Goal: Task Accomplishment & Management: Manage account settings

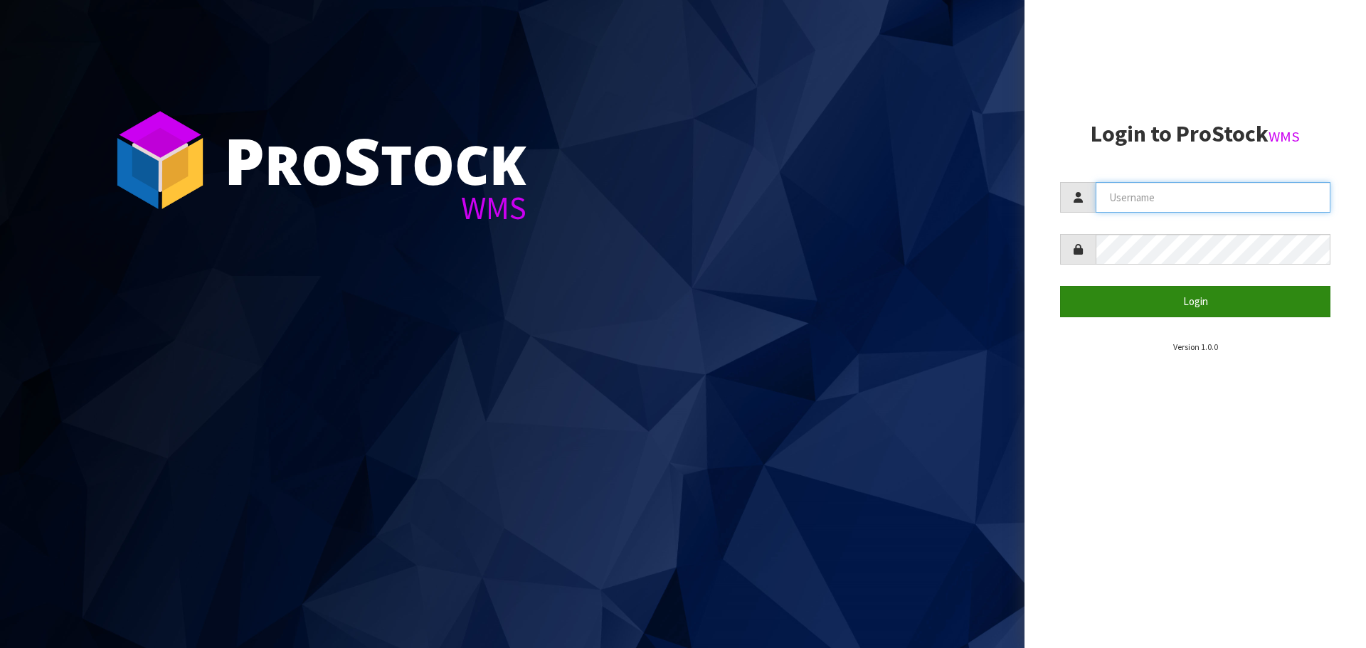
type input "[PERSON_NAME]"
click at [1197, 305] on button "Login" at bounding box center [1195, 301] width 270 height 31
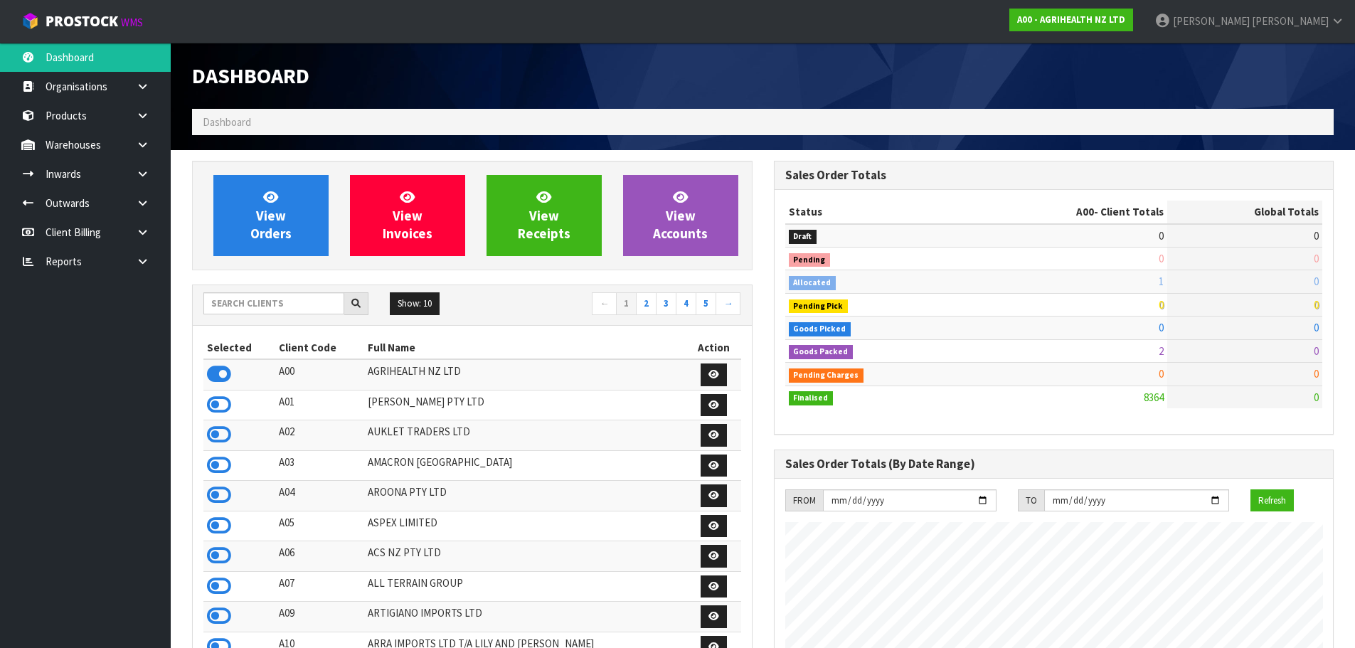
scroll to position [1078, 581]
click at [251, 305] on input "text" at bounding box center [273, 303] width 141 height 22
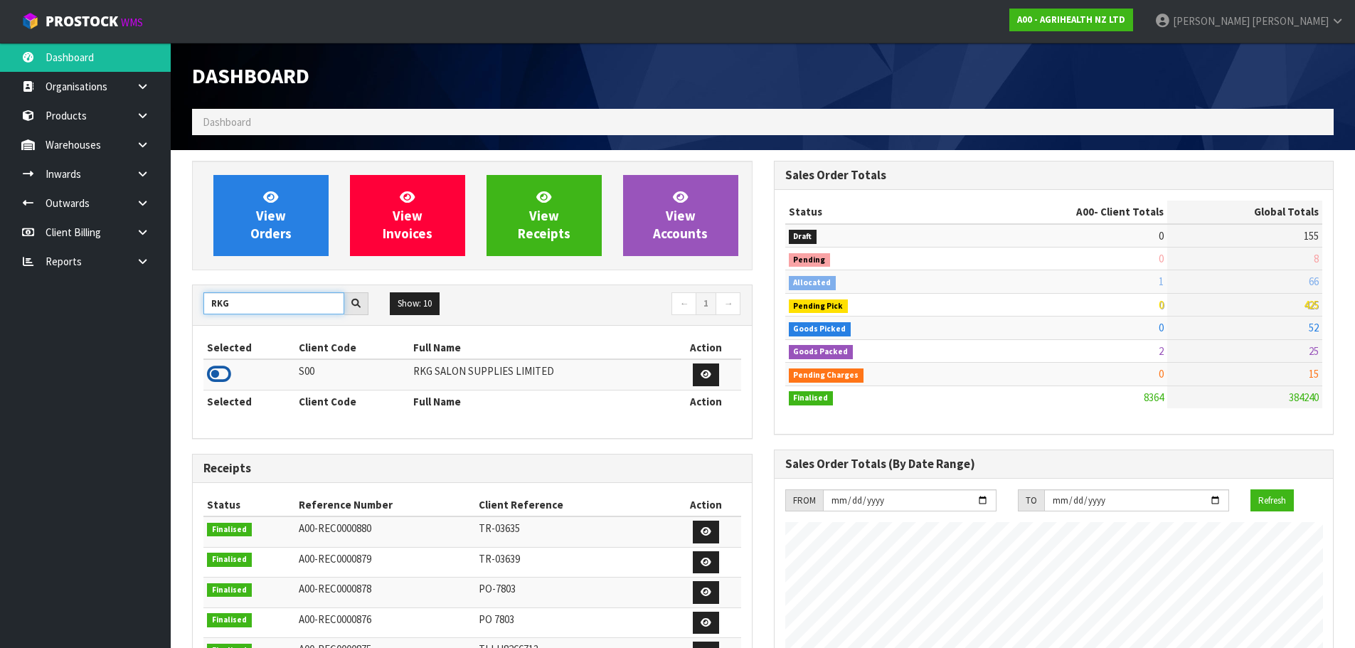
type input "RKG"
click at [212, 376] on icon at bounding box center [219, 374] width 24 height 21
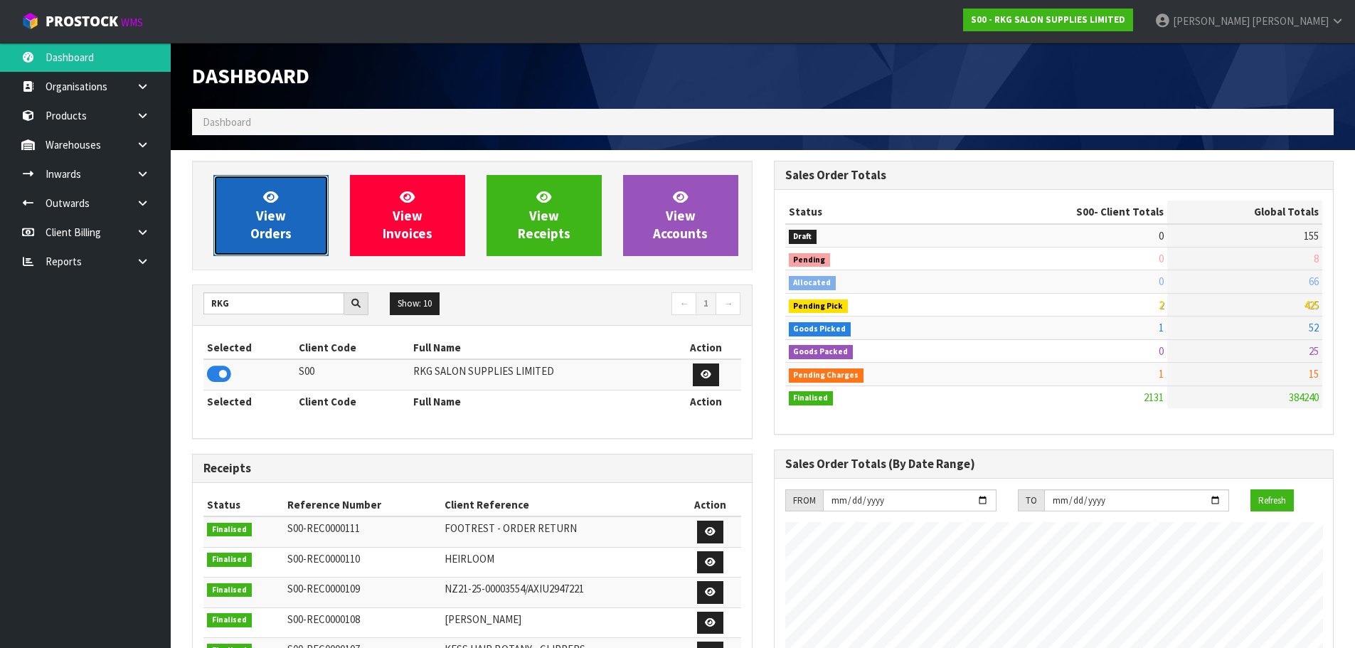
click at [278, 226] on span "View Orders" at bounding box center [270, 215] width 41 height 53
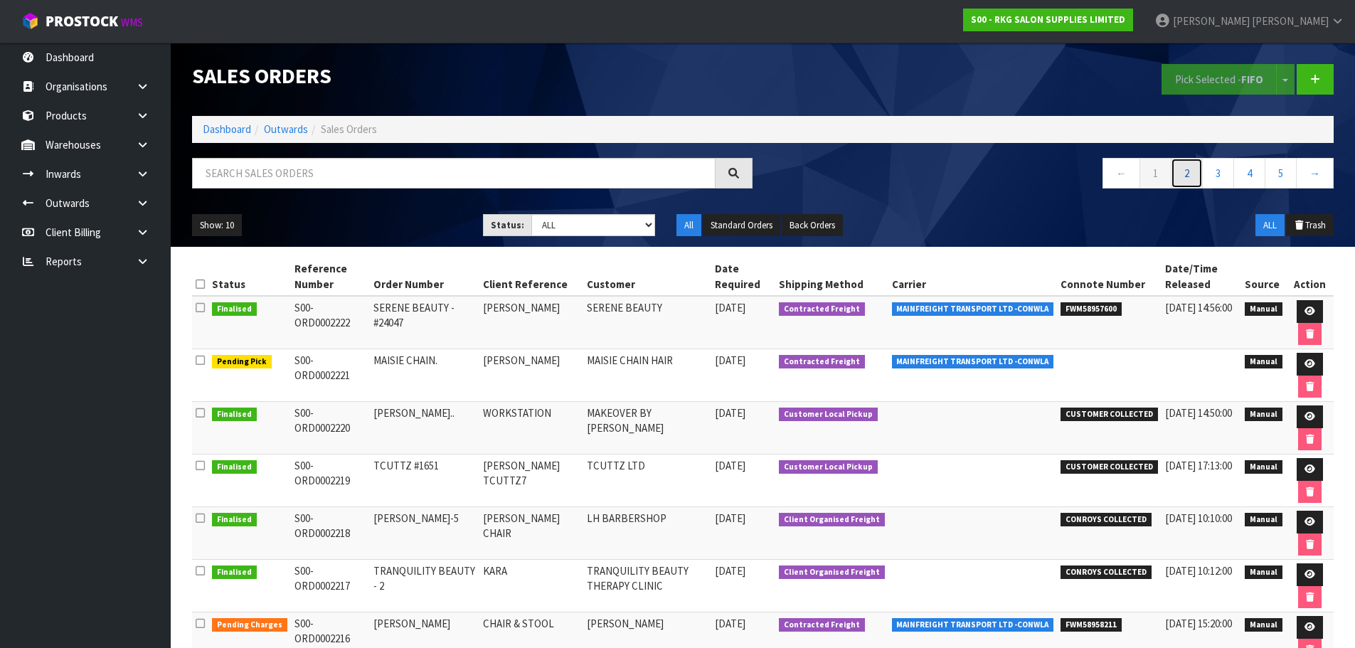
drag, startPoint x: 1189, startPoint y: 173, endPoint x: 1178, endPoint y: 196, distance: 25.1
click at [1189, 173] on link "2" at bounding box center [1187, 173] width 32 height 31
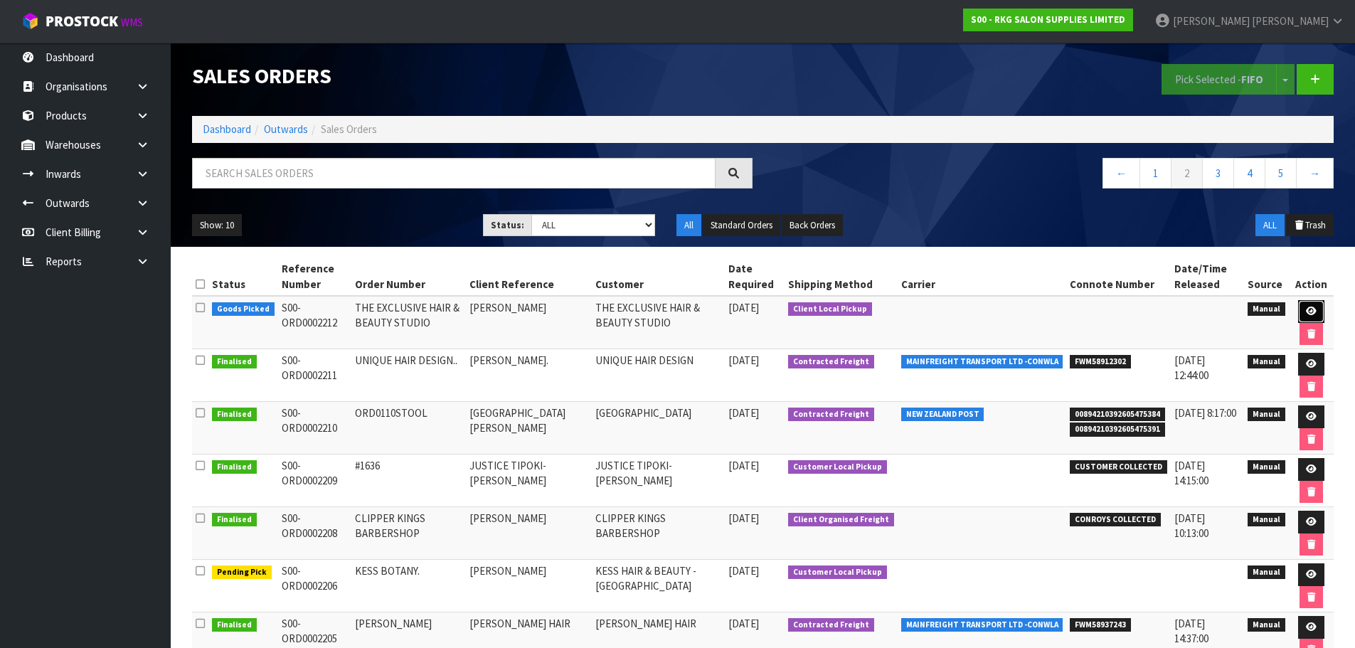
click at [1309, 312] on icon at bounding box center [1311, 311] width 11 height 9
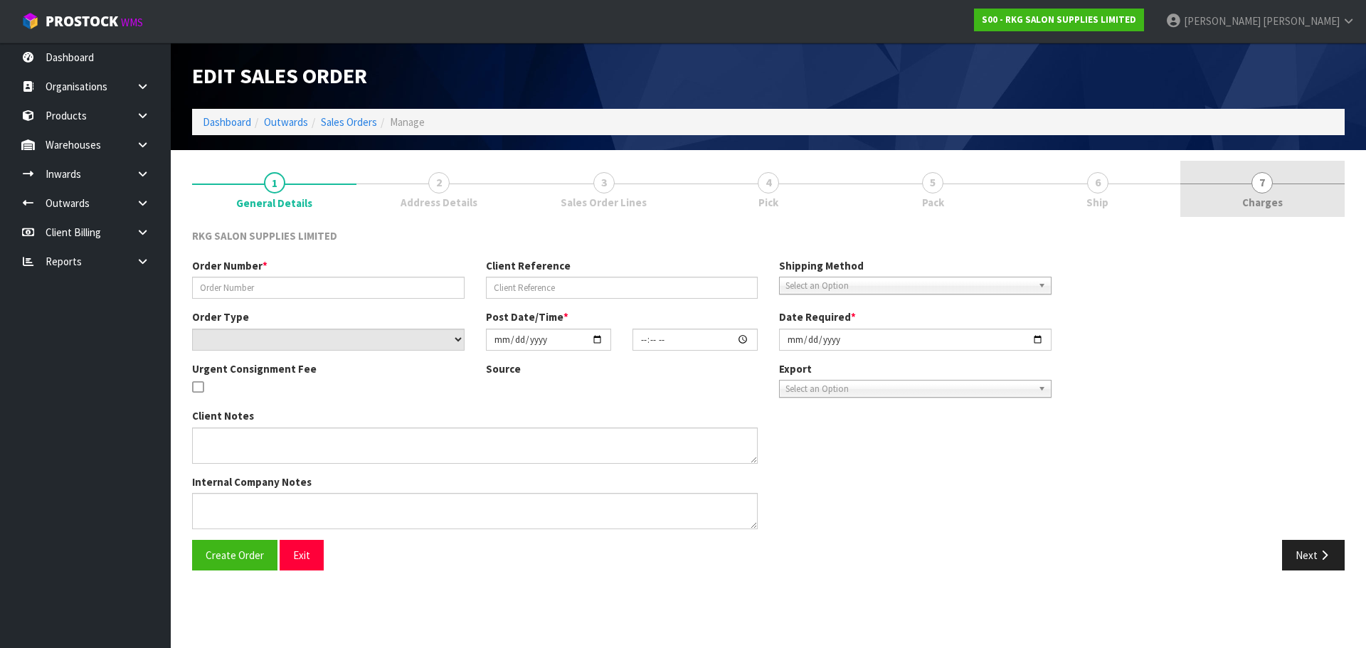
type input "THE EXCLUSIVE HAIR & BEAUTY STUDIO"
type input "BIANCA PRENTICE"
select select "number:0"
type input "2025-10-01"
type input "10:00:00.000"
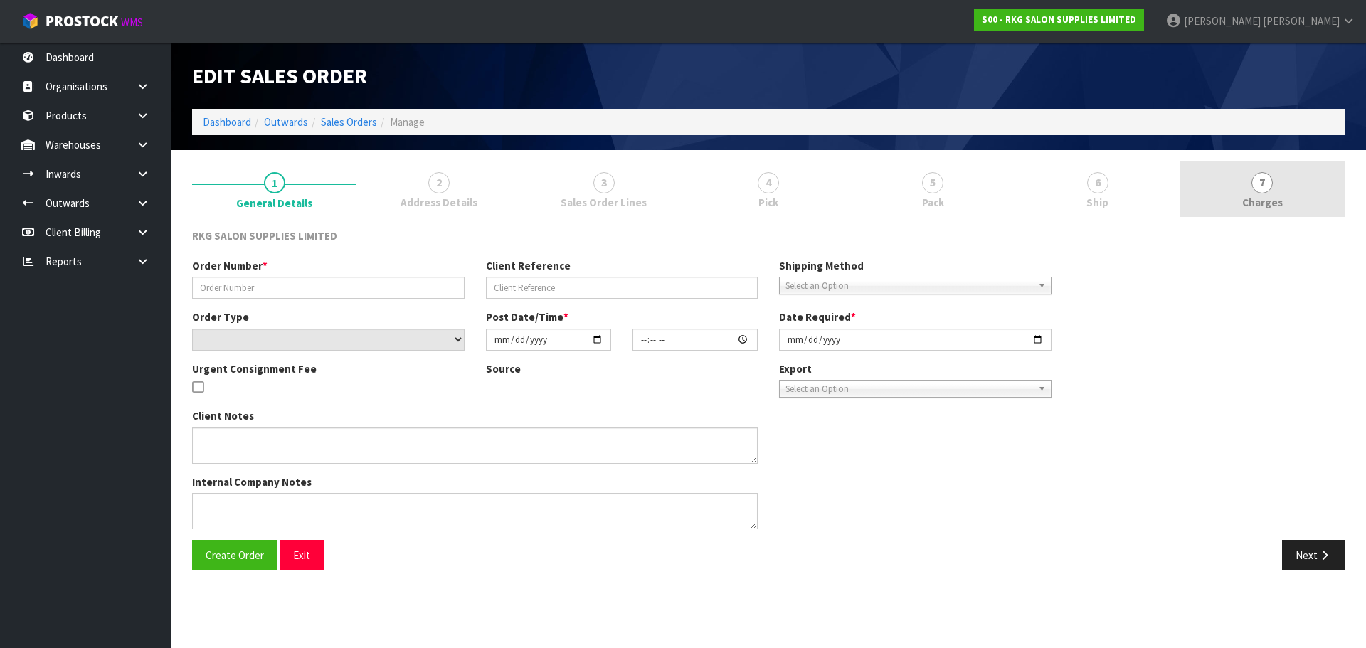
type input "2025-10-06"
type textarea "FOR PICK UP MONDAY 6TH OCT - TO PAY AT SHOWROOM FIRST"
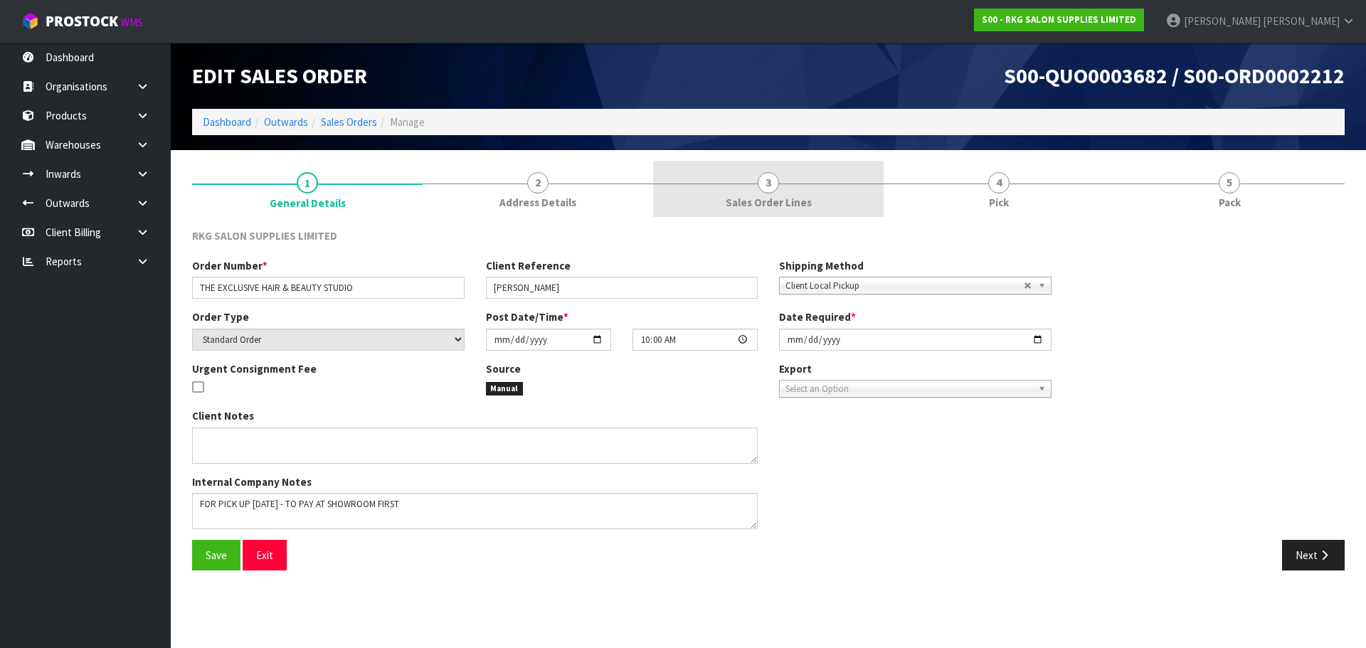
click at [773, 188] on span "3" at bounding box center [768, 182] width 21 height 21
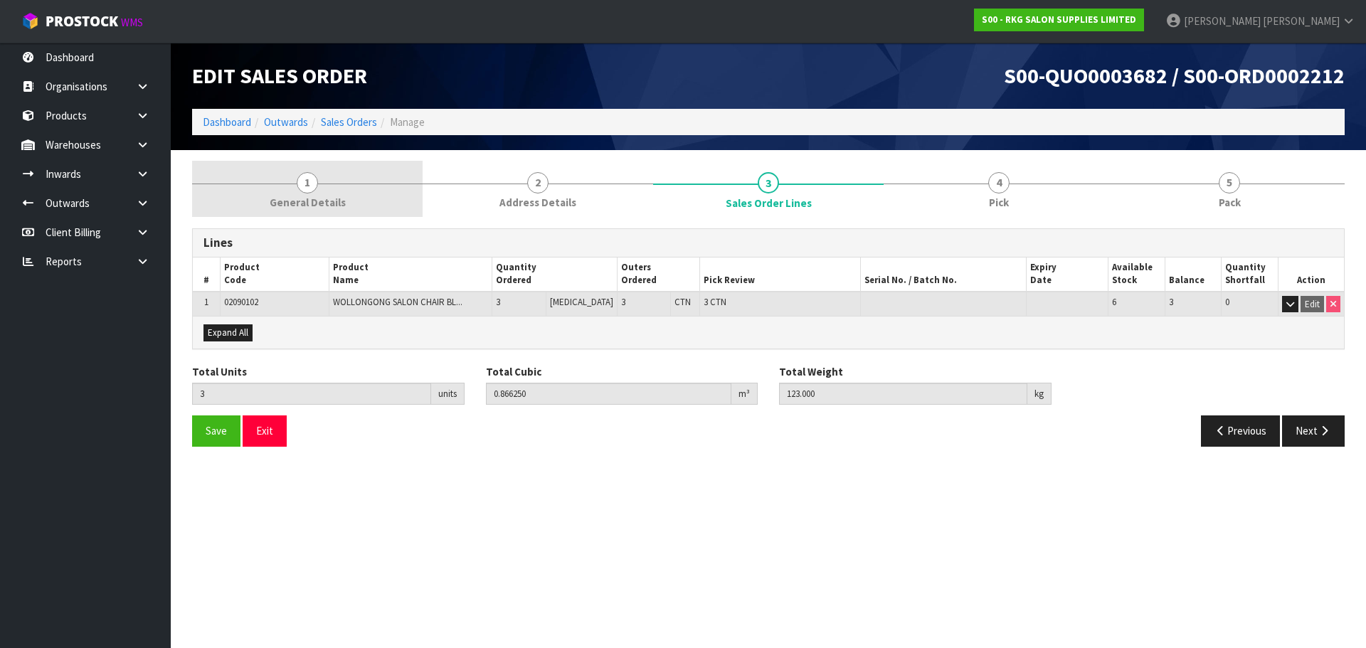
click at [304, 191] on span "1" at bounding box center [307, 182] width 21 height 21
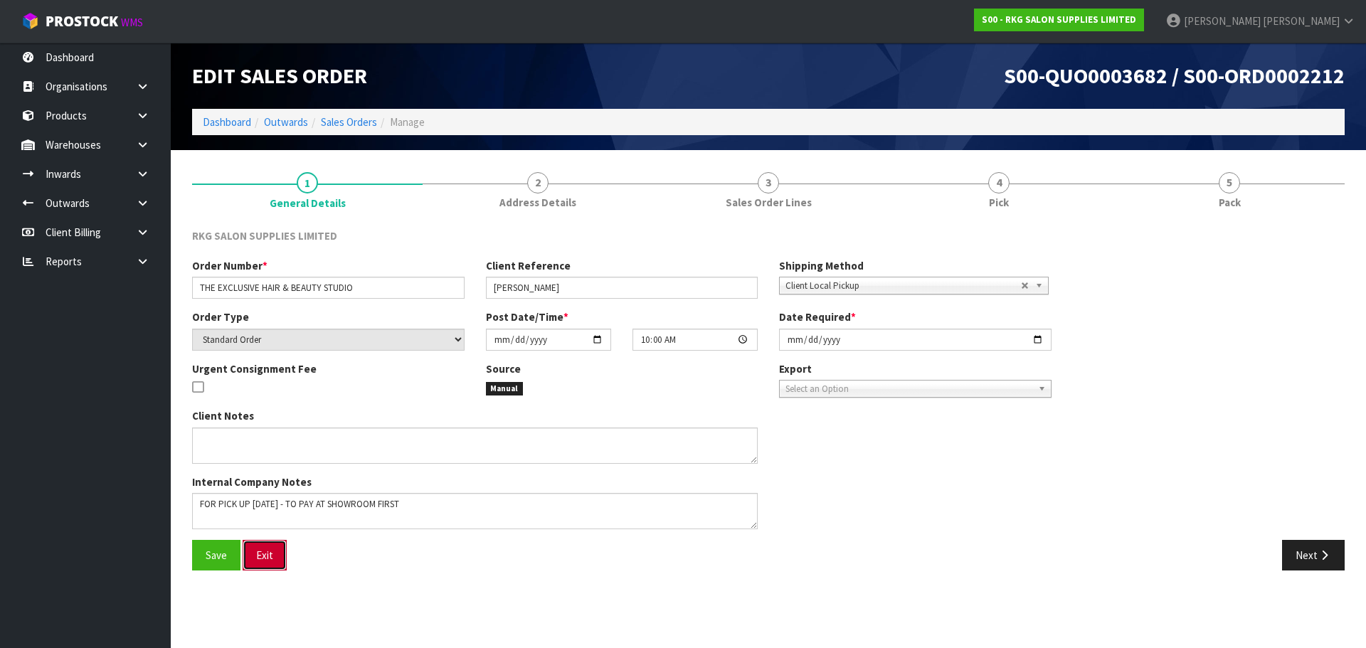
click at [267, 555] on button "Exit" at bounding box center [265, 555] width 44 height 31
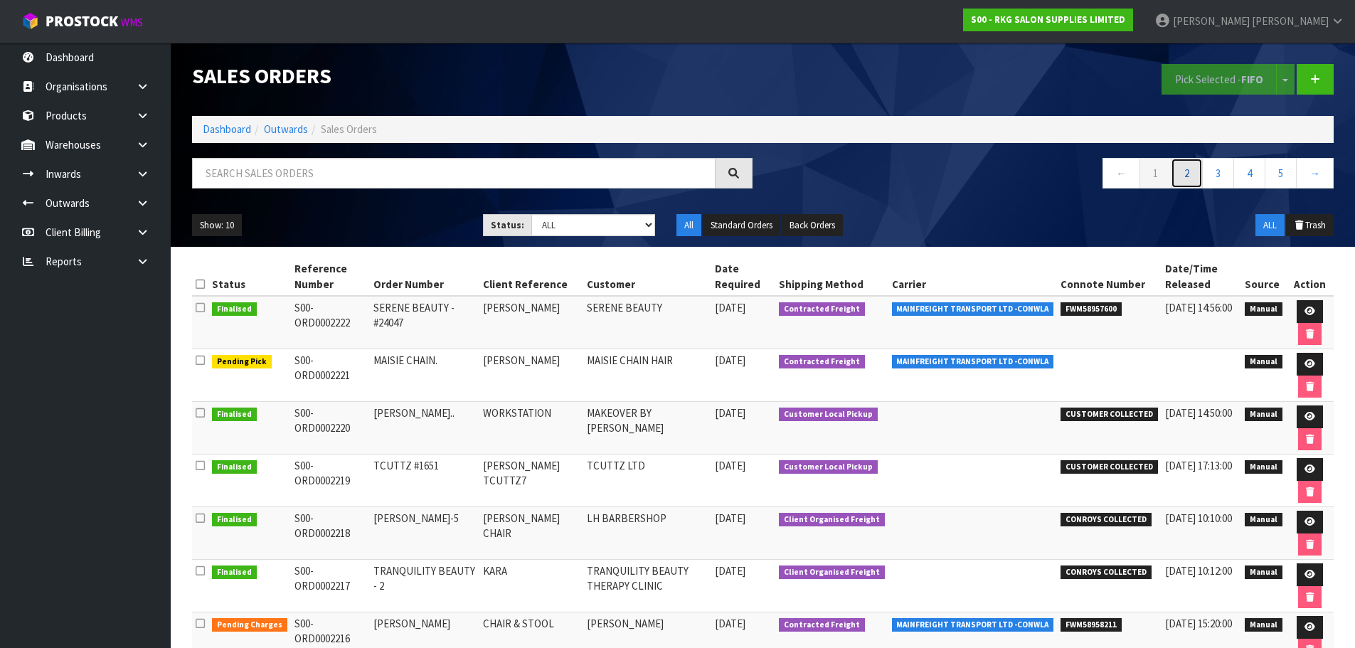
click at [1184, 175] on link "2" at bounding box center [1187, 173] width 32 height 31
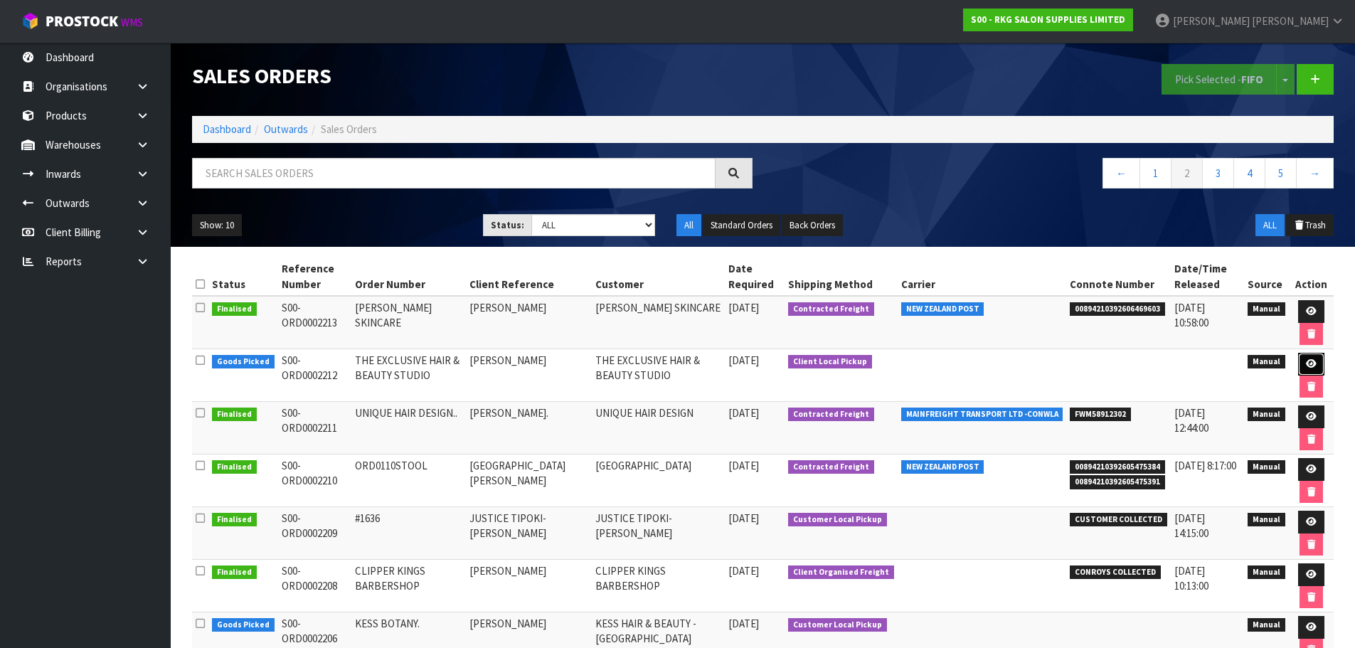
click at [1311, 366] on icon at bounding box center [1311, 363] width 11 height 9
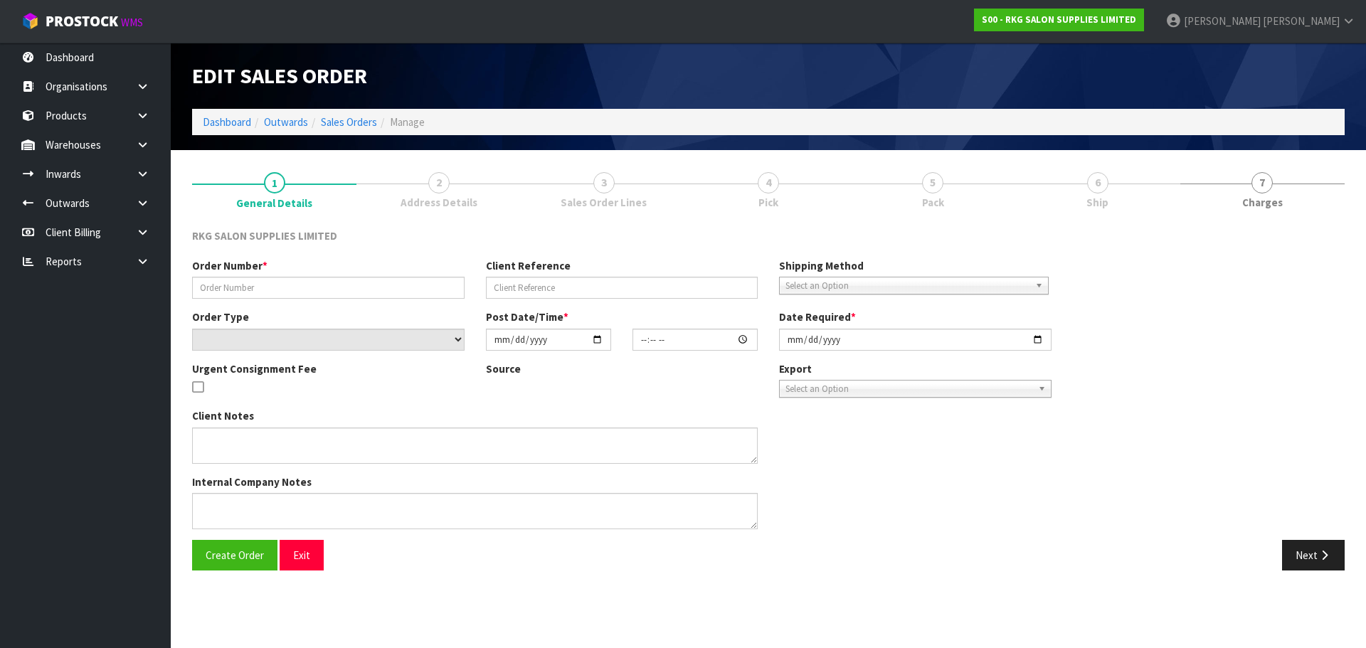
type input "THE EXCLUSIVE HAIR & BEAUTY STUDIO"
type input "BIANCA PRENTICE"
select select "number:0"
type input "2025-10-01"
type input "10:00:00.000"
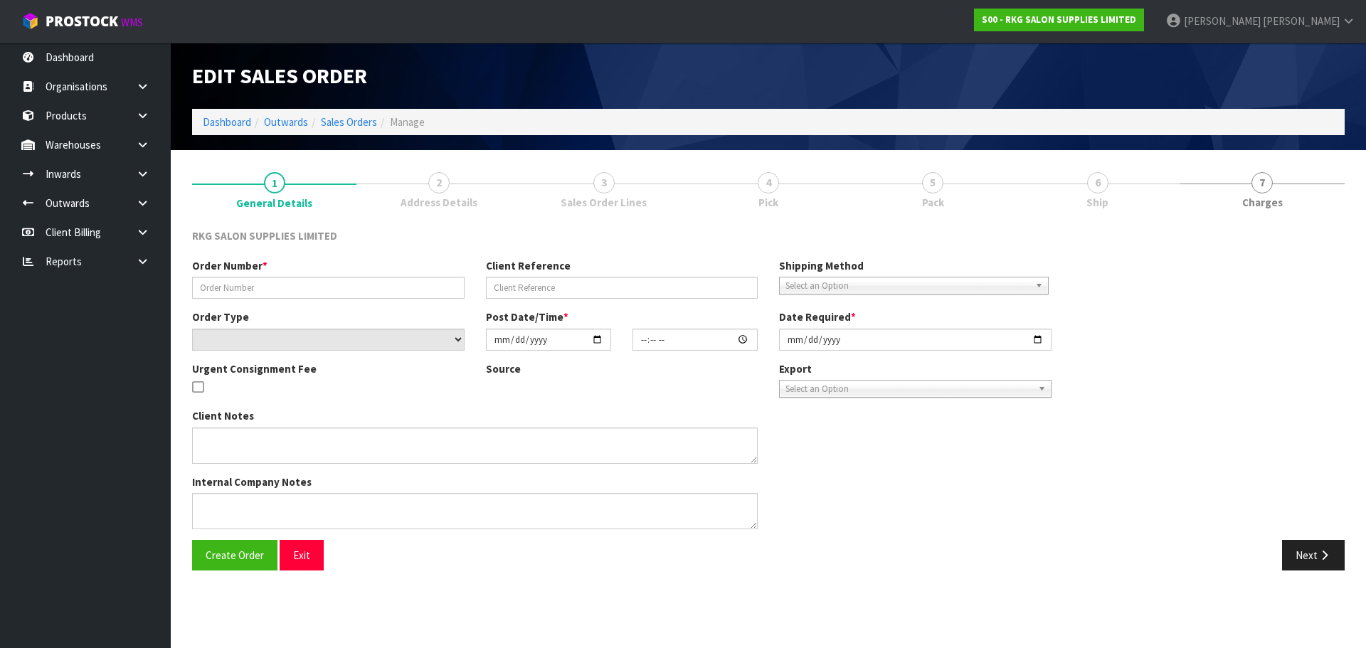
type input "2025-10-06"
type textarea "FOR PICK UP MONDAY 6TH OCT - TO PAY AT SHOWROOM FIRST"
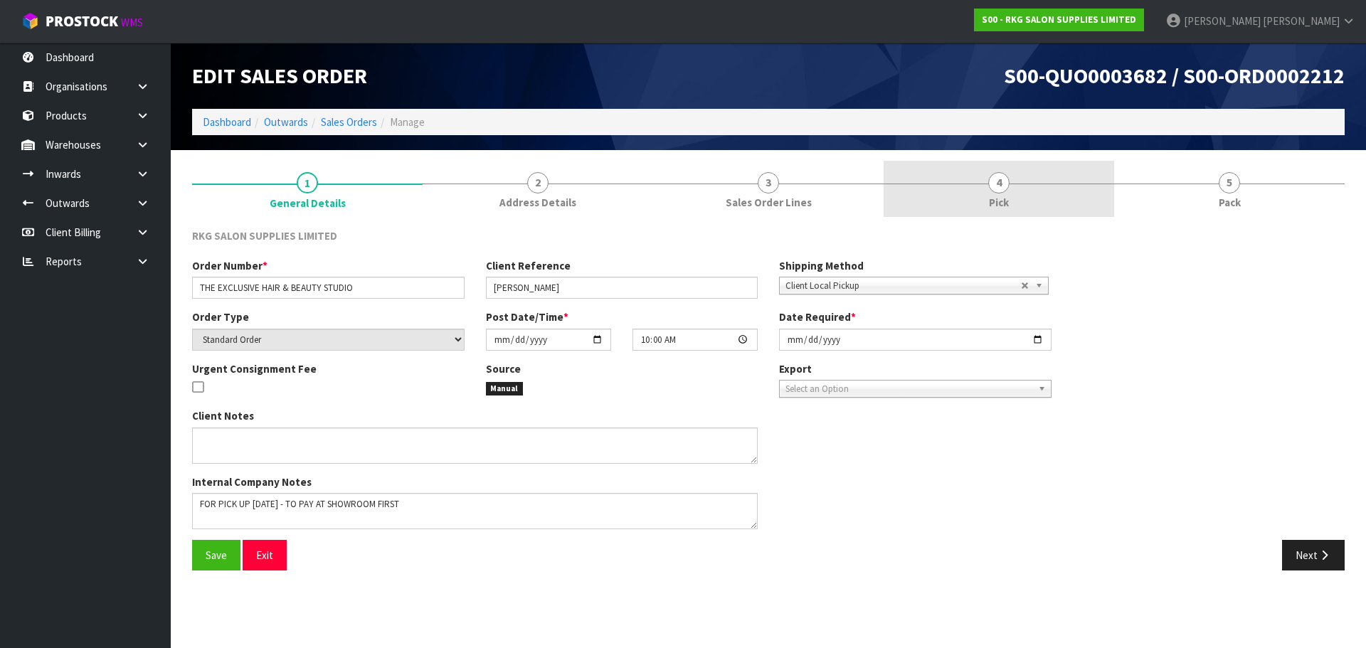
click at [995, 182] on span "4" at bounding box center [998, 182] width 21 height 21
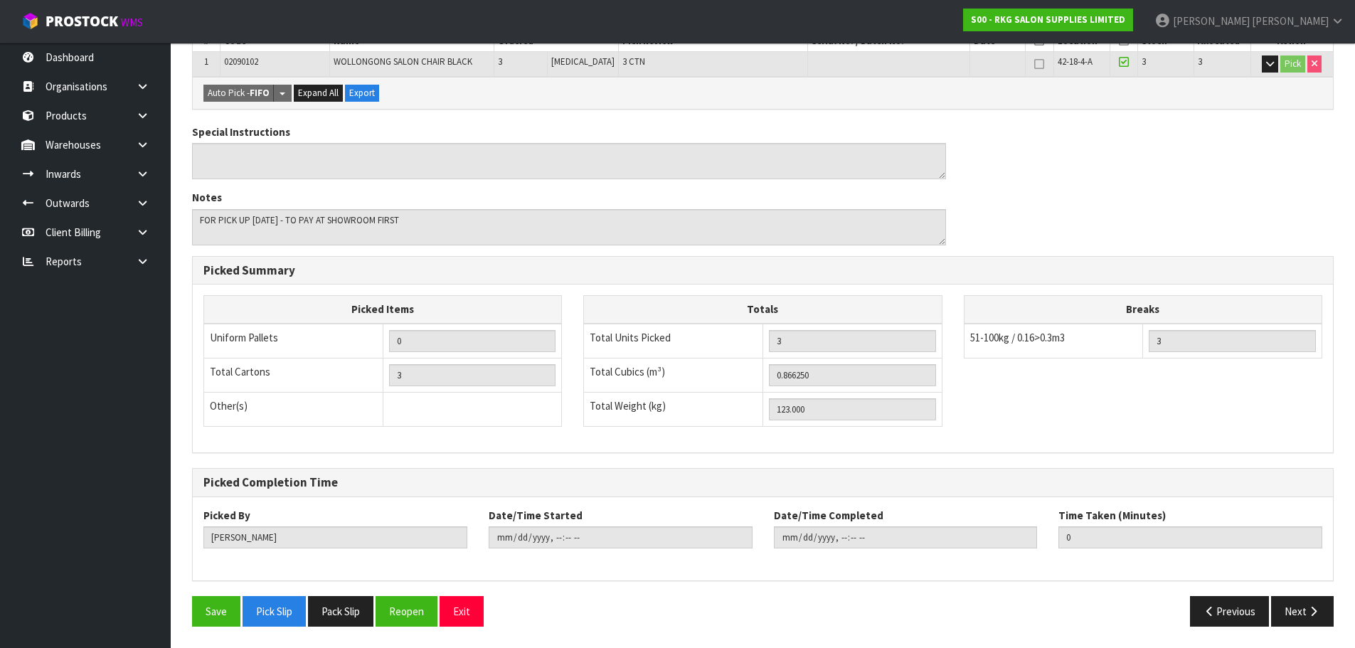
scroll to position [78, 0]
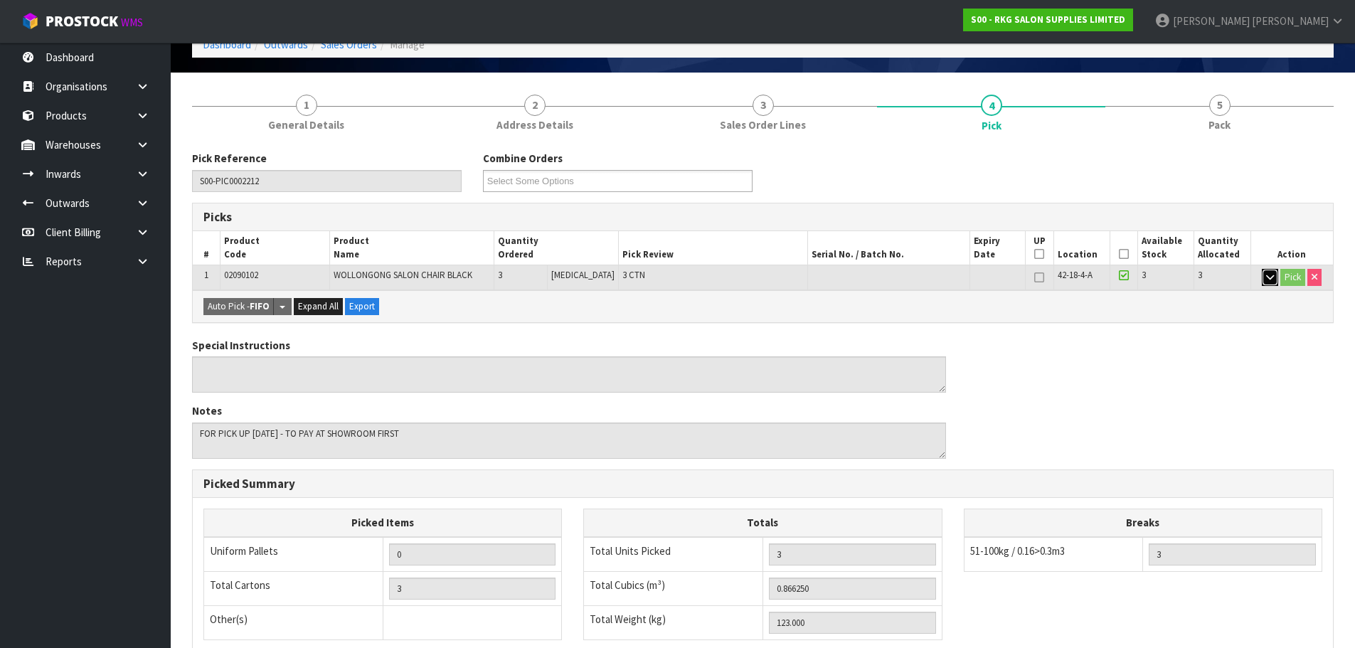
click at [1268, 279] on icon "button" at bounding box center [1270, 276] width 8 height 9
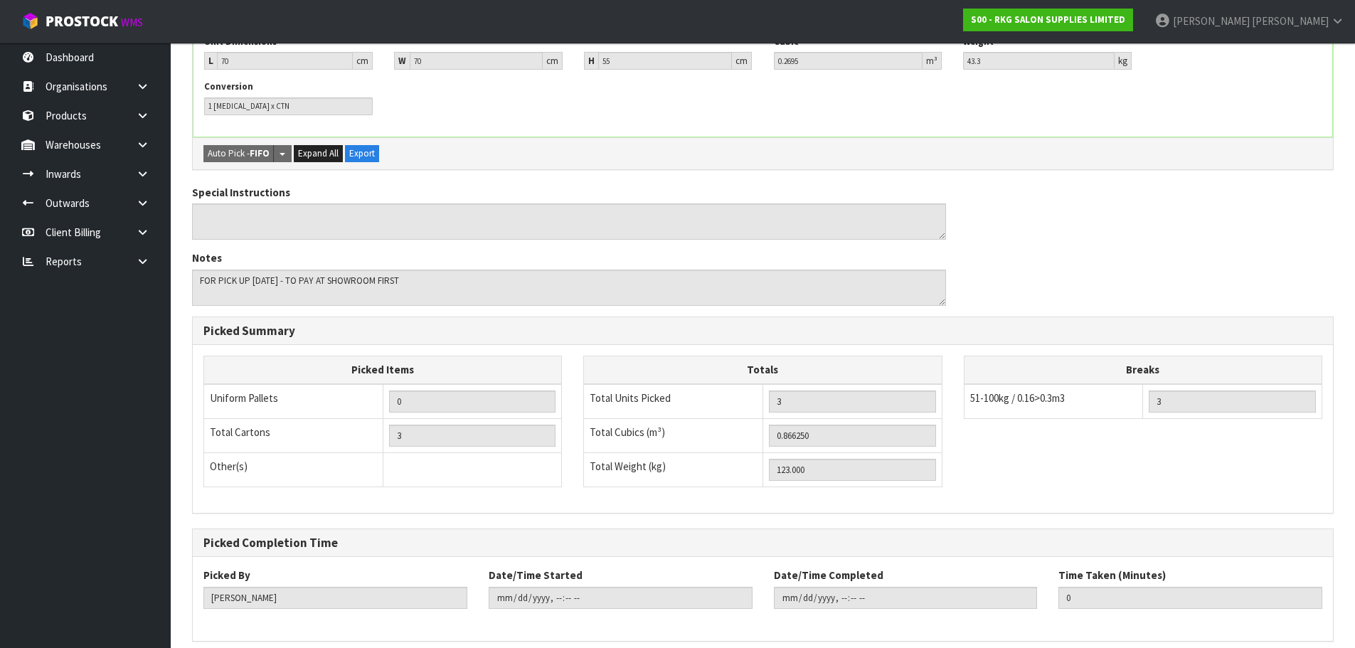
scroll to position [404, 0]
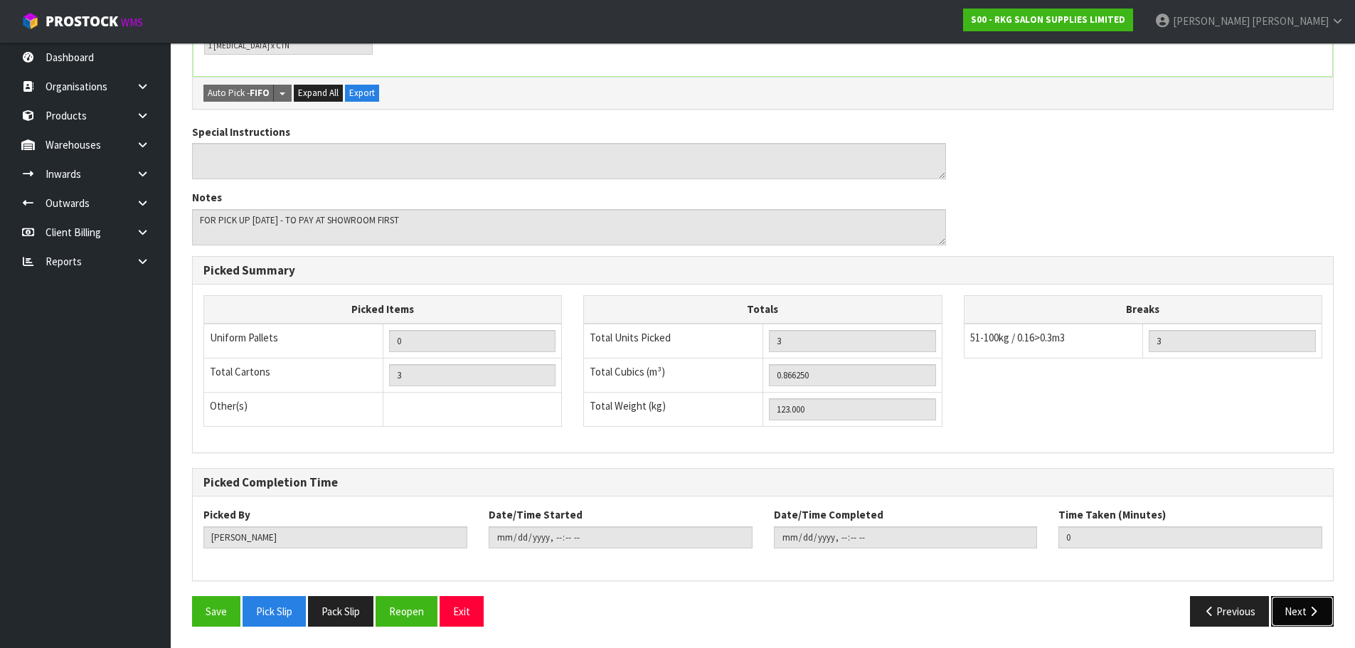
click at [1303, 607] on button "Next" at bounding box center [1302, 611] width 63 height 31
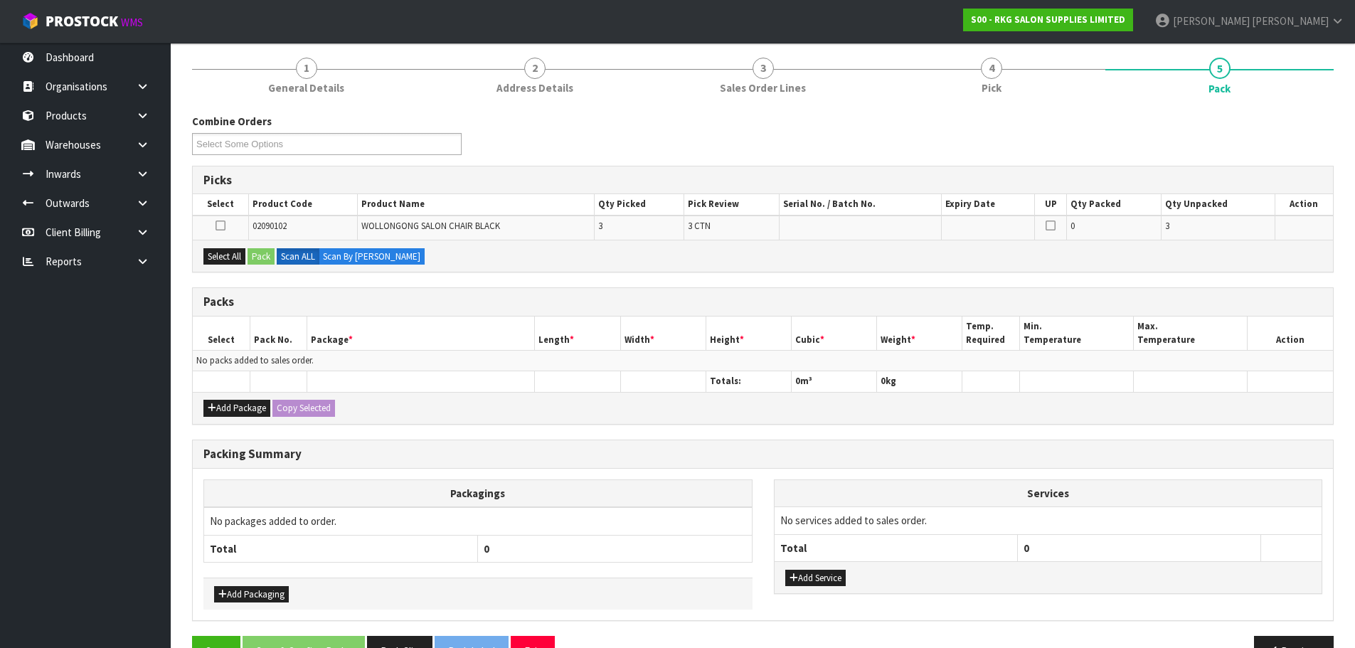
scroll to position [142, 0]
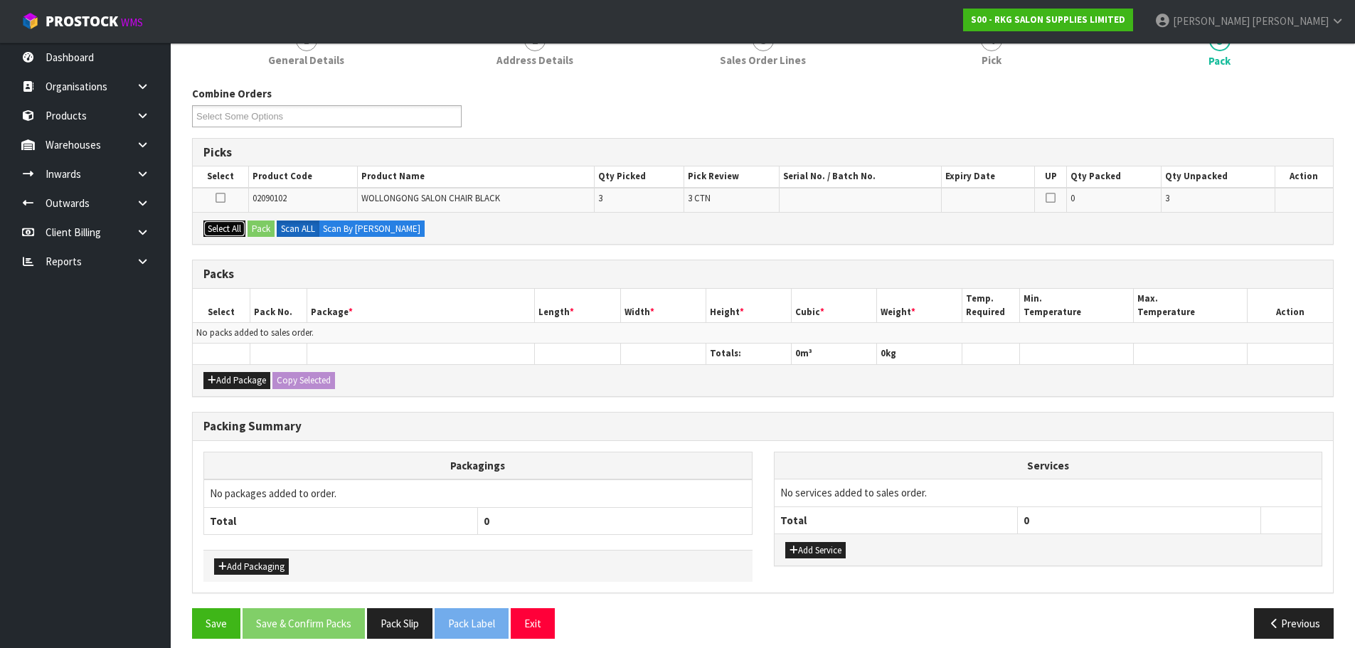
click at [216, 228] on button "Select All" at bounding box center [224, 229] width 42 height 17
click at [263, 231] on button "Pack" at bounding box center [261, 229] width 27 height 17
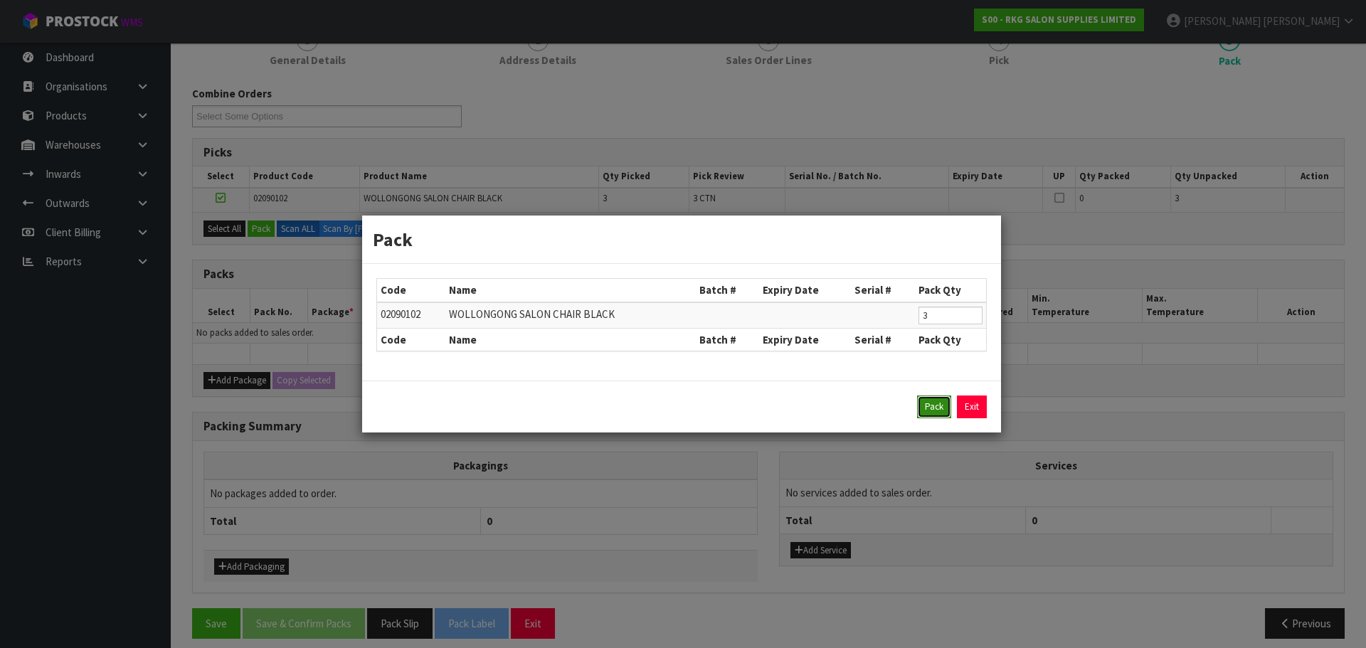
click at [940, 405] on button "Pack" at bounding box center [934, 407] width 34 height 23
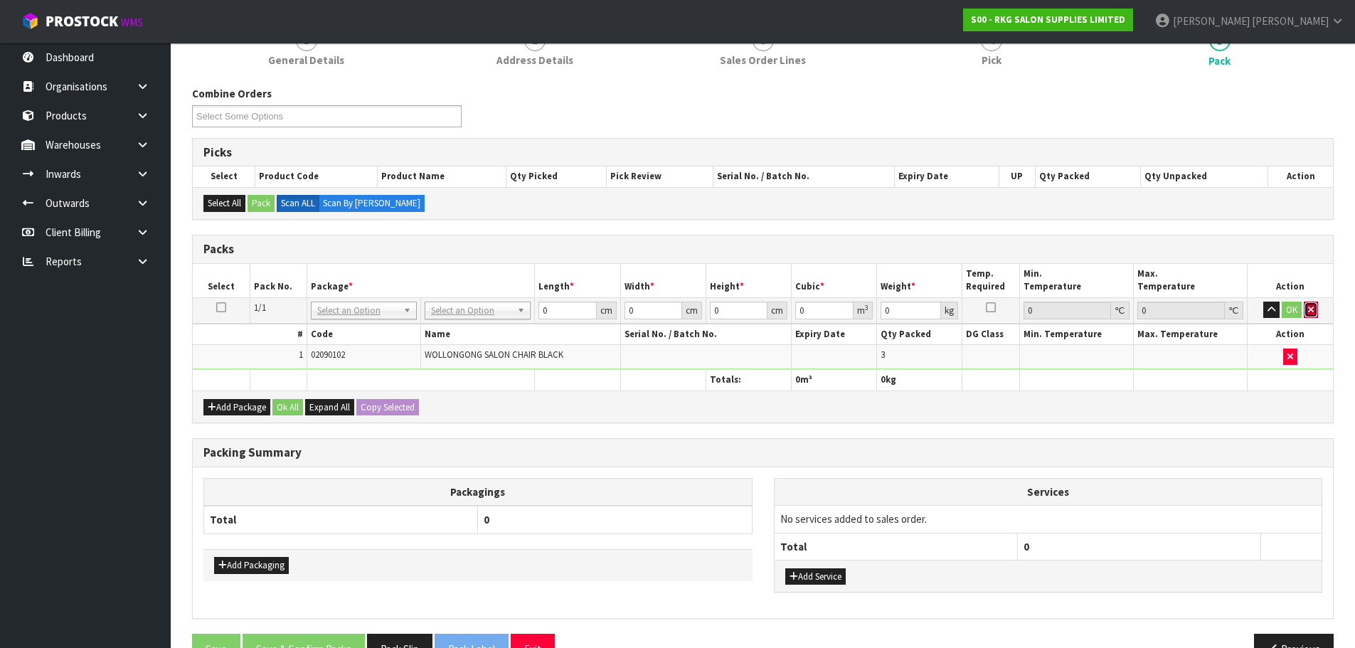
click at [1315, 309] on button "button" at bounding box center [1311, 310] width 14 height 17
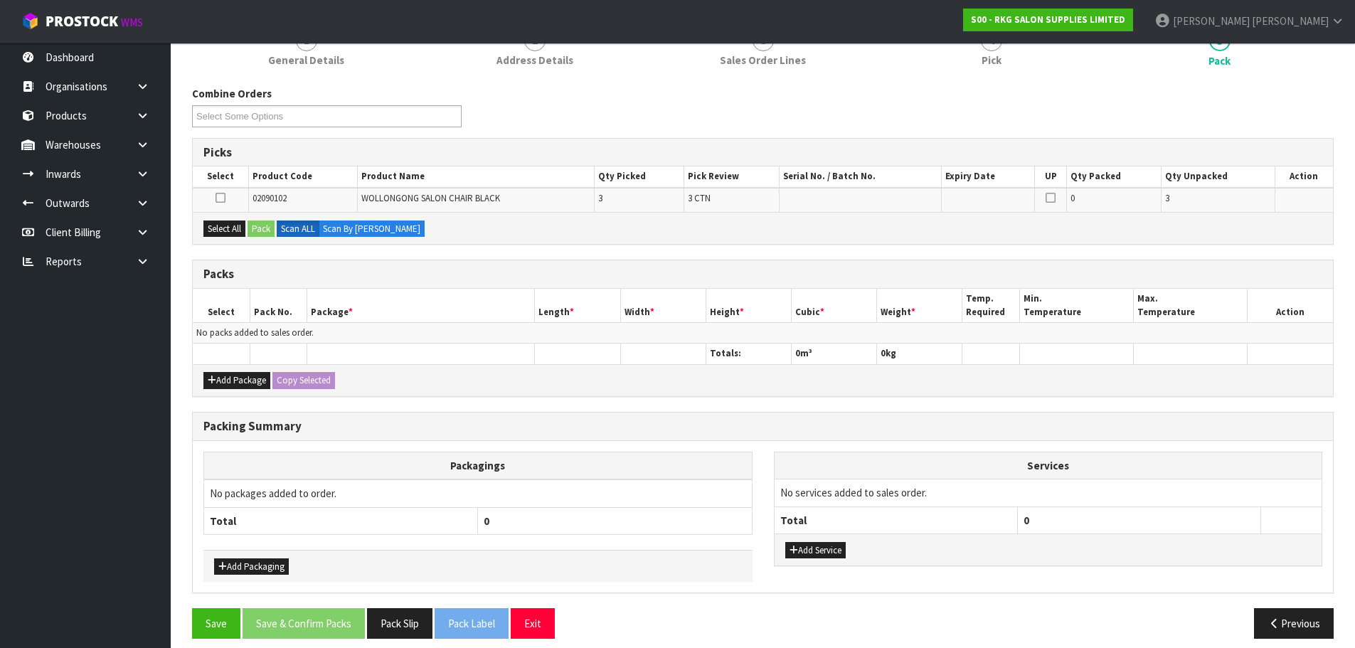
click at [219, 198] on icon at bounding box center [221, 198] width 10 height 1
click at [0, 0] on input "checkbox" at bounding box center [0, 0] width 0 height 0
click at [260, 228] on button "Pack" at bounding box center [261, 229] width 27 height 17
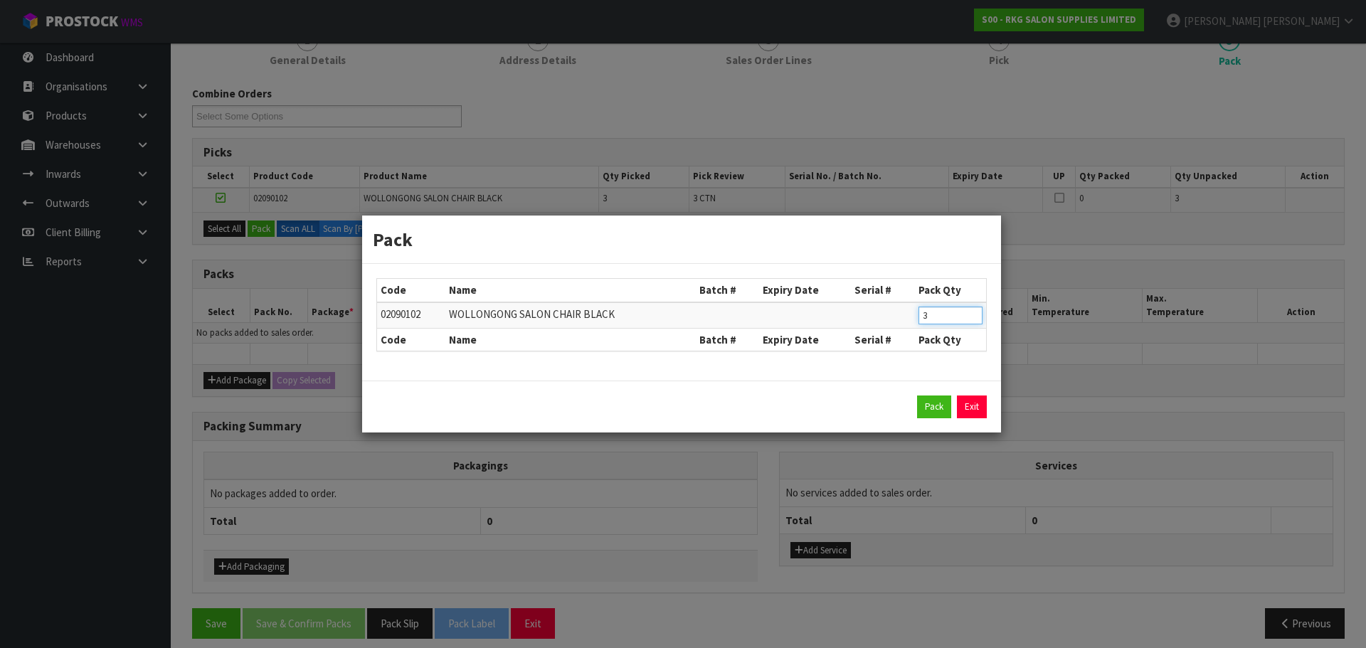
drag, startPoint x: 934, startPoint y: 319, endPoint x: 913, endPoint y: 323, distance: 21.1
click at [913, 323] on tr "02090102 WOLLONGONG SALON CHAIR BLACK 3" at bounding box center [681, 315] width 609 height 26
type input "1"
click at [928, 403] on button "Pack" at bounding box center [934, 407] width 34 height 23
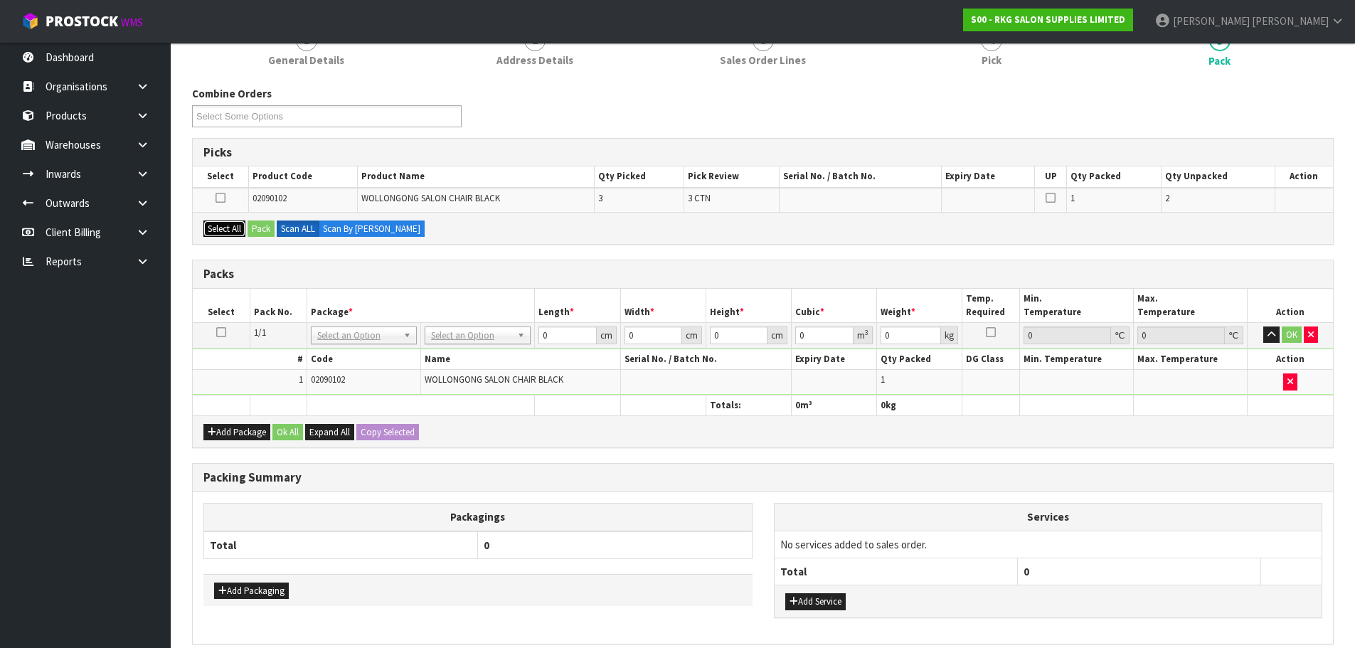
click at [217, 233] on button "Select All" at bounding box center [224, 229] width 42 height 17
click at [261, 229] on button "Pack" at bounding box center [261, 229] width 27 height 17
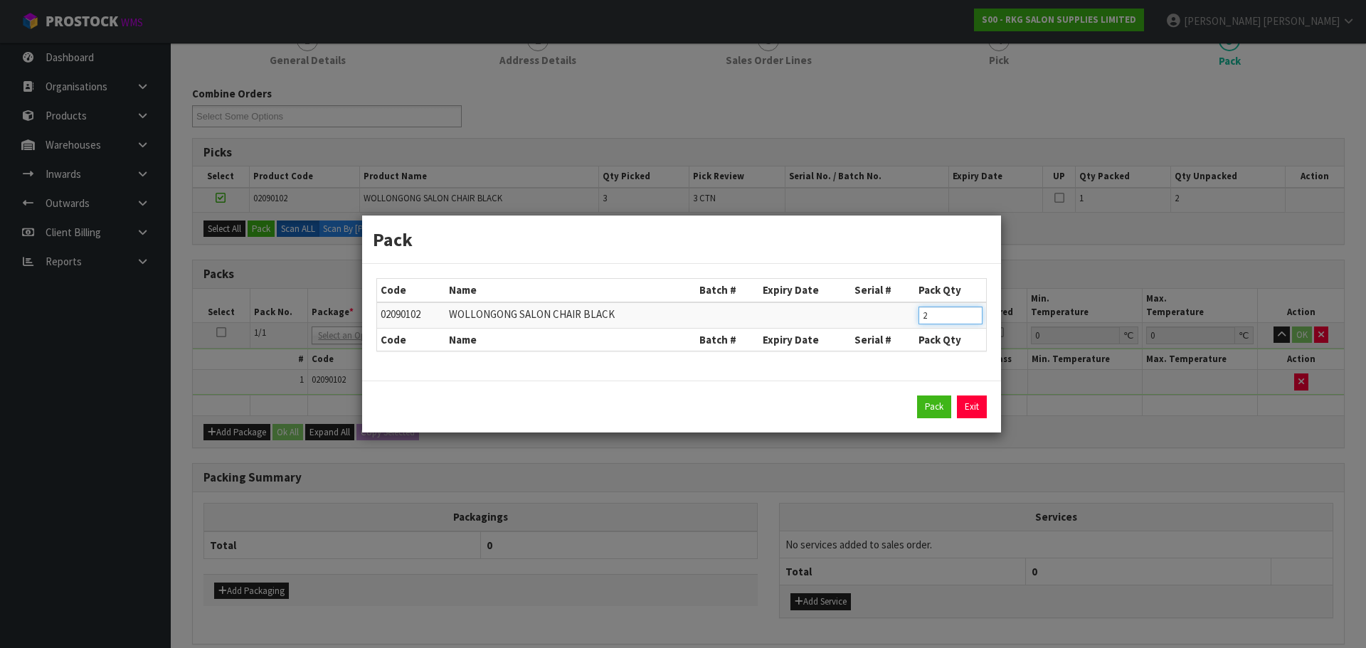
drag, startPoint x: 935, startPoint y: 317, endPoint x: 906, endPoint y: 317, distance: 29.2
click at [906, 317] on tr "02090102 WOLLONGONG SALON CHAIR BLACK 2" at bounding box center [681, 315] width 609 height 26
type input "1"
click at [930, 403] on button "Pack" at bounding box center [934, 407] width 34 height 23
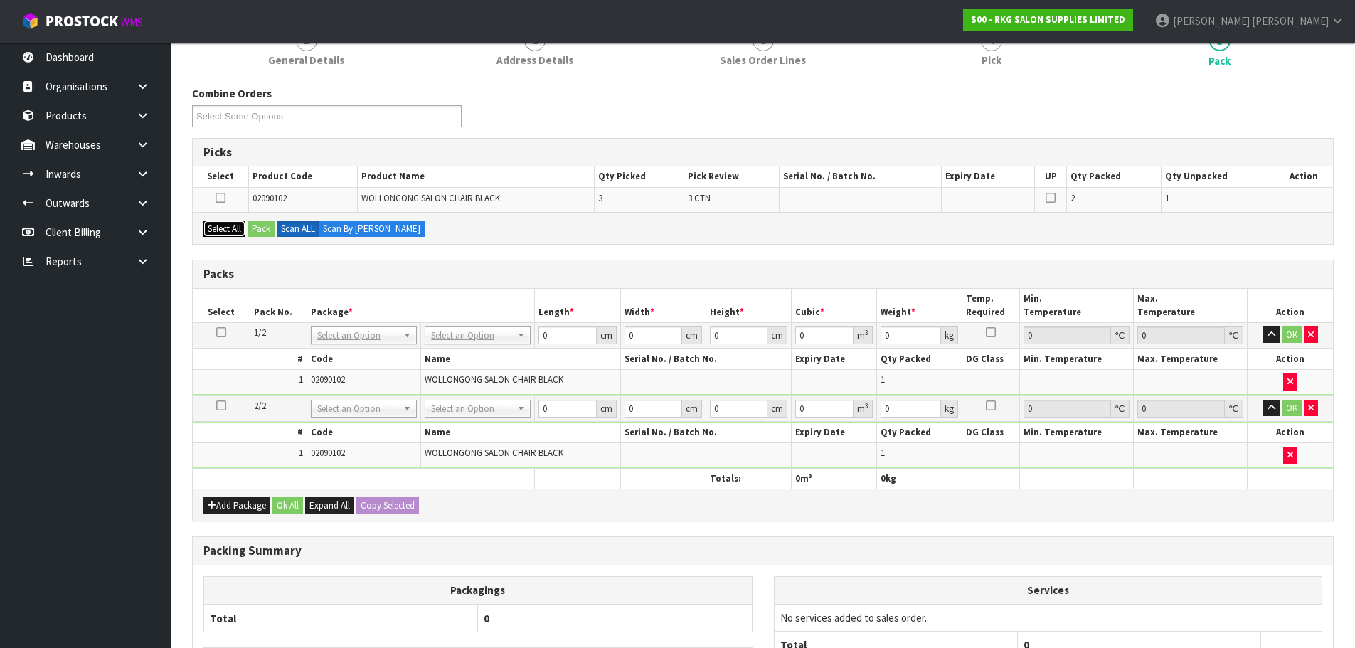
click at [220, 226] on button "Select All" at bounding box center [224, 229] width 42 height 17
click at [261, 230] on button "Pack" at bounding box center [261, 229] width 27 height 17
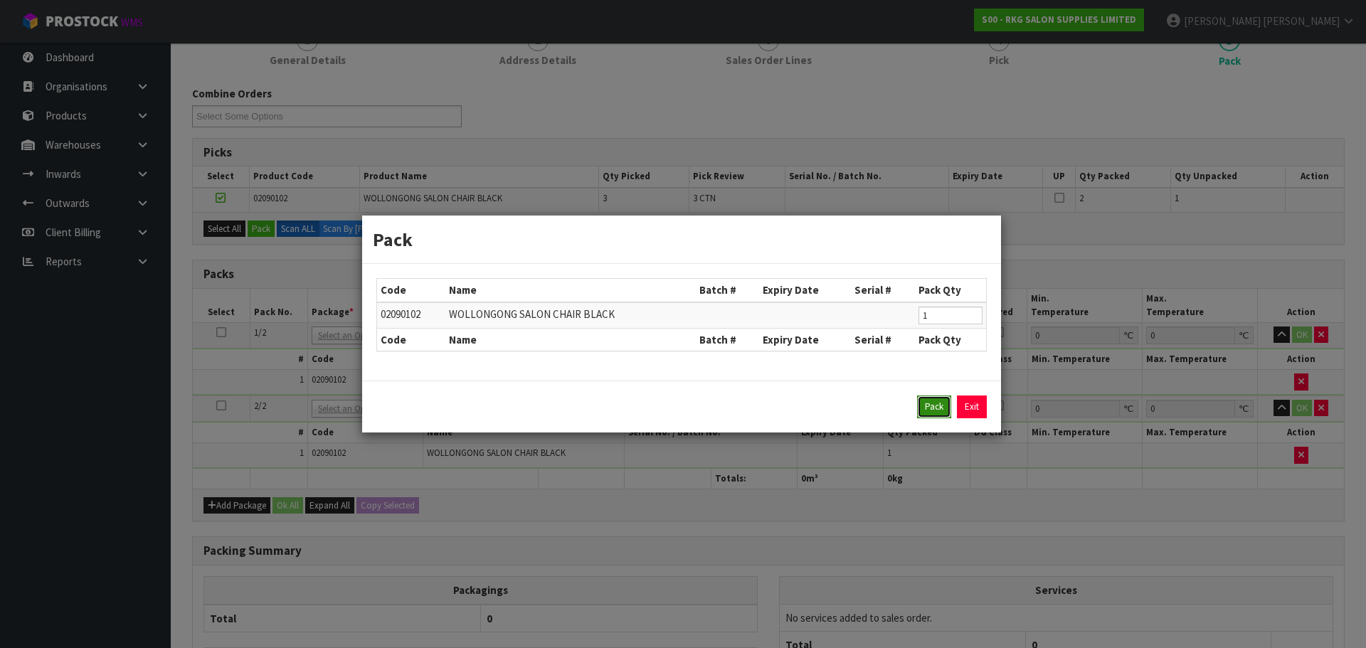
click at [928, 408] on button "Pack" at bounding box center [934, 407] width 34 height 23
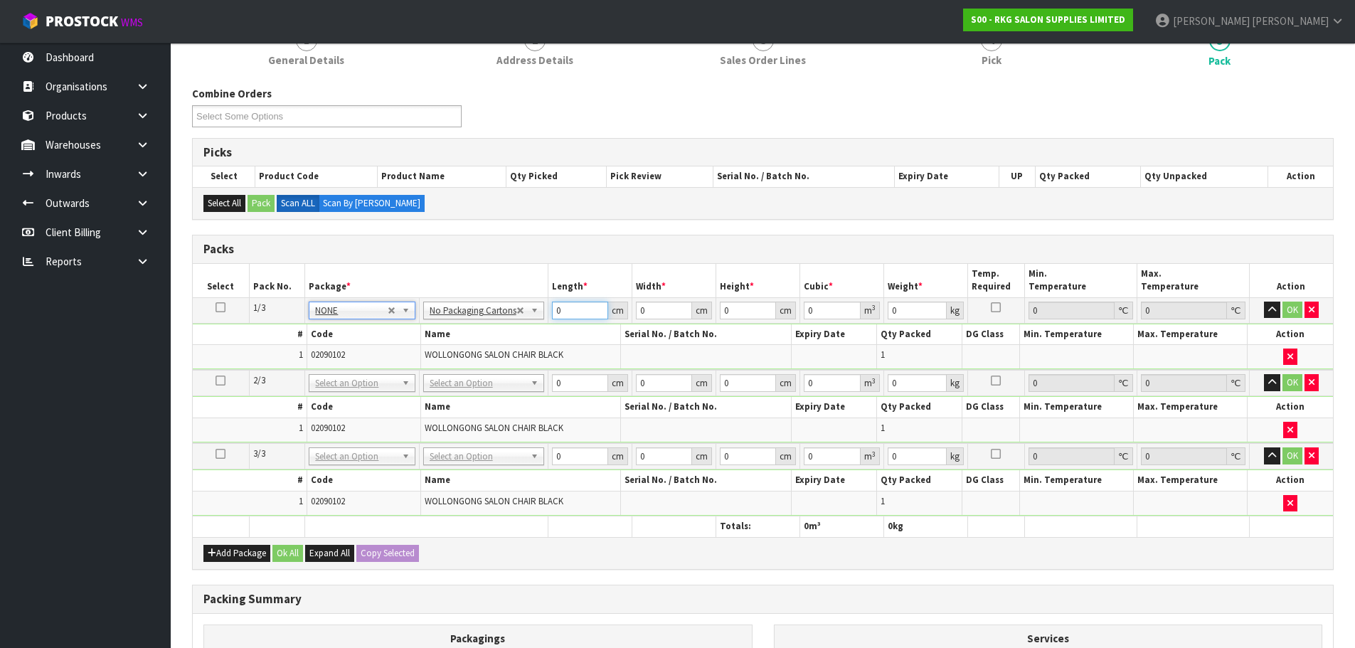
drag, startPoint x: 564, startPoint y: 310, endPoint x: 539, endPoint y: 314, distance: 25.3
click at [539, 314] on tr "1/3 NONE 007-001 007-002 007-004 007-009 007-013 007-014 007-015 007-017 007-01…" at bounding box center [763, 310] width 1140 height 26
type input "70"
type input "5"
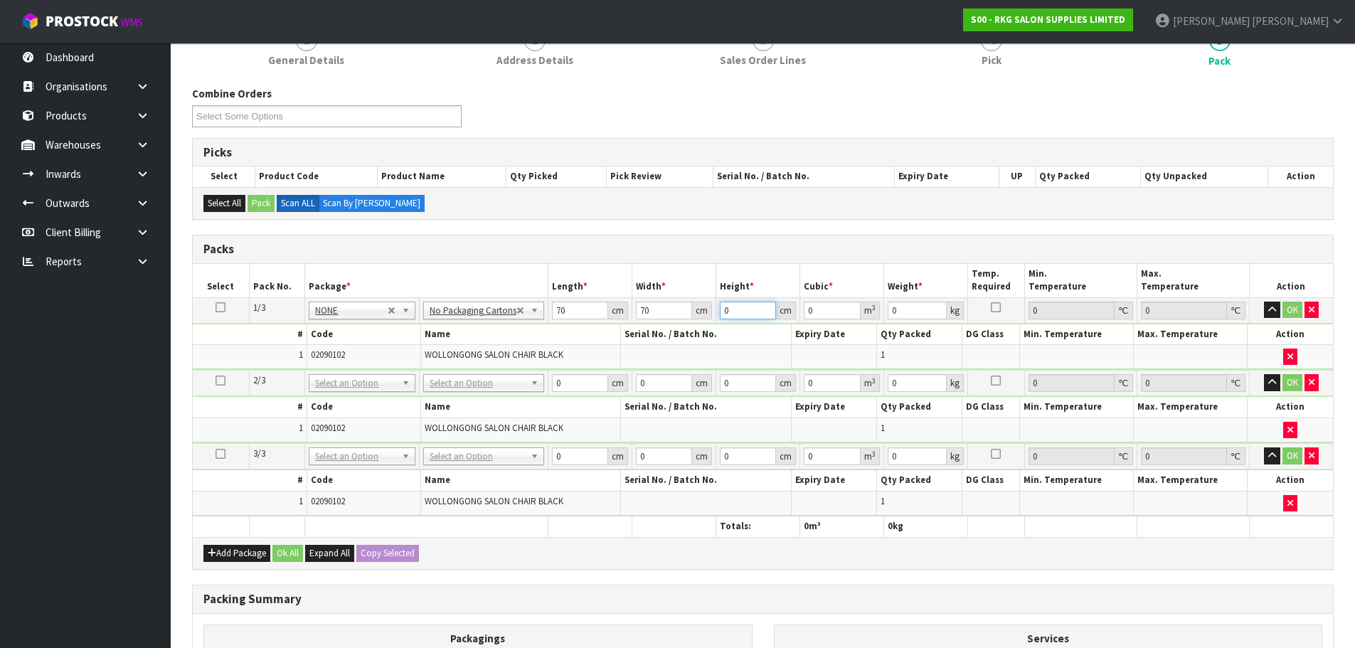
type input "0.0245"
type input "55"
type input "0.2695"
type input "55"
type input "44"
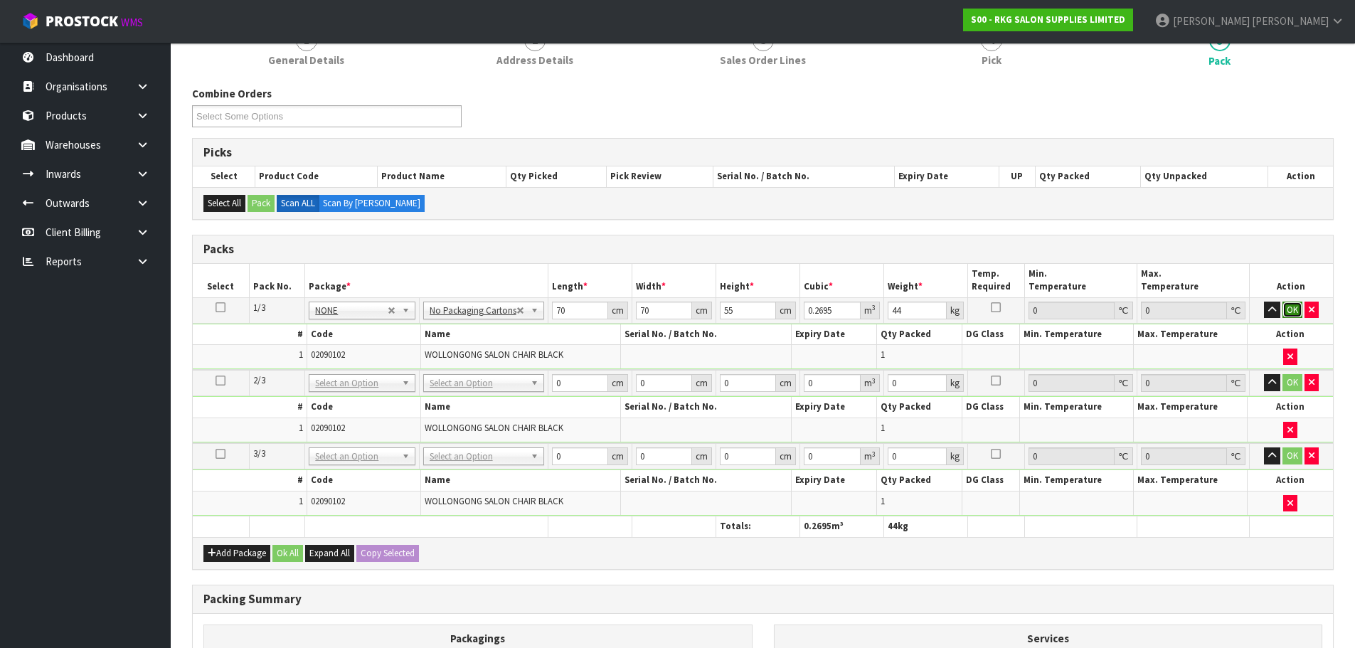
click at [1296, 310] on button "OK" at bounding box center [1293, 310] width 20 height 17
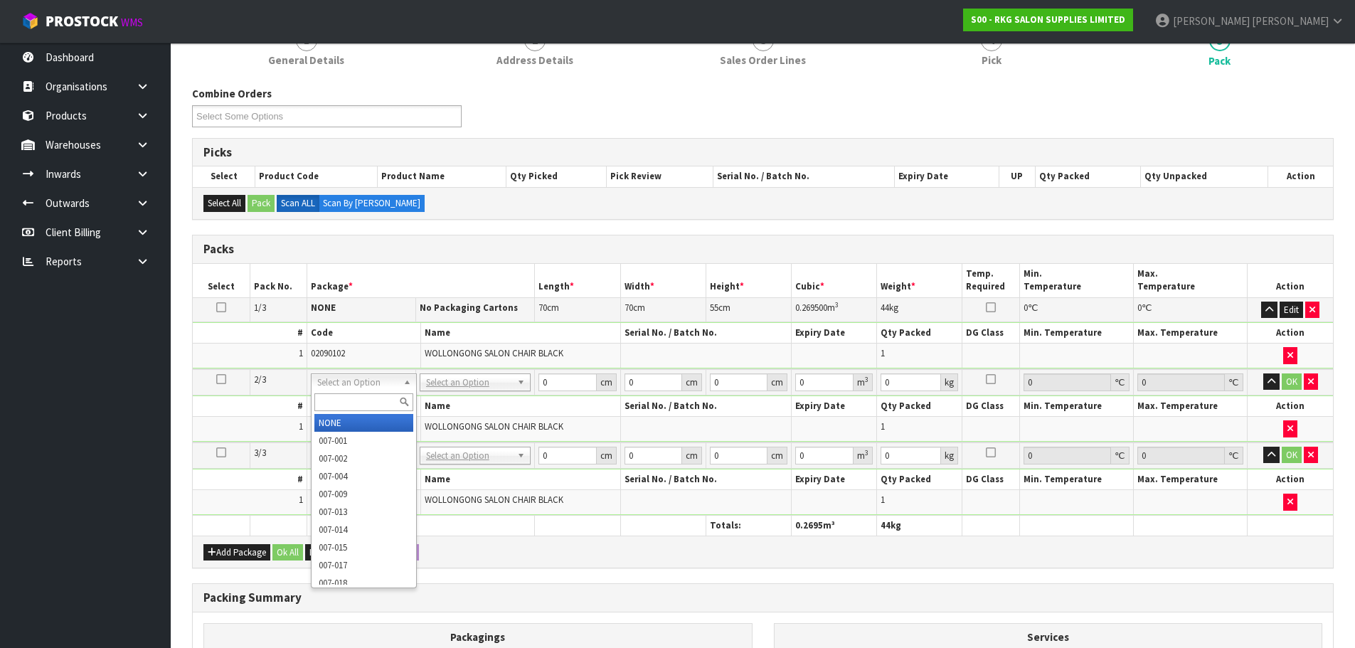
type input "2"
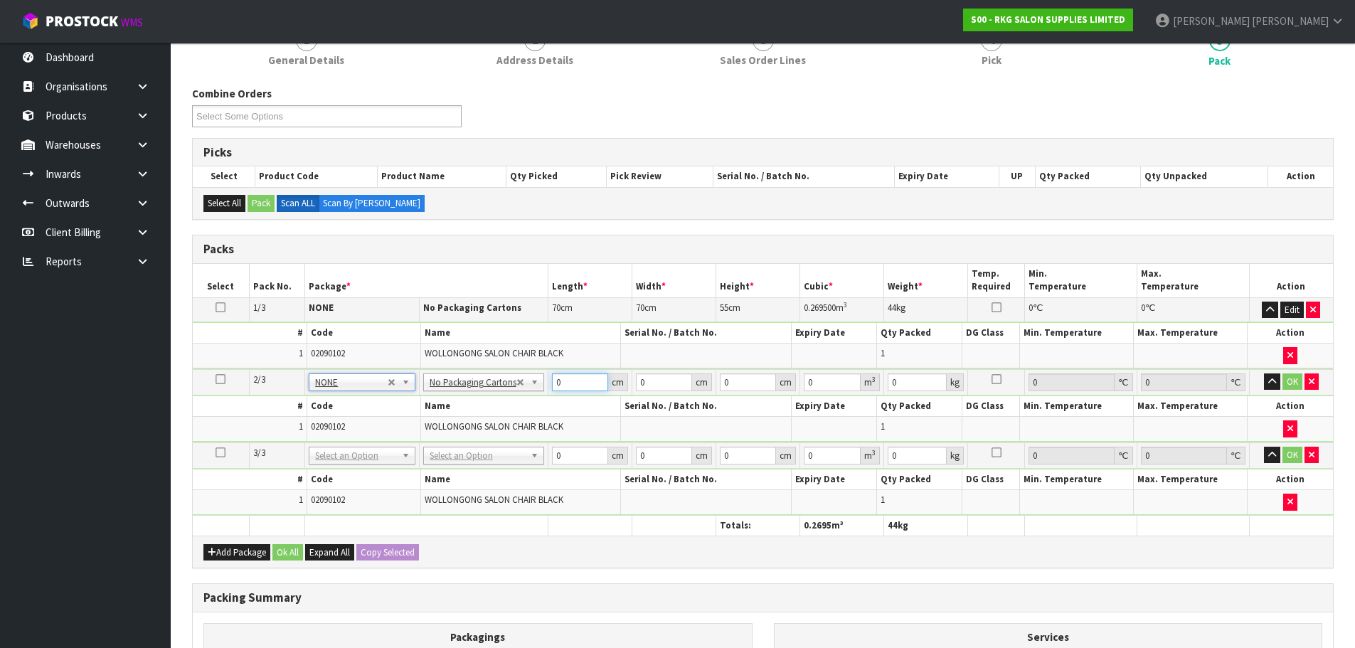
drag, startPoint x: 577, startPoint y: 377, endPoint x: 545, endPoint y: 379, distance: 32.1
click at [545, 379] on tr "2/3 NONE 007-001 007-002 007-004 007-009 007-013 007-014 007-015 007-017 007-01…" at bounding box center [763, 382] width 1140 height 26
type input "70"
type input "5"
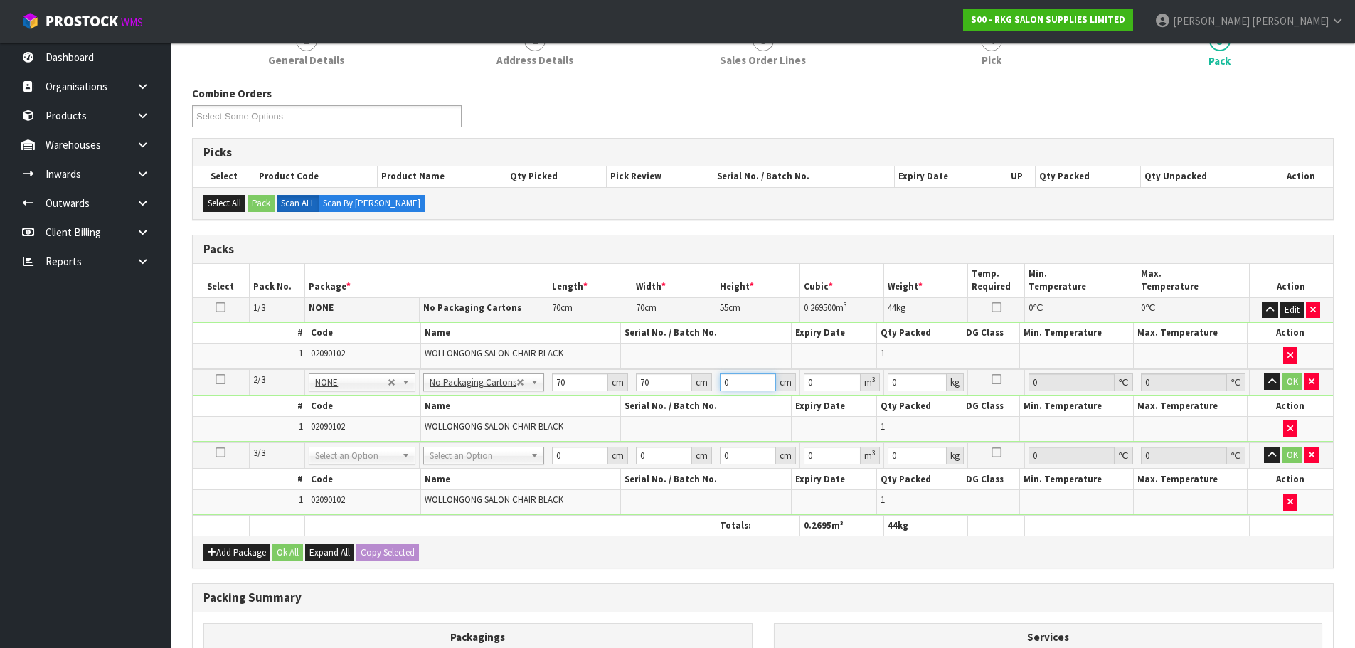
type input "0.0245"
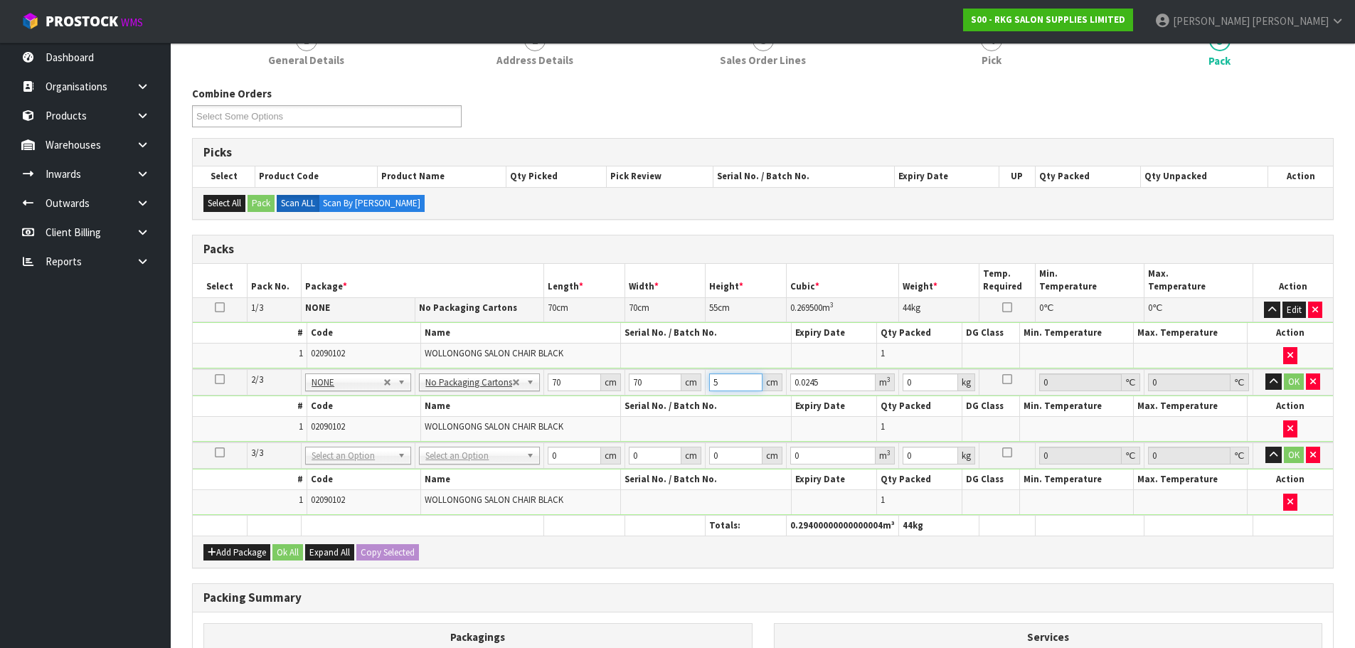
type input "55"
type input "0.2695"
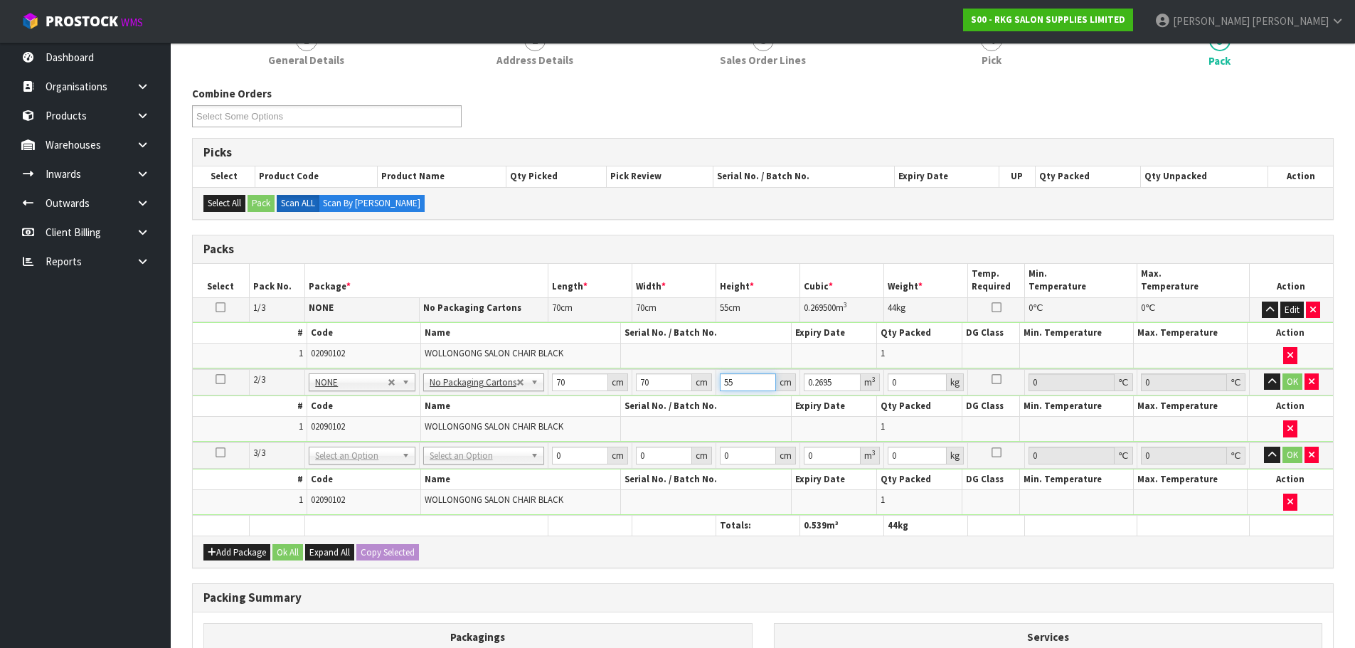
type input "55"
type input "44"
click at [1291, 383] on button "OK" at bounding box center [1293, 381] width 20 height 17
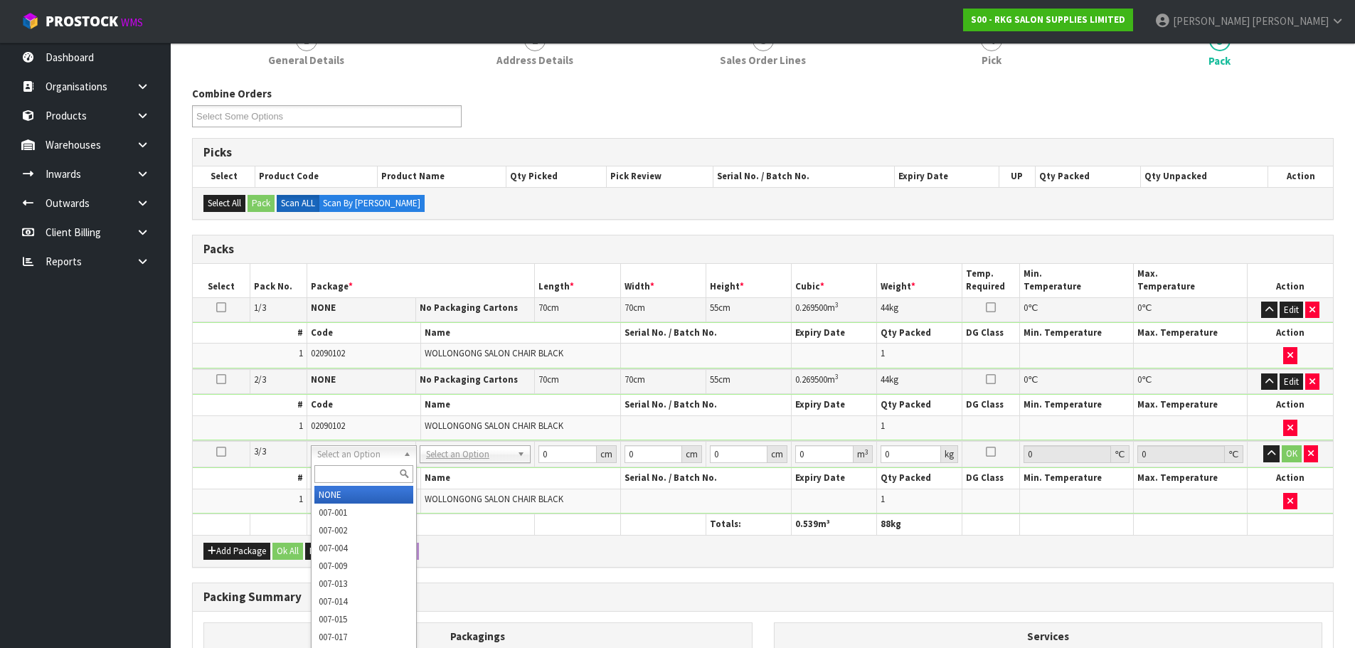
type input "3"
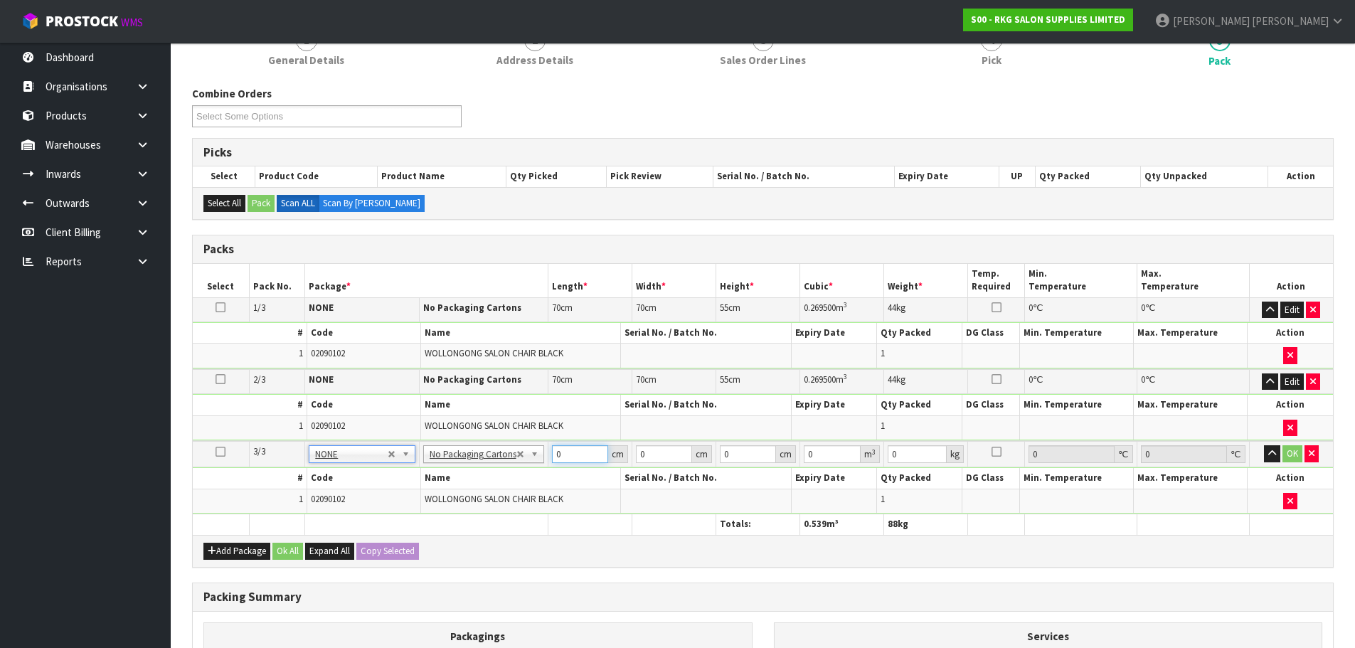
drag, startPoint x: 564, startPoint y: 452, endPoint x: 537, endPoint y: 456, distance: 27.3
click at [537, 456] on tr "3/3 NONE 007-001 007-002 007-004 007-009 007-013 007-014 007-015 007-017 007-01…" at bounding box center [763, 454] width 1140 height 26
type input "70"
type input "5"
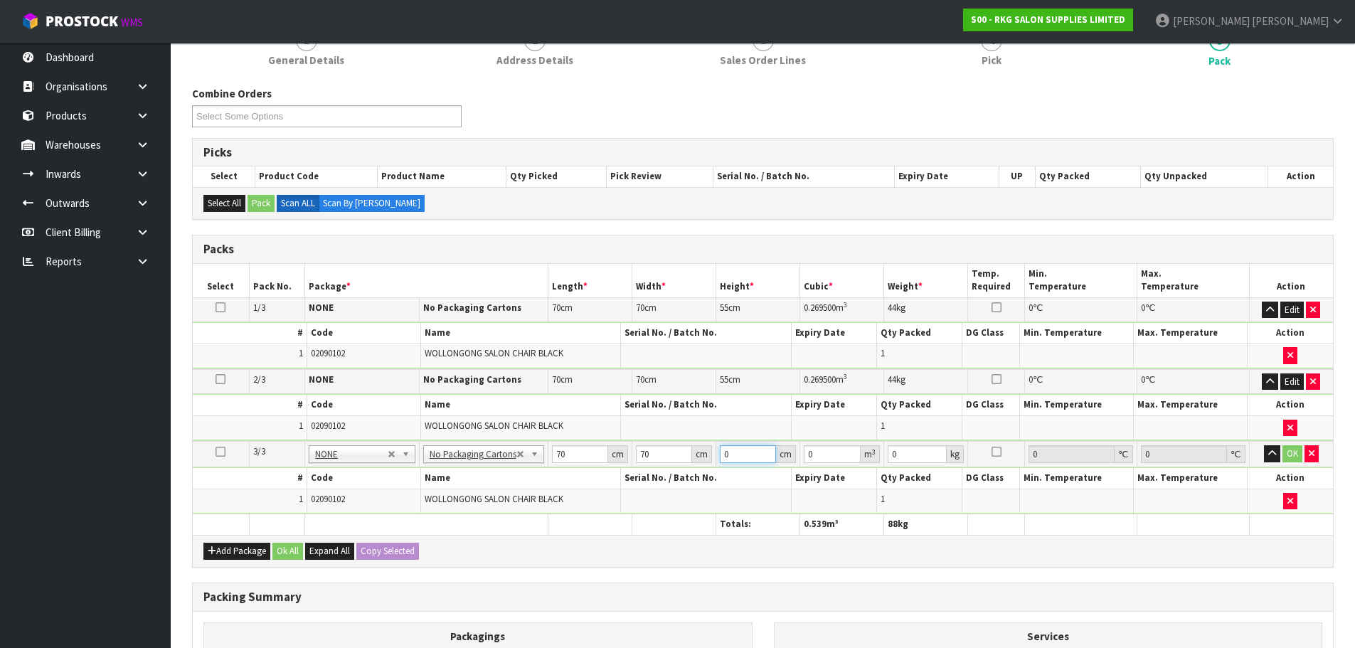
type input "0.0245"
type input "55"
type input "0.2695"
type input "55"
type input "44"
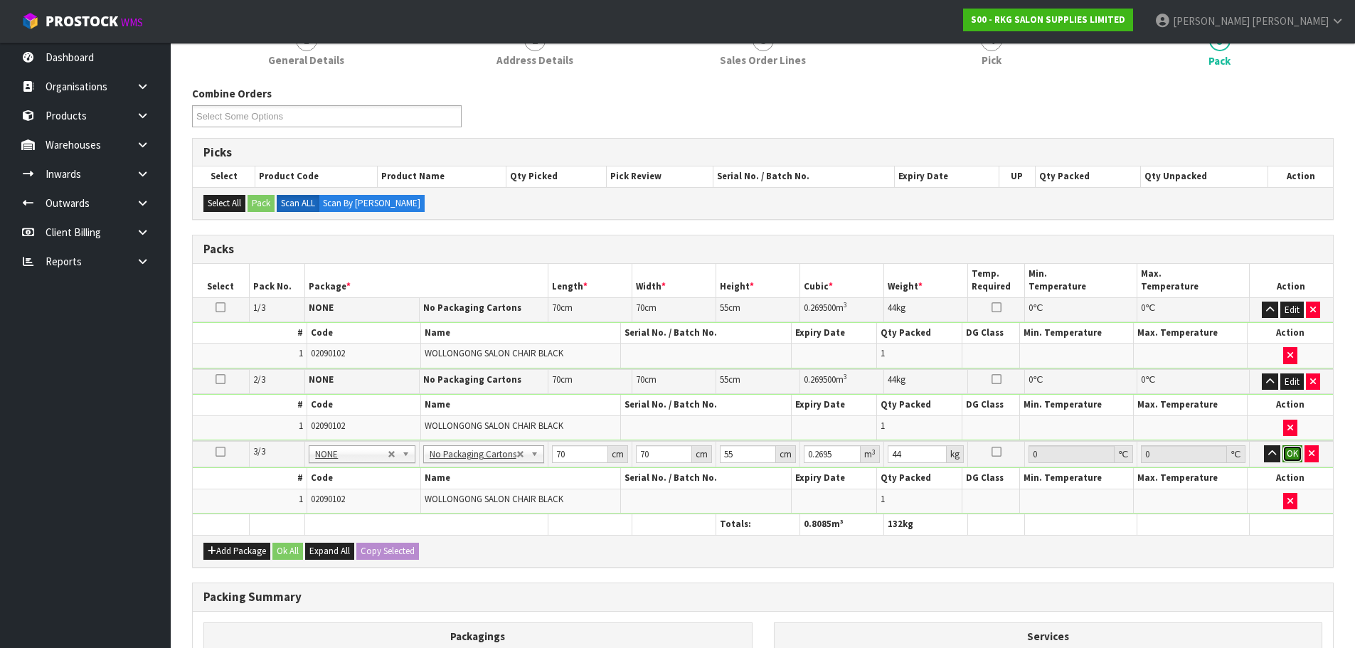
click at [1291, 453] on button "OK" at bounding box center [1293, 453] width 20 height 17
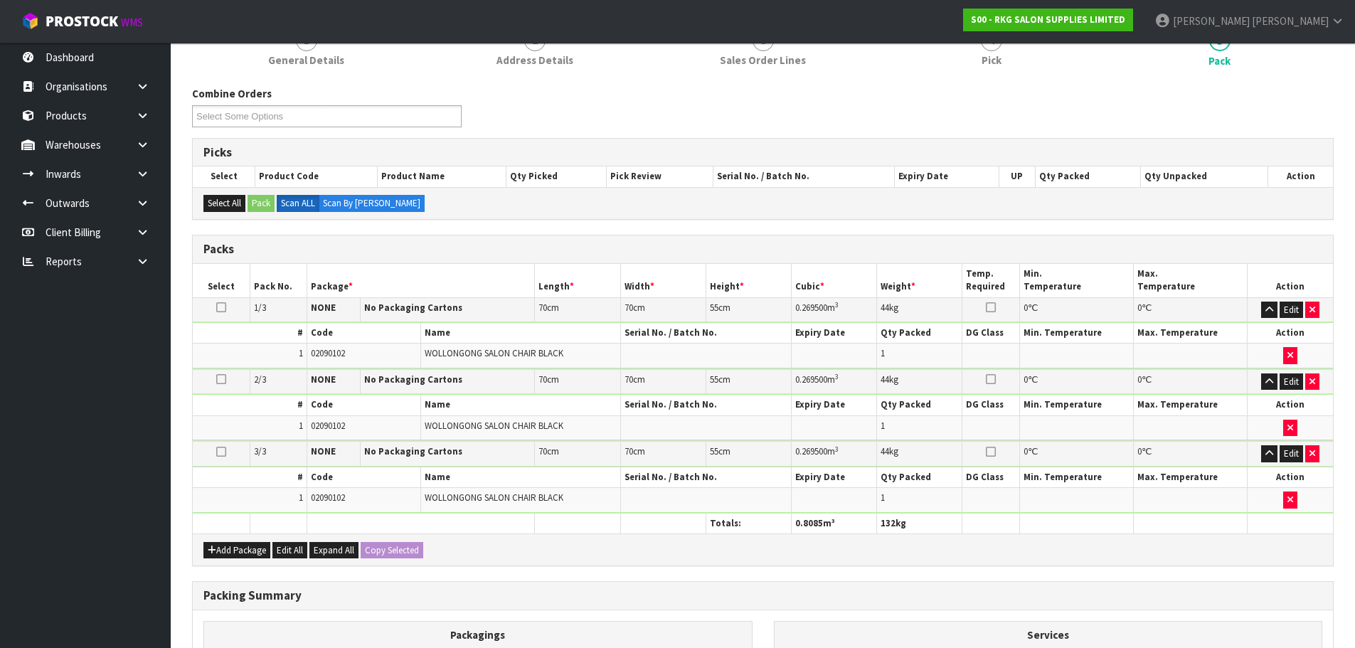
scroll to position [331, 0]
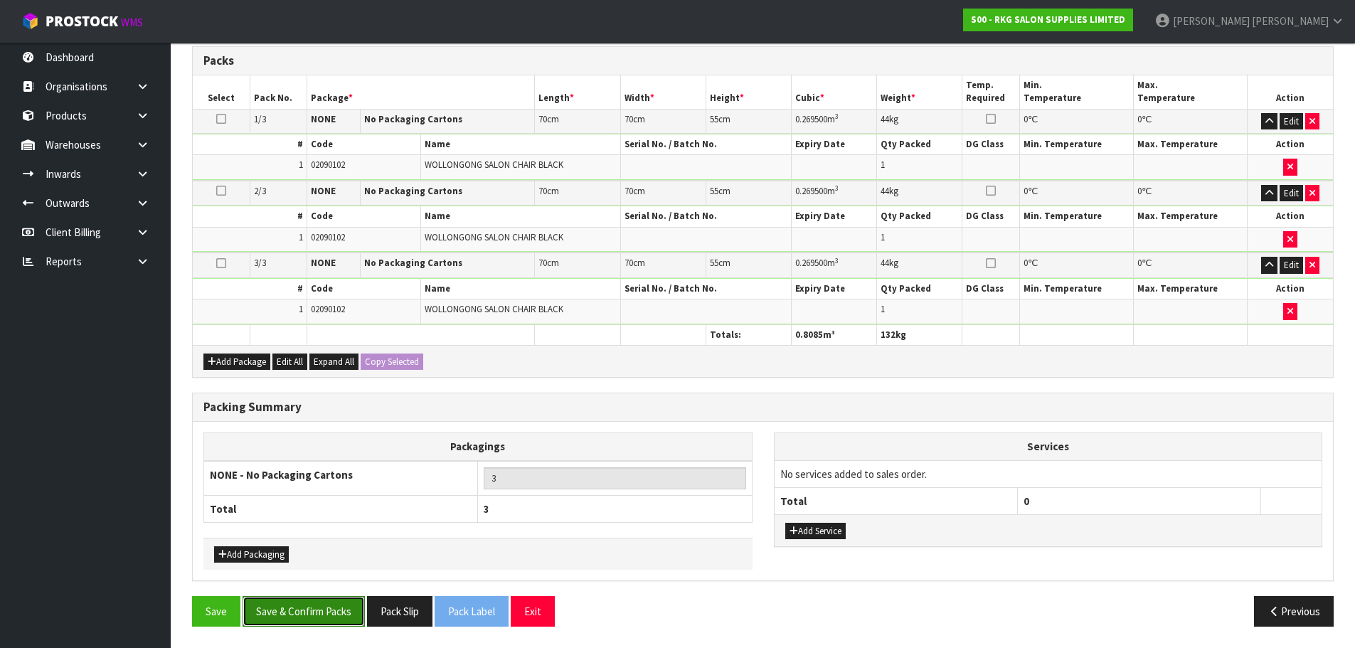
click at [316, 615] on button "Save & Confirm Packs" at bounding box center [304, 611] width 122 height 31
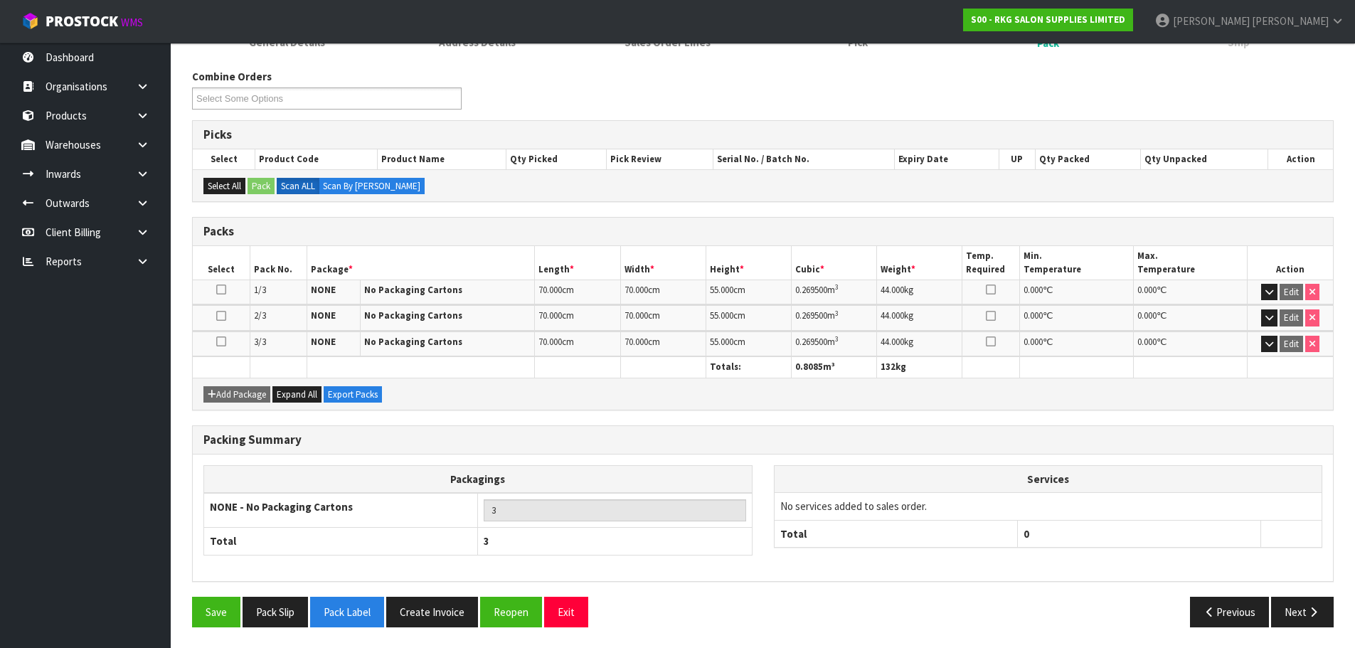
scroll to position [212, 0]
click at [568, 613] on button "Exit" at bounding box center [566, 611] width 44 height 31
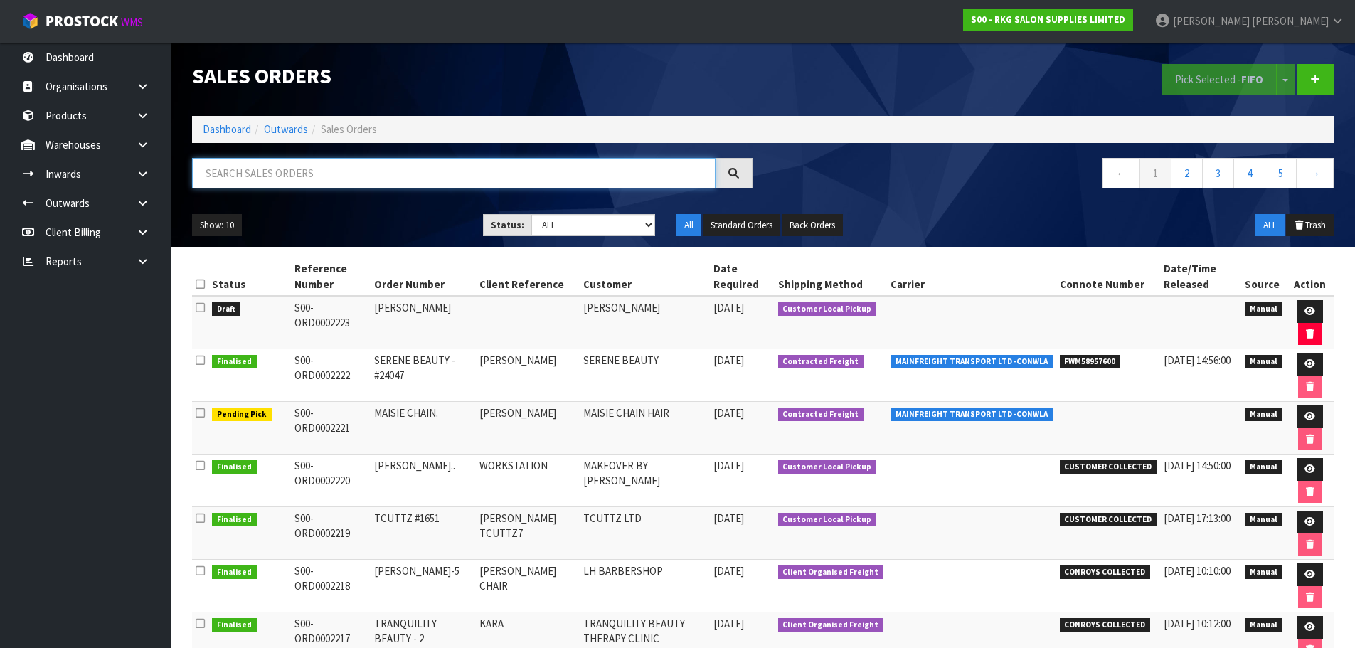
click at [227, 171] on input "text" at bounding box center [454, 173] width 524 height 31
type input "2212"
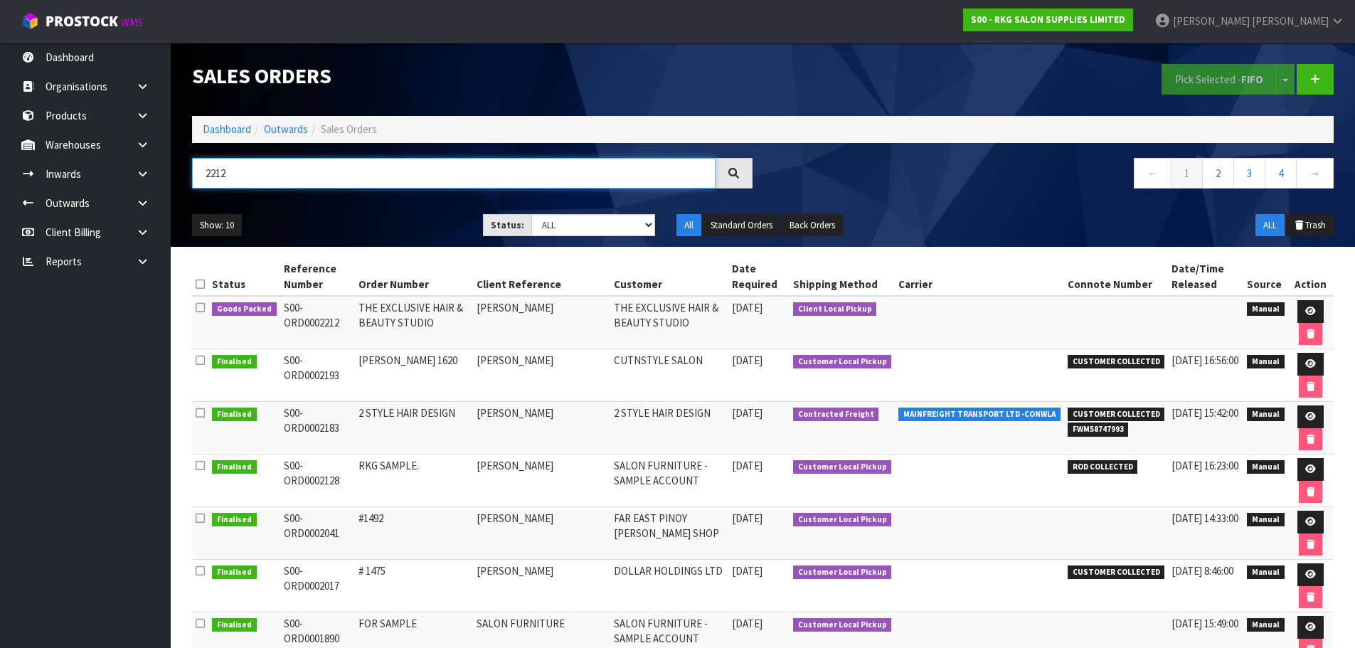
drag, startPoint x: 230, startPoint y: 179, endPoint x: 192, endPoint y: 179, distance: 38.4
click at [192, 179] on input "2212" at bounding box center [454, 173] width 524 height 31
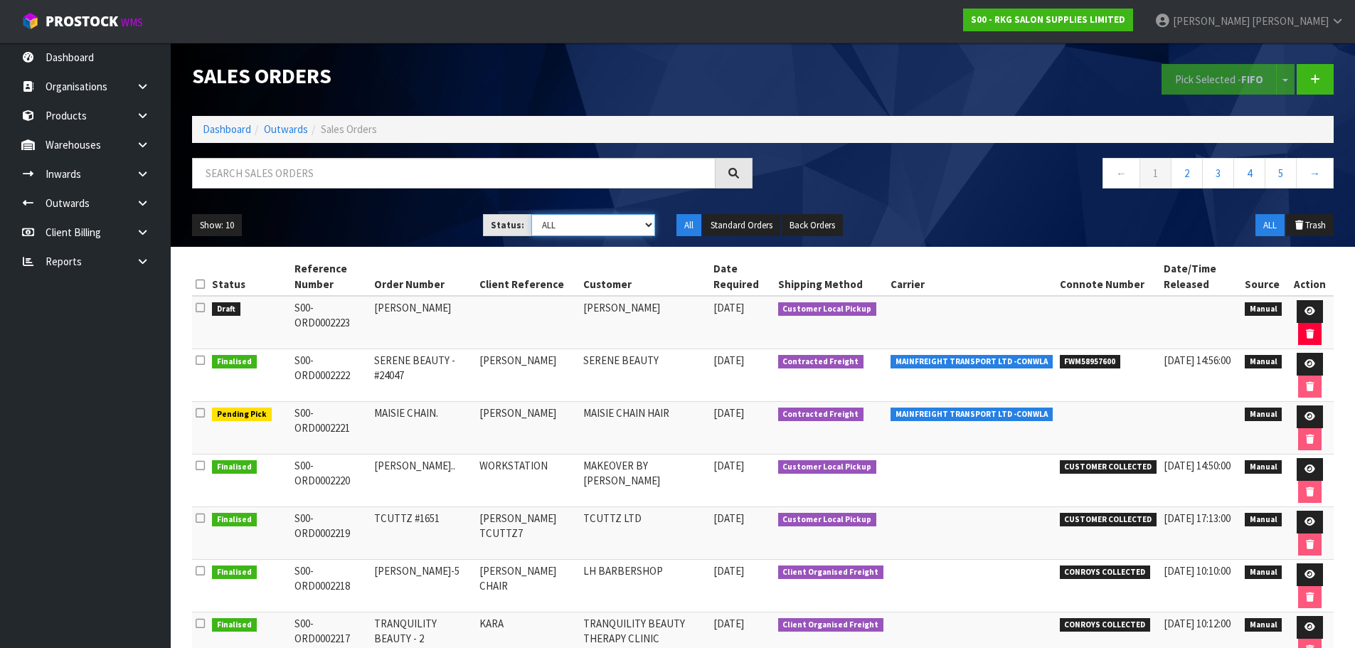
click at [641, 226] on select "Draft Pending Allocated Pending Pick Goods Picked Goods Packed Pending Charges …" at bounding box center [593, 225] width 124 height 22
click at [531, 214] on select "Draft Pending Allocated Pending Pick Goods Picked Goods Packed Pending Charges …" at bounding box center [593, 225] width 124 height 22
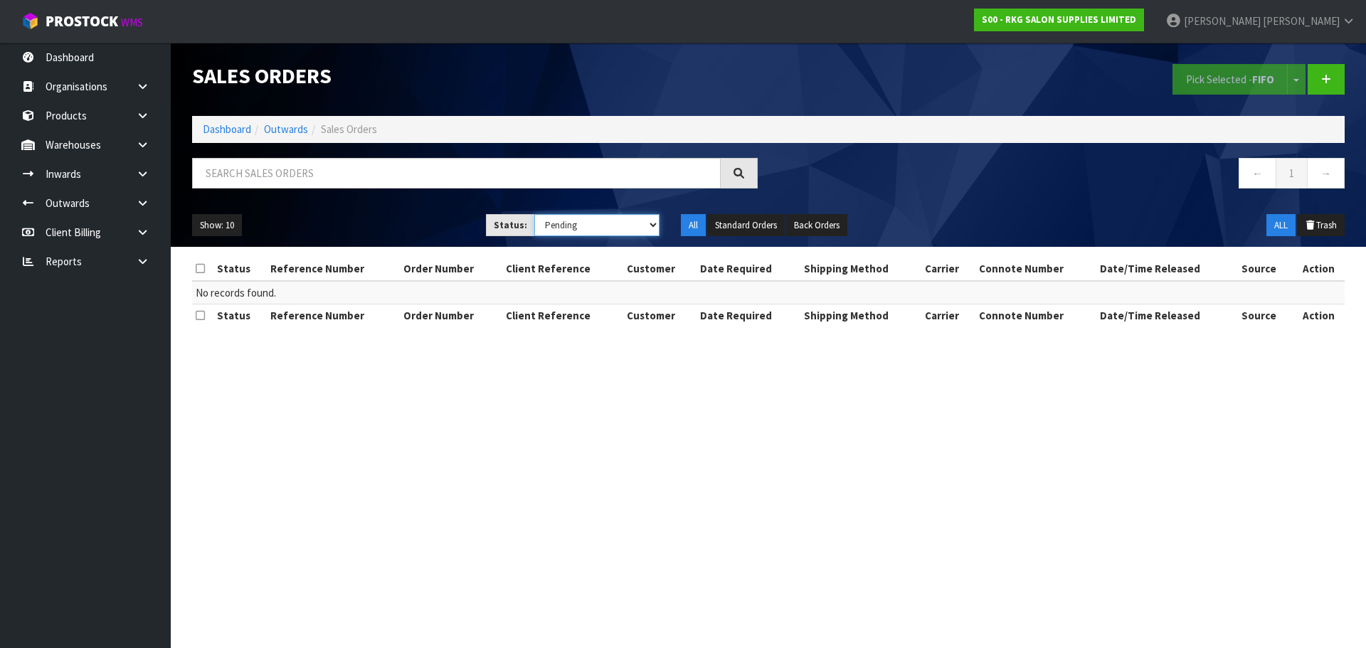
click at [652, 228] on select "Draft Pending Allocated Pending Pick Goods Picked Goods Packed Pending Charges …" at bounding box center [597, 225] width 126 height 22
click at [534, 214] on select "Draft Pending Allocated Pending Pick Goods Picked Goods Packed Pending Charges …" at bounding box center [597, 225] width 126 height 22
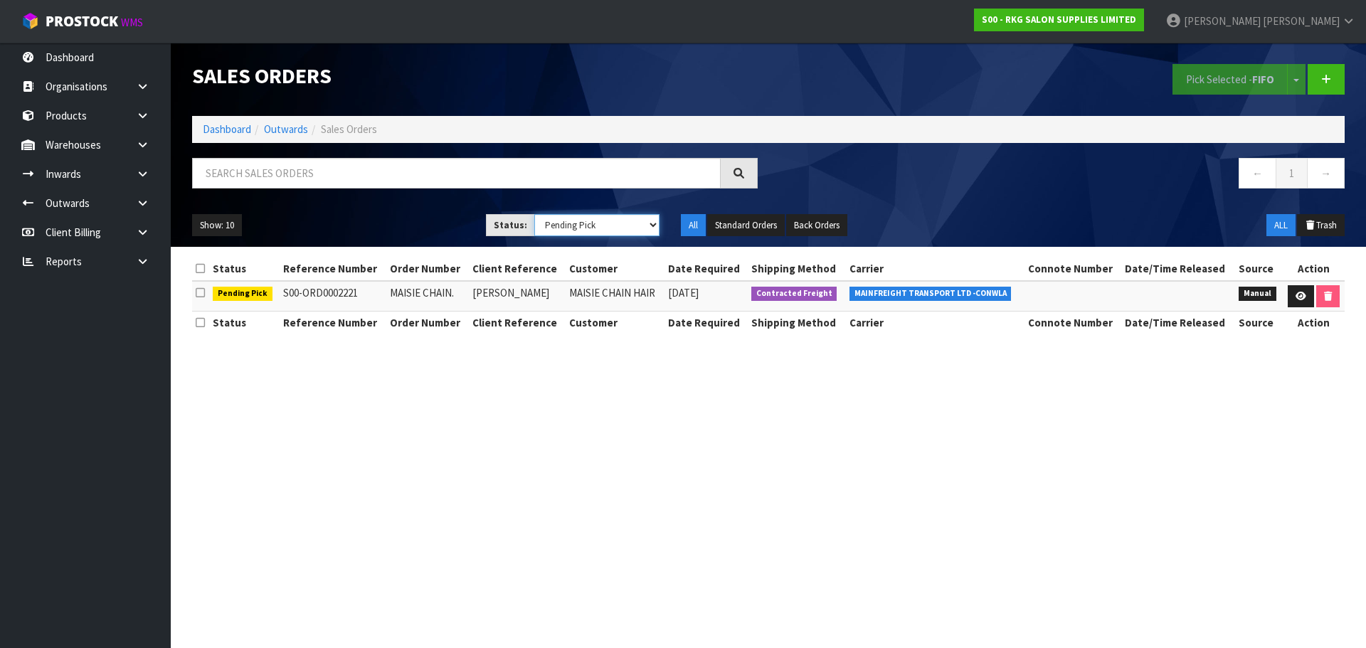
click at [653, 228] on select "Draft Pending Allocated Pending Pick Goods Picked Goods Packed Pending Charges …" at bounding box center [597, 225] width 126 height 22
click at [534, 214] on select "Draft Pending Allocated Pending Pick Goods Picked Goods Packed Pending Charges …" at bounding box center [597, 225] width 126 height 22
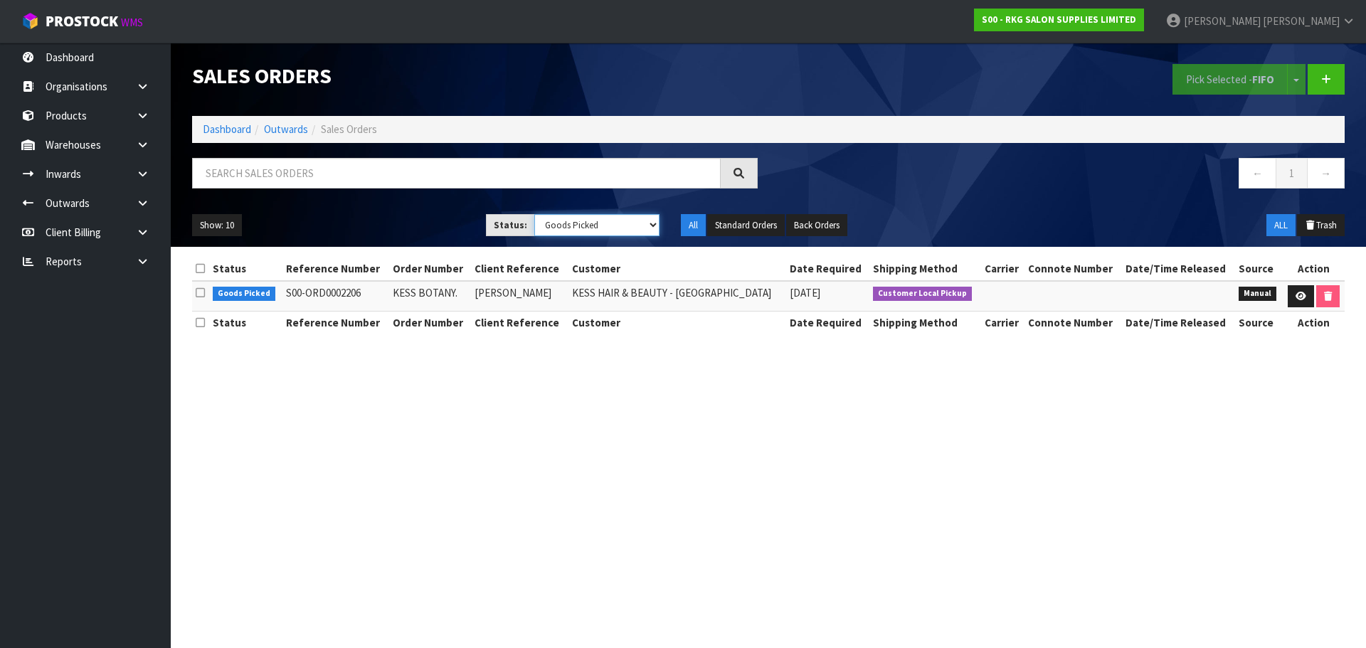
click at [652, 225] on select "Draft Pending Allocated Pending Pick Goods Picked Goods Packed Pending Charges …" at bounding box center [597, 225] width 126 height 22
click at [534, 214] on select "Draft Pending Allocated Pending Pick Goods Picked Goods Packed Pending Charges …" at bounding box center [597, 225] width 126 height 22
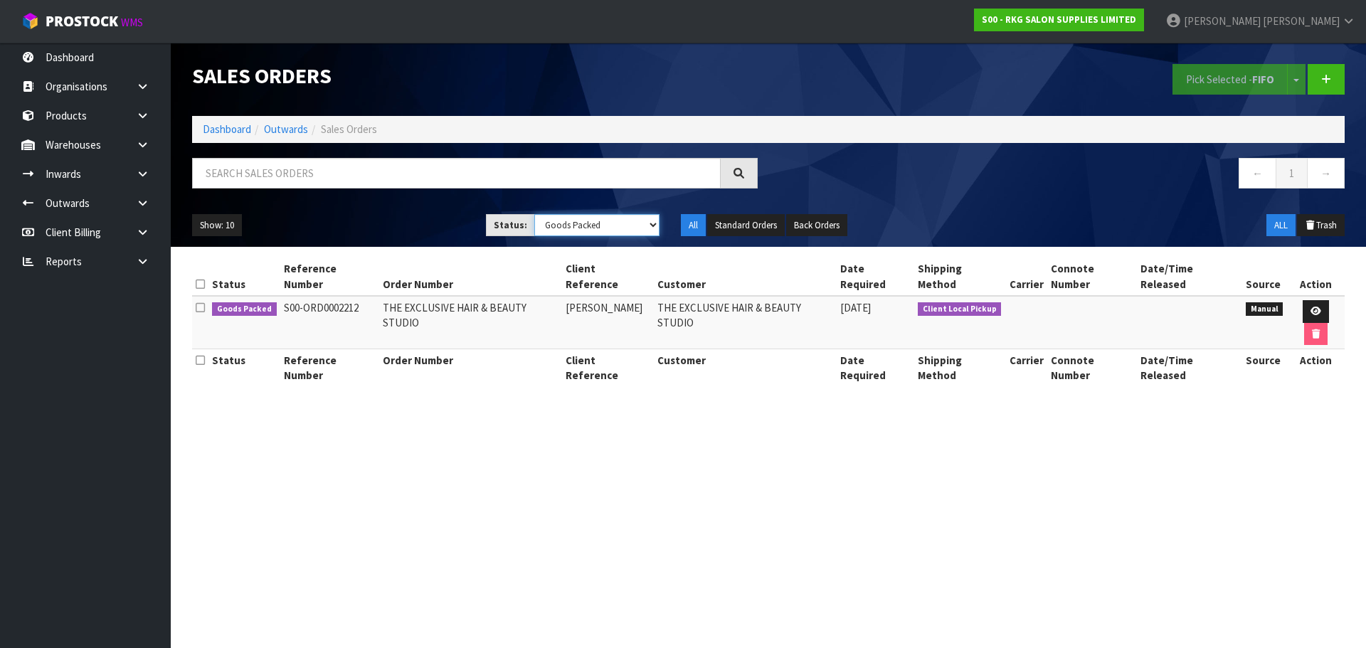
click at [652, 226] on select "Draft Pending Allocated Pending Pick Goods Picked Goods Packed Pending Charges …" at bounding box center [597, 225] width 126 height 22
select select "string:ALL"
click at [534, 214] on select "Draft Pending Allocated Pending Pick Goods Picked Goods Packed Pending Charges …" at bounding box center [597, 225] width 126 height 22
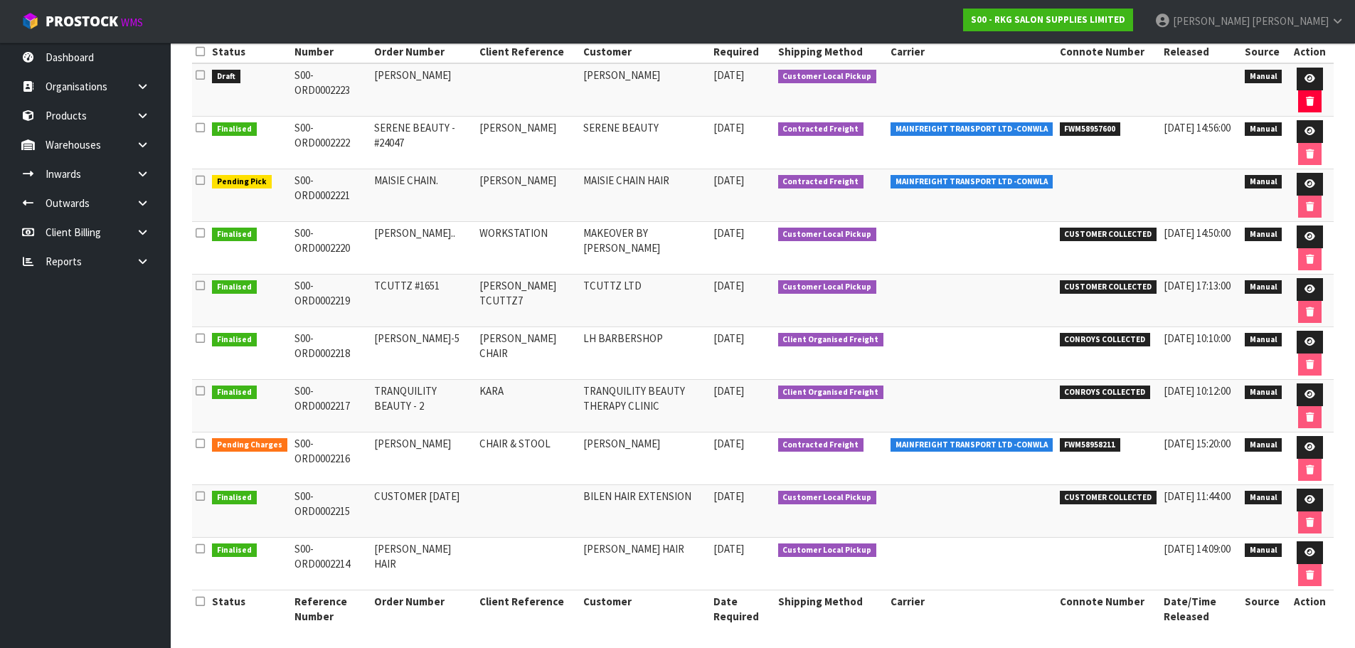
scroll to position [238, 0]
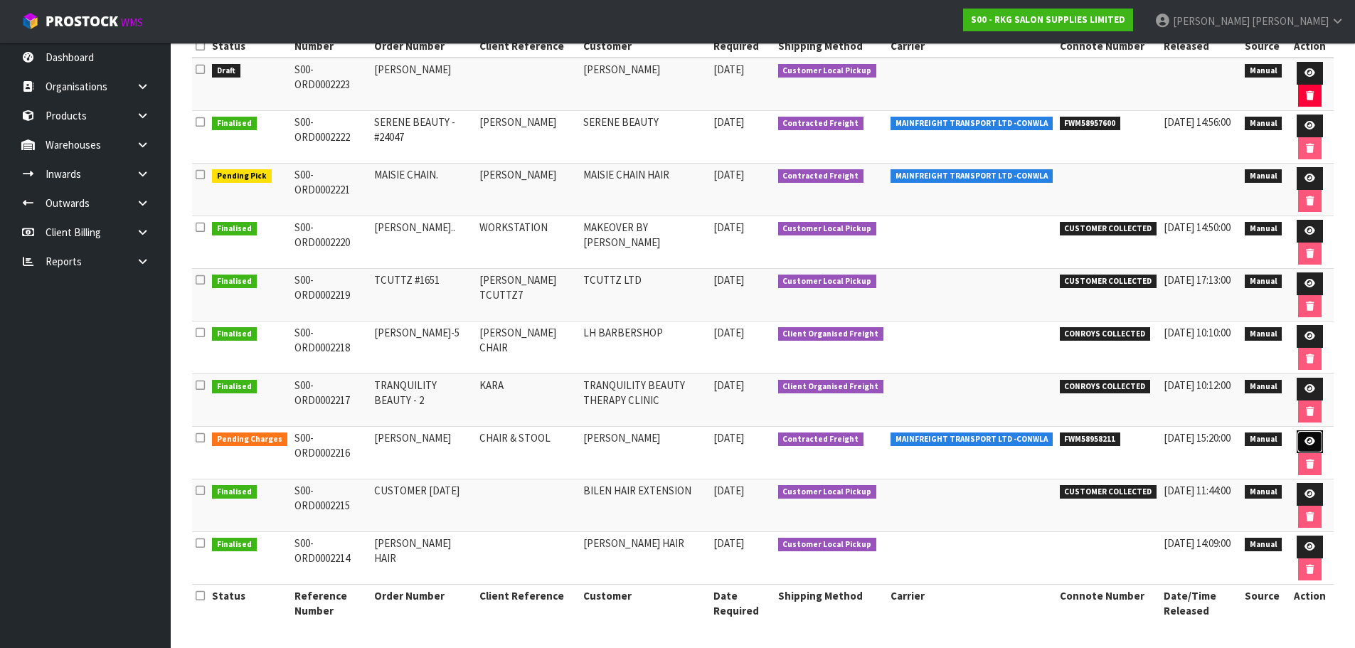
click at [1307, 437] on icon at bounding box center [1310, 441] width 11 height 9
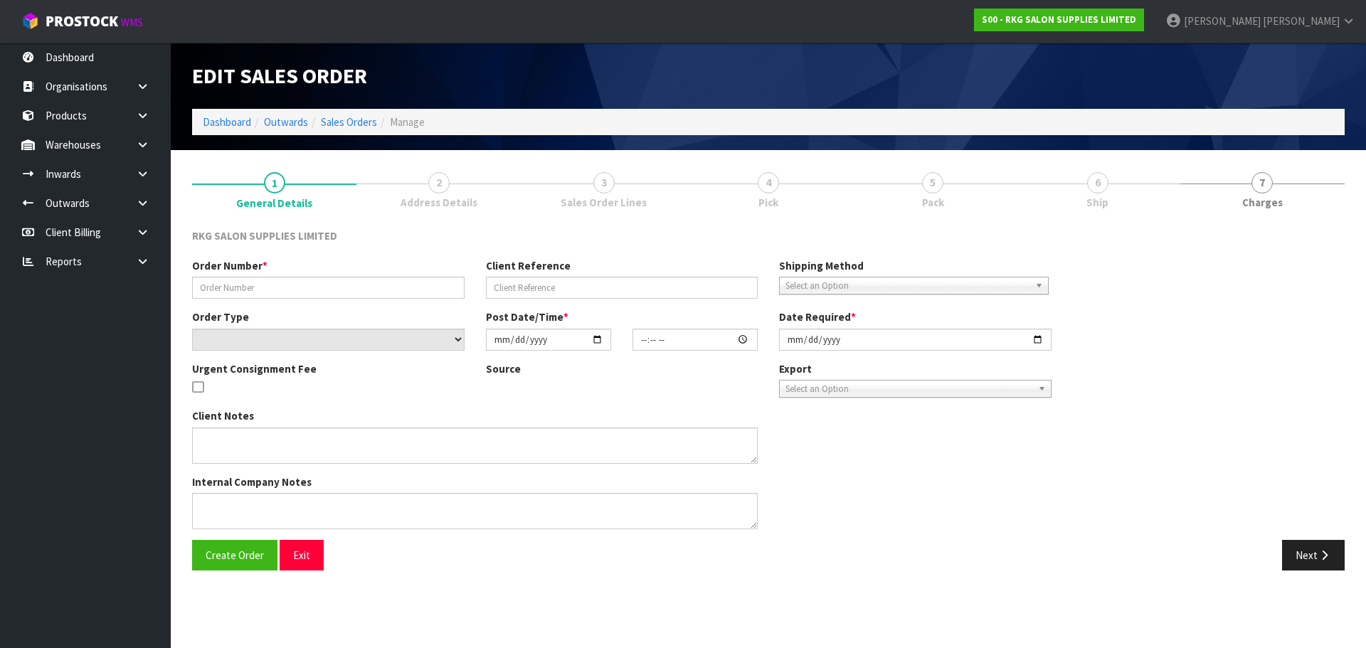
type input "[PERSON_NAME]"
type input "CHAIR & STOOL"
select select "number:0"
type input "2025-10-02"
type input "09:15:00.000"
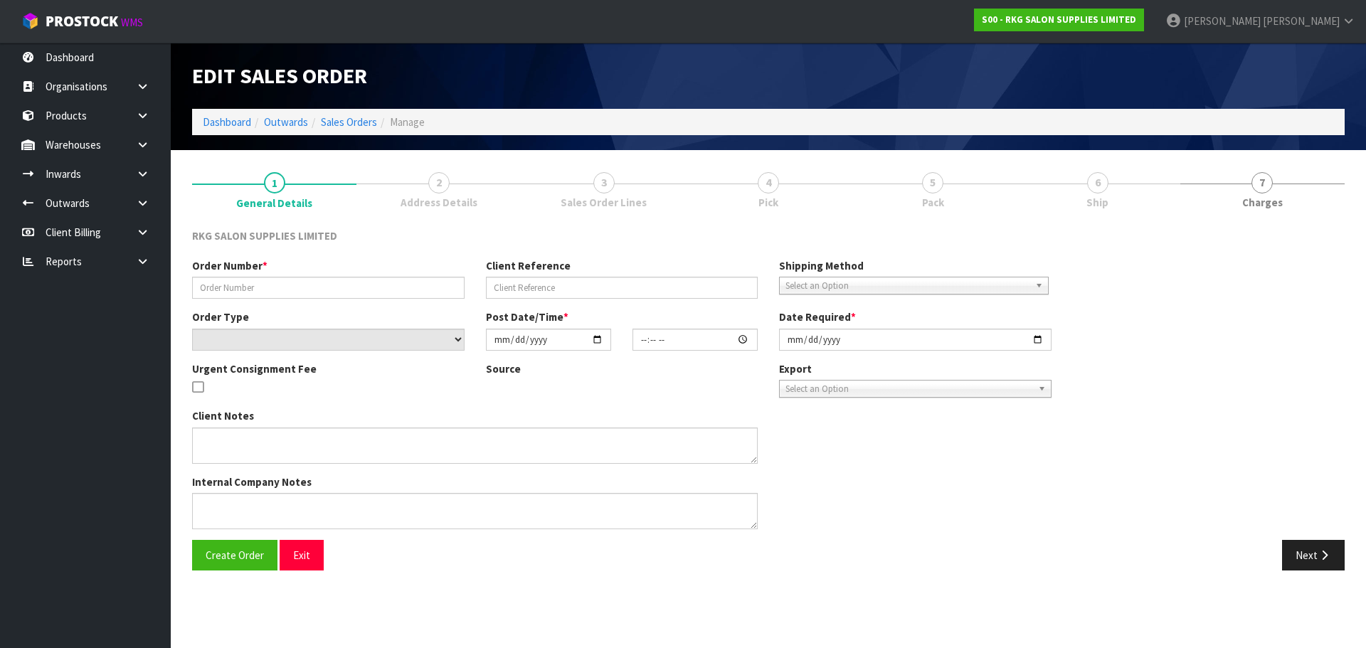
type input "2025-10-02"
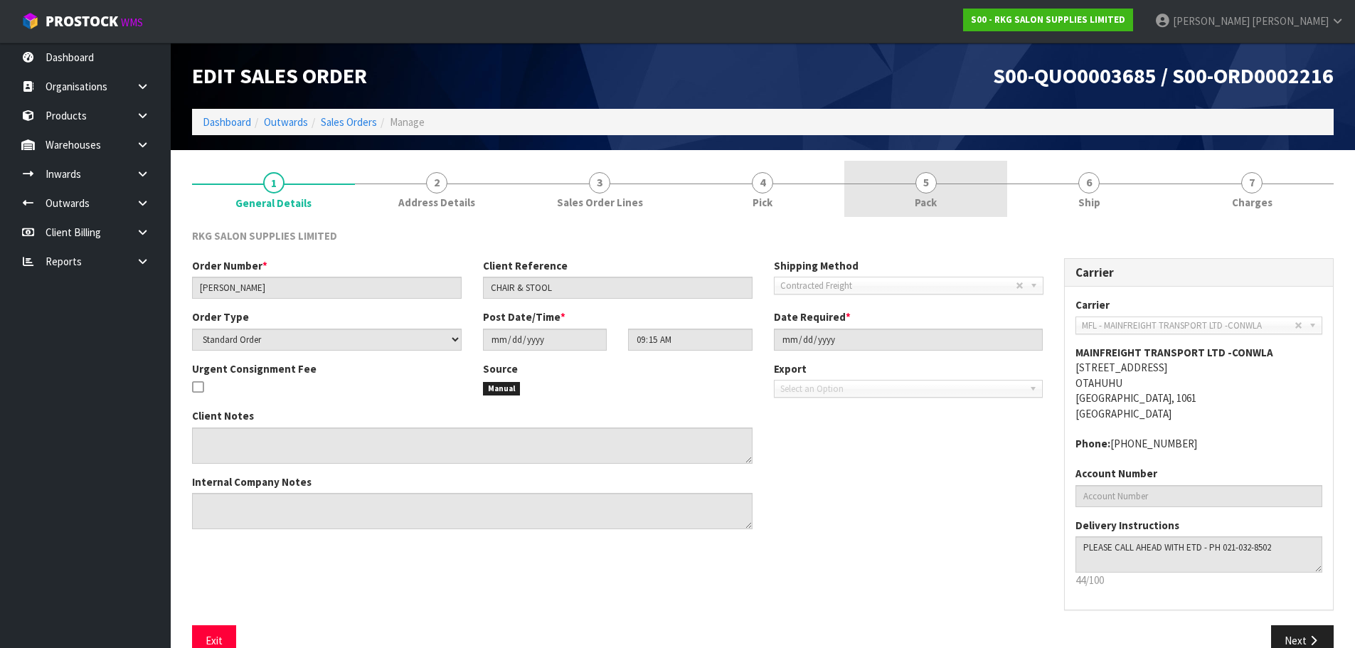
click at [925, 184] on span "5" at bounding box center [926, 182] width 21 height 21
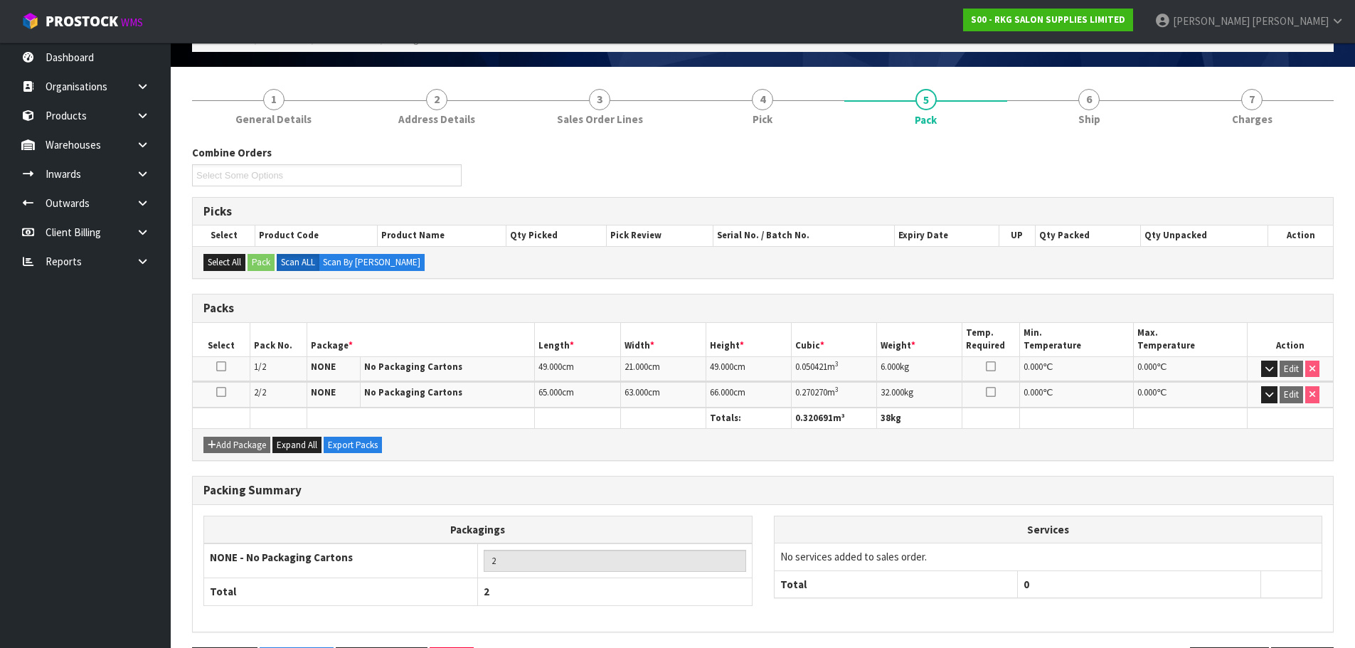
scroll to position [134, 0]
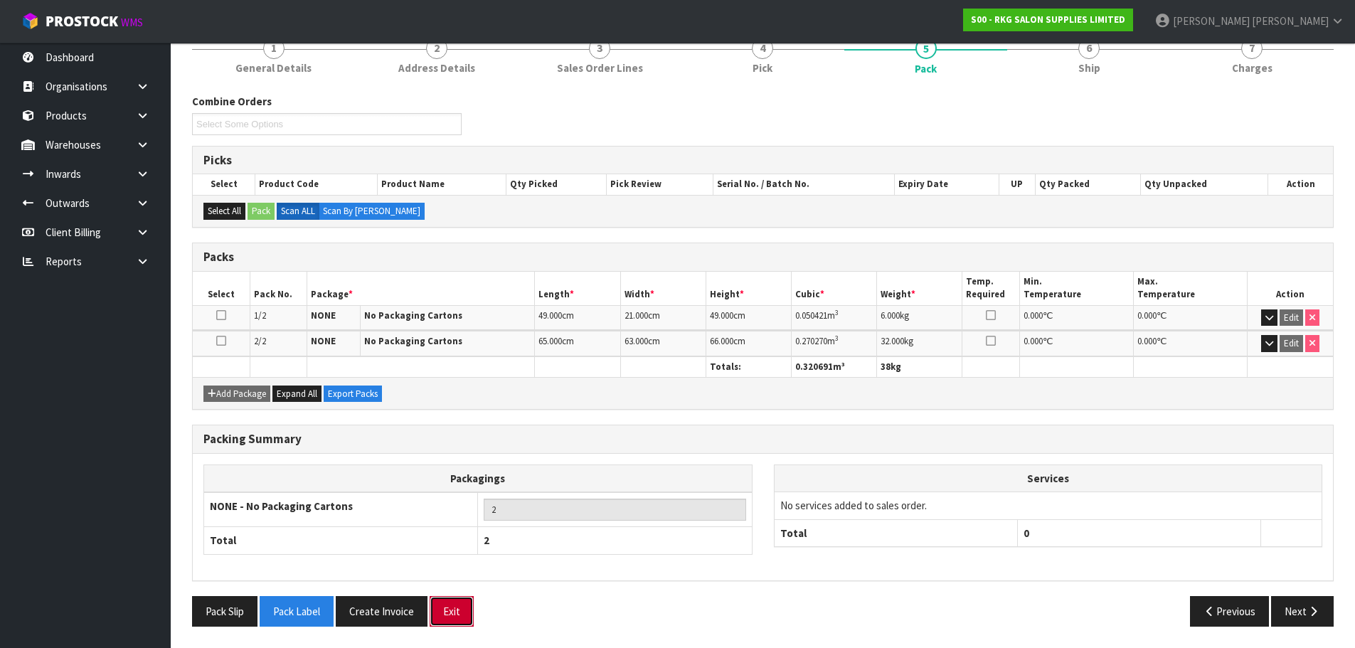
drag, startPoint x: 460, startPoint y: 615, endPoint x: 464, endPoint y: 601, distance: 14.9
click at [460, 612] on button "Exit" at bounding box center [452, 611] width 44 height 31
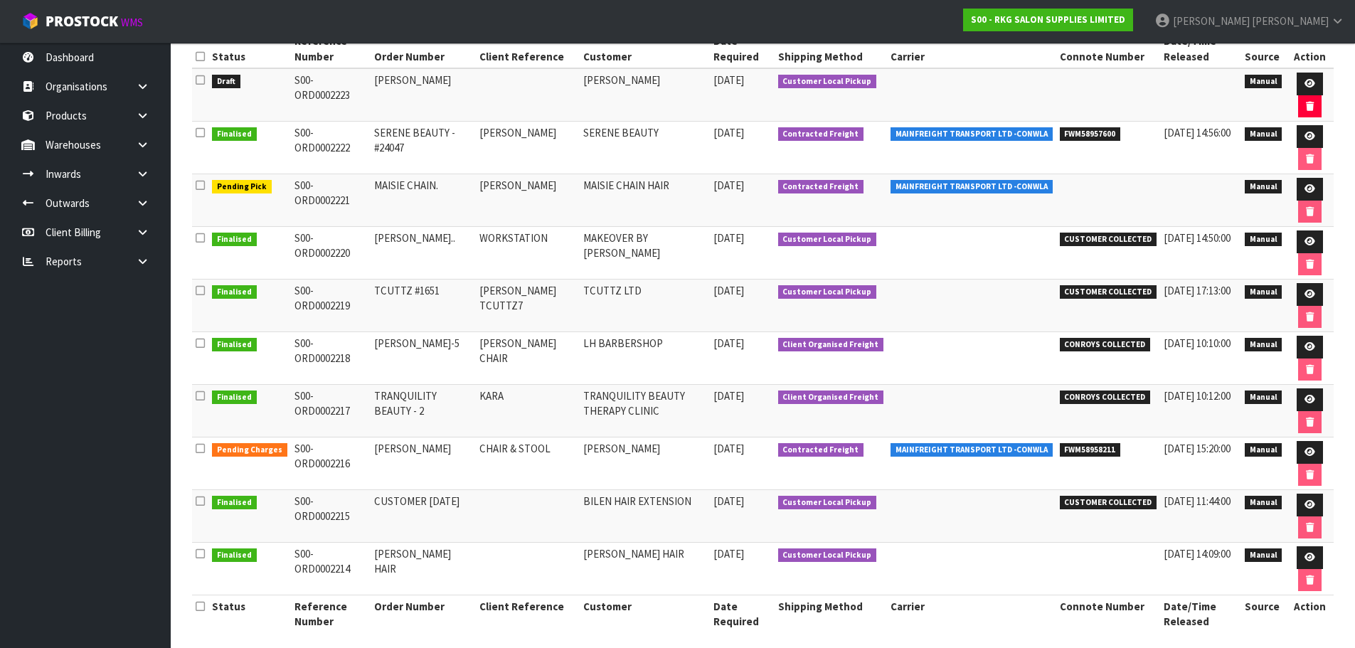
scroll to position [238, 0]
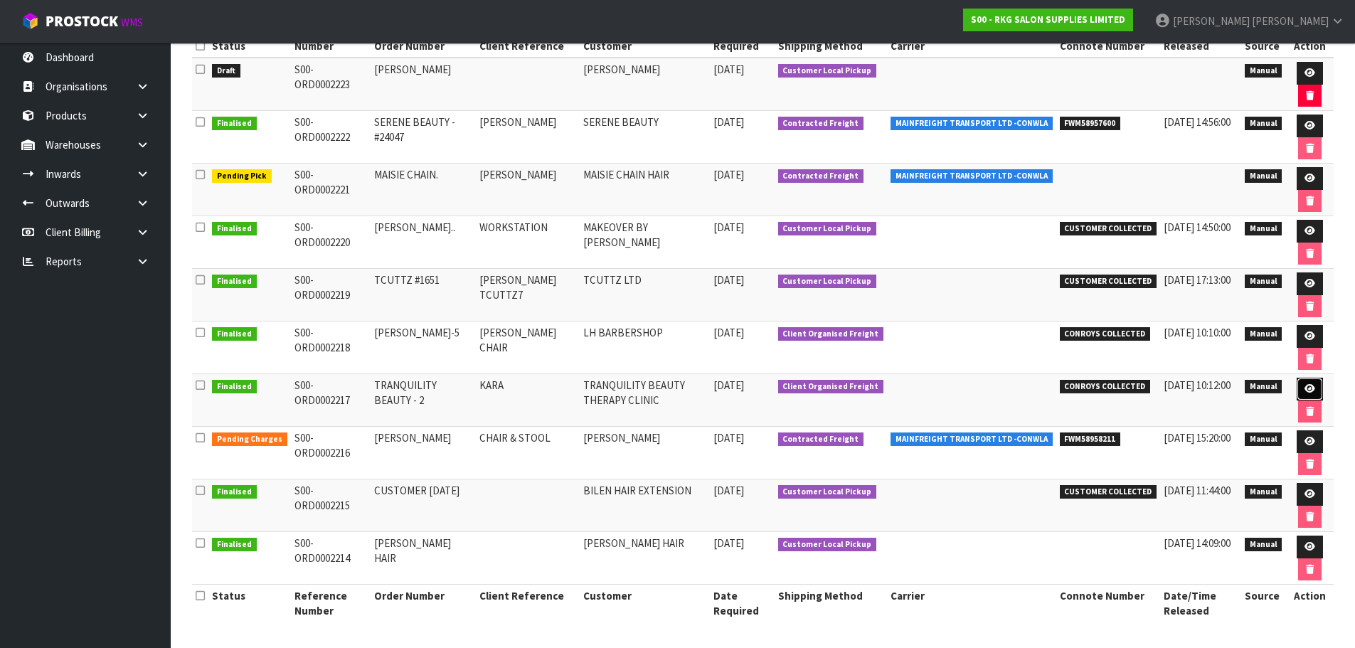
click at [1308, 390] on icon at bounding box center [1310, 388] width 11 height 9
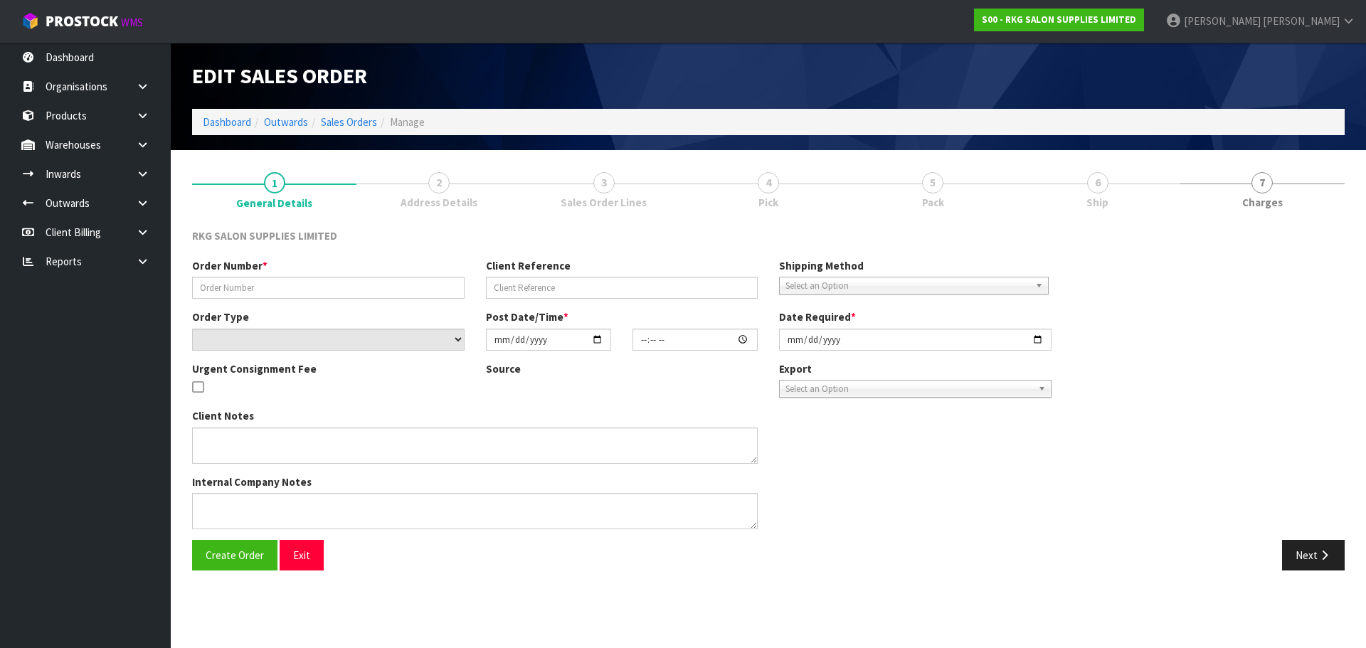
type input "TRANQUILITY BEAUTY - 2"
type input "KARA"
select select "number:0"
type input "2025-10-02"
type input "10:15:00.000"
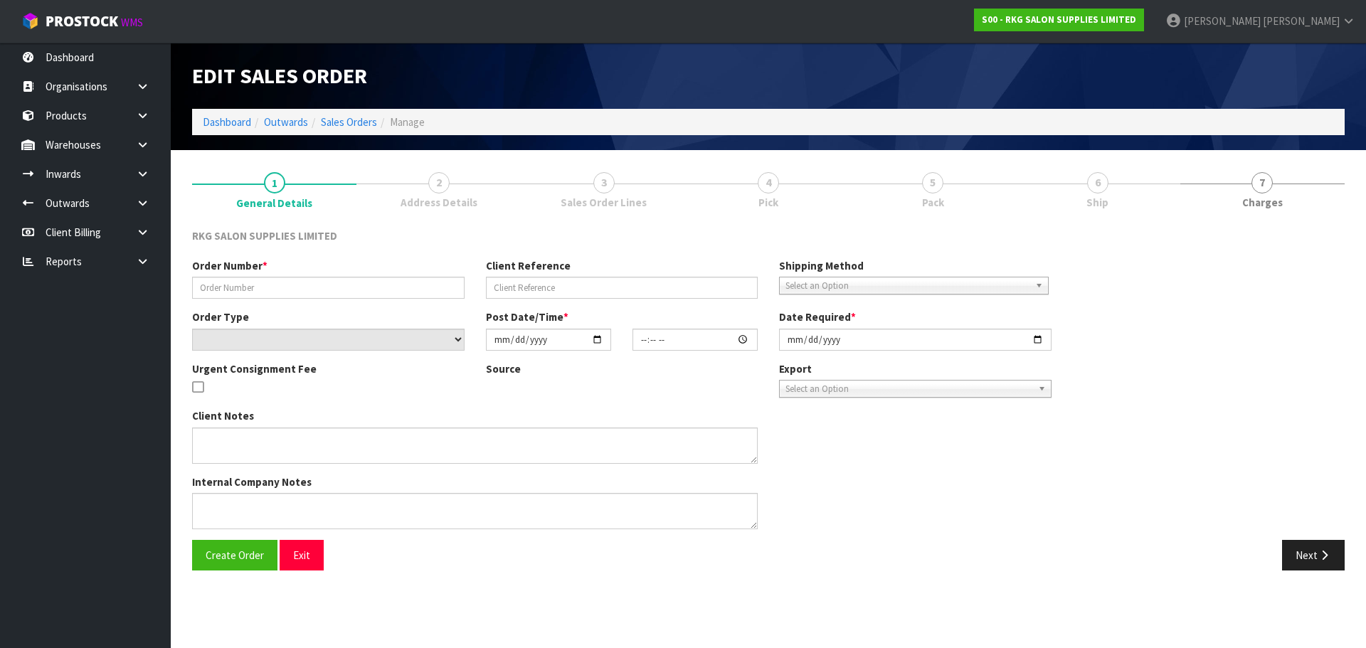
type input "[DATE]"
type textarea "PLEASE PACK ONTO A PALLET CONROYS TO COLLECT FRI 3.10 JOB#2980735"
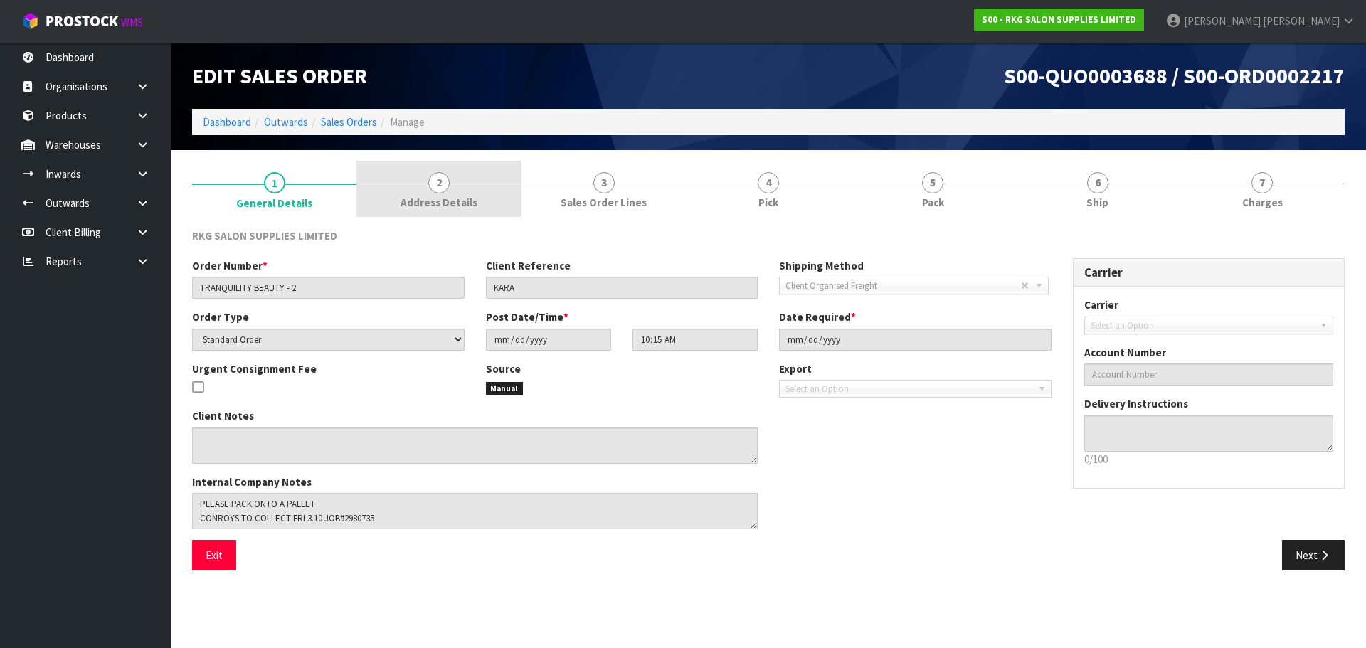
click at [443, 187] on span "2" at bounding box center [438, 182] width 21 height 21
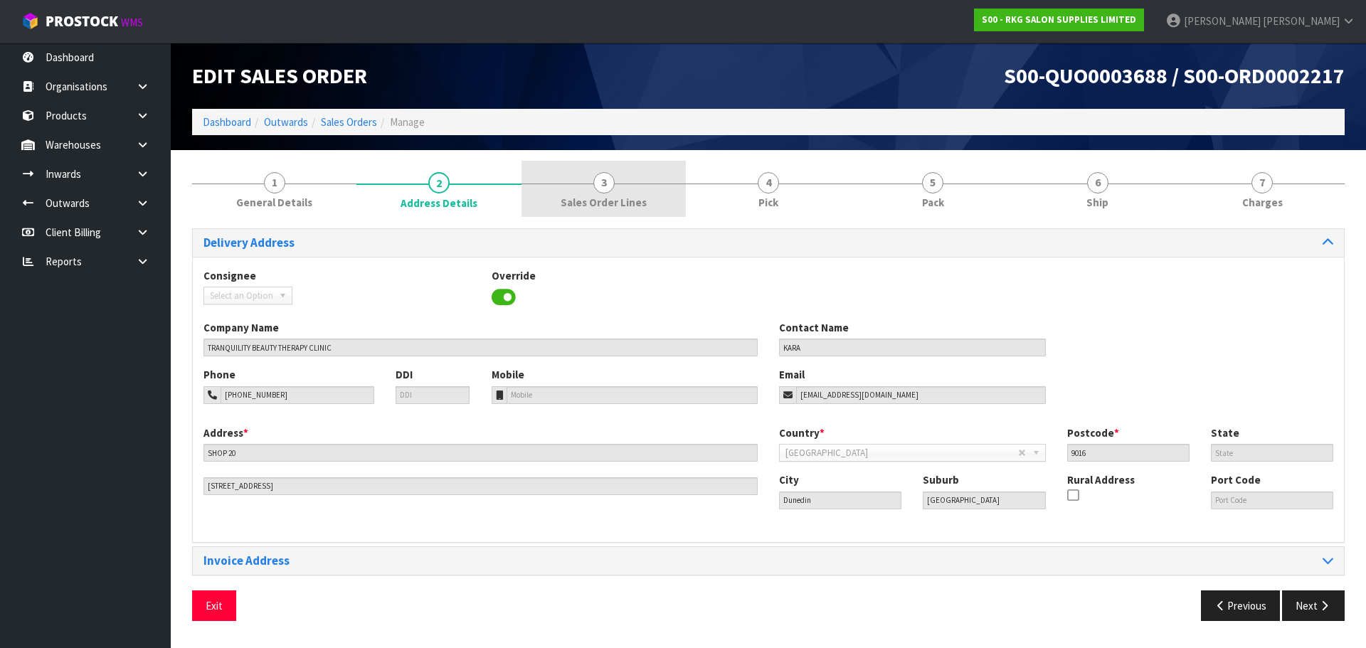
click at [605, 188] on span "3" at bounding box center [603, 182] width 21 height 21
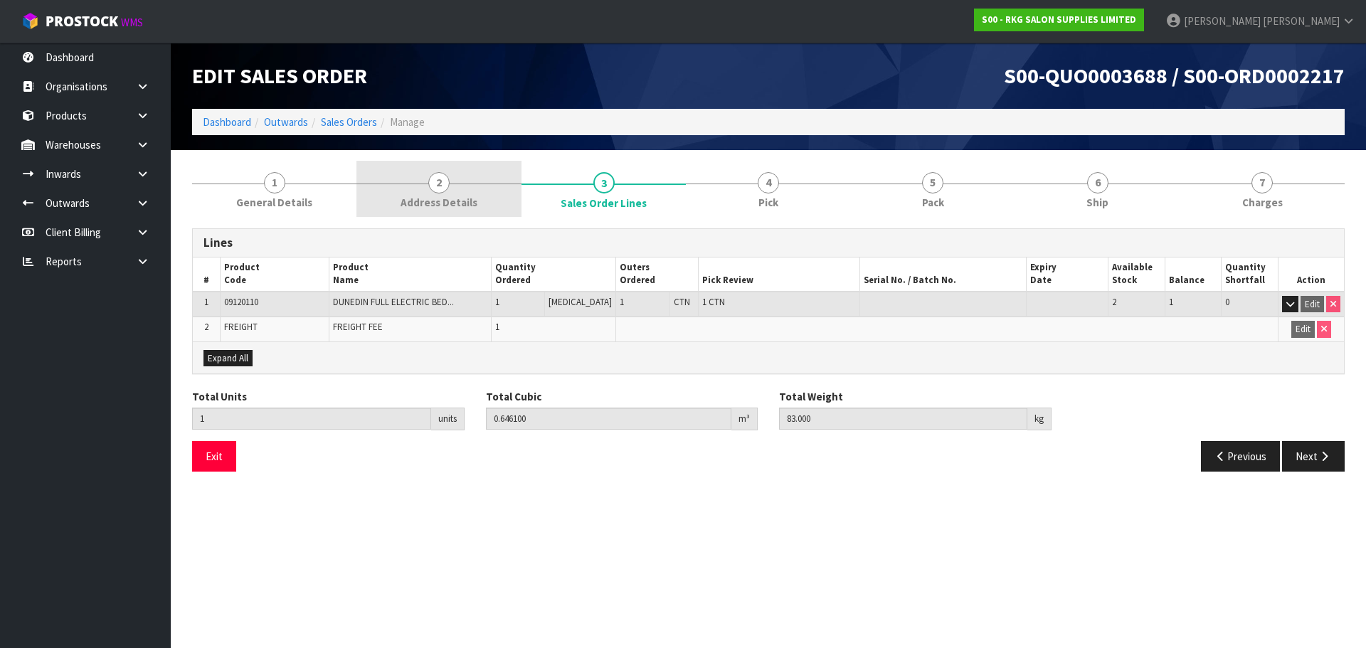
click at [435, 182] on span "2" at bounding box center [438, 182] width 21 height 21
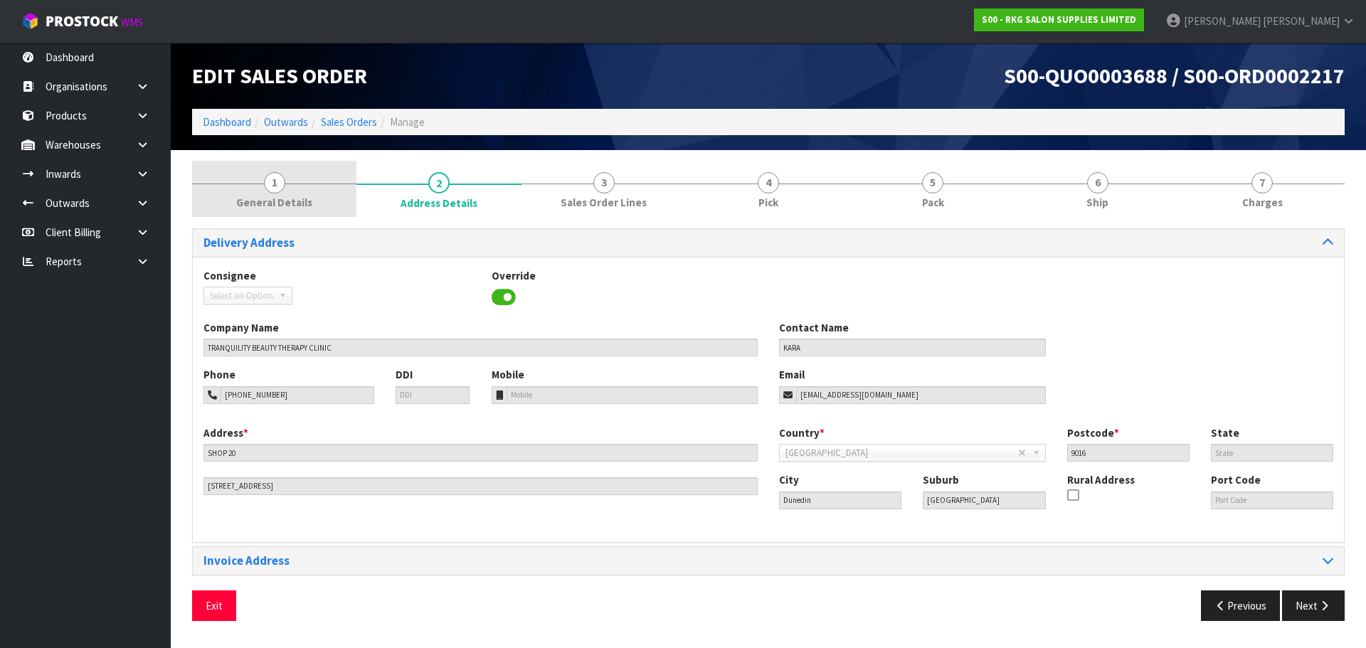
click at [275, 188] on span "1" at bounding box center [274, 182] width 21 height 21
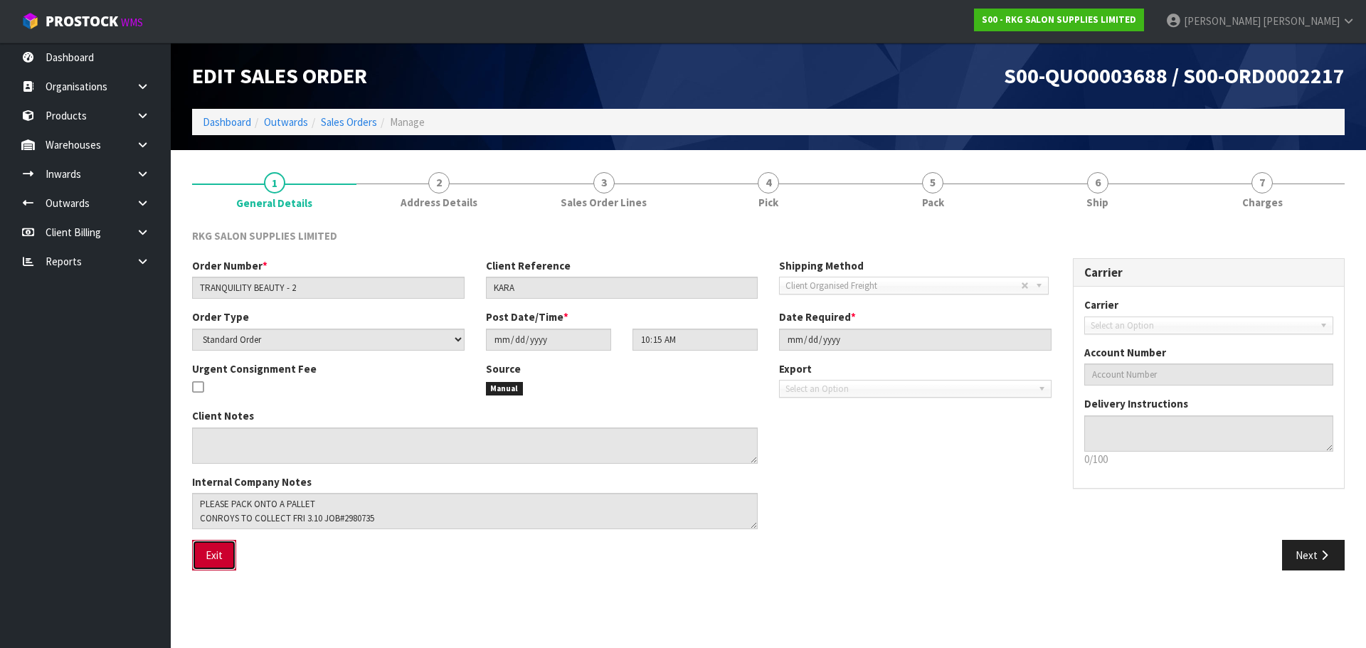
click at [217, 561] on button "Exit" at bounding box center [214, 555] width 44 height 31
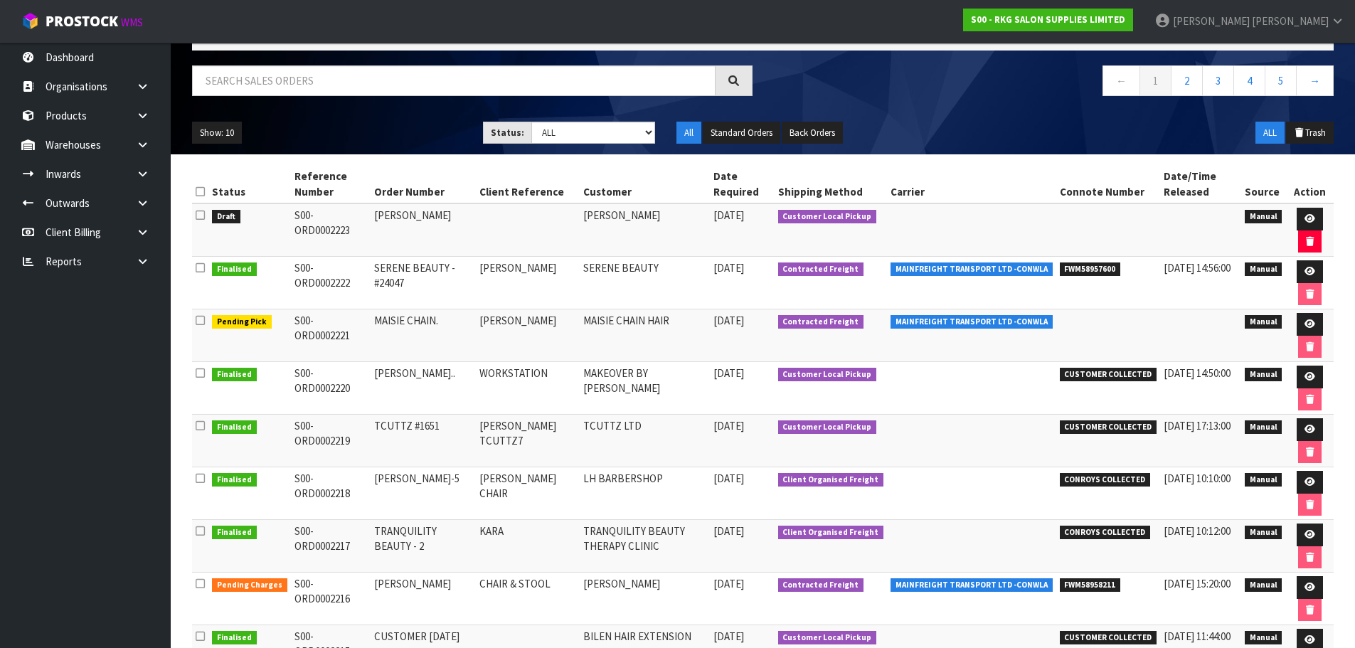
scroll to position [213, 0]
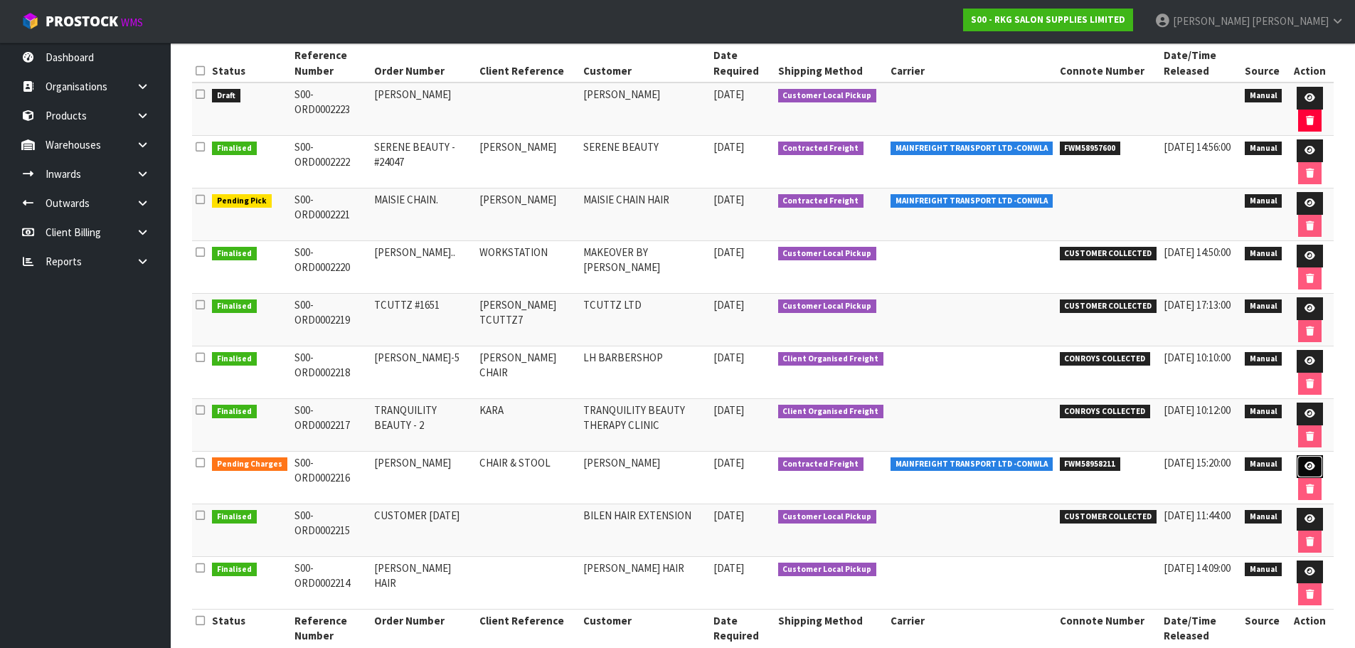
click at [1308, 464] on icon at bounding box center [1310, 466] width 11 height 9
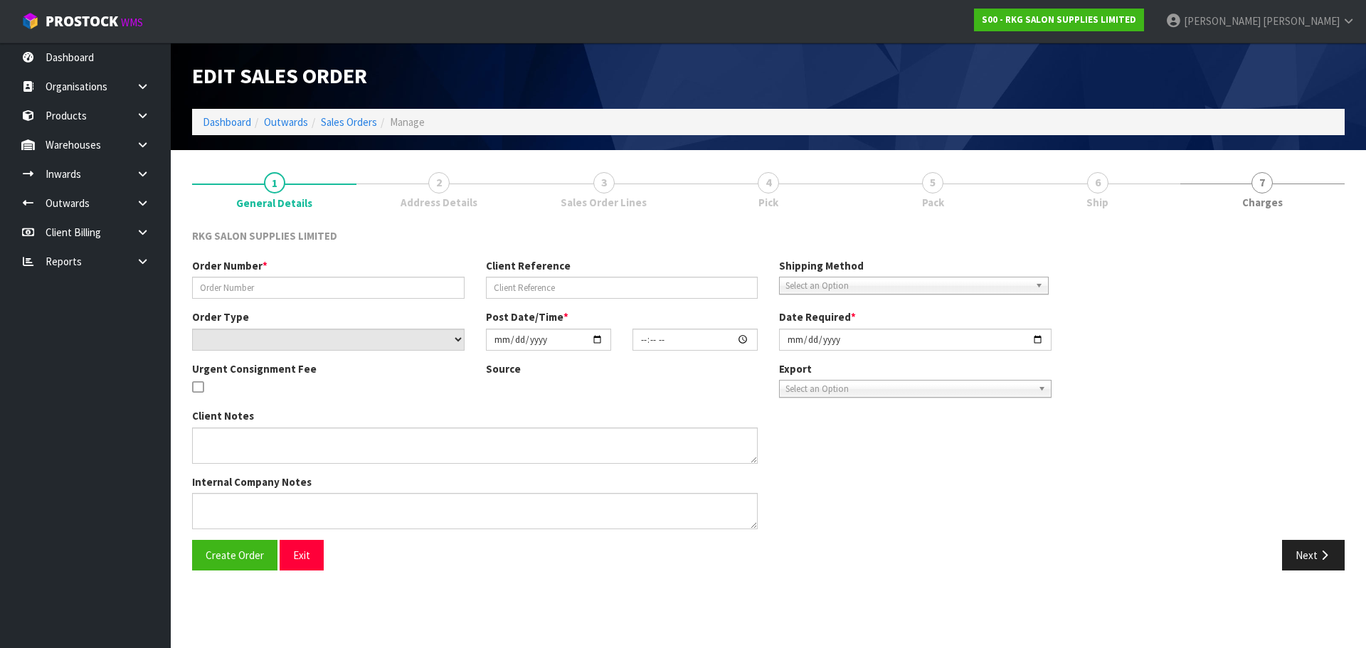
type input "[PERSON_NAME]"
type input "CHAIR & STOOL"
select select "number:0"
type input "2025-10-02"
type input "09:15:00.000"
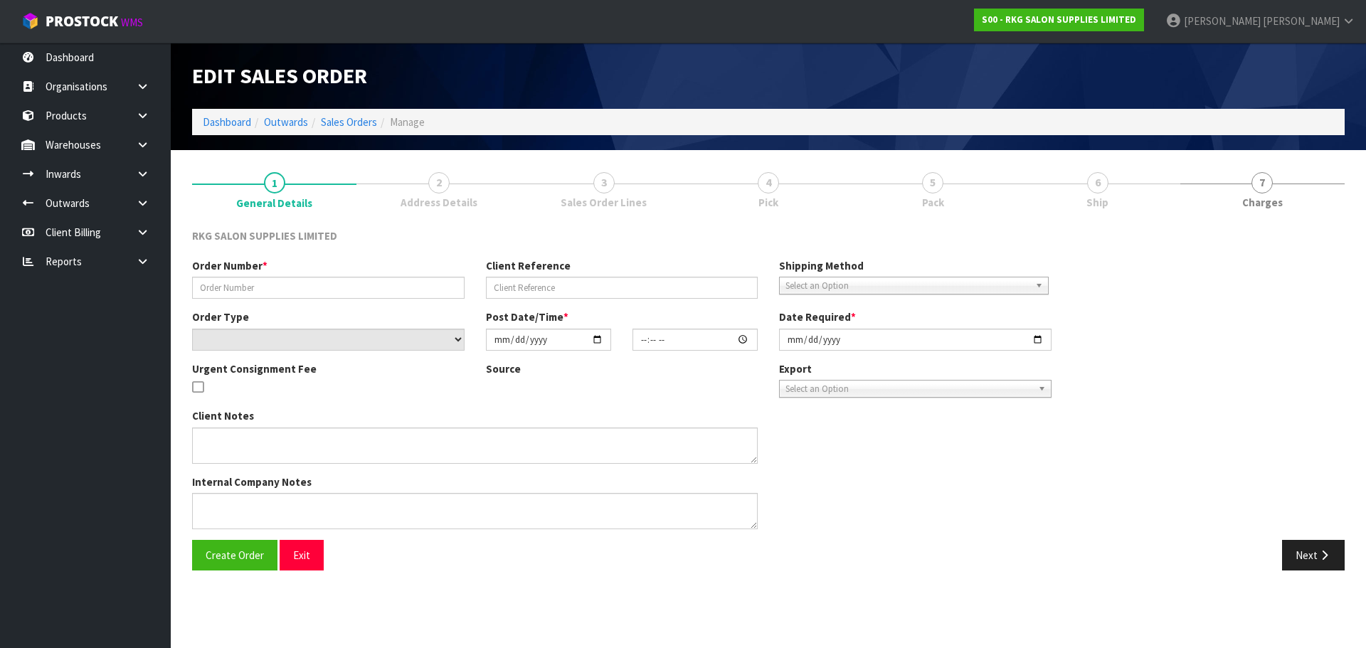
type input "2025-10-02"
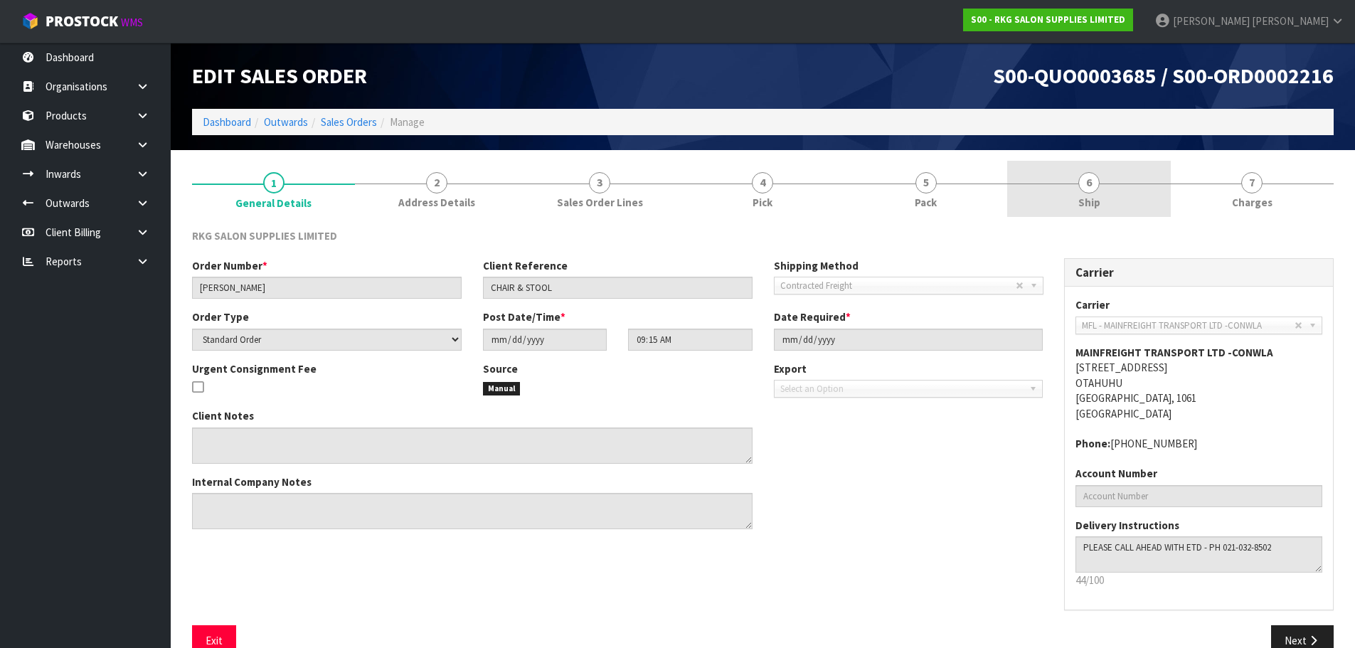
click at [1090, 193] on link "6 Ship" at bounding box center [1088, 189] width 163 height 56
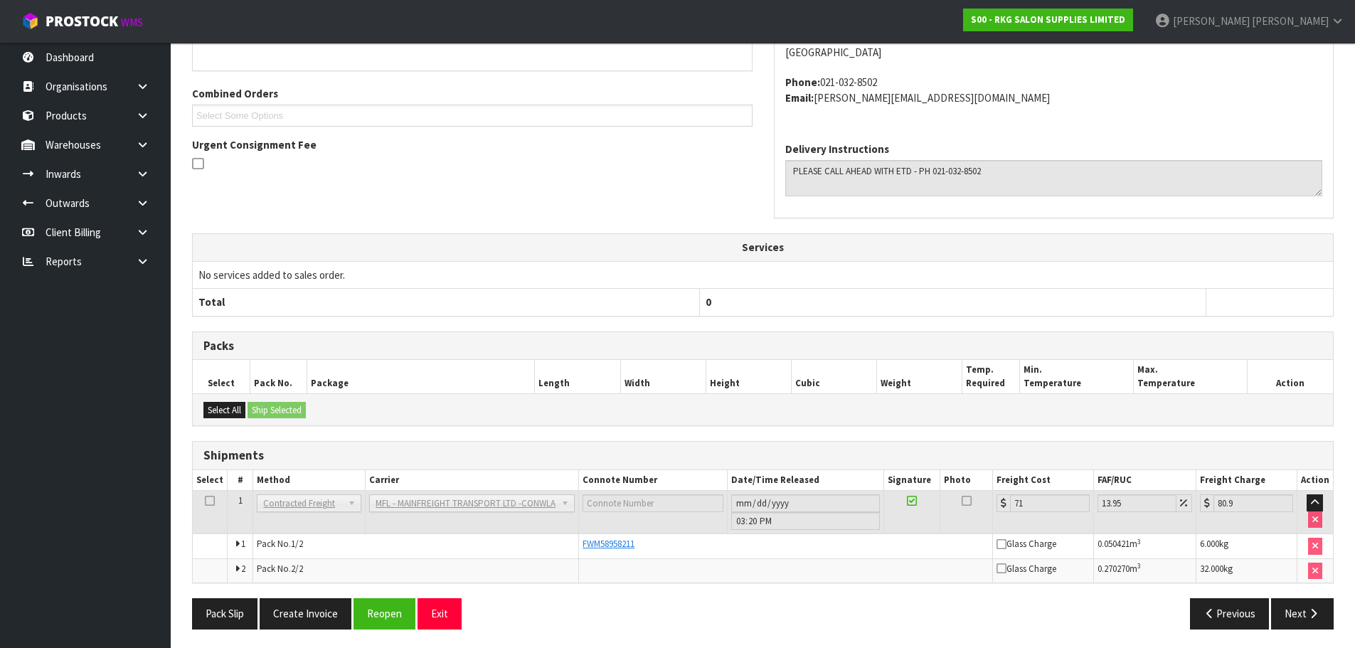
scroll to position [287, 0]
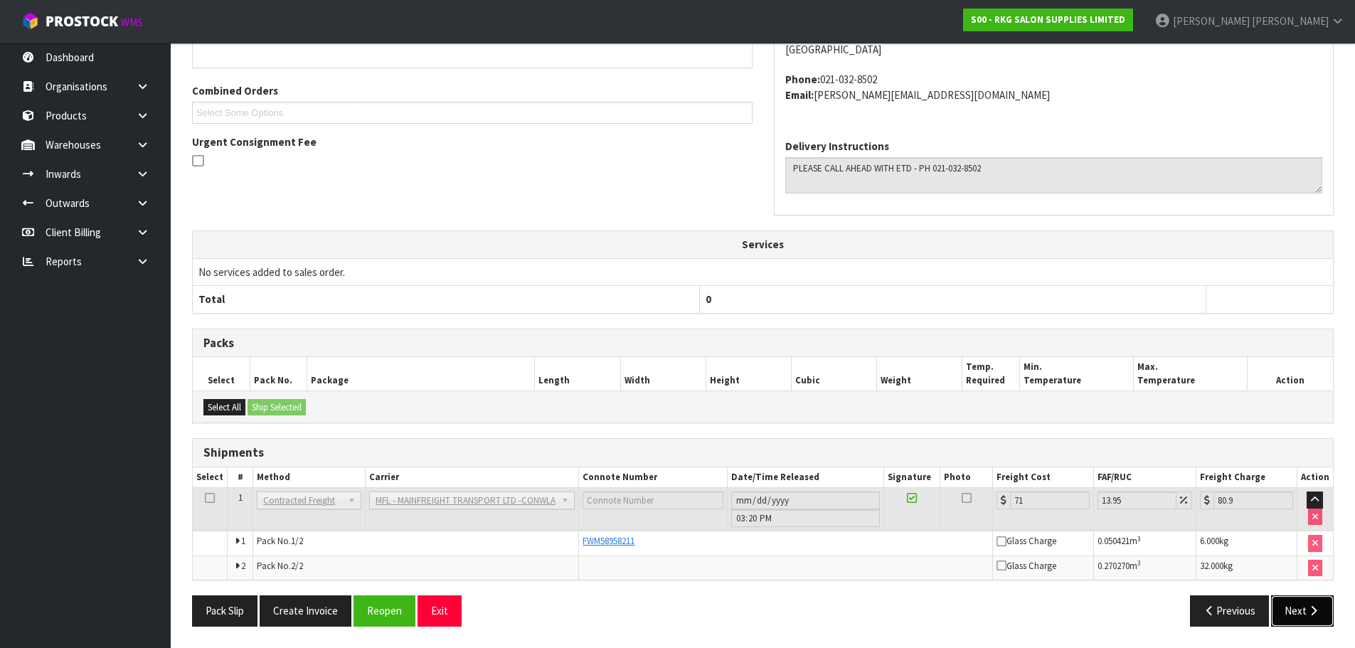
click at [1295, 616] on button "Next" at bounding box center [1302, 610] width 63 height 31
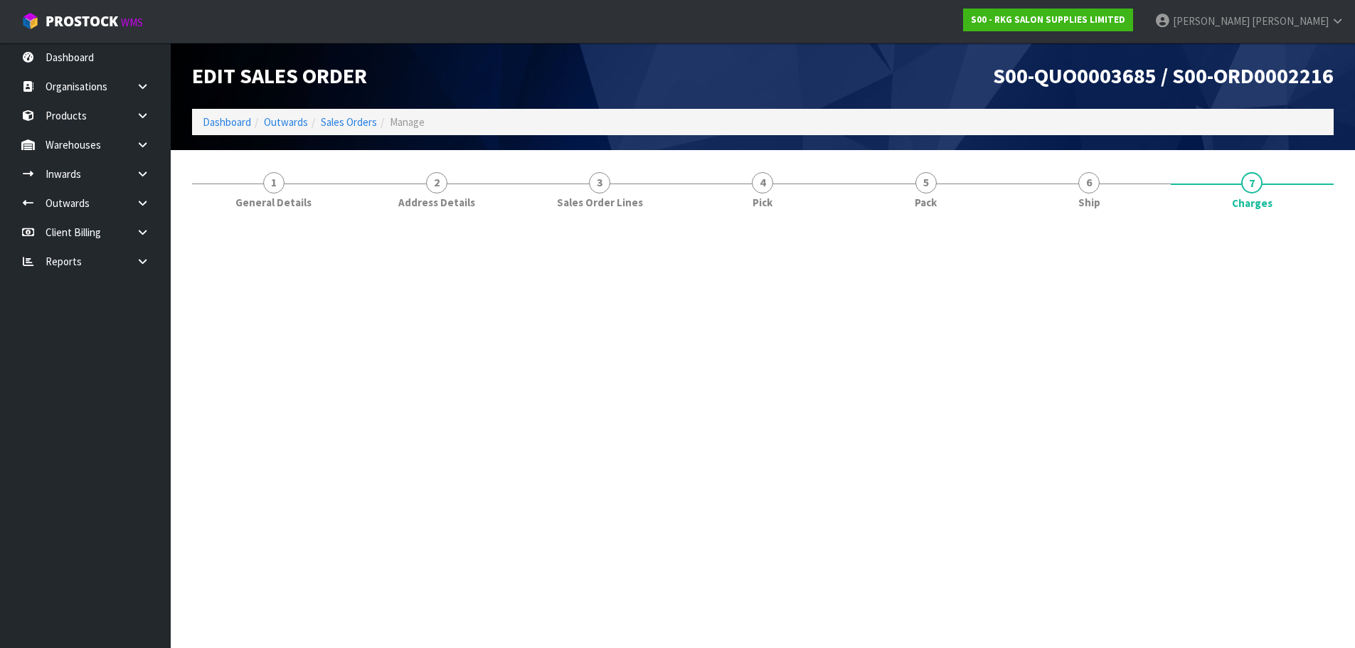
scroll to position [0, 0]
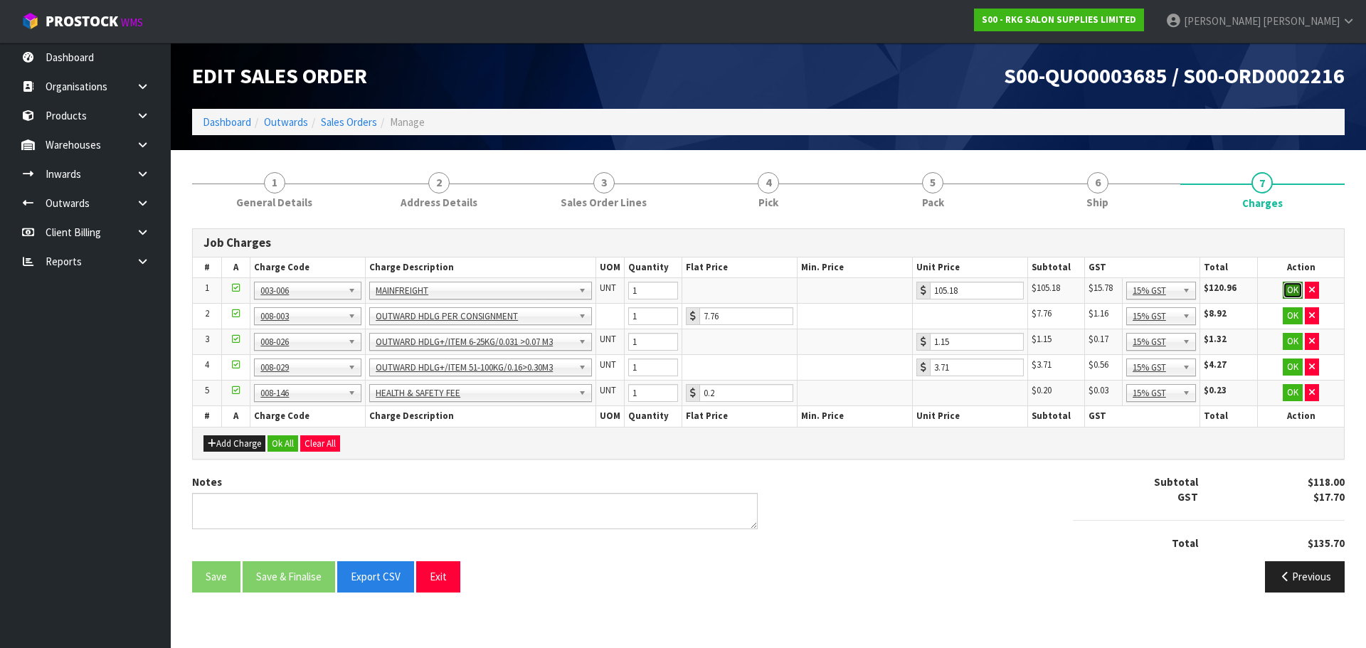
click at [1293, 288] on button "OK" at bounding box center [1293, 290] width 20 height 17
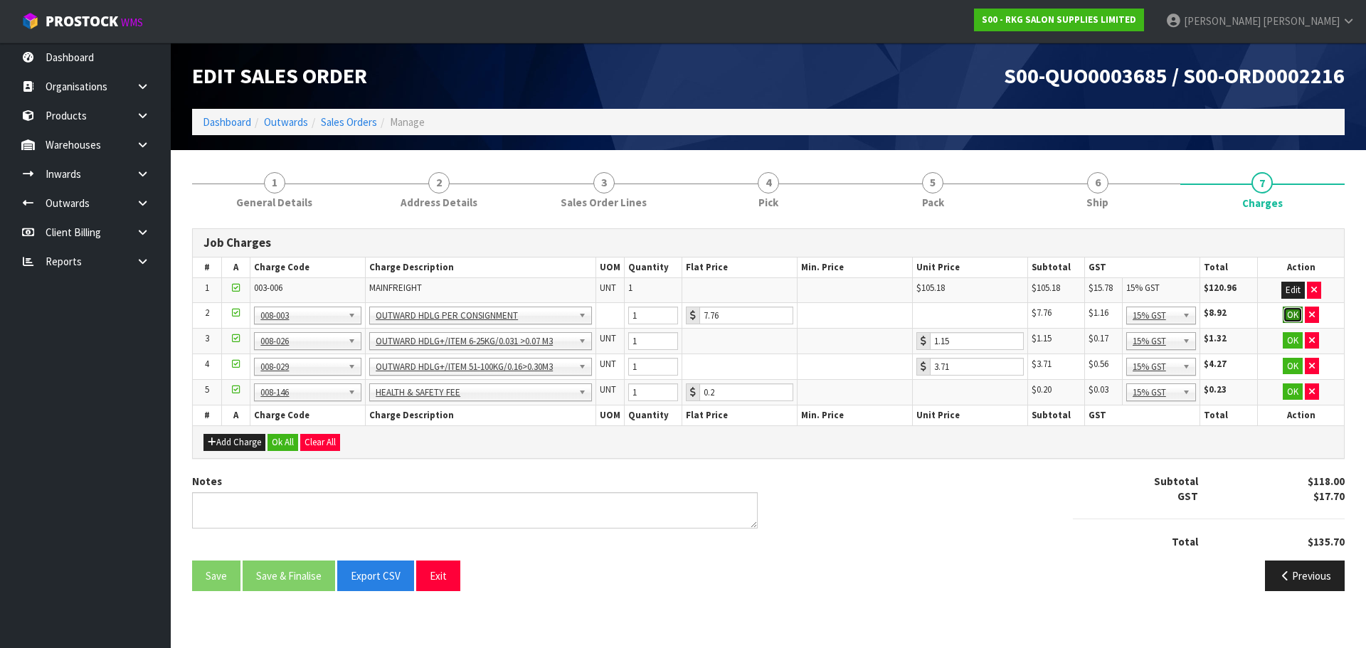
click at [1293, 314] on button "OK" at bounding box center [1293, 315] width 20 height 17
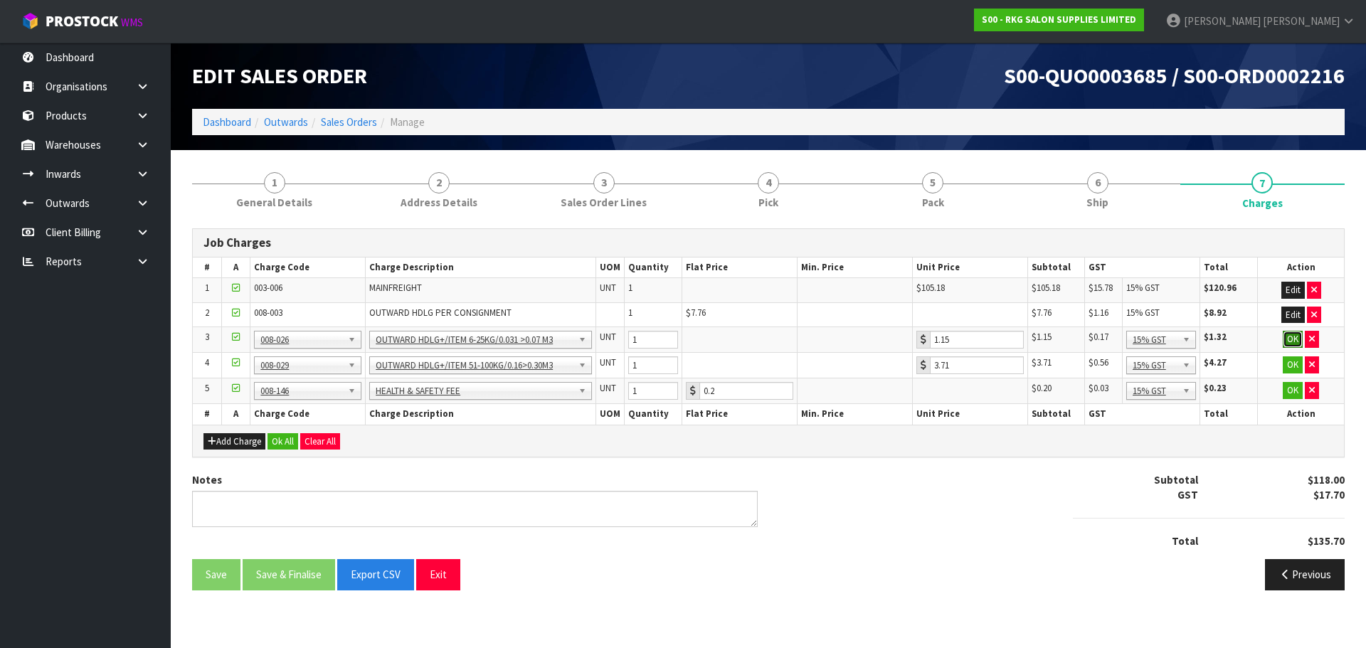
click at [1290, 343] on button "OK" at bounding box center [1293, 339] width 20 height 17
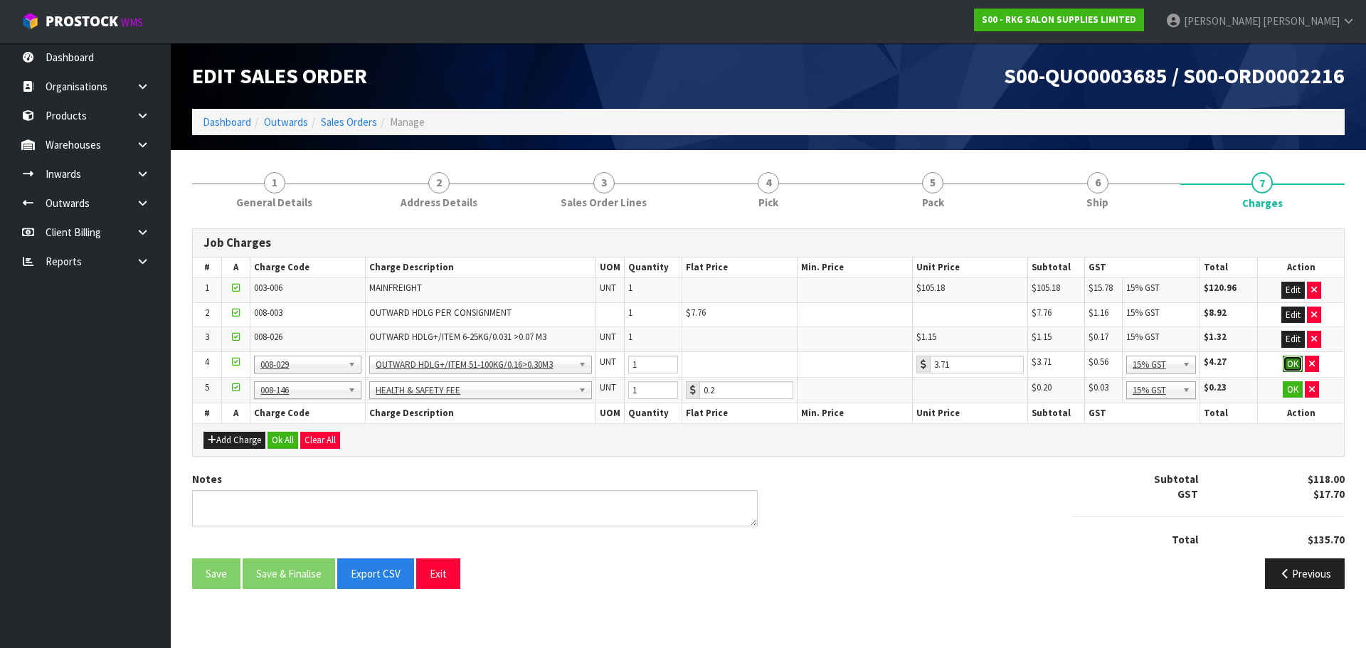
click at [1289, 362] on button "OK" at bounding box center [1293, 364] width 20 height 17
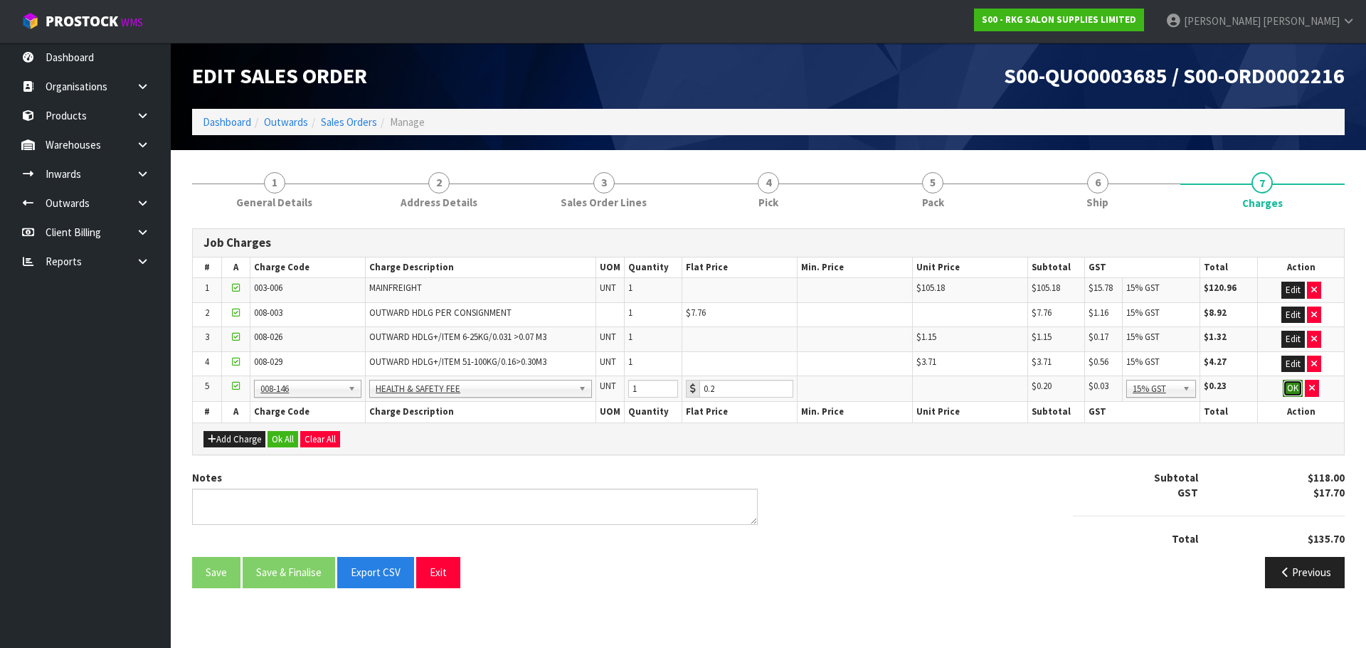
click at [1292, 387] on button "OK" at bounding box center [1293, 388] width 20 height 17
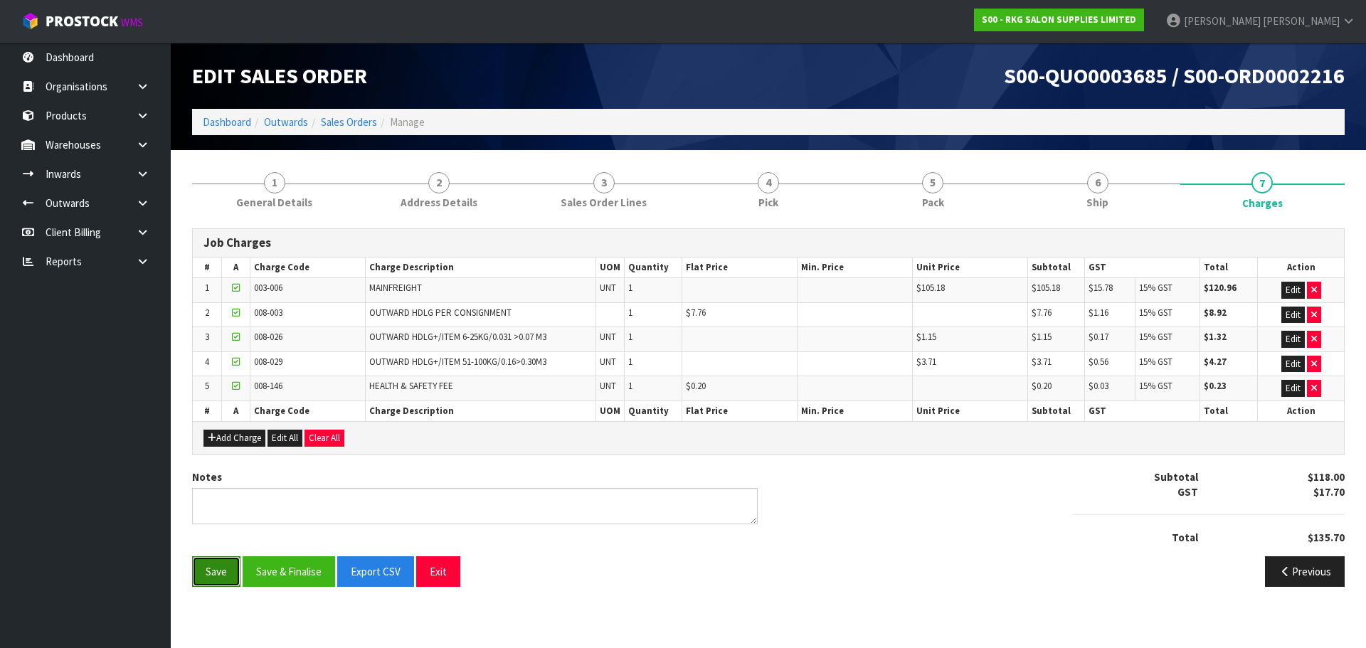
click at [206, 571] on button "Save" at bounding box center [216, 571] width 48 height 31
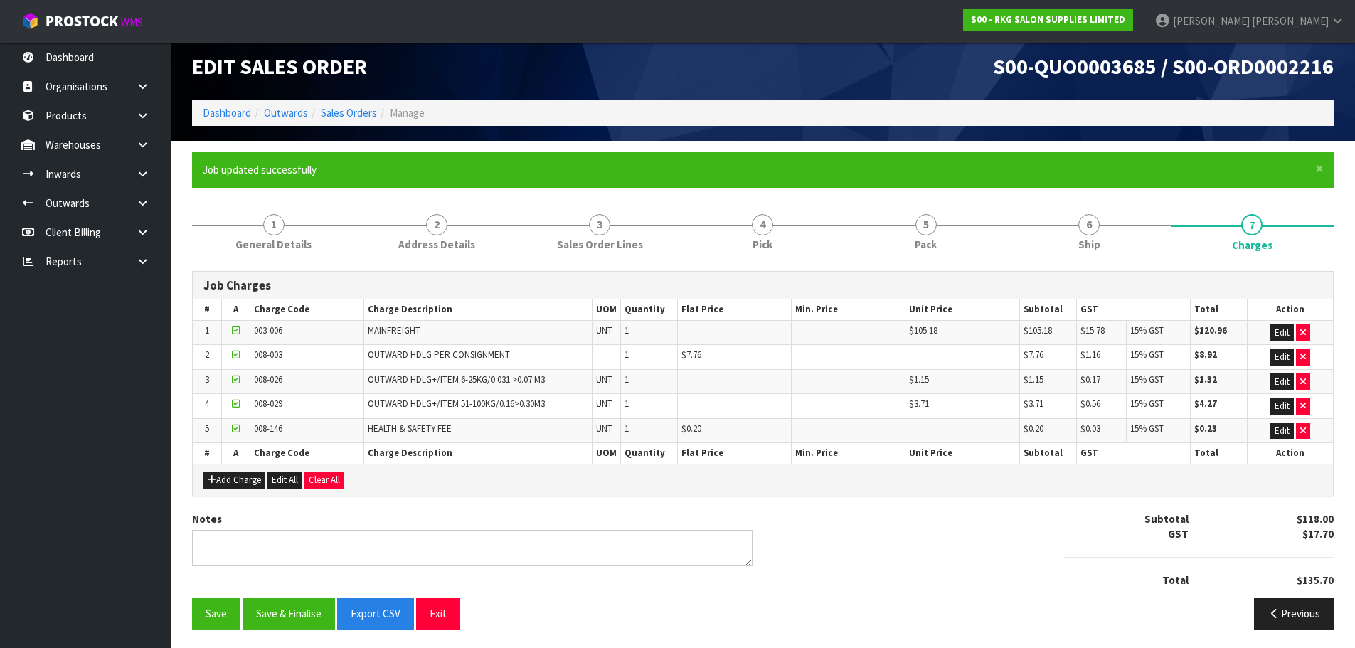
scroll to position [12, 0]
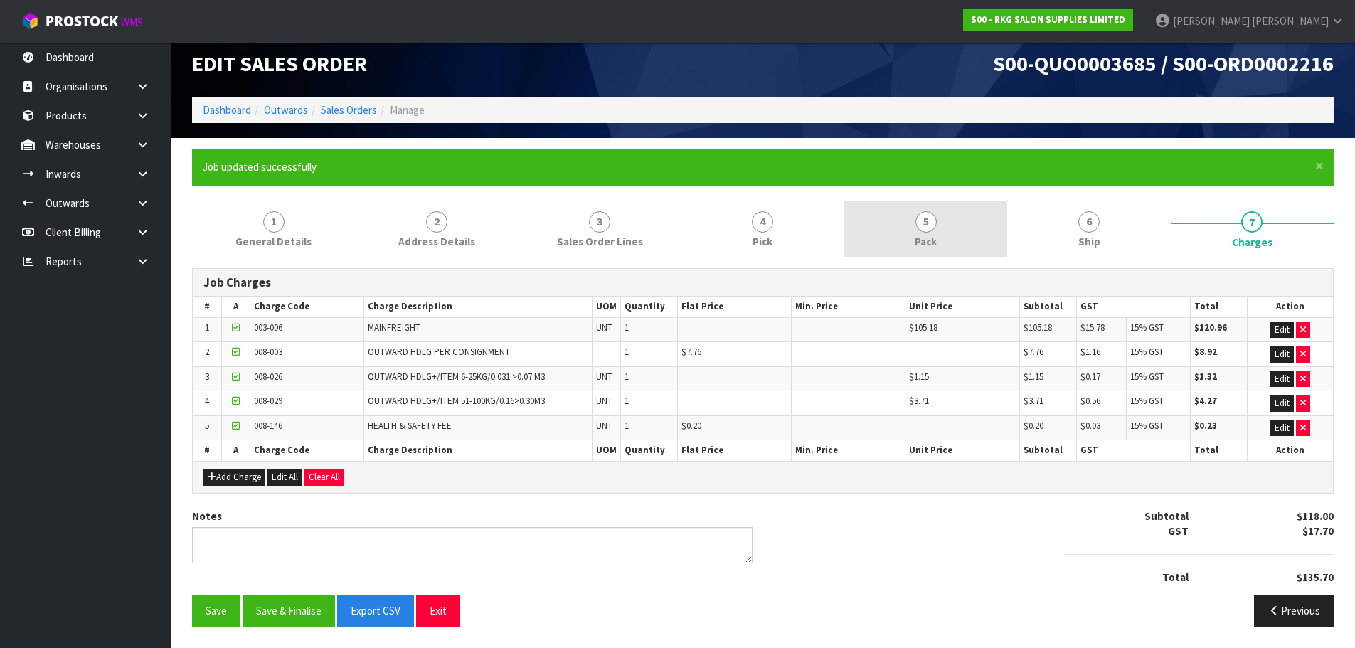
click at [909, 228] on link "5 Pack" at bounding box center [925, 229] width 163 height 56
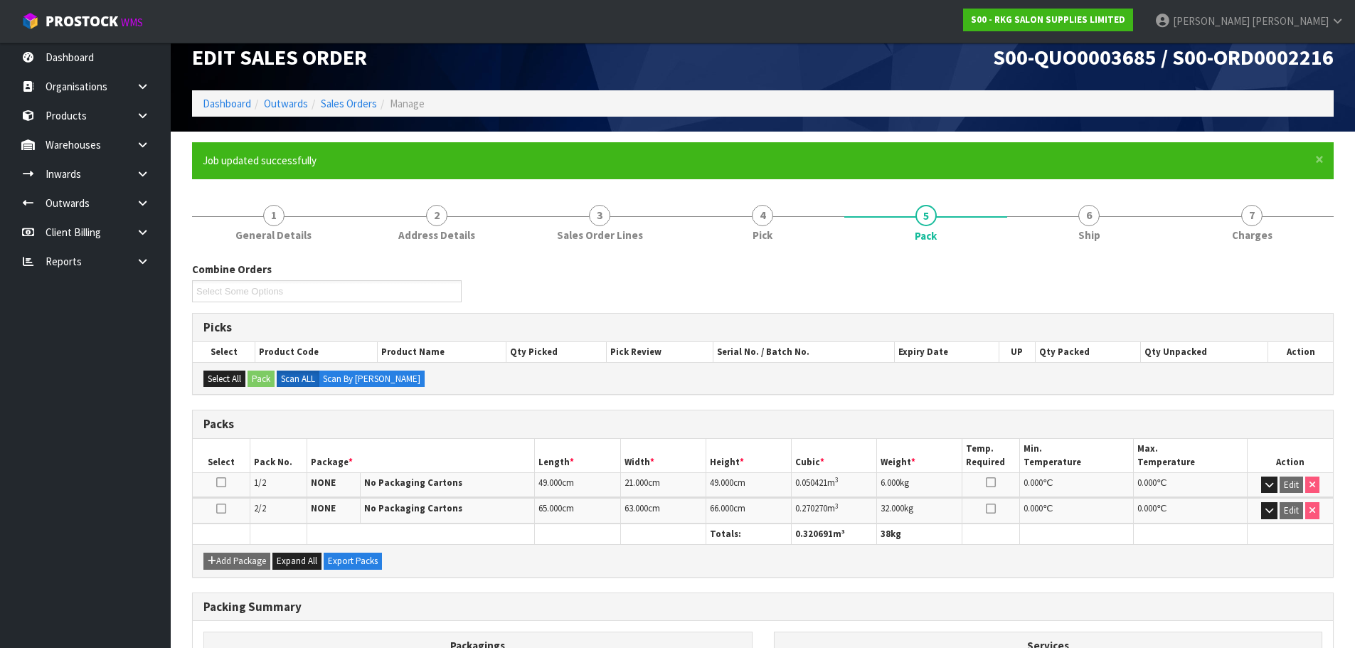
scroll to position [0, 0]
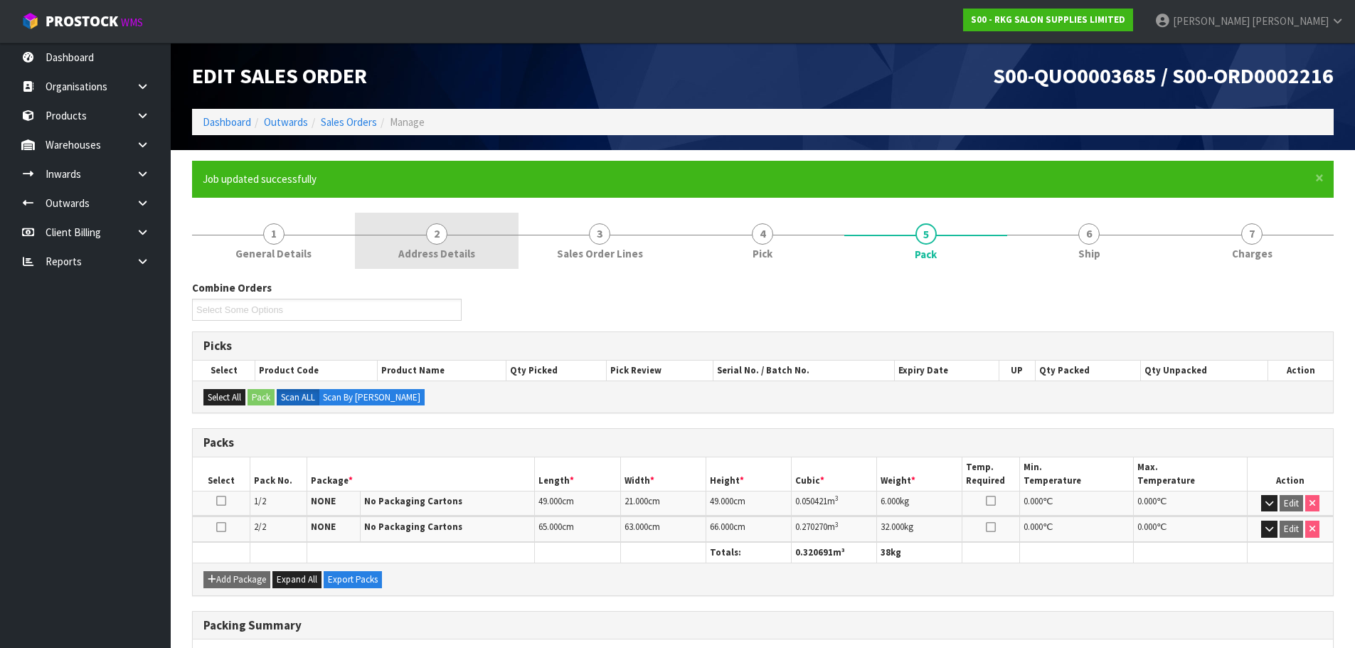
click at [439, 240] on span "2" at bounding box center [436, 233] width 21 height 21
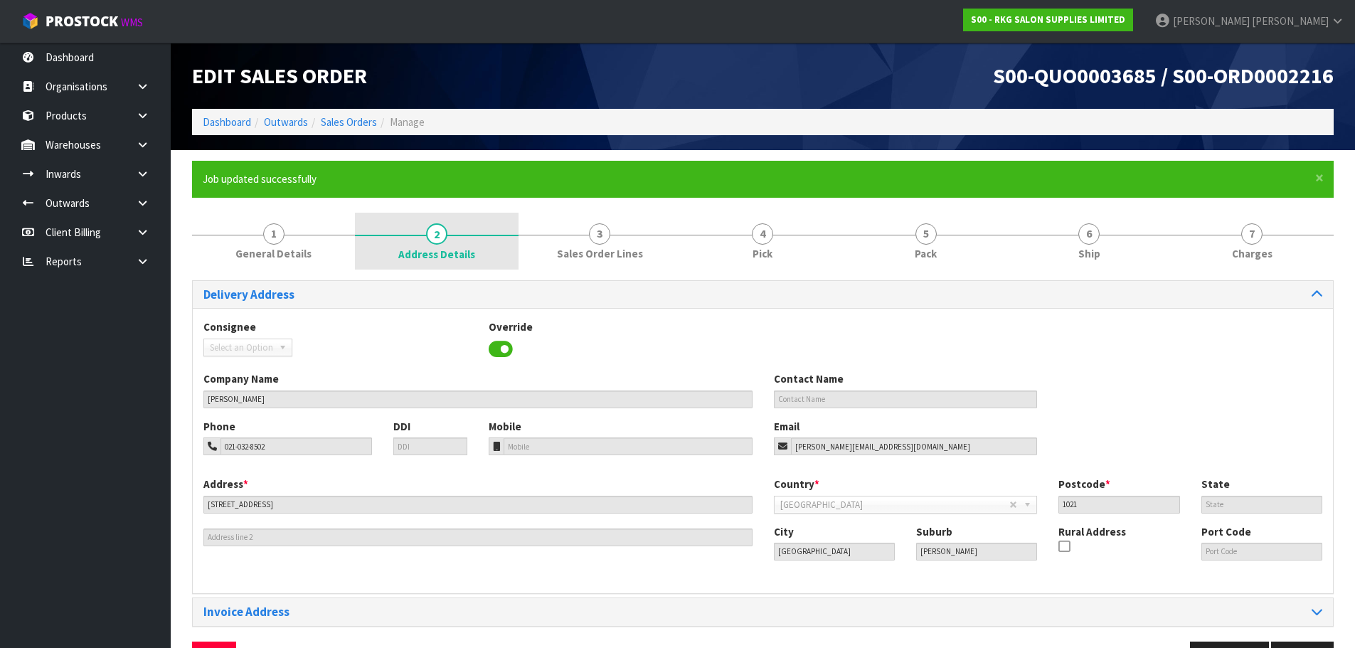
drag, startPoint x: 273, startPoint y: 235, endPoint x: 418, endPoint y: 264, distance: 147.2
click at [273, 235] on span "1" at bounding box center [273, 233] width 21 height 21
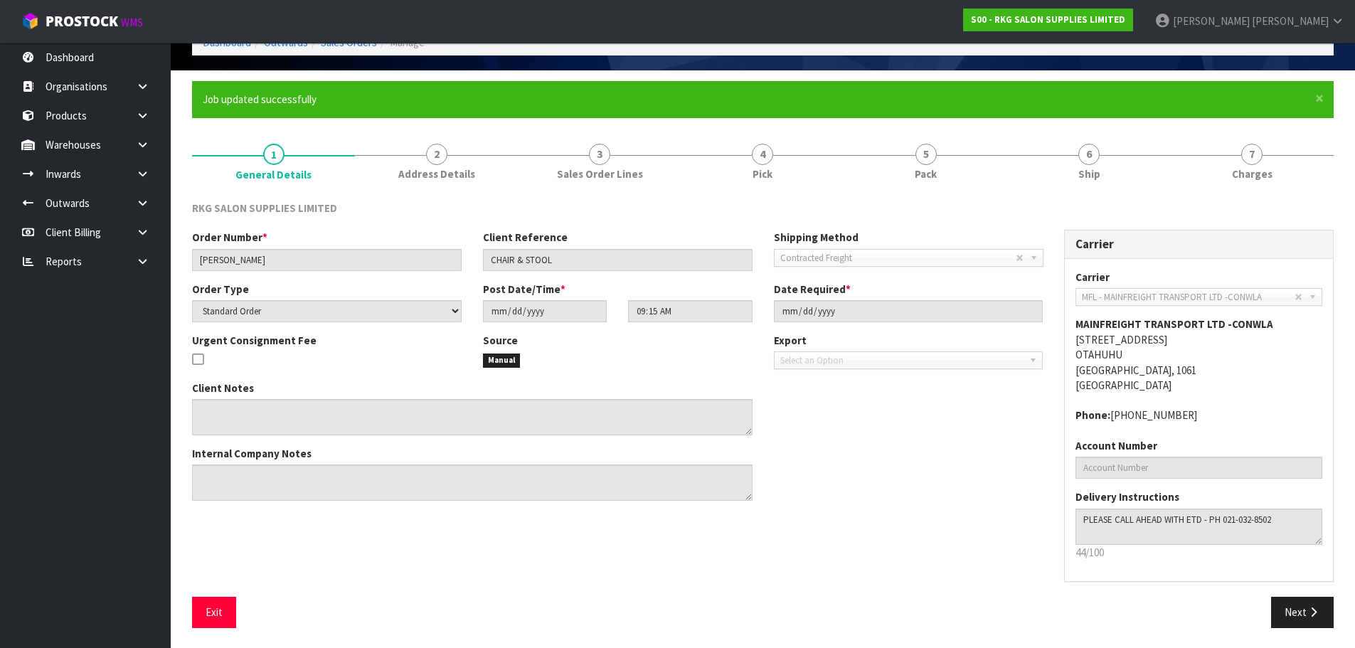
scroll to position [81, 0]
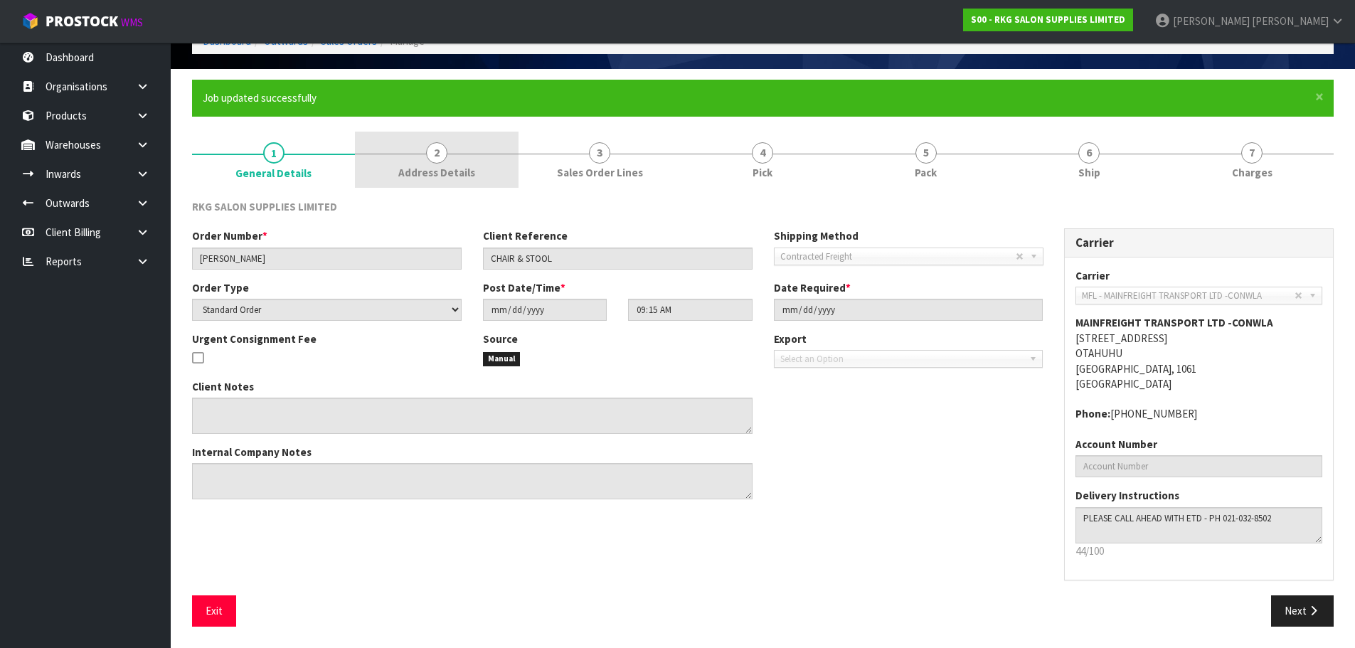
click at [450, 164] on link "2 Address Details" at bounding box center [436, 160] width 163 height 56
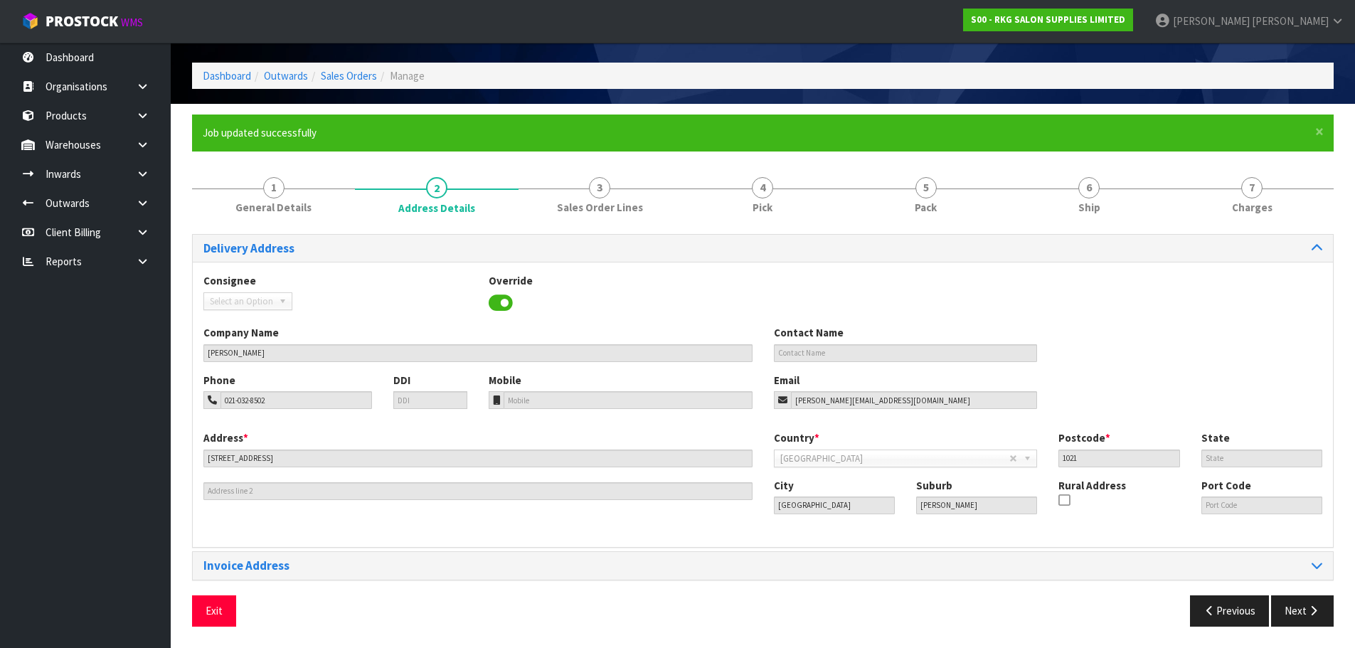
scroll to position [46, 0]
click at [594, 189] on span "3" at bounding box center [599, 187] width 21 height 21
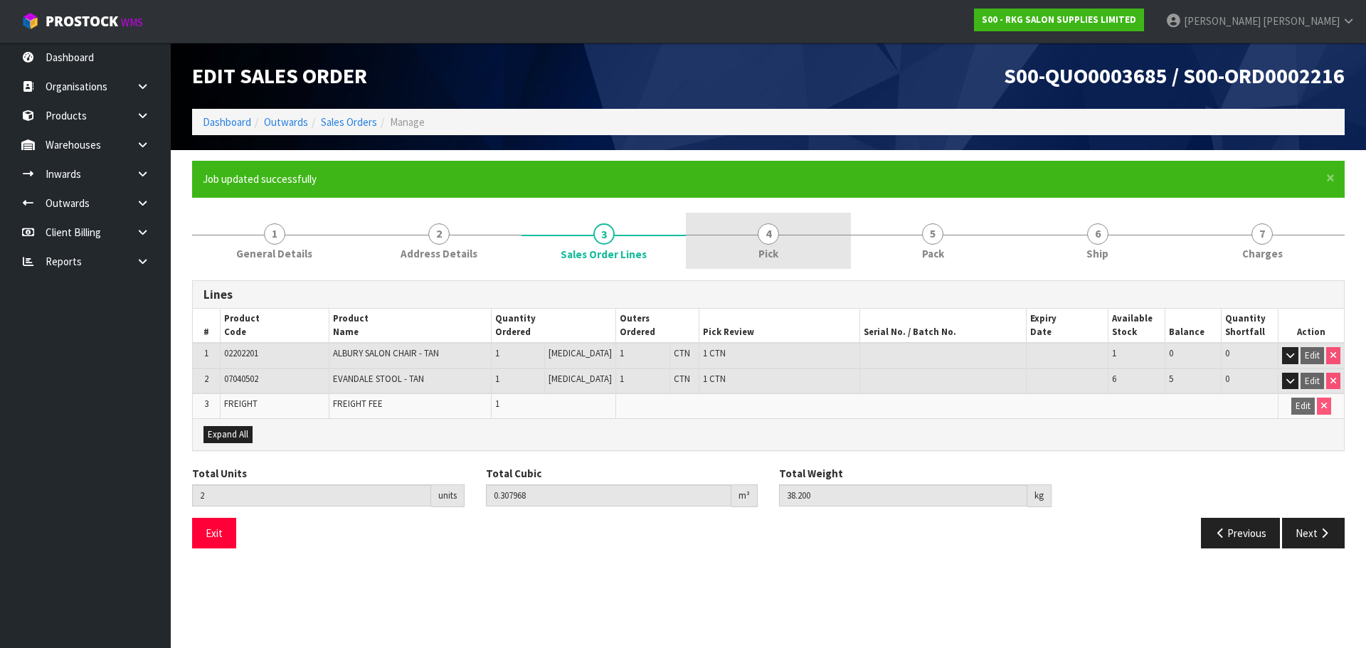
click at [775, 241] on span "4" at bounding box center [768, 233] width 21 height 21
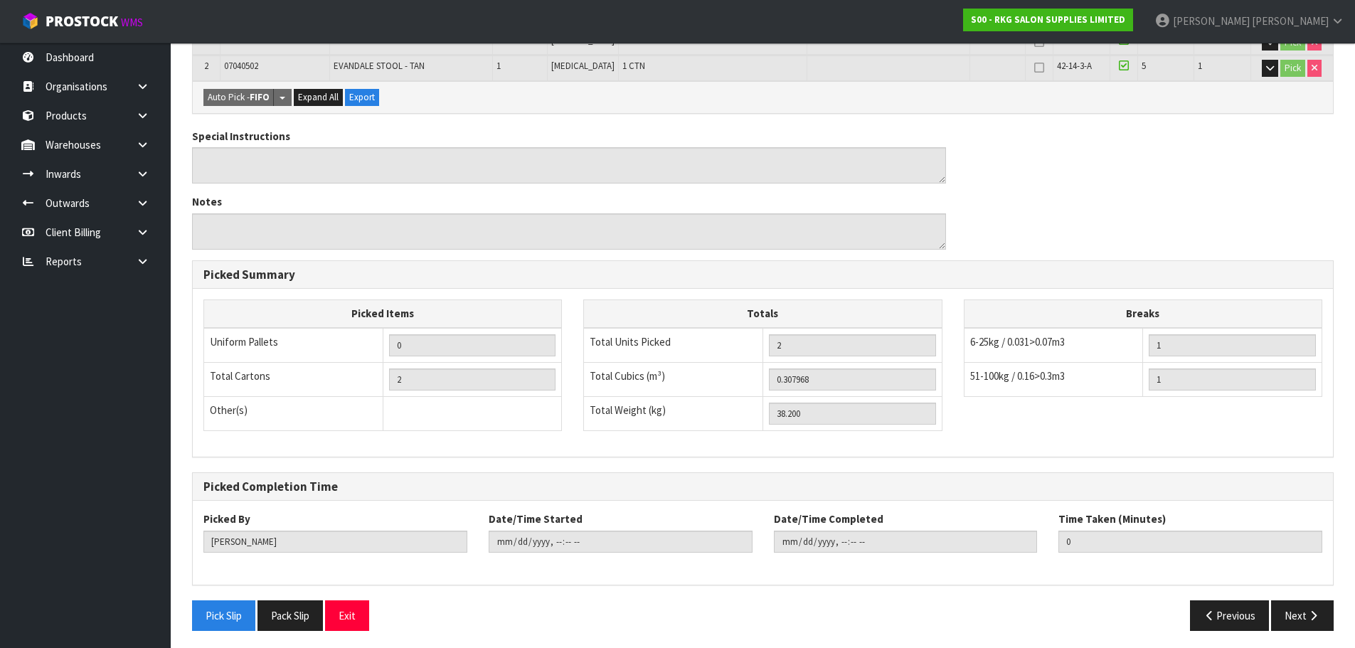
scroll to position [368, 0]
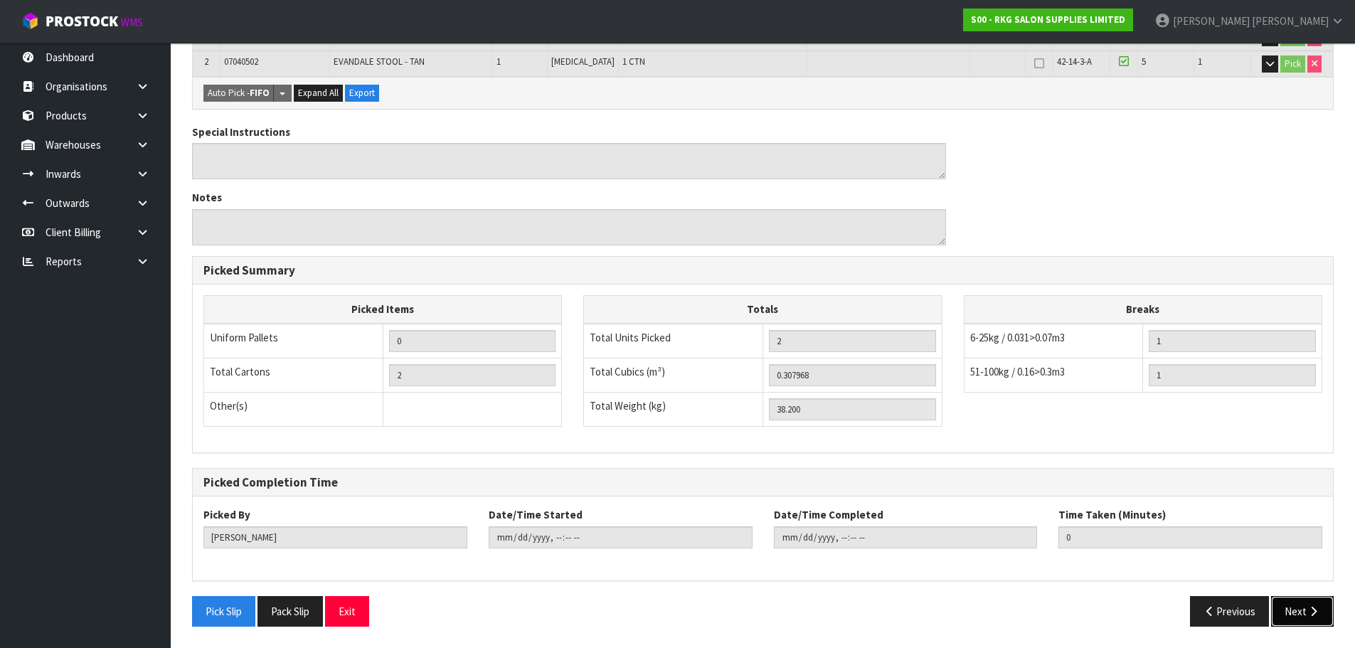
click at [1308, 610] on icon "button" at bounding box center [1314, 611] width 14 height 11
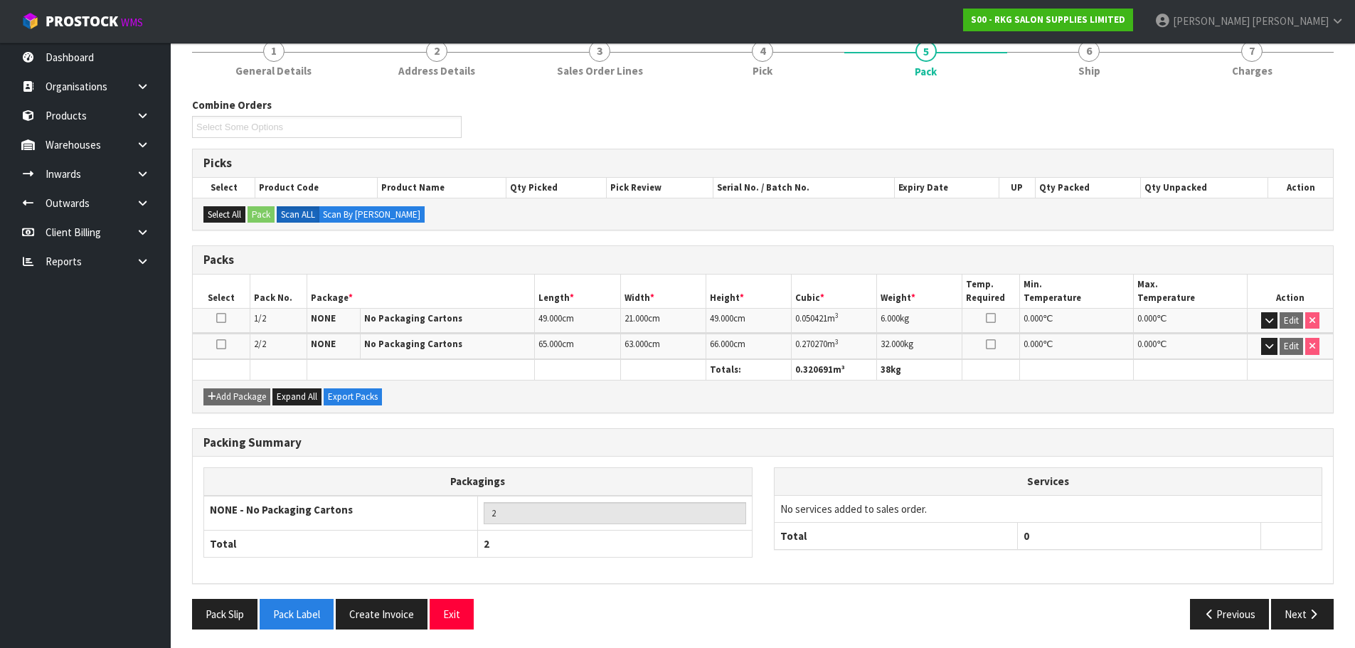
scroll to position [186, 0]
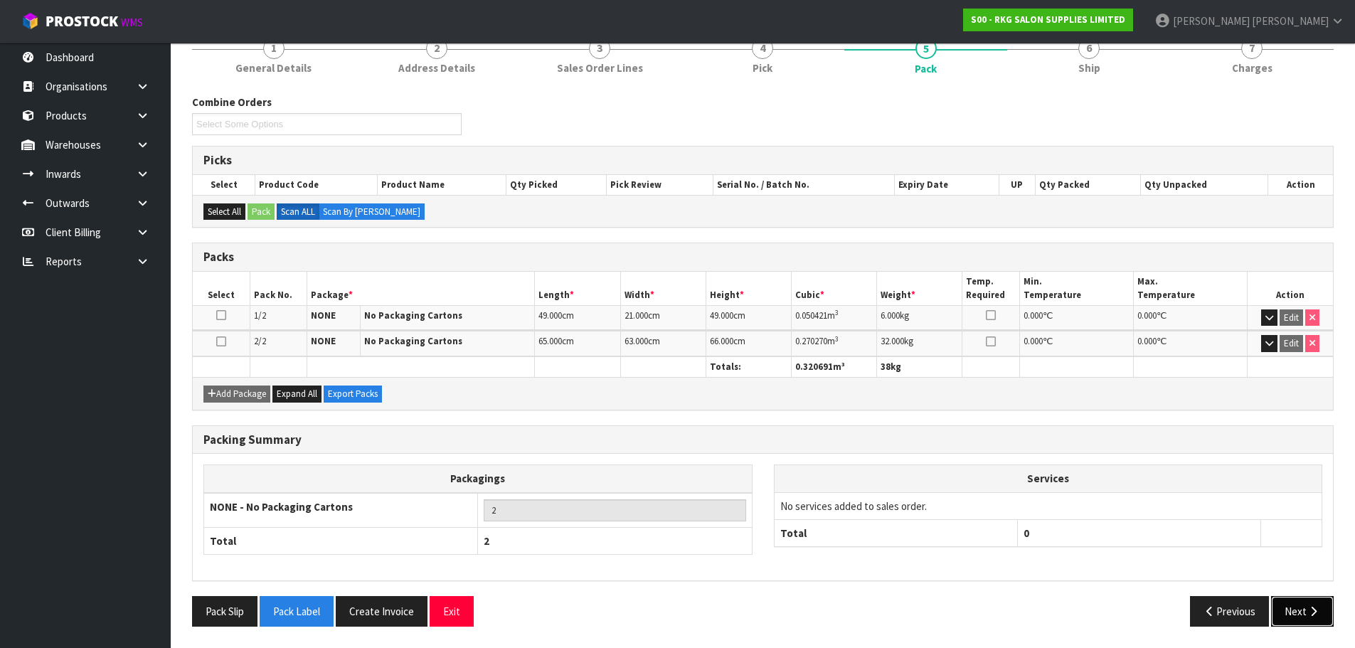
click at [1295, 615] on button "Next" at bounding box center [1302, 611] width 63 height 31
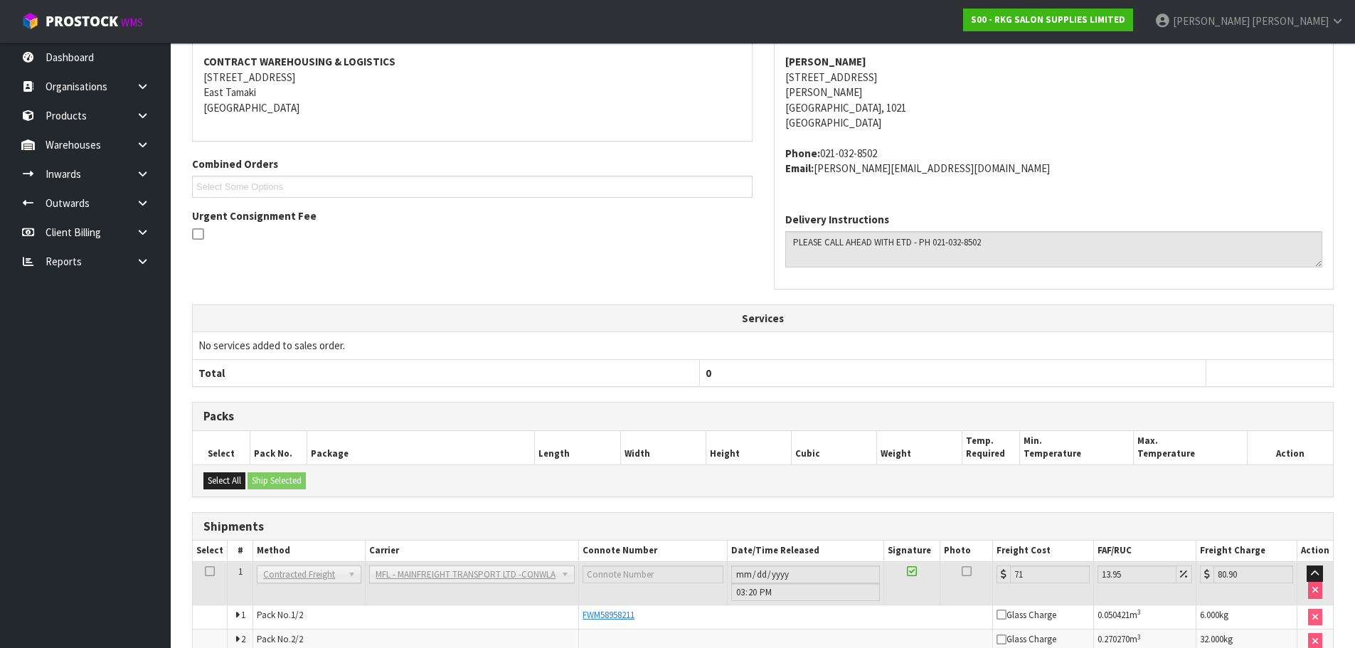
scroll to position [339, 0]
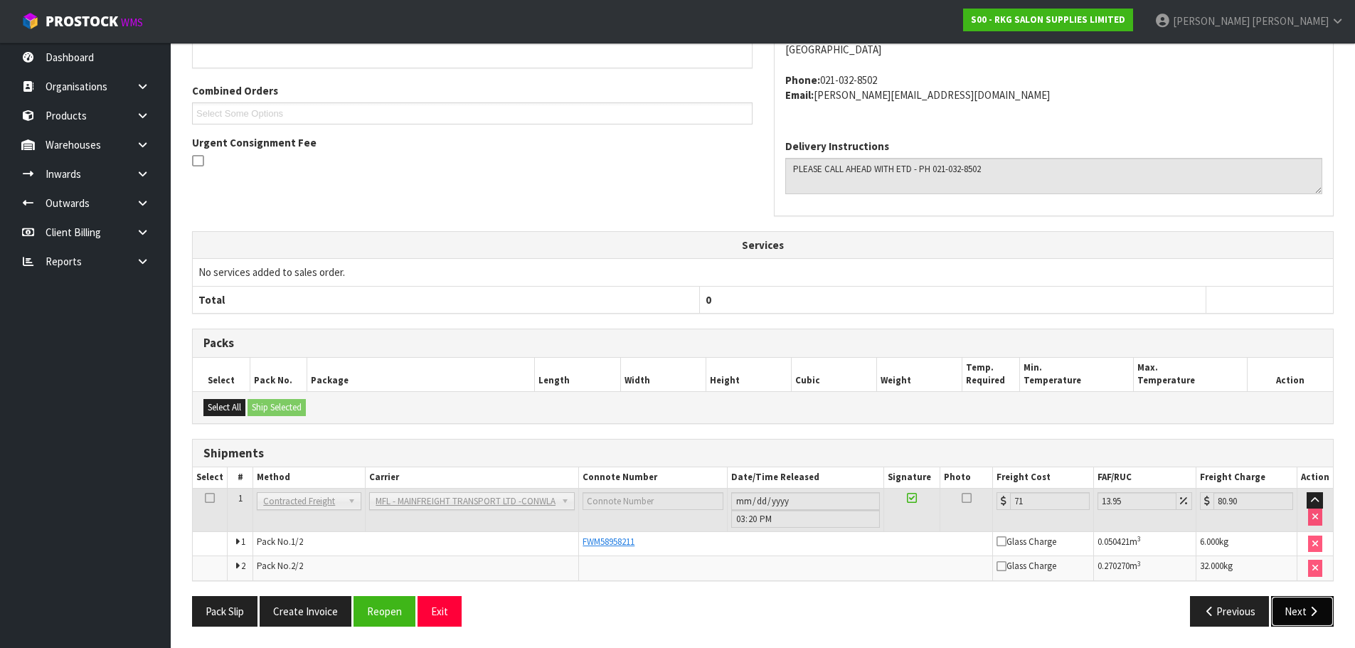
click at [1312, 614] on icon "button" at bounding box center [1314, 611] width 14 height 11
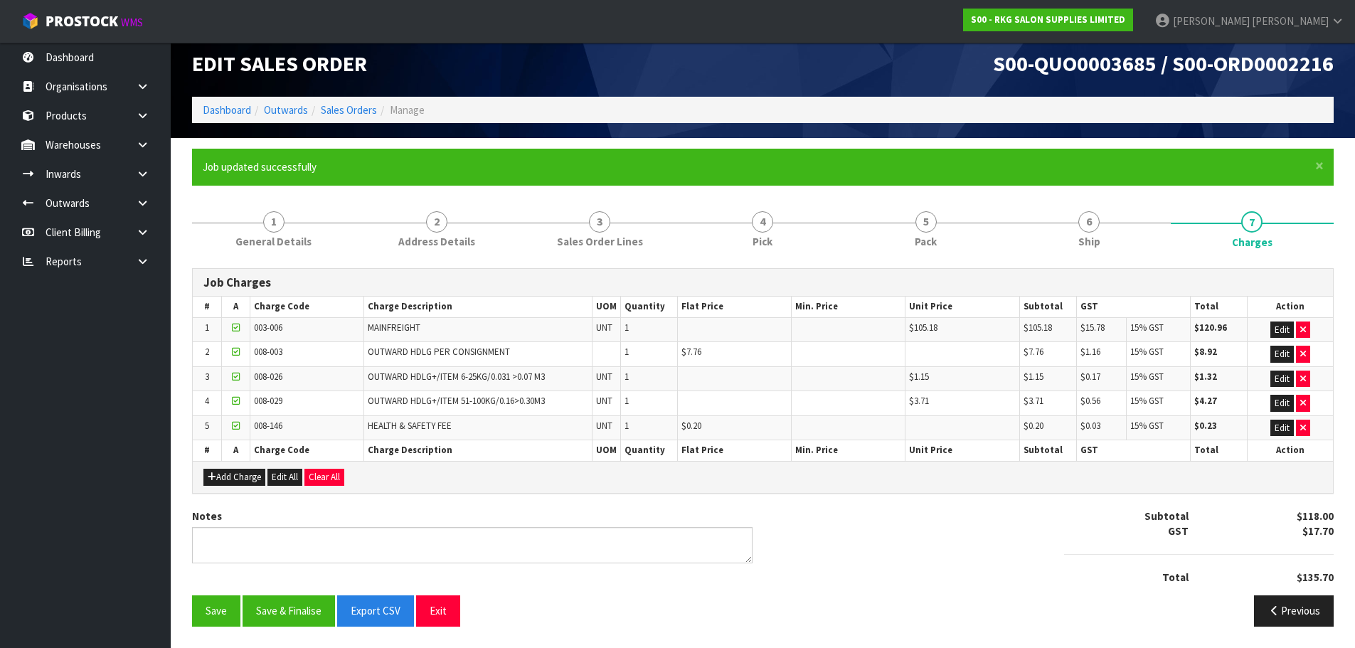
scroll to position [0, 0]
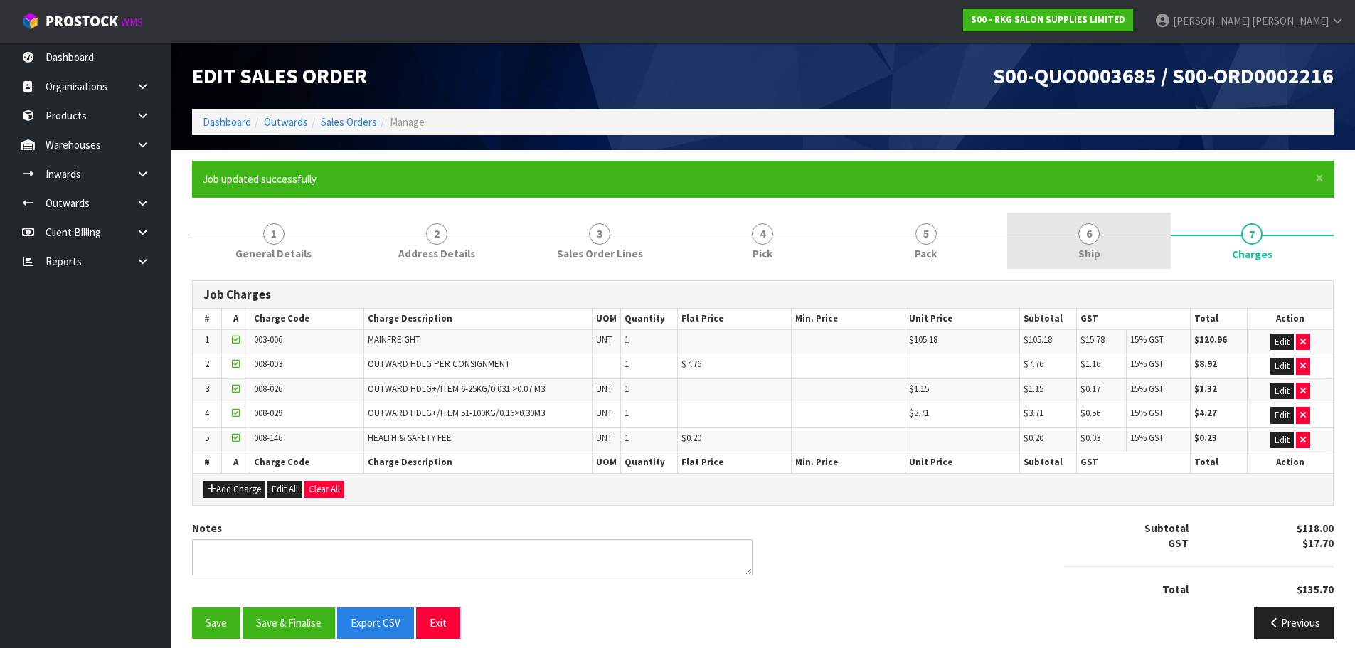
click at [1091, 240] on span "6" at bounding box center [1088, 233] width 21 height 21
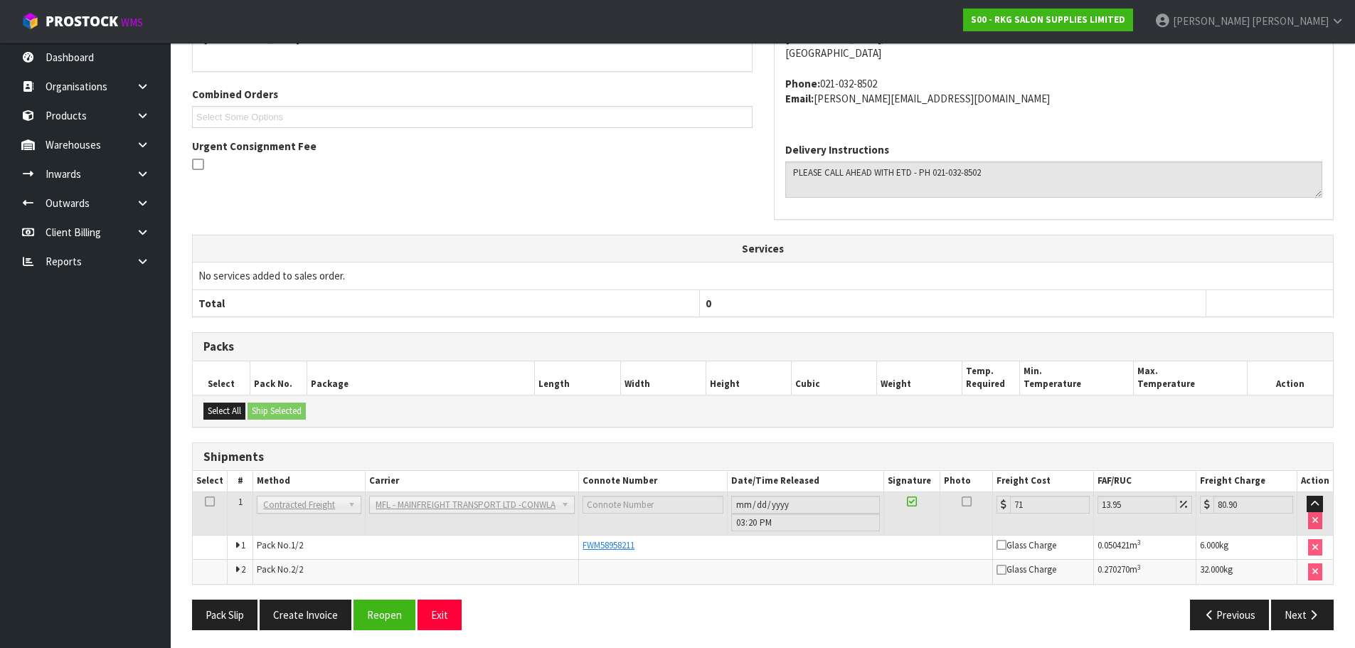
scroll to position [339, 0]
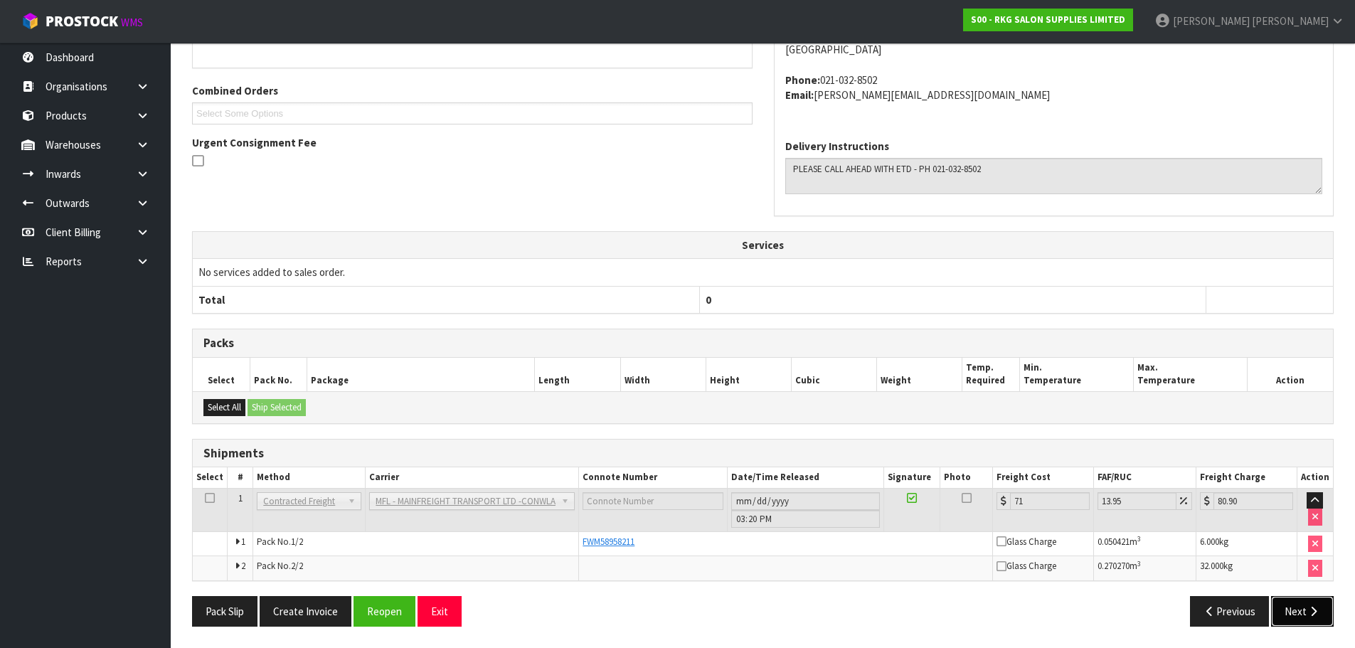
click at [1303, 612] on button "Next" at bounding box center [1302, 611] width 63 height 31
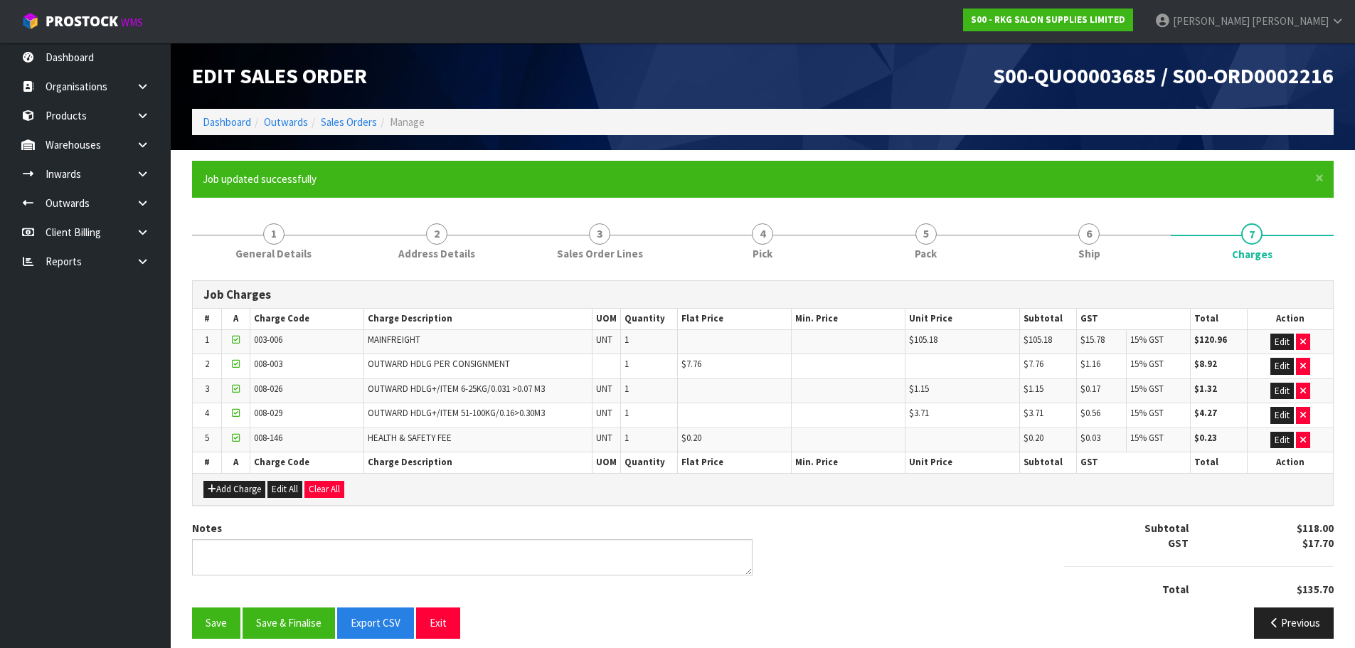
scroll to position [12, 0]
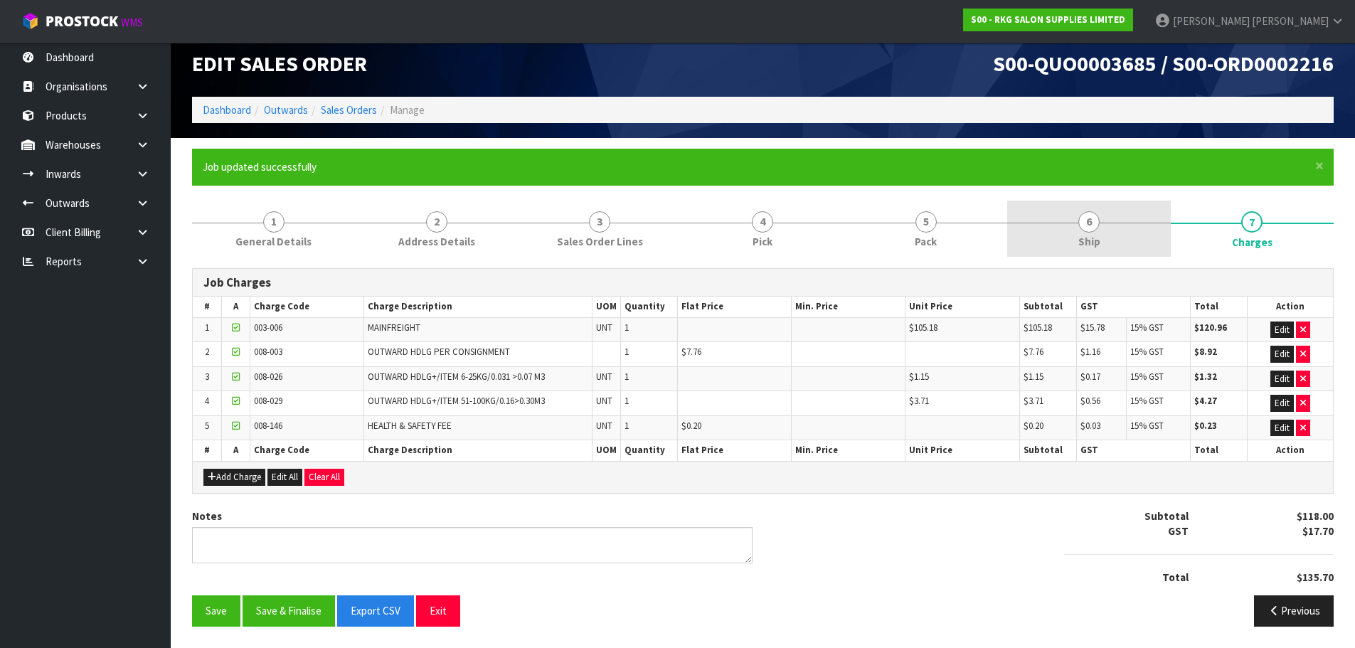
click at [1084, 225] on span "6" at bounding box center [1088, 221] width 21 height 21
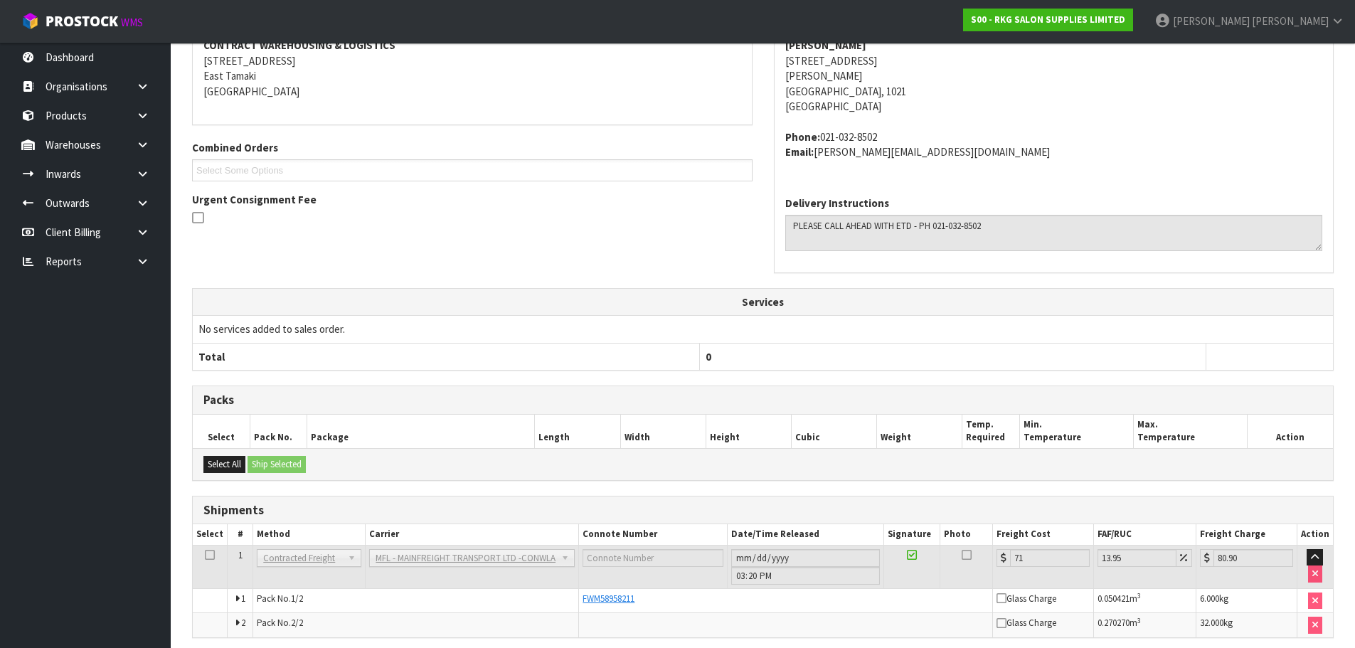
scroll to position [339, 0]
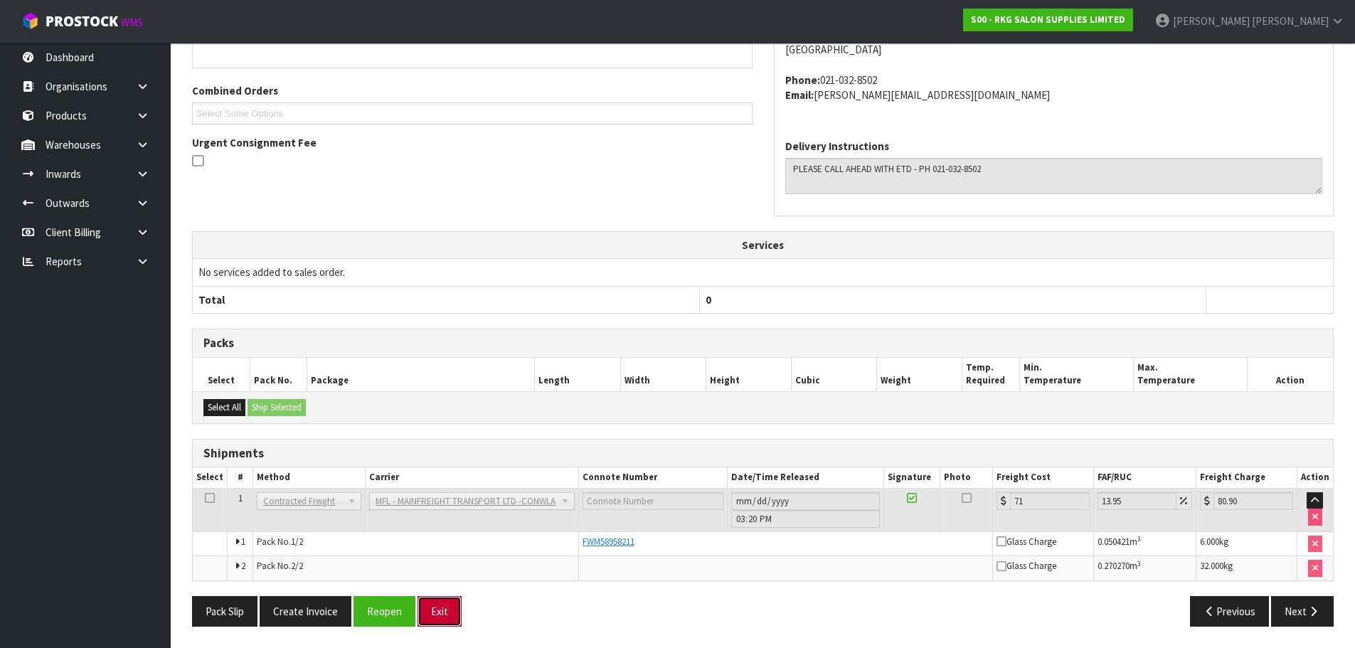
click at [448, 618] on button "Exit" at bounding box center [440, 611] width 44 height 31
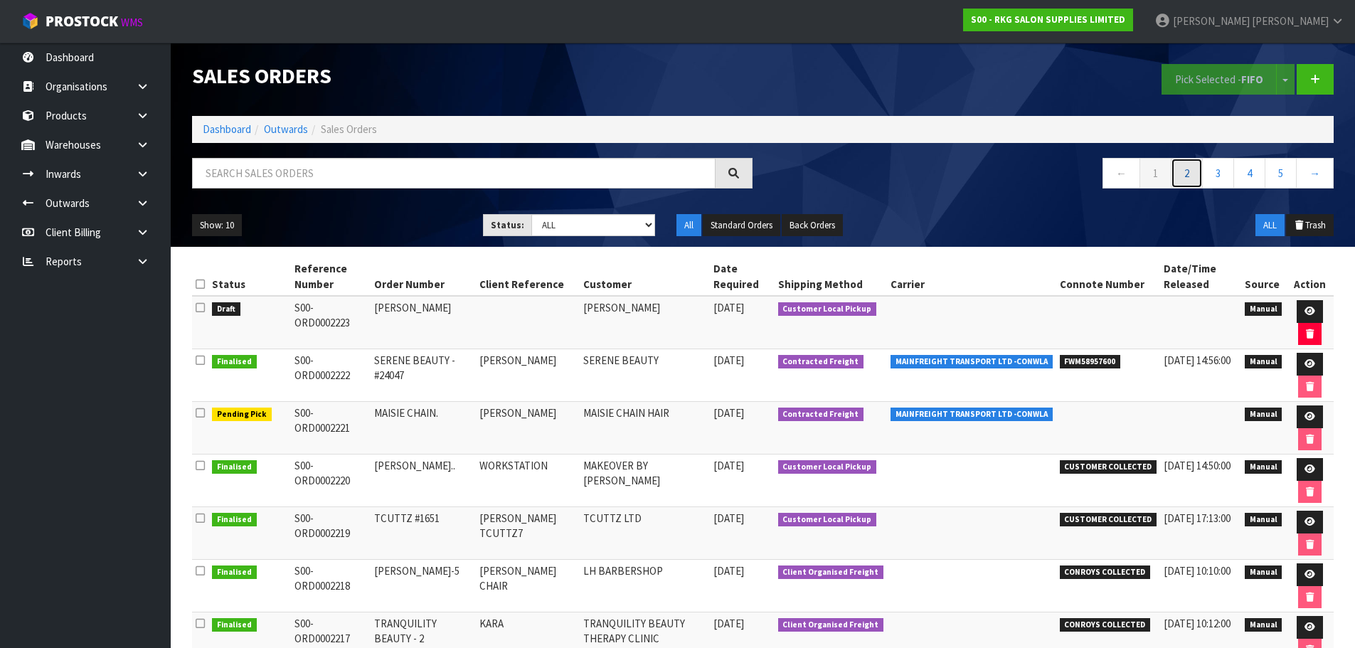
click at [1195, 167] on link "2" at bounding box center [1187, 173] width 32 height 31
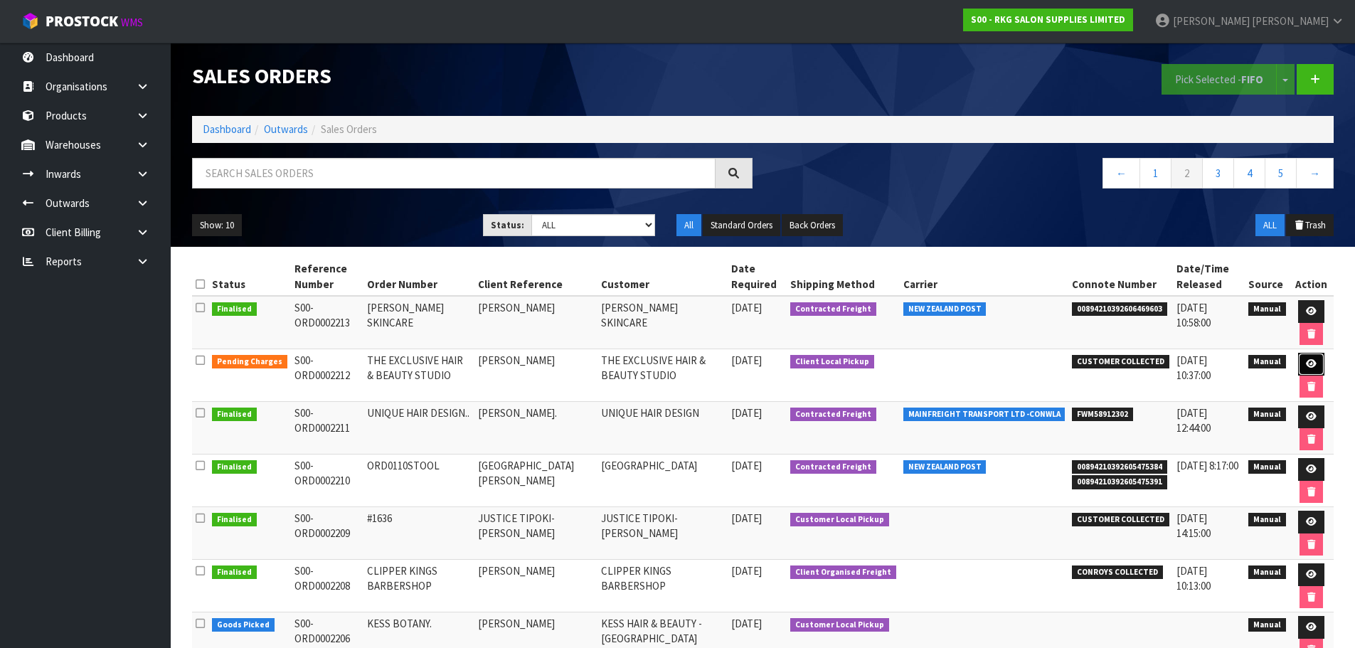
click at [1304, 364] on link at bounding box center [1311, 364] width 26 height 23
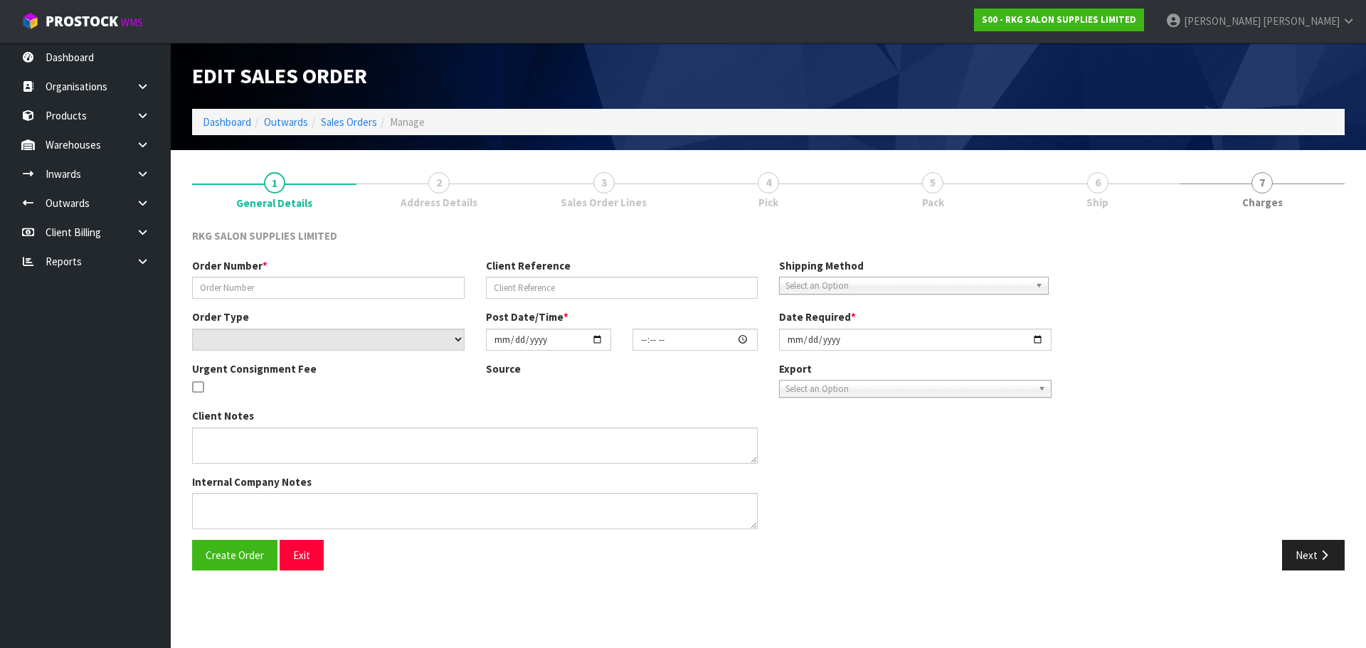
type input "THE EXCLUSIVE HAIR & BEAUTY STUDIO"
type input "[PERSON_NAME]"
select select "number:0"
type input "2025-10-01"
type input "10:00:00.000"
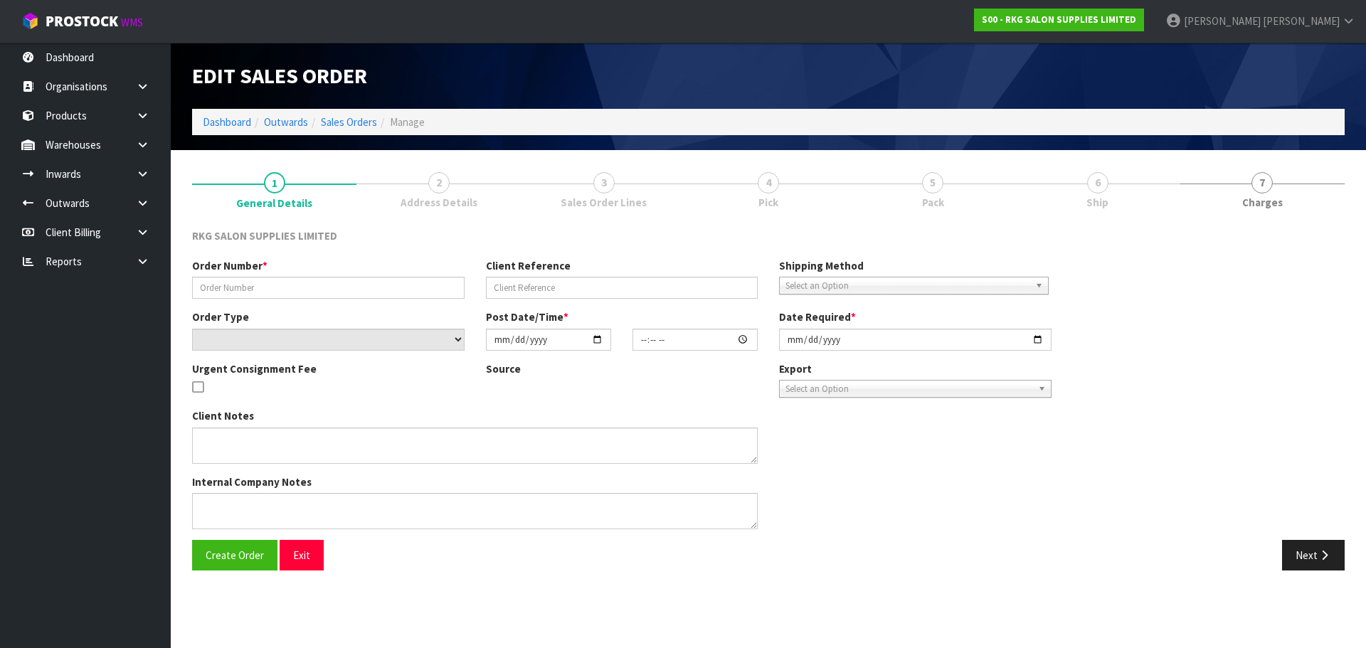
type input "[DATE]"
type textarea "FOR PICK UP MONDAY 6TH OCT - TO PAY AT SHOWROOM FIRST"
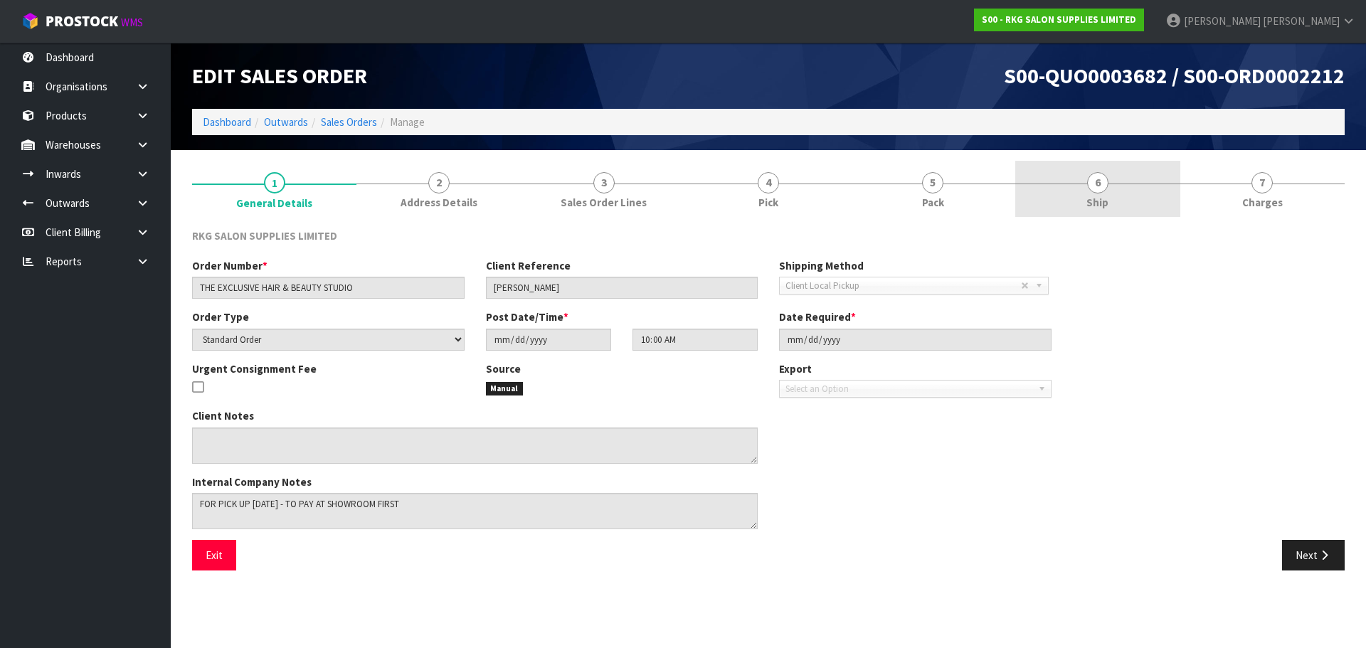
click at [1091, 188] on span "6" at bounding box center [1097, 182] width 21 height 21
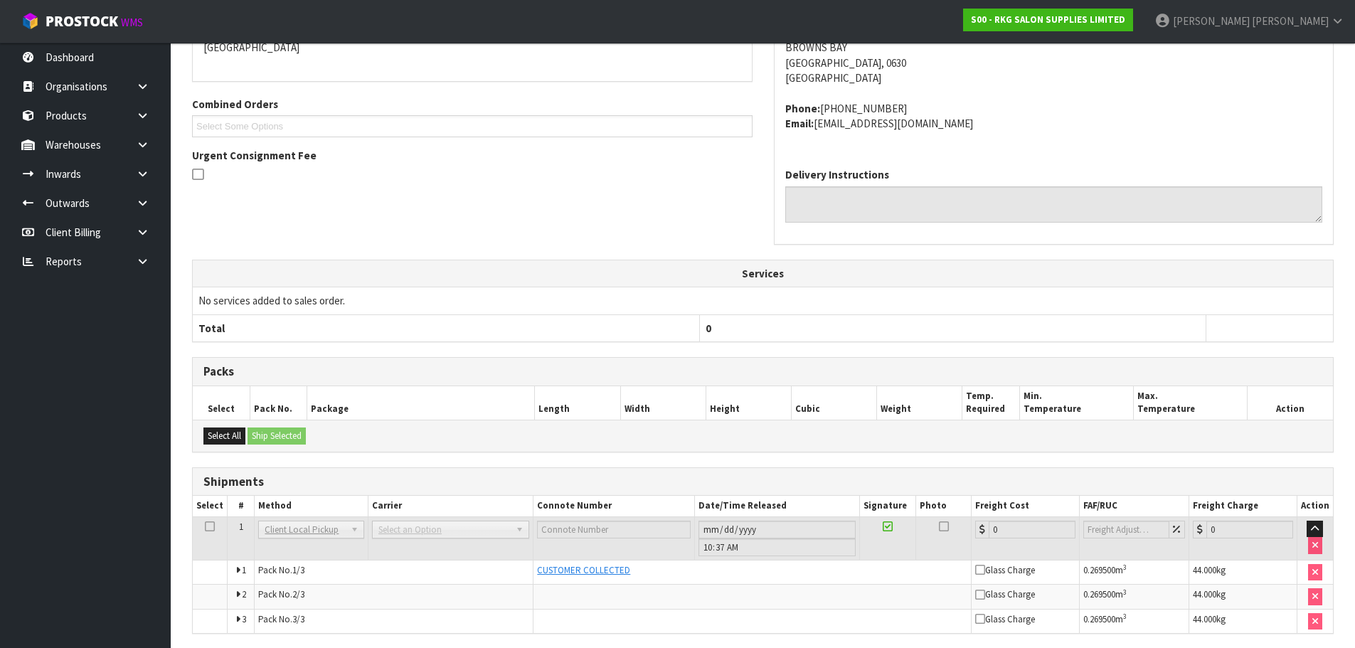
scroll to position [327, 0]
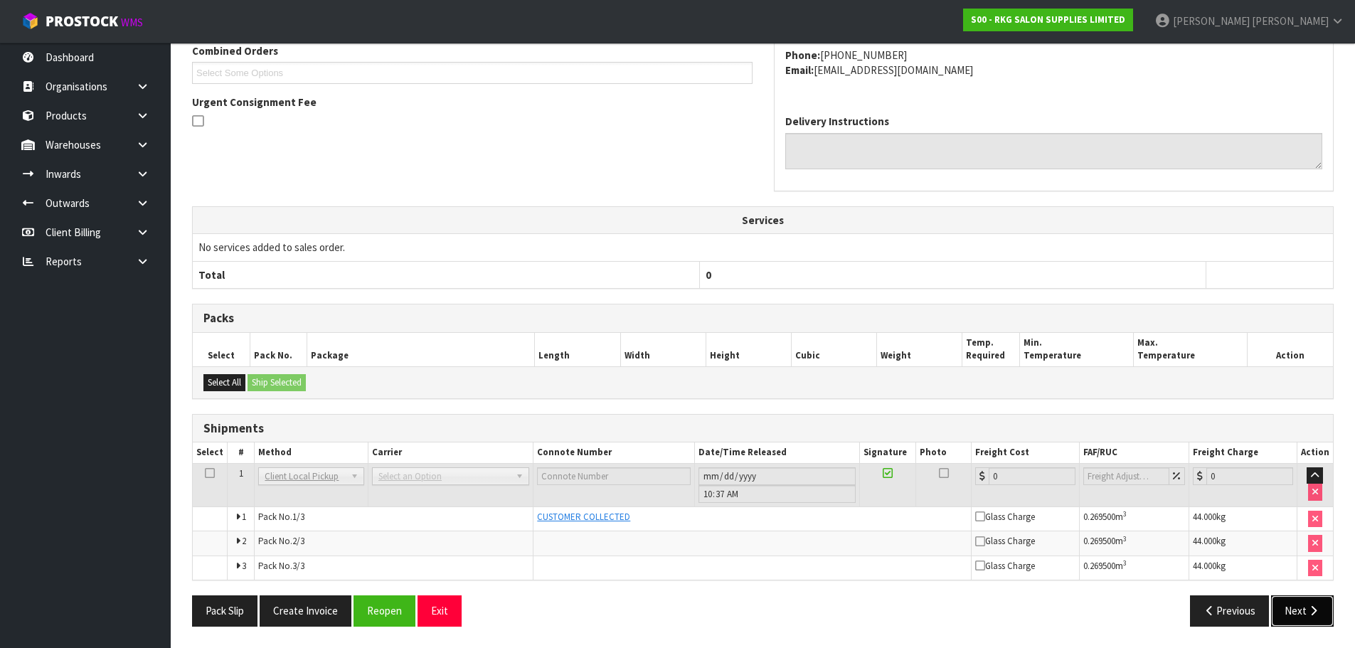
click at [1297, 612] on button "Next" at bounding box center [1302, 610] width 63 height 31
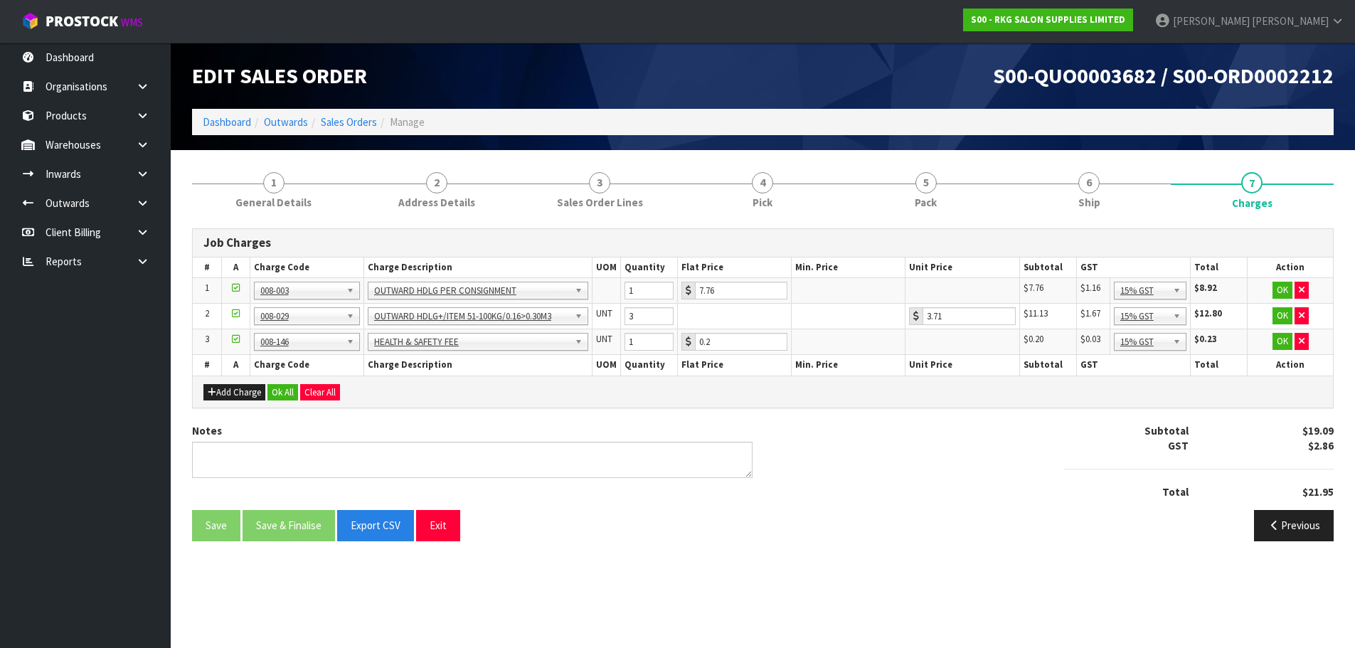
scroll to position [0, 0]
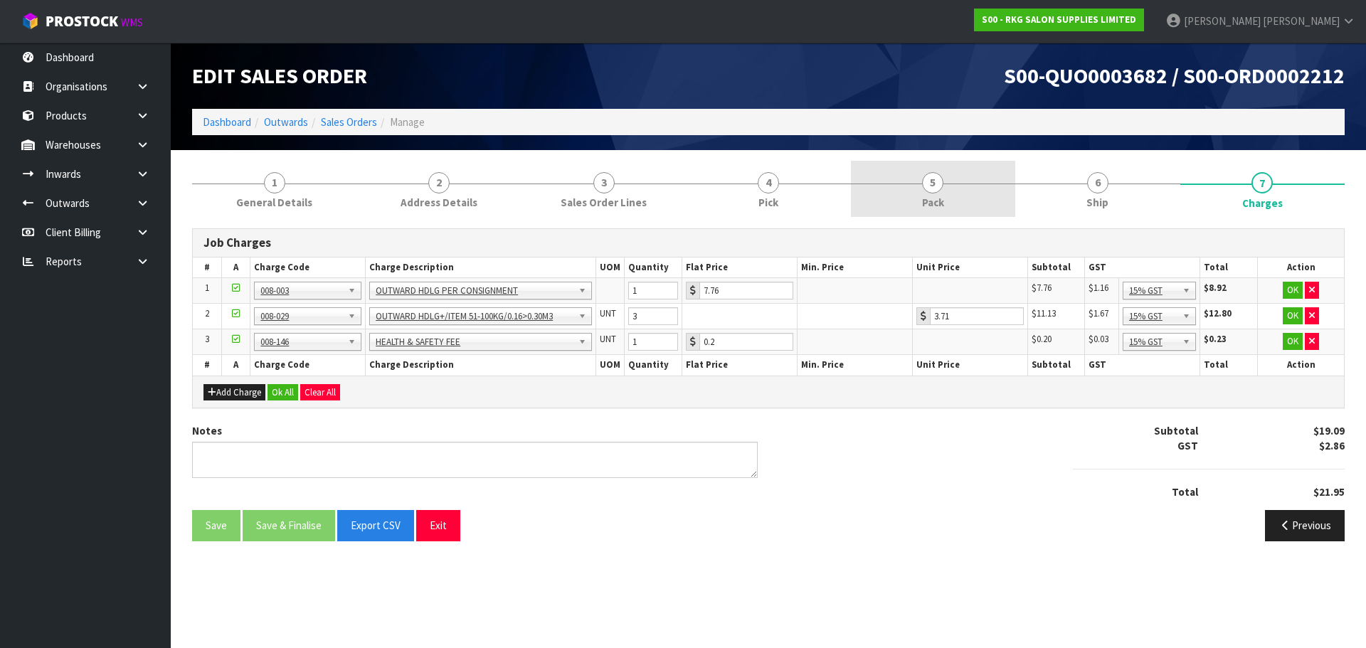
click at [930, 189] on span "5" at bounding box center [932, 182] width 21 height 21
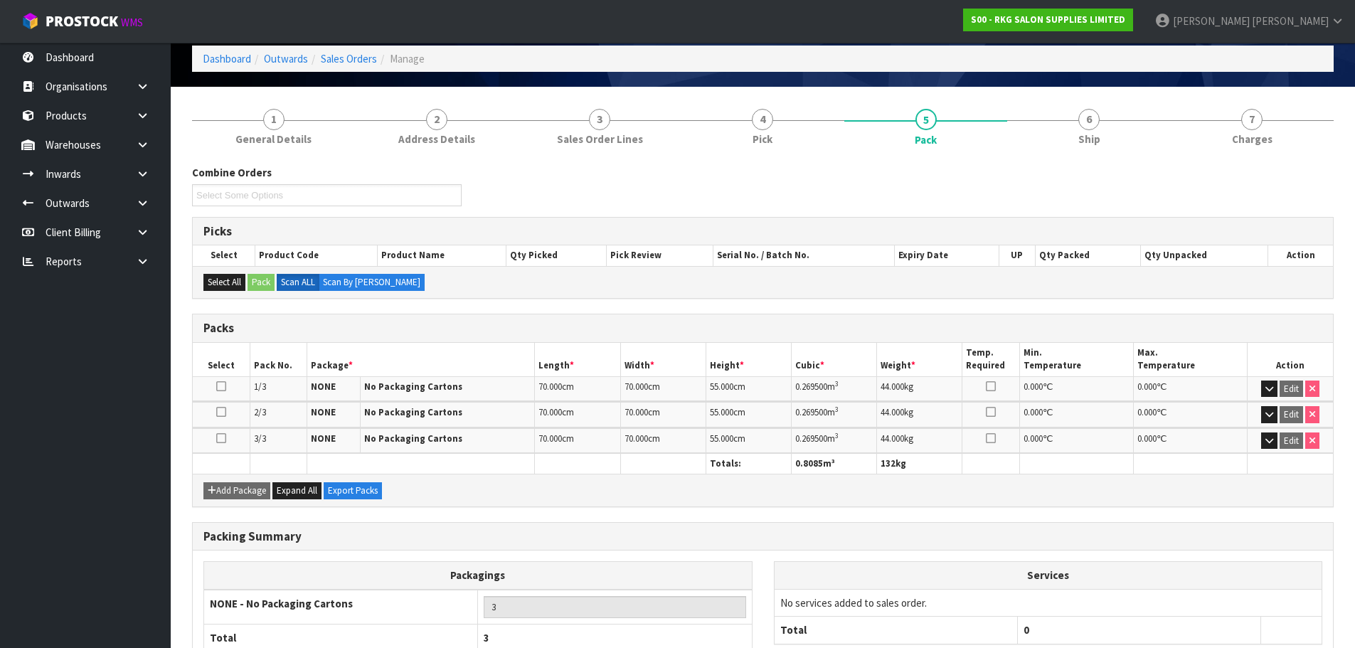
scroll to position [161, 0]
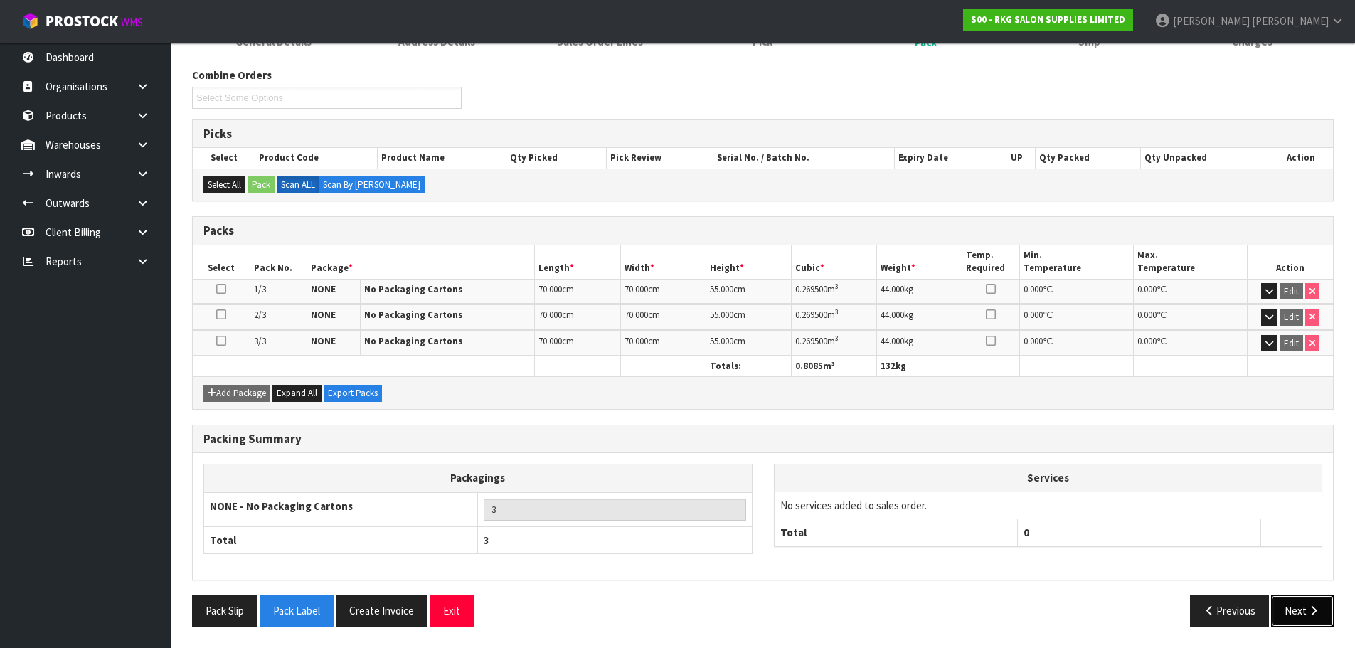
click at [1296, 610] on button "Next" at bounding box center [1302, 610] width 63 height 31
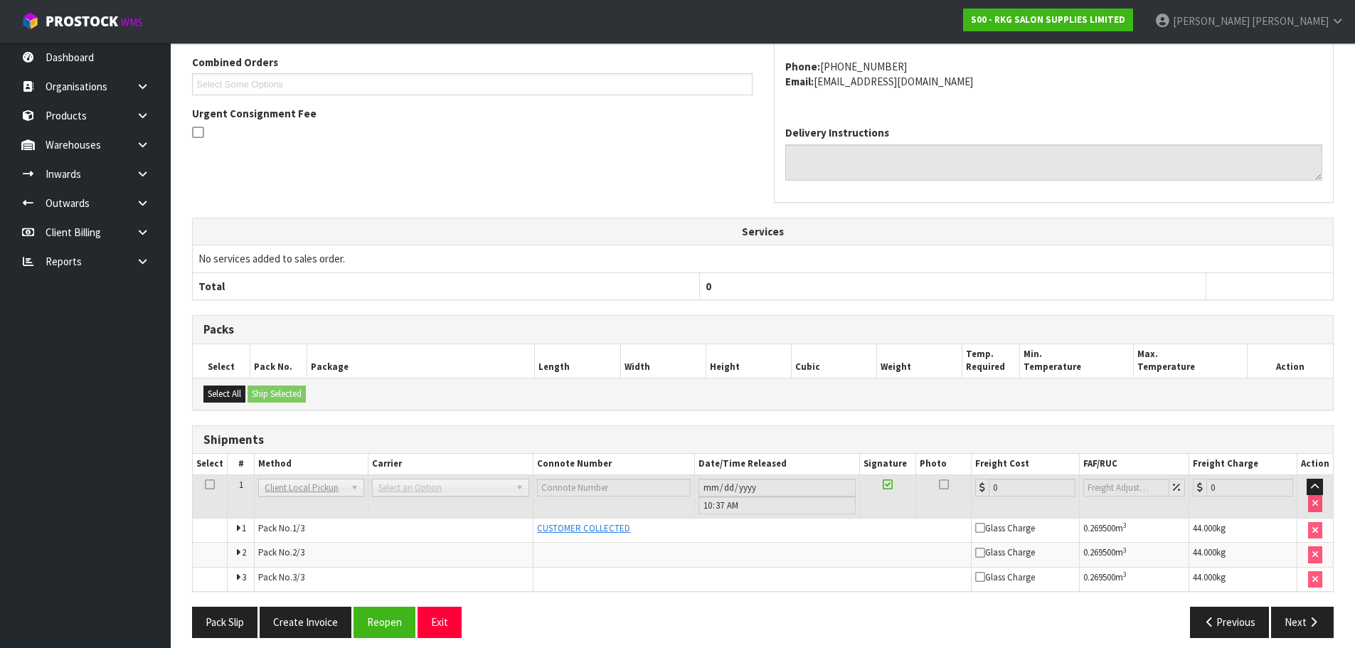
scroll to position [327, 0]
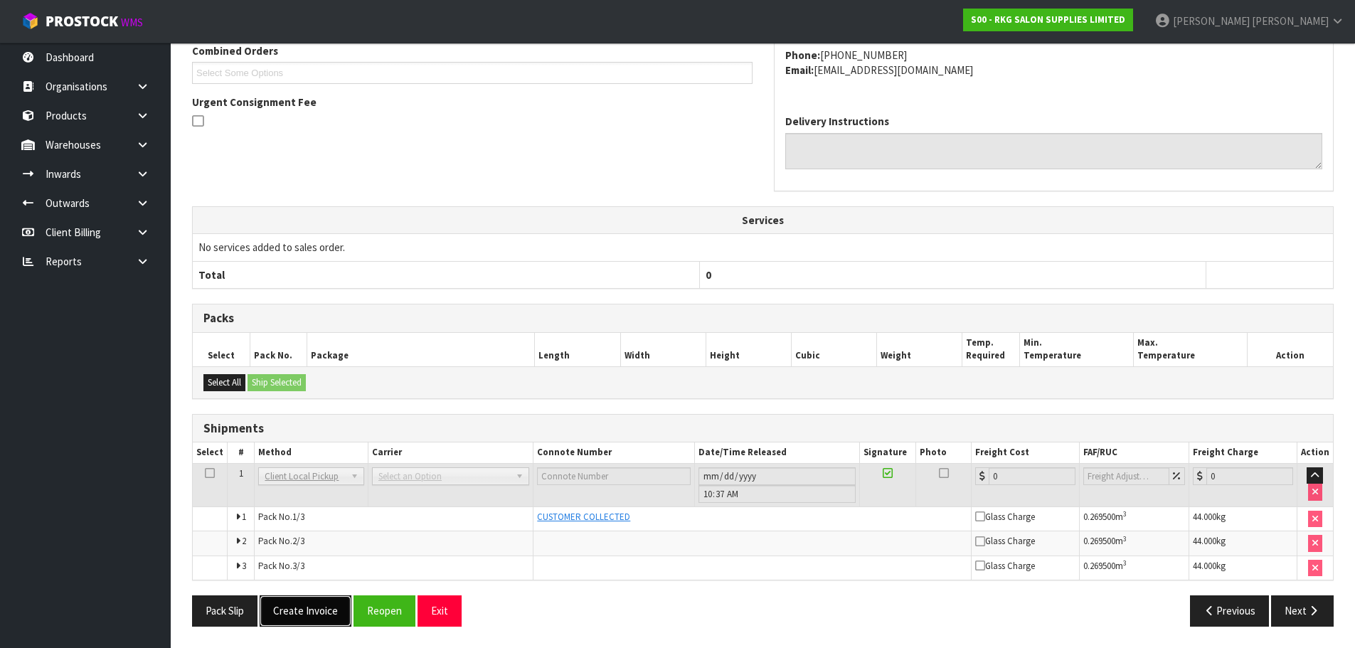
click at [304, 613] on button "Create Invoice" at bounding box center [306, 610] width 92 height 31
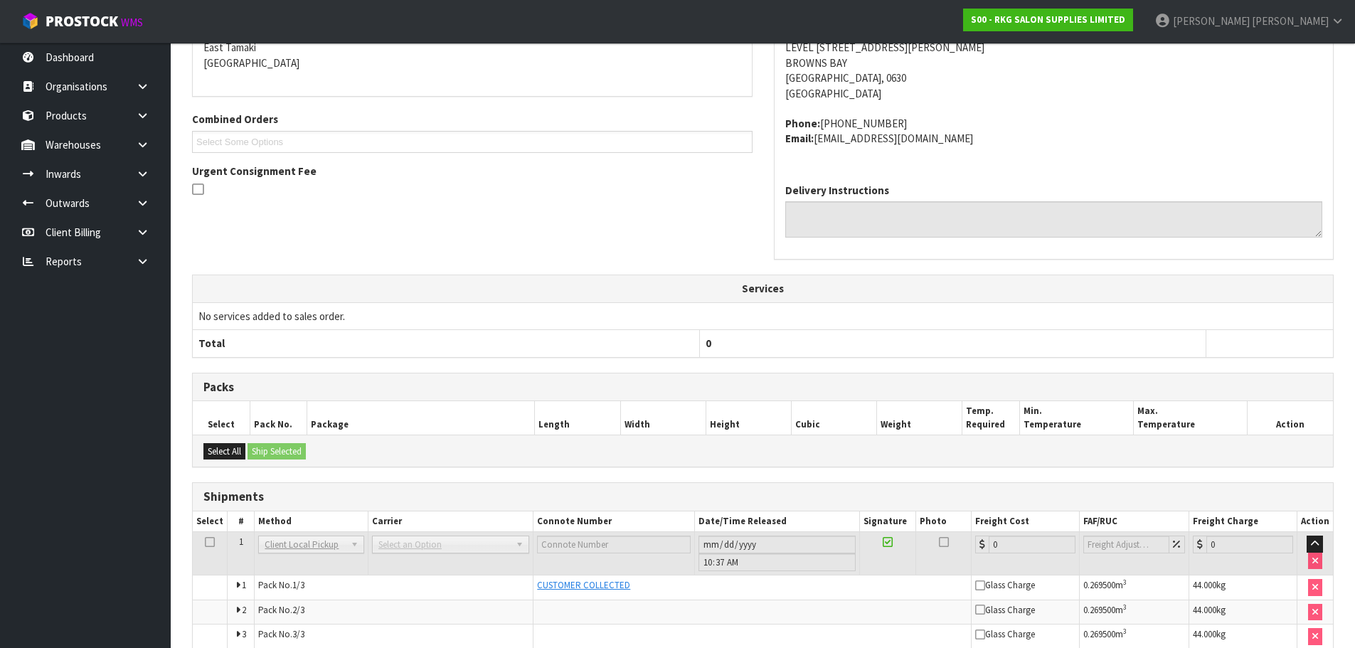
scroll to position [378, 0]
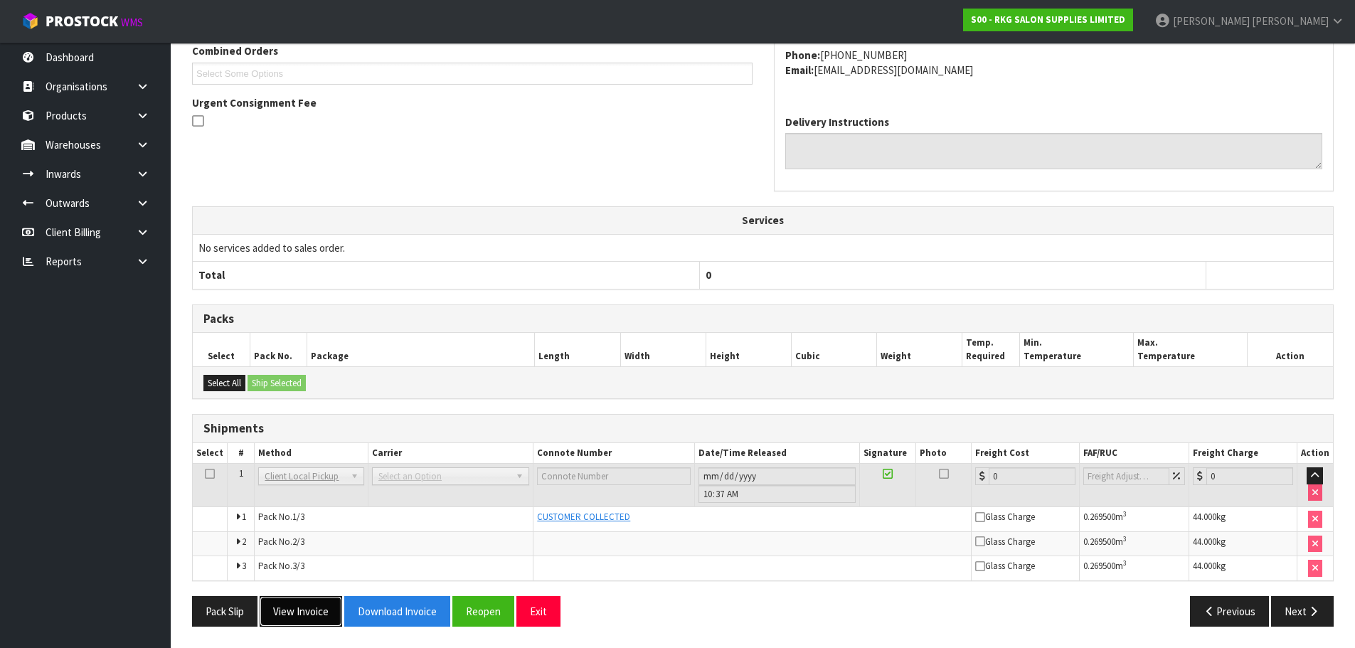
drag, startPoint x: 292, startPoint y: 610, endPoint x: 437, endPoint y: 539, distance: 161.3
click at [298, 604] on button "View Invoice" at bounding box center [301, 611] width 83 height 31
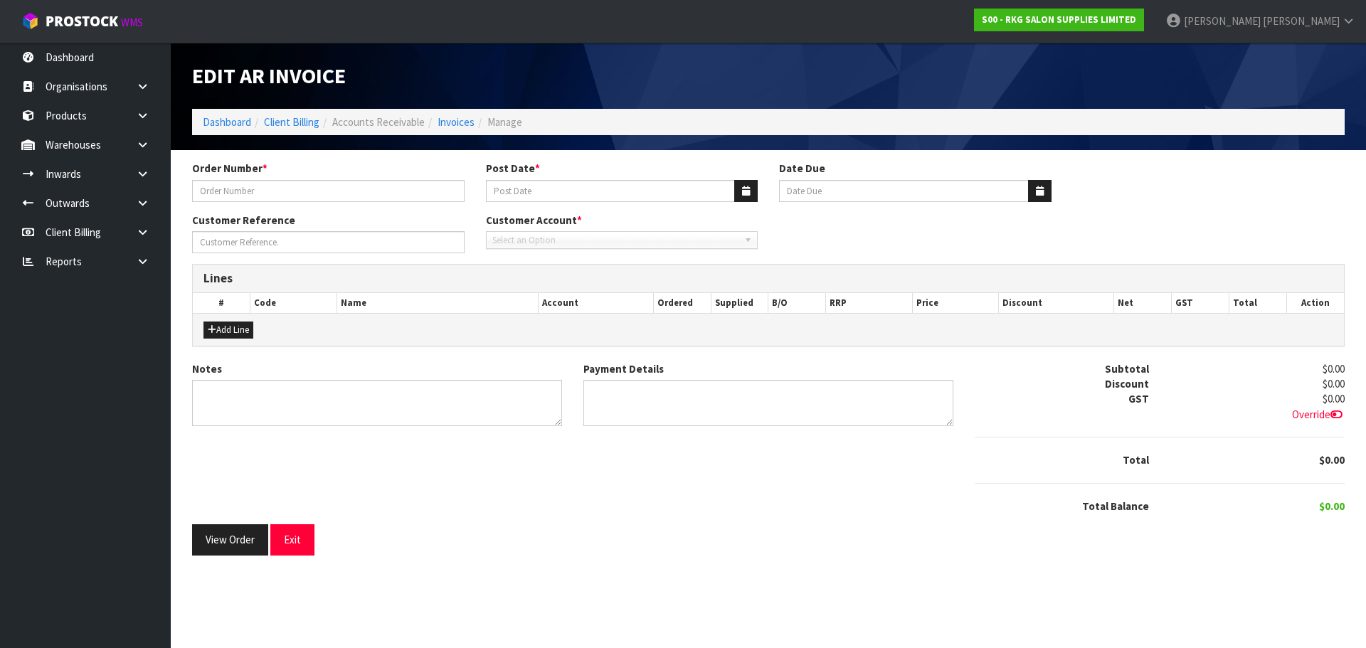
type input "THE EXCLUSIVE HAIR & BEAUTY STUDIO"
type input "[DATE]"
type input "20/11/2025"
type input "[PERSON_NAME]"
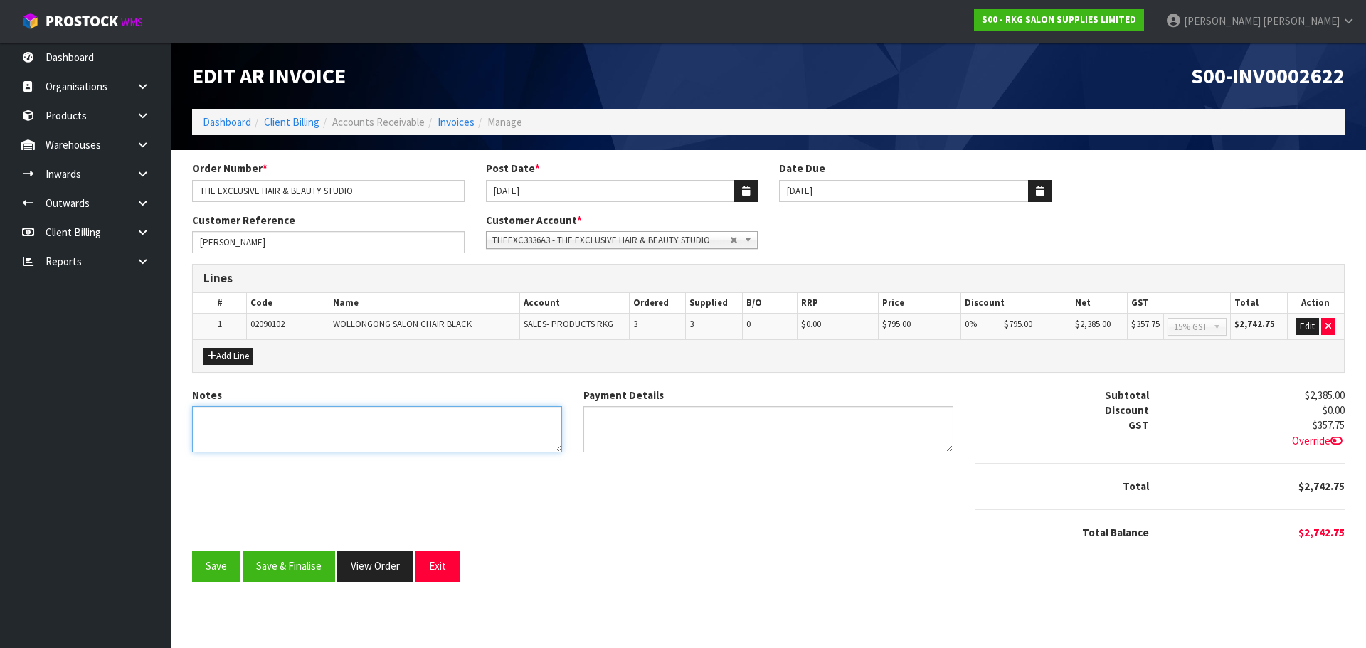
click at [253, 426] on textarea "Notes" at bounding box center [377, 429] width 370 height 46
type textarea "THANK YOU FOR YOUR ORDER. COLLECTED."
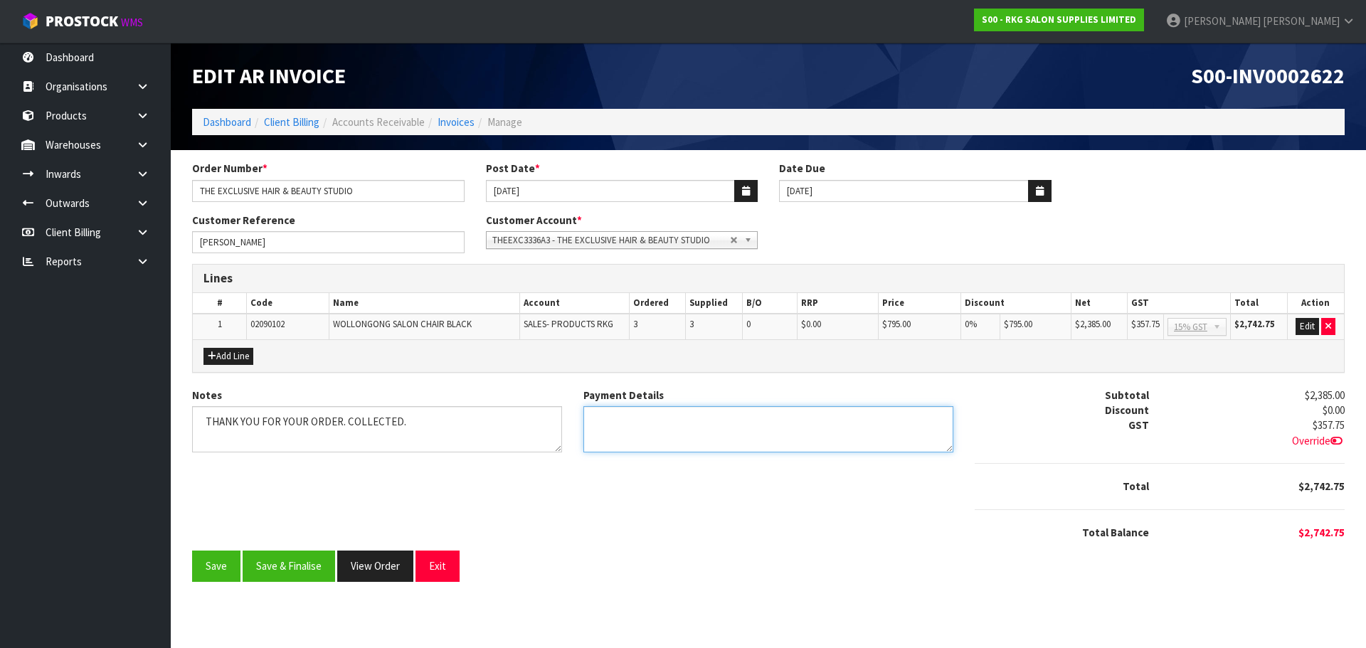
click at [610, 415] on textarea "Payment Details" at bounding box center [768, 429] width 370 height 46
type textarea "EFTPOS 6.10.25"
click at [1308, 324] on button "Edit" at bounding box center [1306, 326] width 23 height 17
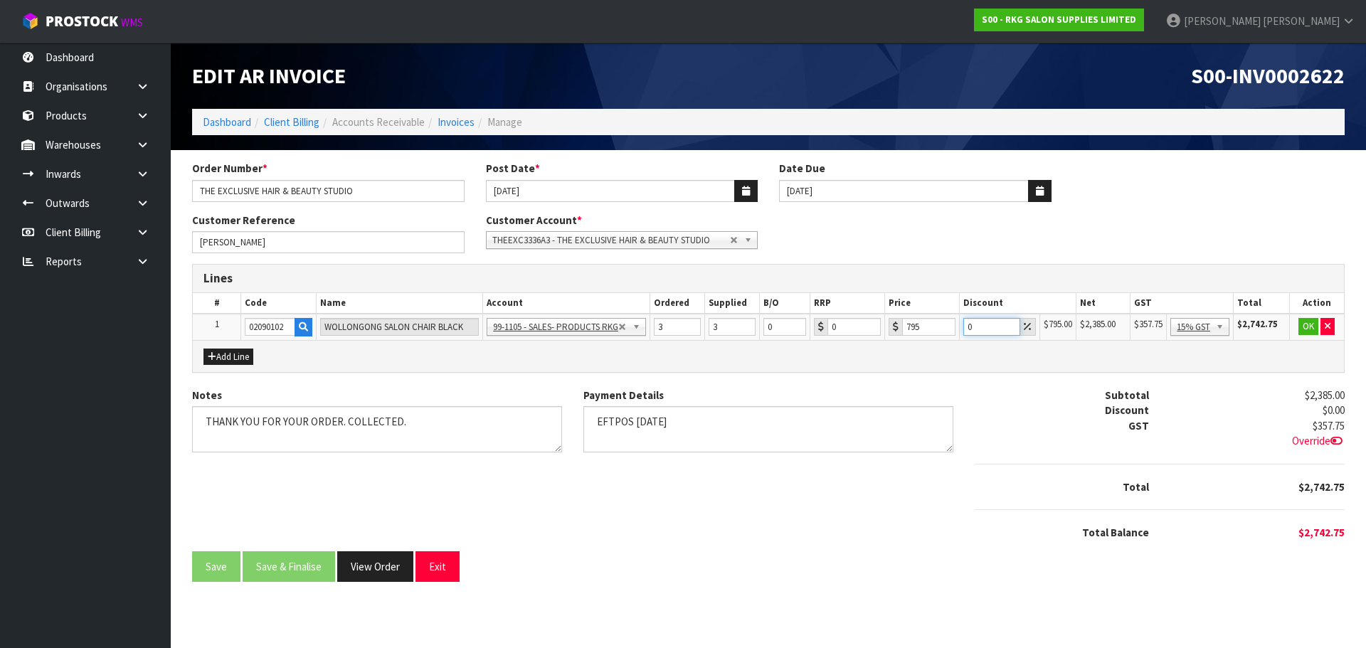
drag, startPoint x: 978, startPoint y: 325, endPoint x: 960, endPoint y: 329, distance: 18.1
click at [960, 329] on td "0" at bounding box center [1000, 327] width 80 height 26
type input "10"
click at [1332, 440] on icon at bounding box center [1336, 440] width 12 height 11
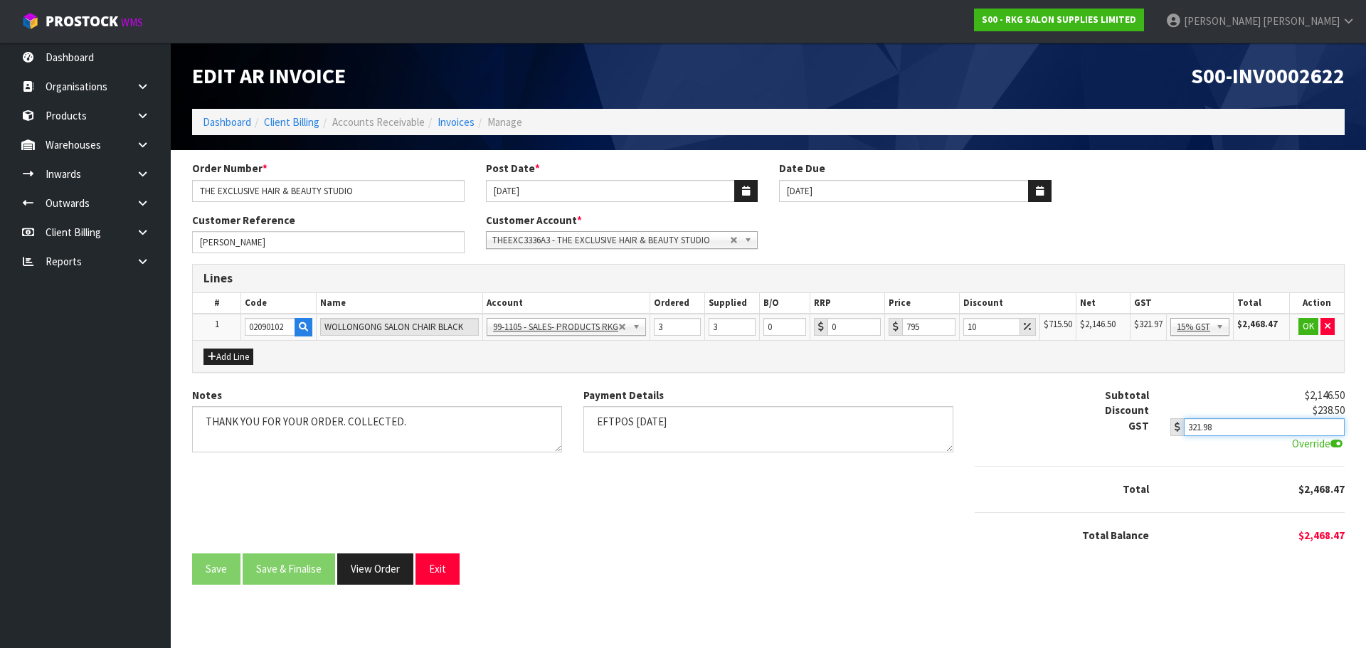
type input "321.98"
click at [1334, 423] on input "321.98" at bounding box center [1264, 427] width 161 height 18
click at [748, 545] on div "Notes Payment Details Subtotal $2,146.50 Discount $238.50 GST $321.97 321.98 Ov…" at bounding box center [768, 471] width 1174 height 166
click at [1305, 327] on button "OK" at bounding box center [1308, 326] width 20 height 17
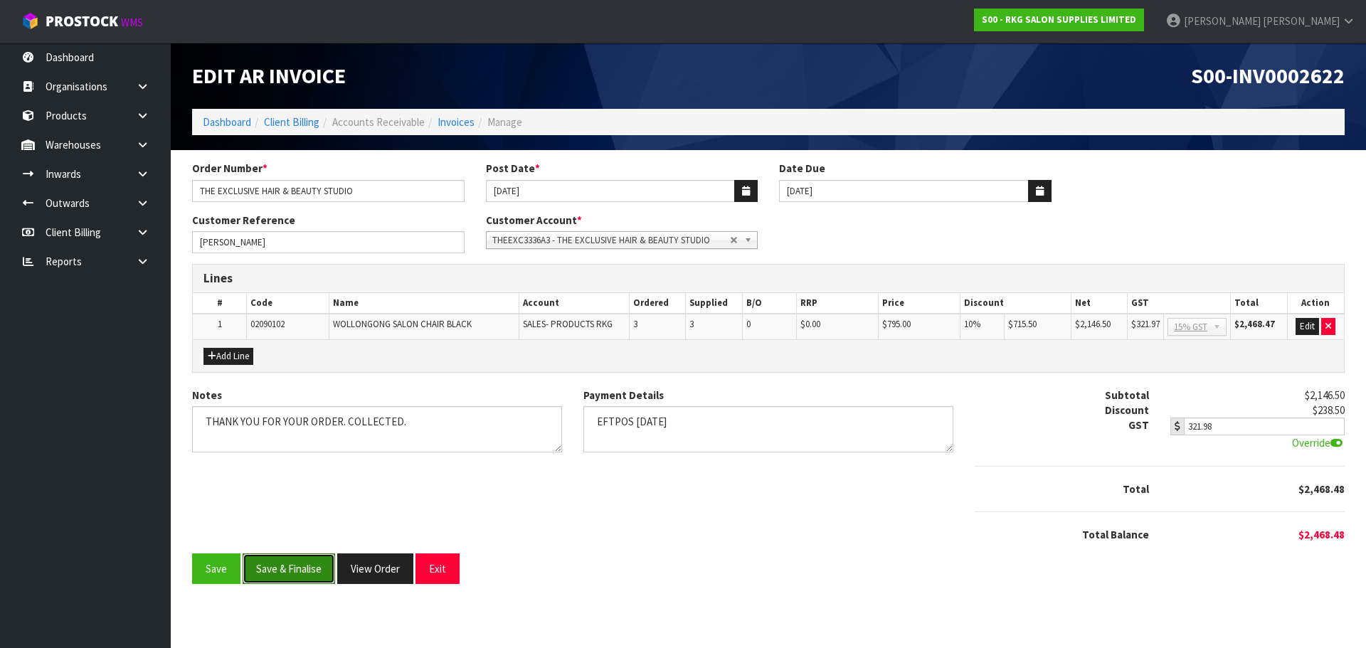
click at [290, 572] on button "Save & Finalise" at bounding box center [289, 568] width 92 height 31
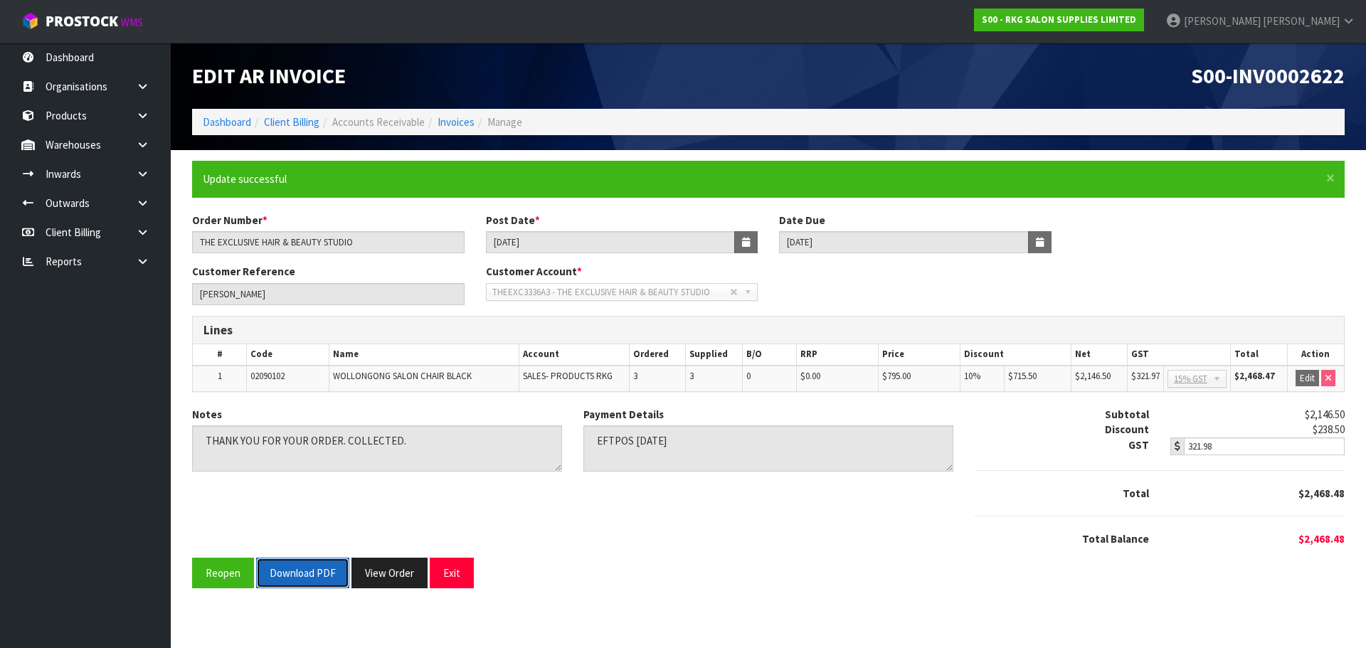
click at [287, 573] on button "Download PDF" at bounding box center [302, 573] width 93 height 31
click at [458, 575] on button "Exit" at bounding box center [452, 573] width 44 height 31
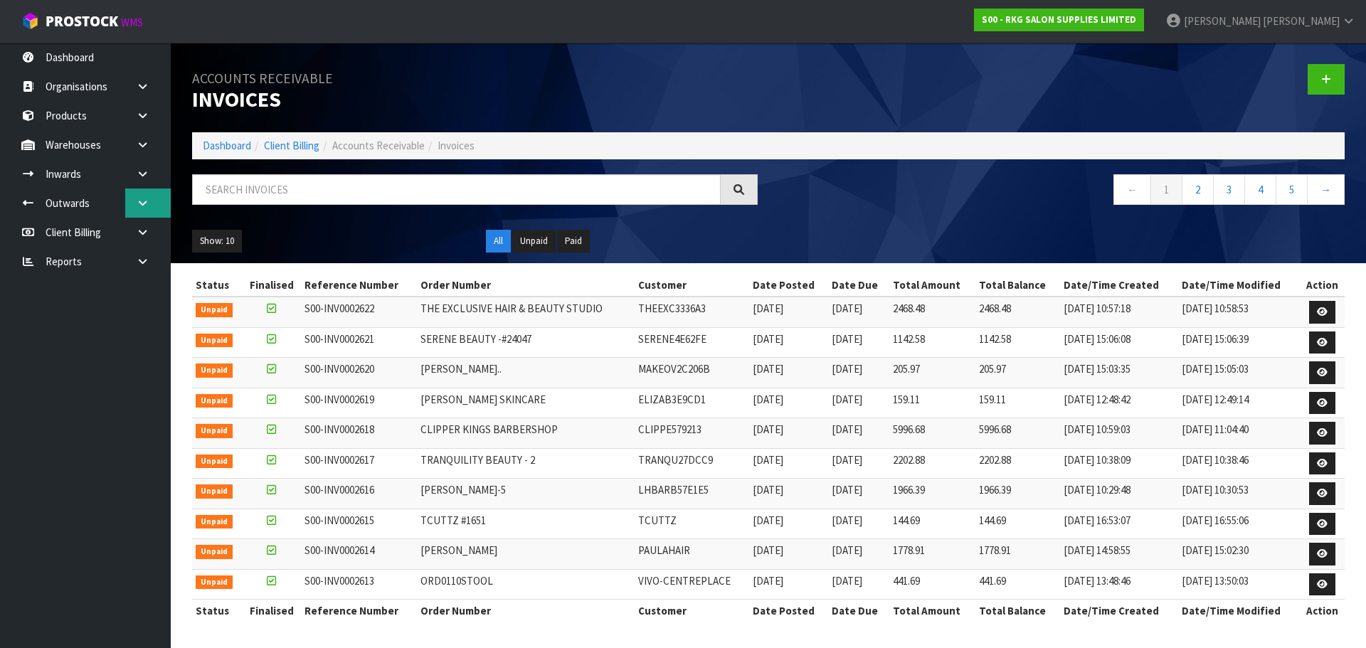
click at [152, 200] on link at bounding box center [148, 203] width 46 height 29
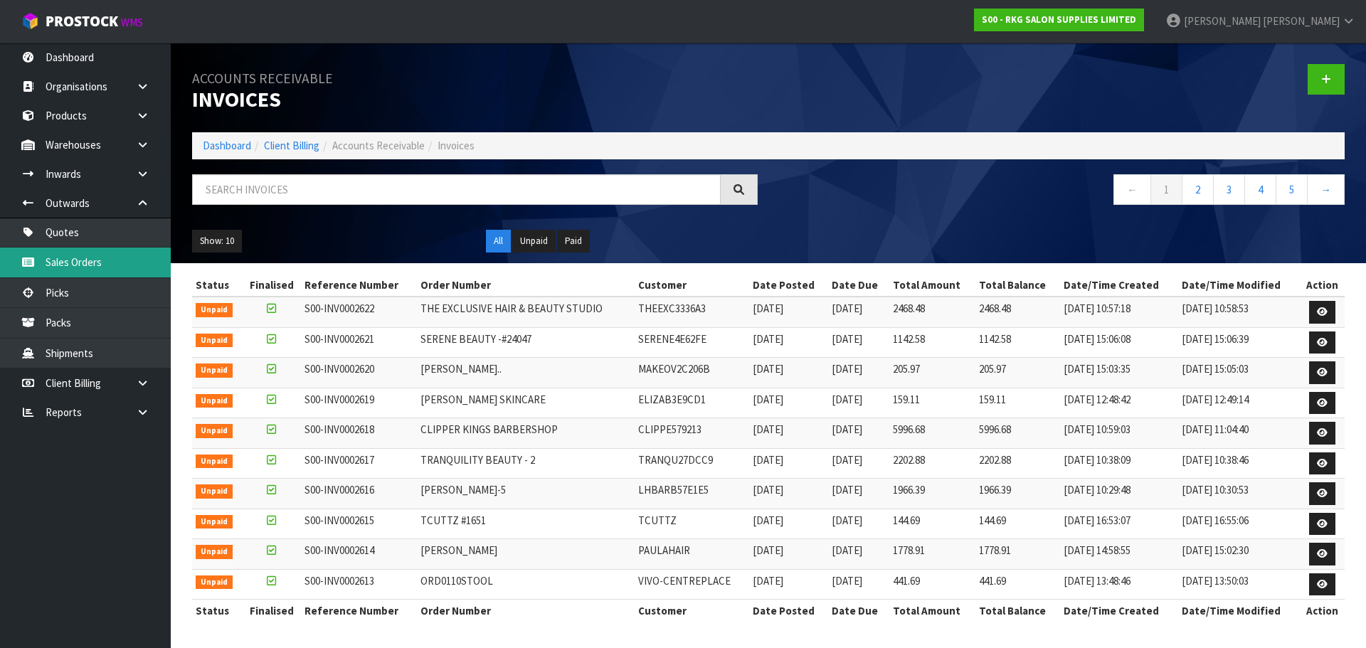
click at [73, 259] on link "Sales Orders" at bounding box center [85, 262] width 171 height 29
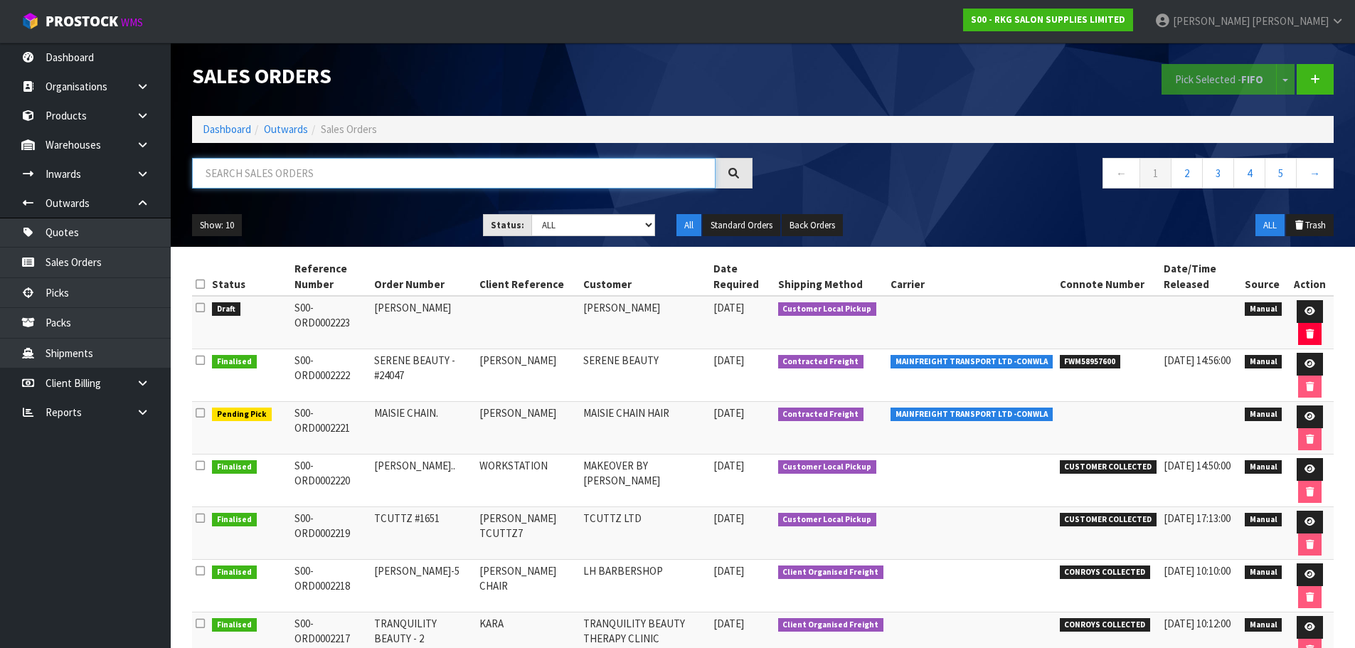
click at [268, 173] on input "text" at bounding box center [454, 173] width 524 height 31
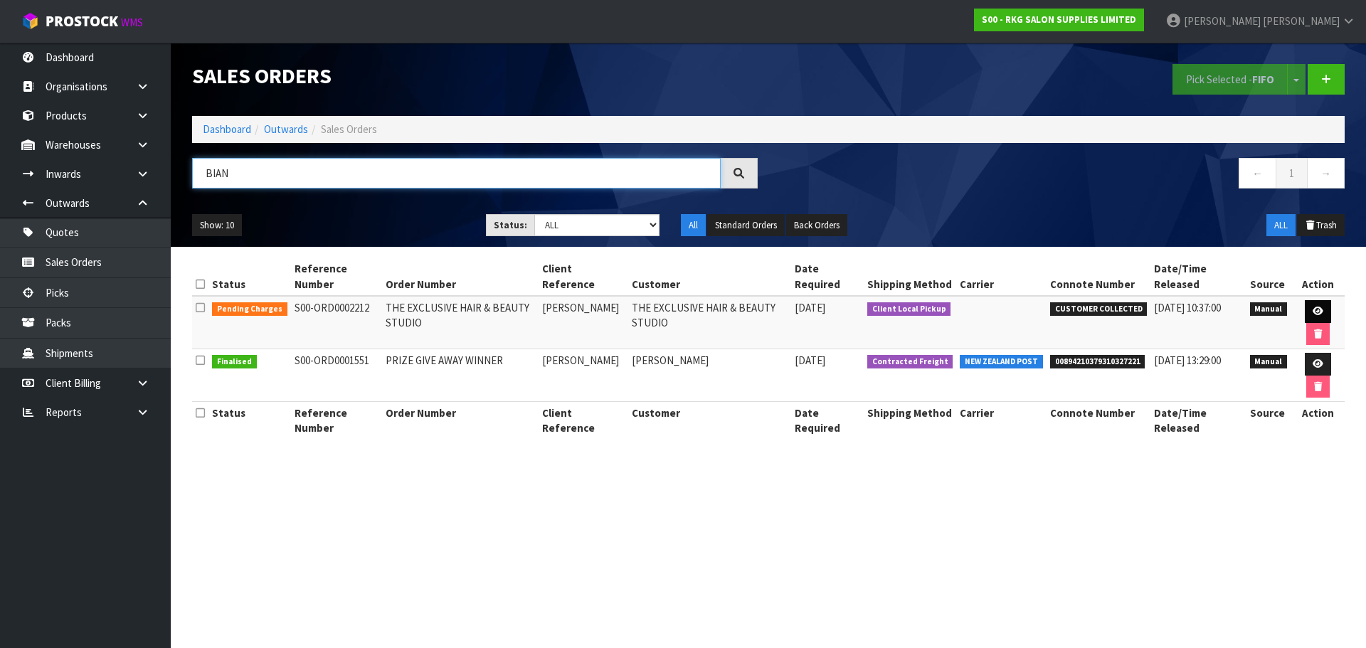
type input "BIAN"
click at [1323, 308] on link at bounding box center [1318, 311] width 26 height 23
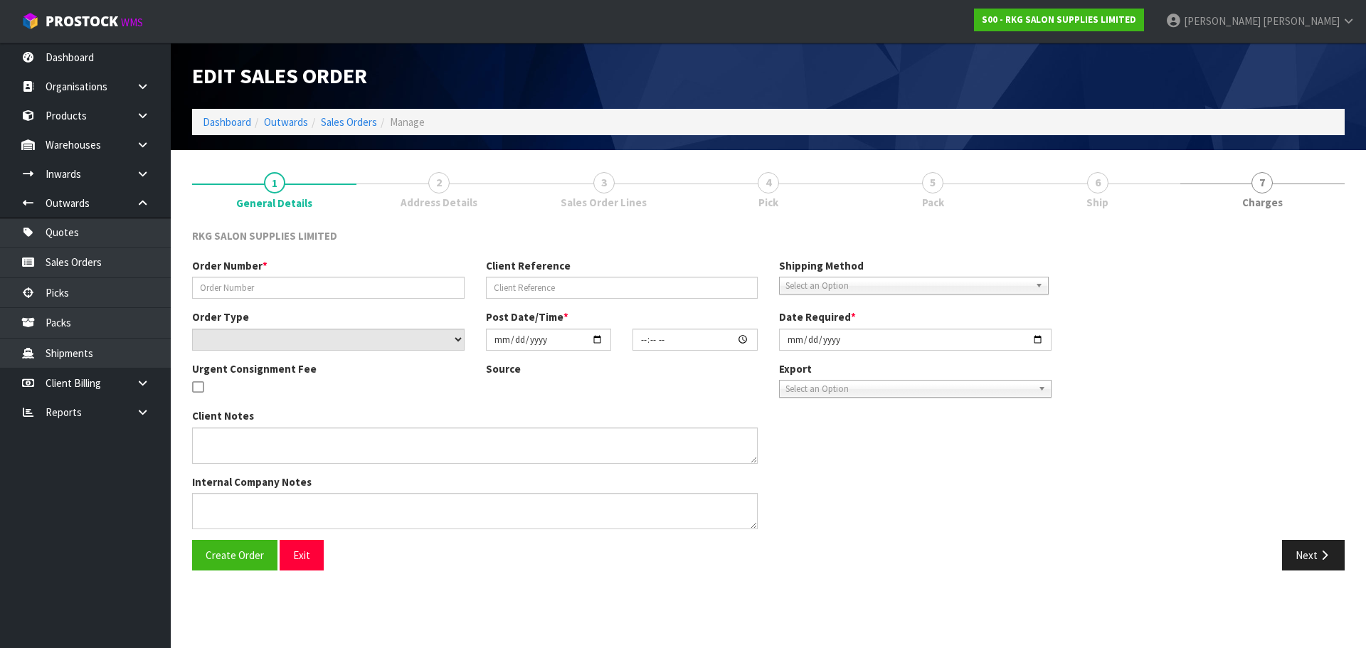
type input "THE EXCLUSIVE HAIR & BEAUTY STUDIO"
type input "[PERSON_NAME]"
select select "number:0"
type input "2025-10-01"
type input "10:00:00.000"
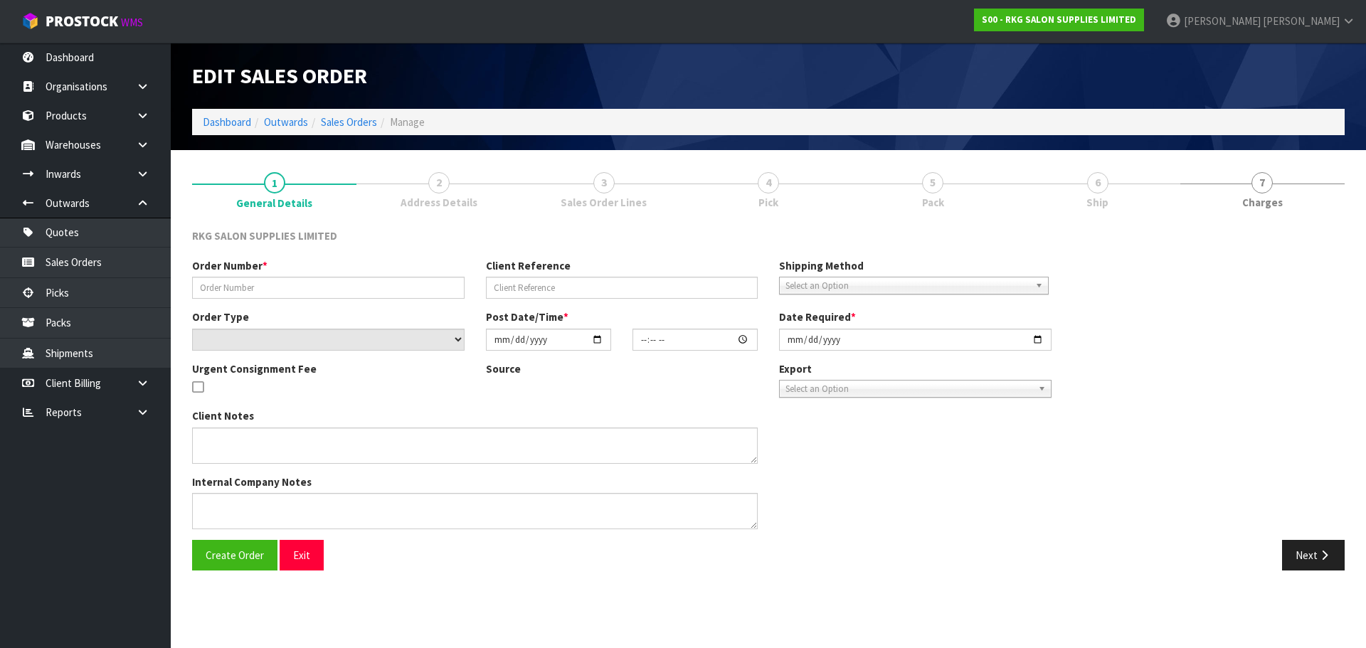
type input "[DATE]"
type textarea "FOR PICK UP MONDAY 6TH OCT - TO PAY AT SHOWROOM FIRST"
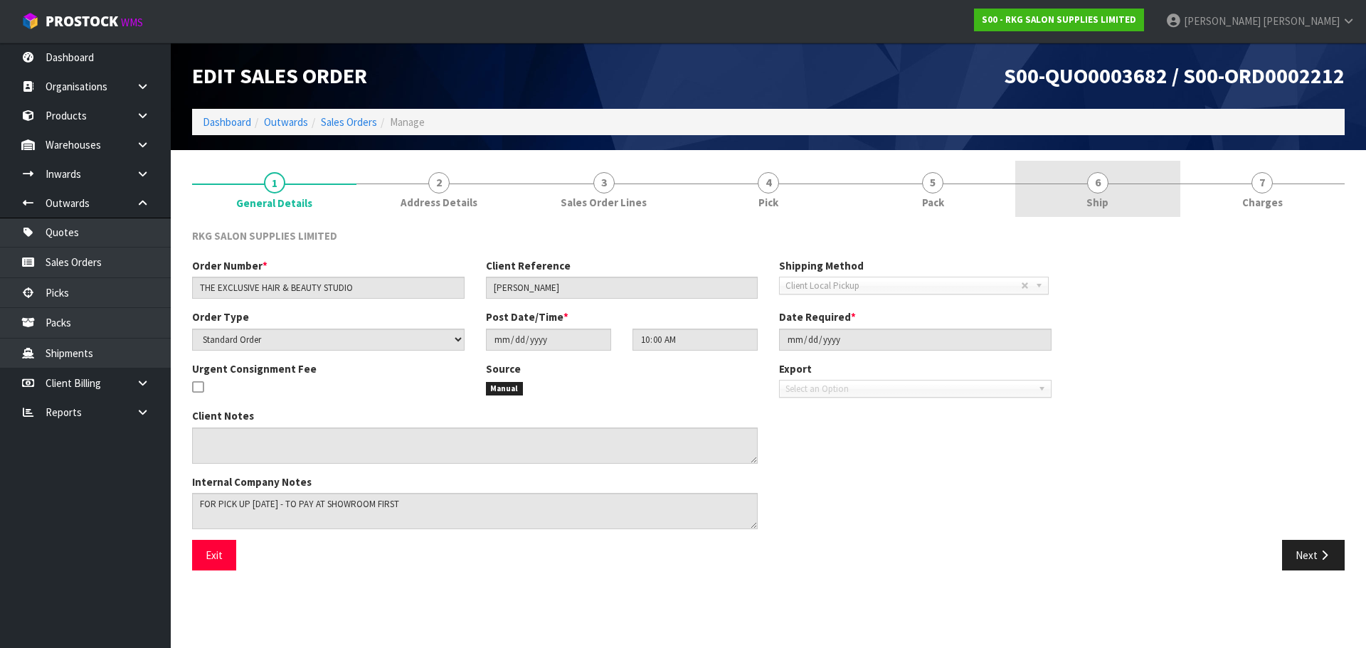
click at [1093, 186] on span "6" at bounding box center [1097, 182] width 21 height 21
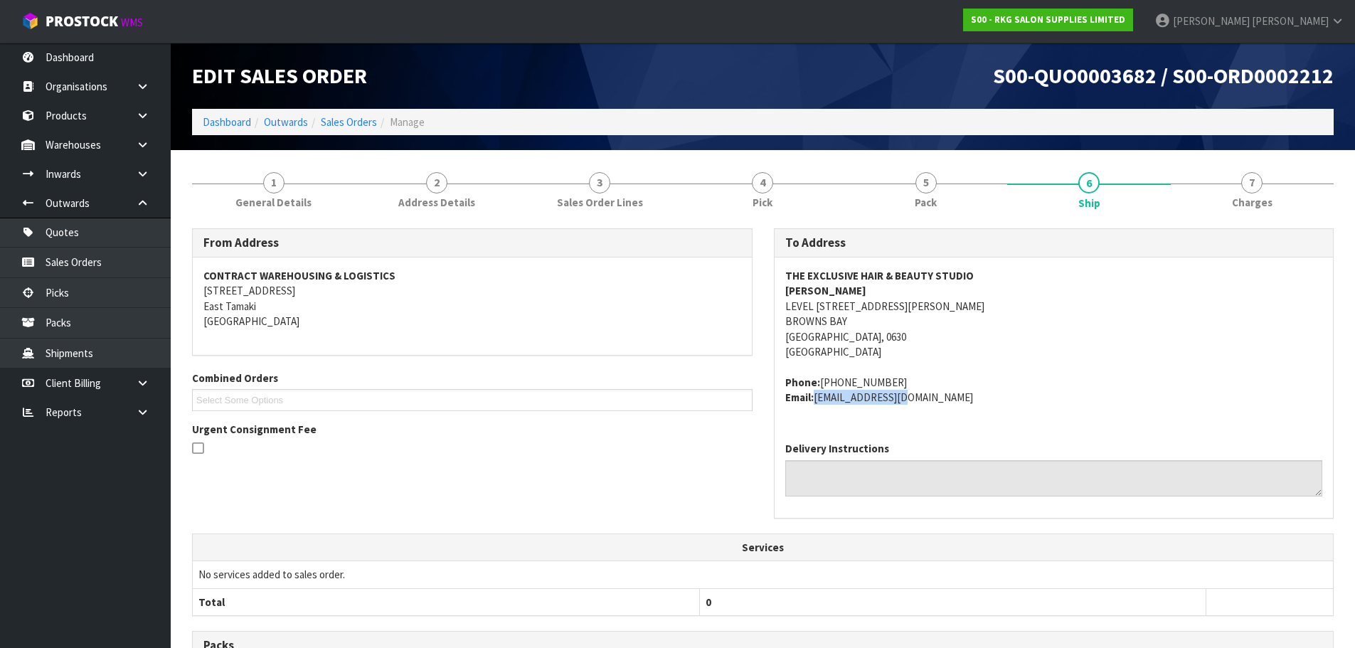
drag, startPoint x: 815, startPoint y: 396, endPoint x: 893, endPoint y: 398, distance: 77.6
click at [893, 398] on address "Phone: 021-920-441 Email: theexclusivenz@gmail.com" at bounding box center [1054, 390] width 538 height 31
click at [960, 398] on address "Phone: 021-920-441 Email: theexclusivenz@gmail.com" at bounding box center [1054, 390] width 538 height 31
drag, startPoint x: 937, startPoint y: 399, endPoint x: 818, endPoint y: 405, distance: 119.0
click at [818, 405] on div "THE EXCLUSIVE HAIR & BEAUTY STUDIO BIANCA PRENTICE LEVEL 1, 39 CLYDE ROAD BROWN…" at bounding box center [1054, 344] width 559 height 173
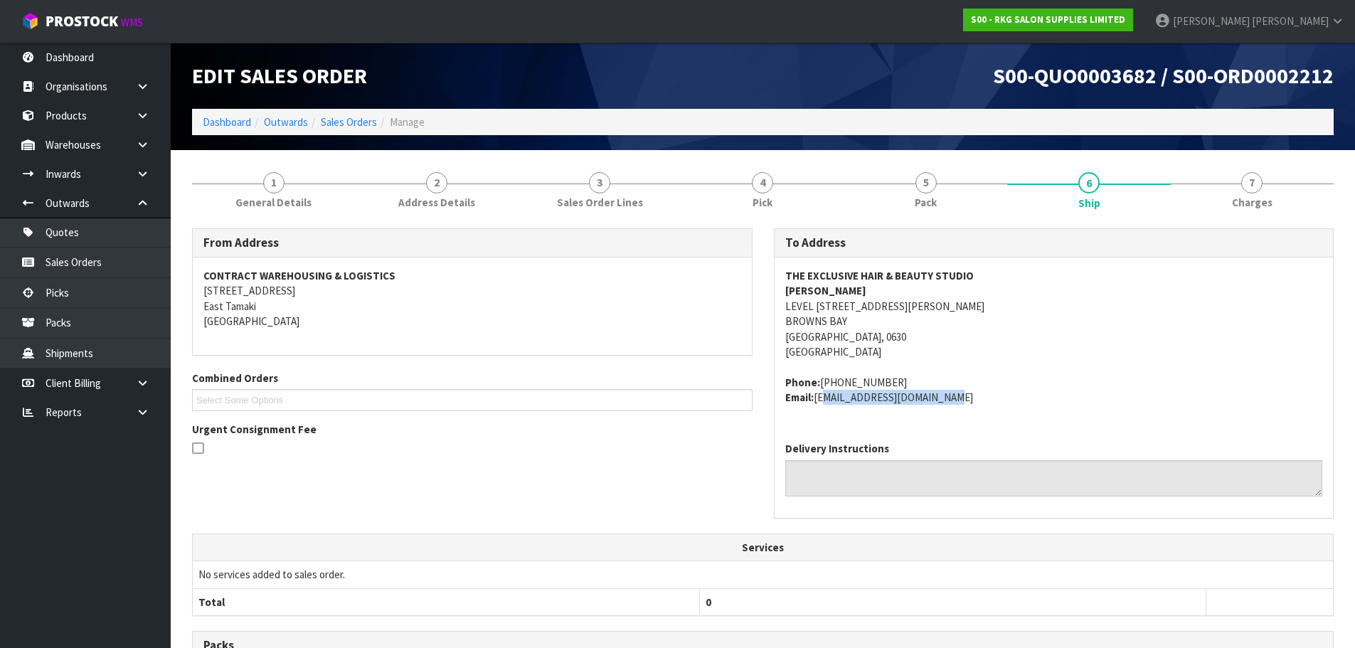
copy address "theexclusivenz@gmail.com"
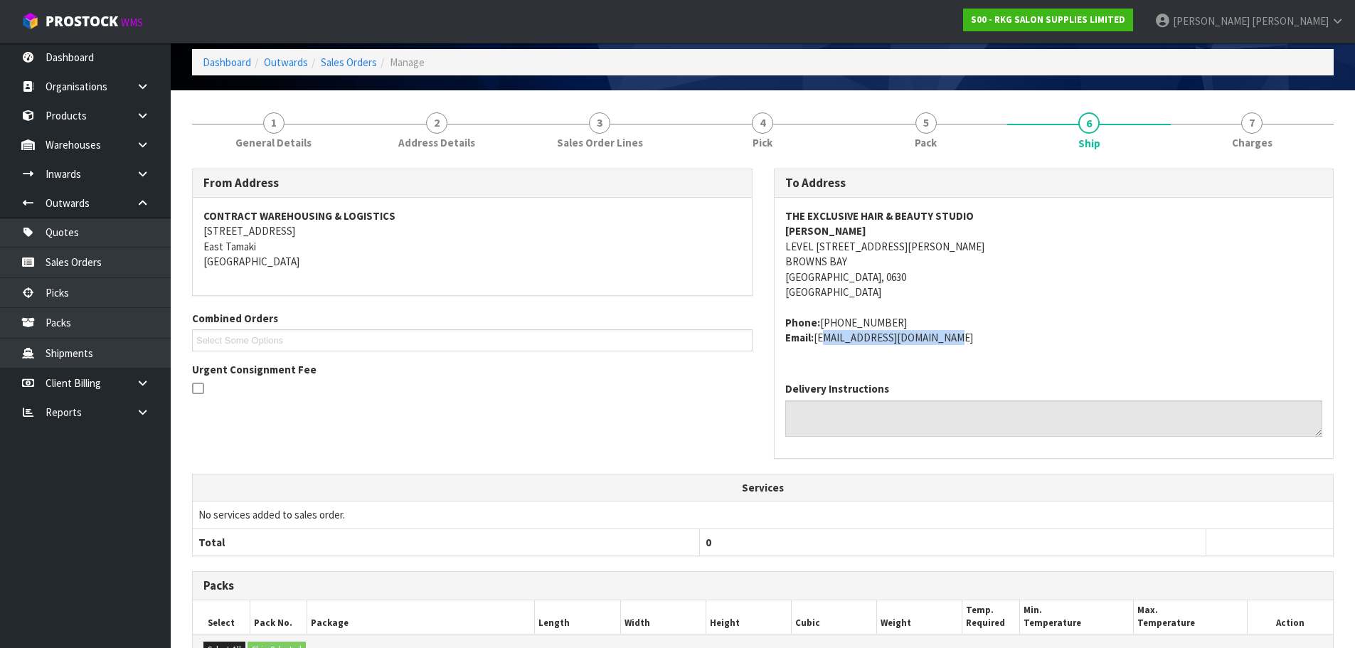
scroll to position [43, 0]
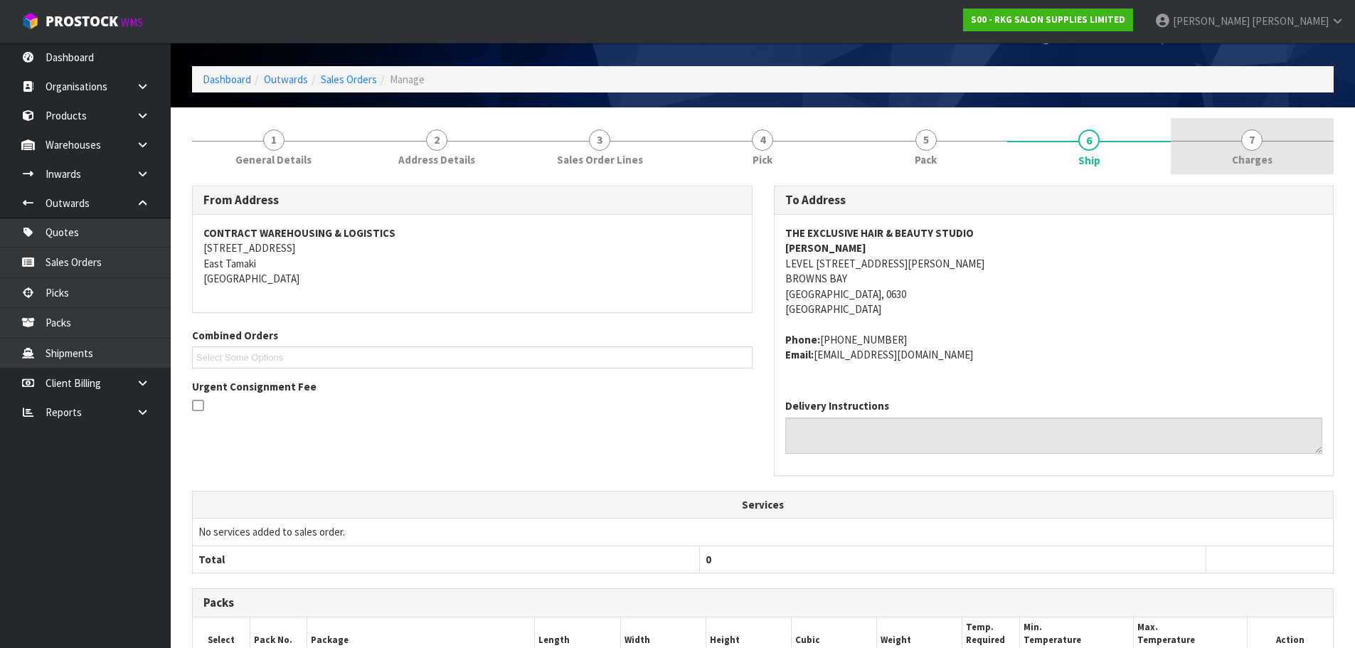
click at [1235, 143] on link "7 Charges" at bounding box center [1252, 146] width 163 height 56
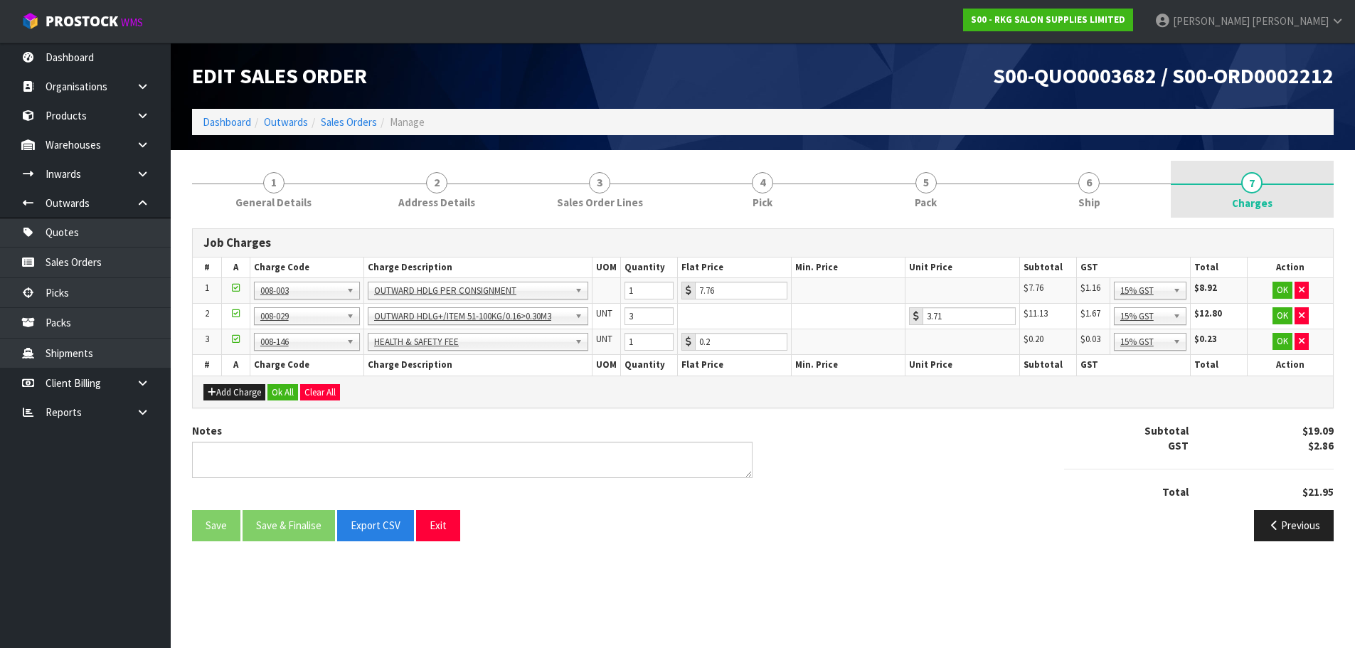
scroll to position [0, 0]
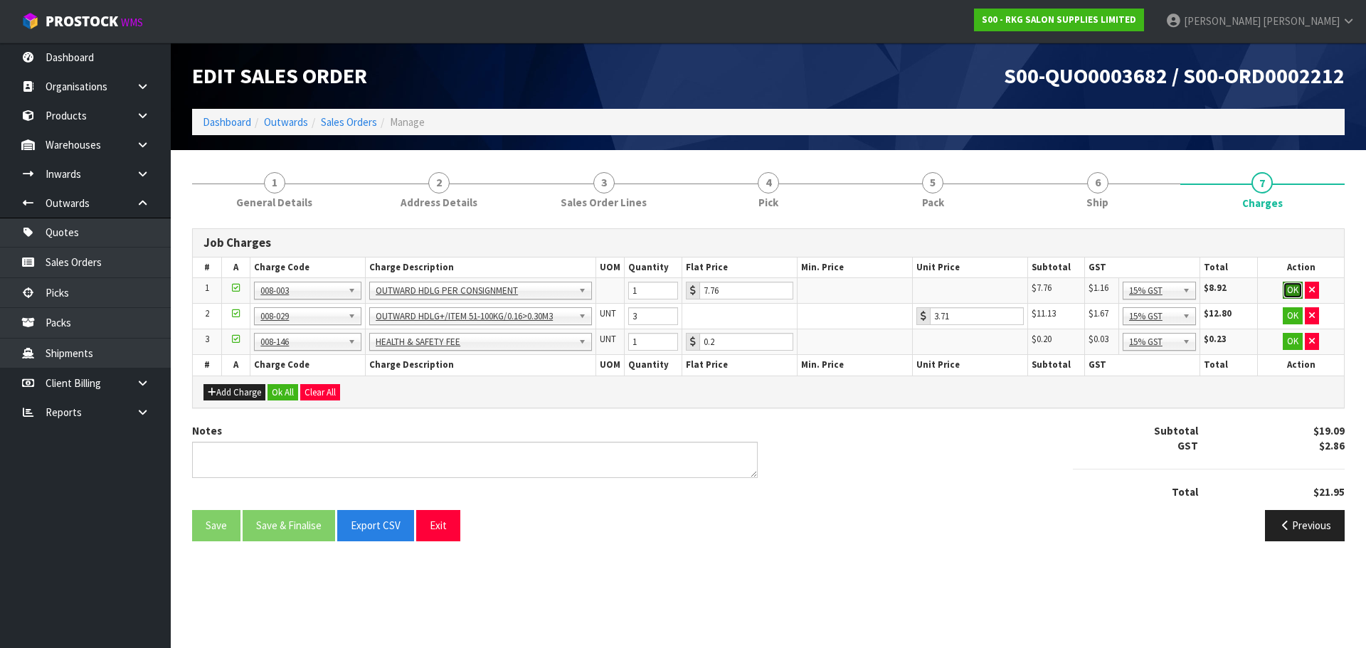
click at [1293, 287] on button "OK" at bounding box center [1293, 290] width 20 height 17
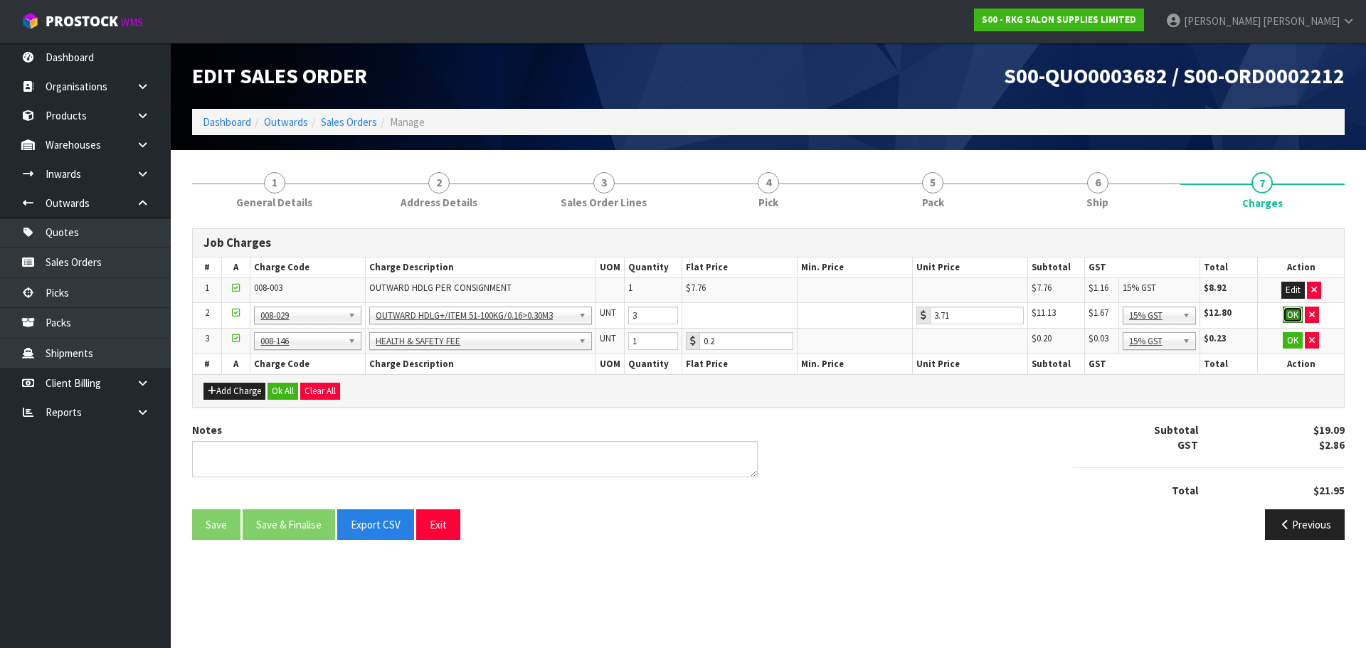
click at [1294, 319] on button "OK" at bounding box center [1293, 315] width 20 height 17
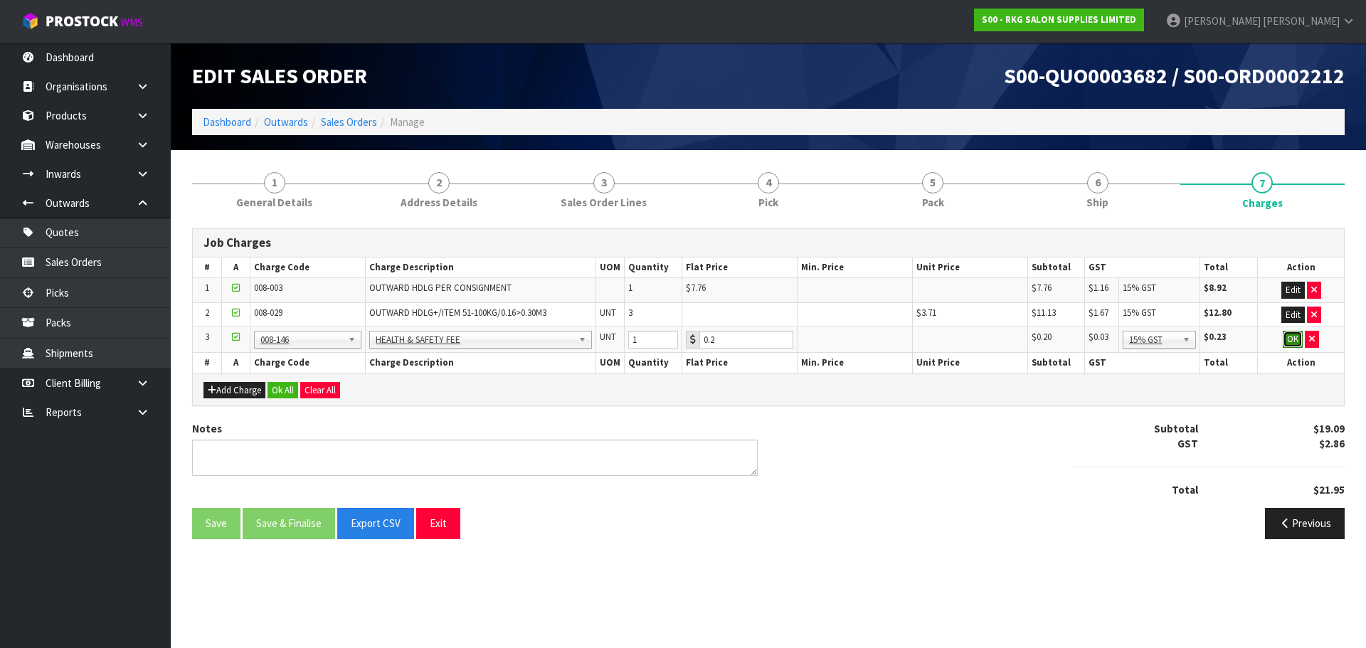
click at [1289, 341] on button "OK" at bounding box center [1293, 339] width 20 height 17
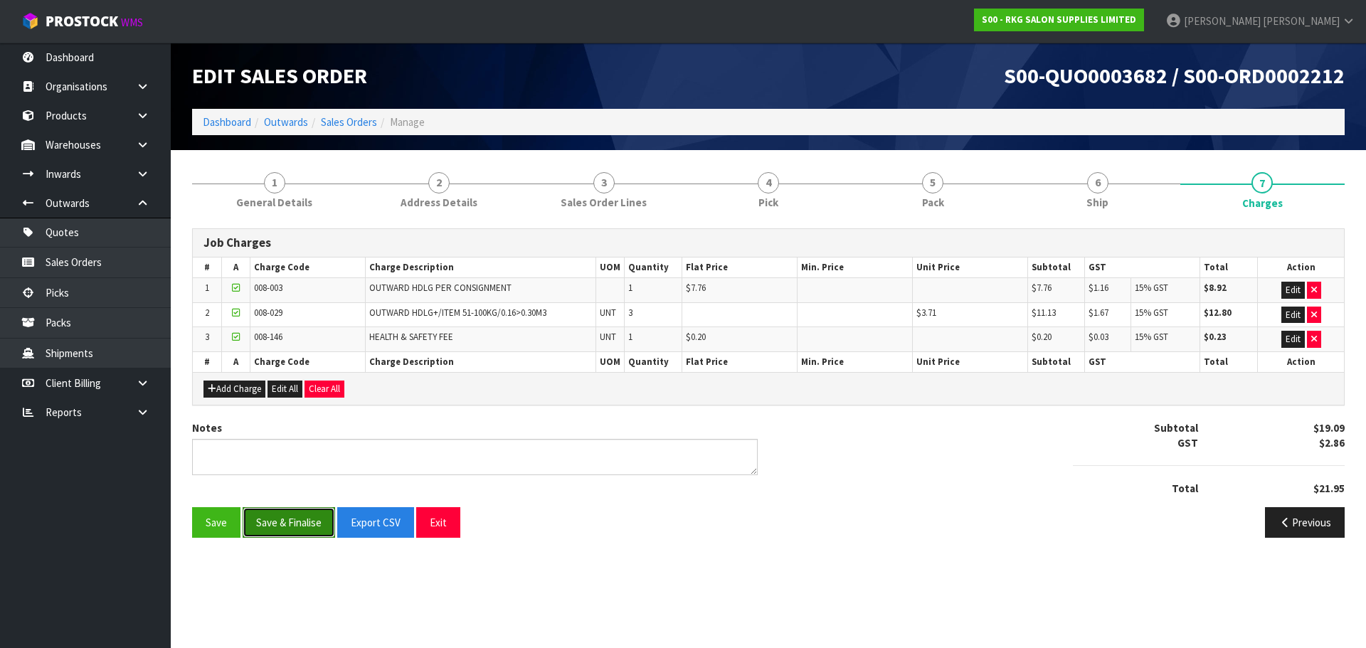
click at [283, 521] on button "Save & Finalise" at bounding box center [289, 522] width 92 height 31
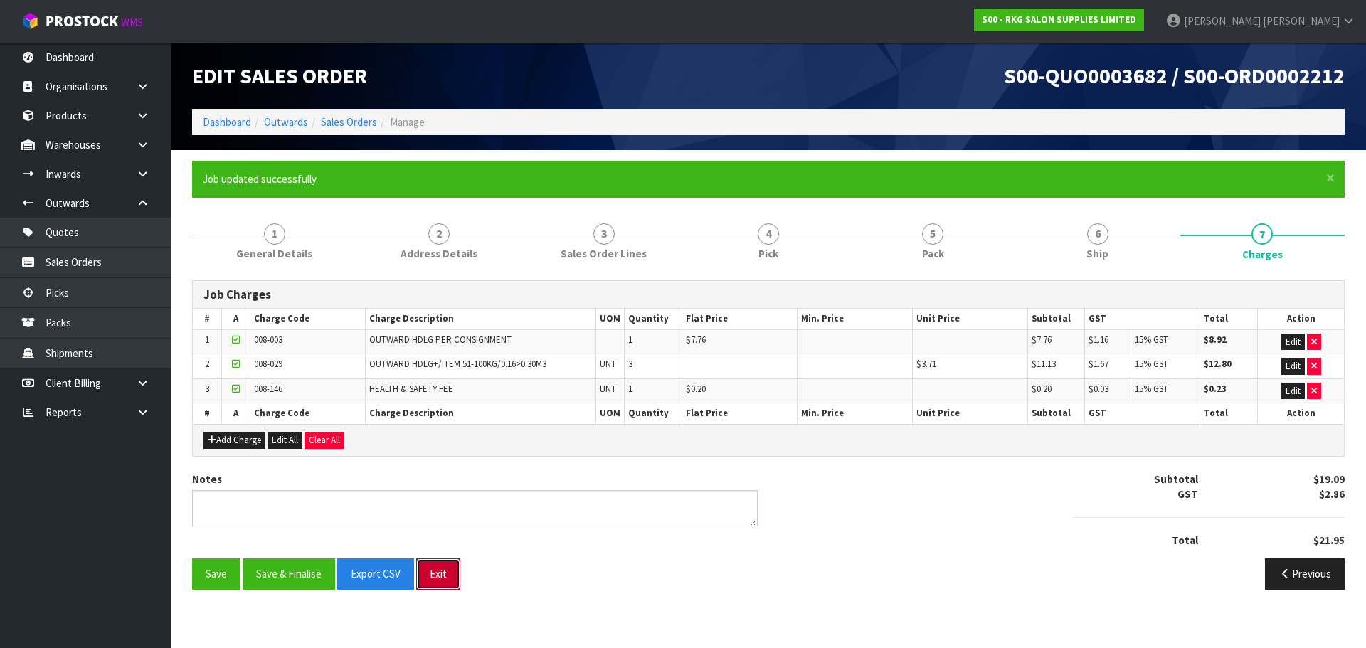
click at [435, 575] on button "Exit" at bounding box center [438, 573] width 44 height 31
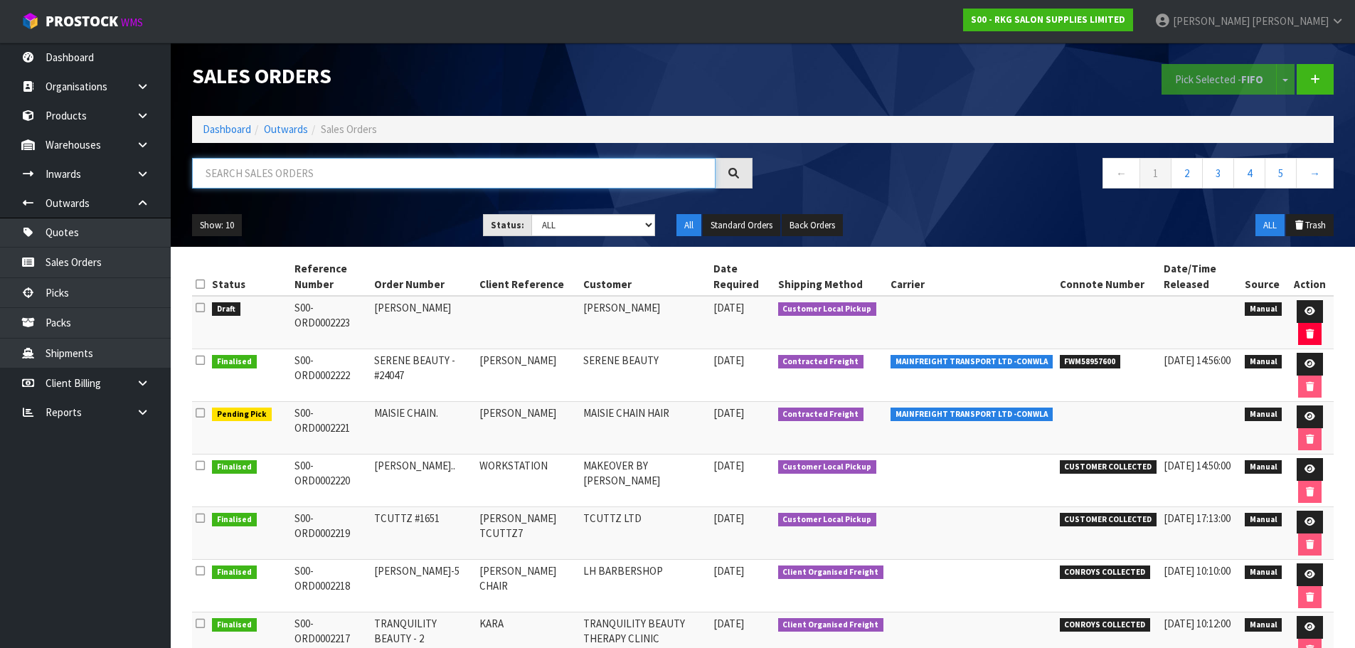
click at [292, 169] on input "text" at bounding box center [454, 173] width 524 height 31
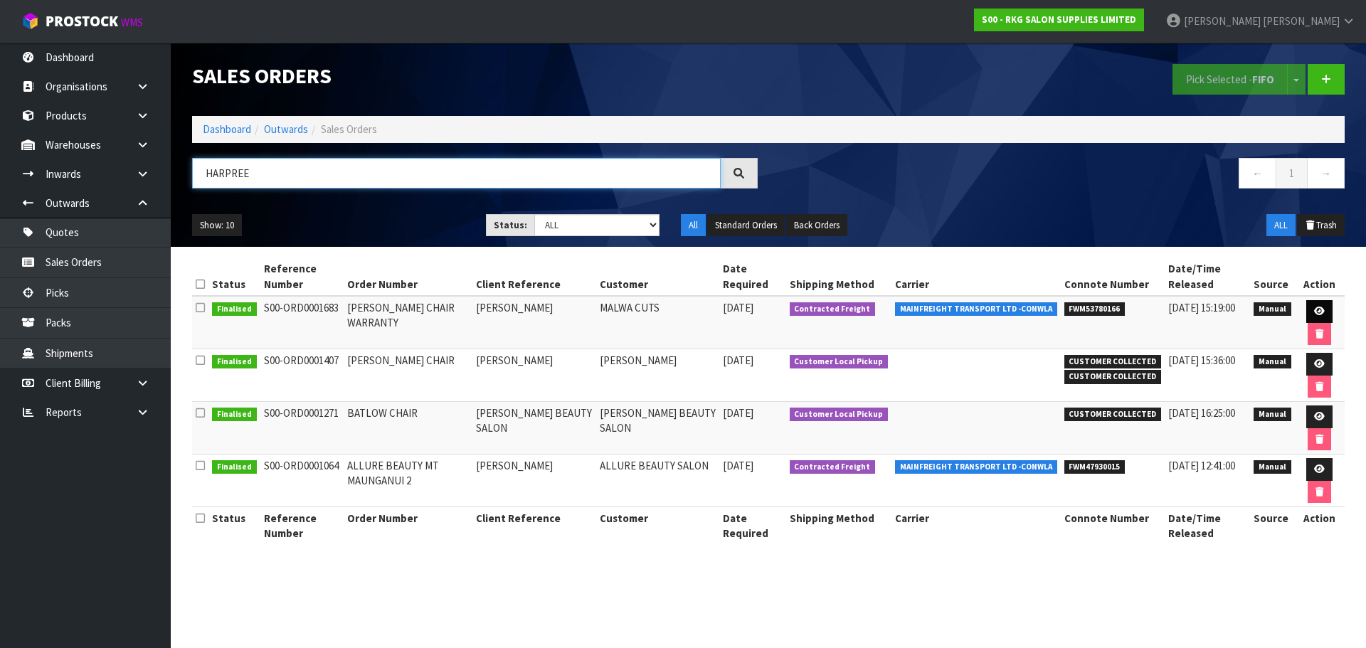
type input "HARPREE"
click at [1314, 313] on icon at bounding box center [1319, 311] width 11 height 9
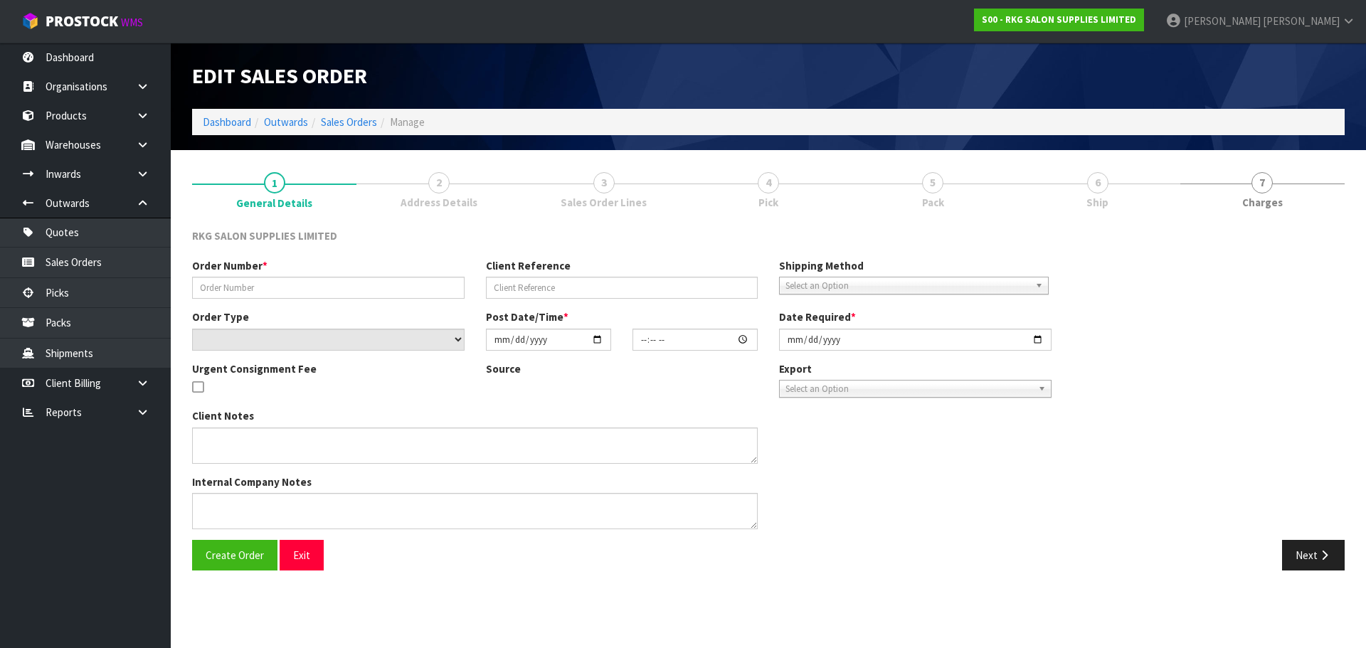
type input "HARPREET CHAIR WARRANTY"
type input "HARPREET SINGH SANDHU"
select select "number:0"
type input "2024-09-13"
type input "15:56:00.000"
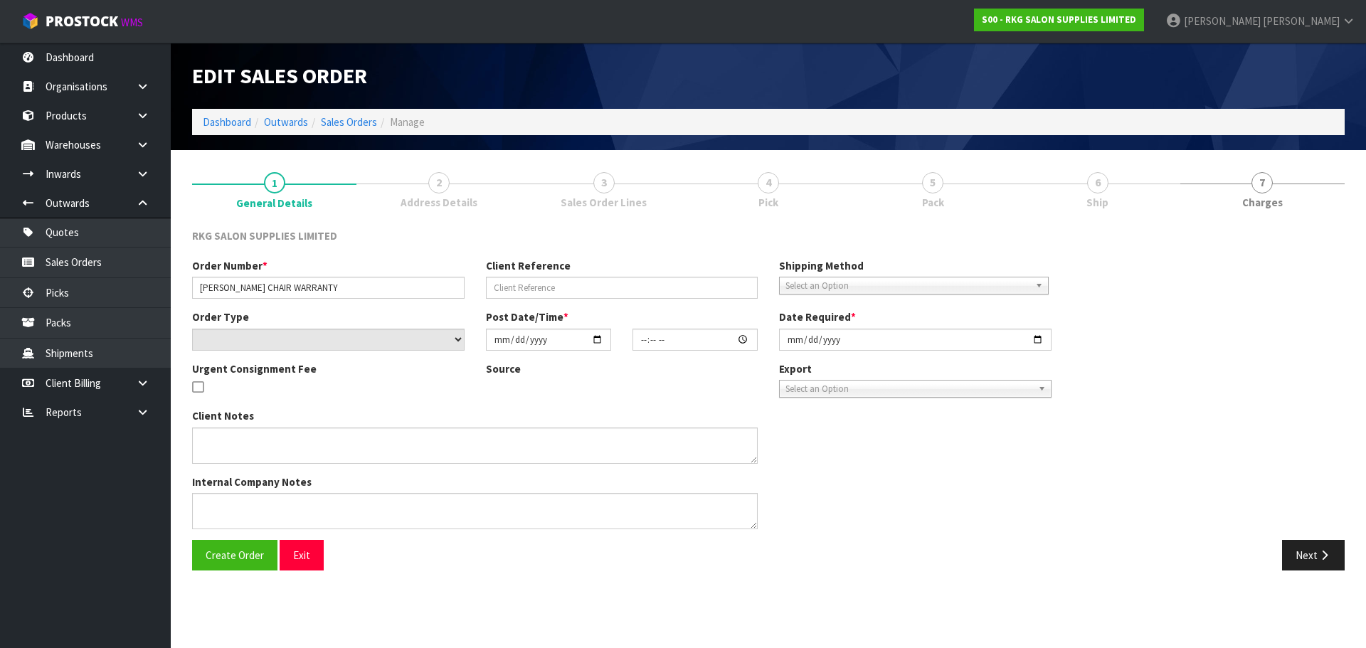
type input "2024-09-13"
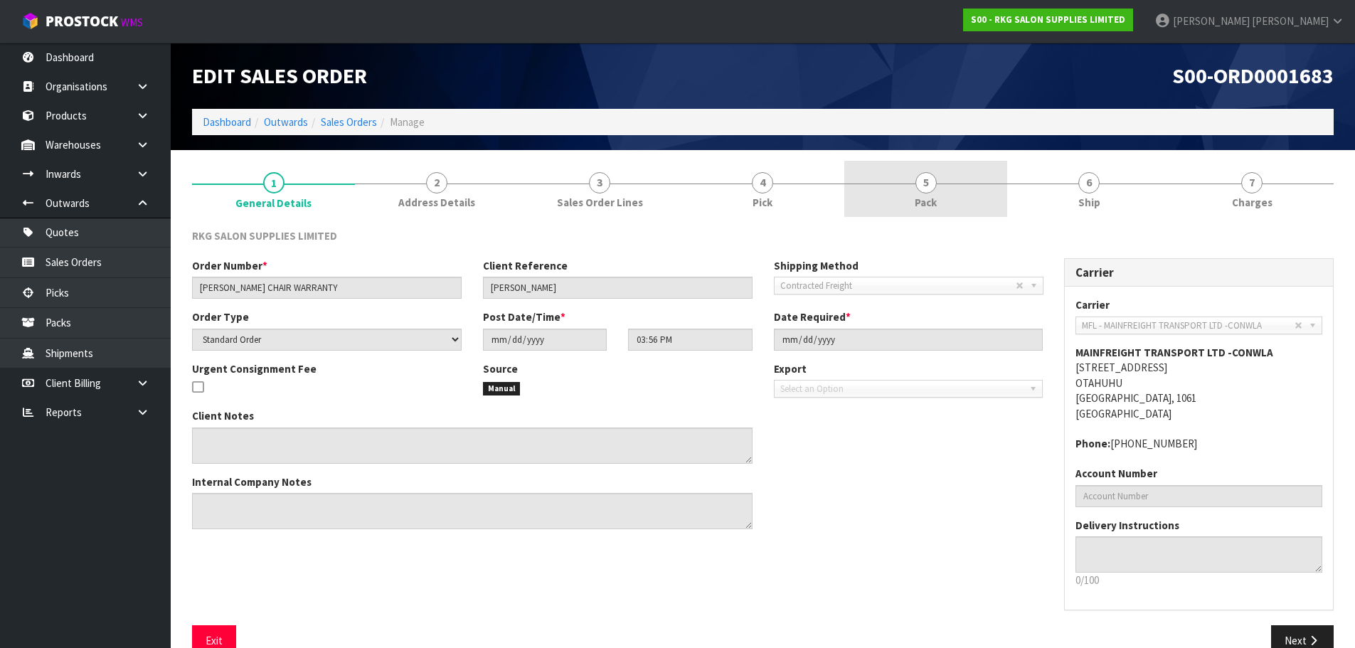
click at [925, 178] on span "5" at bounding box center [926, 182] width 21 height 21
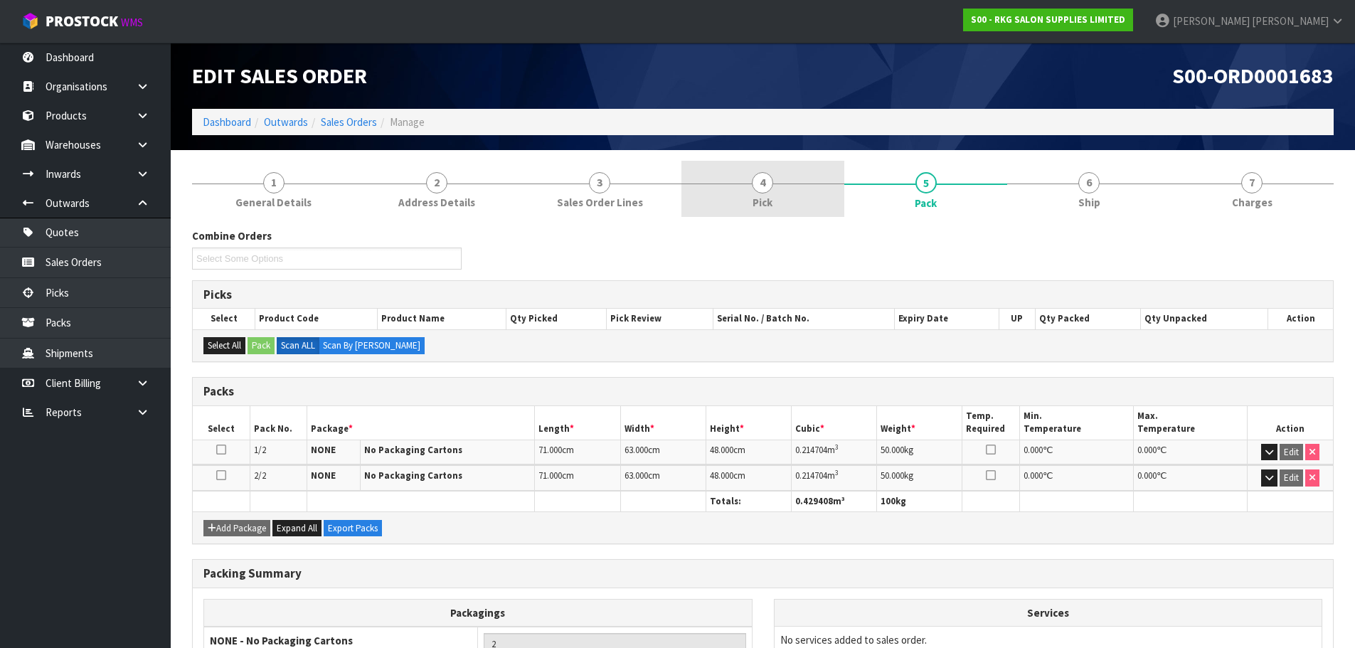
click at [765, 192] on span "4" at bounding box center [762, 182] width 21 height 21
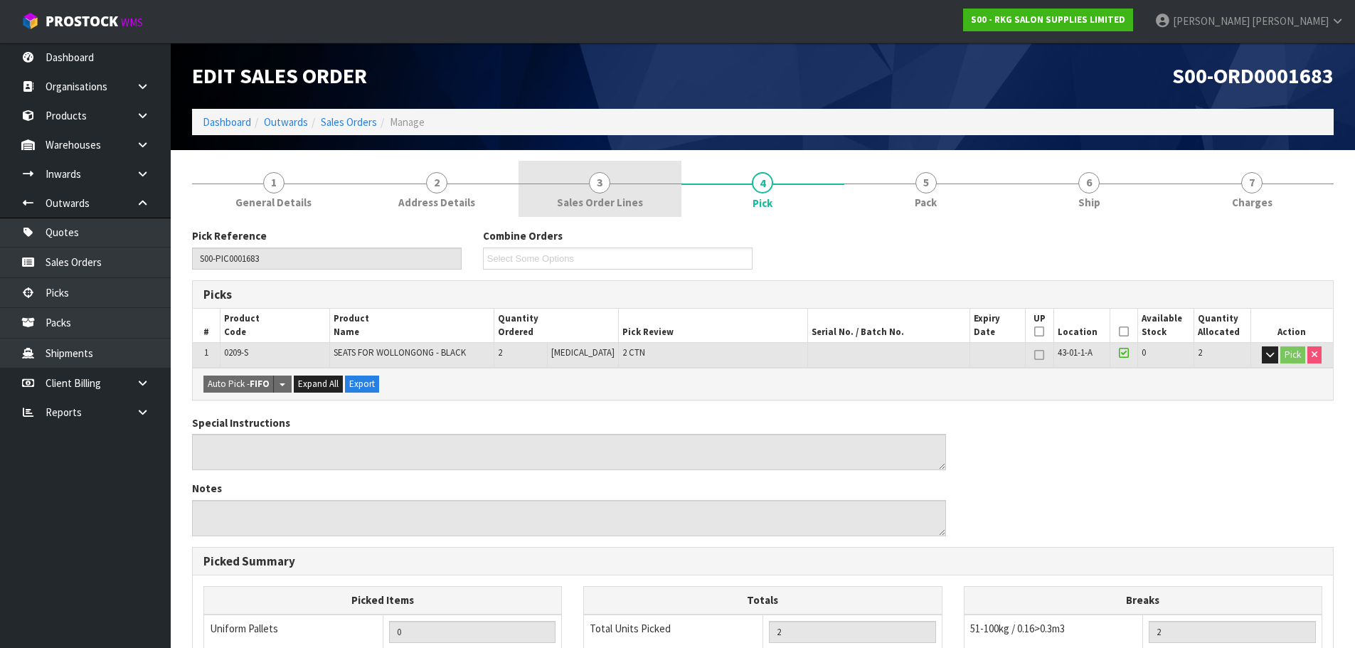
click at [597, 178] on span "3" at bounding box center [599, 182] width 21 height 21
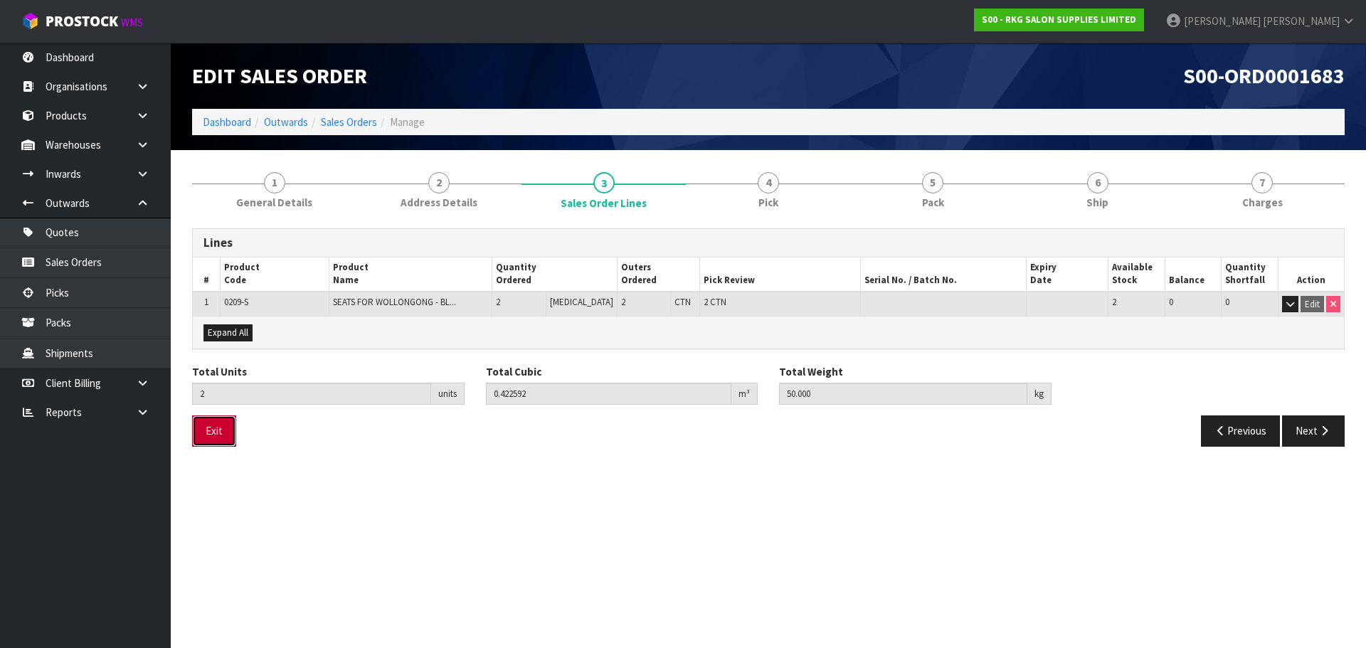
click at [216, 433] on button "Exit" at bounding box center [214, 430] width 44 height 31
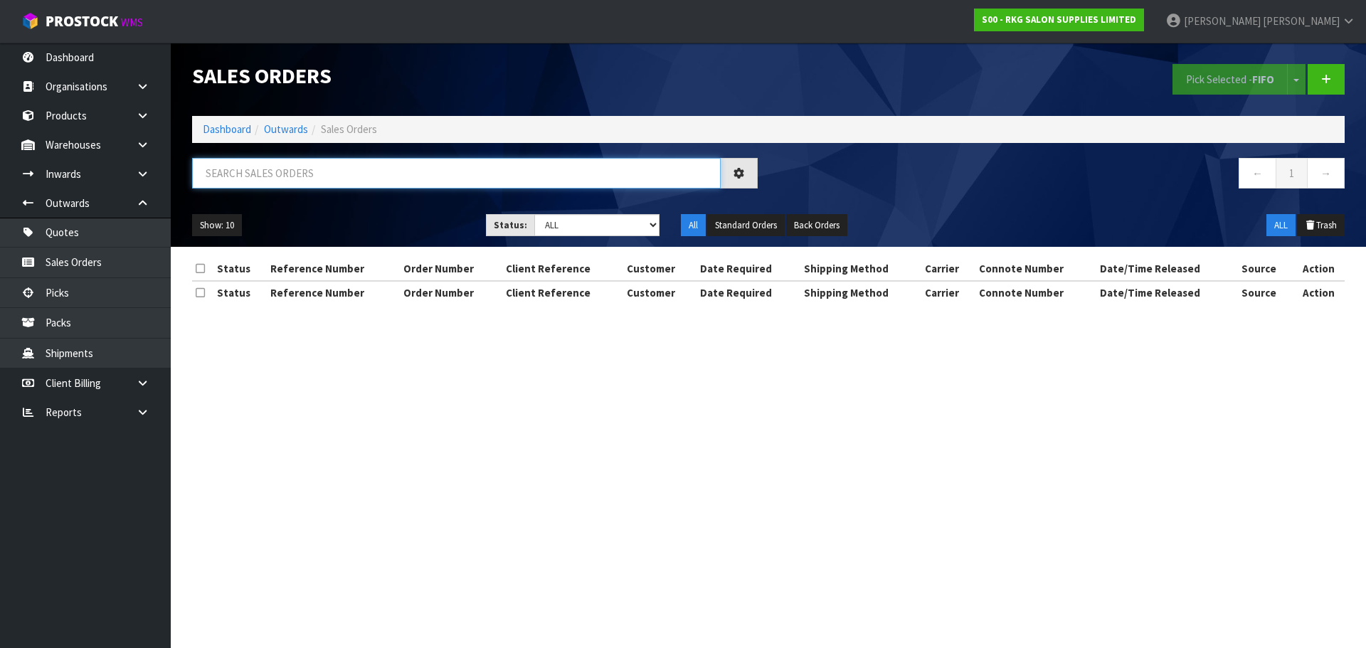
click at [341, 178] on input "text" at bounding box center [456, 173] width 529 height 31
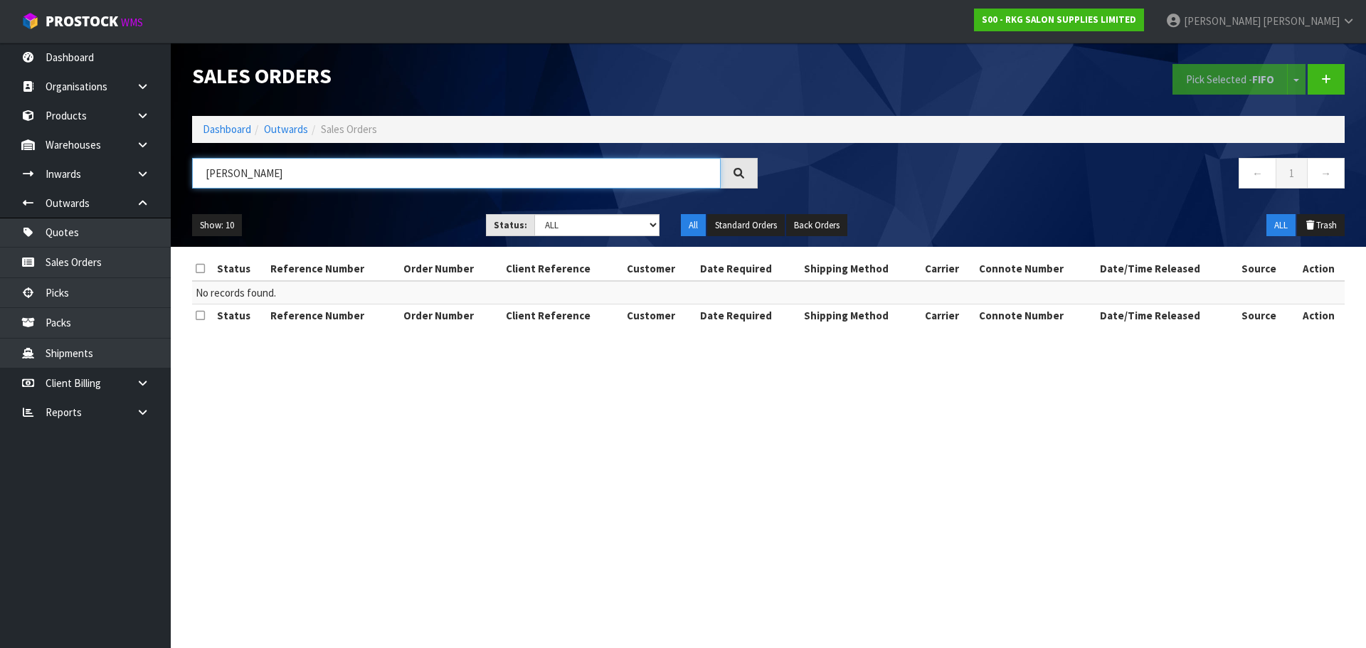
click at [238, 174] on input "HARPRET" at bounding box center [456, 173] width 529 height 31
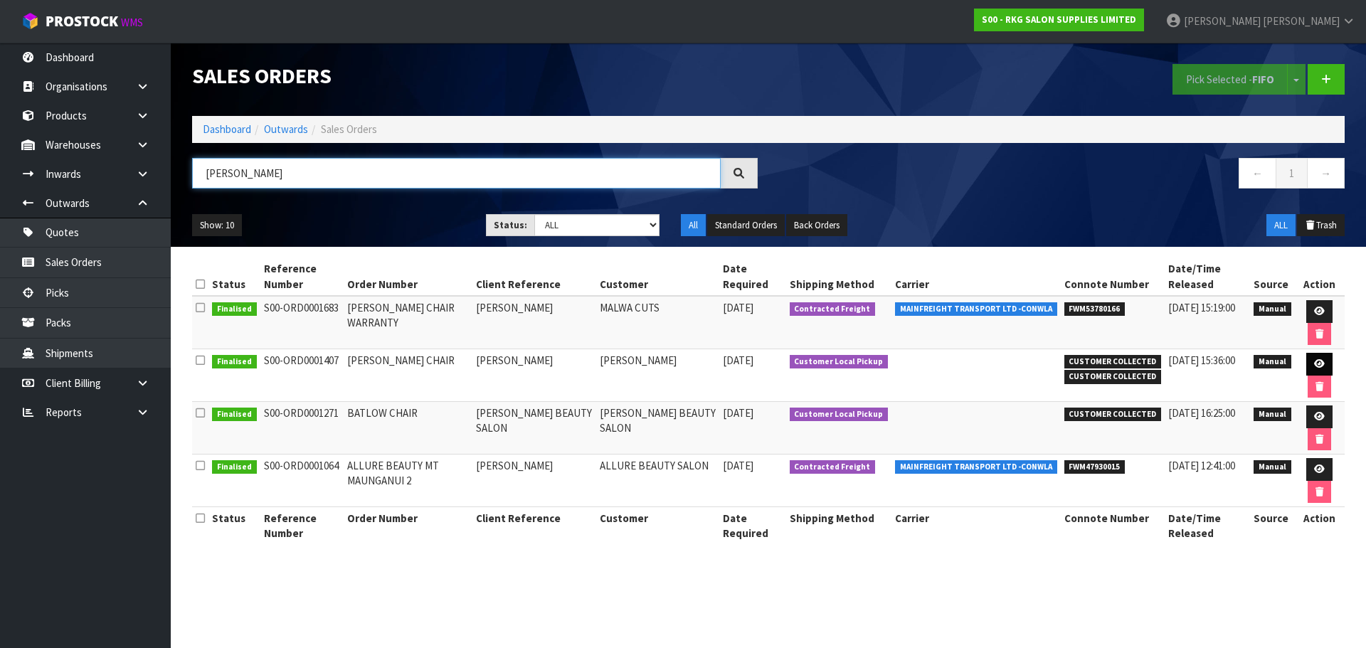
type input "HARPREET"
click at [1317, 364] on icon at bounding box center [1319, 363] width 11 height 9
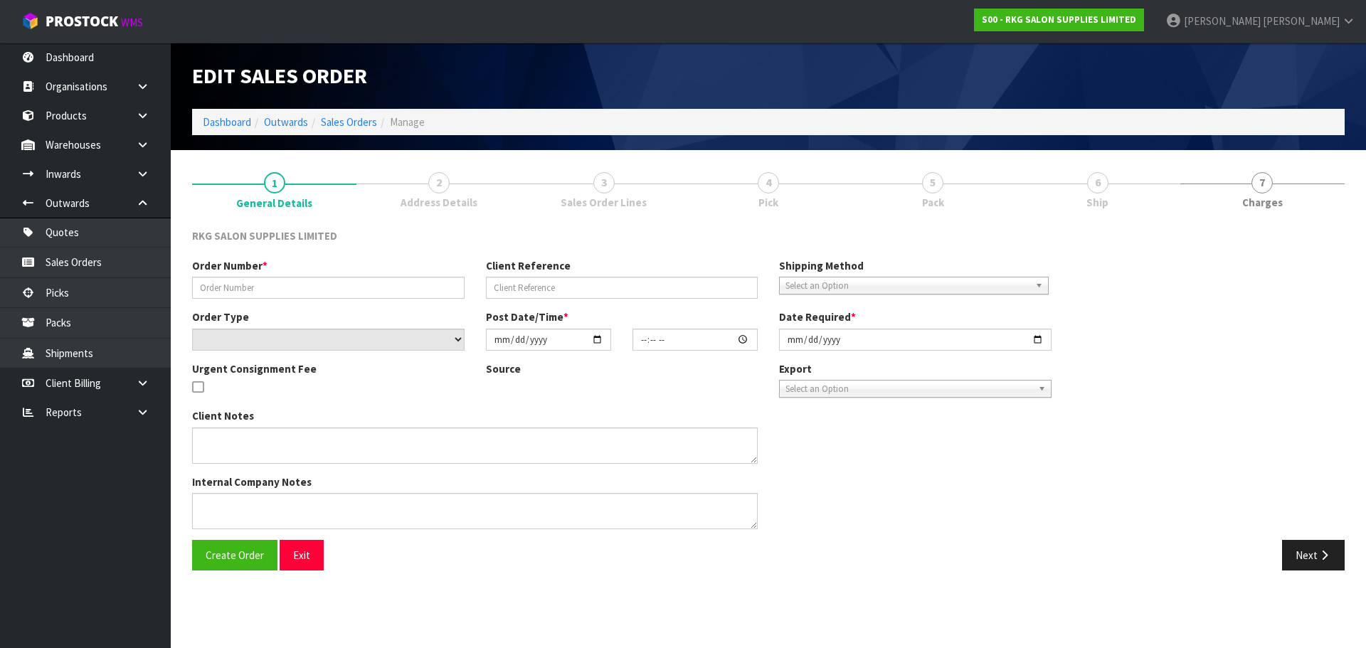
type input "HARPREET BARBER CHAIR"
type input "HARPREET SINGH SANDHU"
select select "number:0"
type input "2024-04-12"
type input "00:00:00.000"
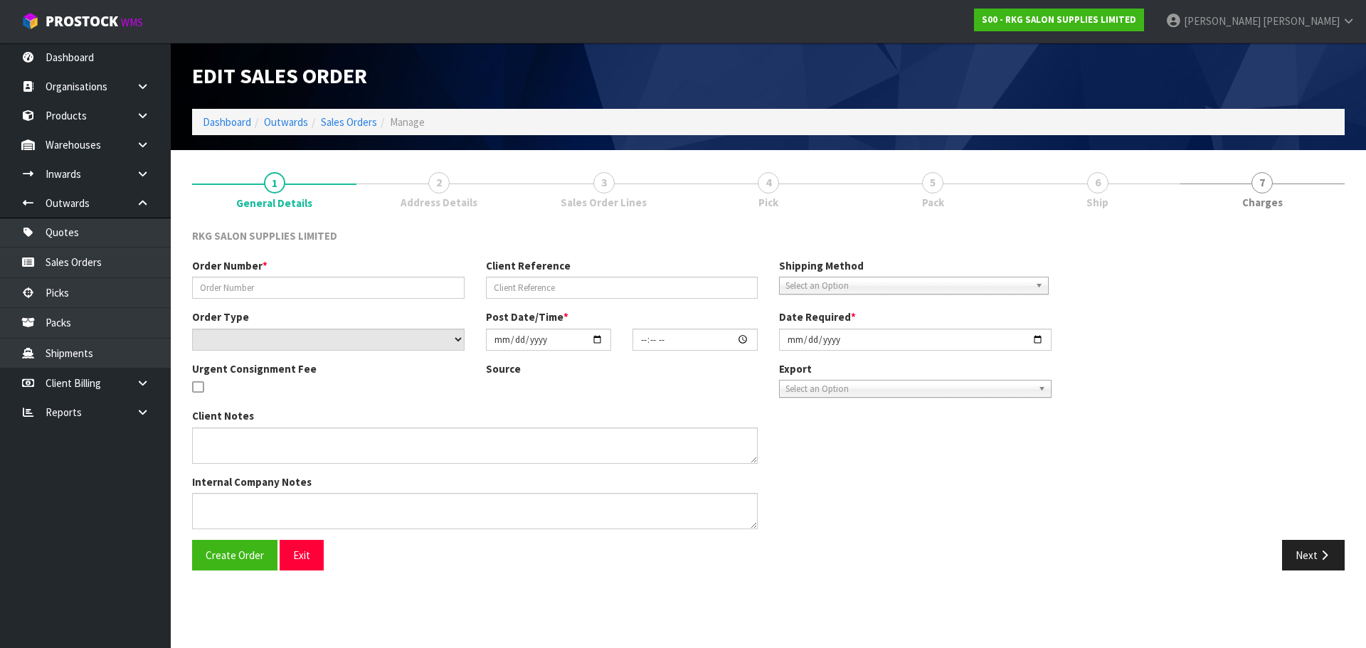
type input "2024-04-12"
type textarea "CUSTOMER PICK UP RUSH ORDER"
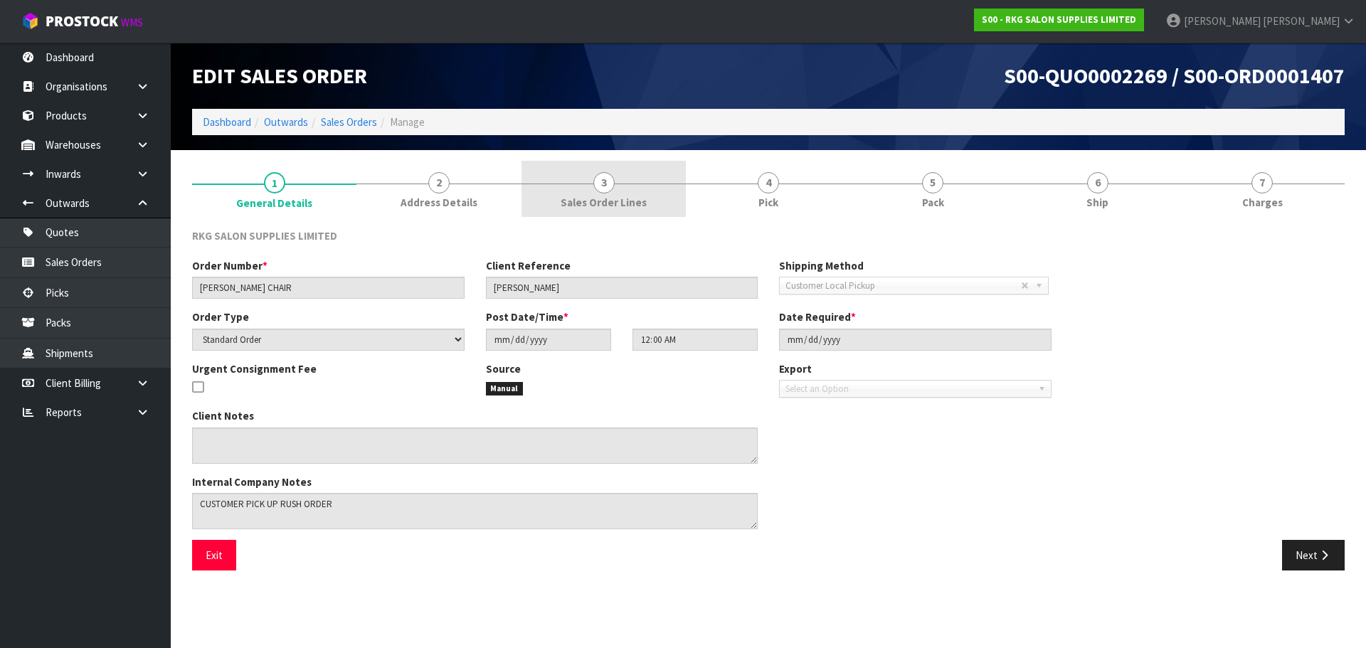
click at [601, 178] on span "3" at bounding box center [603, 182] width 21 height 21
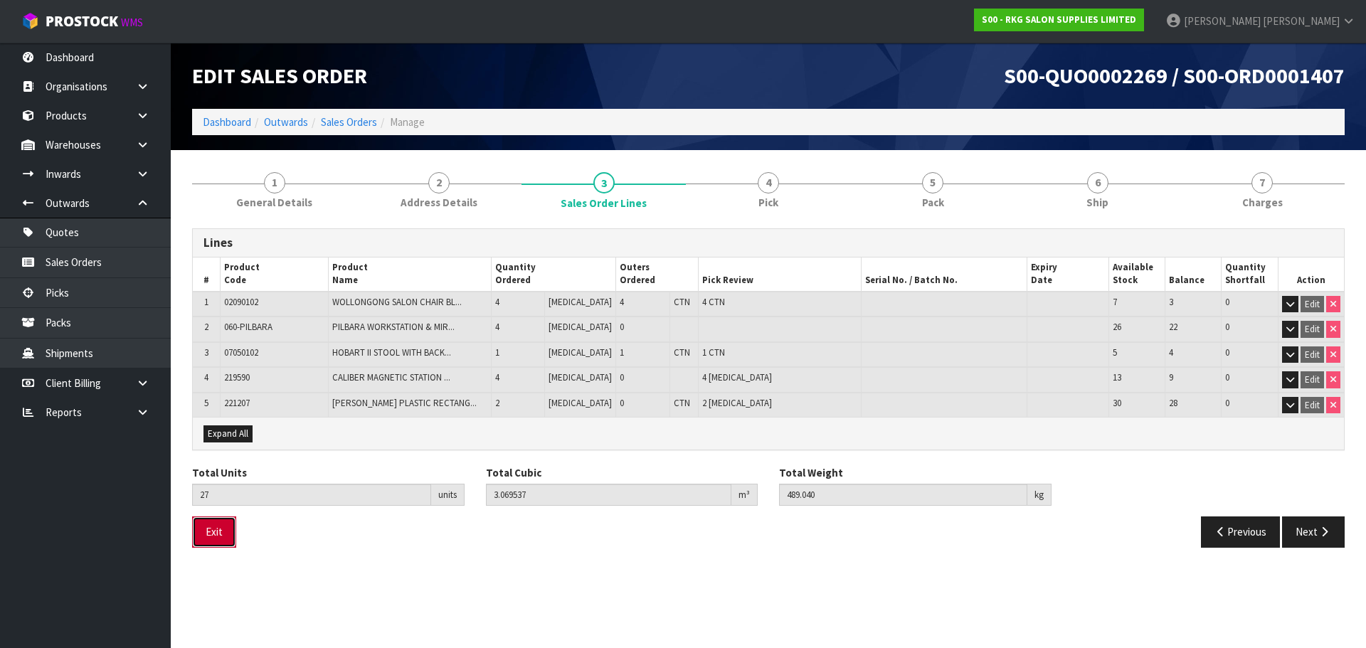
click at [223, 530] on button "Exit" at bounding box center [214, 531] width 44 height 31
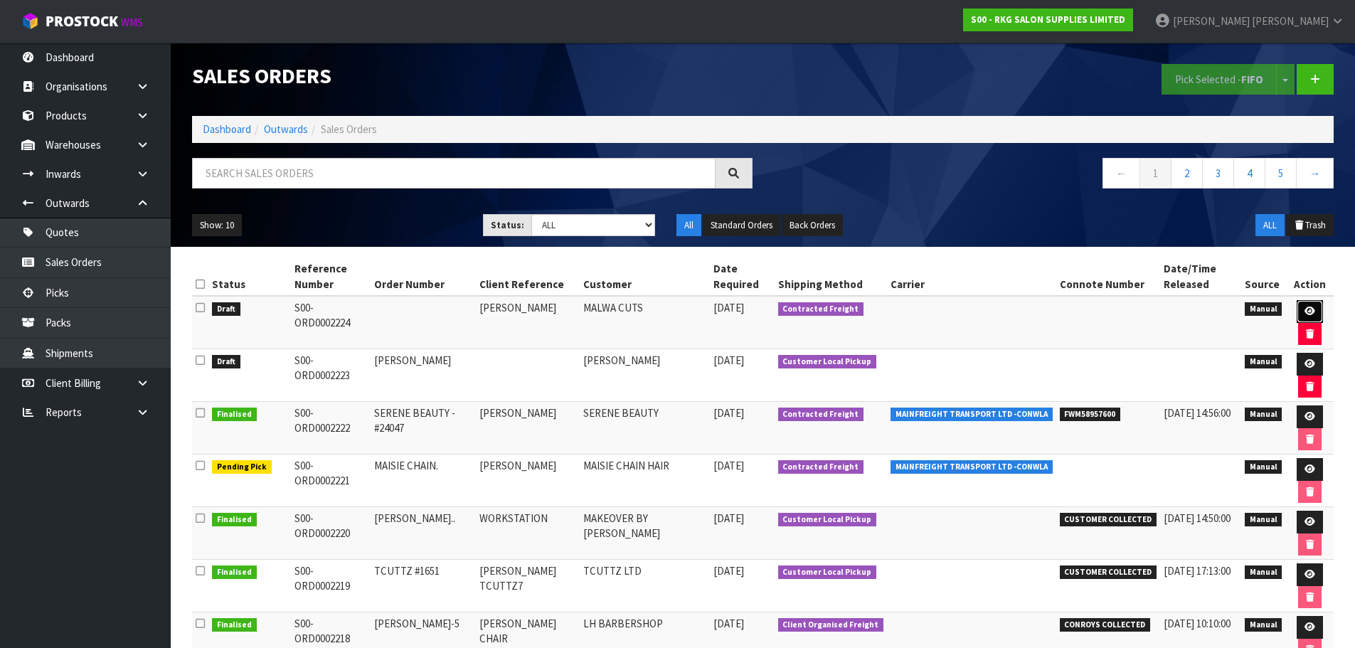
click at [1305, 311] on icon at bounding box center [1310, 311] width 11 height 9
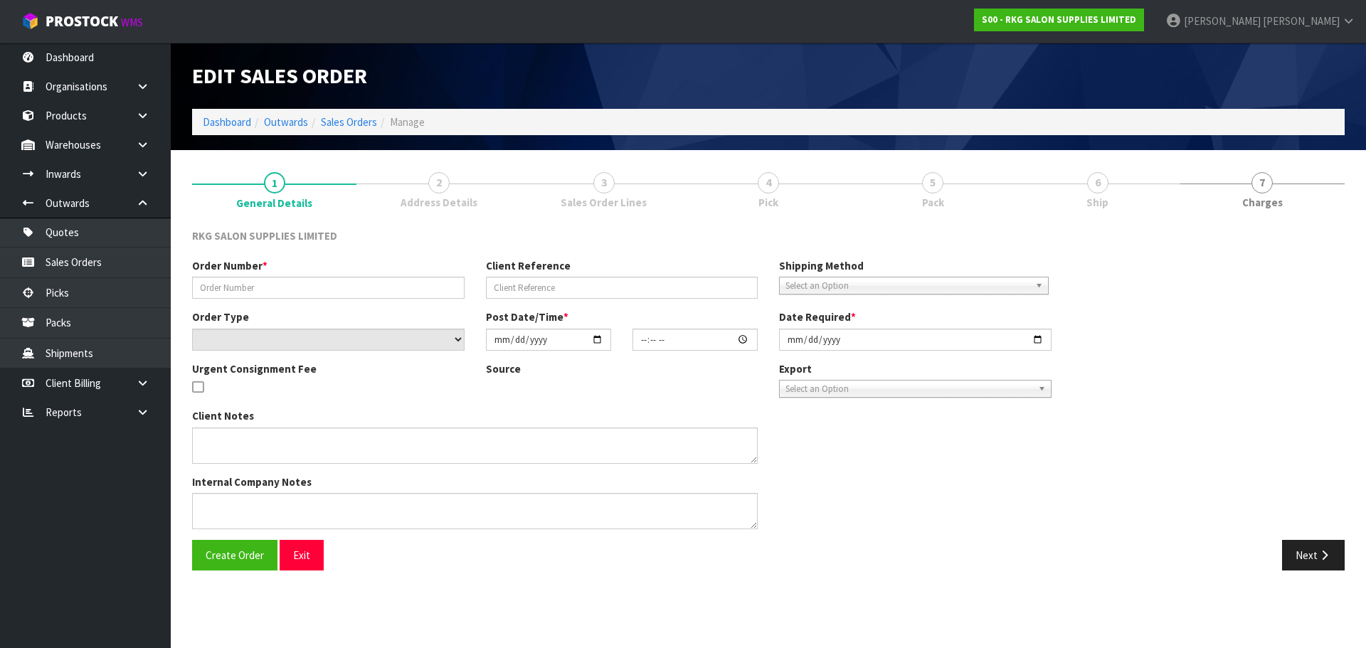
type input "[PERSON_NAME]"
select select "number:0"
type input "[DATE]"
type textarea "FOR PICK UP"
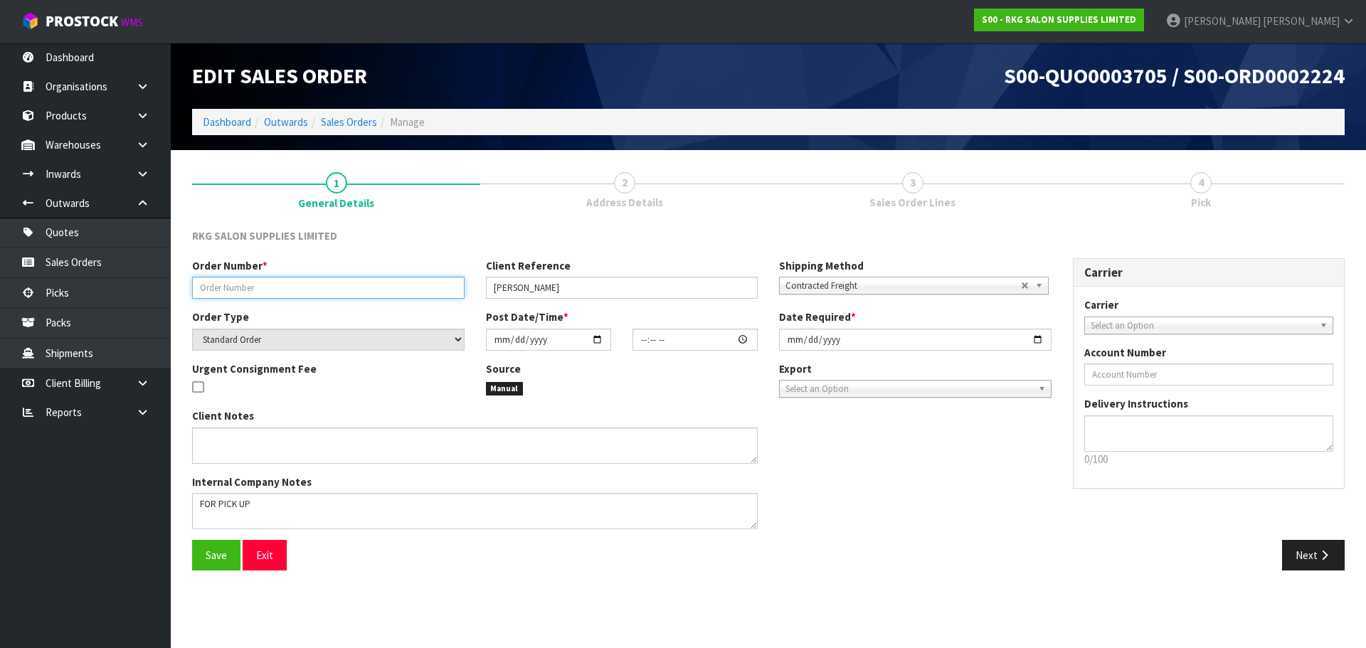
click at [265, 283] on input "text" at bounding box center [328, 288] width 272 height 22
type input "[PERSON_NAME] 2"
click at [597, 339] on input "date" at bounding box center [548, 340] width 125 height 22
type input "[DATE]"
type input "00:00:00.000"
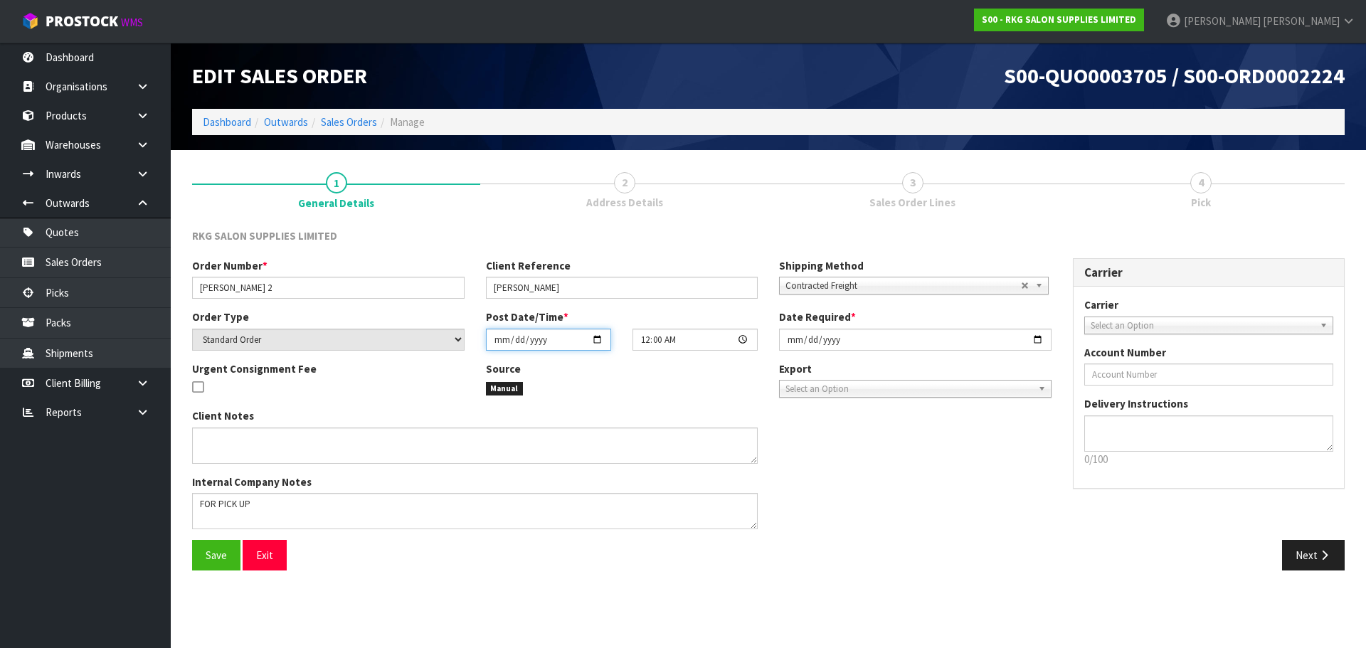
type input "[DATE]"
click at [917, 266] on div "Shipping Method Client Local Pickup Customer Local Pickup Company Freight Contr…" at bounding box center [915, 276] width 294 height 36
click at [906, 283] on span "Contracted Freight" at bounding box center [902, 285] width 235 height 17
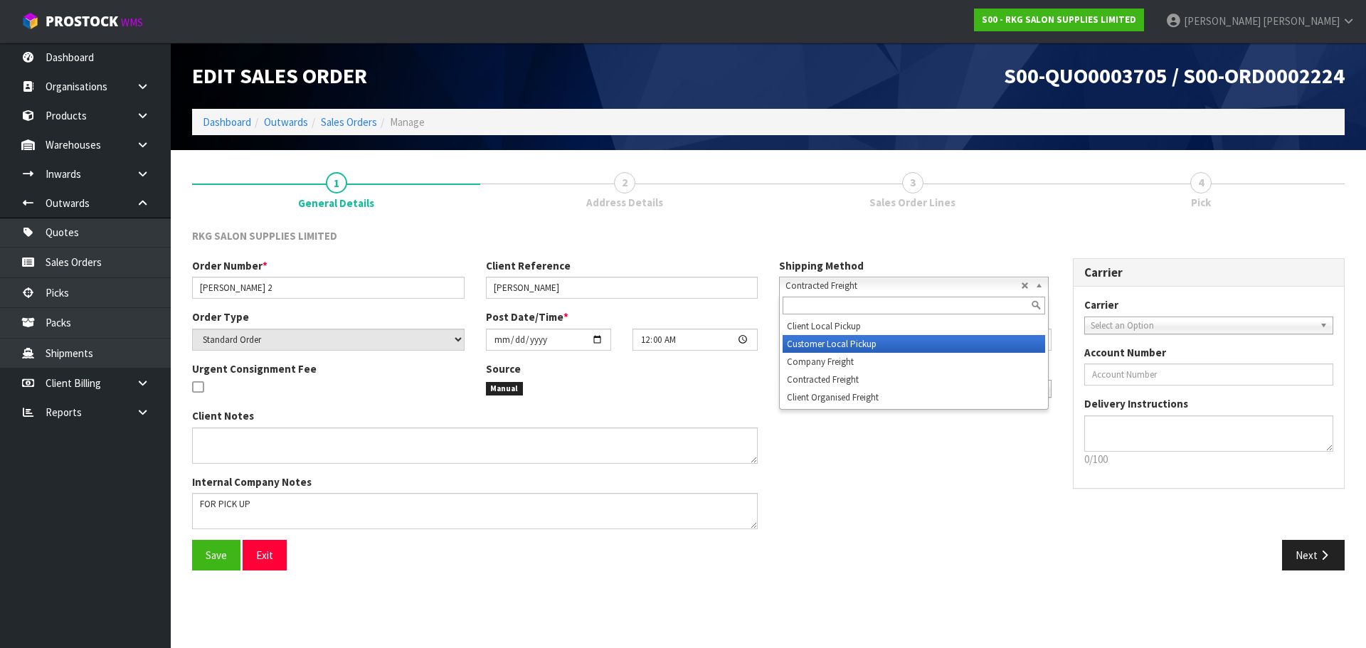
click at [827, 346] on li "Customer Local Pickup" at bounding box center [914, 344] width 262 height 18
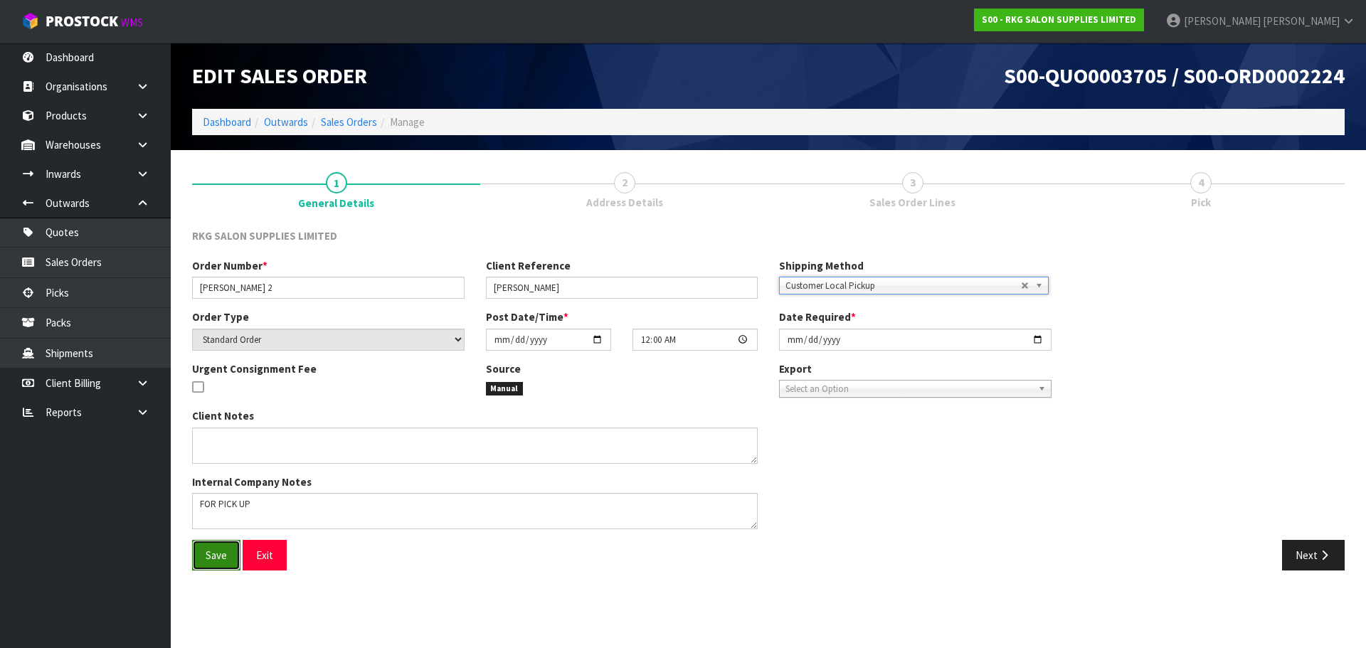
click at [208, 553] on span "Save" at bounding box center [216, 555] width 21 height 14
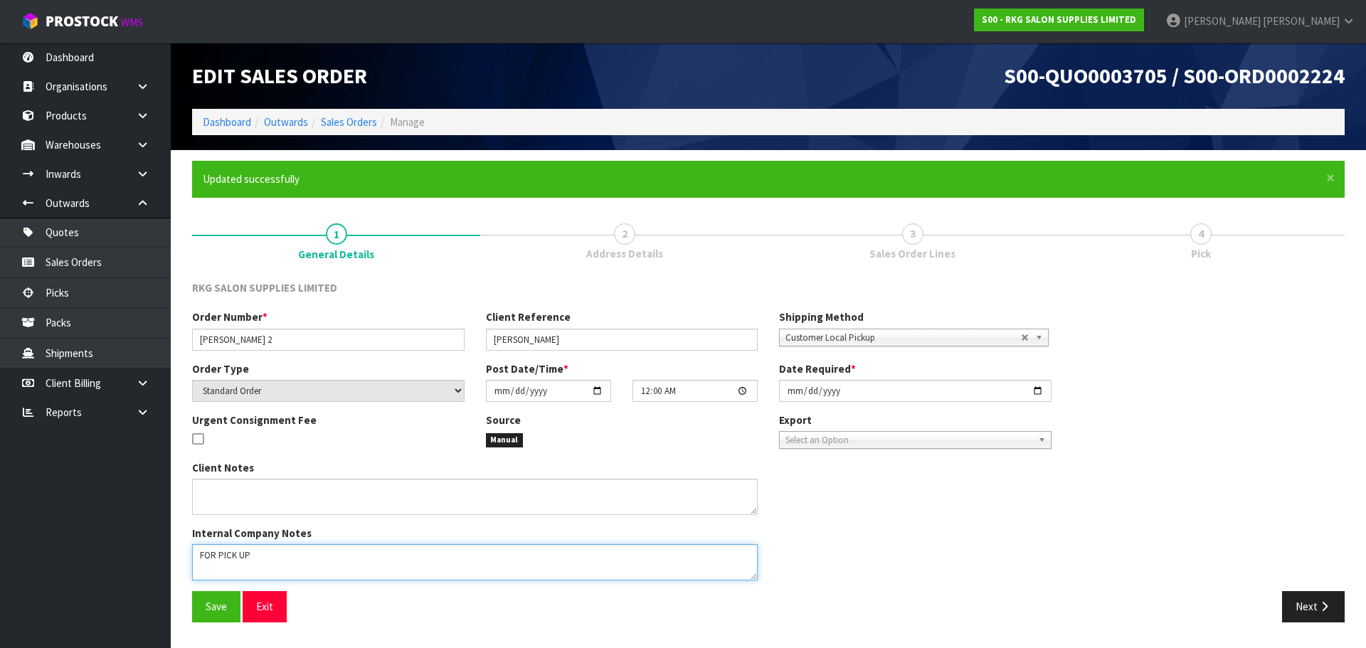
click at [366, 556] on textarea at bounding box center [475, 562] width 566 height 36
click at [252, 553] on textarea at bounding box center [475, 562] width 566 height 36
type textarea "FOR PICK UP - WAITING"
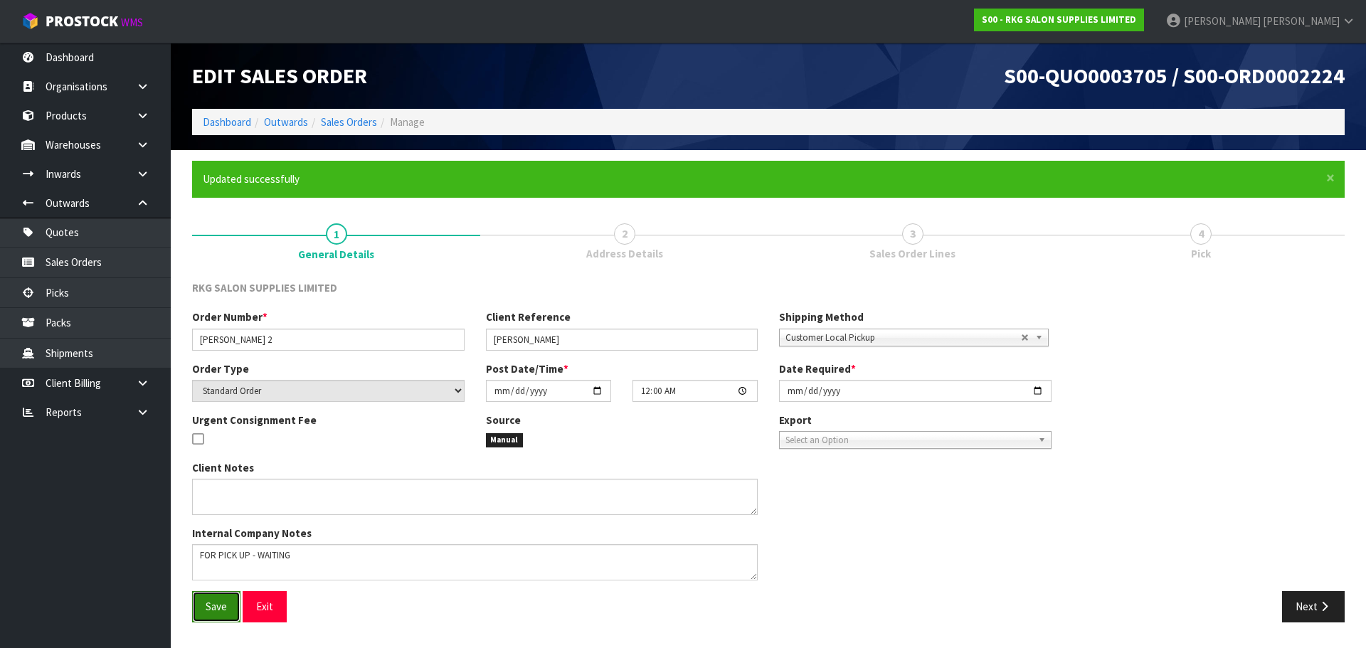
click at [212, 604] on span "Save" at bounding box center [216, 607] width 21 height 14
click at [1298, 604] on button "Next" at bounding box center [1313, 606] width 63 height 31
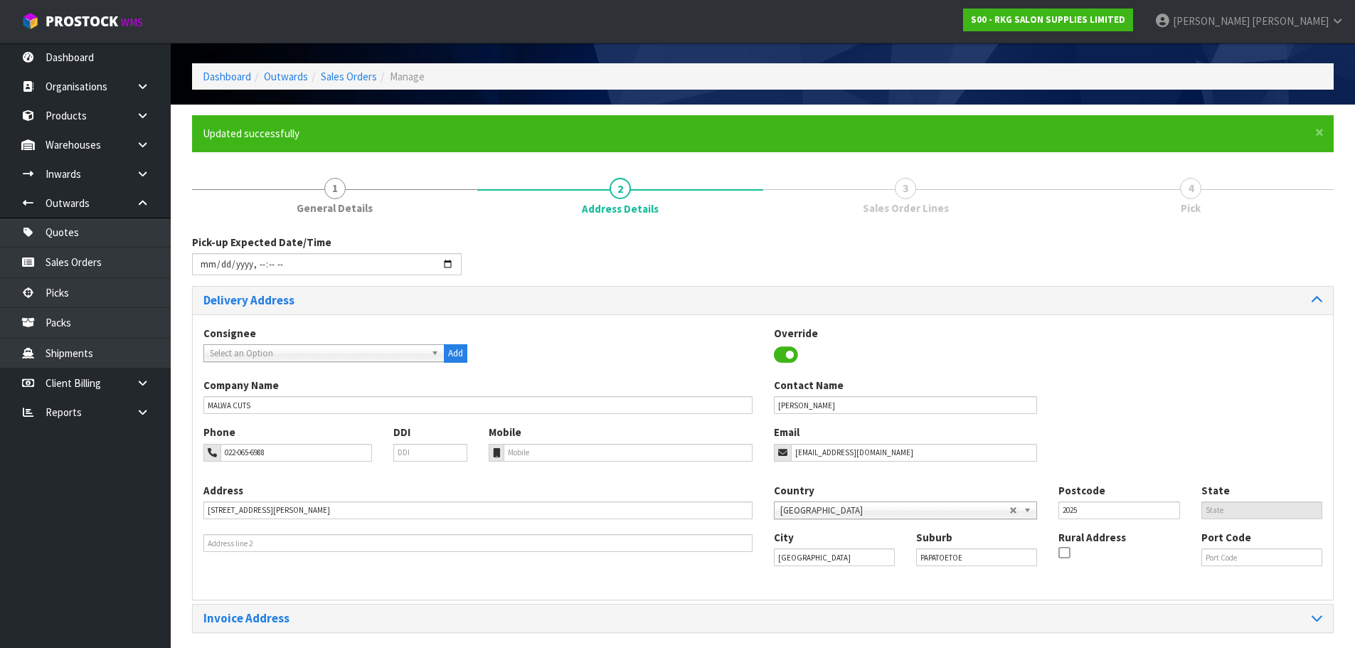
scroll to position [97, 0]
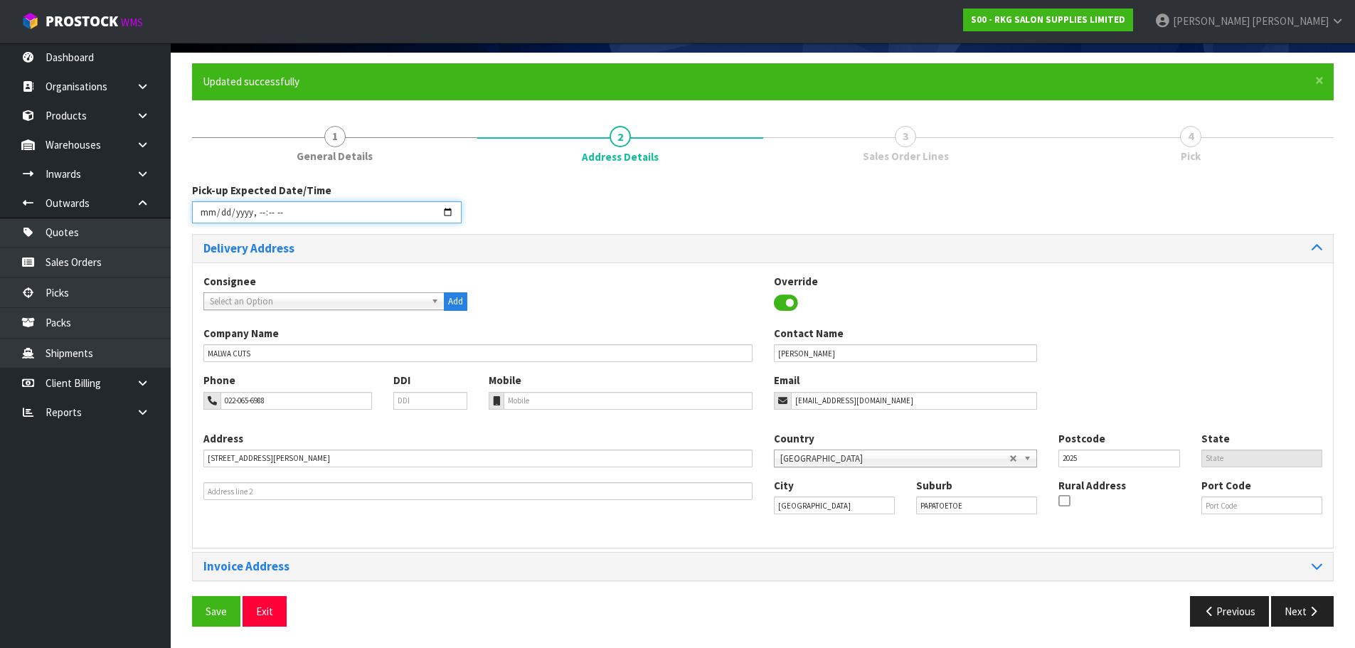
click at [443, 207] on input "datetime-local" at bounding box center [327, 212] width 270 height 22
click at [599, 219] on div "Pick-up Expected Date/Time" at bounding box center [762, 208] width 1163 height 51
click at [221, 615] on span "Save" at bounding box center [216, 612] width 21 height 14
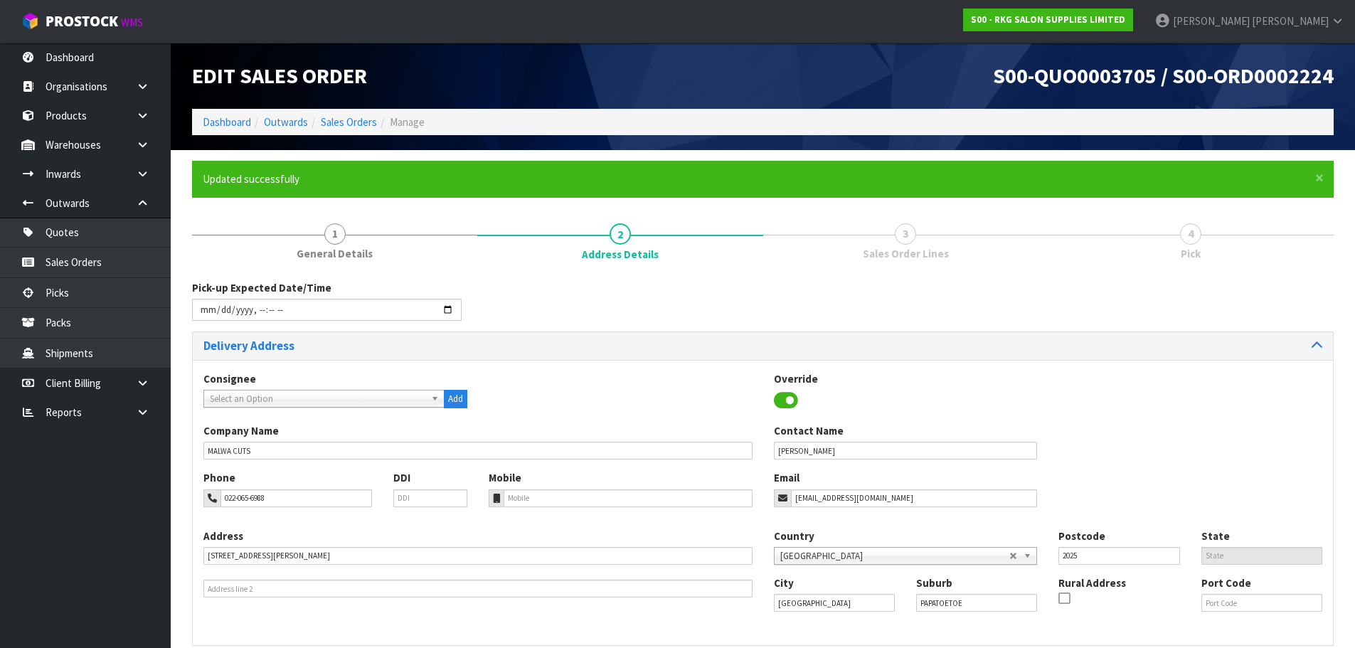
type input "2025-10-06T11:29"
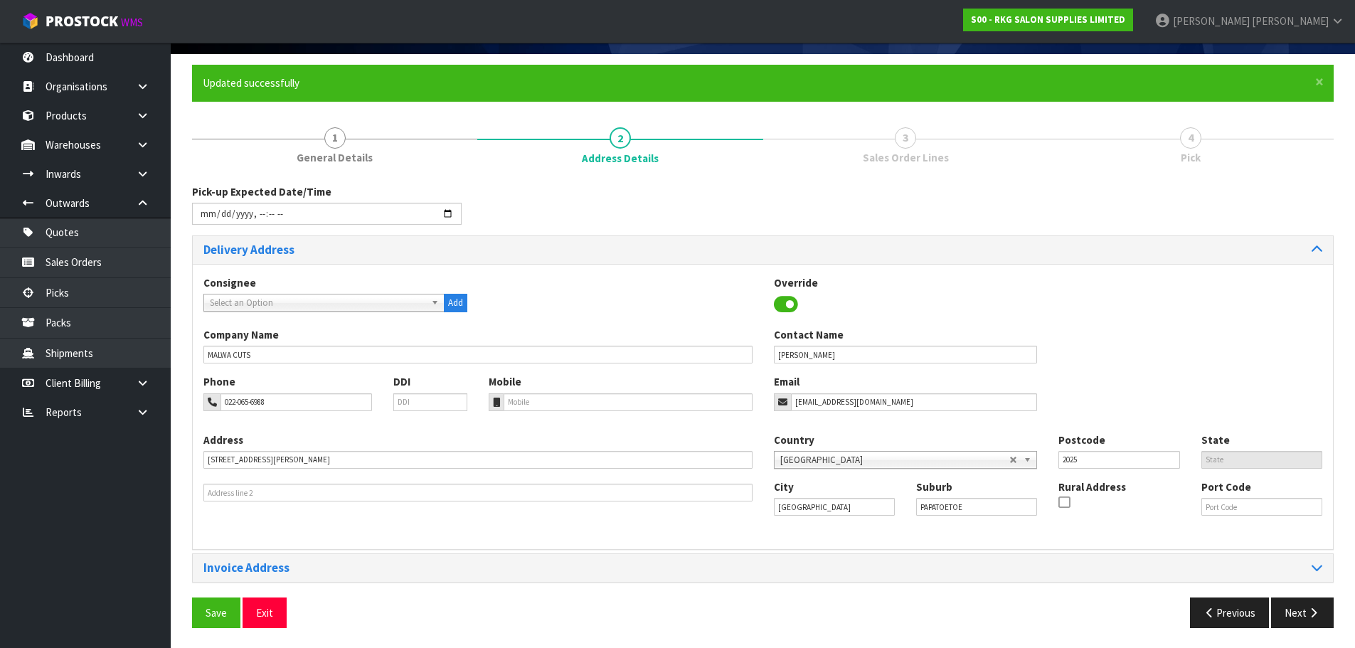
scroll to position [97, 0]
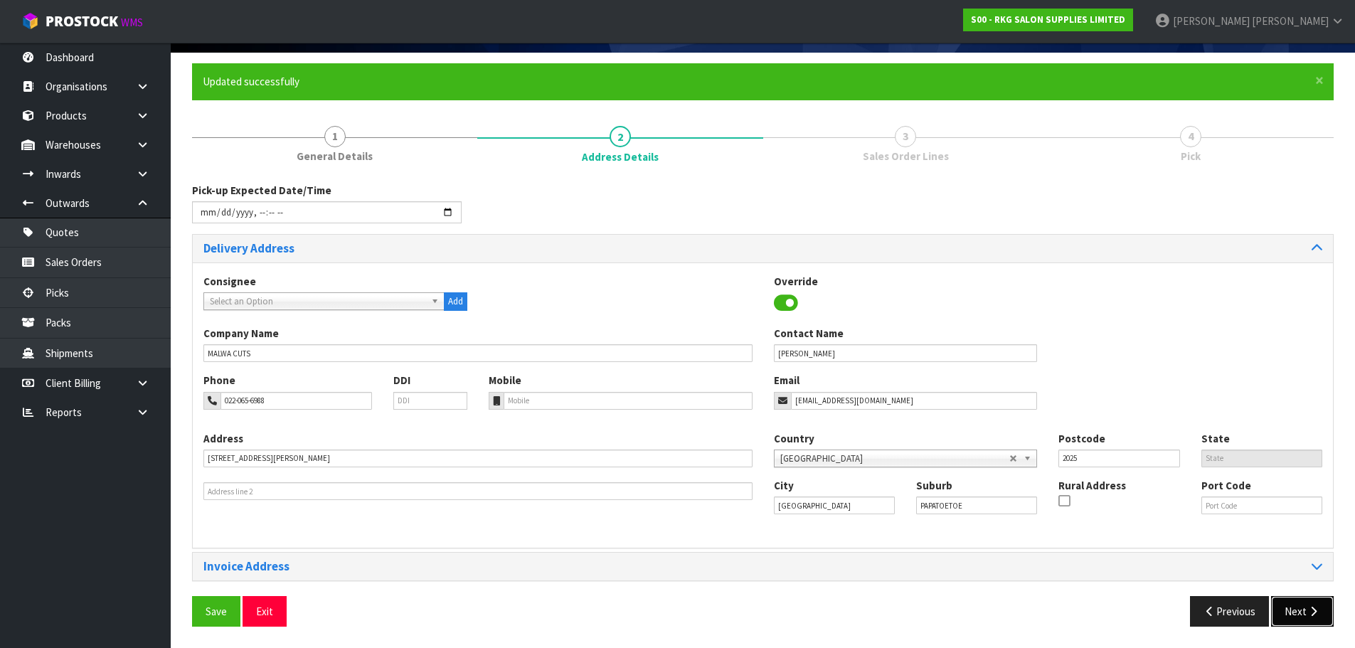
click at [1301, 617] on button "Next" at bounding box center [1302, 611] width 63 height 31
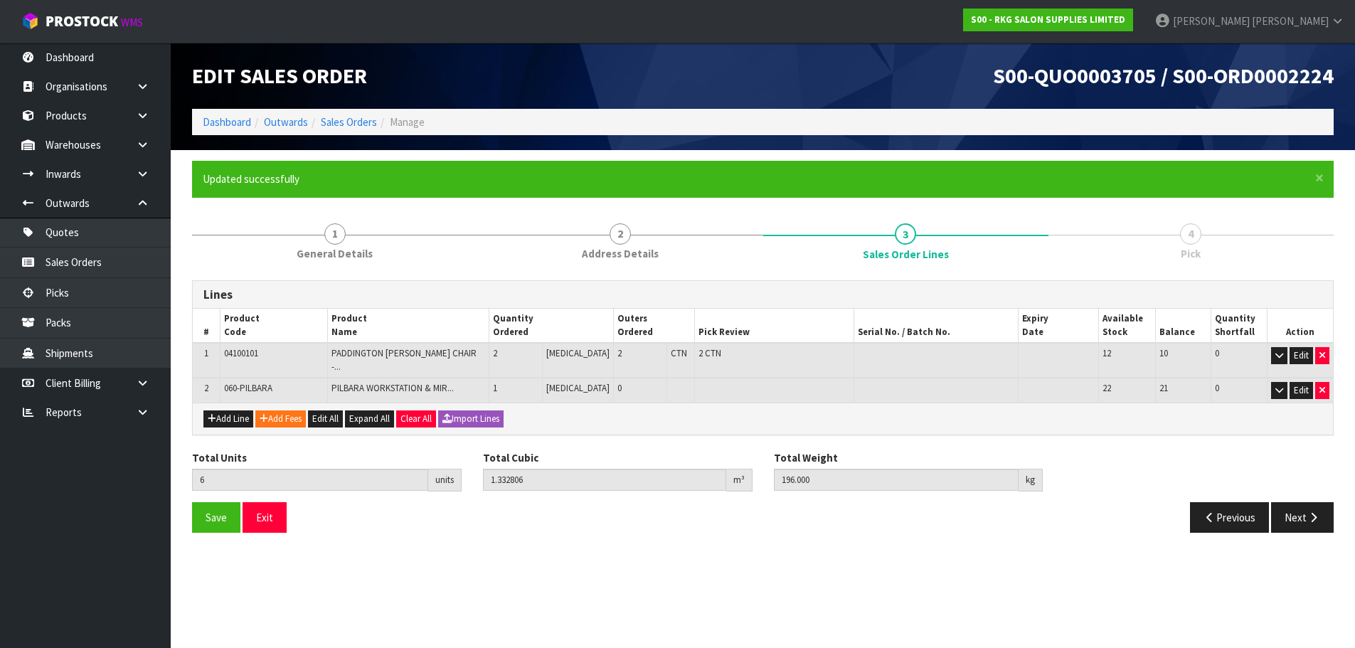
scroll to position [0, 0]
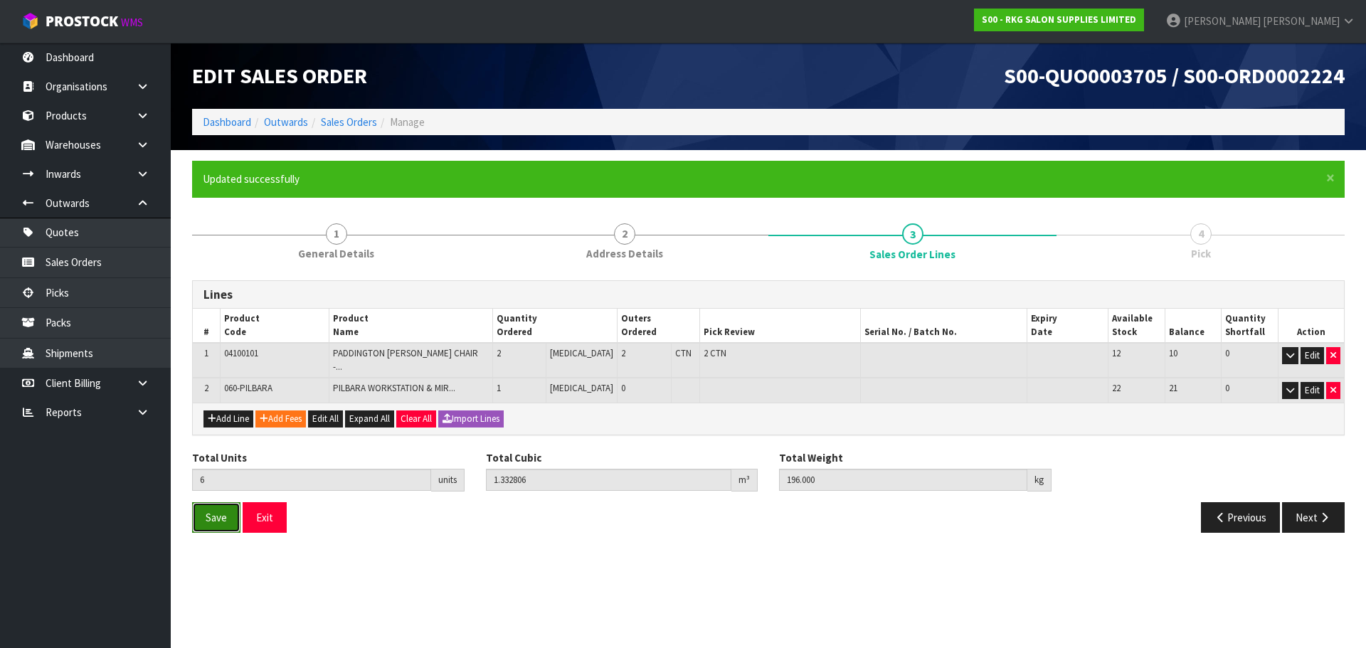
drag, startPoint x: 215, startPoint y: 512, endPoint x: 226, endPoint y: 511, distance: 10.8
click at [217, 512] on span "Save" at bounding box center [216, 518] width 21 height 14
click at [1314, 516] on button "Next" at bounding box center [1313, 517] width 63 height 31
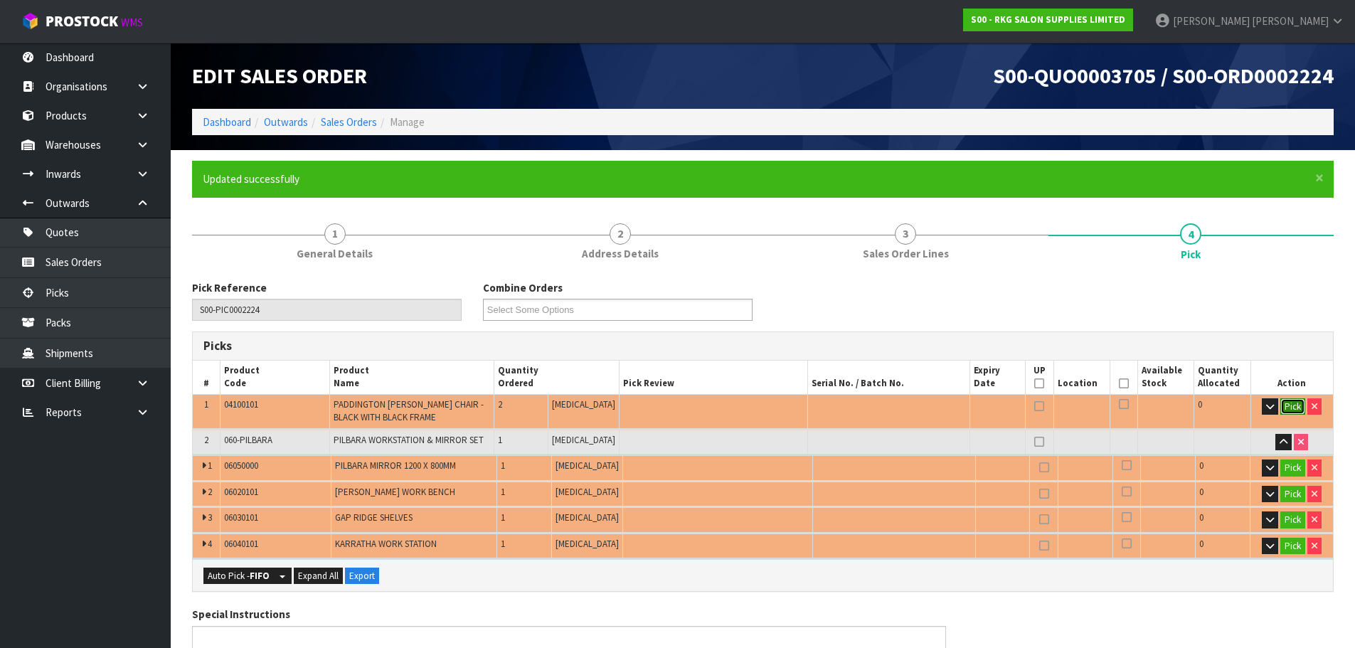
click at [1294, 412] on button "Pick" at bounding box center [1292, 406] width 25 height 17
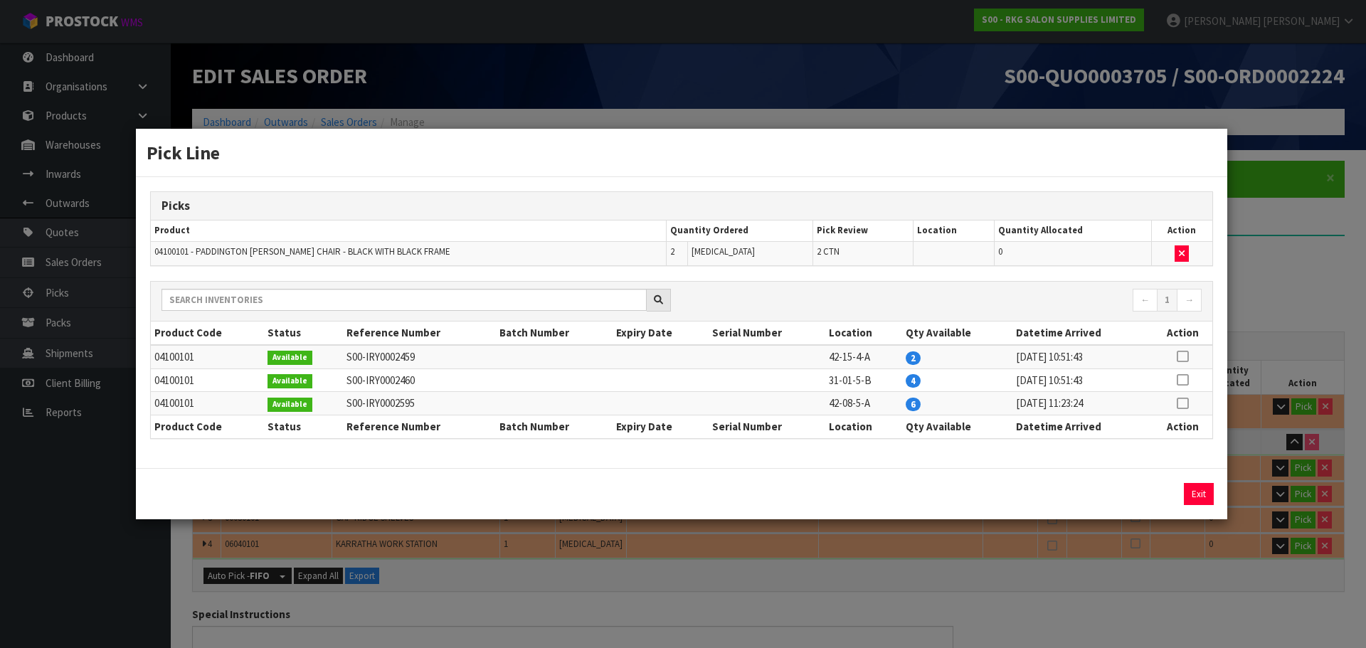
click at [1182, 356] on icon at bounding box center [1182, 356] width 11 height 1
click at [1144, 494] on button "Assign Pick" at bounding box center [1150, 494] width 58 height 22
type input "2"
type input "0.876"
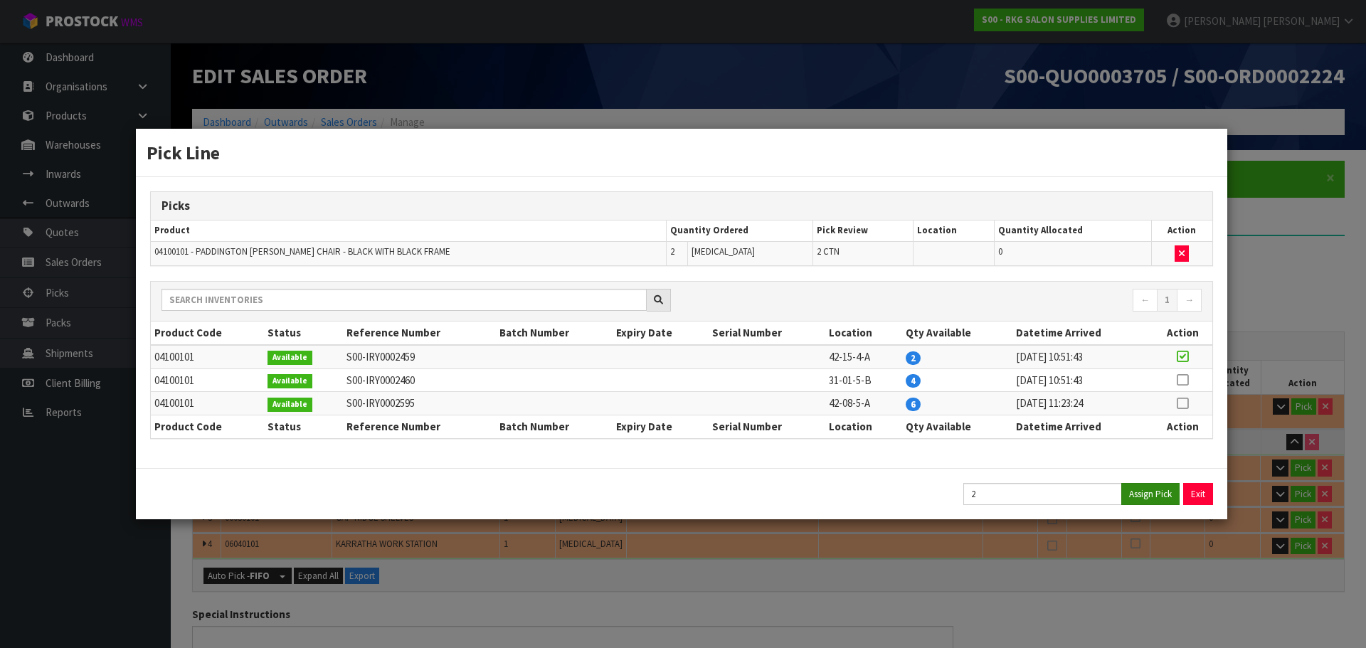
type input "120"
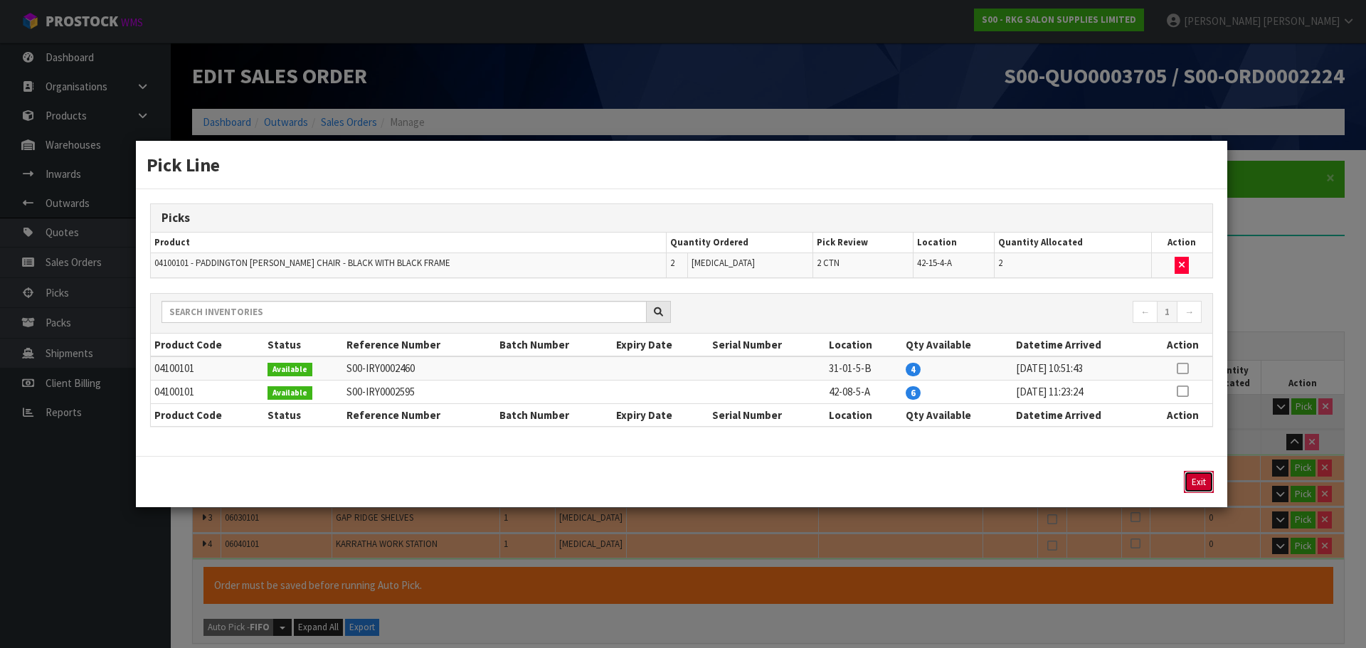
click at [1200, 484] on button "Exit" at bounding box center [1199, 482] width 30 height 22
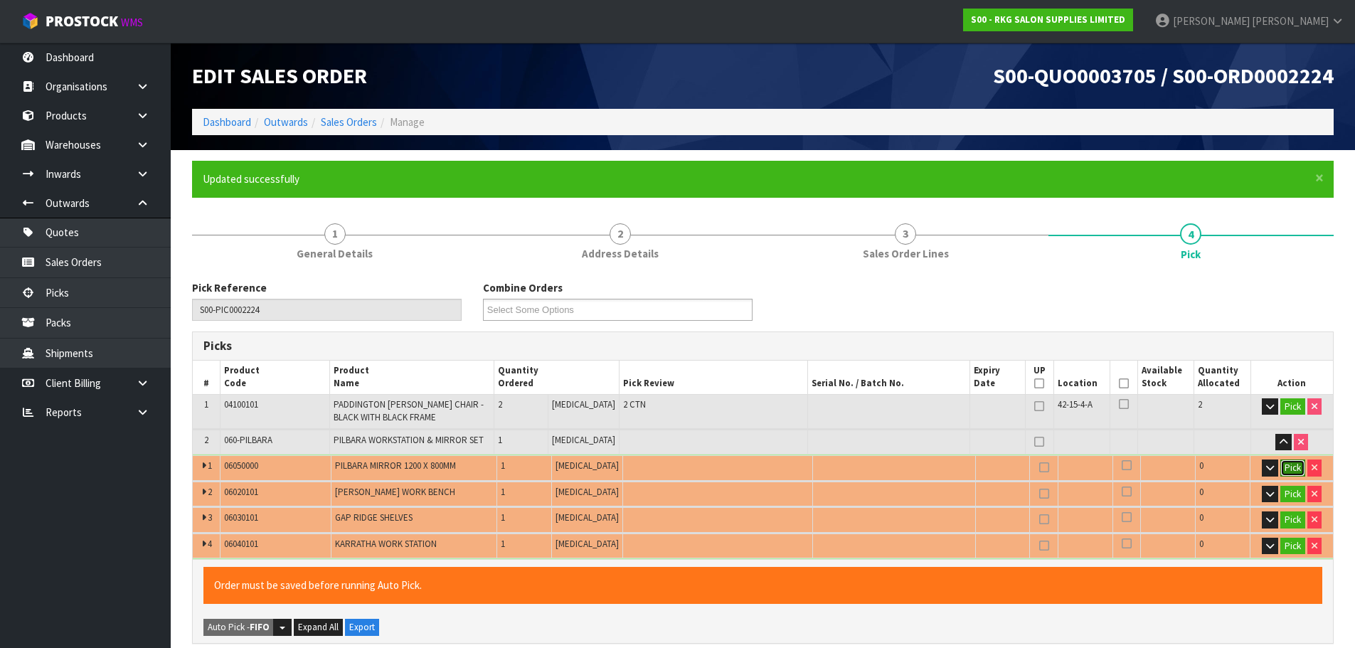
click at [1288, 465] on button "Pick" at bounding box center [1292, 468] width 25 height 17
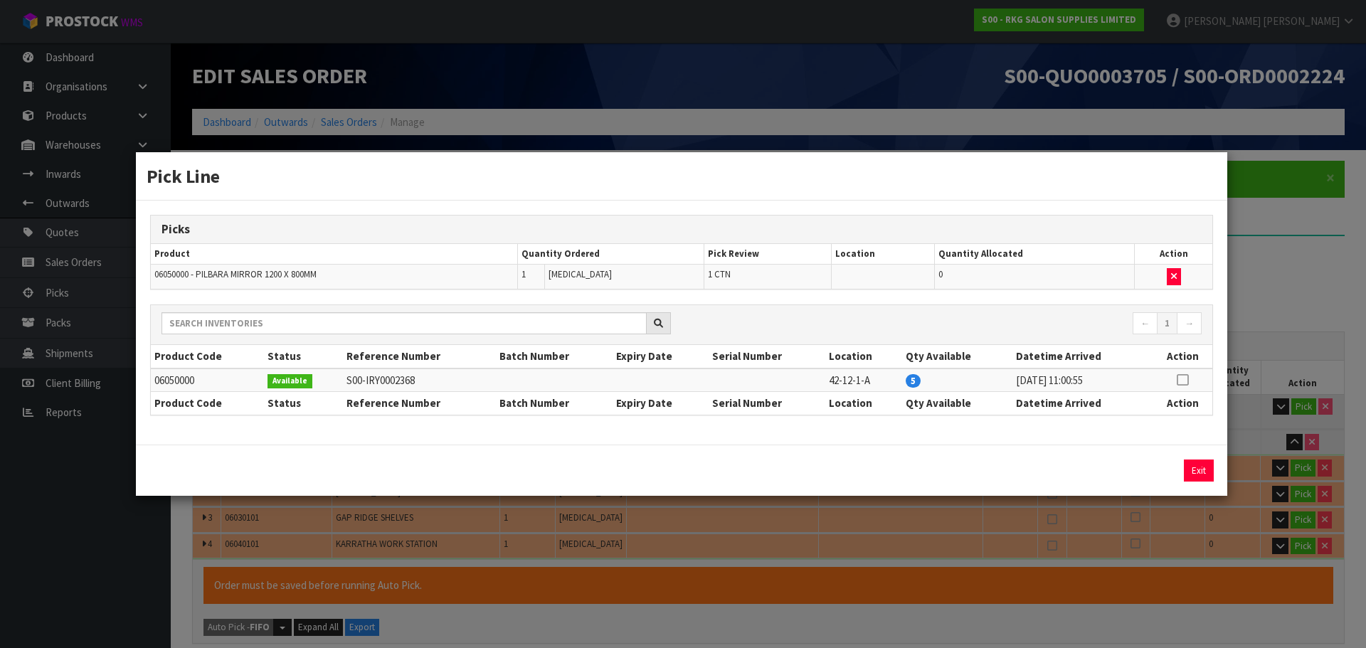
click at [1182, 380] on icon at bounding box center [1182, 380] width 11 height 1
click at [1157, 466] on button "Assign Pick" at bounding box center [1150, 471] width 58 height 22
type input "3"
type input "0.973155"
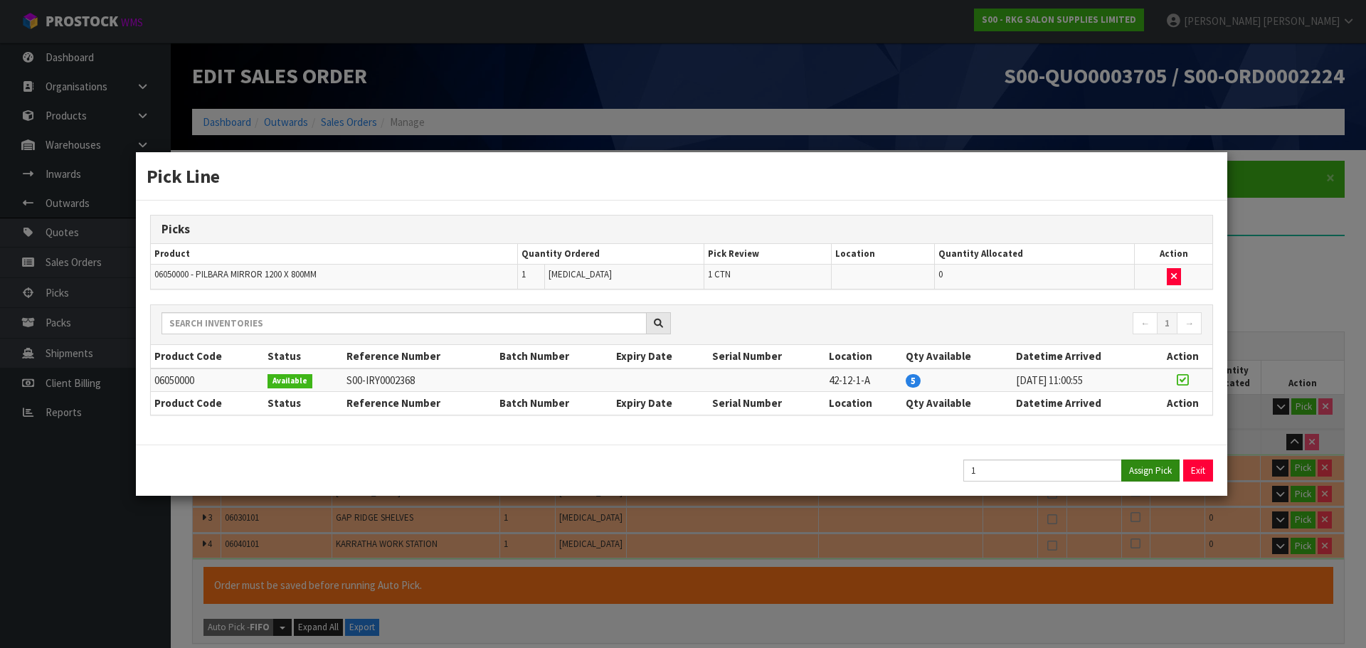
type input "145"
click at [1200, 470] on button "Exit" at bounding box center [1199, 471] width 30 height 22
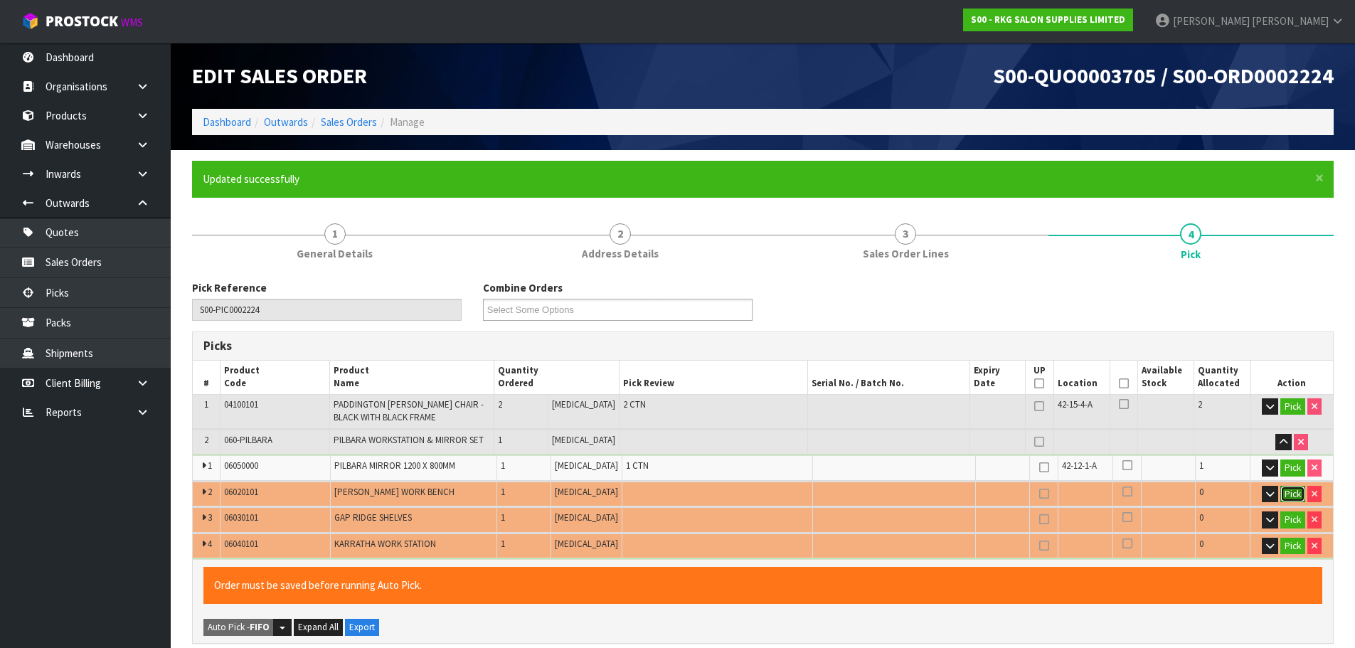
click at [1285, 494] on button "Pick" at bounding box center [1292, 494] width 25 height 17
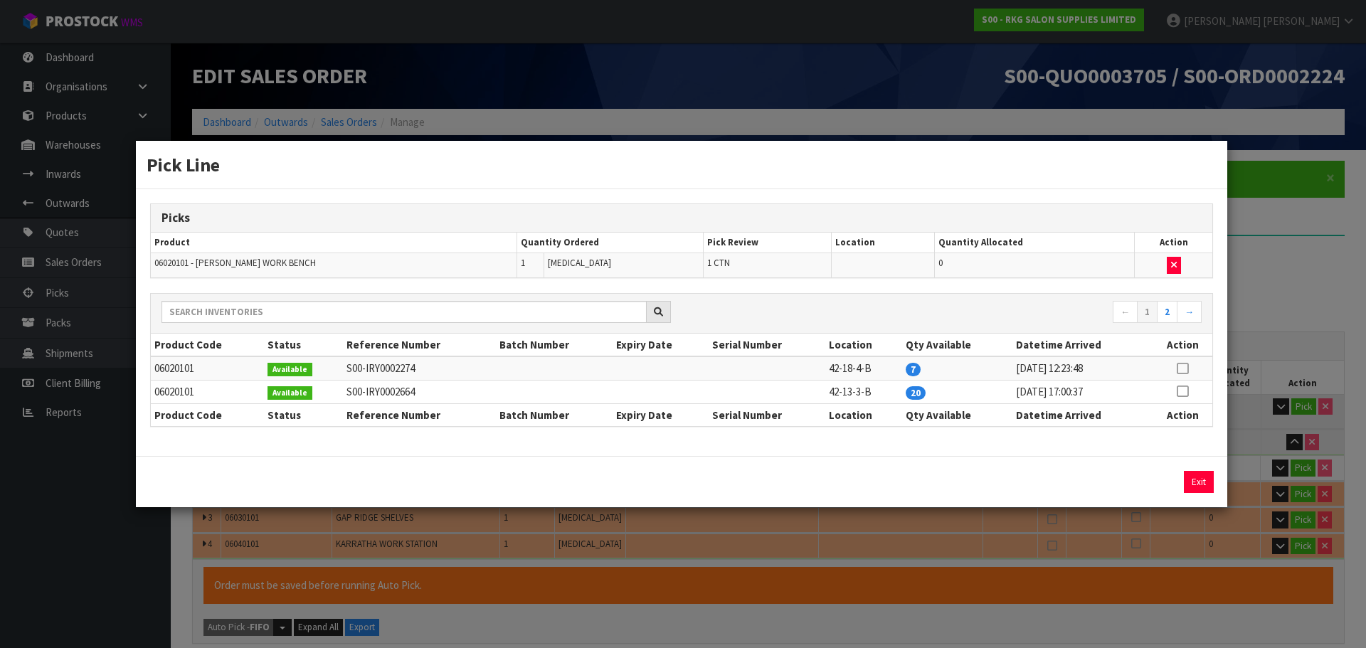
click at [1181, 369] on icon at bounding box center [1182, 368] width 11 height 1
click at [1153, 481] on button "Assign Pick" at bounding box center [1150, 482] width 58 height 22
type input "4"
type input "1.050595"
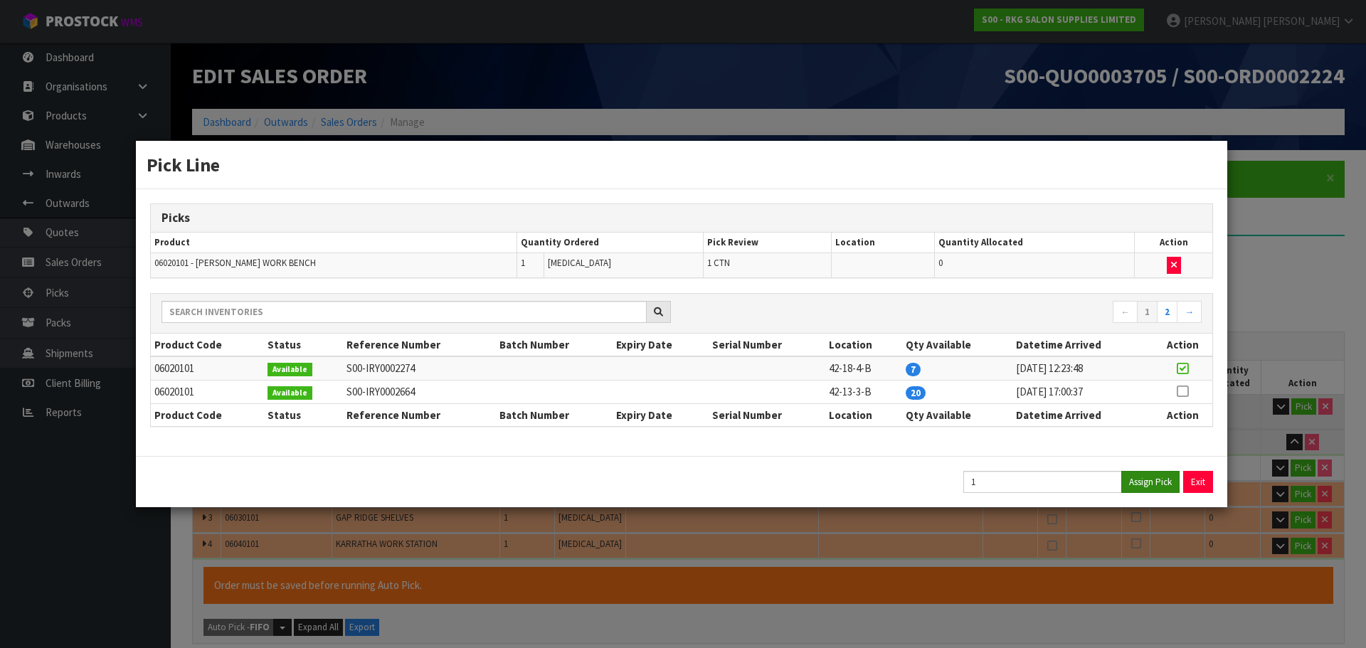
type input "159"
click at [1197, 477] on button "Exit" at bounding box center [1199, 482] width 30 height 22
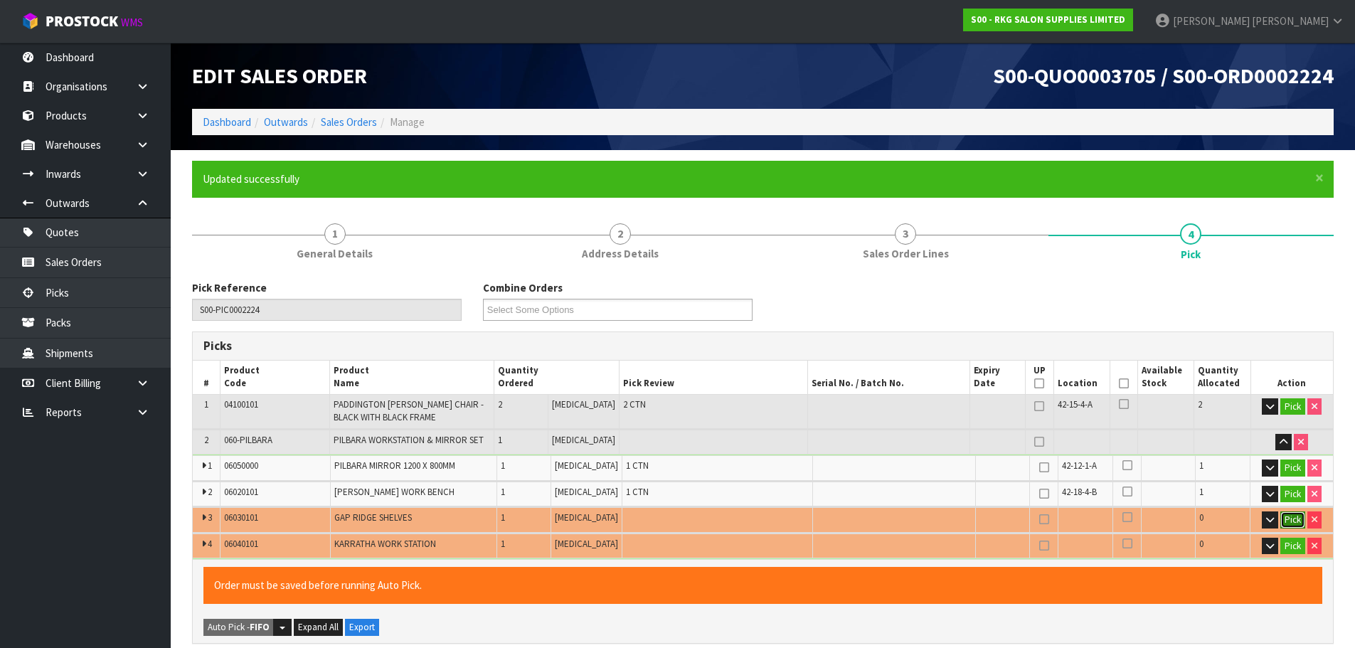
click at [1290, 523] on button "Pick" at bounding box center [1292, 519] width 25 height 17
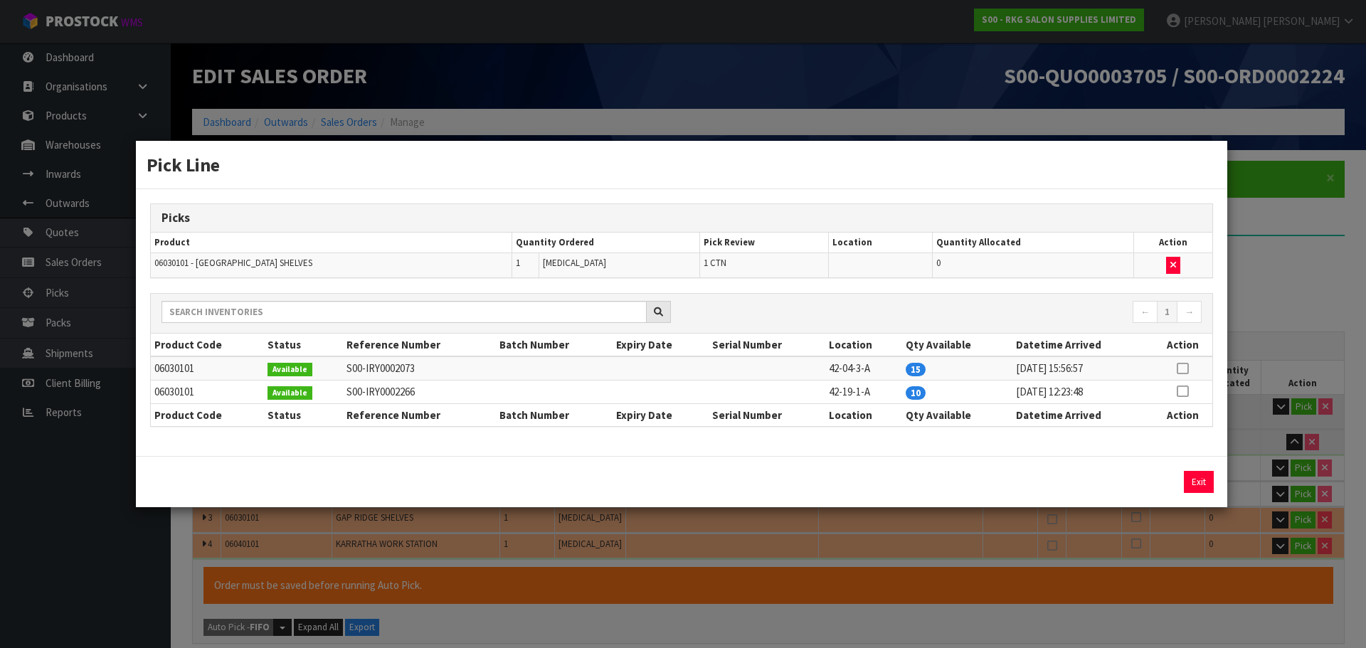
click at [1182, 368] on icon at bounding box center [1182, 368] width 11 height 1
click at [1151, 480] on button "Assign Pick" at bounding box center [1150, 482] width 58 height 22
type input "5"
type input "1.106602"
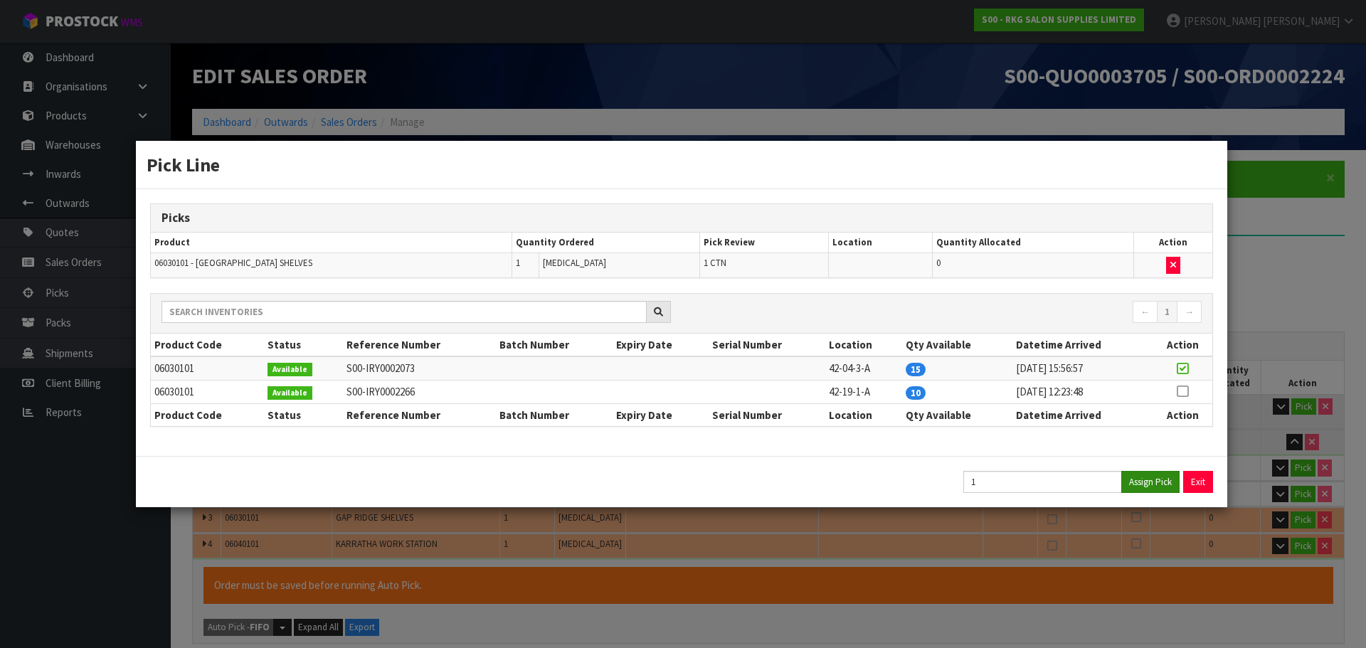
type input "171"
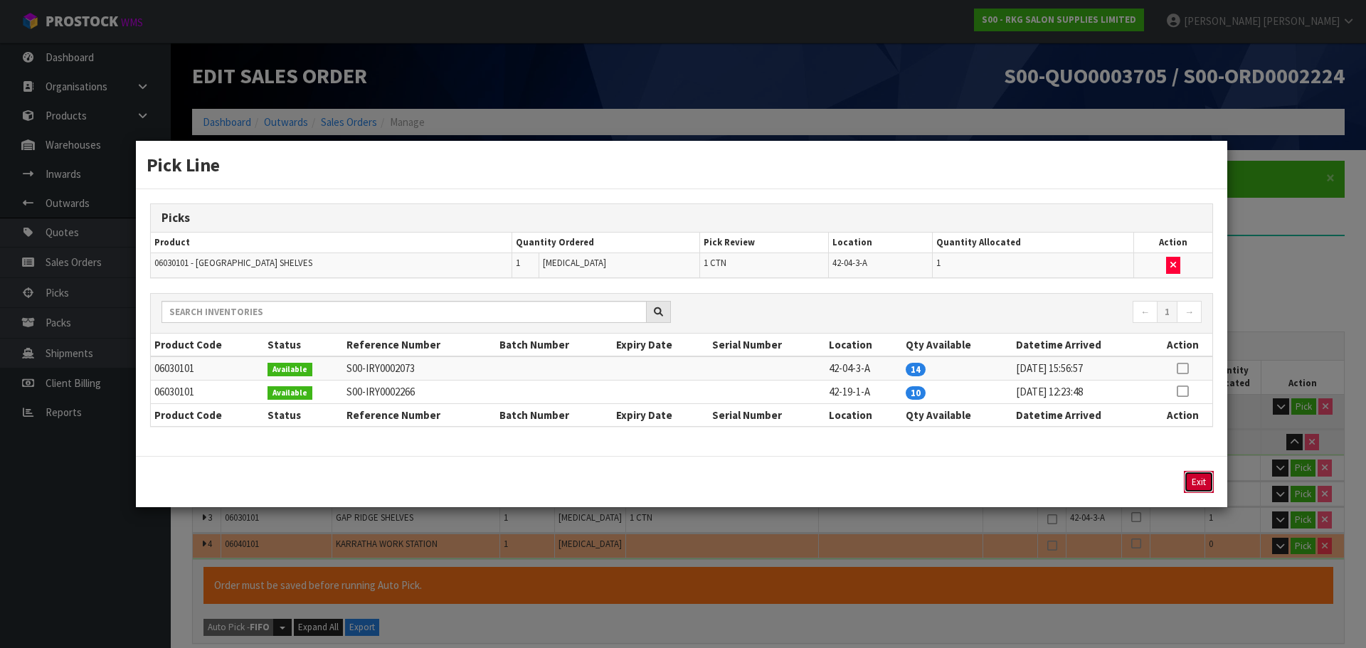
click at [1201, 480] on button "Exit" at bounding box center [1199, 482] width 30 height 22
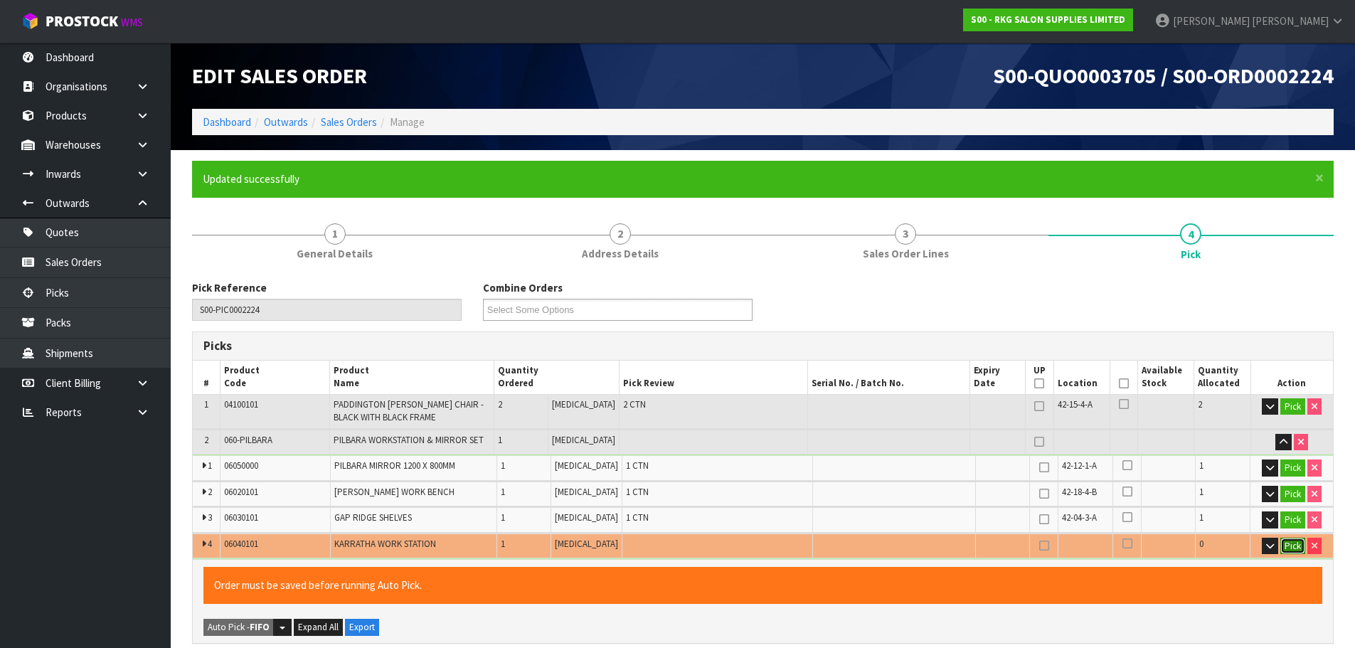
click at [1291, 548] on button "Pick" at bounding box center [1292, 546] width 25 height 17
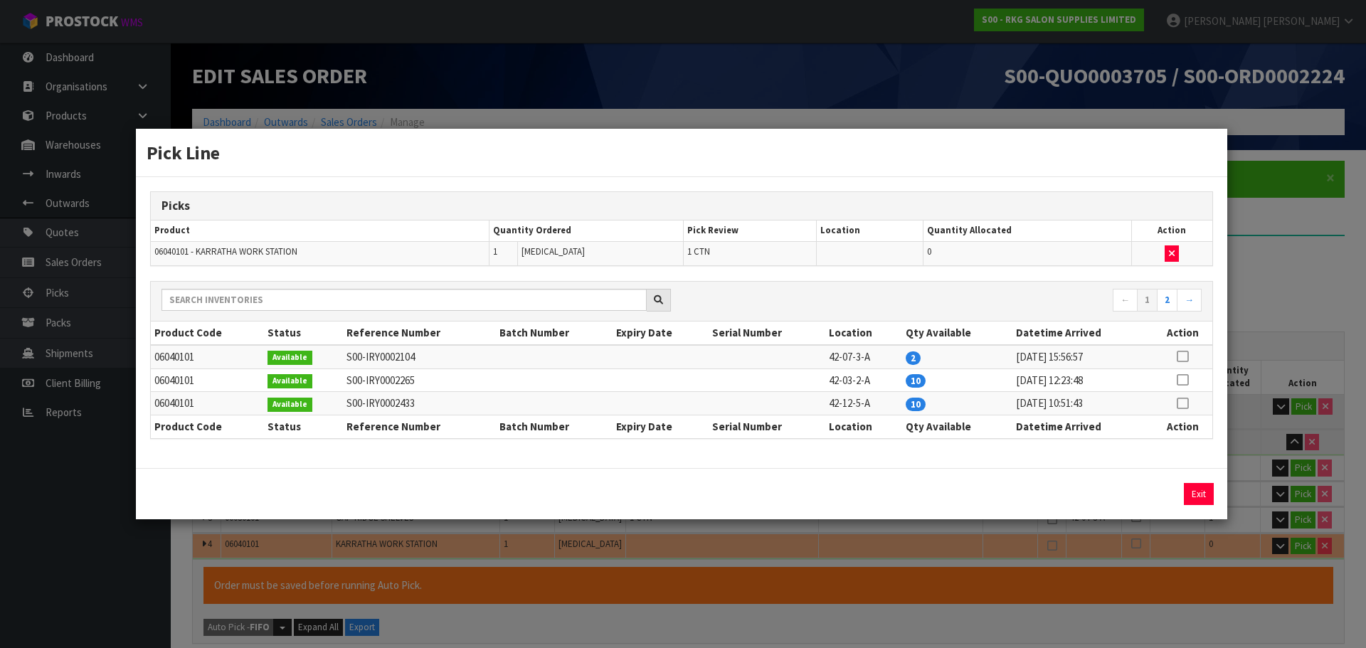
click at [1185, 357] on icon at bounding box center [1182, 356] width 11 height 1
click at [1141, 494] on button "Assign Pick" at bounding box center [1150, 494] width 58 height 22
type input "6"
type input "1.332806"
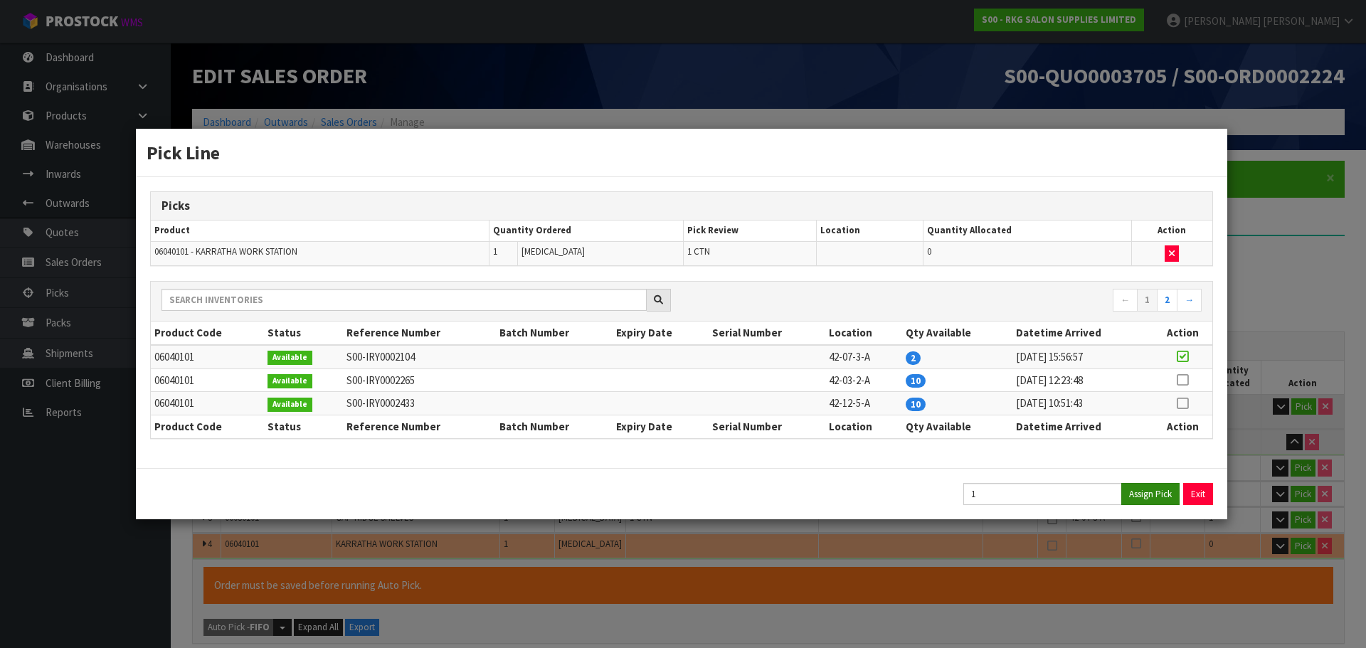
type input "196"
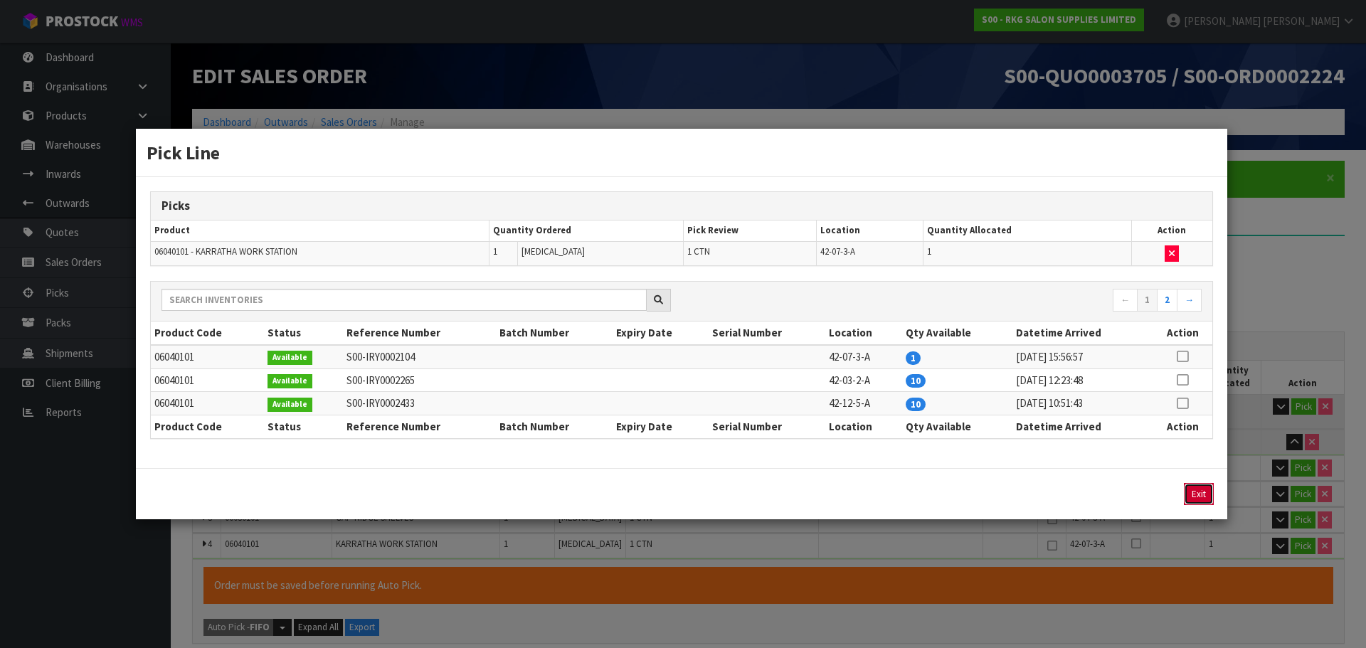
click at [1201, 498] on button "Exit" at bounding box center [1199, 494] width 30 height 22
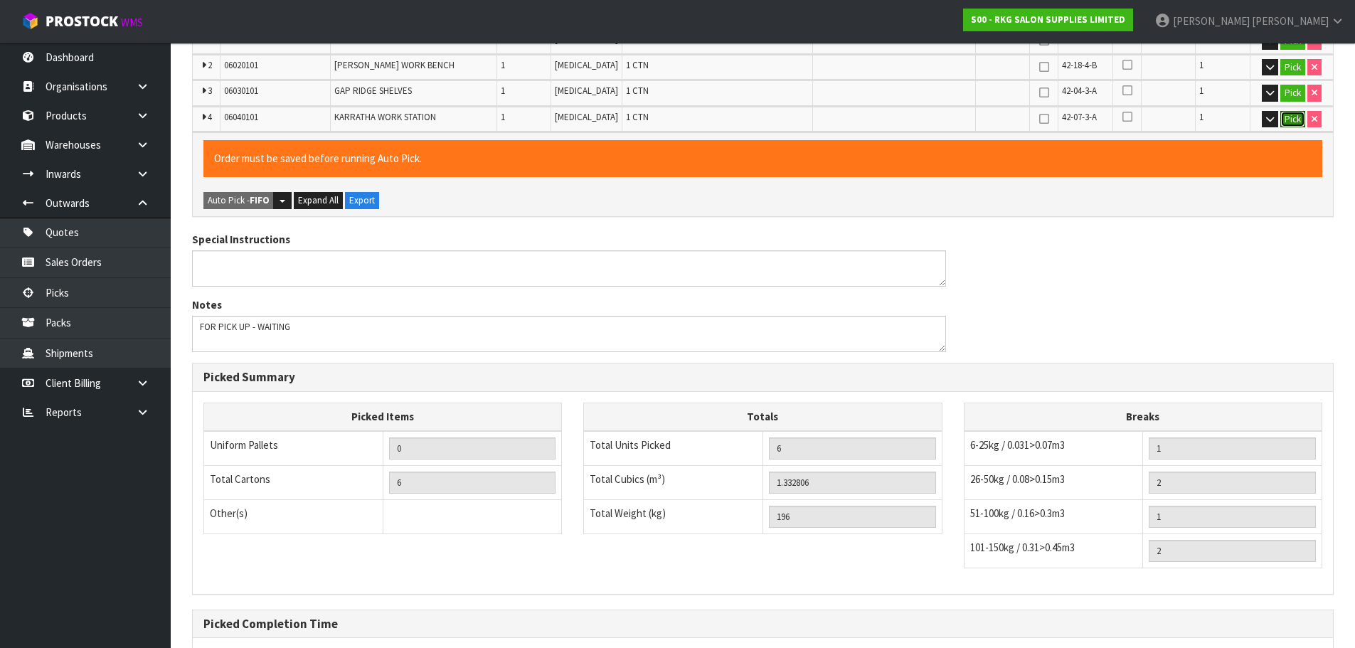
scroll to position [568, 0]
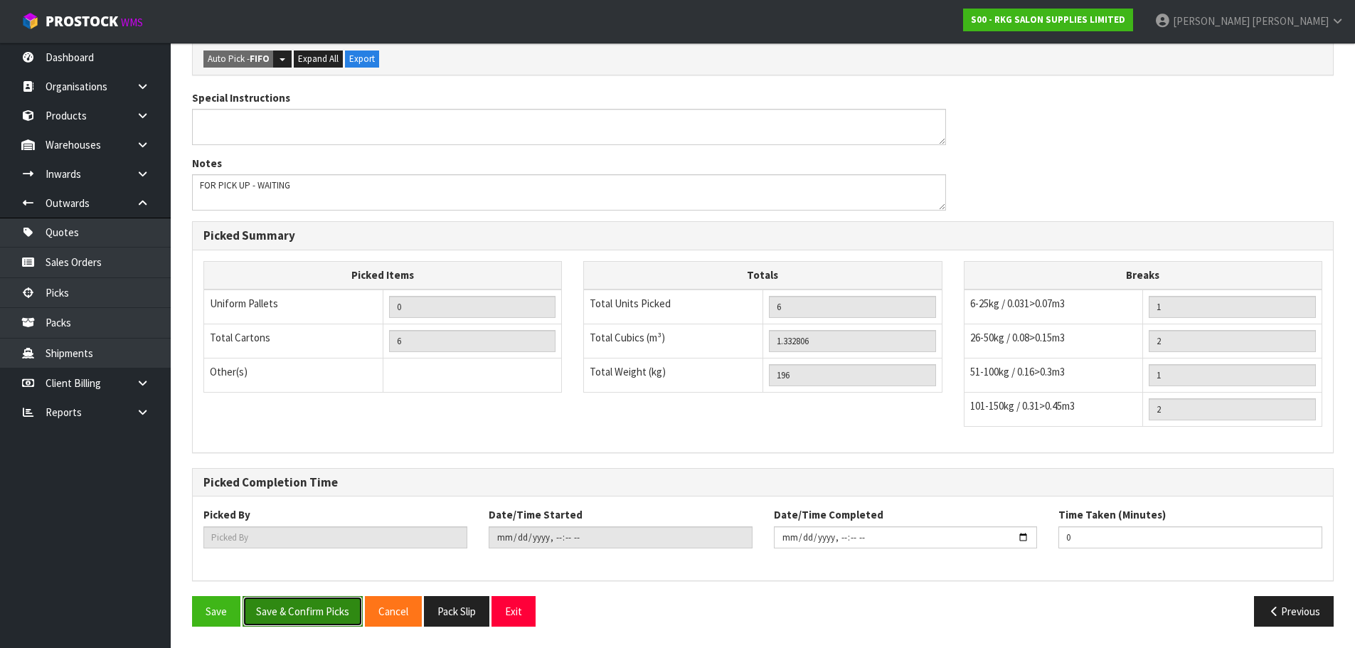
click at [299, 613] on button "Save & Confirm Picks" at bounding box center [303, 611] width 120 height 31
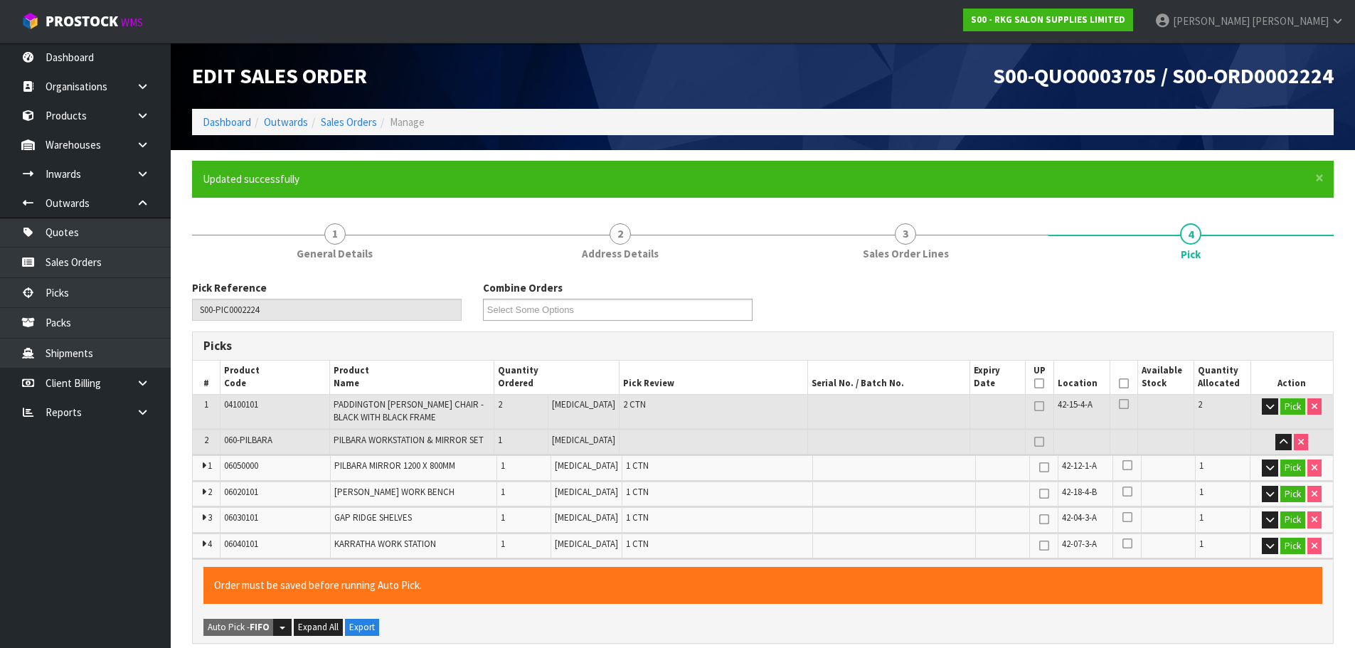
type input "[PERSON_NAME]"
type input "2025-10-06T11:30:35"
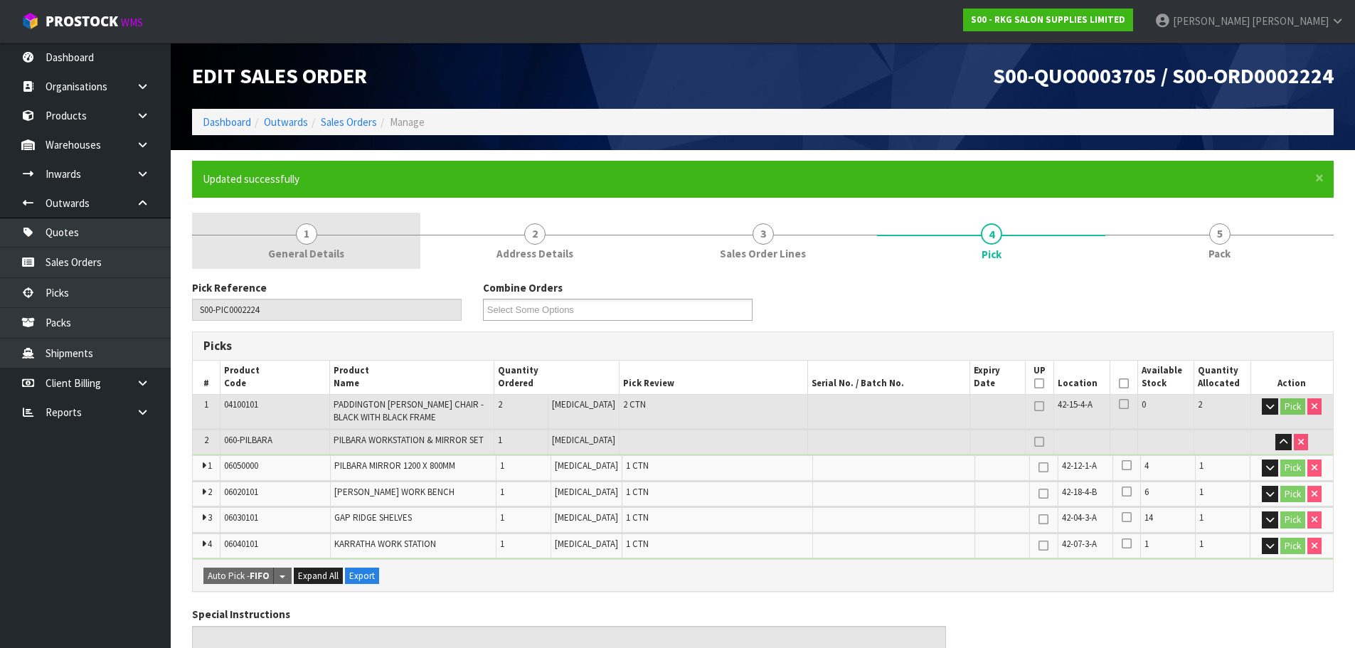
click at [309, 238] on span "1" at bounding box center [306, 233] width 21 height 21
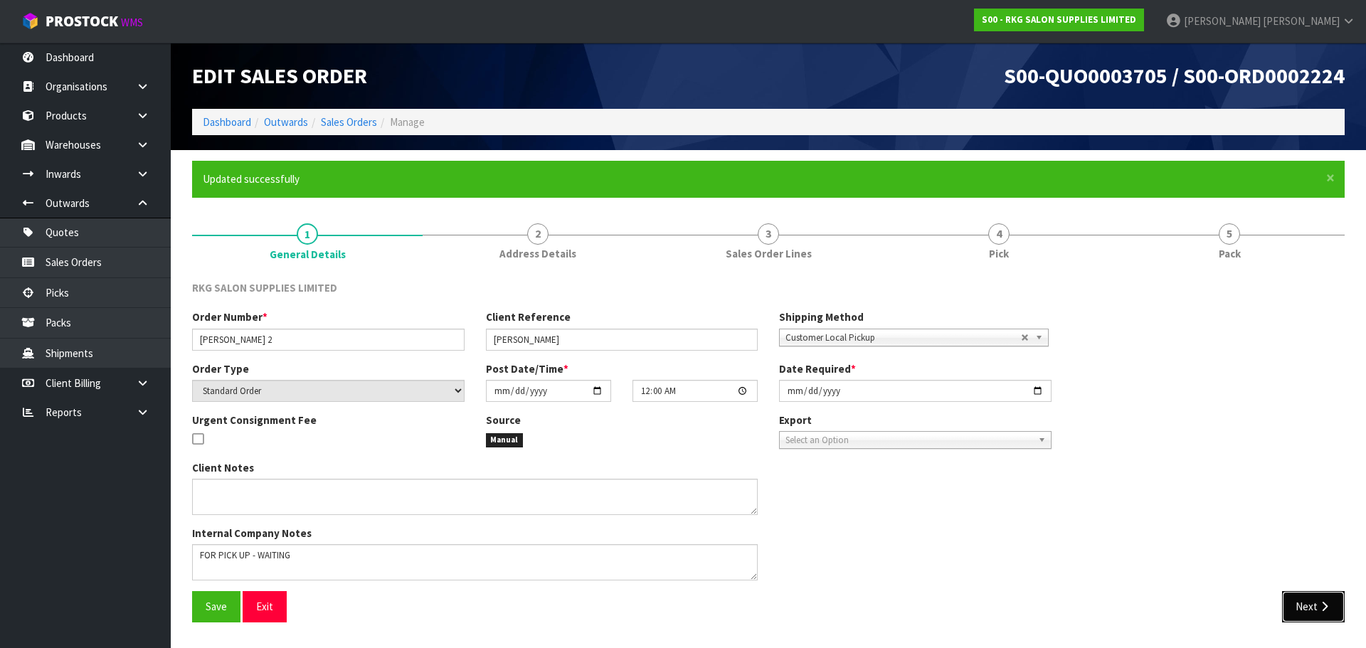
drag, startPoint x: 1293, startPoint y: 604, endPoint x: 713, endPoint y: 569, distance: 580.8
click at [1292, 603] on button "Next" at bounding box center [1313, 606] width 63 height 31
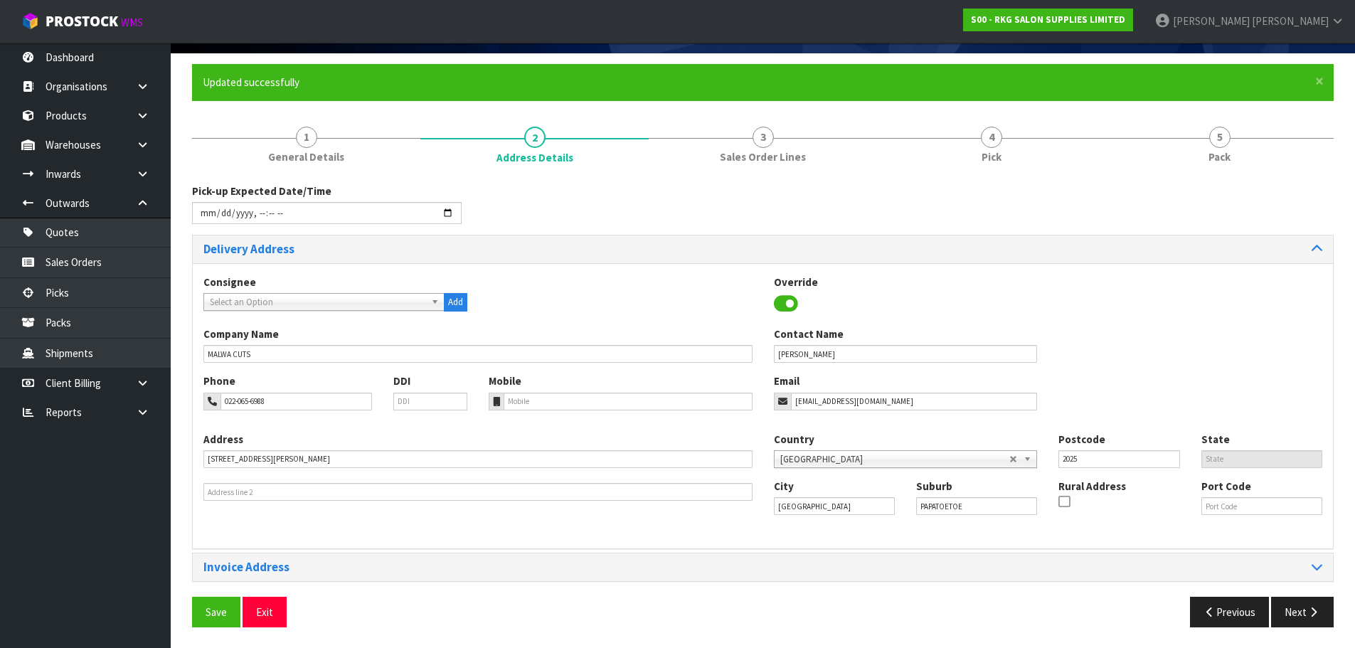
scroll to position [97, 0]
click at [312, 402] on input "022-065-6988" at bounding box center [297, 401] width 152 height 18
drag, startPoint x: 299, startPoint y: 402, endPoint x: 253, endPoint y: 410, distance: 47.0
click at [253, 410] on div "Phone 022-065-6988 DDI" at bounding box center [335, 396] width 285 height 47
type input "022-651-0000"
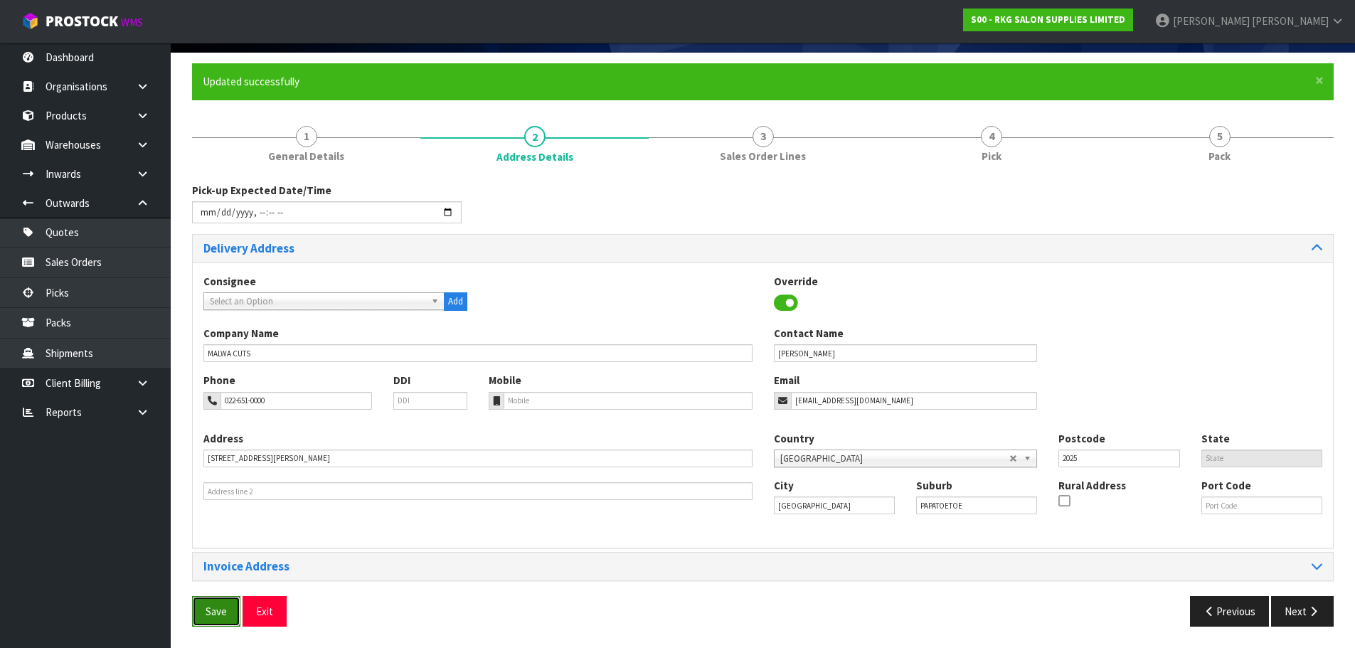
click at [207, 612] on span "Save" at bounding box center [216, 612] width 21 height 14
click at [258, 615] on button "Exit" at bounding box center [265, 611] width 44 height 31
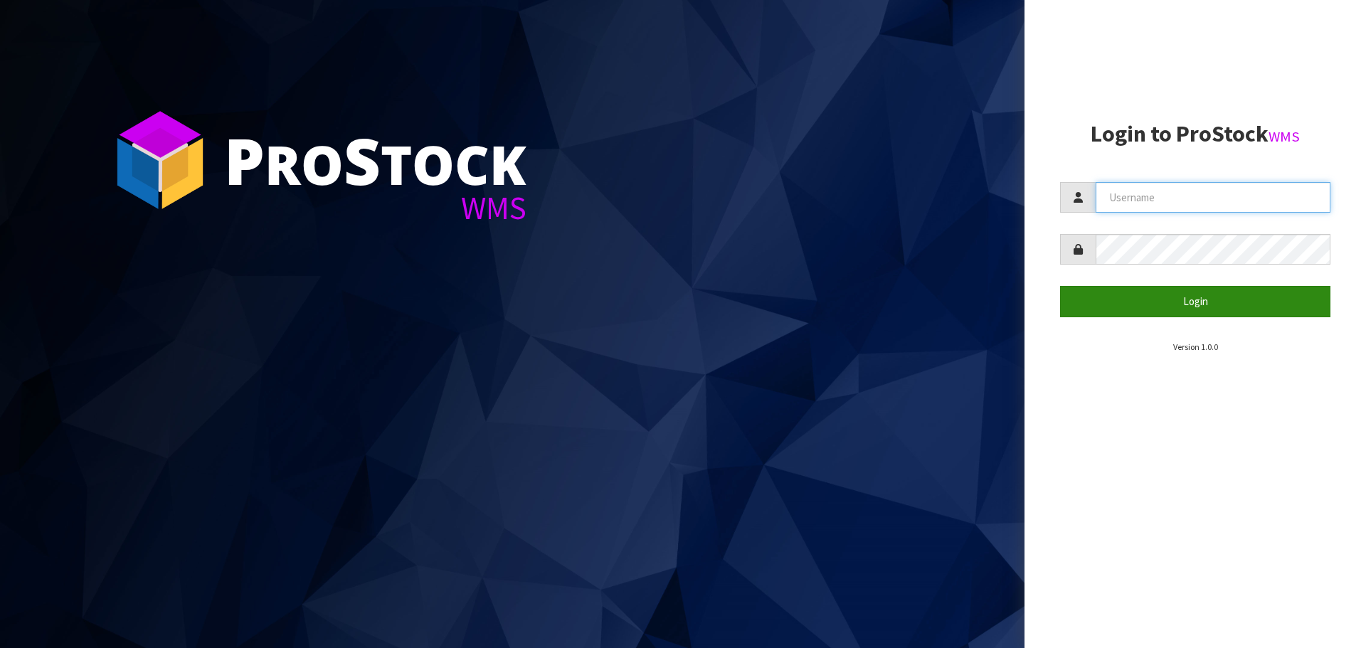
type input "[PERSON_NAME]"
click at [1184, 306] on button "Login" at bounding box center [1195, 301] width 270 height 31
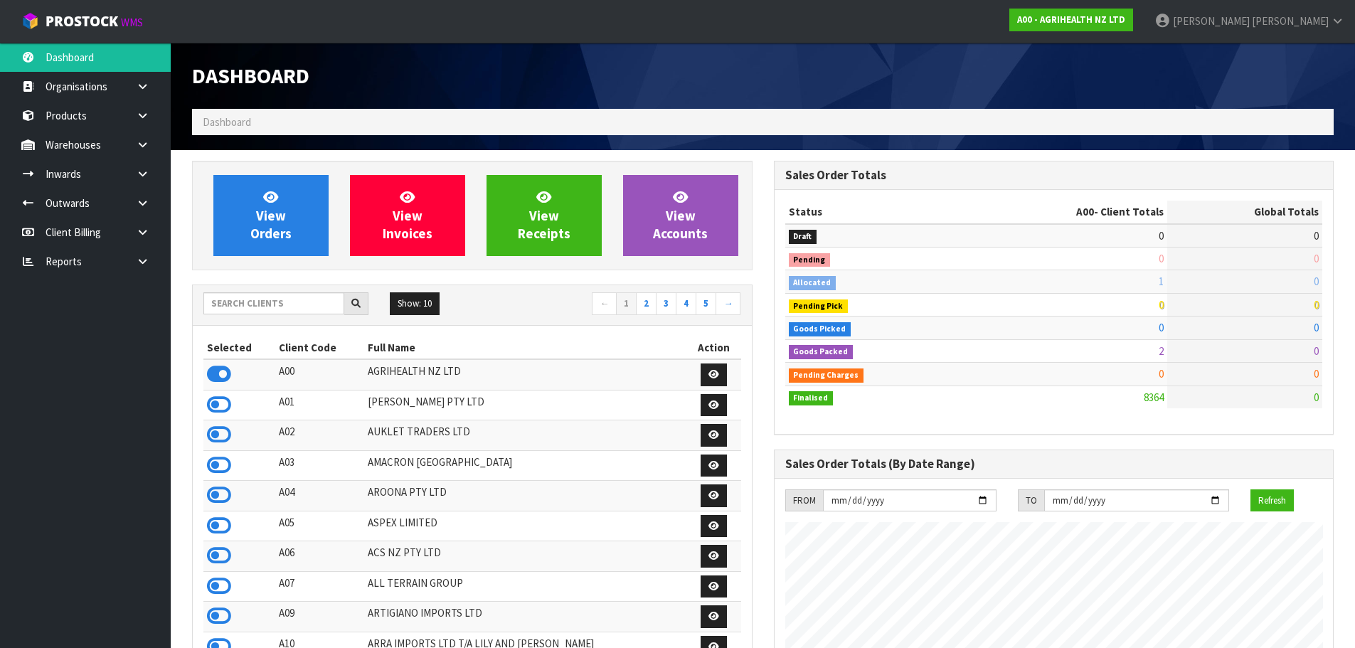
scroll to position [1078, 581]
click at [243, 303] on input "text" at bounding box center [273, 303] width 141 height 22
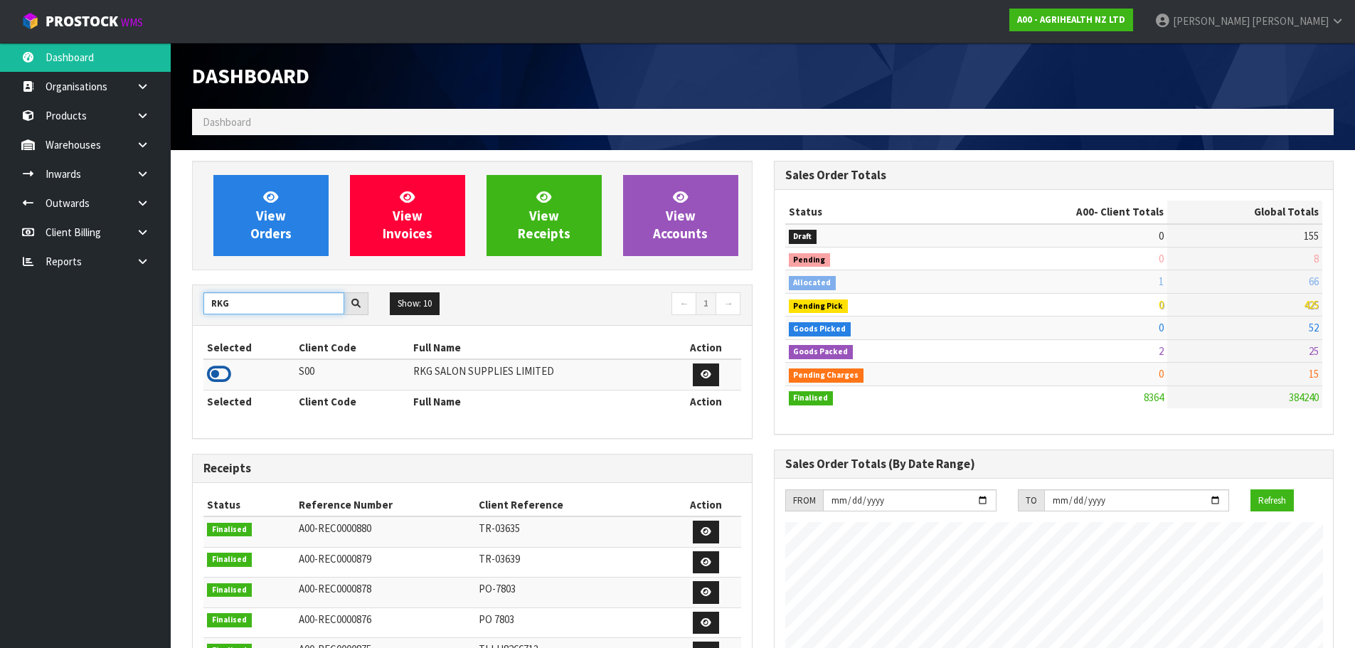
type input "RKG"
click at [218, 378] on icon at bounding box center [219, 374] width 24 height 21
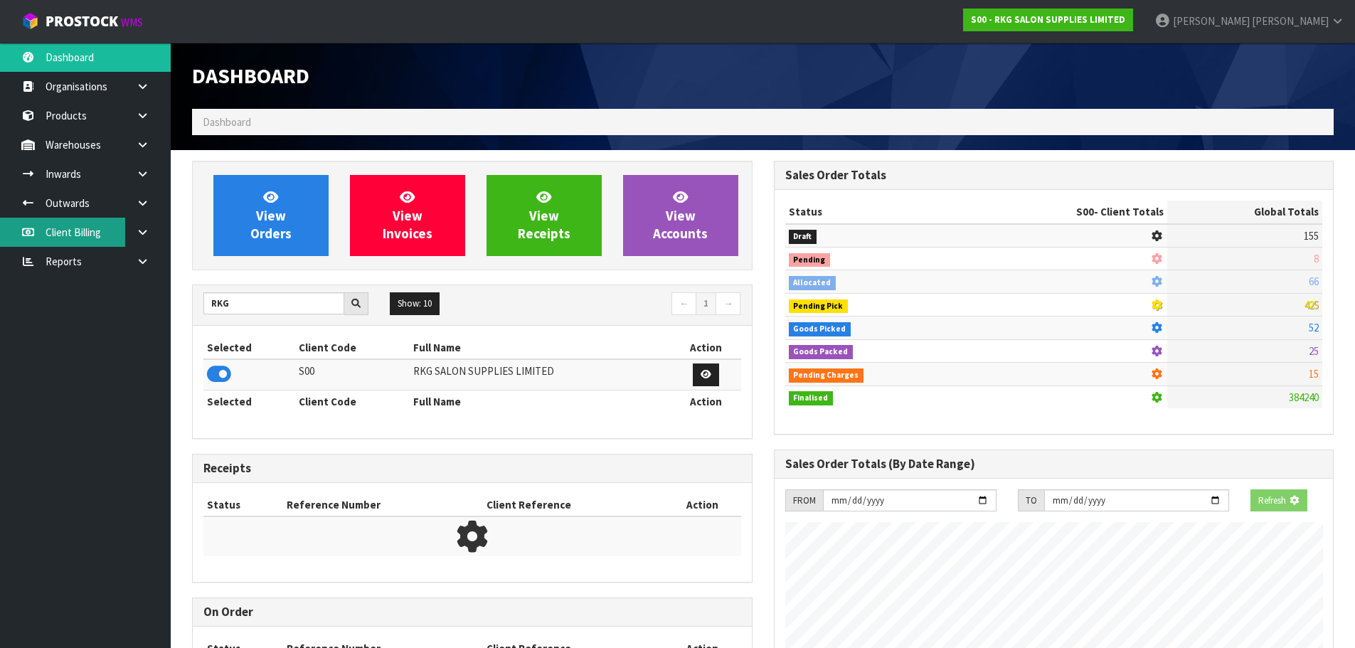
scroll to position [710488, 710793]
click at [142, 176] on icon at bounding box center [143, 174] width 14 height 11
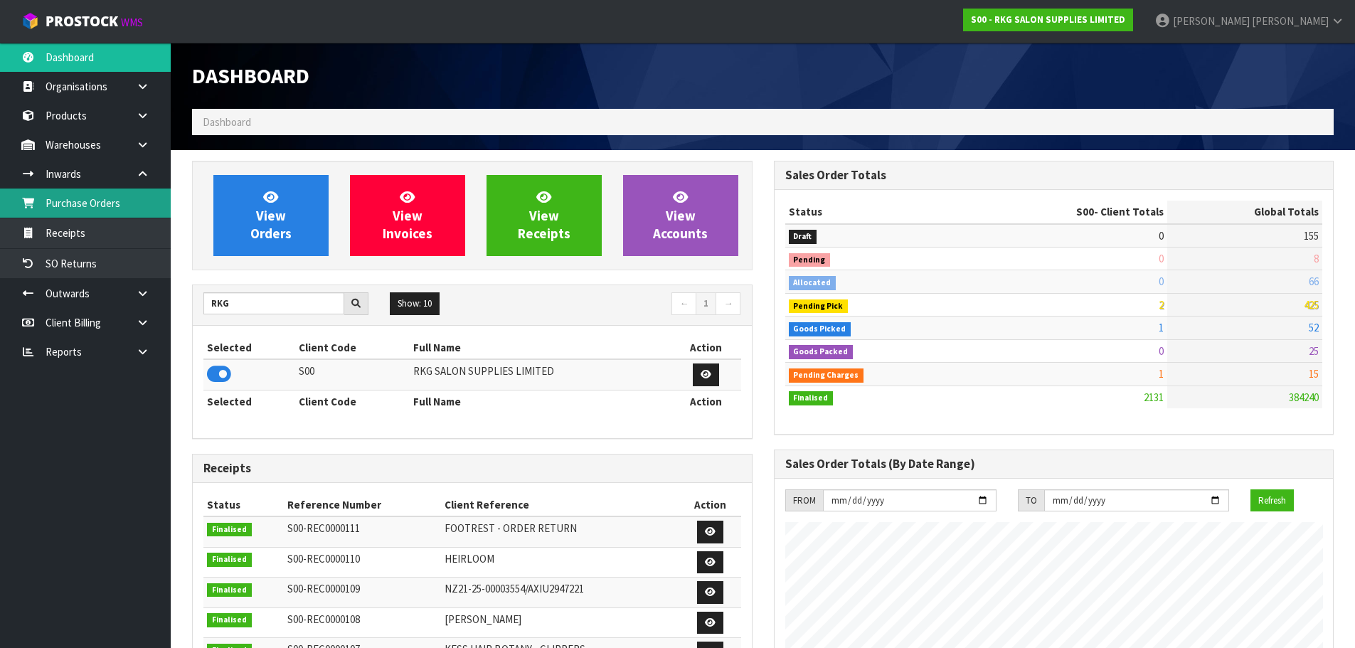
scroll to position [1078, 581]
click at [136, 168] on link at bounding box center [148, 173] width 46 height 29
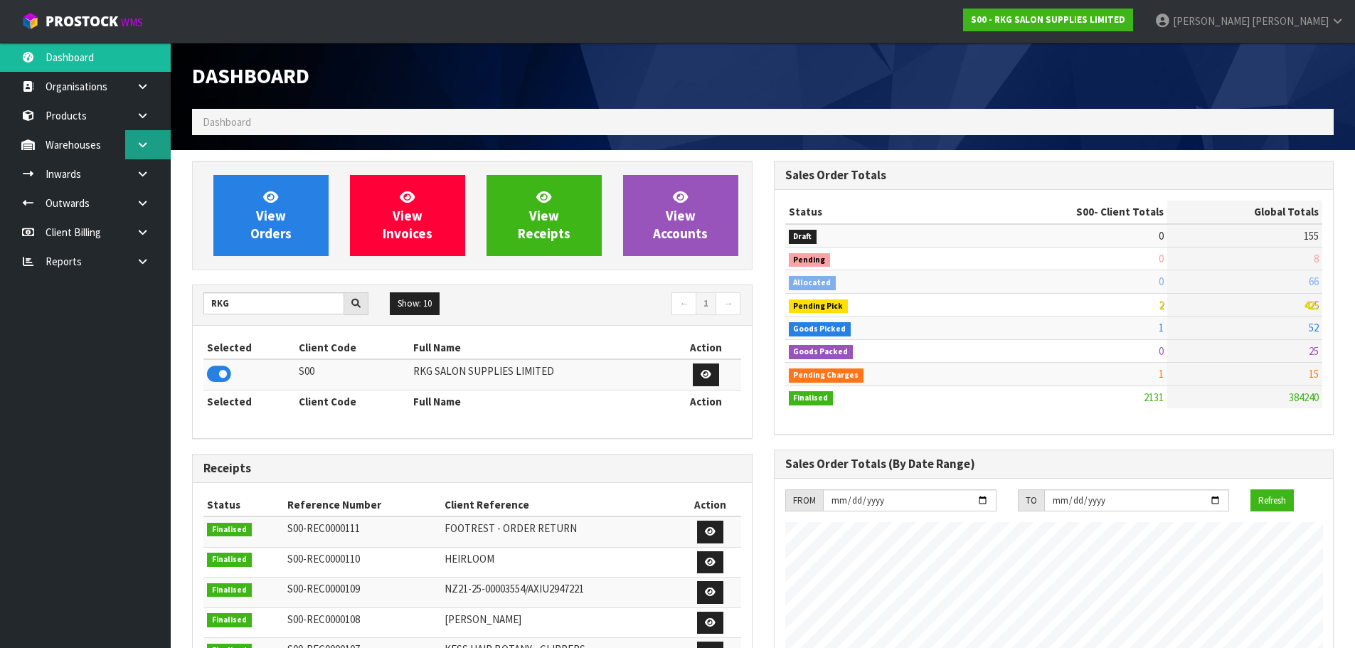
click at [142, 141] on icon at bounding box center [143, 144] width 14 height 11
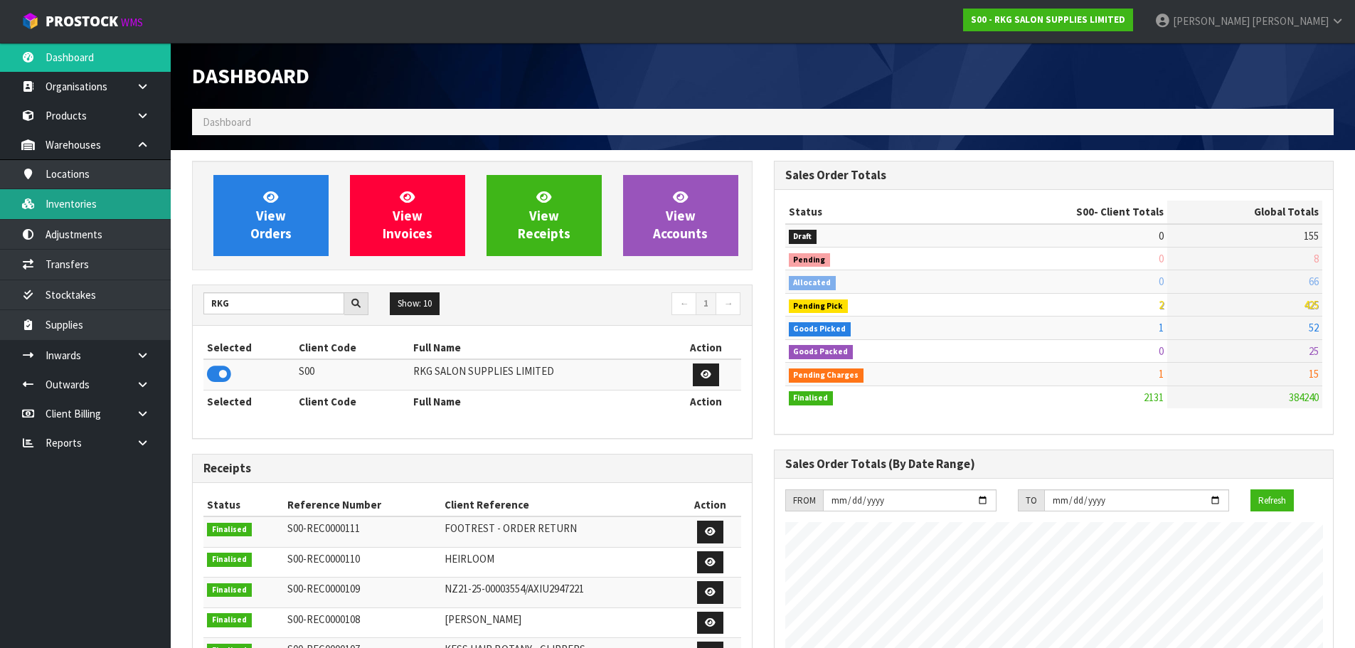
click at [78, 196] on link "Inventories" at bounding box center [85, 203] width 171 height 29
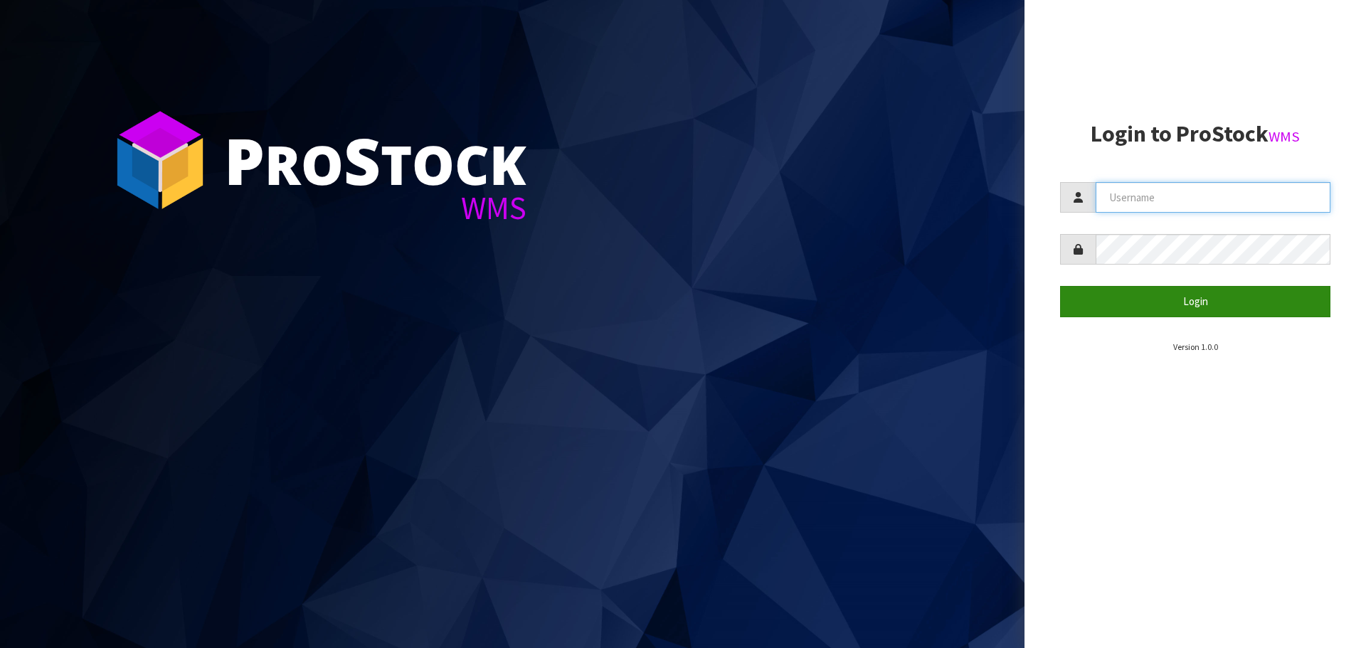
type input "[PERSON_NAME]"
click at [1197, 293] on button "Login" at bounding box center [1195, 301] width 270 height 31
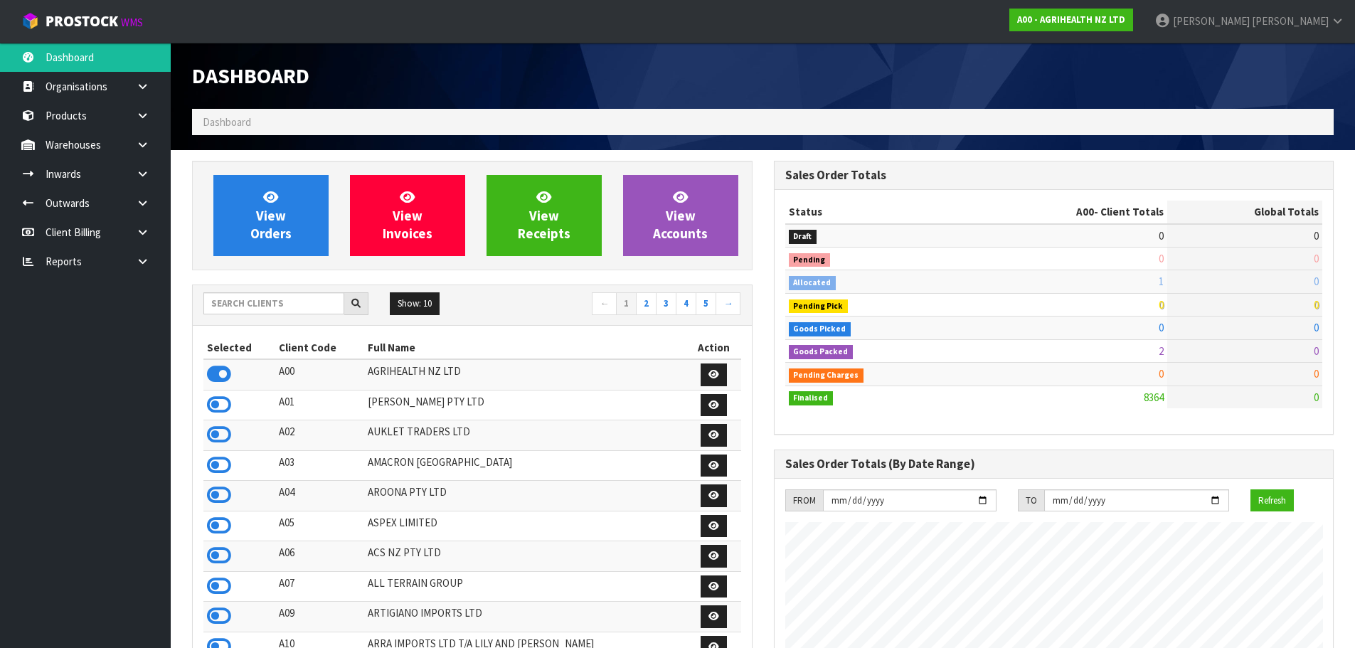
scroll to position [1078, 581]
click at [290, 306] on input "text" at bounding box center [273, 303] width 141 height 22
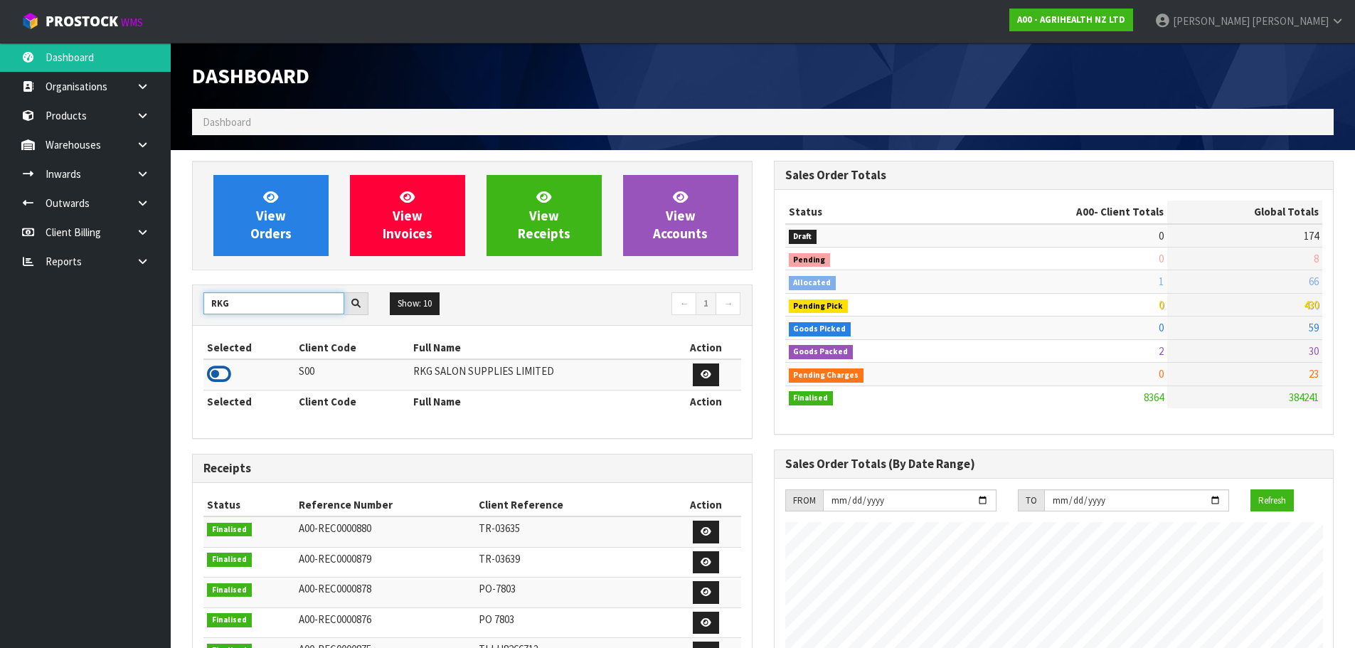
type input "RKG"
click at [227, 374] on icon at bounding box center [219, 374] width 24 height 21
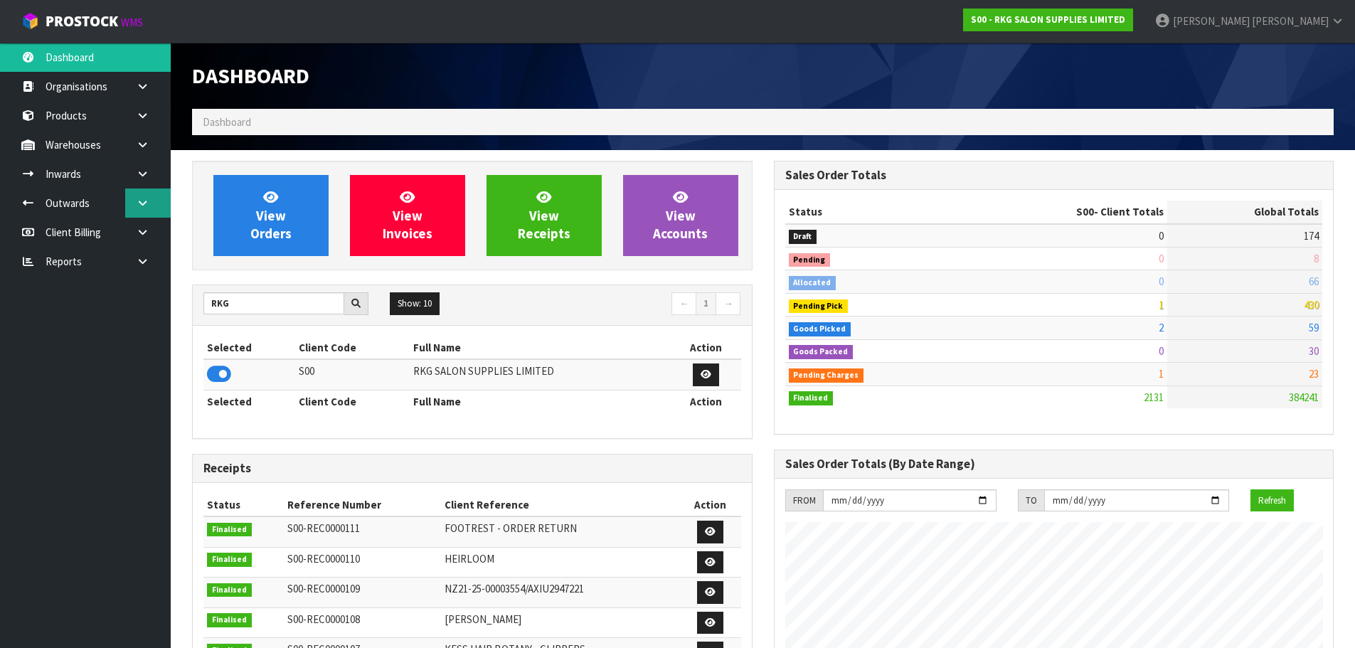
click at [144, 203] on icon at bounding box center [143, 203] width 14 height 11
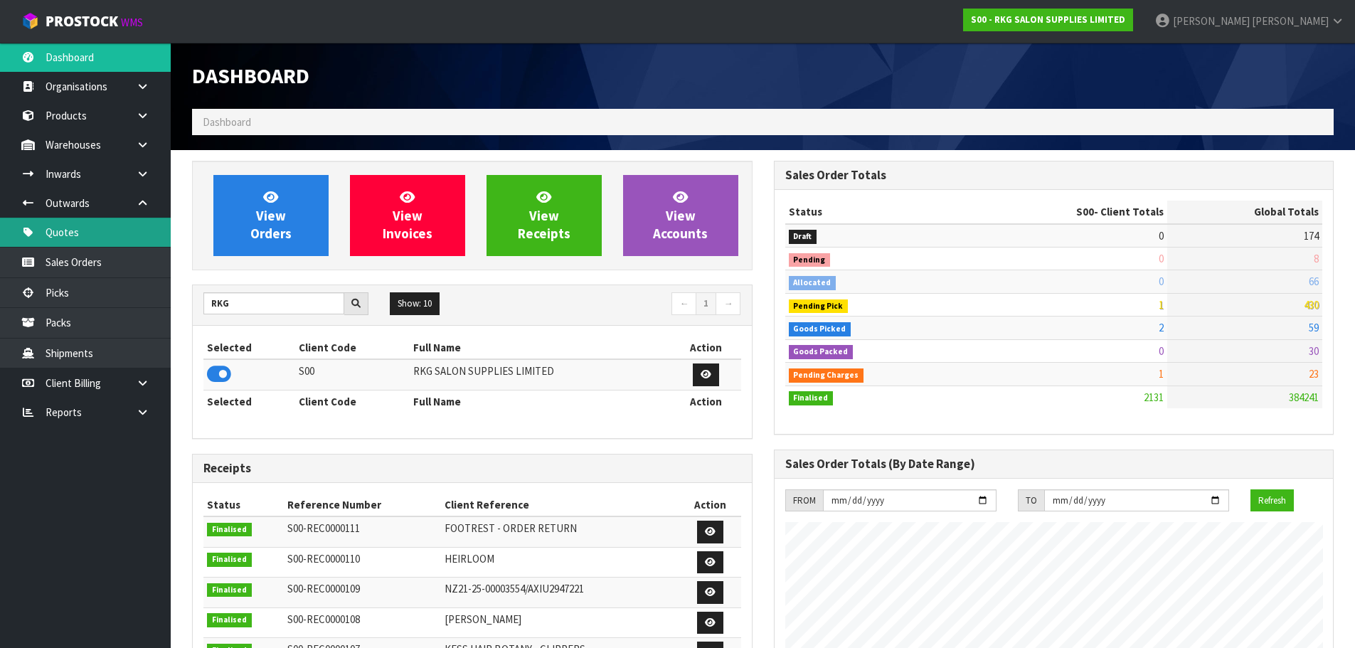
click at [77, 230] on link "Quotes" at bounding box center [85, 232] width 171 height 29
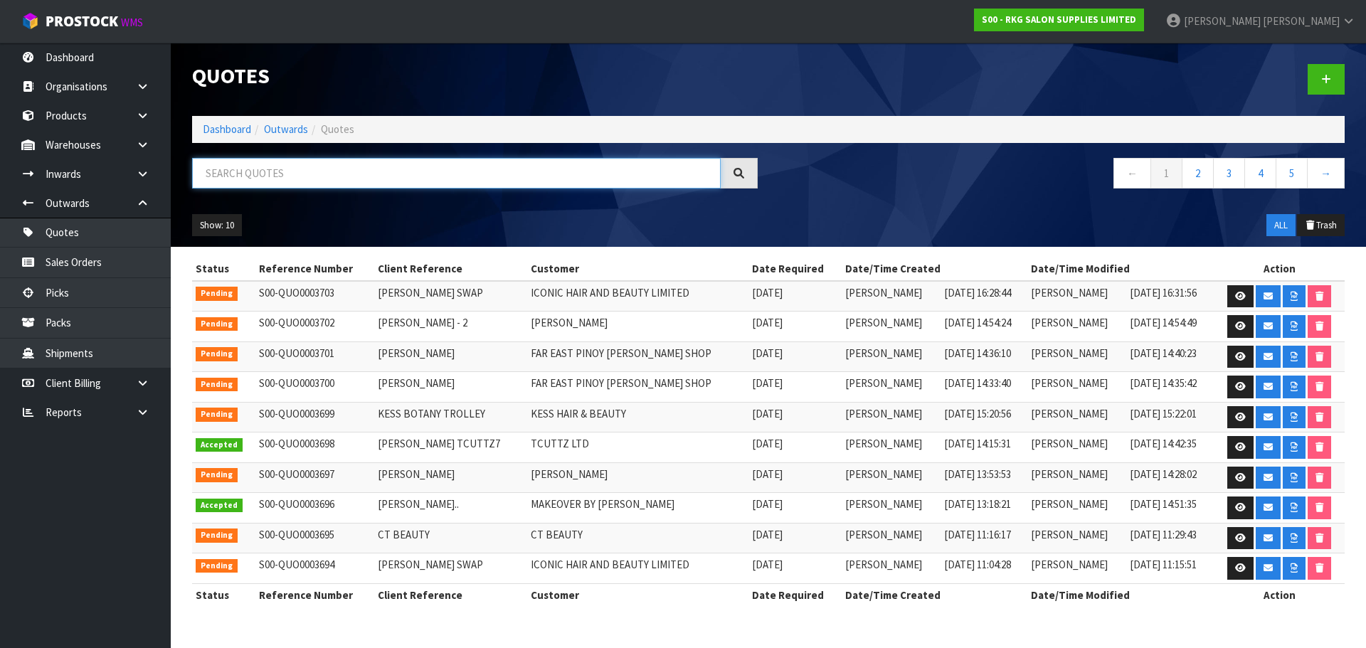
click at [235, 176] on input "text" at bounding box center [456, 173] width 529 height 31
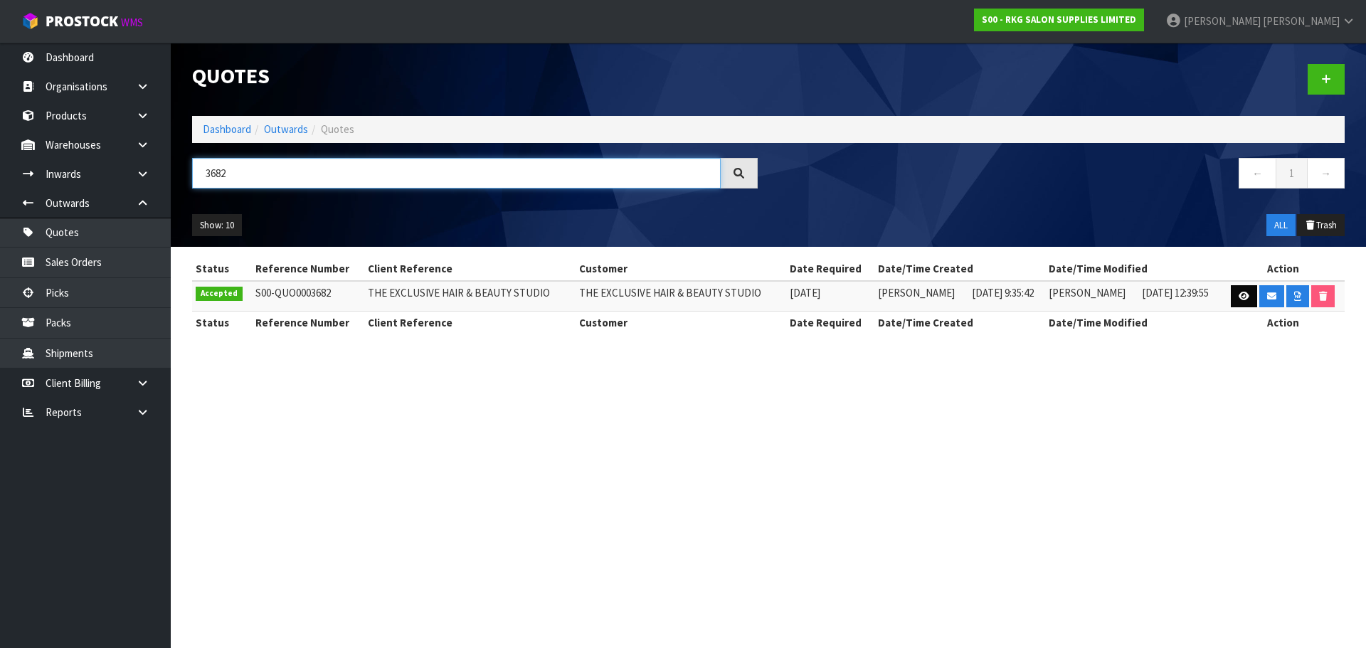
type input "3682"
click at [1240, 296] on icon at bounding box center [1244, 296] width 11 height 9
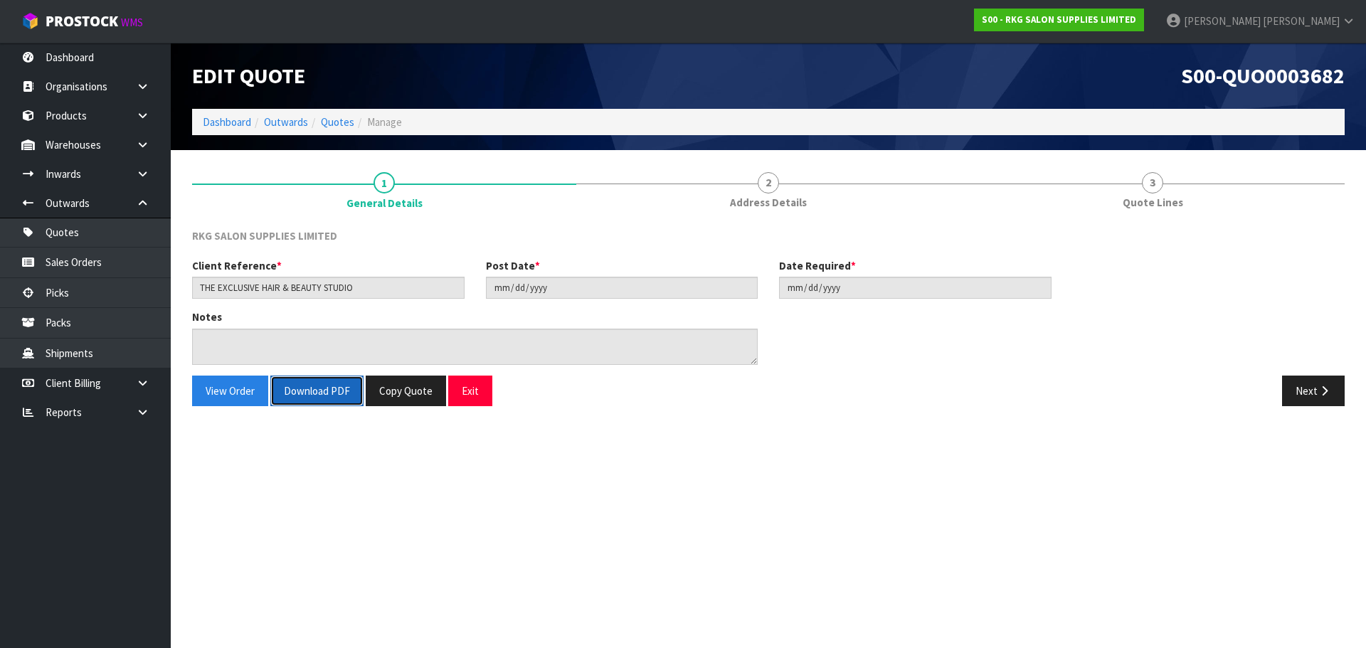
click at [308, 399] on button "Download PDF" at bounding box center [316, 391] width 93 height 31
click at [474, 393] on button "Exit" at bounding box center [470, 391] width 44 height 31
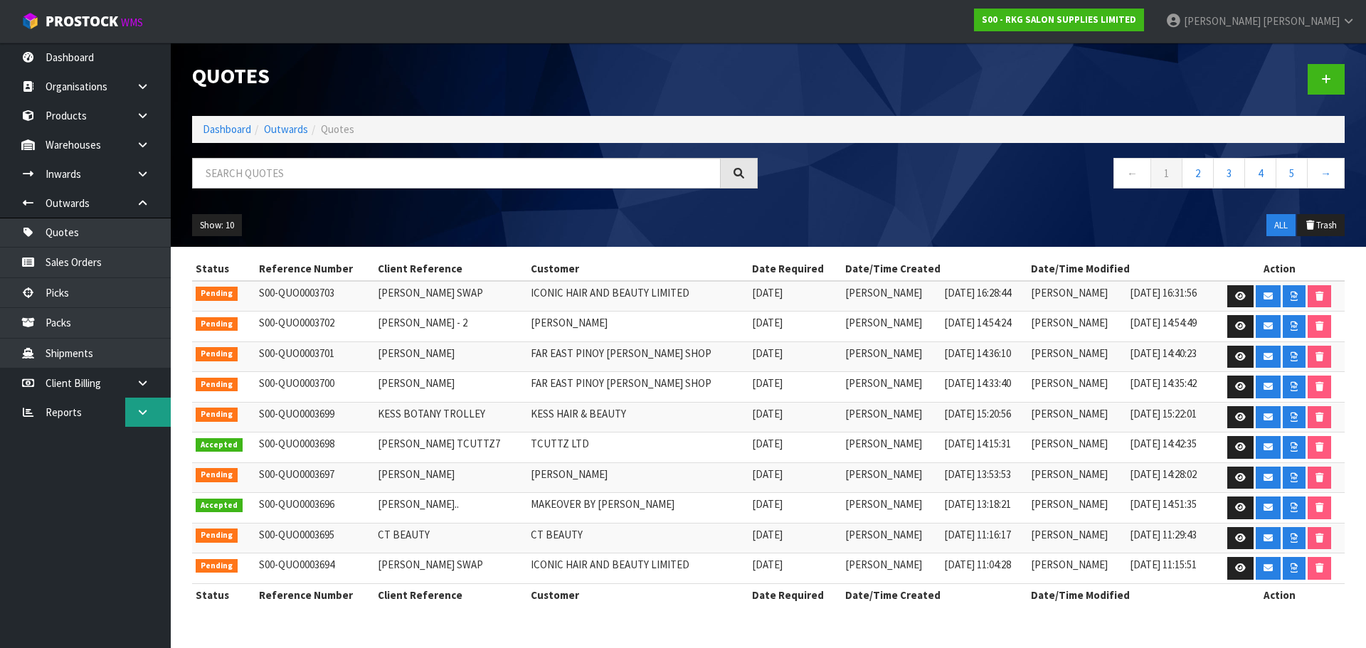
click at [137, 411] on icon at bounding box center [143, 412] width 14 height 11
click at [74, 442] on link "Client" at bounding box center [85, 441] width 171 height 29
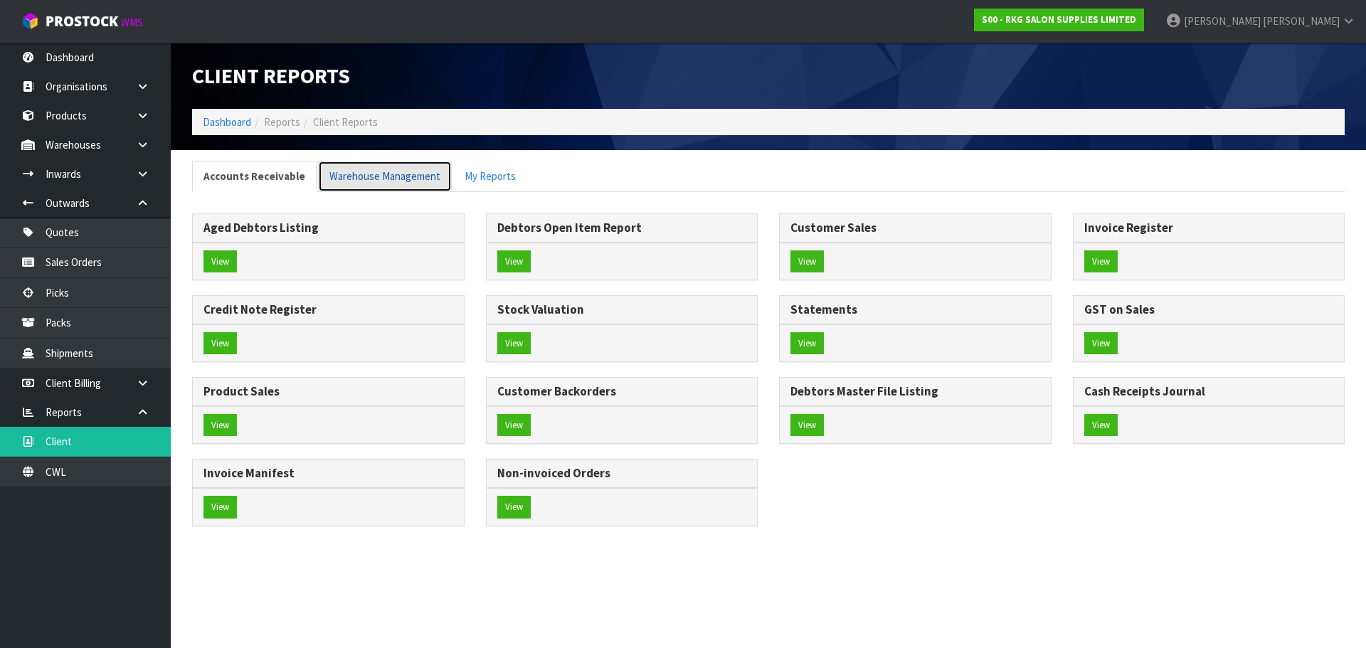
click at [358, 179] on link "Warehouse Management" at bounding box center [385, 176] width 134 height 31
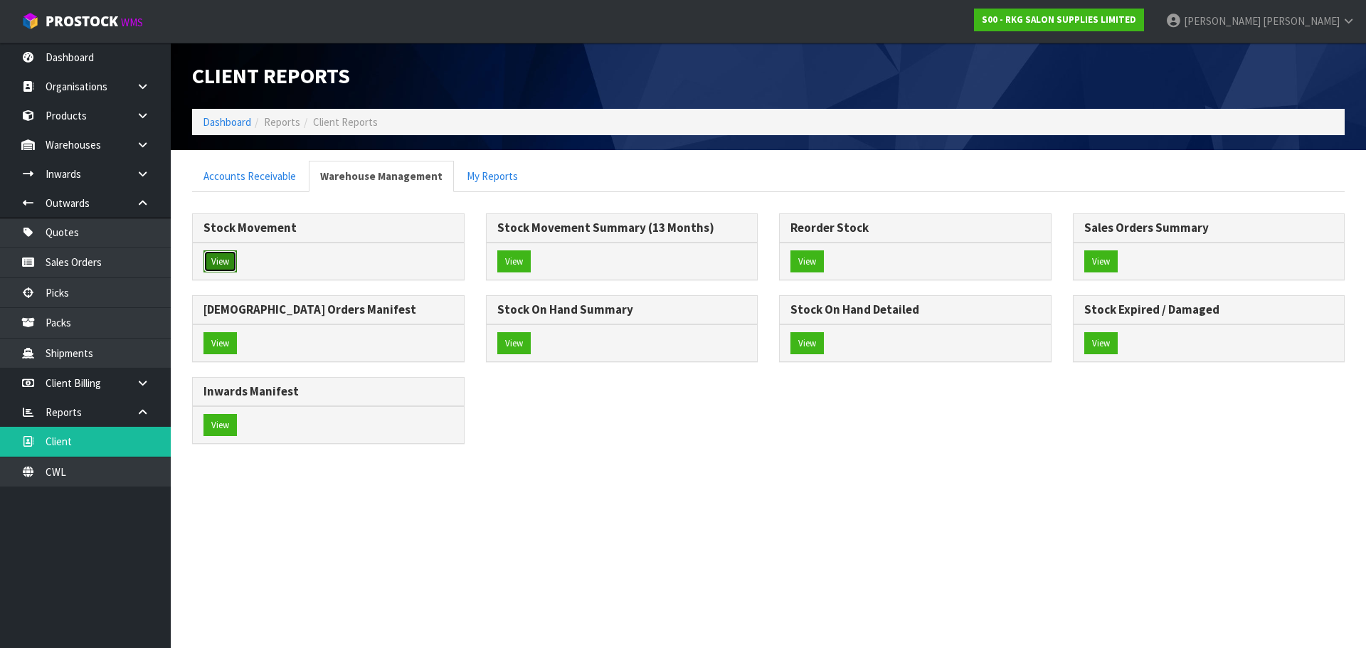
click at [220, 261] on button "View" at bounding box center [219, 261] width 33 height 23
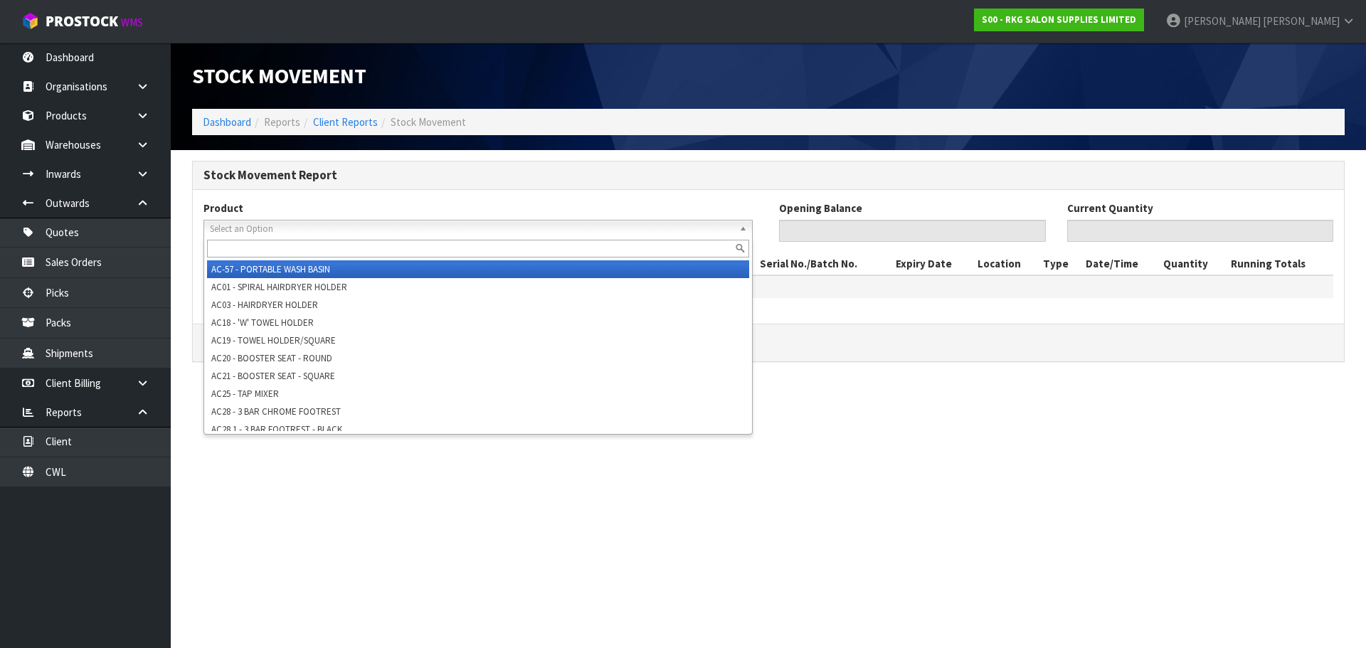
click at [285, 226] on span "Select an Option" at bounding box center [472, 229] width 524 height 17
paste input "02090102"
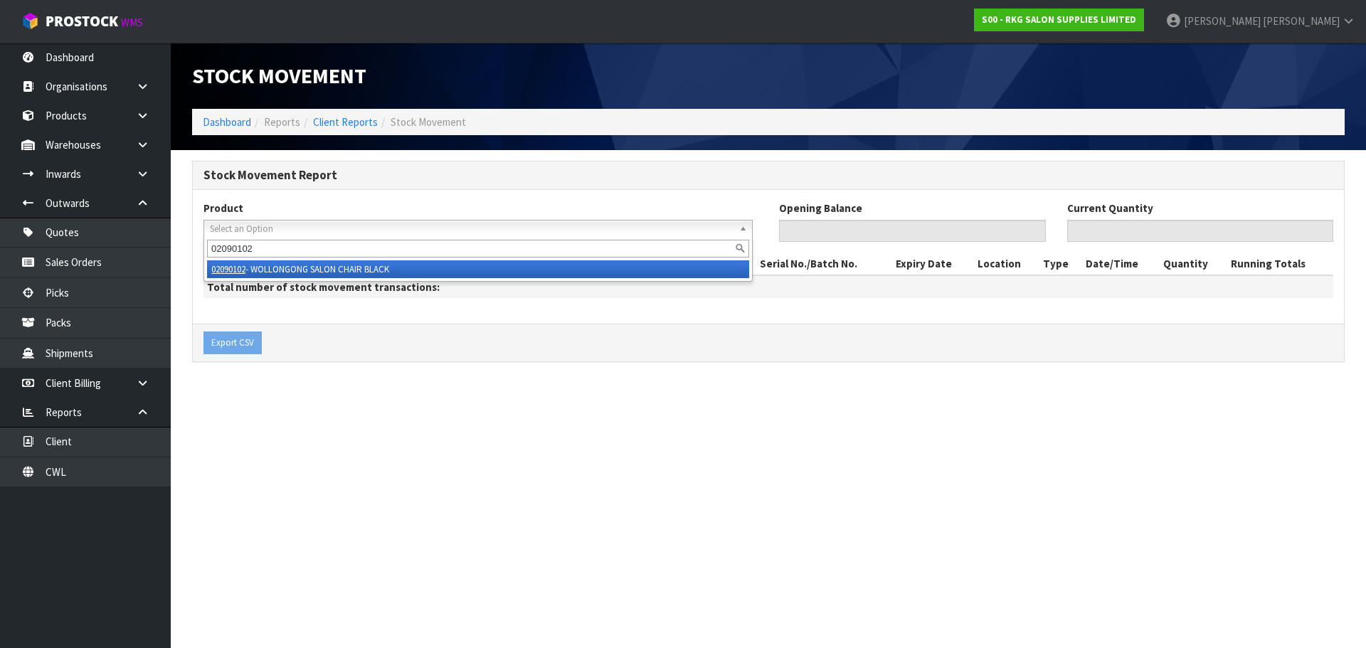
type input "02090102"
click at [302, 268] on li "02090102 - WOLLONGONG SALON CHAIR BLACK" at bounding box center [478, 269] width 542 height 18
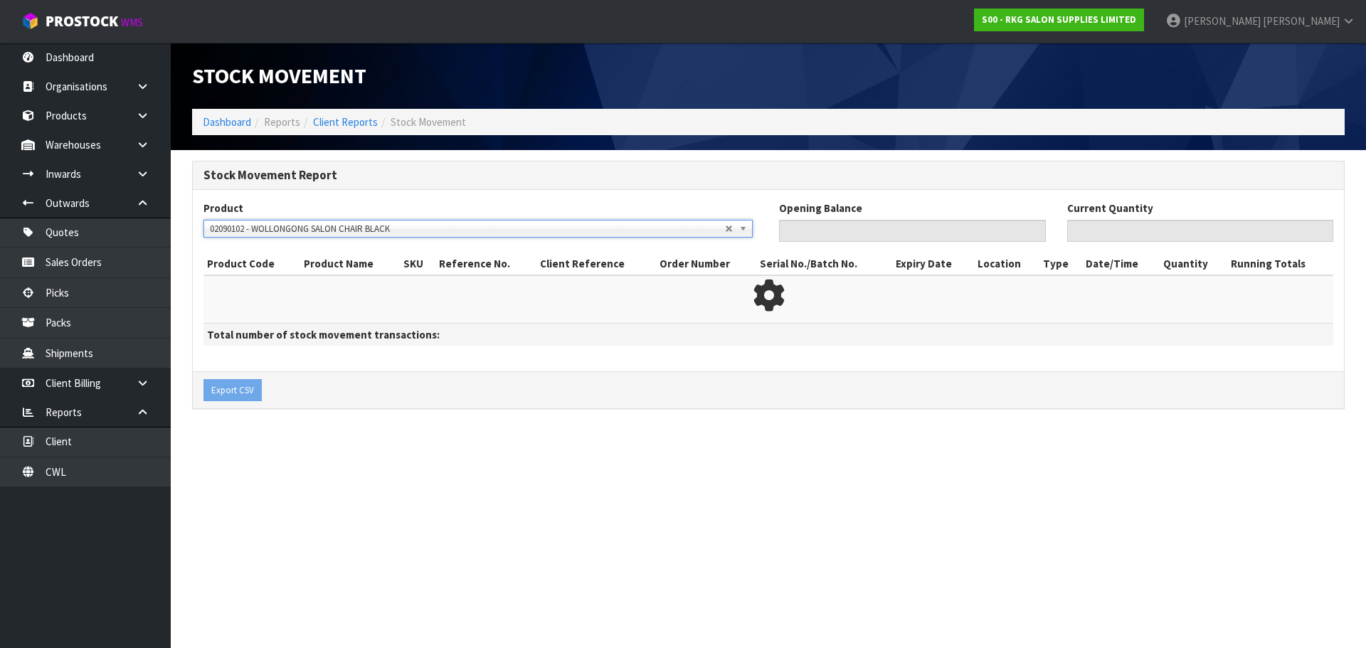
type input "0"
type input "7"
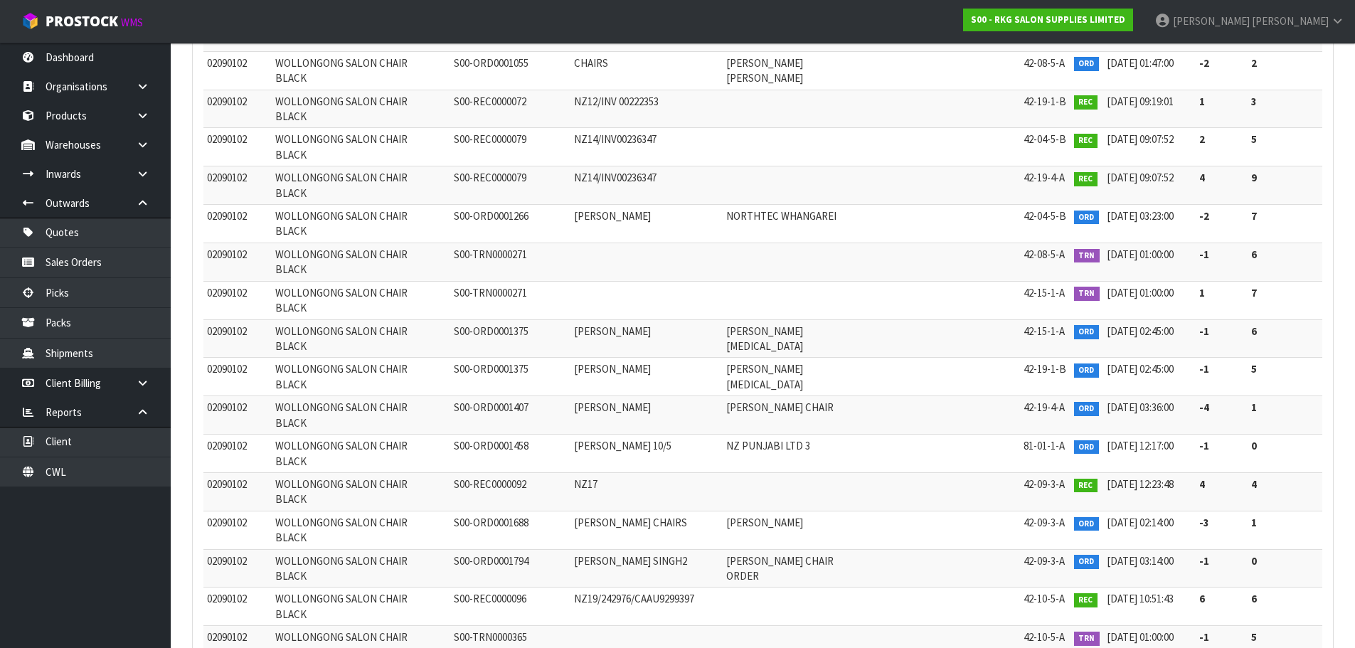
scroll to position [432, 0]
click at [66, 239] on link "Quotes" at bounding box center [85, 232] width 171 height 29
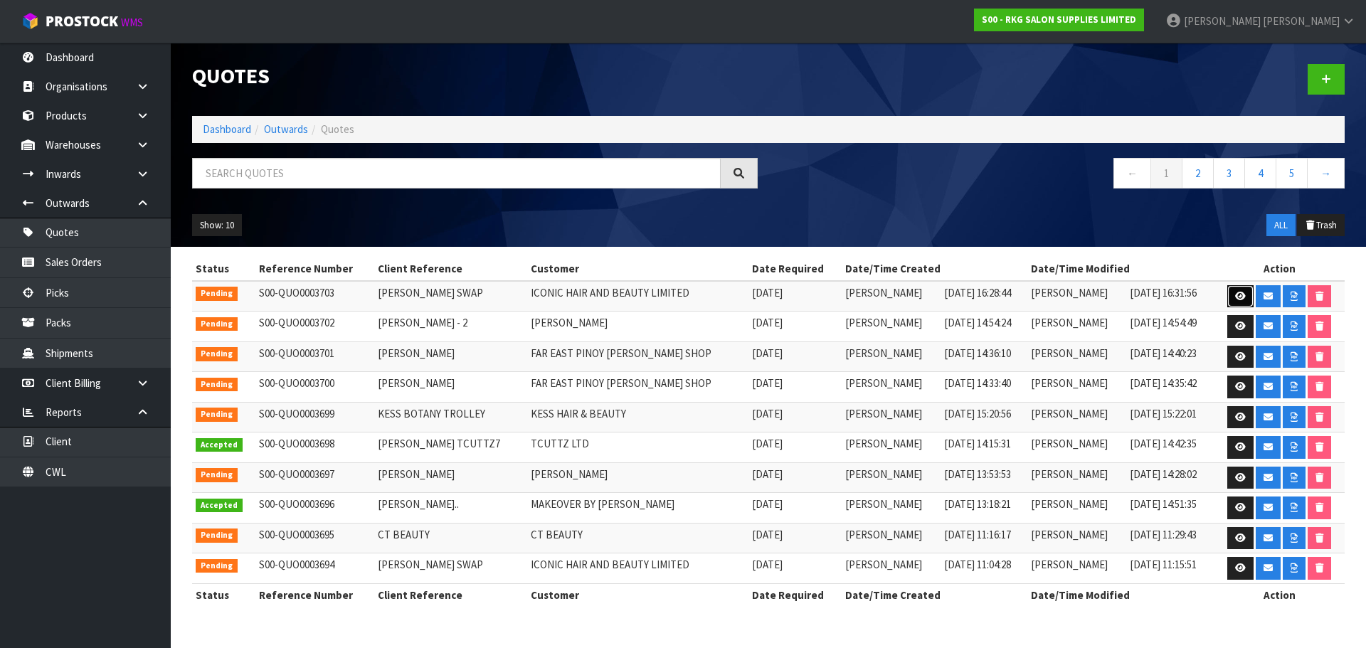
click at [1235, 295] on icon at bounding box center [1240, 296] width 11 height 9
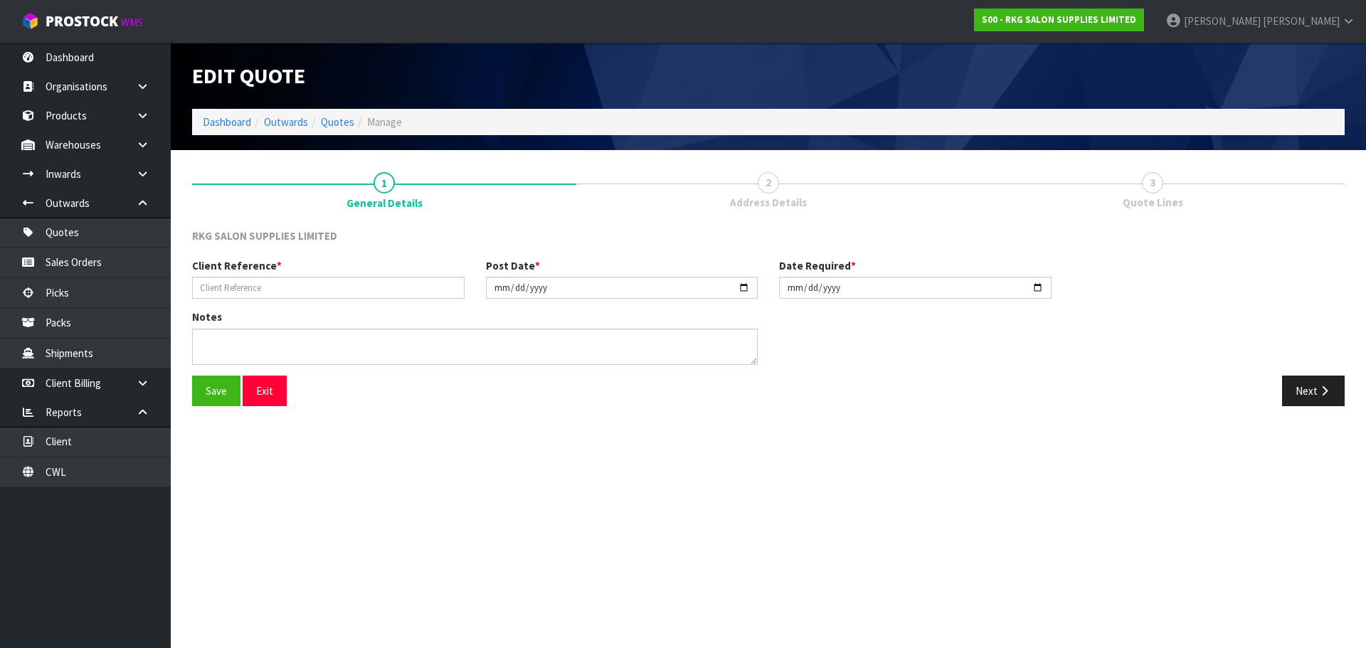
type input "[PERSON_NAME] SWAP"
type input "[DATE]"
type textarea "SWAP FOR 3 BATLOW CHAIRS AMOUNT $1506.37 BALANCE TO PAY 457 FOR NEW CHAIRS INCL…"
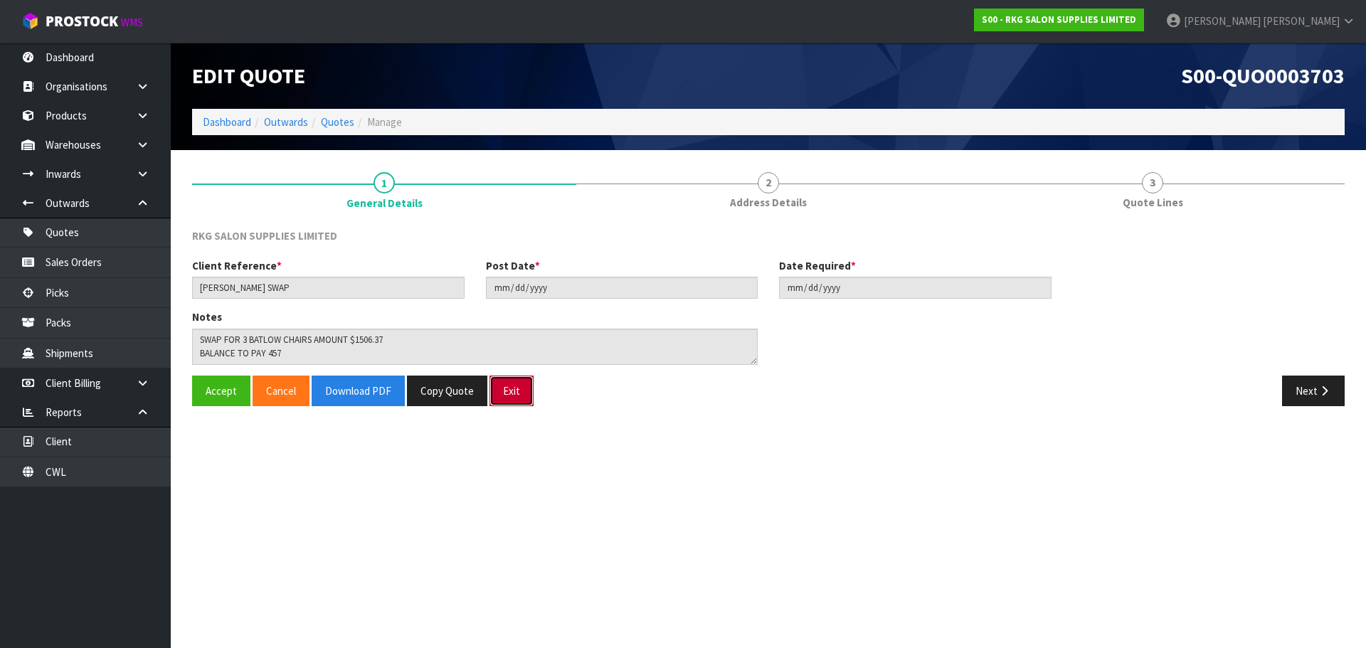
click at [514, 386] on button "Exit" at bounding box center [511, 391] width 44 height 31
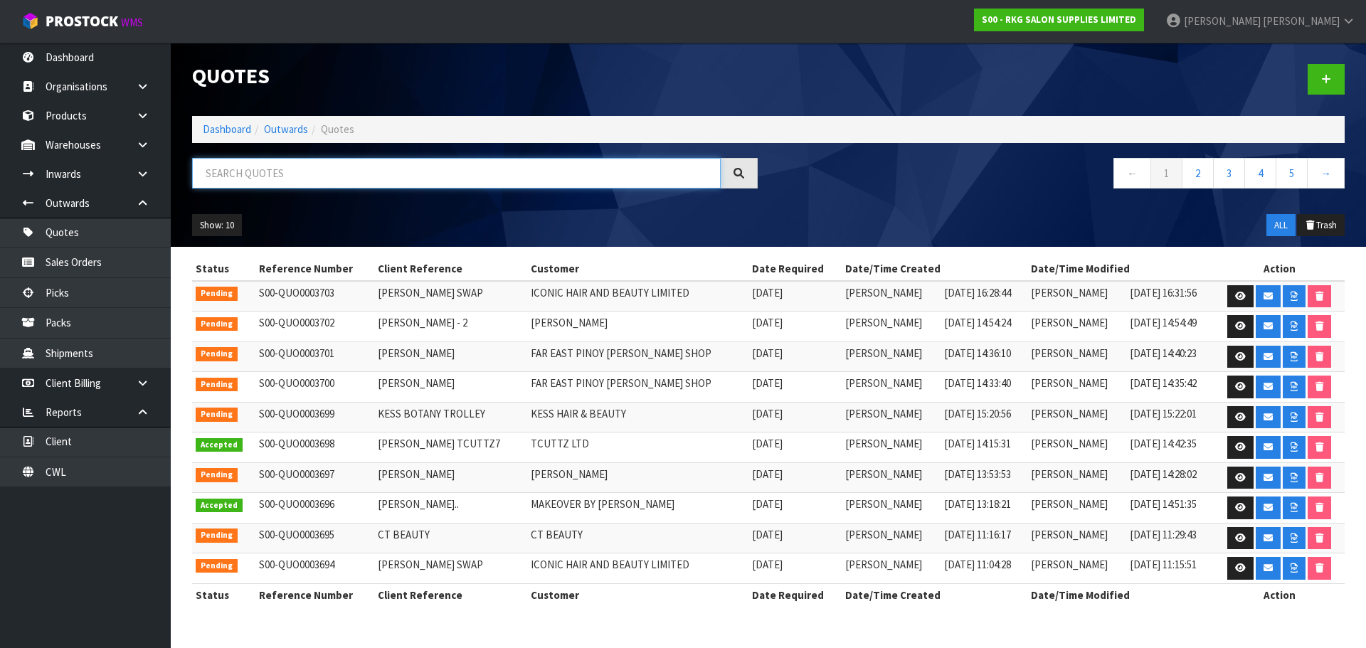
click at [288, 169] on input "text" at bounding box center [456, 173] width 529 height 31
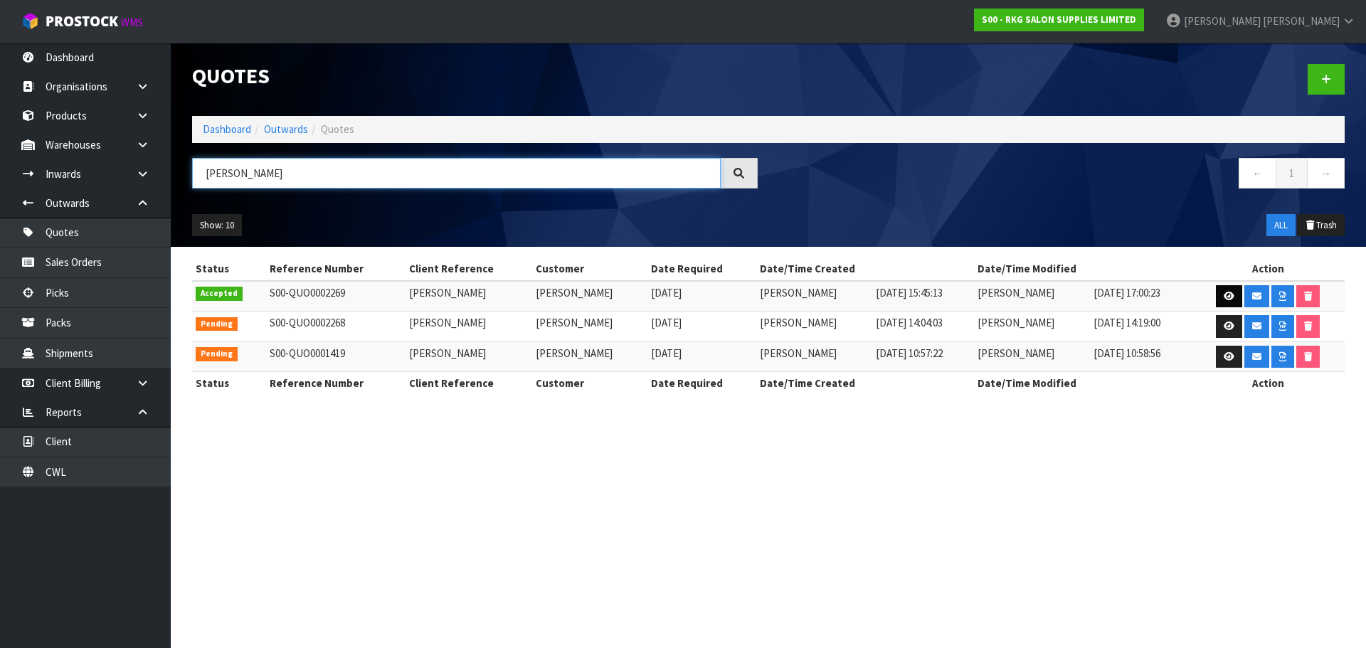
type input "HARPREET"
click at [1232, 296] on icon at bounding box center [1229, 296] width 11 height 9
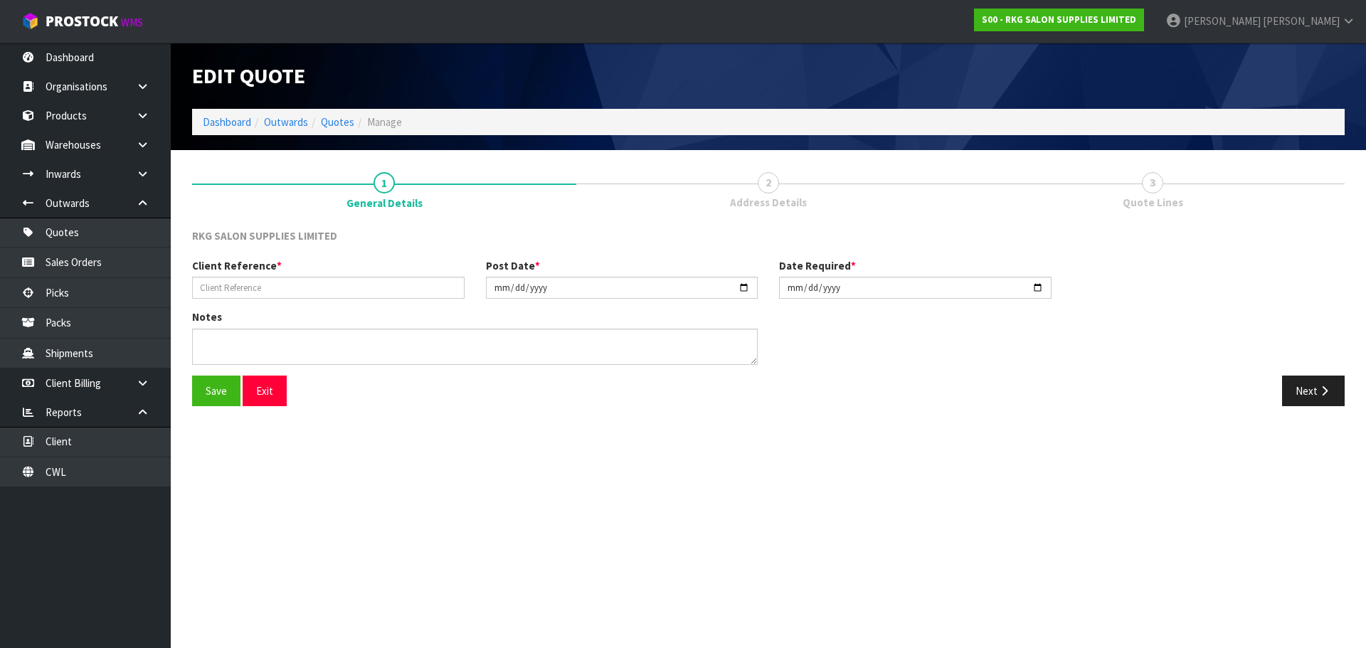
type input "[PERSON_NAME]"
type input "2024-04-10"
type textarea "CUSTOMER PICK UP"
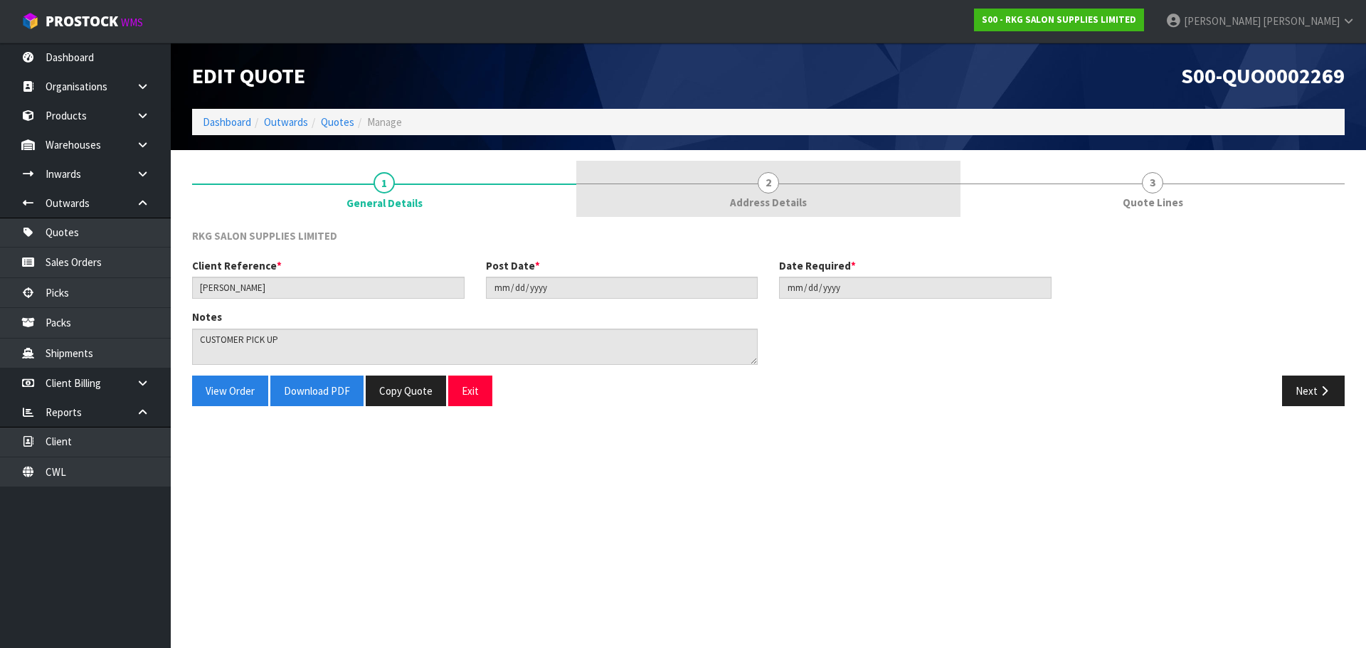
click at [774, 189] on span "2" at bounding box center [768, 182] width 21 height 21
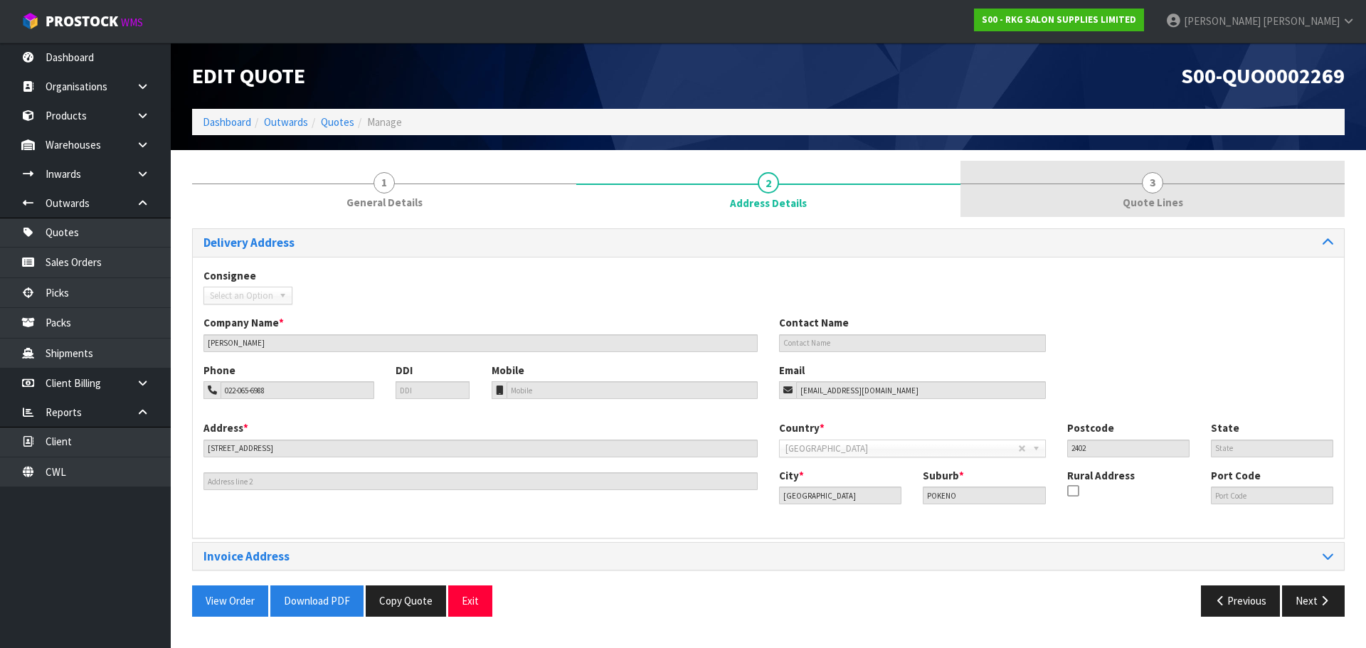
click at [1157, 181] on span "3" at bounding box center [1152, 182] width 21 height 21
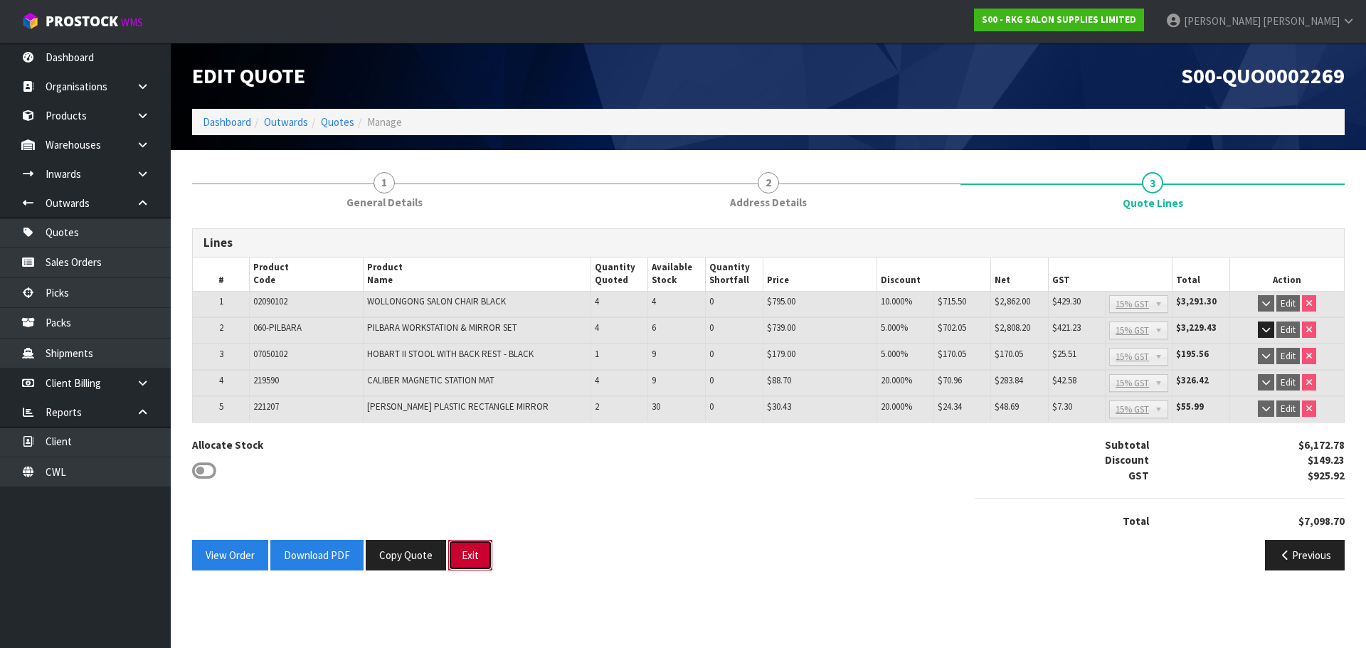
click at [454, 553] on button "Exit" at bounding box center [470, 555] width 44 height 31
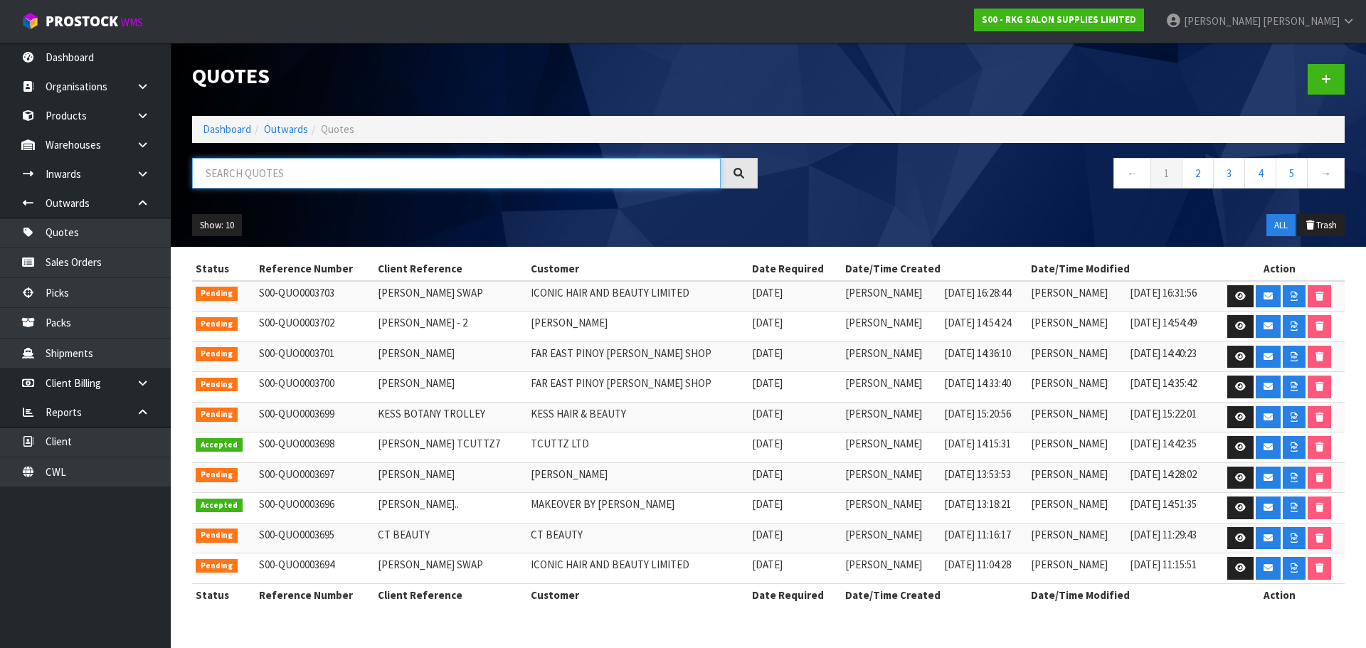
click at [294, 176] on input "text" at bounding box center [456, 173] width 529 height 31
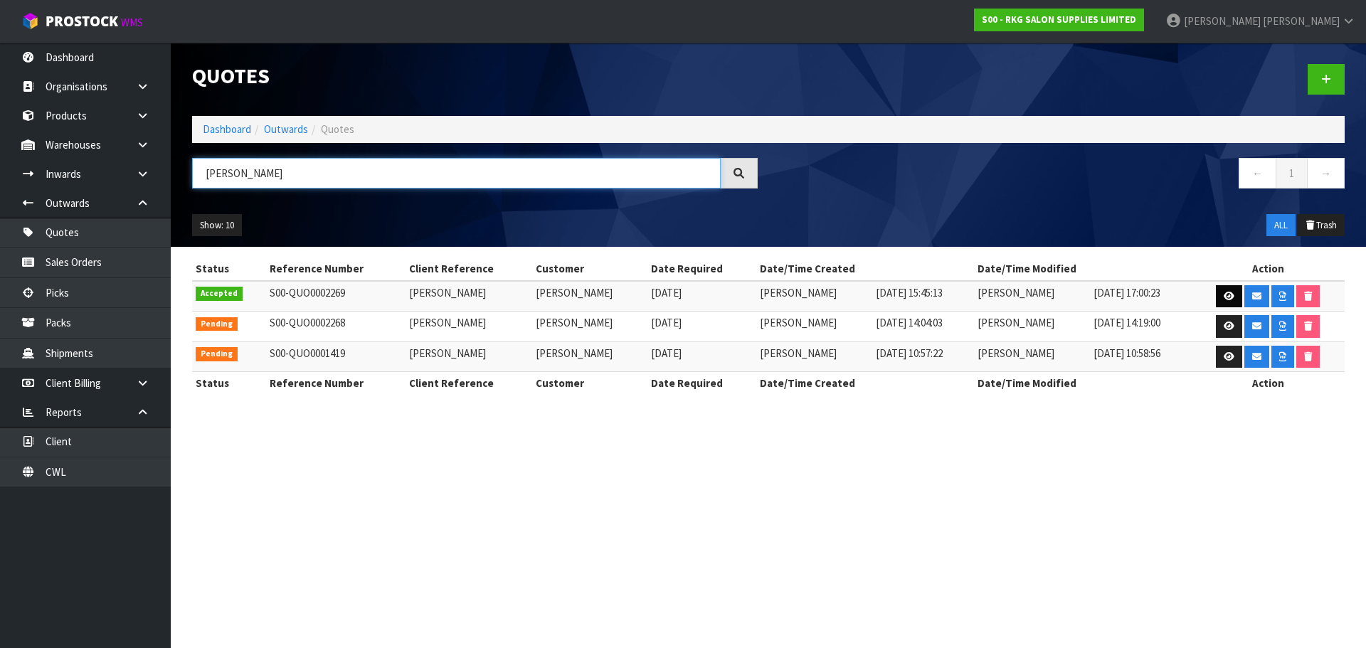
type input "HARPREET"
click at [1234, 295] on icon at bounding box center [1229, 296] width 11 height 9
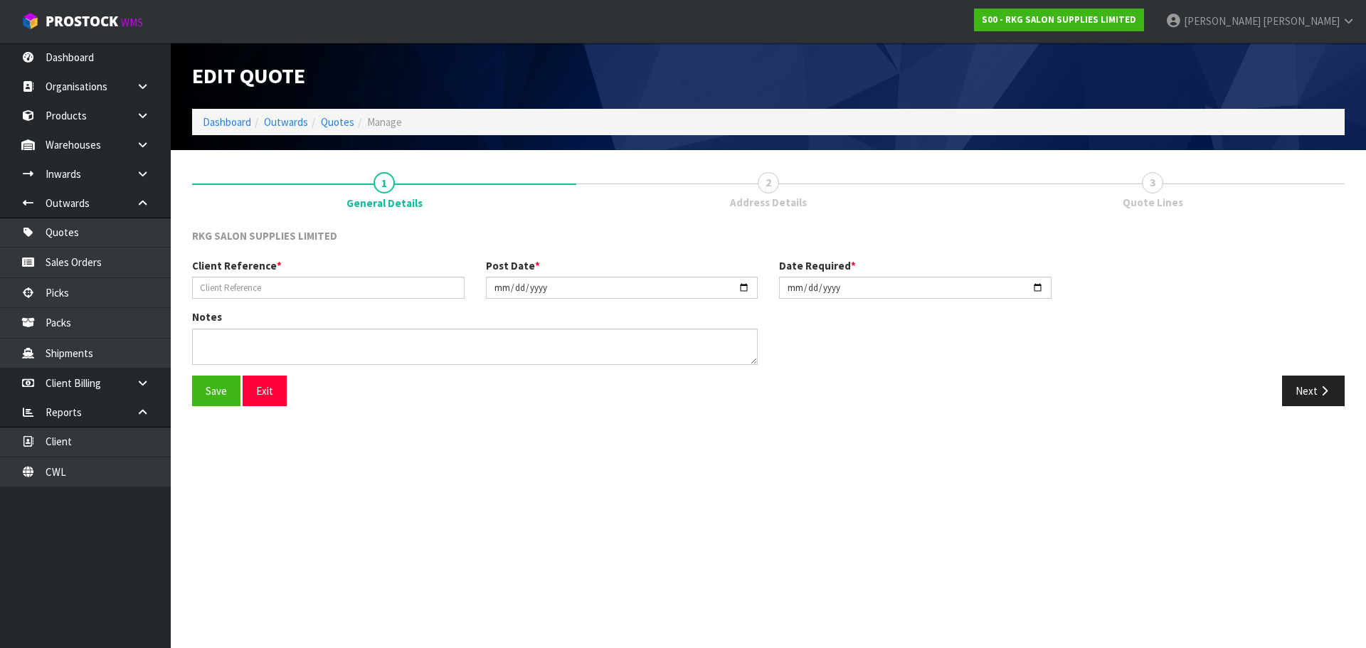
type input "[PERSON_NAME]"
type input "2024-04-10"
type textarea "CUSTOMER PICK UP"
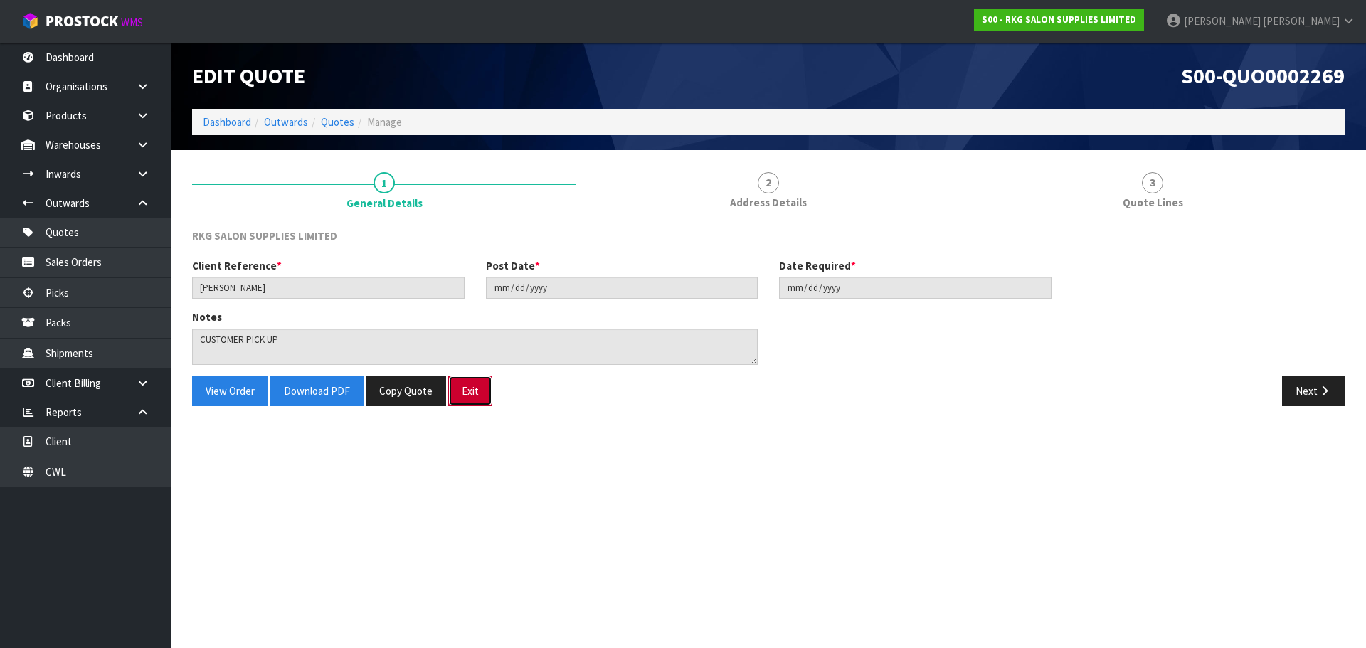
click at [471, 394] on button "Exit" at bounding box center [470, 391] width 44 height 31
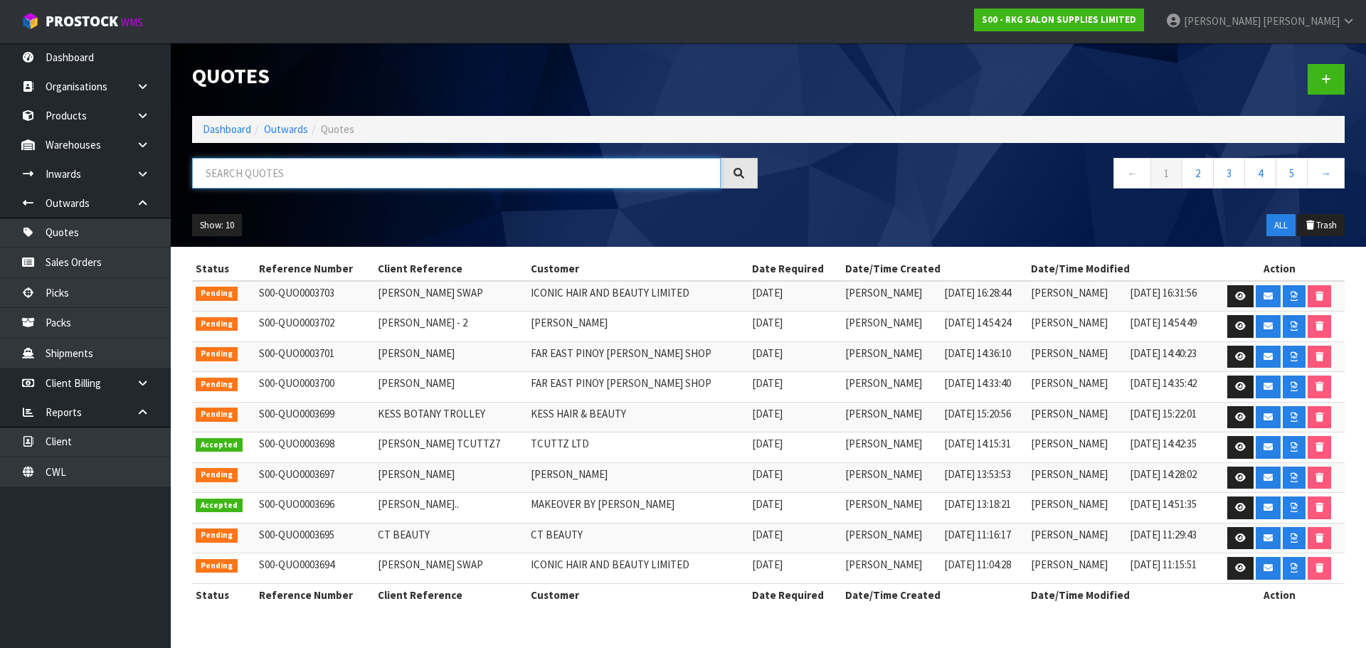
click at [327, 179] on input "text" at bounding box center [456, 173] width 529 height 31
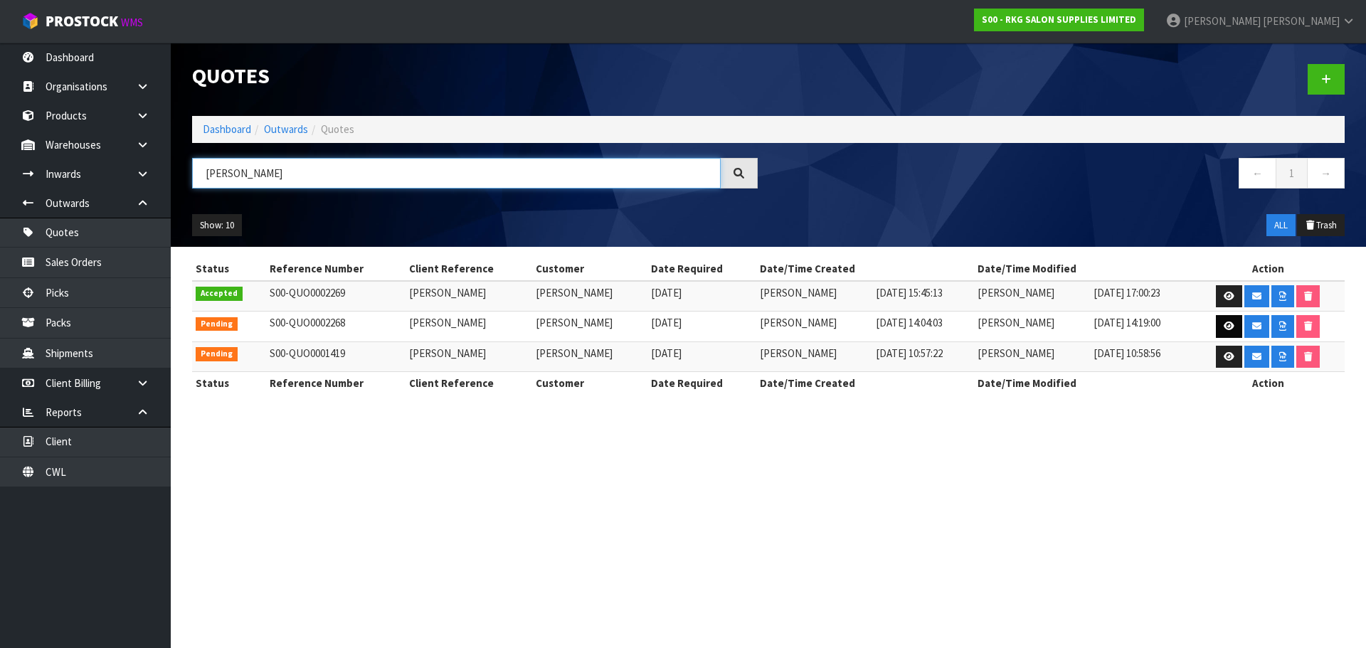
type input "HARPREET"
click at [1233, 329] on icon at bounding box center [1229, 326] width 11 height 9
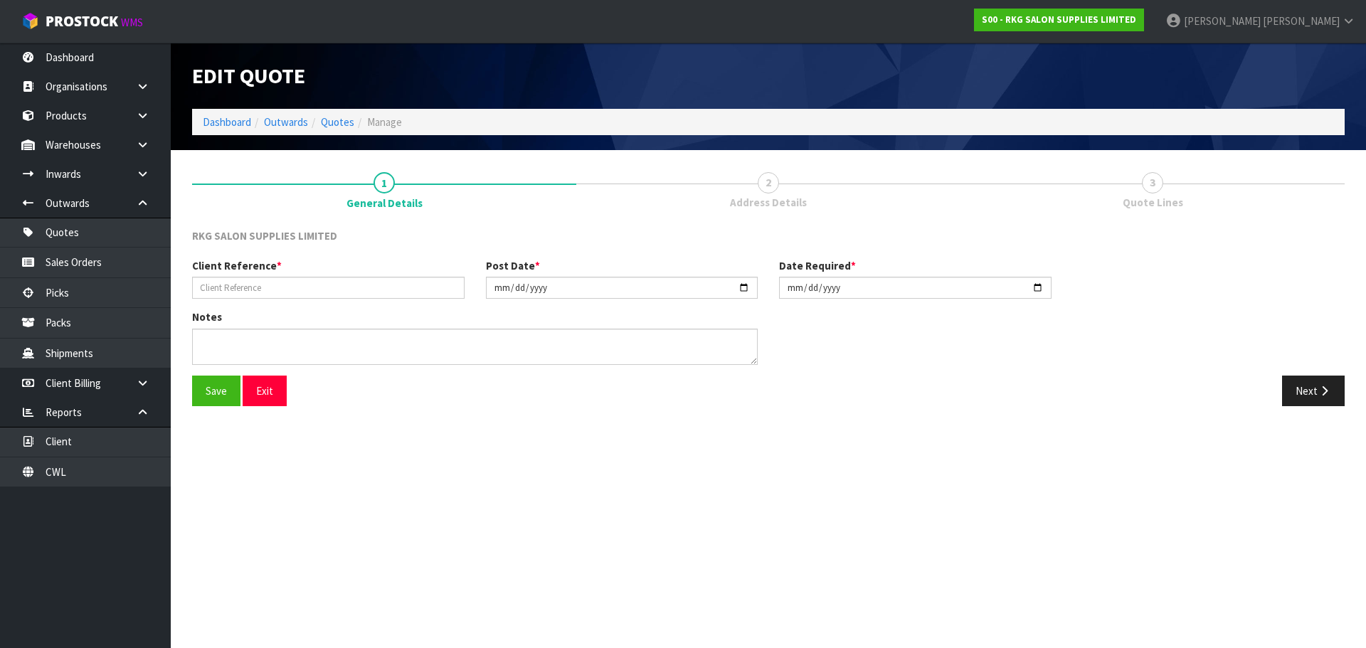
type input "HARPREET SINGH SANDHU"
type input "2024-04-10"
type textarea "CUSTOMER PICK UP"
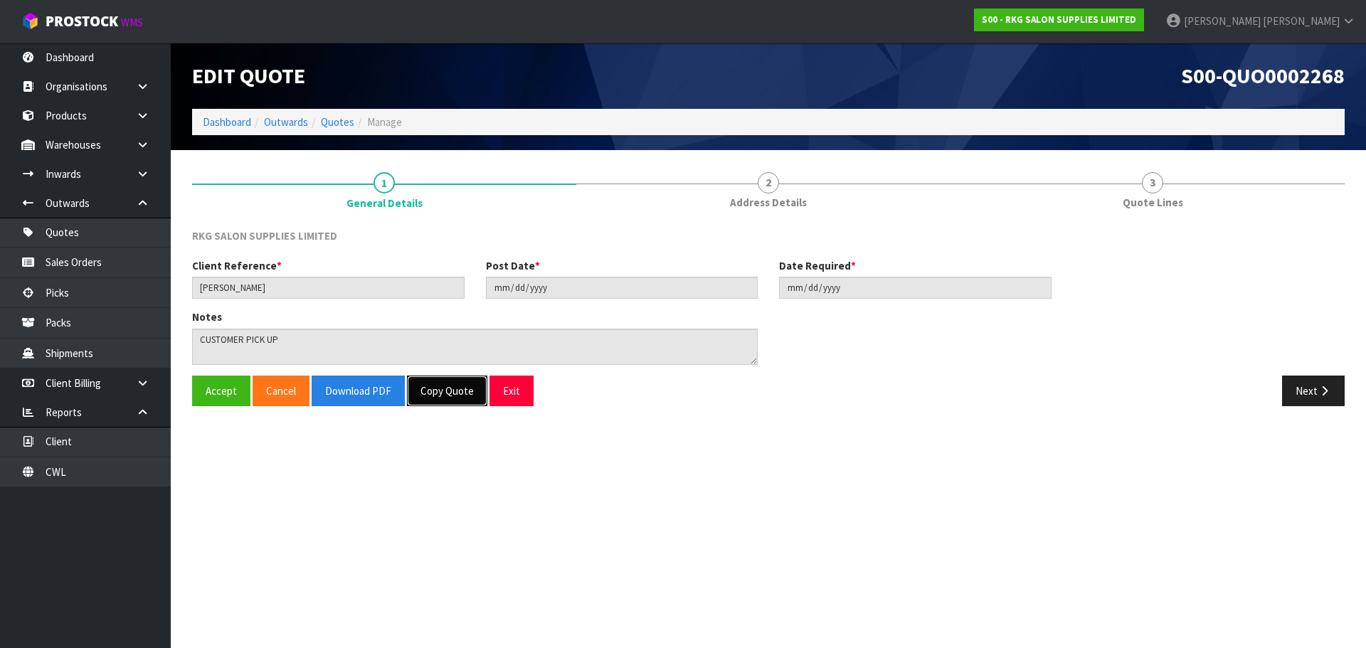
drag, startPoint x: 455, startPoint y: 390, endPoint x: 531, endPoint y: 330, distance: 96.2
click at [455, 390] on button "Copy Quote" at bounding box center [447, 391] width 80 height 31
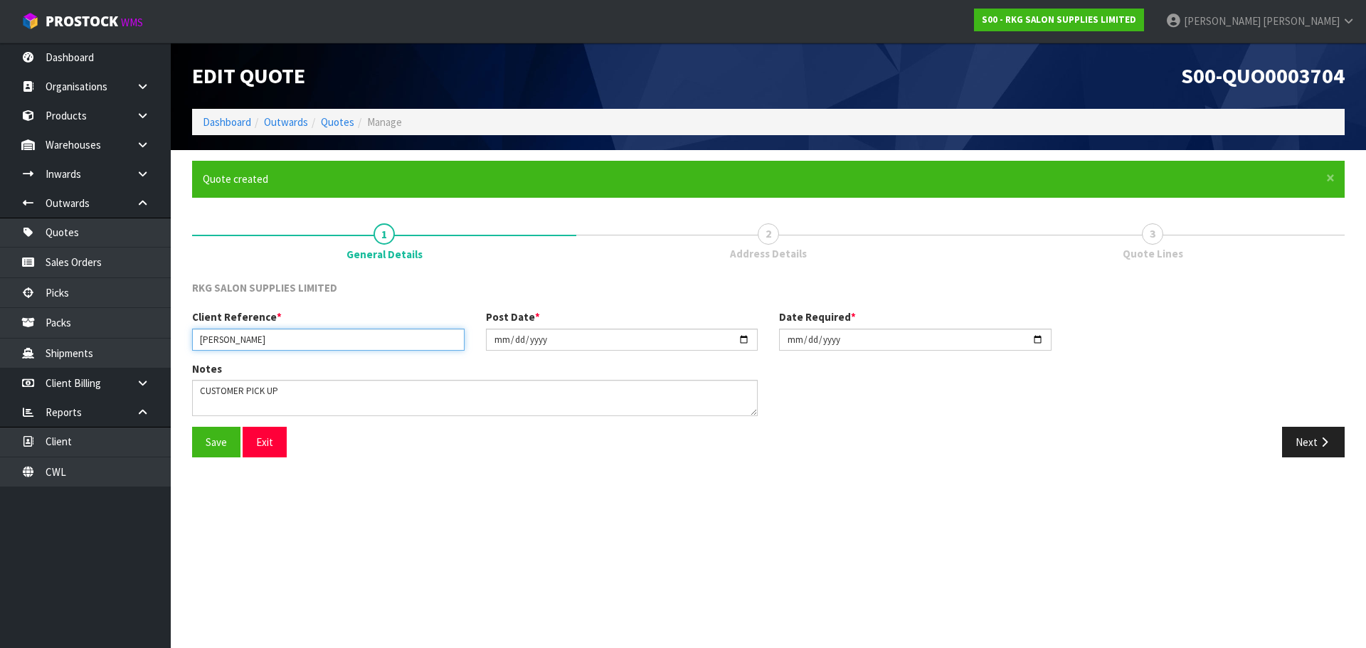
click at [329, 336] on input "HARPREET SINGH SANDHU" at bounding box center [328, 340] width 272 height 22
click at [739, 340] on input "2024-04-10" at bounding box center [622, 340] width 272 height 22
type input "[DATE]"
click at [1039, 345] on input "2024-04-10" at bounding box center [915, 340] width 272 height 22
type input "[DATE]"
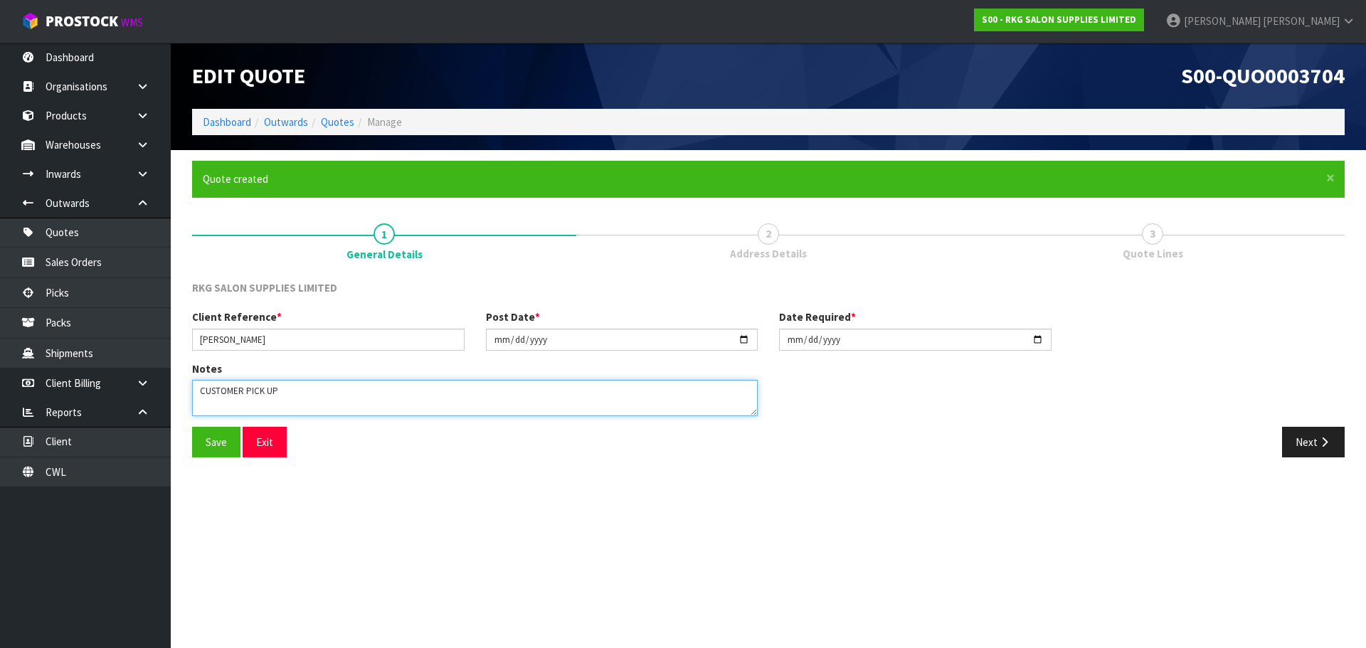
drag, startPoint x: 290, startPoint y: 394, endPoint x: 197, endPoint y: 394, distance: 93.2
click at [197, 394] on textarea at bounding box center [475, 398] width 566 height 36
click at [215, 451] on button "Save" at bounding box center [216, 442] width 48 height 31
click at [1317, 448] on button "Next" at bounding box center [1313, 442] width 63 height 31
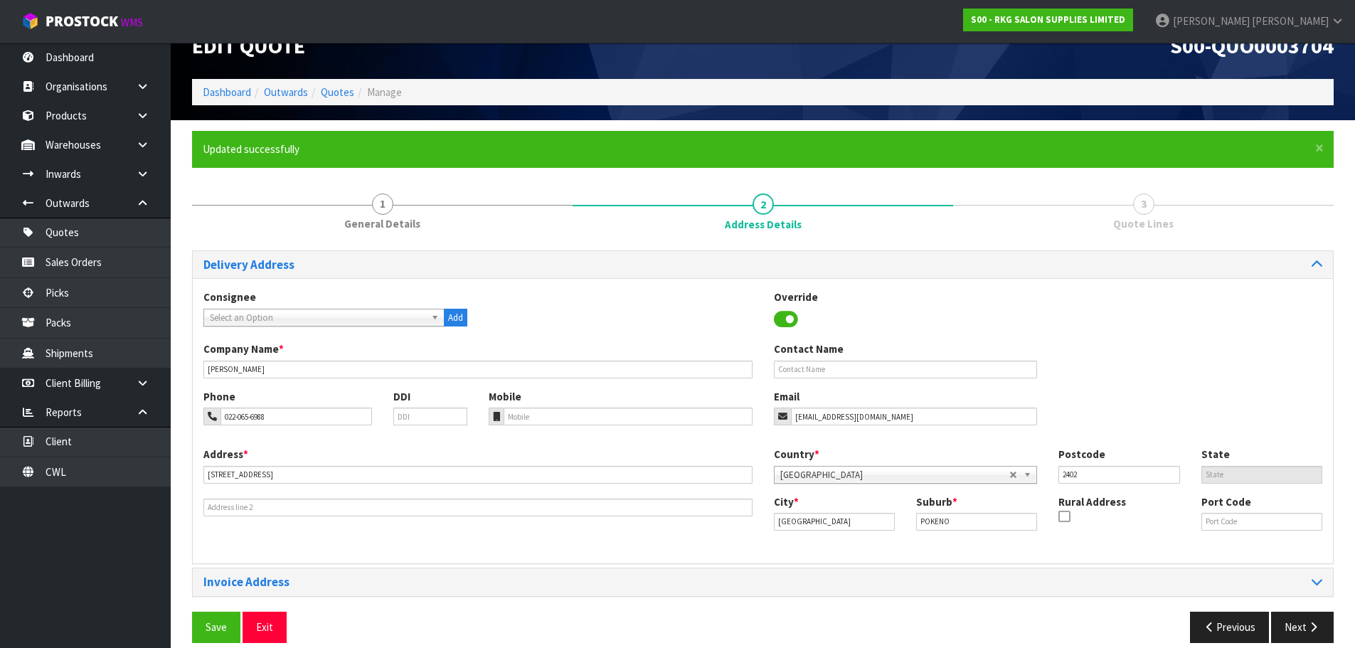
scroll to position [46, 0]
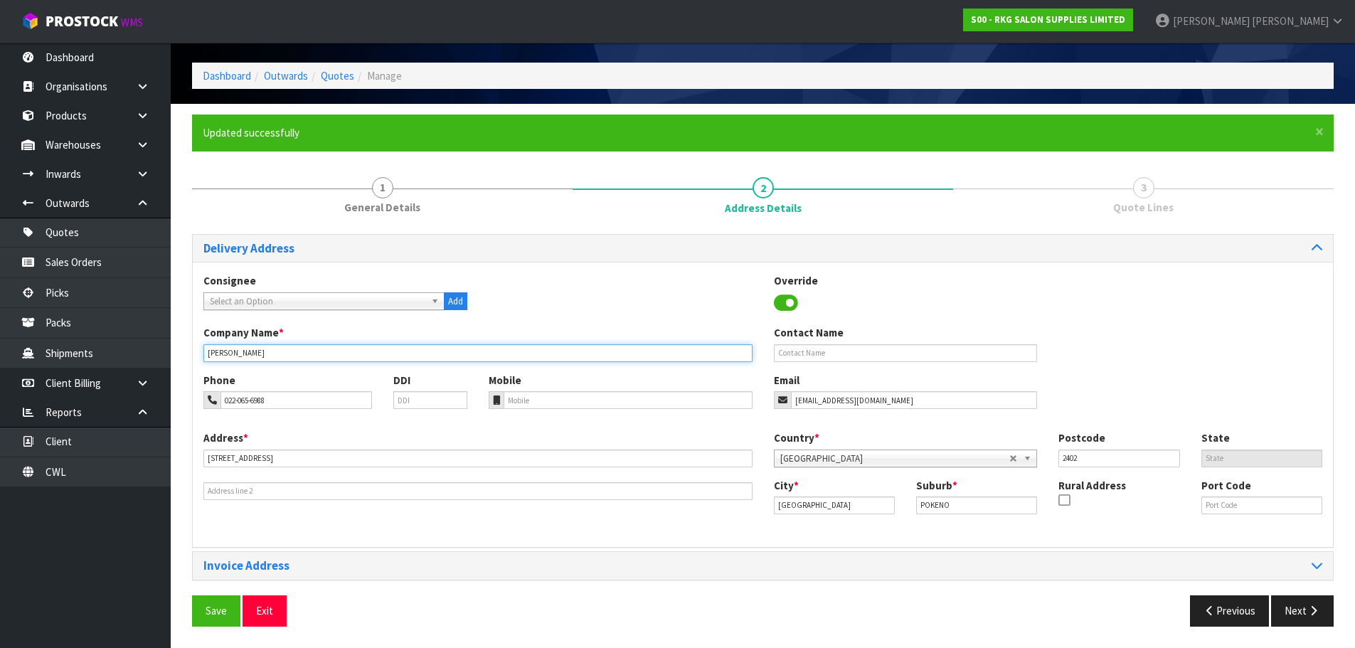
drag, startPoint x: 321, startPoint y: 348, endPoint x: 182, endPoint y: 352, distance: 138.8
click at [182, 352] on div "× Close Updated successfully 1 General Details 2 Address Details 3 Quote Lines …" at bounding box center [762, 376] width 1163 height 522
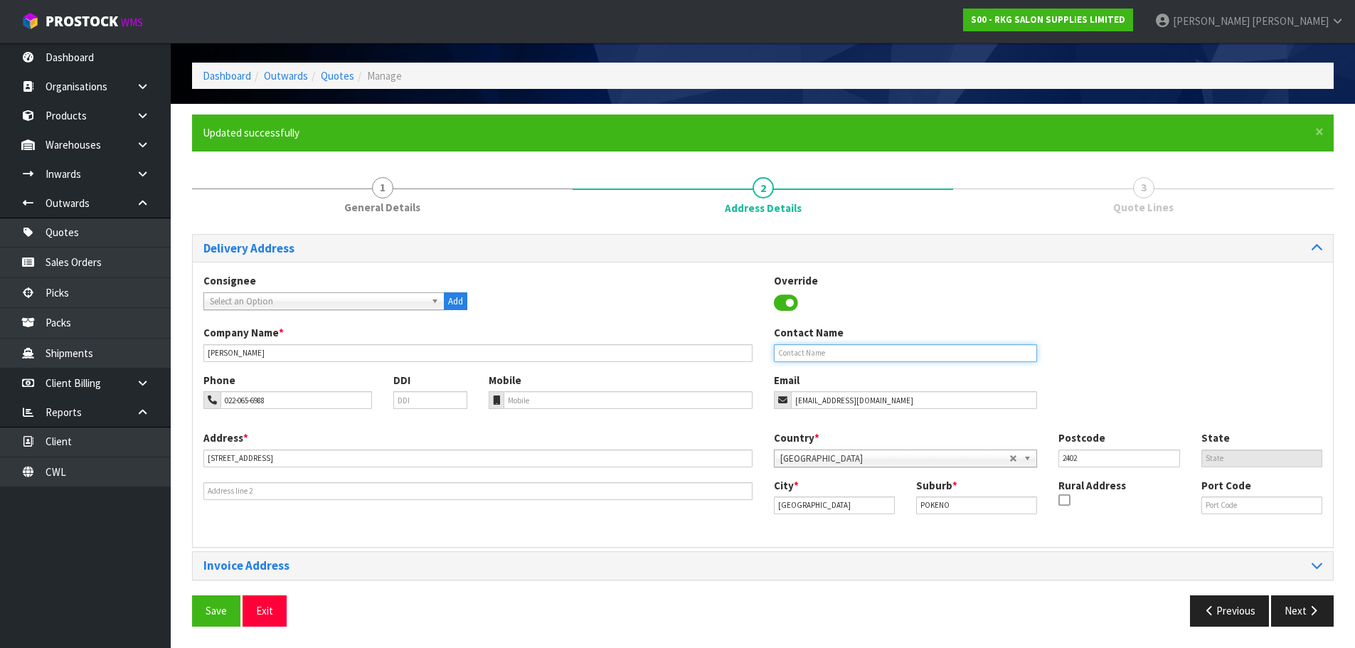
click at [812, 351] on input "text" at bounding box center [906, 353] width 264 height 18
paste input "HARPREET SINGH SANDHU"
type input "HARPREET SINGH SANDHU"
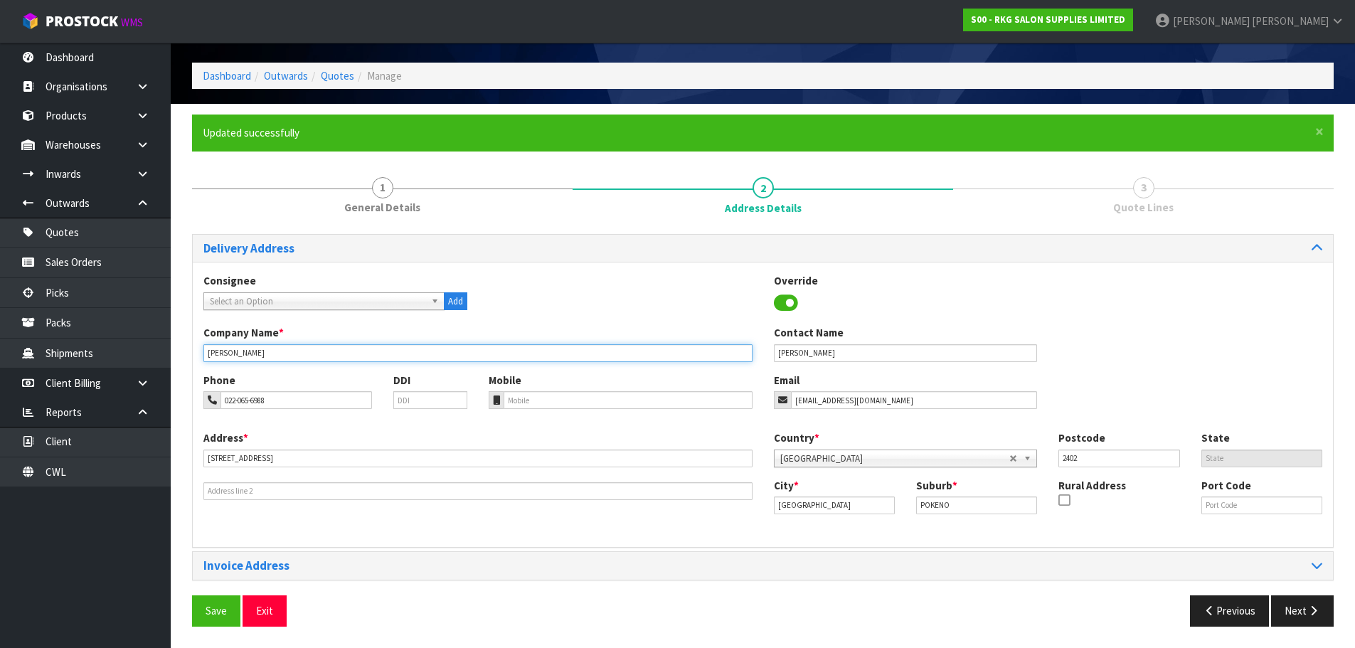
drag, startPoint x: 312, startPoint y: 354, endPoint x: 200, endPoint y: 358, distance: 112.5
click at [200, 358] on div "Company Name * HARPREET SINGH SANDHU" at bounding box center [478, 343] width 571 height 36
type input "MALWA CUTS"
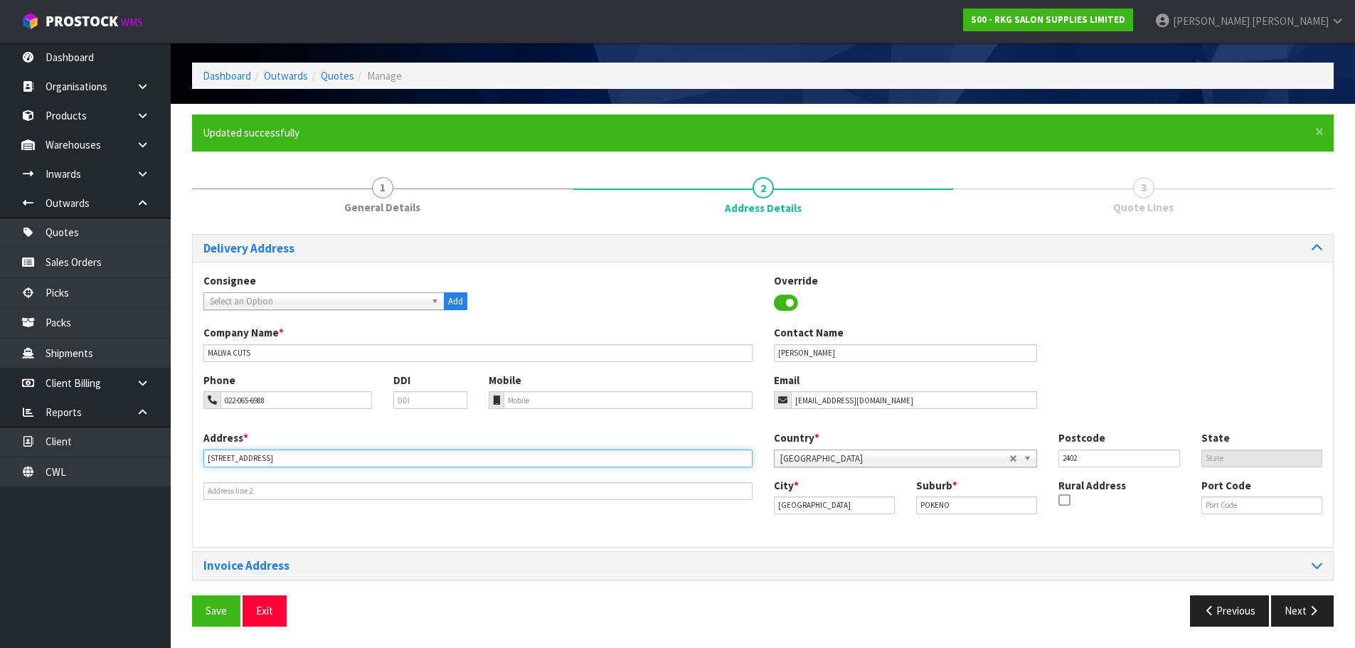
drag, startPoint x: 301, startPoint y: 458, endPoint x: 202, endPoint y: 456, distance: 98.9
click at [202, 456] on div "Address * 68 WESTMUIR CRESCENT" at bounding box center [478, 465] width 571 height 70
type input "9 ST GEORGE ST"
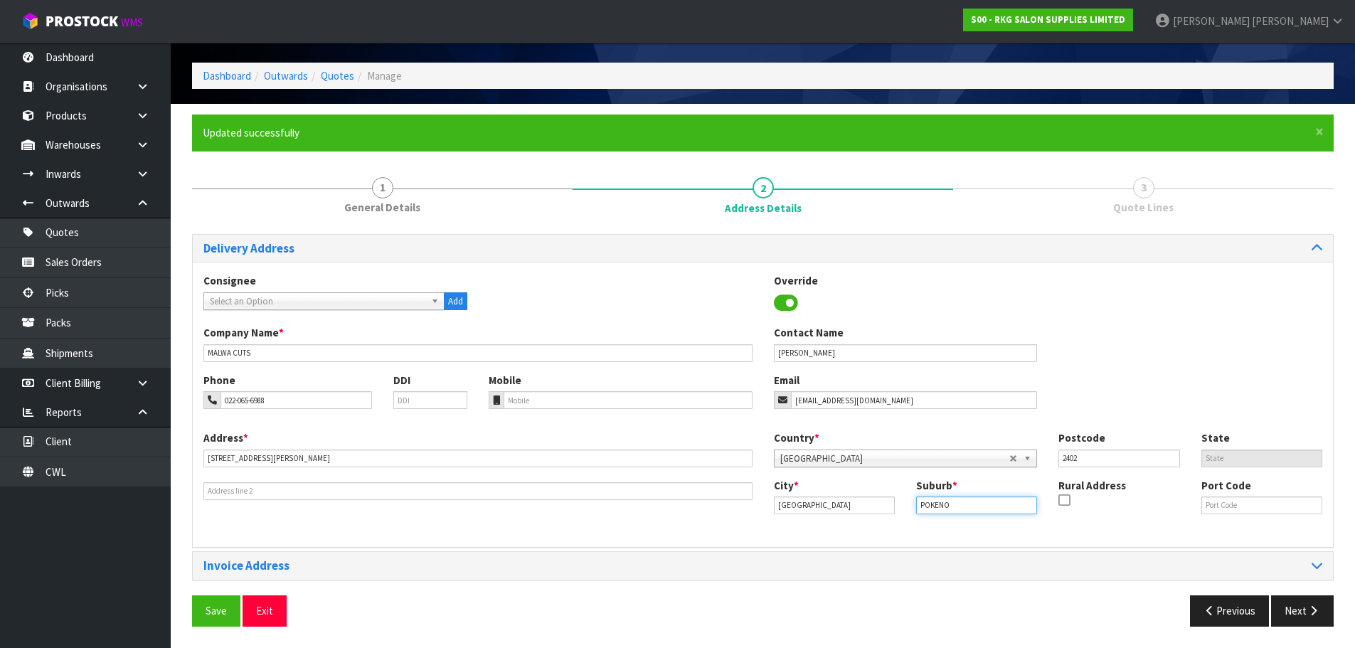
click at [964, 507] on input "POKENO" at bounding box center [976, 506] width 121 height 18
drag, startPoint x: 972, startPoint y: 502, endPoint x: 909, endPoint y: 510, distance: 63.1
click at [909, 510] on div "Suburb * POKENO" at bounding box center [977, 496] width 142 height 36
type input "PAPATOETOE"
drag, startPoint x: 1091, startPoint y: 455, endPoint x: 1059, endPoint y: 460, distance: 32.5
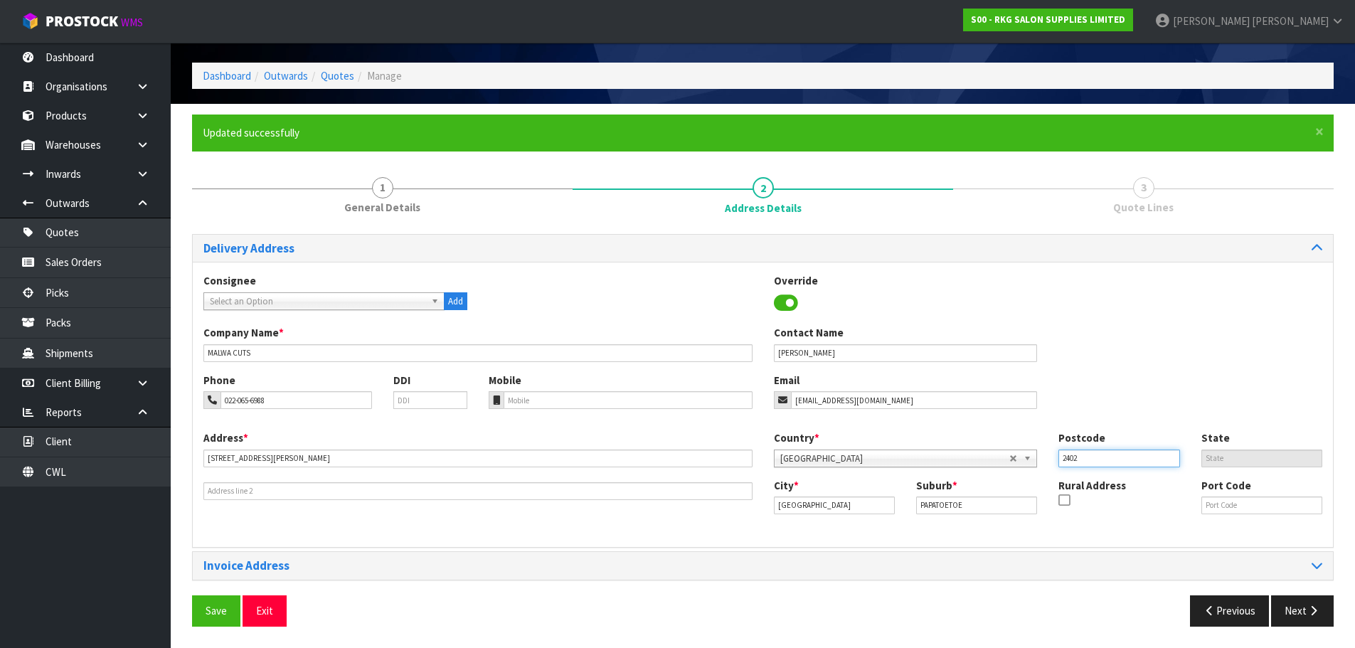
click at [1059, 460] on input "2402" at bounding box center [1119, 459] width 121 height 18
type input "2025"
click at [1075, 386] on div "Phone 022-065-6988 DDI Mobile Email hsanhuz89@yahoo.in" at bounding box center [763, 402] width 1140 height 58
click at [812, 403] on input "hsanhuz89@yahoo.in" at bounding box center [914, 400] width 247 height 18
type input "hsandhuz89@yahoo.in"
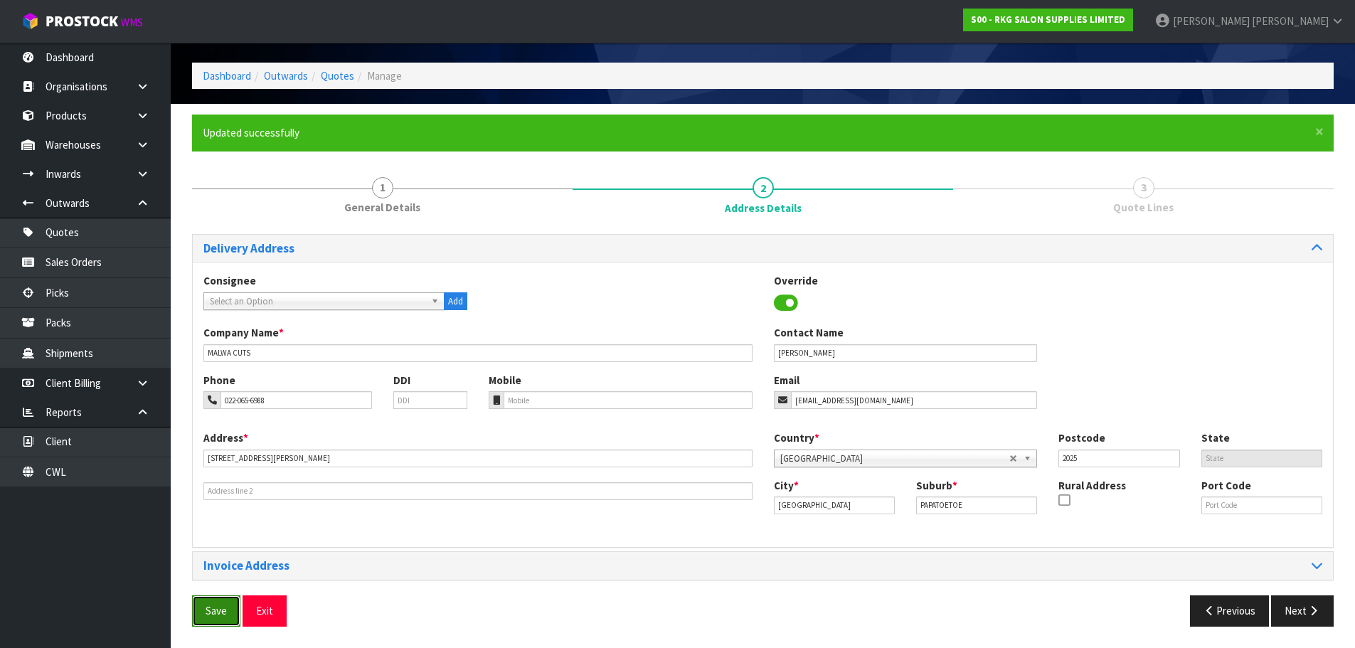
click at [223, 600] on button "Save" at bounding box center [216, 610] width 48 height 31
drag, startPoint x: 1303, startPoint y: 610, endPoint x: 1158, endPoint y: 567, distance: 151.3
click at [1303, 610] on button "Next" at bounding box center [1302, 610] width 63 height 31
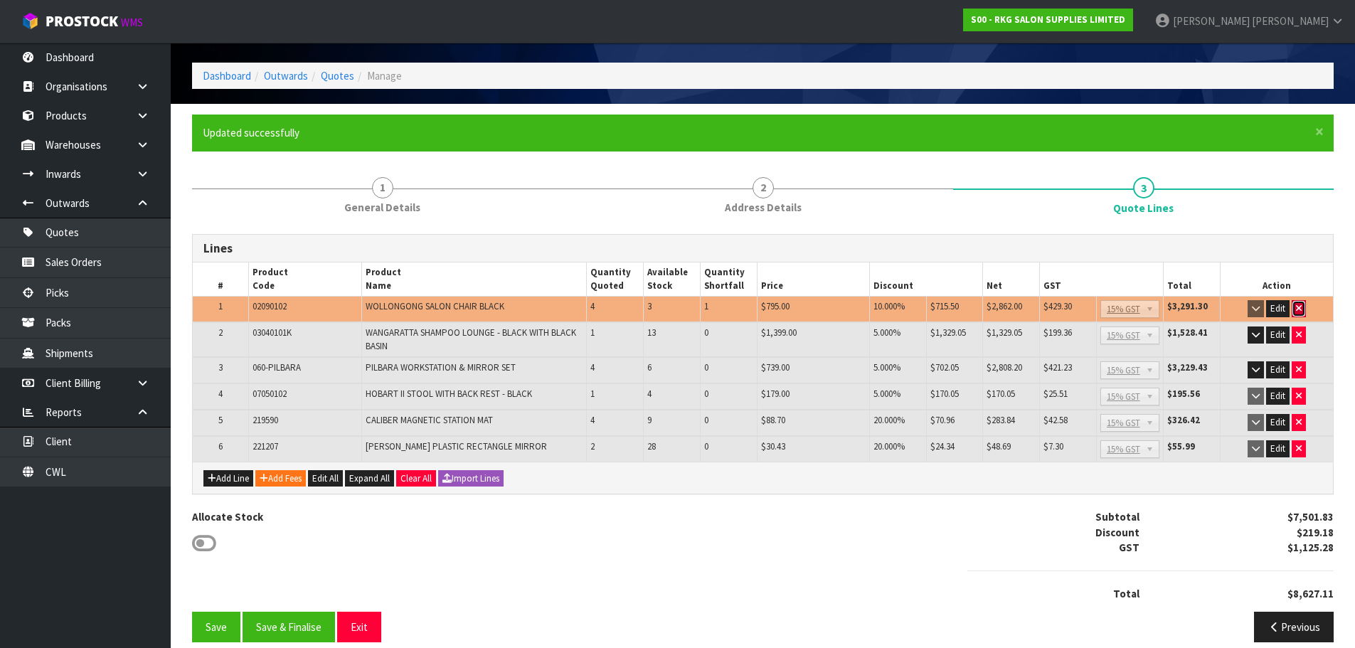
click at [1302, 309] on button "button" at bounding box center [1299, 308] width 14 height 17
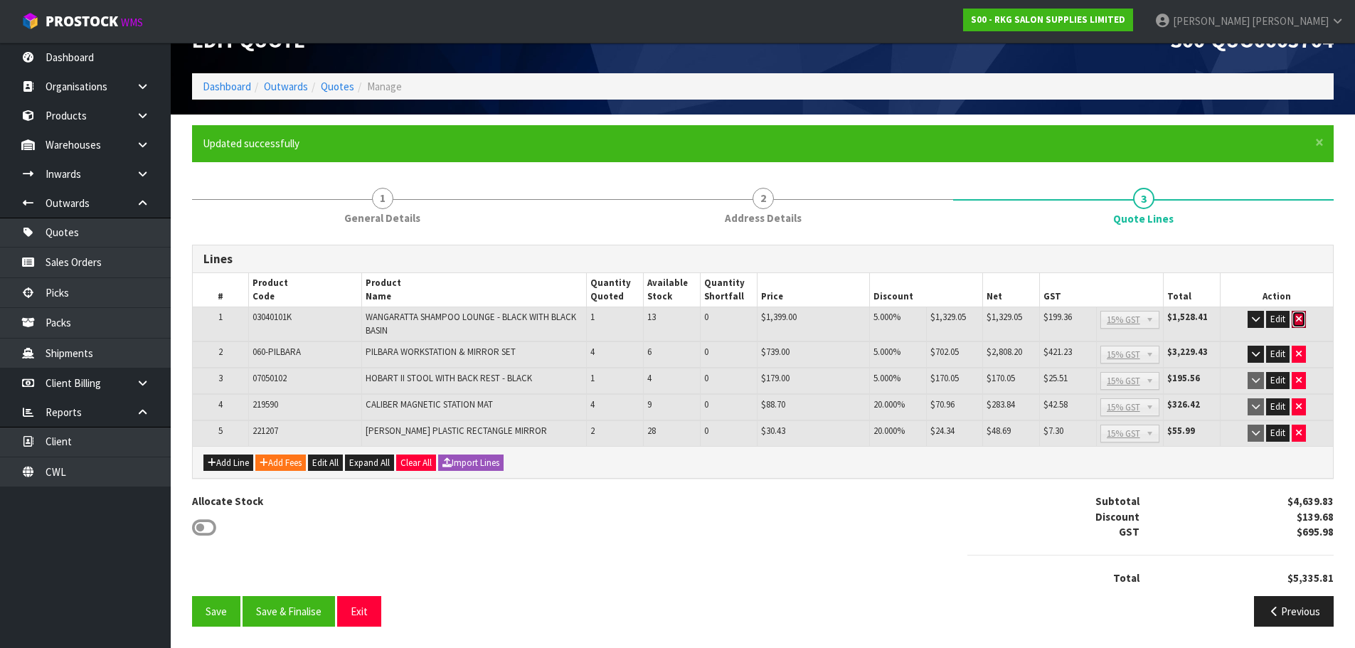
click at [1298, 313] on button "button" at bounding box center [1299, 319] width 14 height 17
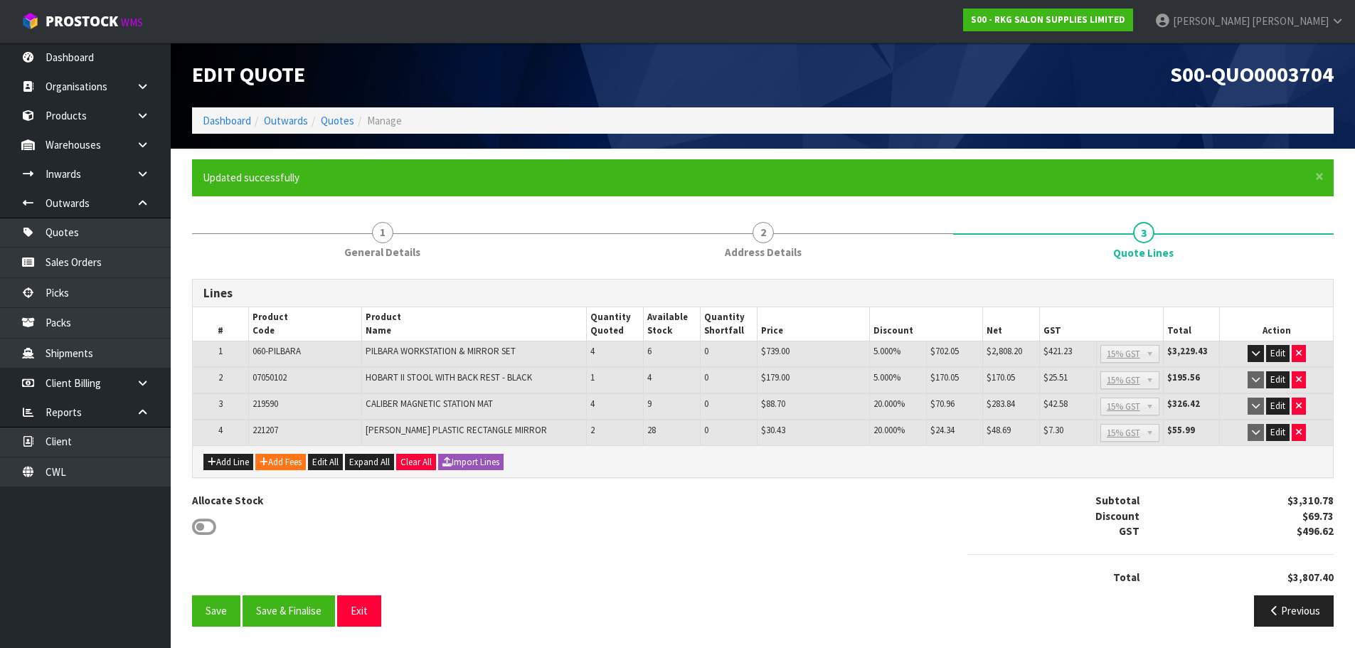
scroll to position [1, 0]
click at [1299, 356] on icon "button" at bounding box center [1299, 353] width 6 height 9
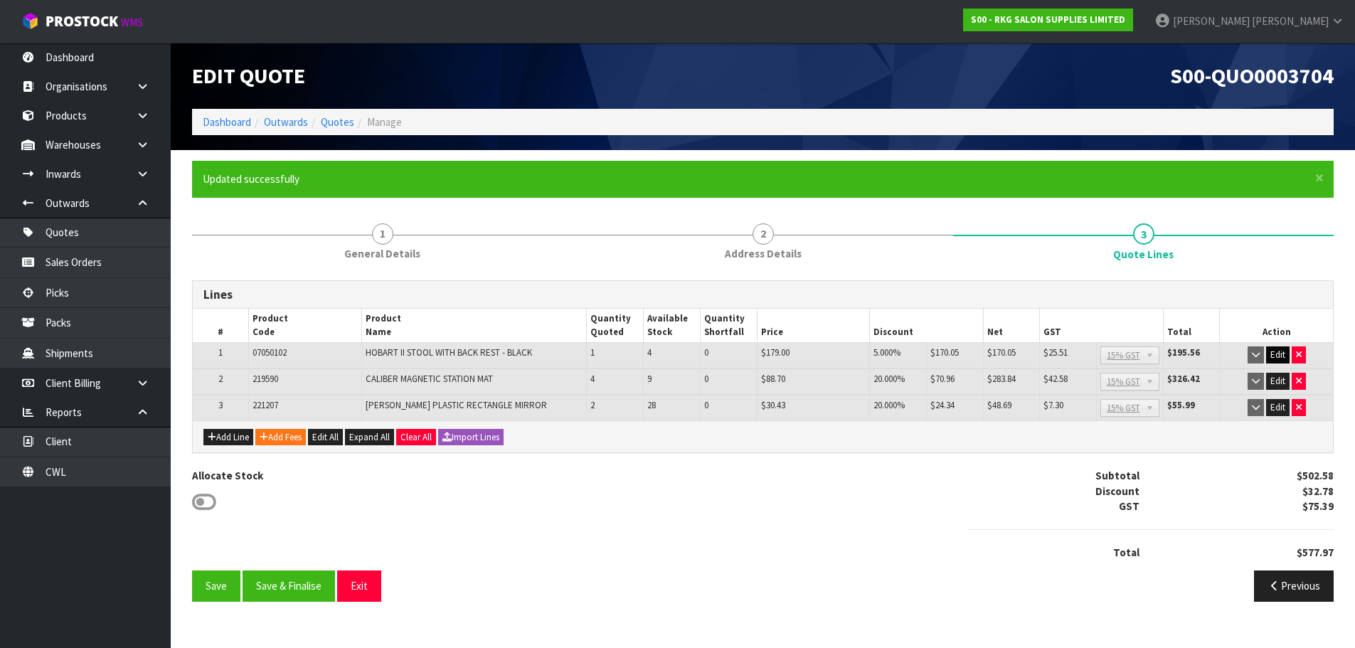
scroll to position [0, 0]
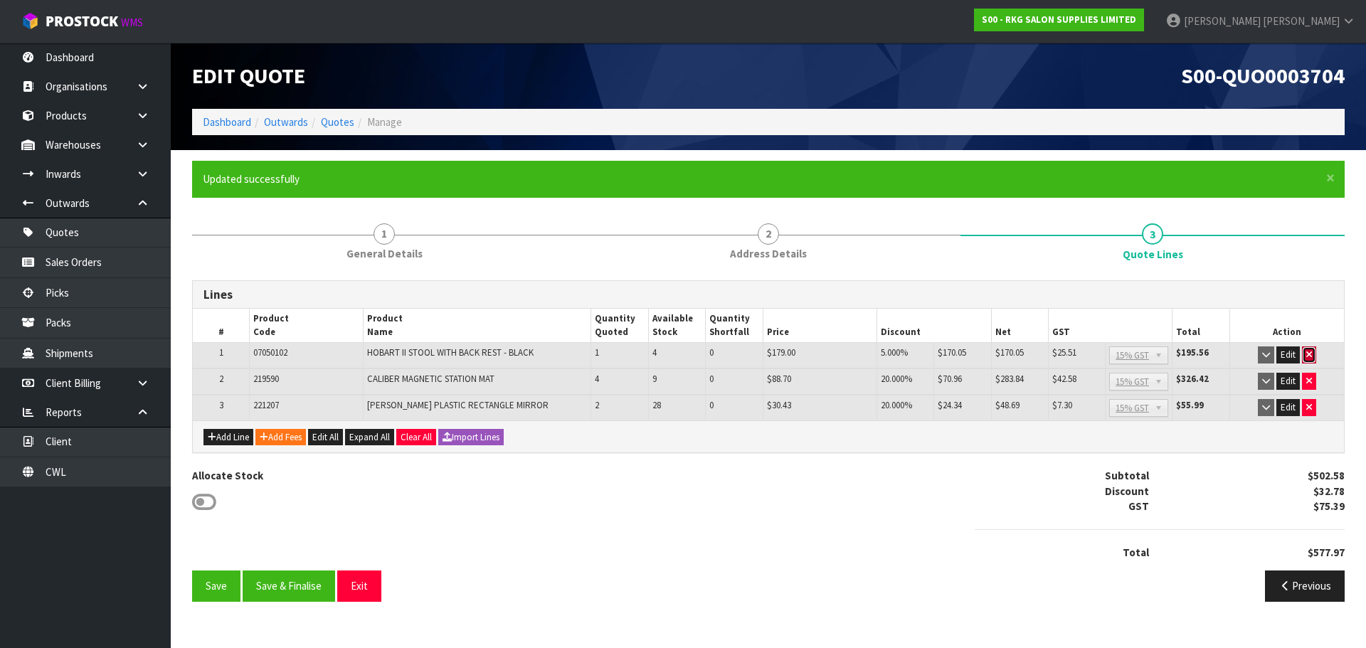
click at [1314, 354] on button "button" at bounding box center [1309, 354] width 14 height 17
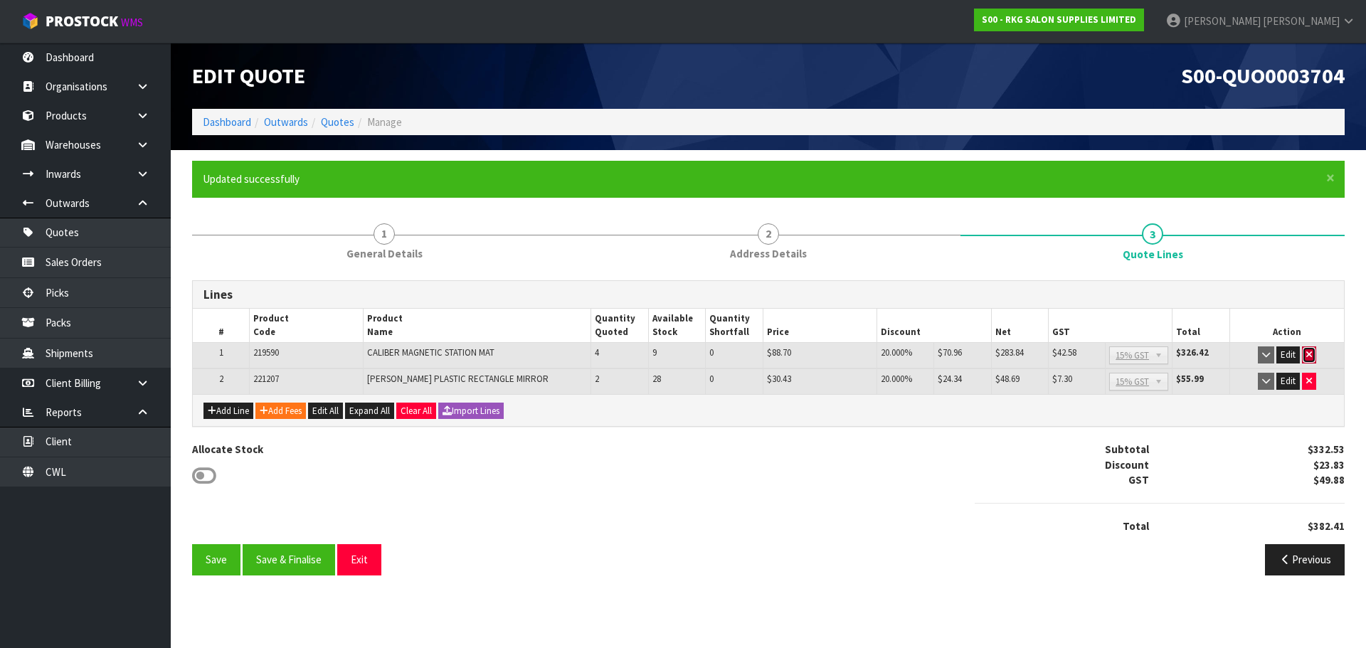
click at [1312, 361] on button "button" at bounding box center [1309, 354] width 14 height 17
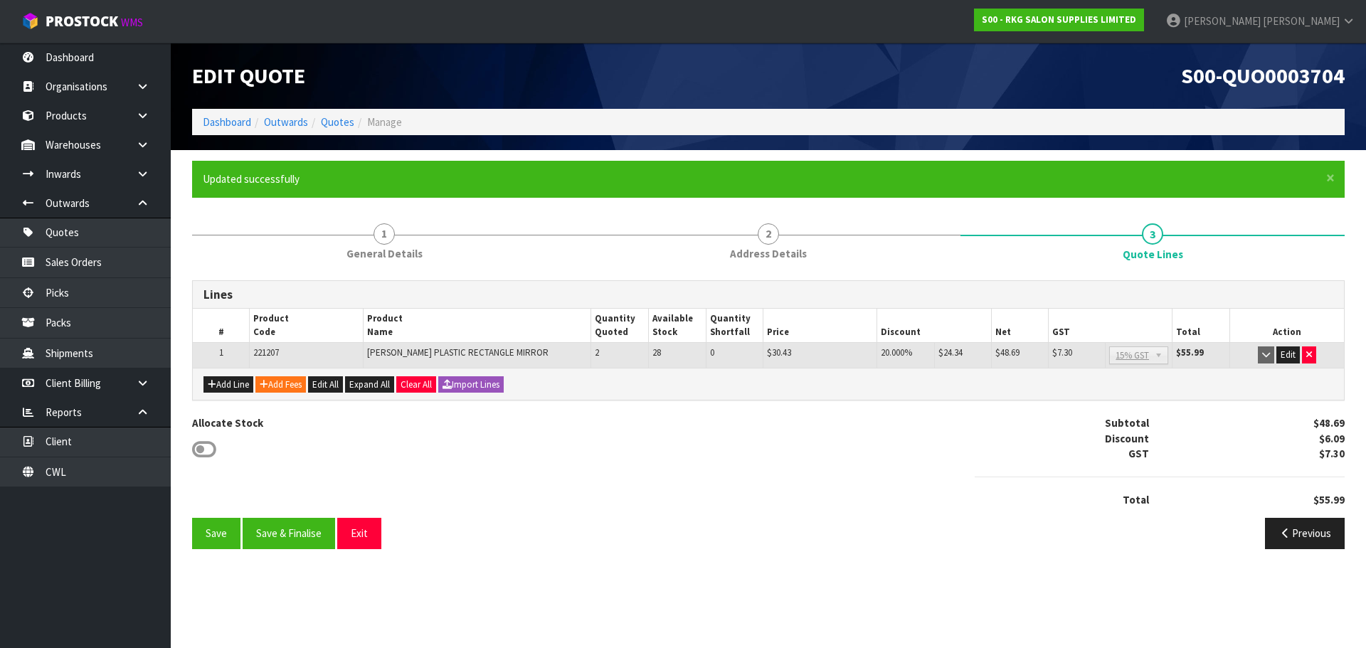
click at [1317, 362] on div "Edit" at bounding box center [1287, 354] width 107 height 17
click at [1312, 358] on button "button" at bounding box center [1309, 354] width 14 height 17
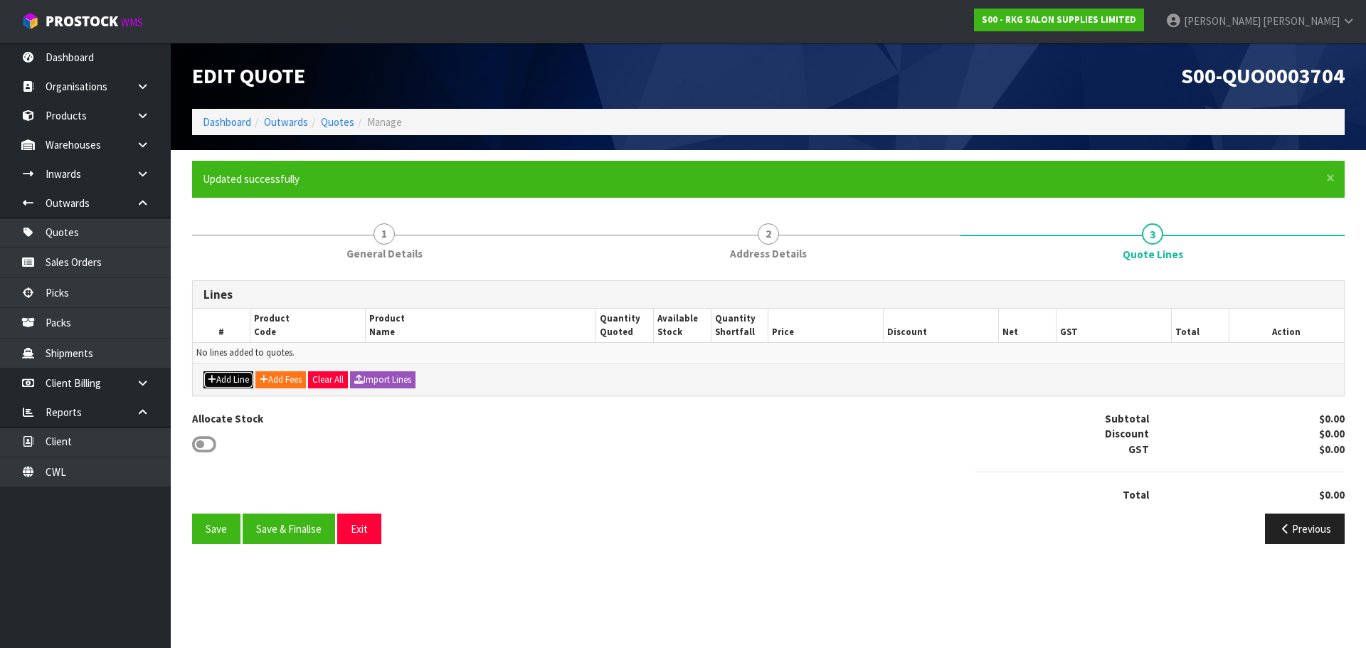
click at [226, 377] on button "Add Line" at bounding box center [228, 379] width 50 height 17
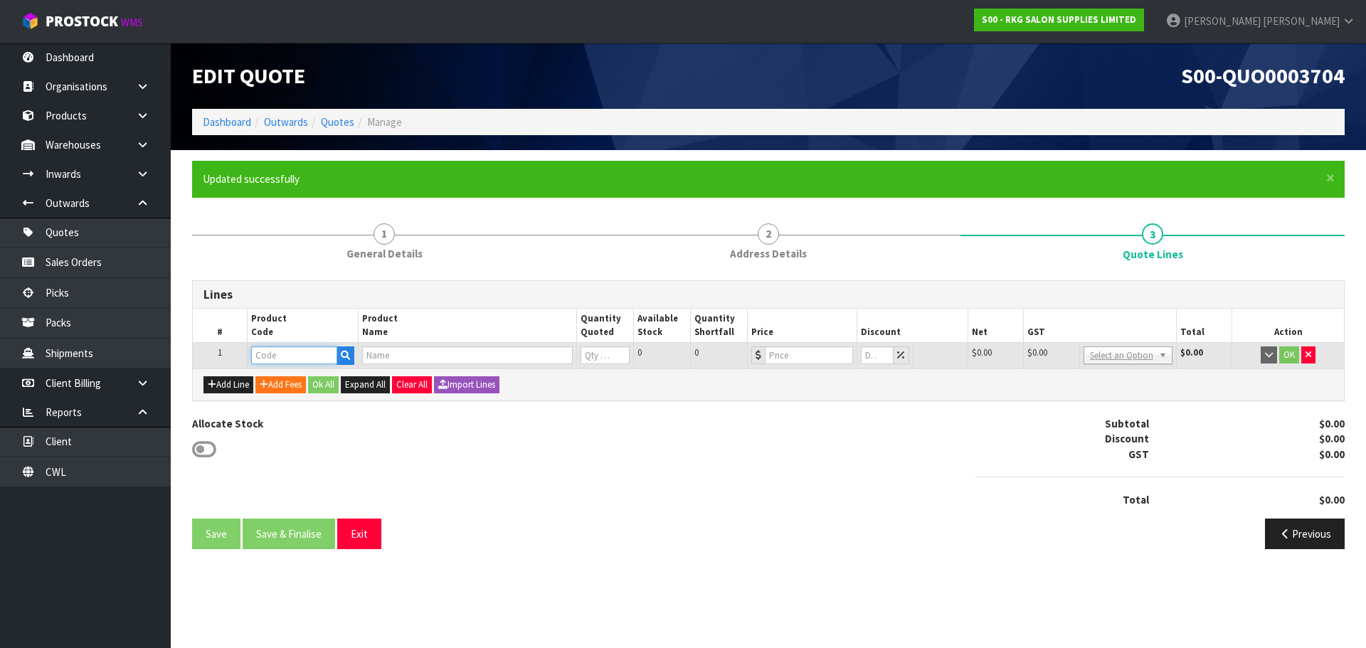
click at [288, 355] on input "text" at bounding box center [293, 355] width 85 height 18
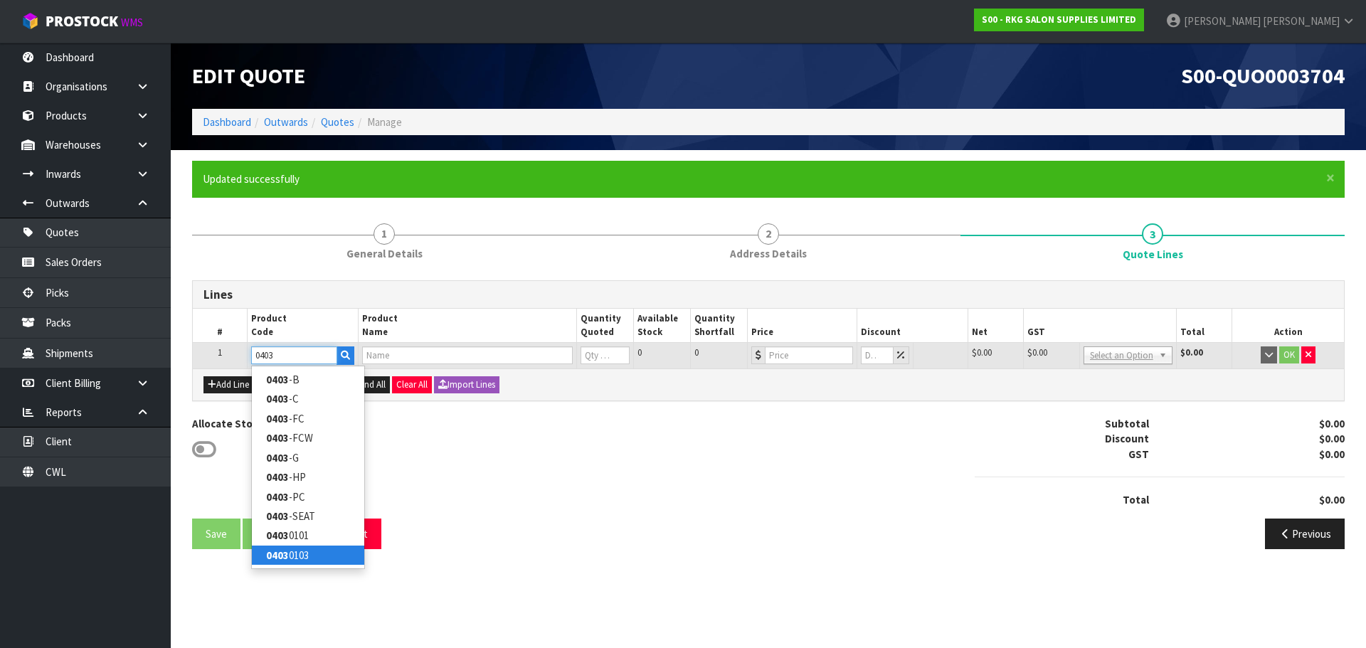
type input "0403"
click at [288, 558] on strong "0403" at bounding box center [277, 555] width 23 height 14
type input "04030103"
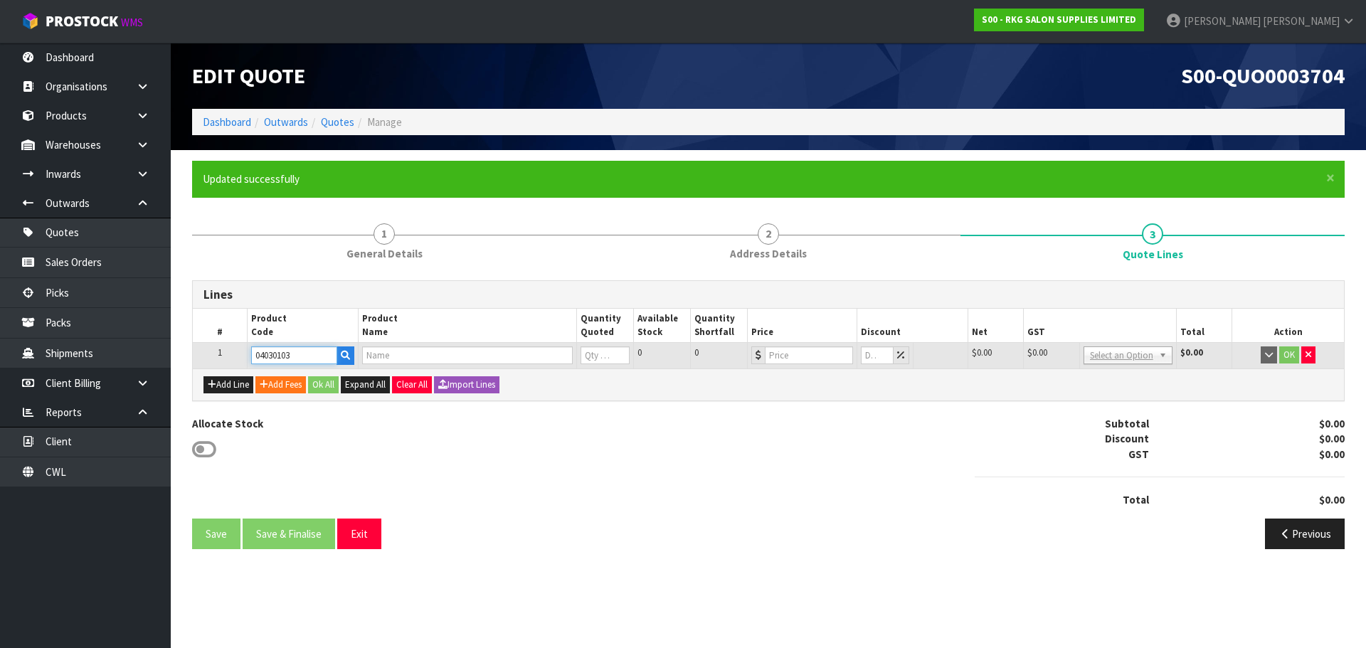
type input "GOLD COAST BARBER CHAIR BLACK/GOLD FRAME"
type input "0"
type input "1599"
type input "0"
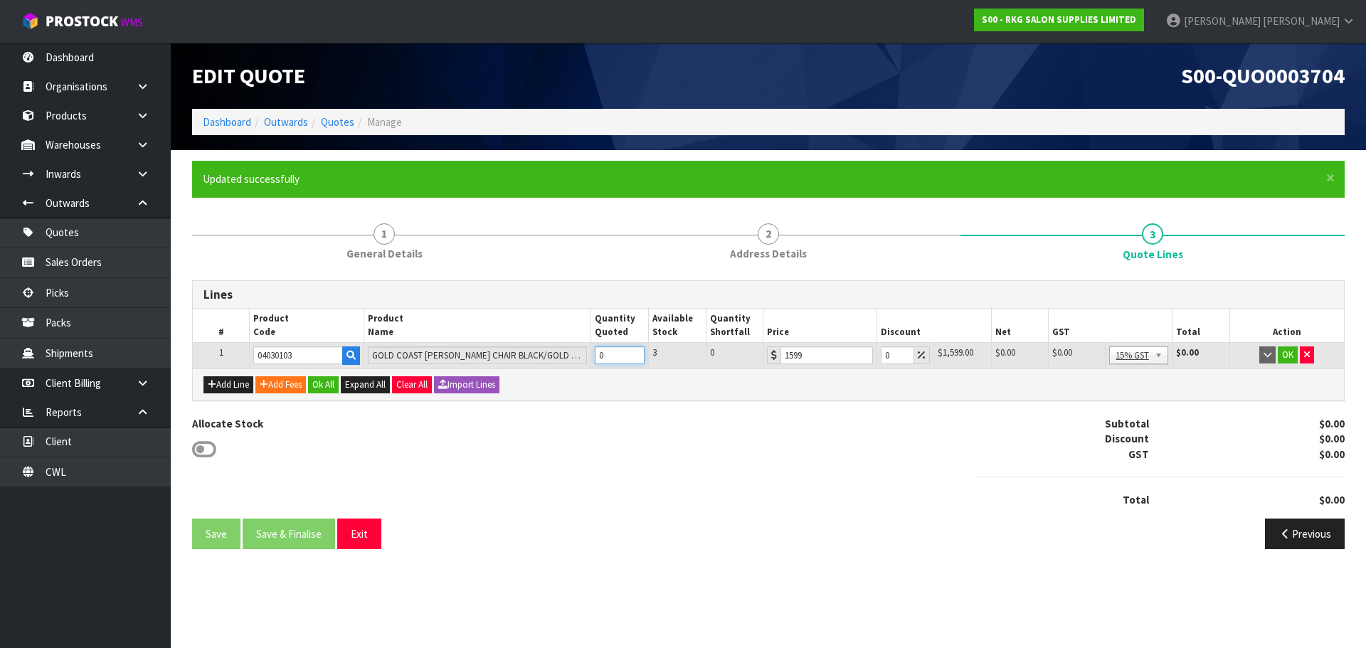
click at [579, 351] on tr "1 04030103 GOLD COAST BARBER CHAIR BLACK/GOLD FRAME 0 3 0 1599 0 $1,599.00 $0.0…" at bounding box center [768, 356] width 1151 height 26
type input "2"
drag, startPoint x: 897, startPoint y: 354, endPoint x: 868, endPoint y: 354, distance: 29.2
click at [868, 354] on tr "1 04030103 GOLD COAST BARBER CHAIR BLACK/GOLD FRAME 2 3 0 1599 0 $1,599.00 $0.0…" at bounding box center [768, 356] width 1151 height 26
type input "10"
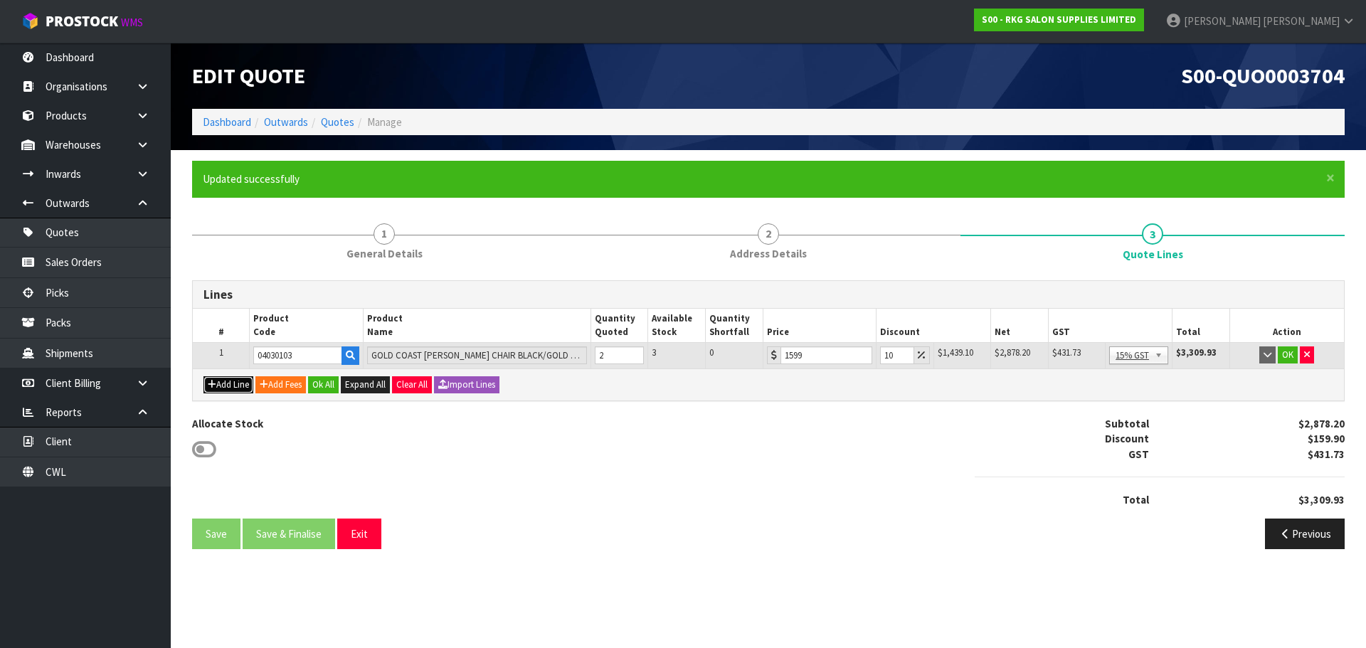
click at [211, 384] on icon "button" at bounding box center [212, 384] width 9 height 9
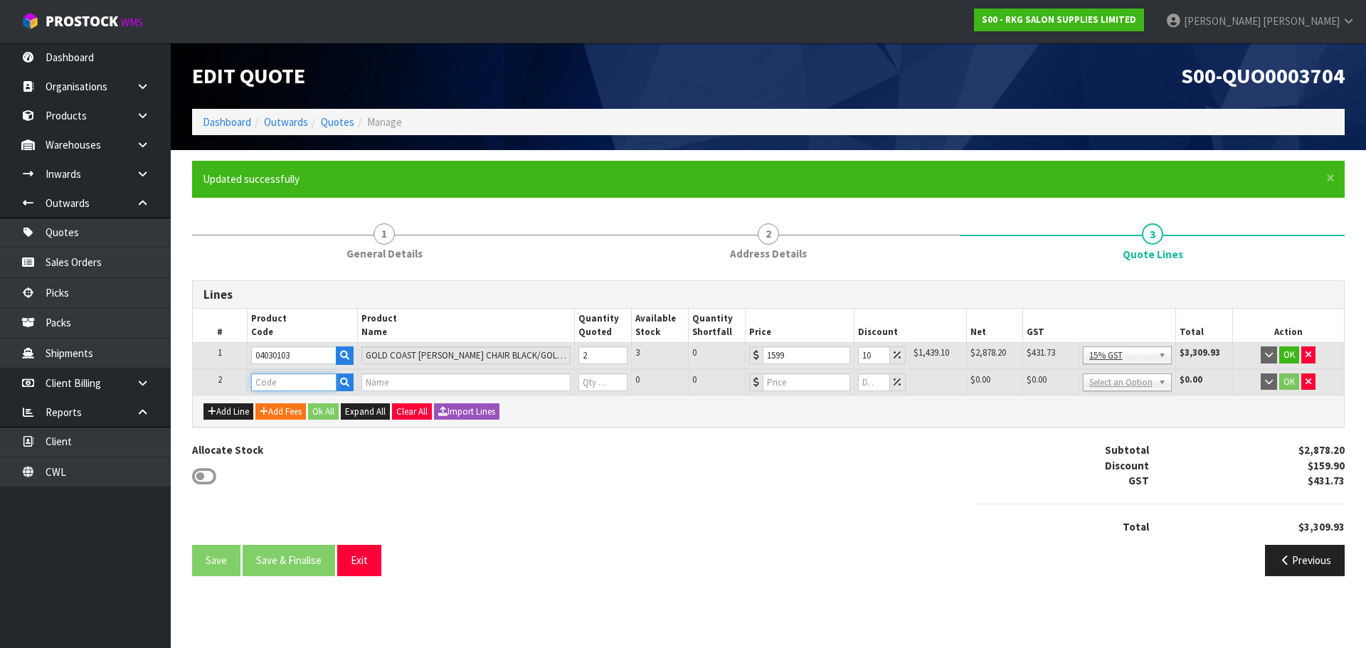
click at [272, 384] on input "text" at bounding box center [293, 382] width 85 height 18
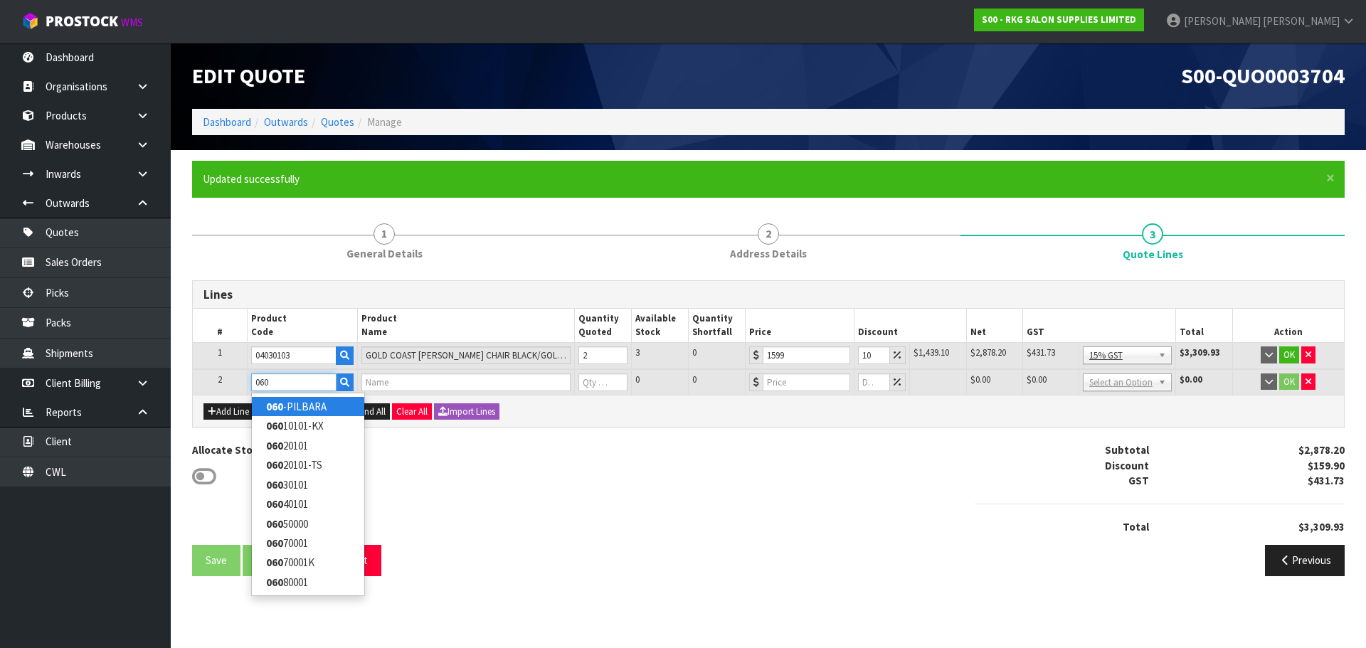
type input "060"
click at [274, 406] on strong "060" at bounding box center [274, 407] width 17 height 14
type input "060-PILBARA"
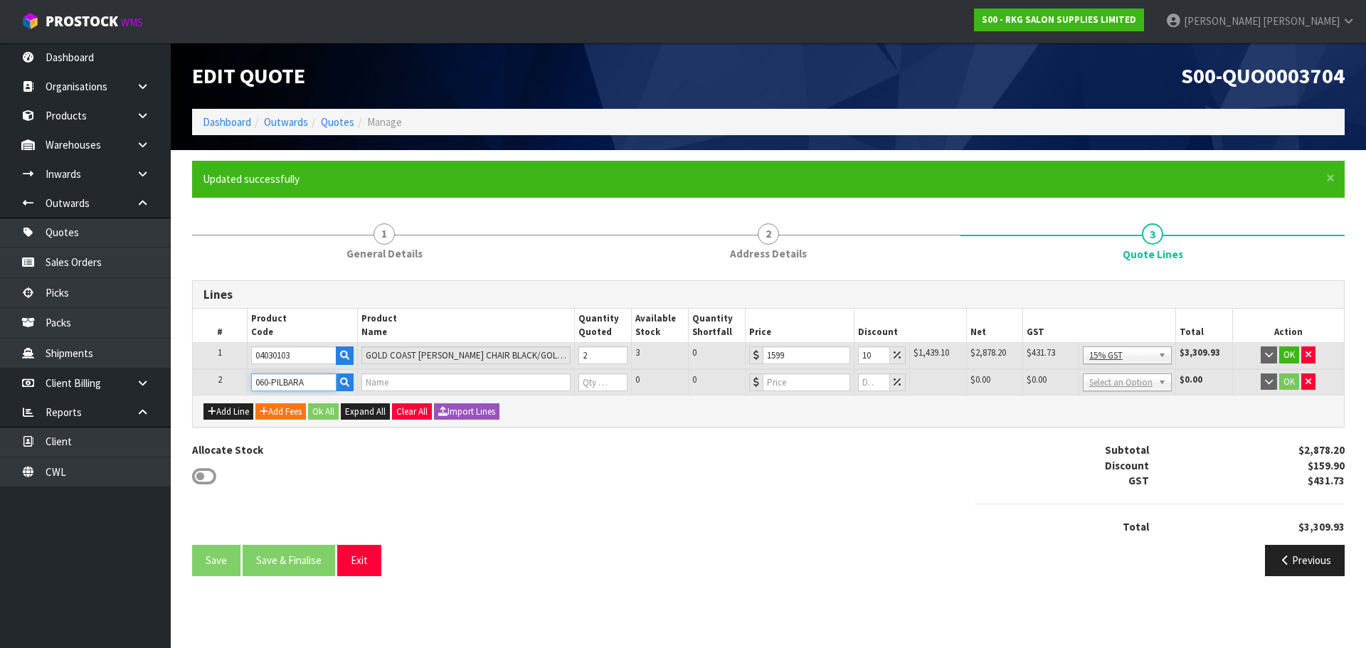
type input "PILBARA WORKSTATION & MIRROR SET"
type input "0"
type input "739"
type input "0"
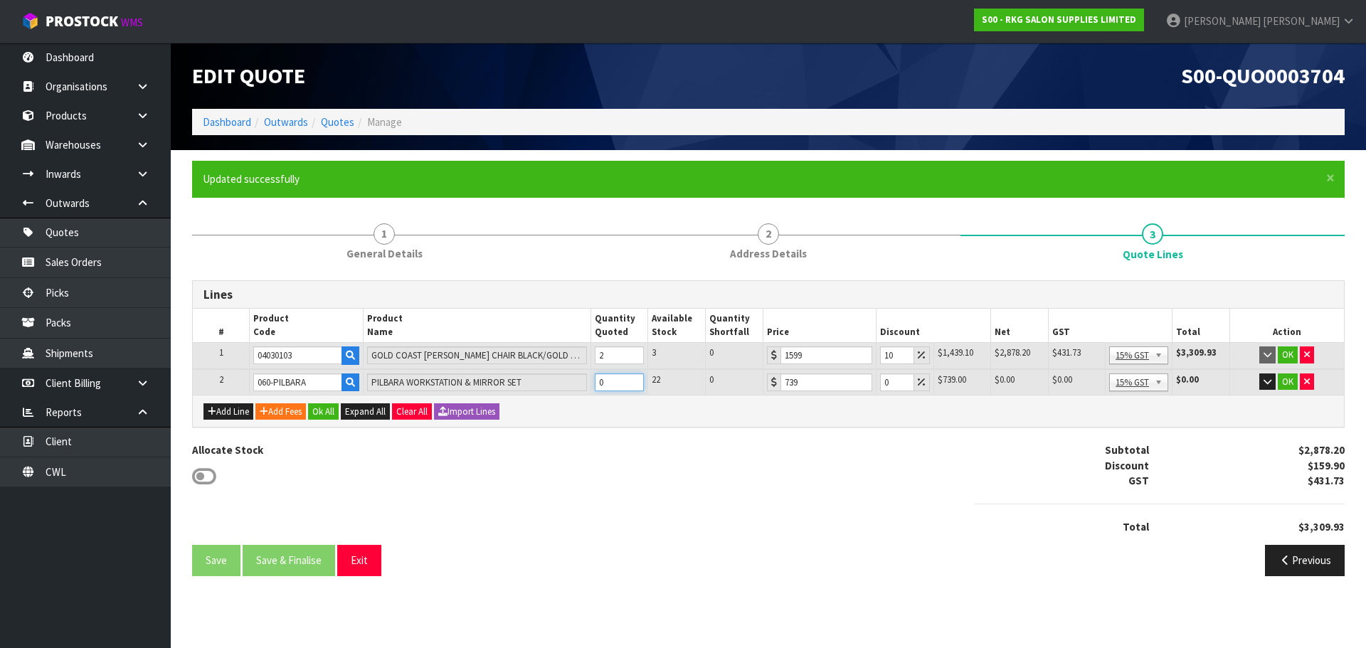
click at [577, 386] on tr "2 060-PILBARA PILBARA WORKSTATION & MIRROR SET 0 22 0 739 0 $739.00 $0.00 $0.00…" at bounding box center [768, 382] width 1151 height 26
type input "1"
drag, startPoint x: 889, startPoint y: 382, endPoint x: 878, endPoint y: 383, distance: 10.8
click at [878, 383] on td "0" at bounding box center [904, 382] width 57 height 26
type input "5"
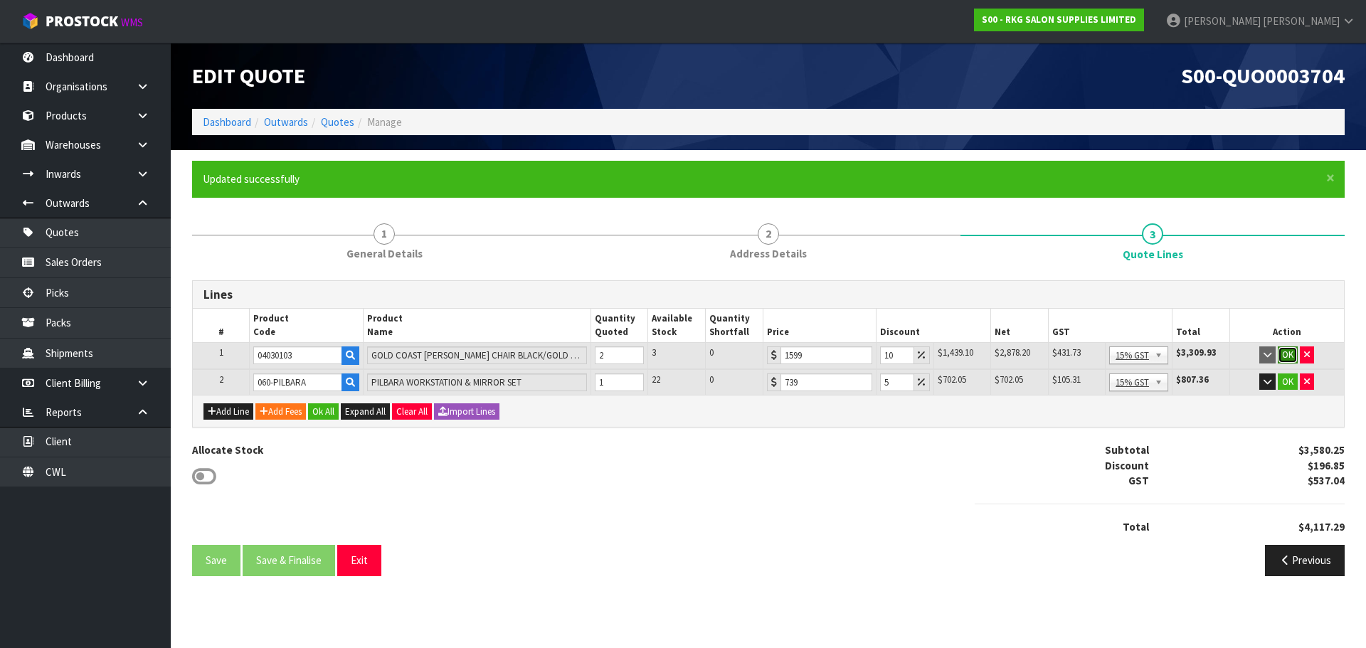
click at [1289, 359] on button "OK" at bounding box center [1288, 354] width 20 height 17
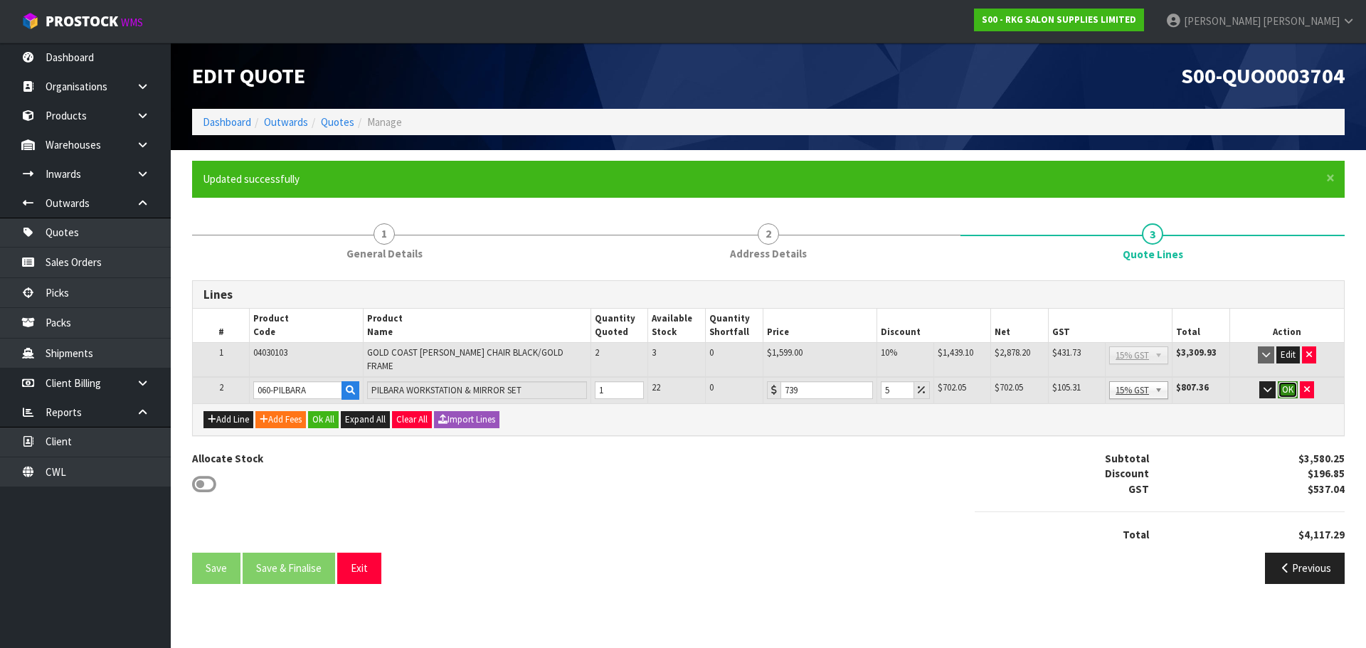
click at [1287, 382] on button "OK" at bounding box center [1288, 389] width 20 height 17
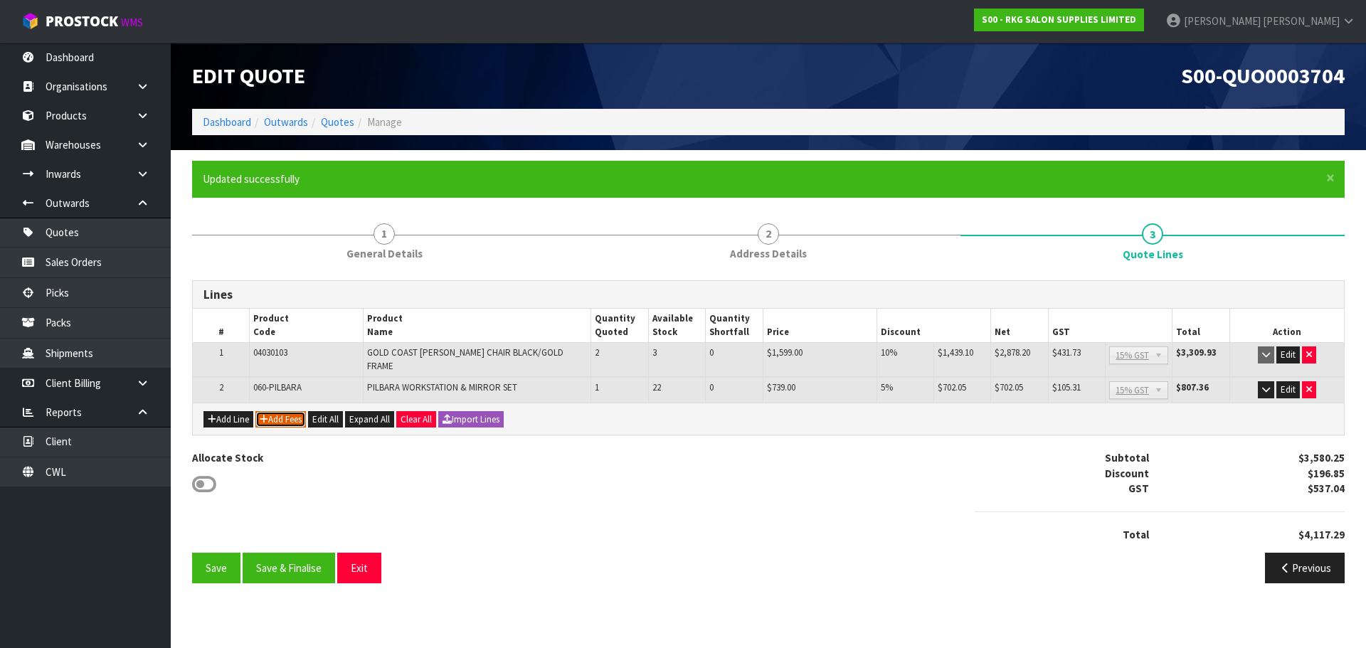
click at [275, 414] on button "Add Fees" at bounding box center [280, 419] width 51 height 17
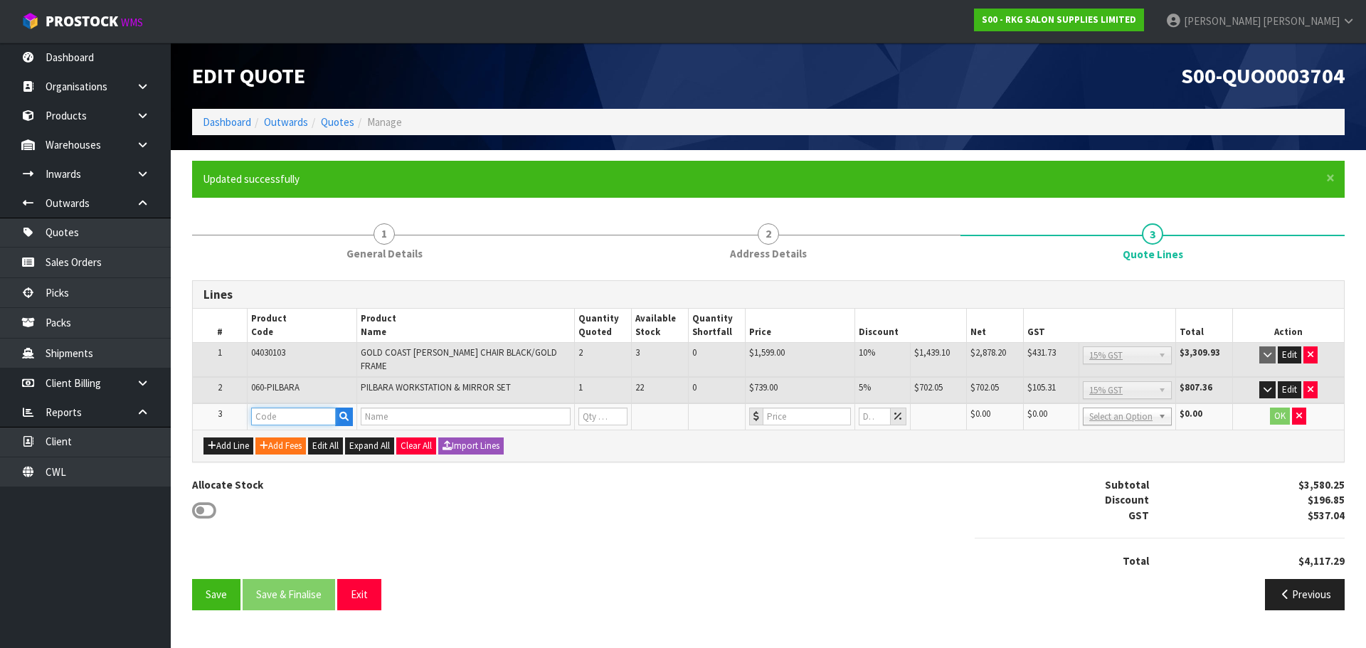
click at [267, 413] on input "text" at bounding box center [293, 417] width 85 height 18
type input "FRE"
click at [285, 427] on link "FRE IGHT" at bounding box center [308, 432] width 112 height 19
type input "FREIGHT"
type input "FREIGHT FEE"
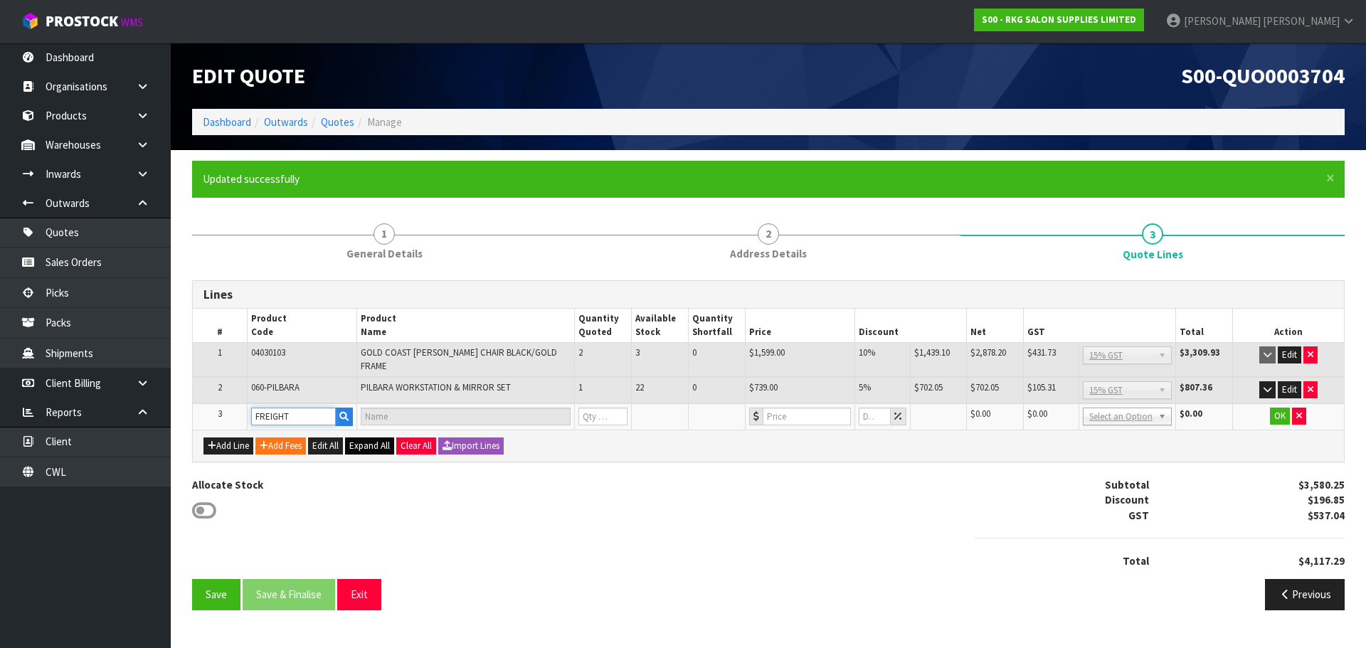
type input "1"
type input "0"
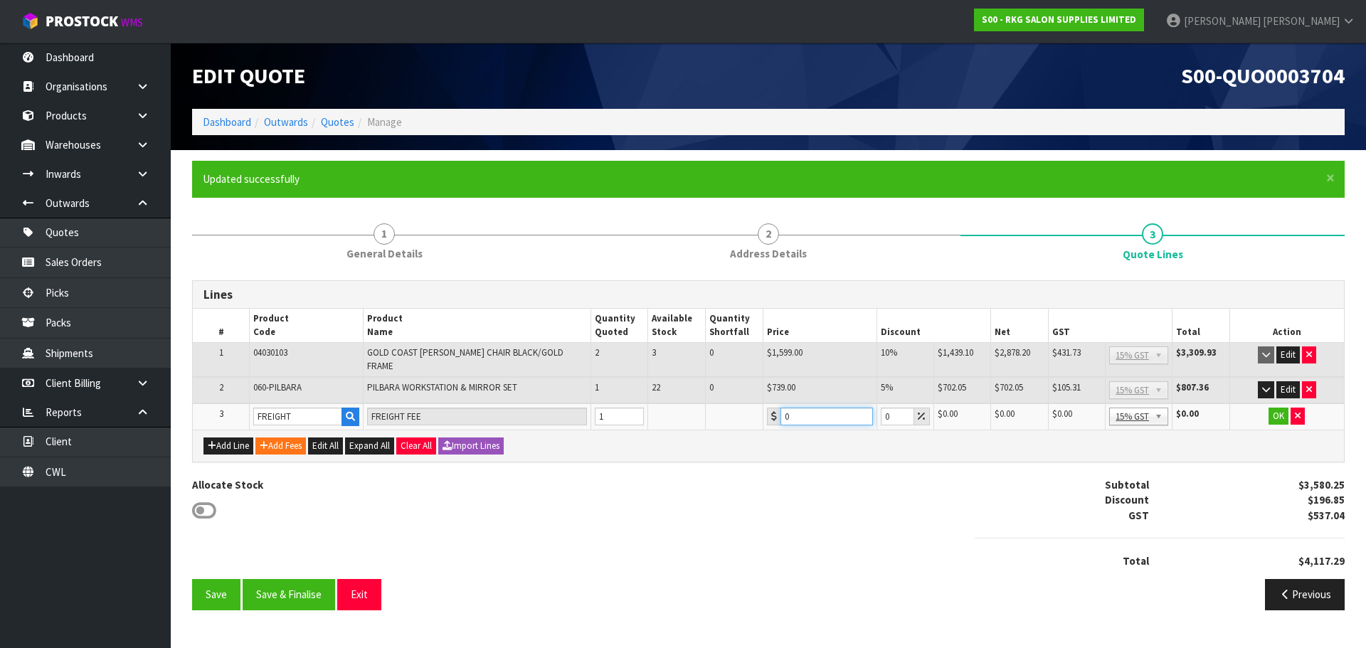
drag, startPoint x: 792, startPoint y: 407, endPoint x: 769, endPoint y: 410, distance: 23.7
click at [769, 410] on div "0" at bounding box center [820, 417] width 106 height 18
type input "135"
click at [1272, 410] on button "OK" at bounding box center [1278, 416] width 20 height 17
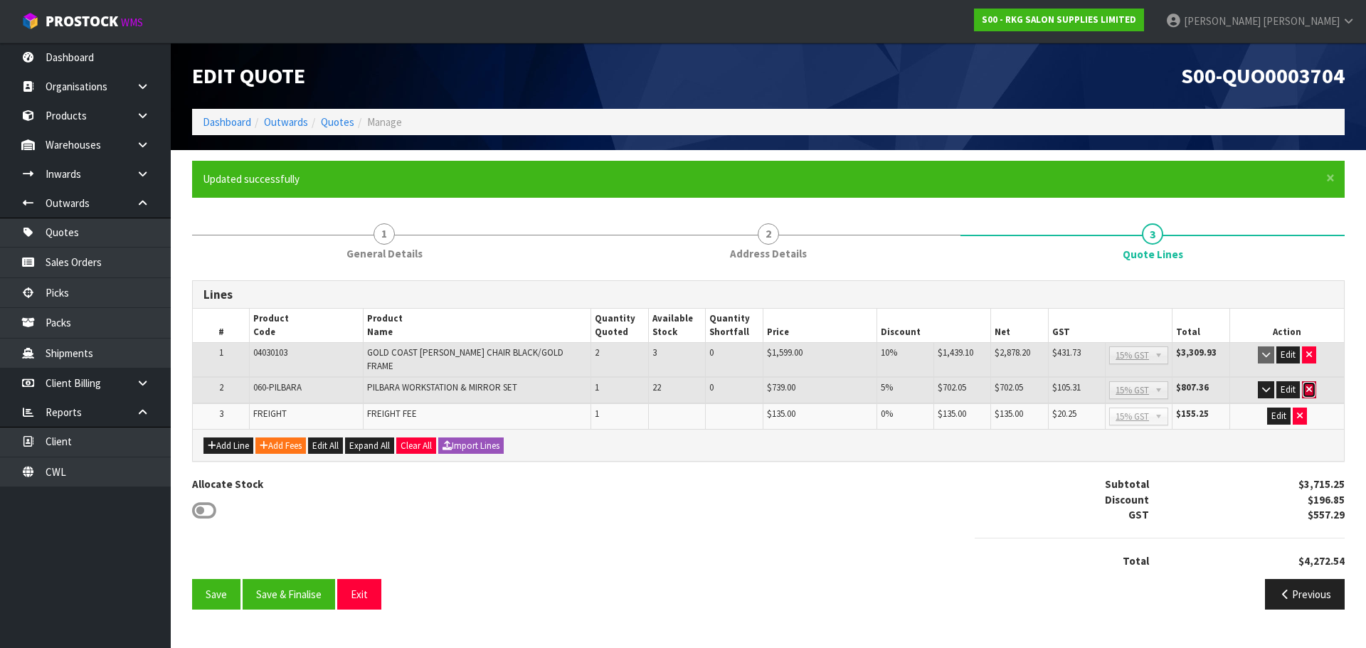
click at [1308, 385] on icon "button" at bounding box center [1309, 389] width 6 height 9
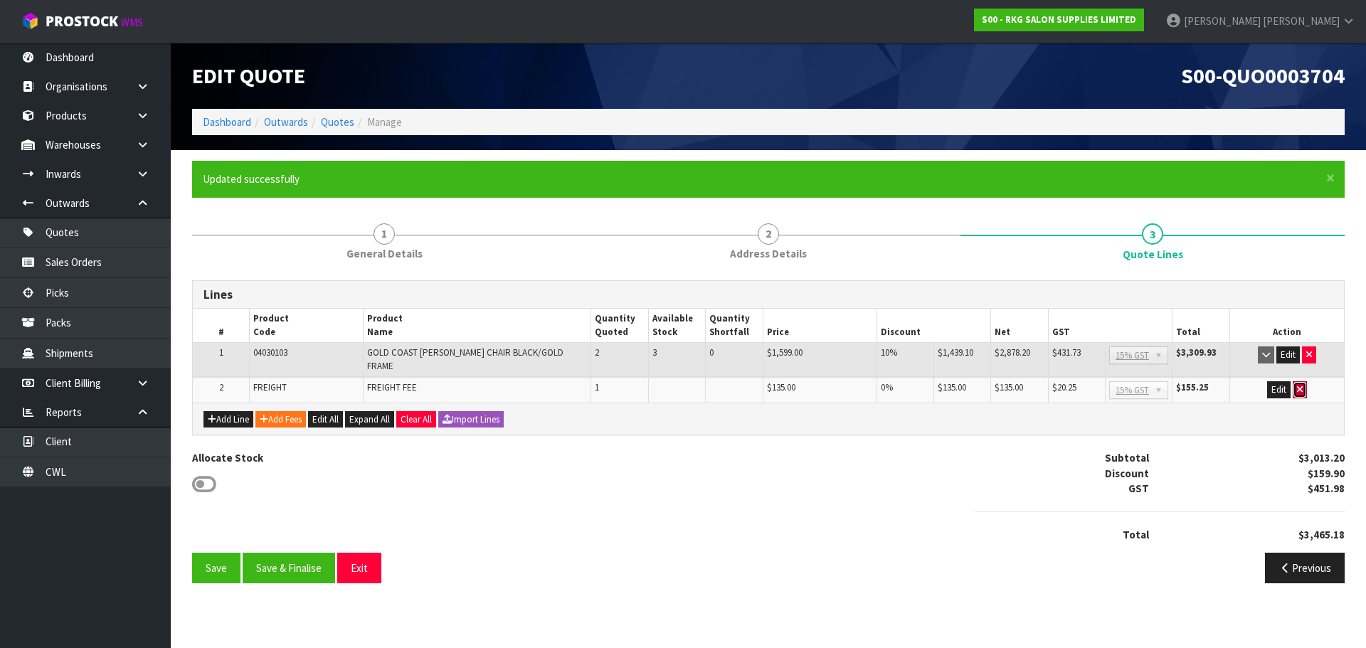
click at [1294, 381] on button "button" at bounding box center [1300, 389] width 14 height 17
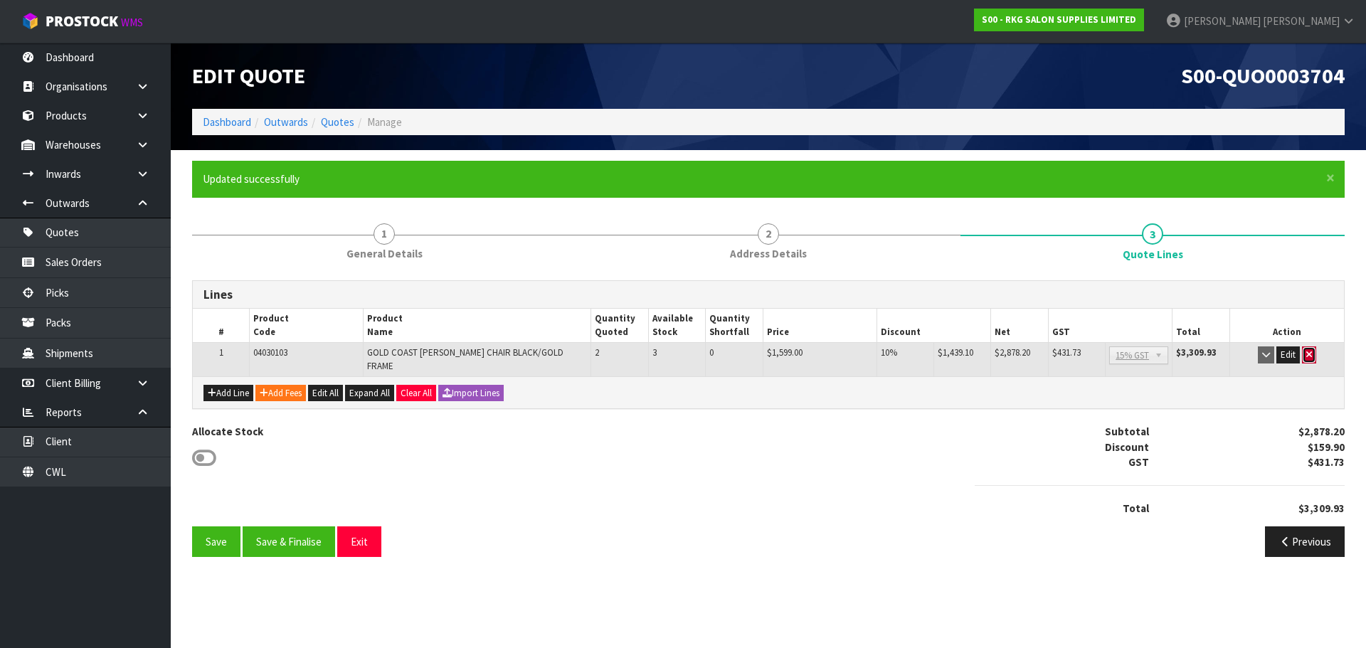
click at [1310, 359] on icon "button" at bounding box center [1309, 354] width 6 height 9
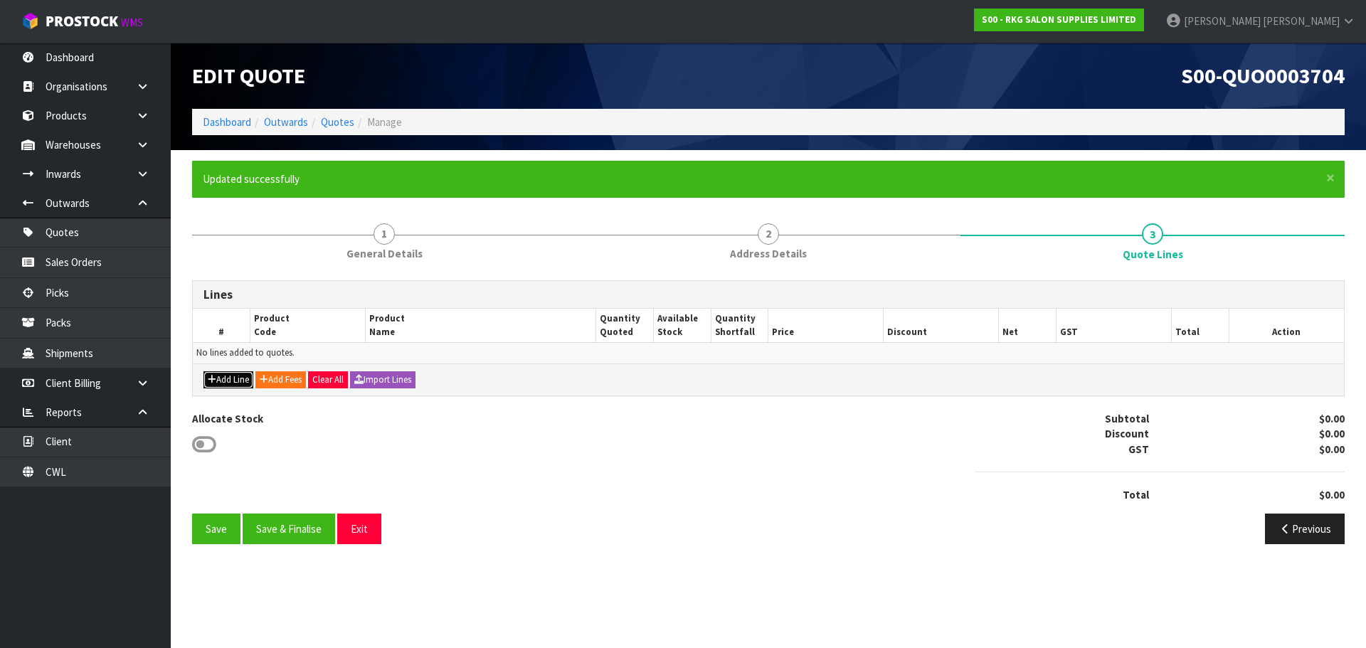
click at [236, 386] on button "Add Line" at bounding box center [228, 379] width 50 height 17
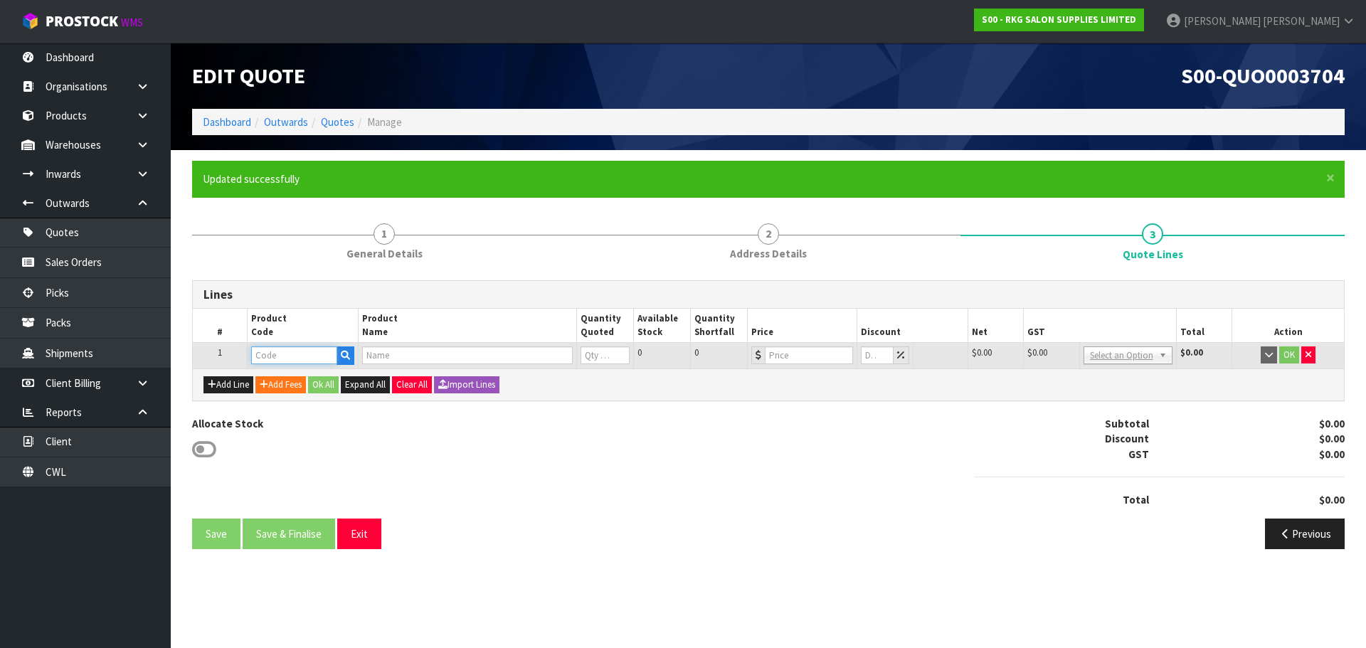
click at [287, 358] on input "text" at bounding box center [293, 355] width 85 height 18
type input "04100"
click at [289, 376] on strong "04100" at bounding box center [280, 380] width 28 height 14
type input "04100101"
type input "PADDINGTON BARBER CHAIR - BLACK WITH BLACK FRAME"
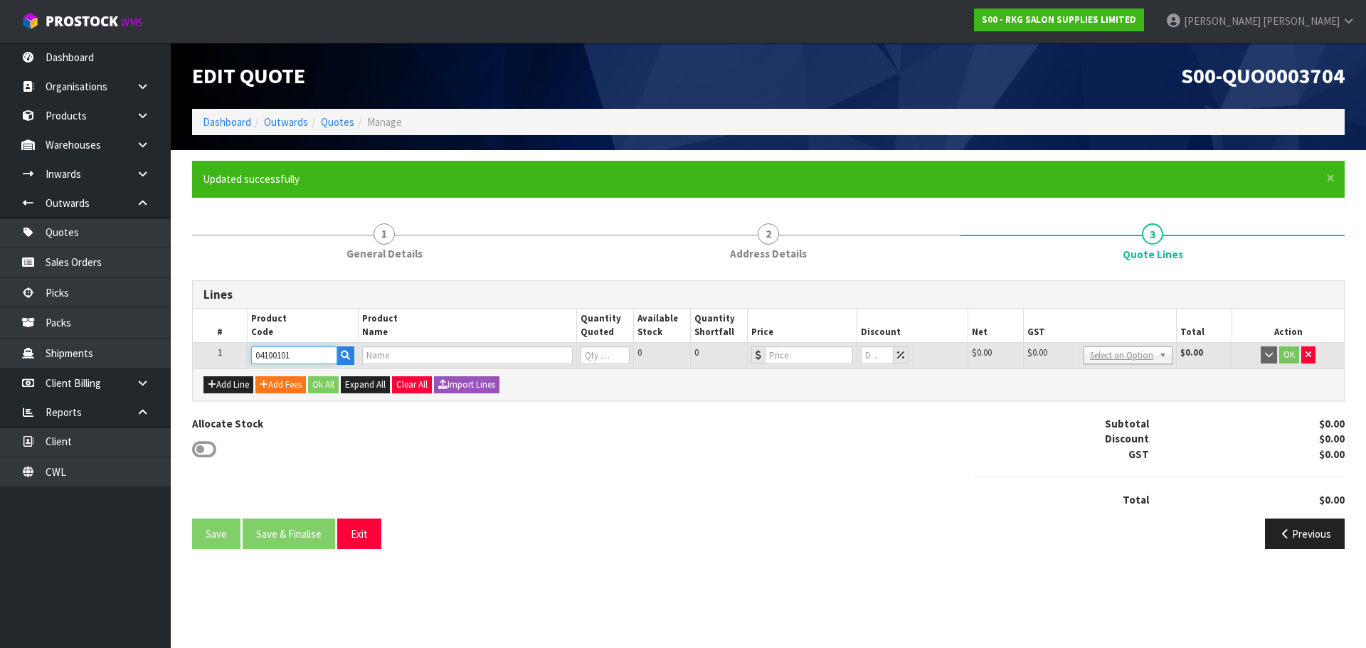
type input "0"
type input "1395"
type input "0"
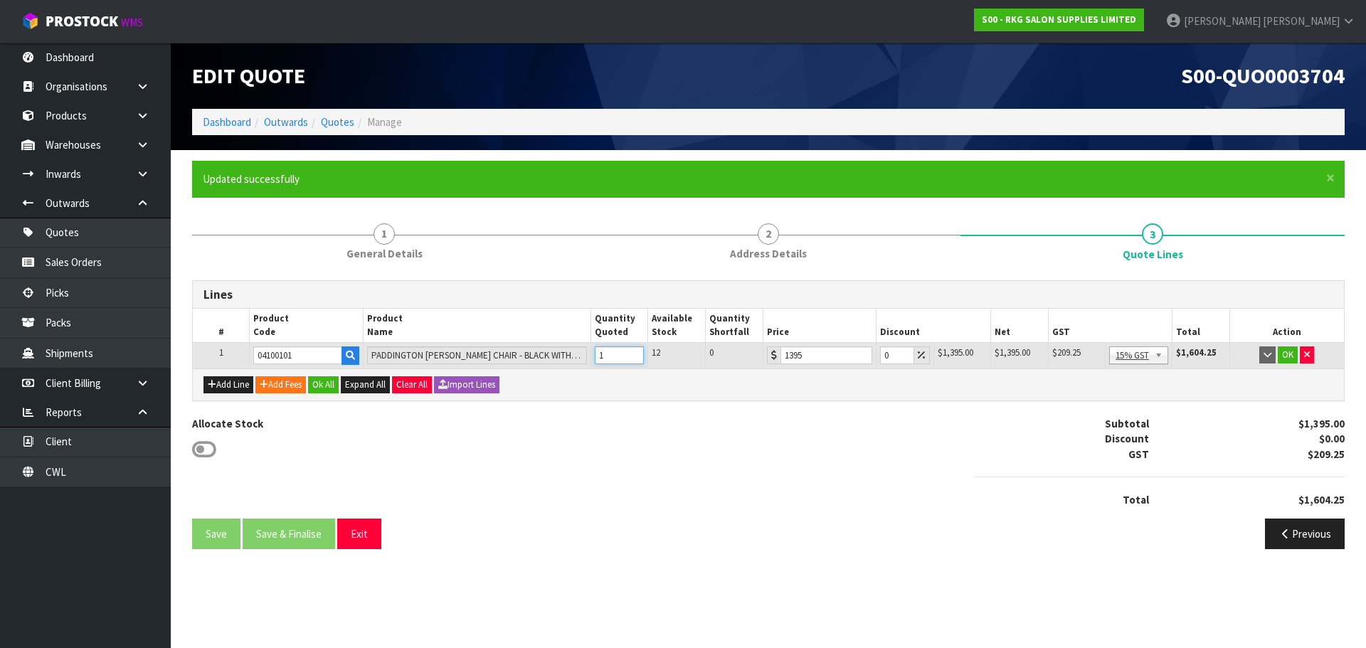
click at [635, 349] on input "1" at bounding box center [620, 355] width 50 height 18
type input "2"
click at [635, 349] on input "2" at bounding box center [620, 355] width 50 height 18
drag, startPoint x: 893, startPoint y: 354, endPoint x: 880, endPoint y: 356, distance: 13.1
click at [880, 356] on input "0" at bounding box center [896, 355] width 33 height 18
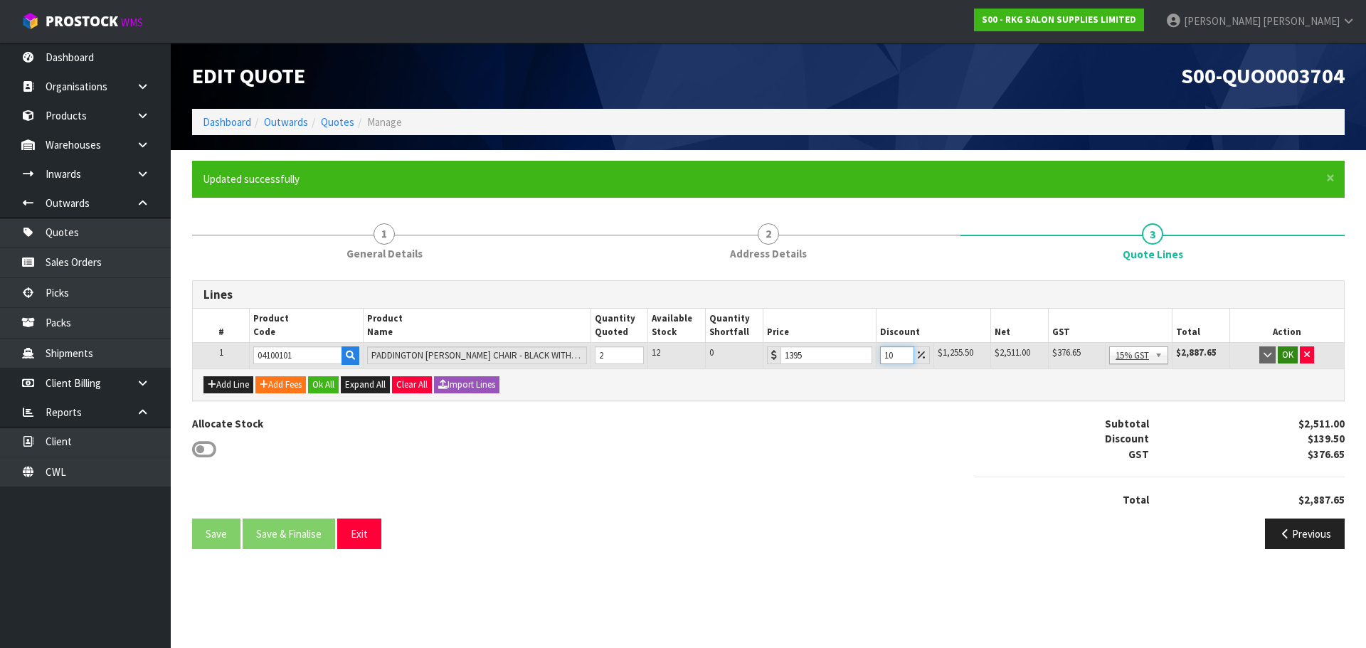
type input "10"
click at [1284, 357] on button "OK" at bounding box center [1288, 354] width 20 height 17
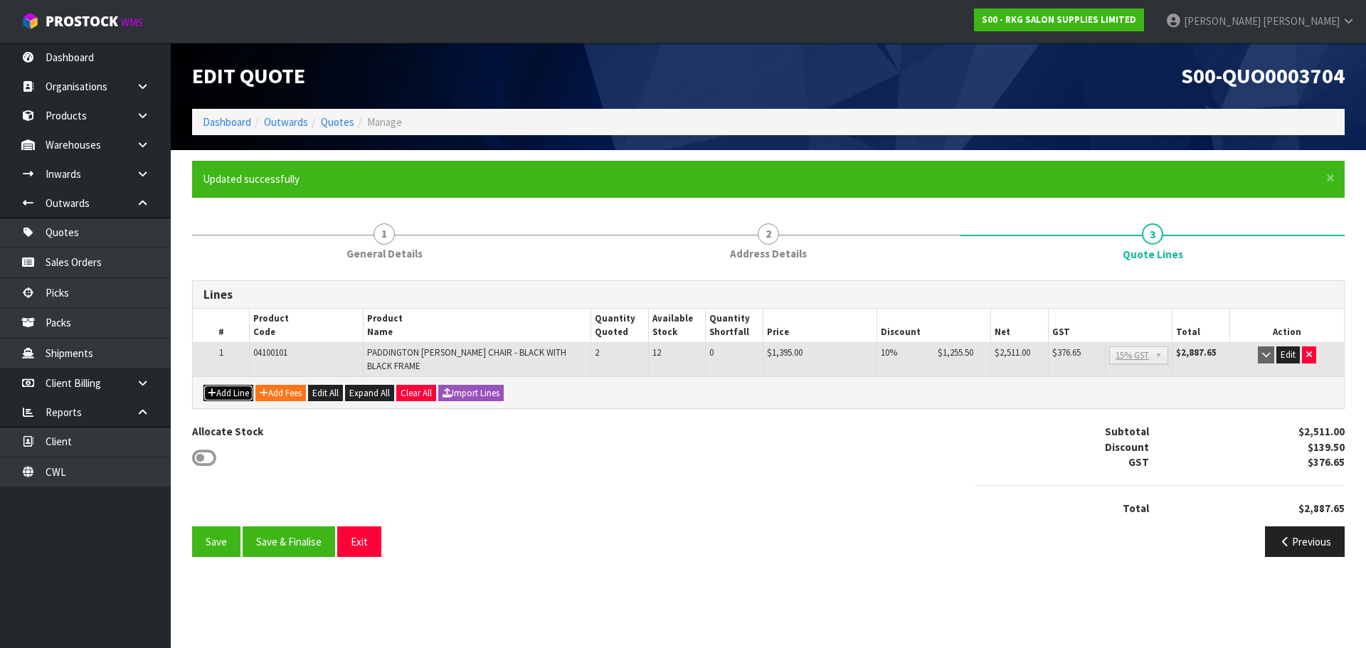
click at [230, 393] on button "Add Line" at bounding box center [228, 393] width 50 height 17
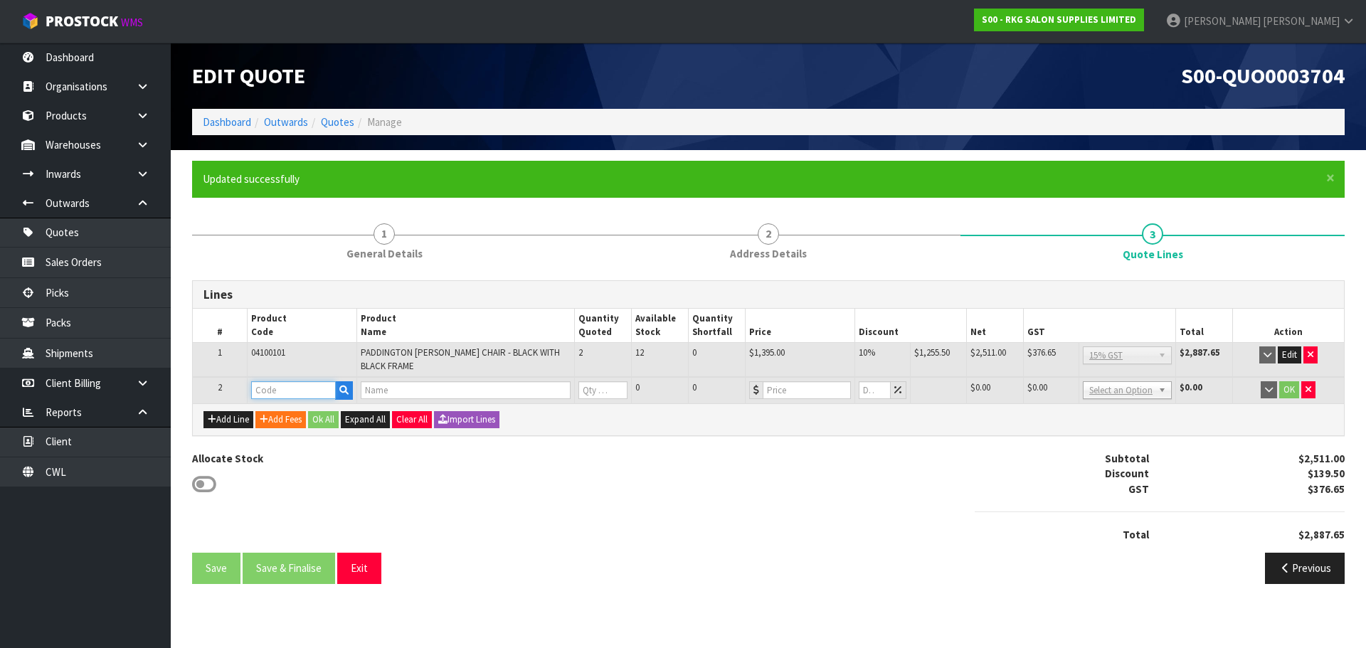
click at [282, 390] on input "text" at bounding box center [293, 390] width 85 height 18
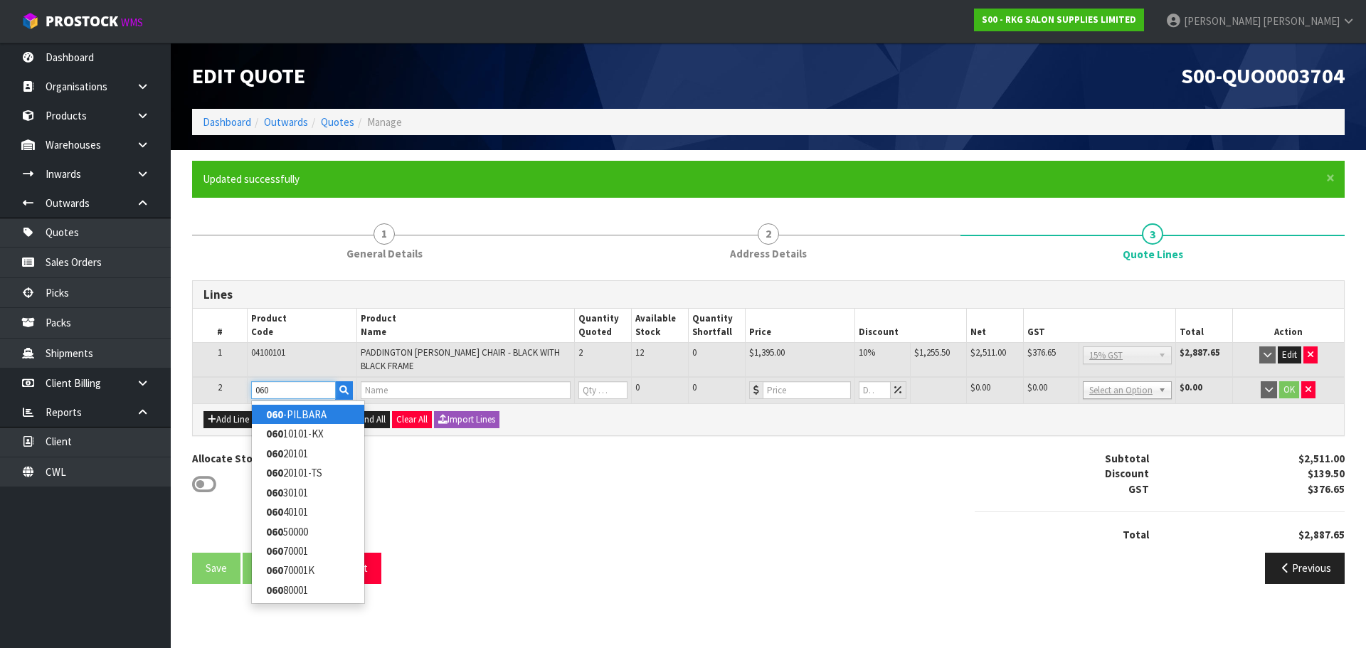
type input "060"
click at [282, 413] on strong "060" at bounding box center [274, 415] width 17 height 14
type input "060-PILBARA"
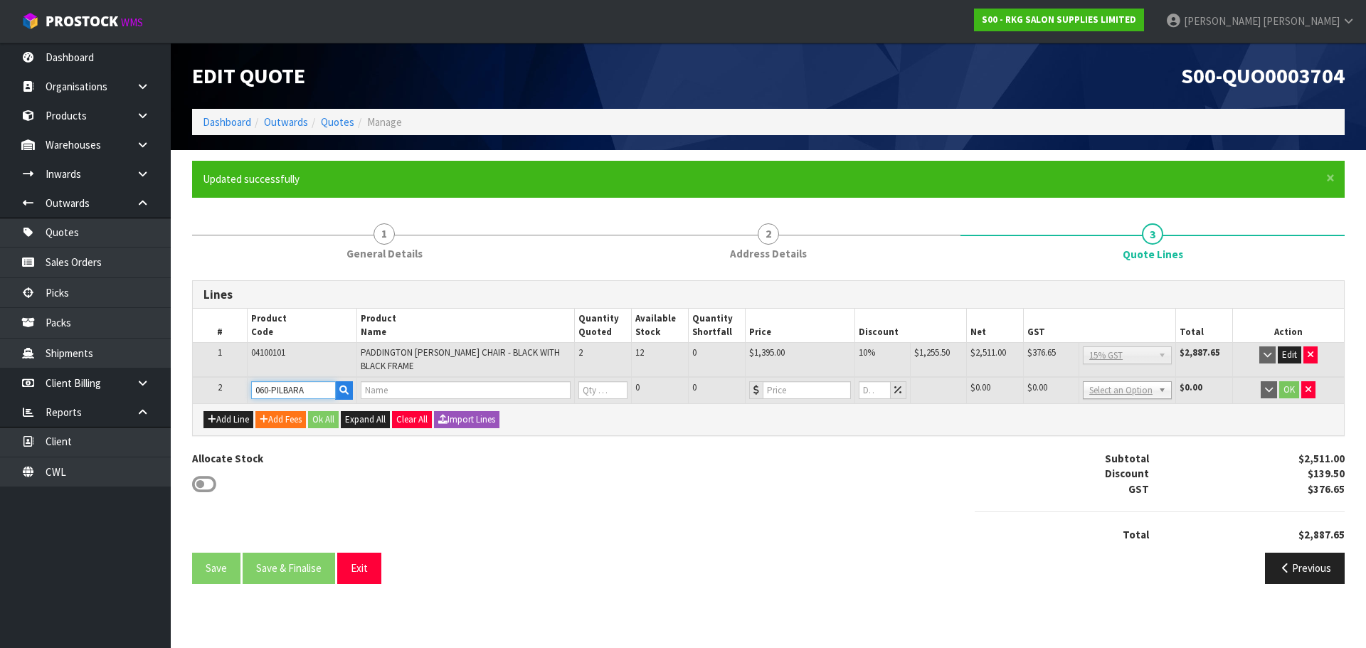
type input "PILBARA WORKSTATION & MIRROR SET"
type input "0"
type input "739"
type input "0"
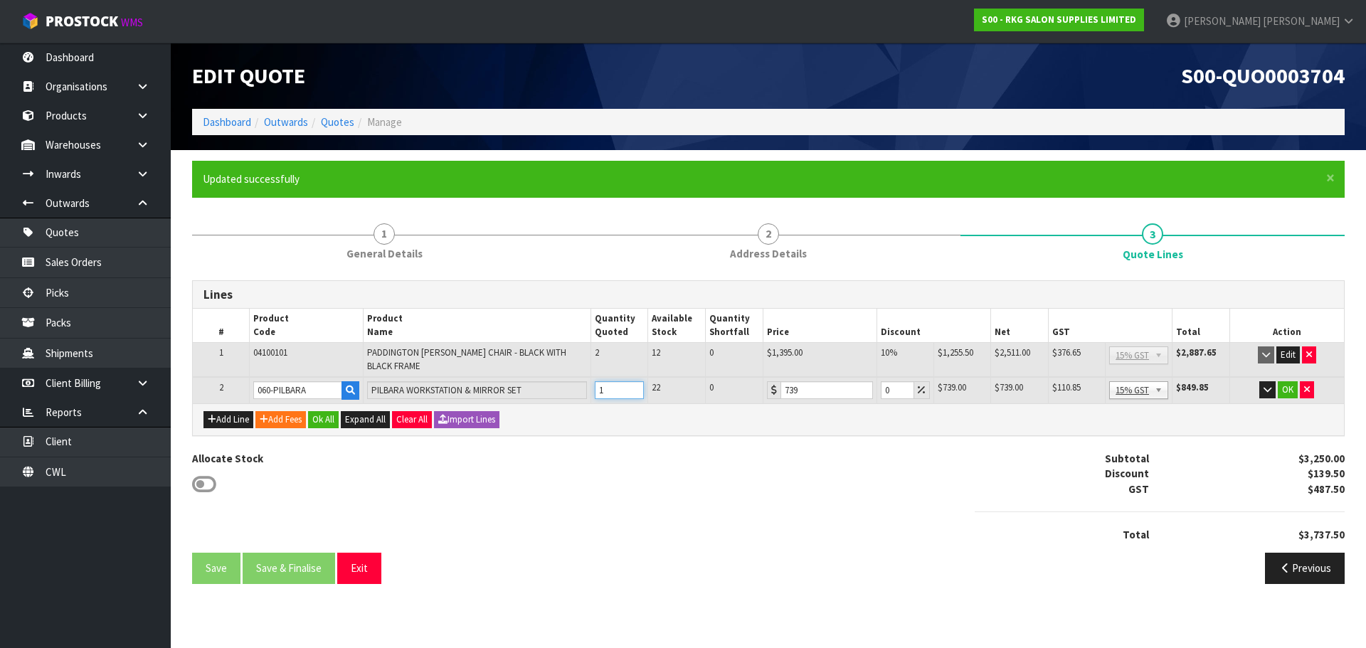
type input "1"
click at [633, 386] on input "1" at bounding box center [620, 390] width 50 height 18
drag, startPoint x: 892, startPoint y: 393, endPoint x: 881, endPoint y: 393, distance: 10.7
click at [881, 393] on input "0" at bounding box center [897, 390] width 33 height 18
type input "5"
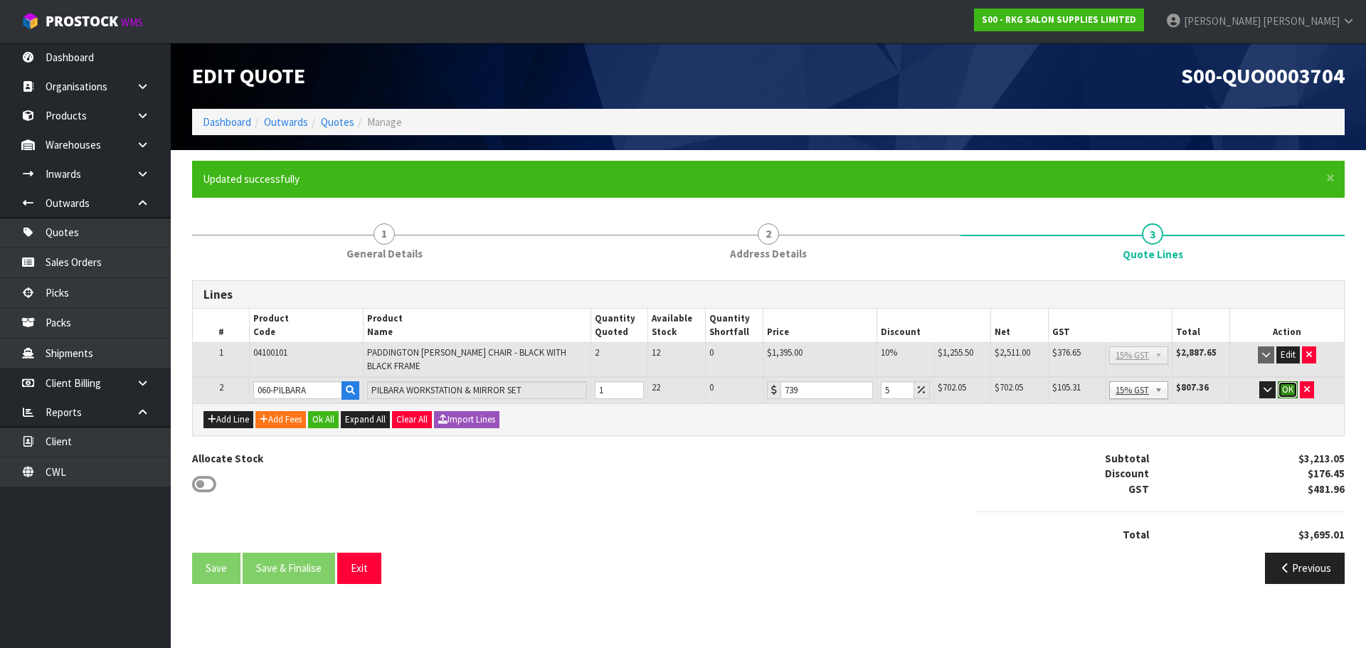
click at [1288, 389] on button "OK" at bounding box center [1288, 389] width 20 height 17
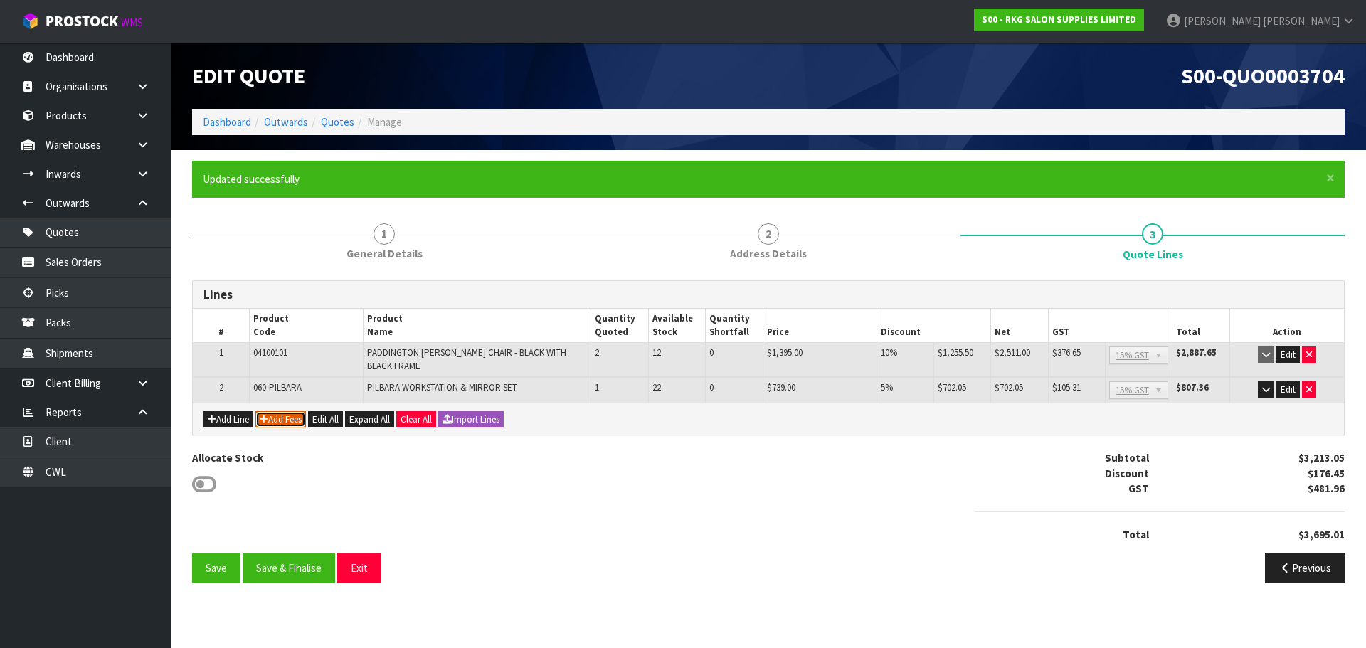
click at [275, 424] on button "Add Fees" at bounding box center [280, 419] width 51 height 17
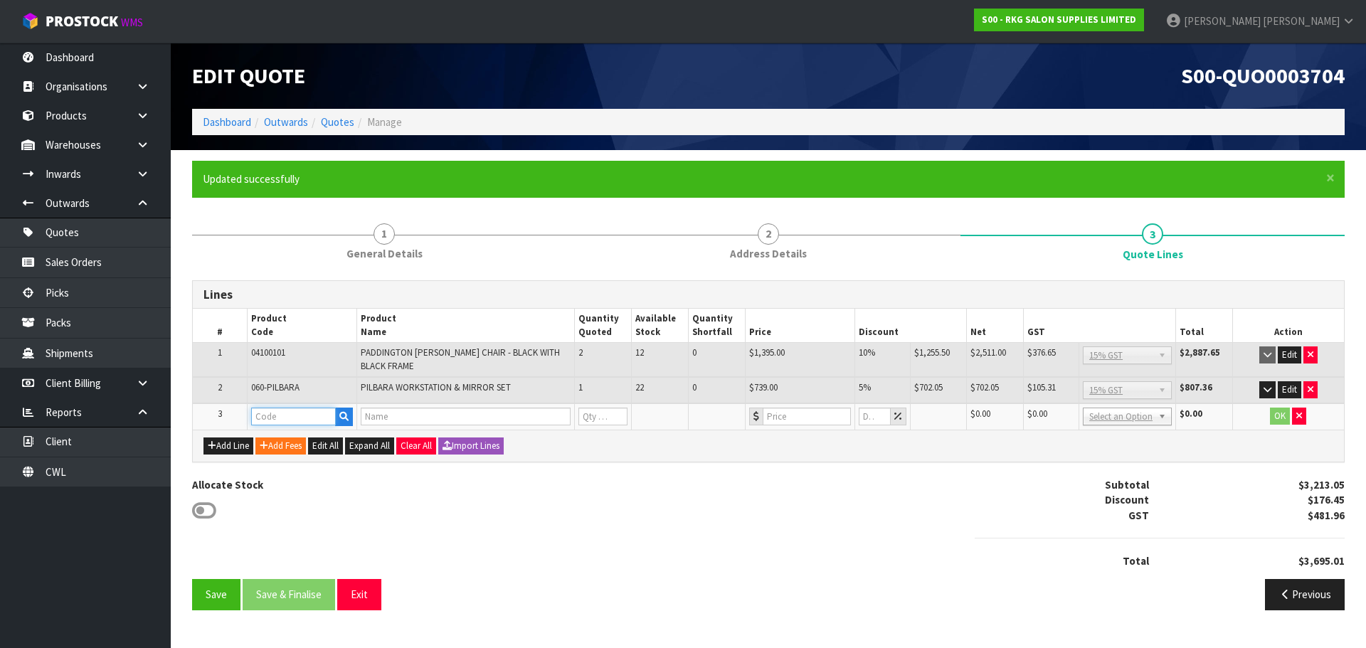
click at [274, 420] on input "text" at bounding box center [293, 417] width 85 height 18
type input "FRE"
click at [287, 441] on link "FRE IGHT" at bounding box center [308, 440] width 112 height 19
type input "FREIGHT"
type input "FREIGHT FEE"
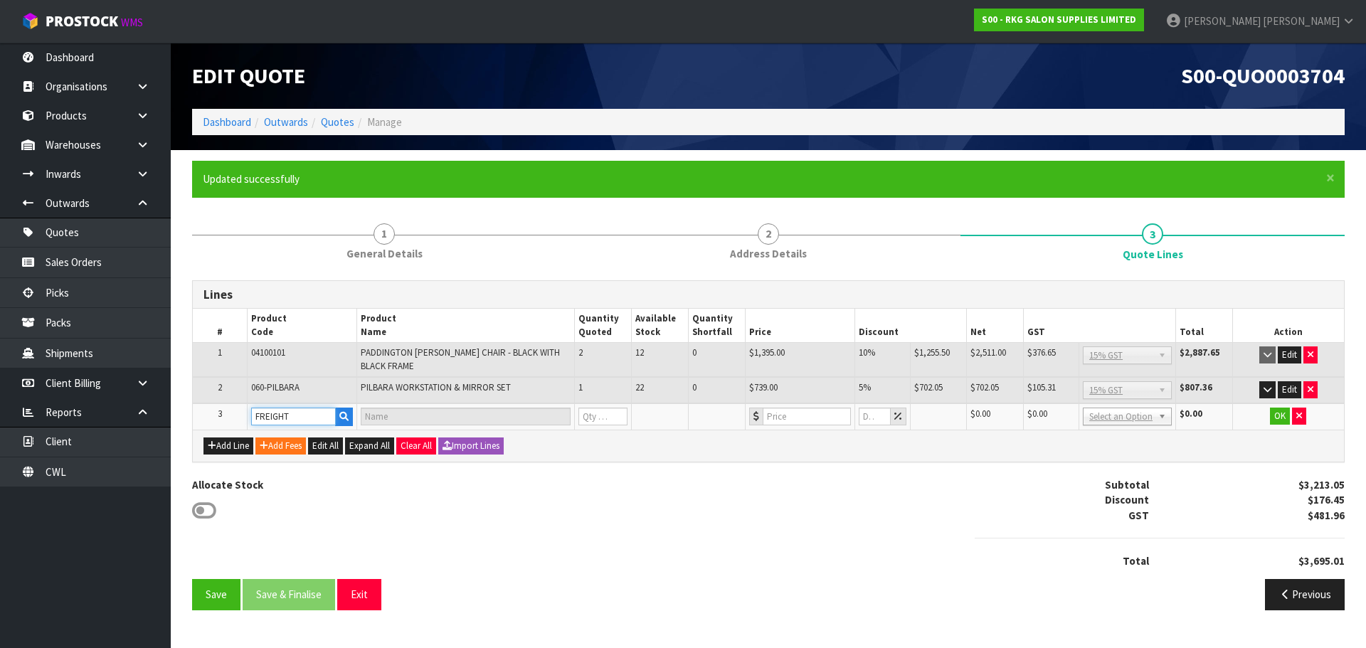
type input "1"
type input "0"
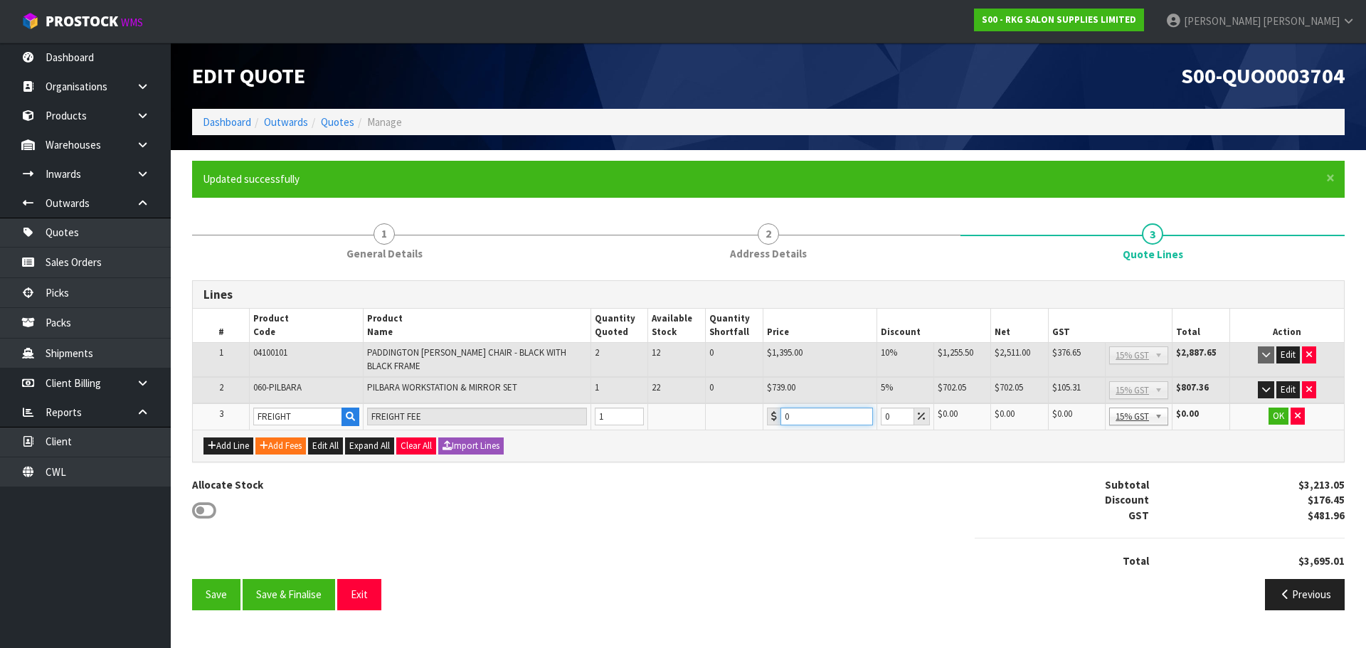
drag, startPoint x: 801, startPoint y: 415, endPoint x: 782, endPoint y: 416, distance: 19.2
click at [782, 416] on input "0" at bounding box center [826, 417] width 92 height 18
type input "135"
click at [1273, 415] on button "OK" at bounding box center [1278, 416] width 20 height 17
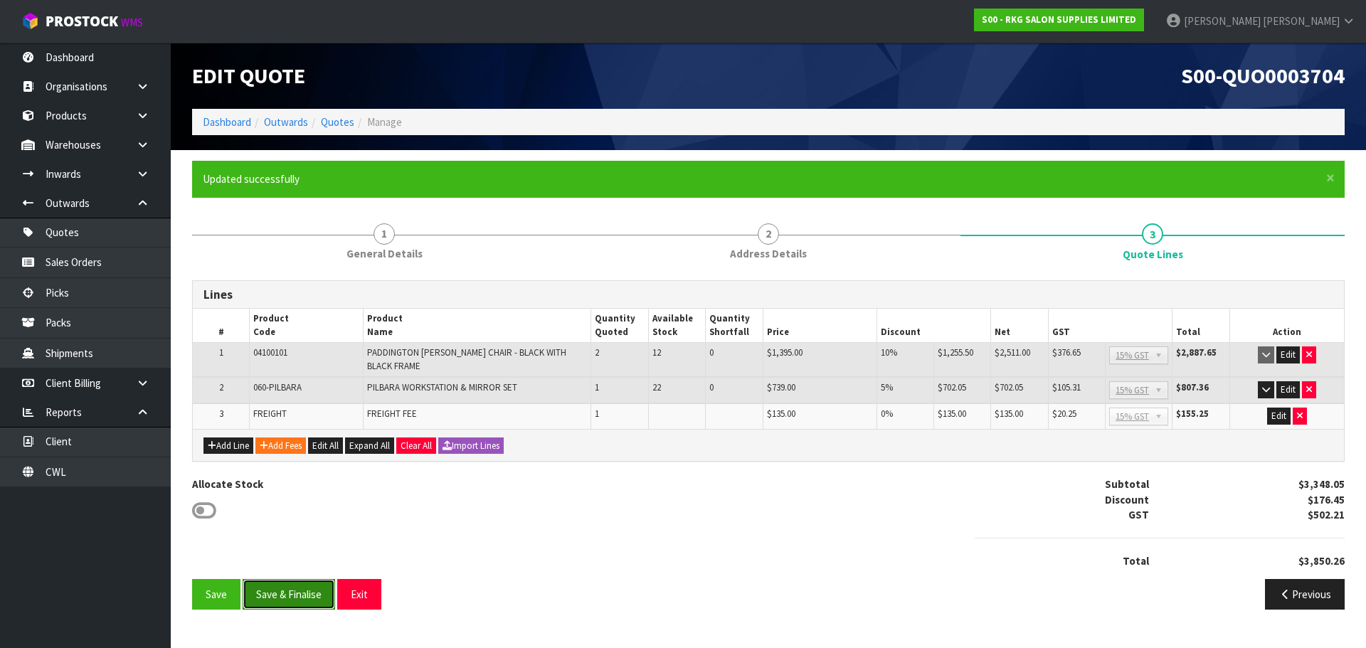
click at [291, 595] on button "Save & Finalise" at bounding box center [289, 594] width 92 height 31
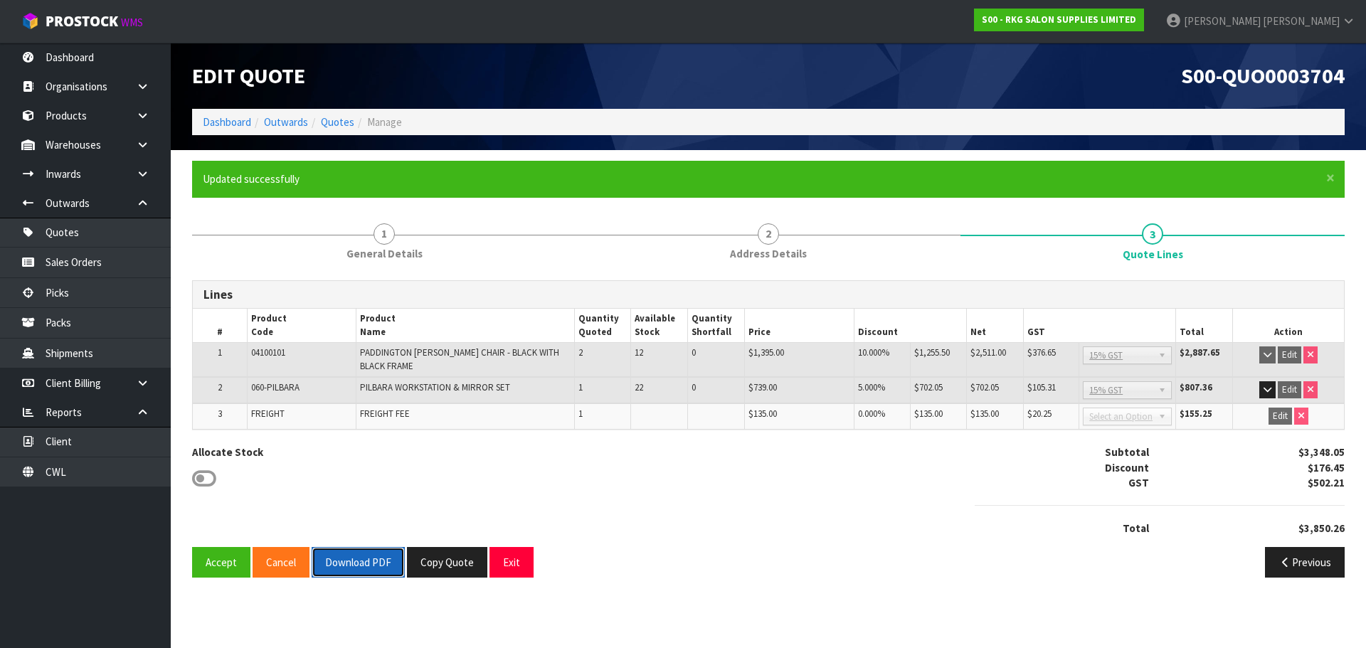
drag, startPoint x: 364, startPoint y: 566, endPoint x: 739, endPoint y: 479, distance: 385.7
click at [366, 565] on button "Download PDF" at bounding box center [358, 562] width 93 height 31
click at [516, 568] on button "Exit" at bounding box center [511, 562] width 44 height 31
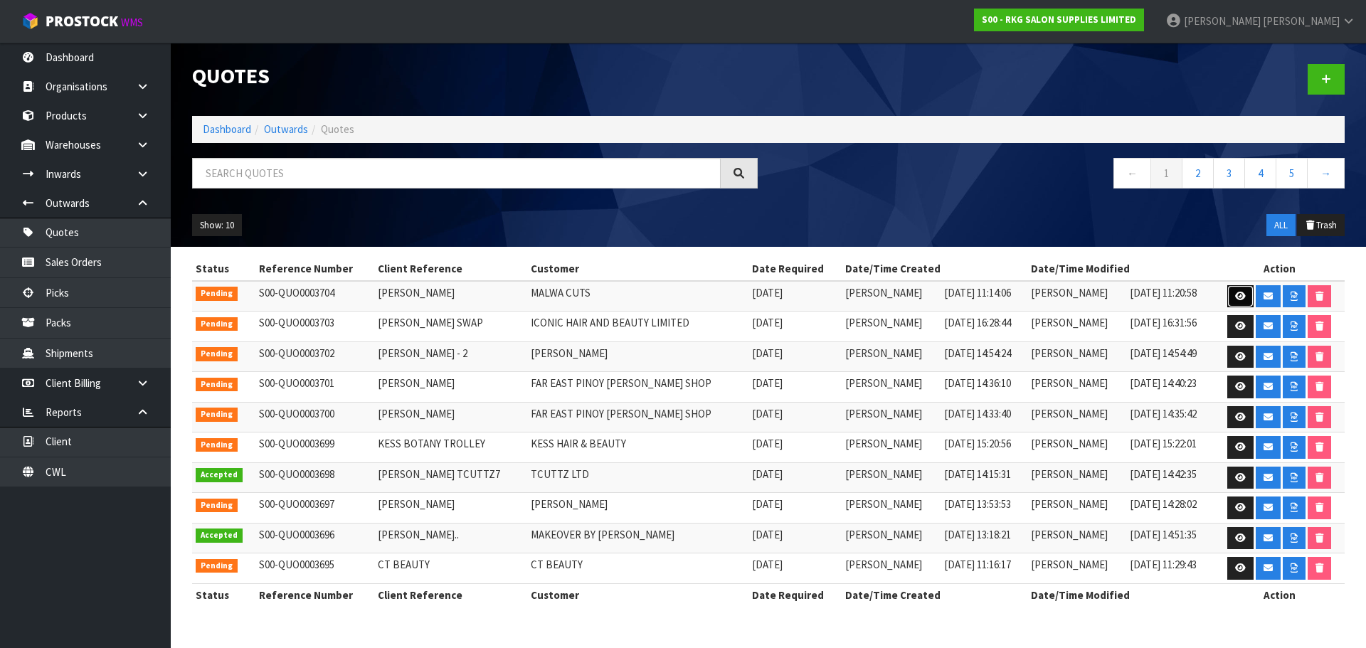
click at [1235, 297] on icon at bounding box center [1240, 296] width 11 height 9
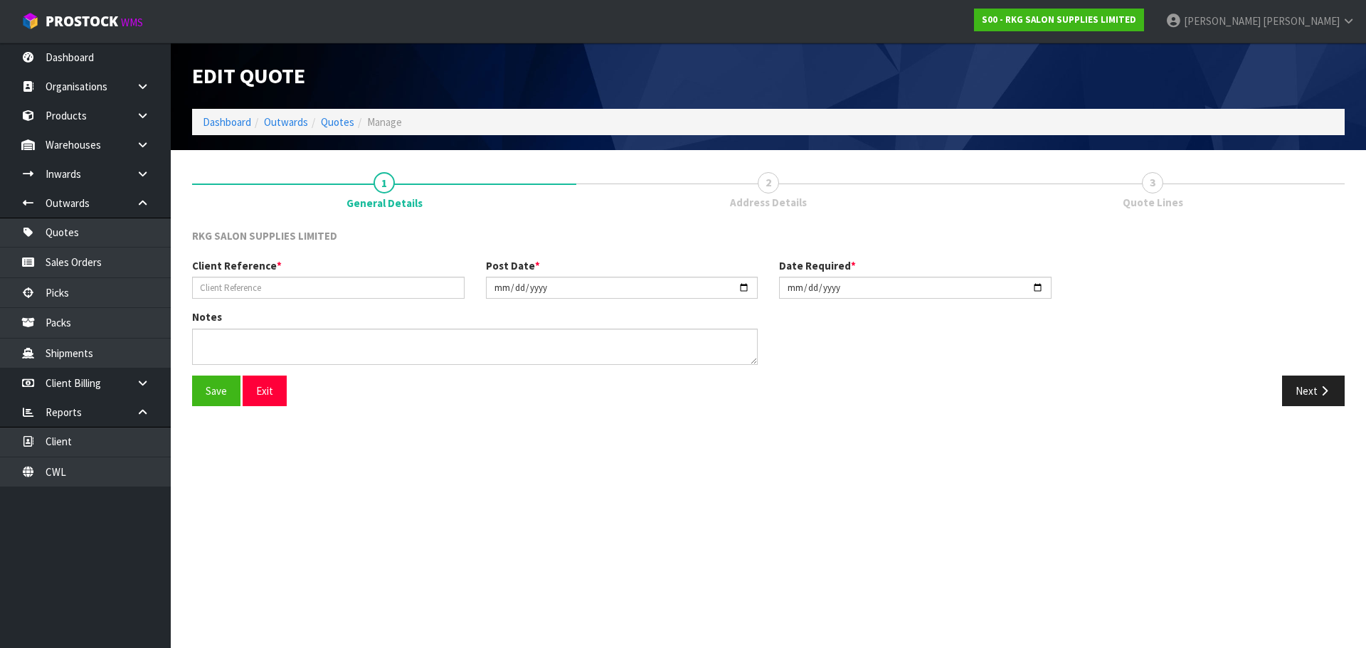
type input "HARPREET SINGH SANDHU"
type input "[DATE]"
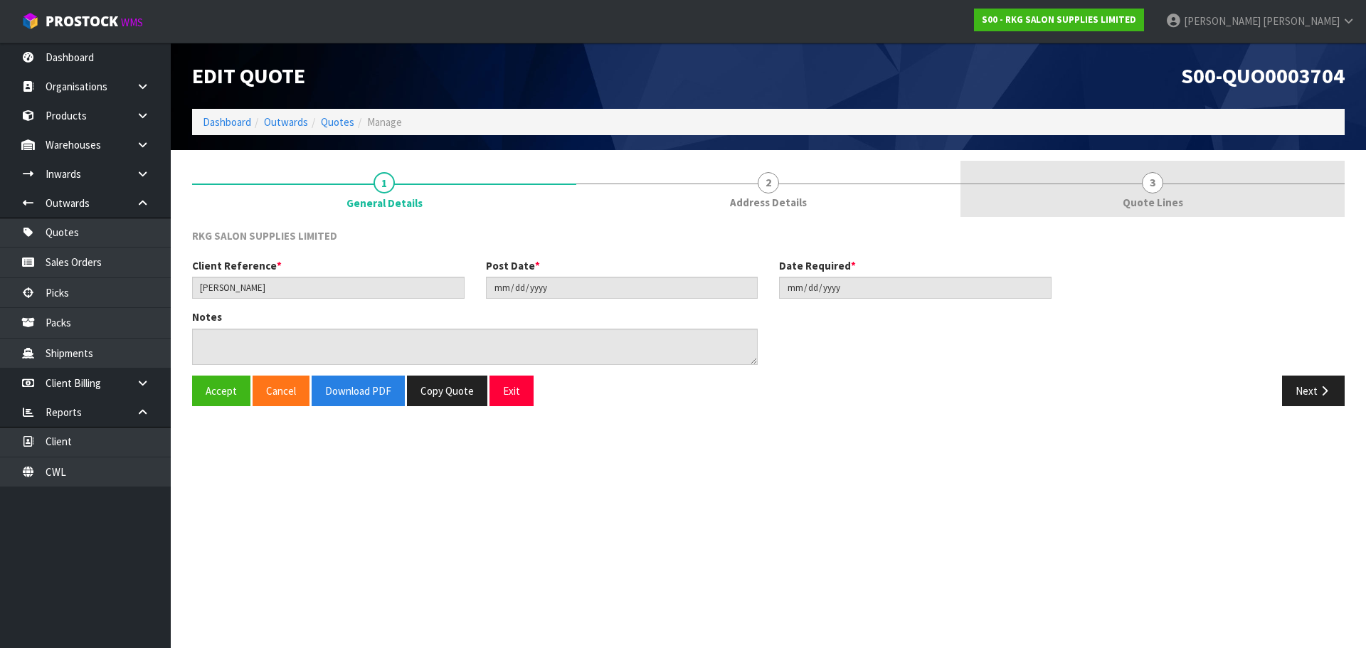
click at [1146, 185] on span "3" at bounding box center [1152, 182] width 21 height 21
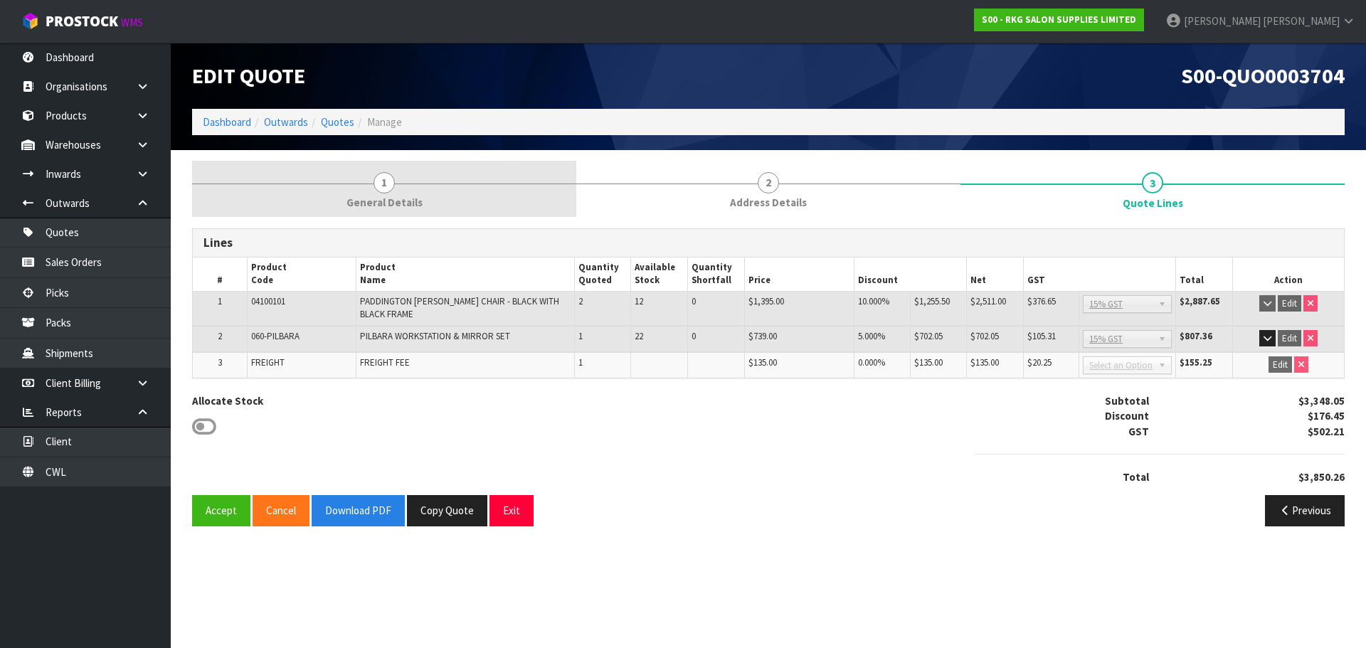
drag, startPoint x: 383, startPoint y: 181, endPoint x: 425, endPoint y: 206, distance: 49.1
click at [384, 181] on span "1" at bounding box center [383, 182] width 21 height 21
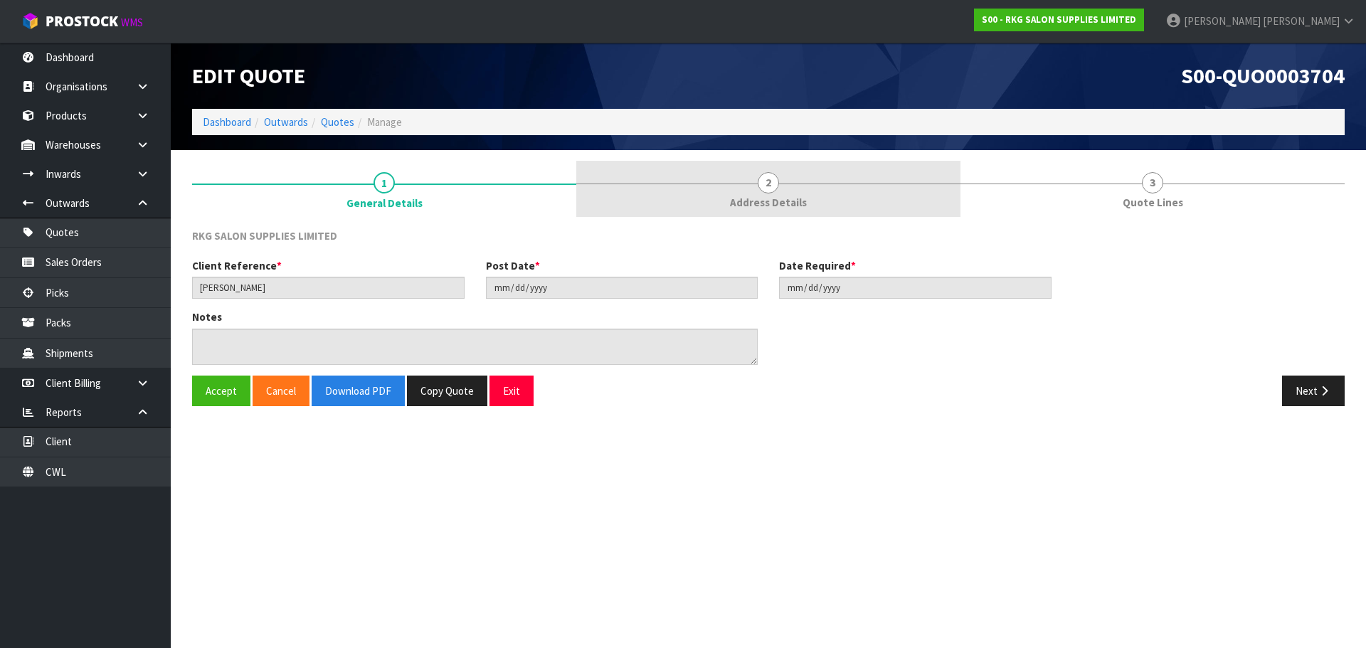
click at [771, 189] on span "2" at bounding box center [768, 182] width 21 height 21
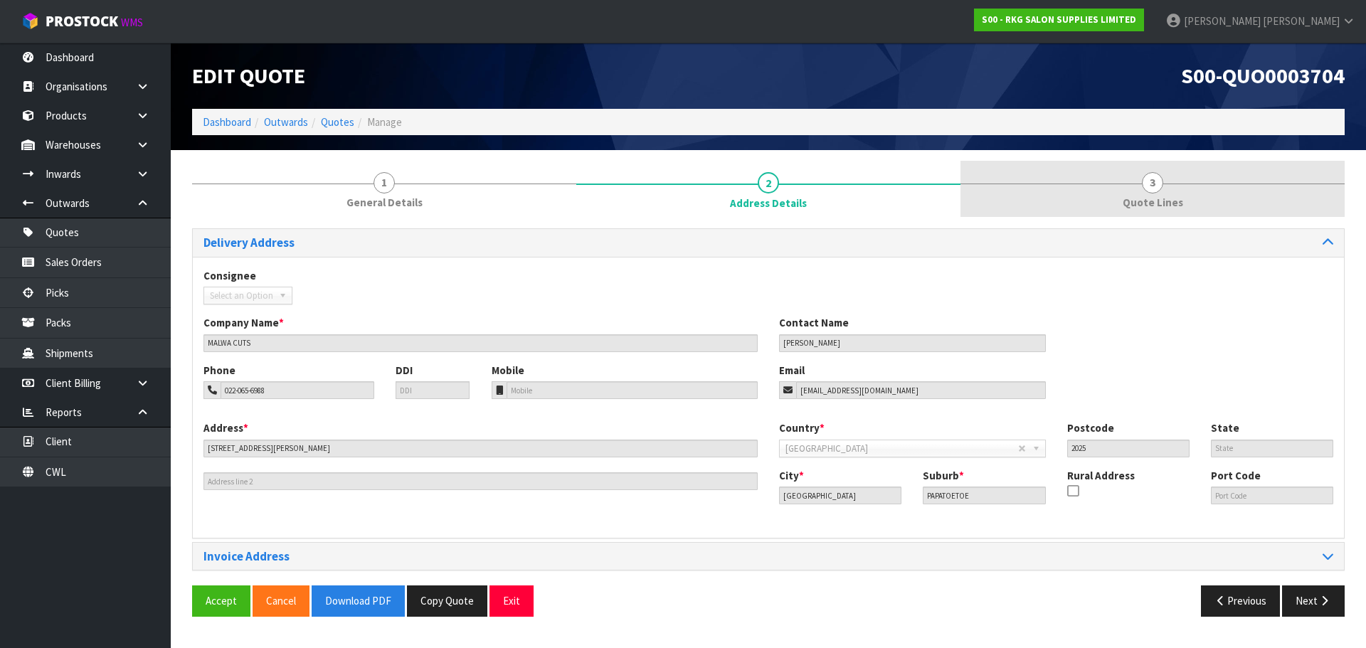
drag, startPoint x: 1164, startPoint y: 180, endPoint x: 1162, endPoint y: 193, distance: 13.6
click at [1164, 180] on link "3 Quote Lines" at bounding box center [1152, 189] width 384 height 56
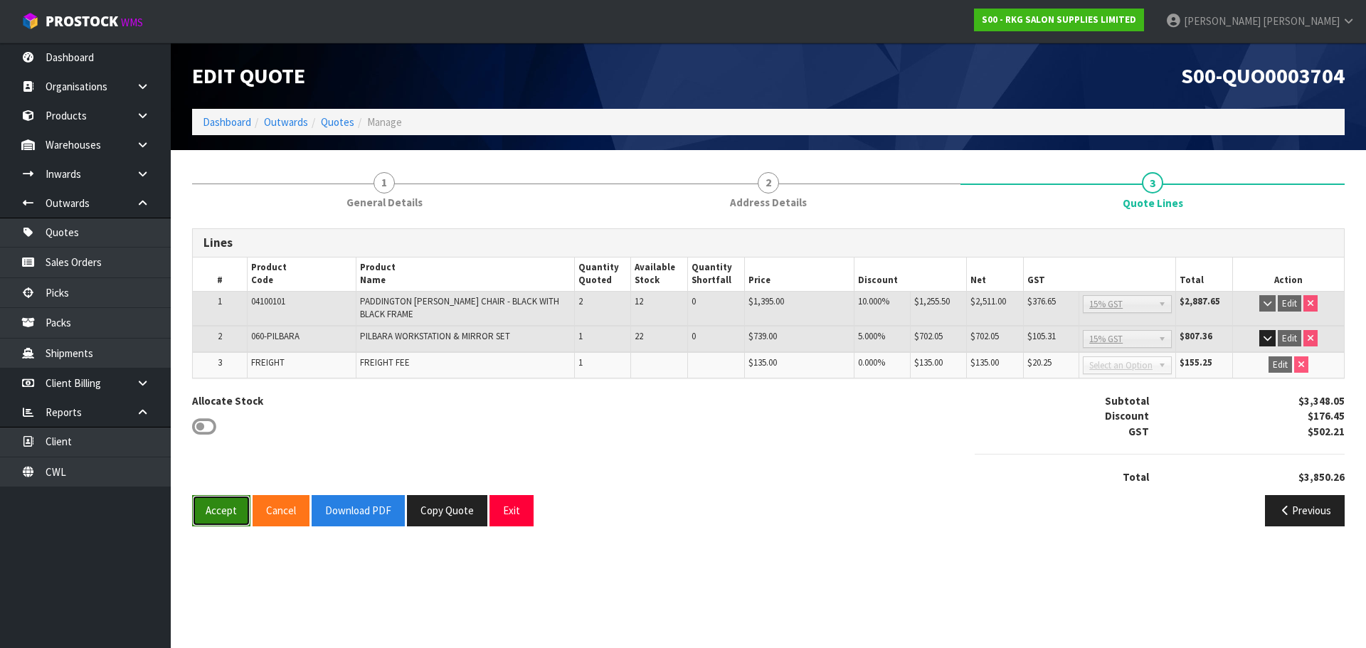
click at [226, 509] on button "Accept" at bounding box center [221, 510] width 58 height 31
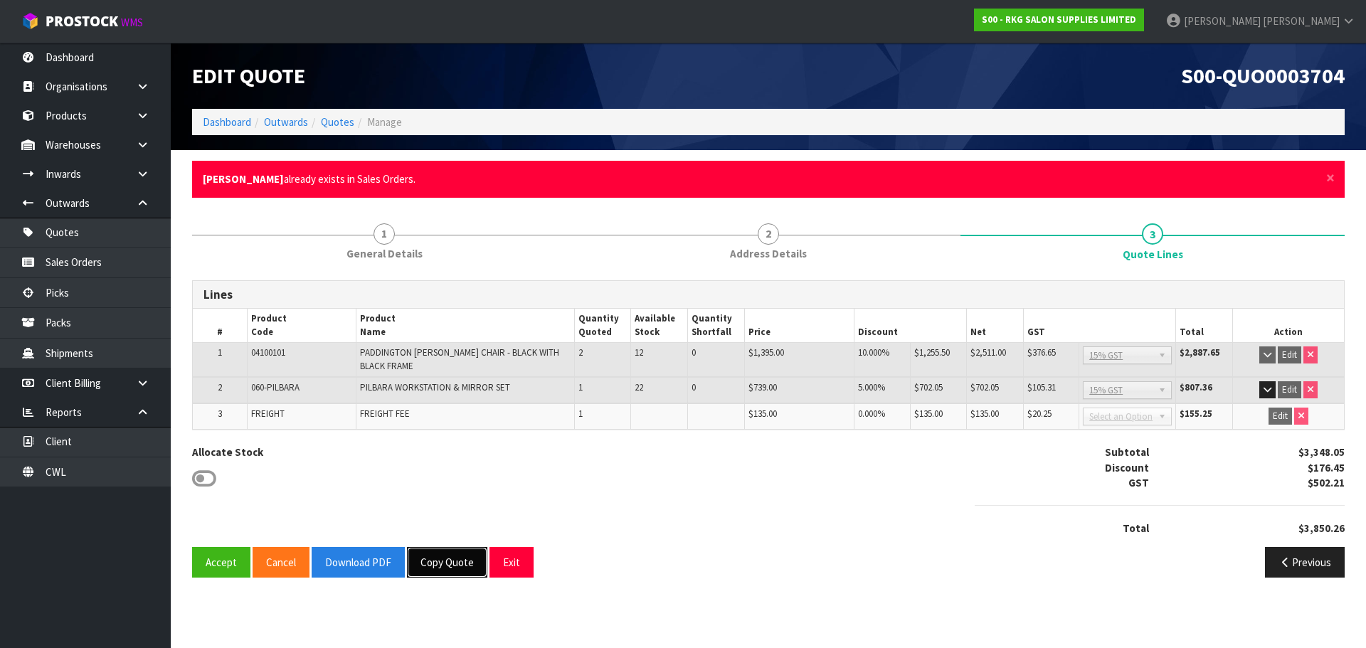
click at [438, 564] on button "Copy Quote" at bounding box center [447, 562] width 80 height 31
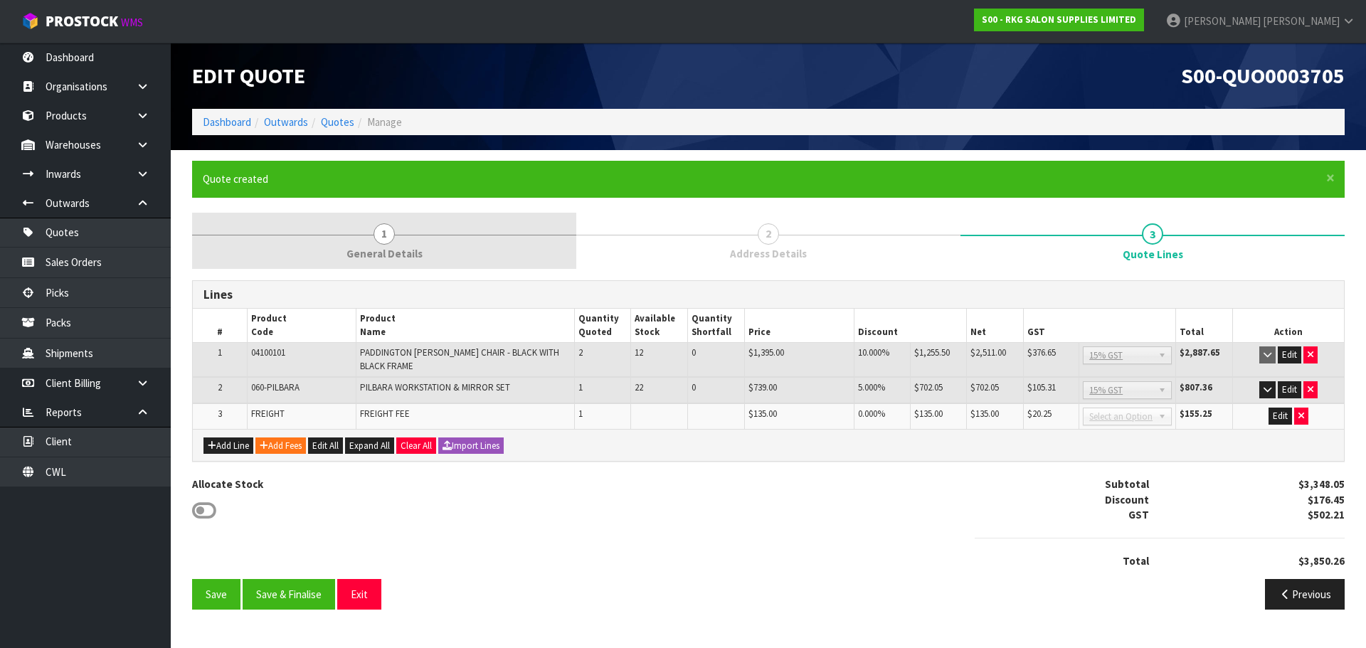
click at [381, 242] on span "1" at bounding box center [383, 233] width 21 height 21
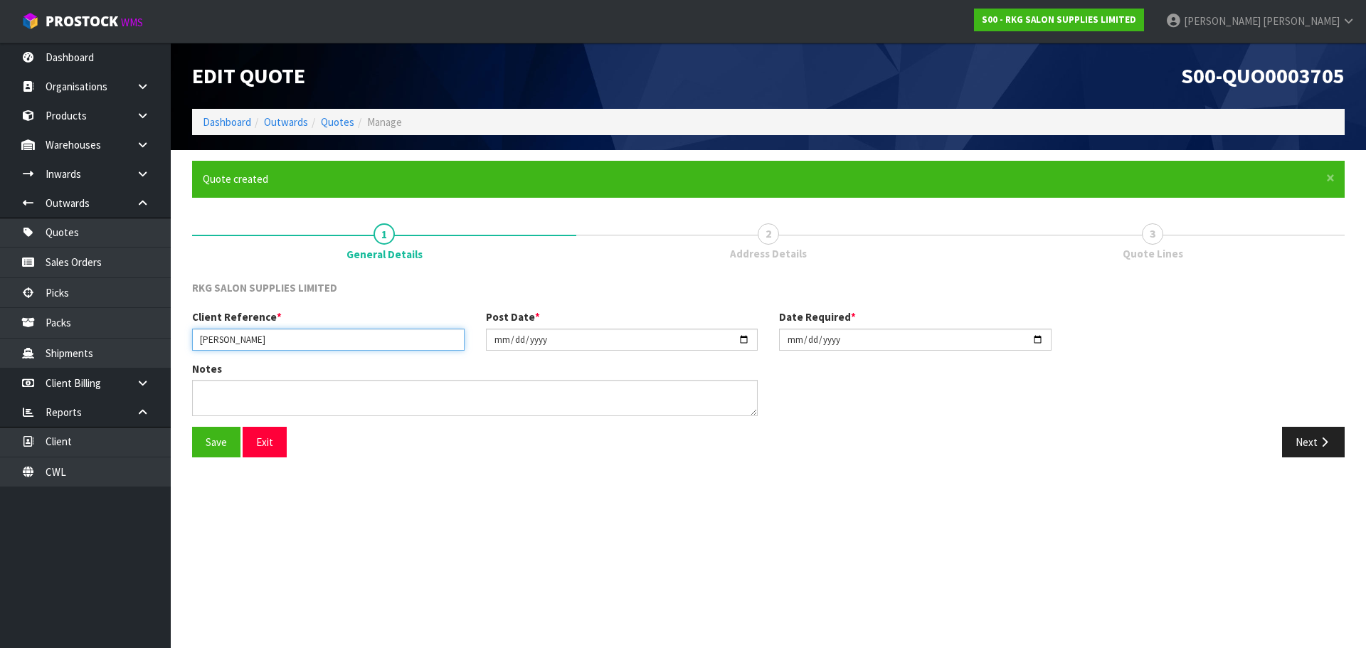
click at [325, 343] on input "HARPREET SINGH SANDHU" at bounding box center [328, 340] width 272 height 22
type input "[PERSON_NAME]"
click at [235, 399] on textarea at bounding box center [475, 398] width 566 height 36
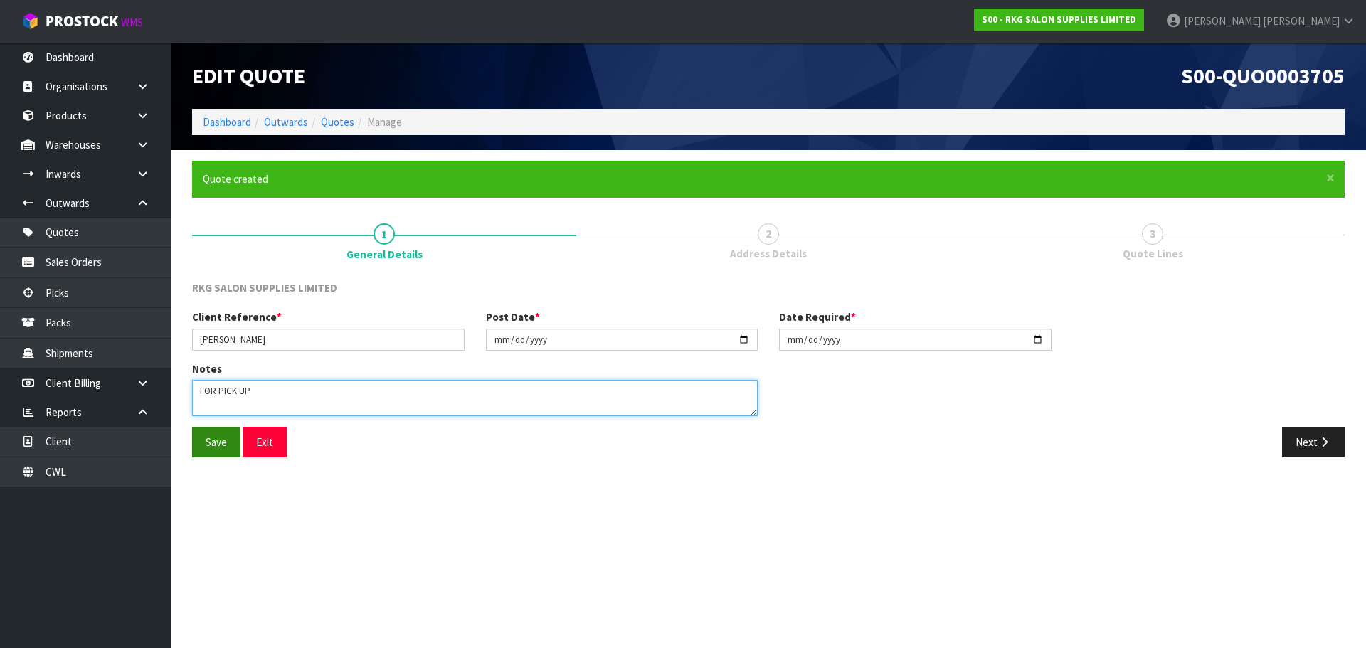
type textarea "FOR PICK UP"
click at [209, 438] on button "Save" at bounding box center [216, 442] width 48 height 31
drag, startPoint x: 1312, startPoint y: 445, endPoint x: 703, endPoint y: 398, distance: 610.8
click at [1312, 445] on button "Next" at bounding box center [1313, 442] width 63 height 31
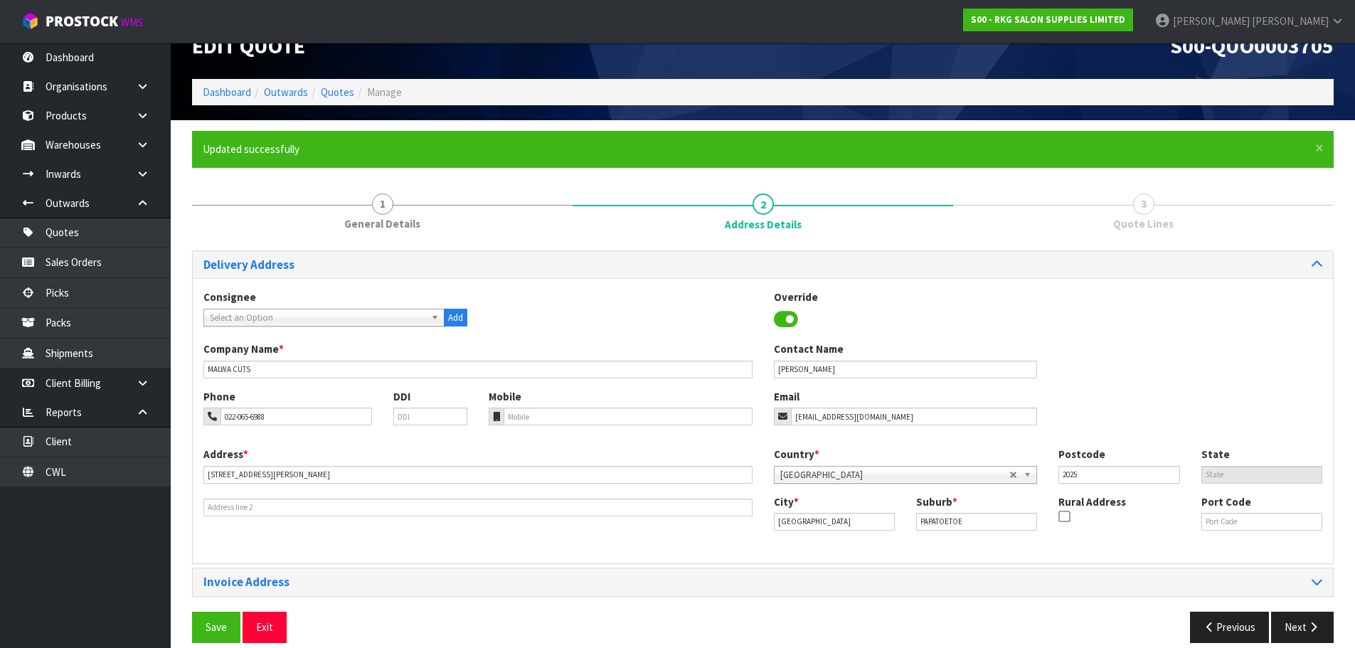
scroll to position [46, 0]
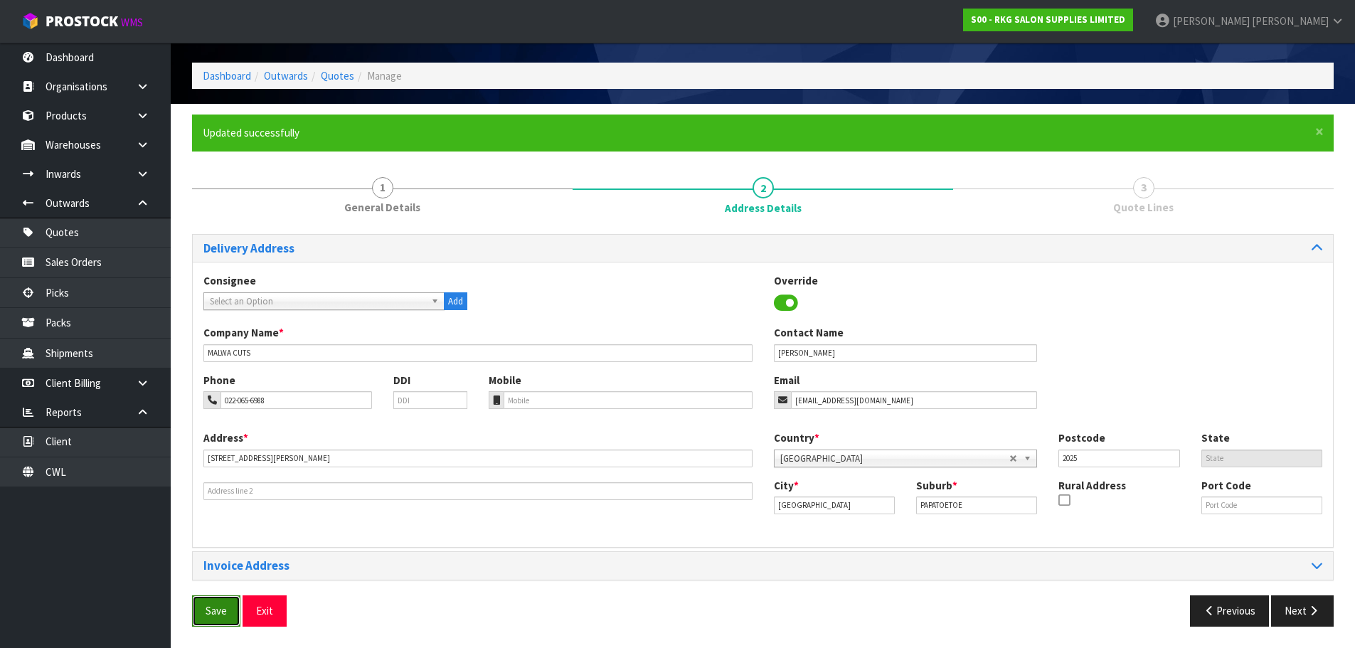
click at [226, 608] on button "Save" at bounding box center [216, 610] width 48 height 31
click at [1310, 614] on icon "button" at bounding box center [1314, 610] width 14 height 11
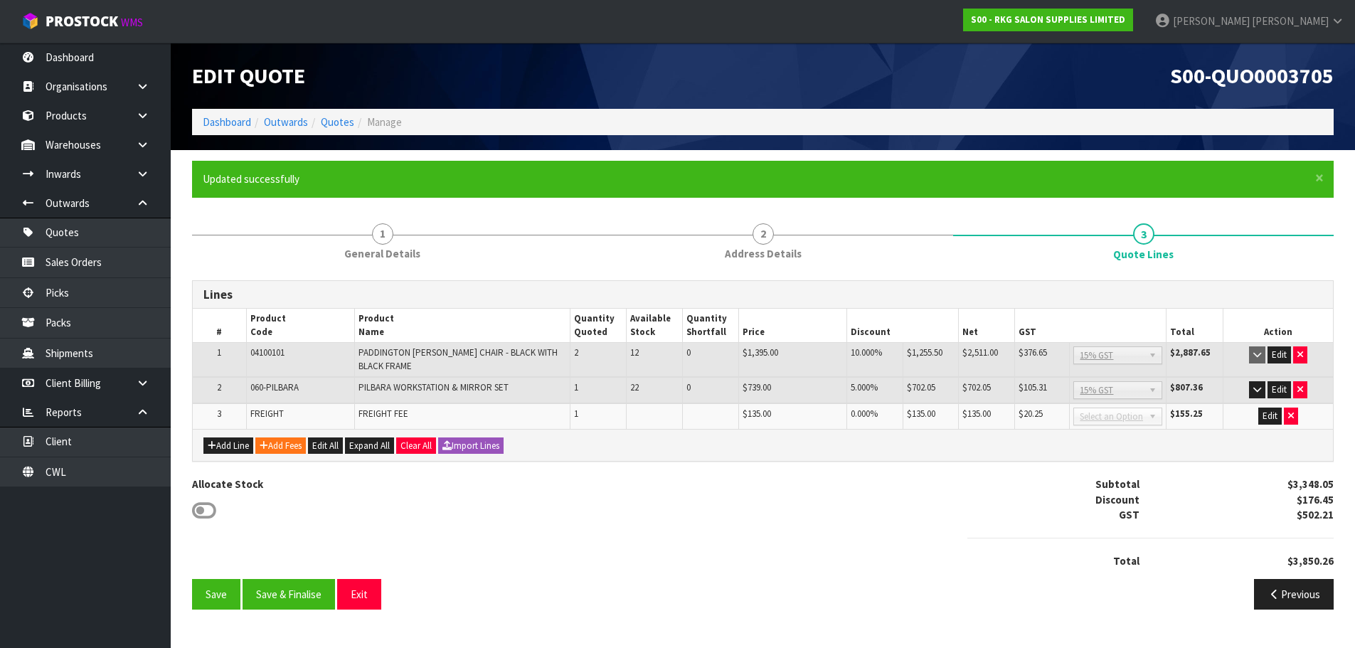
scroll to position [0, 0]
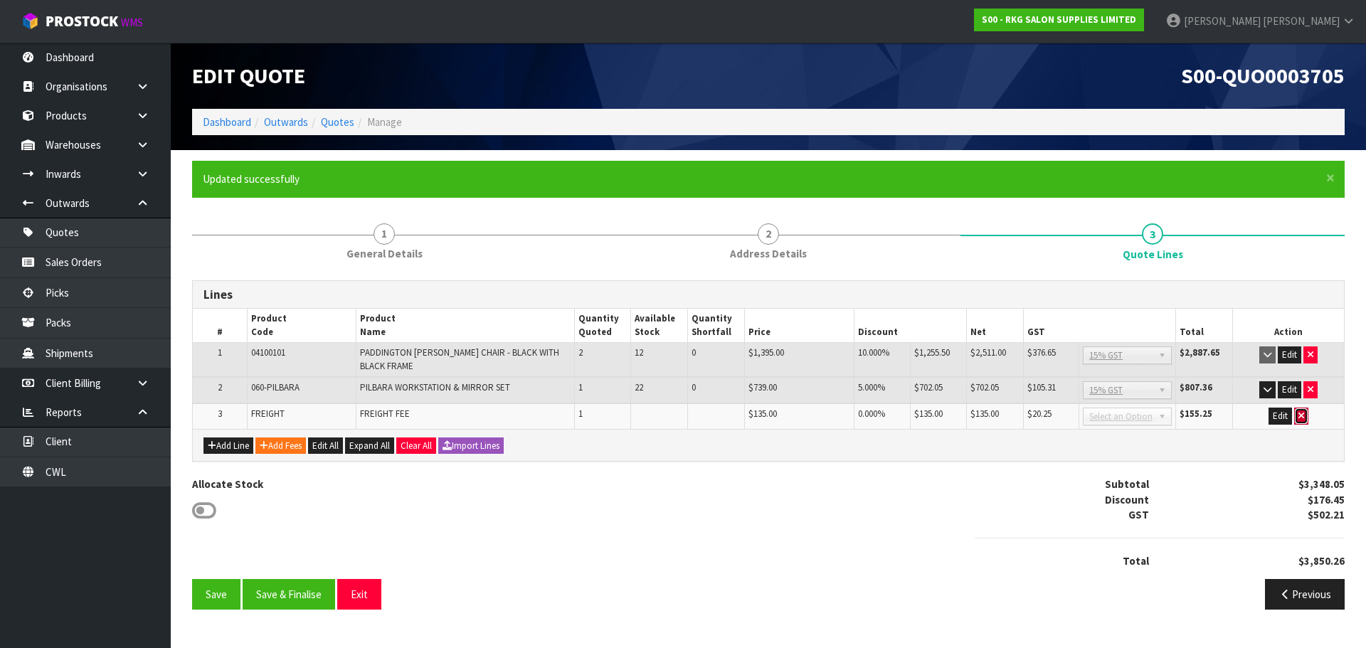
click at [1303, 417] on icon "button" at bounding box center [1301, 415] width 6 height 9
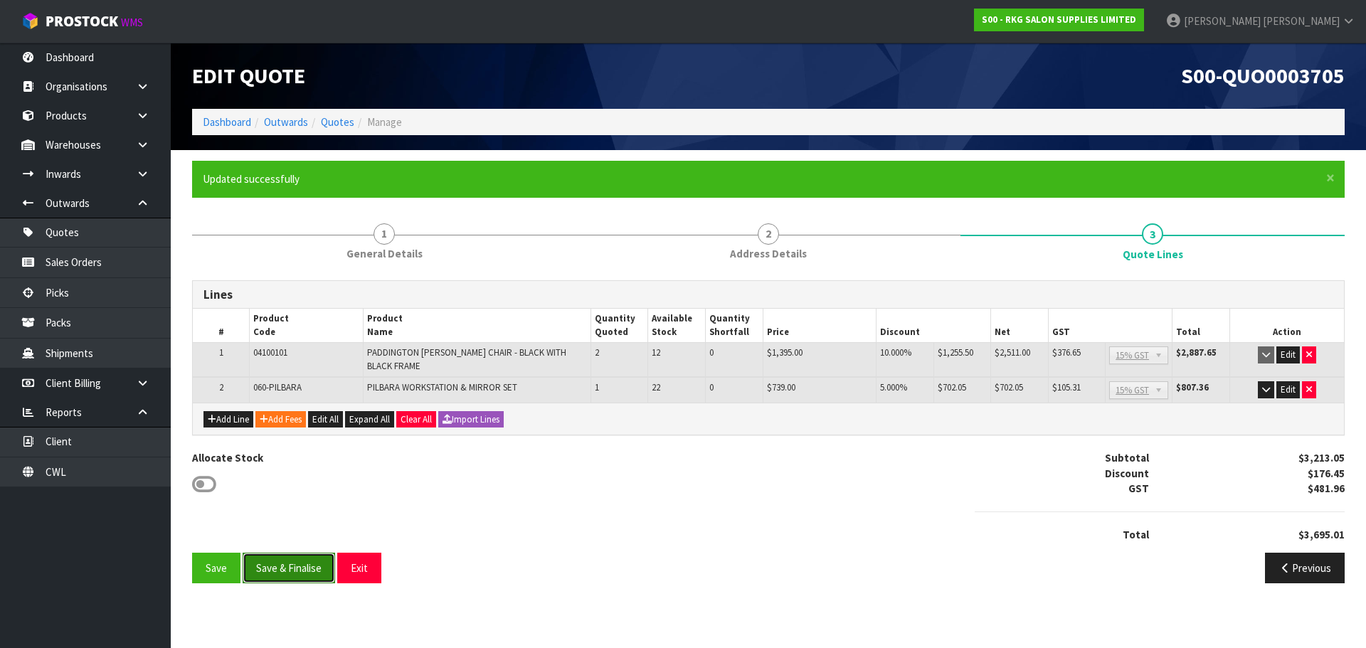
drag, startPoint x: 276, startPoint y: 569, endPoint x: 462, endPoint y: 381, distance: 264.1
click at [277, 569] on button "Save & Finalise" at bounding box center [289, 568] width 92 height 31
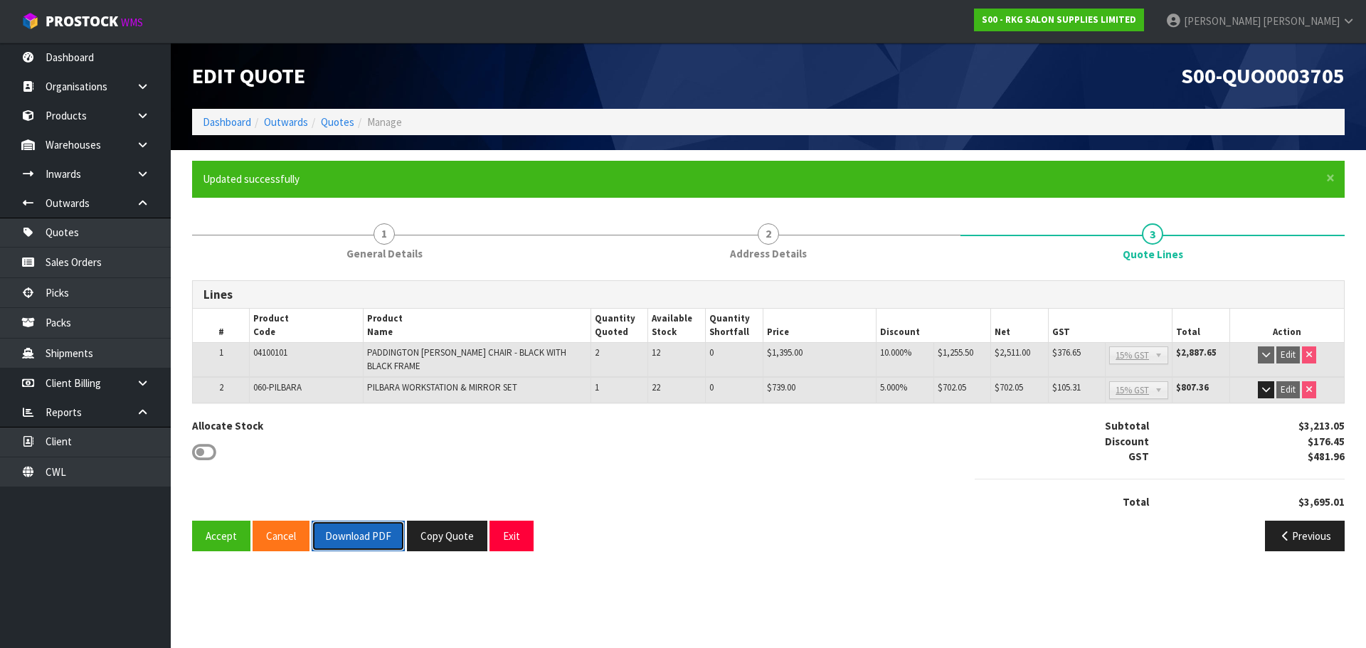
click at [375, 538] on button "Download PDF" at bounding box center [358, 536] width 93 height 31
click at [221, 534] on button "Accept" at bounding box center [221, 536] width 58 height 31
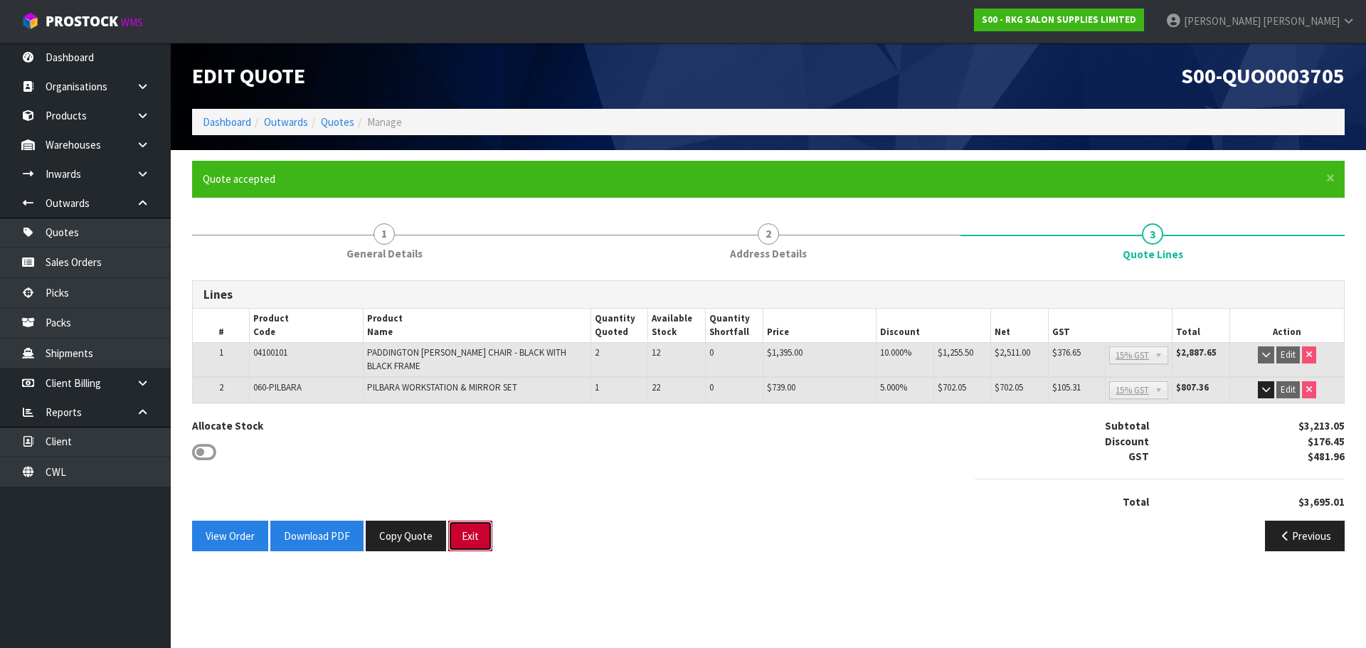
click at [469, 534] on button "Exit" at bounding box center [470, 536] width 44 height 31
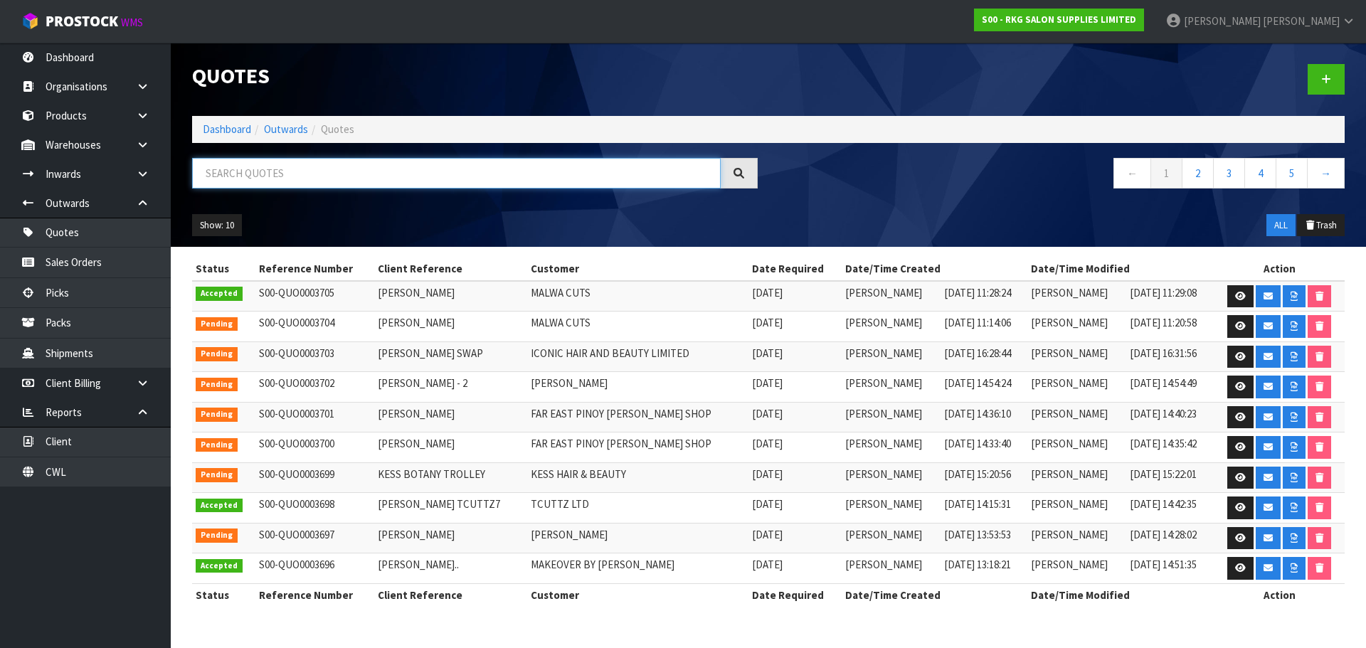
click at [309, 176] on input "text" at bounding box center [456, 173] width 529 height 31
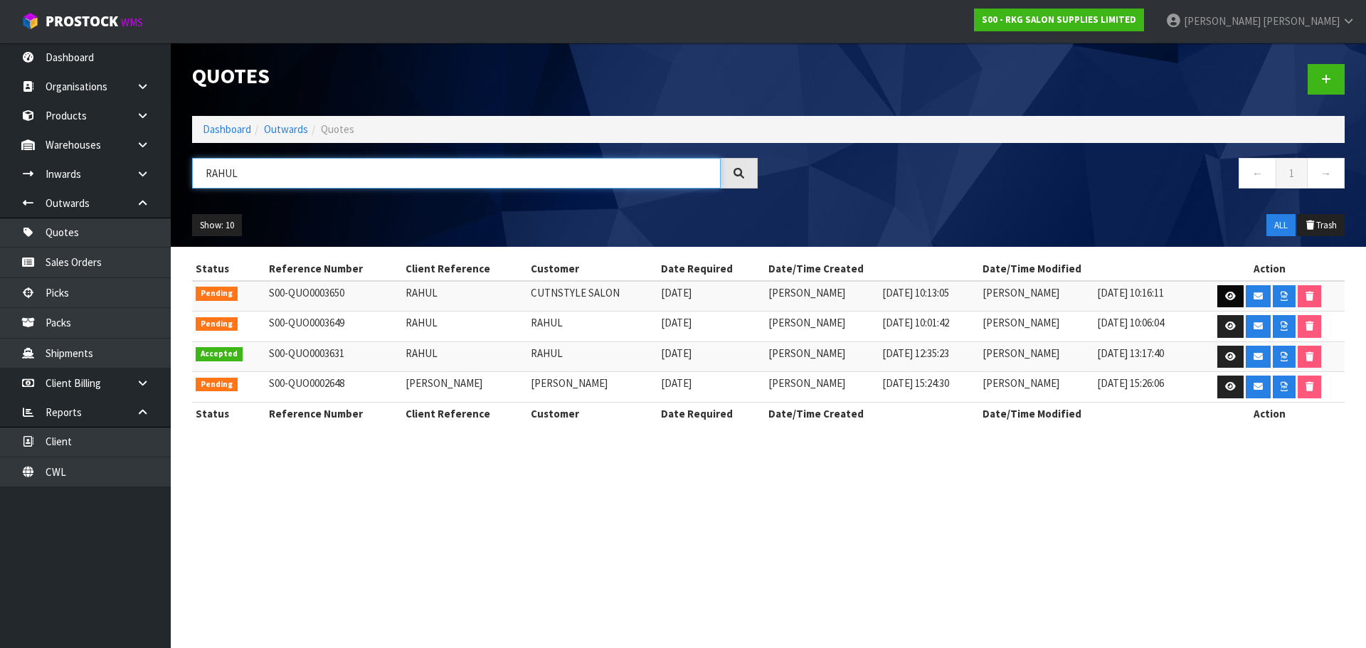
type input "RAHUL"
click at [1225, 297] on icon at bounding box center [1230, 296] width 11 height 9
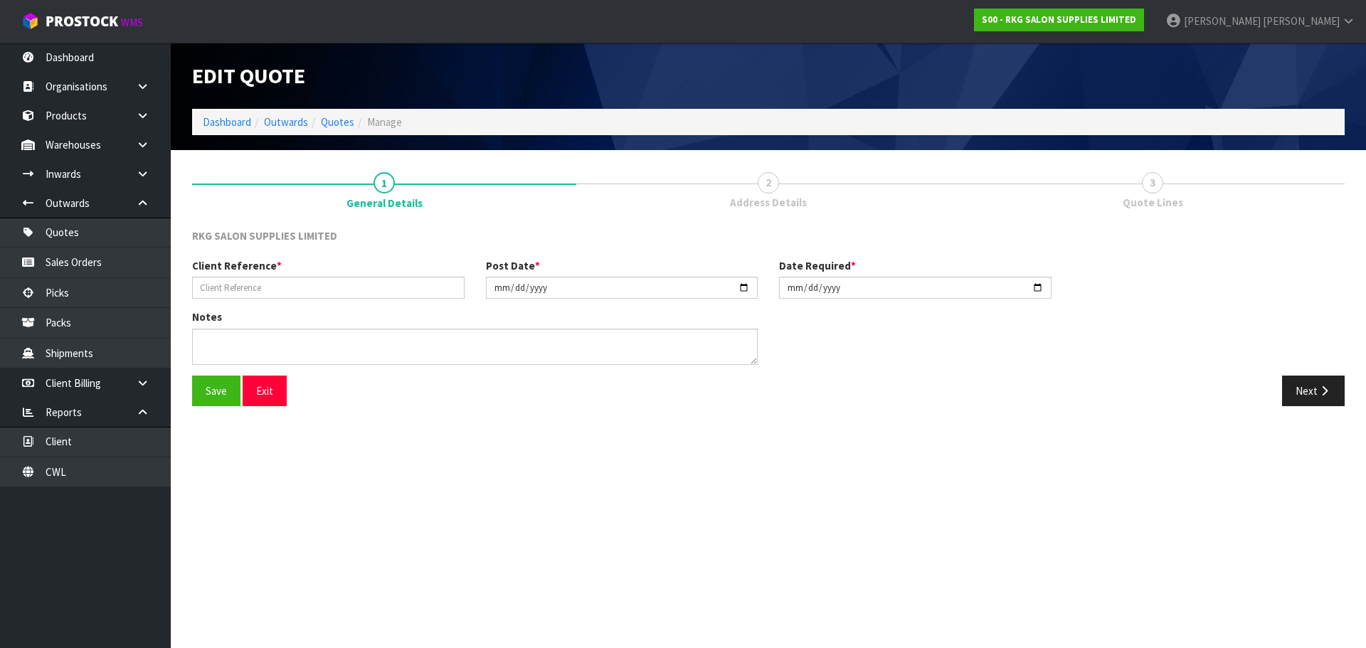
type input "RAHUL"
type input "2025-09-22"
type textarea "FOR PICK UP - TBC DATE"
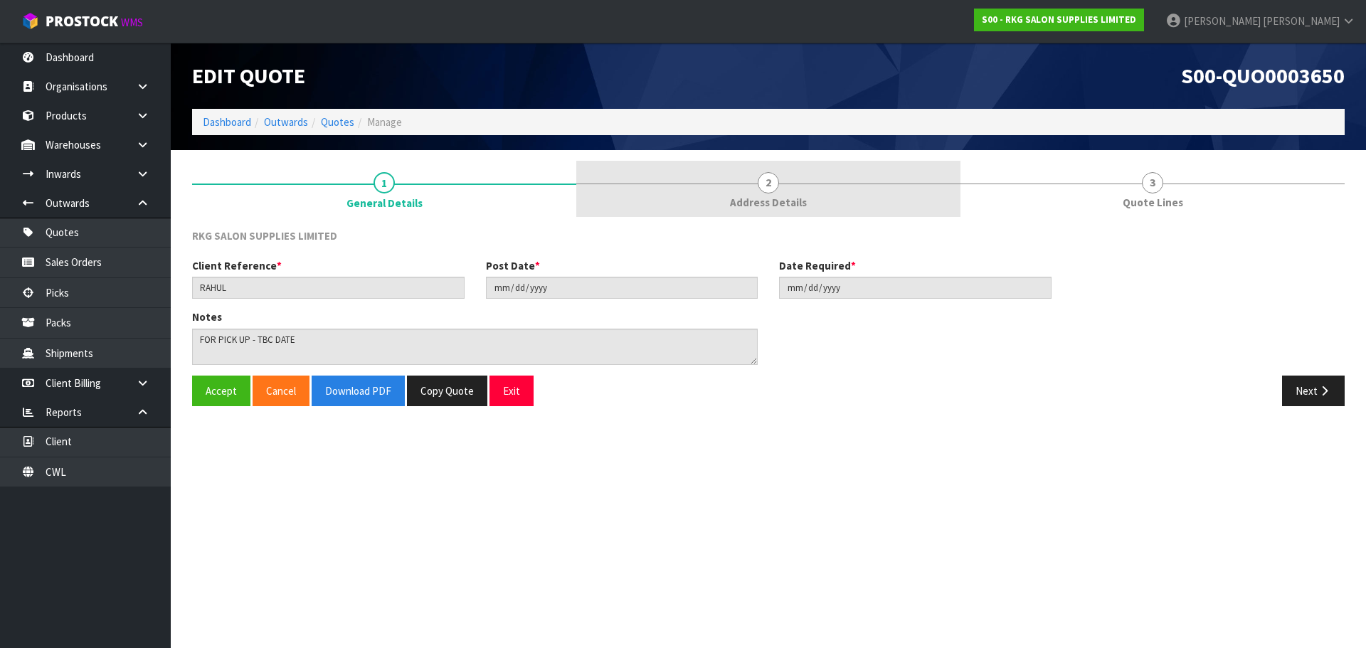
click at [783, 172] on link "2 Address Details" at bounding box center [768, 189] width 384 height 56
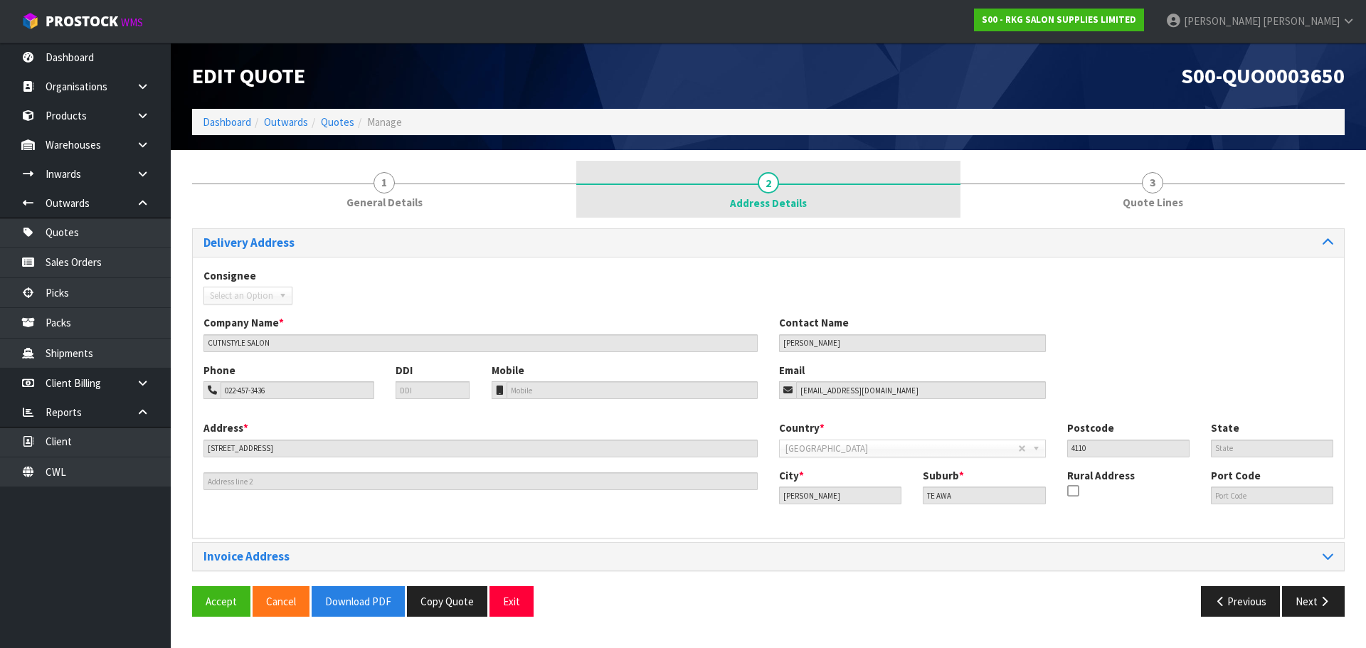
click at [775, 194] on link "2 Address Details" at bounding box center [768, 189] width 384 height 57
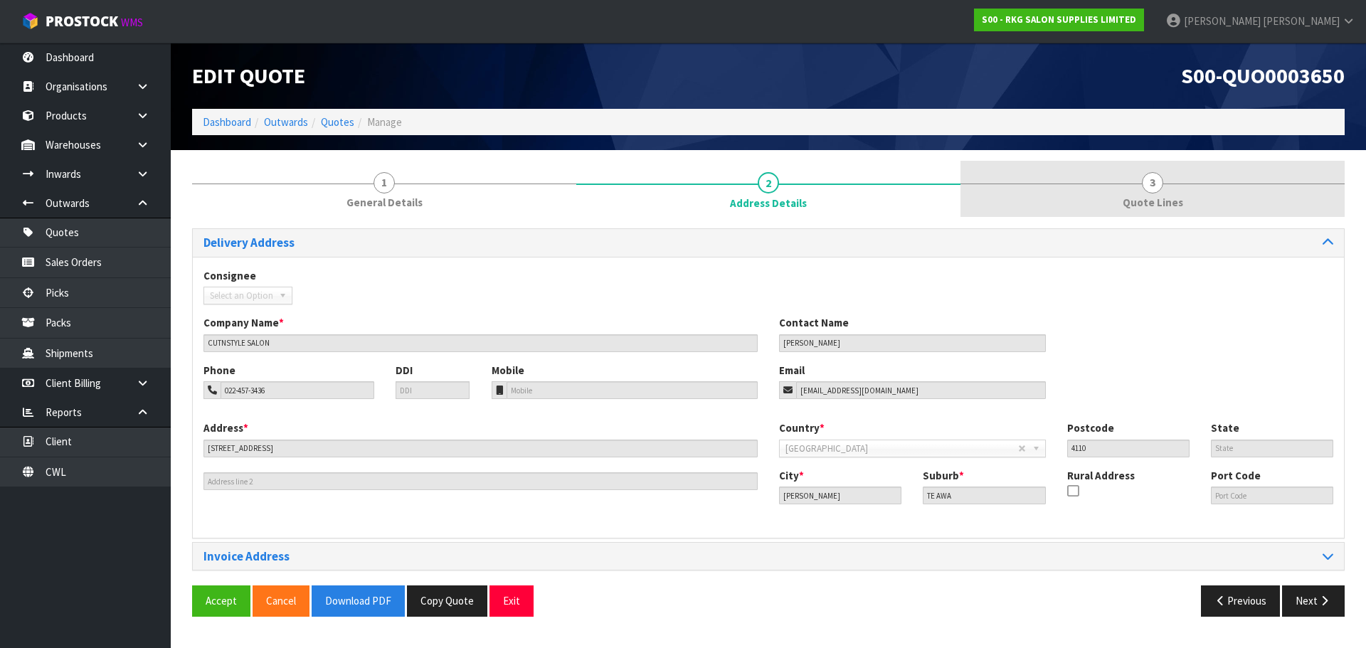
click at [1155, 191] on span "3" at bounding box center [1152, 182] width 21 height 21
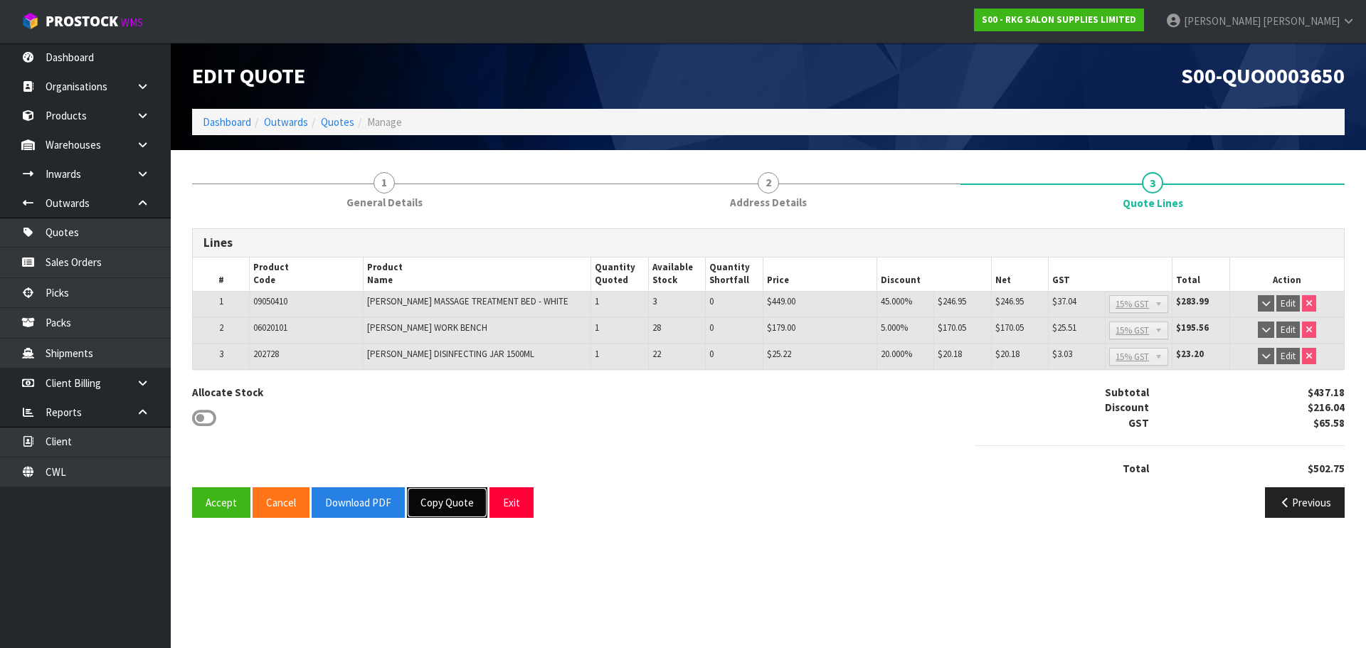
click at [452, 509] on button "Copy Quote" at bounding box center [447, 502] width 80 height 31
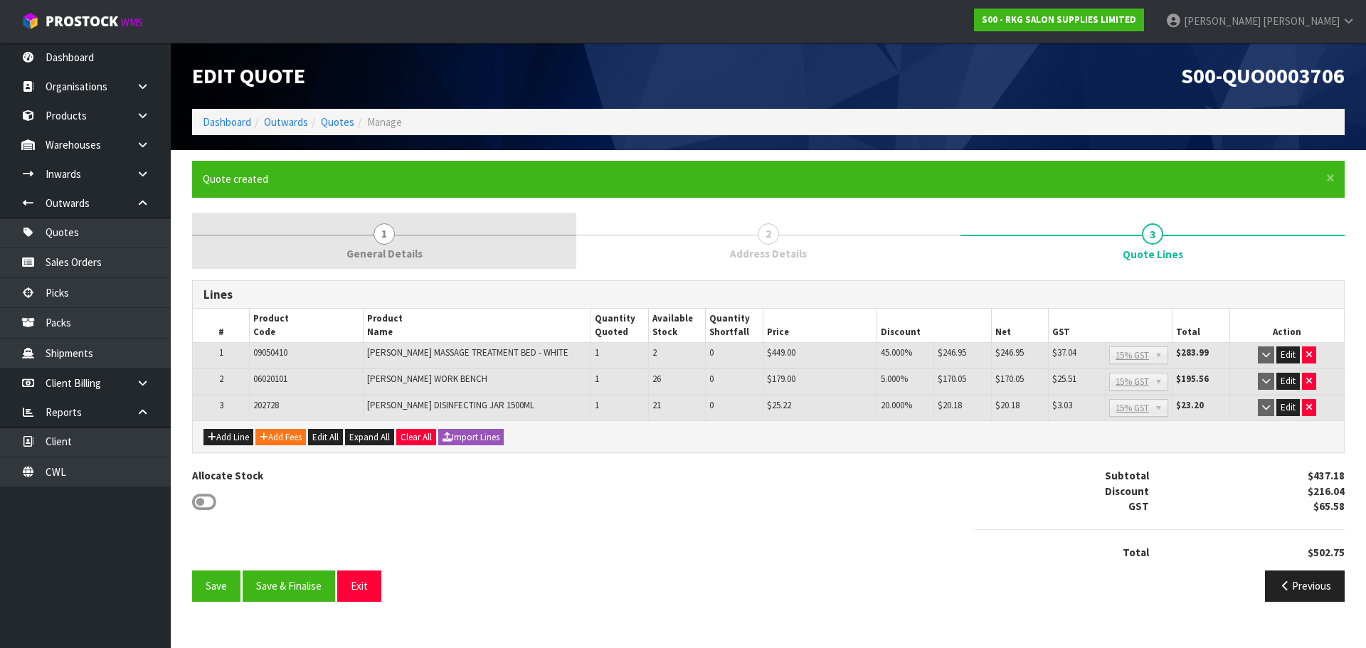
click at [390, 235] on span "1" at bounding box center [383, 233] width 21 height 21
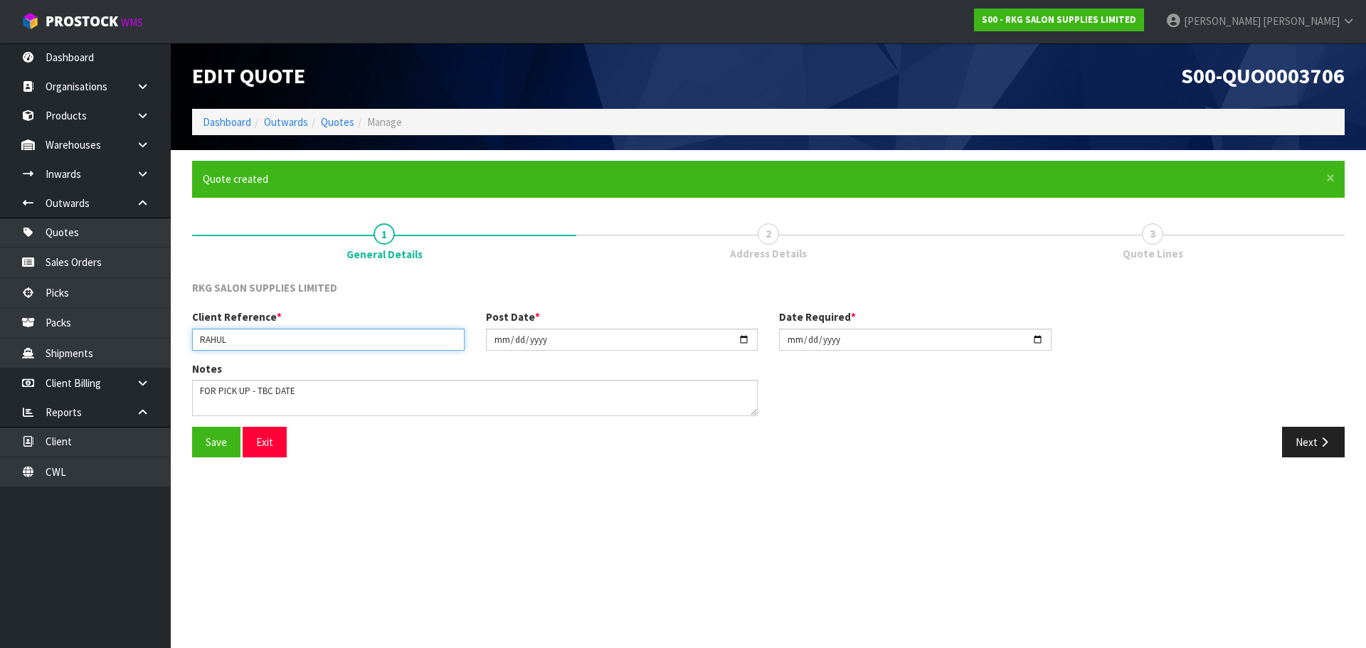
click at [252, 346] on input "RAHUL" at bounding box center [328, 340] width 272 height 22
type input "[PERSON_NAME] 2"
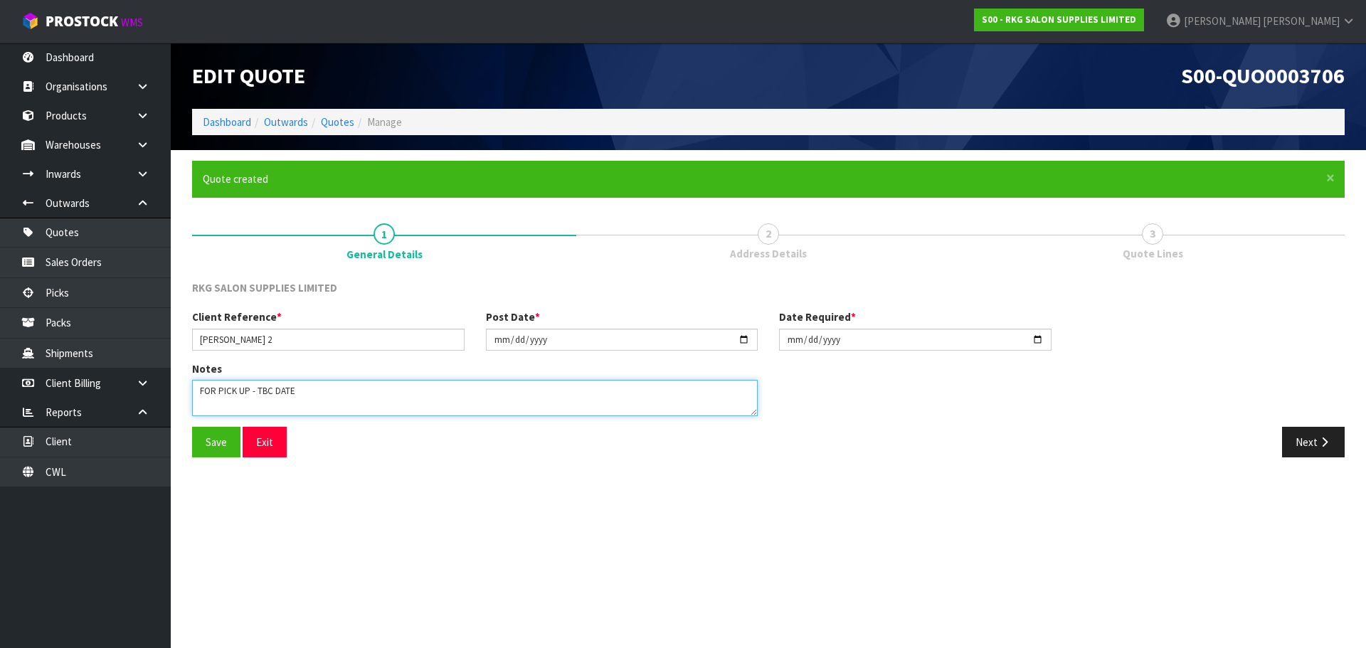
drag, startPoint x: 248, startPoint y: 388, endPoint x: 346, endPoint y: 396, distance: 99.2
click at [346, 396] on textarea at bounding box center [475, 398] width 566 height 36
type textarea "FOR PICK UP"
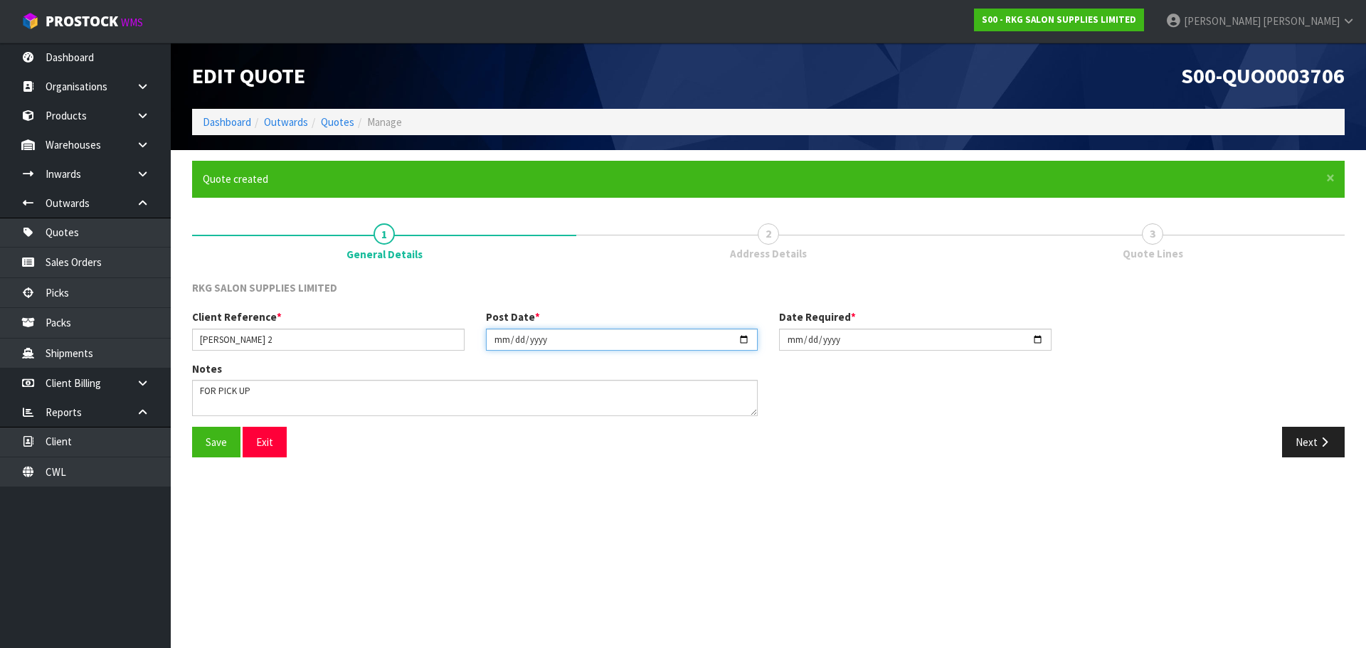
click at [744, 343] on input "2025-09-22" at bounding box center [622, 340] width 272 height 22
type input "[DATE]"
click at [1039, 341] on input "2025-09-22" at bounding box center [915, 340] width 272 height 22
type input "[DATE]"
click at [216, 443] on button "Save" at bounding box center [216, 442] width 48 height 31
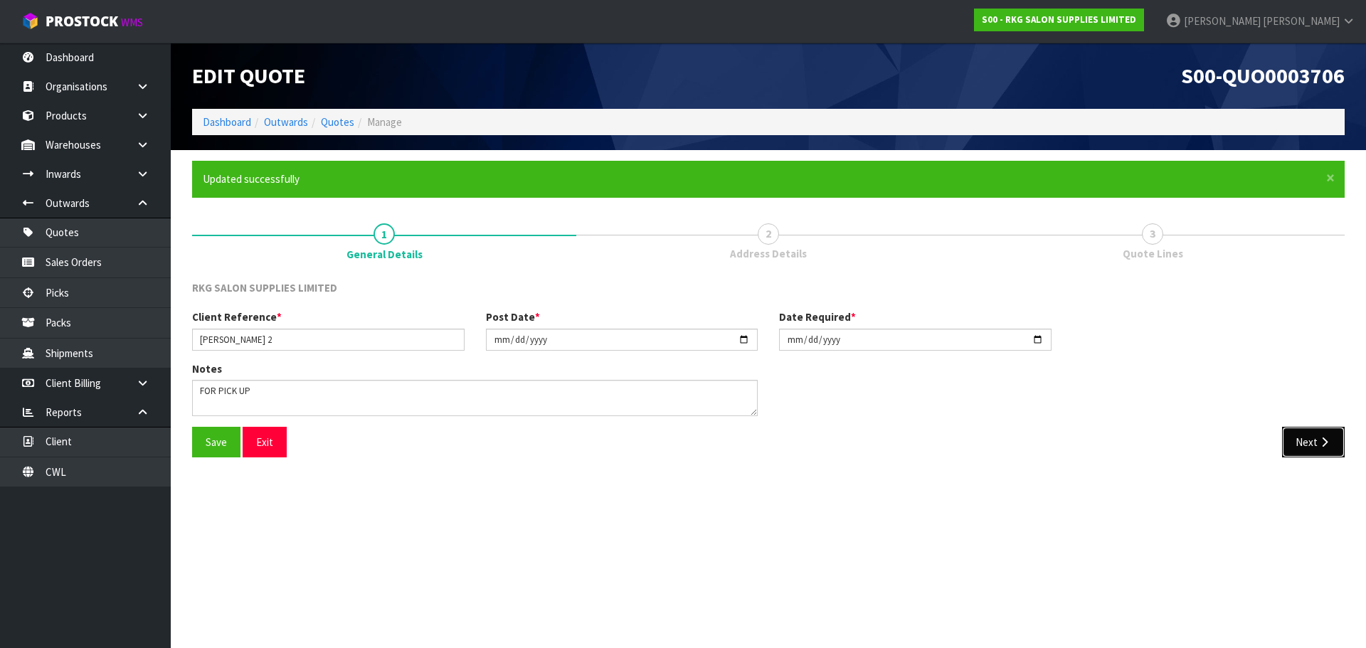
click at [1298, 440] on button "Next" at bounding box center [1313, 442] width 63 height 31
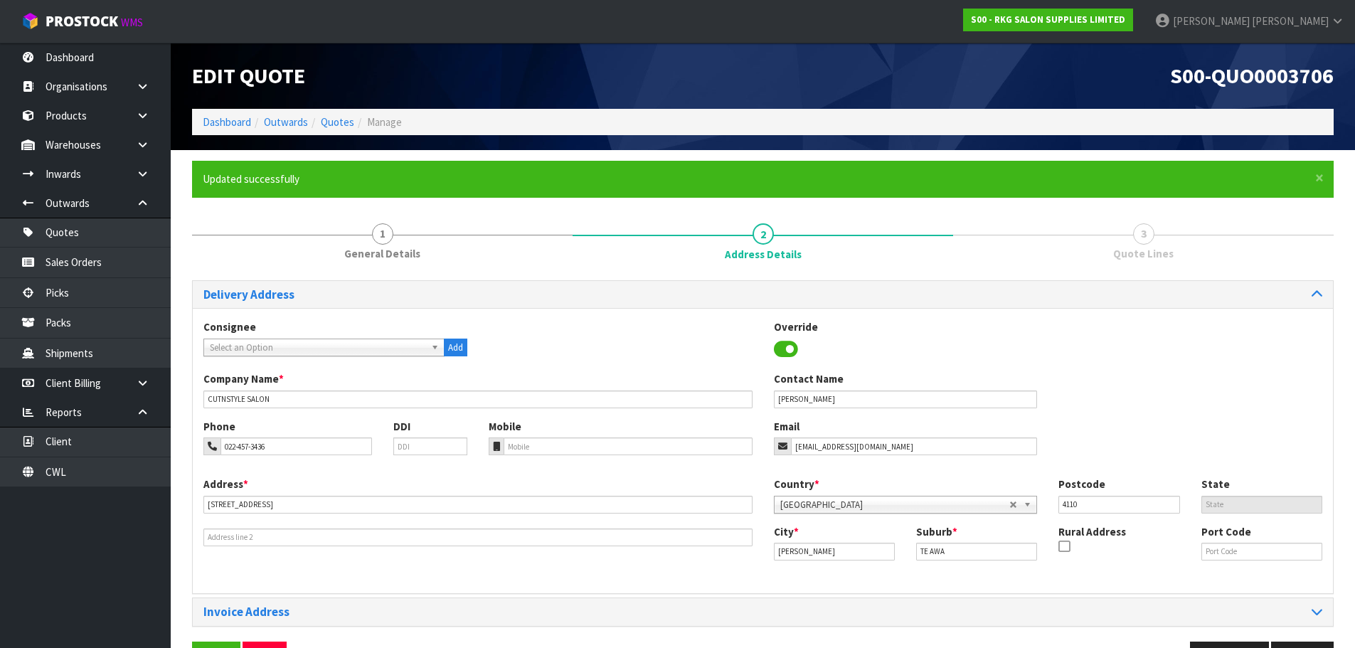
scroll to position [46, 0]
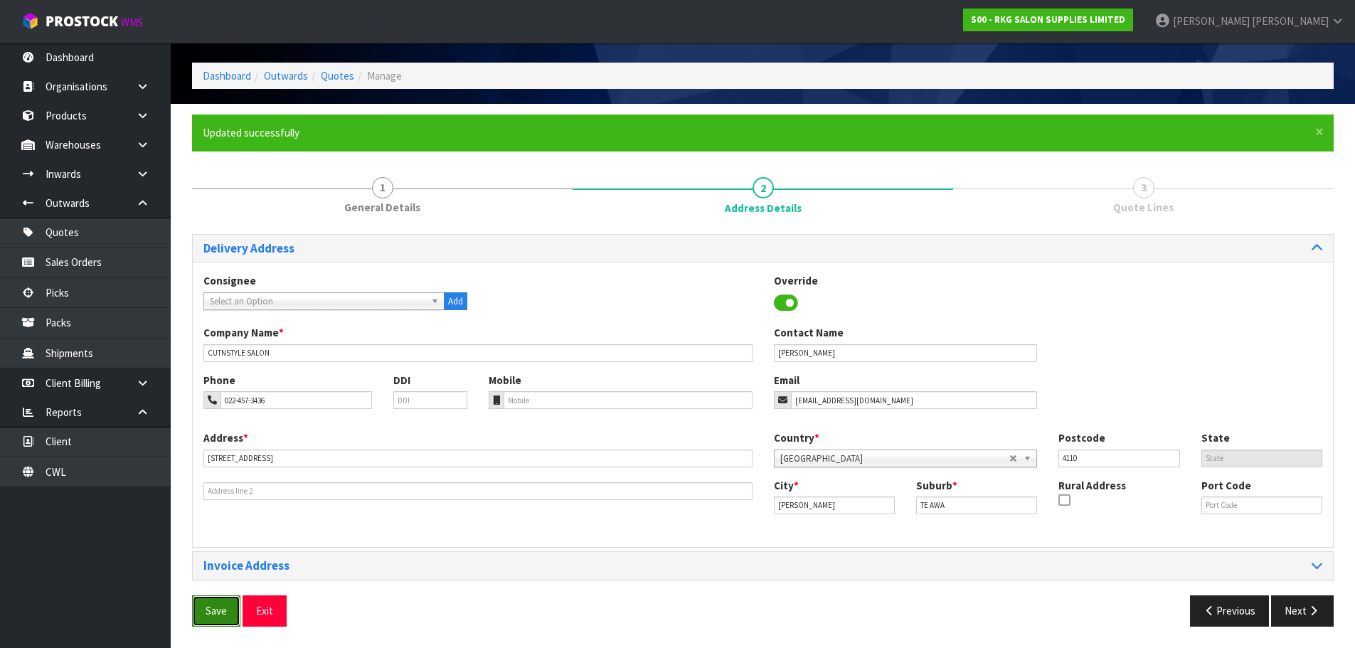
click at [213, 608] on button "Save" at bounding box center [216, 610] width 48 height 31
click at [1294, 617] on button "Next" at bounding box center [1302, 610] width 63 height 31
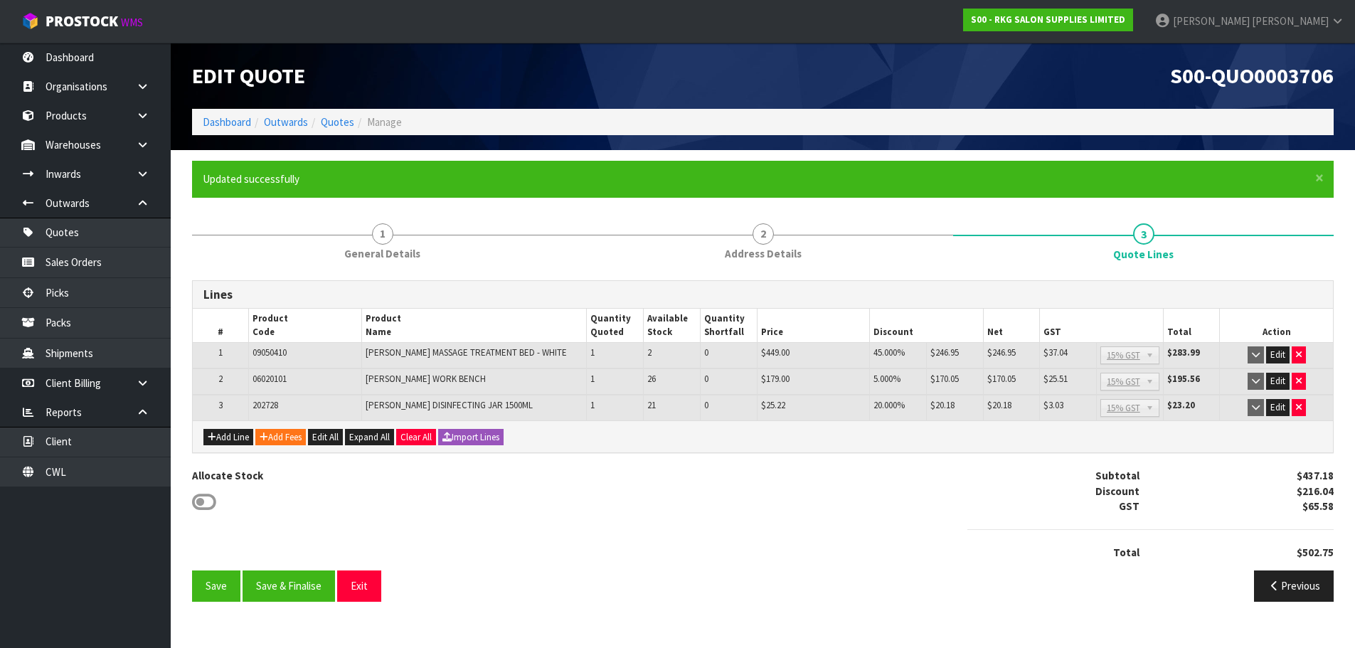
scroll to position [0, 0]
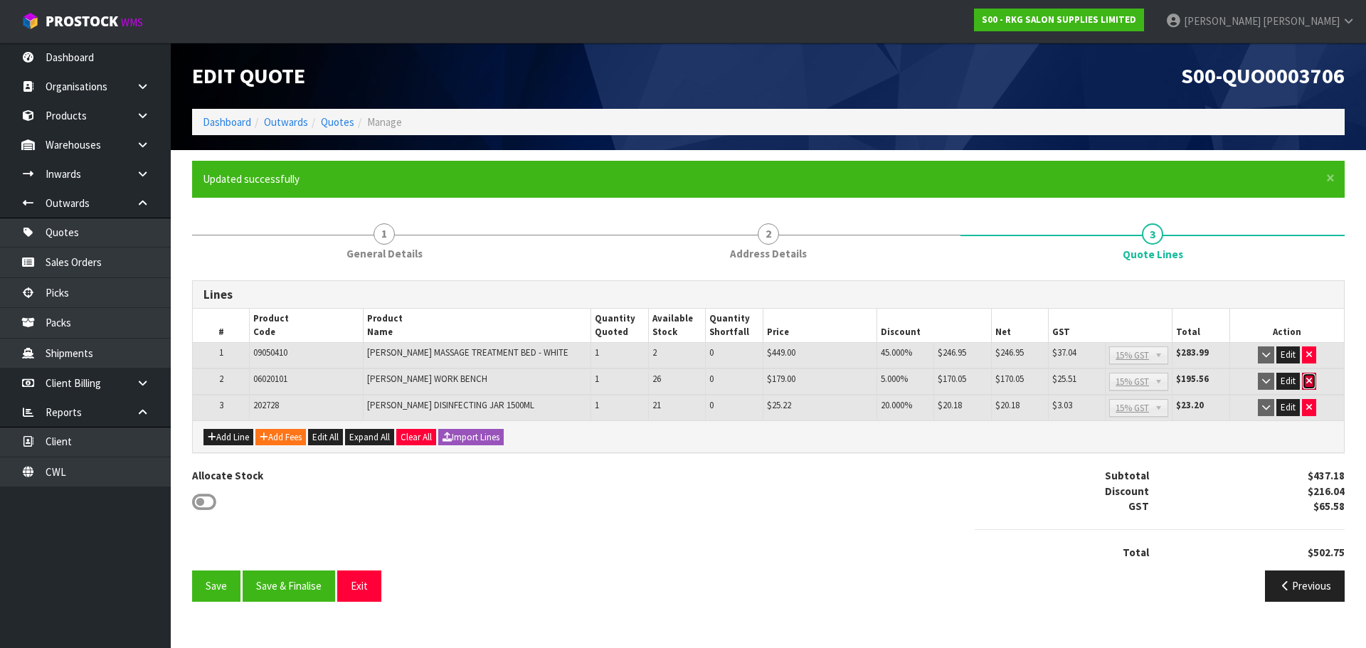
click at [1309, 377] on icon "button" at bounding box center [1309, 380] width 6 height 9
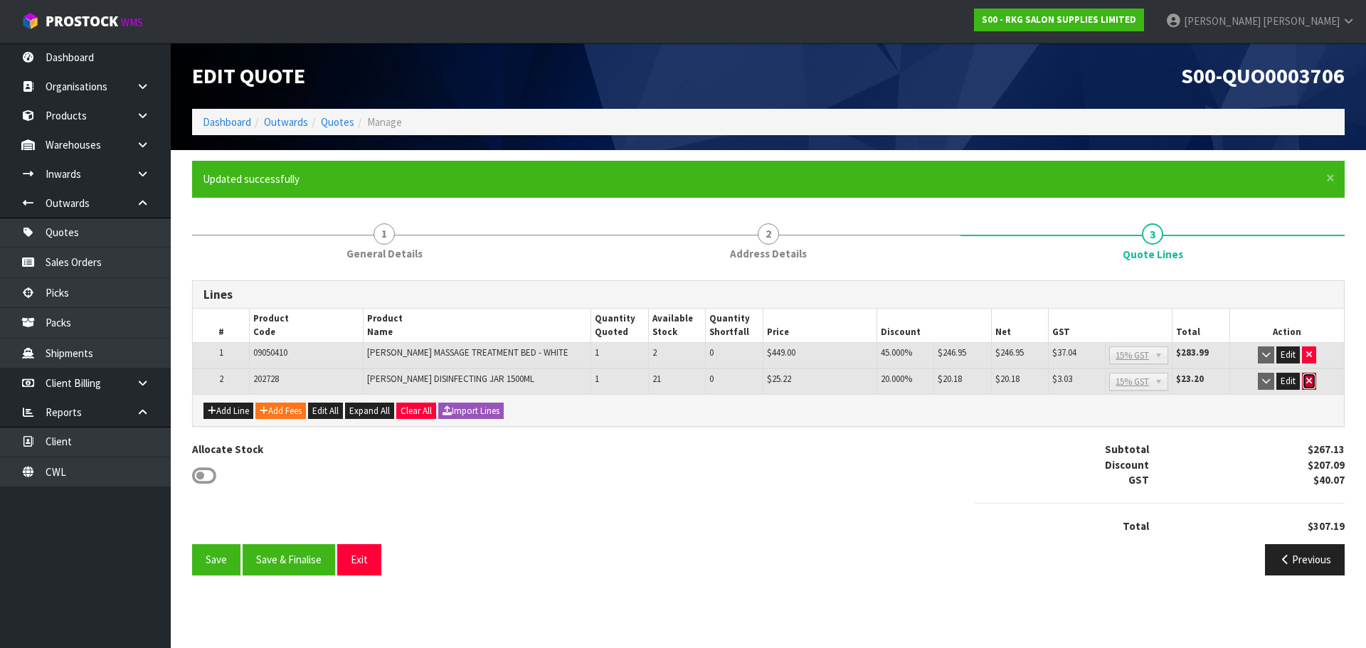
click at [1312, 381] on icon "button" at bounding box center [1309, 380] width 6 height 9
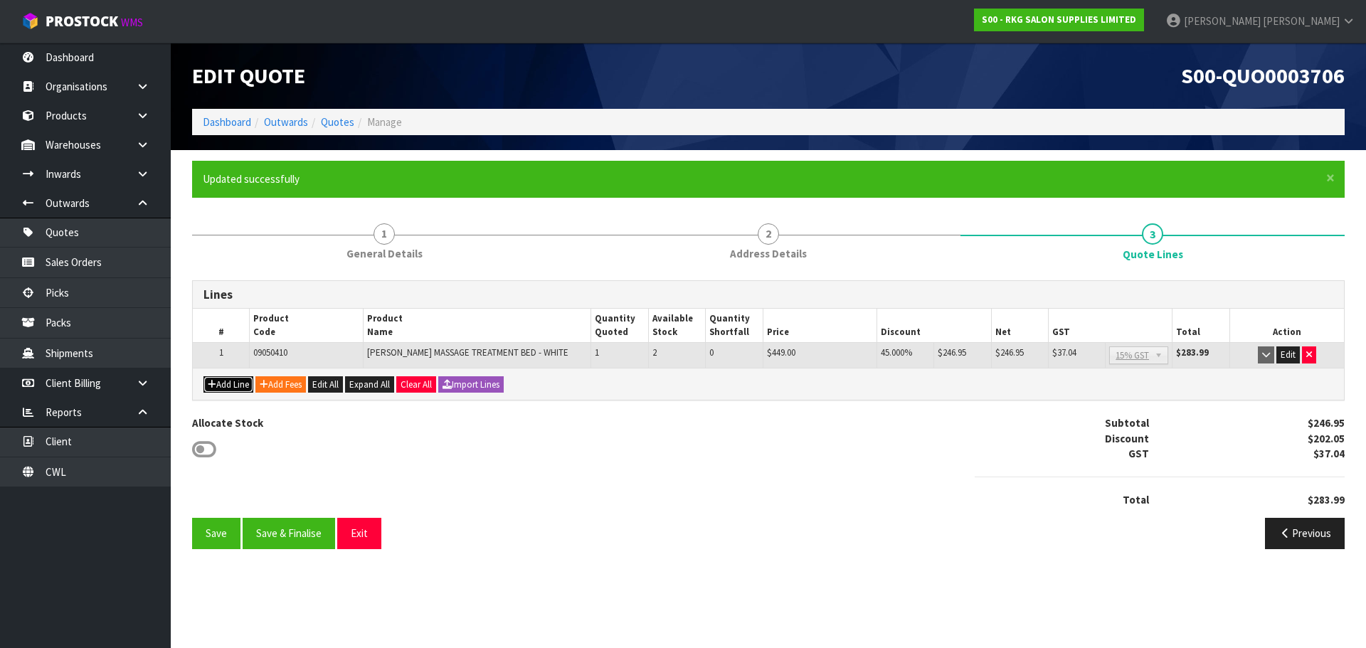
click at [226, 388] on button "Add Line" at bounding box center [228, 384] width 50 height 17
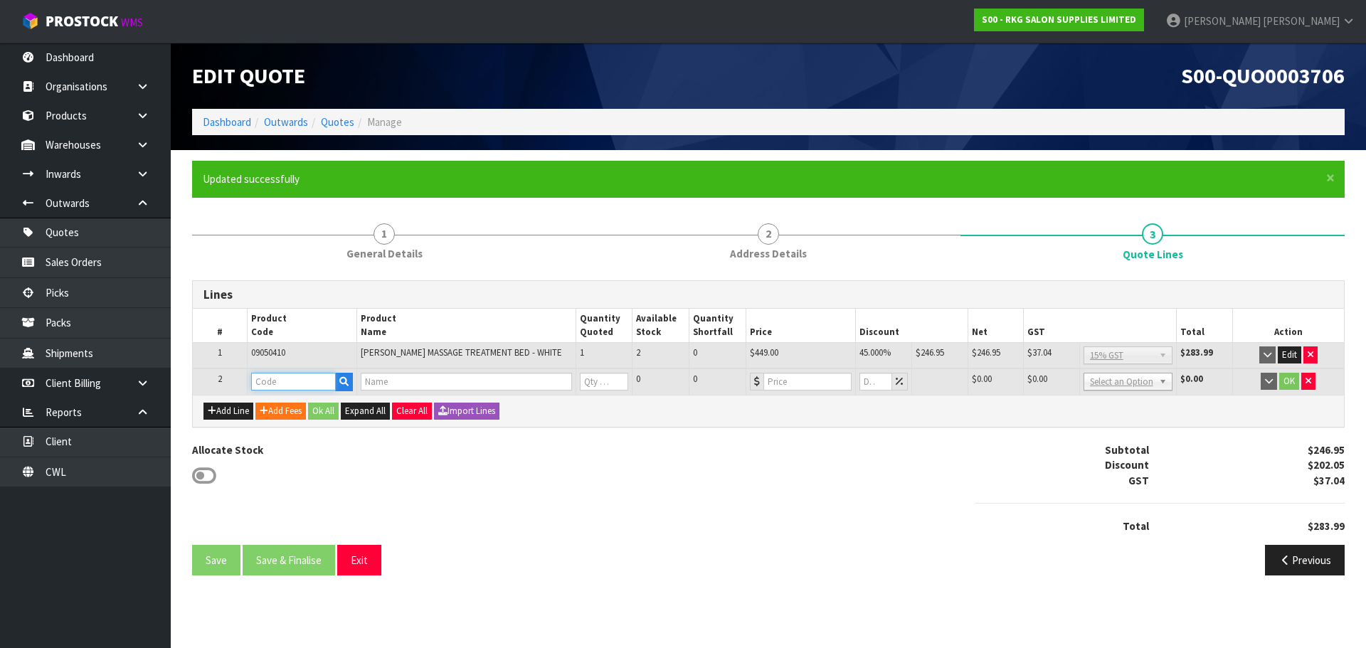
click at [277, 386] on input "text" at bounding box center [293, 382] width 85 height 18
type input "060301"
click at [289, 405] on strong "060301" at bounding box center [283, 406] width 34 height 14
type input "06030101"
type input "GAP RIDGE SHELVES"
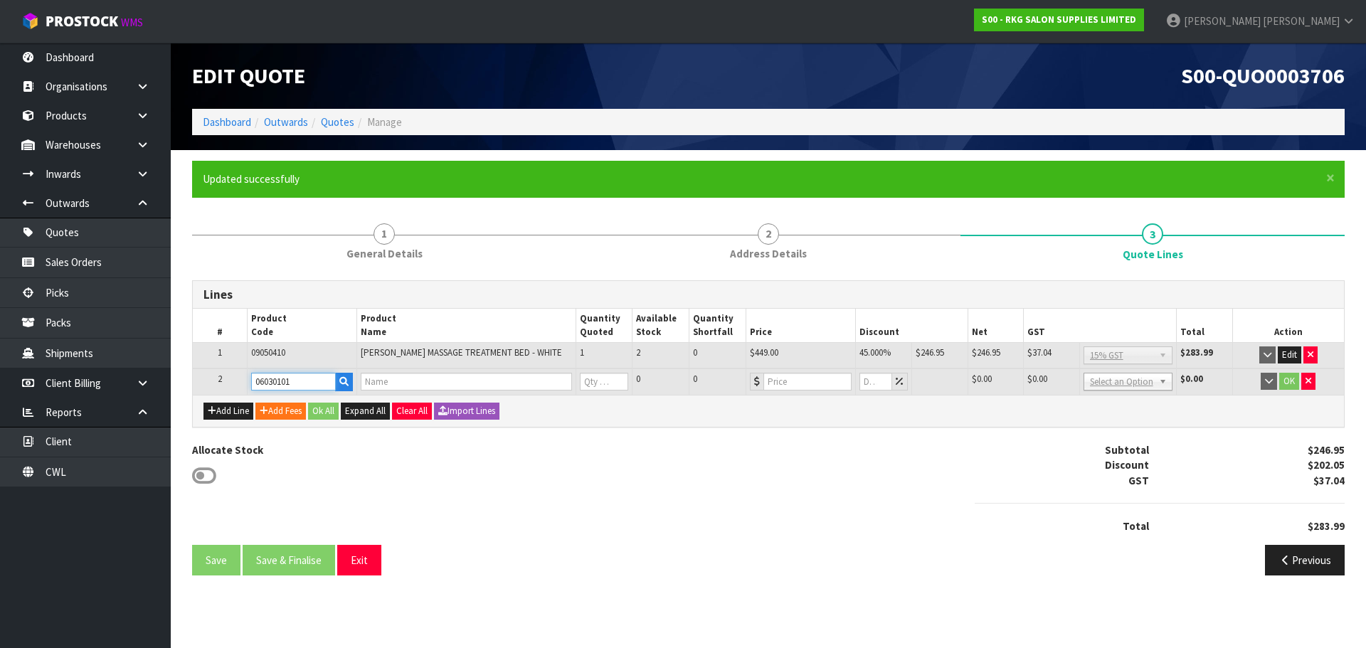
type input "0"
type input "179"
type input "0"
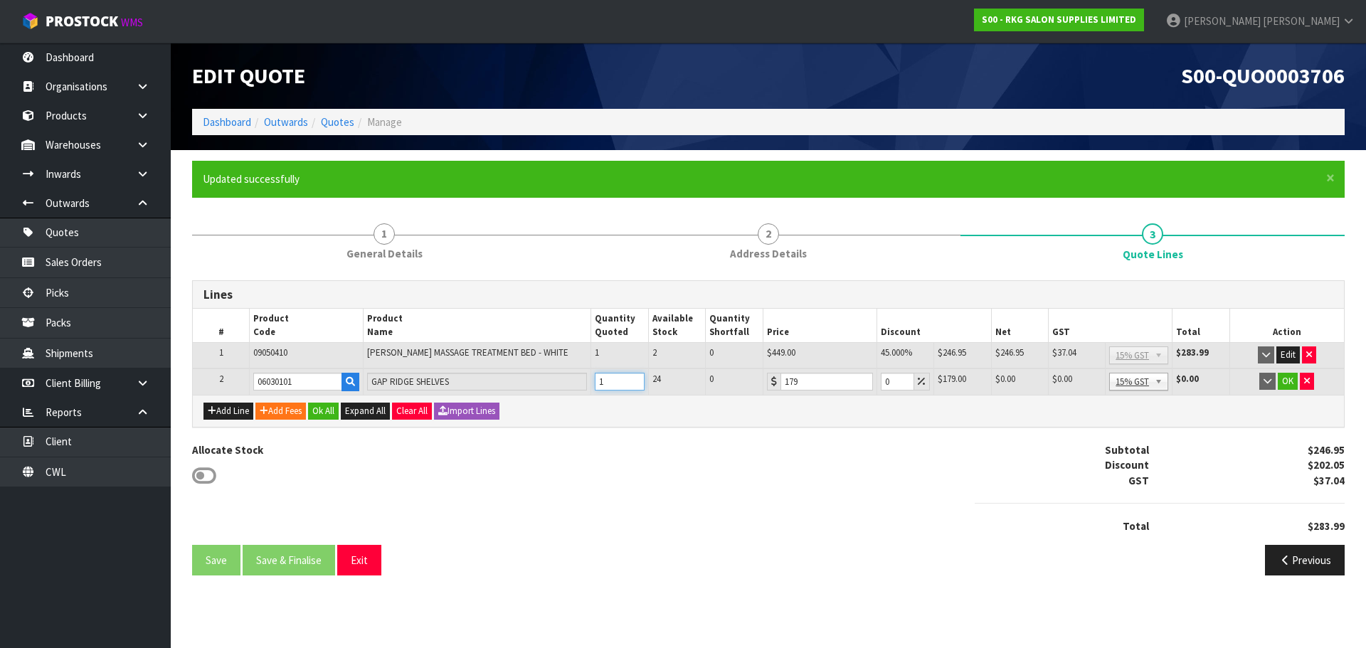
type input "1"
click at [633, 380] on input "1" at bounding box center [620, 382] width 50 height 18
drag, startPoint x: 894, startPoint y: 383, endPoint x: 869, endPoint y: 383, distance: 24.9
click at [869, 383] on tr "2 06030101 GAP RIDGE SHELVES 1 24 0 179 0 $179.00 $0.00 $179.00 $26.85 No GST 1…" at bounding box center [768, 381] width 1151 height 26
type input "5"
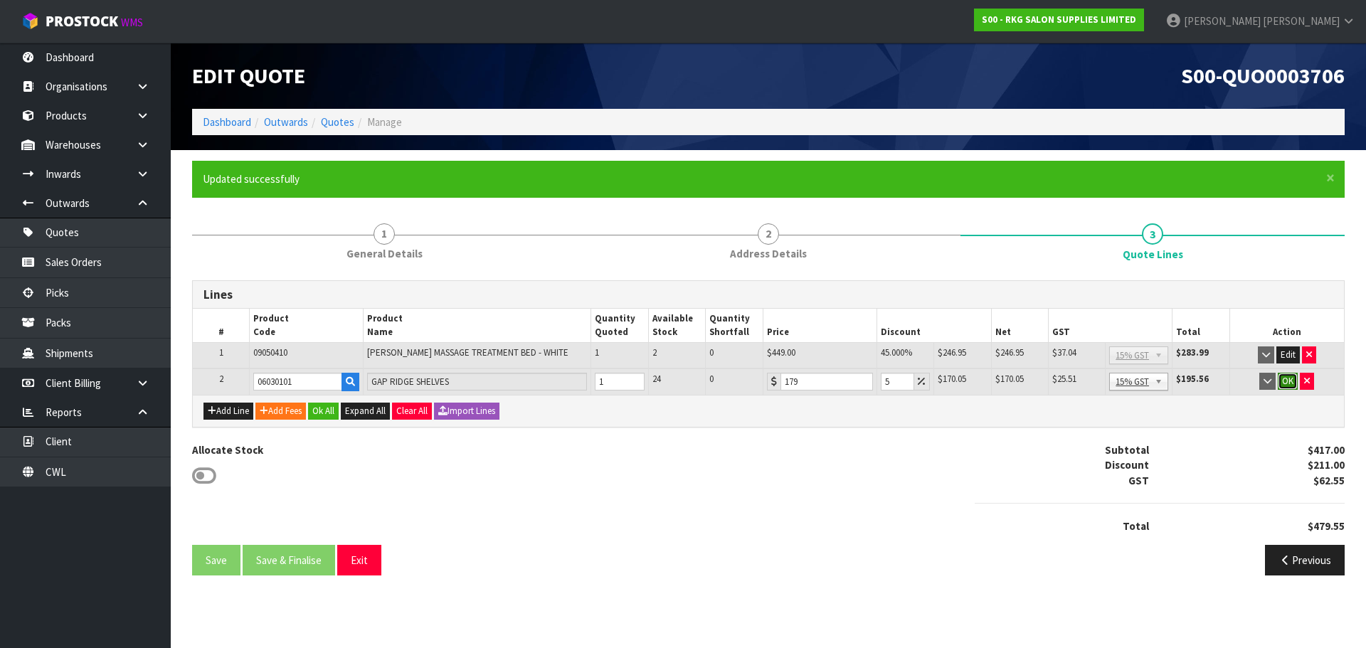
click at [1291, 378] on button "OK" at bounding box center [1288, 381] width 20 height 17
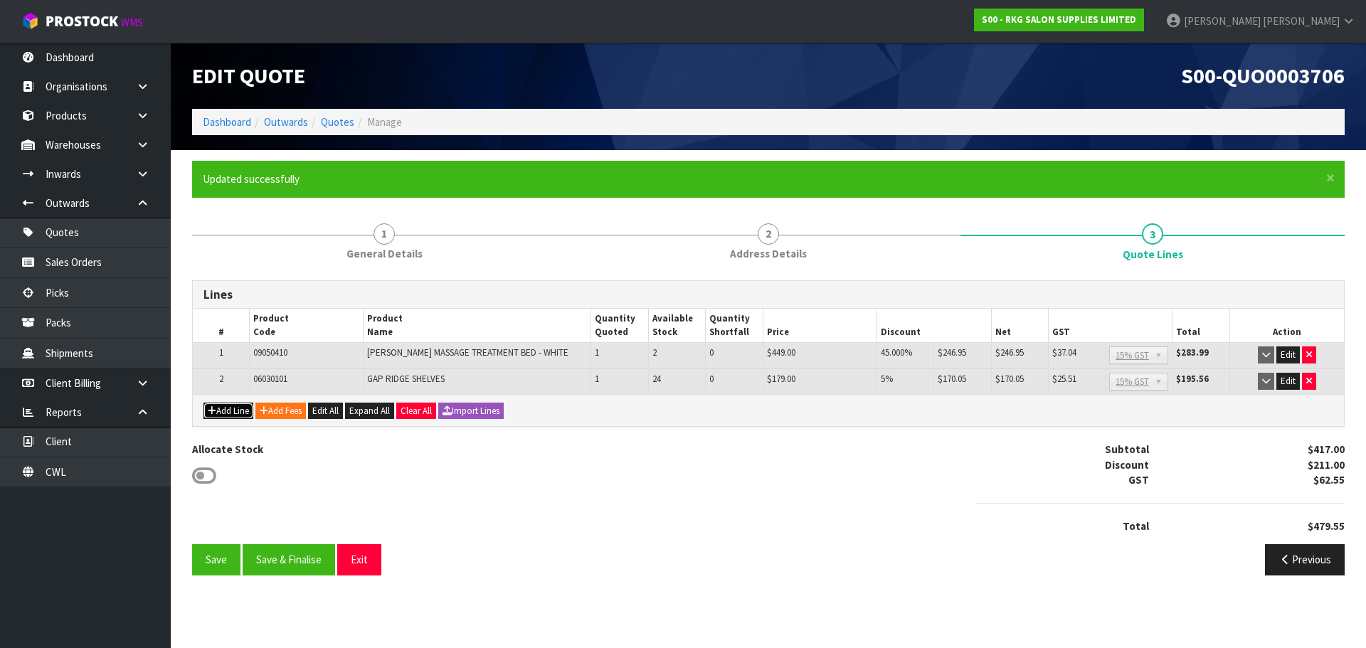
click at [227, 413] on button "Add Line" at bounding box center [228, 411] width 50 height 17
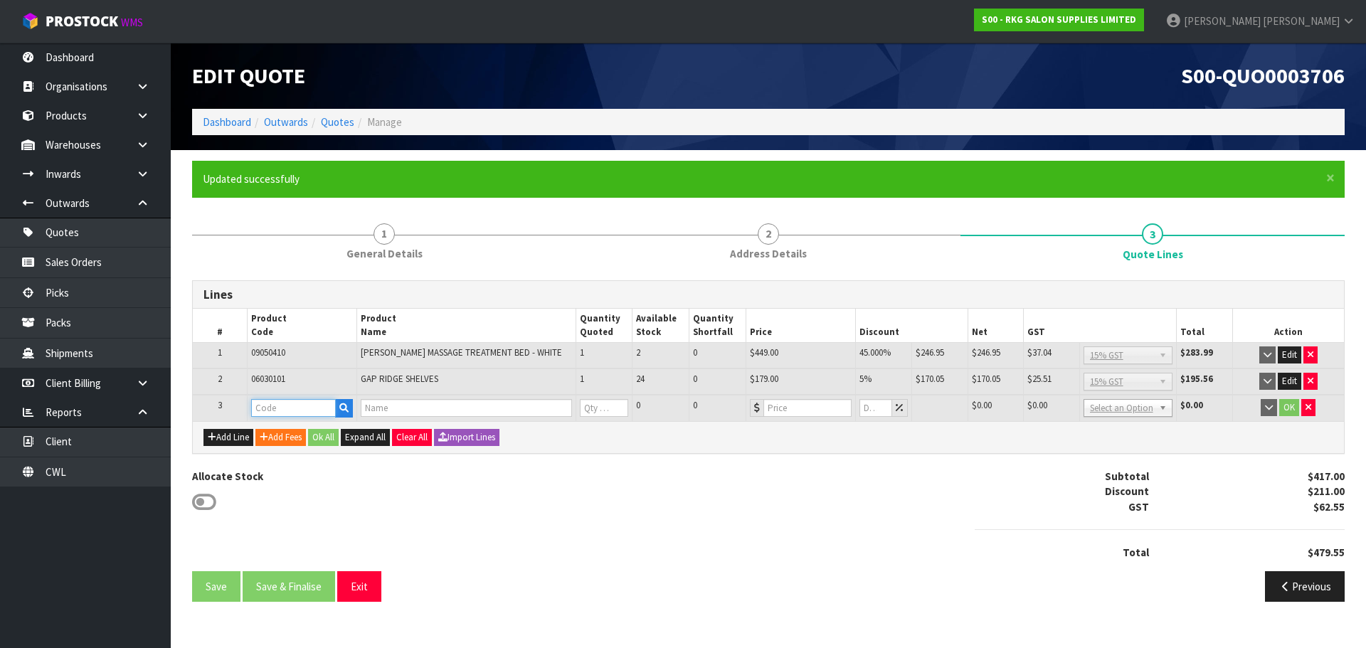
click at [278, 413] on input "text" at bounding box center [293, 408] width 85 height 18
click at [259, 412] on input "text" at bounding box center [293, 408] width 85 height 18
type input "225128"
type input "TUFT CLASSIC I HIGHT PERFORMANCE DRYER 2100 [PERSON_NAME]"
type input "0"
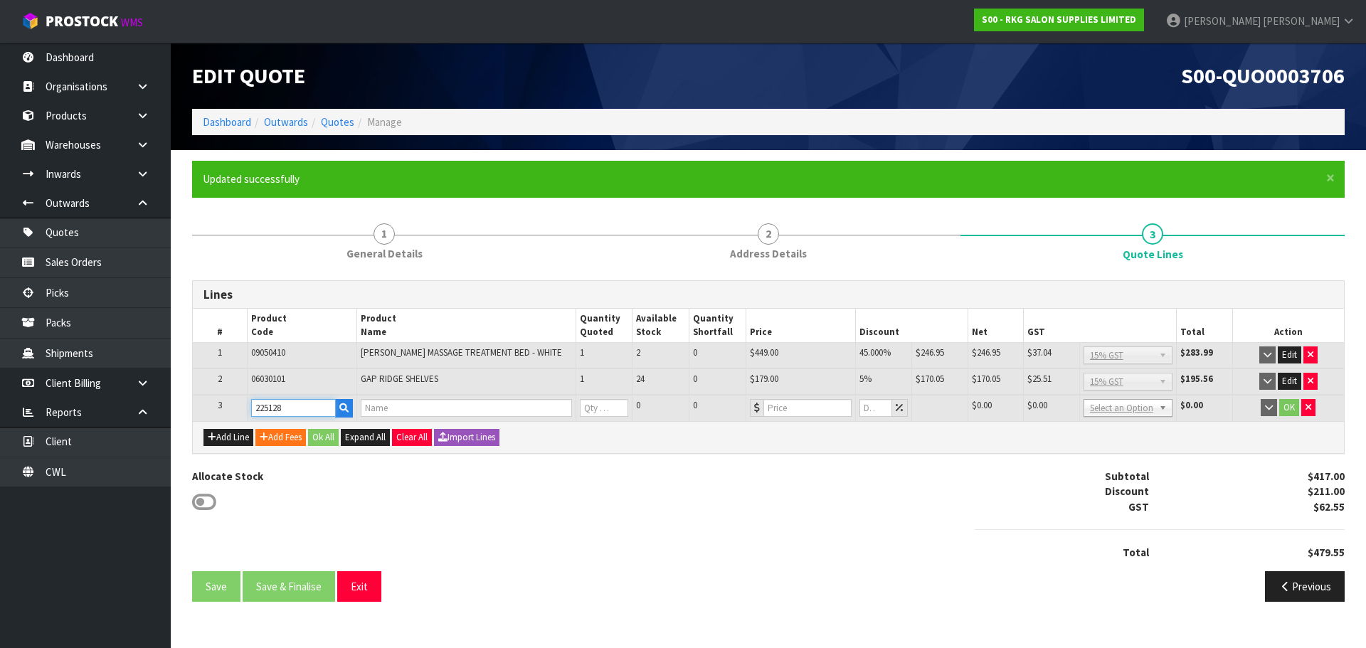
type input "103.48"
type input "0"
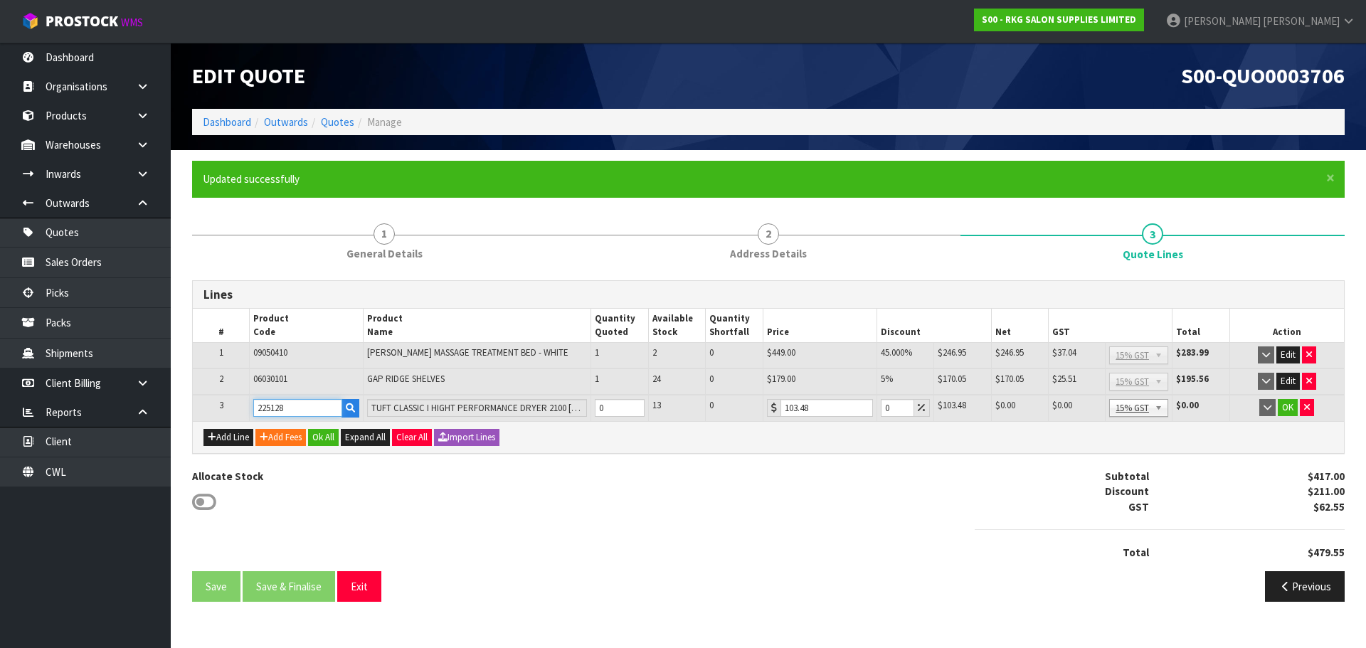
type input "225128"
type input "1"
click at [636, 402] on input "1" at bounding box center [620, 408] width 50 height 18
drag, startPoint x: 817, startPoint y: 407, endPoint x: 772, endPoint y: 414, distance: 45.4
click at [772, 414] on div "103.48" at bounding box center [820, 408] width 106 height 18
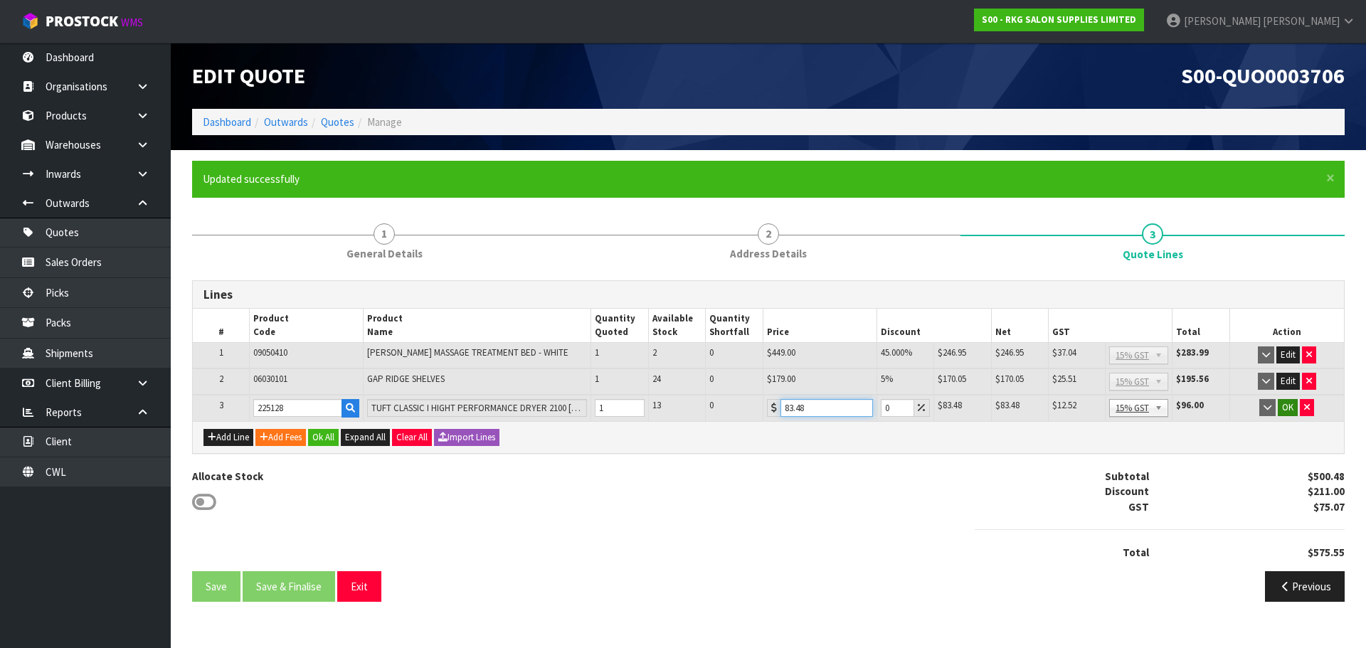
type input "83.48"
click at [1289, 408] on button "OK" at bounding box center [1288, 407] width 20 height 17
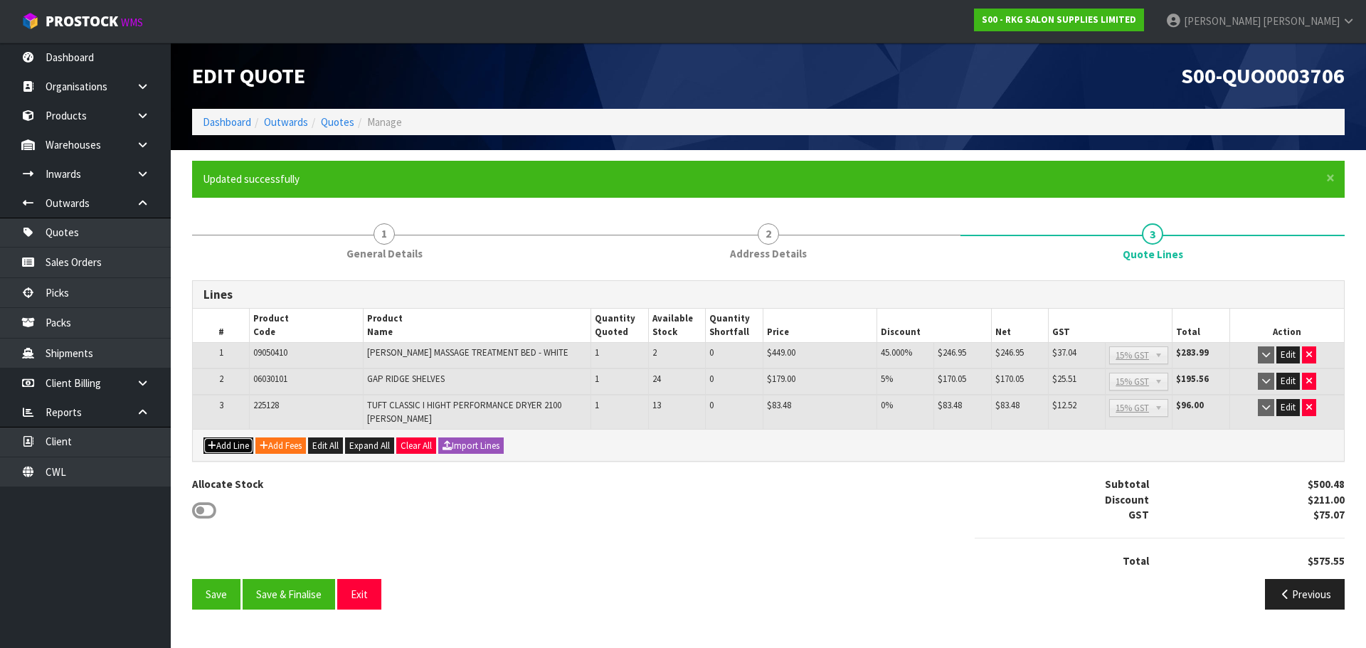
click at [230, 444] on button "Add Line" at bounding box center [228, 445] width 50 height 17
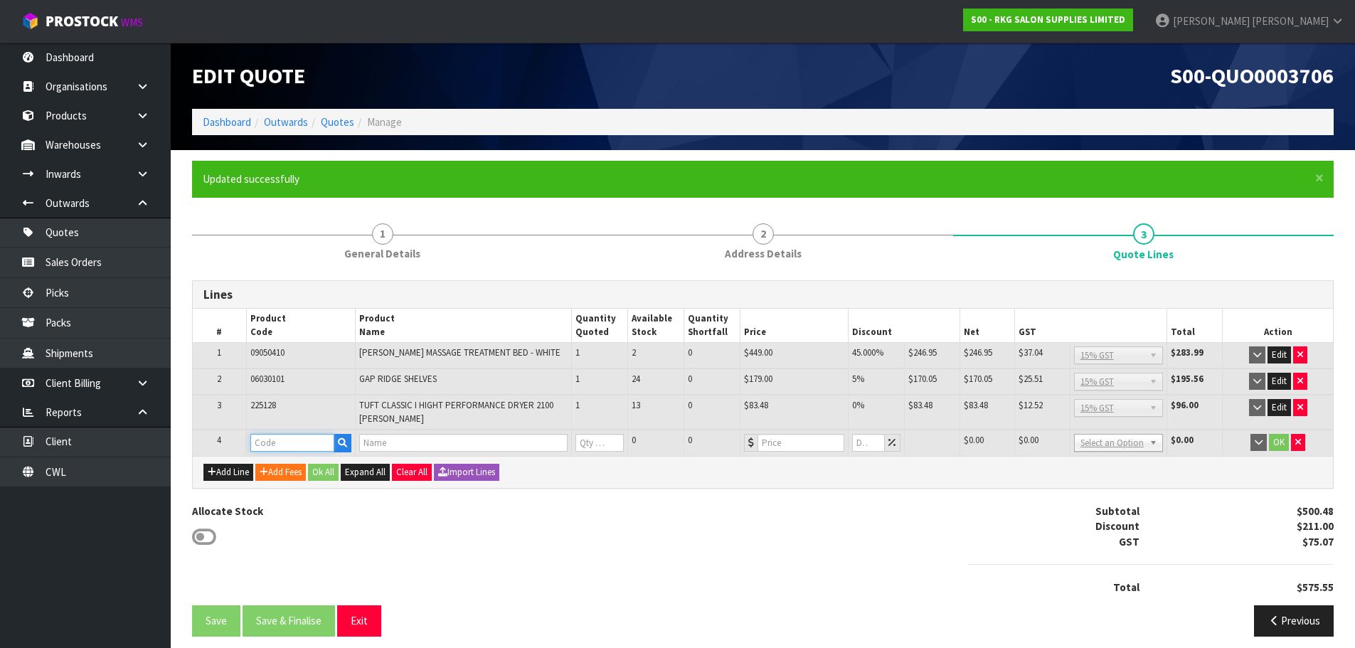
click at [265, 445] on input "text" at bounding box center [292, 443] width 84 height 18
type input "220137"
type input "IMMORTAL SEA SALT SPRAY 250ML"
type input "0"
type input "21.7"
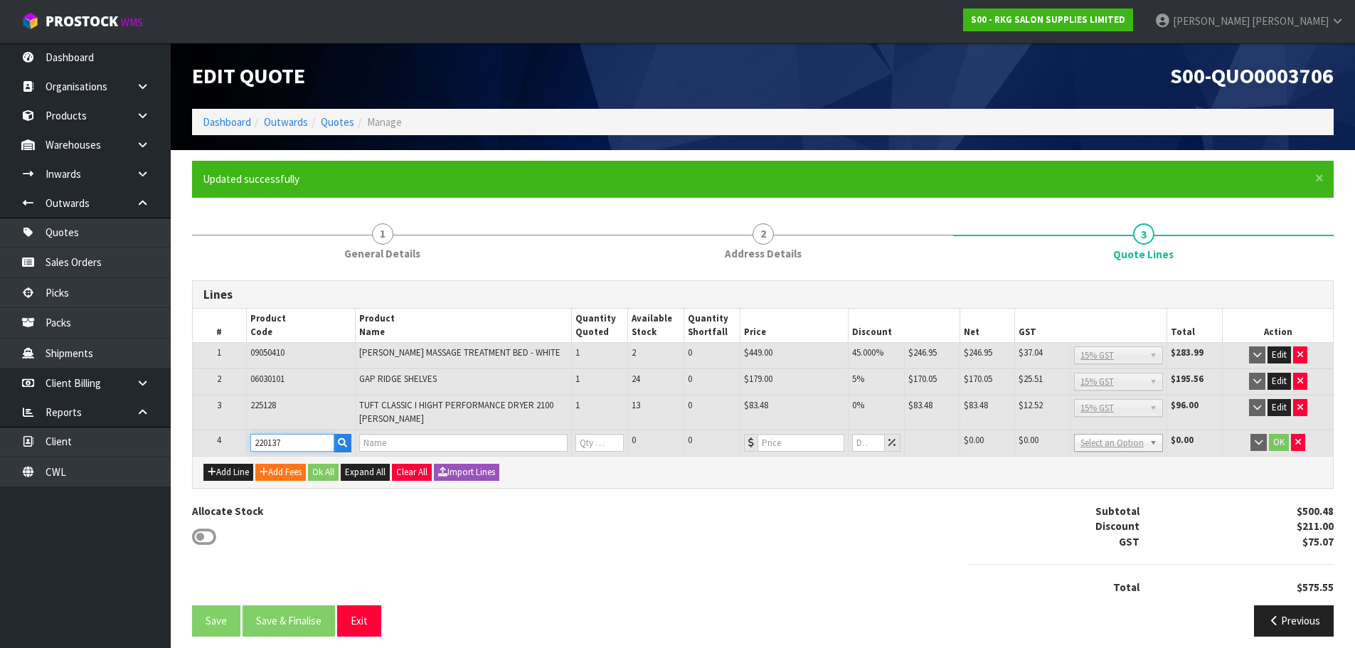
type input "0"
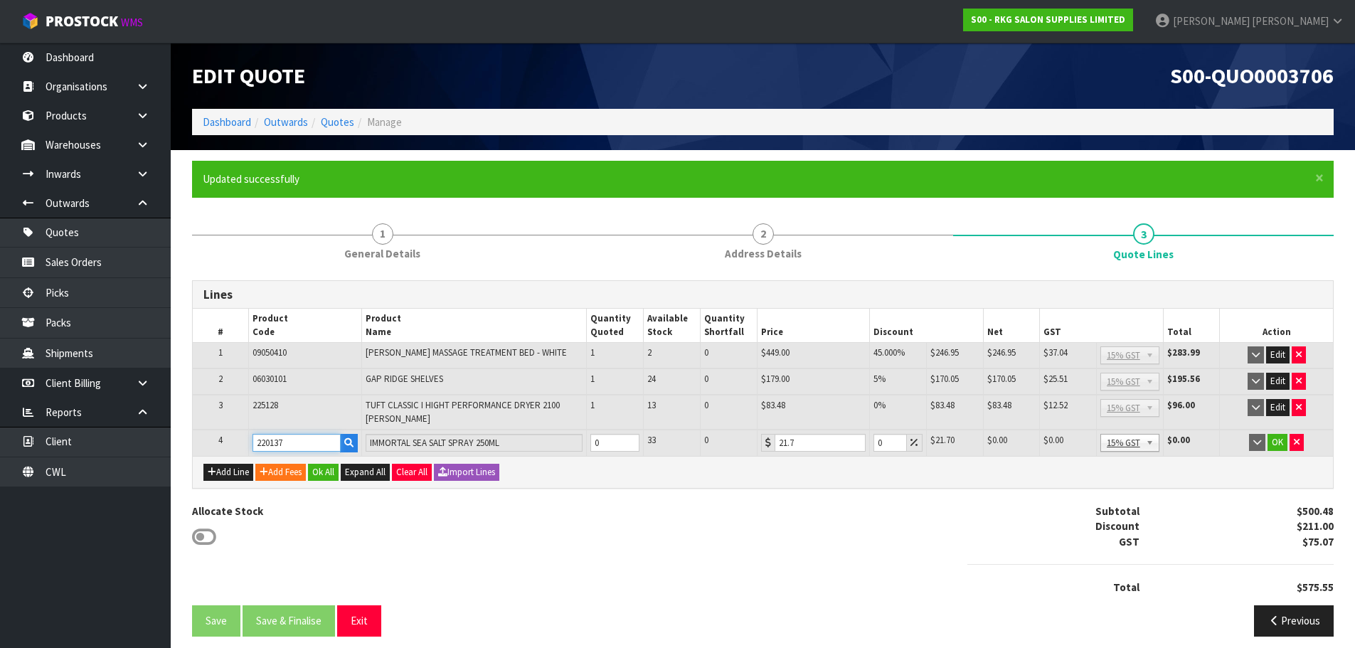
type input "220137"
click at [581, 443] on tr "4 220137 IMMORTAL SEA SALT SPRAY 250ML 0 33 0 21.7 0 $21.70 $0.00 $0.00 $0.00 N…" at bounding box center [763, 443] width 1140 height 26
type input "3"
drag, startPoint x: 882, startPoint y: 440, endPoint x: 860, endPoint y: 440, distance: 22.1
click at [864, 442] on tr "4 220137 IMMORTAL SEA SALT SPRAY 250ML 3 33 0 21.7 0 $21.70 $0.00 $65.10 $9.76 …" at bounding box center [763, 443] width 1140 height 26
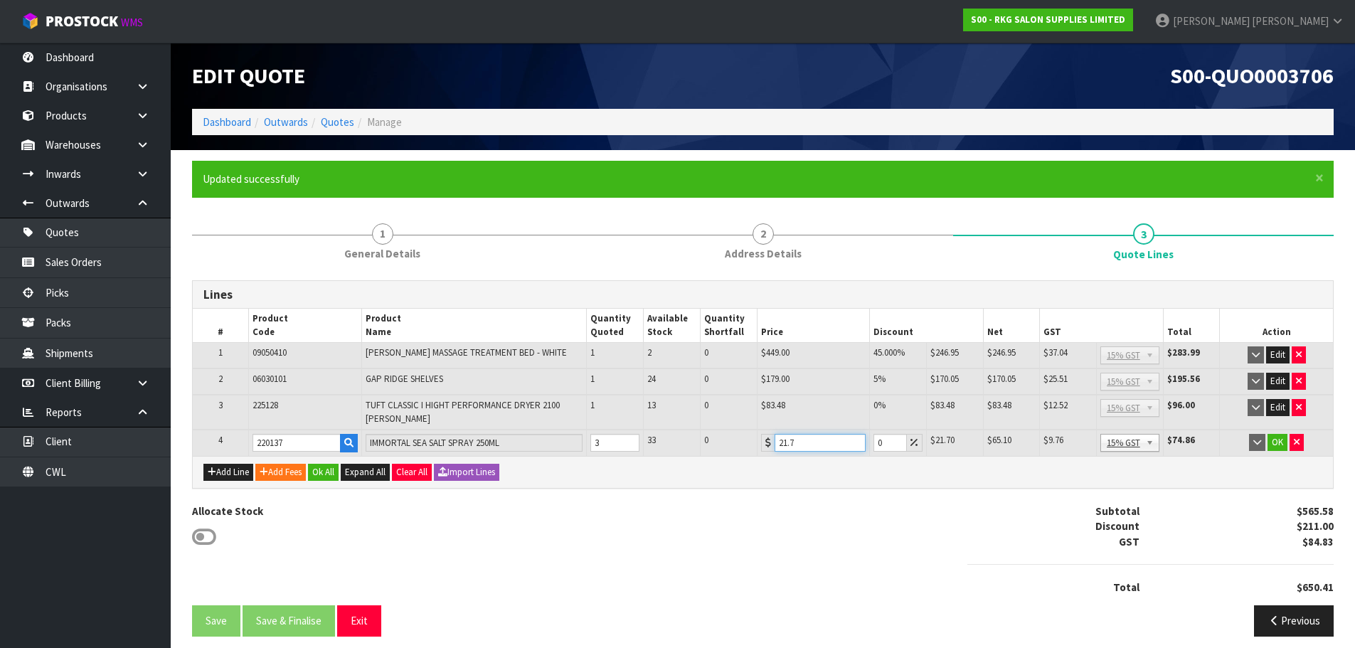
drag, startPoint x: 825, startPoint y: 443, endPoint x: 770, endPoint y: 447, distance: 54.9
click at [770, 447] on div "21.7" at bounding box center [813, 443] width 105 height 18
type input "14.3"
click at [1281, 445] on button "OK" at bounding box center [1278, 442] width 20 height 17
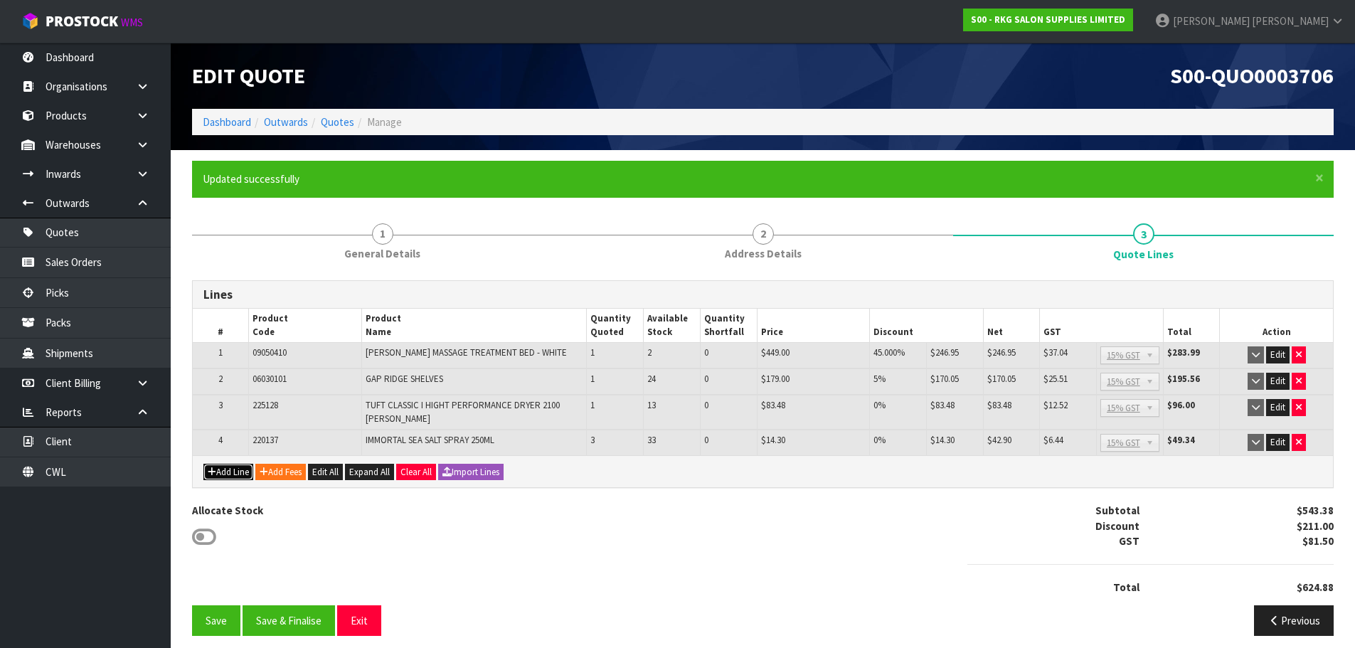
click at [228, 472] on button "Add Line" at bounding box center [228, 472] width 50 height 17
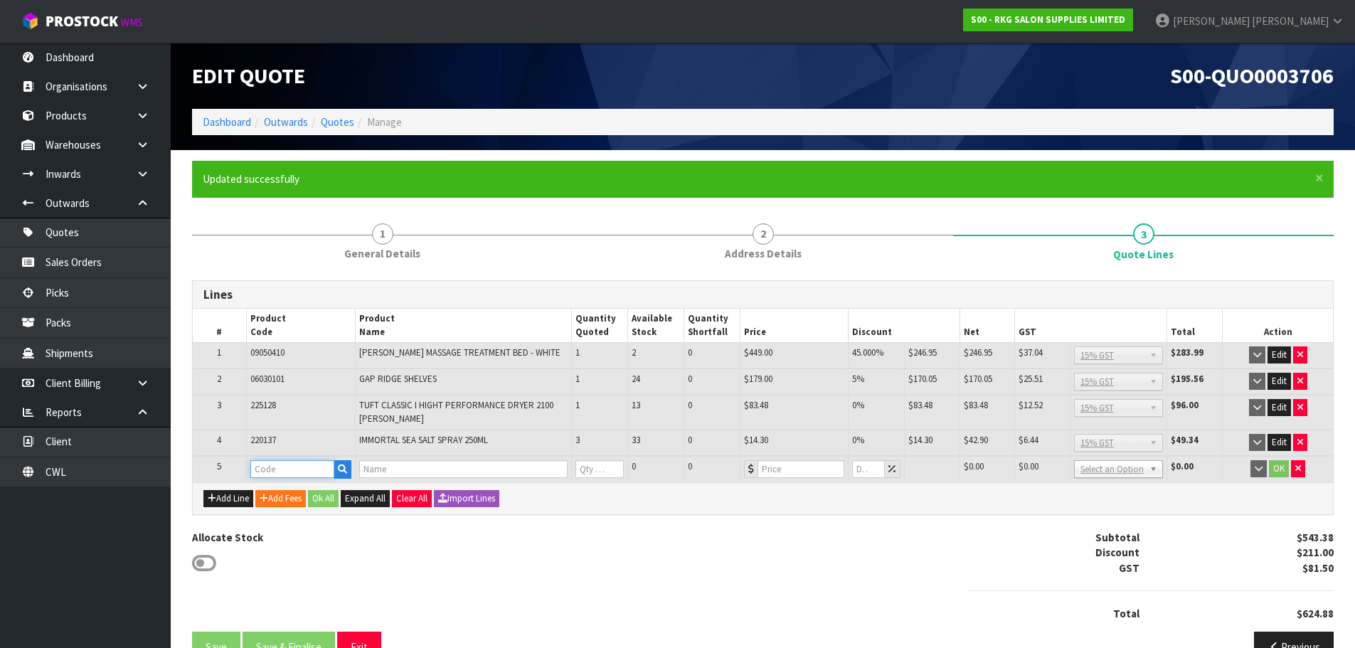
click at [263, 470] on input "text" at bounding box center [292, 469] width 84 height 18
type input "IMMORTAL INFUE"
drag, startPoint x: 324, startPoint y: 470, endPoint x: 232, endPoint y: 475, distance: 91.9
click at [232, 475] on tr "5 IMMORTAL INFUE 0 0 $0.00 $0.00 $0.00 No GST 15% GST Zero Rated Select an Opti…" at bounding box center [763, 469] width 1140 height 26
click at [270, 463] on input "text" at bounding box center [292, 469] width 84 height 18
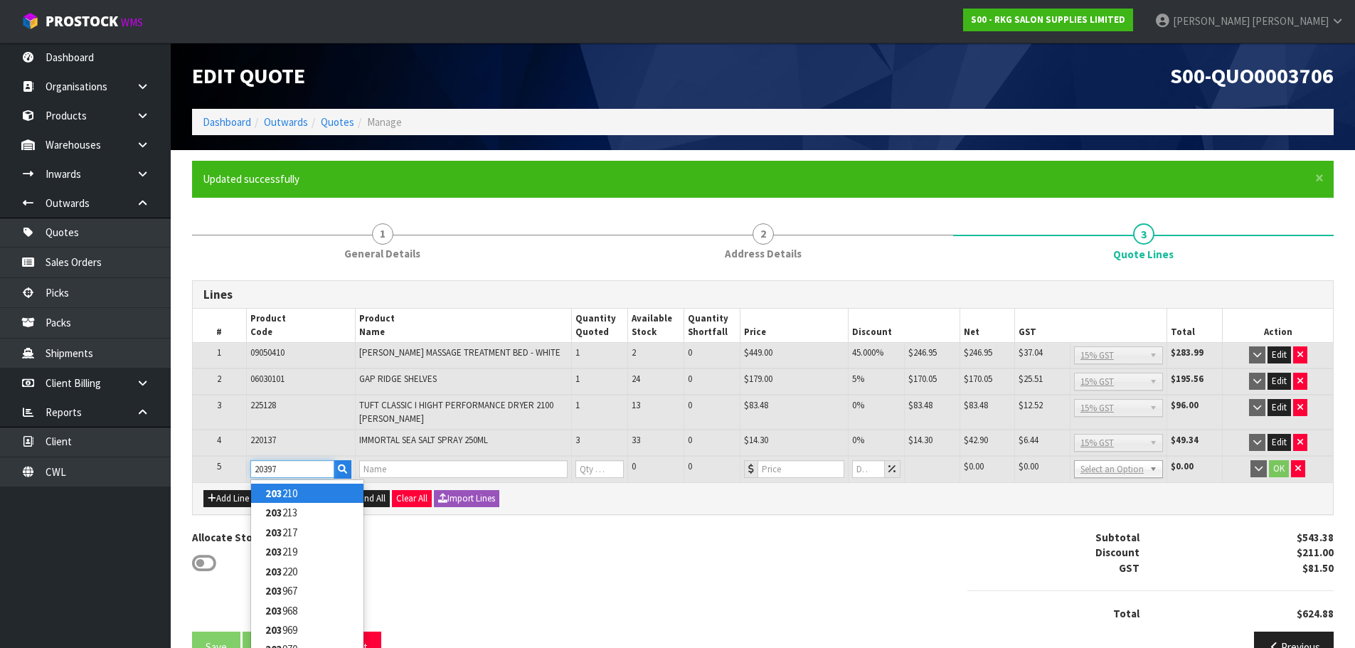
type input "203970"
type input "IMMORTAL INFUSE BLACK MASK 150ML"
type input "0"
type input "17.38"
type input "0"
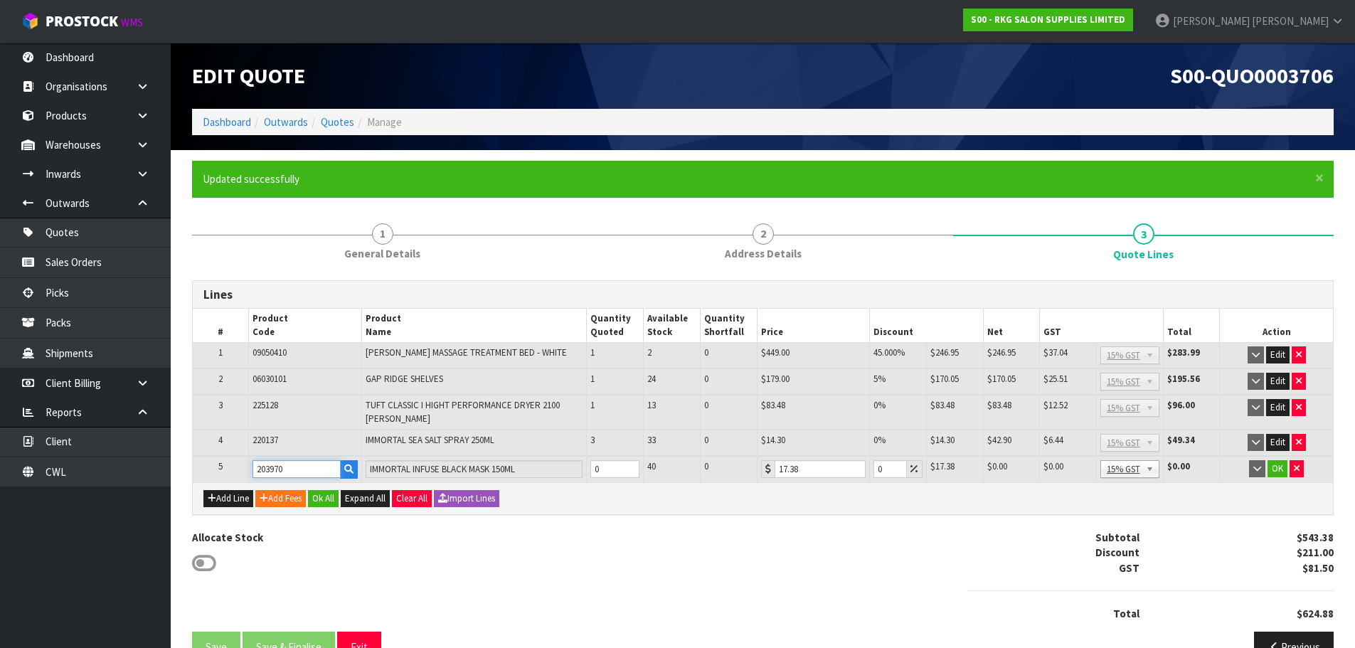
type input "203970"
click at [628, 466] on input "1" at bounding box center [614, 469] width 49 height 18
type input "2"
click at [630, 465] on input "2" at bounding box center [614, 469] width 49 height 18
drag, startPoint x: 812, startPoint y: 470, endPoint x: 765, endPoint y: 477, distance: 48.1
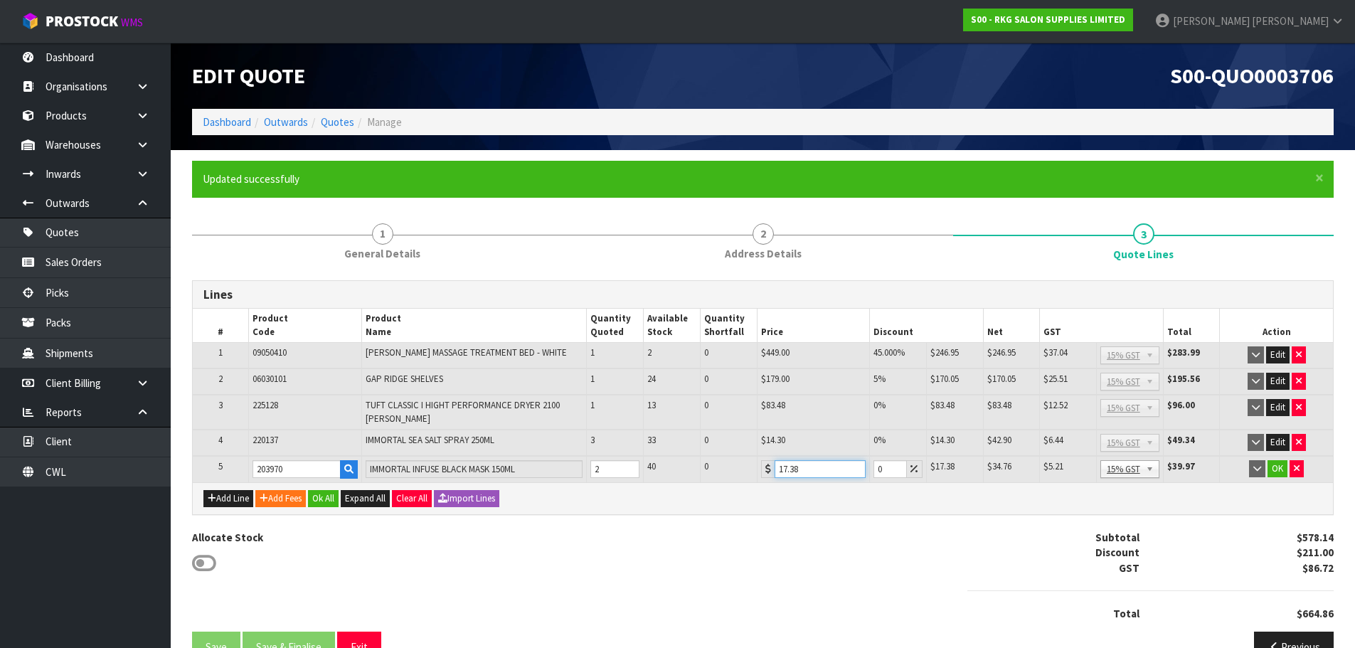
click at [765, 477] on div "17.38" at bounding box center [813, 469] width 105 height 18
type input "11"
click at [1276, 470] on button "OK" at bounding box center [1278, 468] width 20 height 17
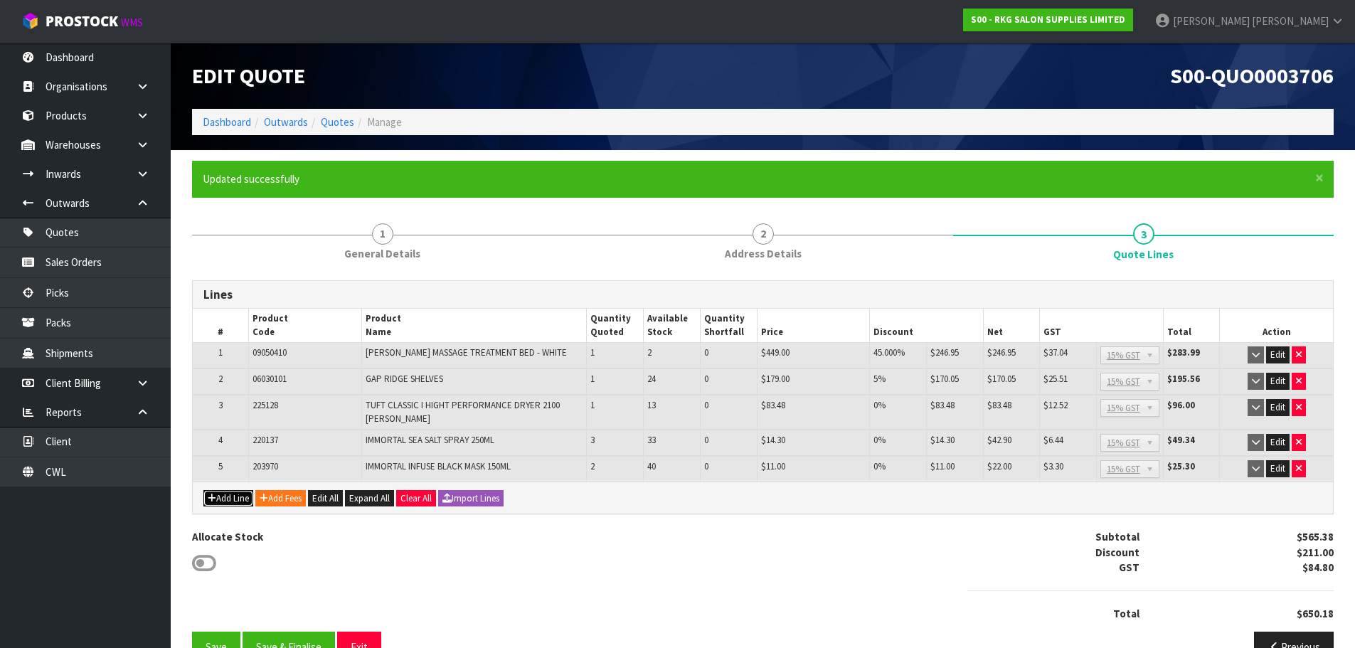
click at [247, 496] on button "Add Line" at bounding box center [228, 498] width 50 height 17
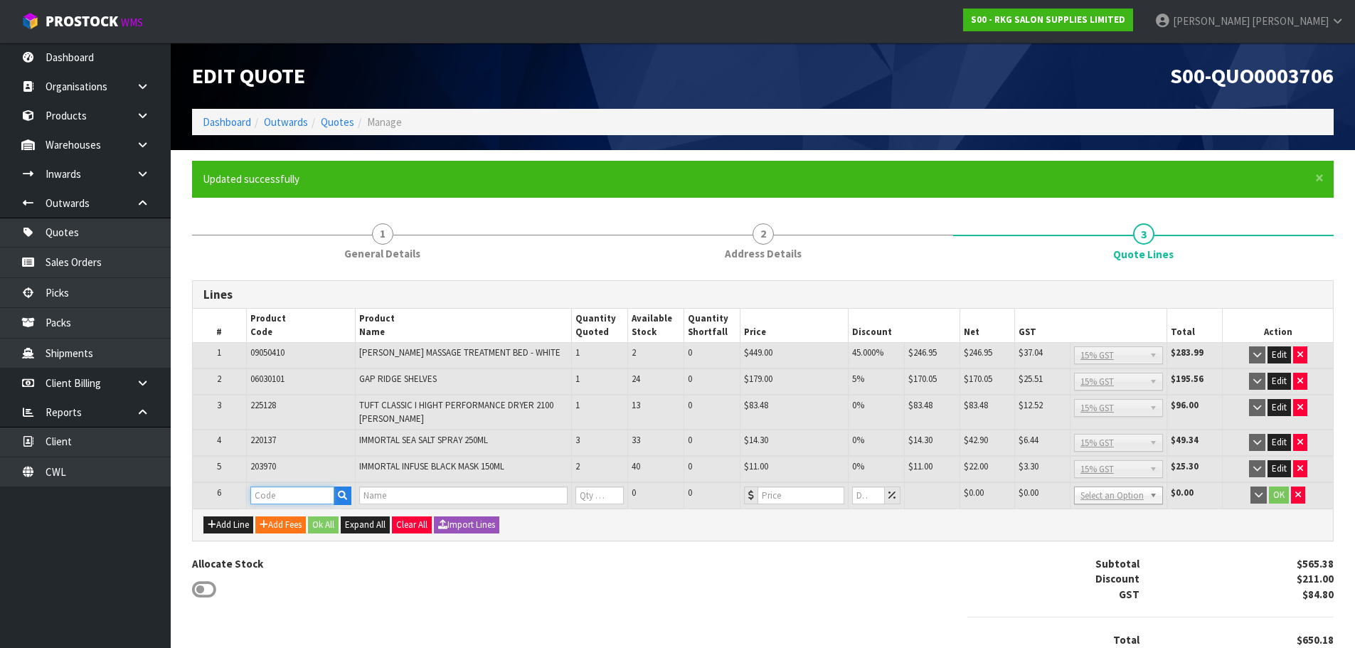
click at [257, 494] on input "text" at bounding box center [292, 496] width 84 height 18
type input "M"
type input "222707"
type input "MARMARA [PERSON_NAME] COLOGNE NO. 24 400ML"
type input "0"
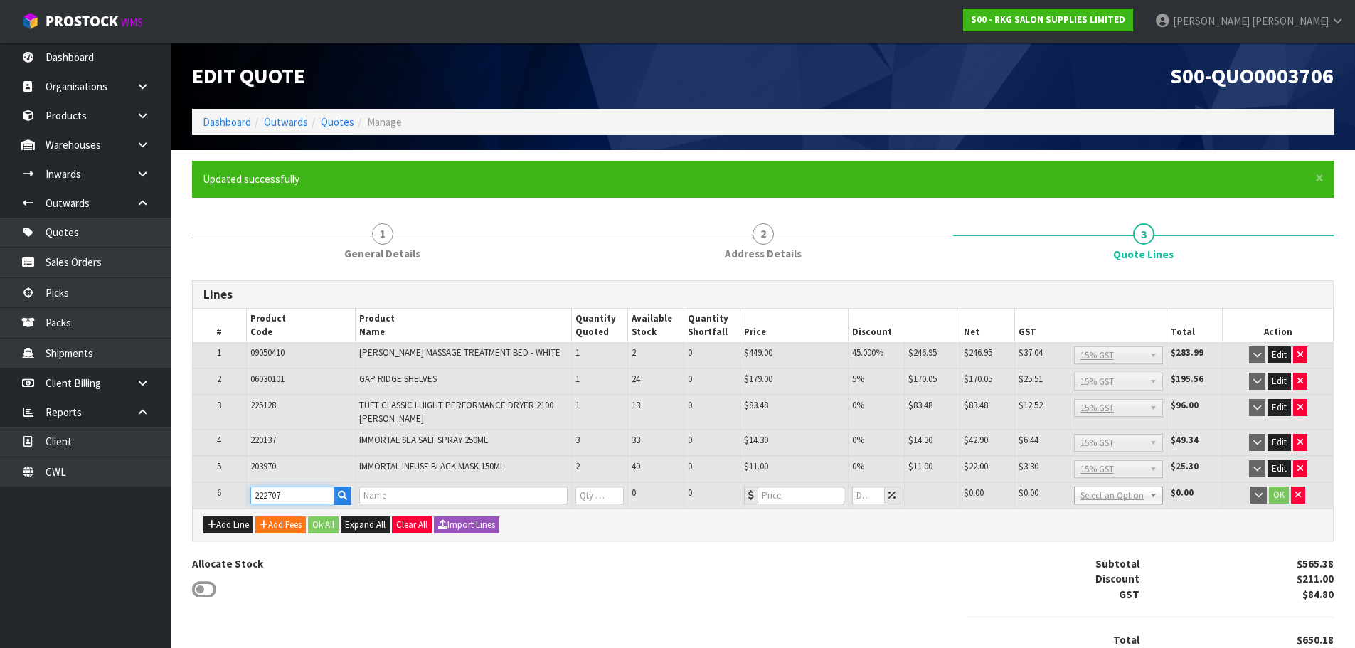
type input "17.39"
type input "0"
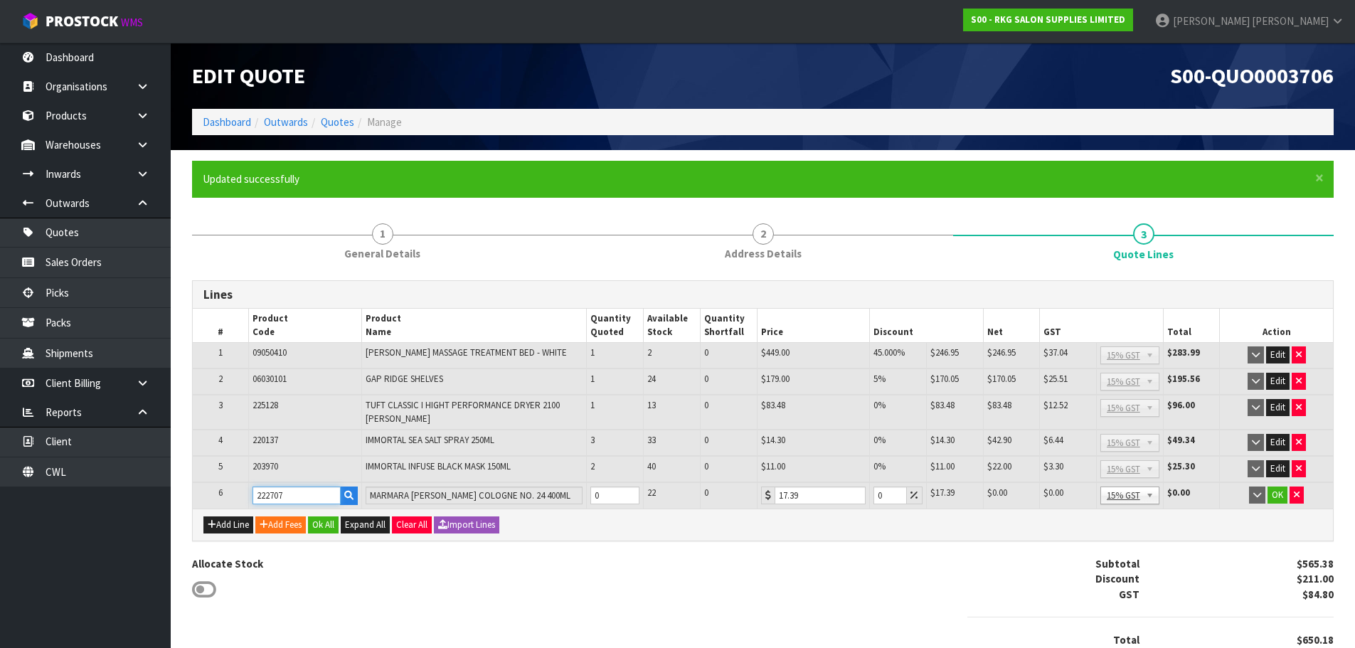
type input "222707"
click at [628, 491] on input "1" at bounding box center [614, 496] width 49 height 18
type input "2"
click at [628, 491] on input "2" at bounding box center [614, 496] width 49 height 18
drag, startPoint x: 817, startPoint y: 493, endPoint x: 765, endPoint y: 499, distance: 51.6
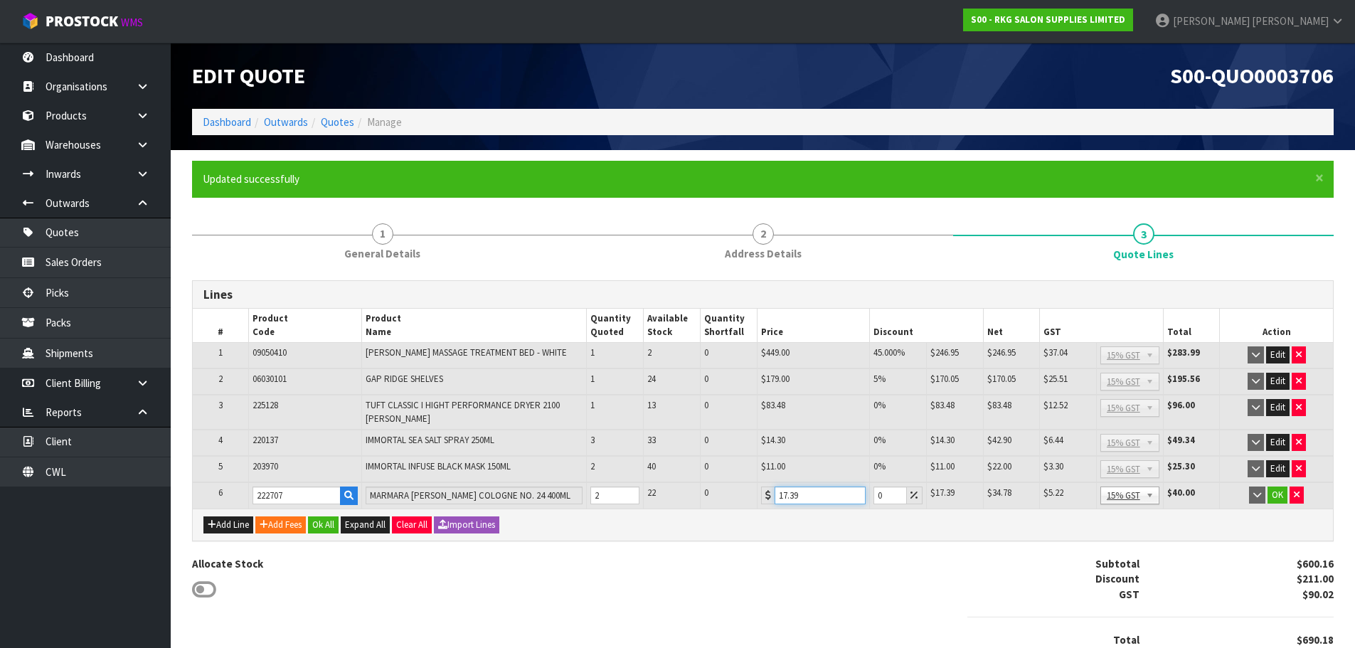
click at [765, 499] on div "17.39" at bounding box center [813, 496] width 105 height 18
type input "11"
click at [1279, 498] on button "OK" at bounding box center [1278, 495] width 20 height 17
click at [230, 524] on button "Add Line" at bounding box center [228, 524] width 50 height 17
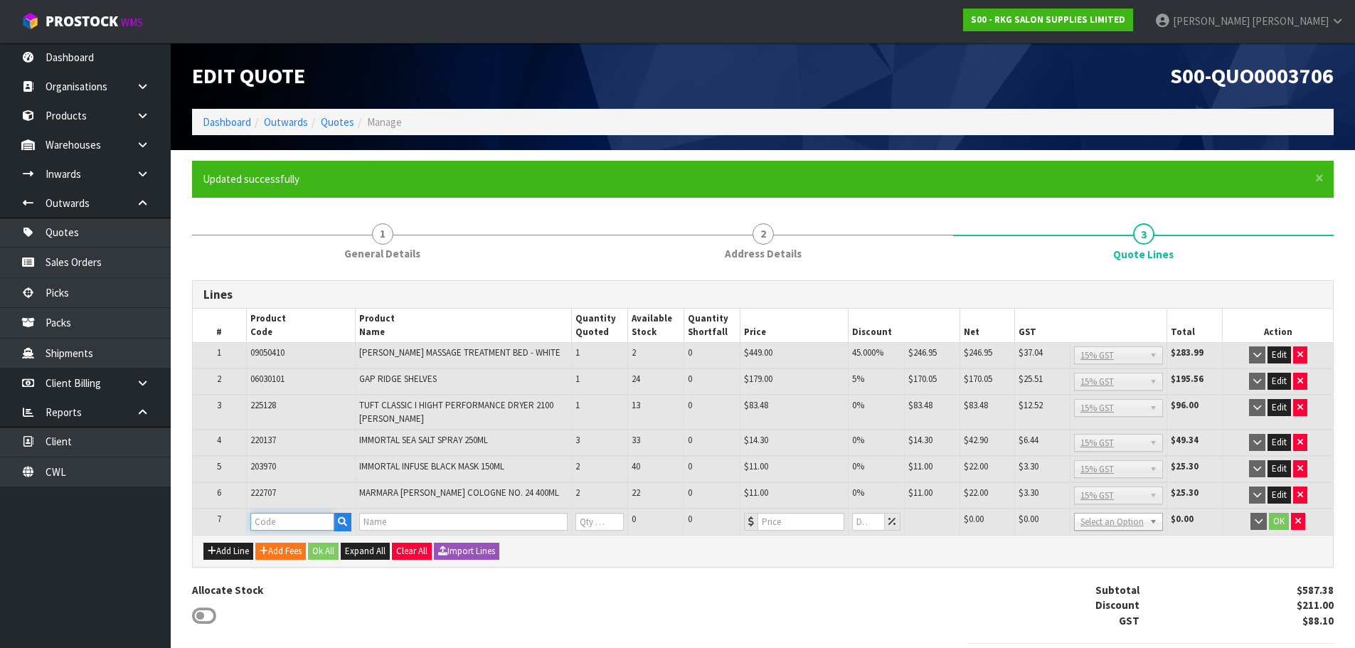
click at [275, 523] on input "text" at bounding box center [292, 522] width 84 height 18
type input "201158"
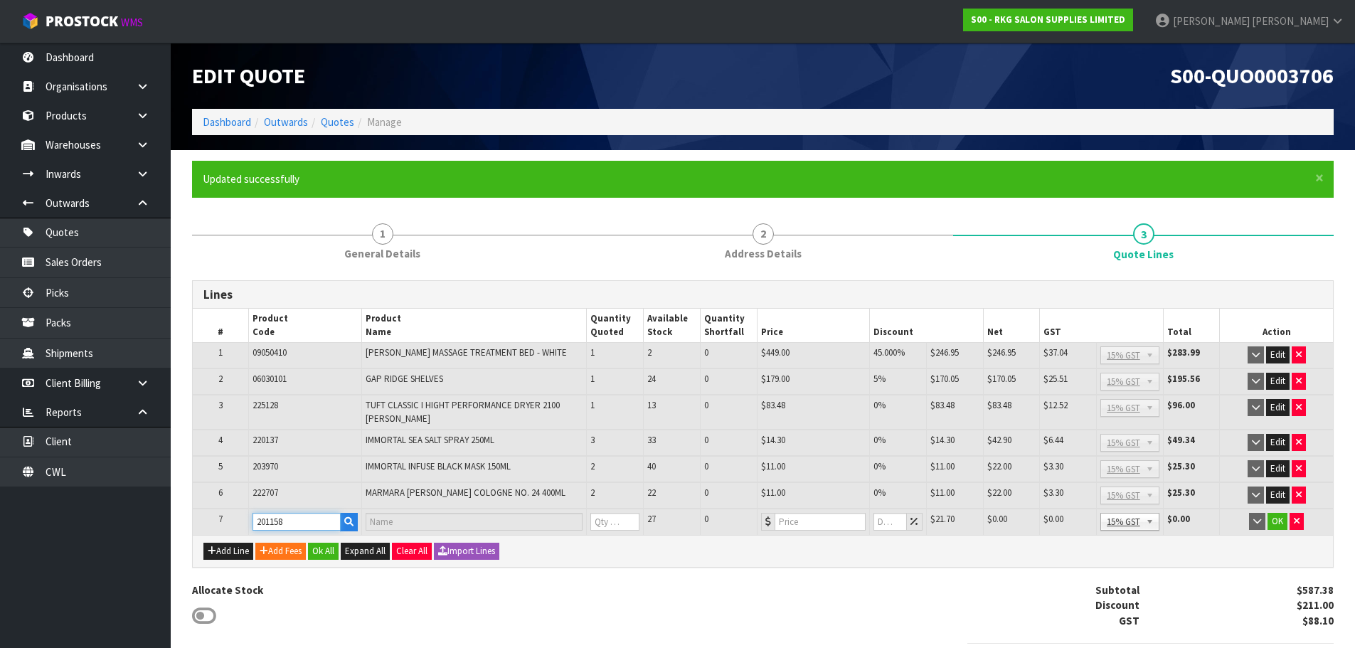
type input "GUMMY SHAVE GEL BLOOM WITH PUMP 1L"
type input "0"
type input "21.7"
type input "0"
type input "201158"
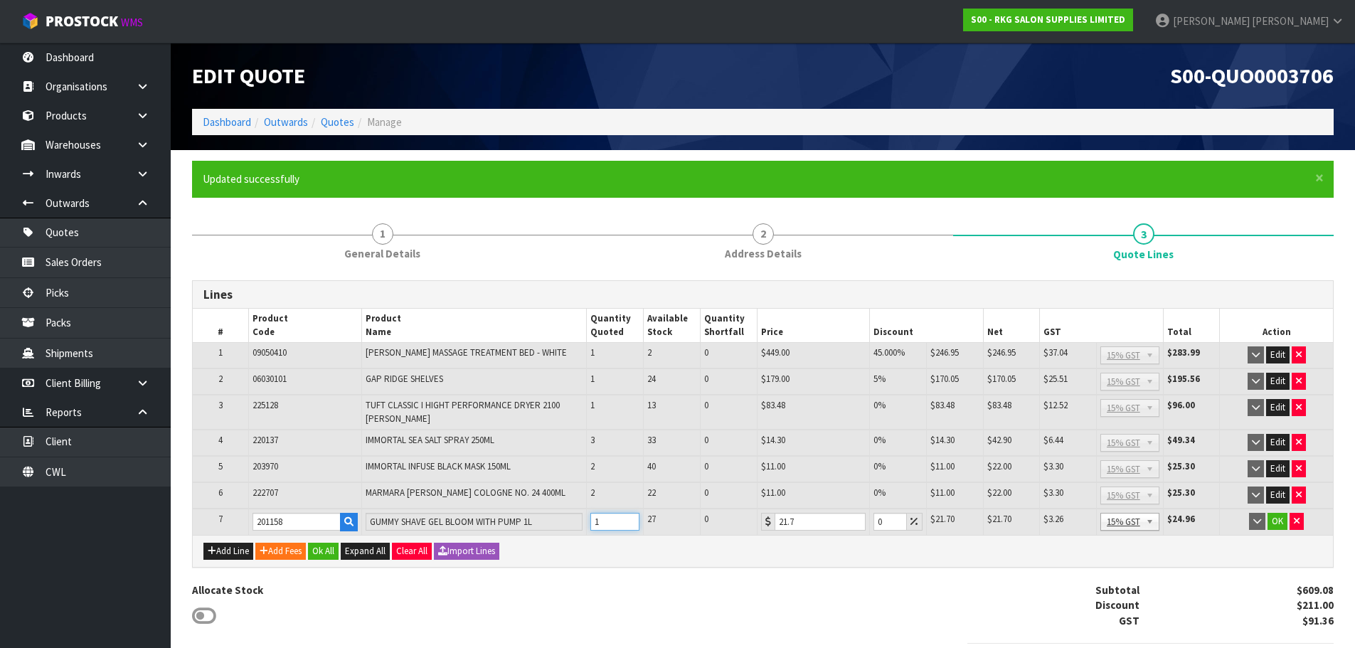
type input "1"
click at [632, 516] on input "1" at bounding box center [614, 522] width 49 height 18
drag, startPoint x: 805, startPoint y: 525, endPoint x: 768, endPoint y: 527, distance: 36.3
click at [768, 527] on div "21.7" at bounding box center [813, 522] width 105 height 18
type input "11"
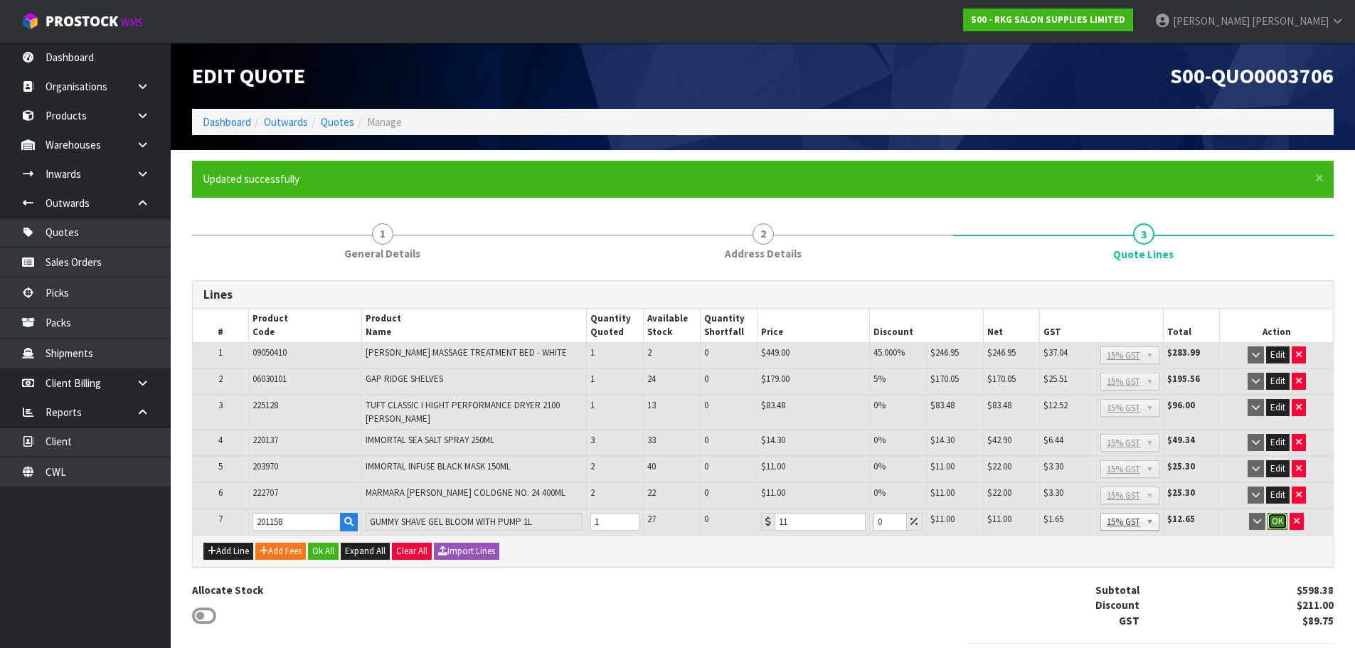
click at [1276, 518] on button "OK" at bounding box center [1278, 521] width 20 height 17
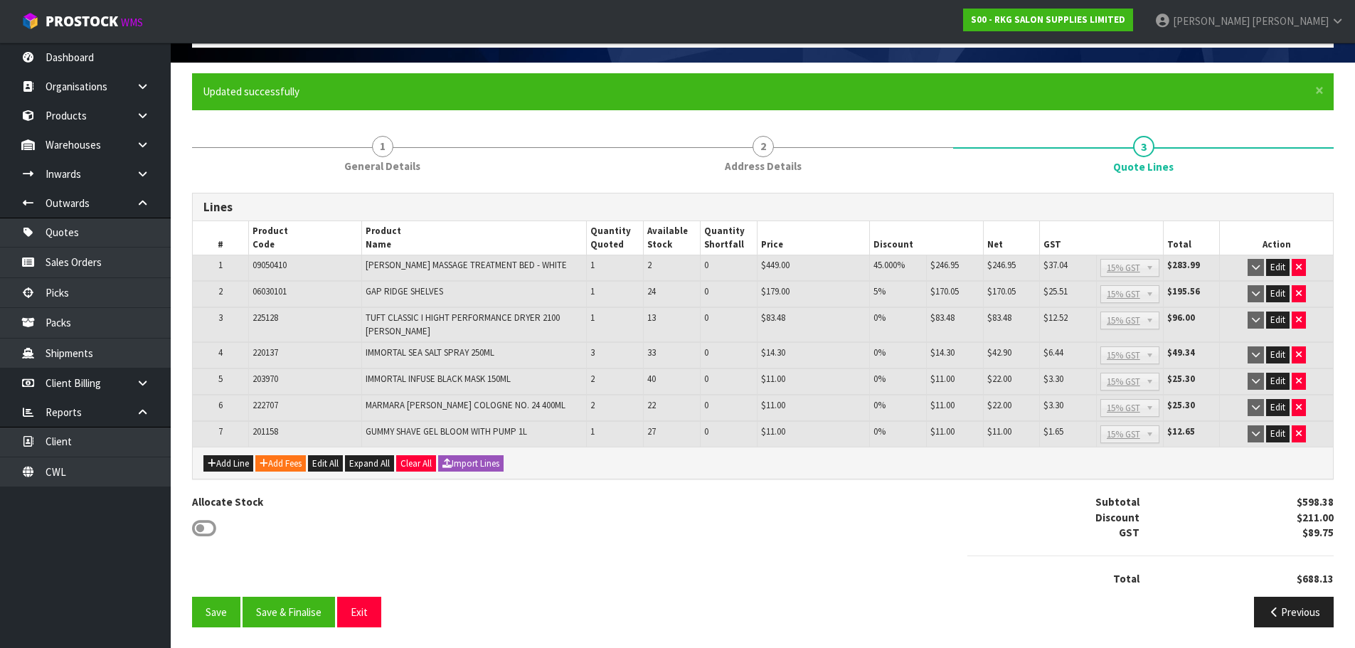
scroll to position [88, 0]
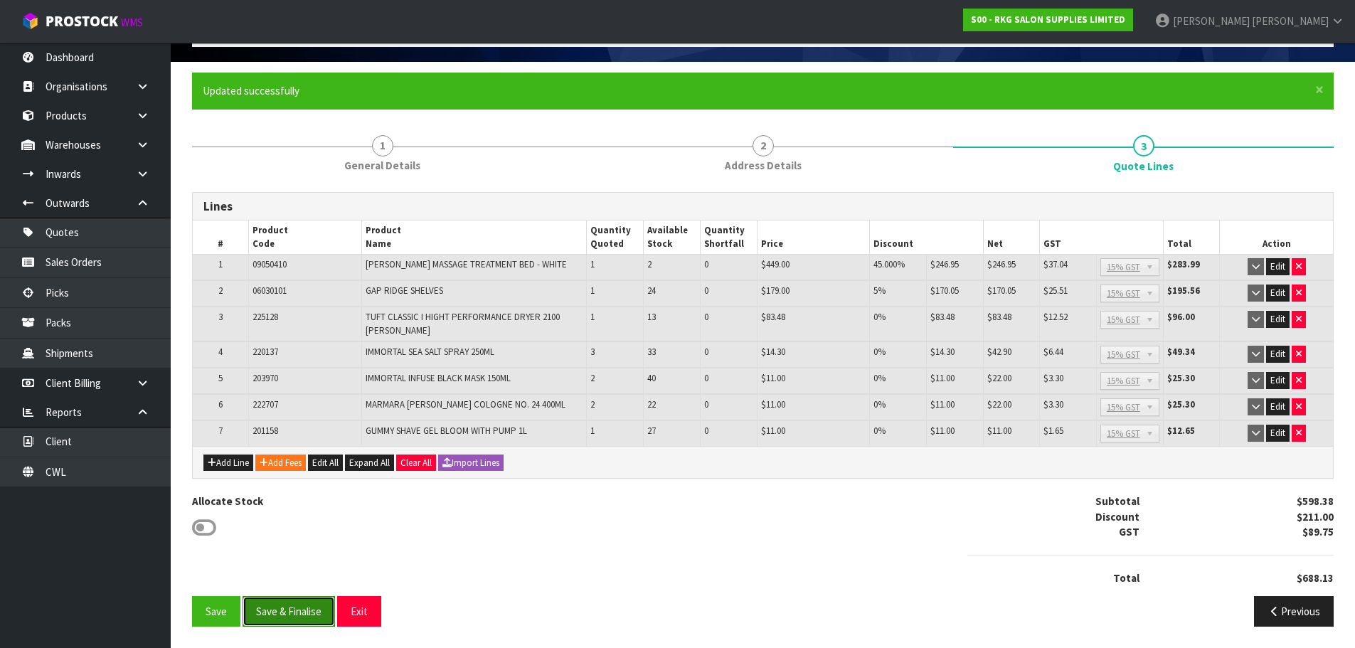
click at [288, 612] on button "Save & Finalise" at bounding box center [289, 611] width 92 height 31
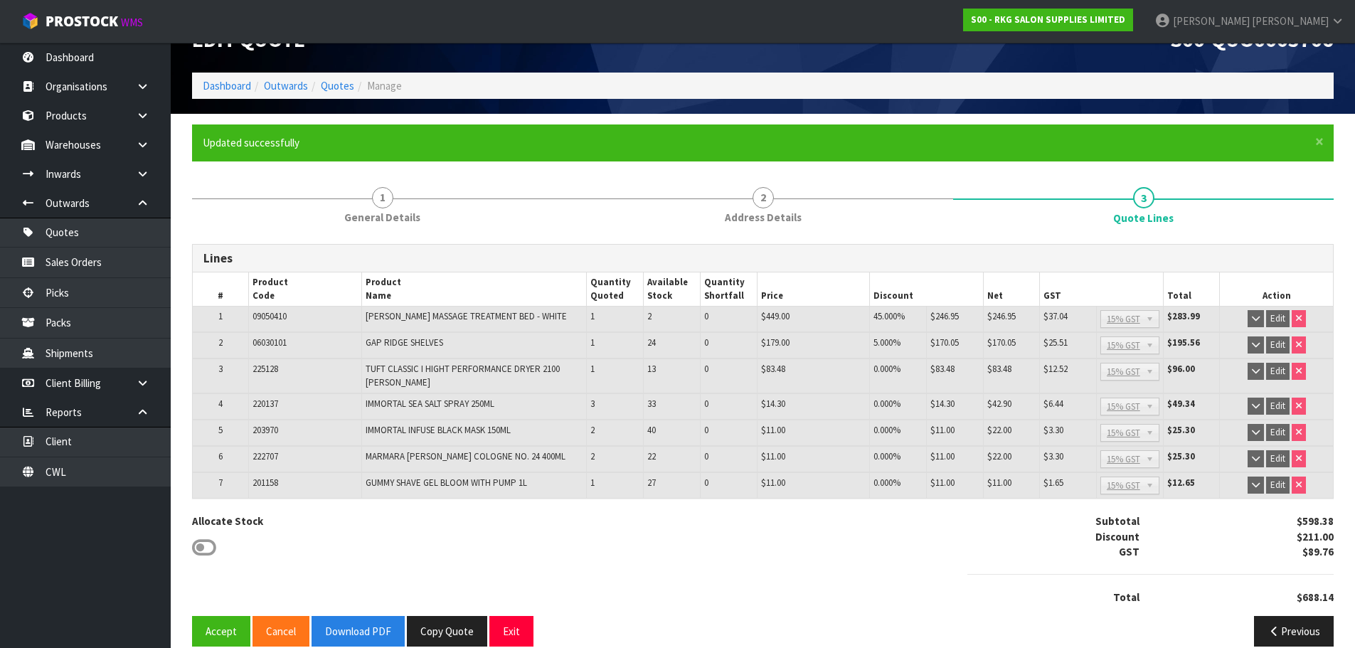
scroll to position [56, 0]
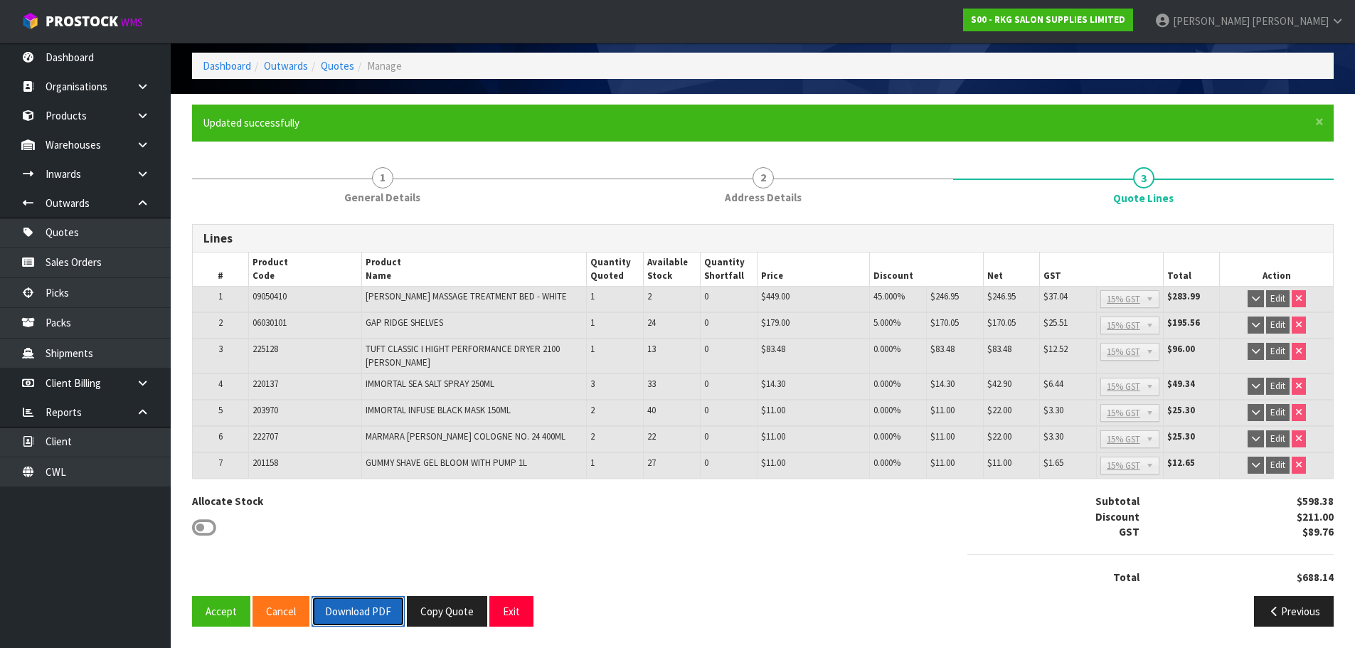
drag, startPoint x: 357, startPoint y: 611, endPoint x: 367, endPoint y: 598, distance: 16.2
click at [361, 606] on button "Download PDF" at bounding box center [358, 611] width 93 height 31
click at [509, 610] on button "Exit" at bounding box center [511, 611] width 44 height 31
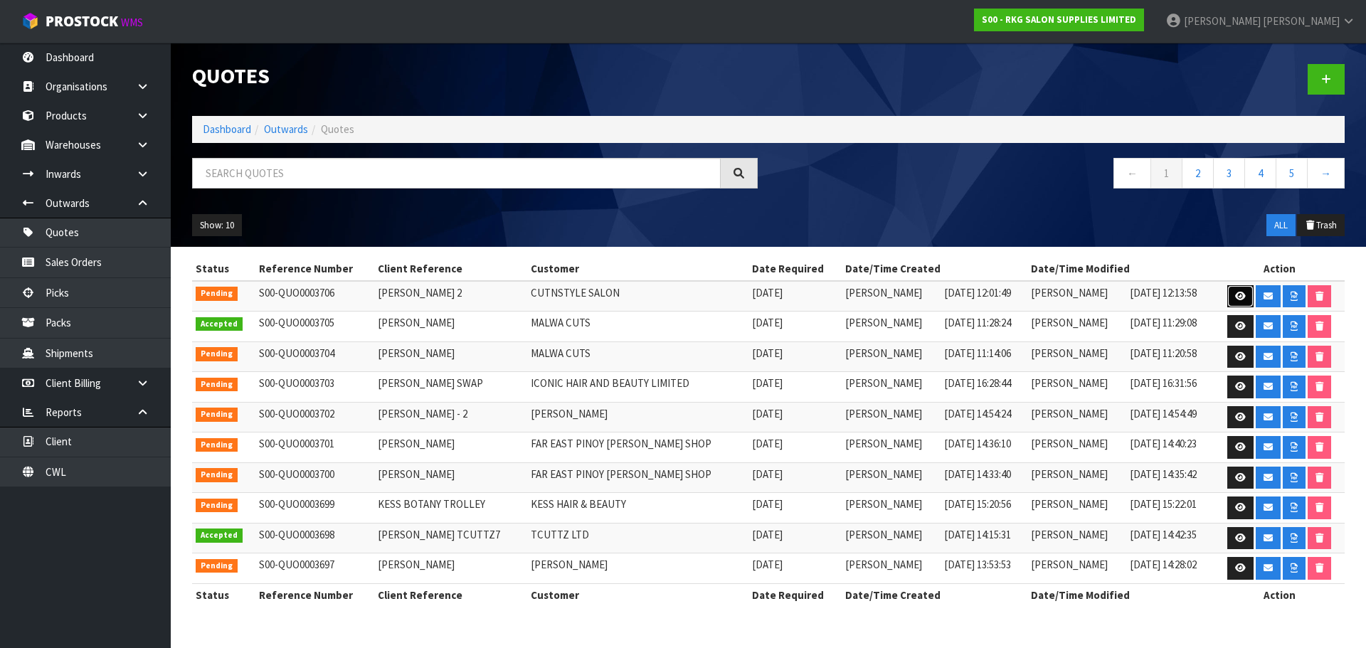
click at [1238, 296] on icon at bounding box center [1240, 296] width 11 height 9
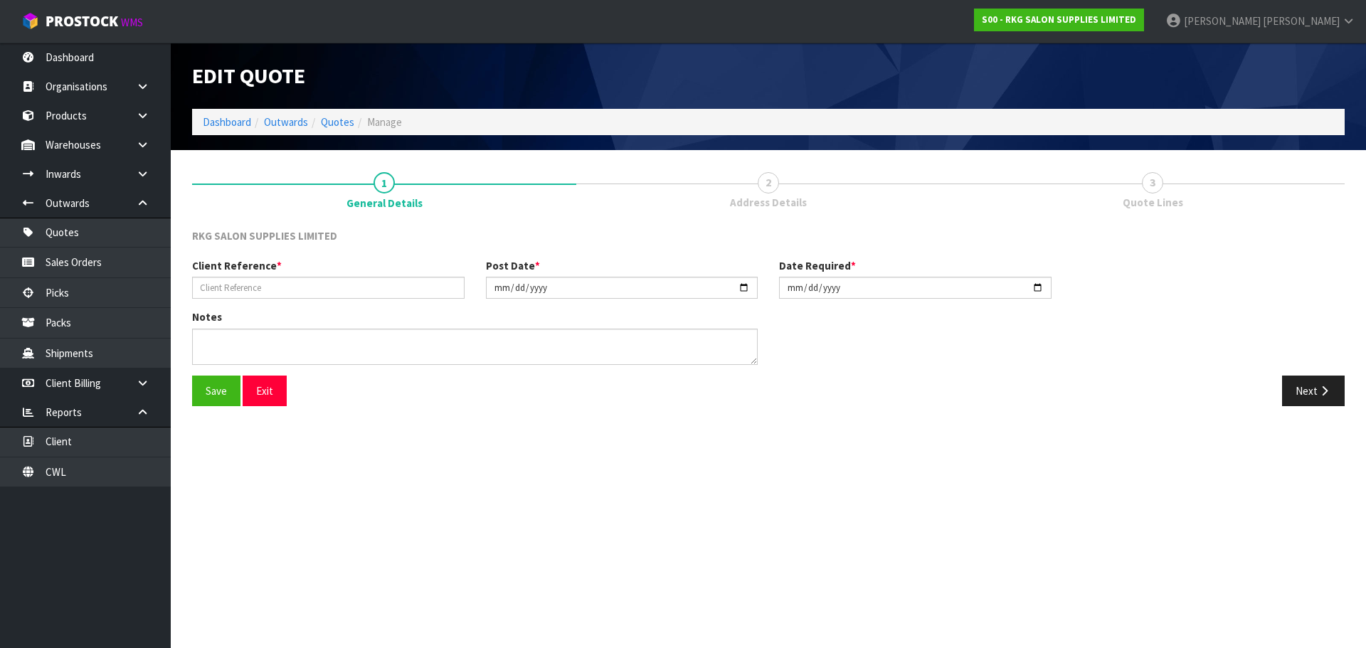
type input "[PERSON_NAME] 2"
type input "[DATE]"
type textarea "FOR PICK UP"
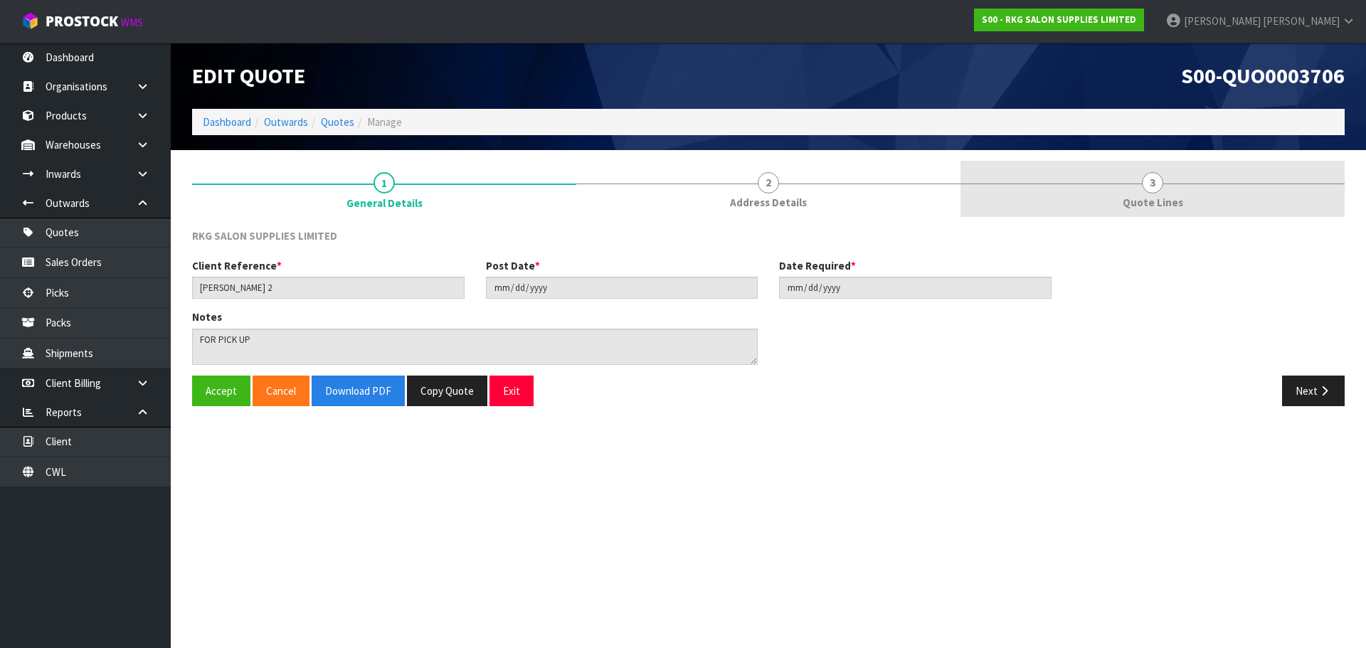
click at [1152, 190] on span "3" at bounding box center [1152, 182] width 21 height 21
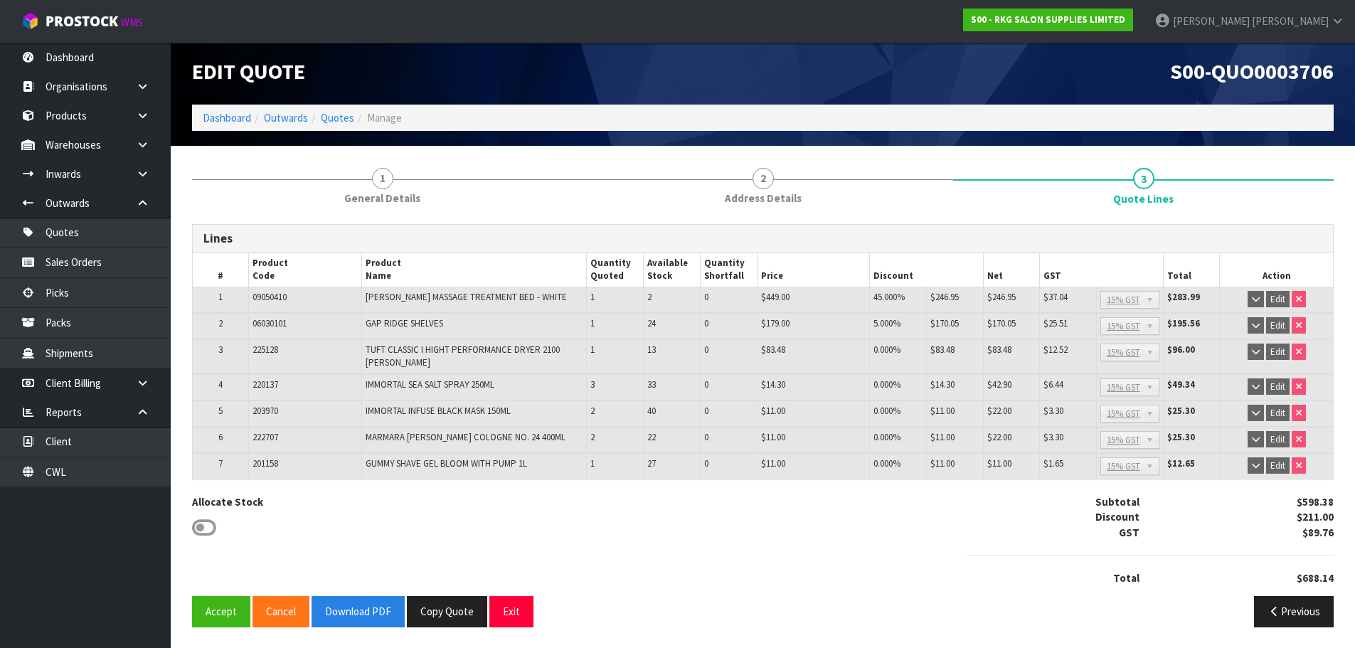
scroll to position [5, 0]
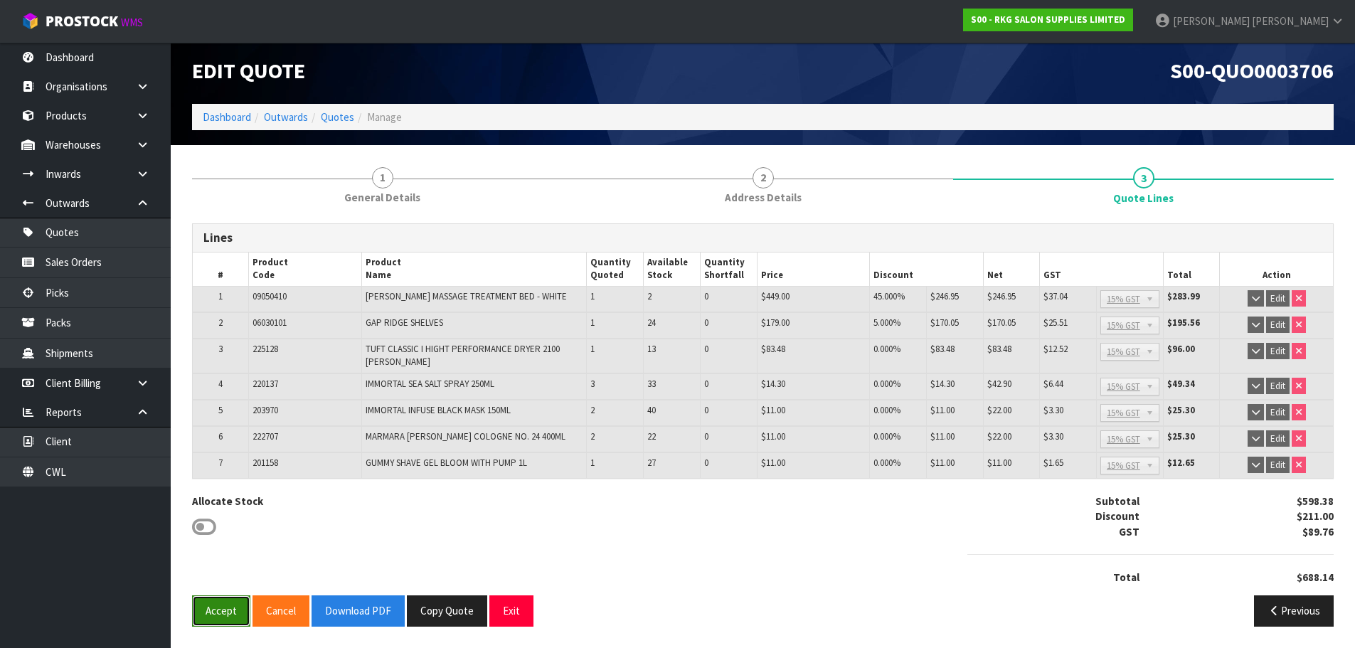
click at [212, 616] on button "Accept" at bounding box center [221, 610] width 58 height 31
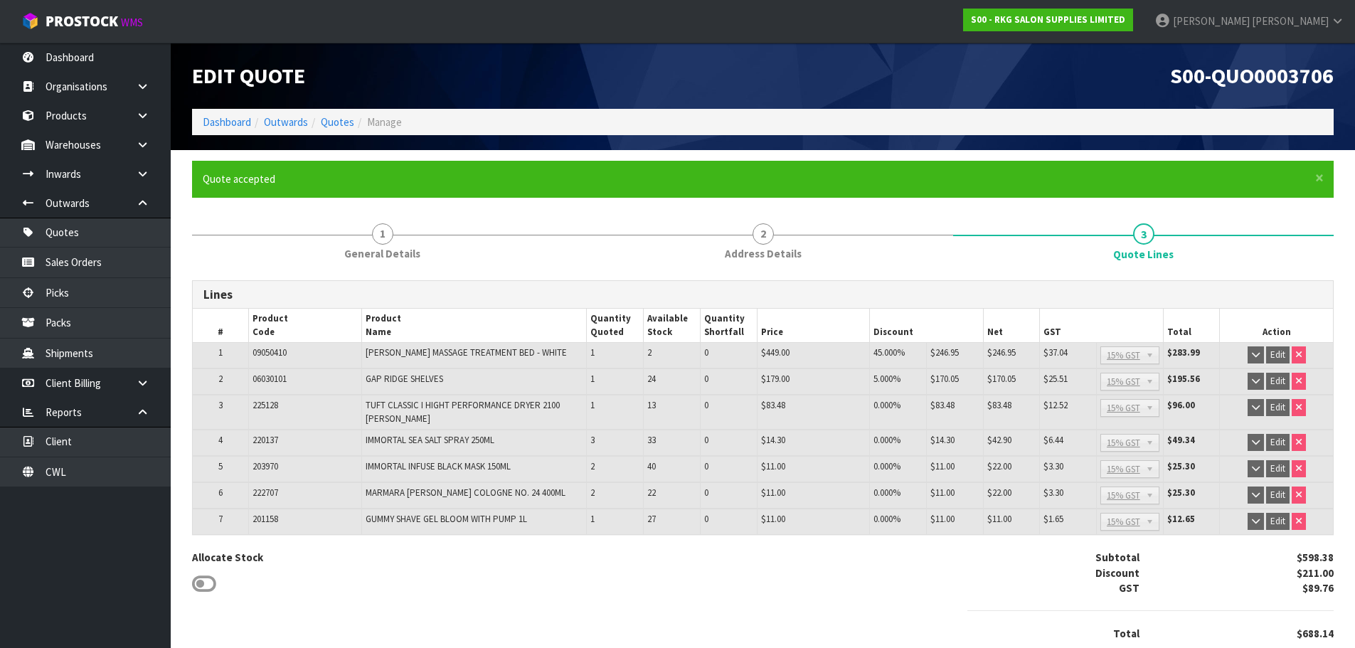
scroll to position [56, 0]
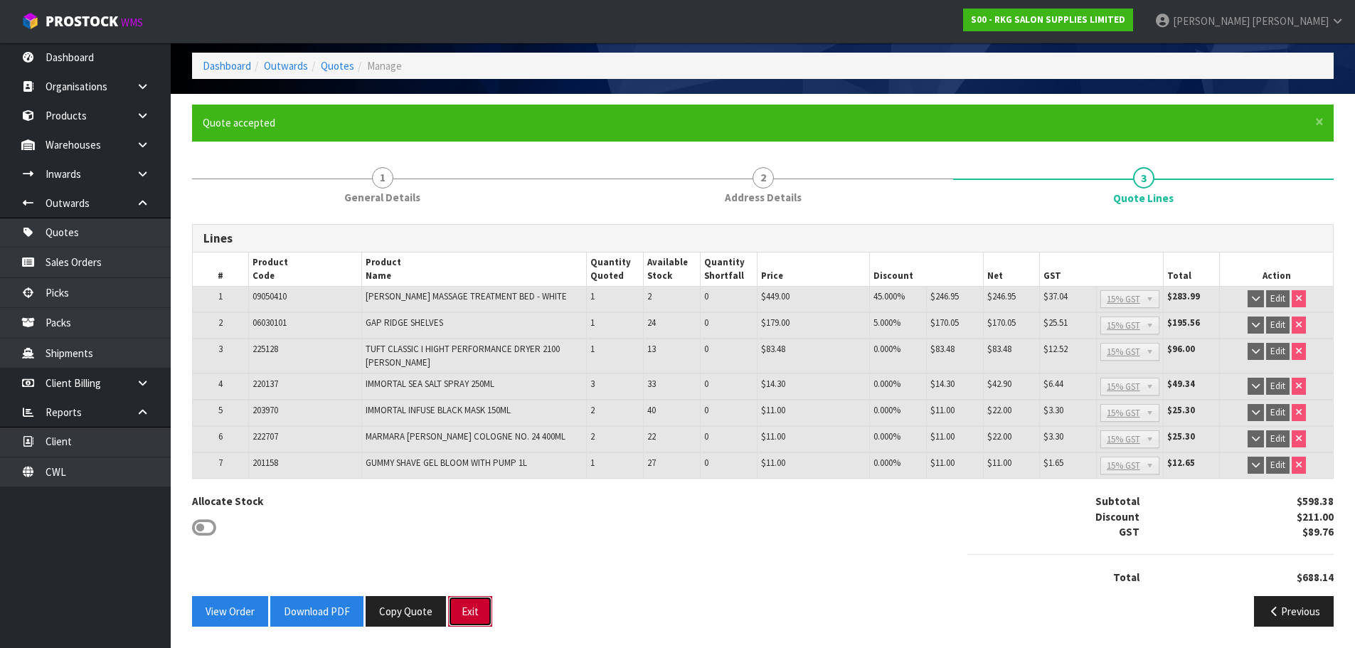
click at [472, 614] on button "Exit" at bounding box center [470, 611] width 44 height 31
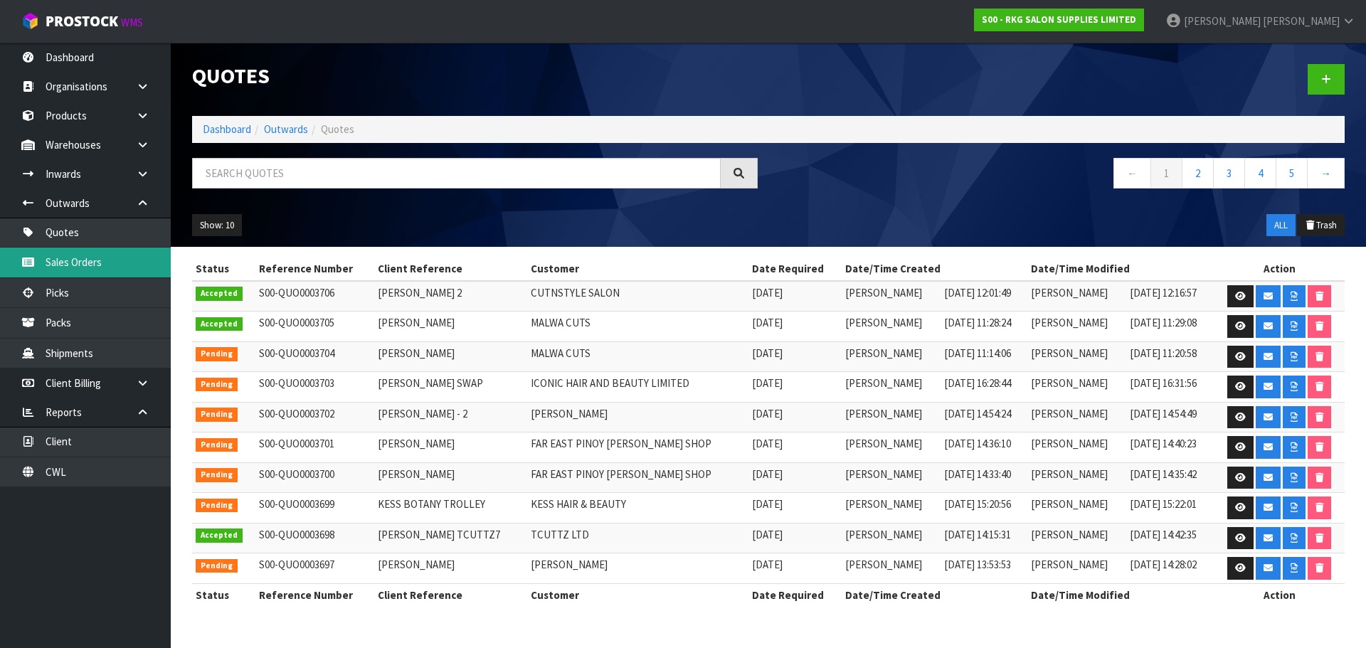
click at [62, 264] on link "Sales Orders" at bounding box center [85, 262] width 171 height 29
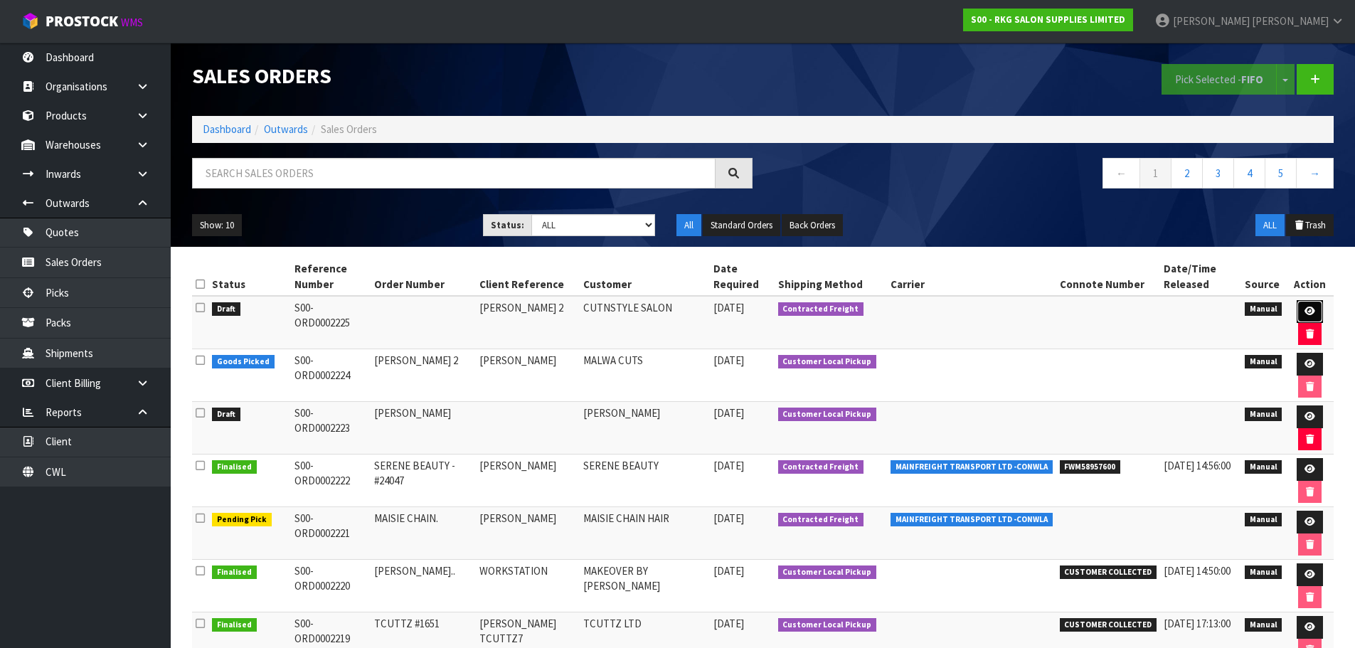
click at [1307, 313] on icon at bounding box center [1310, 311] width 11 height 9
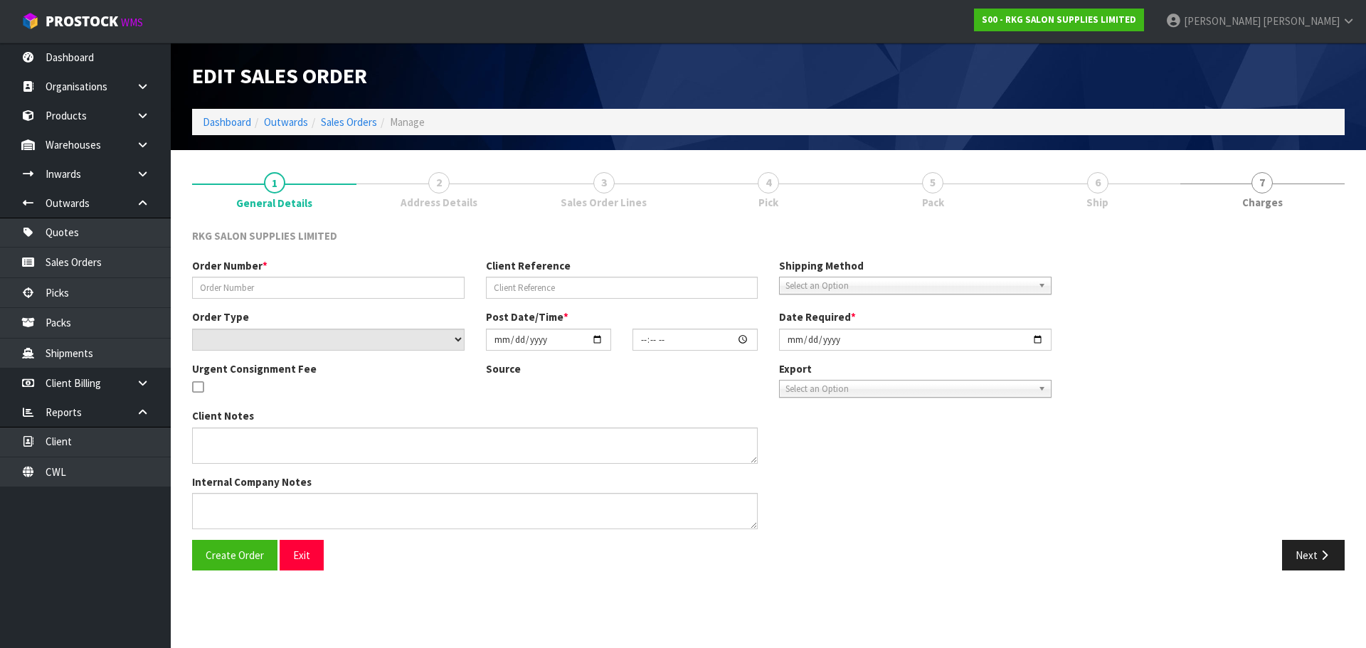
type input "[PERSON_NAME] 2"
select select "number:0"
type input "[DATE]"
type textarea "FOR PICK UP"
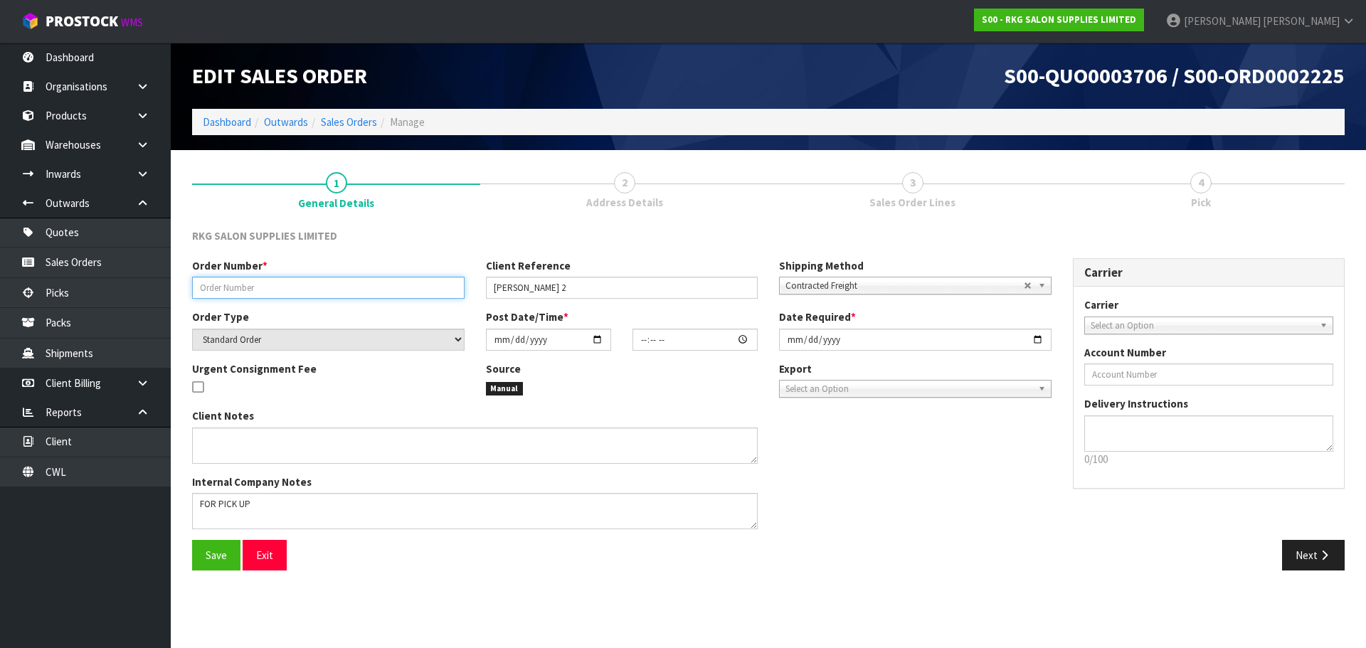
click at [286, 291] on input "text" at bounding box center [328, 288] width 272 height 22
type input "RAHUL 2"
click at [844, 285] on span "Contracted Freight" at bounding box center [904, 285] width 238 height 17
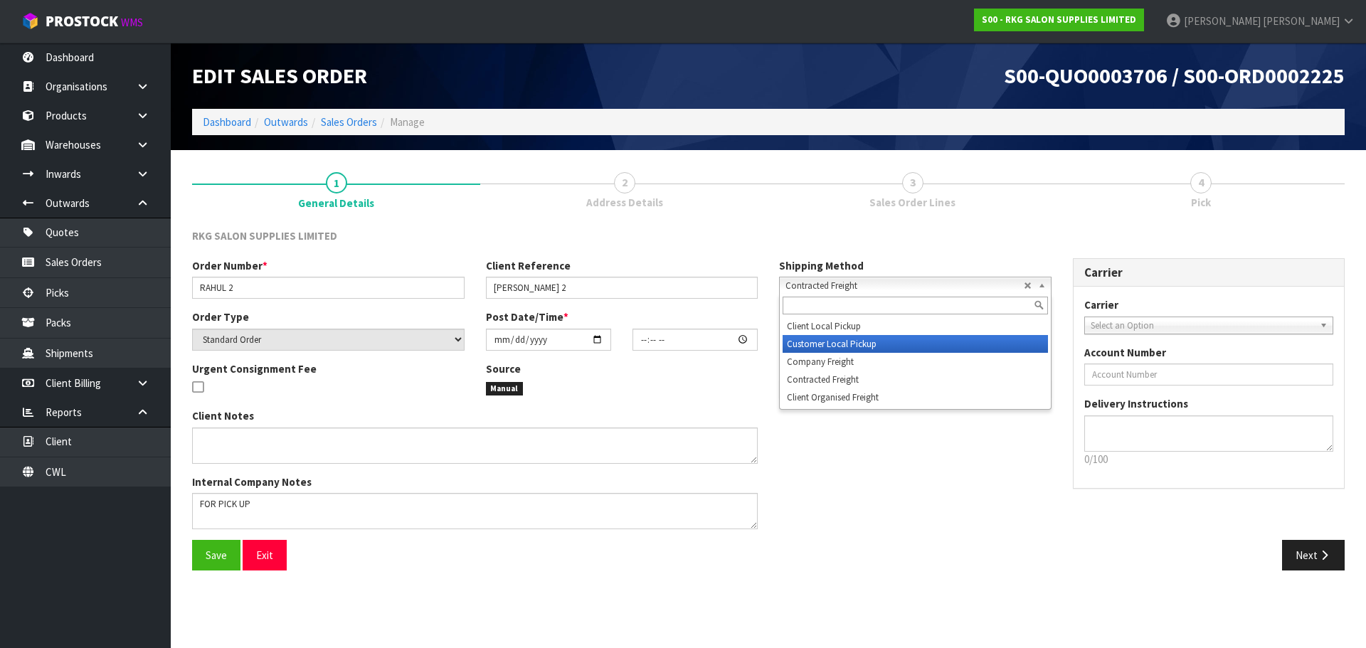
click at [825, 341] on li "Customer Local Pickup" at bounding box center [915, 344] width 265 height 18
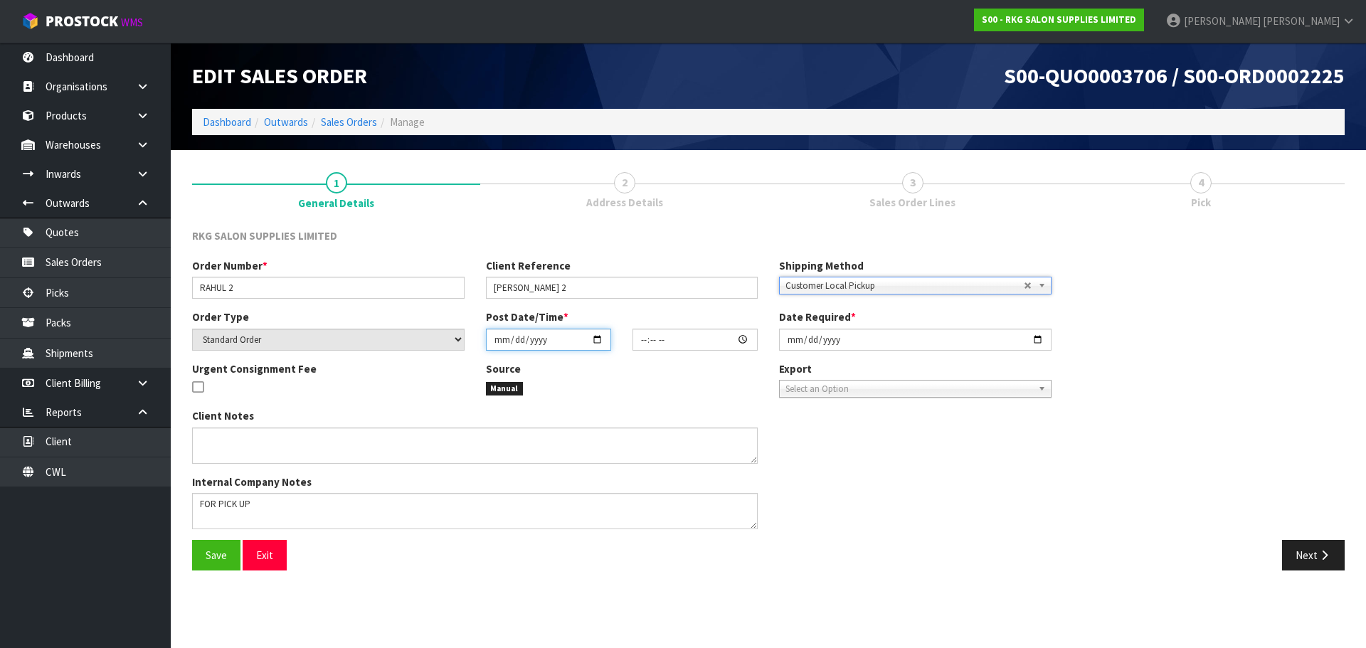
click at [598, 339] on input "date" at bounding box center [548, 340] width 125 height 22
type input "[DATE]"
type input "00:00:00.000"
type input "[DATE]"
click at [219, 561] on span "Save" at bounding box center [216, 555] width 21 height 14
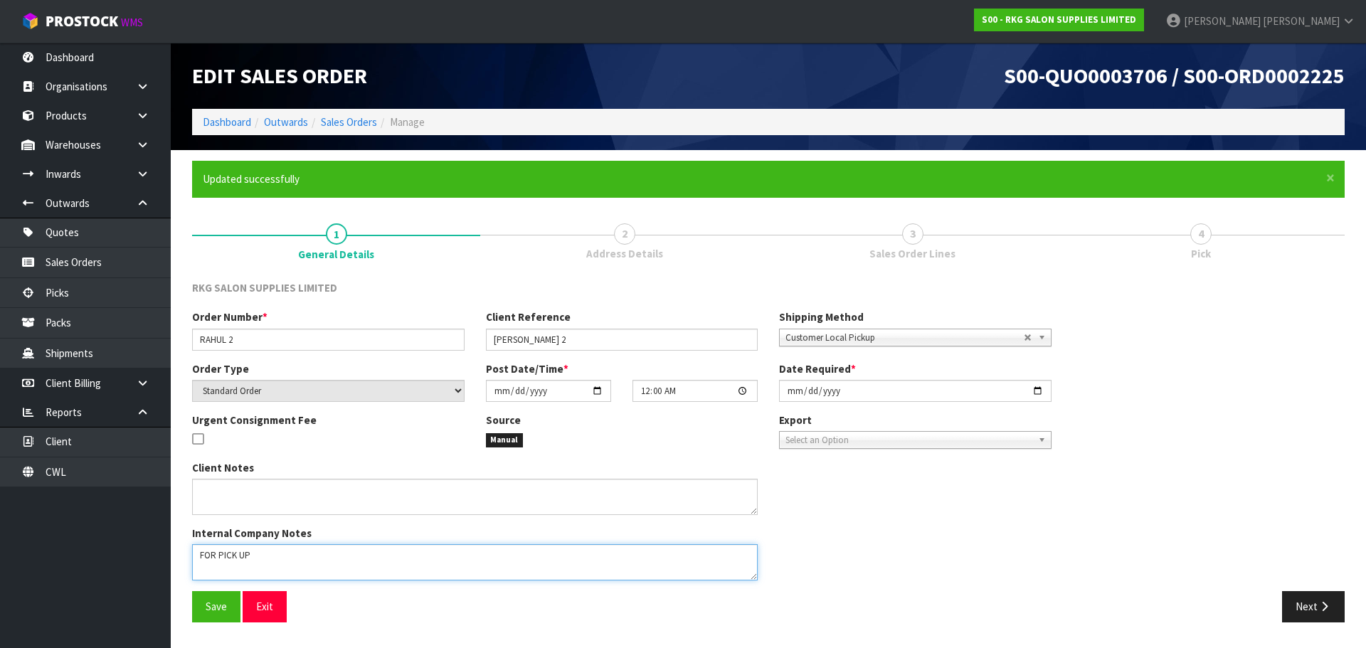
click at [305, 550] on textarea at bounding box center [475, 562] width 566 height 36
type textarea "FOR PICK UP - WAITING"
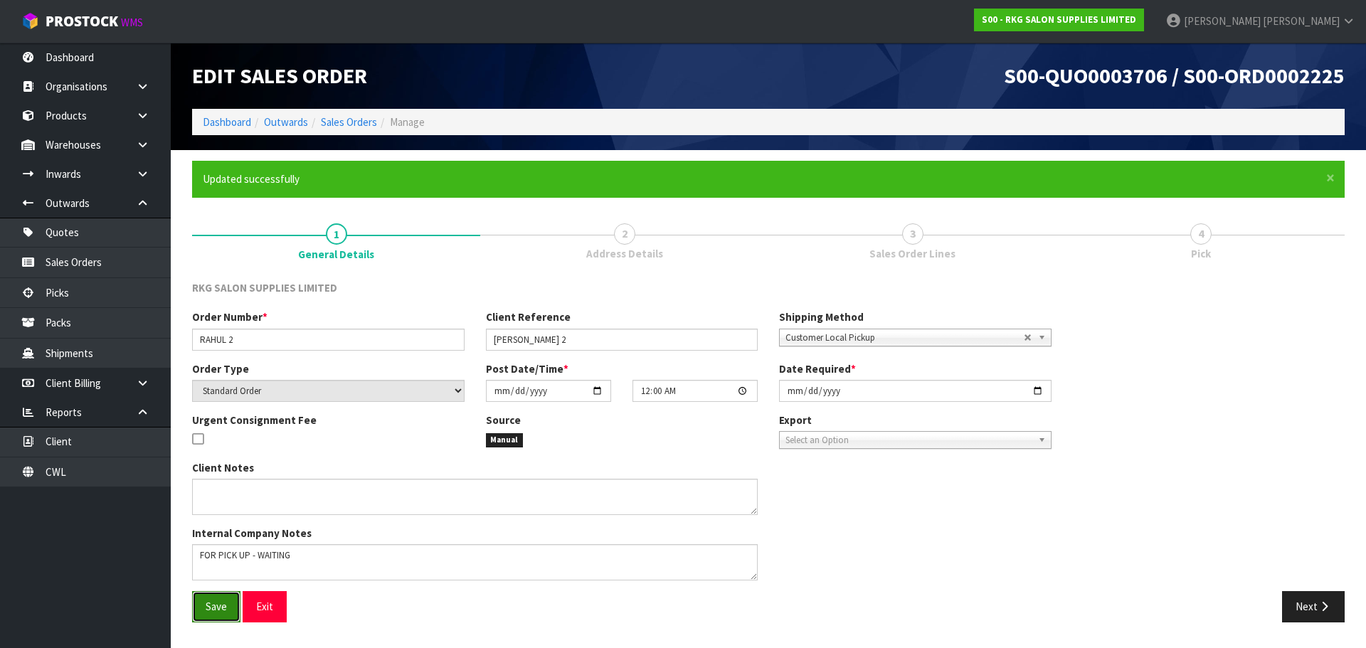
click at [206, 610] on span "Save" at bounding box center [216, 607] width 21 height 14
click at [1309, 602] on button "Next" at bounding box center [1313, 606] width 63 height 31
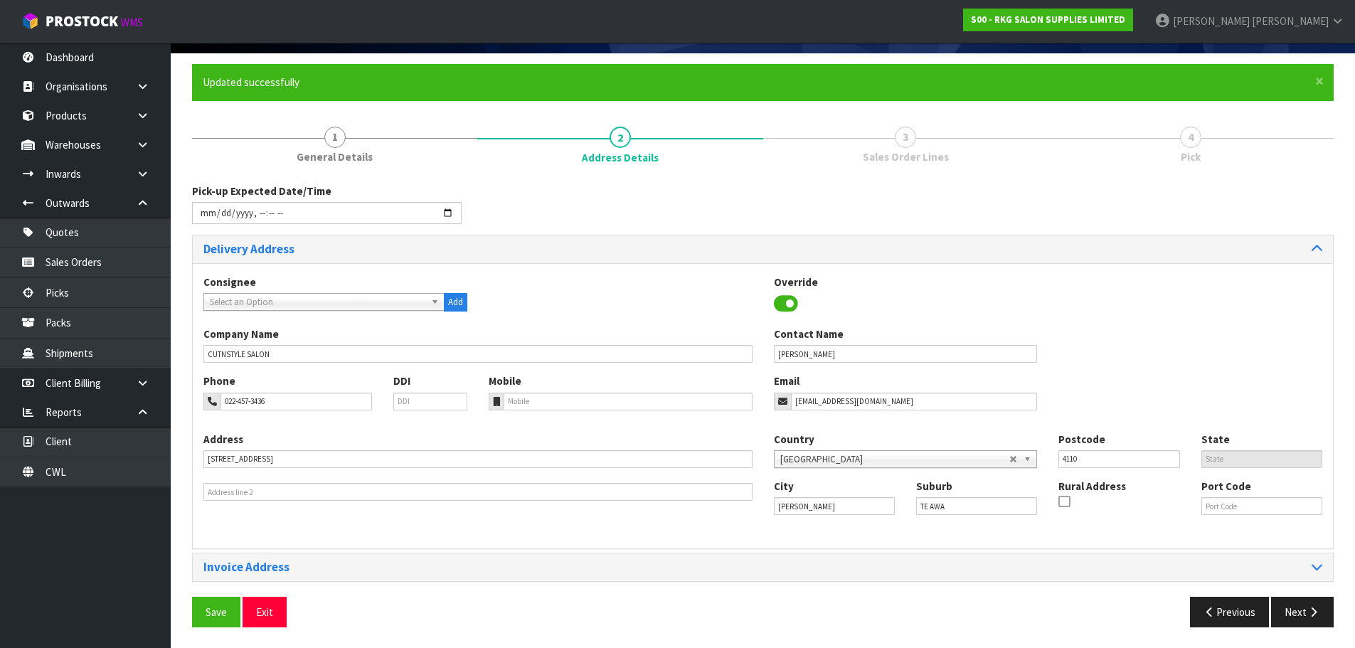
scroll to position [97, 0]
click at [214, 613] on span "Save" at bounding box center [216, 612] width 21 height 14
click at [1301, 615] on button "Next" at bounding box center [1302, 611] width 63 height 31
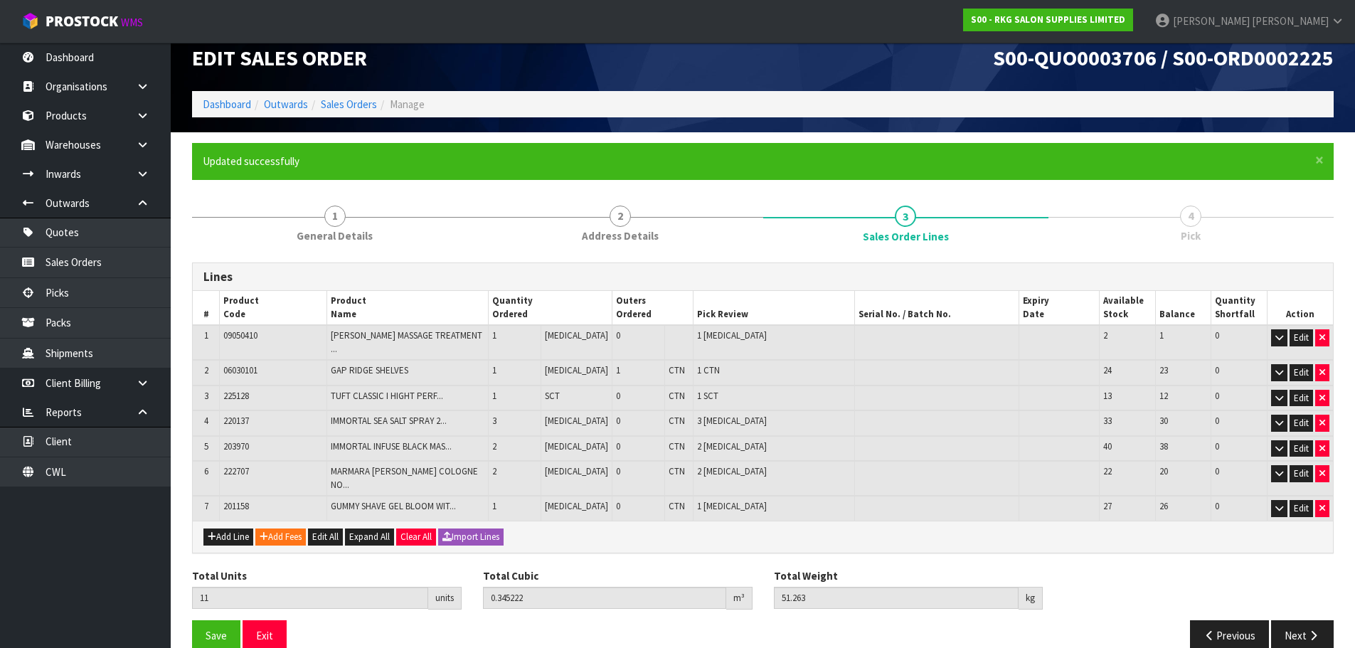
scroll to position [23, 0]
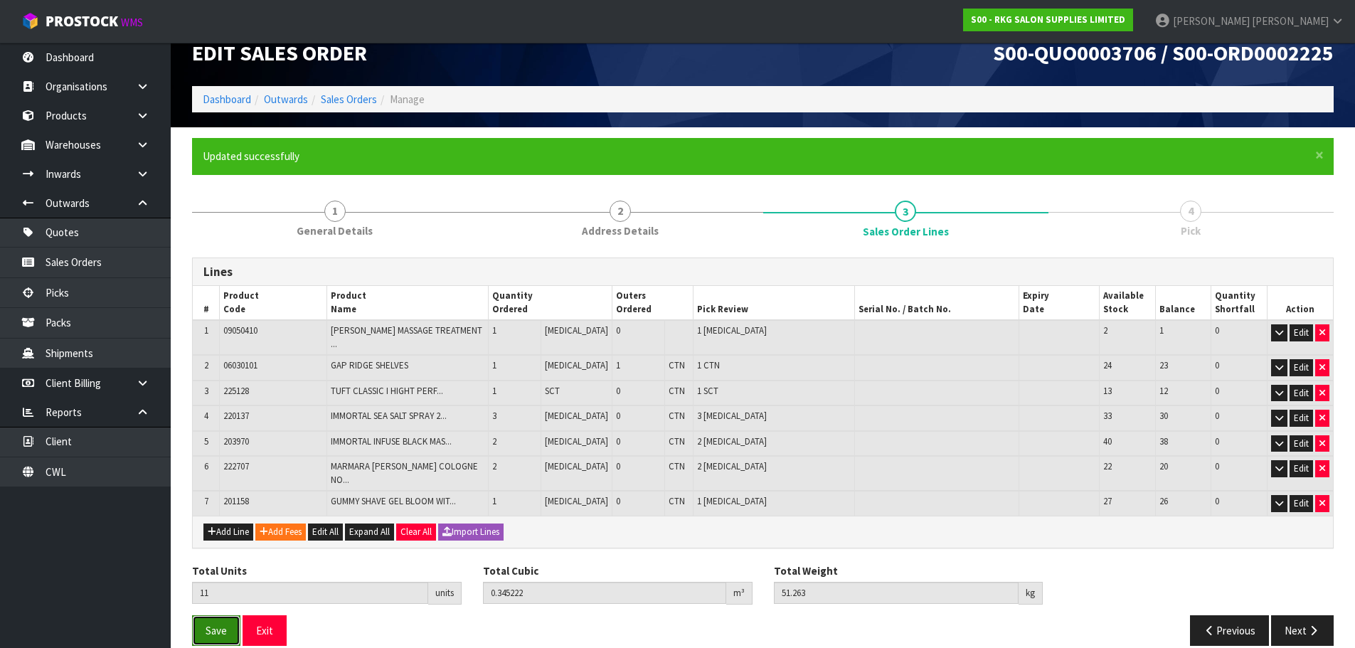
click at [211, 624] on span "Save" at bounding box center [216, 631] width 21 height 14
click at [1300, 615] on button "Next" at bounding box center [1302, 630] width 63 height 31
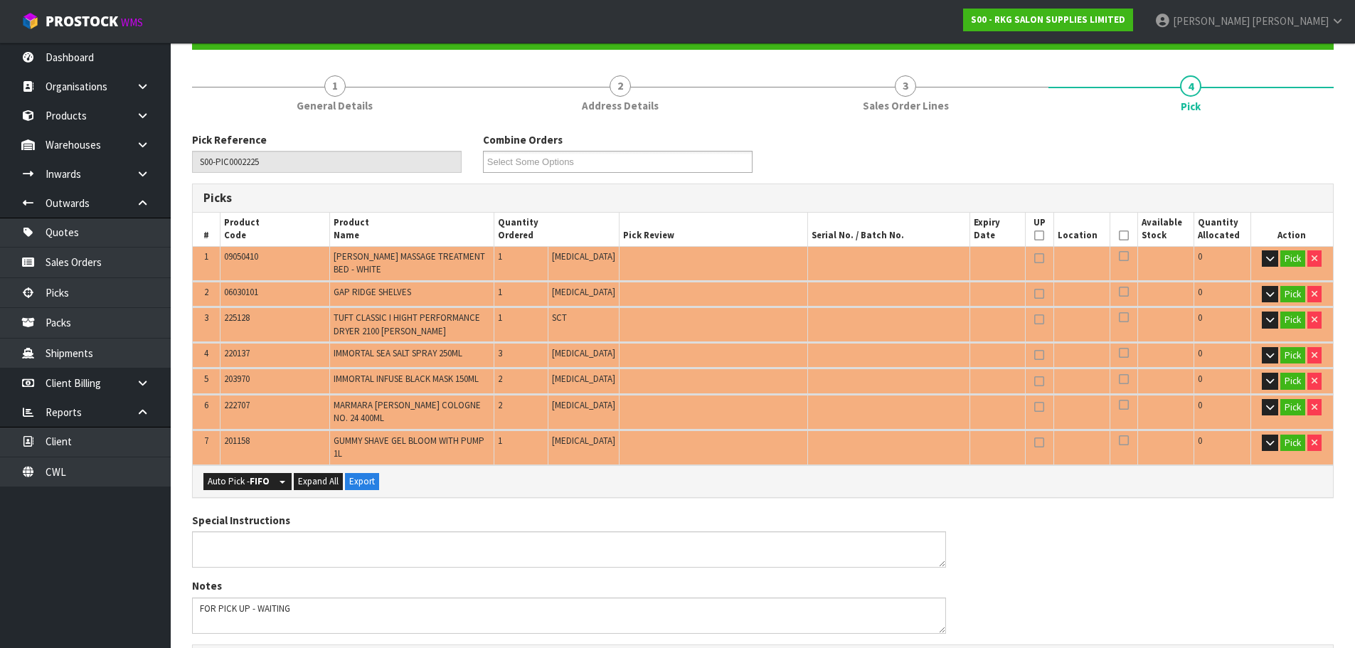
scroll to position [142, 0]
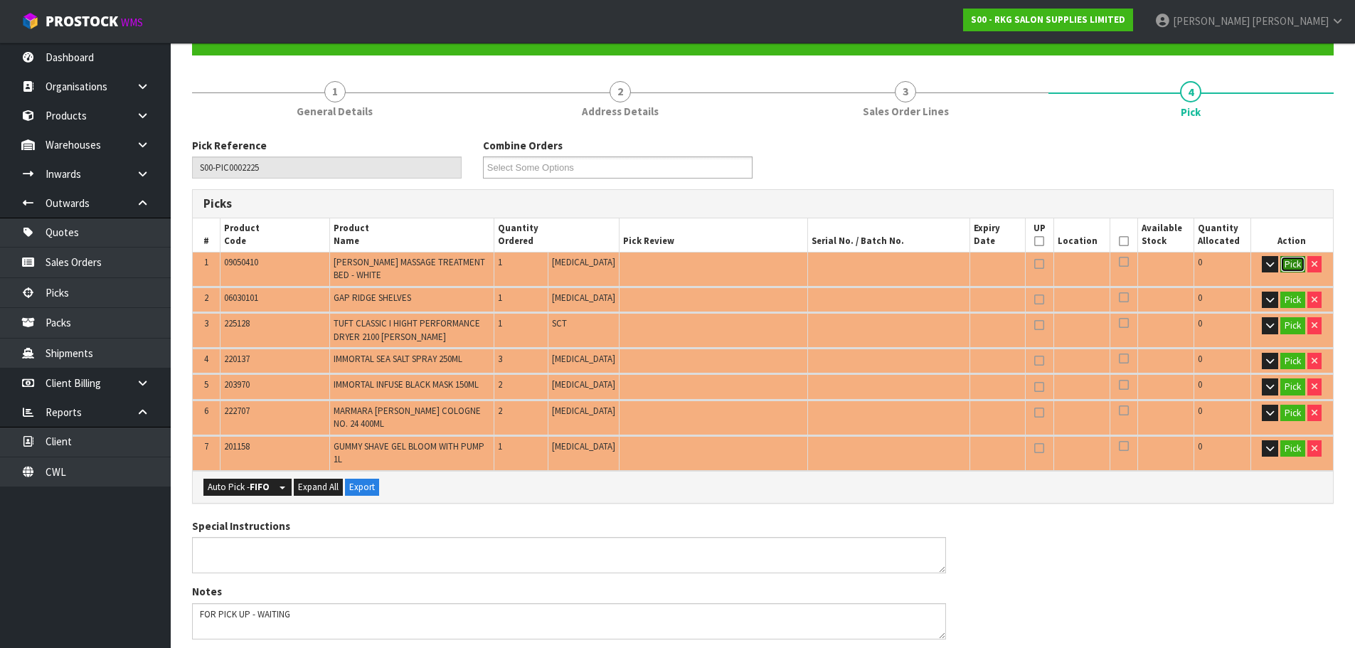
click at [1292, 265] on button "Pick" at bounding box center [1292, 264] width 25 height 17
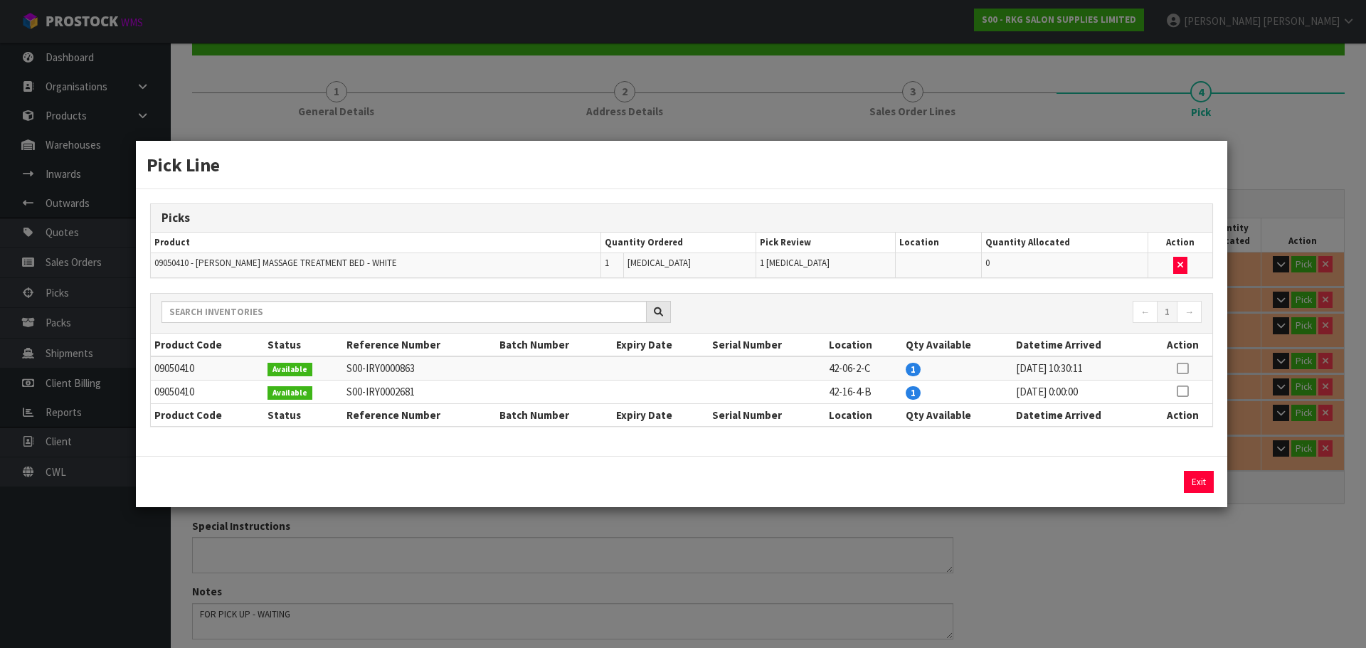
click at [1182, 368] on icon at bounding box center [1182, 368] width 11 height 1
click at [1144, 484] on button "Assign Pick" at bounding box center [1150, 482] width 58 height 22
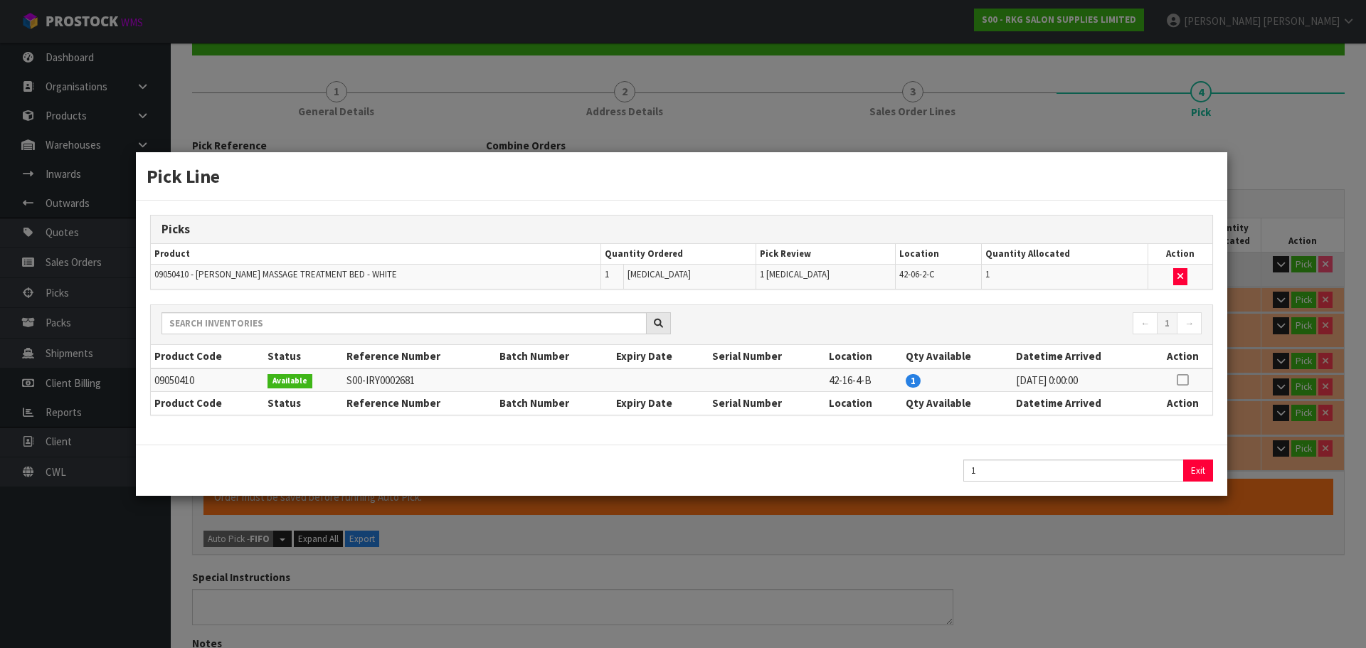
type input "Piece x 1"
type input "1"
type input "0.27648"
type input "35"
click at [1200, 472] on button "Exit" at bounding box center [1199, 471] width 30 height 22
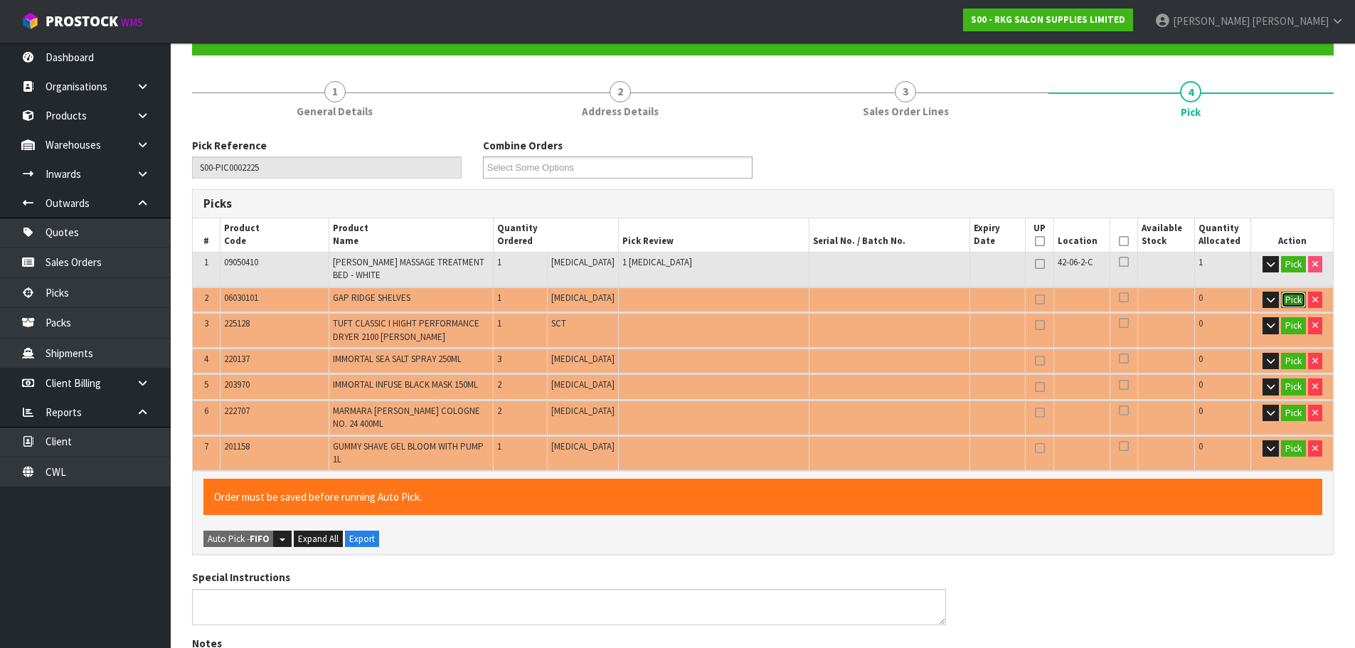
click at [1290, 299] on button "Pick" at bounding box center [1293, 300] width 25 height 17
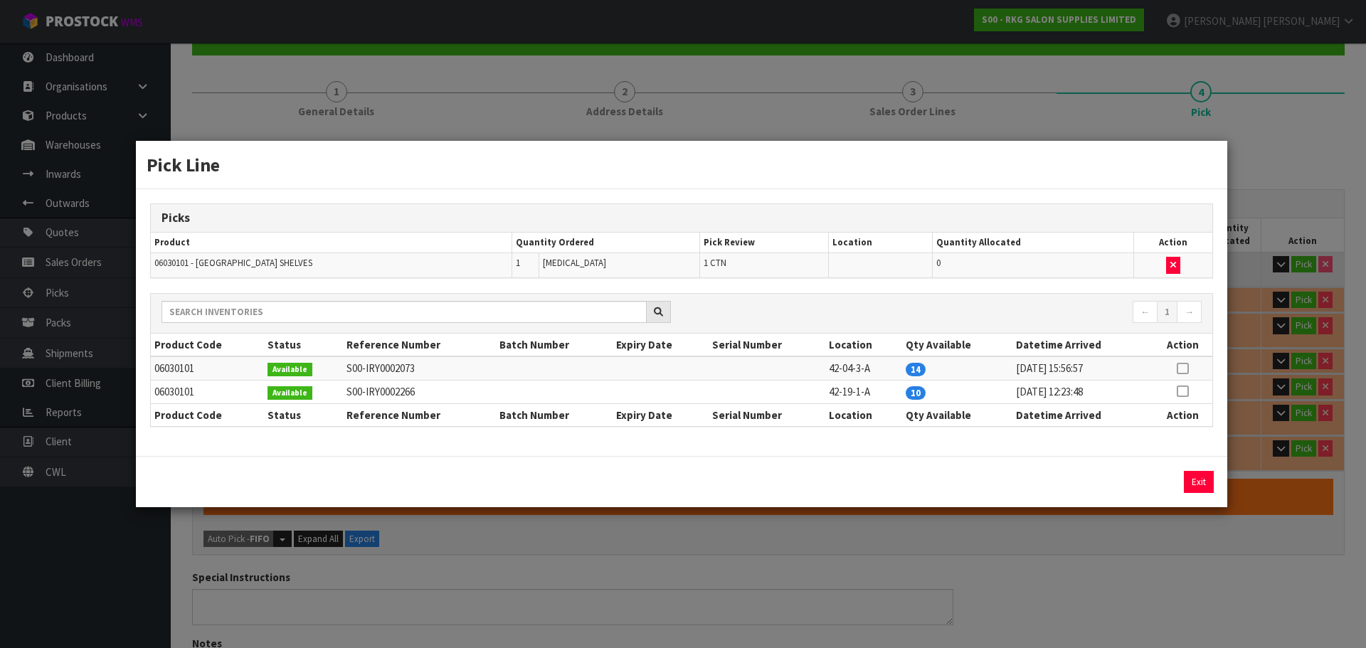
click at [1182, 368] on icon at bounding box center [1182, 368] width 11 height 1
click at [1138, 482] on button "Assign Pick" at bounding box center [1150, 482] width 58 height 22
type input "1"
type input "2"
type input "0.332487"
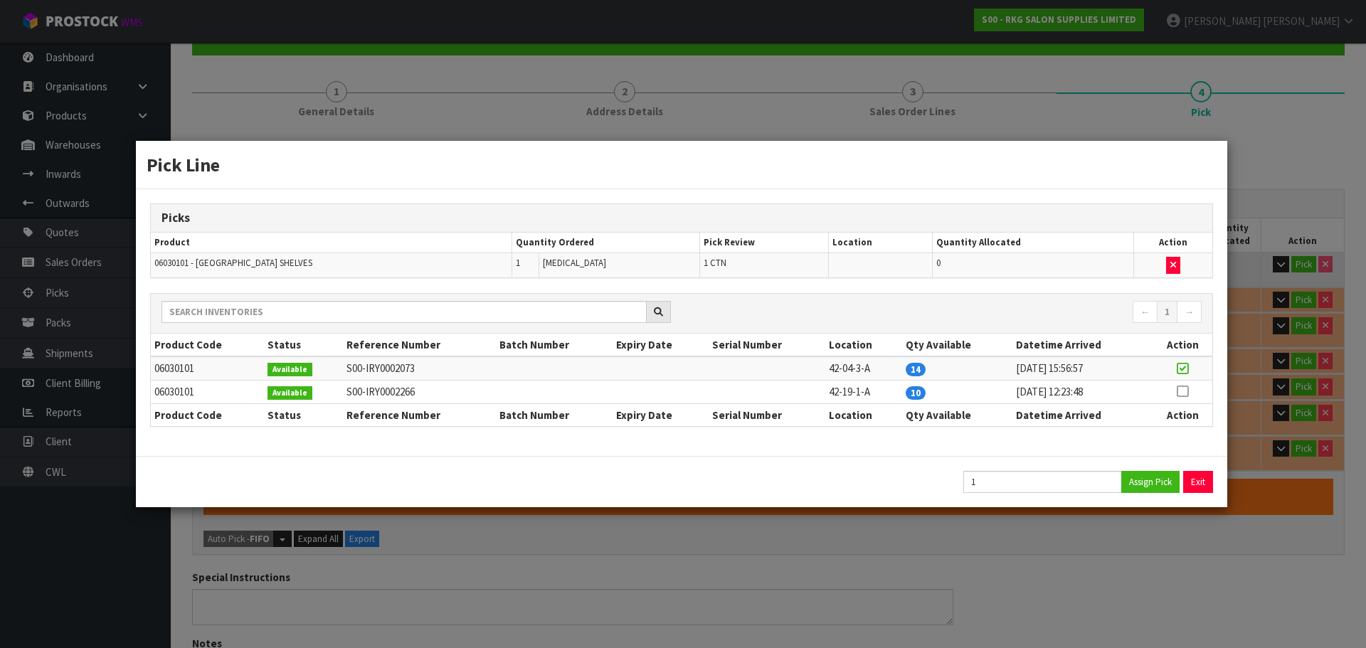
type input "47"
click at [1195, 485] on button "Exit" at bounding box center [1199, 482] width 30 height 22
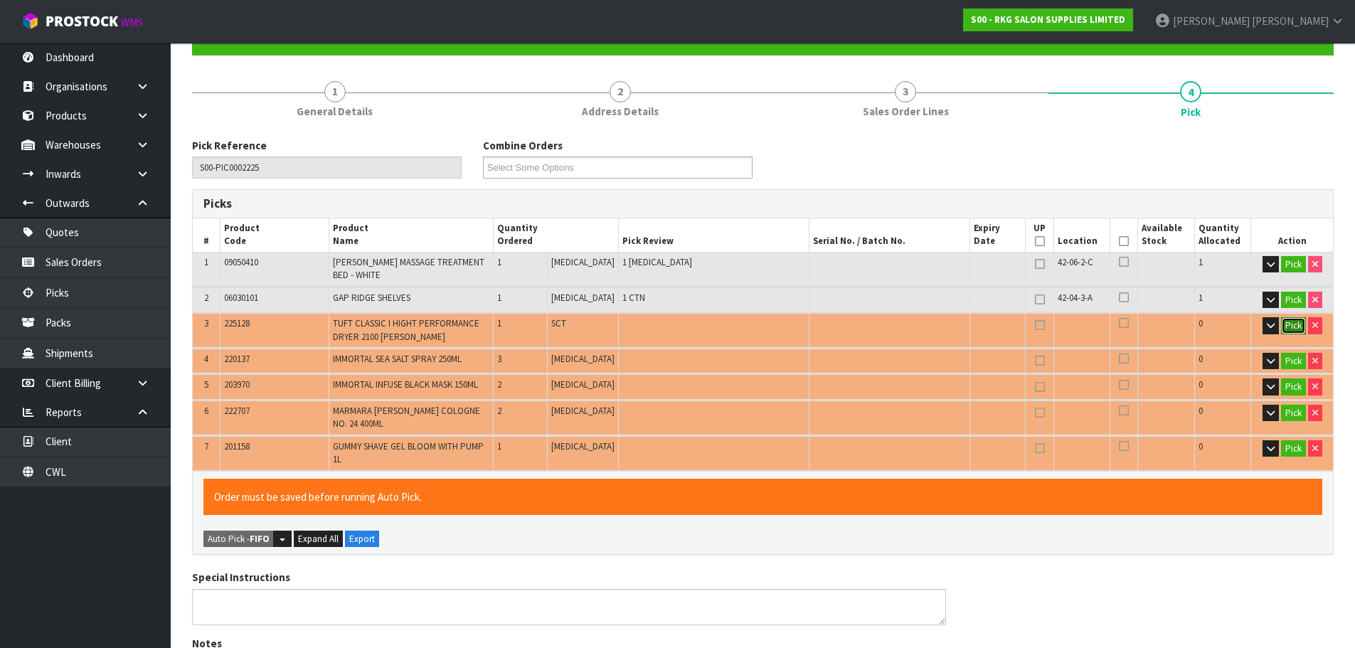
click at [1293, 332] on button "Pick" at bounding box center [1293, 325] width 25 height 17
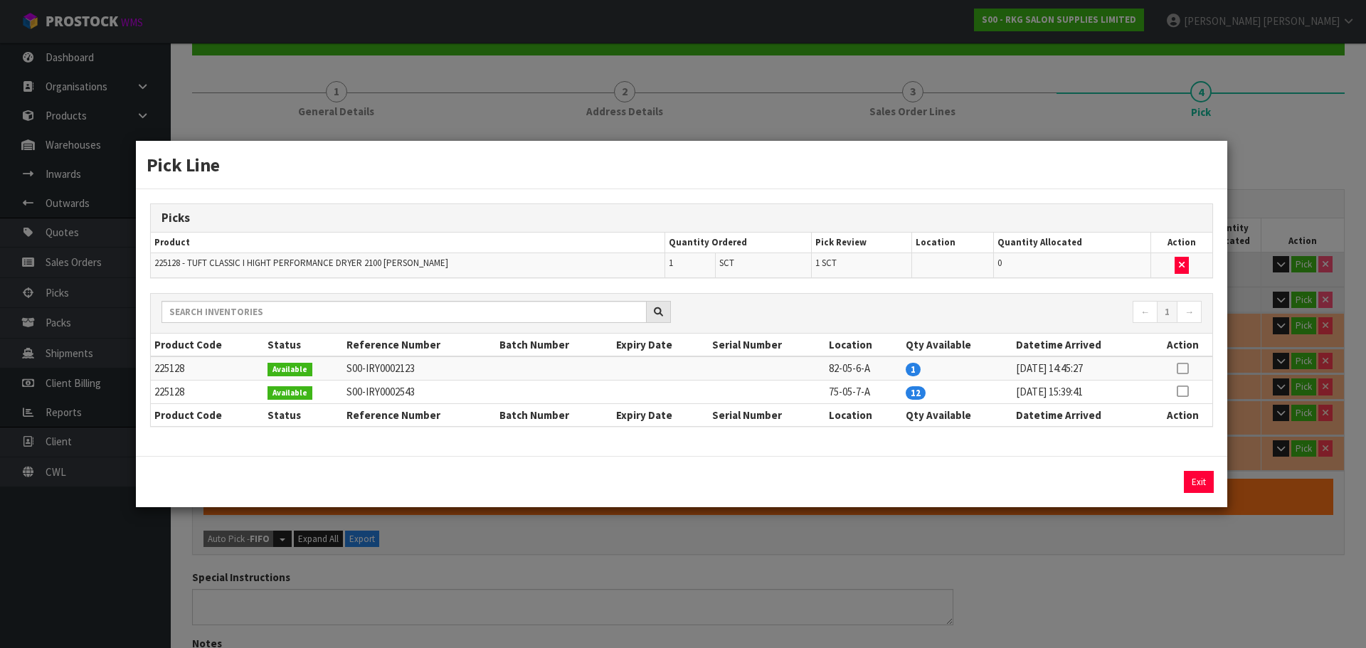
click at [1182, 392] on icon at bounding box center [1182, 391] width 11 height 1
click at [1141, 479] on button "Assign Pick" at bounding box center [1150, 482] width 58 height 22
type input "Sub-carton x 1"
type input "3"
type input "0.339687"
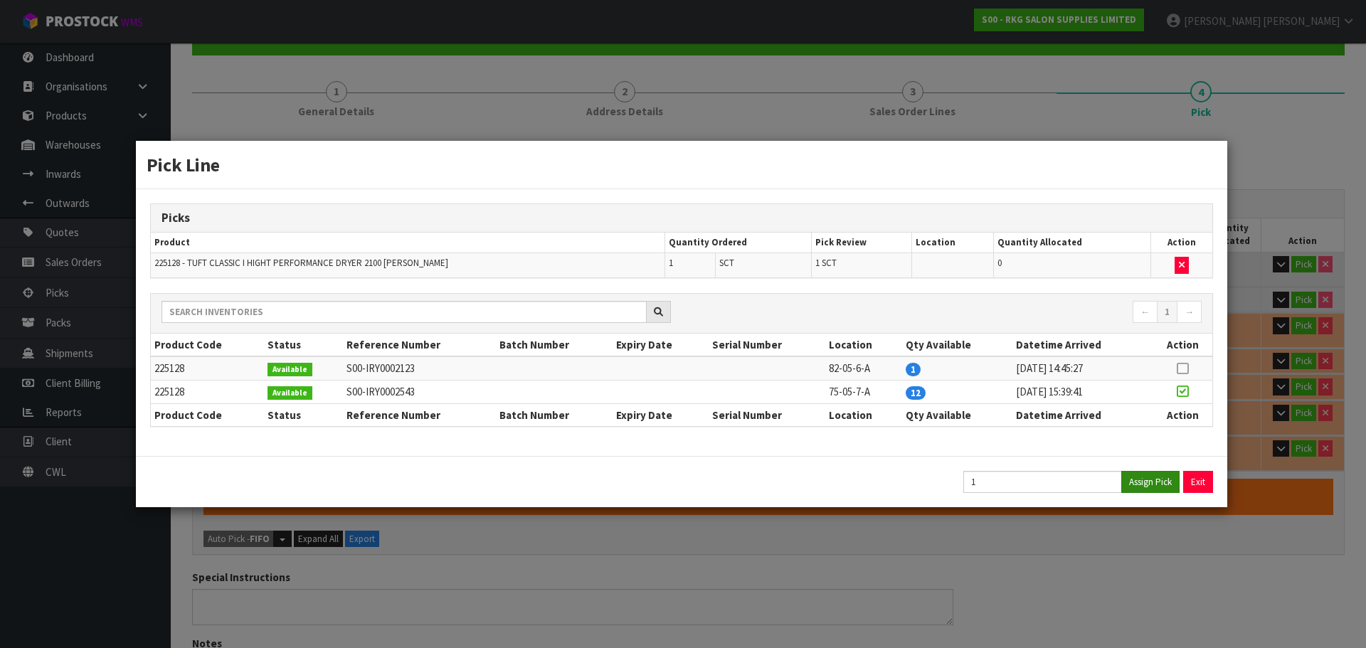
type input "48.44"
click at [1199, 482] on button "Exit" at bounding box center [1199, 482] width 30 height 22
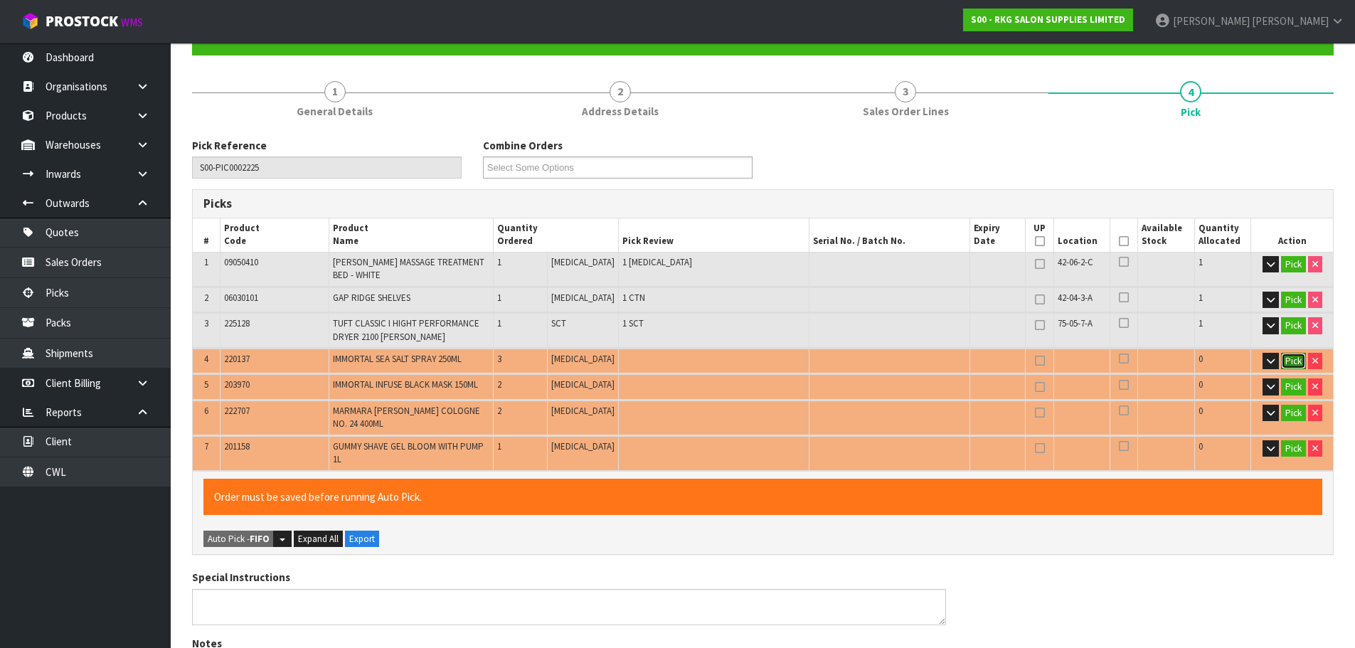
click at [1294, 365] on button "Pick" at bounding box center [1293, 361] width 25 height 17
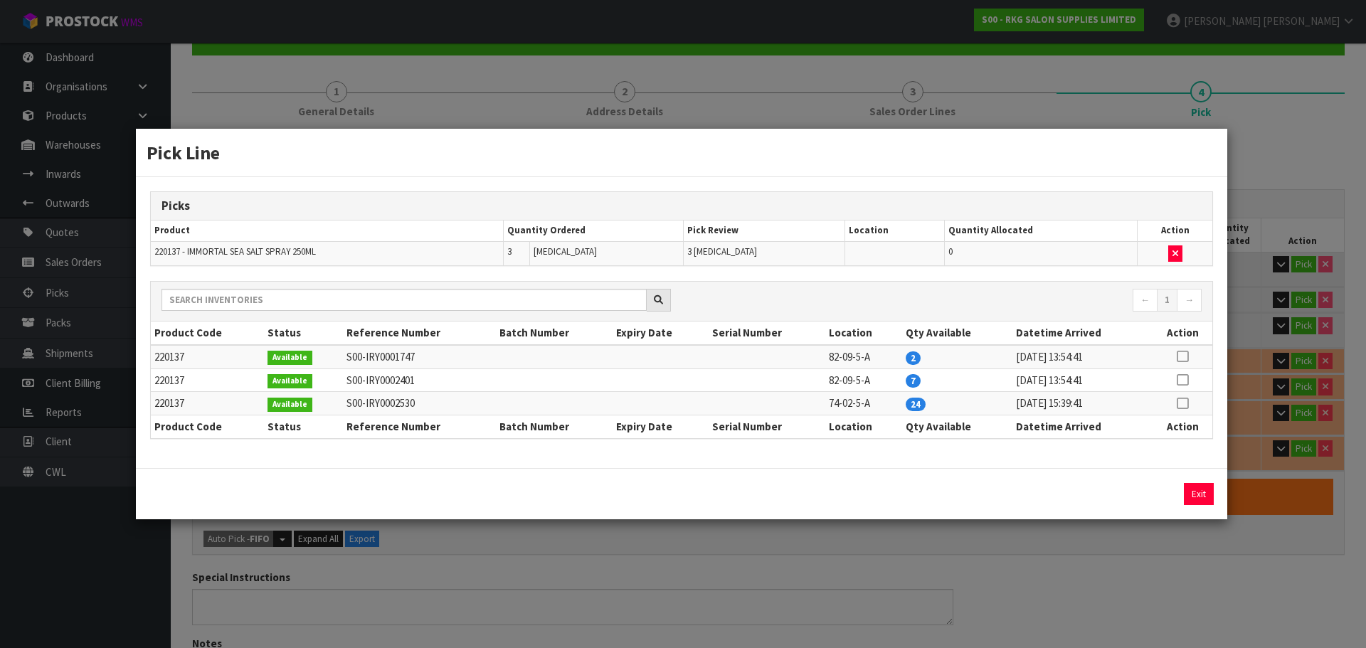
click at [1182, 356] on icon at bounding box center [1182, 356] width 11 height 1
click at [1145, 493] on button "Assign Pick" at bounding box center [1150, 494] width 58 height 22
type input "Piece x 3"
type input "5"
type input "0.340537"
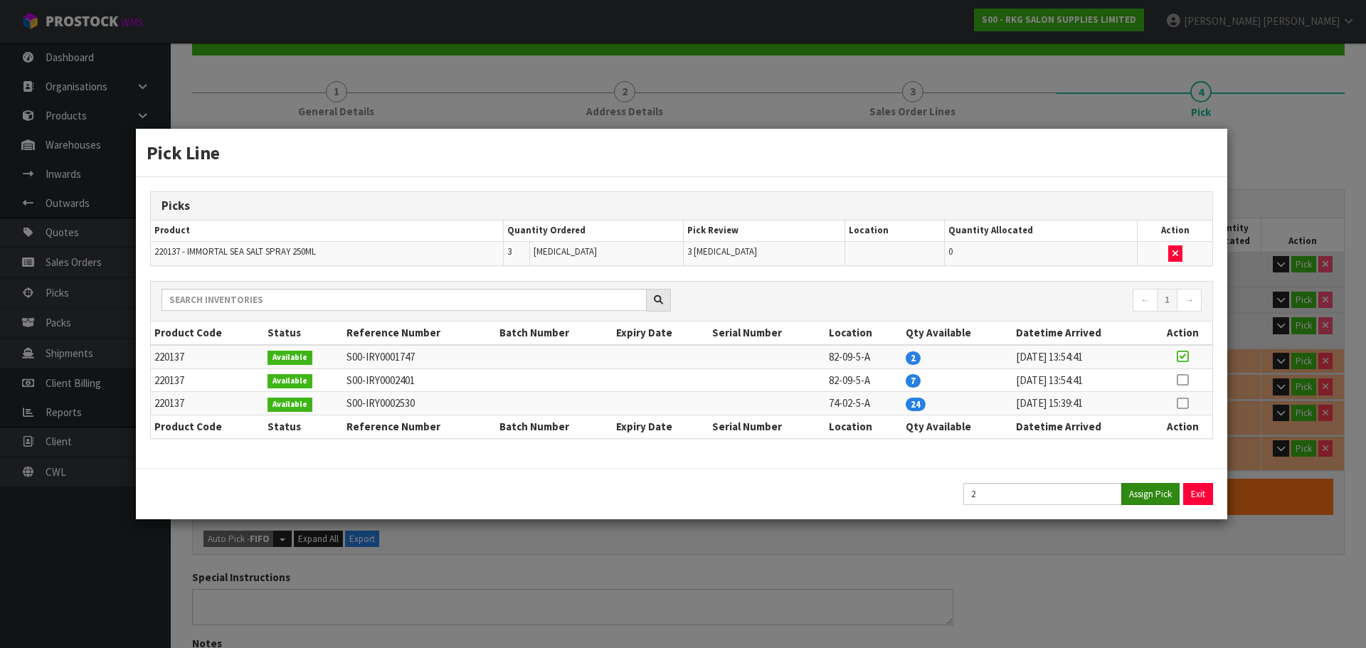
type input "49"
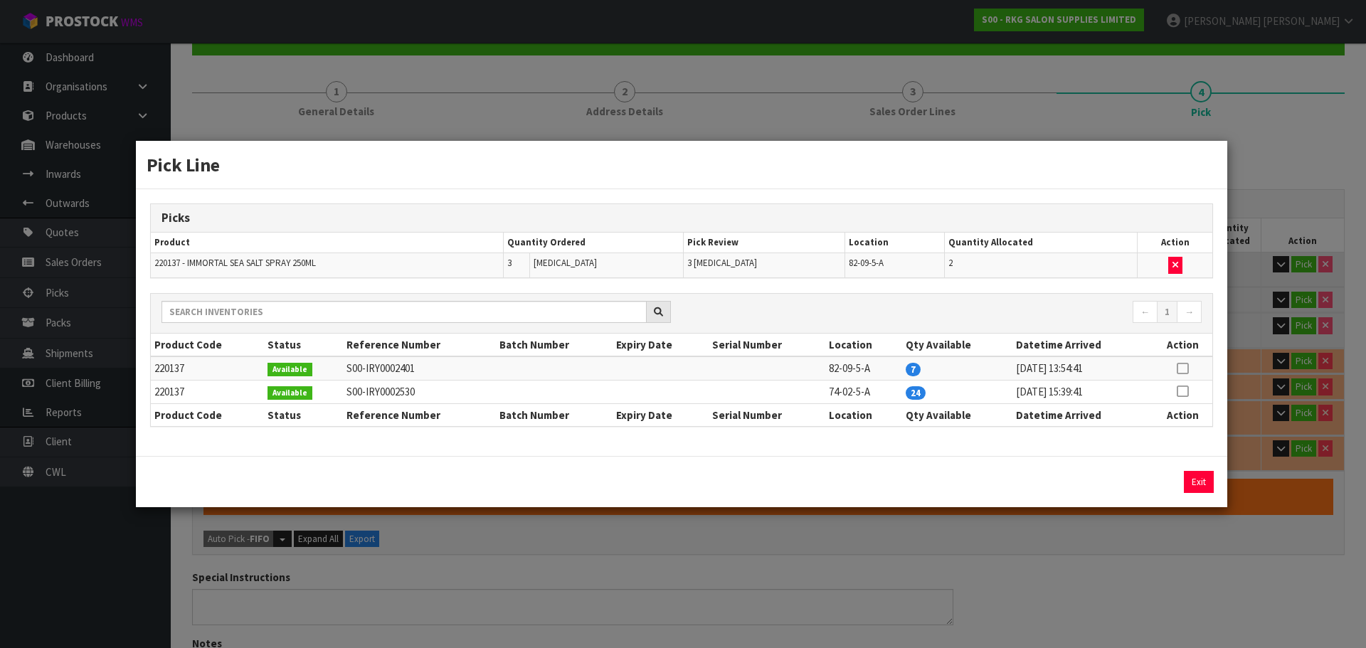
click at [1179, 368] on icon at bounding box center [1182, 368] width 11 height 1
click at [1142, 479] on button "Assign Pick" at bounding box center [1150, 482] width 58 height 22
type input "6"
type input "0.340962"
type input "49.28"
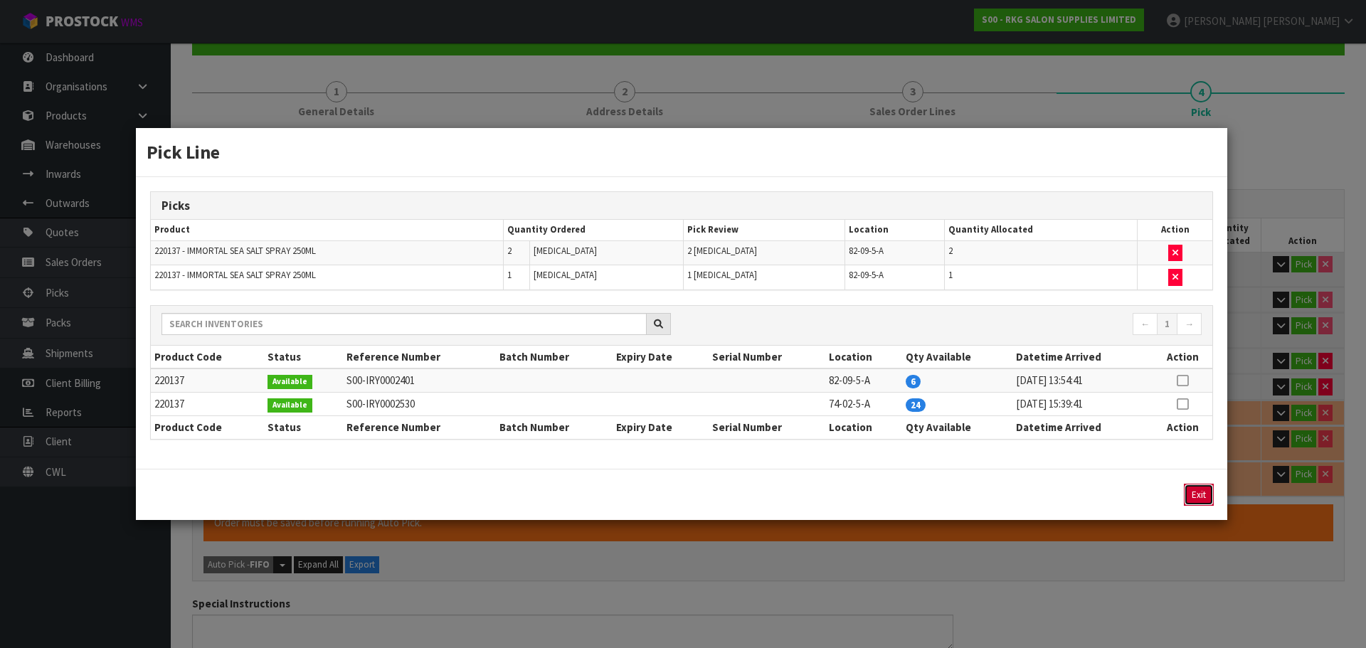
click at [1197, 492] on button "Exit" at bounding box center [1199, 495] width 30 height 22
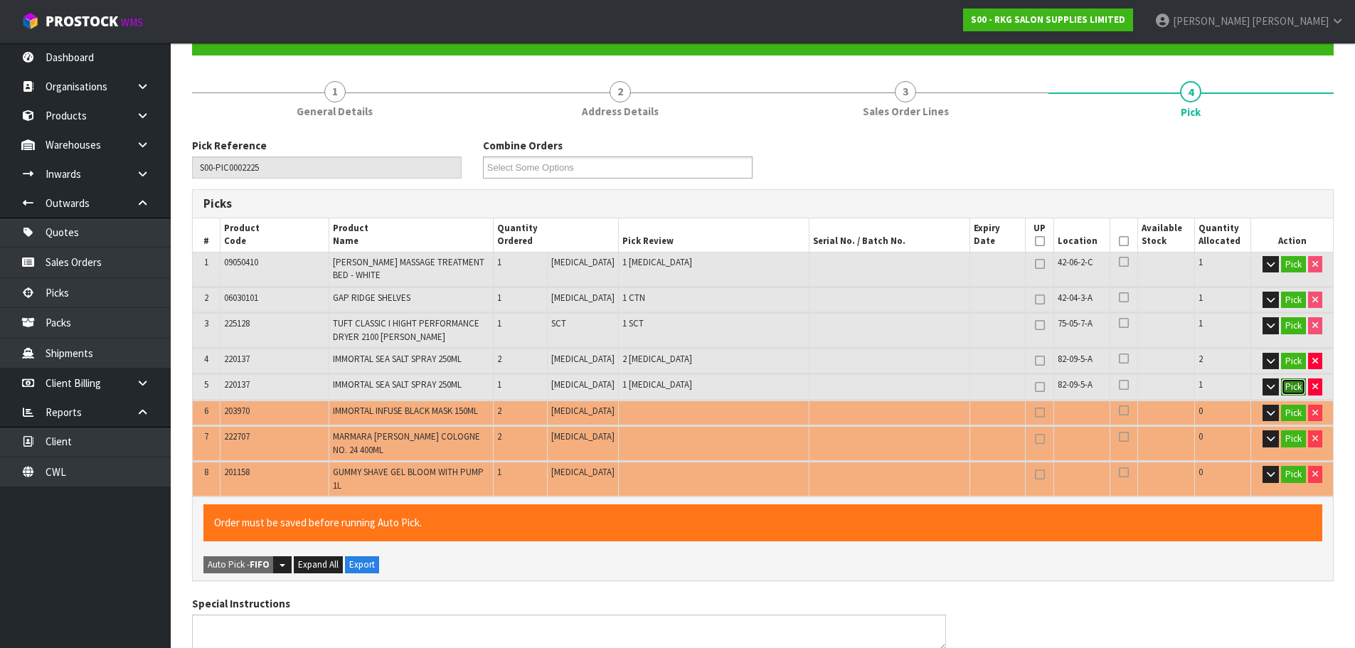
click at [1290, 388] on button "Pick" at bounding box center [1293, 386] width 25 height 17
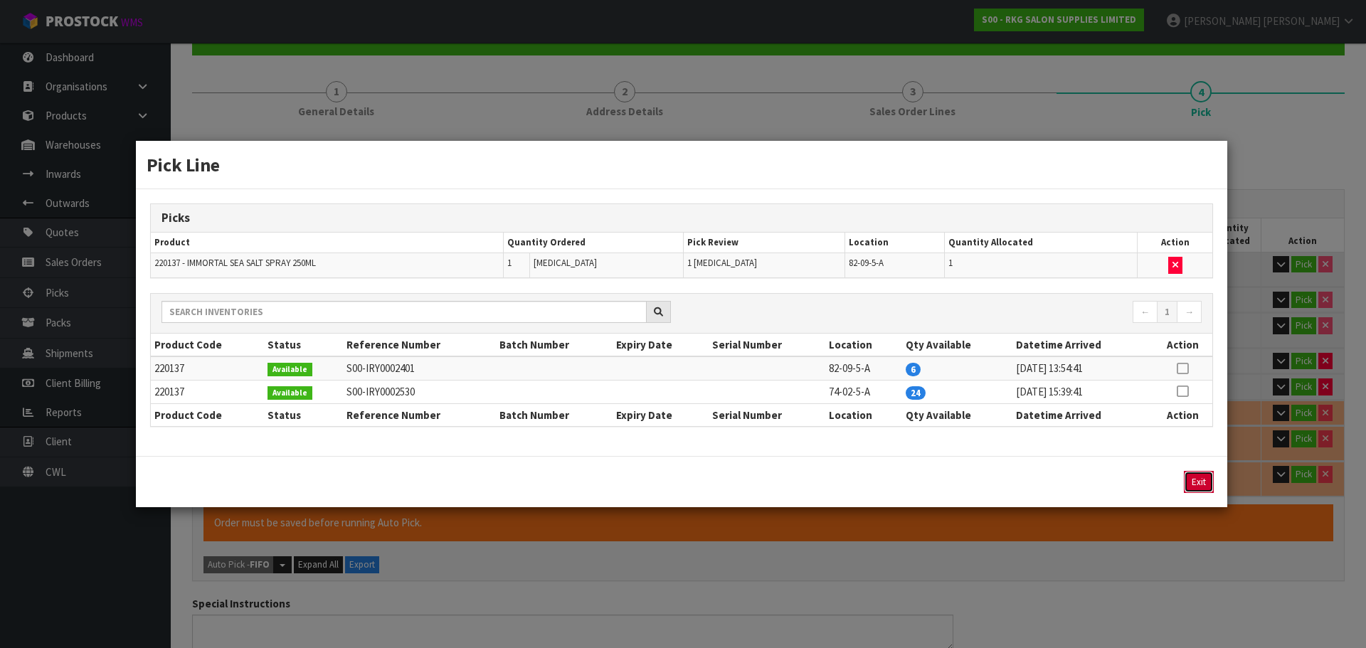
click at [1194, 478] on button "Exit" at bounding box center [1199, 482] width 30 height 22
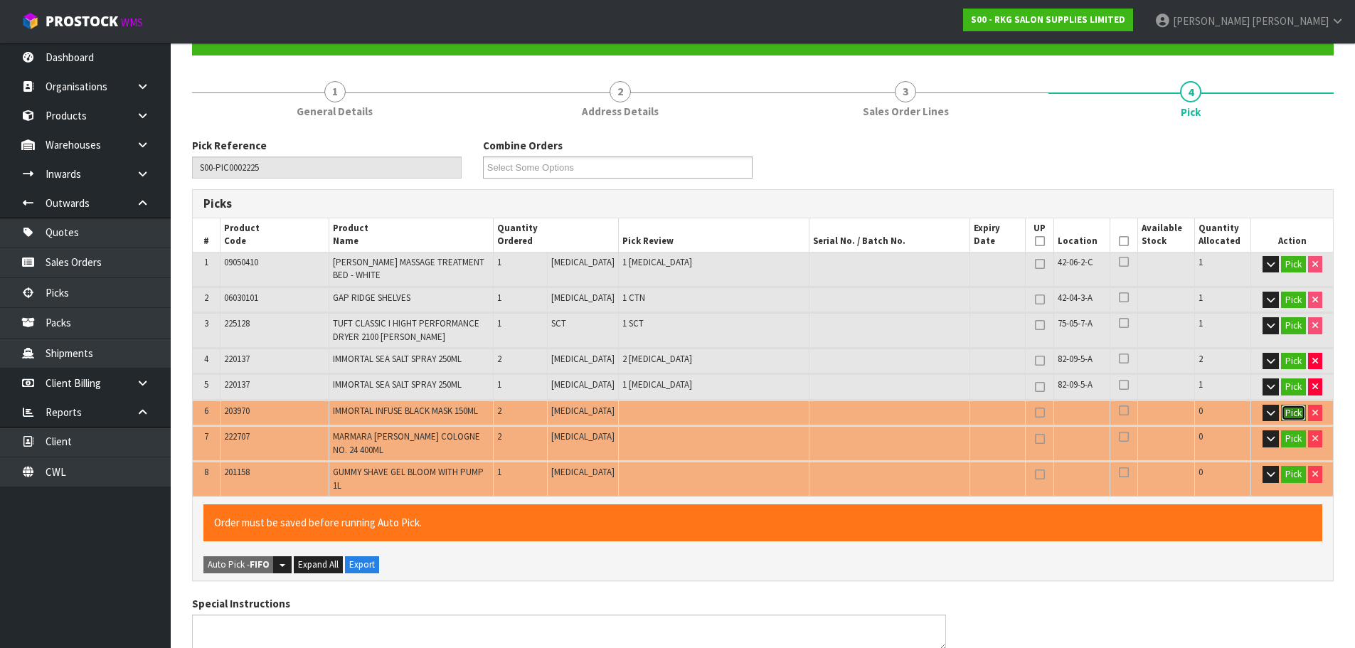
click at [1292, 413] on button "Pick" at bounding box center [1293, 413] width 25 height 17
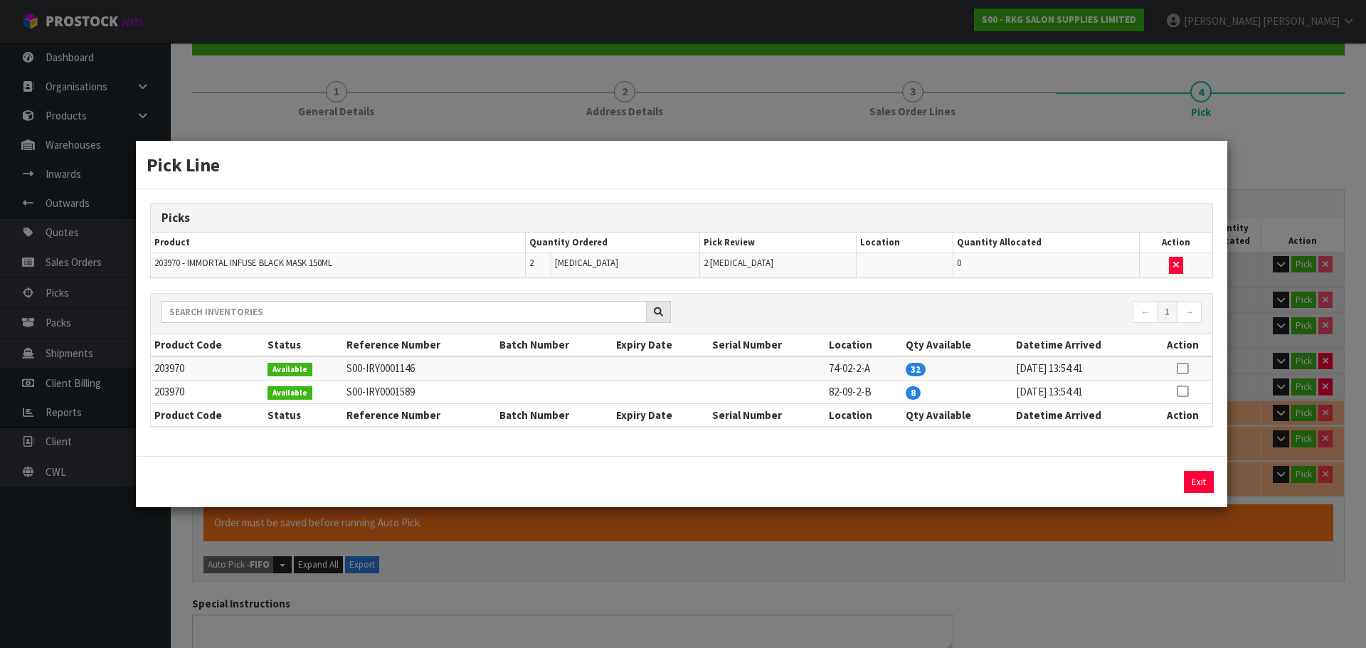
click at [1183, 369] on icon at bounding box center [1182, 368] width 11 height 1
click at [1156, 478] on button "Assign Pick" at bounding box center [1150, 482] width 58 height 22
type input "Piece x 5"
type input "8"
type input "0.341442"
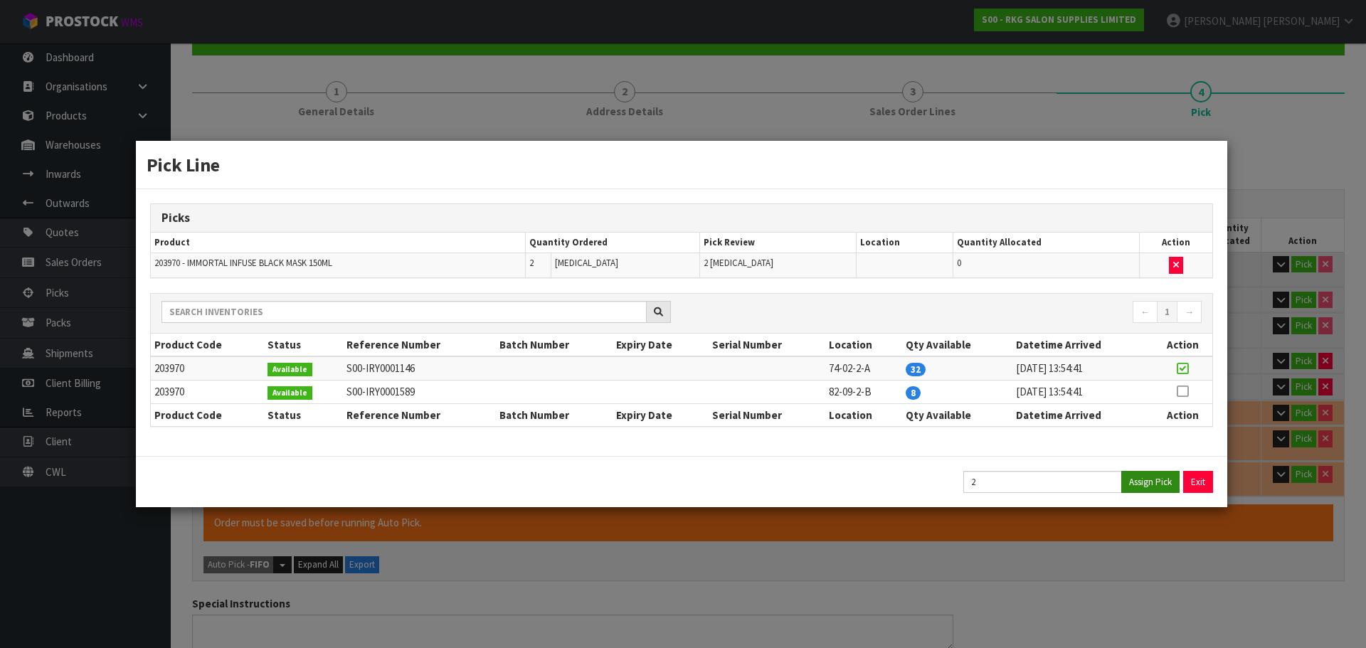
type input "49.64"
click at [1203, 479] on button "Exit" at bounding box center [1198, 482] width 30 height 22
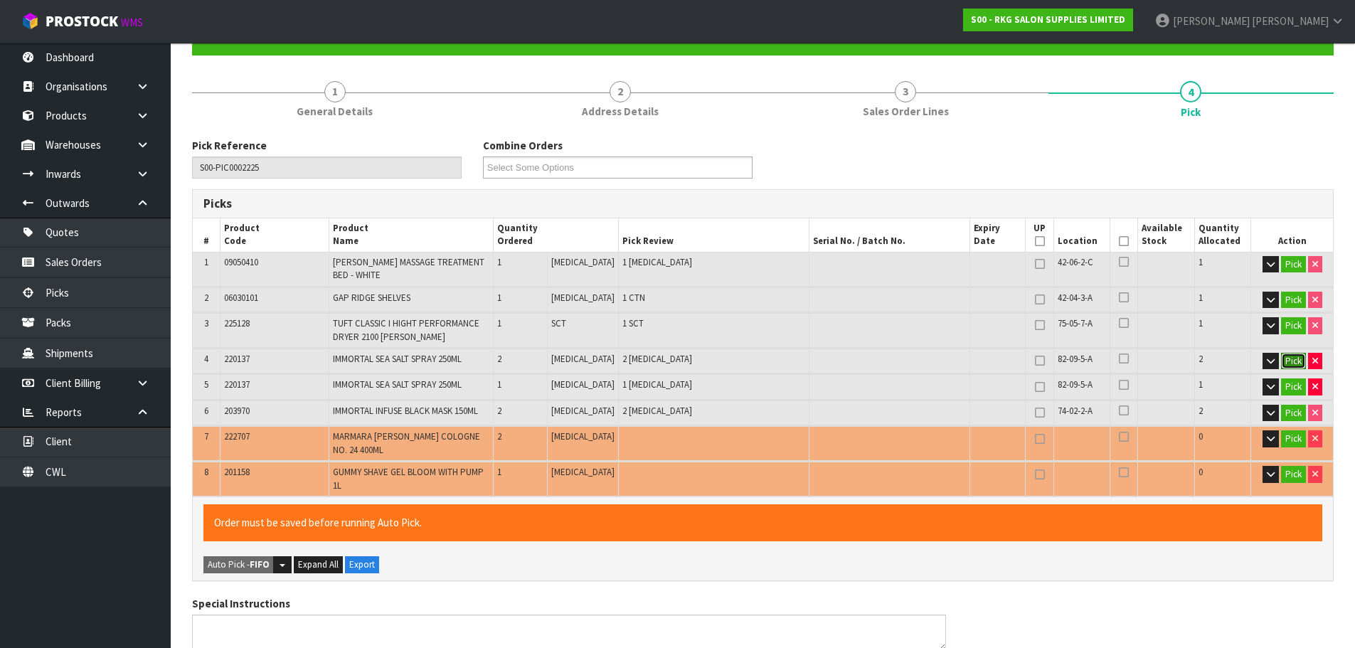
click at [1288, 361] on button "Pick" at bounding box center [1293, 361] width 25 height 17
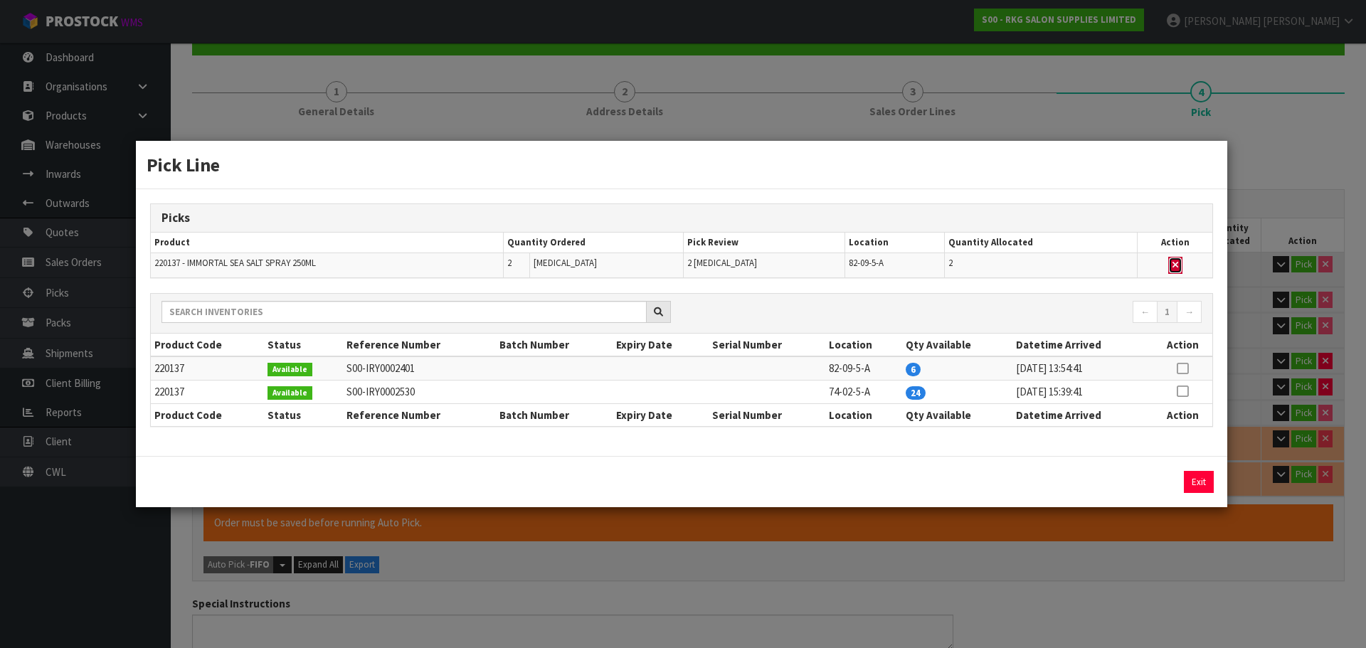
click at [1171, 262] on button "button" at bounding box center [1175, 265] width 14 height 17
type input "Piece x 3"
type input "6"
type input "0.340592"
type input "49.08"
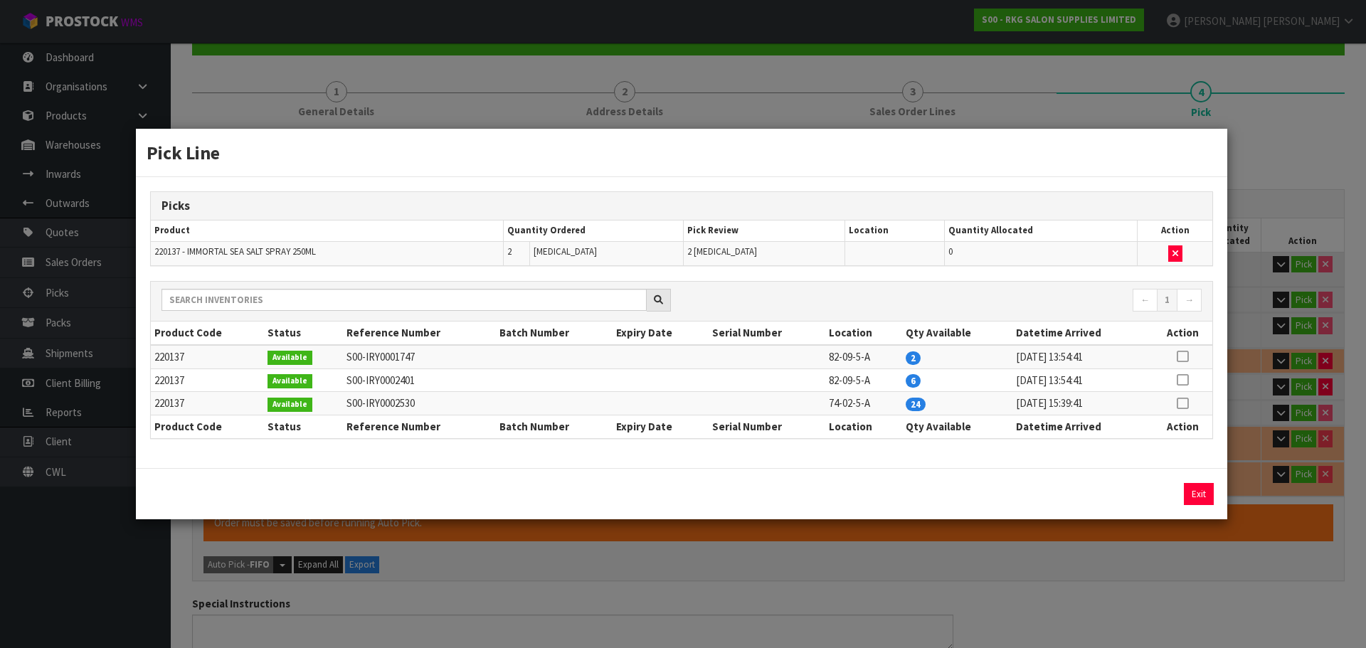
drag, startPoint x: 1184, startPoint y: 403, endPoint x: 1167, endPoint y: 447, distance: 47.0
click at [1184, 403] on icon at bounding box center [1182, 403] width 11 height 1
click at [1153, 492] on button "Assign Pick" at bounding box center [1150, 494] width 58 height 22
type input "Piece x 5"
type input "8"
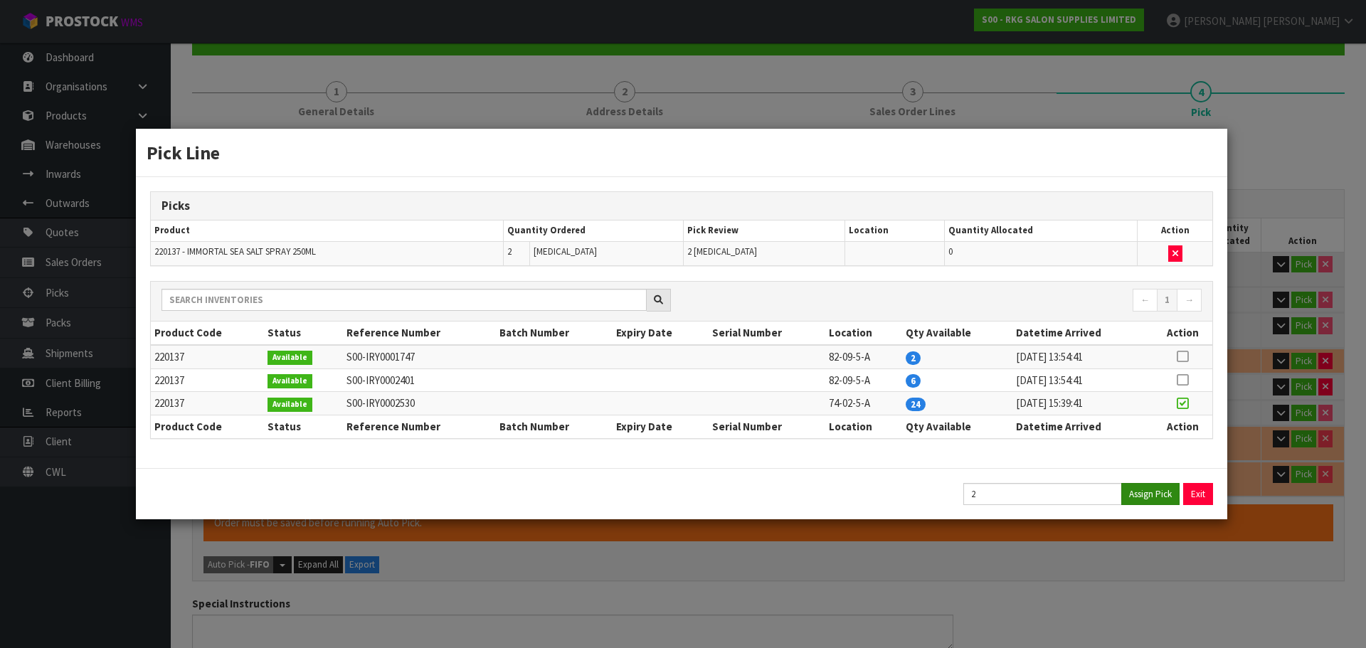
type input "0.341442"
type input "49.64"
click at [1194, 494] on button "Exit" at bounding box center [1199, 494] width 30 height 22
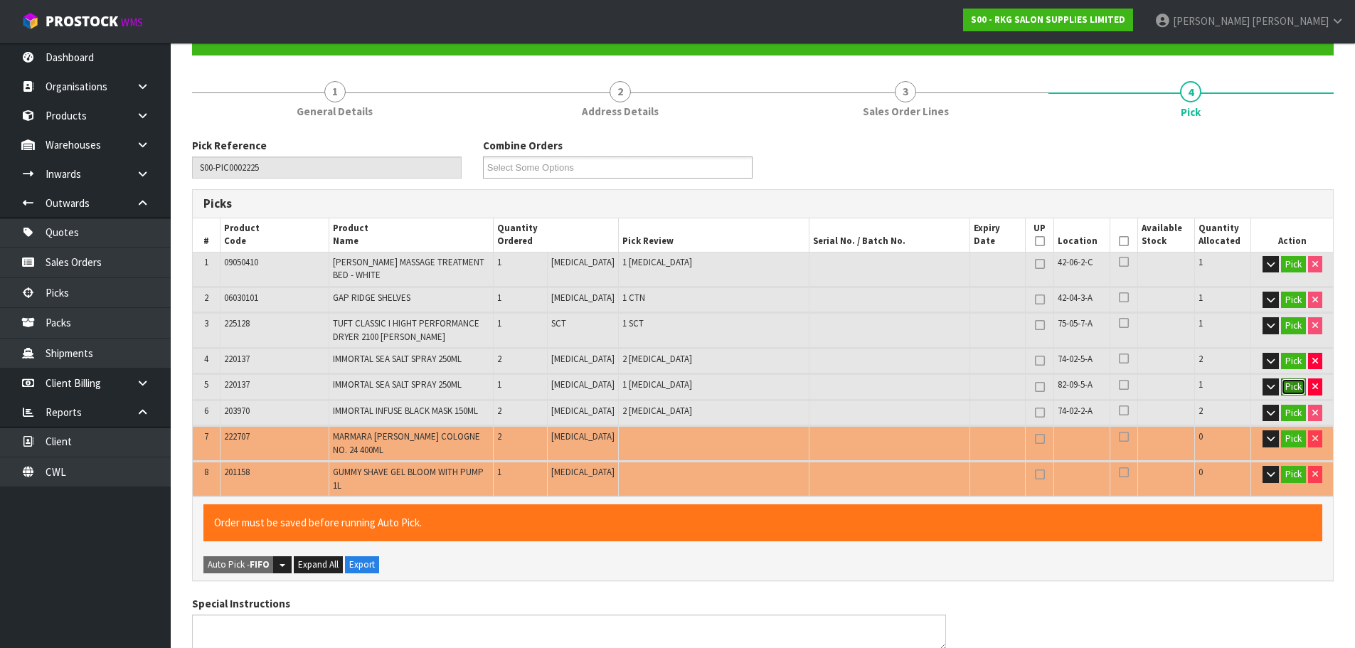
click at [1291, 386] on button "Pick" at bounding box center [1293, 386] width 25 height 17
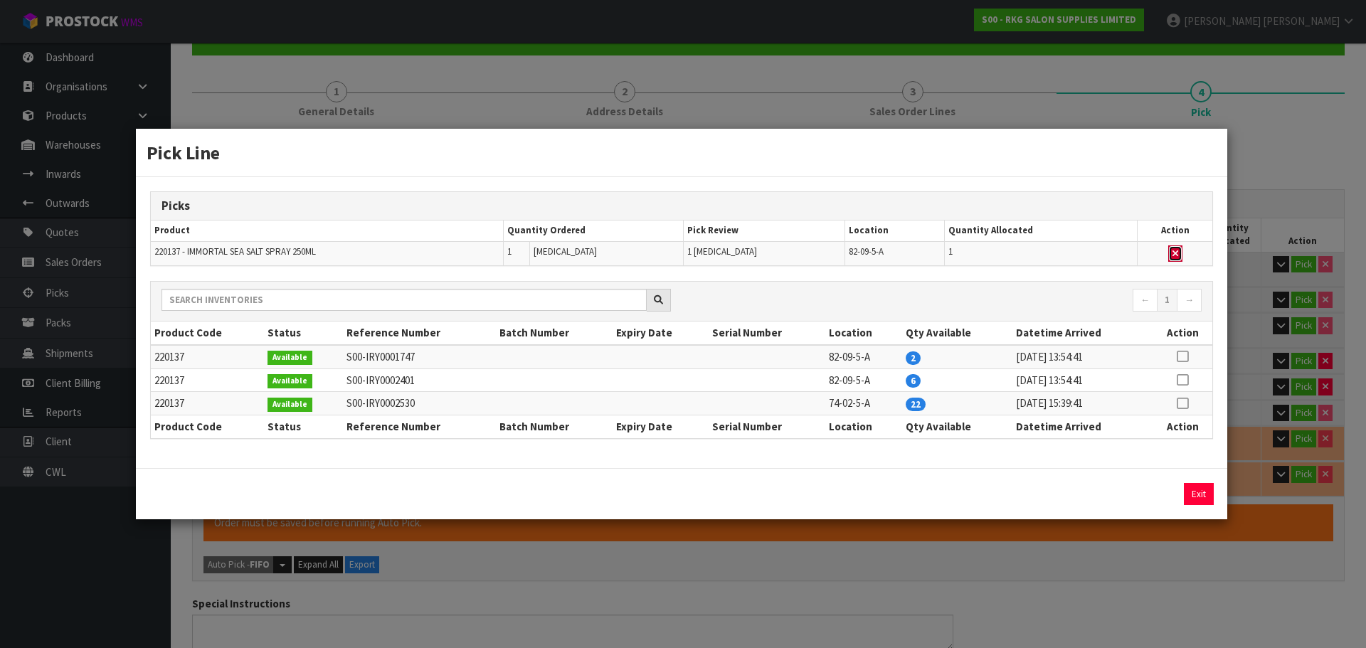
click at [1176, 252] on icon "button" at bounding box center [1175, 253] width 6 height 9
type input "7"
type input "0.341017"
type input "49.36"
click at [1187, 404] on icon at bounding box center [1182, 403] width 11 height 1
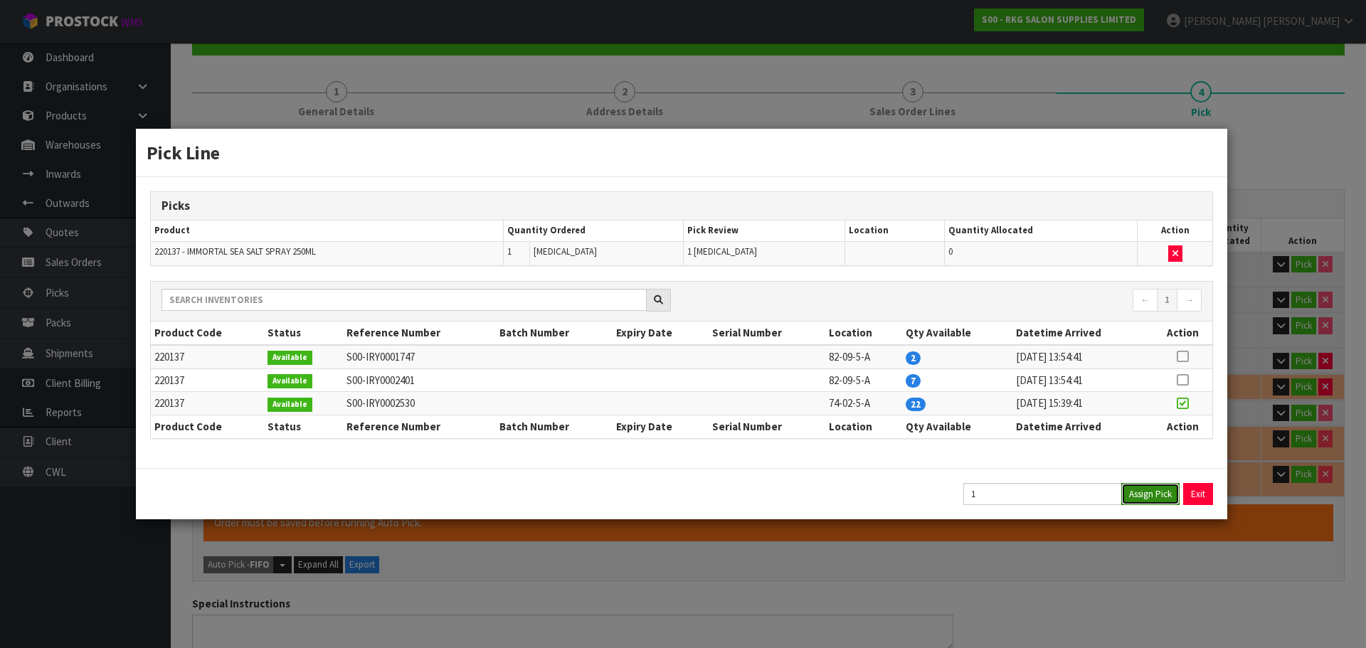
click at [1150, 492] on button "Assign Pick" at bounding box center [1150, 494] width 58 height 22
type input "8"
type input "0.341442"
type input "49.64"
click at [1192, 496] on button "Exit" at bounding box center [1199, 494] width 30 height 22
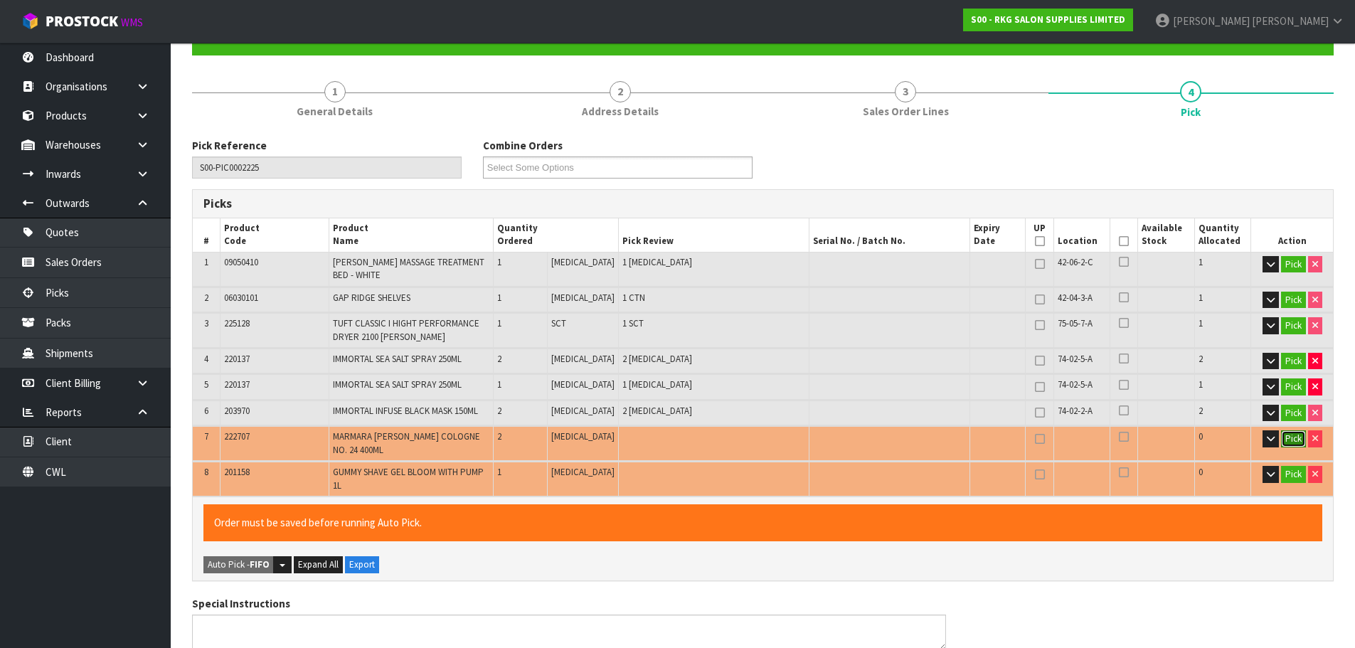
click at [1288, 440] on button "Pick" at bounding box center [1293, 438] width 25 height 17
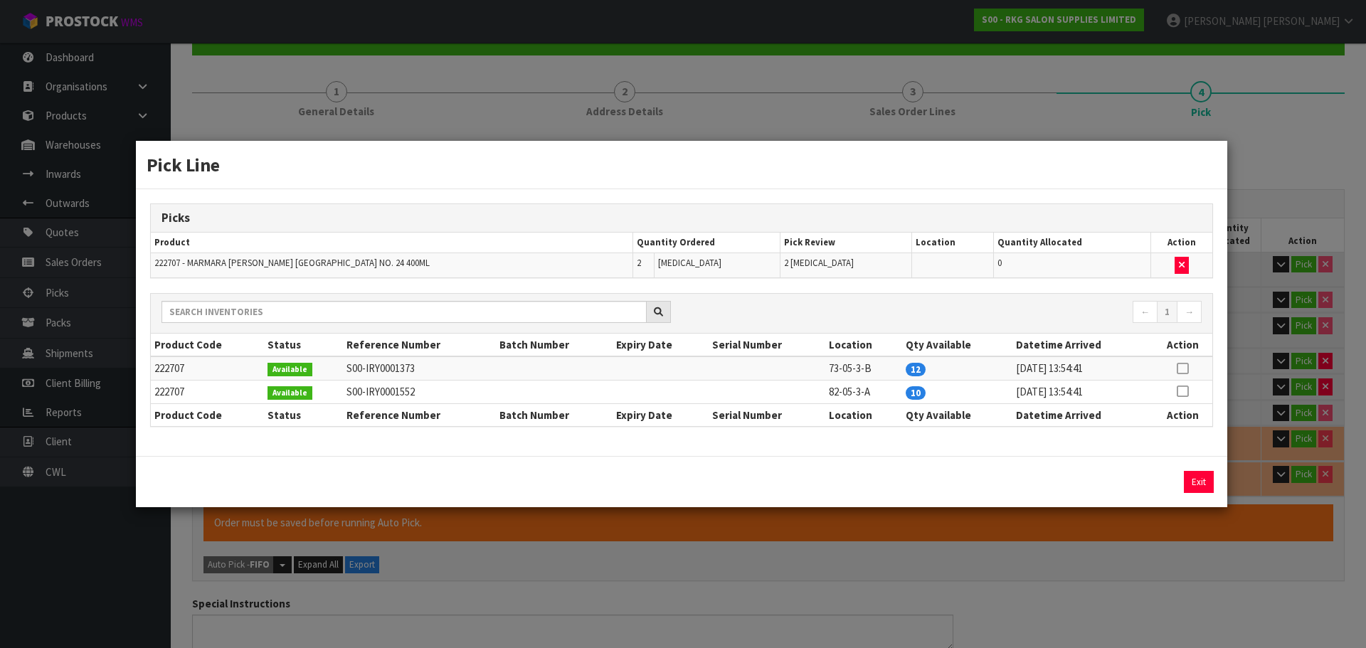
click at [1187, 368] on icon at bounding box center [1182, 368] width 11 height 1
drag, startPoint x: 1161, startPoint y: 472, endPoint x: 1170, endPoint y: 480, distance: 12.1
click at [1161, 473] on button "Assign Pick" at bounding box center [1150, 482] width 58 height 22
type input "Piece x 7"
type input "10"
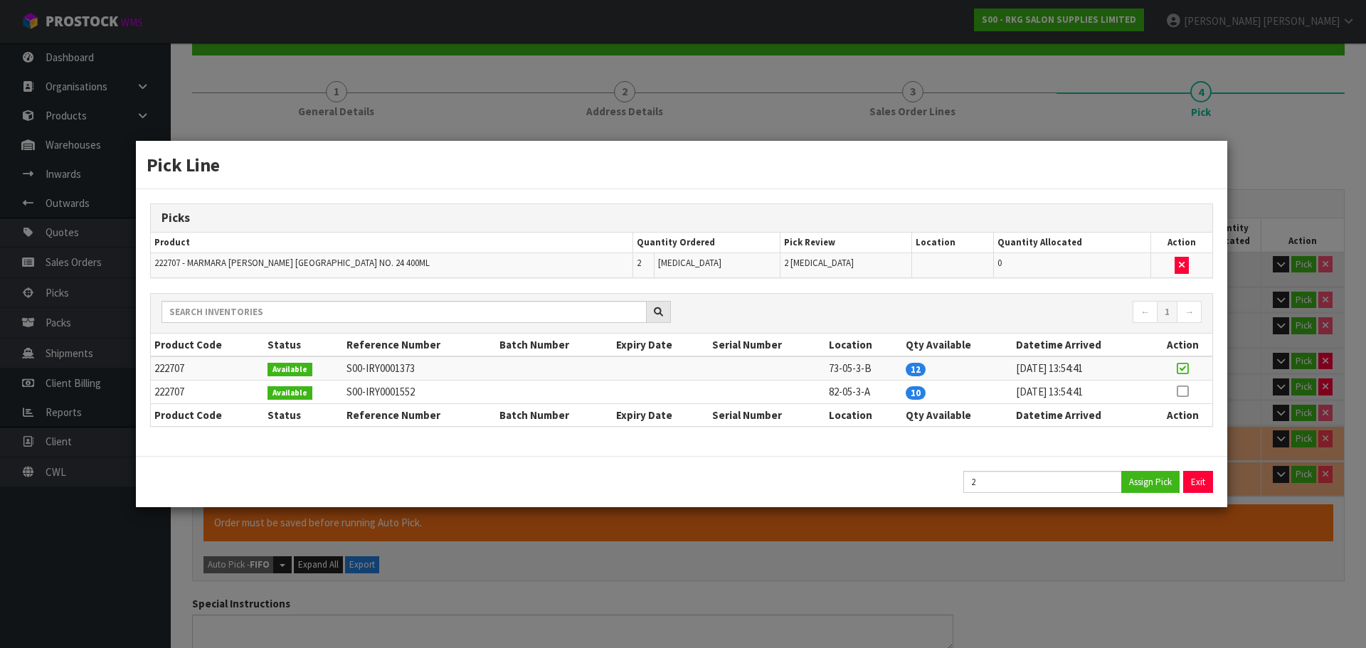
type input "0.343402"
type input "50.16"
click at [1194, 484] on button "Exit" at bounding box center [1199, 482] width 30 height 22
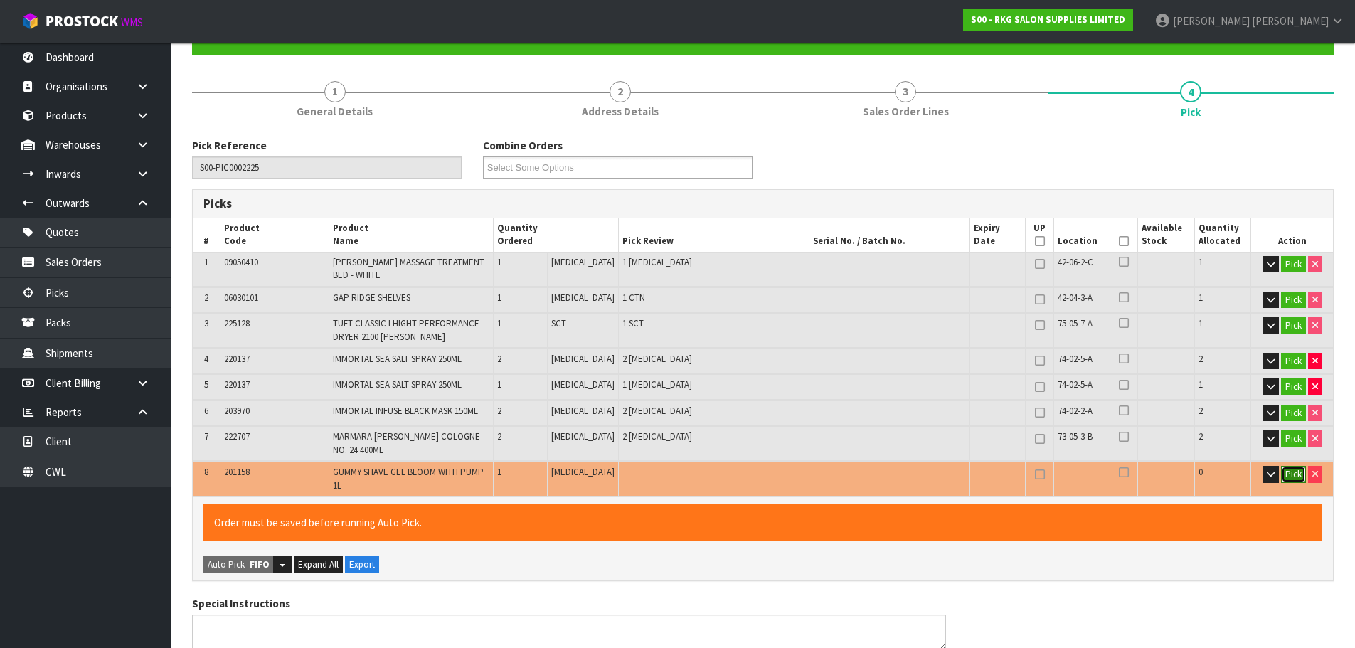
click at [1286, 474] on button "Pick" at bounding box center [1293, 474] width 25 height 17
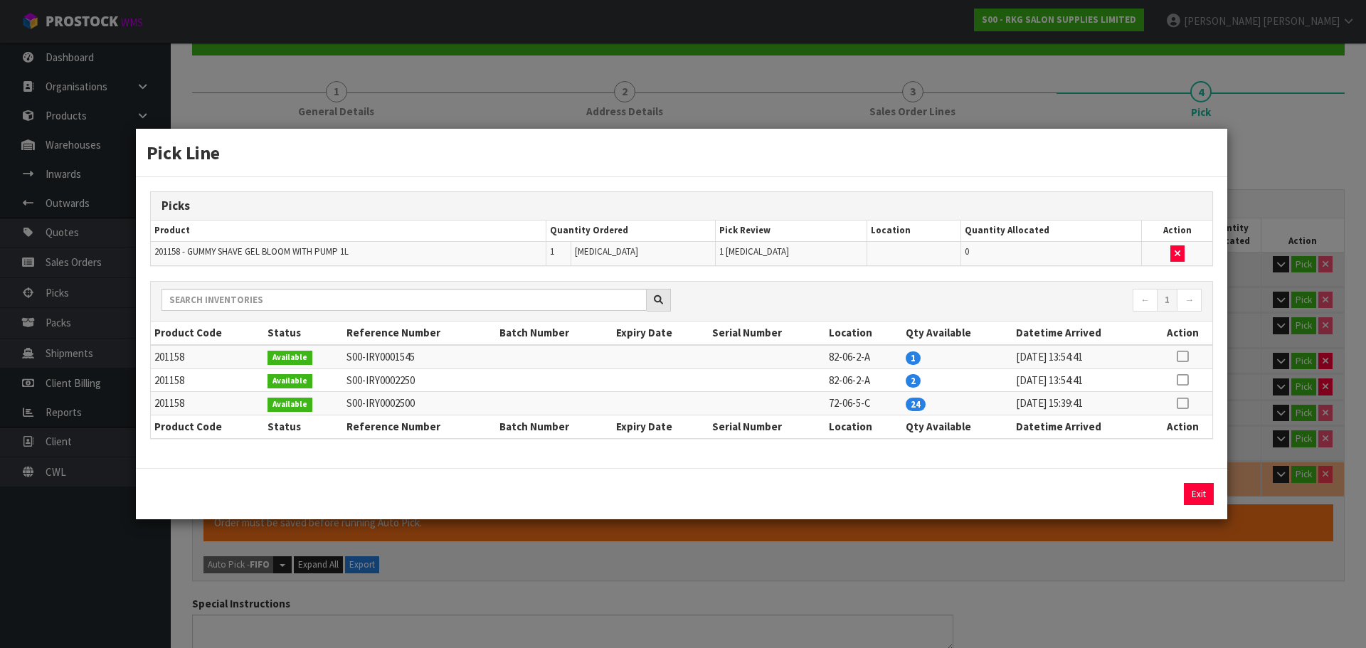
click at [1177, 403] on icon at bounding box center [1182, 403] width 11 height 1
click at [1141, 491] on button "Assign Pick" at bounding box center [1150, 494] width 58 height 22
type input "Piece x 8"
click at [1201, 497] on button "Exit" at bounding box center [1199, 494] width 30 height 22
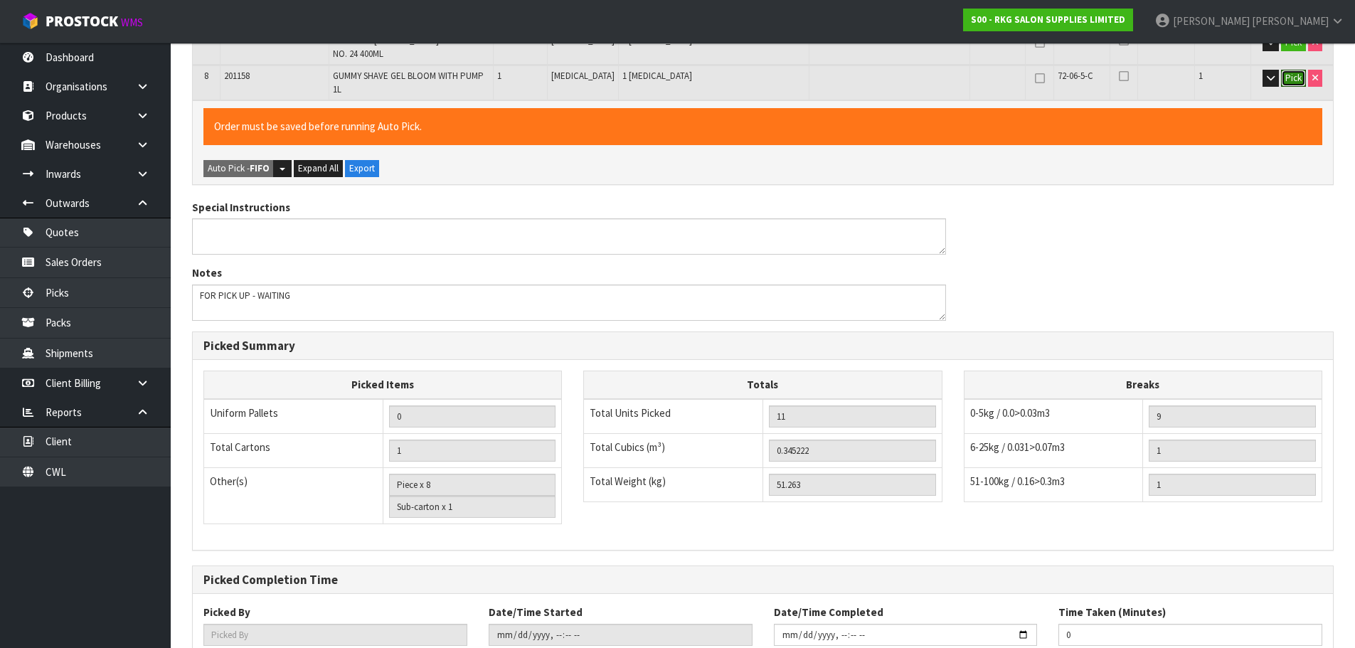
scroll to position [627, 0]
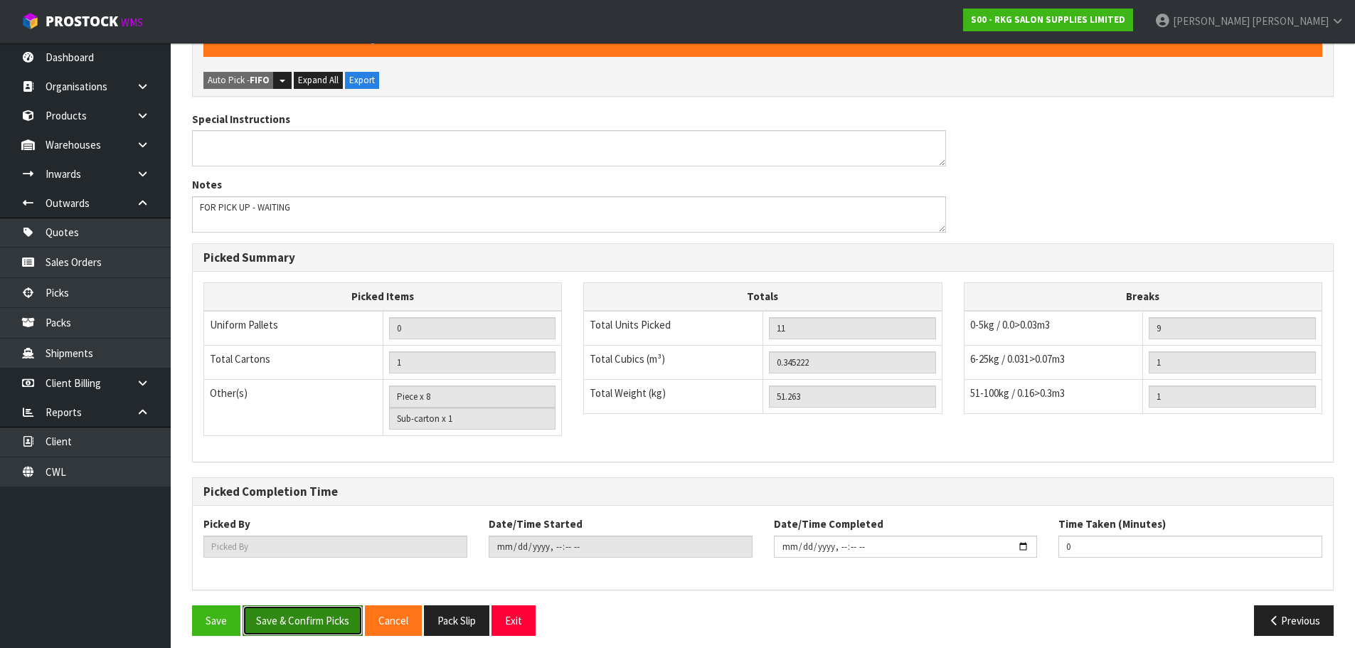
click at [328, 616] on button "Save & Confirm Picks" at bounding box center [303, 620] width 120 height 31
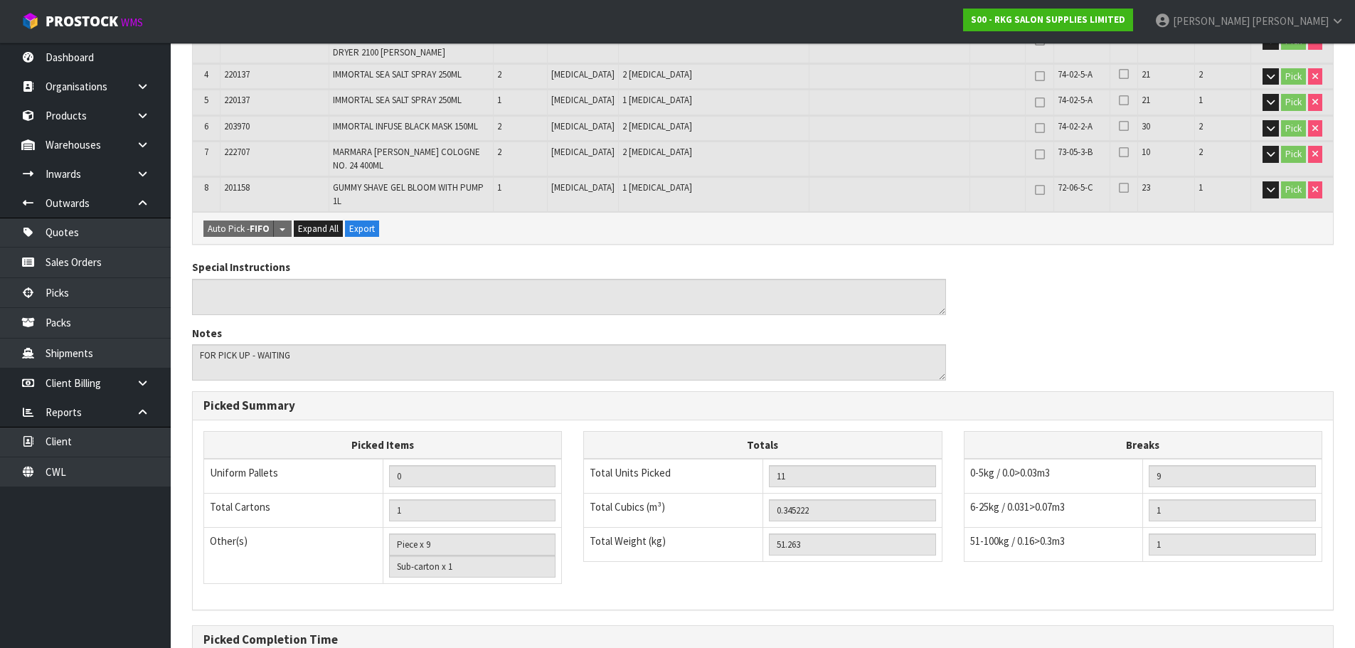
scroll to position [575, 0]
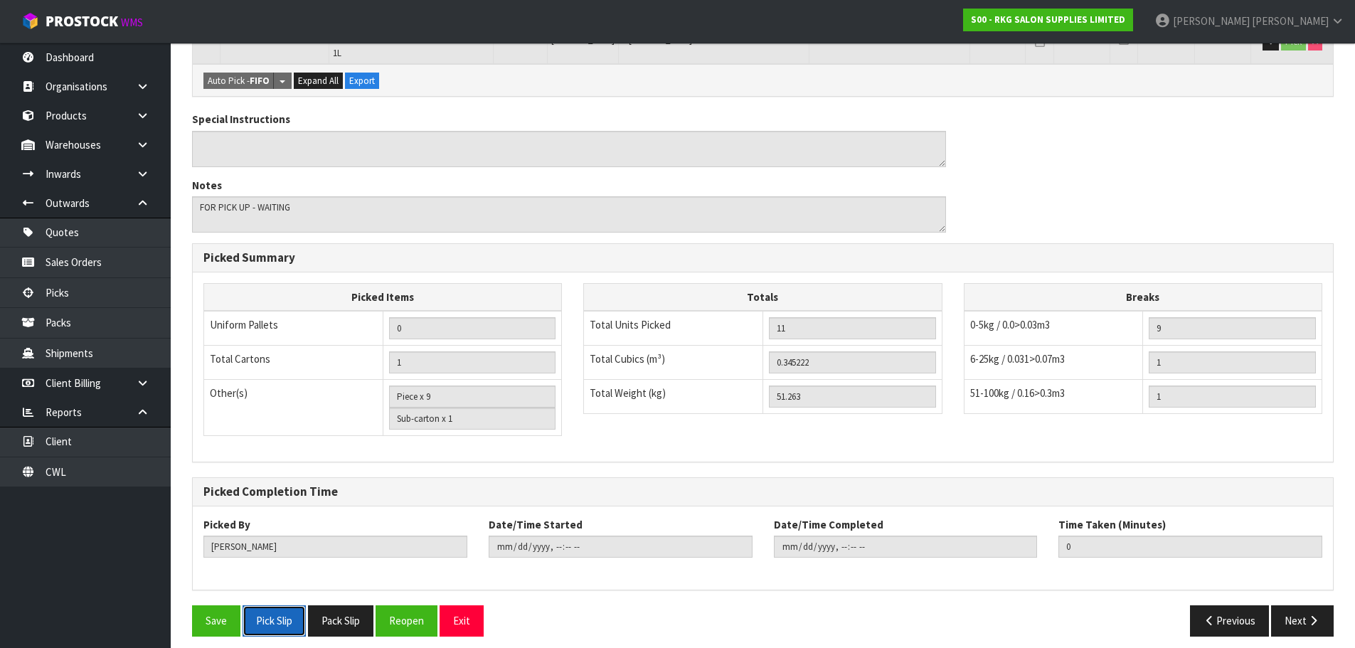
click at [275, 612] on button "Pick Slip" at bounding box center [274, 620] width 63 height 31
click at [464, 611] on button "Exit" at bounding box center [462, 620] width 44 height 31
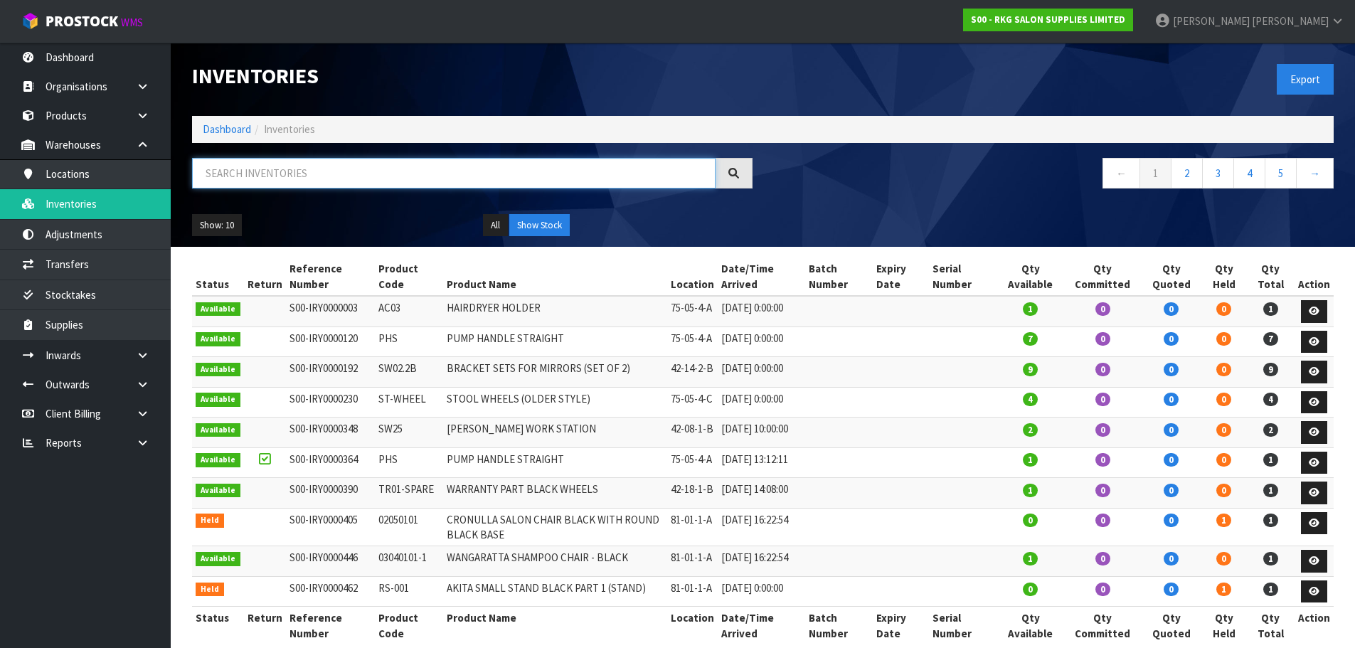
click at [236, 177] on input "text" at bounding box center [454, 173] width 524 height 31
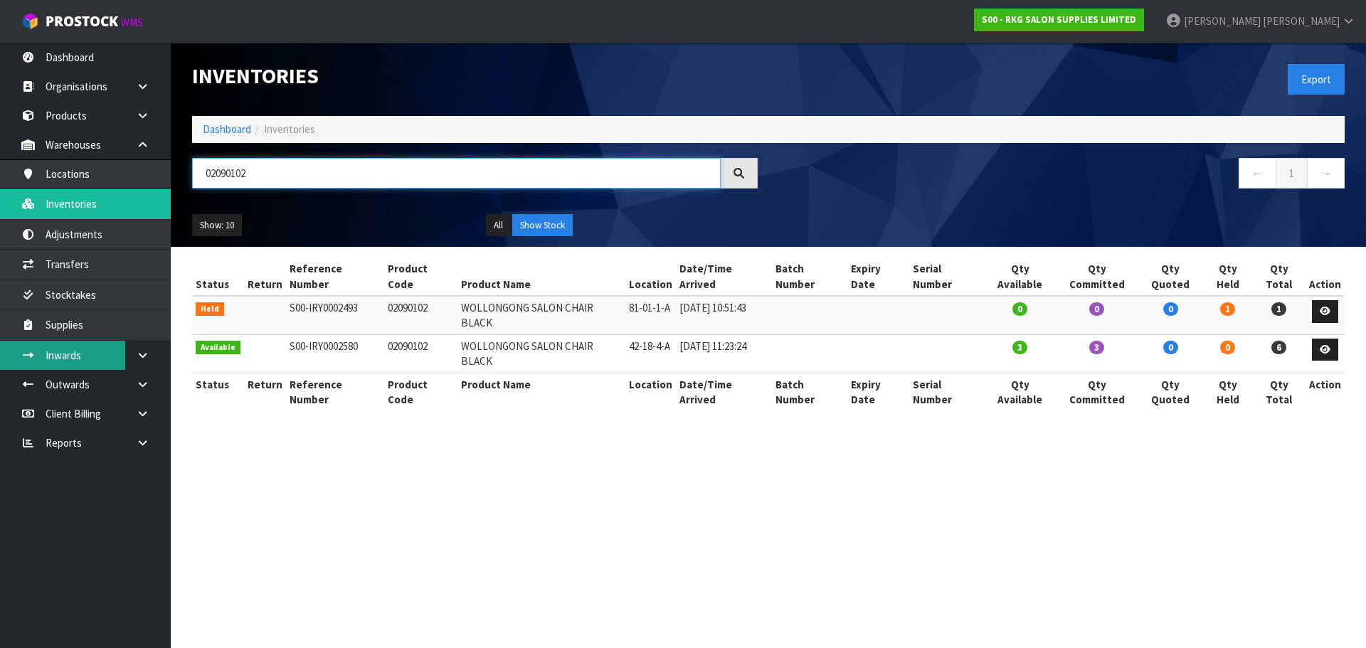
type input "02090102"
drag, startPoint x: 385, startPoint y: 324, endPoint x: 431, endPoint y: 318, distance: 46.7
click at [431, 334] on td "02090102" at bounding box center [420, 353] width 73 height 38
copy td "02090102"
click at [195, 170] on input "02090102" at bounding box center [456, 173] width 529 height 31
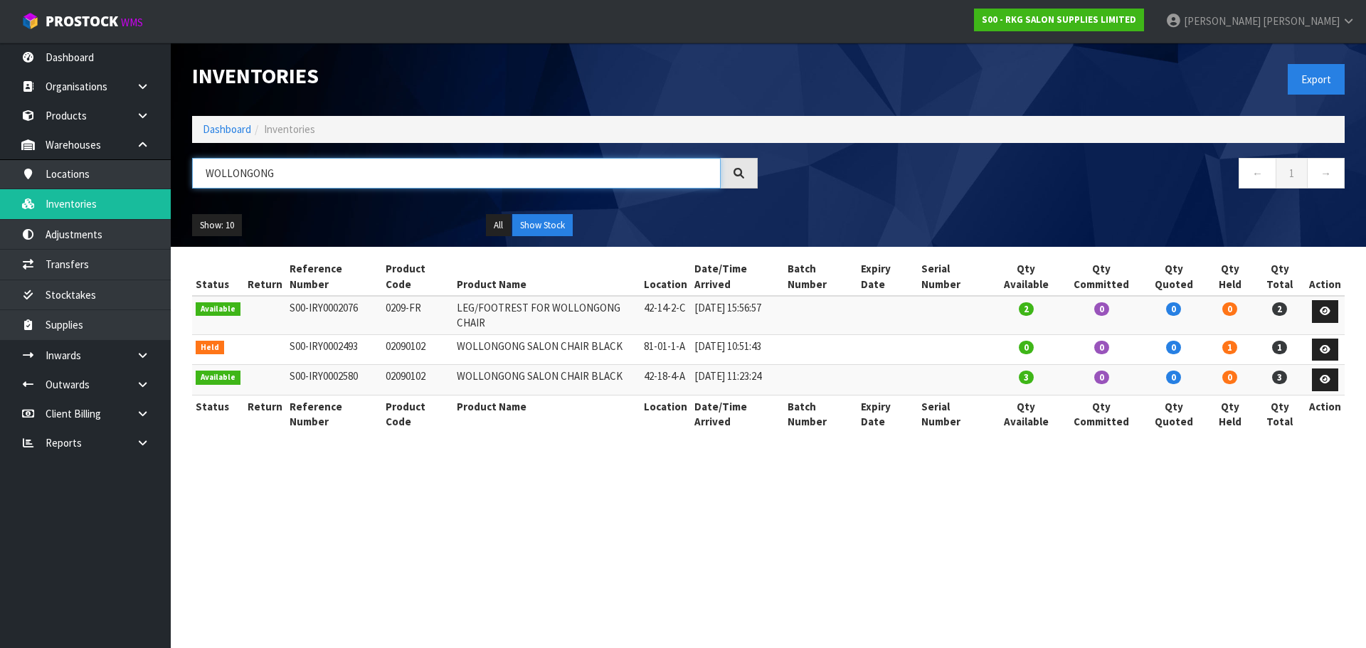
drag, startPoint x: 295, startPoint y: 172, endPoint x: 203, endPoint y: 179, distance: 92.0
click at [203, 179] on input "WOLLONGONG" at bounding box center [456, 173] width 529 height 31
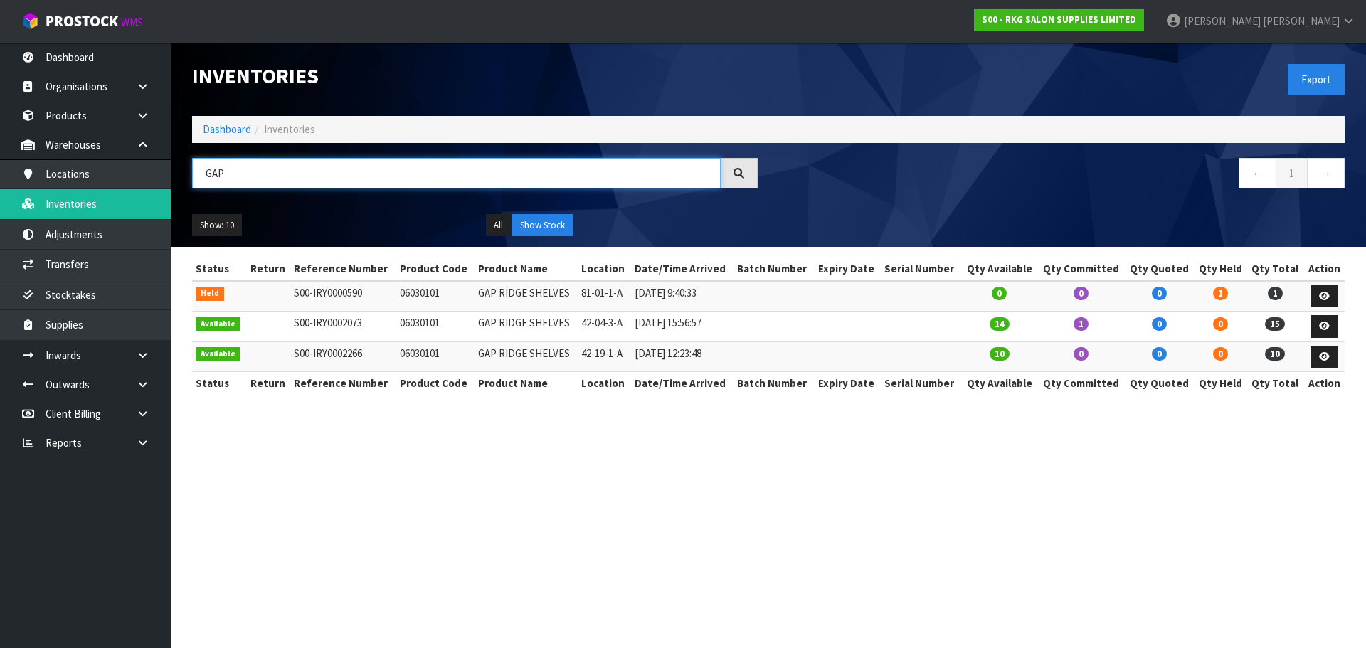
drag, startPoint x: 235, startPoint y: 167, endPoint x: 189, endPoint y: 171, distance: 46.4
click at [189, 171] on div "GAP" at bounding box center [474, 178] width 587 height 41
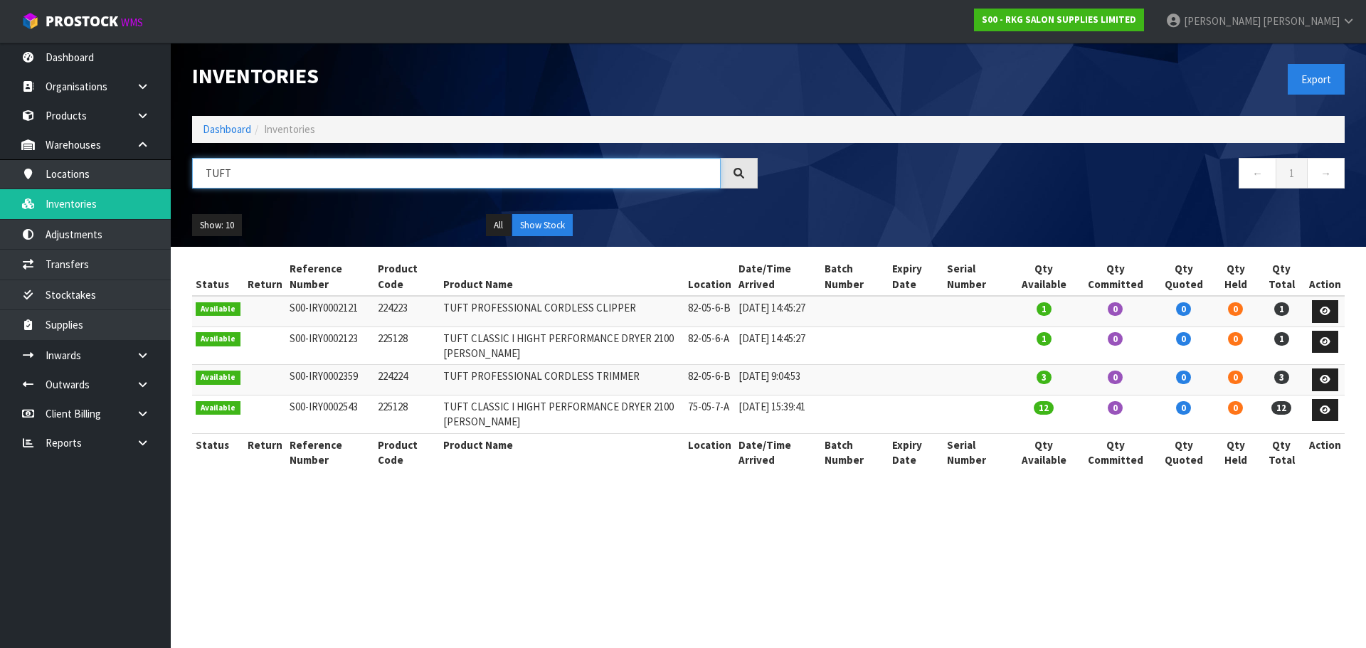
drag, startPoint x: 236, startPoint y: 170, endPoint x: 201, endPoint y: 171, distance: 34.9
click at [201, 171] on input "TUFT" at bounding box center [456, 173] width 529 height 31
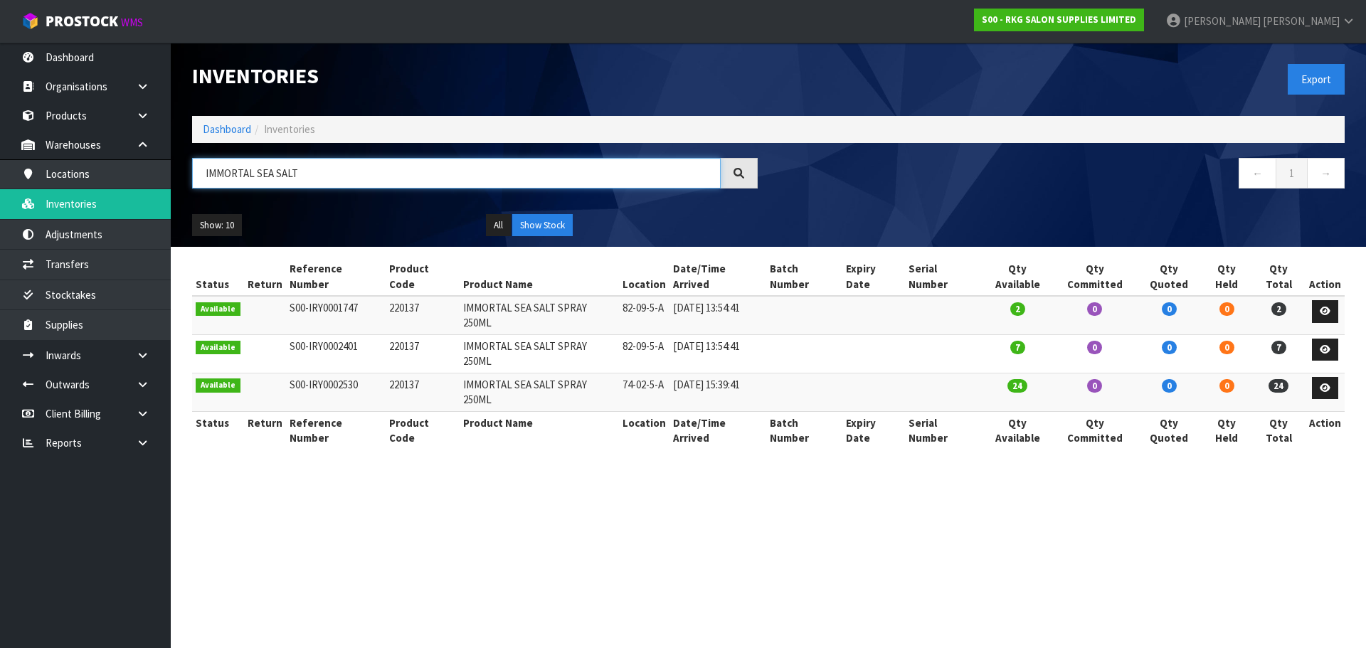
drag, startPoint x: 255, startPoint y: 174, endPoint x: 351, endPoint y: 174, distance: 96.0
click at [351, 174] on input "IMMORTAL SEA SALT" at bounding box center [456, 173] width 529 height 31
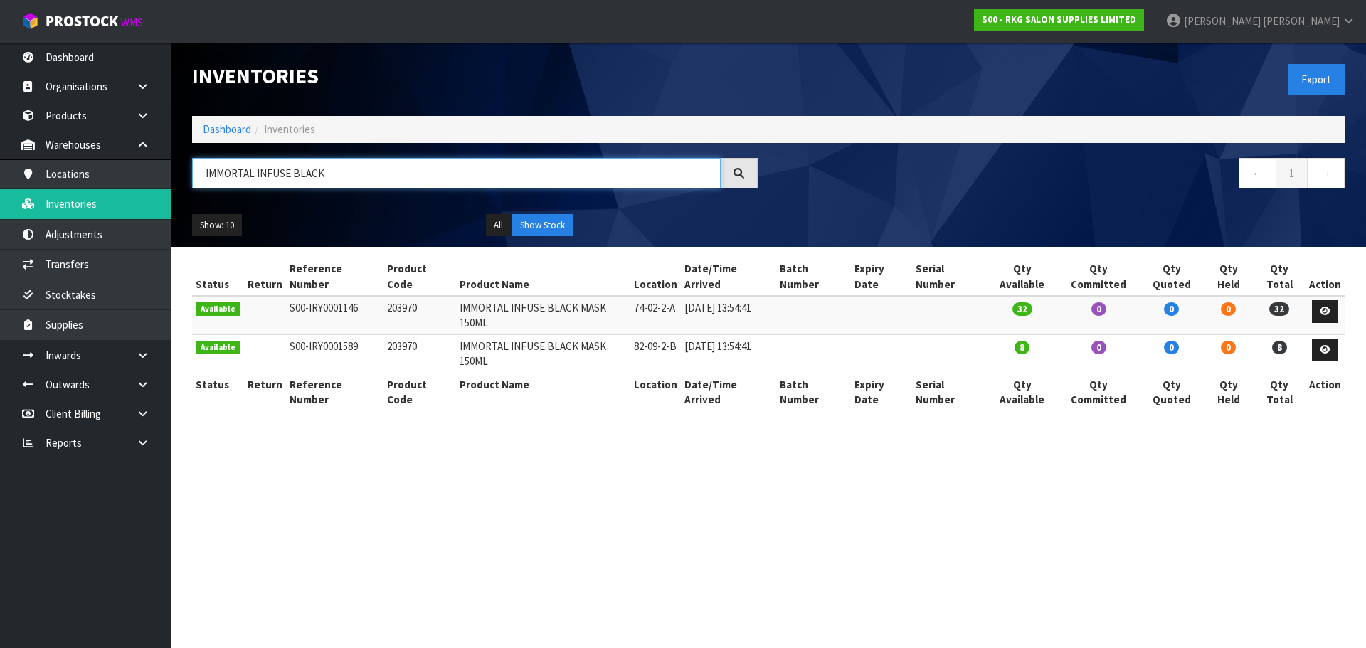
drag, startPoint x: 337, startPoint y: 169, endPoint x: 191, endPoint y: 178, distance: 146.8
click at [191, 178] on div "IMMORTAL INFUSE BLACK" at bounding box center [474, 178] width 587 height 41
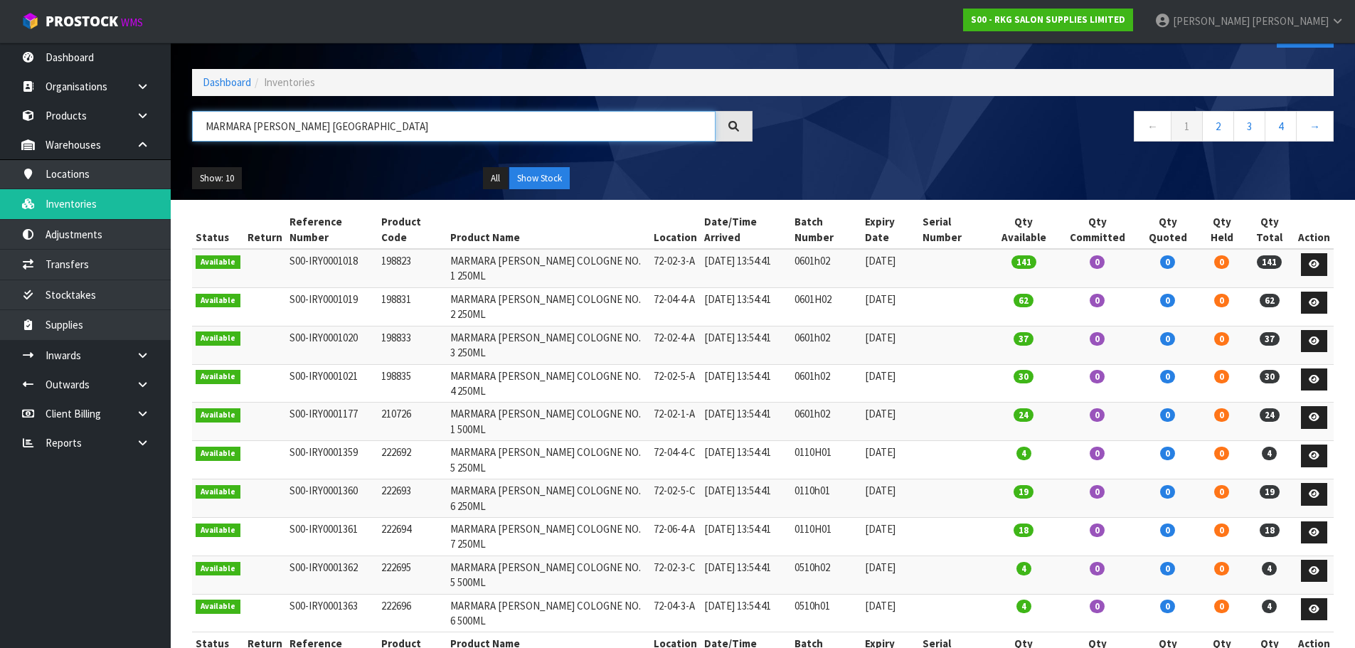
scroll to position [95, 0]
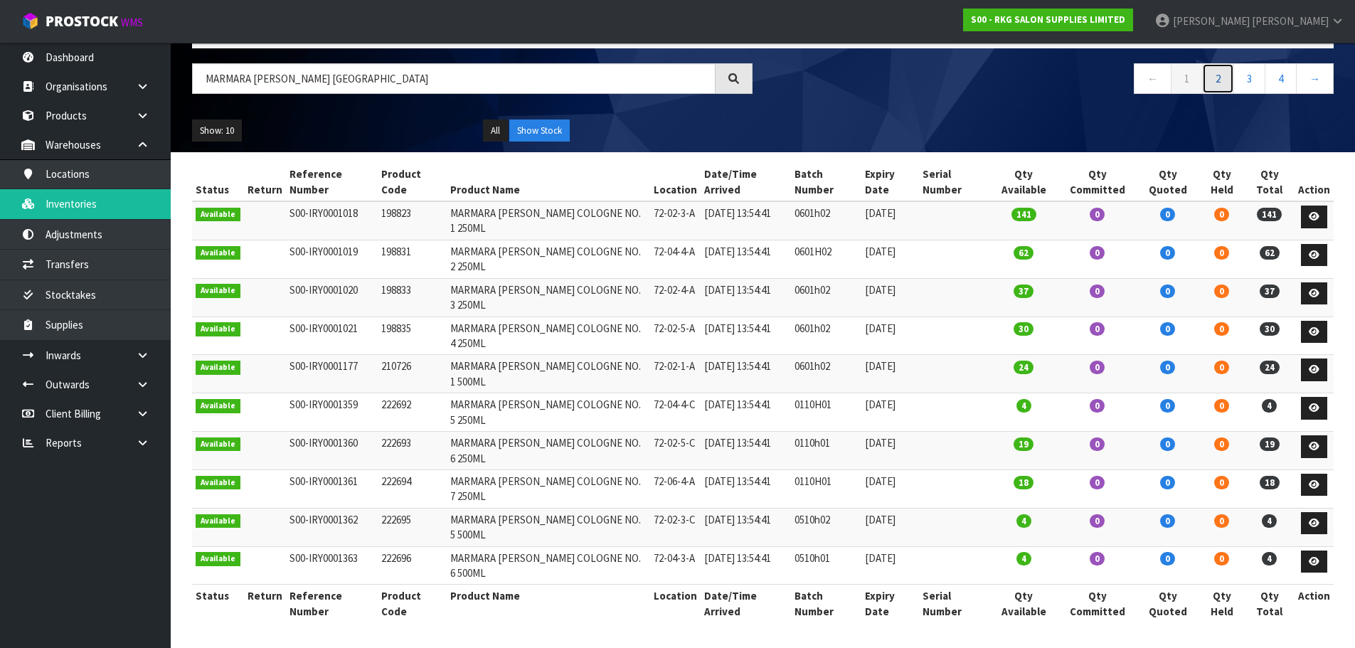
click at [1223, 86] on link "2" at bounding box center [1218, 78] width 32 height 31
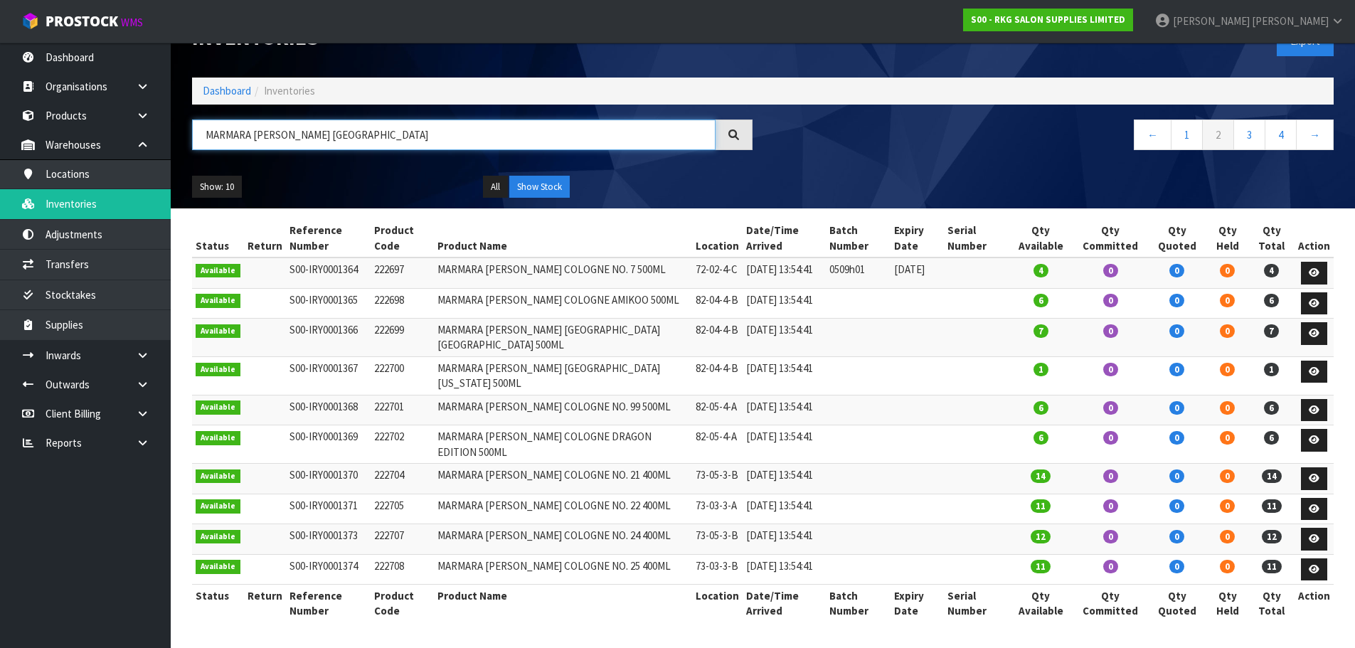
drag, startPoint x: 345, startPoint y: 74, endPoint x: 177, endPoint y: 77, distance: 167.9
click at [177, 77] on header "Inventories Export Dashboard Inventories MARMARA BARBER COLOGNE ← 1 2 3 4 → Sho…" at bounding box center [763, 106] width 1184 height 204
paste input "Gummy Shave Gel Bloom with Pump 1L"
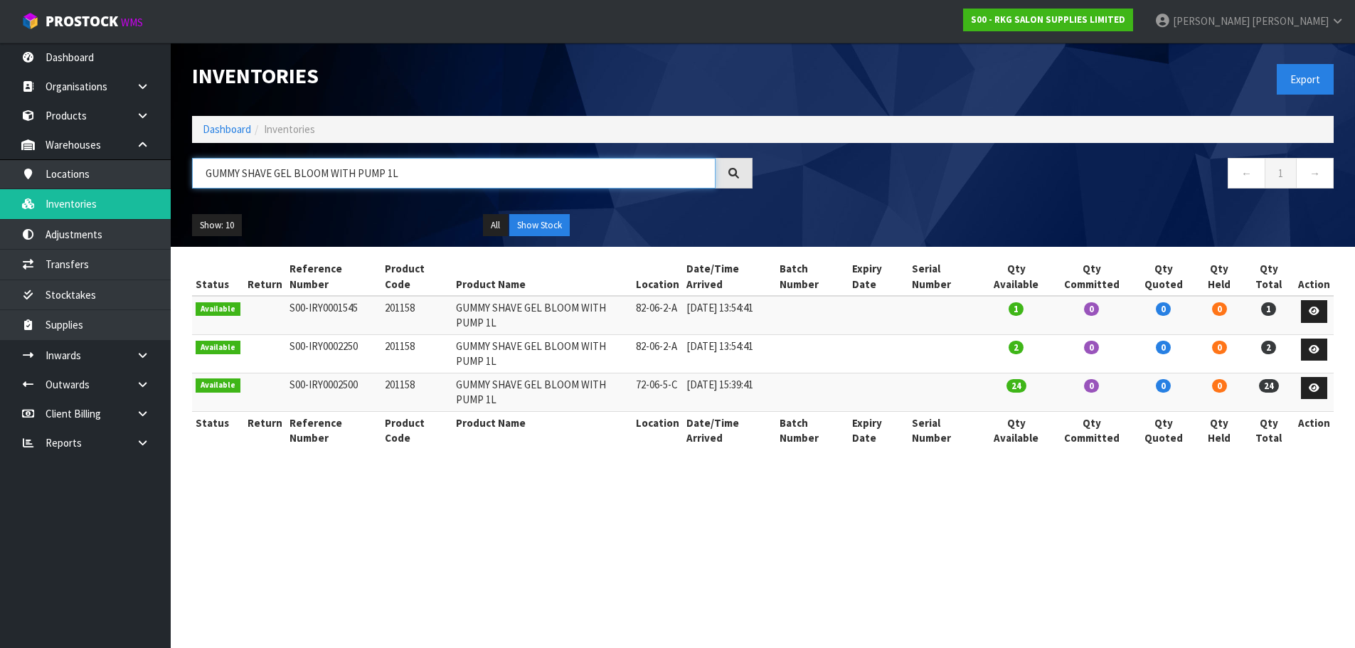
scroll to position [0, 0]
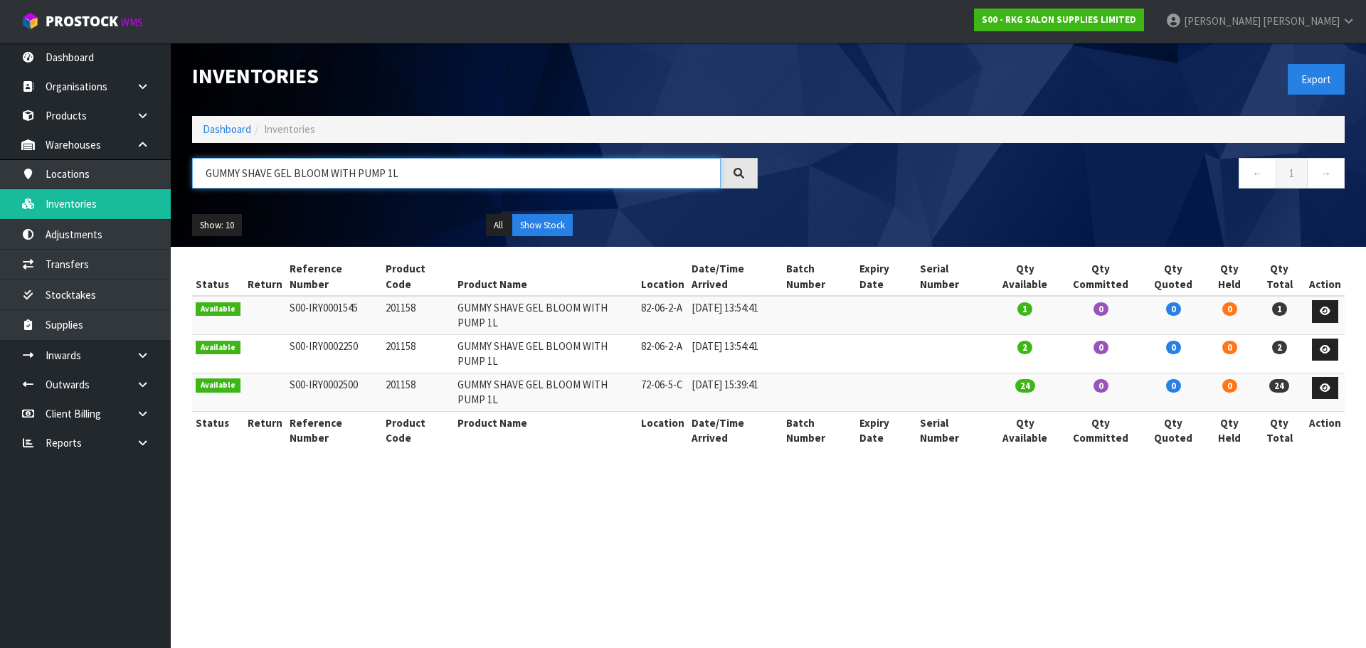
type input "GUMMY SHAVE GEL BLOOM WITH PUMP 1L"
click at [139, 114] on icon at bounding box center [143, 115] width 14 height 11
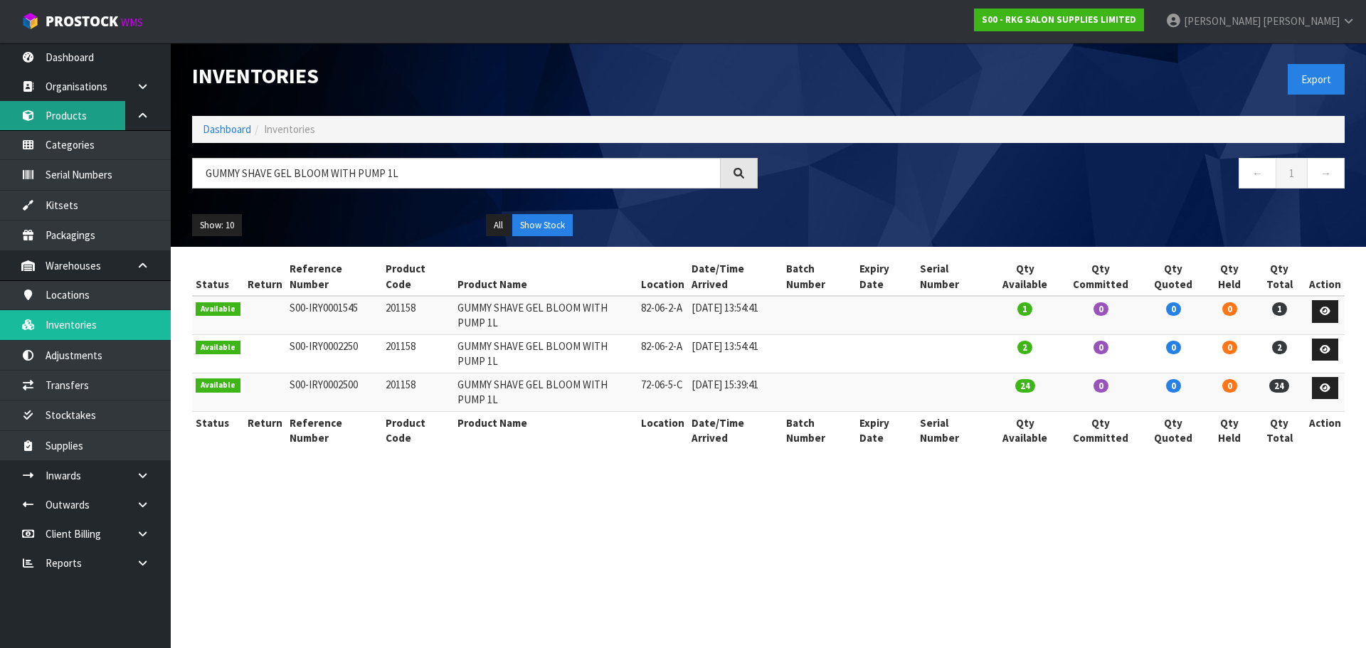
click at [67, 118] on link "Products" at bounding box center [85, 115] width 171 height 29
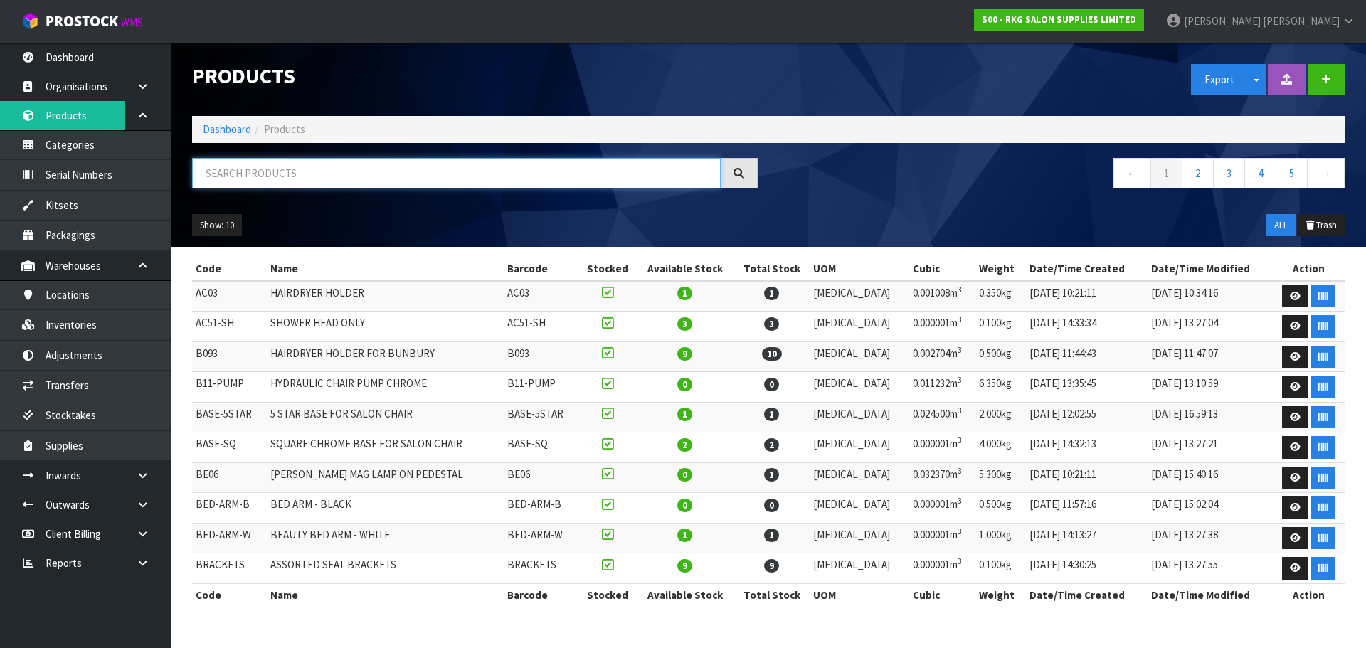
click at [228, 176] on input "text" at bounding box center [456, 173] width 529 height 31
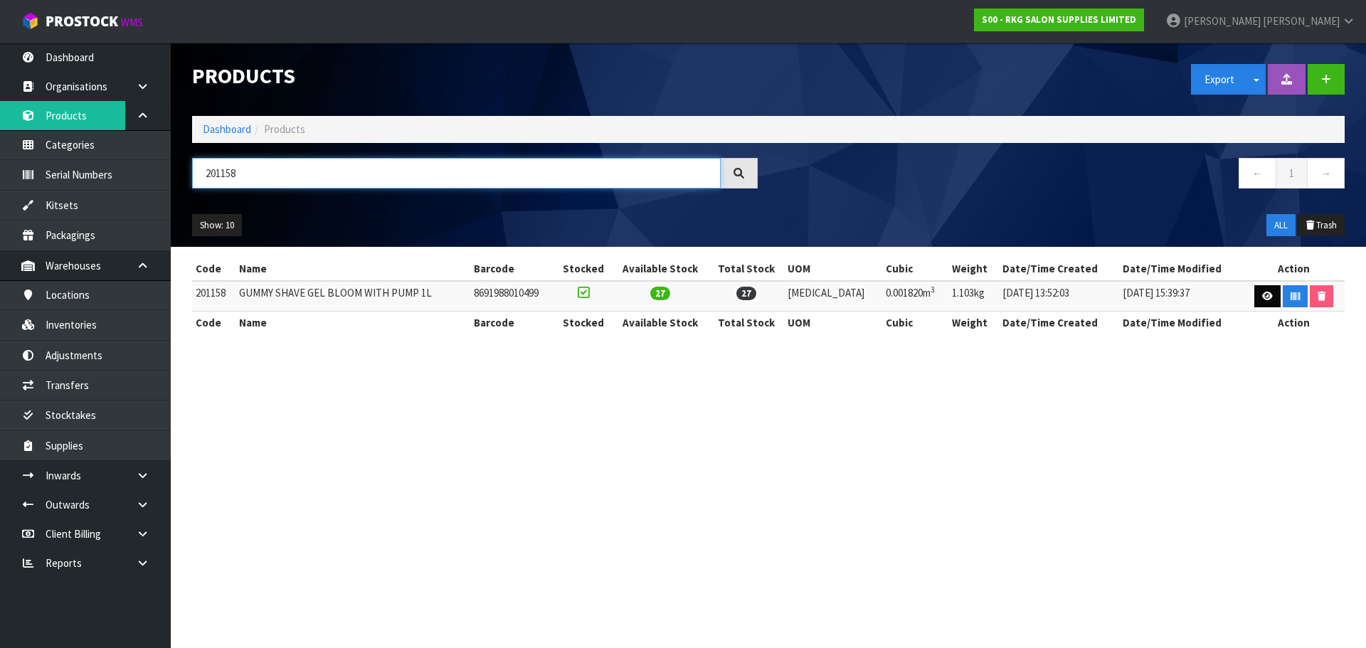
type input "201158"
click at [1262, 299] on icon at bounding box center [1267, 296] width 11 height 9
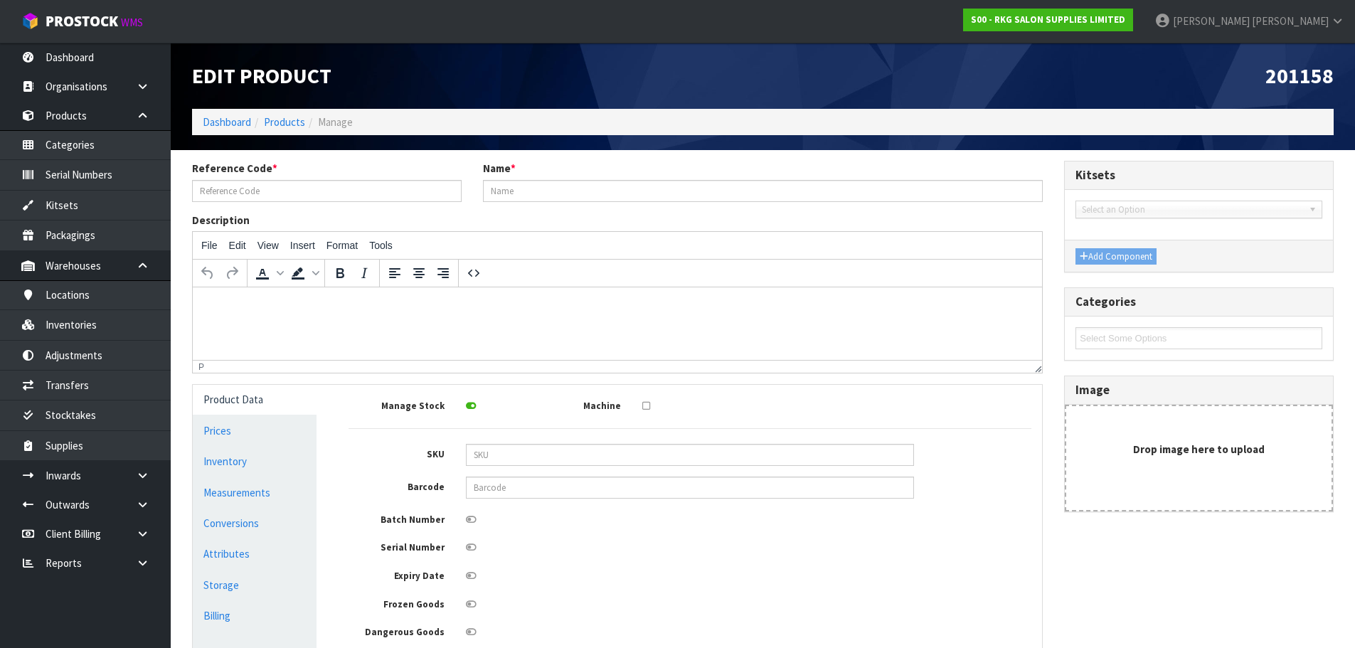
type input "201158"
type input "GUMMY SHAVE GEL BLOOM WITH PUMP 1L"
type input "8691988010499"
type input "21.70"
type input "24.95"
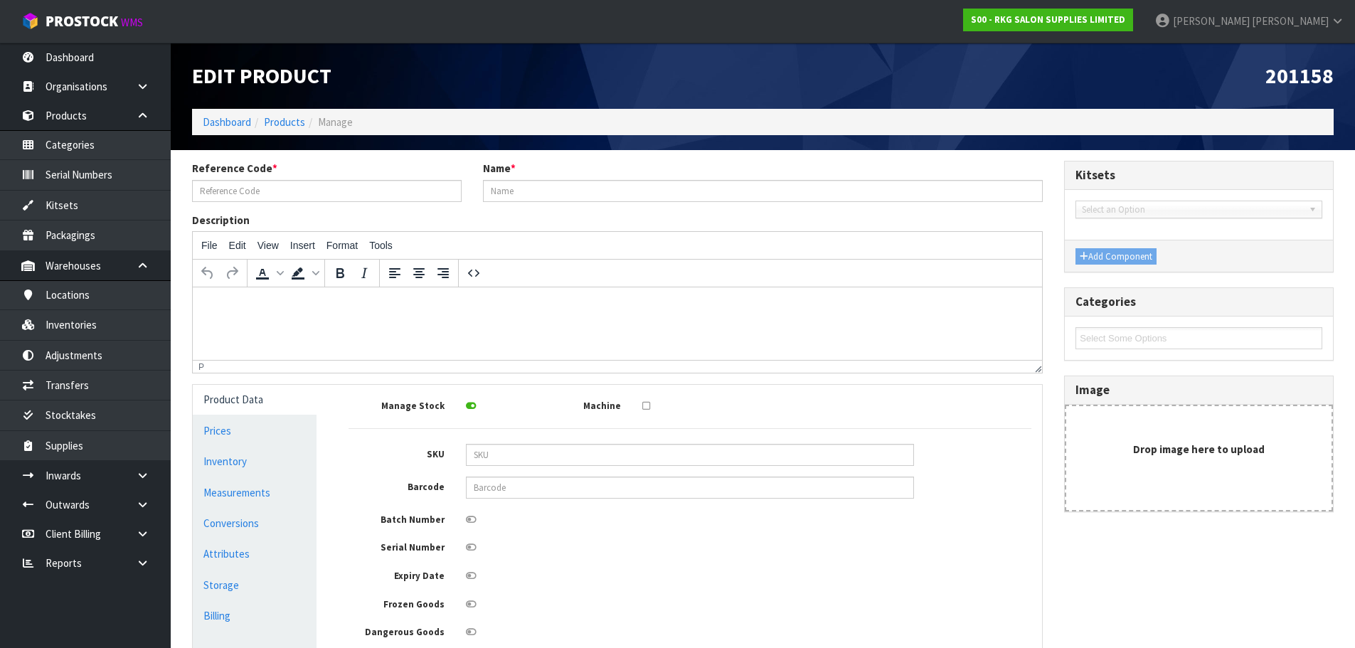
type input "5.88"
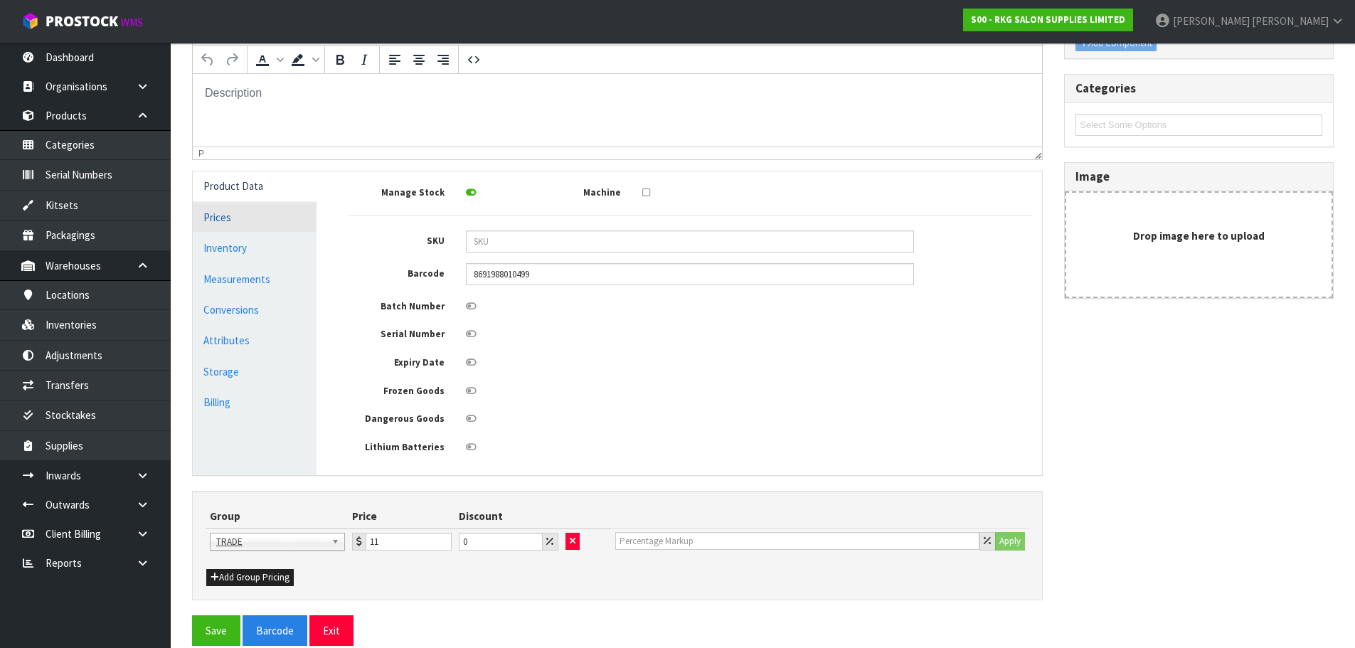
click at [230, 221] on link "Prices" at bounding box center [255, 217] width 124 height 29
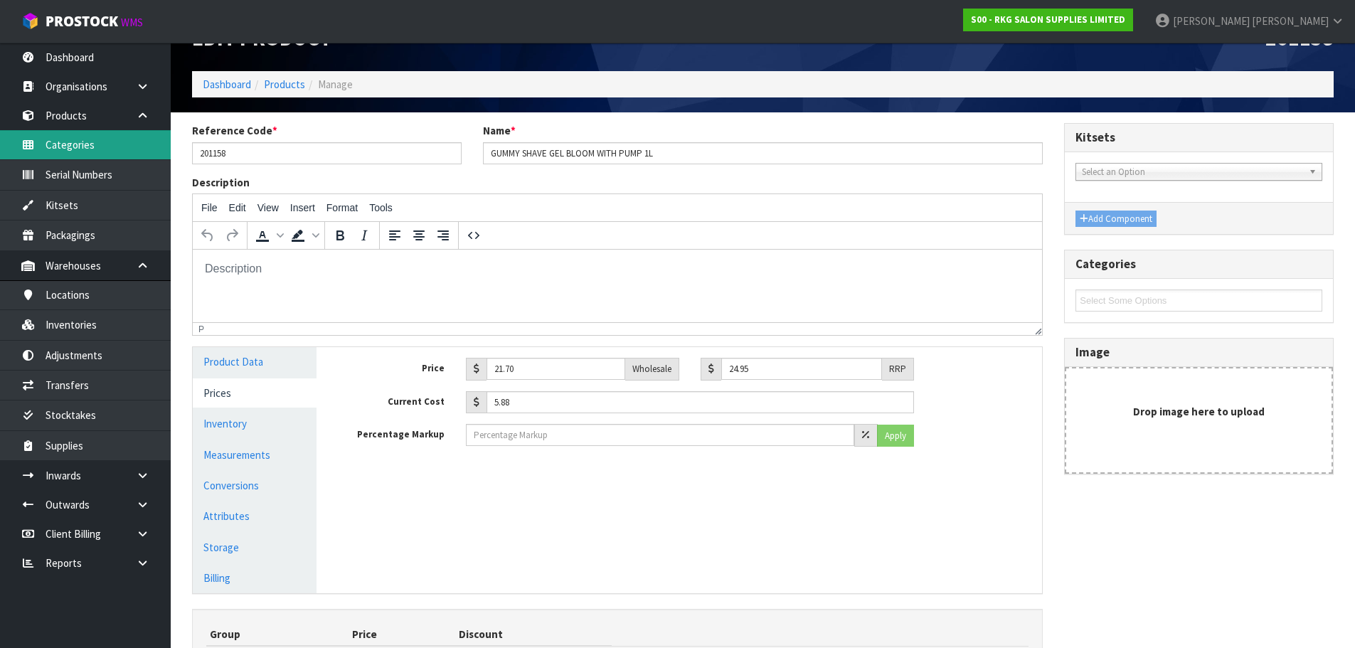
scroll to position [33, 0]
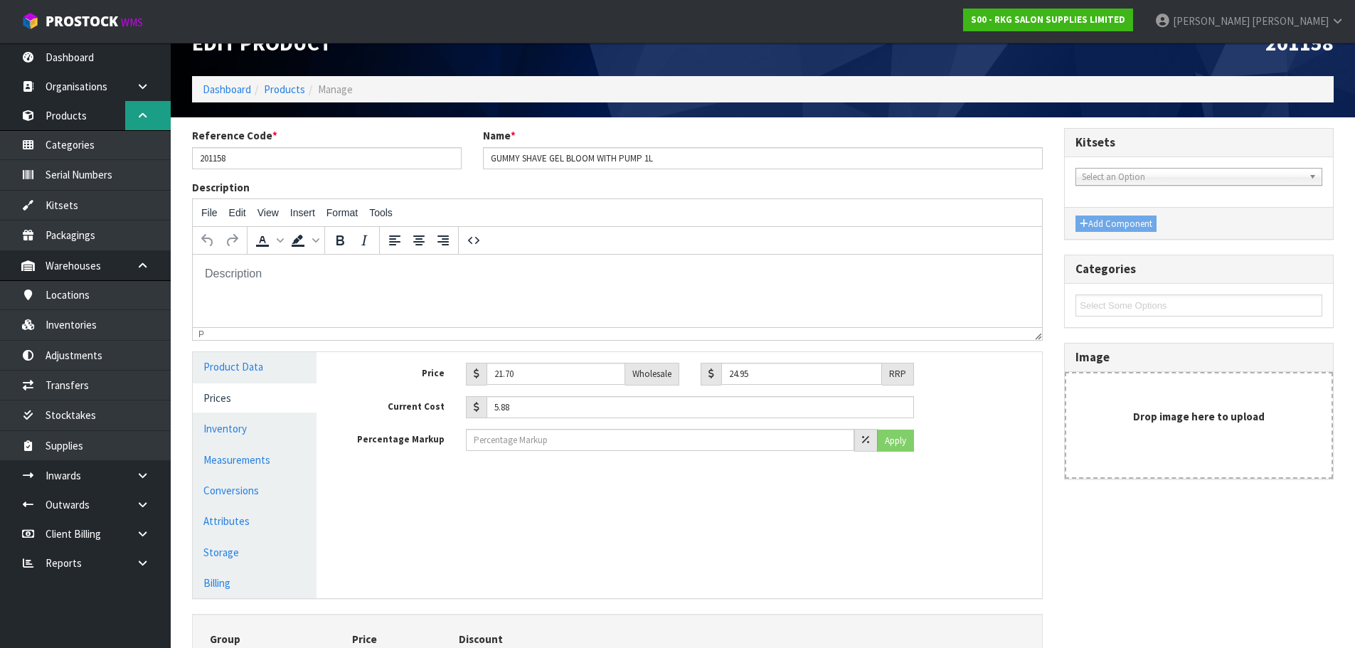
click at [142, 112] on icon at bounding box center [143, 115] width 14 height 11
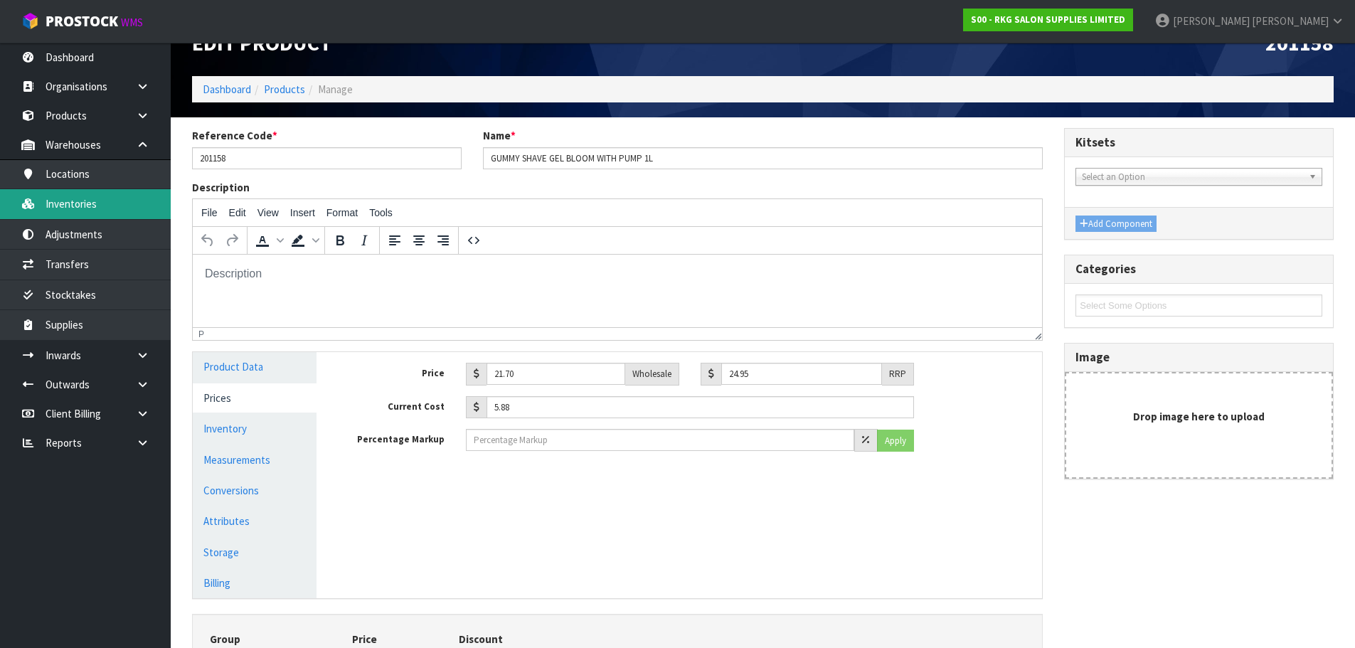
click at [58, 206] on link "Inventories" at bounding box center [85, 203] width 171 height 29
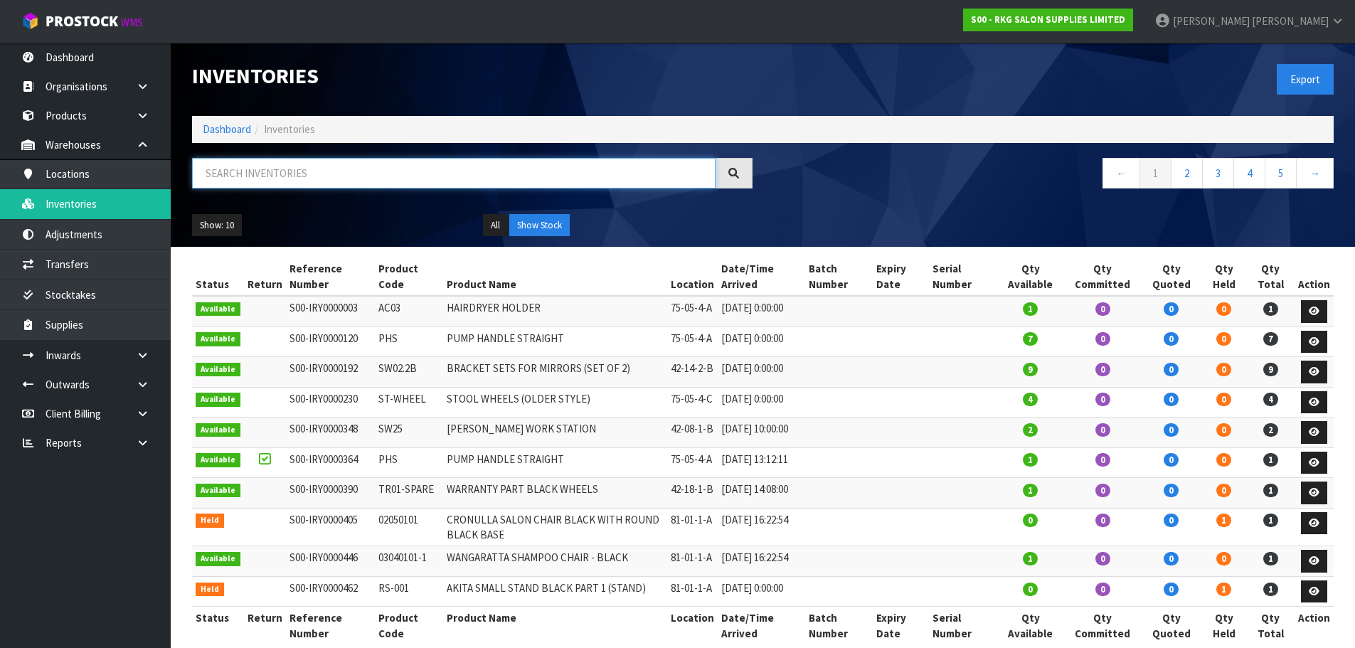
click at [305, 171] on input "text" at bounding box center [454, 173] width 524 height 31
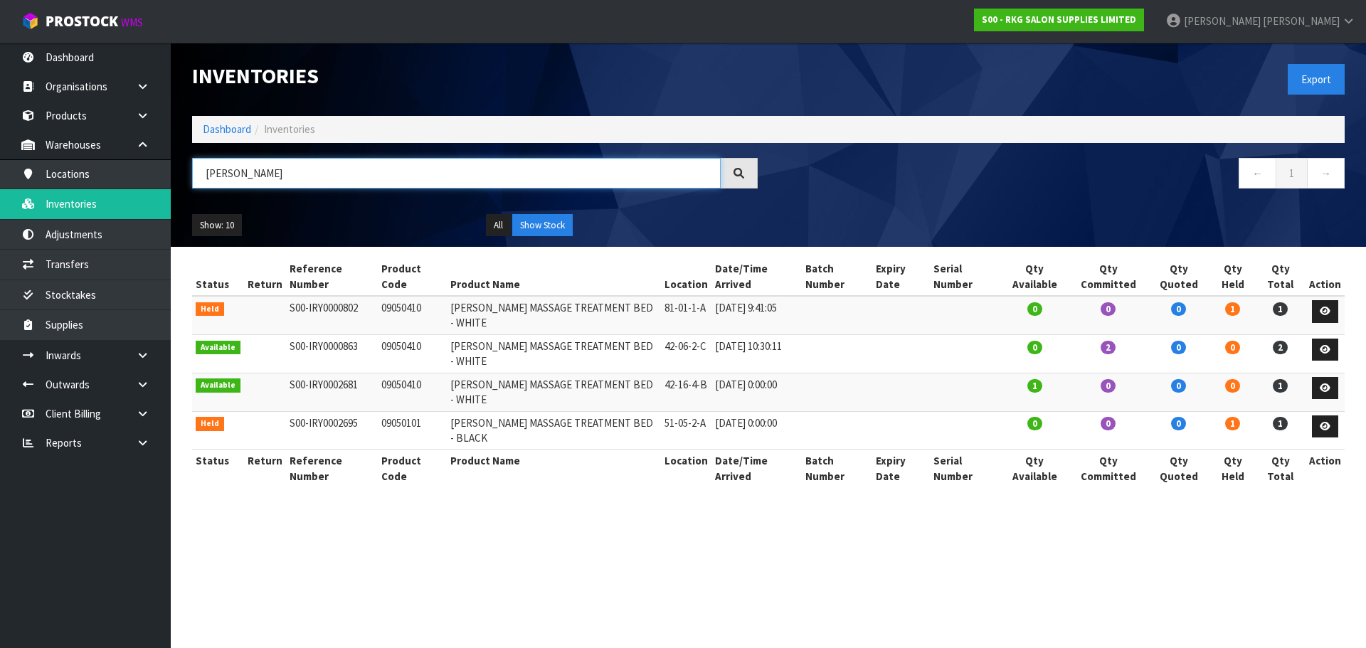
type input "NAPIER"
click at [141, 359] on icon at bounding box center [143, 355] width 14 height 11
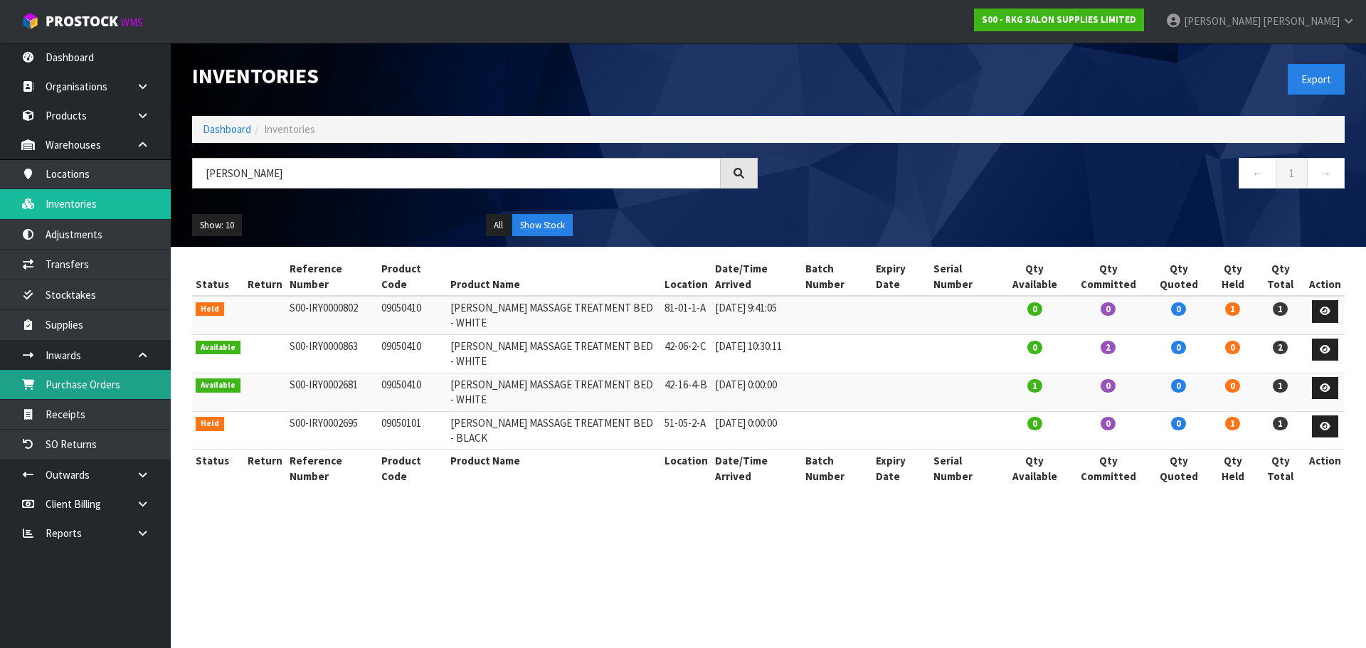
click at [82, 388] on link "Purchase Orders" at bounding box center [85, 384] width 171 height 29
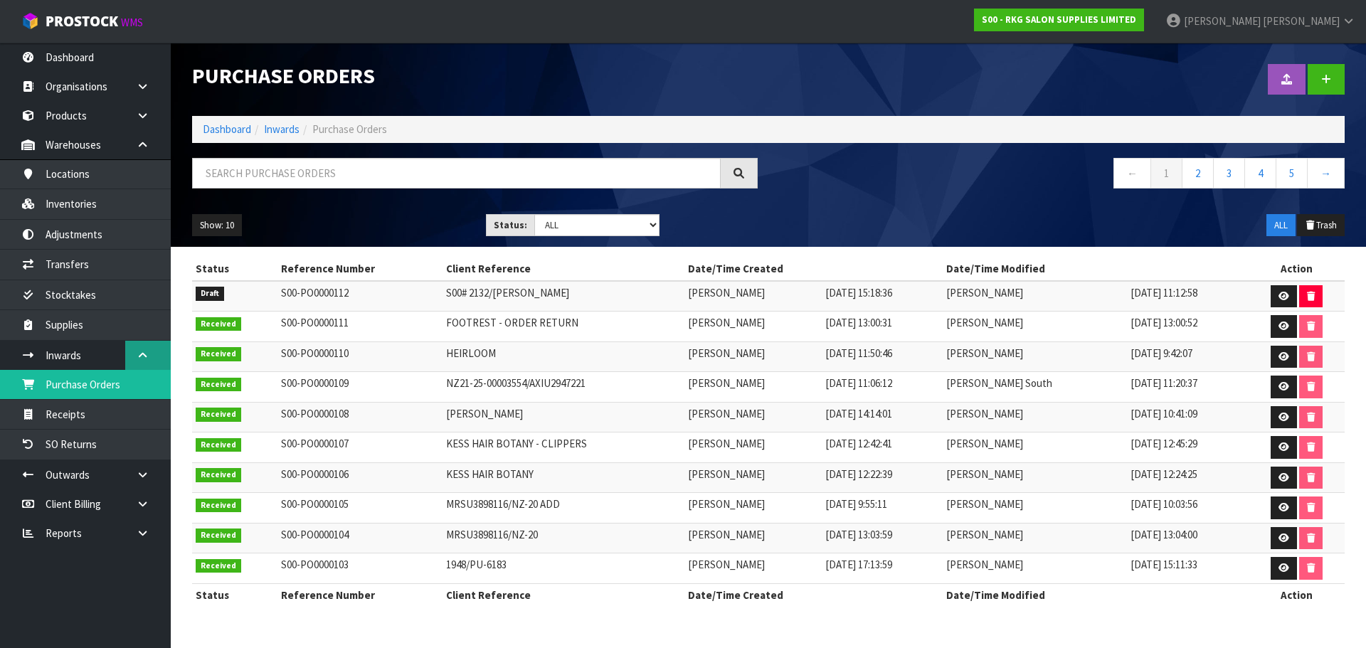
click at [139, 361] on link at bounding box center [148, 355] width 46 height 29
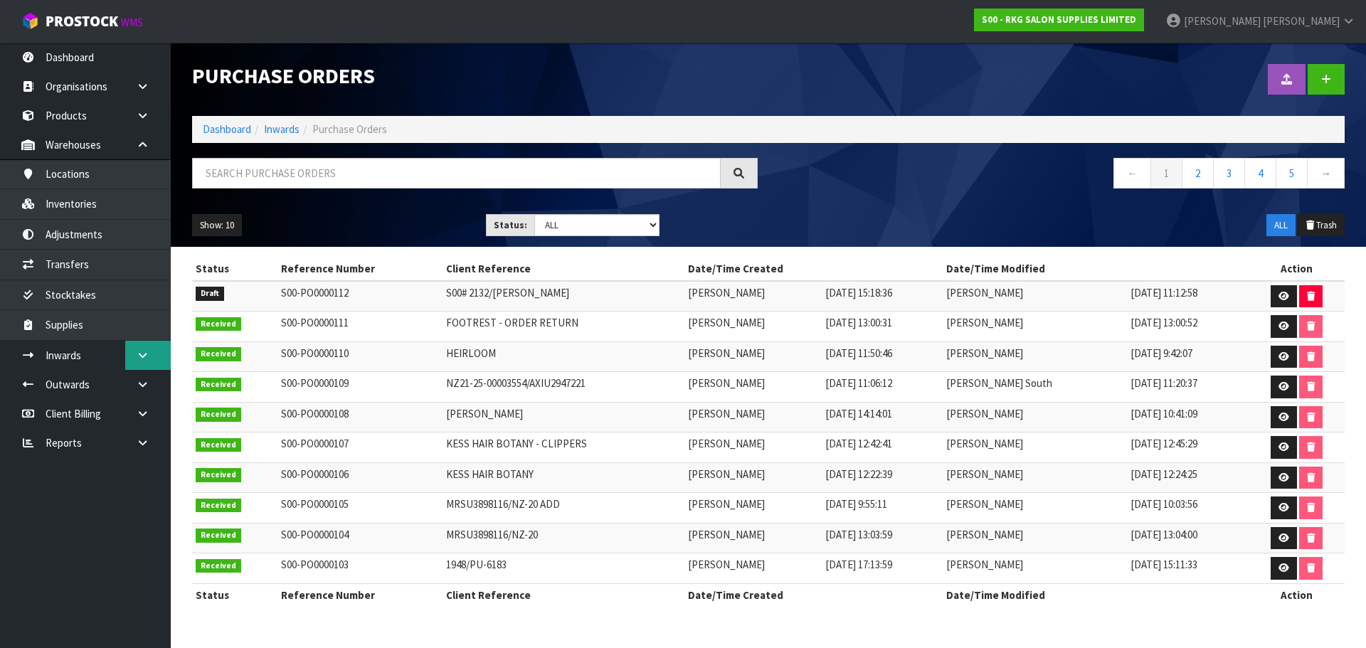
click at [141, 357] on icon at bounding box center [143, 355] width 14 height 11
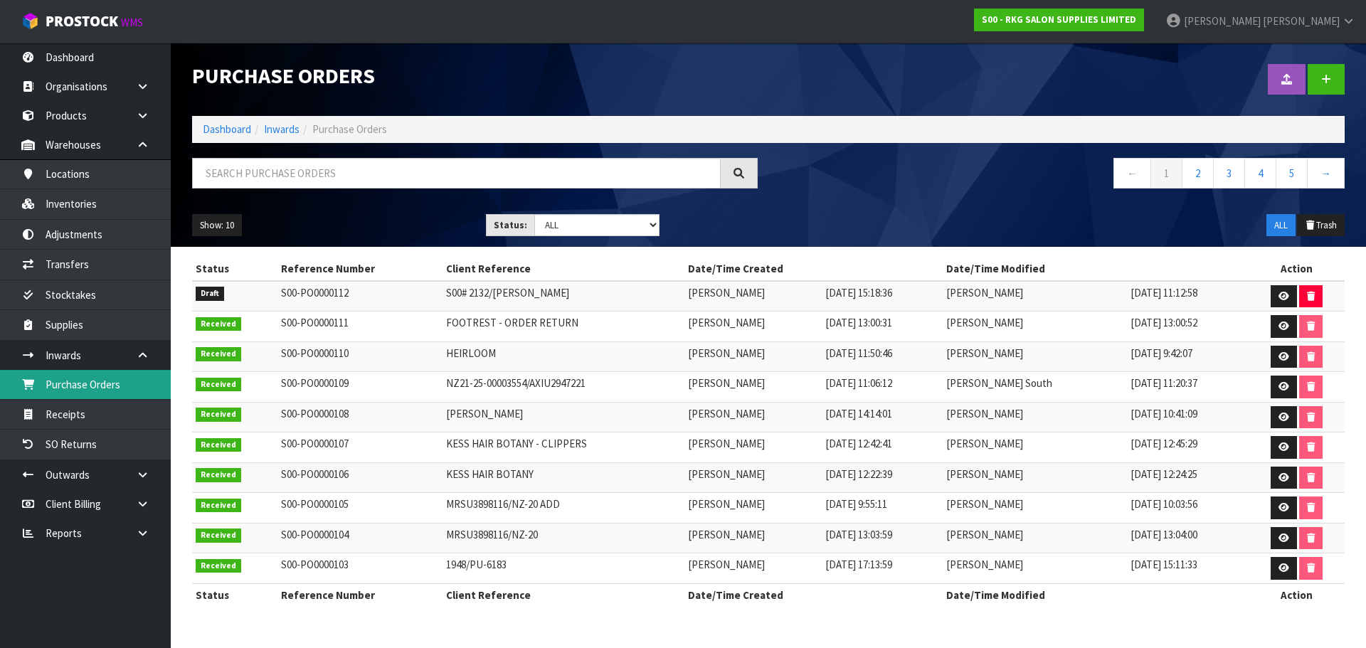
click at [74, 387] on link "Purchase Orders" at bounding box center [85, 384] width 171 height 29
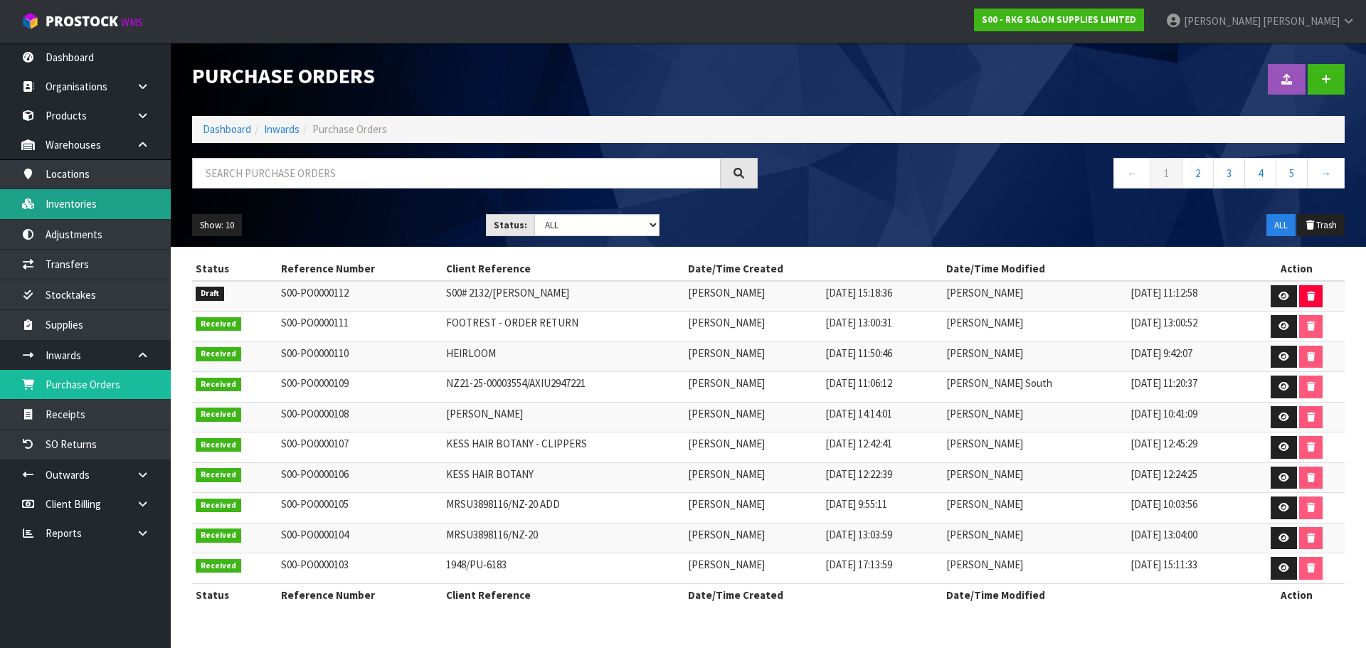
click at [88, 204] on link "Inventories" at bounding box center [85, 203] width 171 height 29
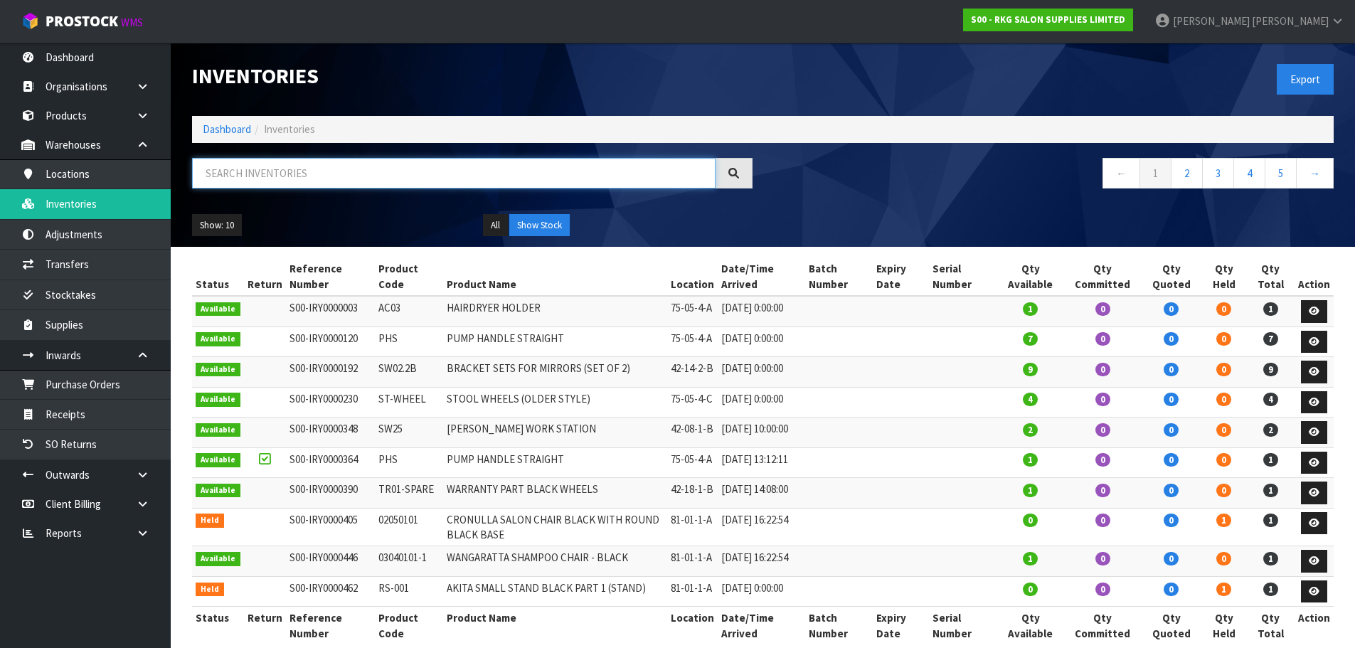
click at [226, 174] on input "text" at bounding box center [454, 173] width 524 height 31
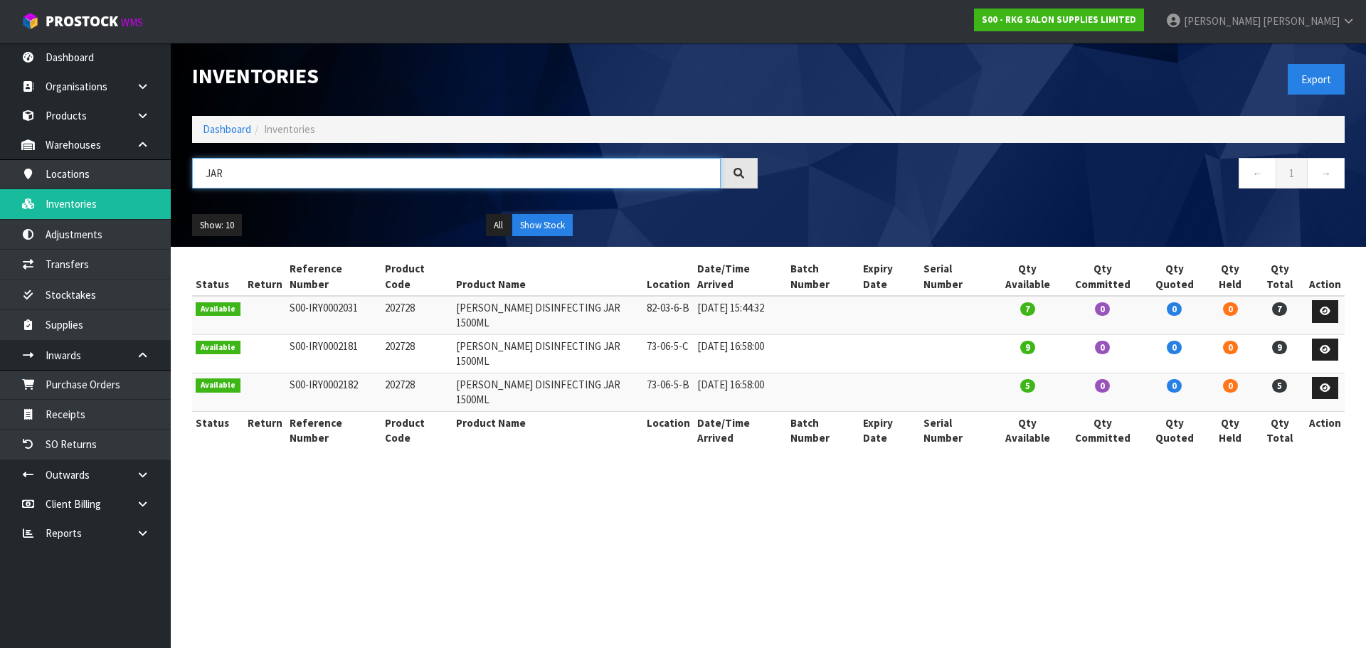
type input "JAR"
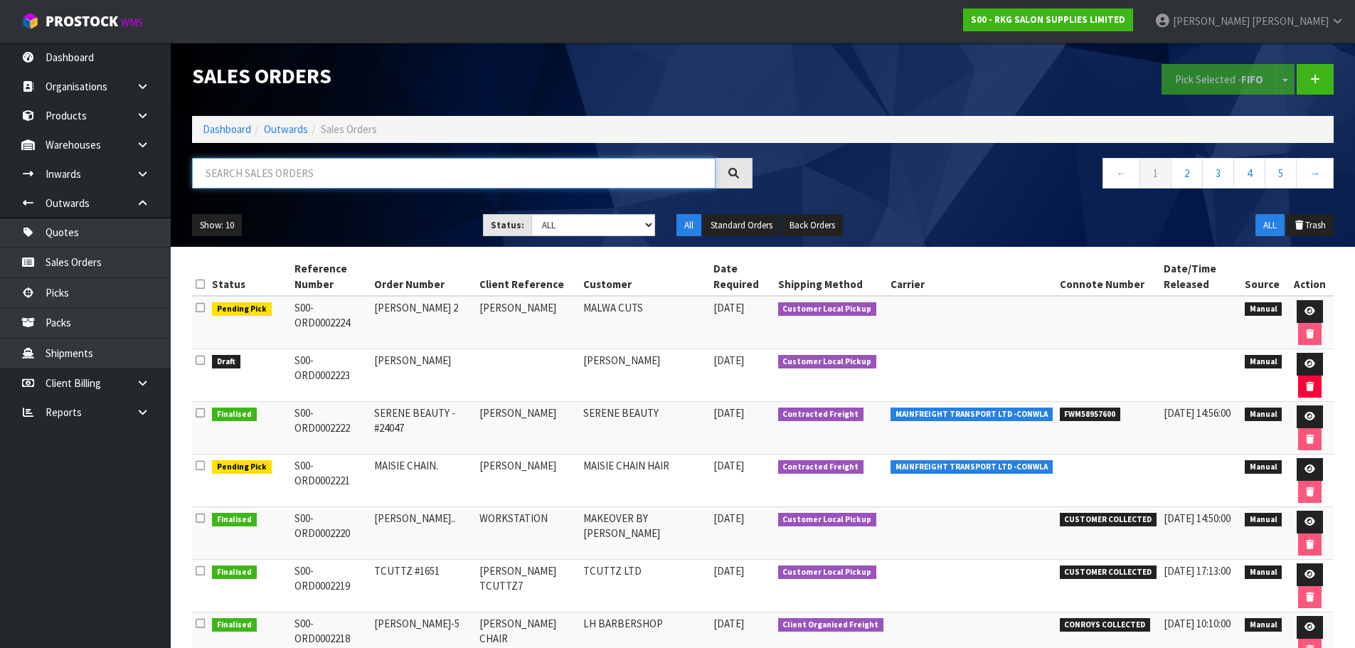
click at [270, 171] on input "text" at bounding box center [454, 173] width 524 height 31
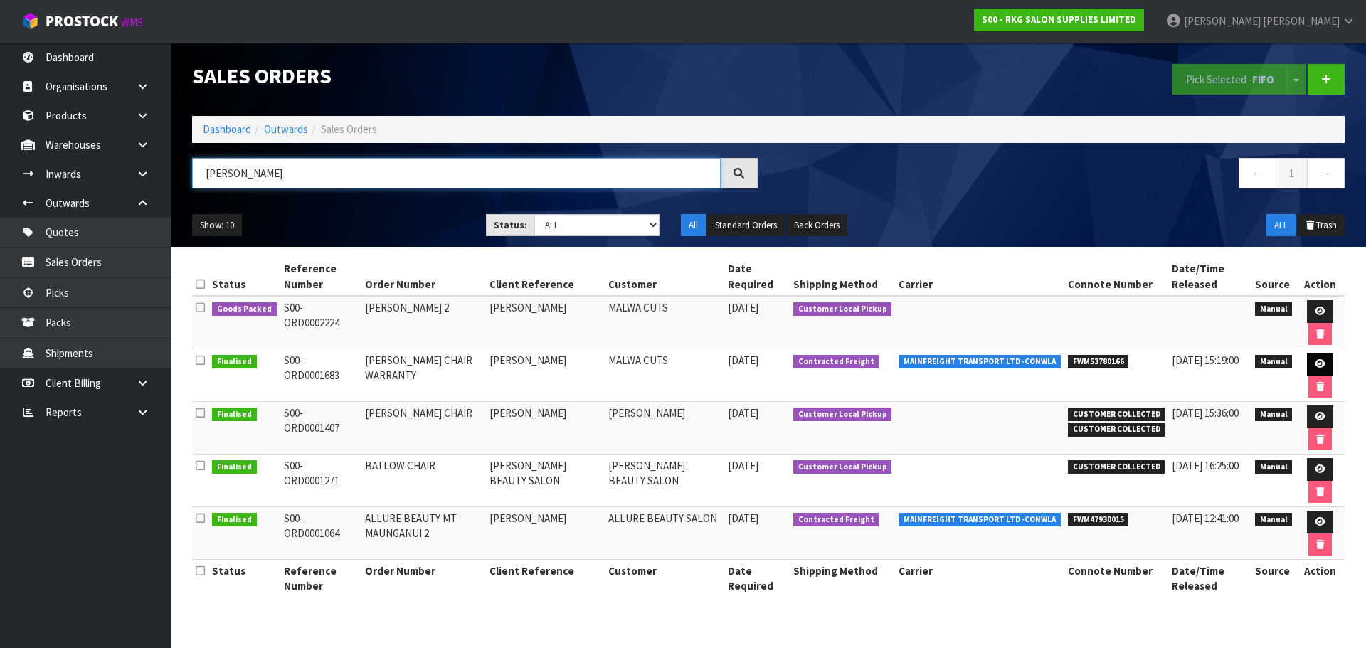
type input "[PERSON_NAME]"
click at [1311, 366] on link at bounding box center [1320, 364] width 26 height 23
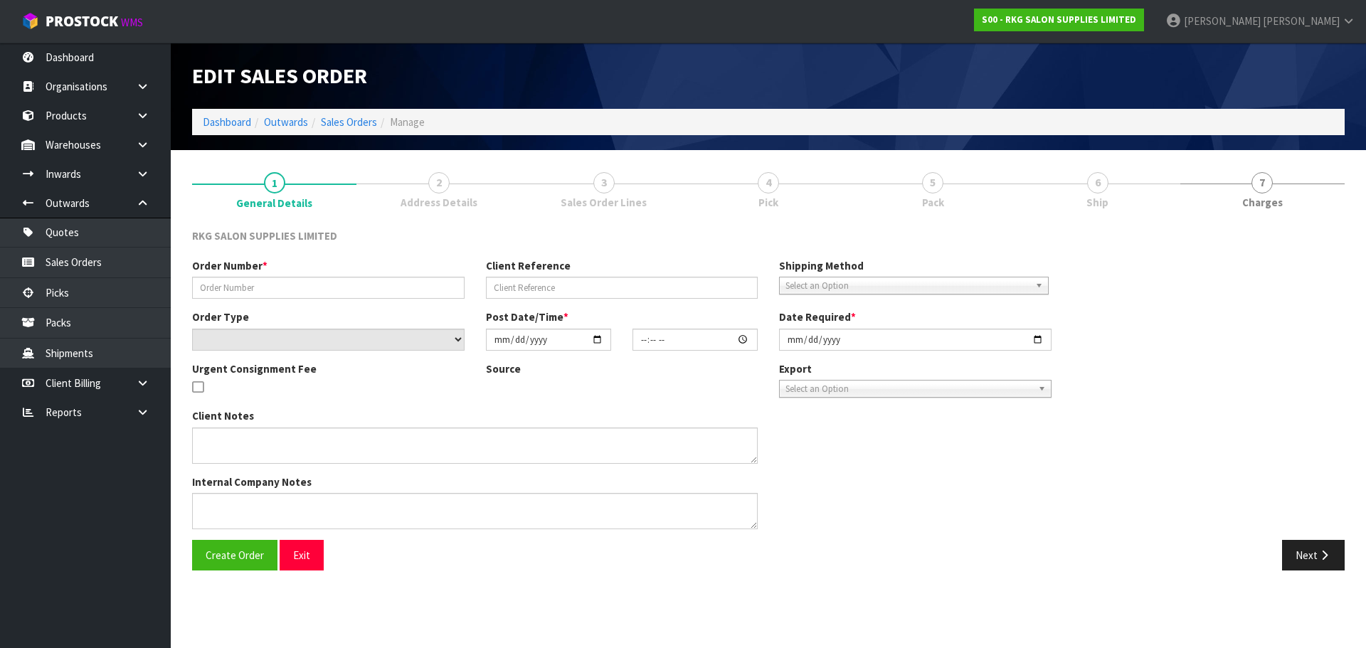
type input "[PERSON_NAME] CHAIR WARRANTY"
type input "[PERSON_NAME]"
select select "number:0"
type input "[DATE]"
type input "15:56:00.000"
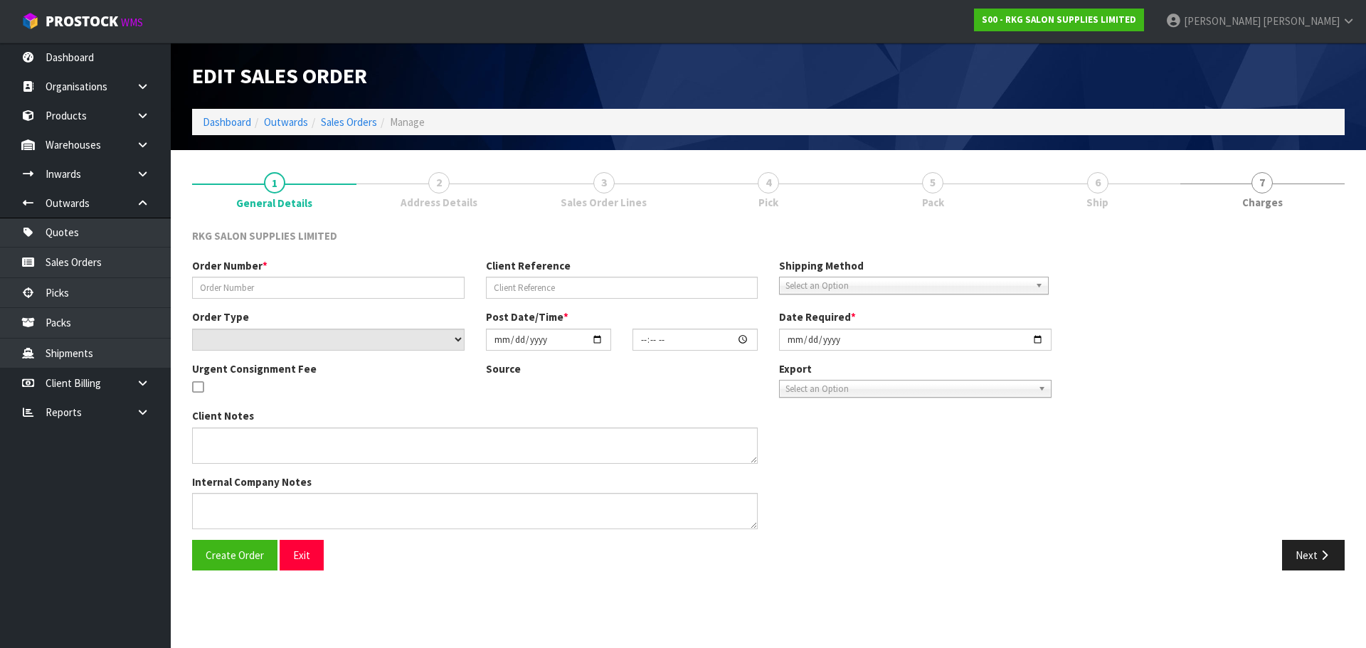
type input "[DATE]"
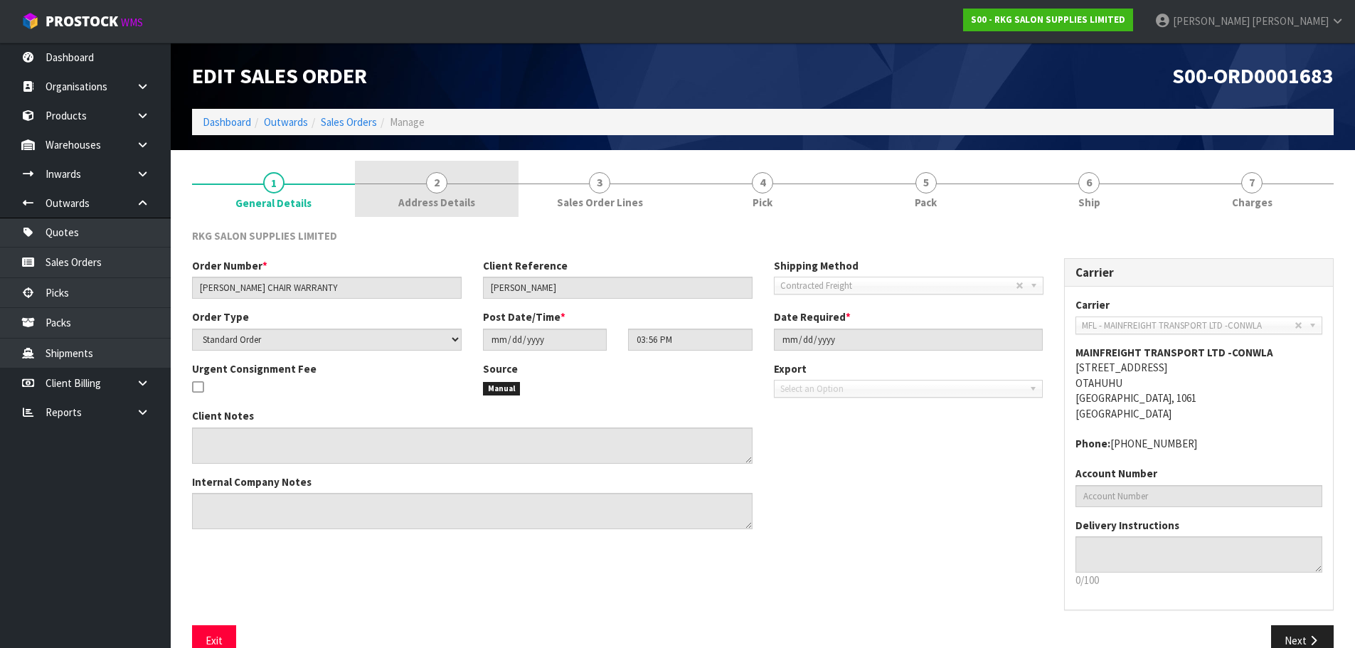
click at [435, 186] on span "2" at bounding box center [436, 182] width 21 height 21
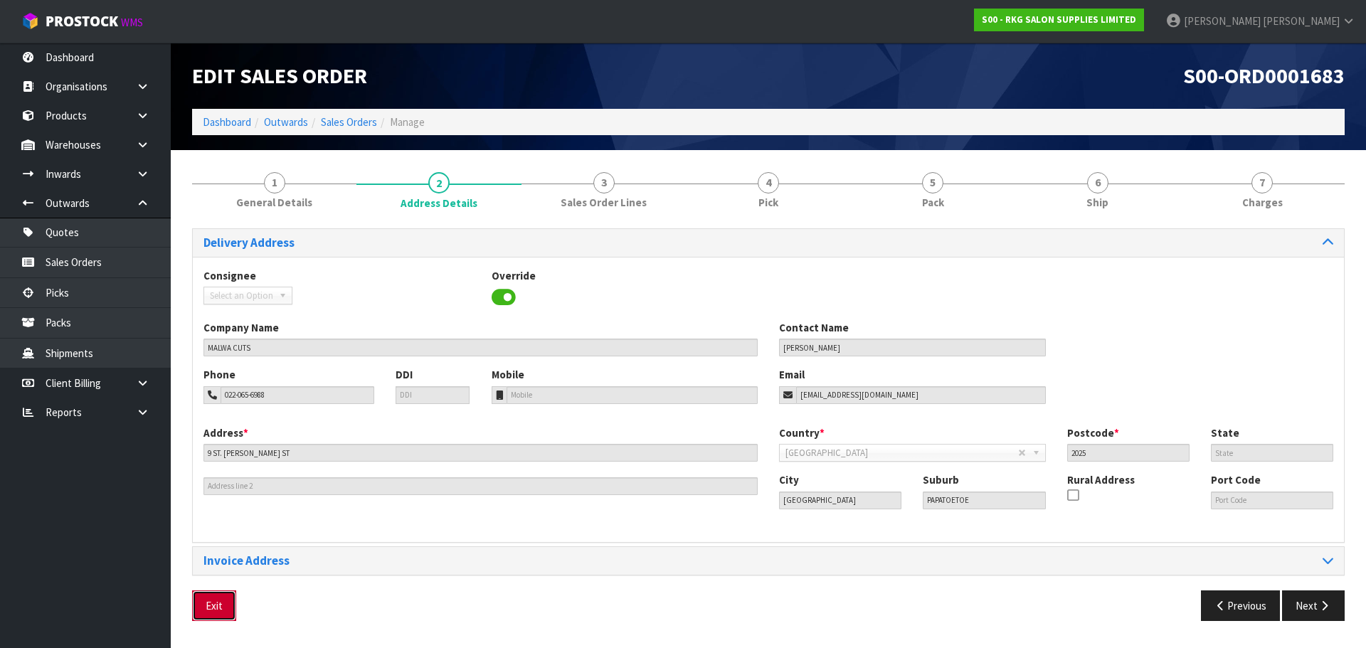
click at [207, 608] on button "Exit" at bounding box center [214, 605] width 44 height 31
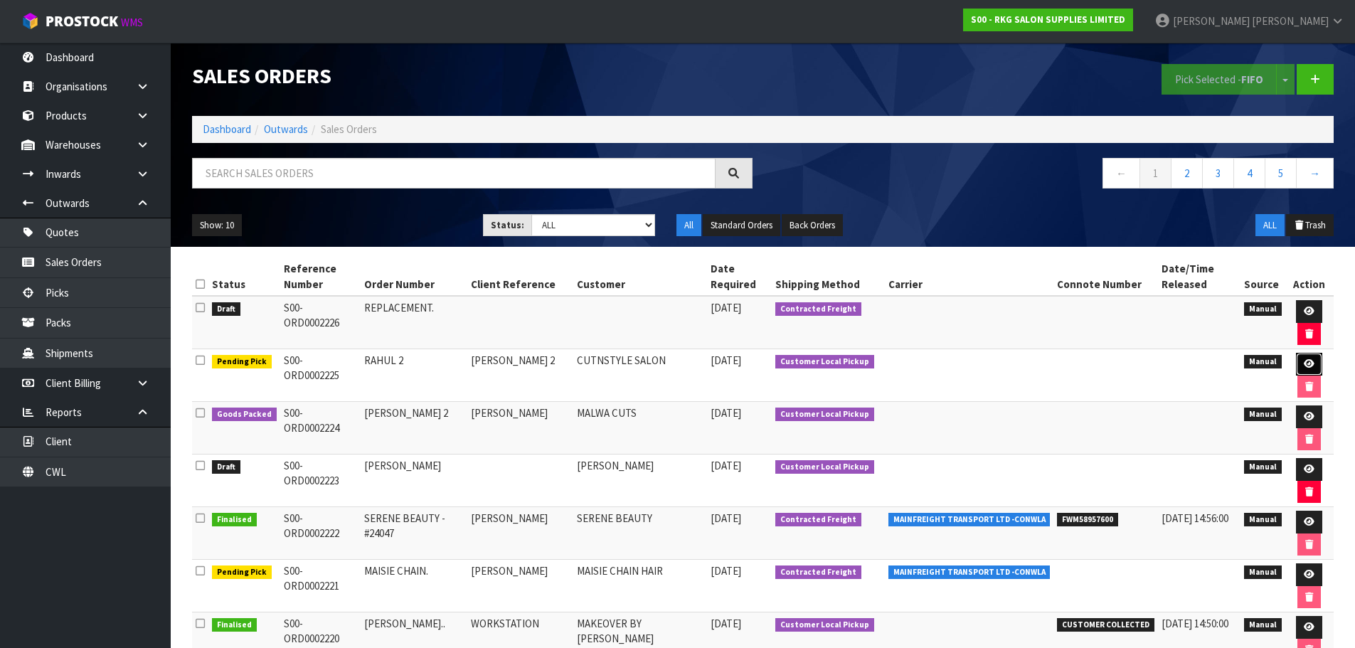
click at [1310, 366] on icon at bounding box center [1309, 363] width 11 height 9
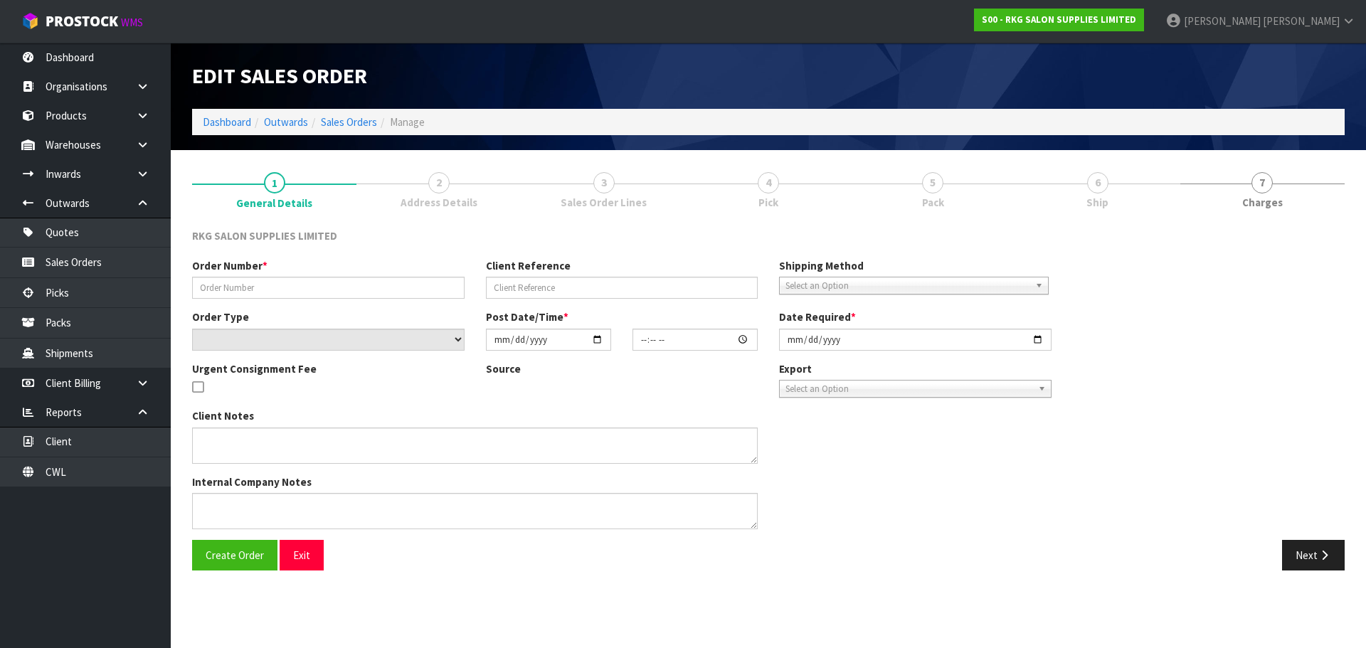
type input "RAHUL 2"
type input "[PERSON_NAME] 2"
select select "number:0"
type input "[DATE]"
type input "00:00:00.000"
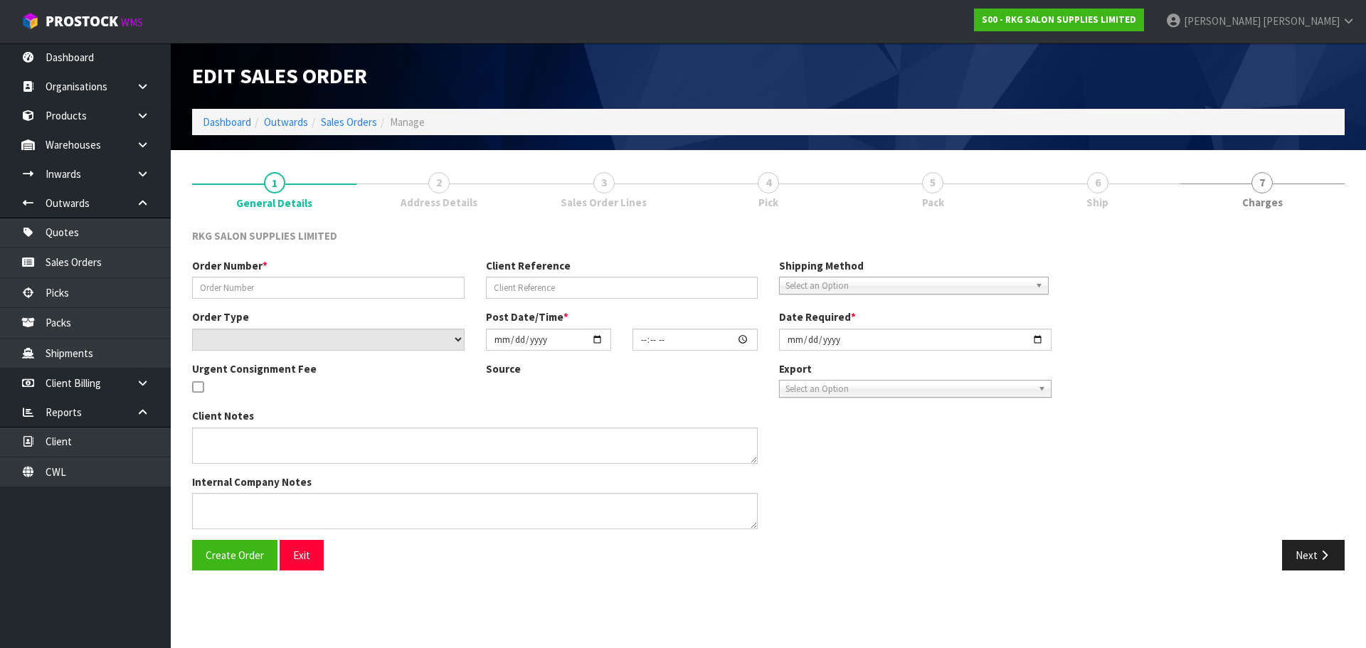
type input "[DATE]"
type textarea "FOR PICK UP - WAITING"
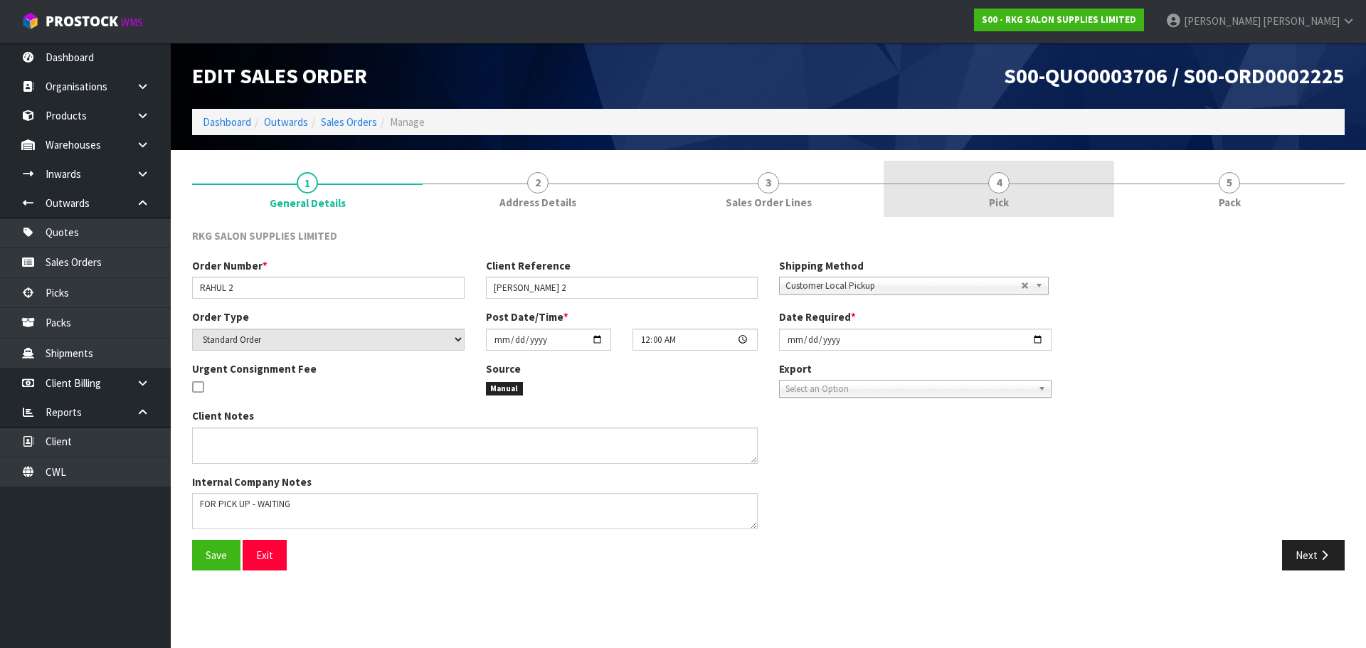
click at [997, 185] on span "4" at bounding box center [998, 182] width 21 height 21
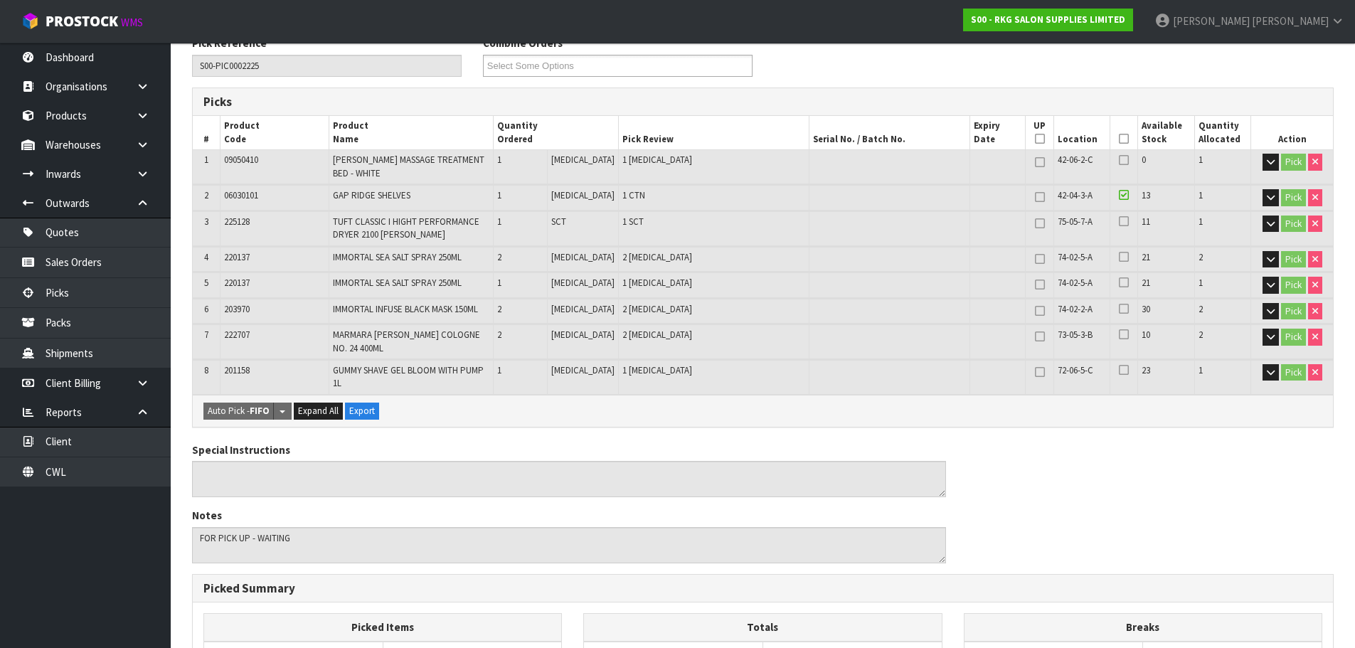
scroll to position [213, 0]
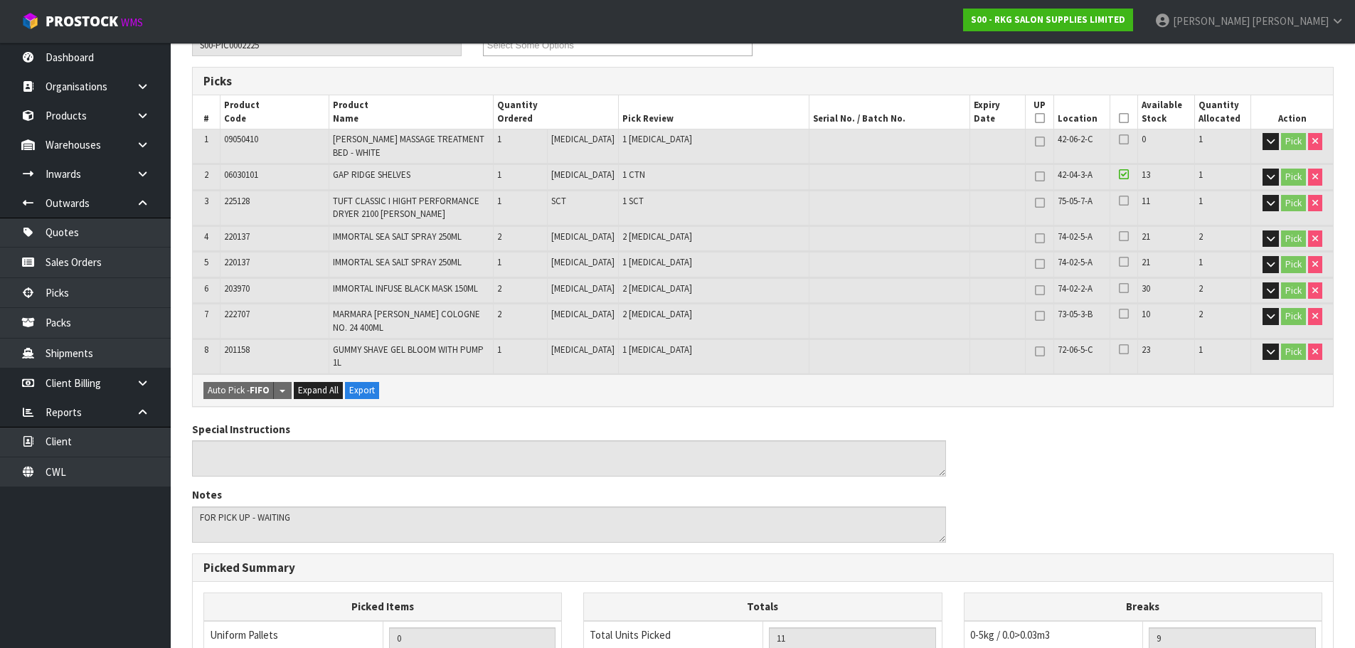
click at [1119, 137] on icon at bounding box center [1124, 139] width 10 height 11
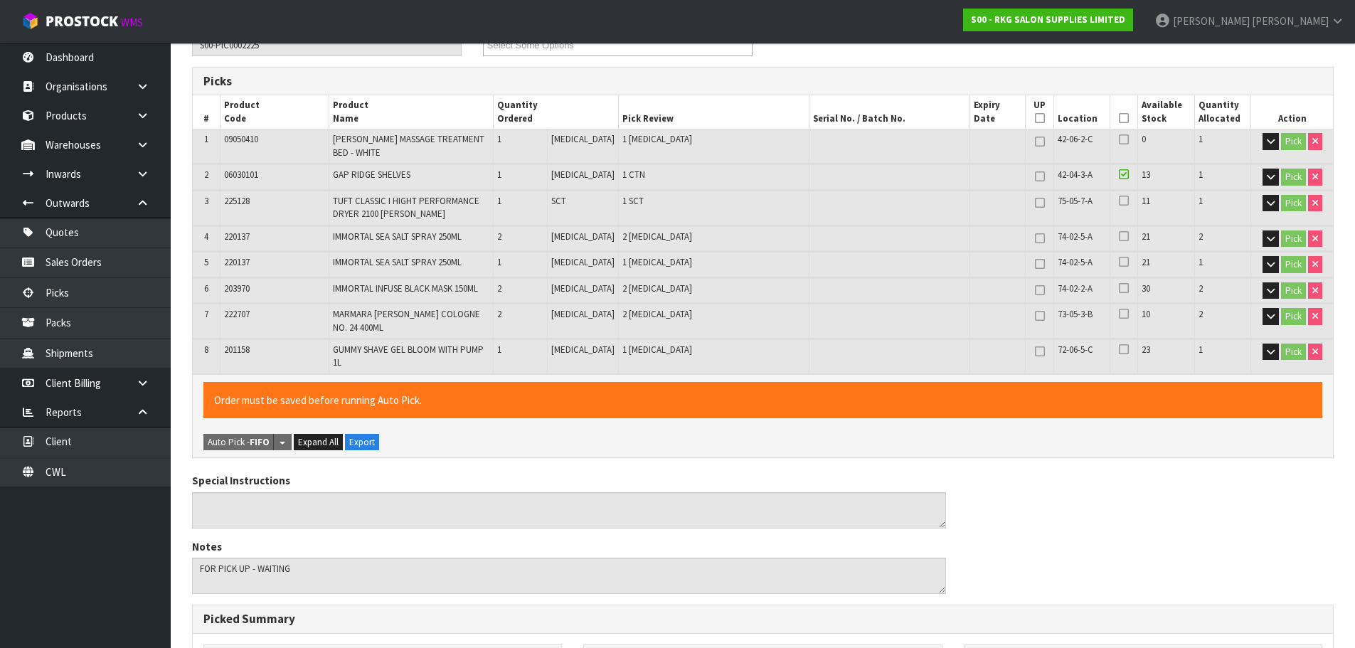
click at [1119, 142] on icon at bounding box center [1124, 139] width 10 height 11
click at [1120, 118] on icon at bounding box center [1124, 118] width 10 height 1
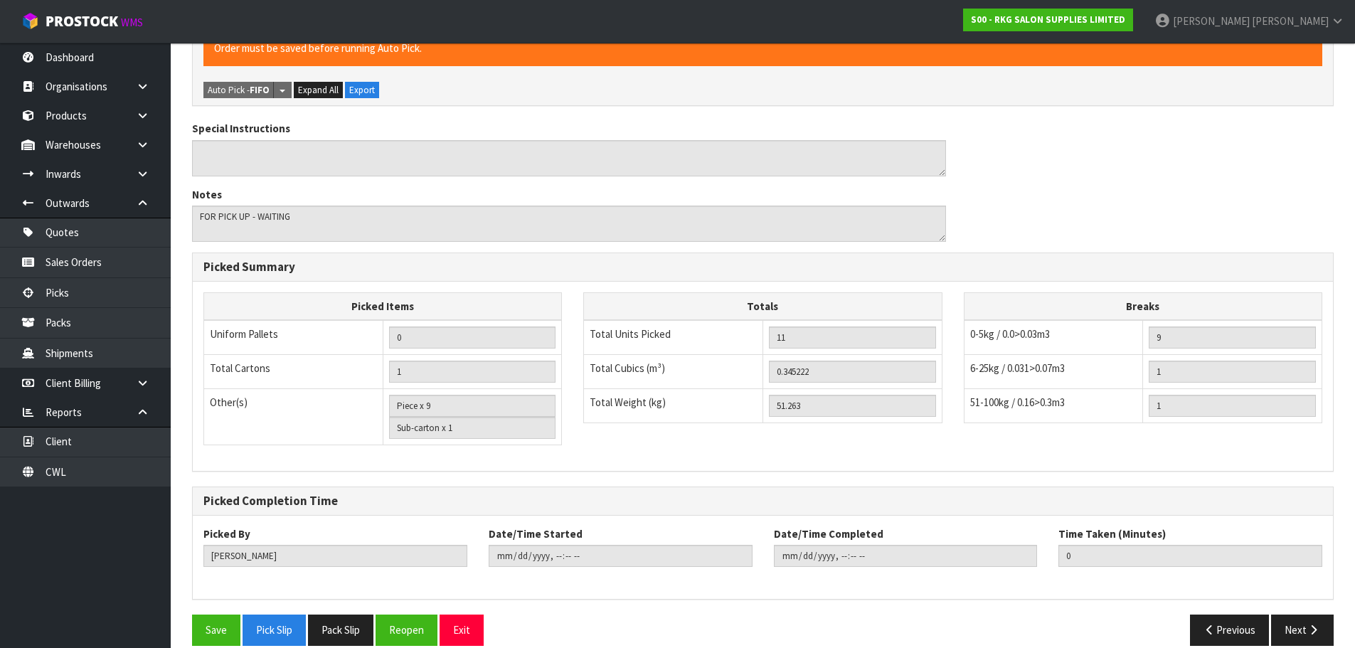
scroll to position [575, 0]
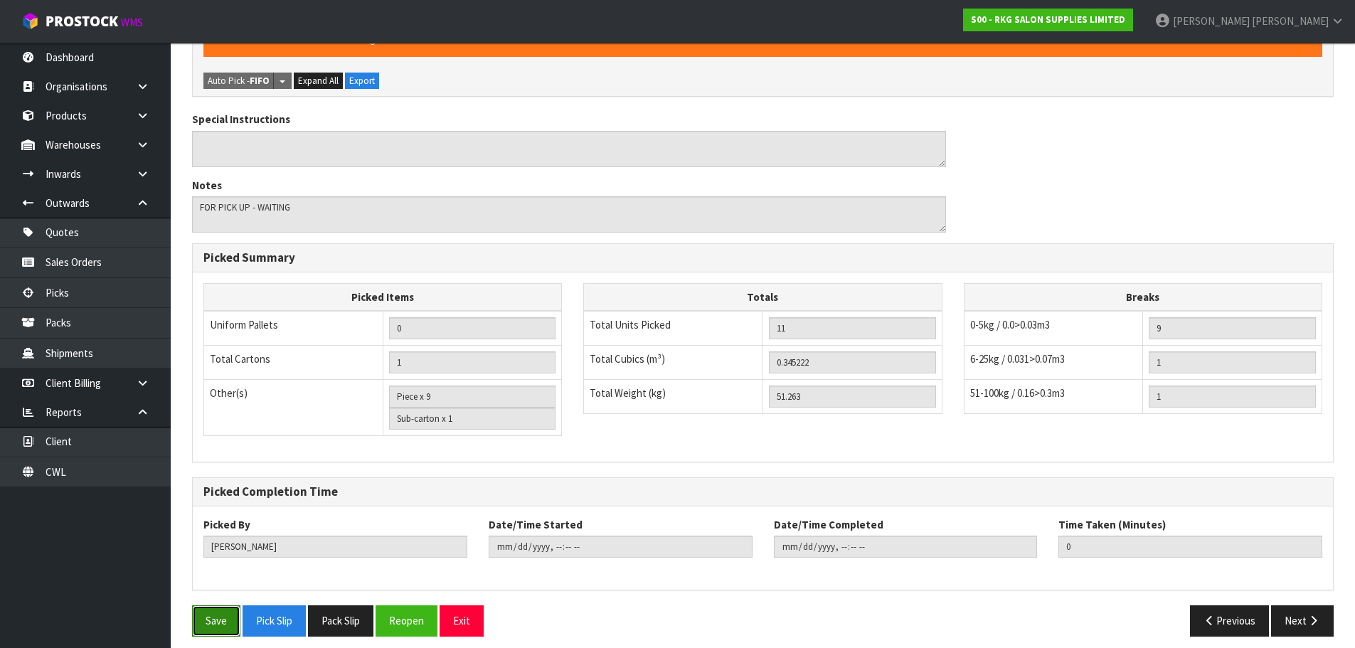
click at [214, 607] on button "Save" at bounding box center [216, 620] width 48 height 31
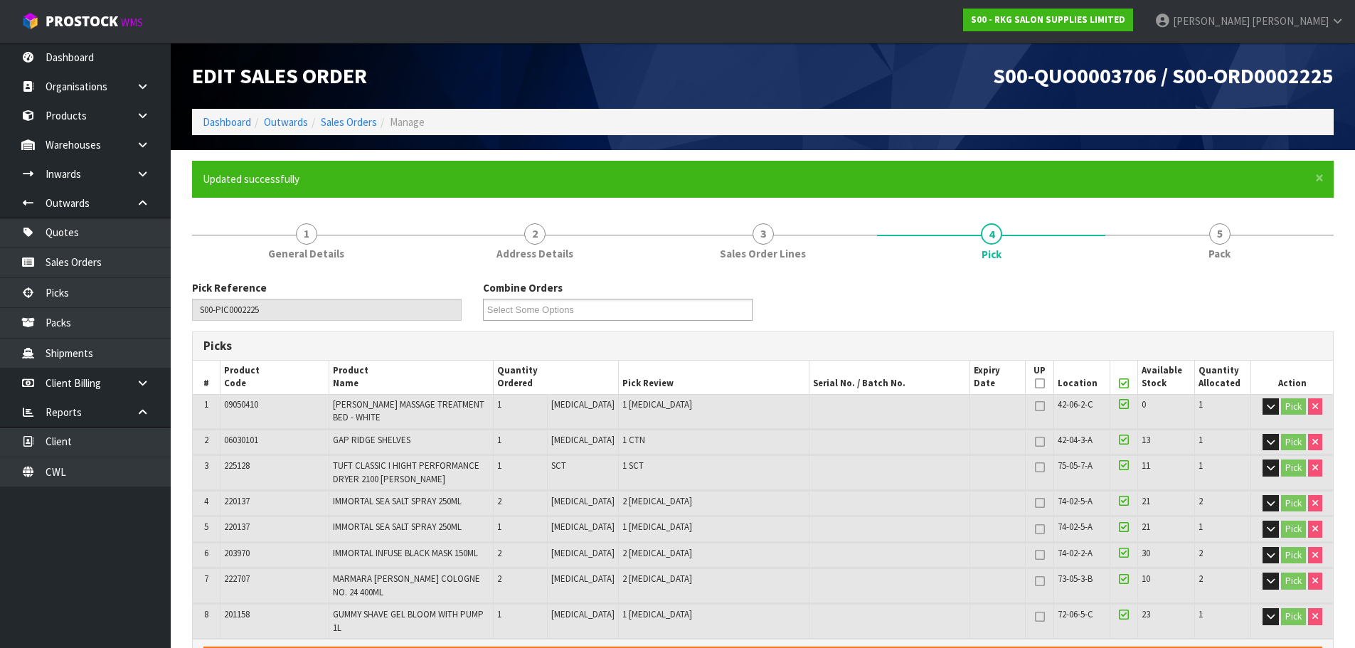
type input "2025-10-06T13:04:10"
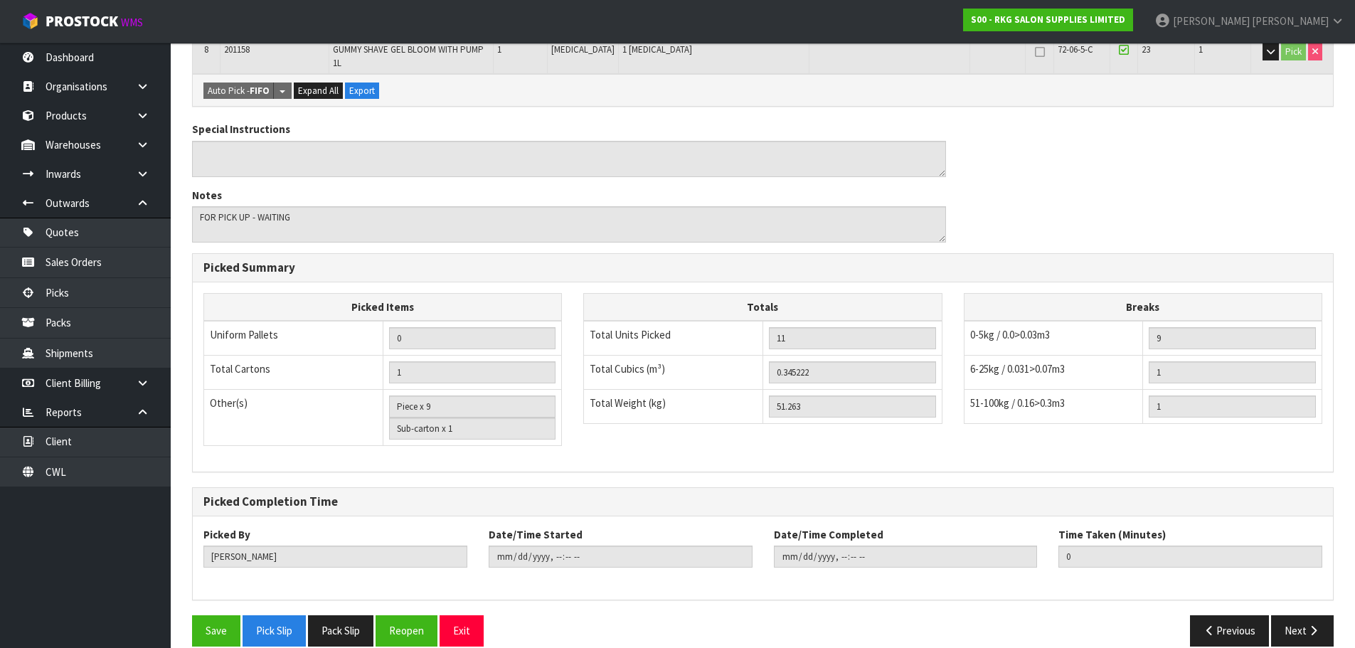
scroll to position [575, 0]
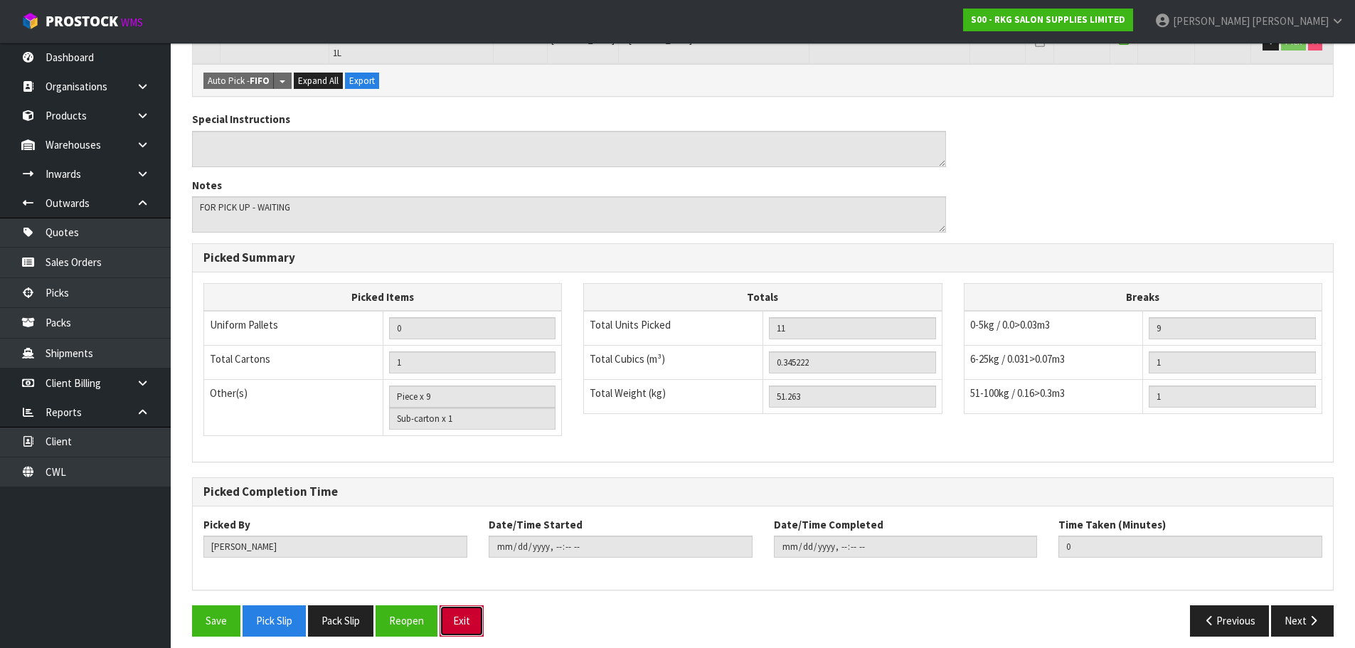
click at [458, 613] on button "Exit" at bounding box center [462, 620] width 44 height 31
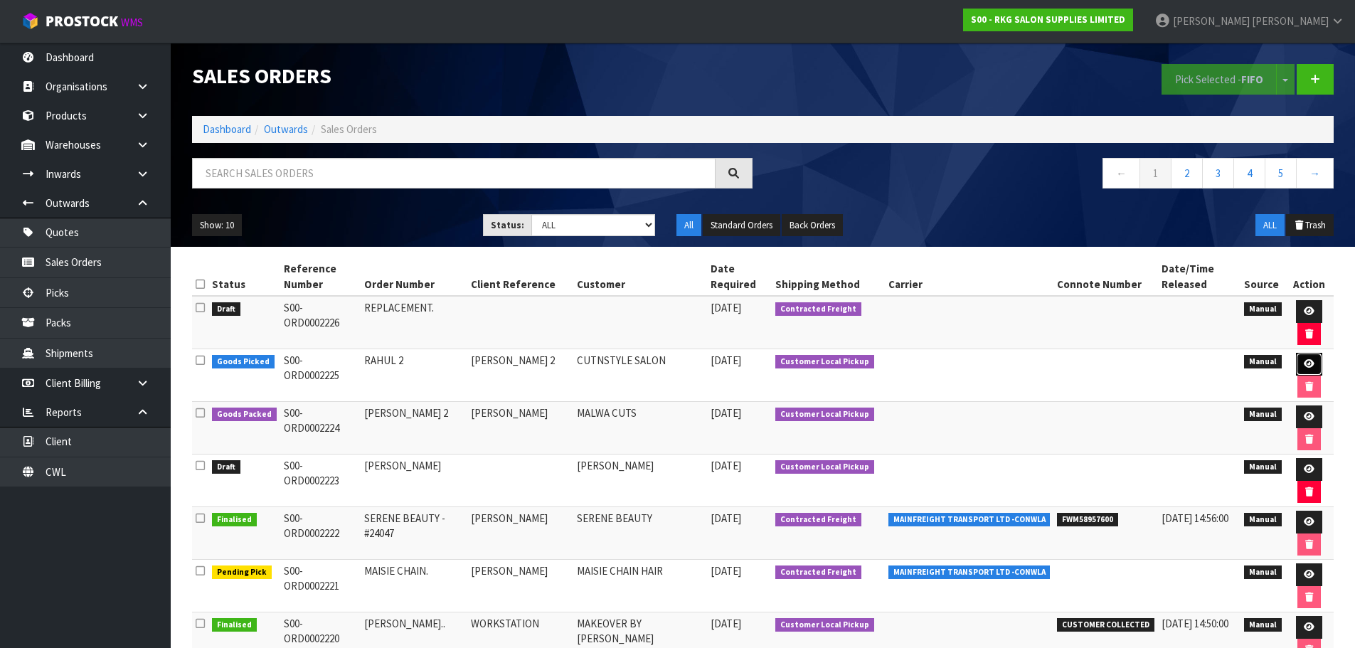
click at [1305, 365] on icon at bounding box center [1309, 363] width 11 height 9
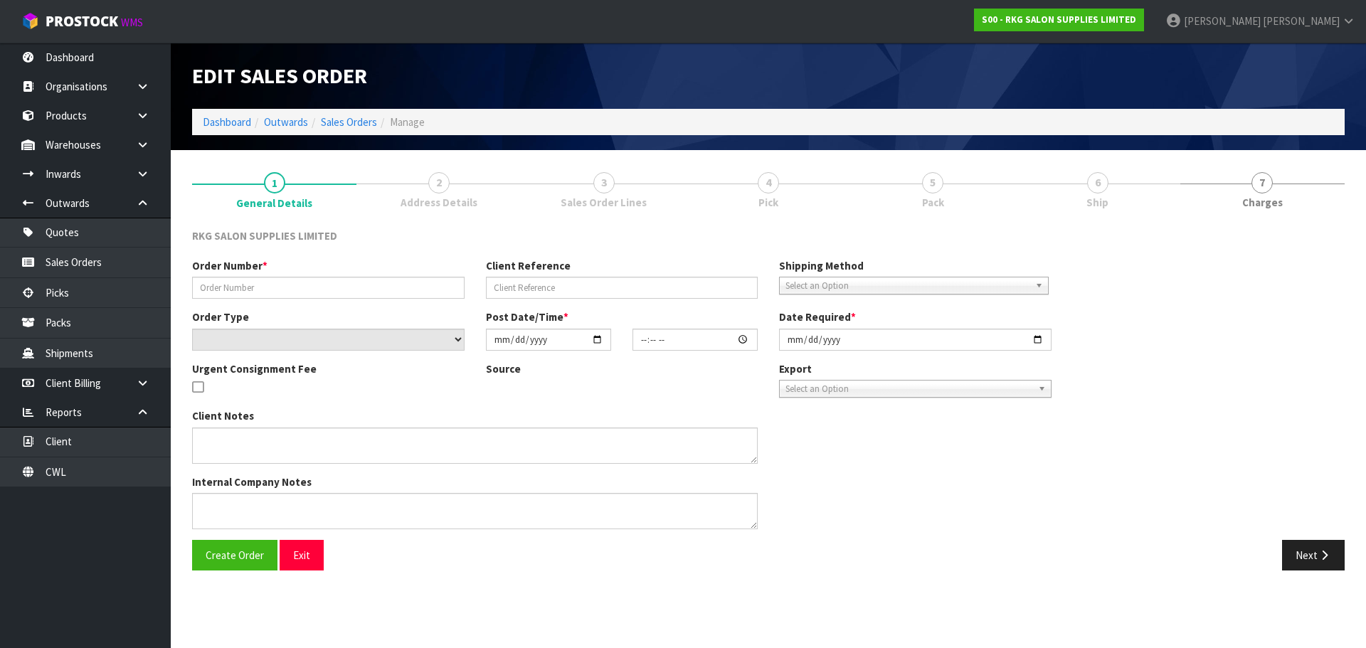
type input "RAHUL 2"
type input "[PERSON_NAME] 2"
select select "number:0"
type input "[DATE]"
type input "00:00:00.000"
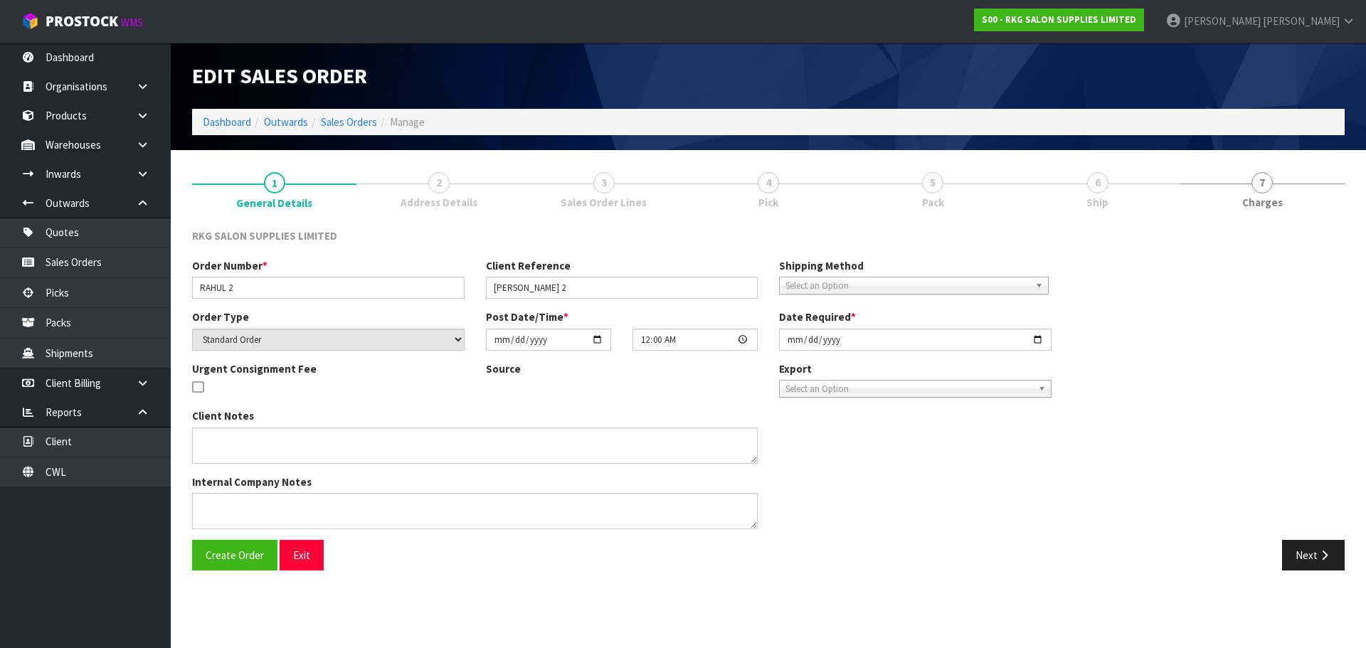
type input "[DATE]"
type textarea "FOR PICK UP - WAITING"
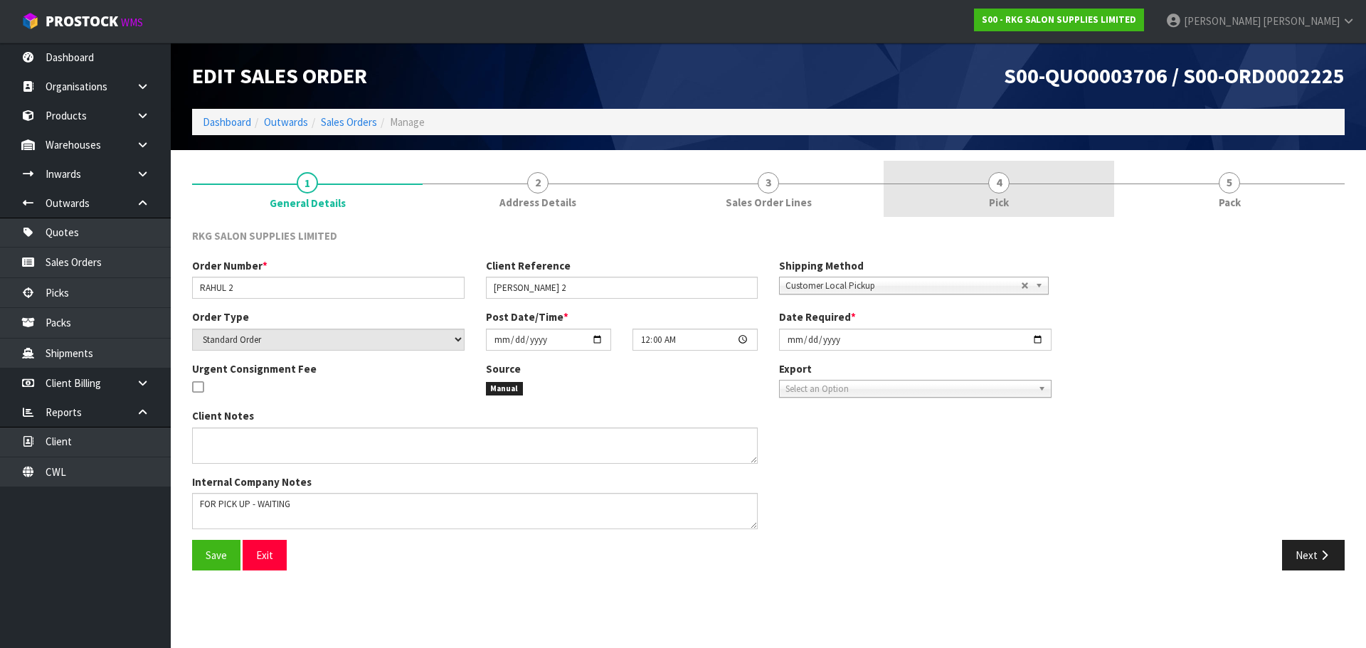
click at [997, 186] on span "4" at bounding box center [998, 182] width 21 height 21
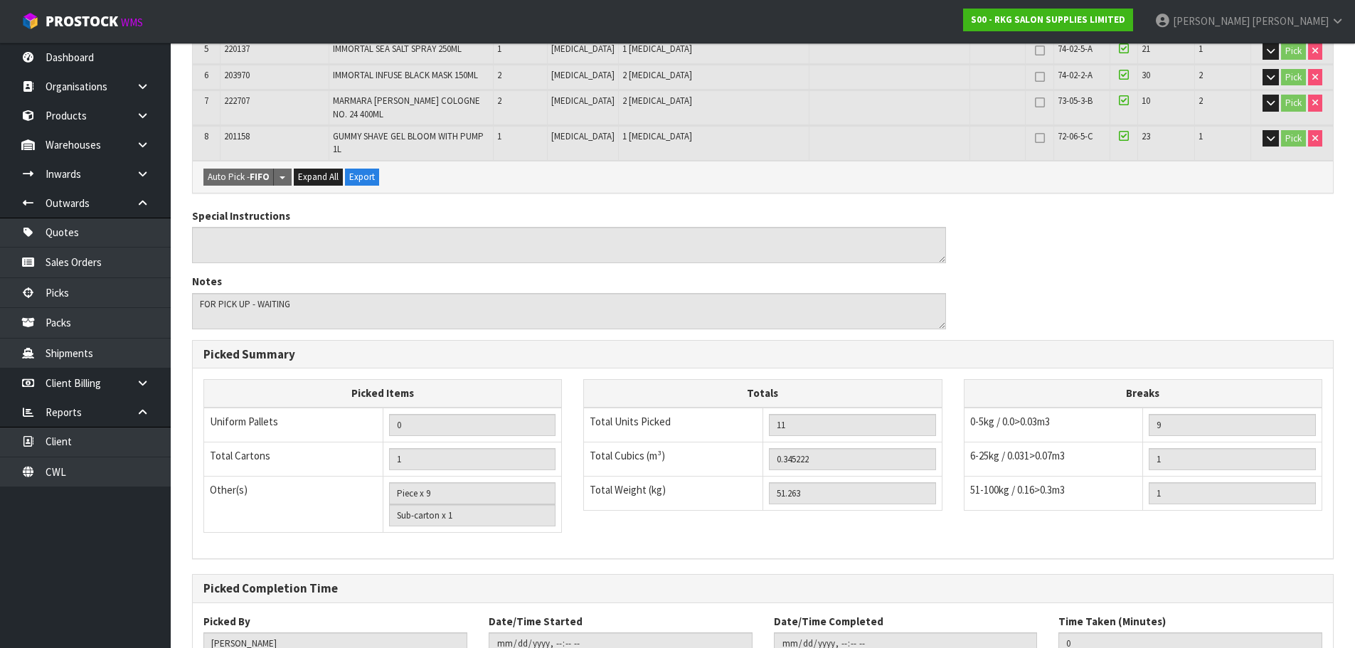
scroll to position [524, 0]
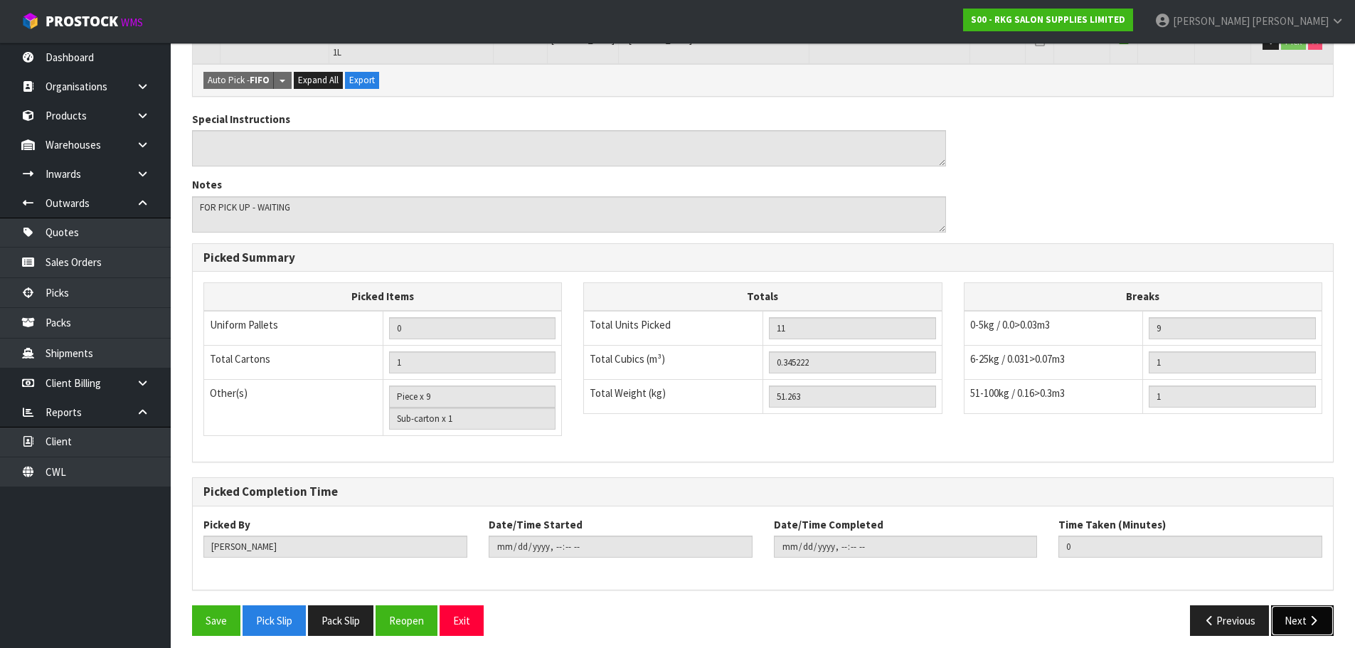
click at [1290, 609] on button "Next" at bounding box center [1302, 620] width 63 height 31
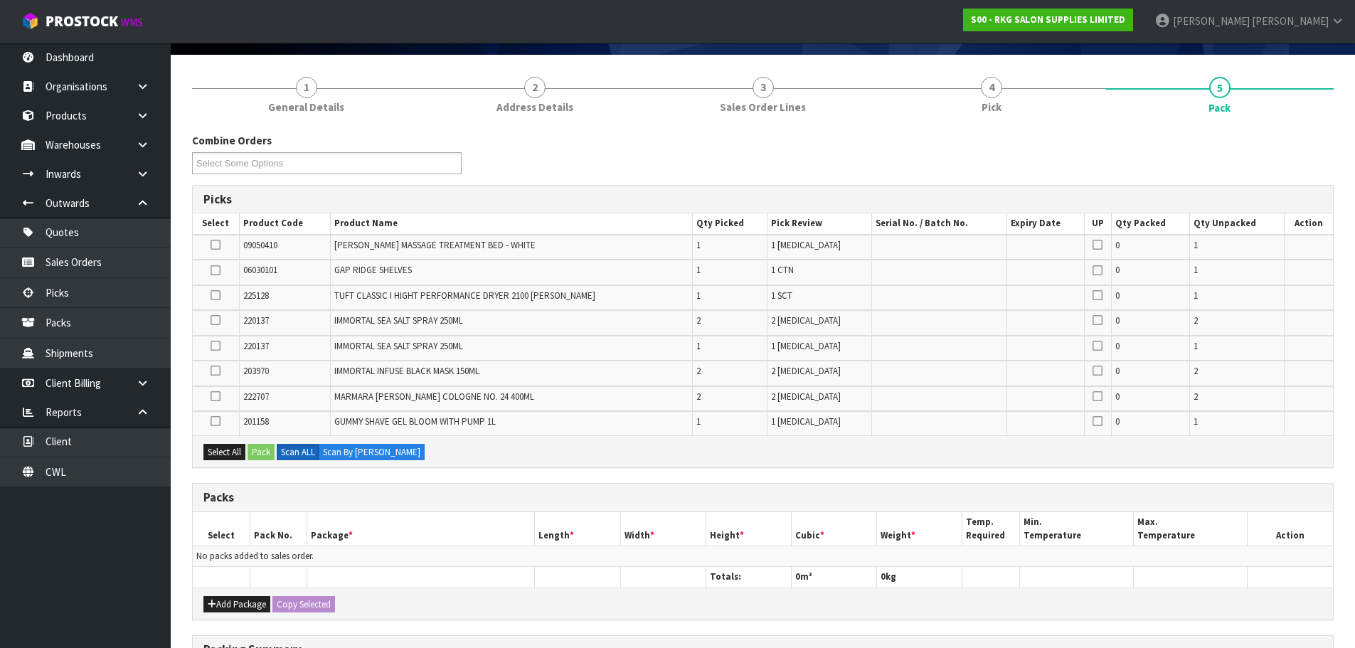
scroll to position [71, 0]
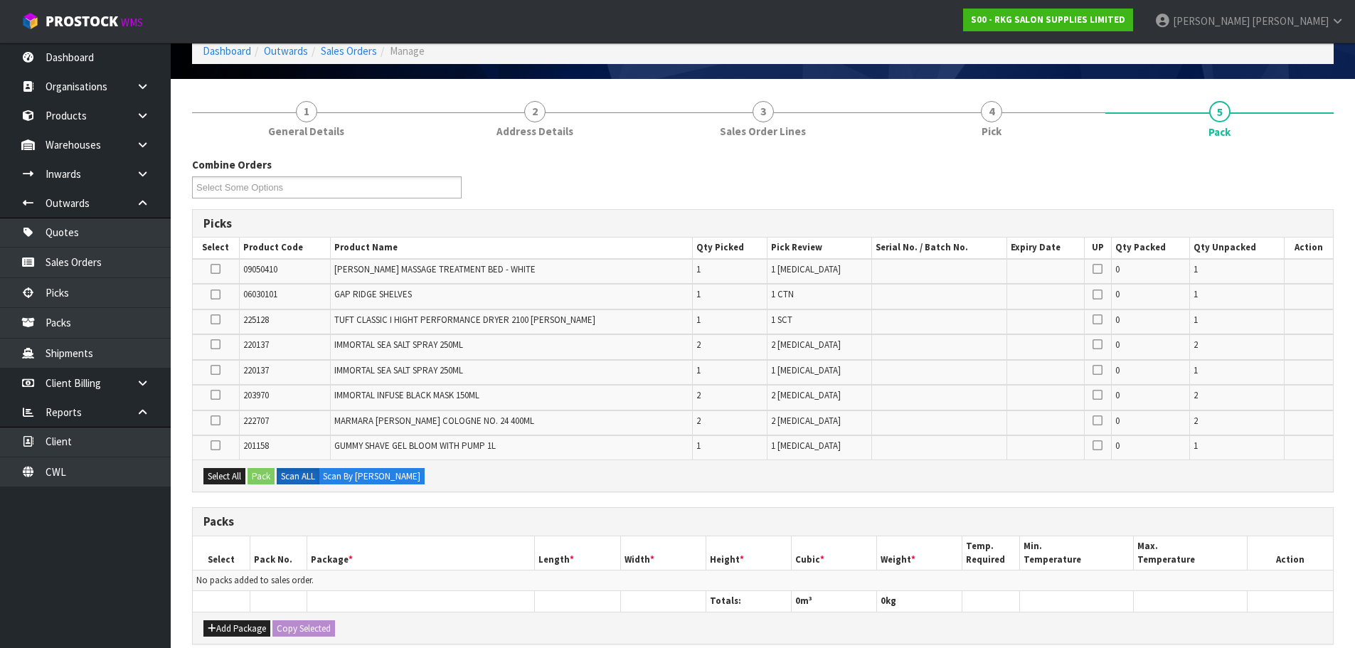
click at [215, 269] on icon at bounding box center [216, 269] width 10 height 1
click at [0, 0] on input "checkbox" at bounding box center [0, 0] width 0 height 0
click at [264, 477] on button "Pack" at bounding box center [261, 476] width 27 height 17
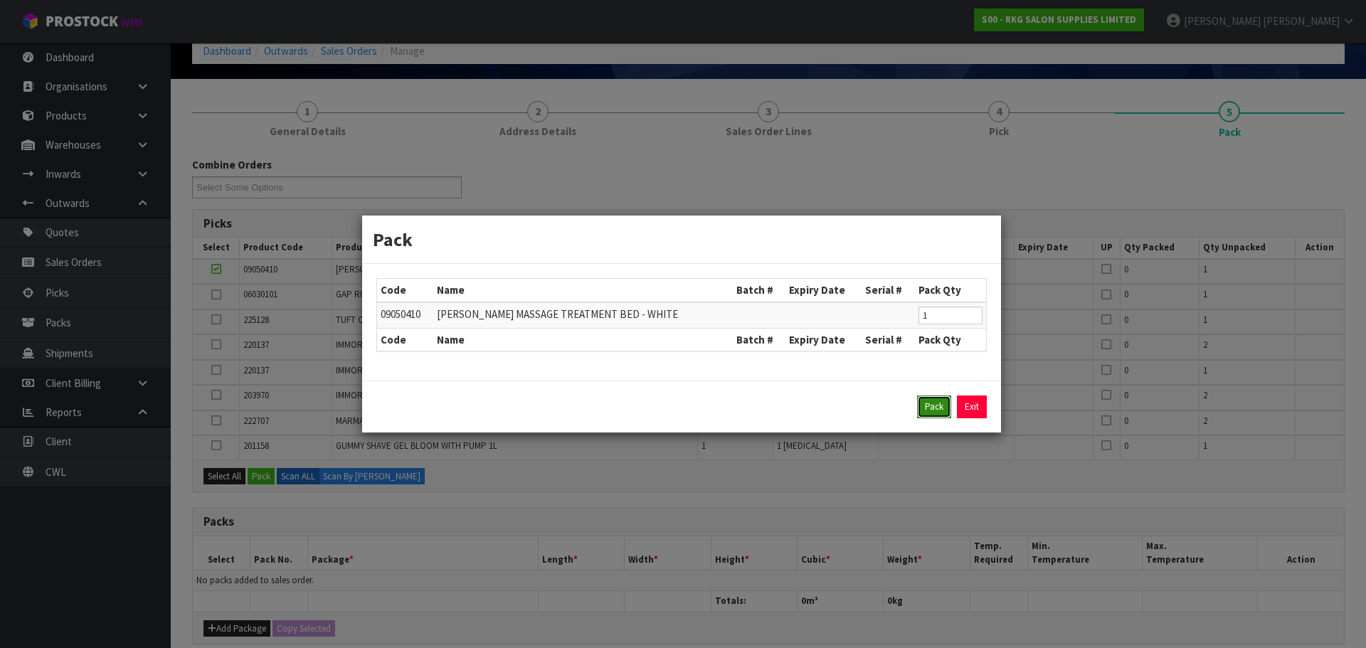
click at [936, 399] on button "Pack" at bounding box center [934, 407] width 34 height 23
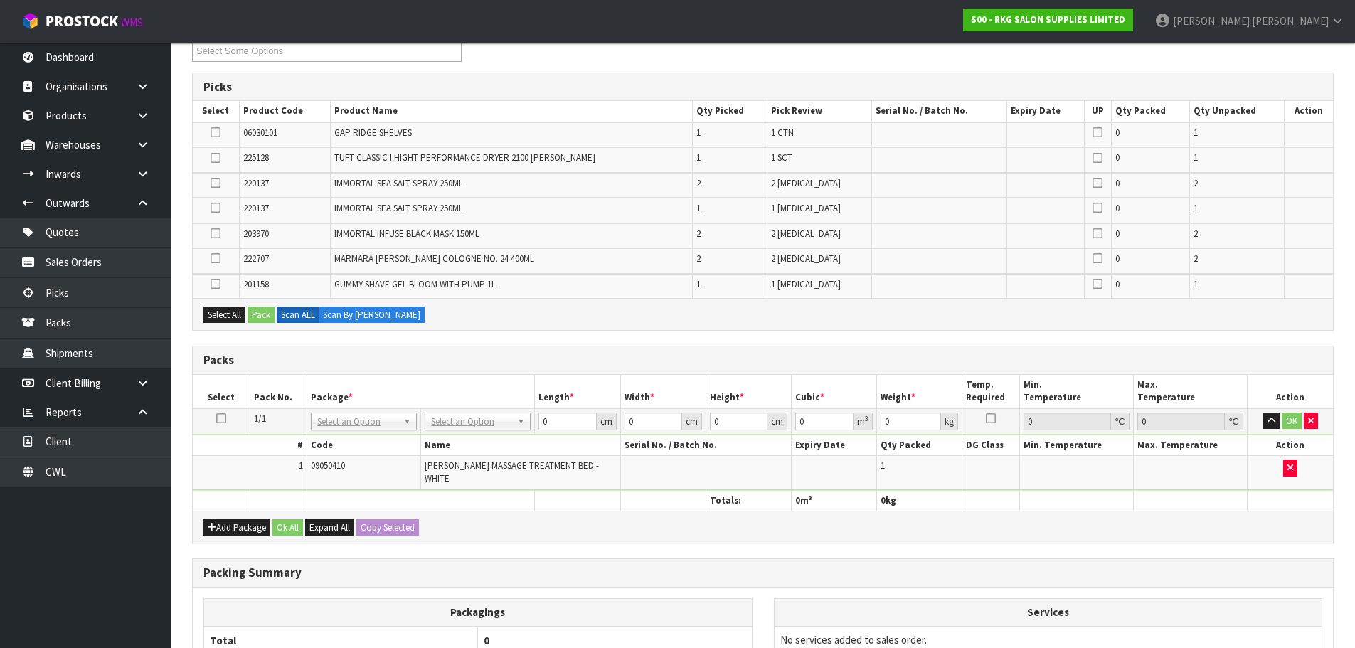
scroll to position [213, 0]
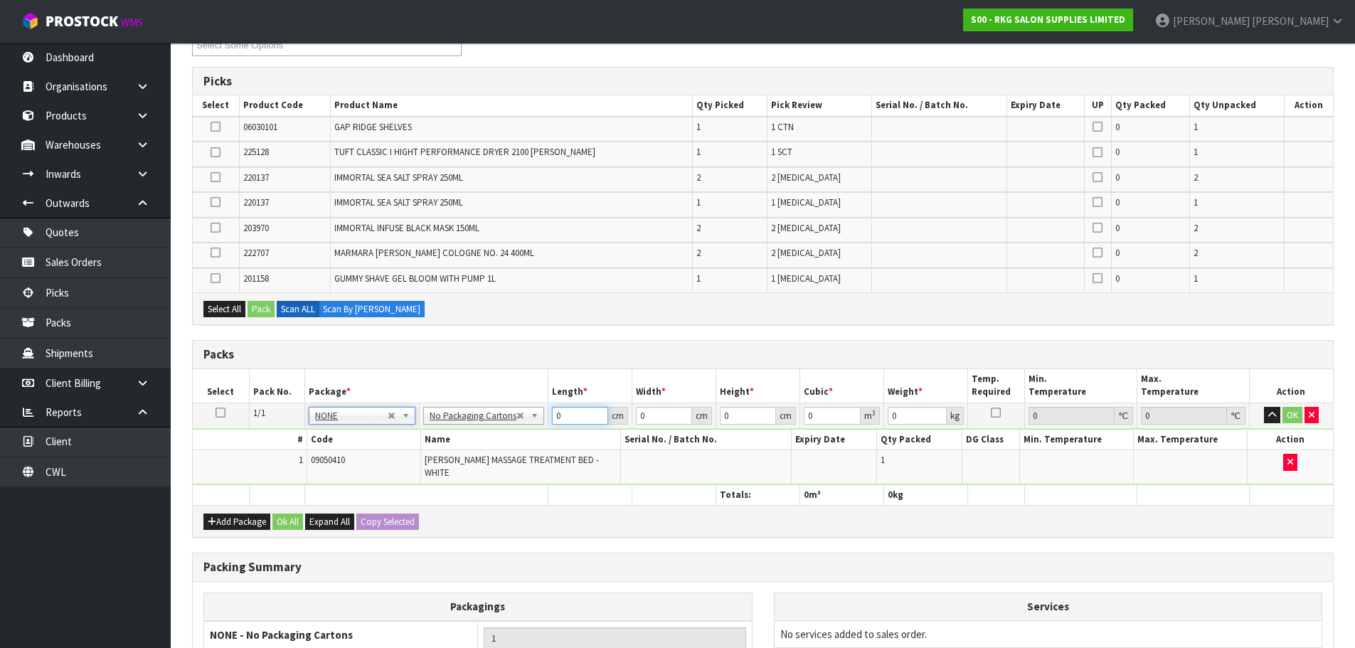
drag, startPoint x: 564, startPoint y: 413, endPoint x: 544, endPoint y: 415, distance: 20.1
click at [544, 415] on tr "1/1 NONE 007-001 007-002 007-004 007-009 007-013 007-014 007-015 007-017 007-01…" at bounding box center [763, 416] width 1140 height 26
type input "192"
drag, startPoint x: 647, startPoint y: 416, endPoint x: 635, endPoint y: 417, distance: 12.8
click at [636, 417] on input "0" at bounding box center [664, 416] width 56 height 18
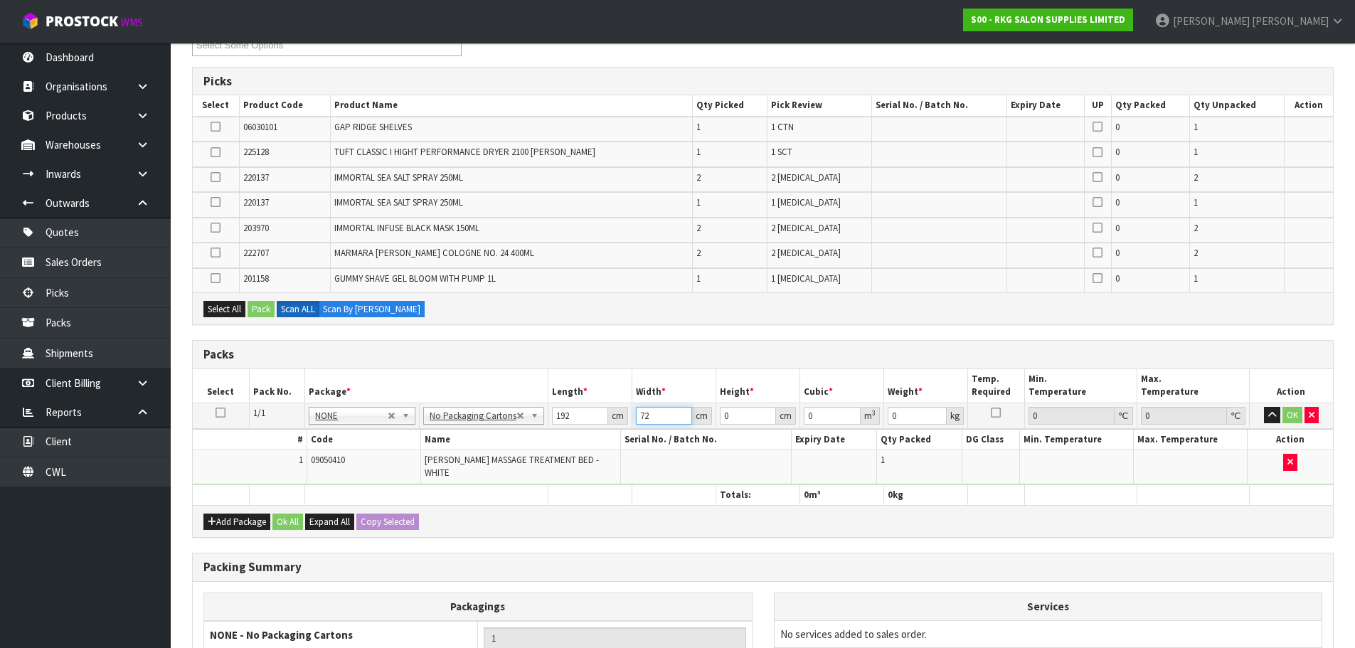
type input "72"
drag, startPoint x: 731, startPoint y: 415, endPoint x: 719, endPoint y: 415, distance: 12.1
click at [720, 415] on input "0" at bounding box center [748, 416] width 56 height 18
type input "2"
type input "0.027648"
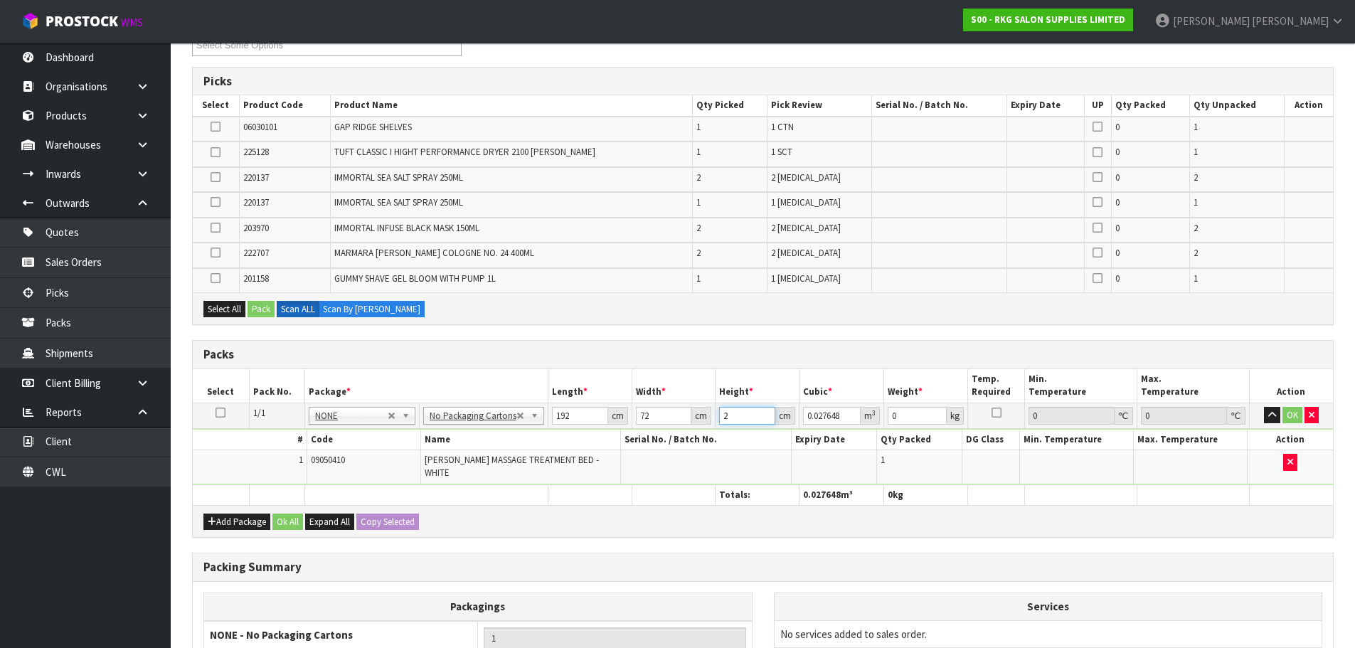
type input "20"
type input "0.27648"
type input "20"
drag, startPoint x: 906, startPoint y: 416, endPoint x: 890, endPoint y: 417, distance: 15.7
click at [890, 417] on input "0" at bounding box center [917, 416] width 59 height 18
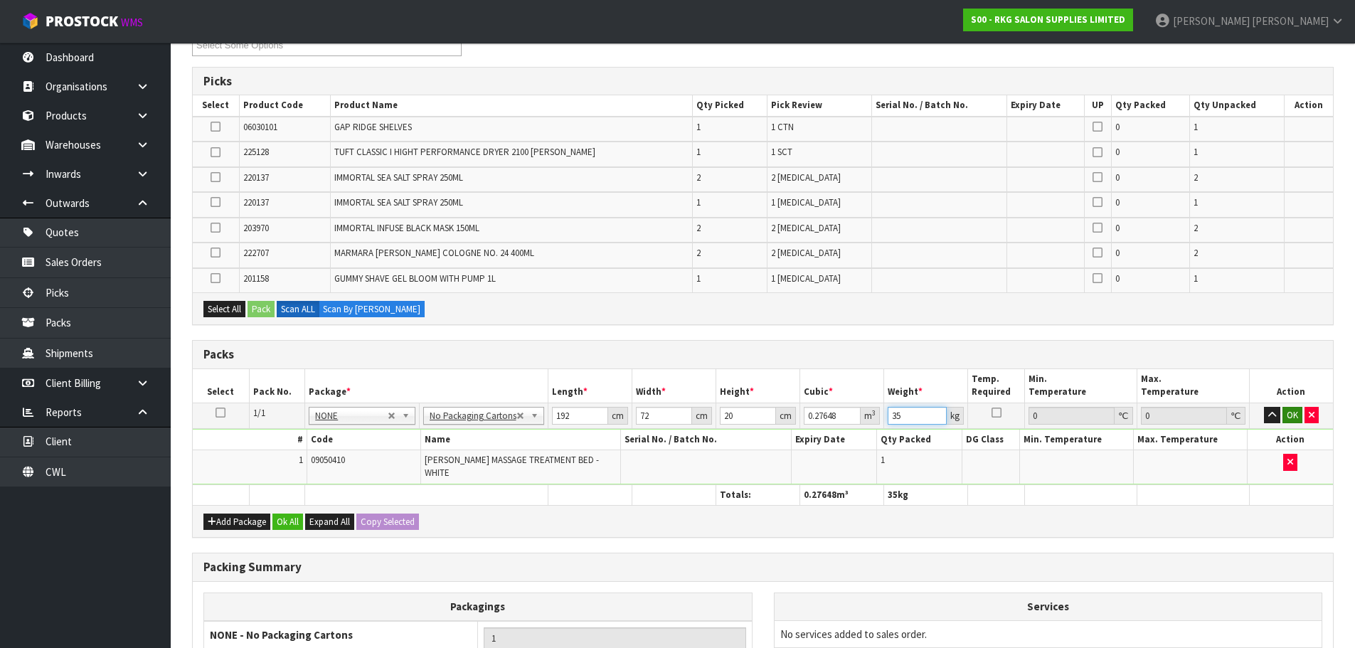
type input "35"
click at [1295, 415] on button "OK" at bounding box center [1293, 415] width 20 height 17
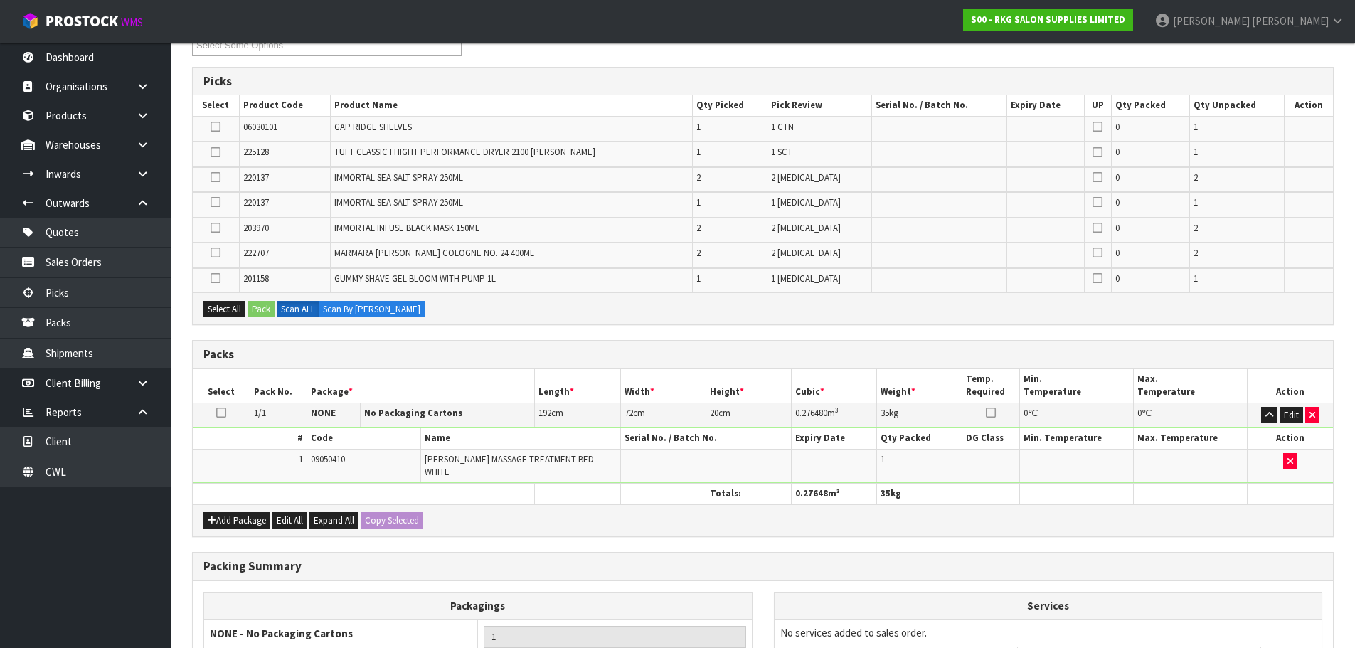
click at [221, 127] on icon at bounding box center [216, 127] width 10 height 1
click at [0, 0] on input "checkbox" at bounding box center [0, 0] width 0 height 0
click at [259, 306] on button "Pack" at bounding box center [261, 309] width 27 height 17
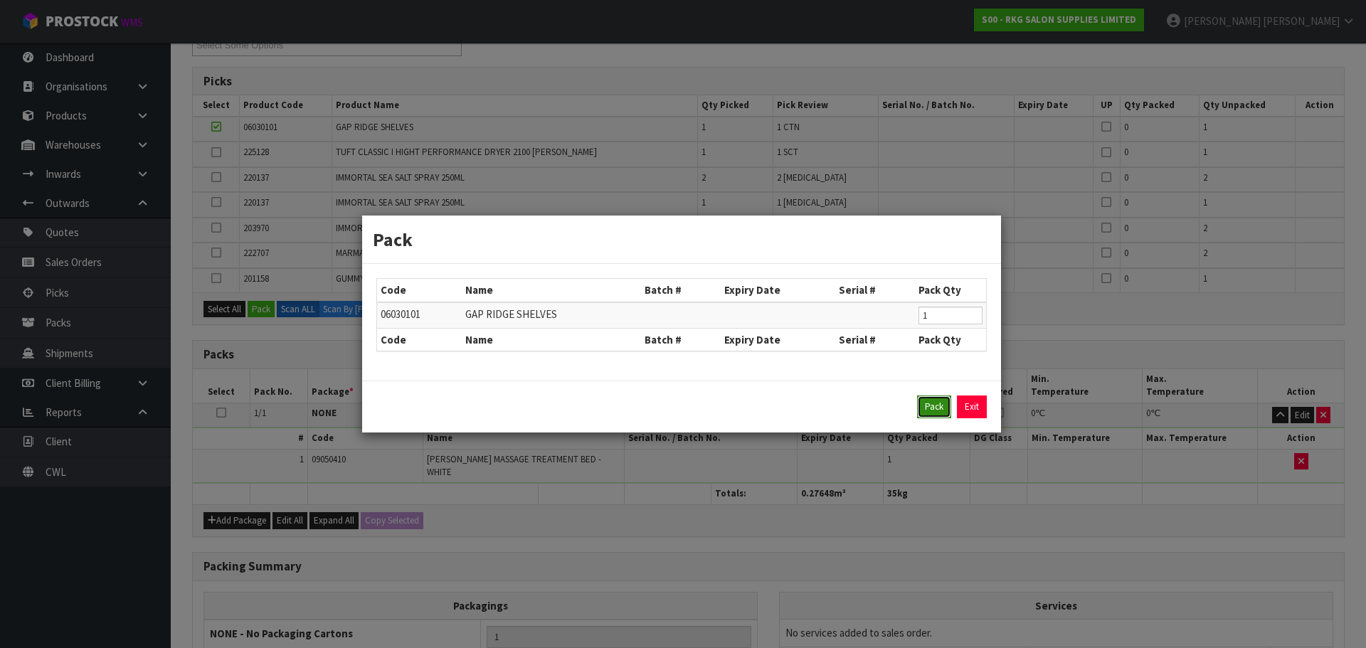
click at [928, 404] on button "Pack" at bounding box center [934, 407] width 34 height 23
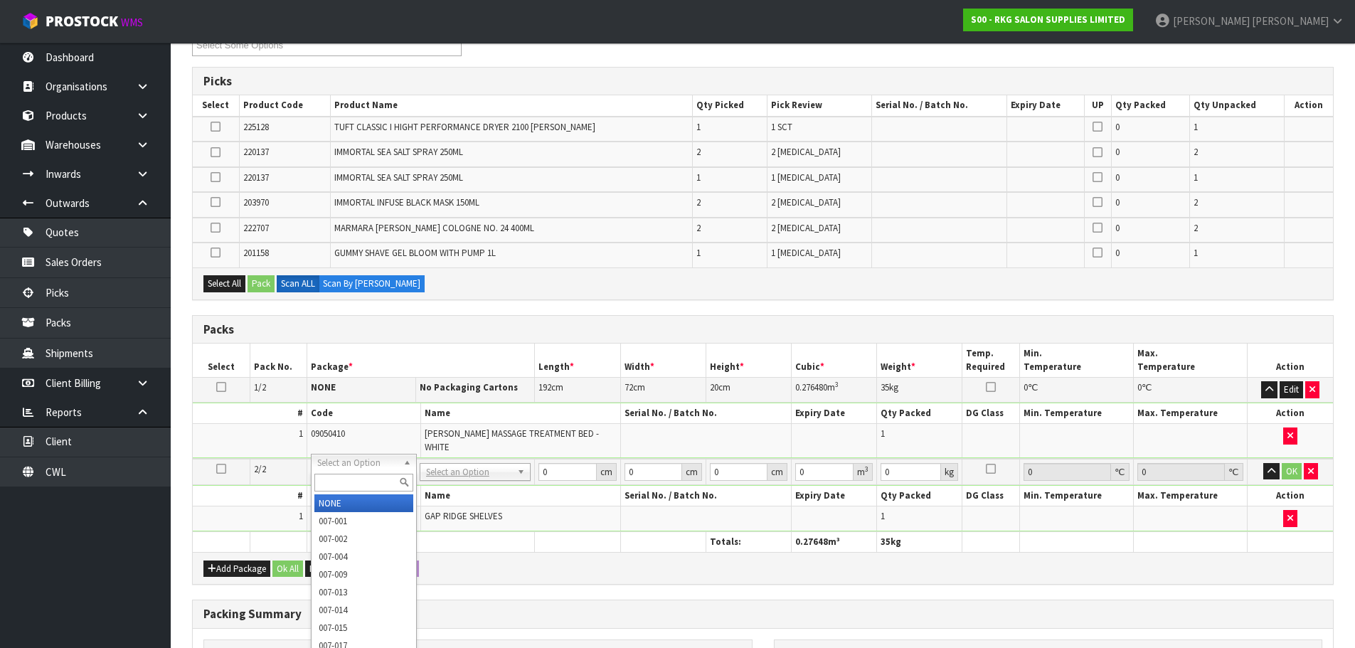
type input "2"
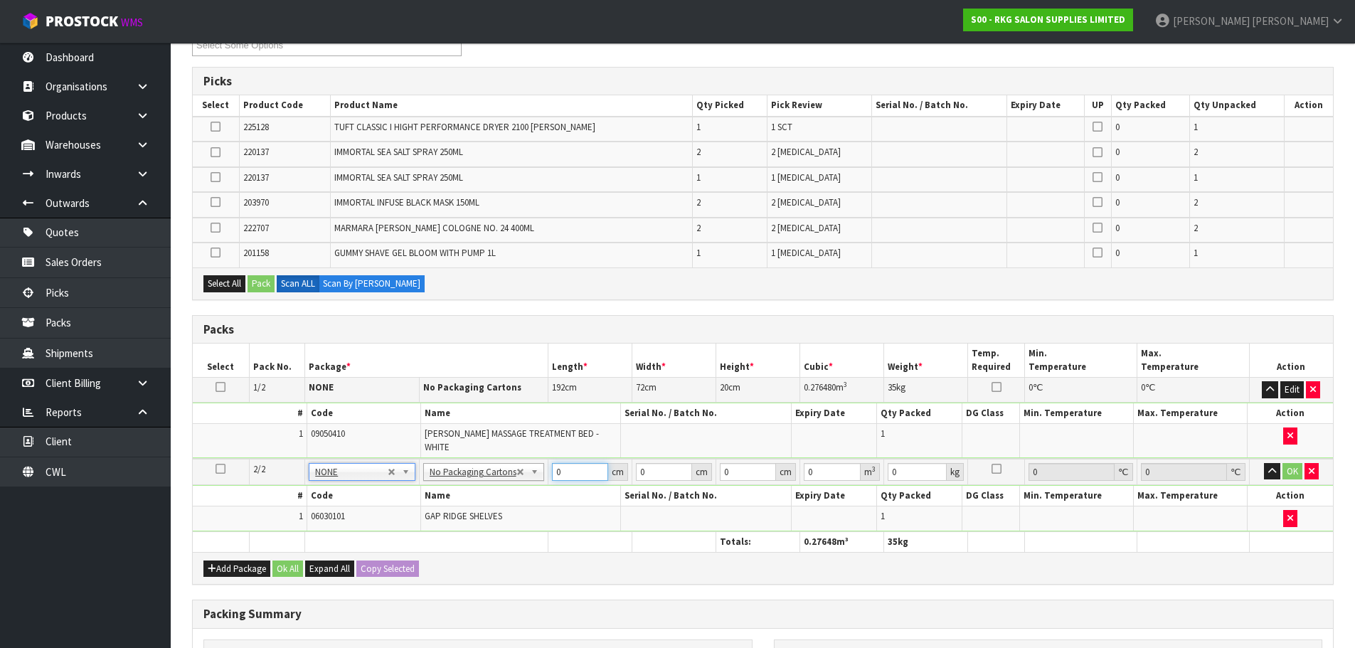
drag, startPoint x: 578, startPoint y: 457, endPoint x: 548, endPoint y: 464, distance: 31.3
click at [548, 464] on td "0 cm" at bounding box center [590, 472] width 84 height 26
type input "127"
drag, startPoint x: 654, startPoint y: 462, endPoint x: 639, endPoint y: 462, distance: 15.7
click at [639, 463] on input "0" at bounding box center [664, 472] width 56 height 18
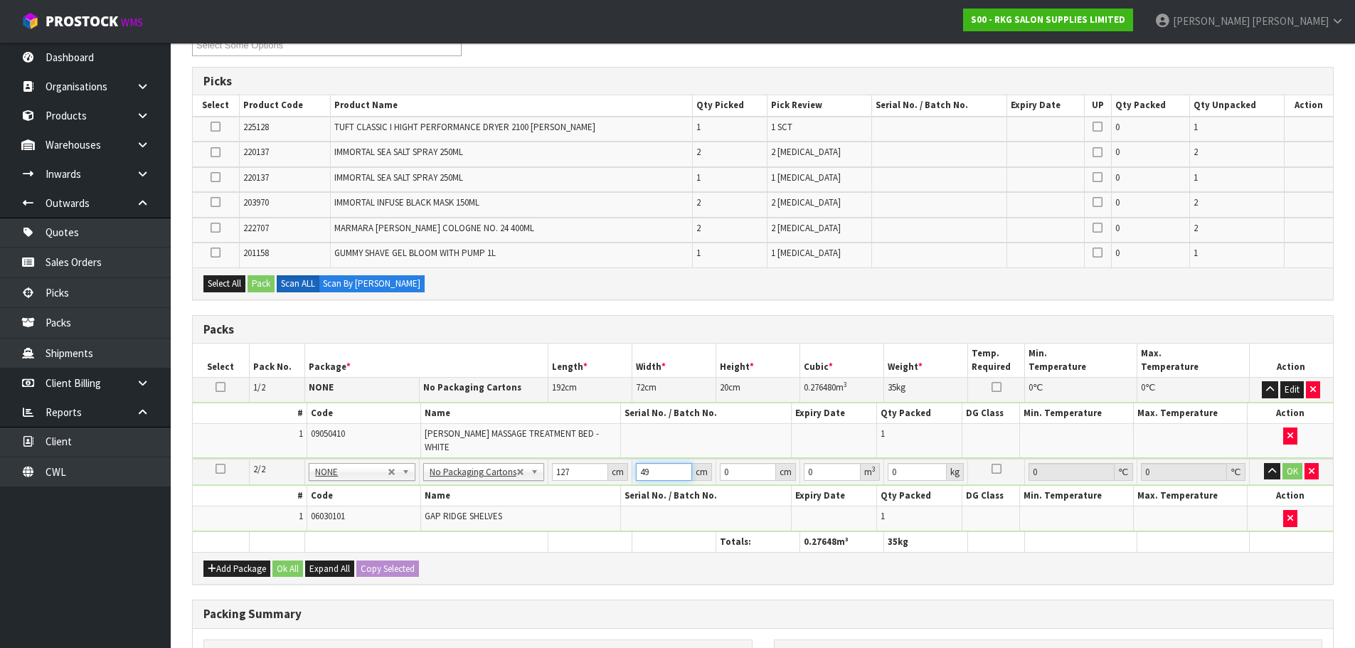
type input "49"
drag, startPoint x: 810, startPoint y: 456, endPoint x: 797, endPoint y: 460, distance: 13.3
click at [797, 460] on tr "2/2 NONE 007-001 007-002 007-004 007-009 007-013 007-014 007-015 007-017 007-01…" at bounding box center [763, 472] width 1140 height 26
drag, startPoint x: 821, startPoint y: 461, endPoint x: 800, endPoint y: 461, distance: 21.3
click at [800, 461] on td "12 m 3" at bounding box center [842, 472] width 85 height 26
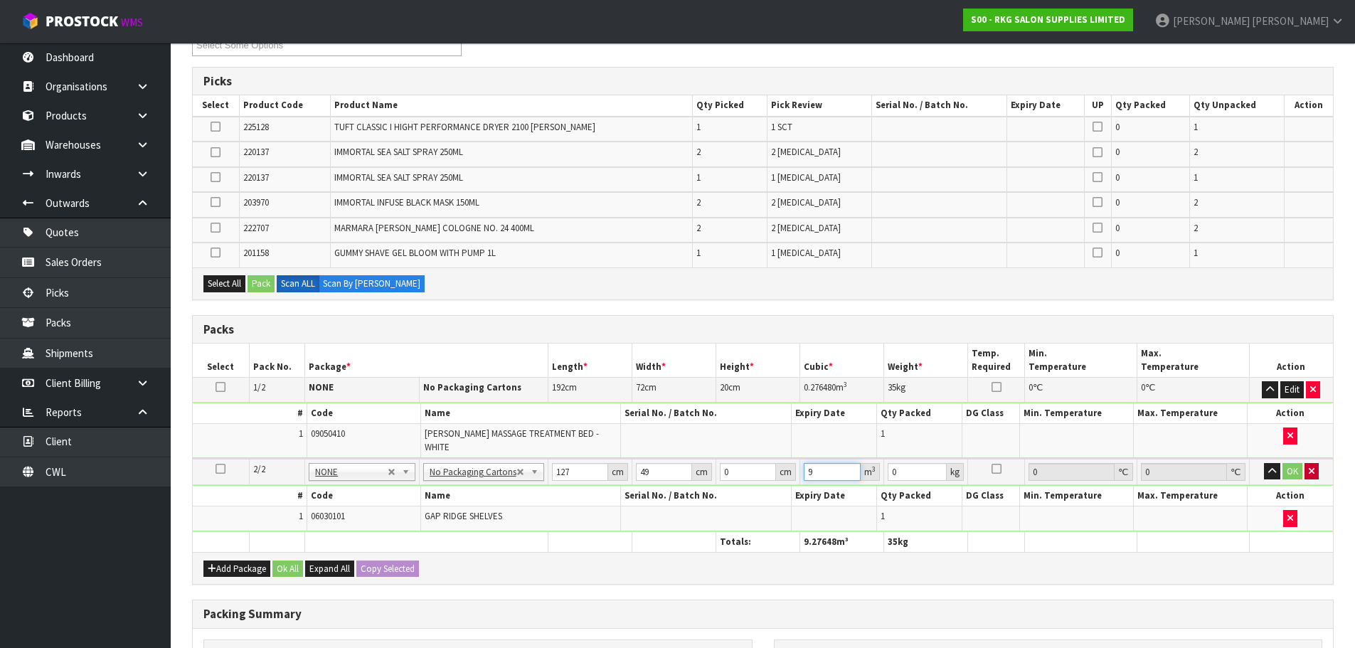
type input "9"
click at [1311, 467] on icon "button" at bounding box center [1312, 471] width 6 height 9
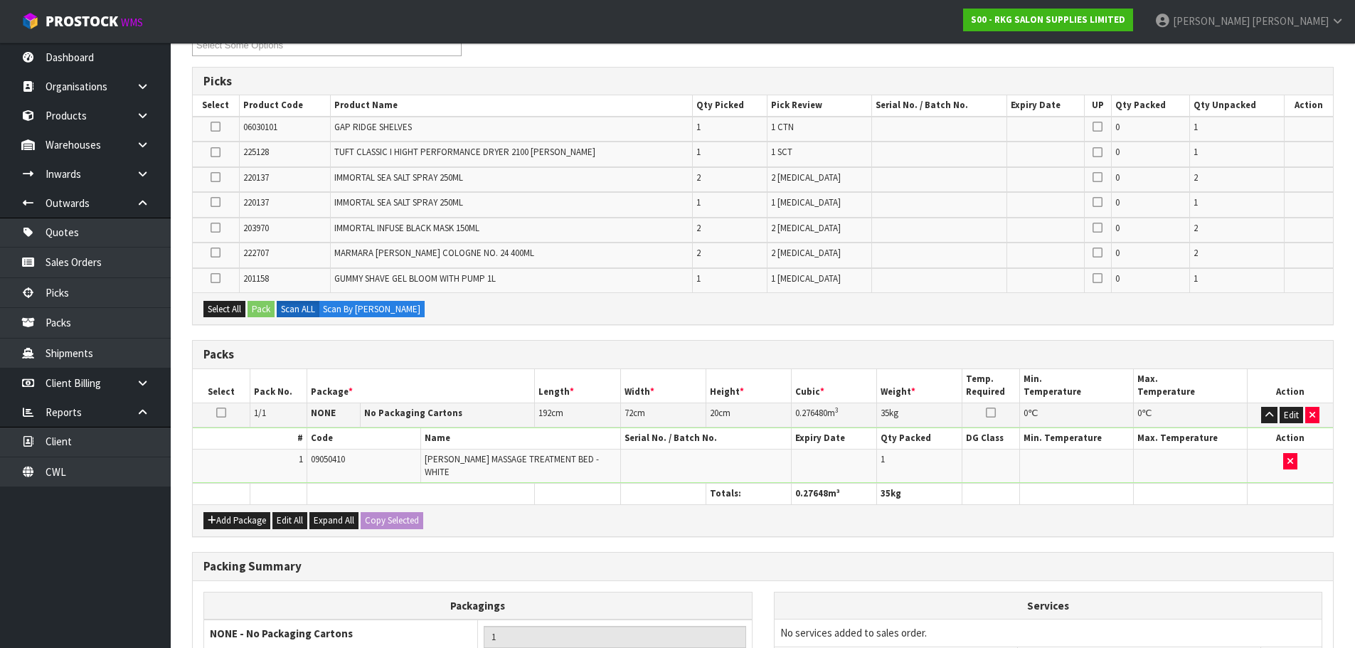
click at [216, 127] on icon at bounding box center [216, 127] width 10 height 1
click at [0, 0] on input "checkbox" at bounding box center [0, 0] width 0 height 0
click at [261, 309] on button "Pack" at bounding box center [261, 309] width 27 height 17
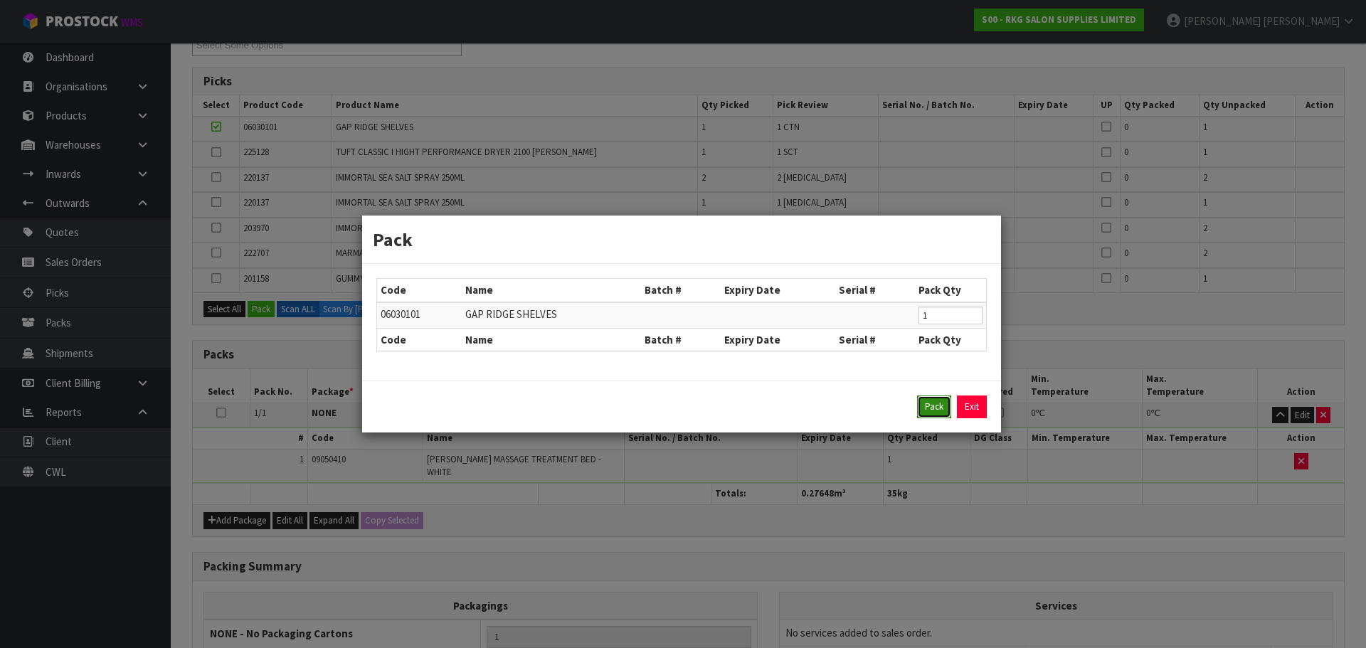
click at [930, 407] on button "Pack" at bounding box center [934, 407] width 34 height 23
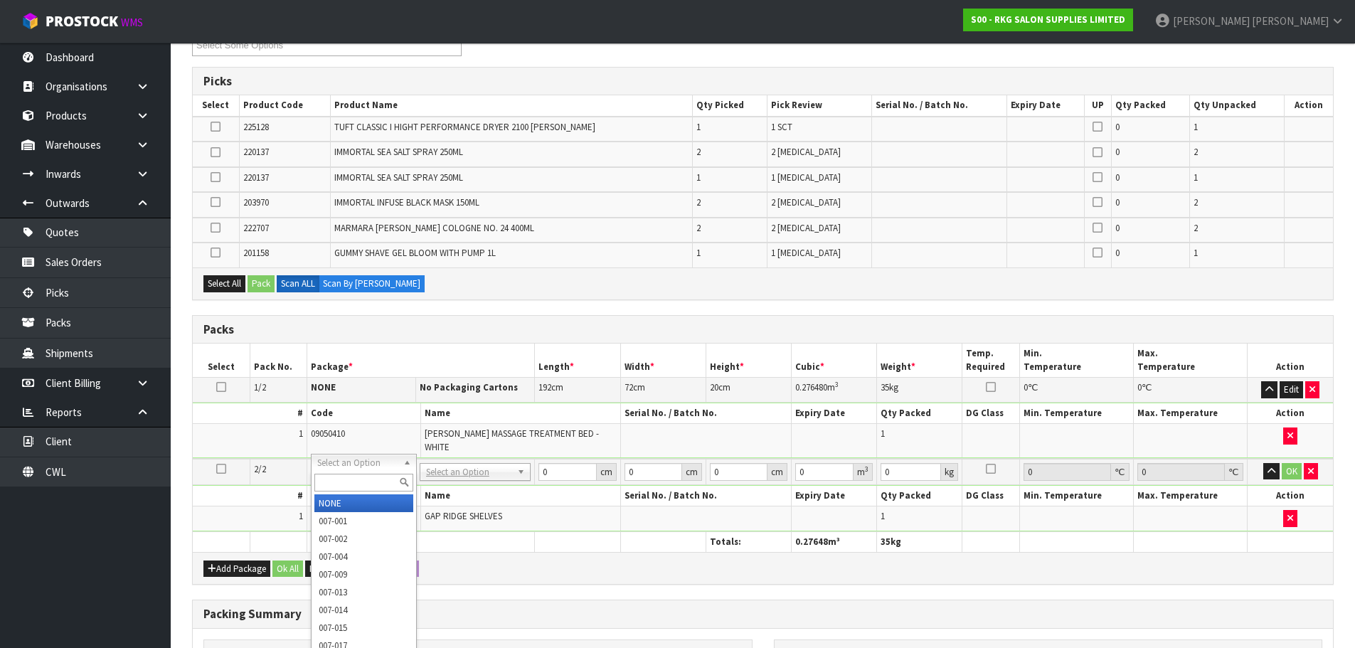
type input "2"
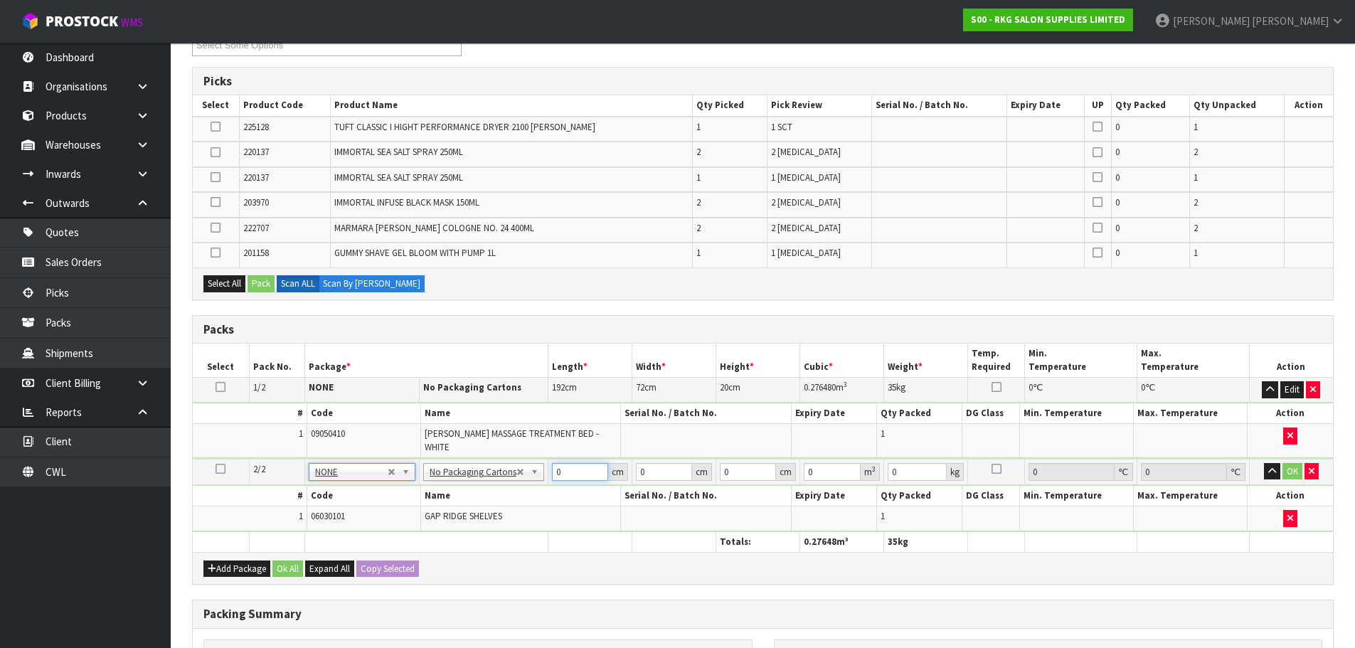
drag, startPoint x: 564, startPoint y: 465, endPoint x: 548, endPoint y: 469, distance: 16.7
click at [548, 469] on td "0 cm" at bounding box center [590, 472] width 84 height 26
type input "127"
type input "49"
type input "9"
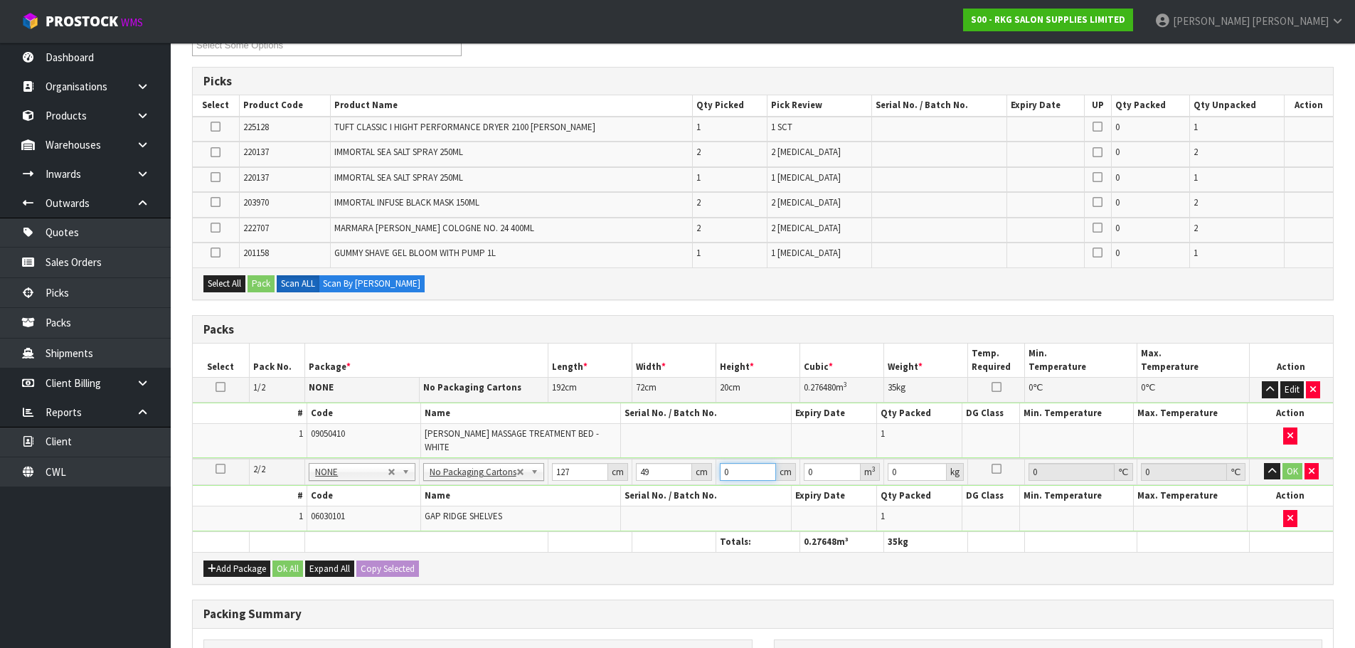
type input "0.056007"
type input "9"
type input "12"
click at [1295, 463] on button "OK" at bounding box center [1293, 471] width 20 height 17
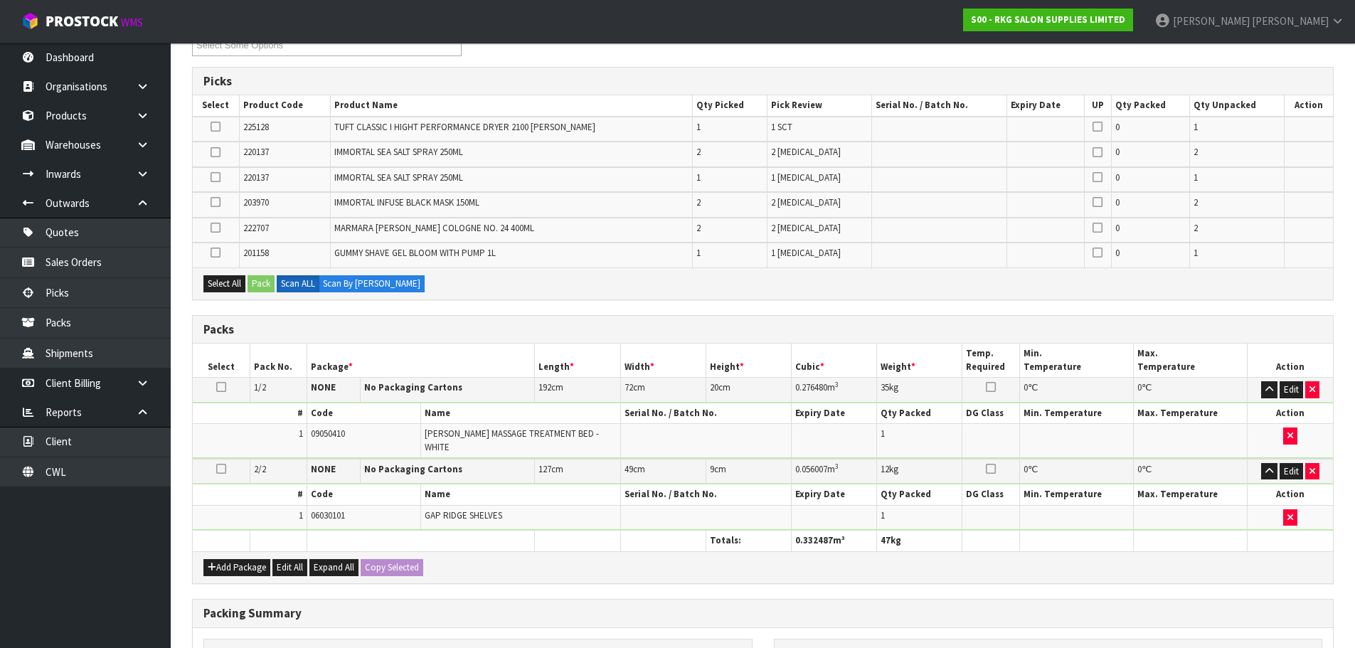
click at [215, 127] on icon at bounding box center [216, 127] width 10 height 1
click at [0, 0] on input "checkbox" at bounding box center [0, 0] width 0 height 0
click at [259, 284] on button "Pack" at bounding box center [261, 283] width 27 height 17
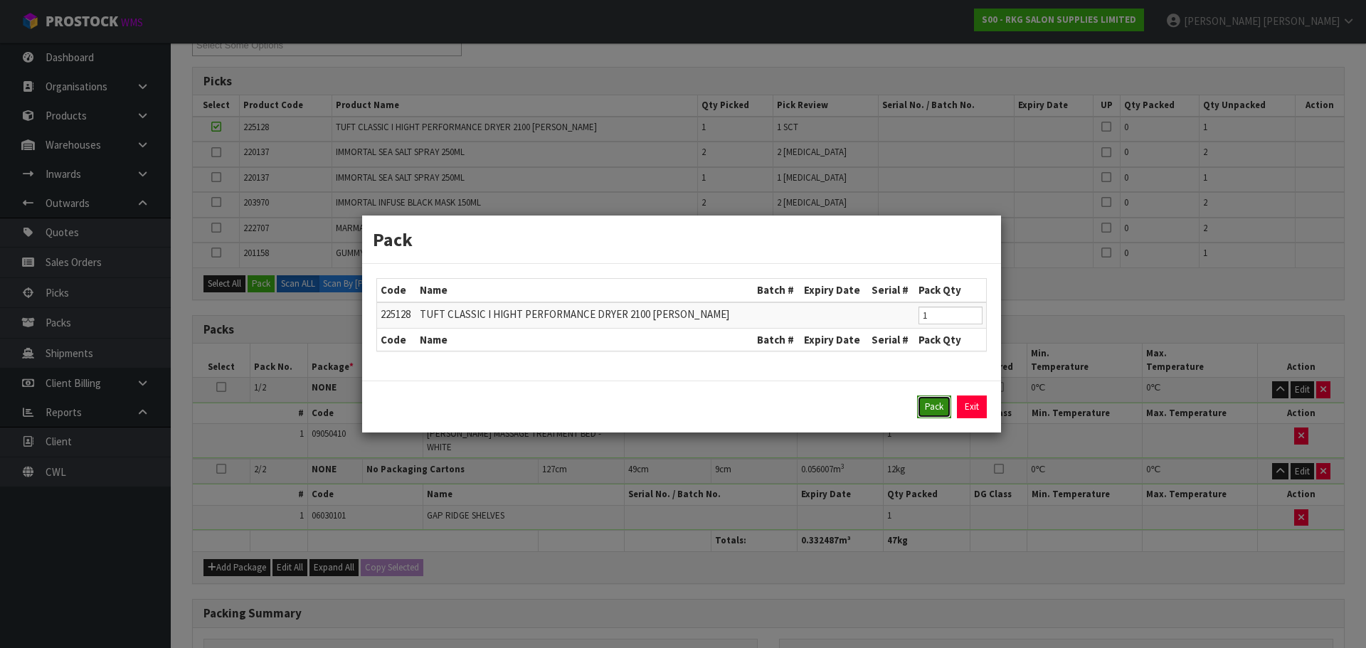
click at [931, 409] on button "Pack" at bounding box center [934, 407] width 34 height 23
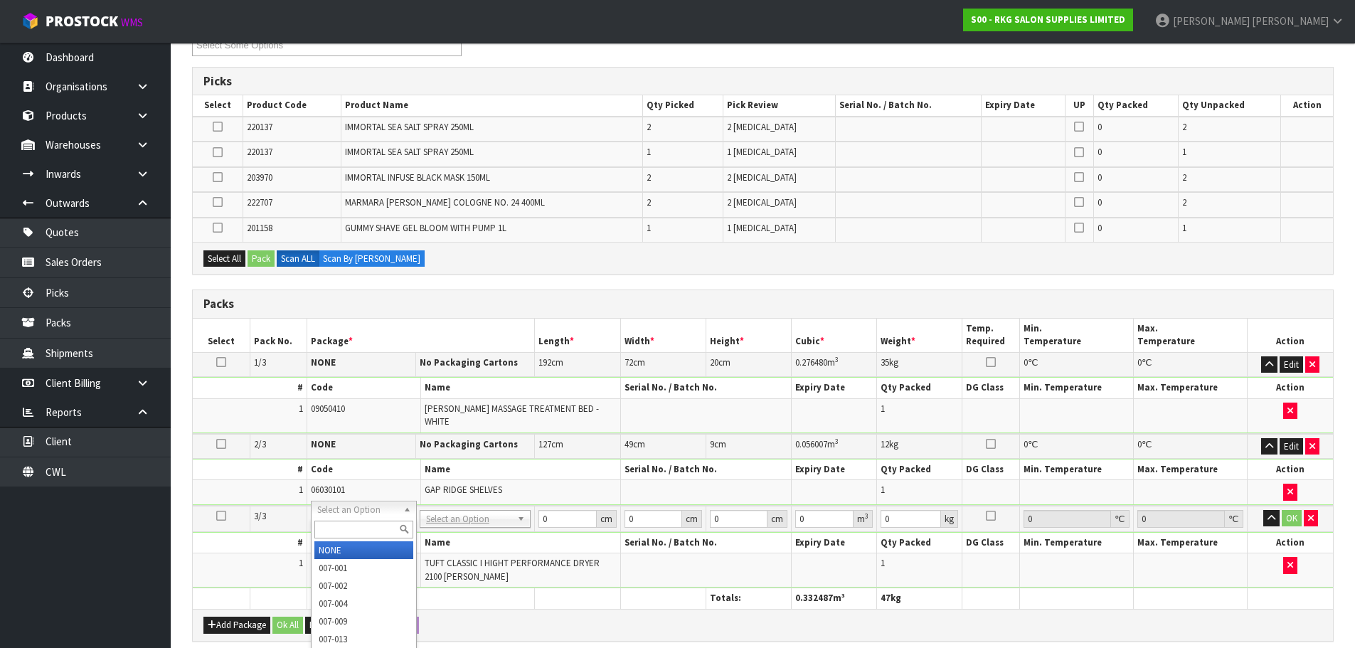
type input "3"
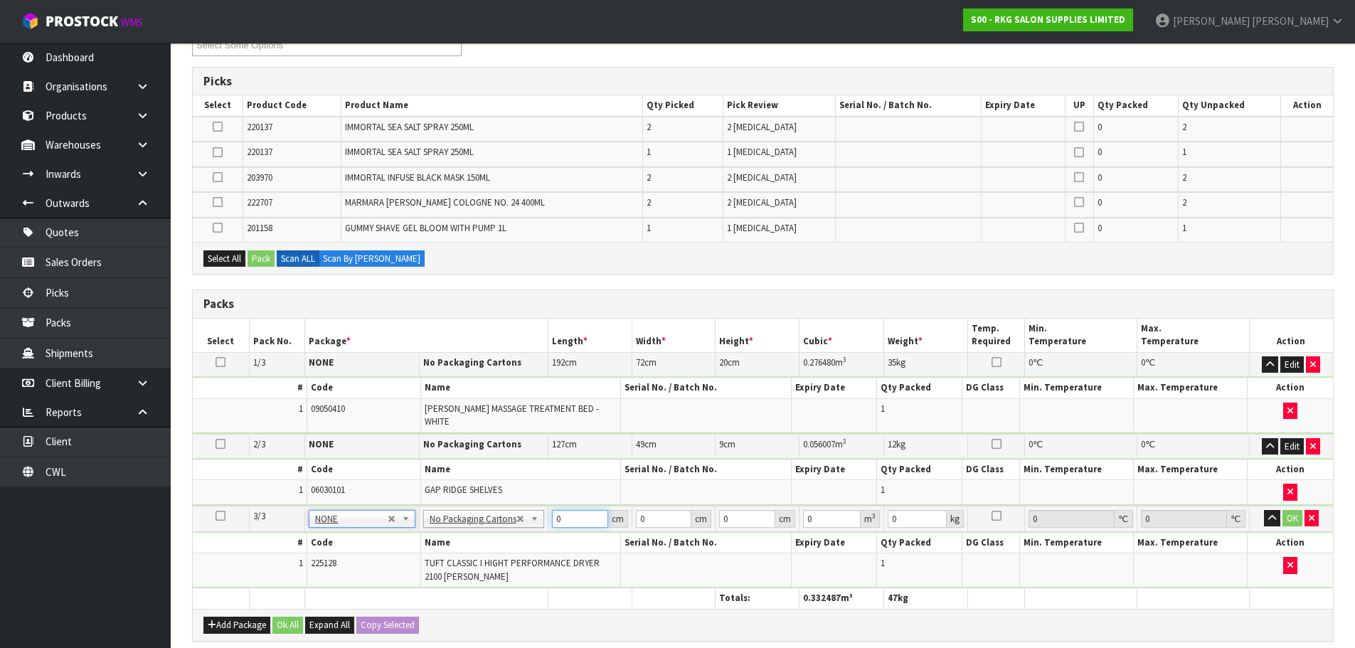
drag, startPoint x: 562, startPoint y: 511, endPoint x: 549, endPoint y: 511, distance: 12.8
click at [552, 511] on input "0" at bounding box center [580, 519] width 56 height 18
type input "30"
type input "10"
type input "2"
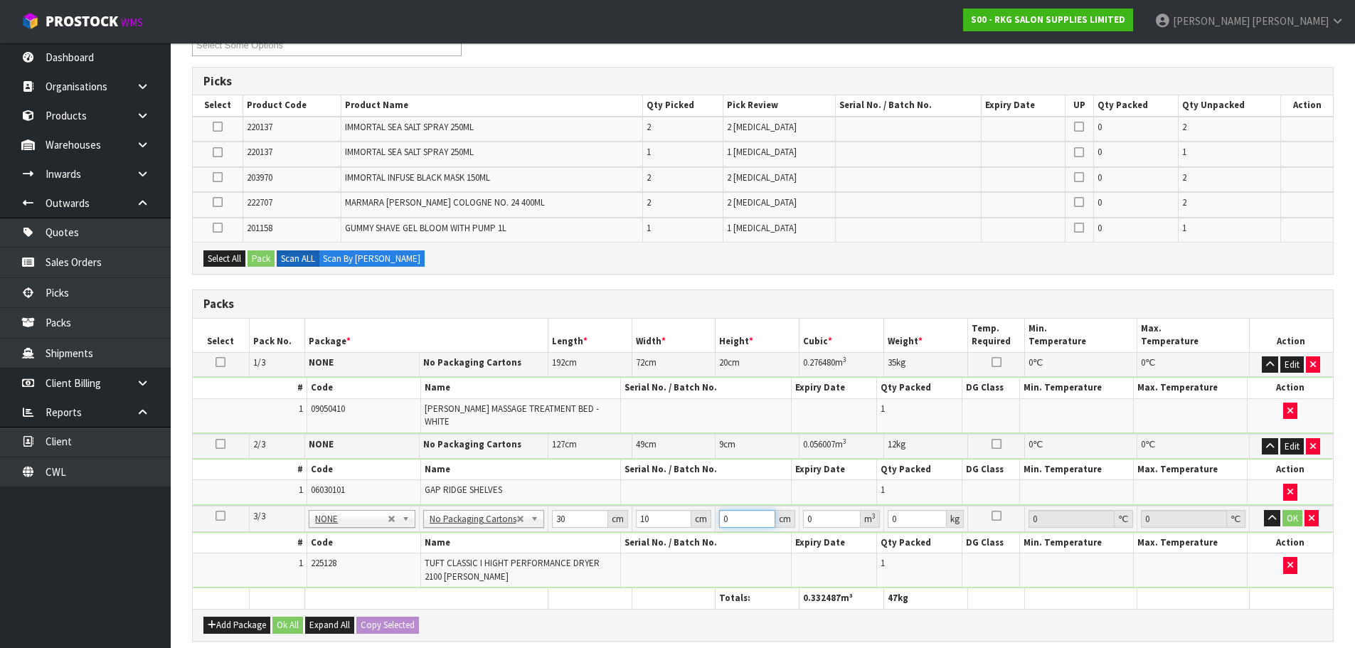
type input "0.0006"
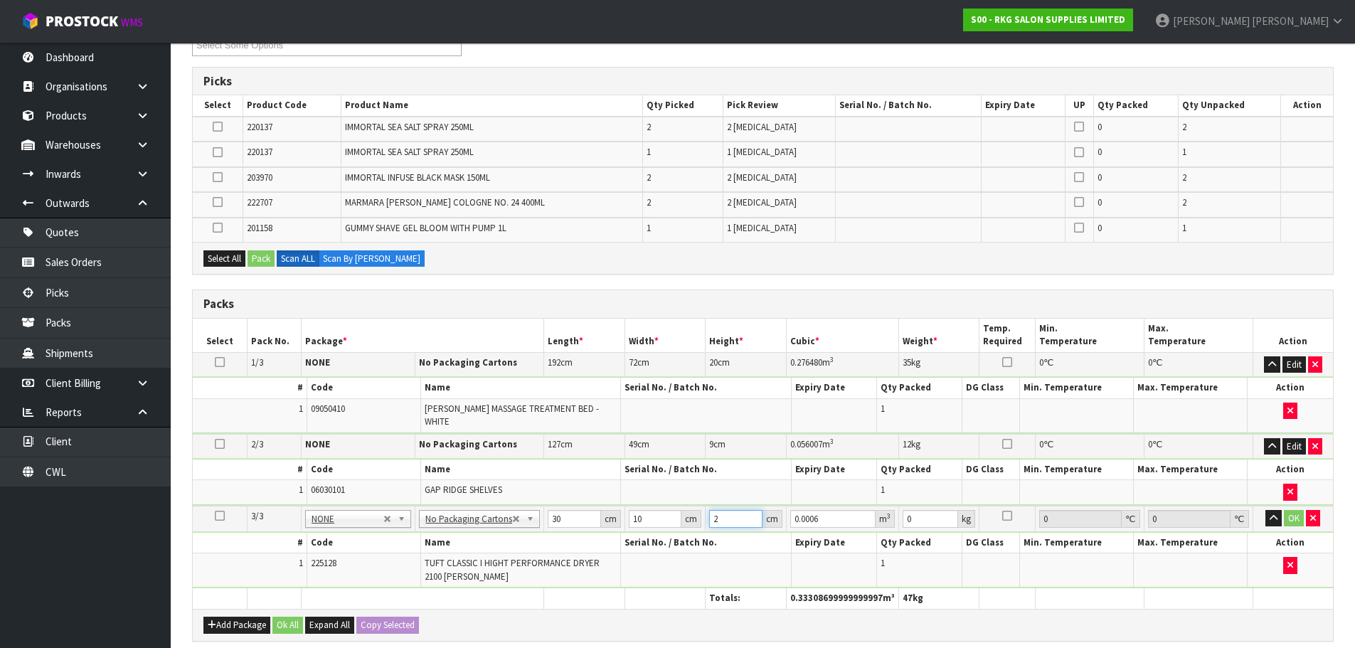
type input "24"
type input "0.0072"
type input "24"
drag, startPoint x: 917, startPoint y: 503, endPoint x: 901, endPoint y: 503, distance: 16.4
click at [903, 510] on input "0" at bounding box center [931, 519] width 56 height 18
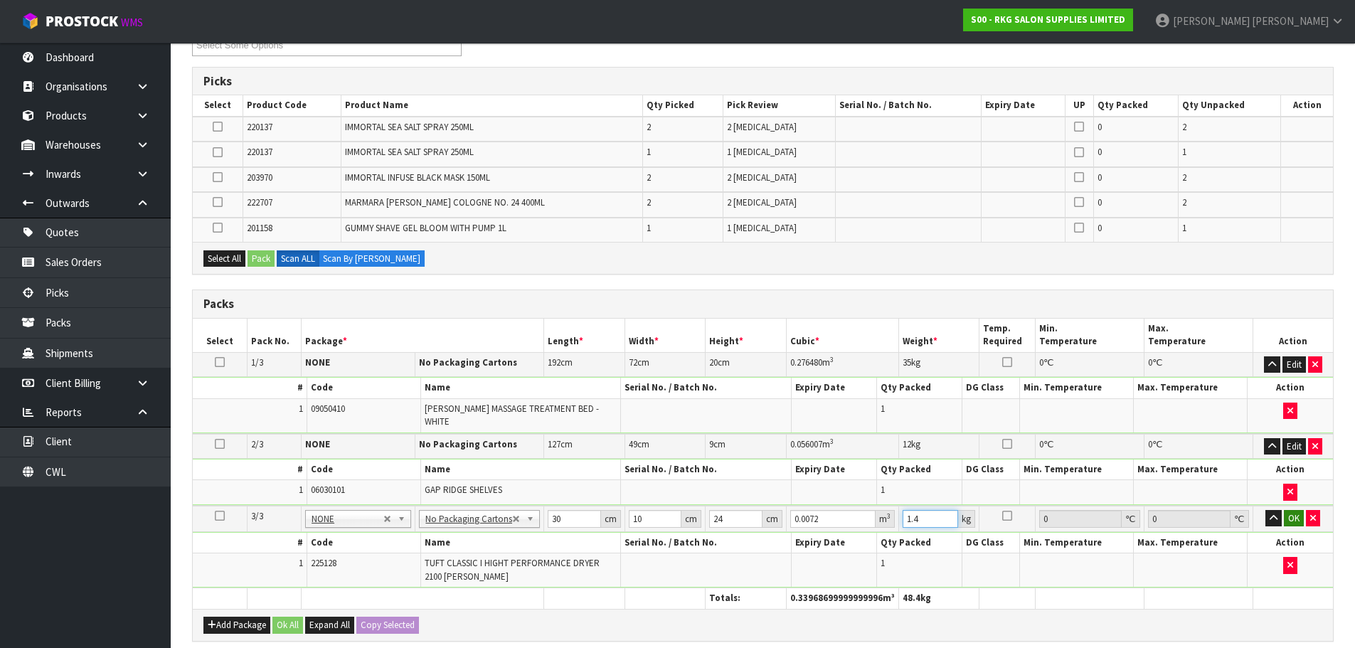
type input "1.4"
click at [1295, 512] on button "OK" at bounding box center [1294, 518] width 20 height 17
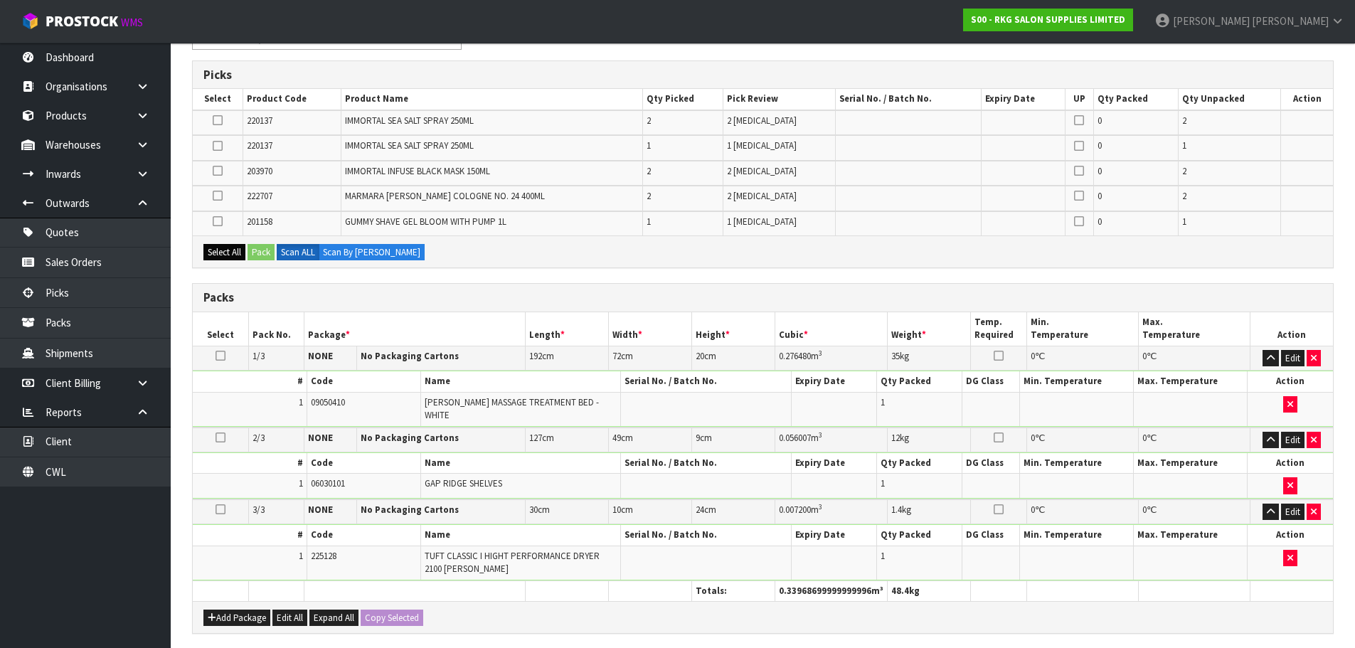
scroll to position [142, 0]
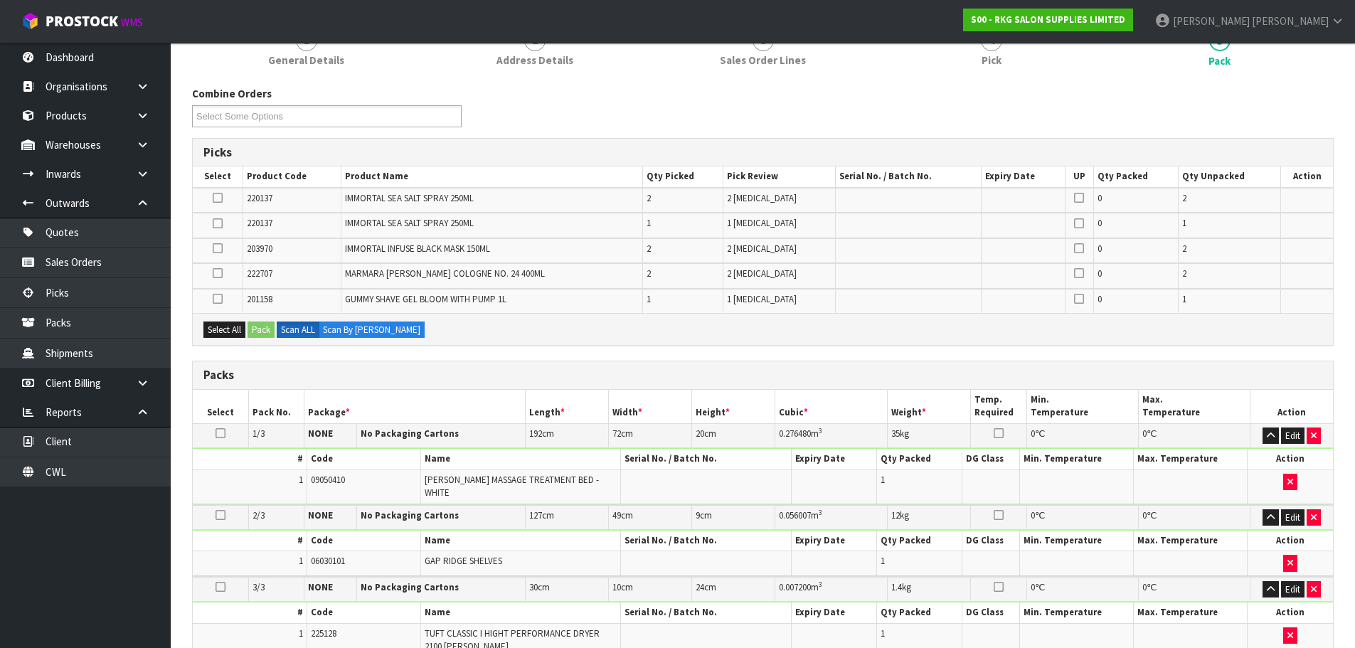
click at [218, 198] on icon at bounding box center [218, 198] width 10 height 1
click at [0, 0] on input "checkbox" at bounding box center [0, 0] width 0 height 0
click at [218, 223] on icon at bounding box center [218, 223] width 10 height 1
click at [0, 0] on input "checkbox" at bounding box center [0, 0] width 0 height 0
click at [218, 249] on icon at bounding box center [218, 248] width 10 height 1
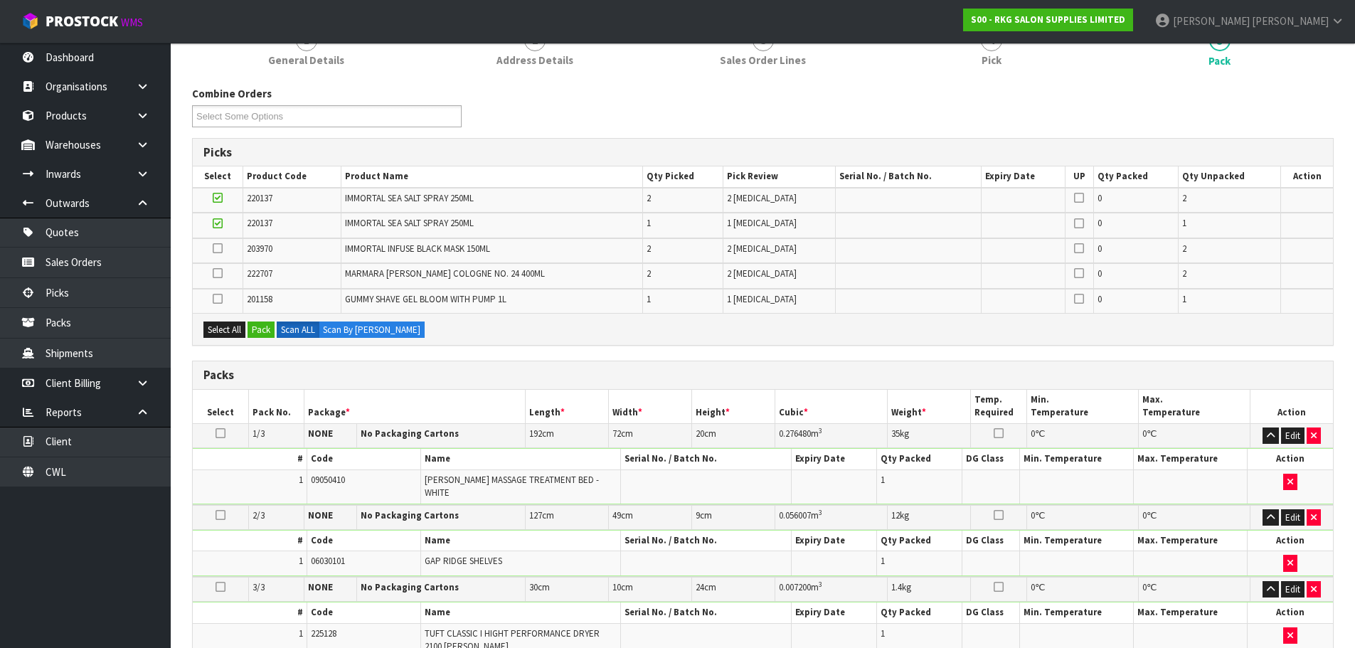
click at [0, 0] on input "checkbox" at bounding box center [0, 0] width 0 height 0
click at [218, 273] on icon at bounding box center [218, 273] width 10 height 1
click at [0, 0] on input "checkbox" at bounding box center [0, 0] width 0 height 0
click at [221, 299] on icon at bounding box center [218, 299] width 10 height 1
click at [0, 0] on input "checkbox" at bounding box center [0, 0] width 0 height 0
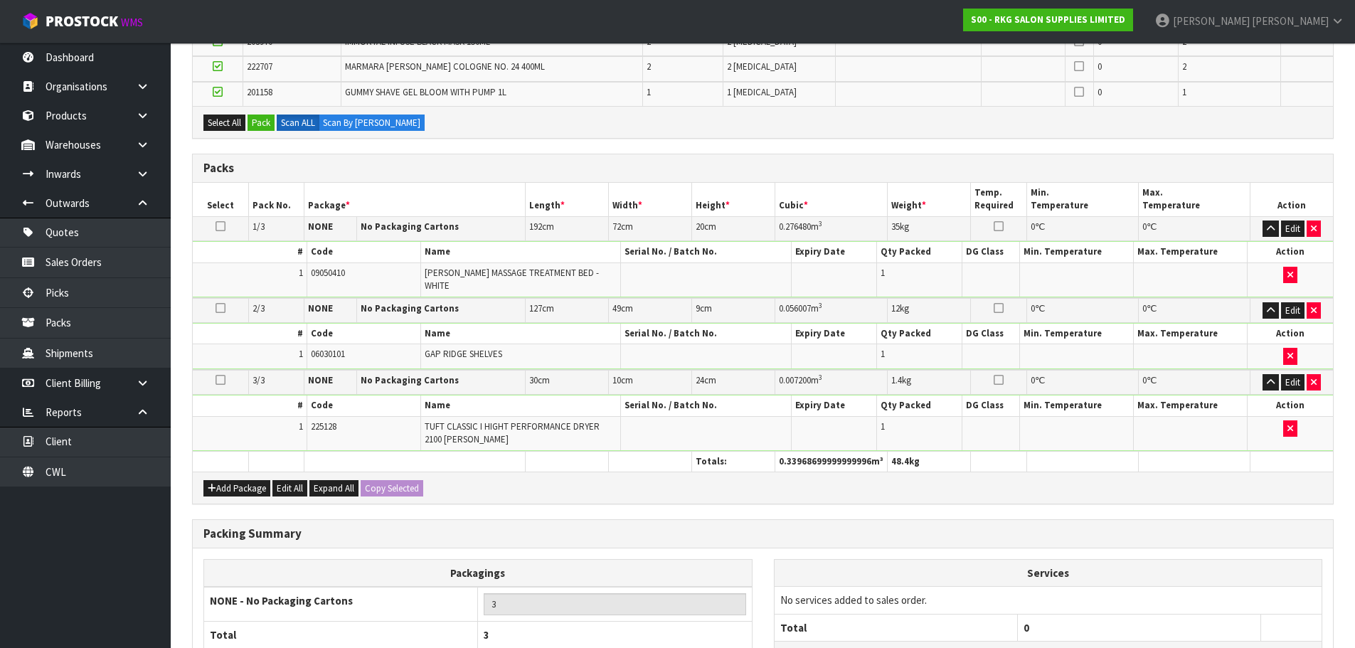
scroll to position [356, 0]
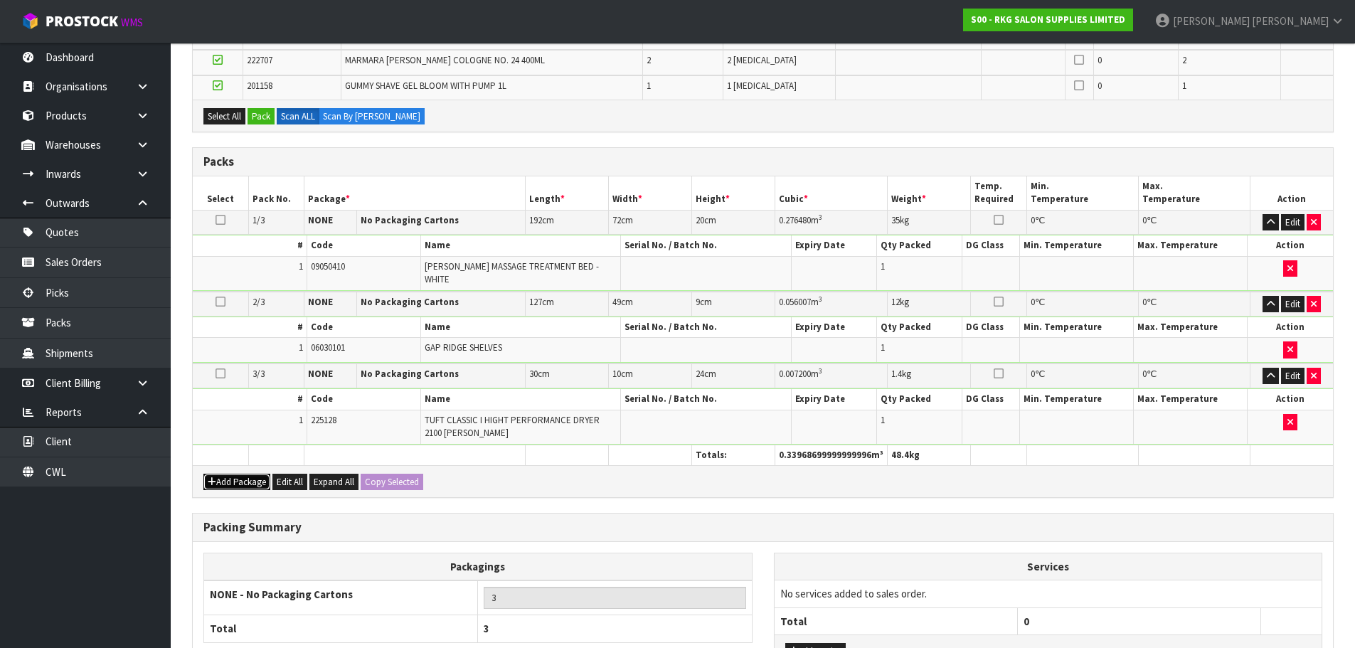
click at [216, 474] on button "Add Package" at bounding box center [236, 482] width 67 height 17
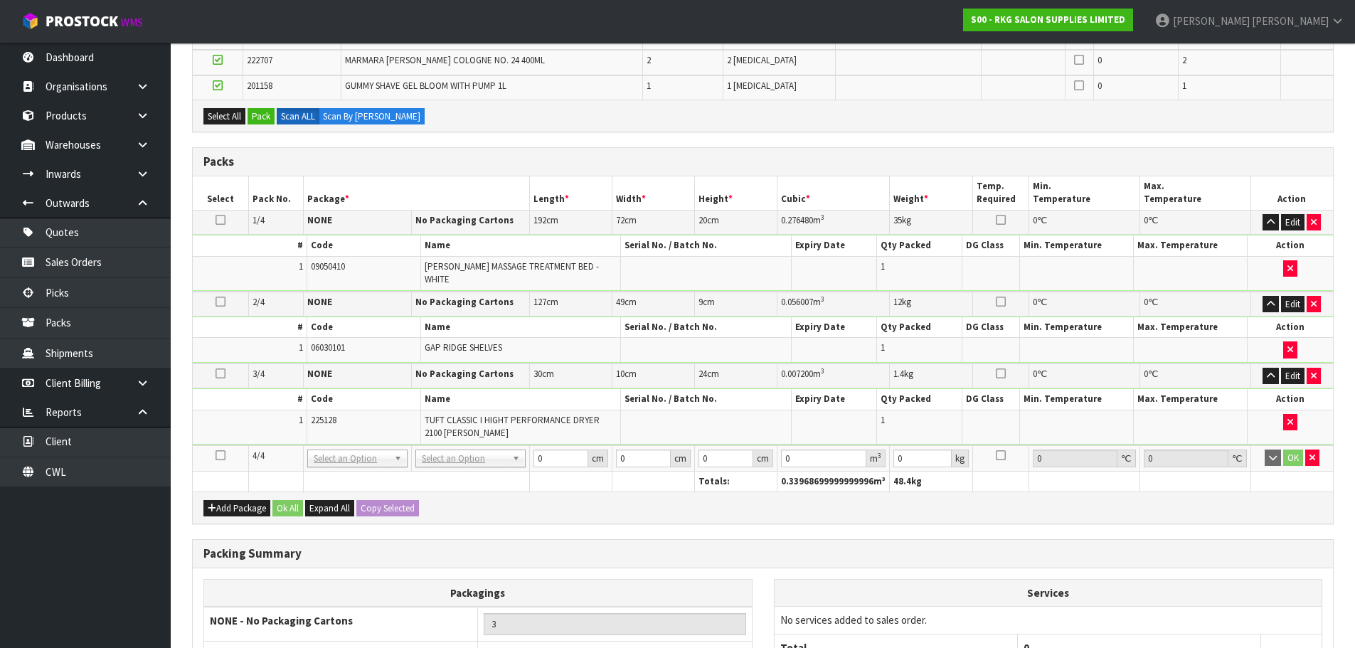
click at [218, 455] on icon at bounding box center [221, 455] width 10 height 1
click at [265, 114] on button "Pack" at bounding box center [261, 116] width 27 height 17
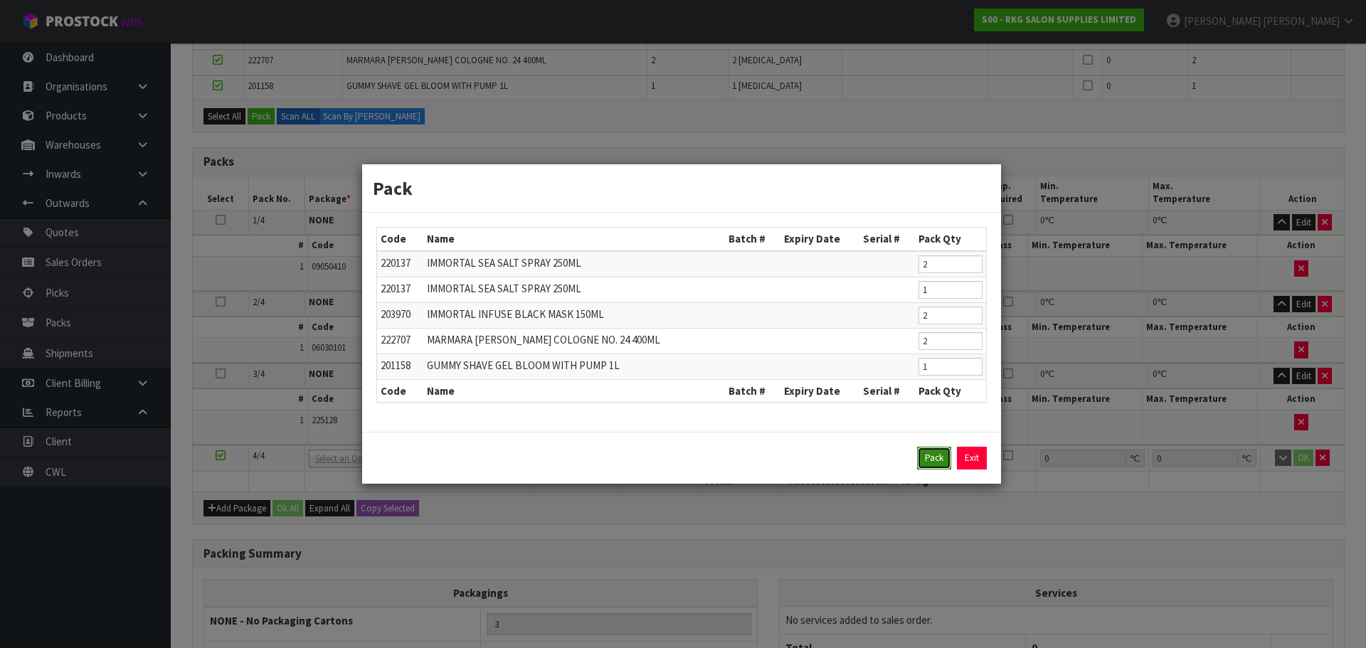
click at [931, 460] on button "Pack" at bounding box center [934, 458] width 34 height 23
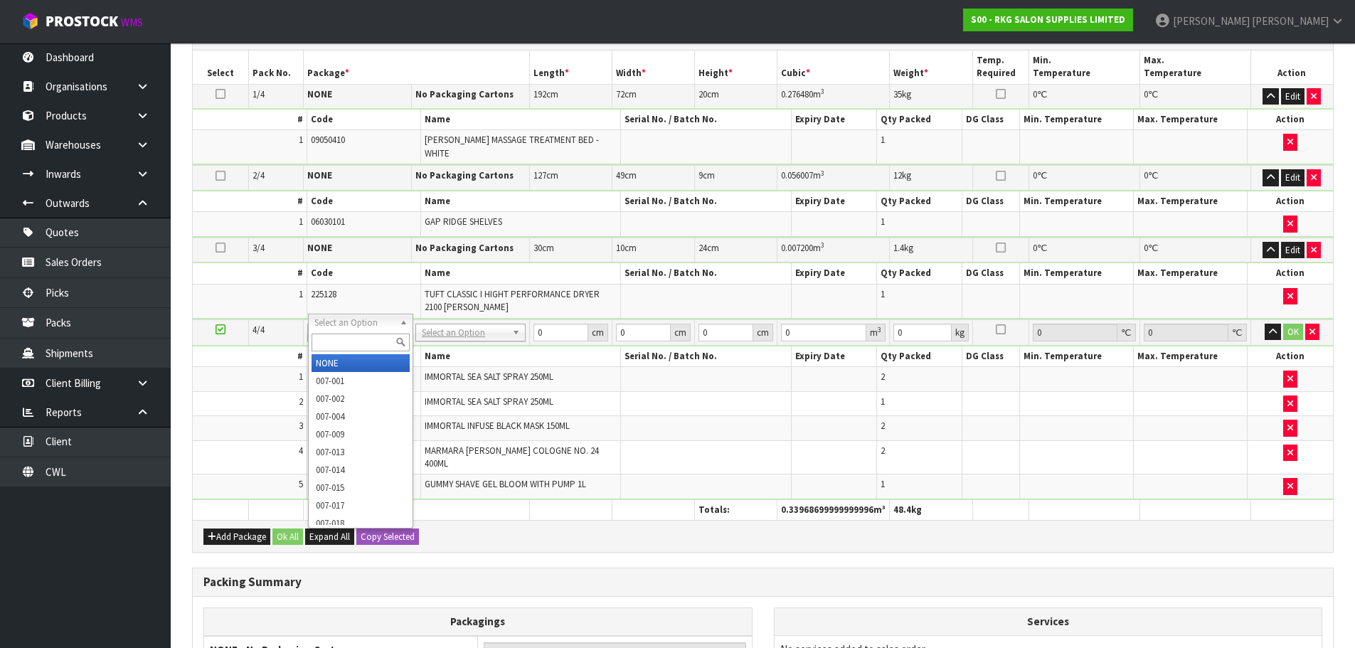
type input "4"
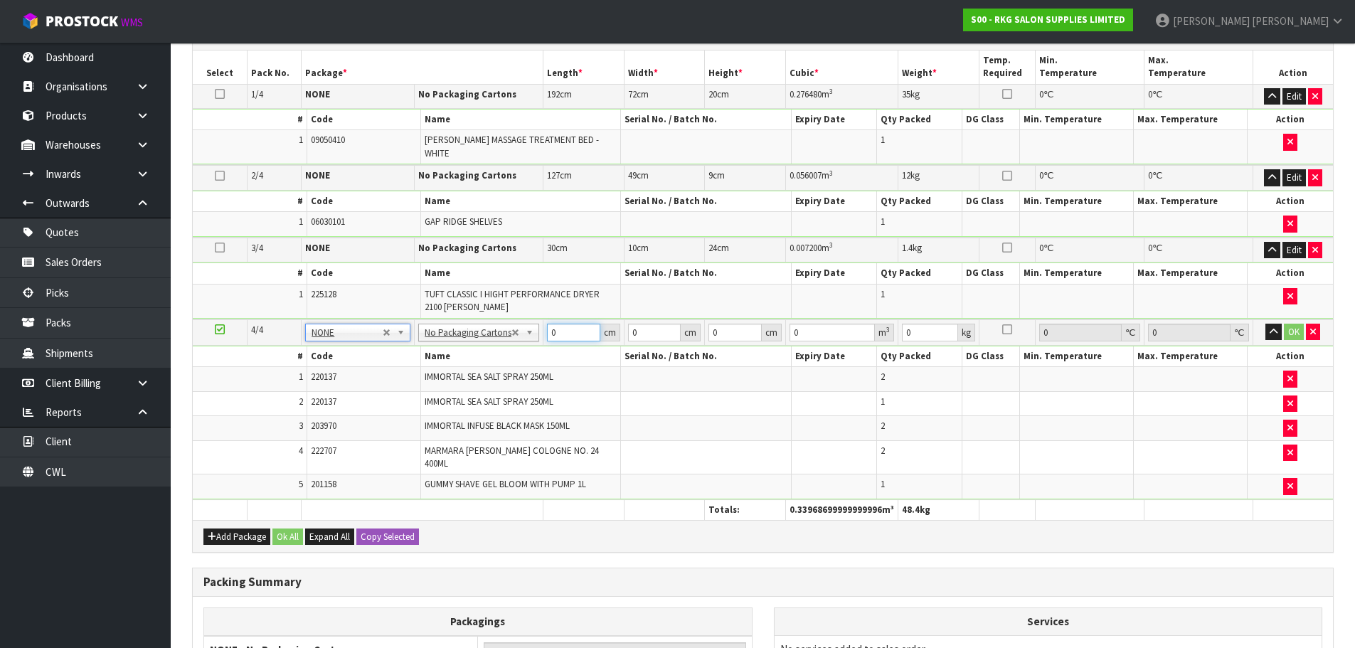
drag, startPoint x: 568, startPoint y: 323, endPoint x: 545, endPoint y: 325, distance: 22.9
click at [545, 325] on td "0 cm" at bounding box center [583, 332] width 81 height 26
type input "30"
click at [626, 322] on td "0 cm" at bounding box center [665, 332] width 80 height 26
type input "20"
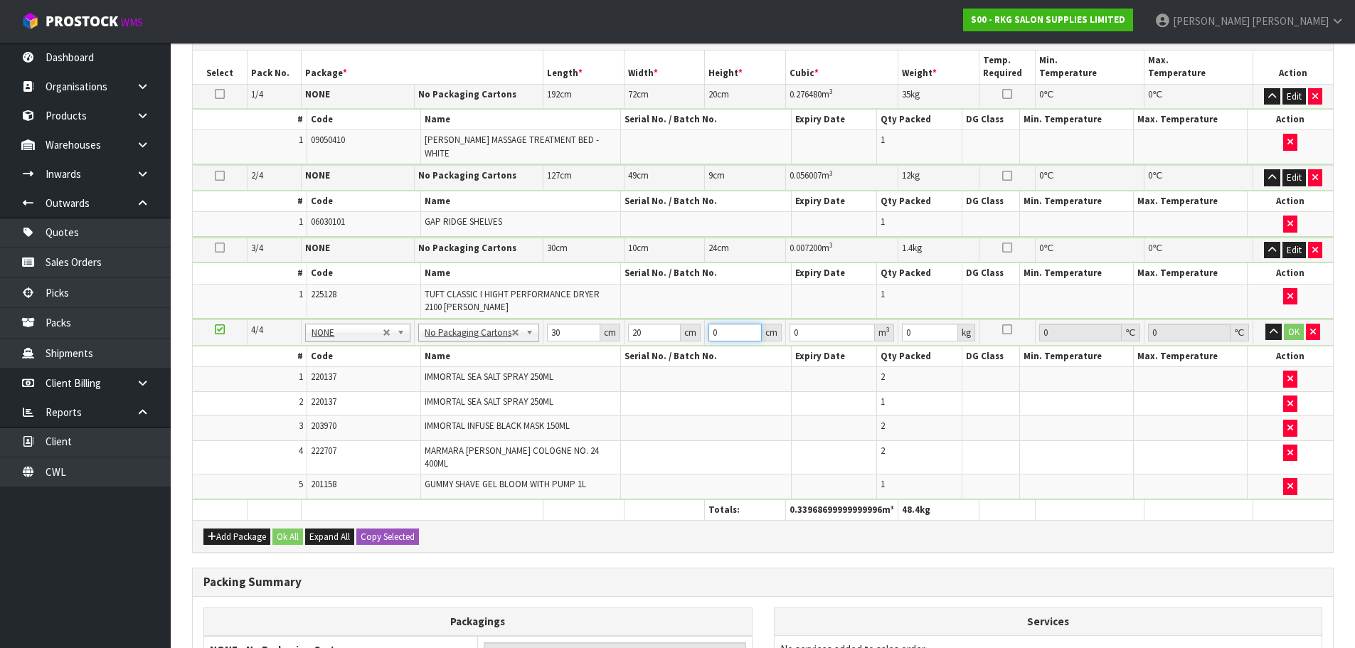
drag, startPoint x: 725, startPoint y: 324, endPoint x: 702, endPoint y: 326, distance: 22.9
click at [702, 326] on tr "4/4 NONE 007-001 007-002 007-004 007-009 007-013 007-014 007-015 007-017 007-01…" at bounding box center [763, 332] width 1140 height 26
type input "3"
type input "0.0018"
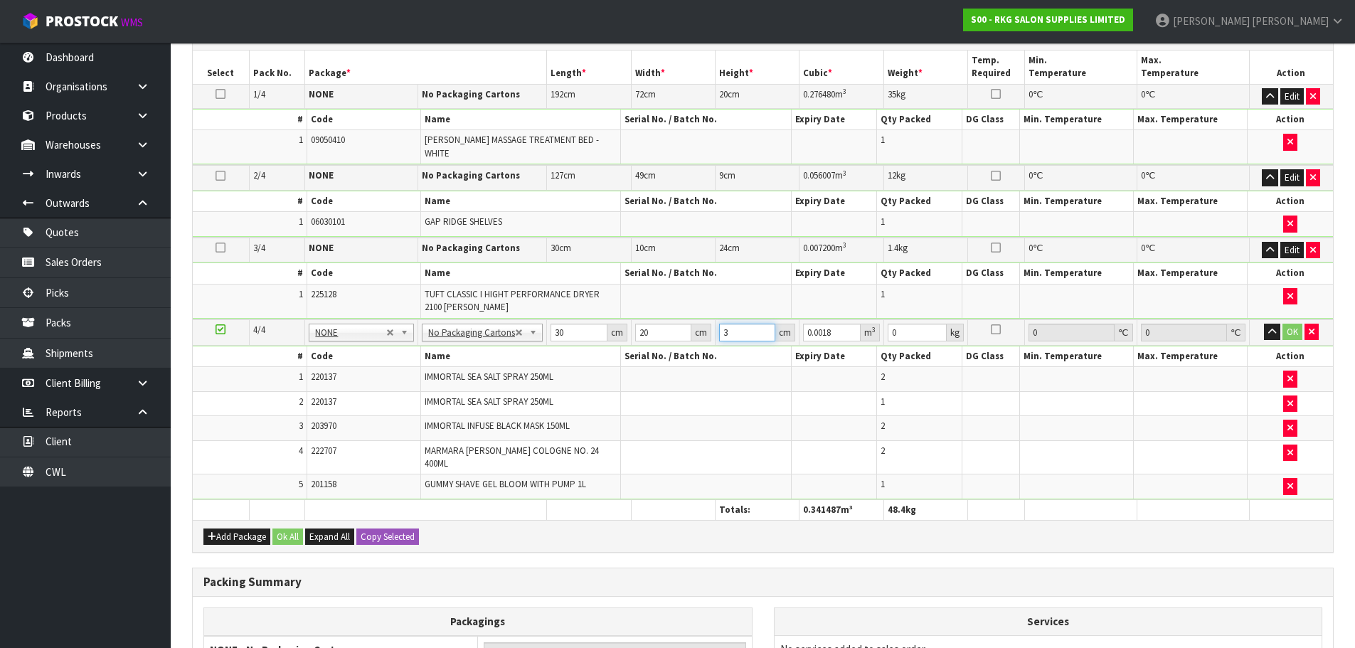
type input "30"
type input "0.018"
type input "30"
drag, startPoint x: 900, startPoint y: 325, endPoint x: 886, endPoint y: 326, distance: 14.2
click at [886, 326] on td "0 kg" at bounding box center [926, 332] width 84 height 26
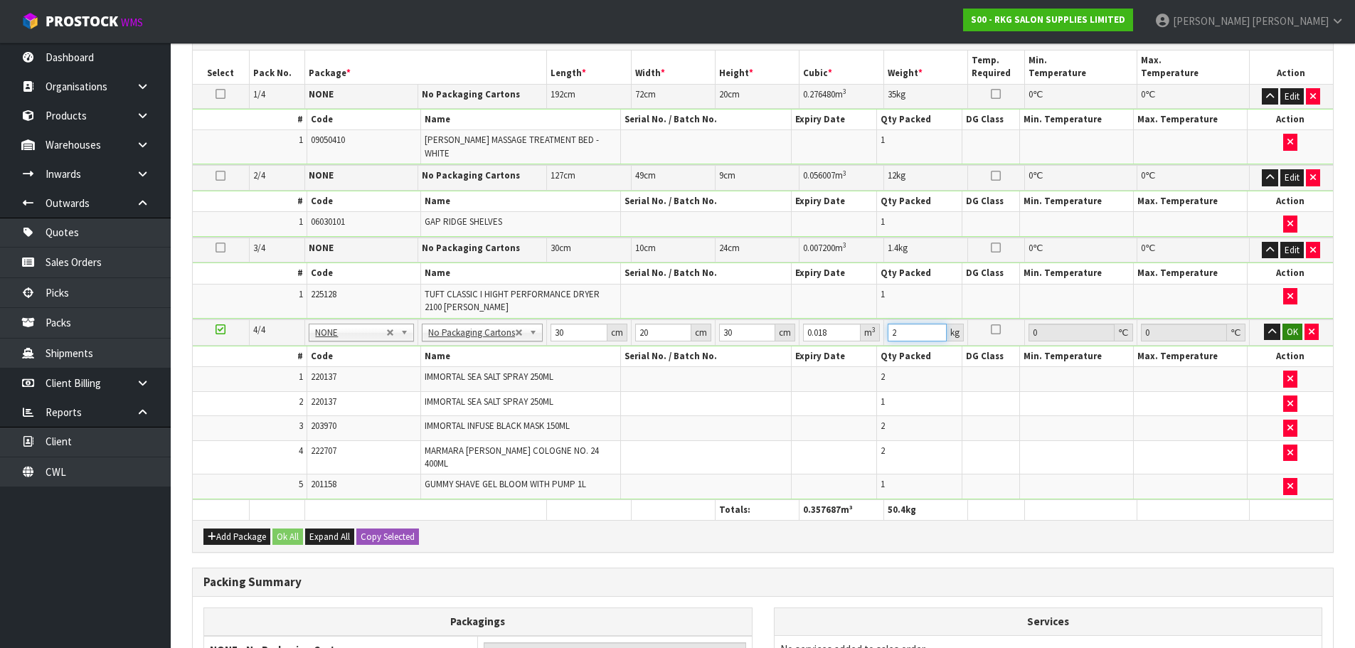
type input "2"
click at [1296, 325] on button "OK" at bounding box center [1293, 332] width 20 height 17
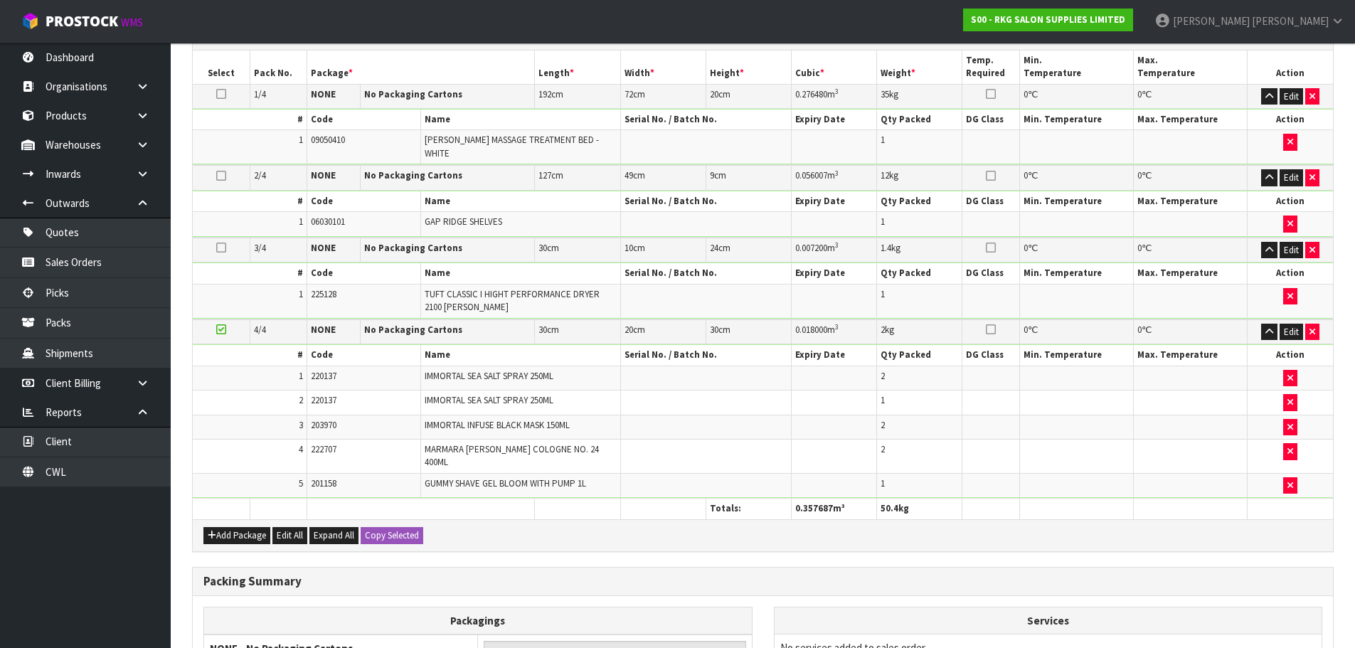
scroll to position [511, 0]
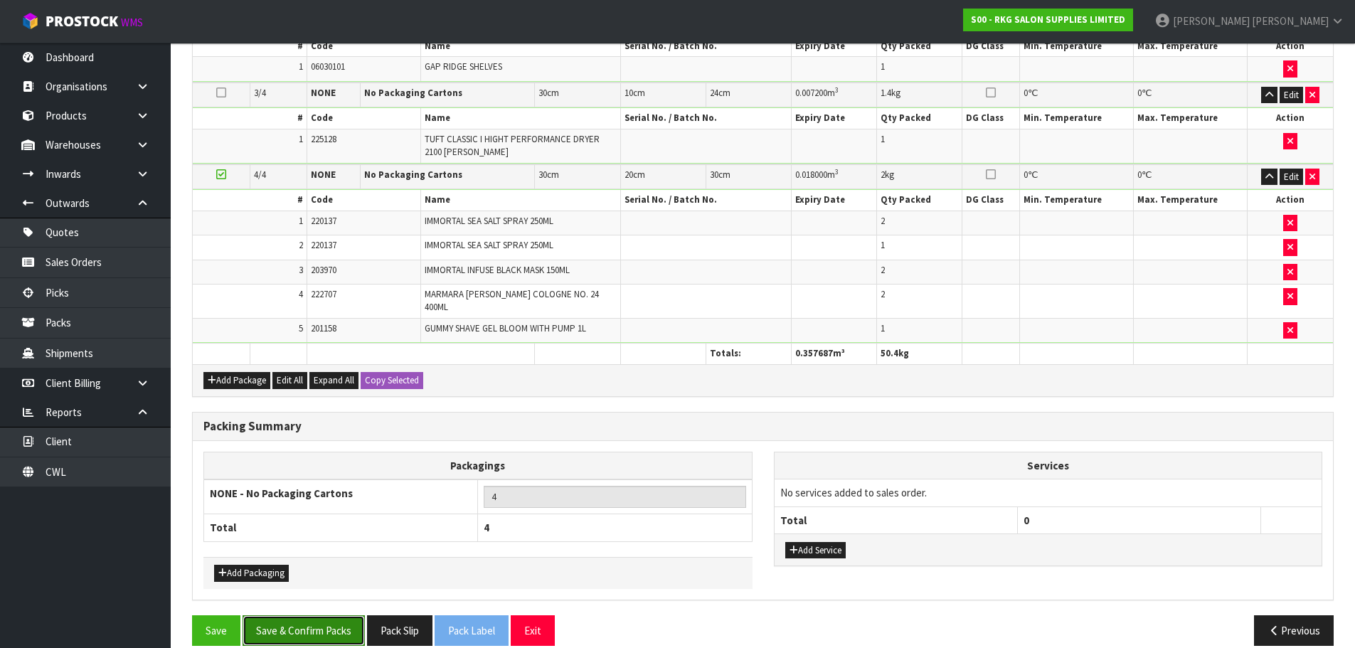
click at [318, 615] on button "Save & Confirm Packs" at bounding box center [304, 630] width 122 height 31
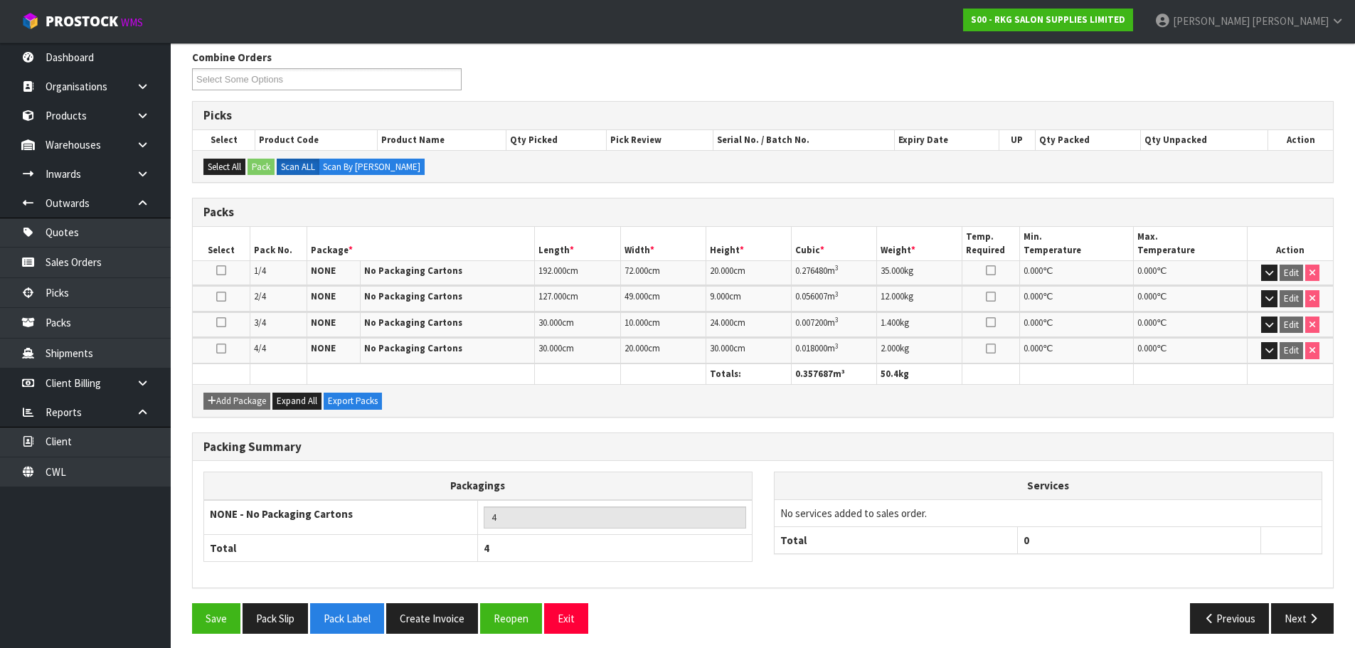
scroll to position [238, 0]
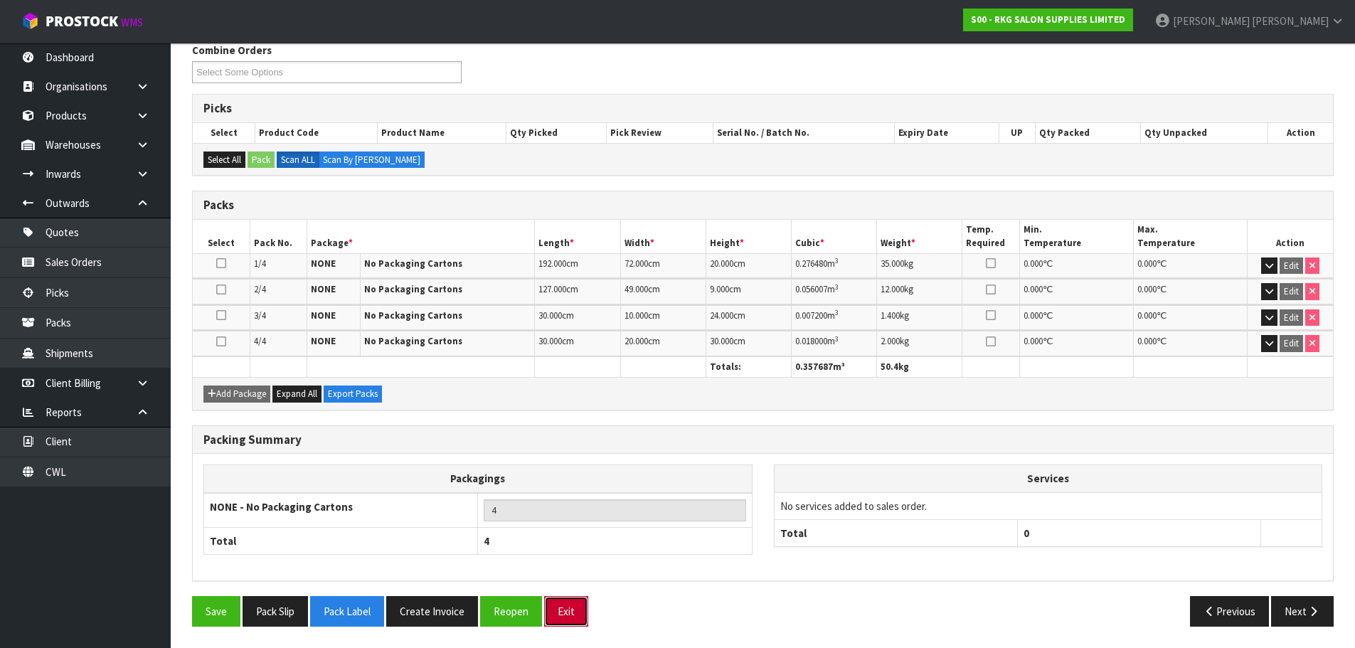
click at [566, 610] on button "Exit" at bounding box center [566, 611] width 44 height 31
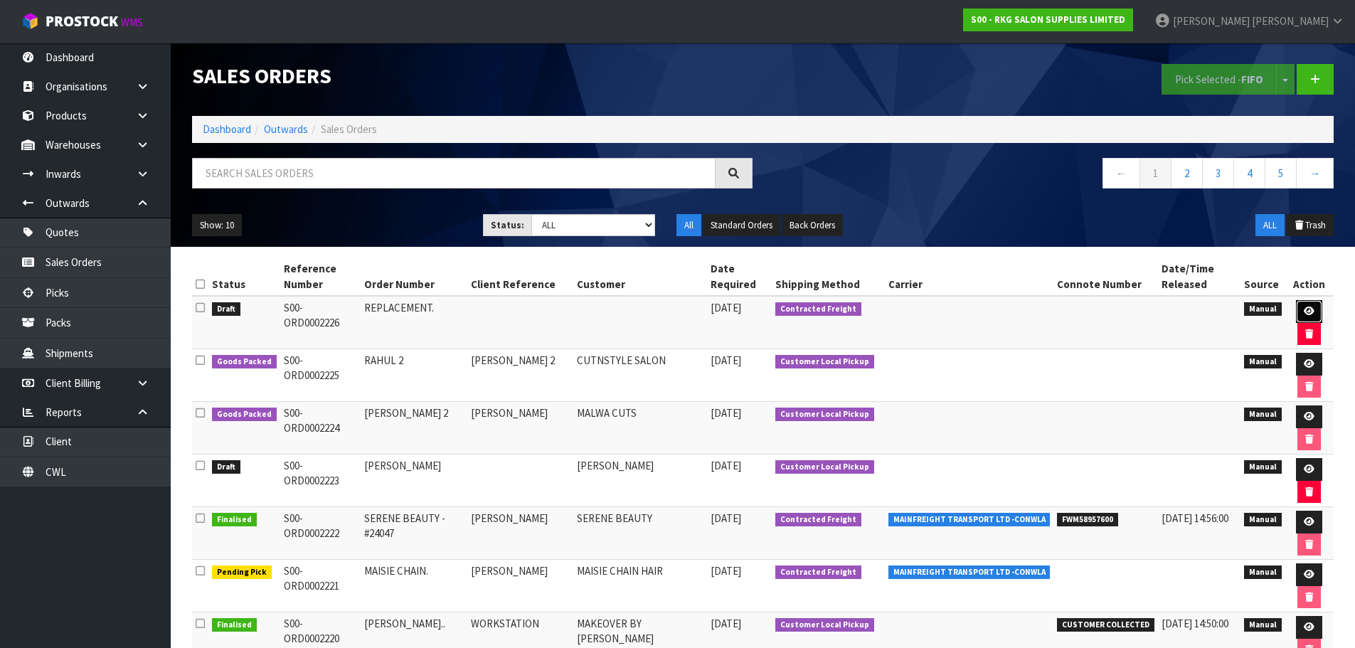
click at [1304, 307] on icon at bounding box center [1309, 311] width 11 height 9
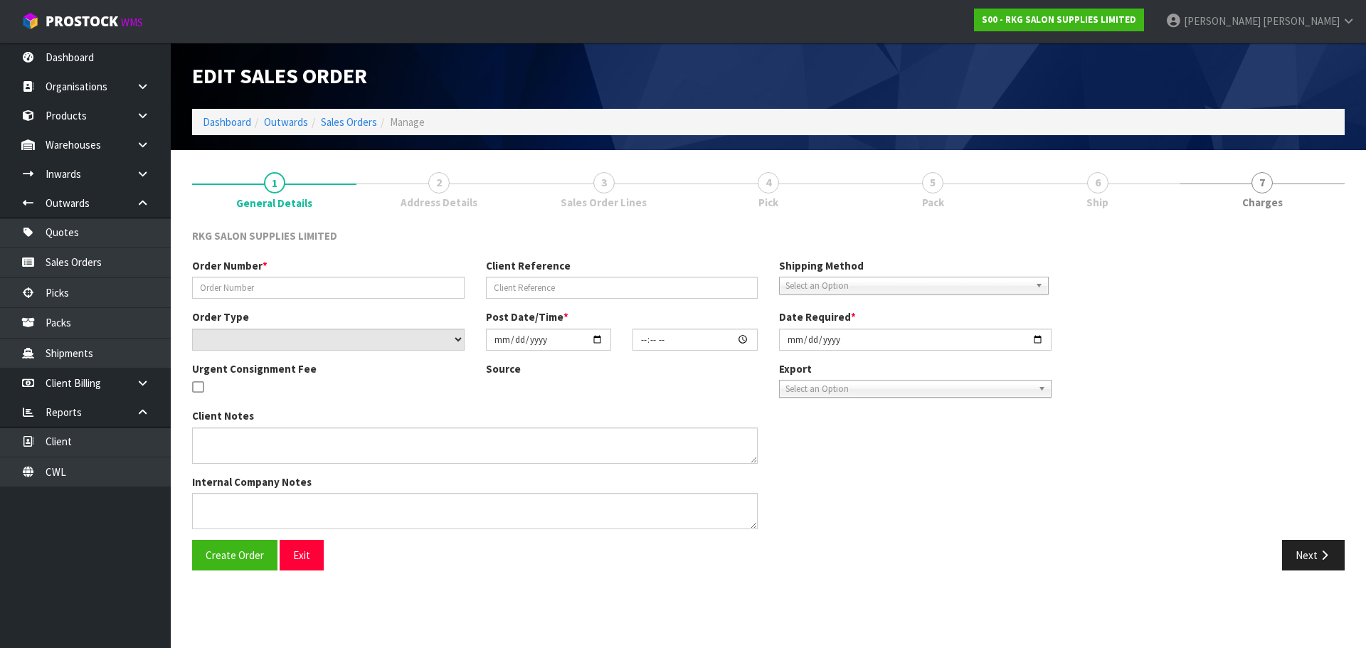
type input "REPLACEMENT."
select select "number:0"
type input "[DATE]"
type input "12:19:00.000"
type input "[DATE]"
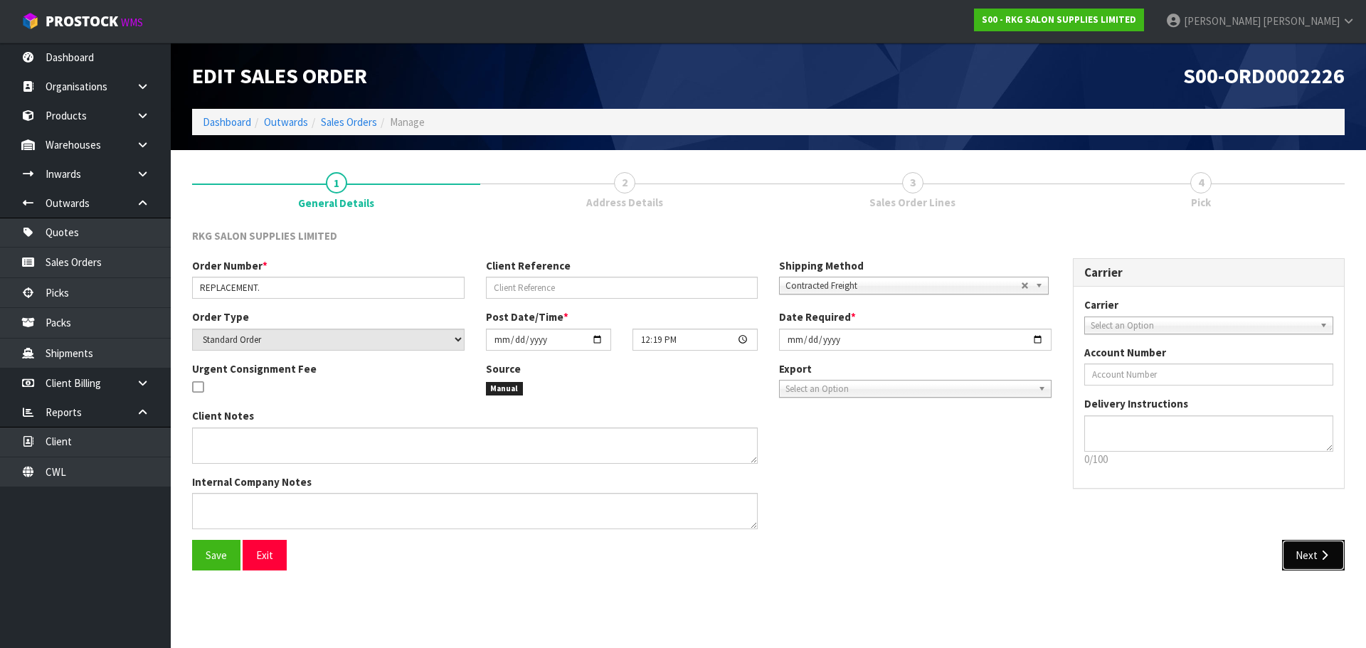
click at [1299, 543] on button "Next" at bounding box center [1313, 555] width 63 height 31
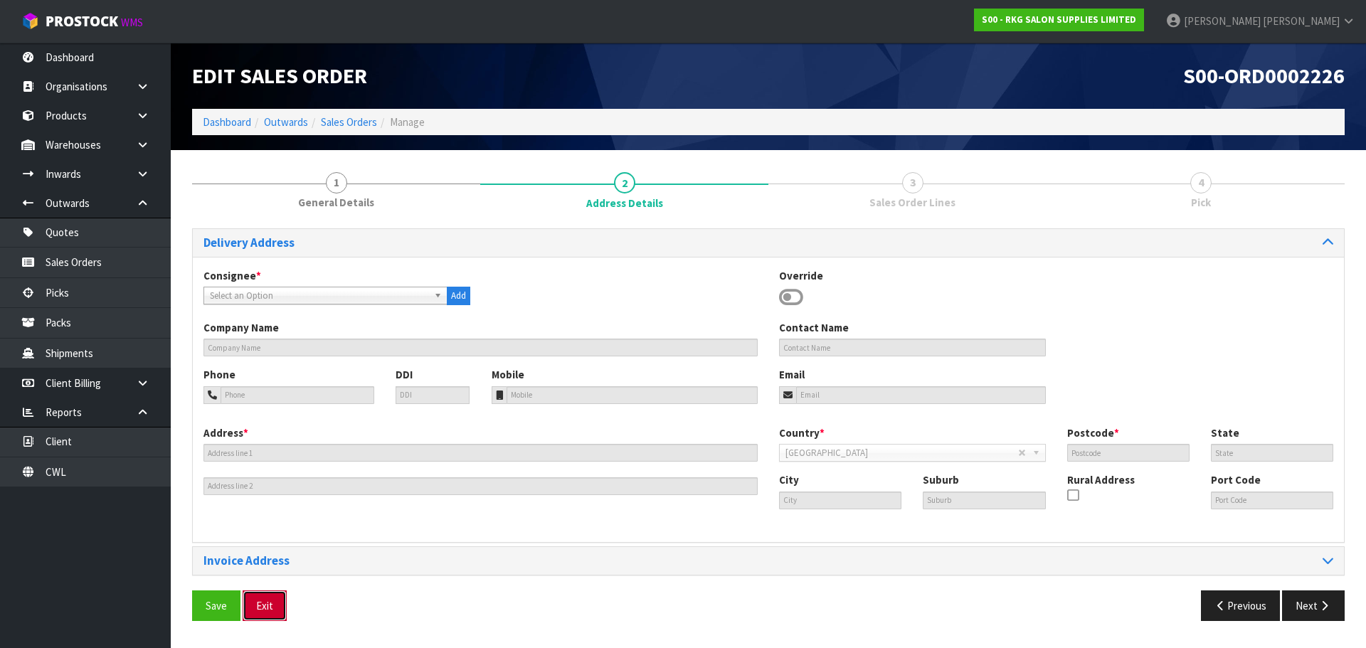
click at [260, 605] on button "Exit" at bounding box center [265, 605] width 44 height 31
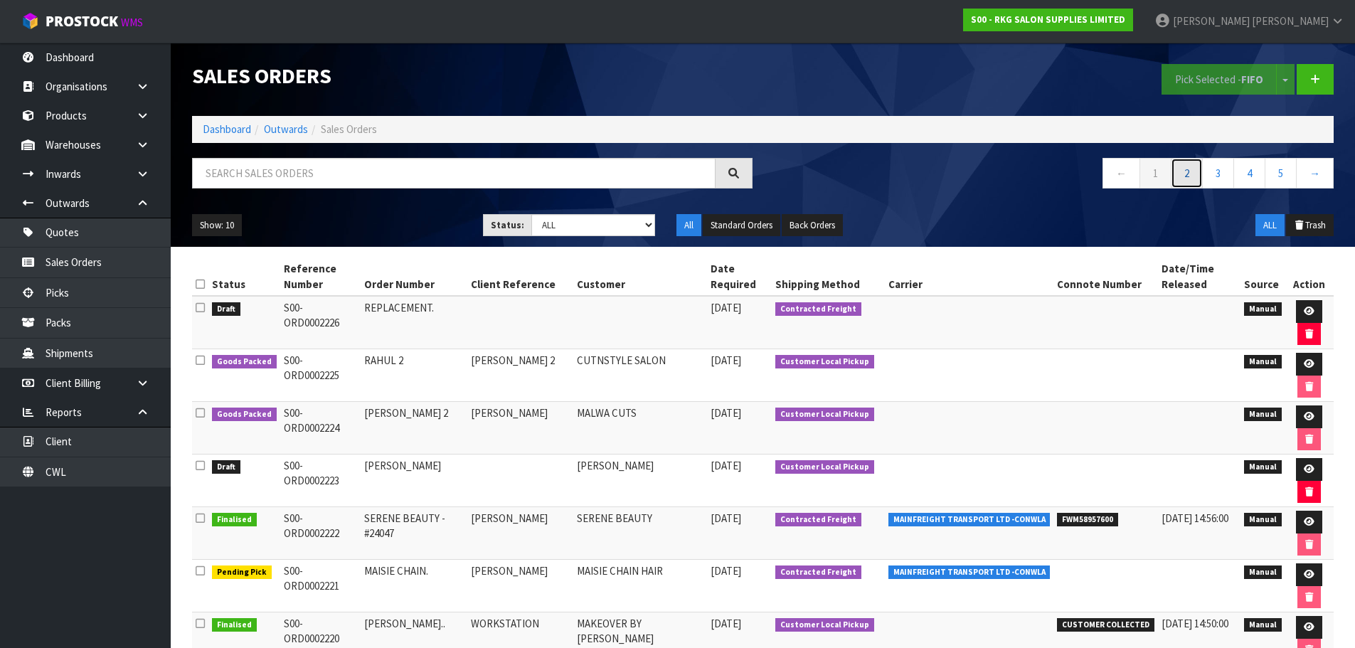
click at [1192, 176] on link "2" at bounding box center [1187, 173] width 32 height 31
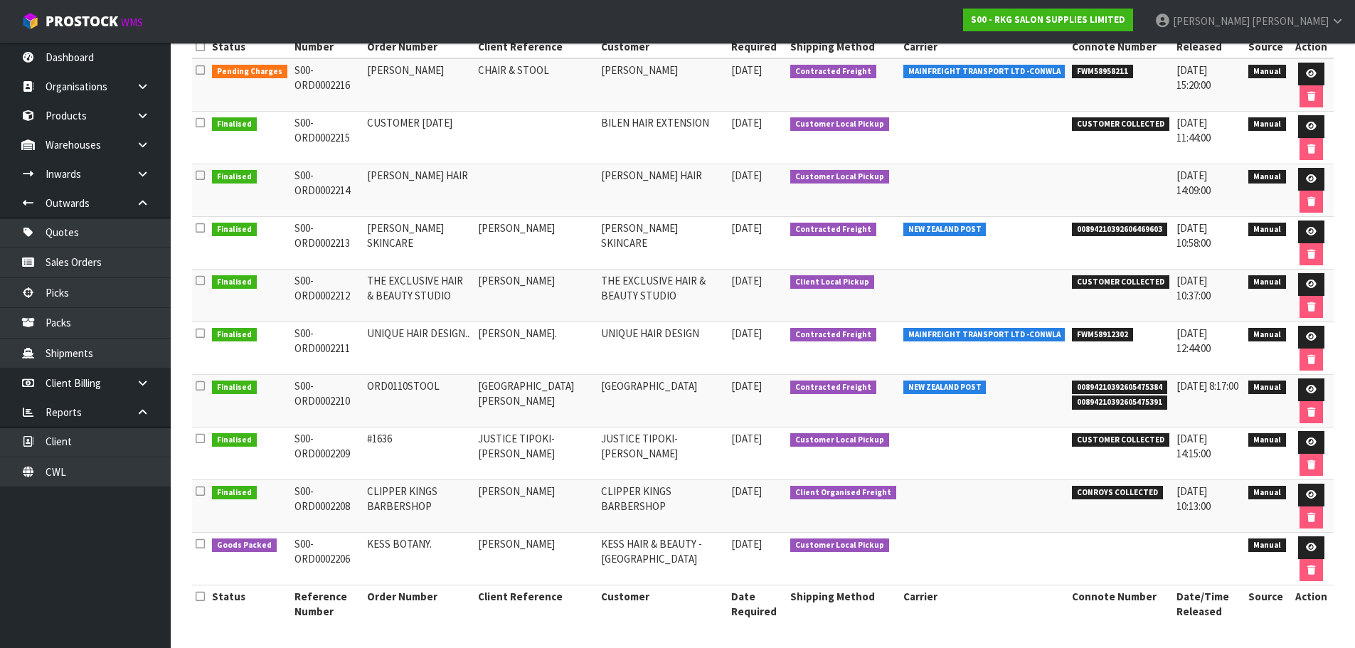
scroll to position [238, 0]
click at [1311, 548] on icon at bounding box center [1311, 546] width 11 height 9
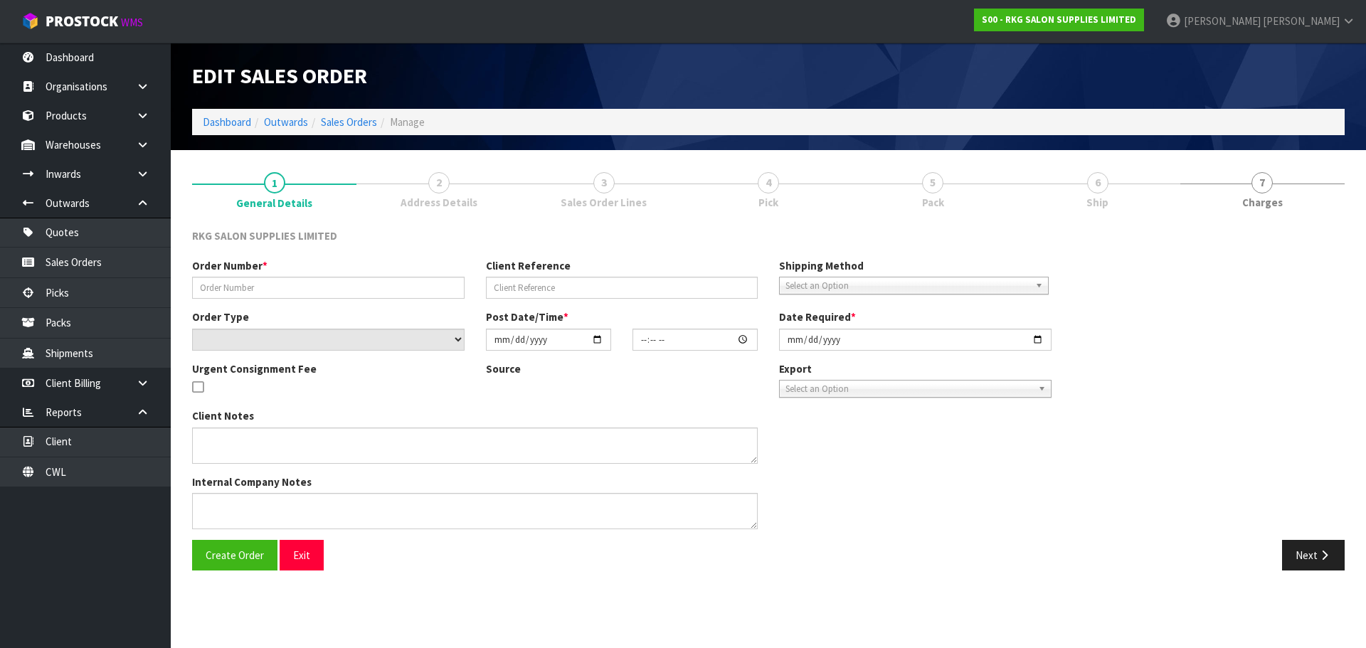
type input "KESS BOTANY."
type input "[PERSON_NAME]"
select select "number:0"
type input "[DATE]"
type input "08:46:00.000"
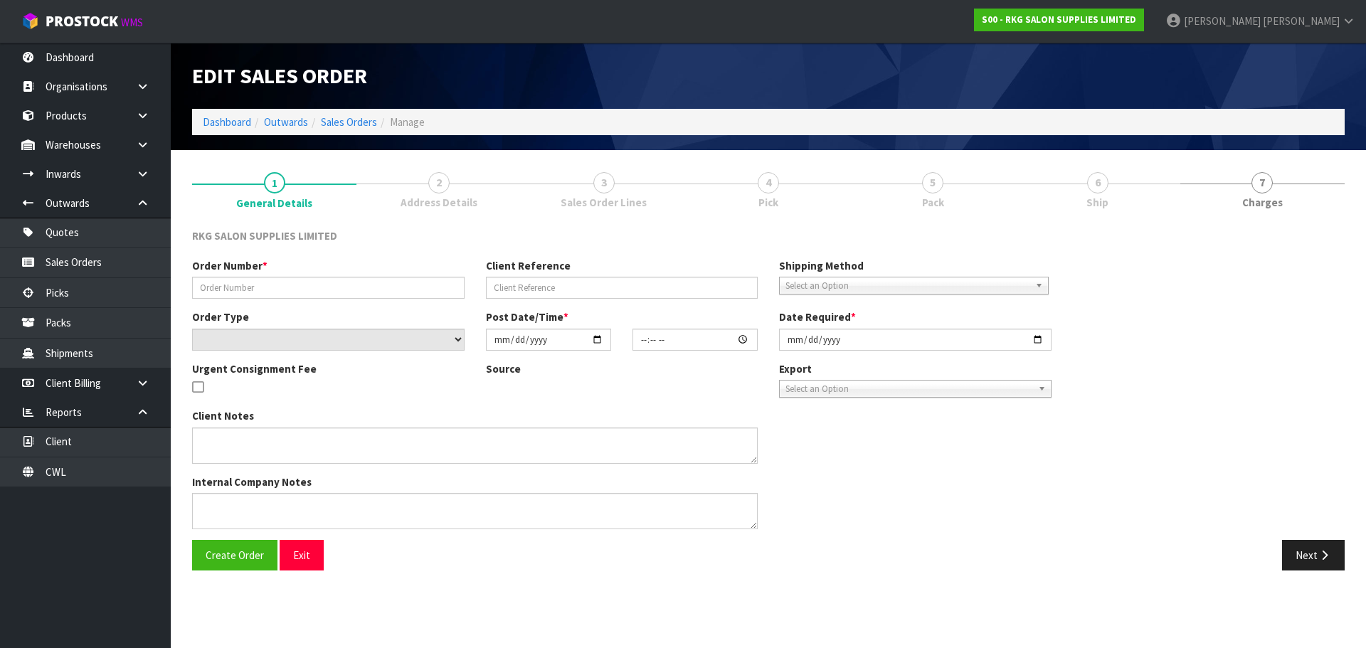
type input "[DATE]"
type textarea "FOR PICK UP [DATE]"
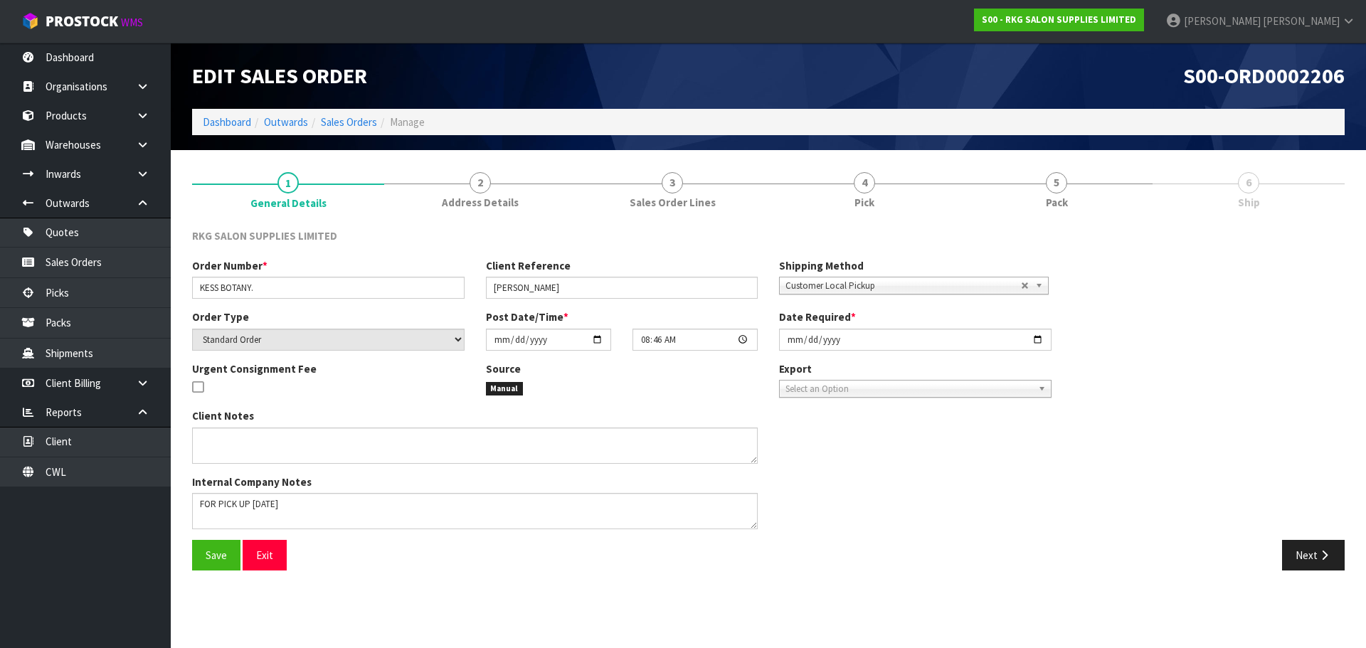
drag, startPoint x: 1064, startPoint y: 189, endPoint x: 1029, endPoint y: 382, distance: 195.8
click at [1064, 189] on span "5" at bounding box center [1056, 182] width 21 height 21
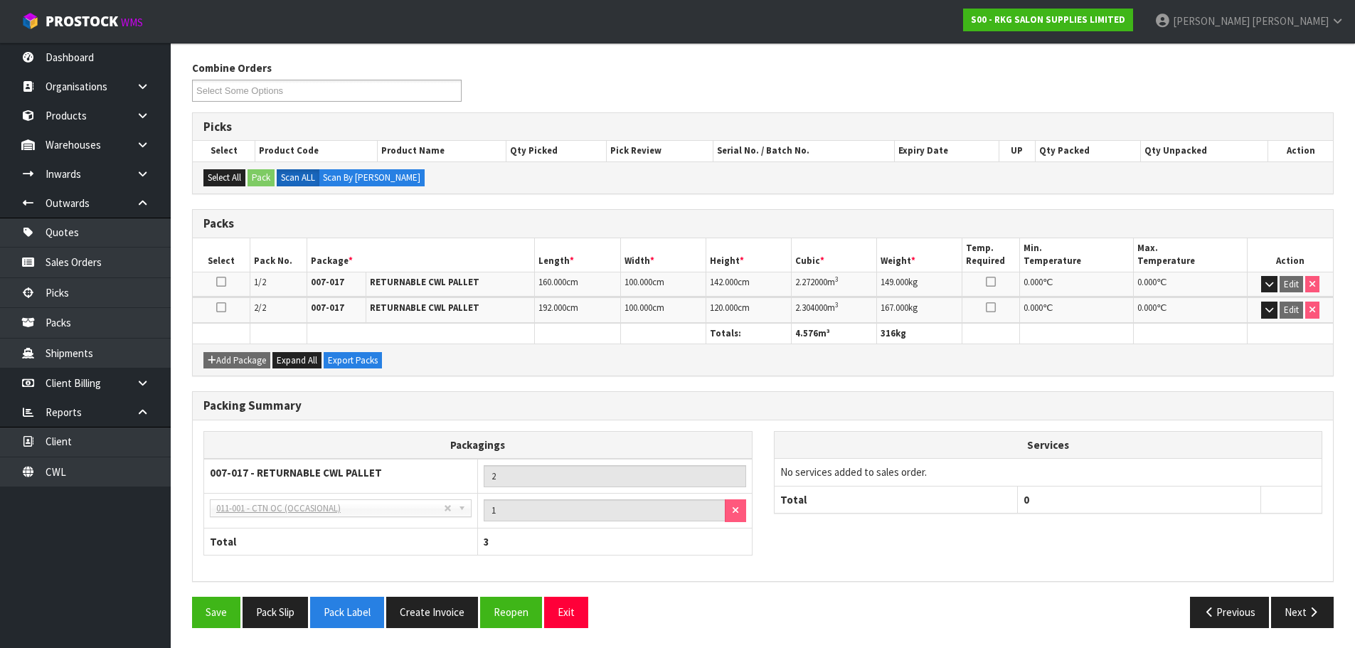
scroll to position [169, 0]
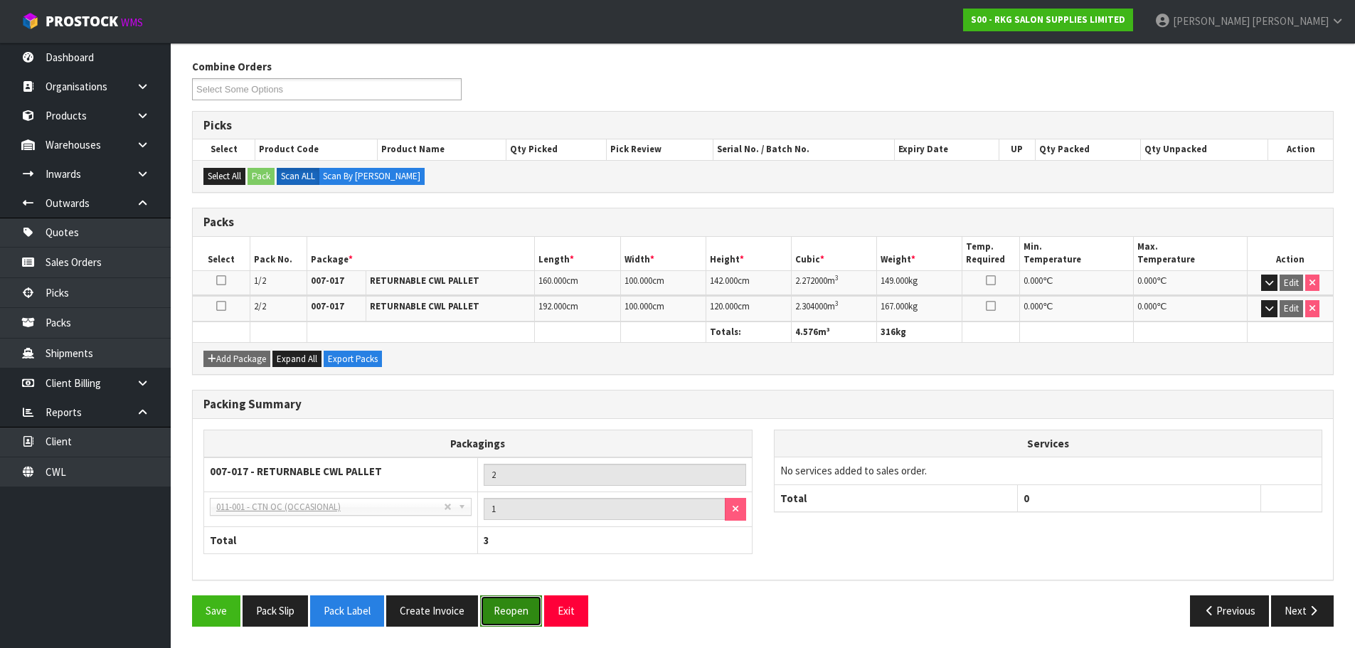
click at [514, 616] on button "Reopen" at bounding box center [511, 610] width 62 height 31
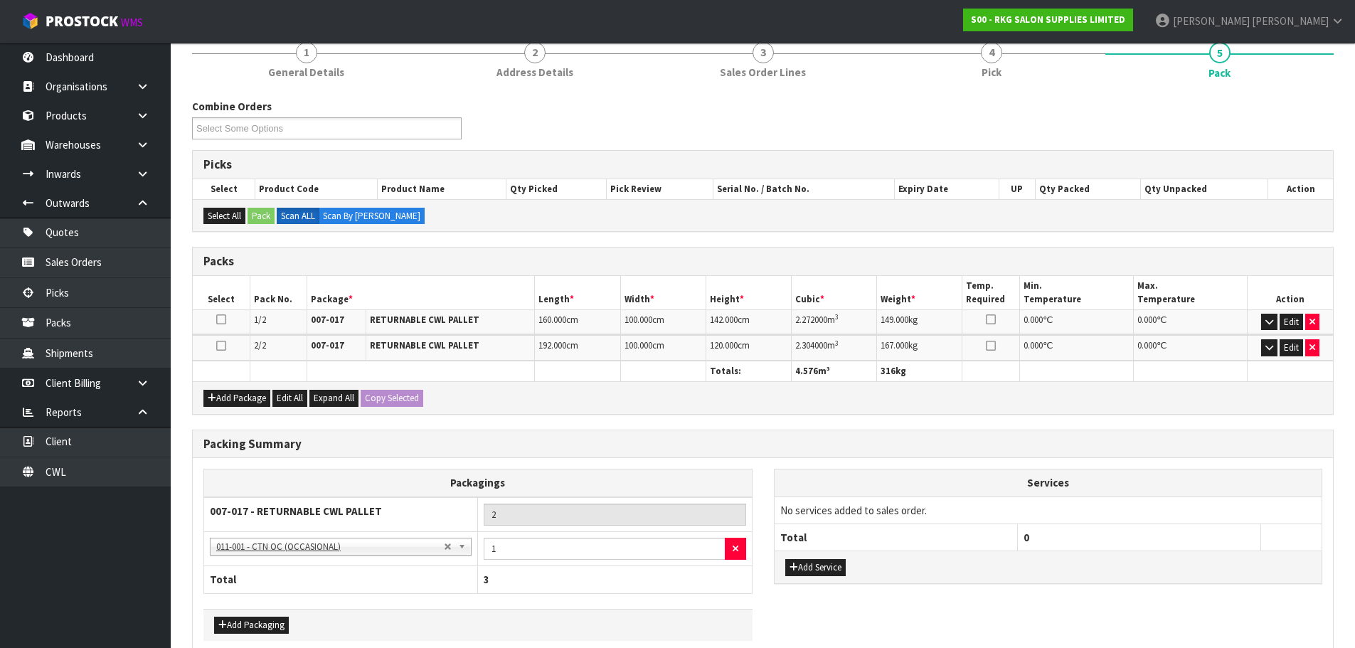
scroll to position [253, 0]
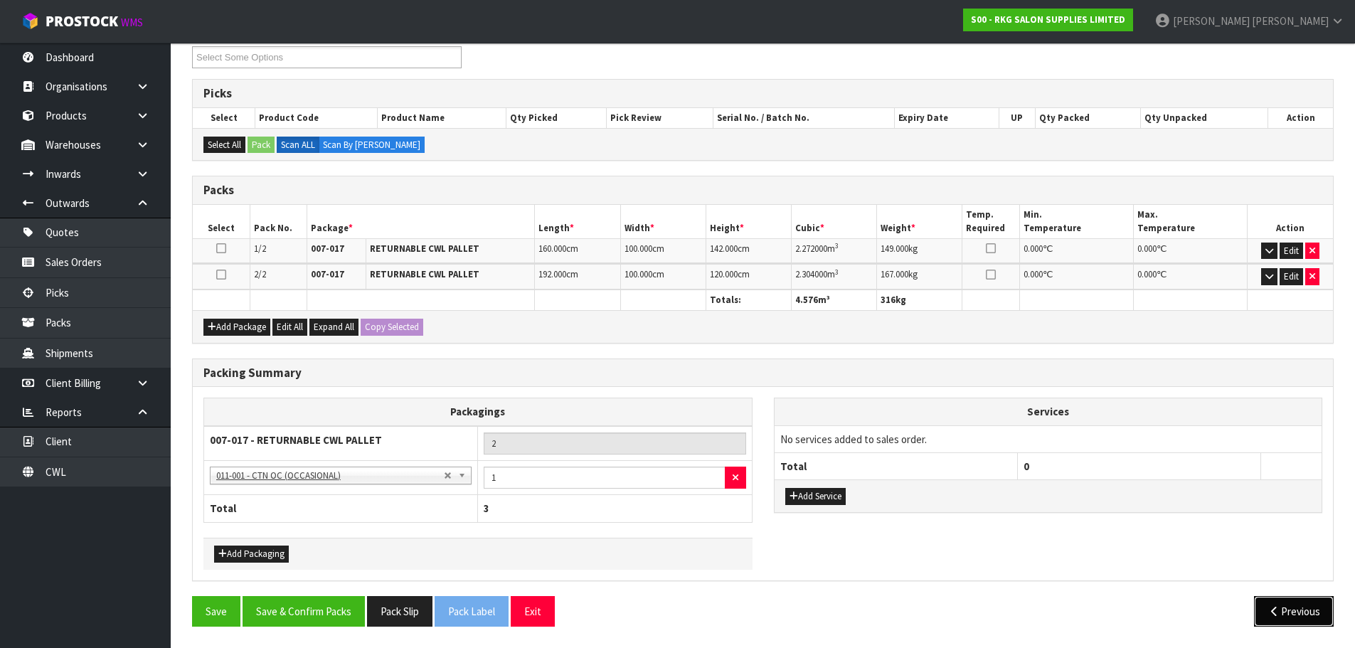
click at [1264, 612] on button "Previous" at bounding box center [1294, 611] width 80 height 31
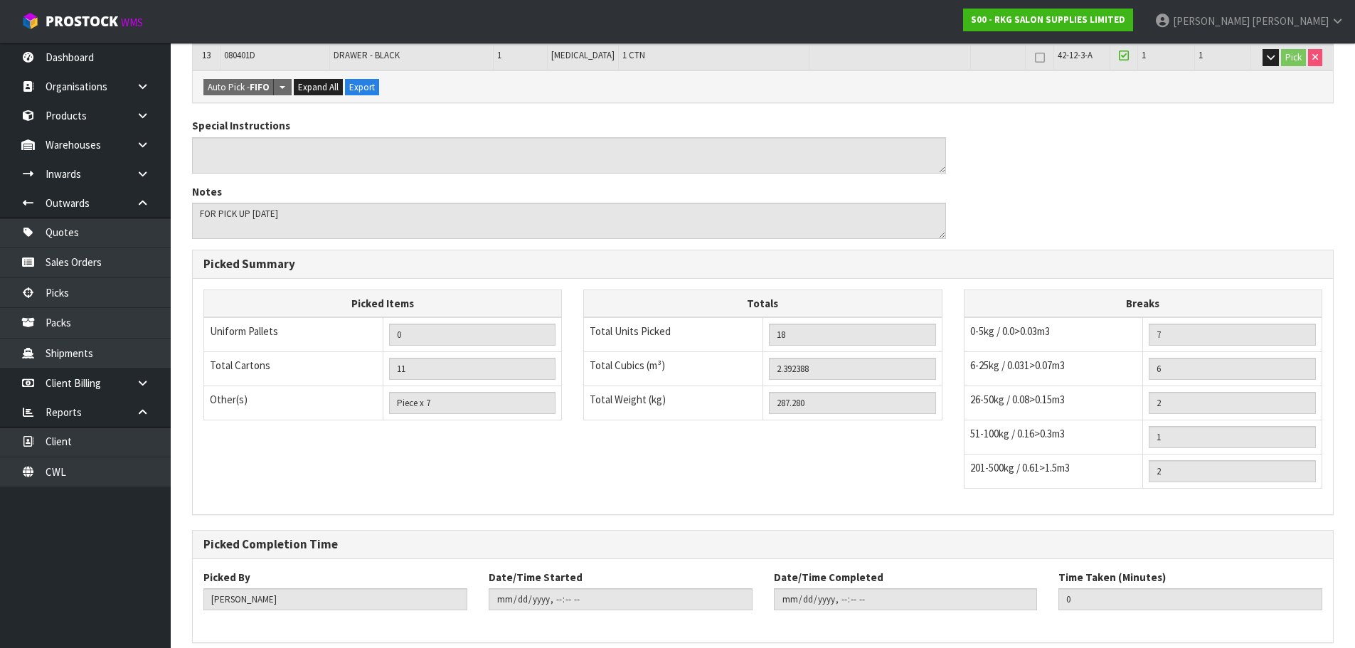
scroll to position [742, 0]
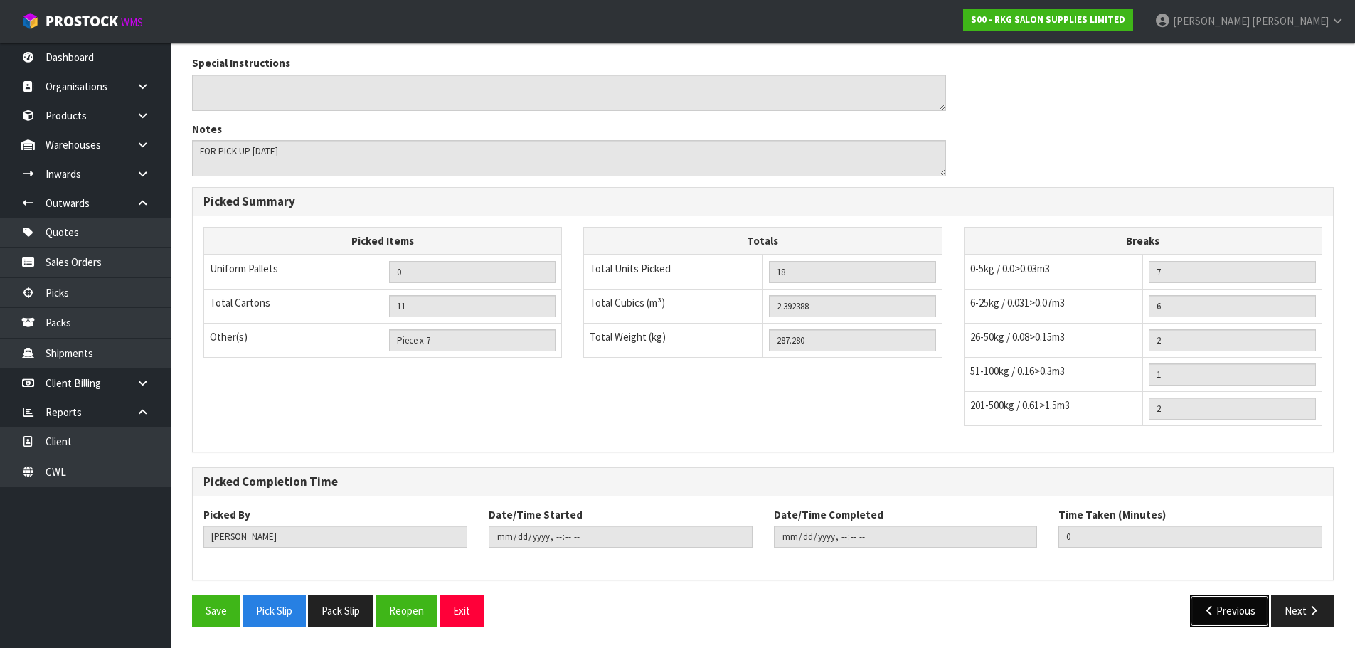
click at [1208, 611] on icon "button" at bounding box center [1211, 610] width 14 height 11
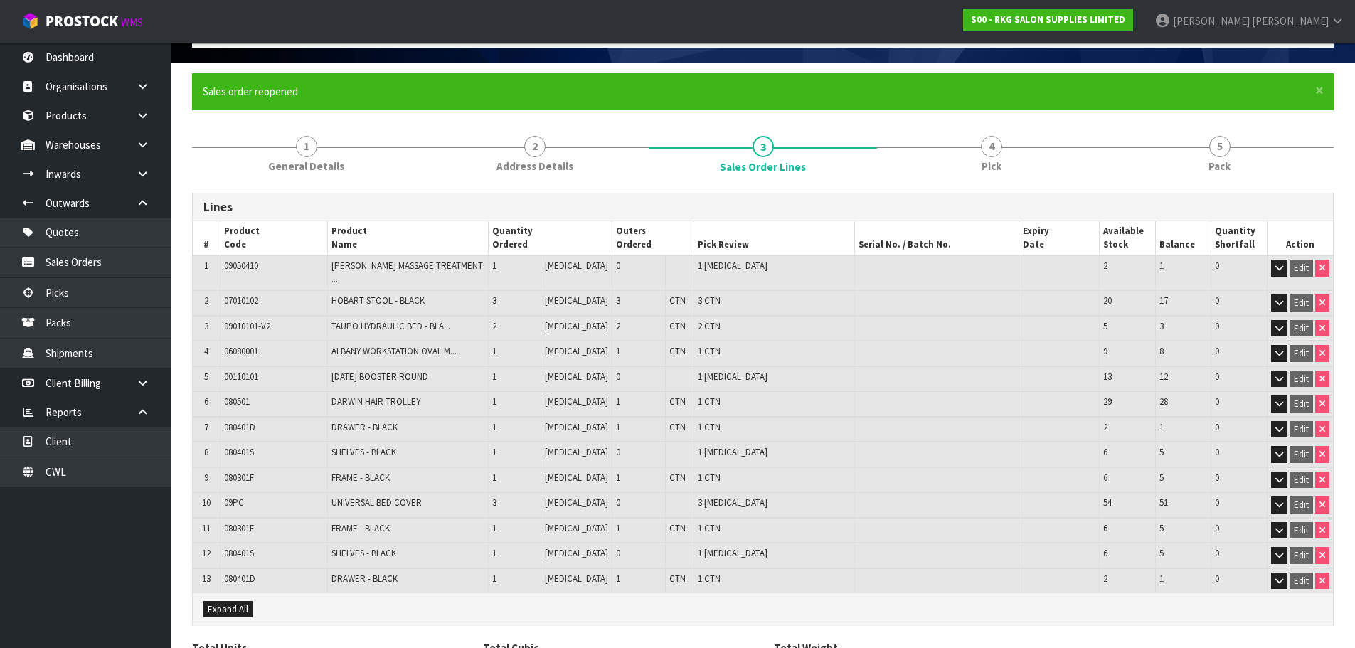
scroll to position [174, 0]
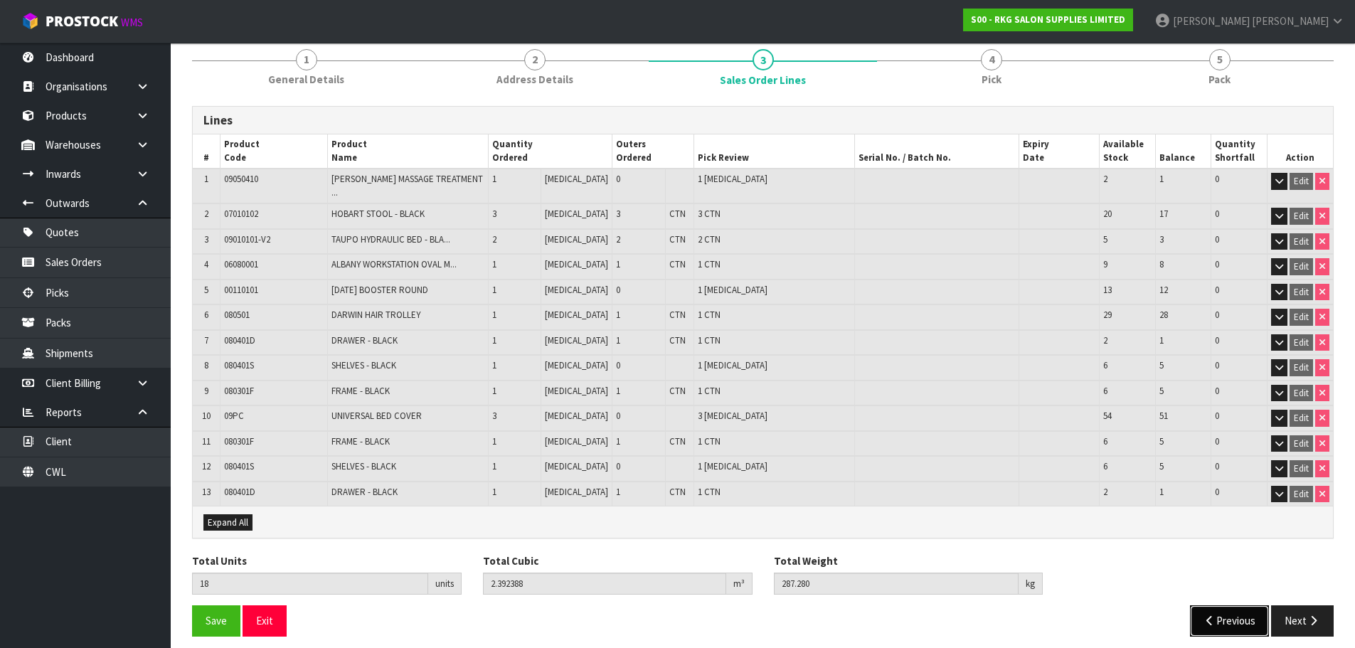
click at [1226, 617] on button "Previous" at bounding box center [1230, 620] width 80 height 31
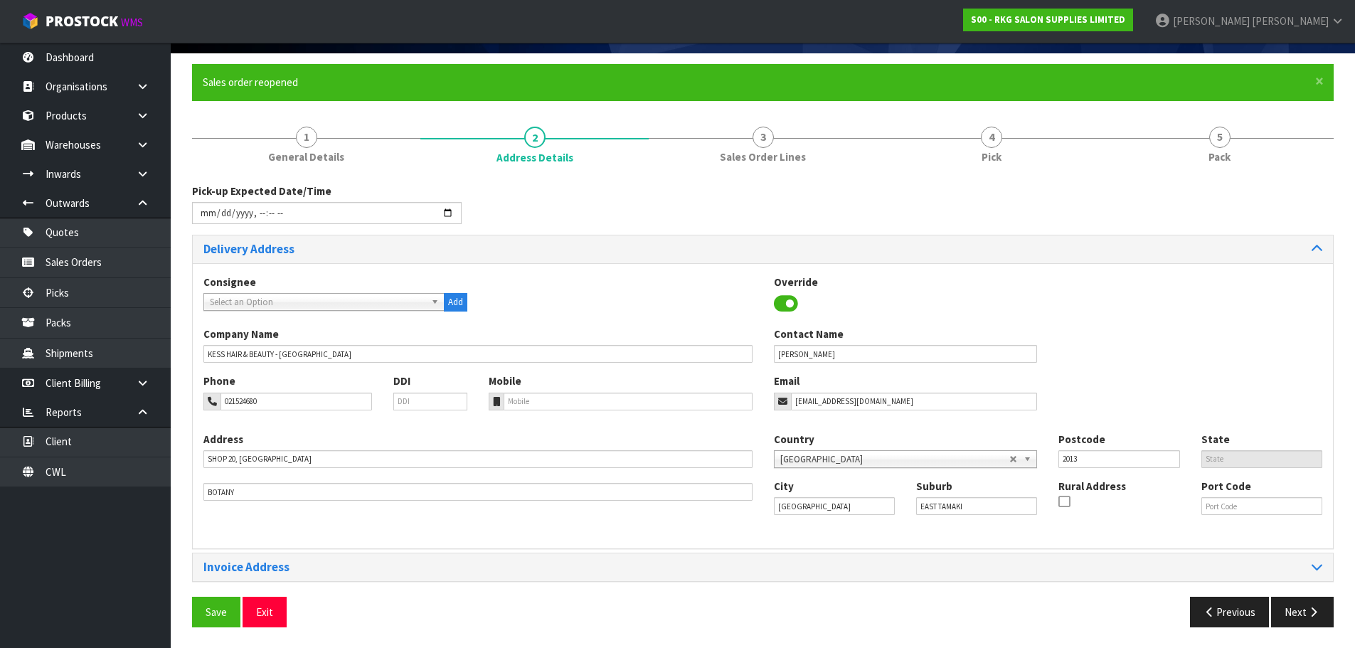
scroll to position [97, 0]
click at [1292, 607] on button "Next" at bounding box center [1302, 611] width 63 height 31
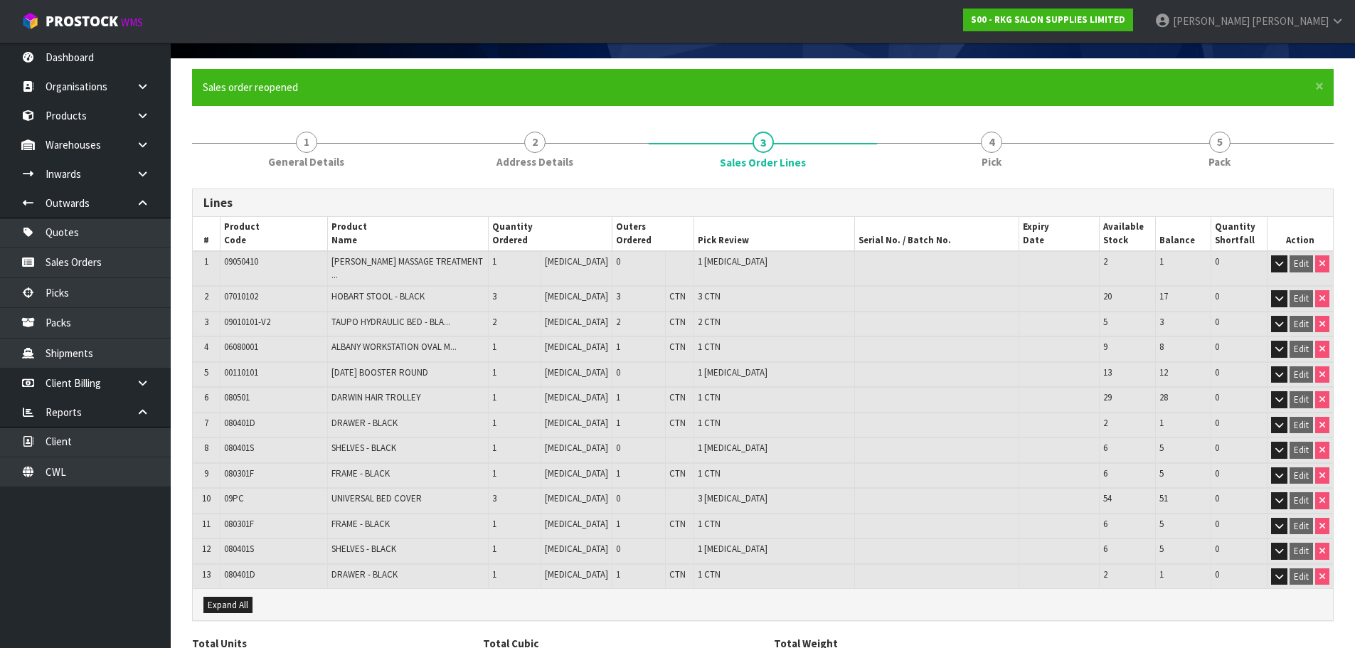
scroll to position [174, 0]
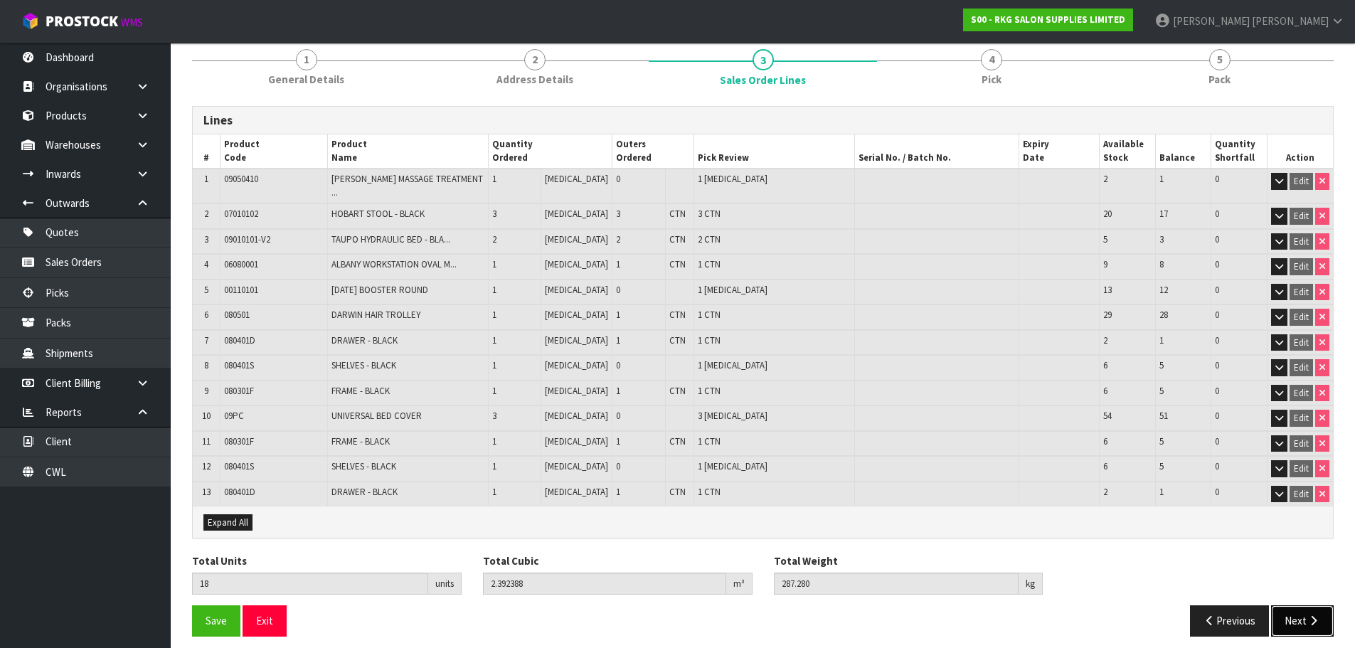
click at [1295, 616] on button "Next" at bounding box center [1302, 620] width 63 height 31
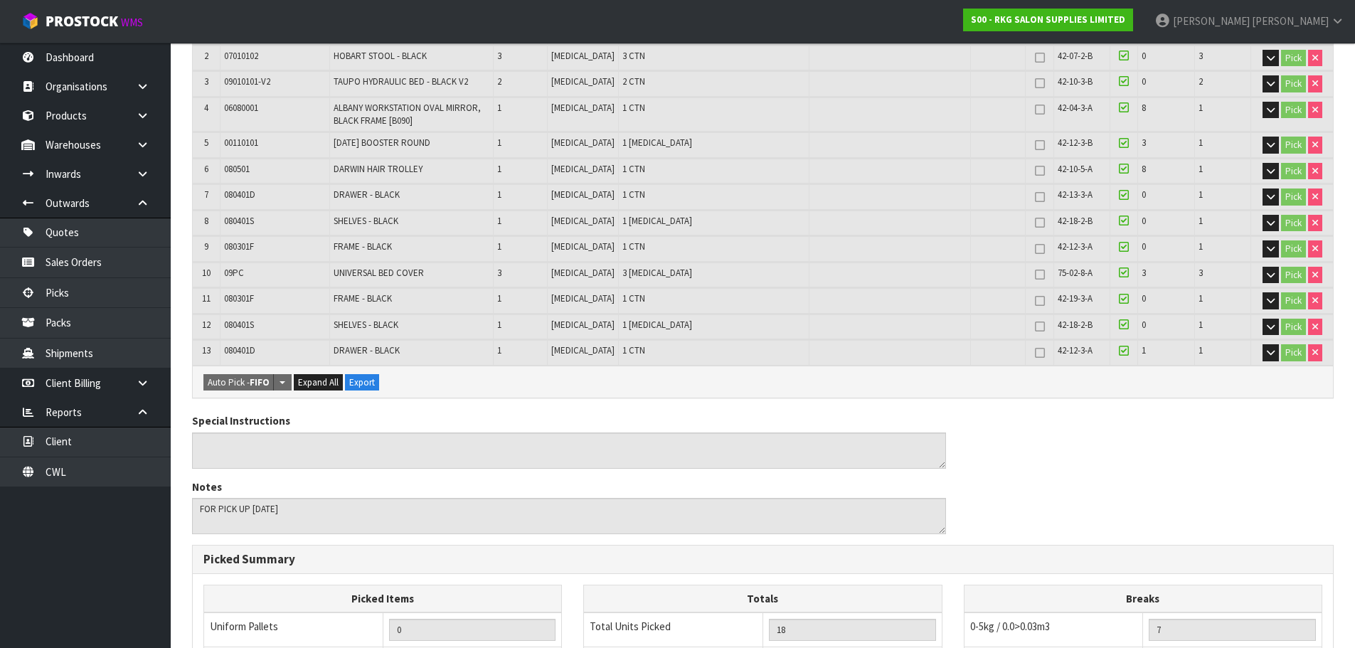
scroll to position [245, 0]
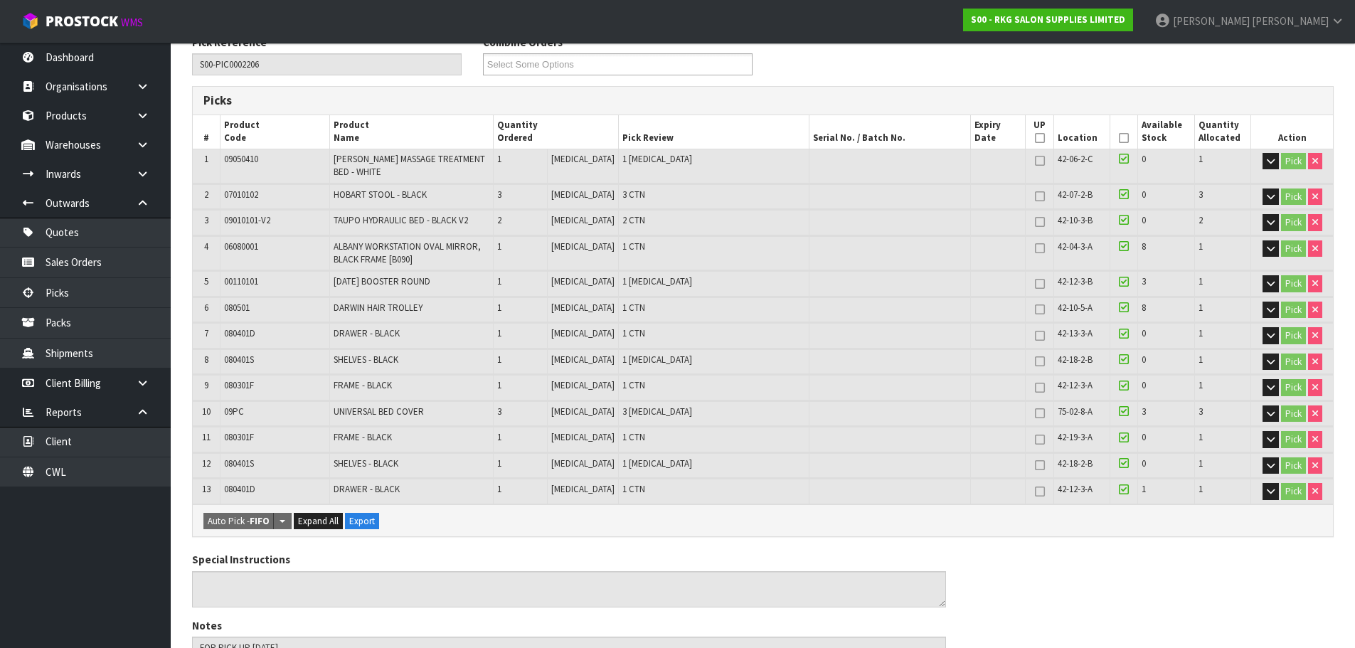
click at [1119, 138] on icon at bounding box center [1124, 138] width 10 height 1
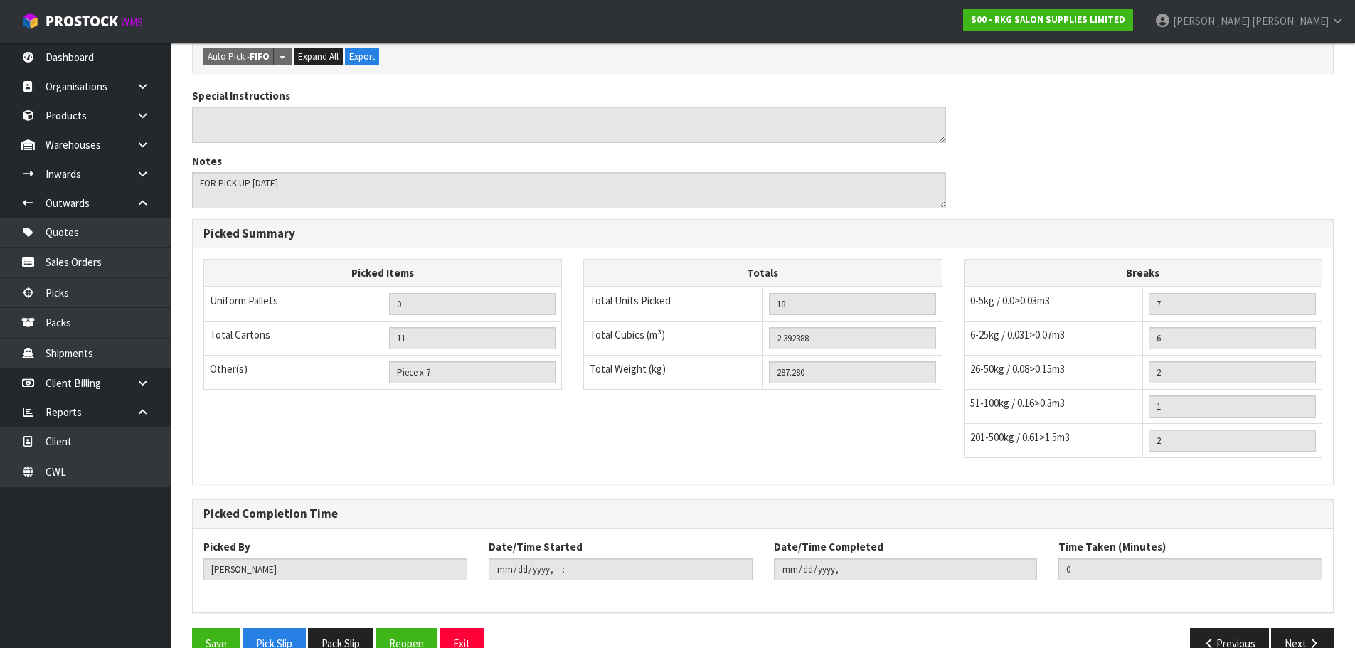
scroll to position [793, 0]
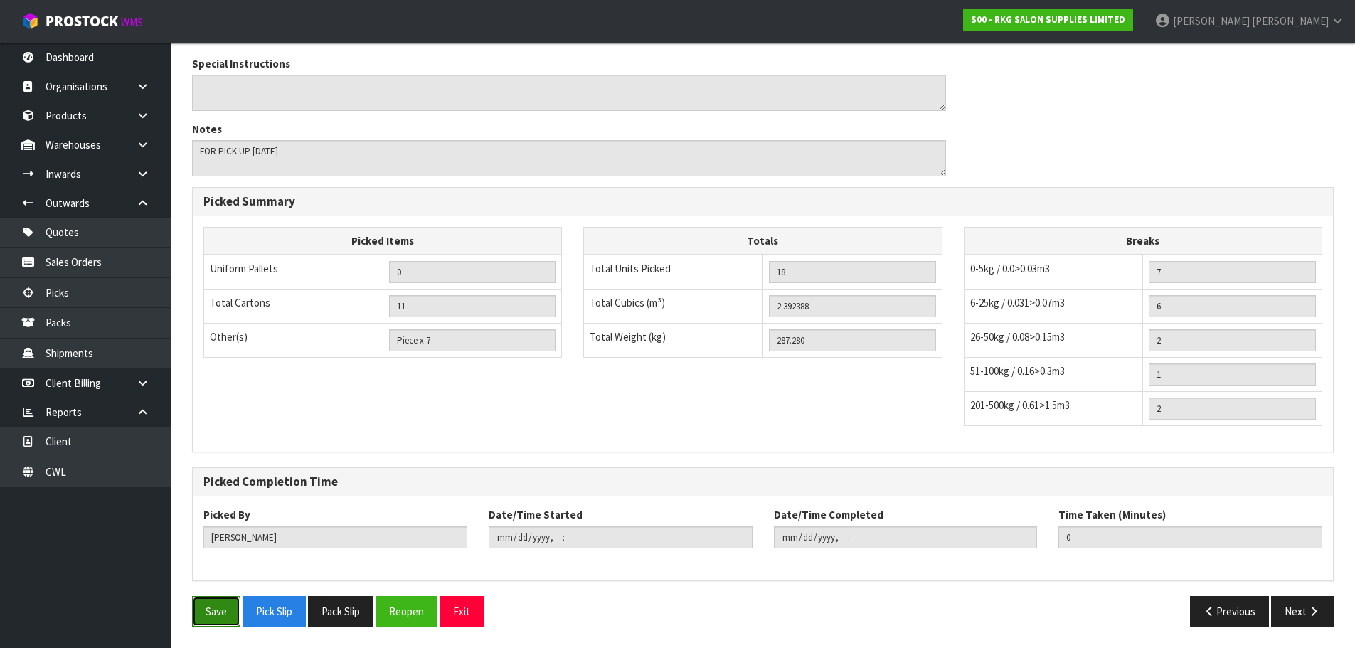
click at [210, 610] on button "Save" at bounding box center [216, 611] width 48 height 31
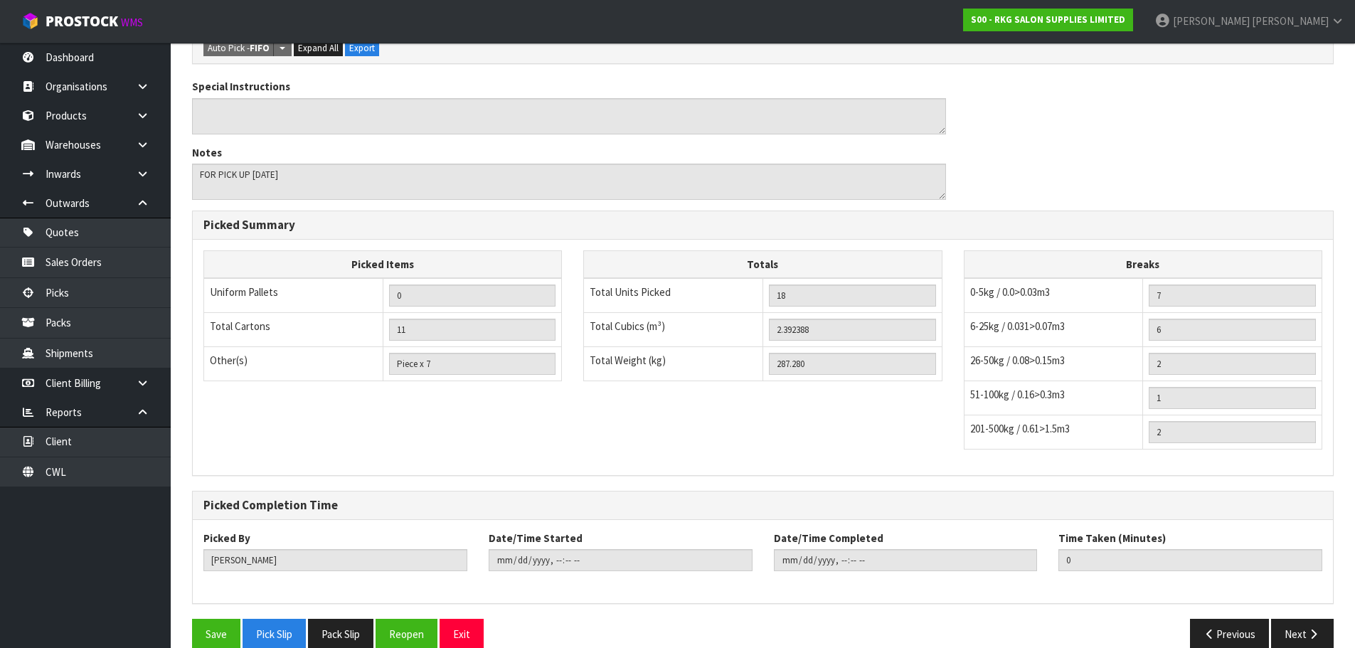
scroll to position [742, 0]
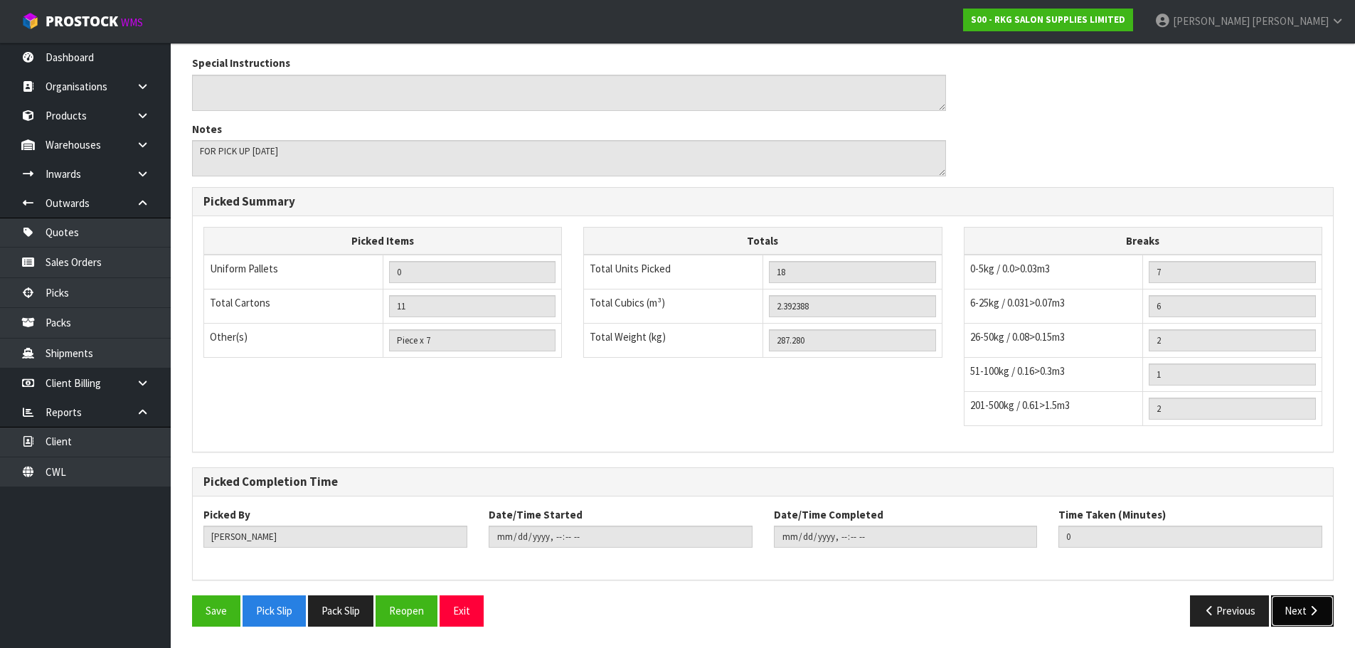
drag, startPoint x: 1300, startPoint y: 620, endPoint x: 1221, endPoint y: 531, distance: 118.9
click at [1300, 618] on button "Next" at bounding box center [1302, 610] width 63 height 31
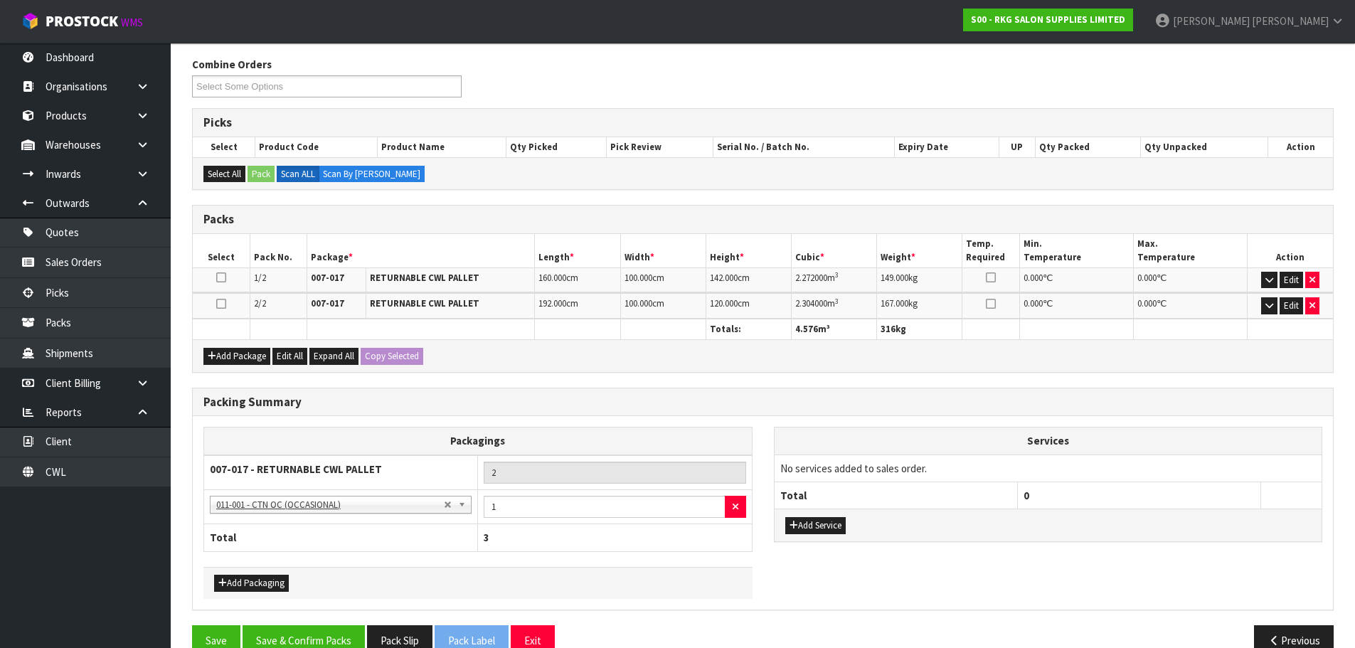
scroll to position [253, 0]
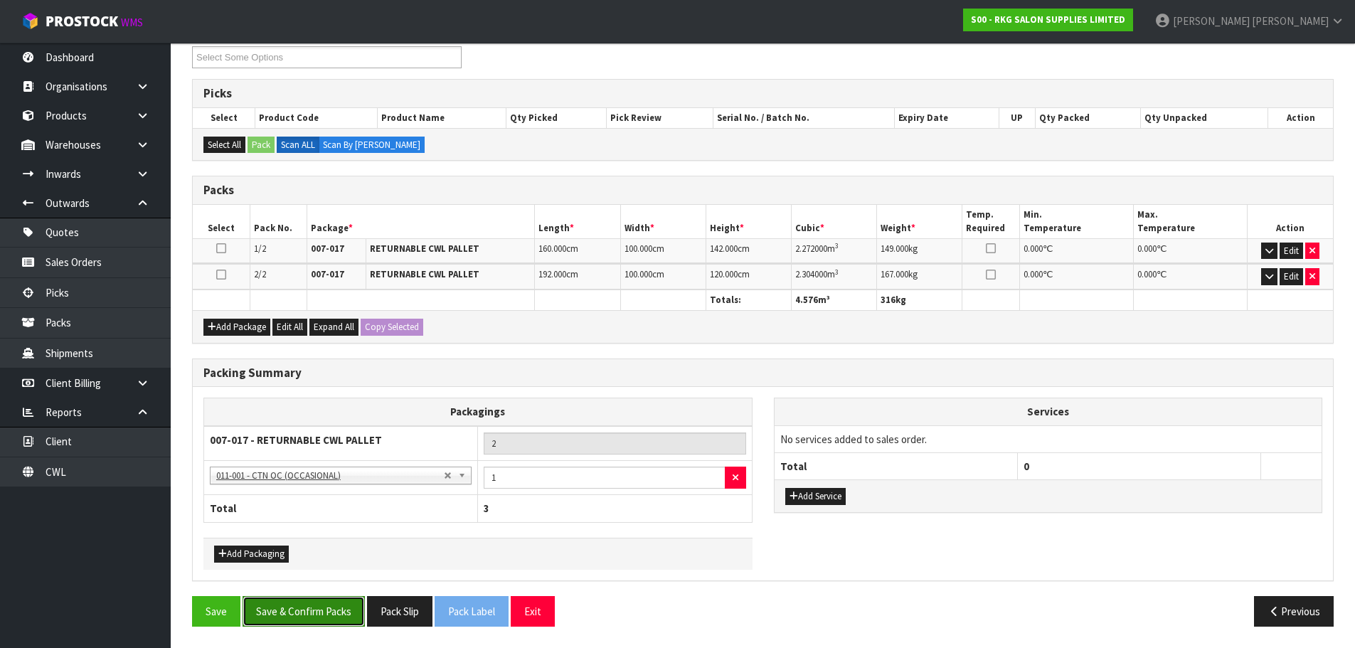
click at [312, 615] on button "Save & Confirm Packs" at bounding box center [304, 611] width 122 height 31
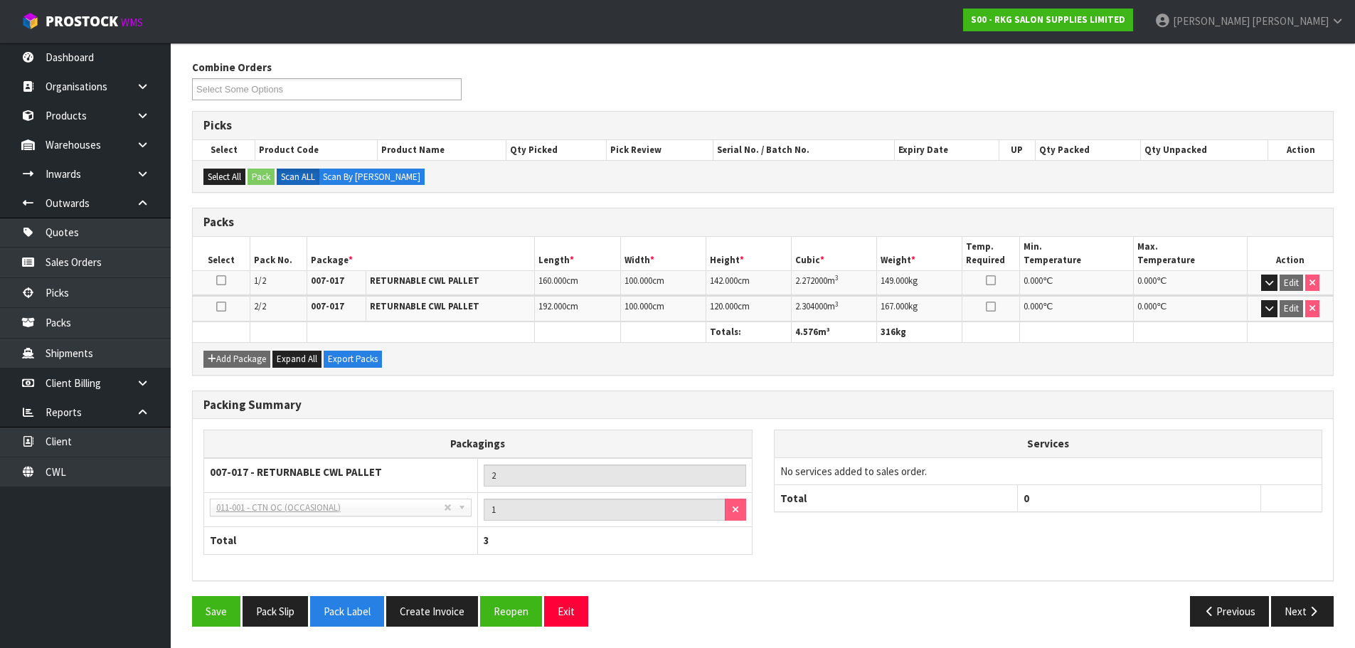
scroll to position [221, 0]
click at [1303, 615] on button "Next" at bounding box center [1302, 611] width 63 height 31
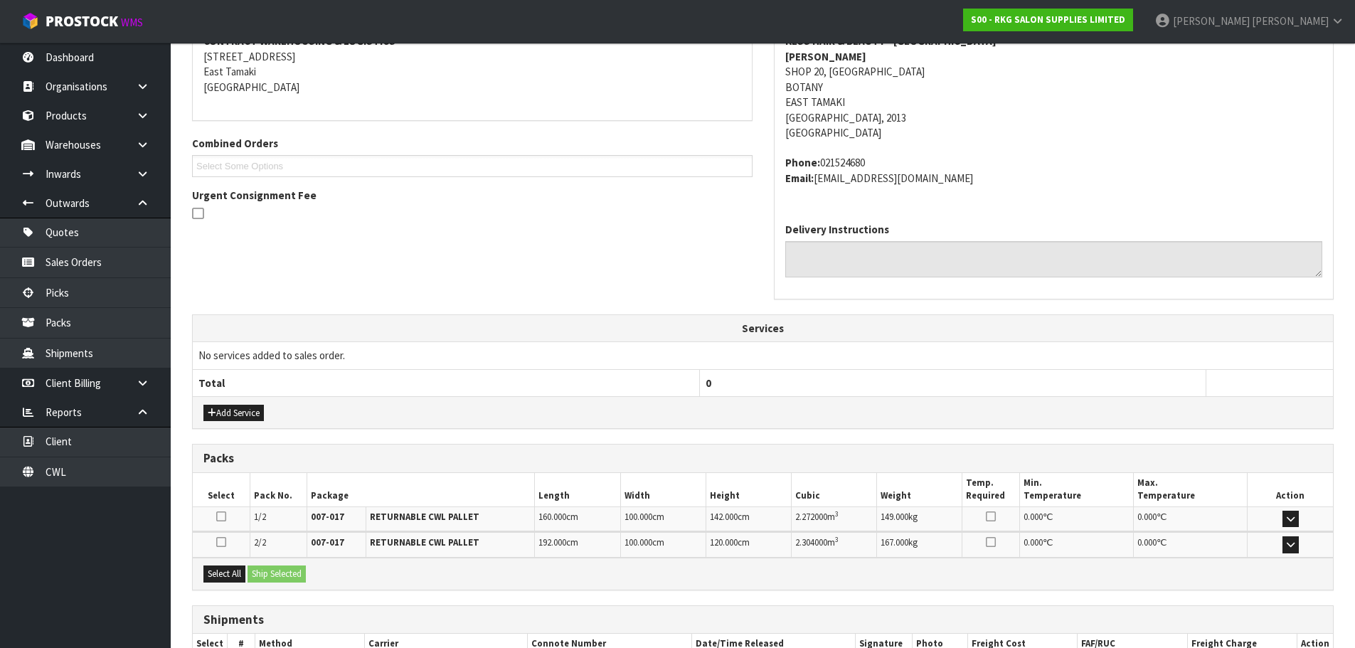
scroll to position [381, 0]
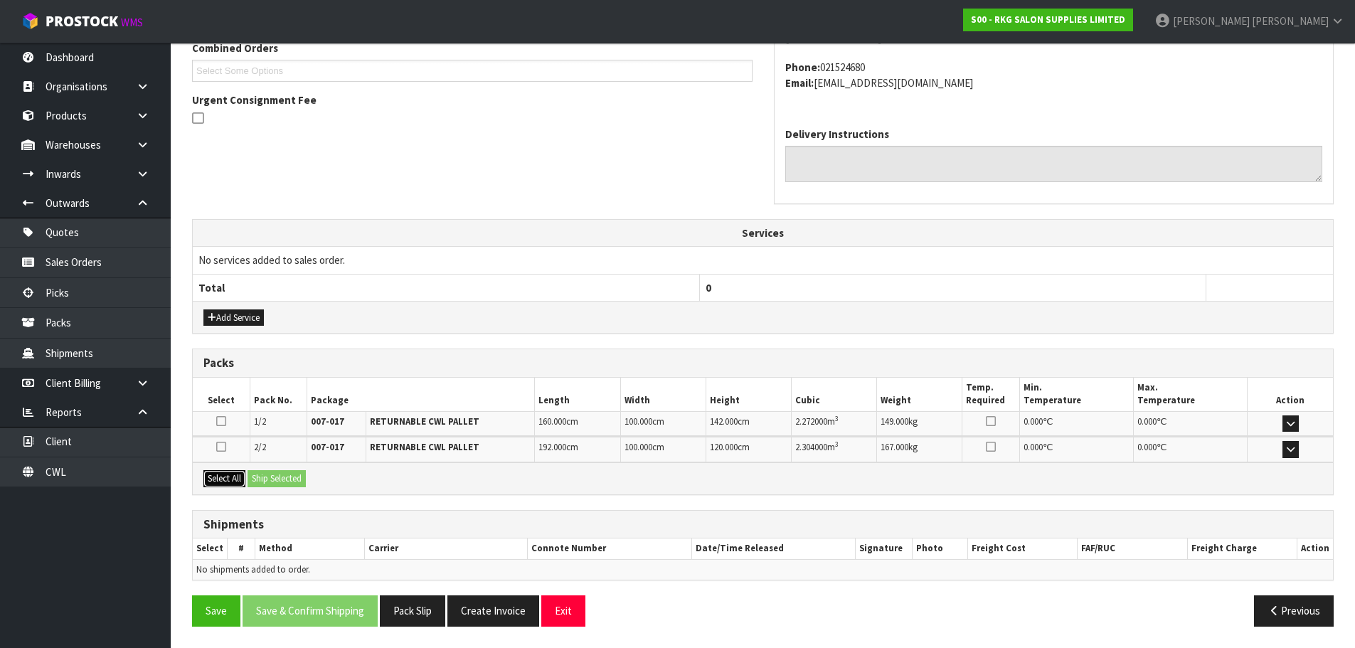
click at [219, 478] on button "Select All" at bounding box center [224, 478] width 42 height 17
click at [279, 475] on button "Ship Selected" at bounding box center [277, 478] width 58 height 17
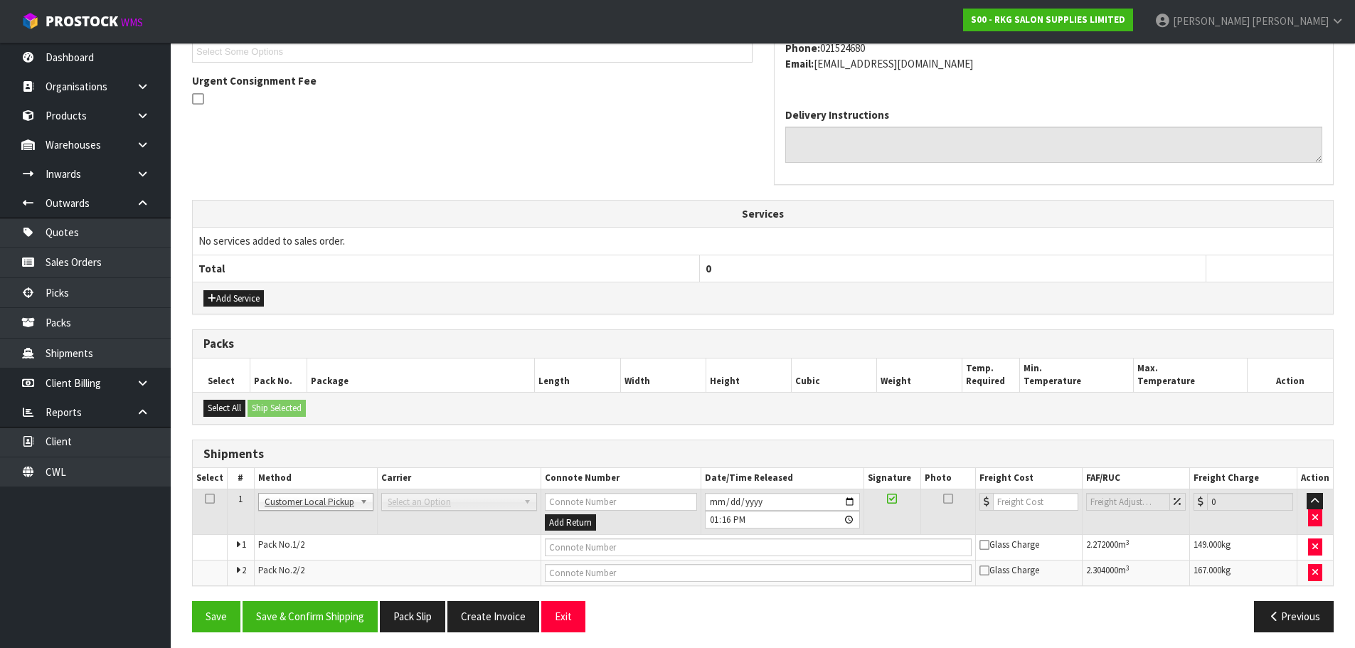
scroll to position [406, 0]
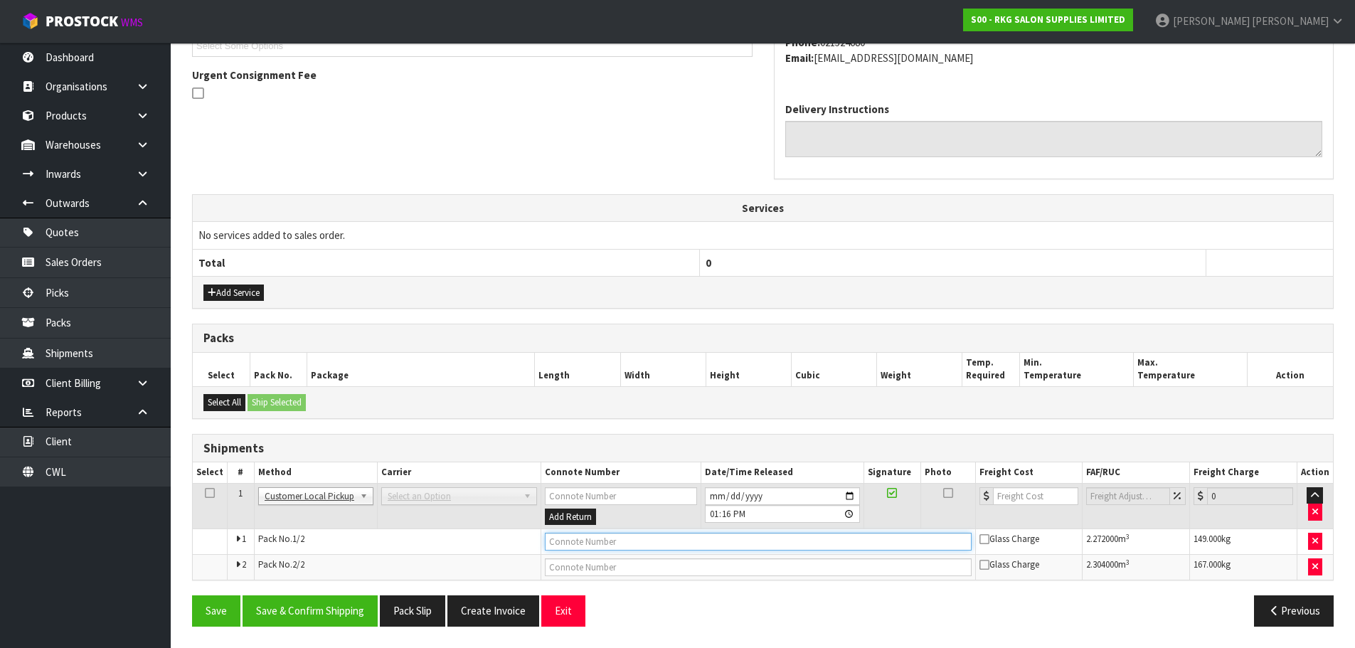
click at [558, 541] on input "text" at bounding box center [758, 542] width 427 height 18
type input "CUSTOMER COLLECTED"
click at [302, 610] on button "Save & Confirm Shipping" at bounding box center [310, 610] width 135 height 31
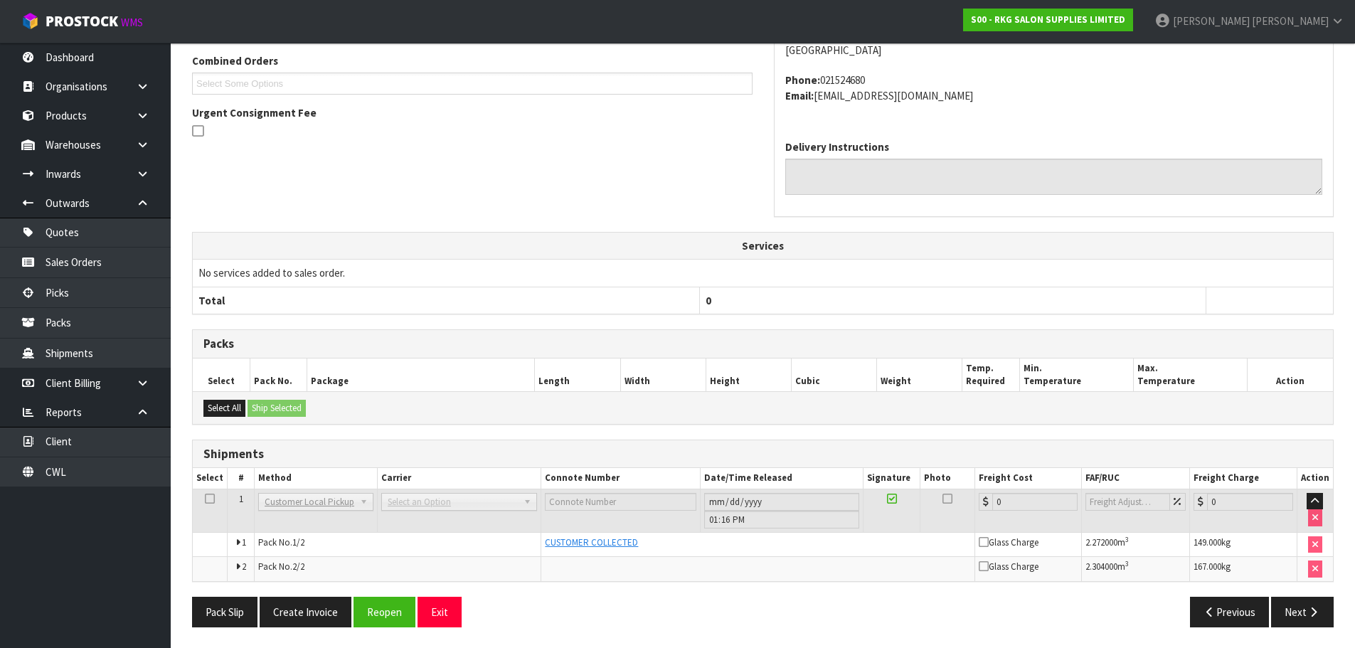
scroll to position [369, 0]
click at [1293, 612] on button "Next" at bounding box center [1302, 611] width 63 height 31
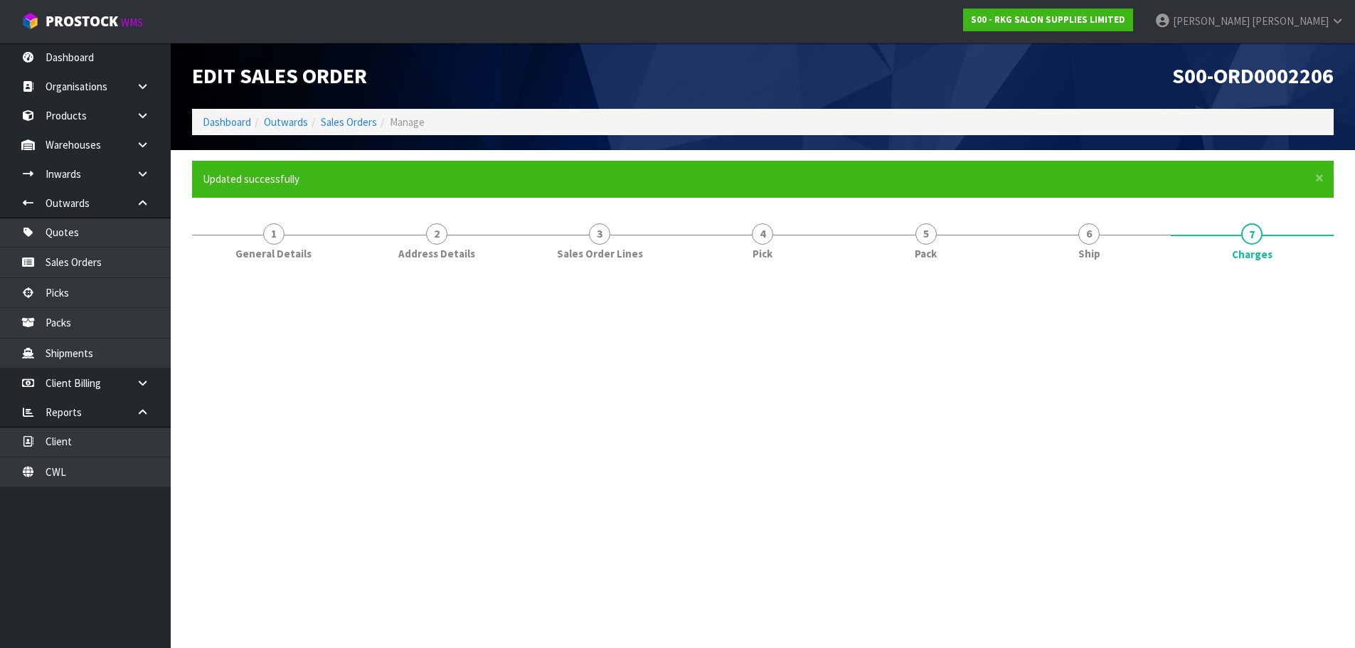
scroll to position [0, 0]
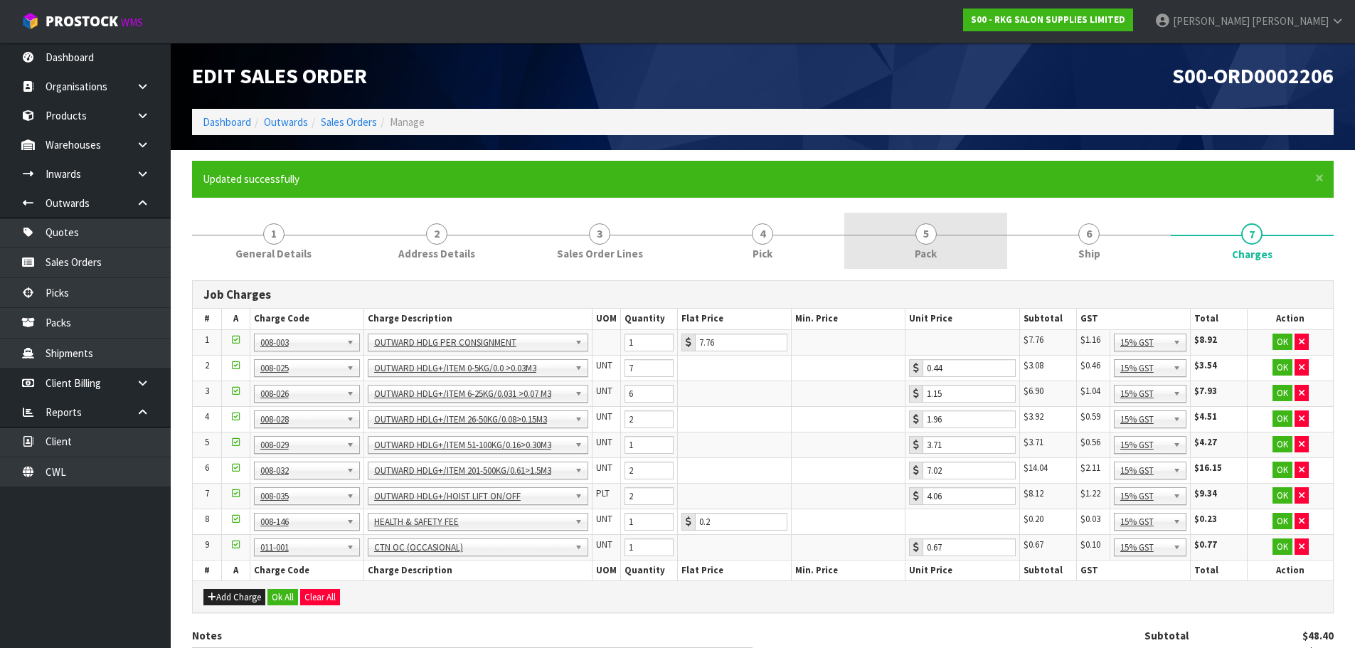
click at [928, 234] on span "5" at bounding box center [926, 233] width 21 height 21
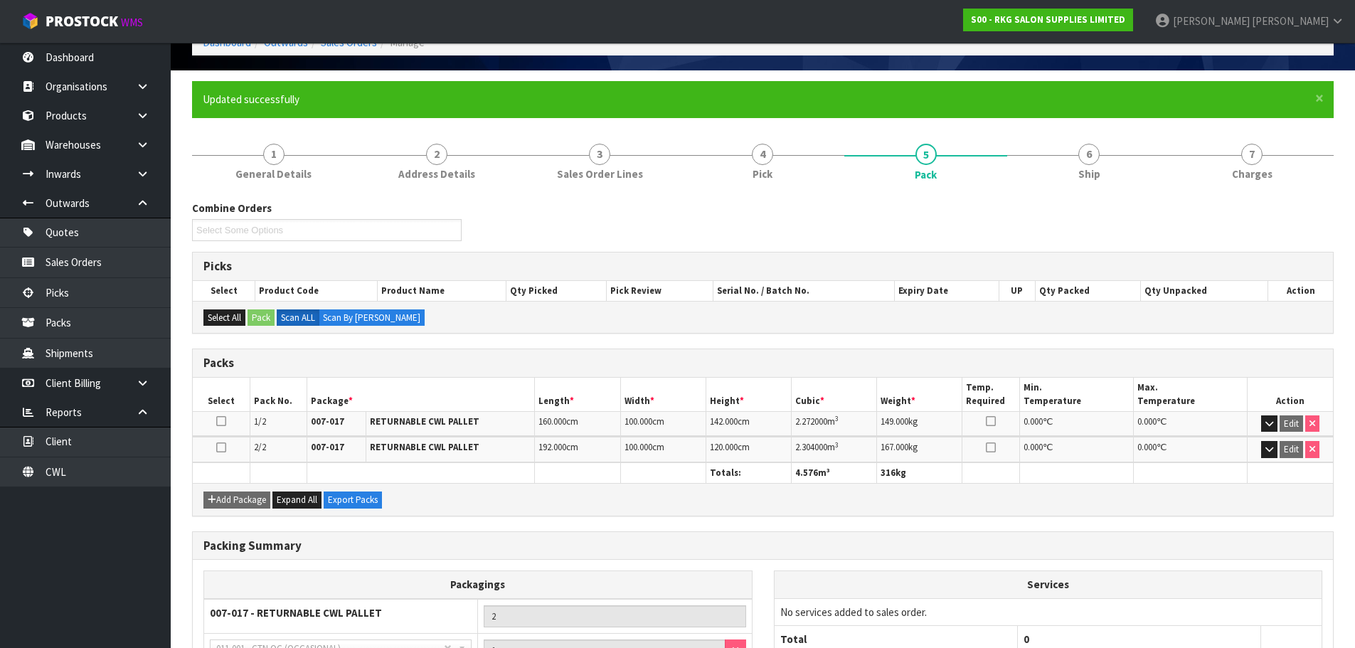
scroll to position [78, 0]
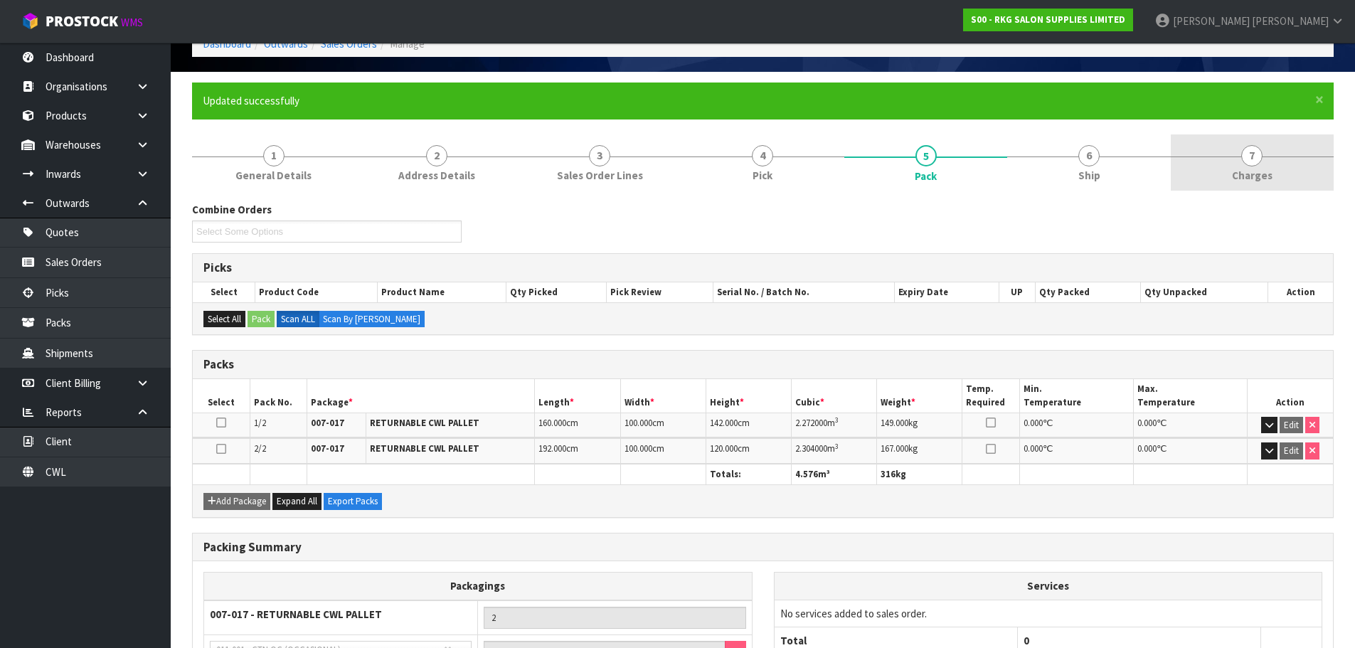
click at [1251, 157] on span "7" at bounding box center [1251, 155] width 21 height 21
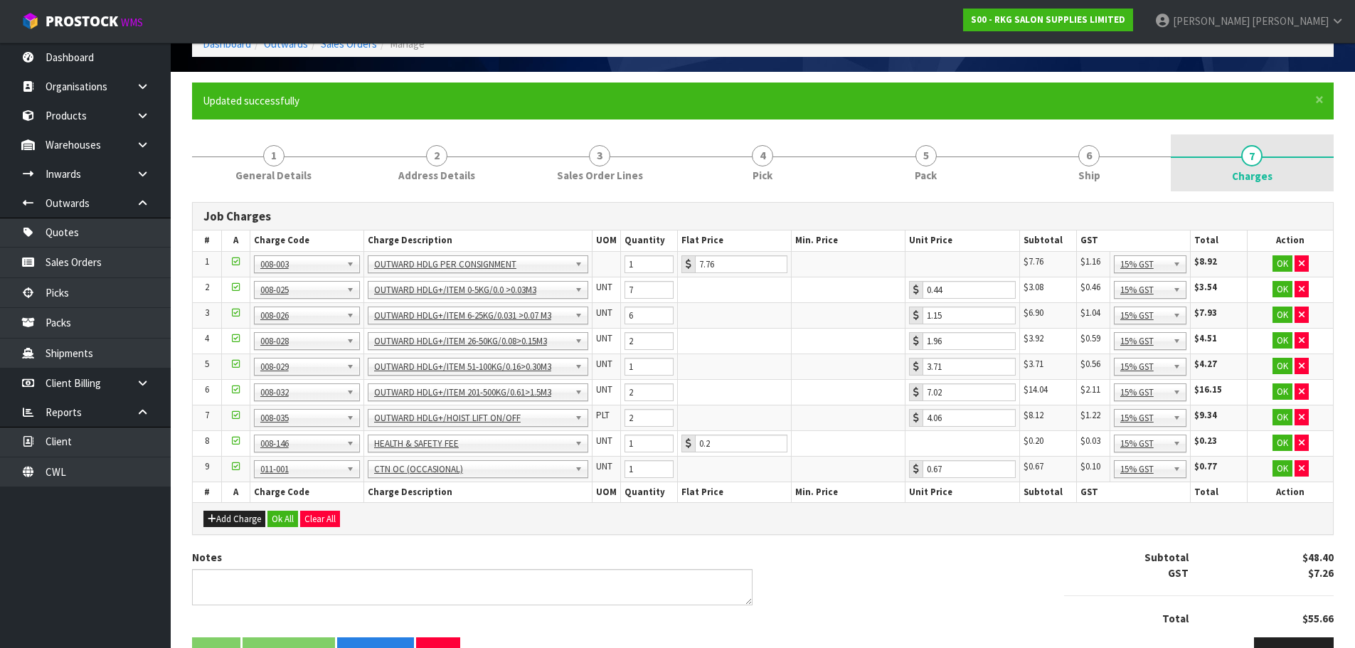
scroll to position [120, 0]
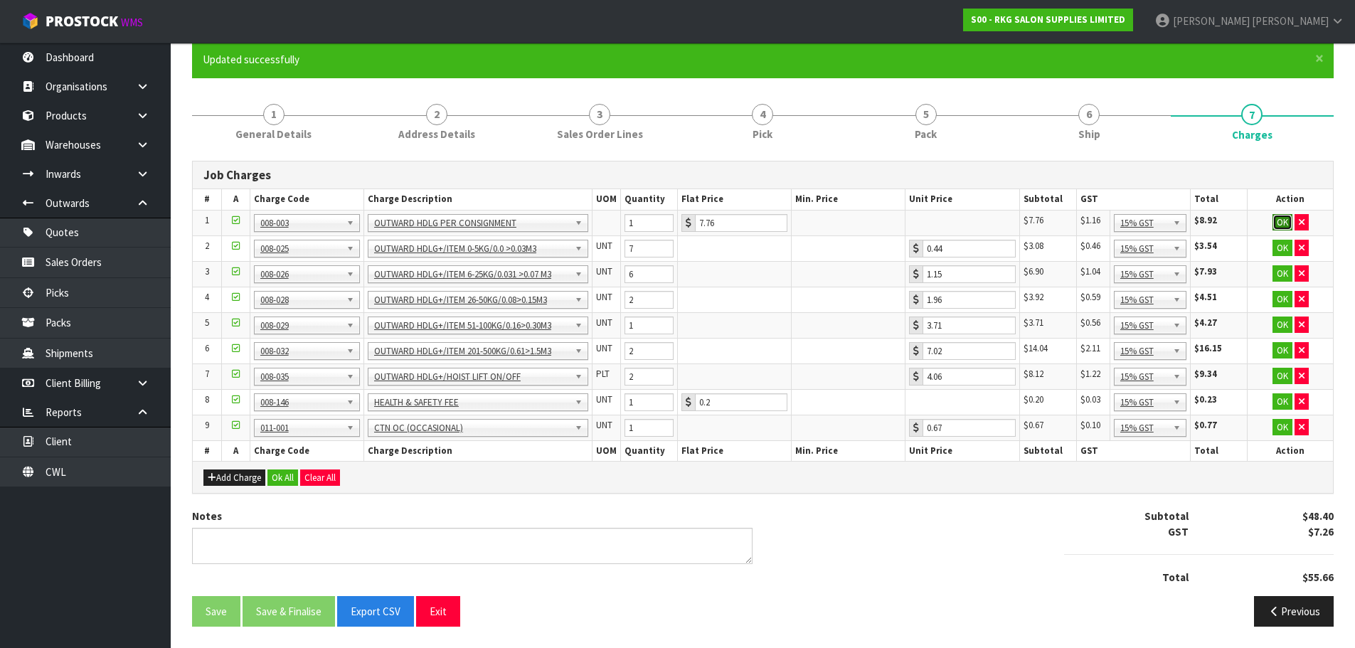
click at [1280, 221] on button "OK" at bounding box center [1283, 222] width 20 height 17
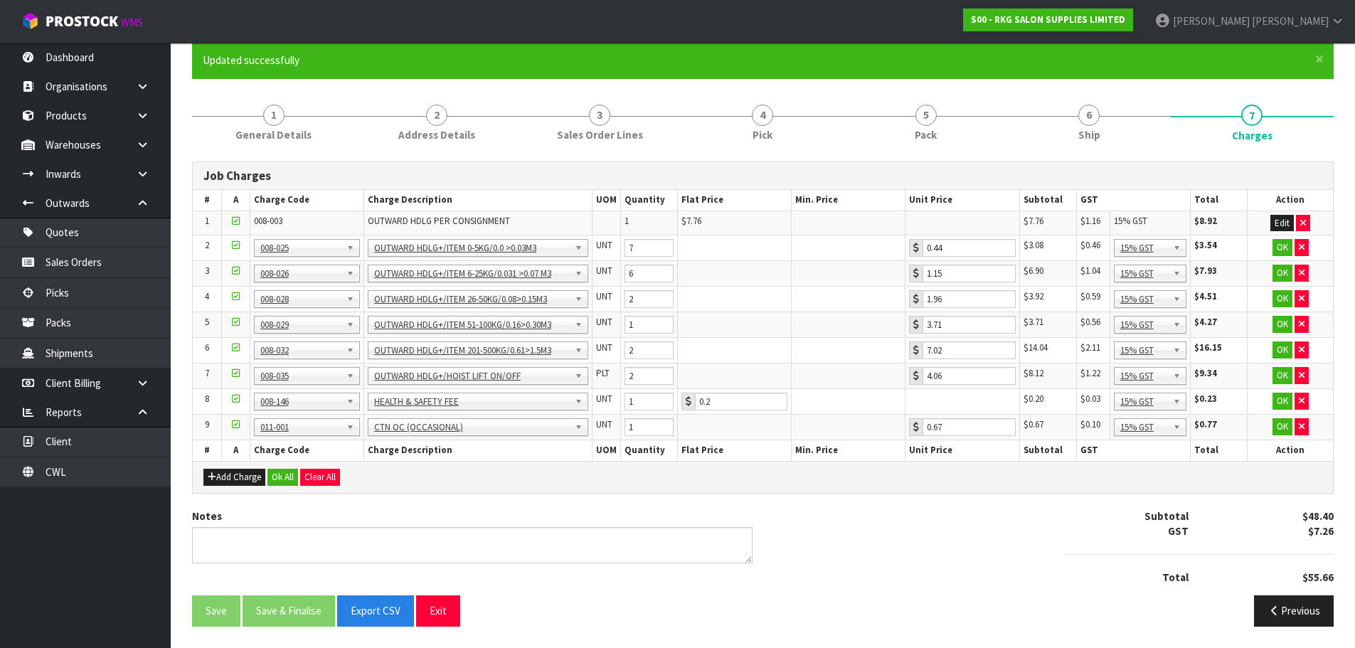
scroll to position [119, 0]
click at [1281, 376] on button "OK" at bounding box center [1283, 375] width 20 height 17
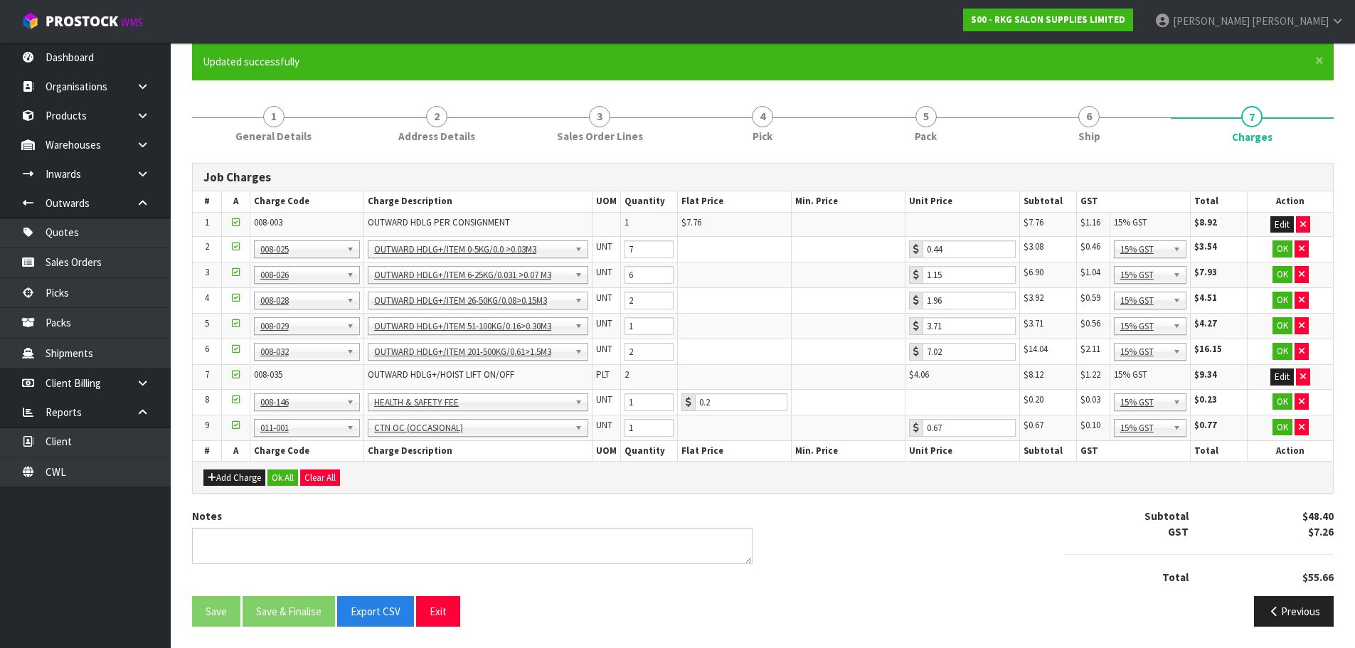
scroll to position [117, 0]
click at [1282, 429] on button "OK" at bounding box center [1283, 427] width 20 height 17
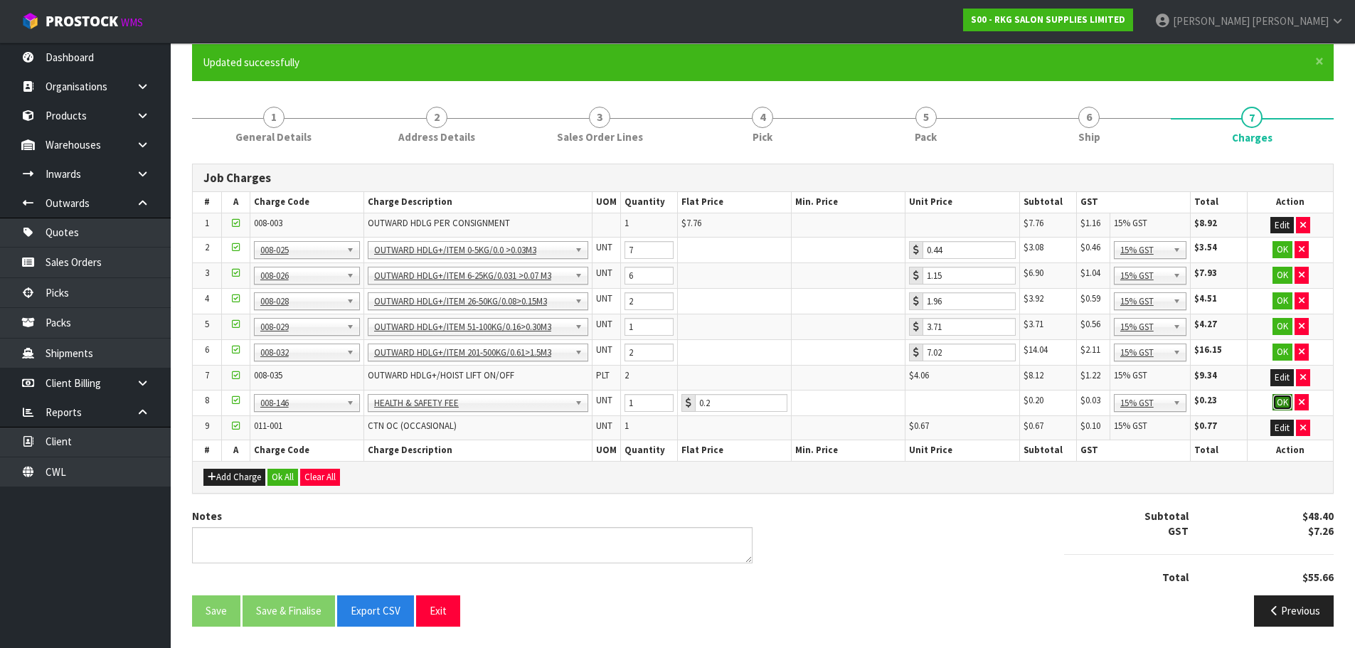
click at [1283, 403] on button "OK" at bounding box center [1283, 402] width 20 height 17
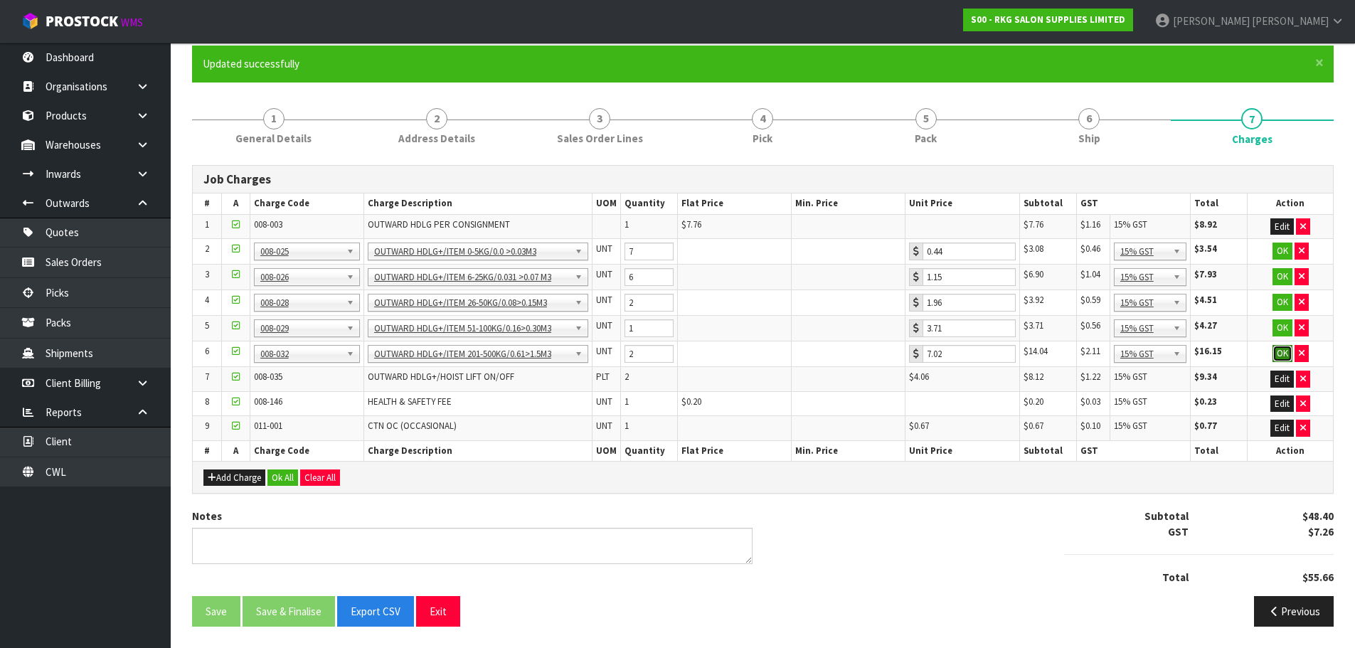
click at [1282, 356] on button "OK" at bounding box center [1283, 353] width 20 height 17
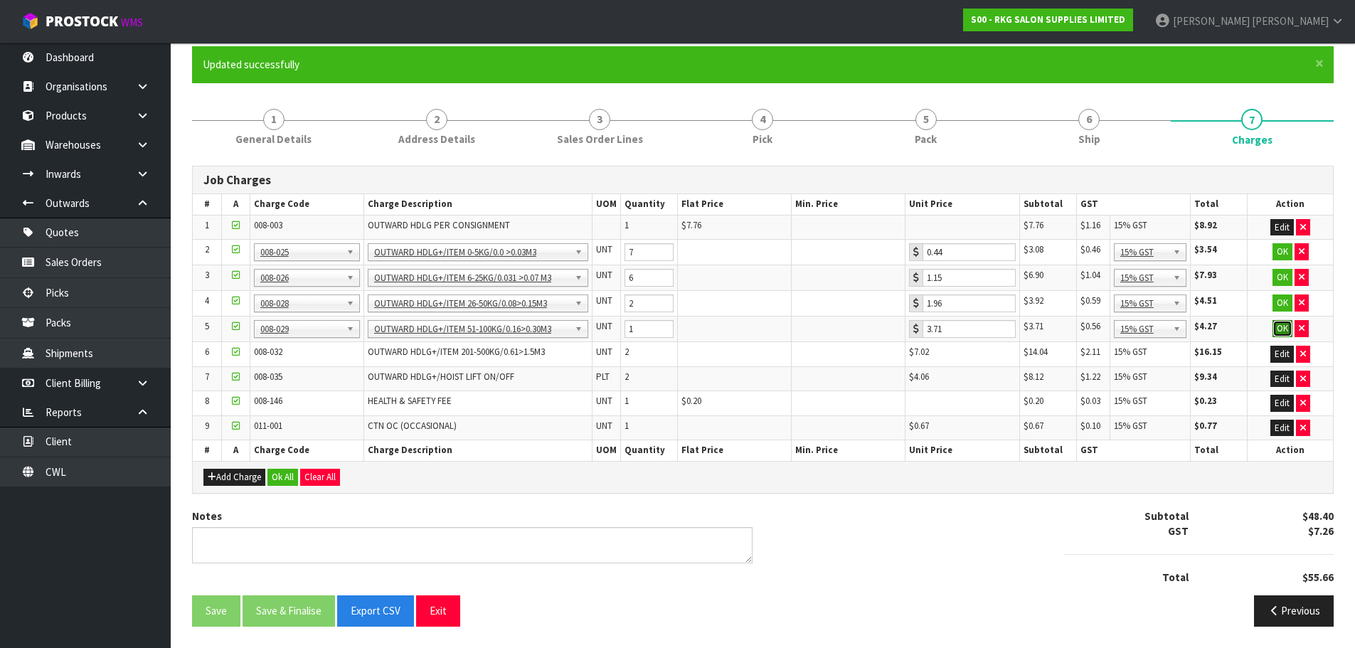
click at [1281, 329] on button "OK" at bounding box center [1283, 328] width 20 height 17
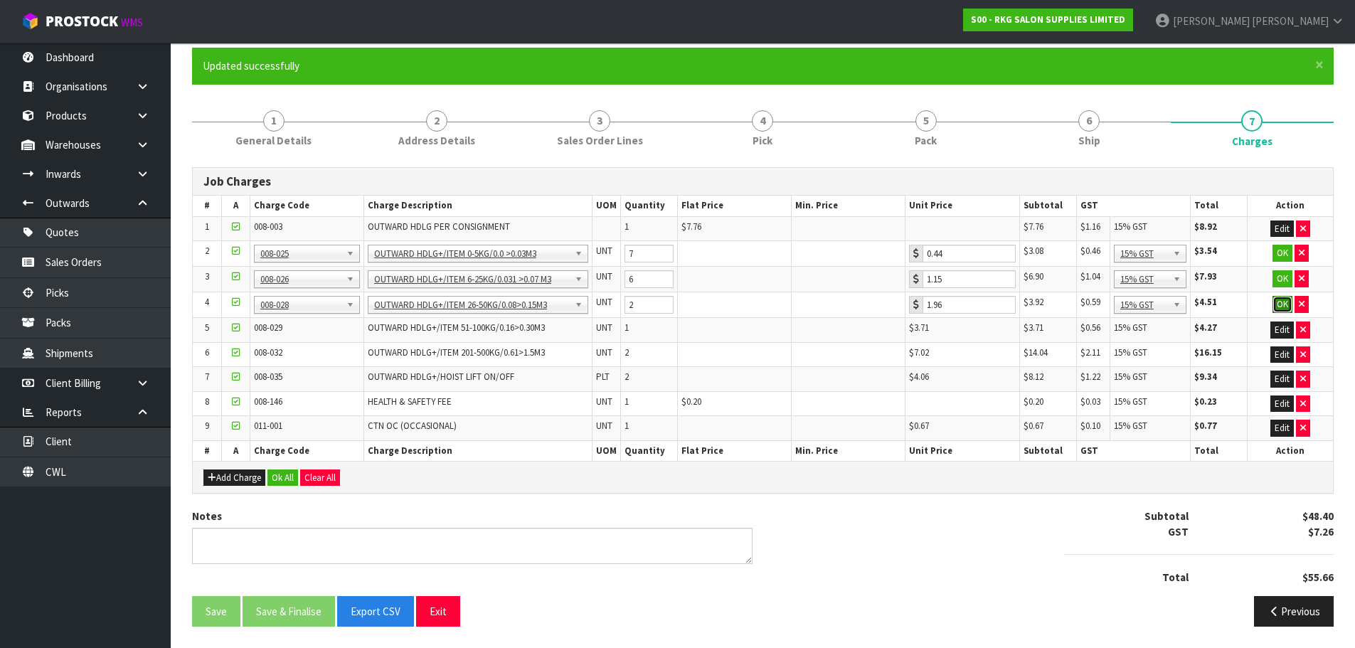
click at [1280, 307] on button "OK" at bounding box center [1283, 304] width 20 height 17
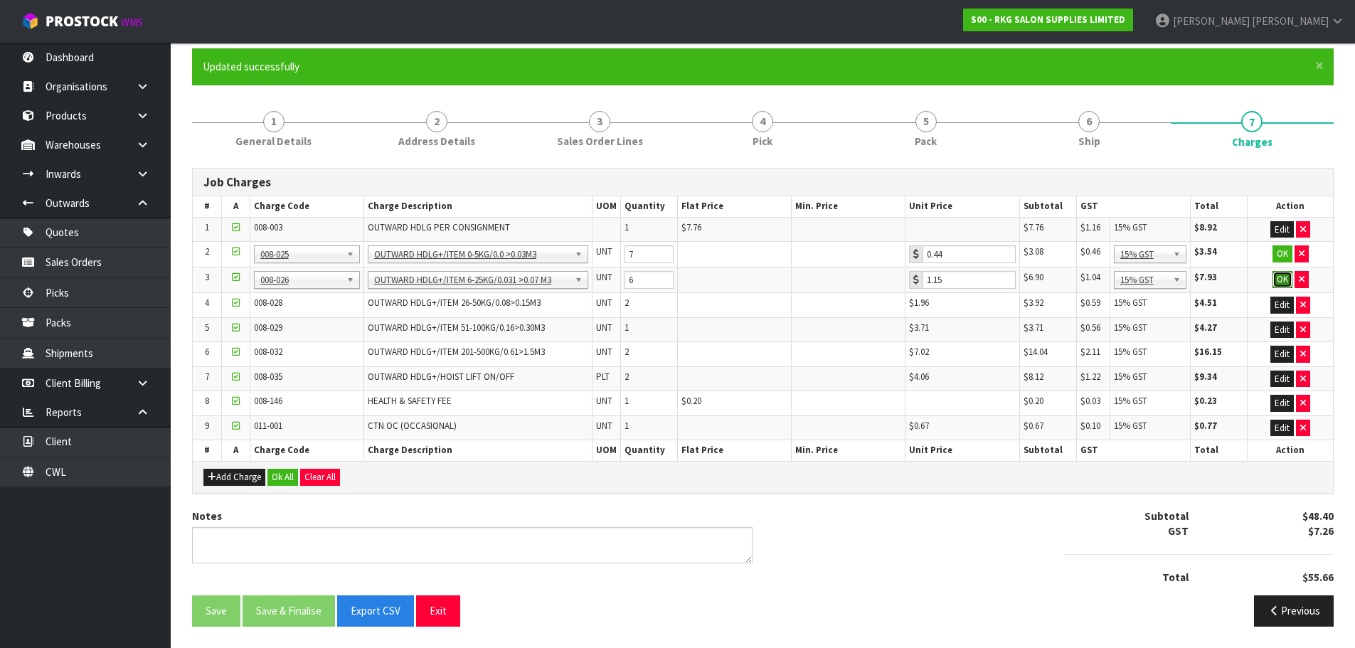
click at [1283, 280] on button "OK" at bounding box center [1283, 279] width 20 height 17
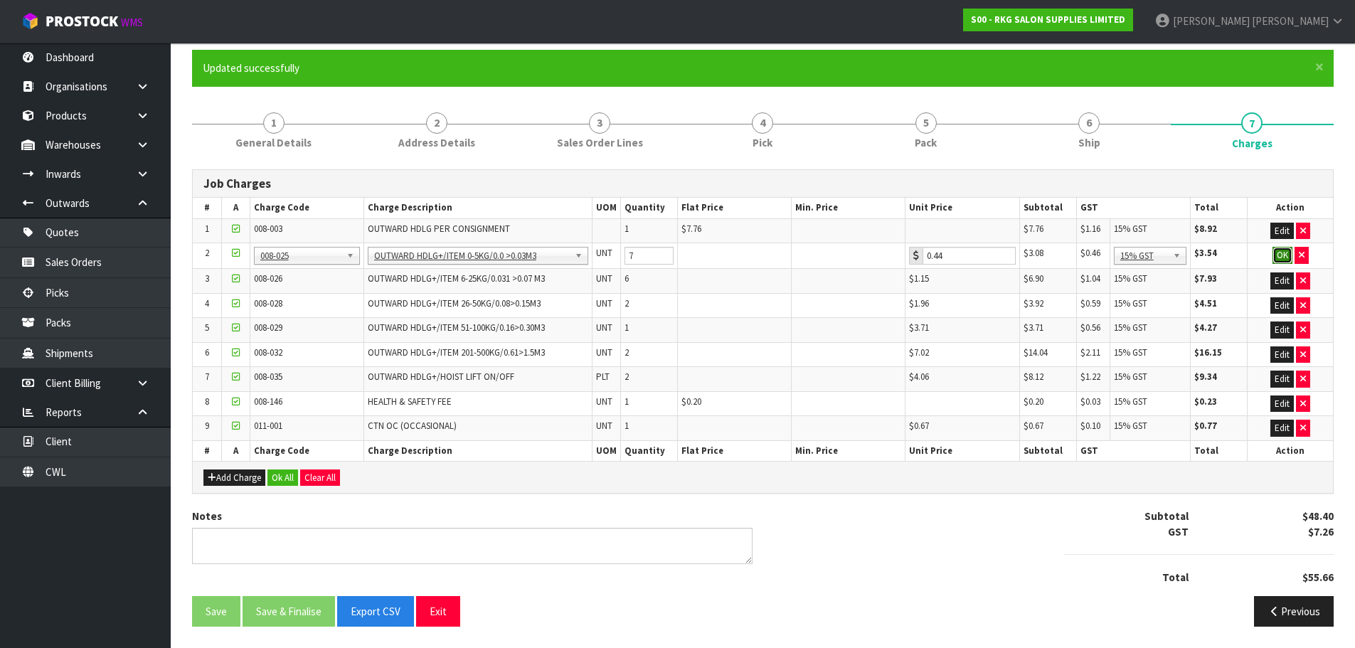
click at [1285, 255] on button "OK" at bounding box center [1283, 255] width 20 height 17
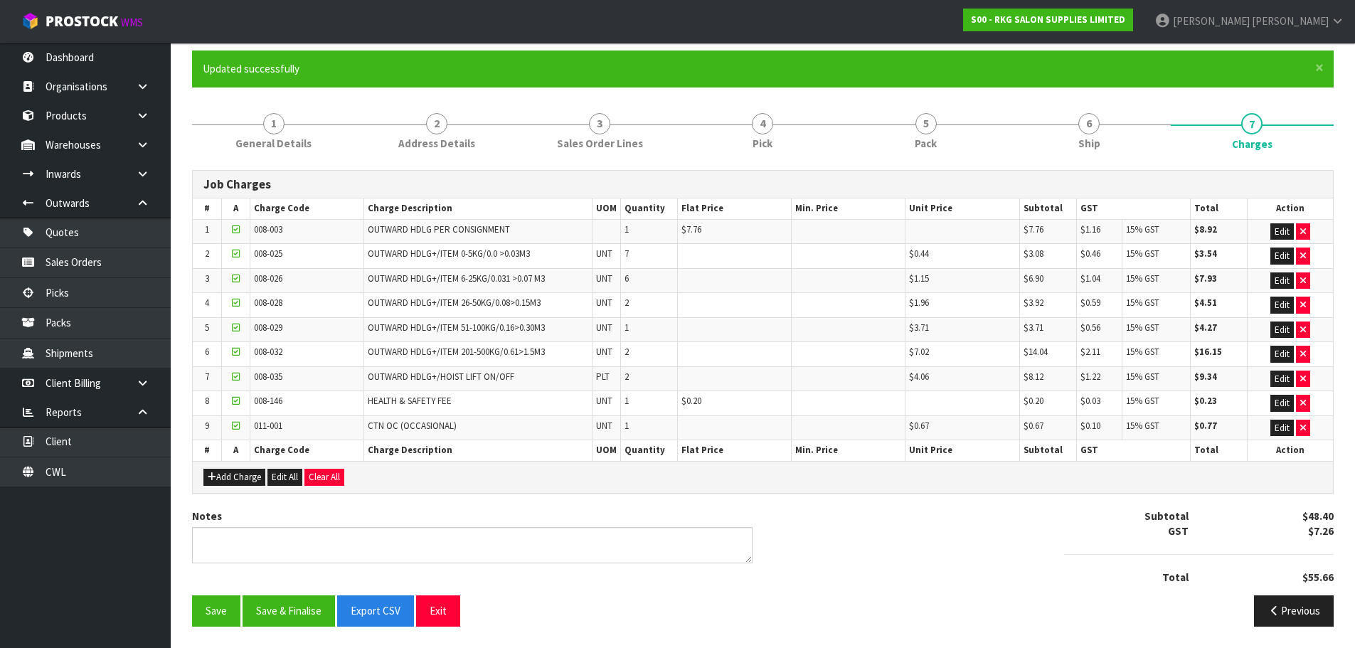
scroll to position [110, 0]
click at [211, 609] on button "Save" at bounding box center [216, 610] width 48 height 31
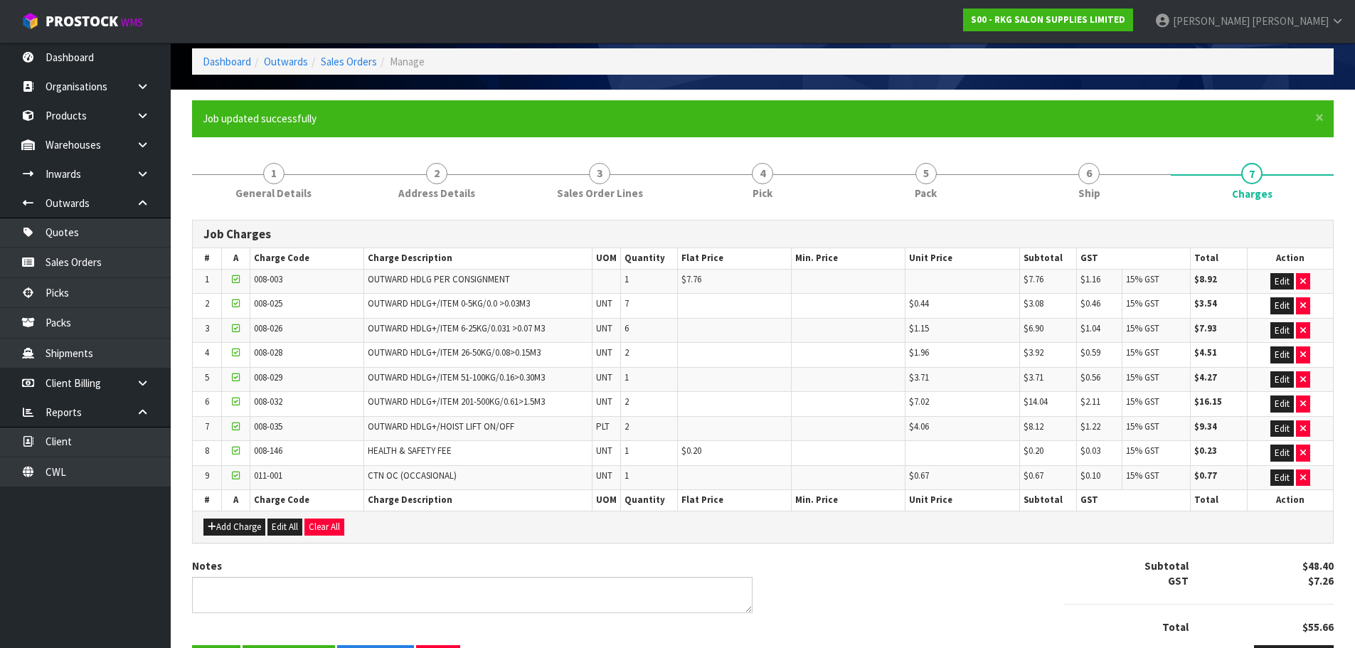
scroll to position [0, 0]
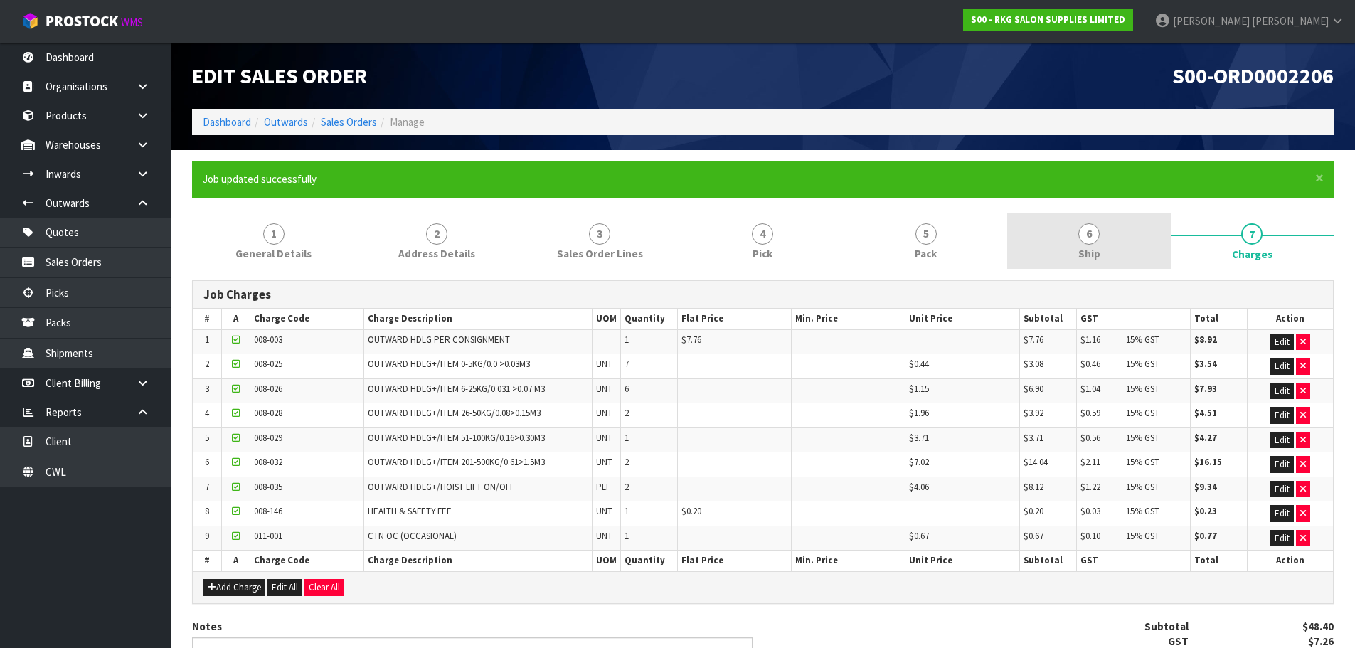
click at [1089, 235] on span "6" at bounding box center [1088, 233] width 21 height 21
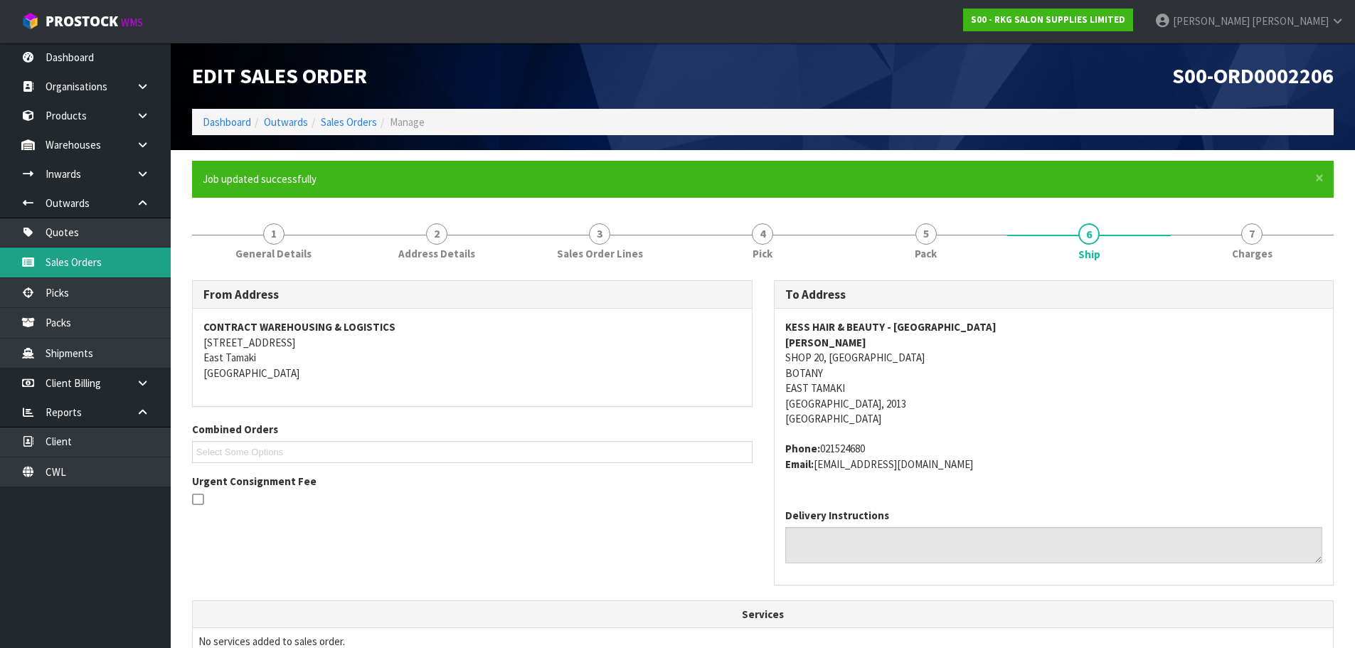
click at [87, 264] on link "Sales Orders" at bounding box center [85, 262] width 171 height 29
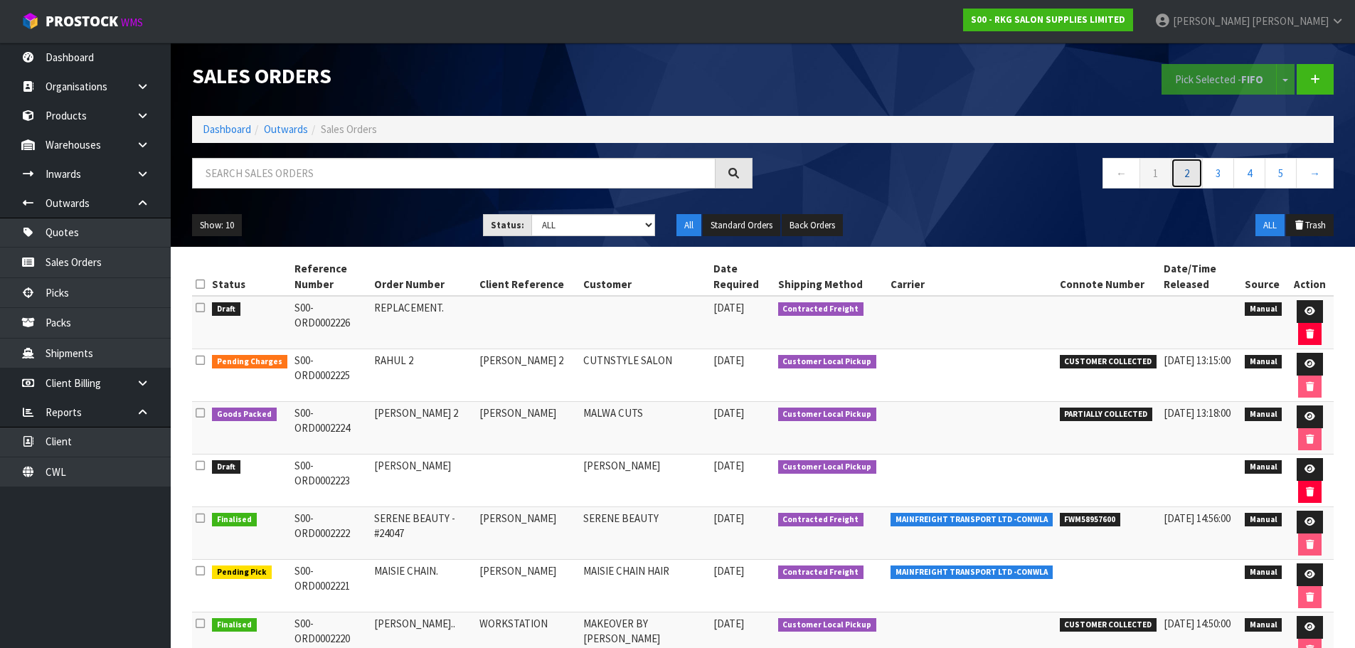
click at [1186, 176] on link "2" at bounding box center [1187, 173] width 32 height 31
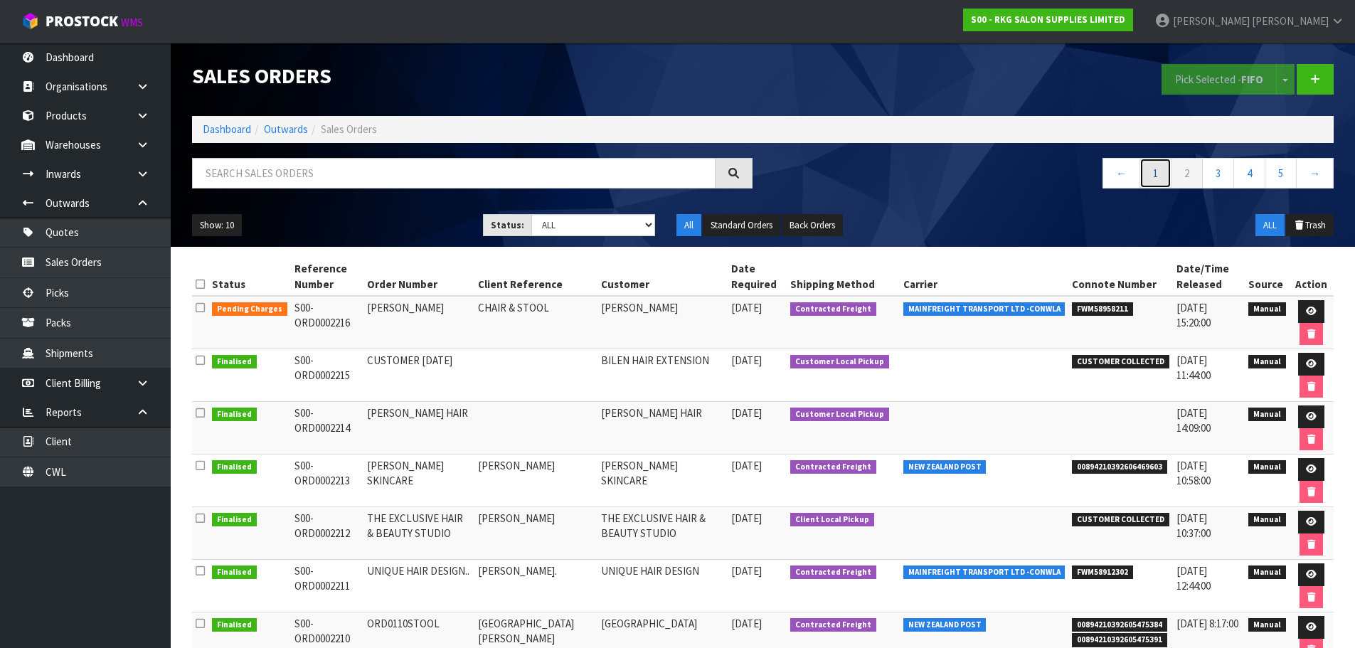
click at [1157, 171] on link "1" at bounding box center [1156, 173] width 32 height 31
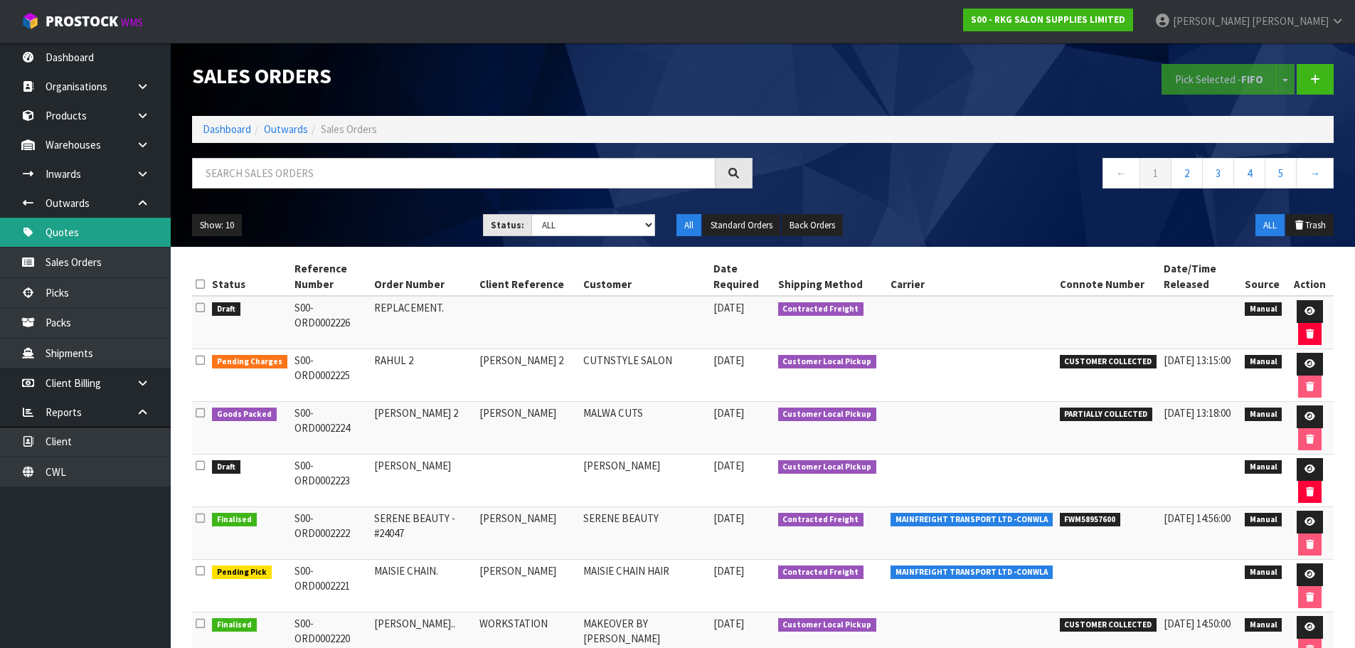
click at [71, 235] on link "Quotes" at bounding box center [85, 232] width 171 height 29
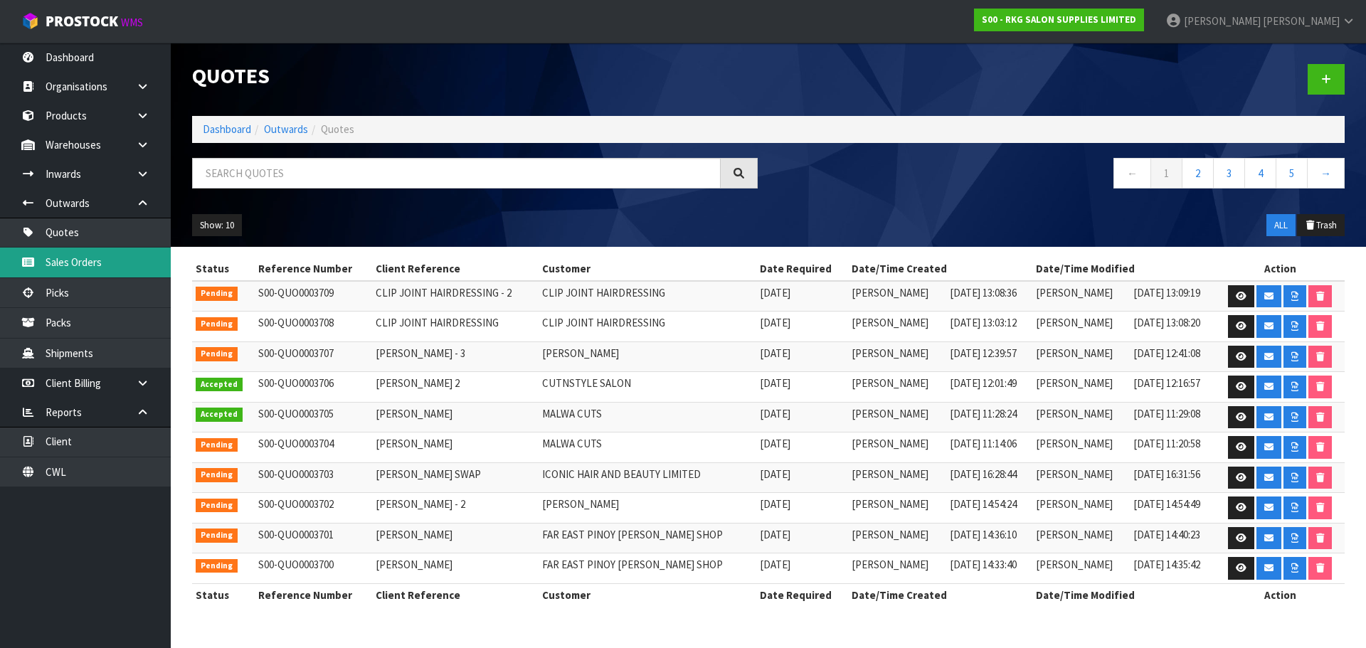
click at [70, 258] on link "Sales Orders" at bounding box center [85, 262] width 171 height 29
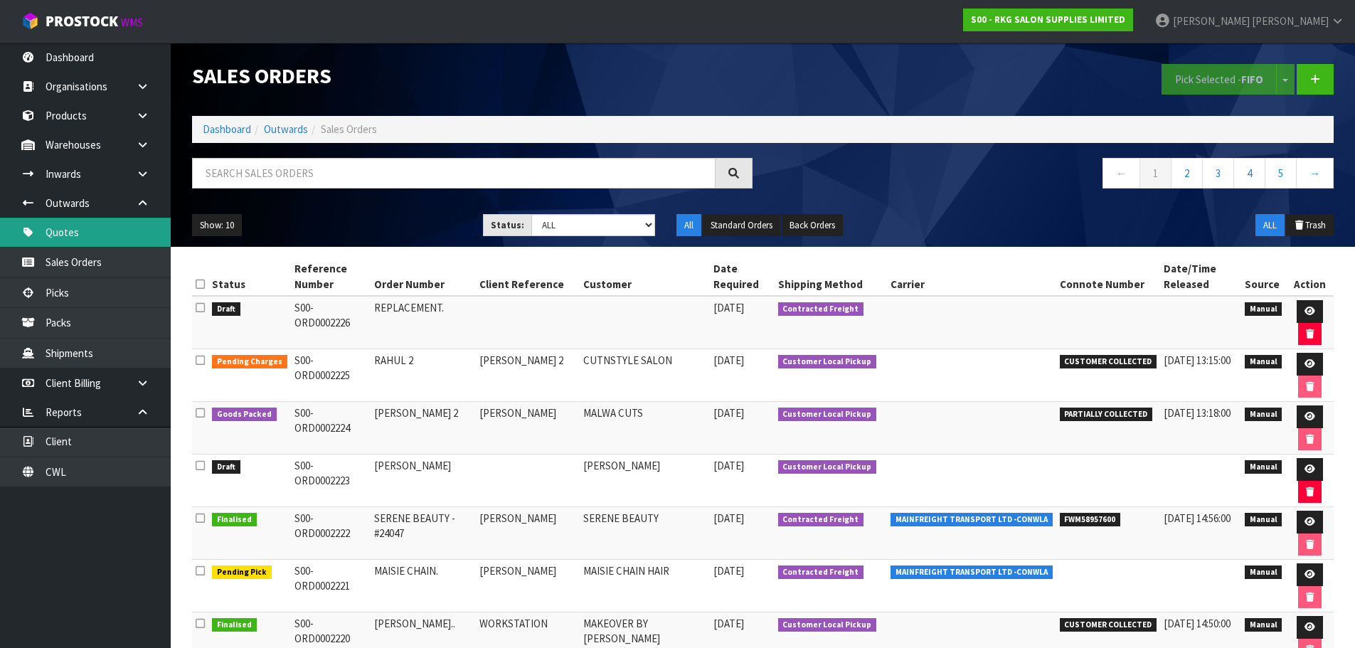
click at [59, 233] on link "Quotes" at bounding box center [85, 232] width 171 height 29
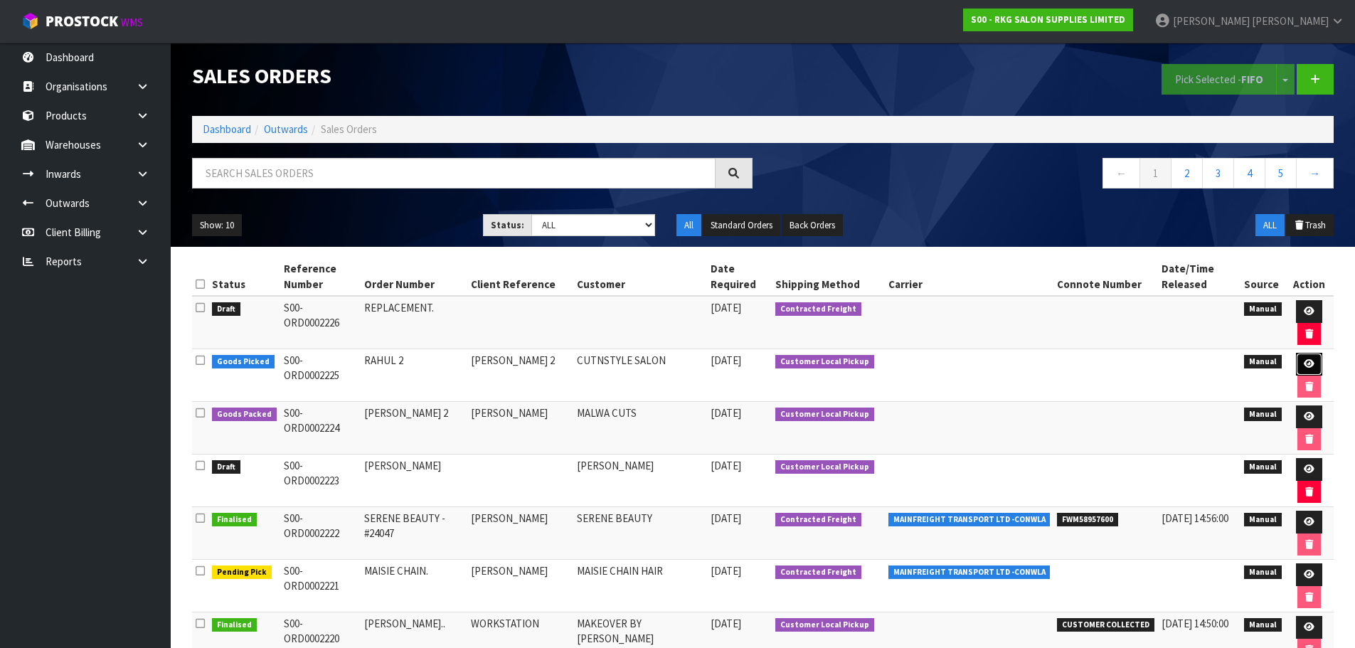
click at [1308, 366] on icon at bounding box center [1309, 363] width 11 height 9
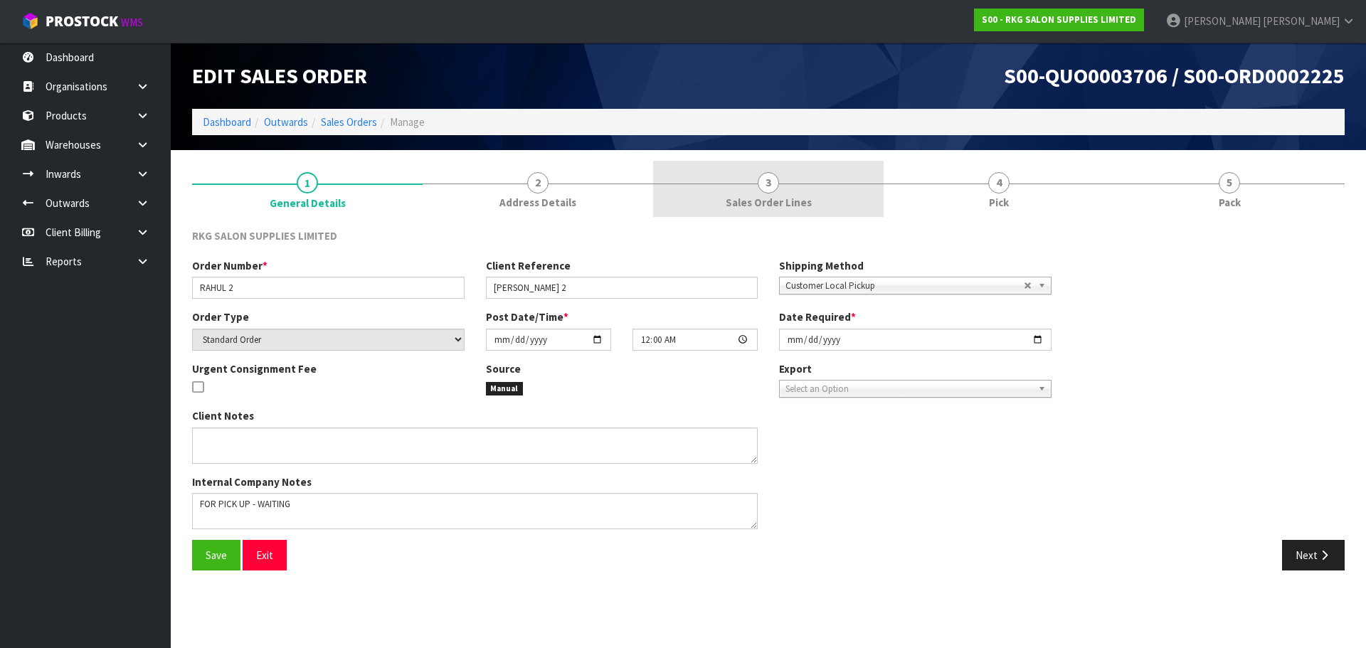
click at [765, 189] on span "3" at bounding box center [768, 182] width 21 height 21
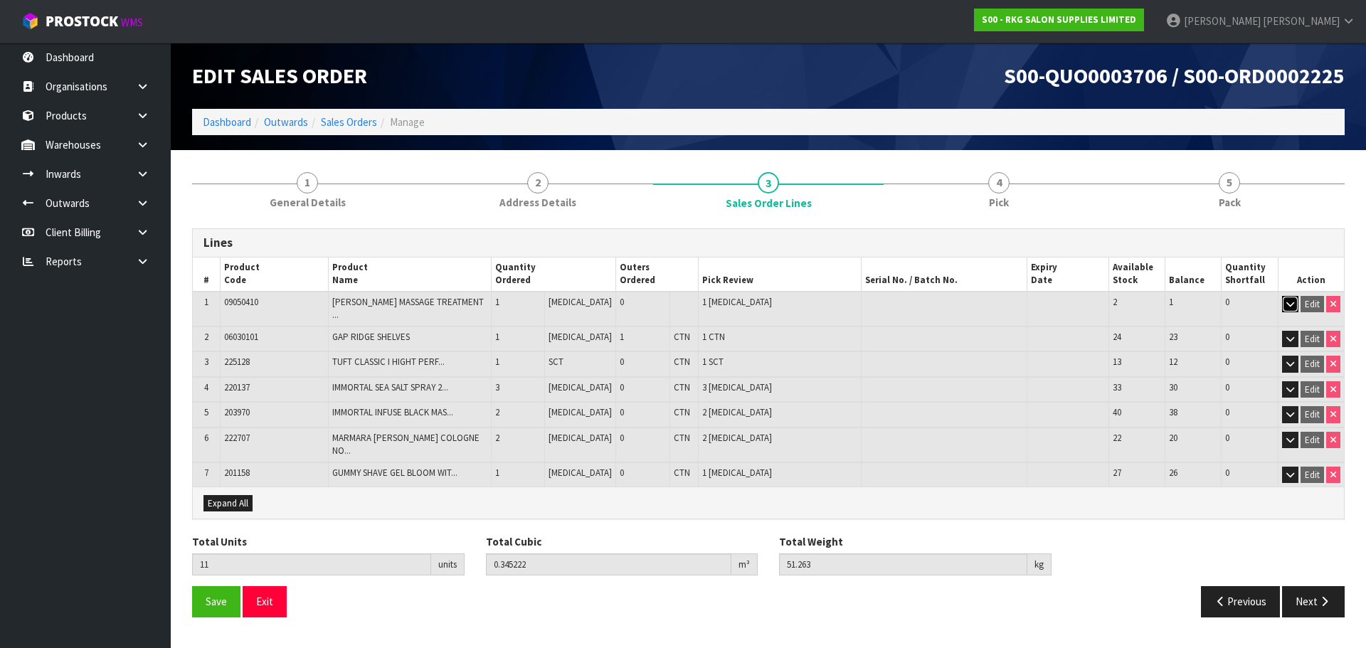
click at [1286, 299] on icon "button" at bounding box center [1290, 303] width 8 height 9
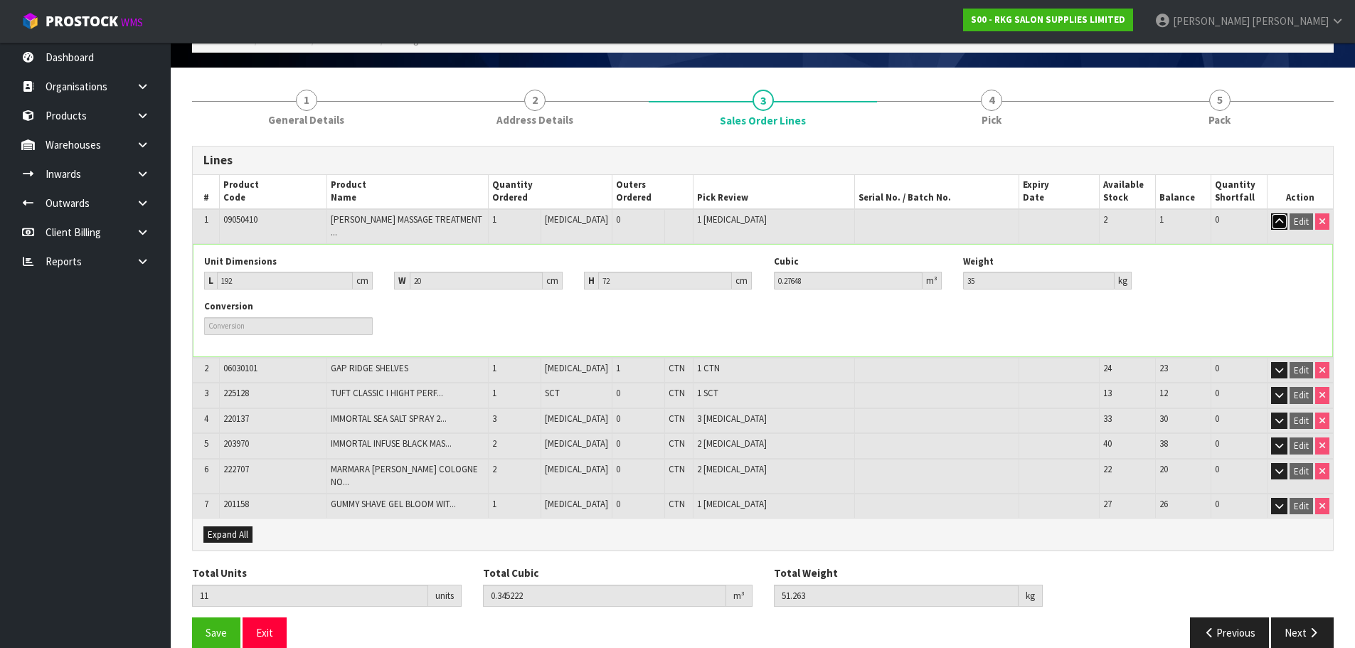
scroll to position [85, 0]
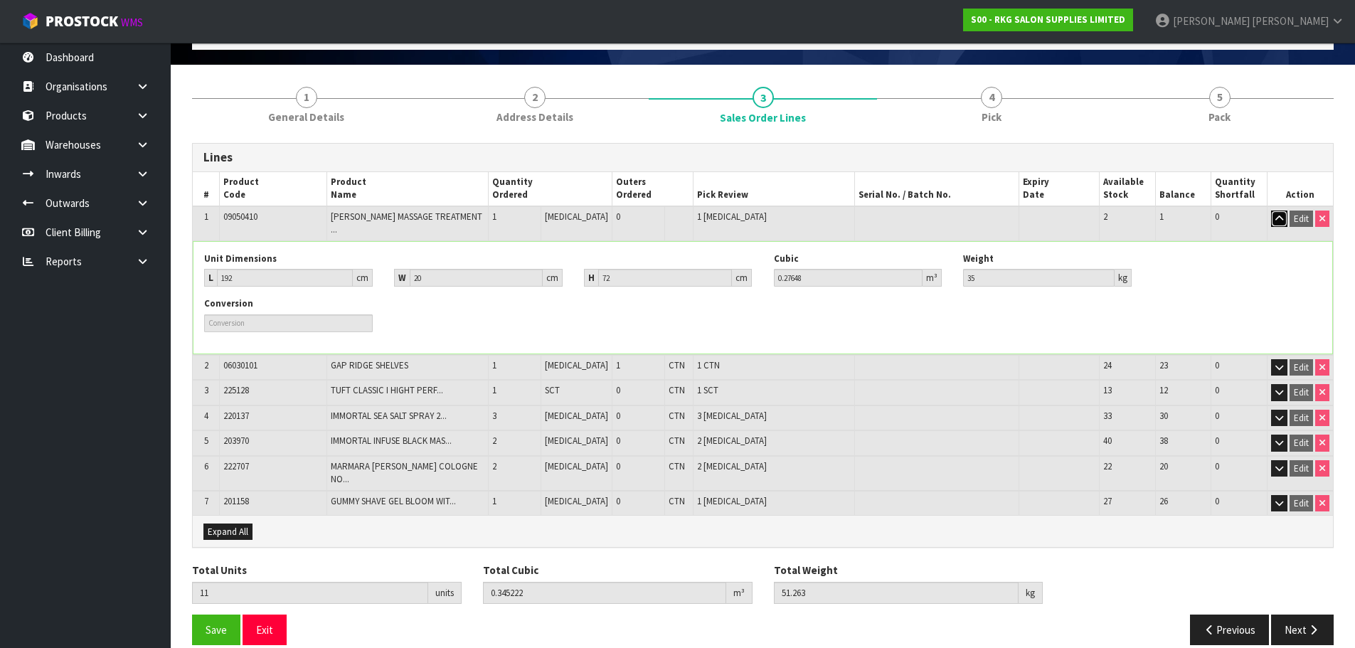
click at [1278, 218] on icon "button" at bounding box center [1279, 218] width 8 height 9
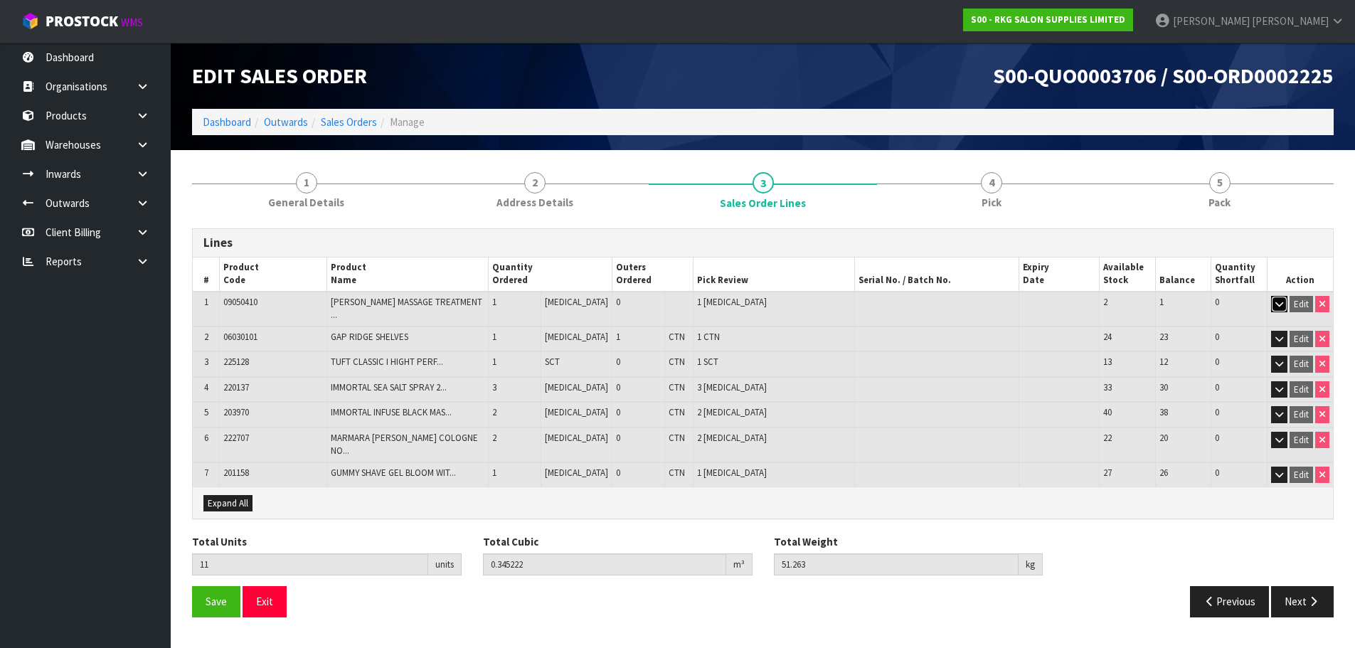
scroll to position [0, 0]
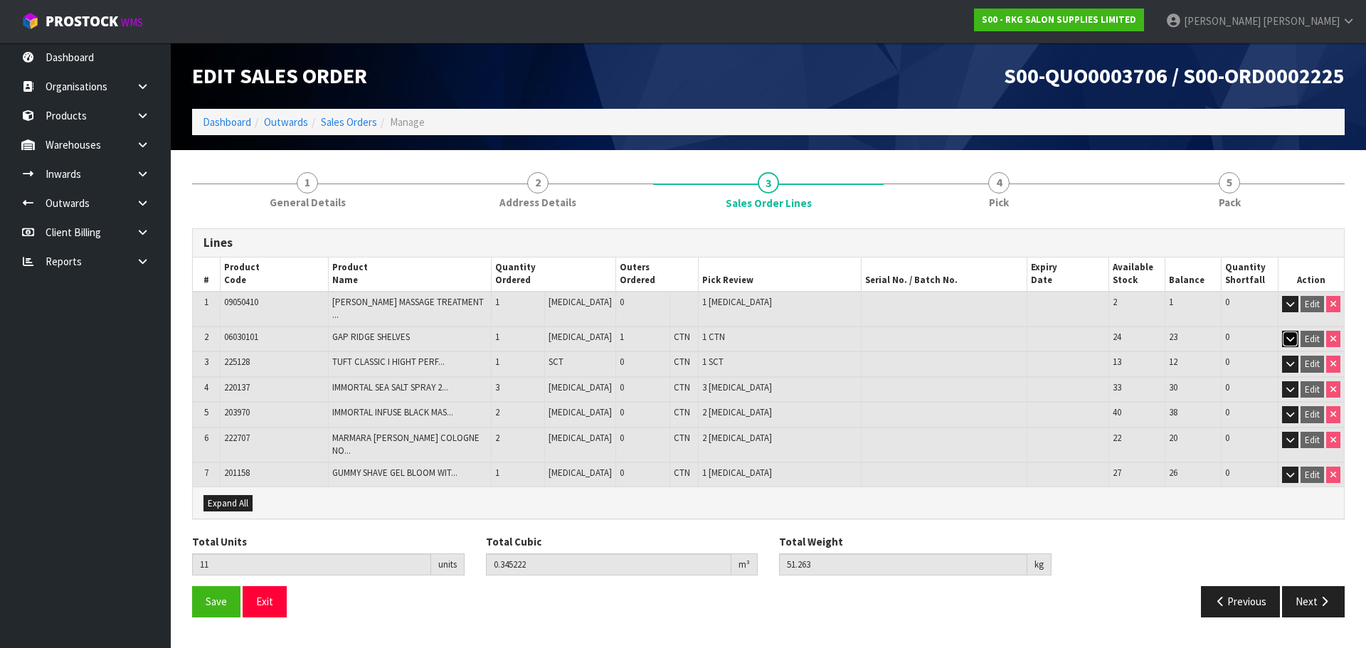
click at [1292, 334] on icon "button" at bounding box center [1290, 338] width 8 height 9
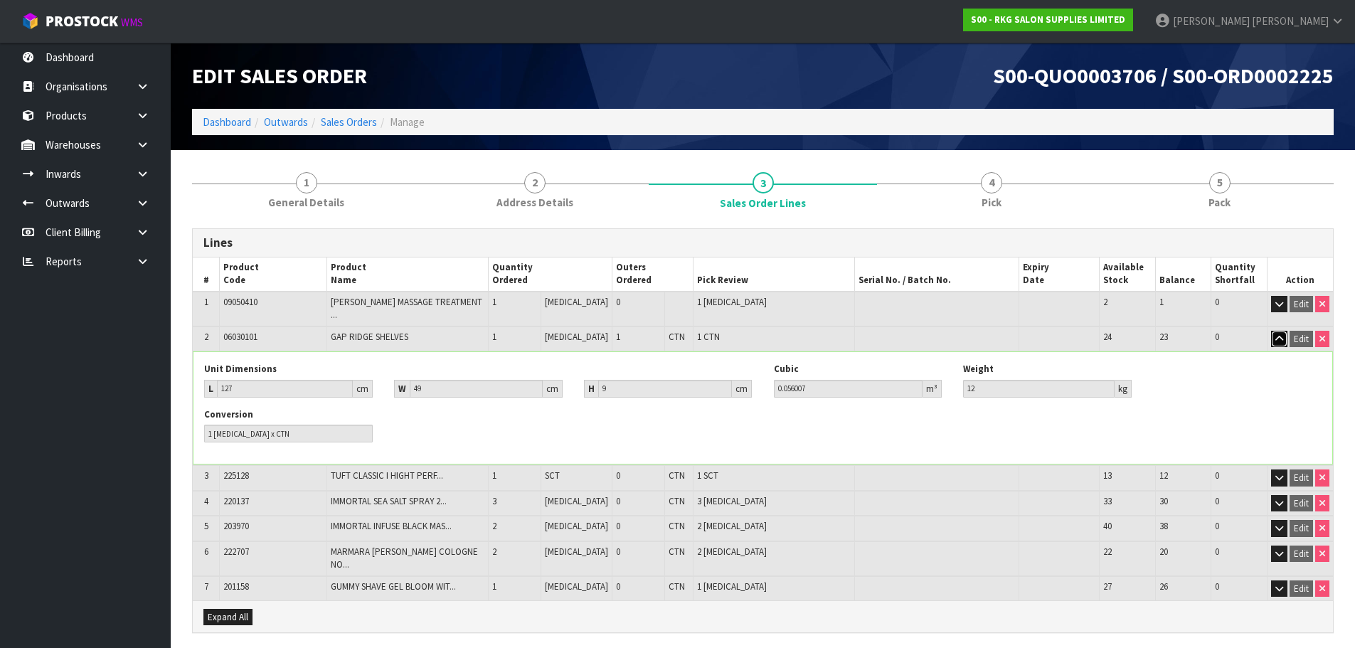
click at [1278, 334] on icon "button" at bounding box center [1279, 338] width 8 height 9
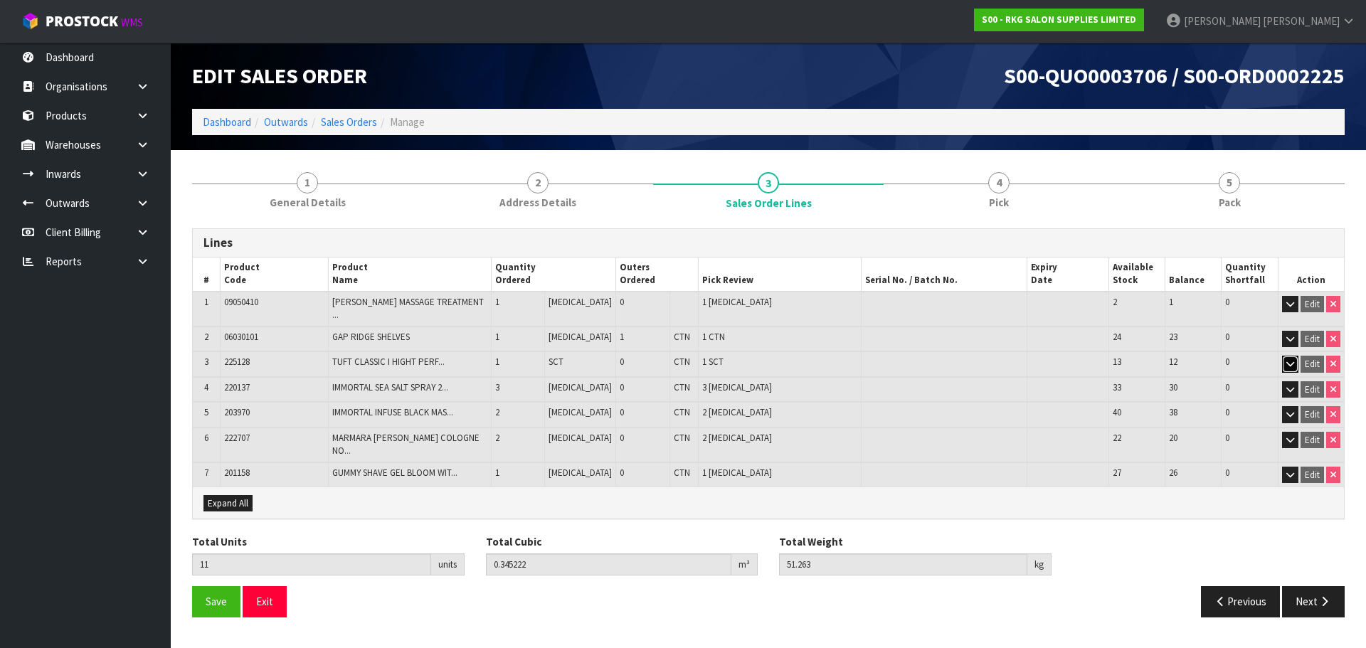
click at [1290, 359] on icon "button" at bounding box center [1290, 363] width 8 height 9
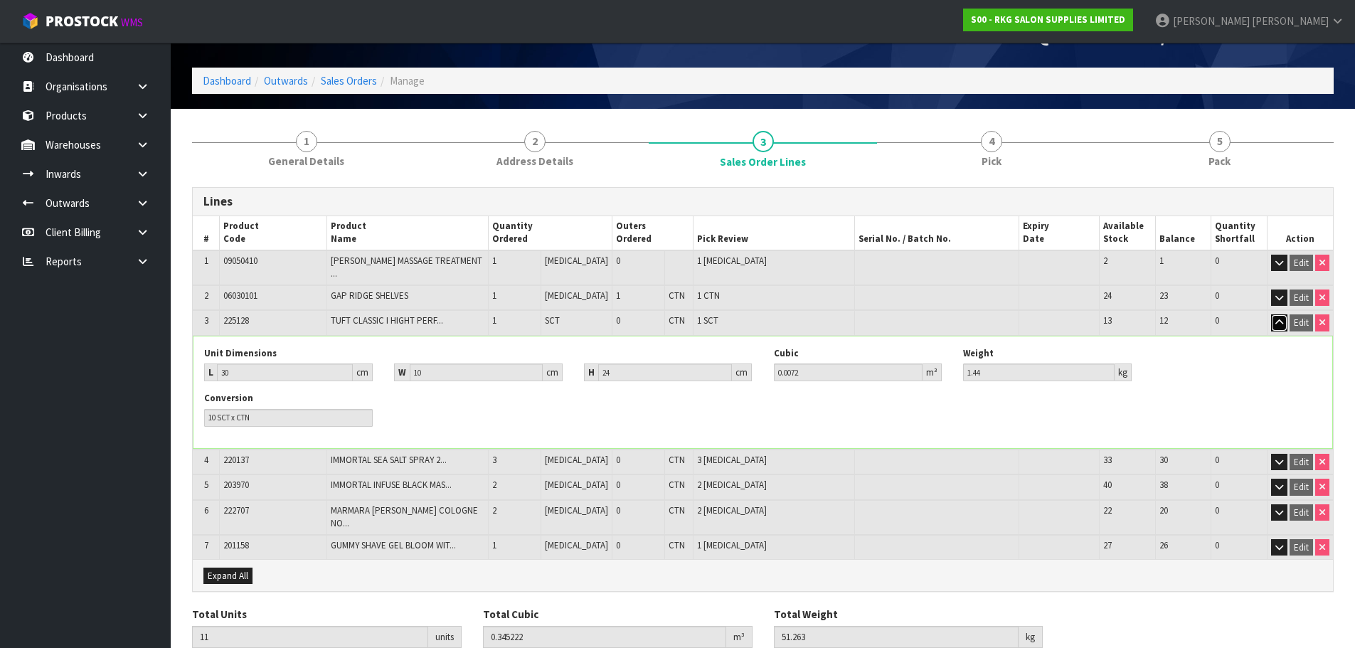
scroll to position [85, 0]
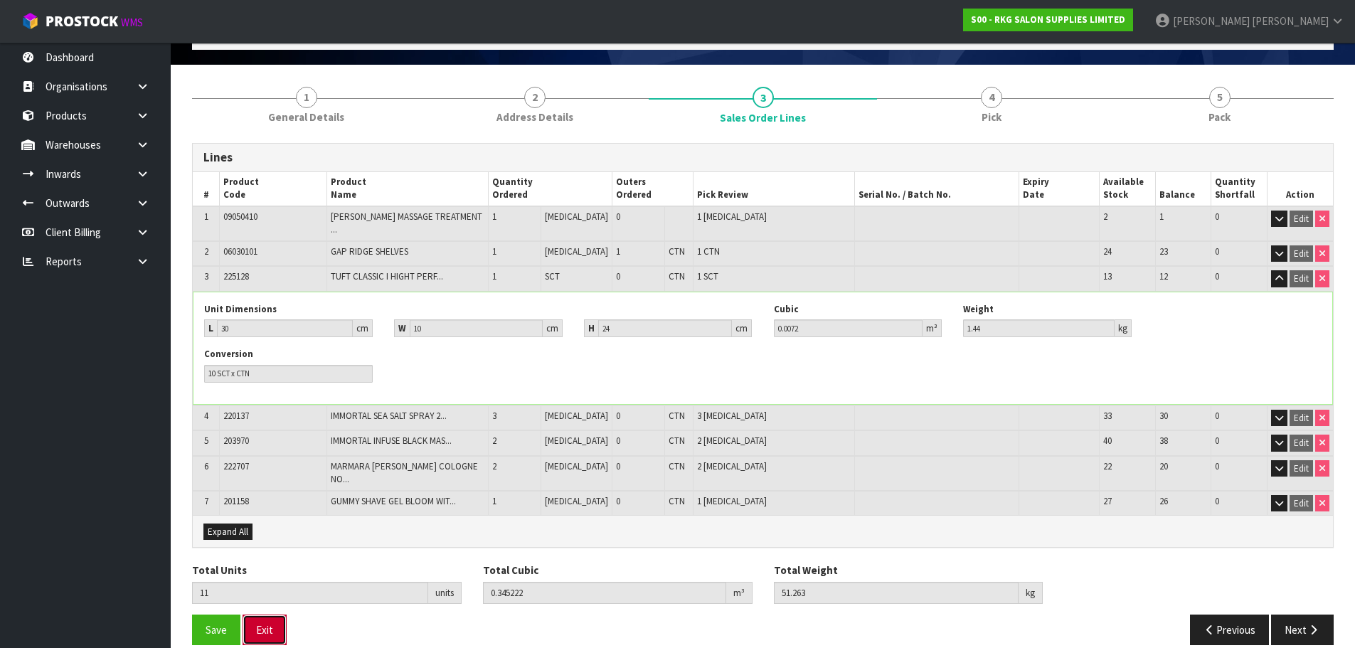
drag, startPoint x: 268, startPoint y: 617, endPoint x: 353, endPoint y: 437, distance: 198.9
click at [268, 616] on button "Exit" at bounding box center [265, 630] width 44 height 31
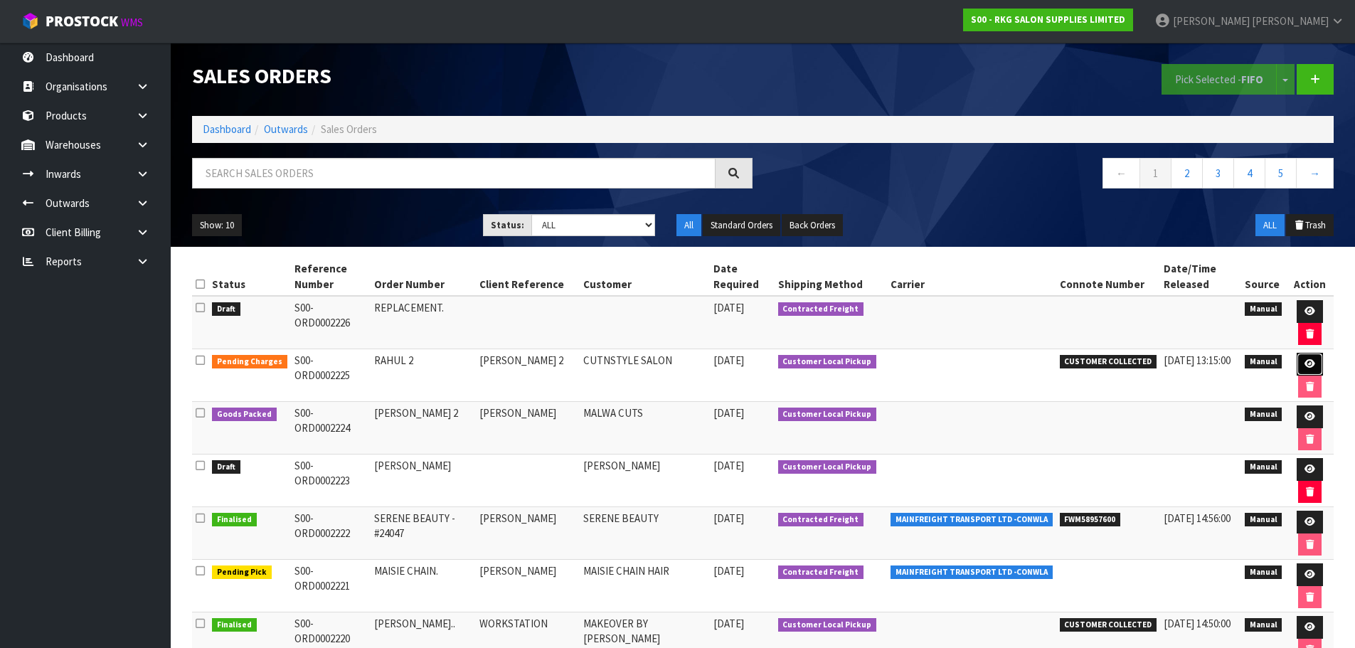
click at [1305, 366] on icon at bounding box center [1310, 363] width 11 height 9
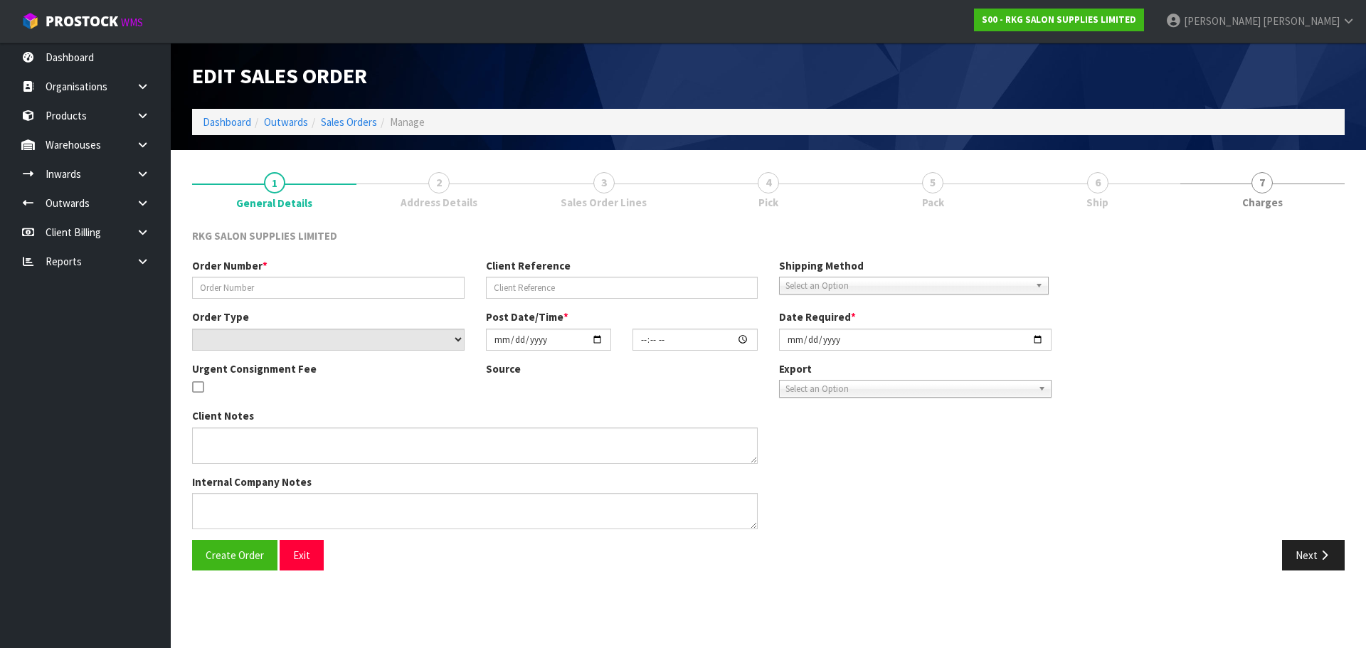
type input "RAHUL 2"
type input "[PERSON_NAME] 2"
select select "number:0"
type input "[DATE]"
type input "00:00:00.000"
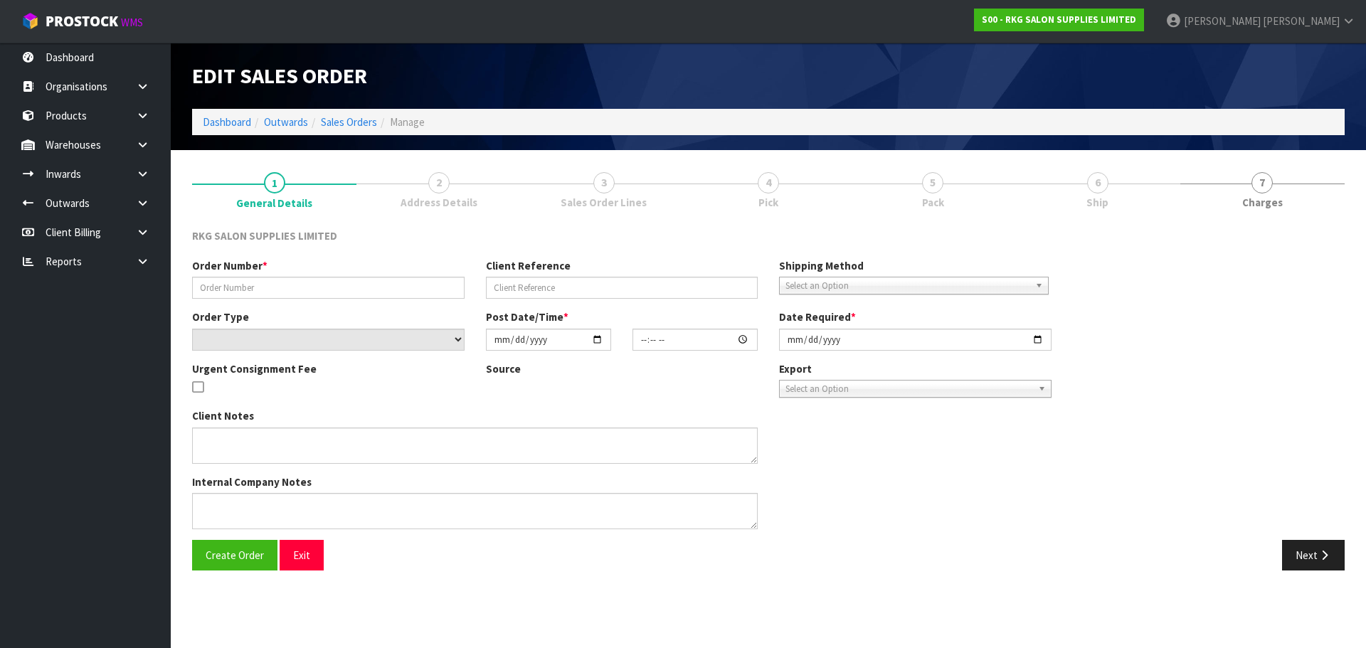
type input "[DATE]"
type textarea "FOR PICK UP - WAITING"
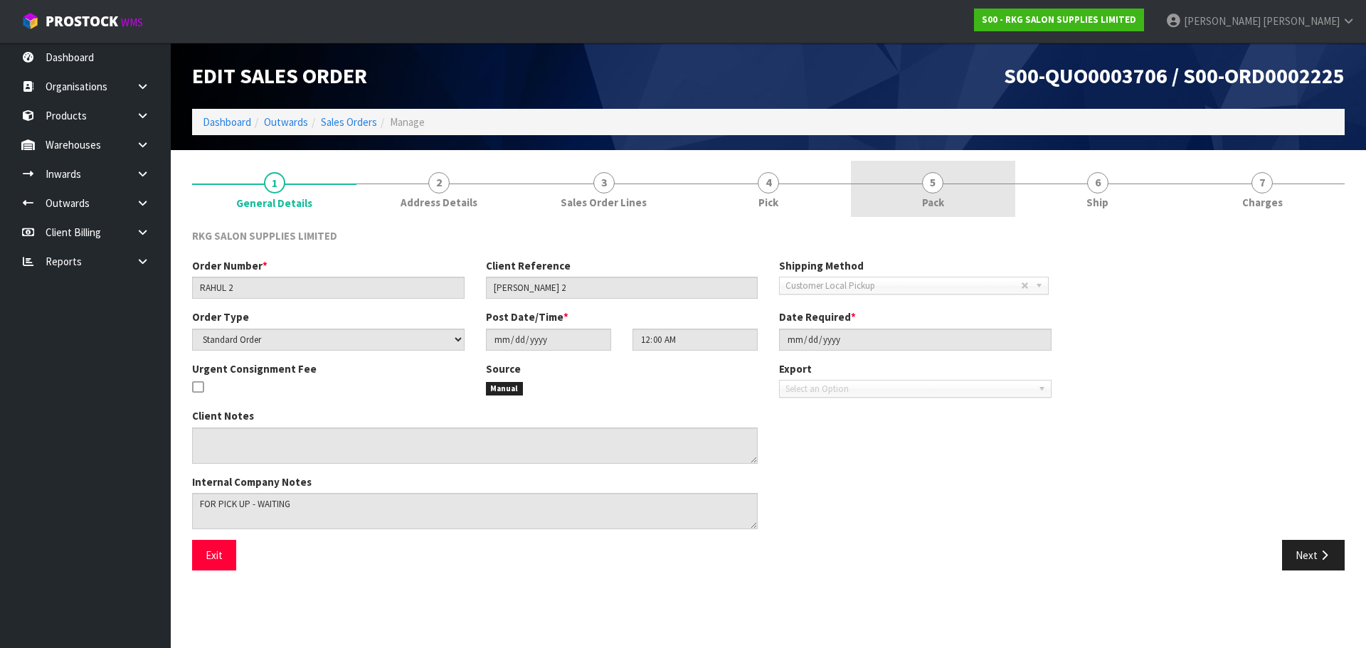
click at [940, 184] on span "5" at bounding box center [932, 182] width 21 height 21
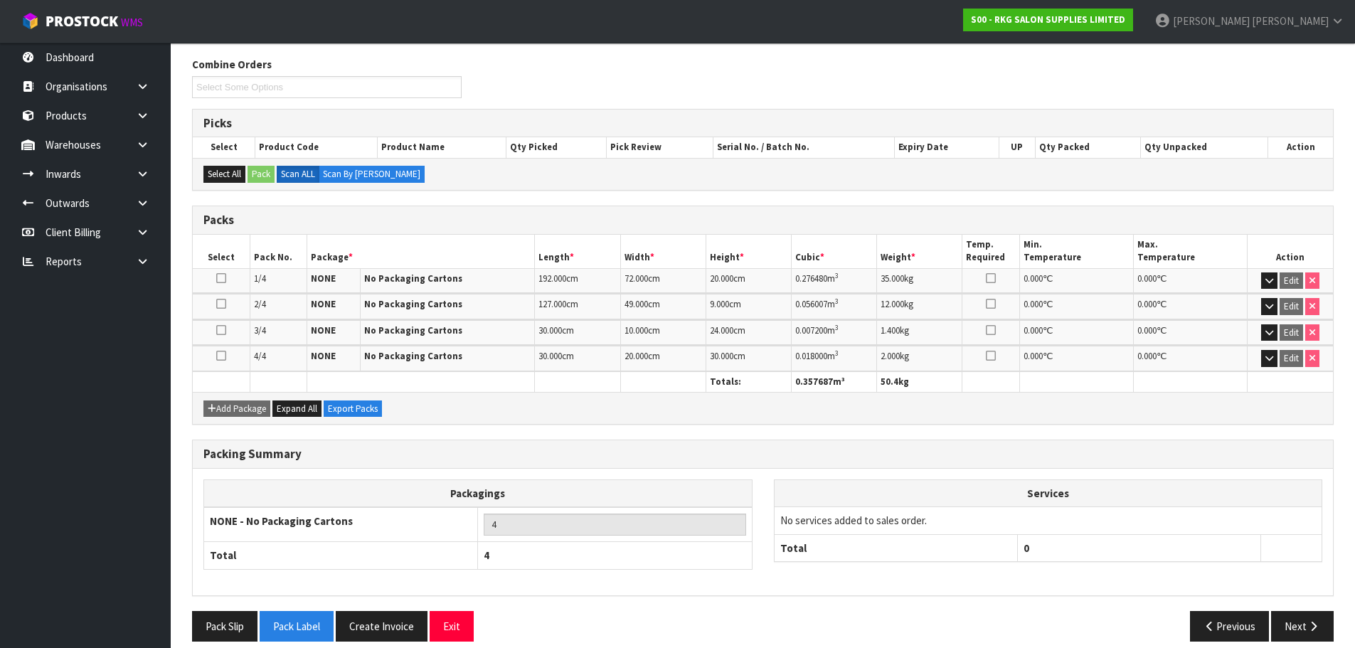
scroll to position [186, 0]
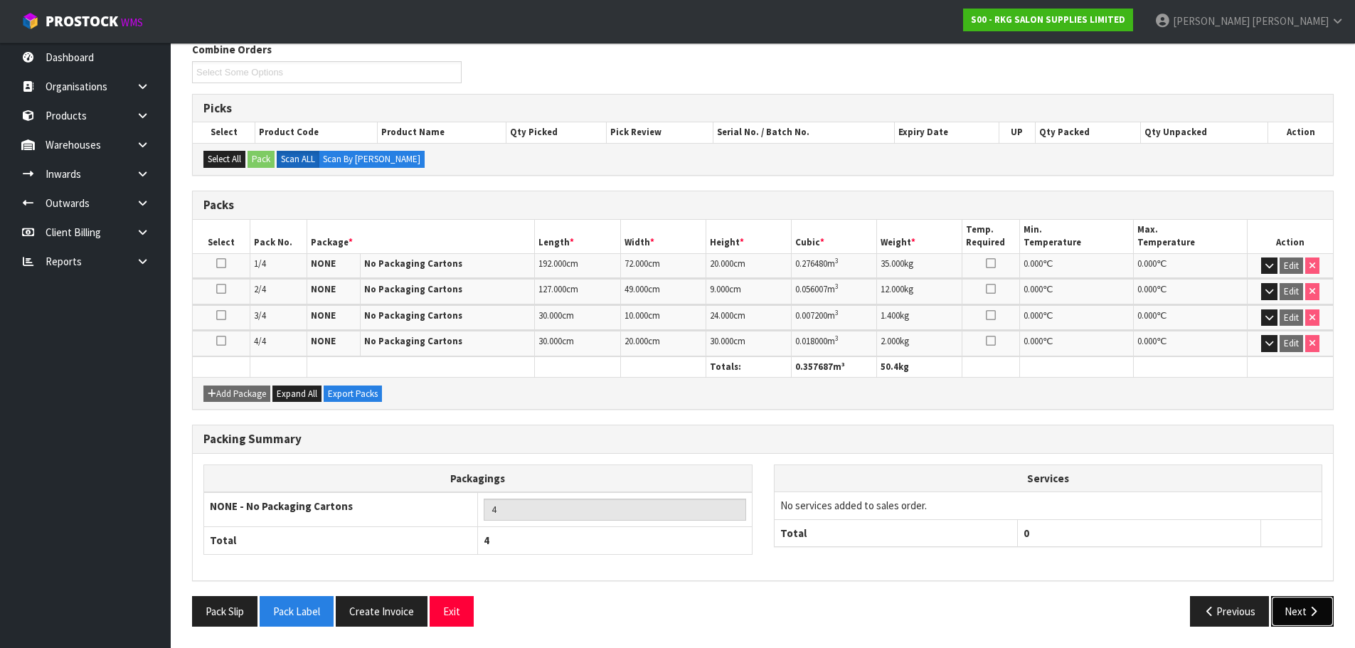
drag, startPoint x: 1326, startPoint y: 605, endPoint x: 1226, endPoint y: 547, distance: 116.0
click at [1324, 607] on button "Next" at bounding box center [1302, 611] width 63 height 31
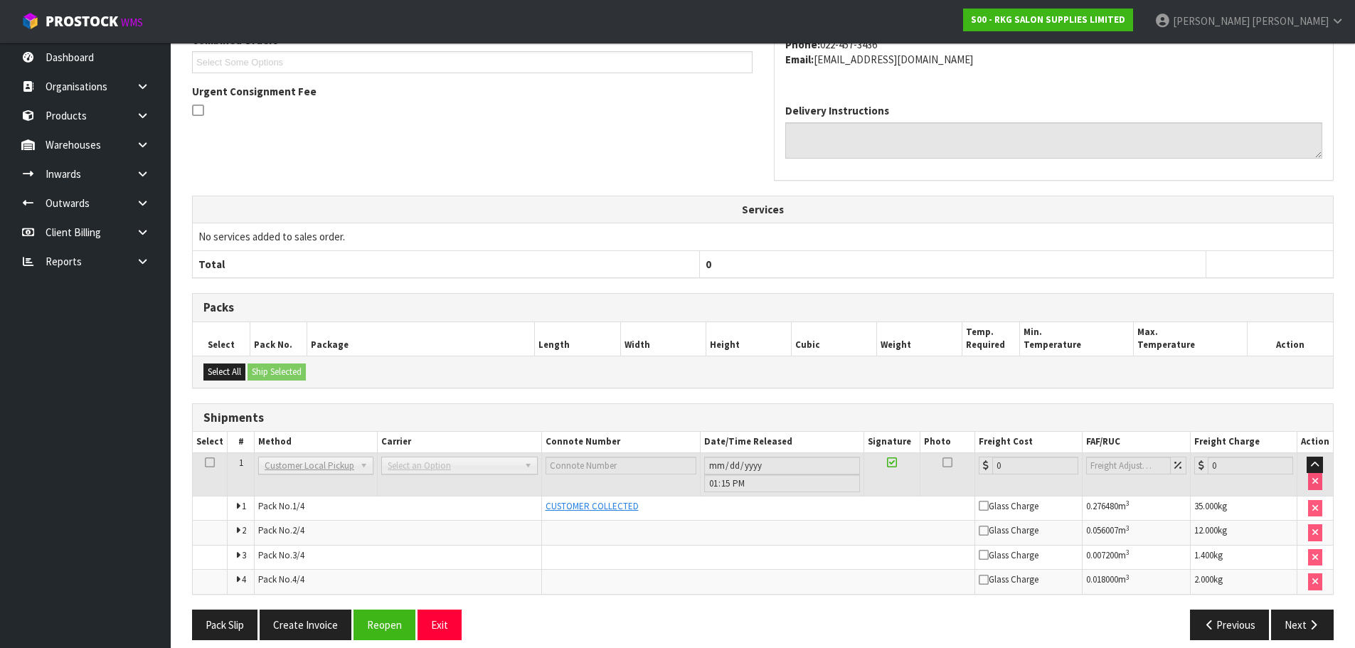
scroll to position [351, 0]
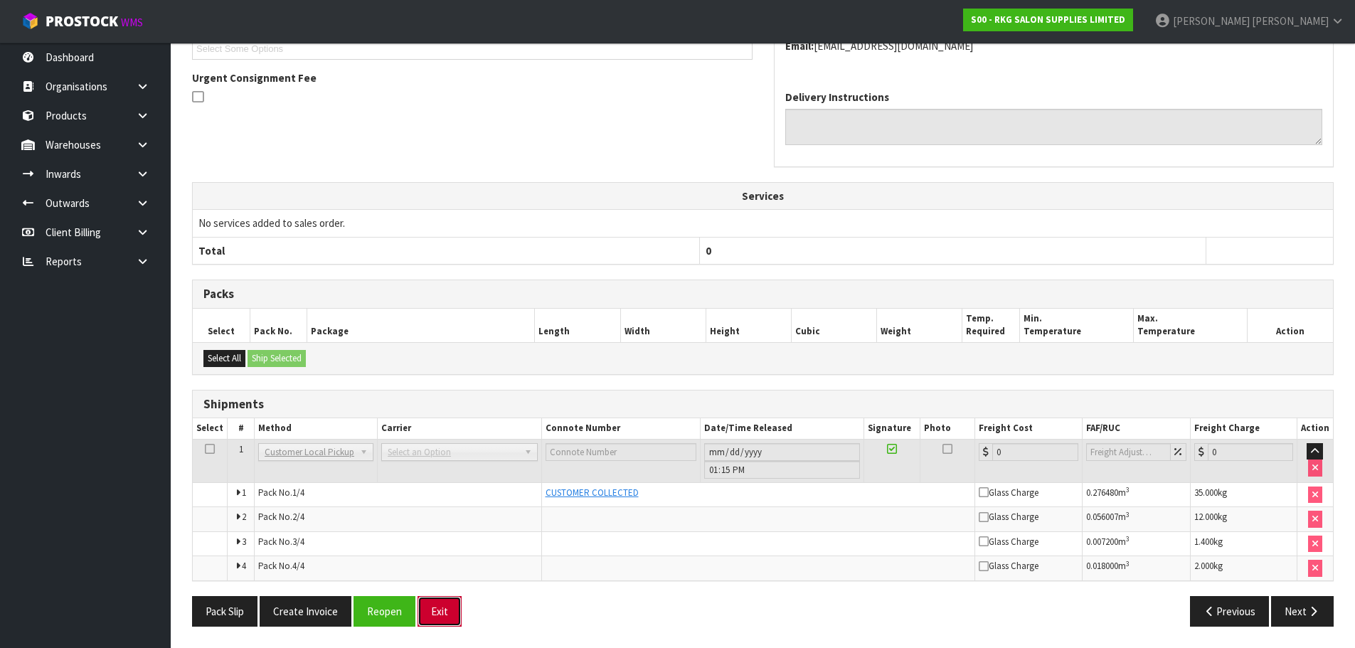
click at [440, 614] on button "Exit" at bounding box center [440, 611] width 44 height 31
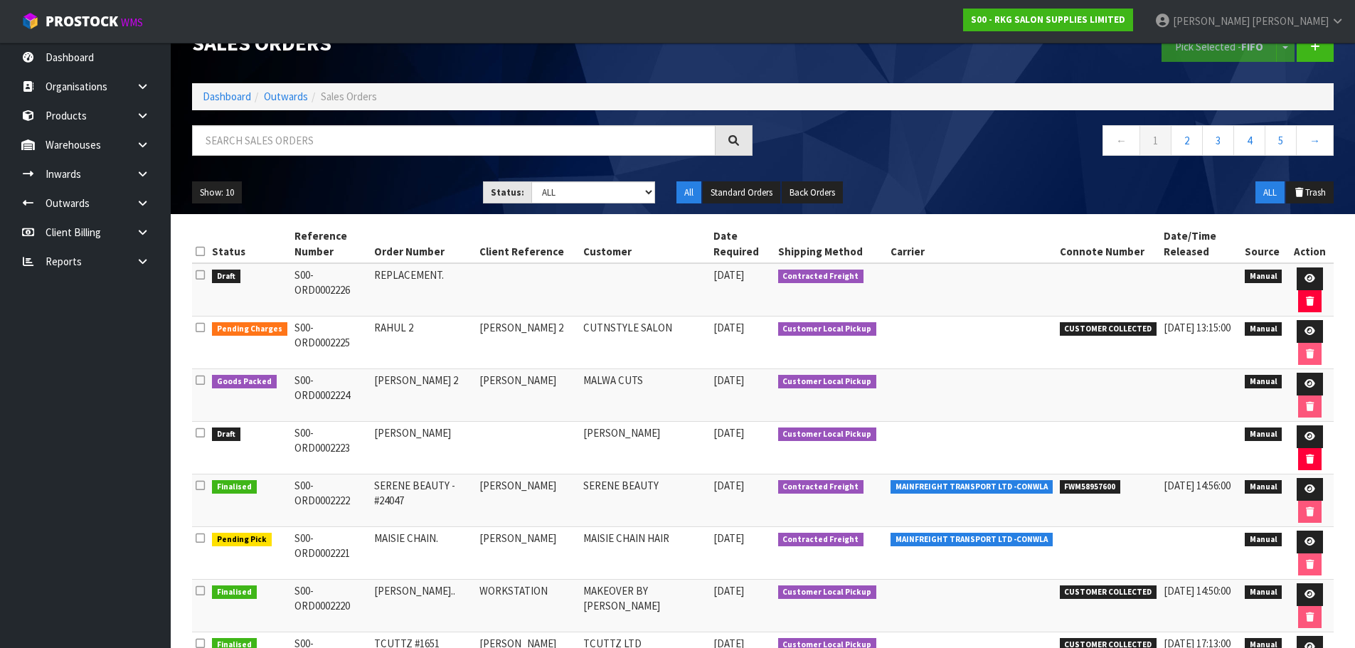
scroll to position [25, 0]
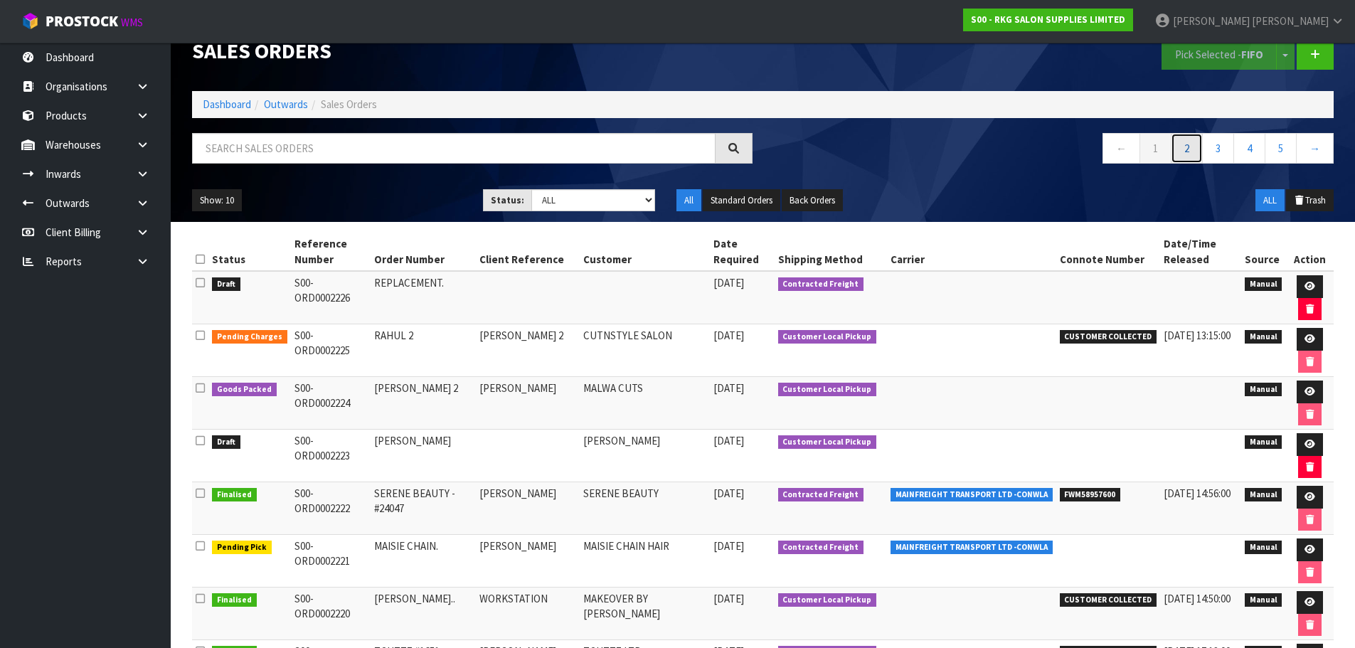
click at [1181, 145] on link "2" at bounding box center [1187, 148] width 32 height 31
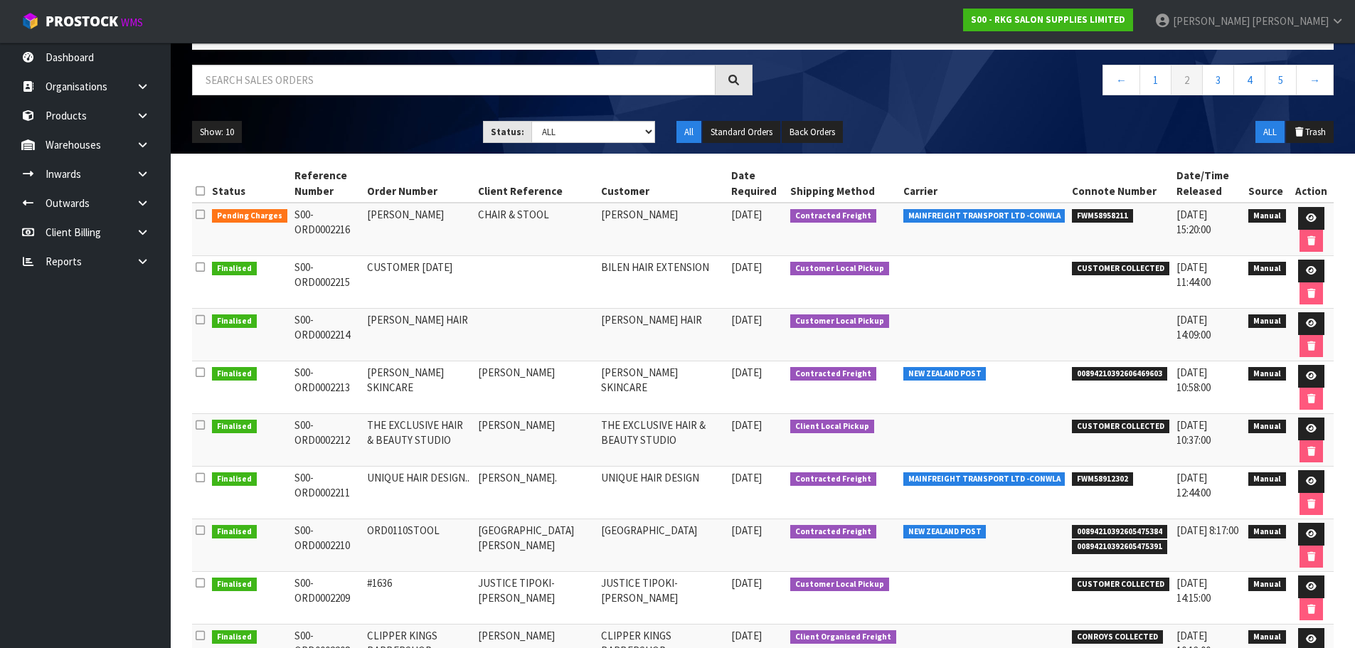
scroll to position [238, 0]
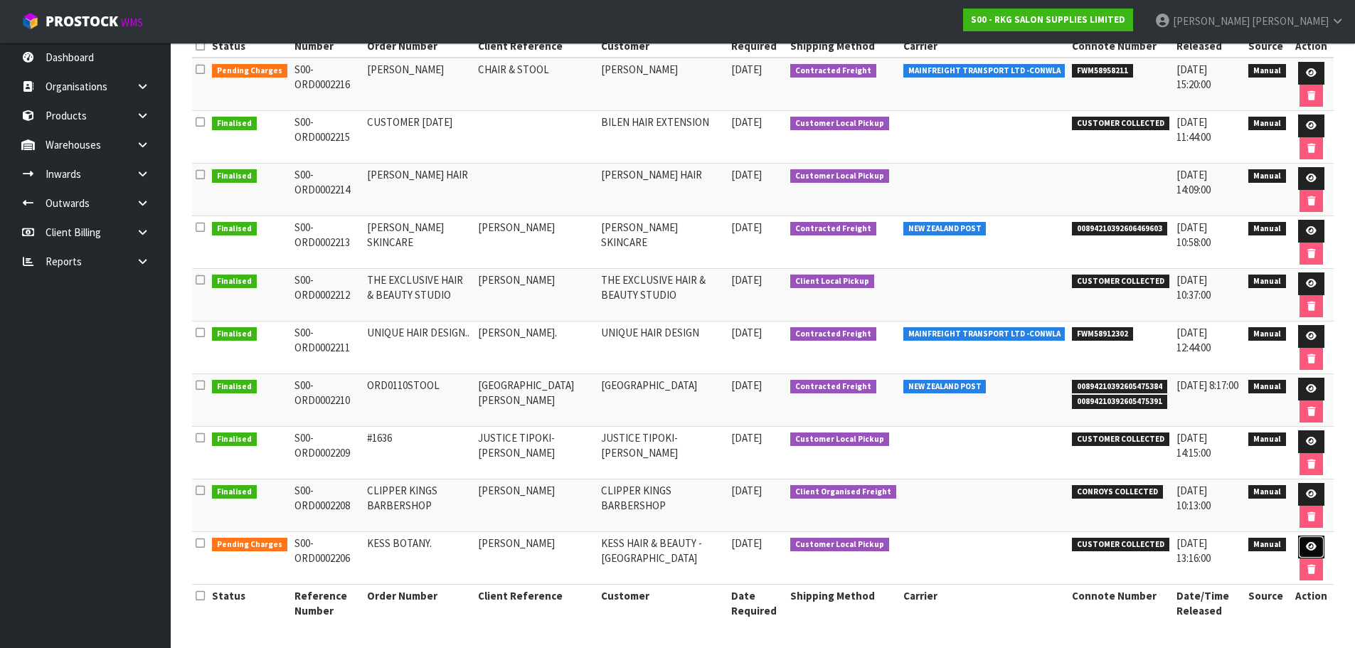
click at [1310, 546] on icon at bounding box center [1311, 546] width 11 height 9
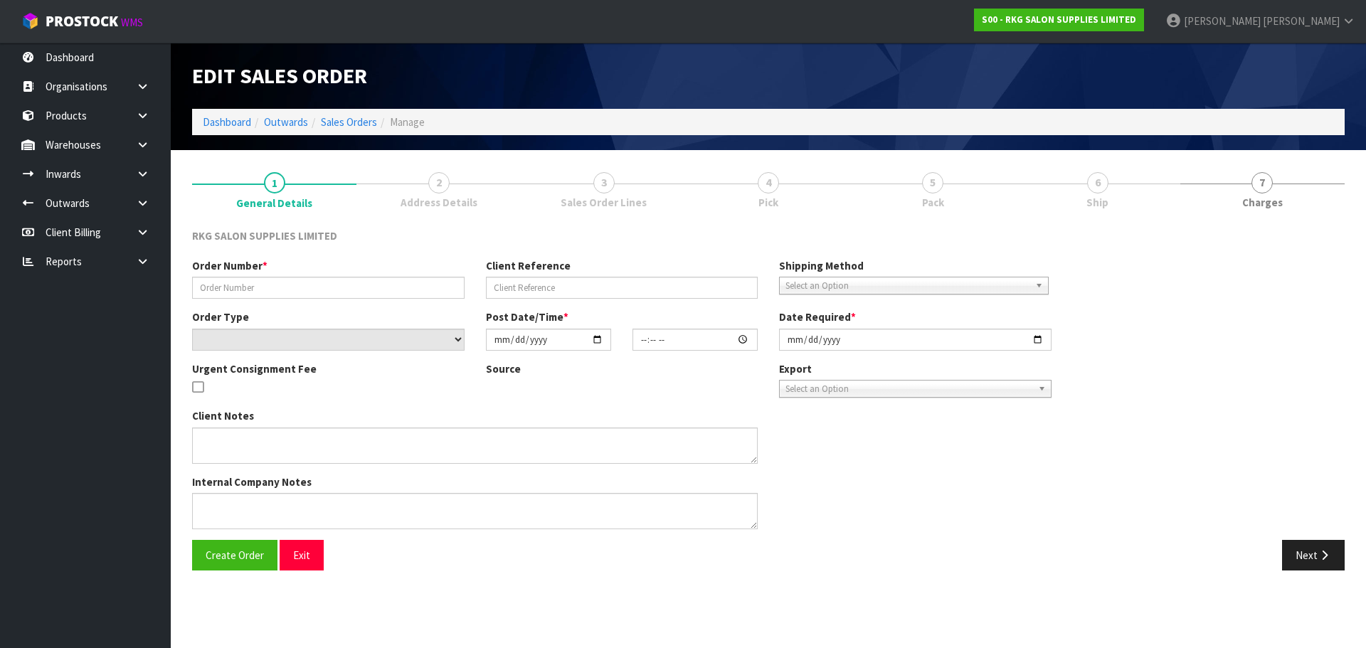
type input "KESS BOTANY."
type input "[PERSON_NAME]"
select select "number:0"
type input "[DATE]"
type input "08:46:00.000"
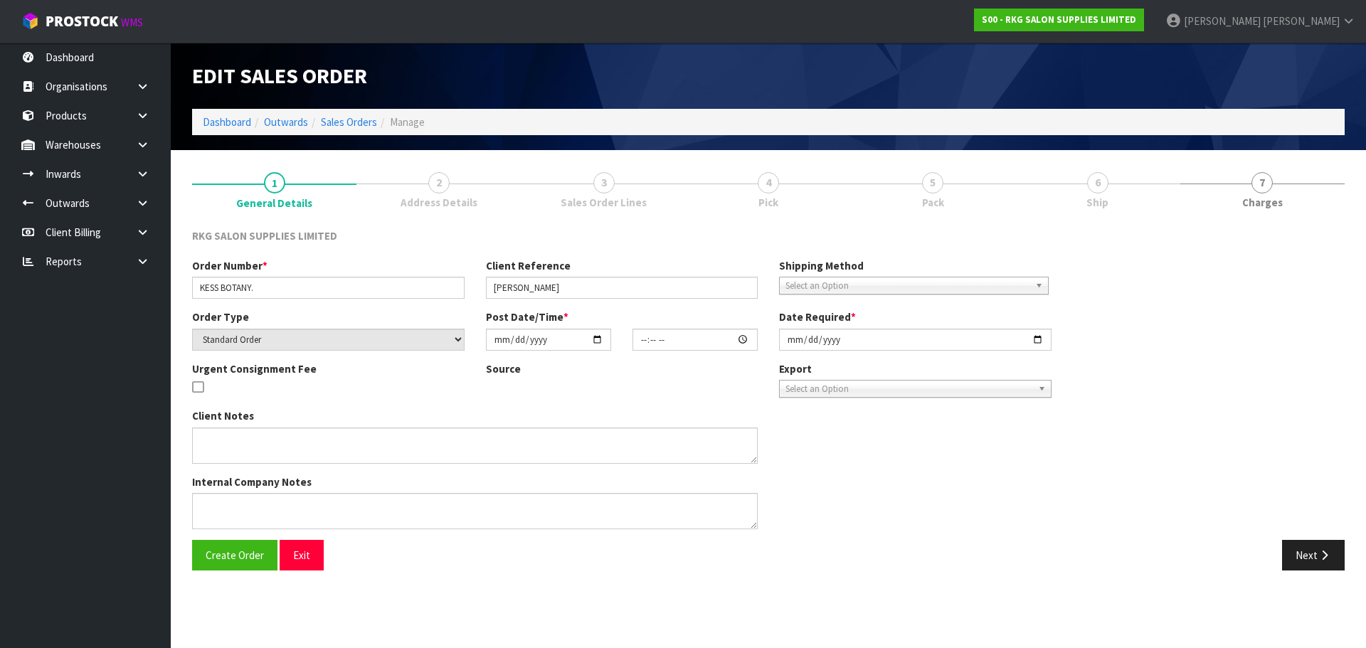
type input "[DATE]"
type textarea "FOR PICK UP [DATE]"
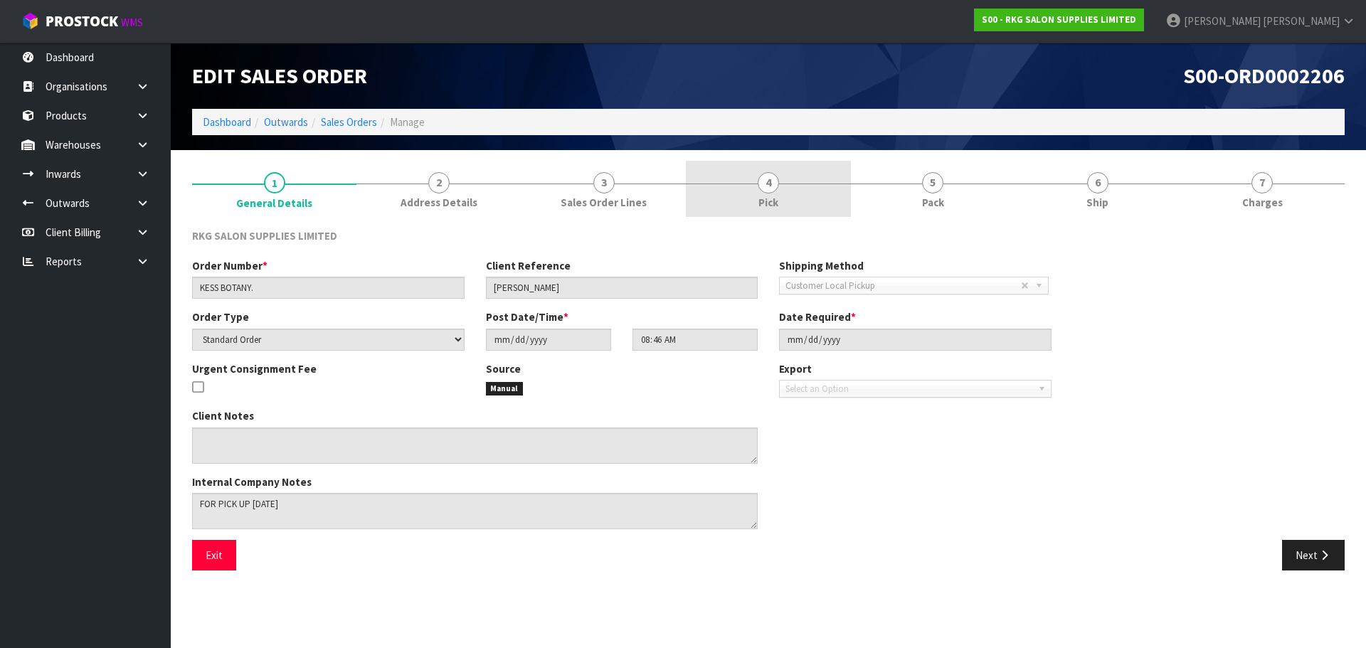
click at [771, 187] on span "4" at bounding box center [768, 182] width 21 height 21
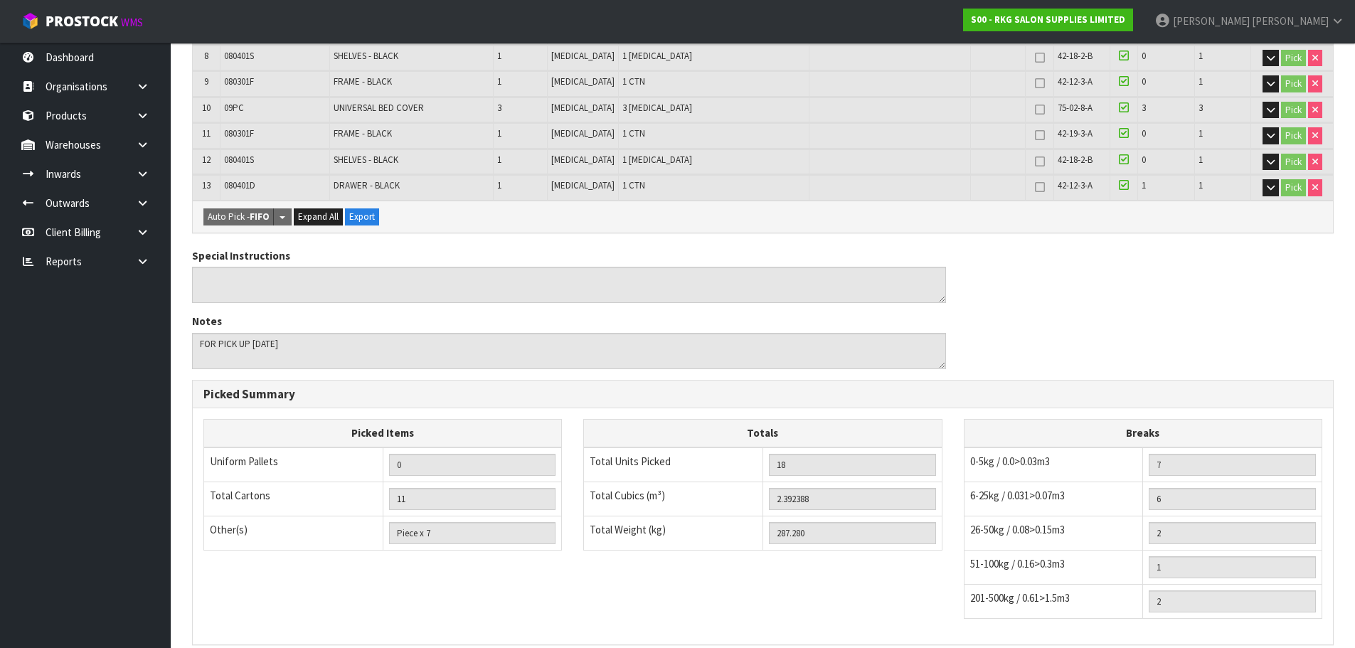
scroll to position [690, 0]
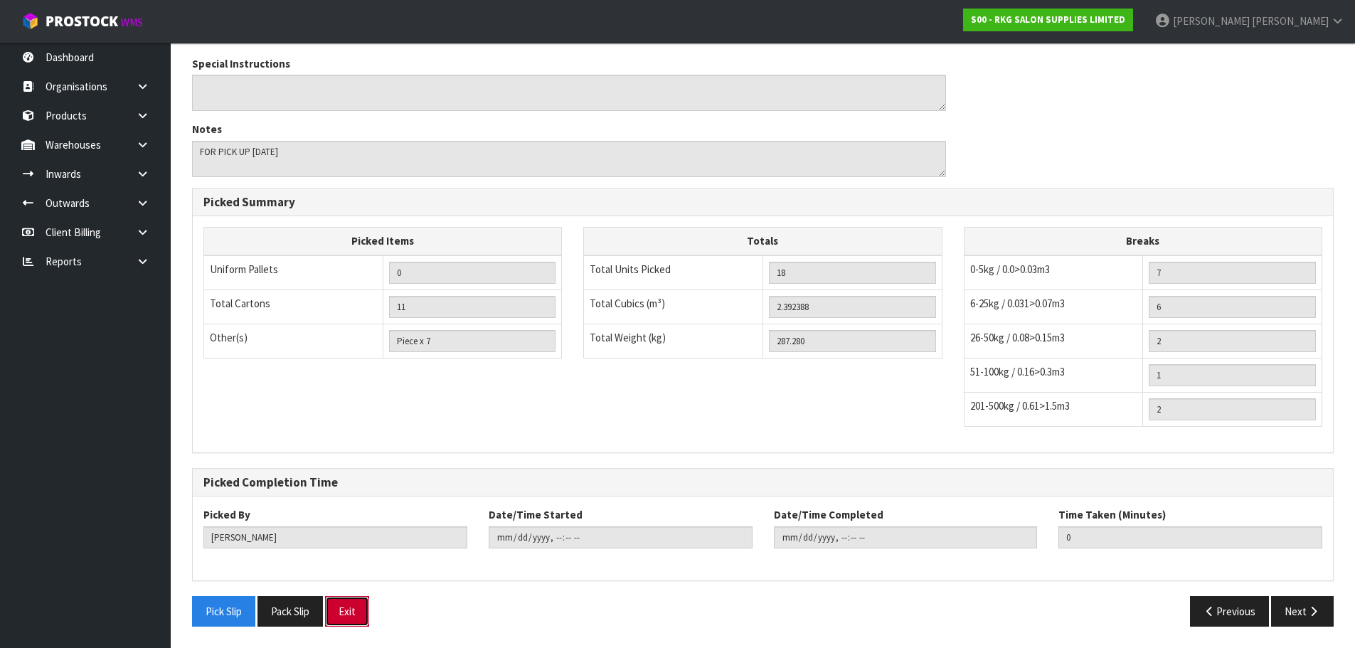
click at [361, 615] on button "Exit" at bounding box center [347, 611] width 44 height 31
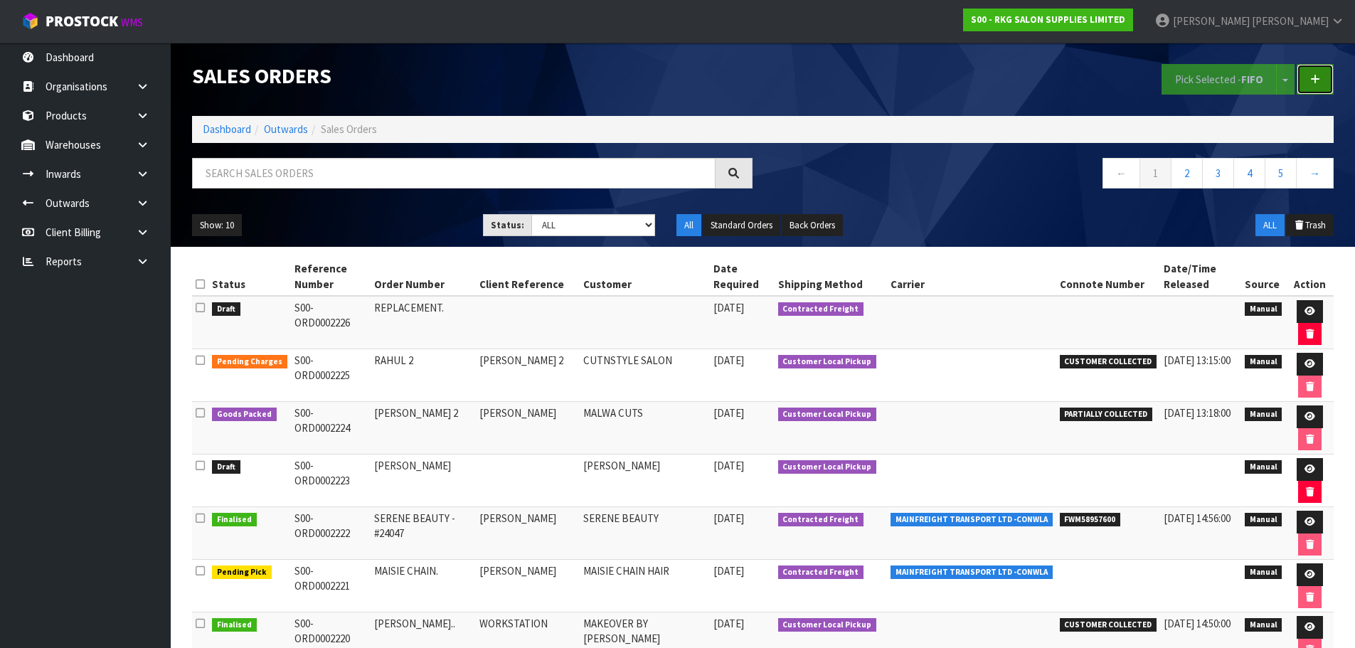
click at [1319, 83] on icon at bounding box center [1315, 79] width 10 height 11
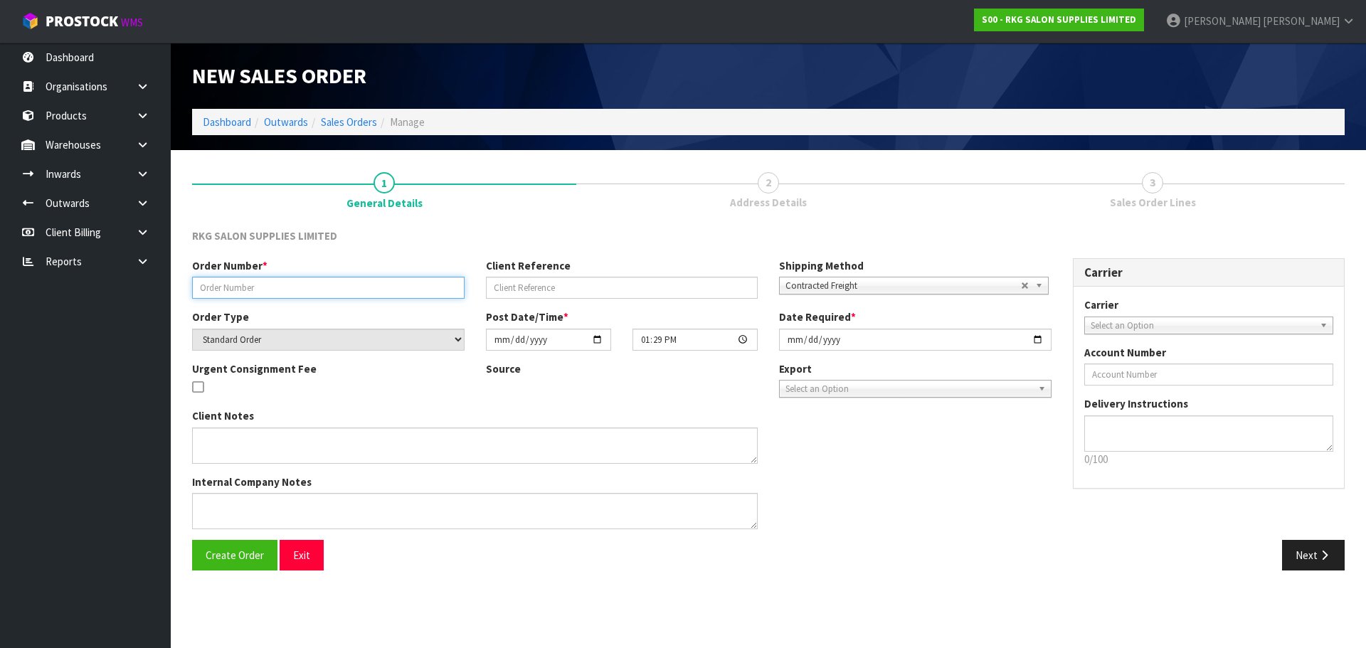
click at [265, 285] on input "text" at bounding box center [328, 288] width 272 height 22
type input "KESS BOTANY 6.10"
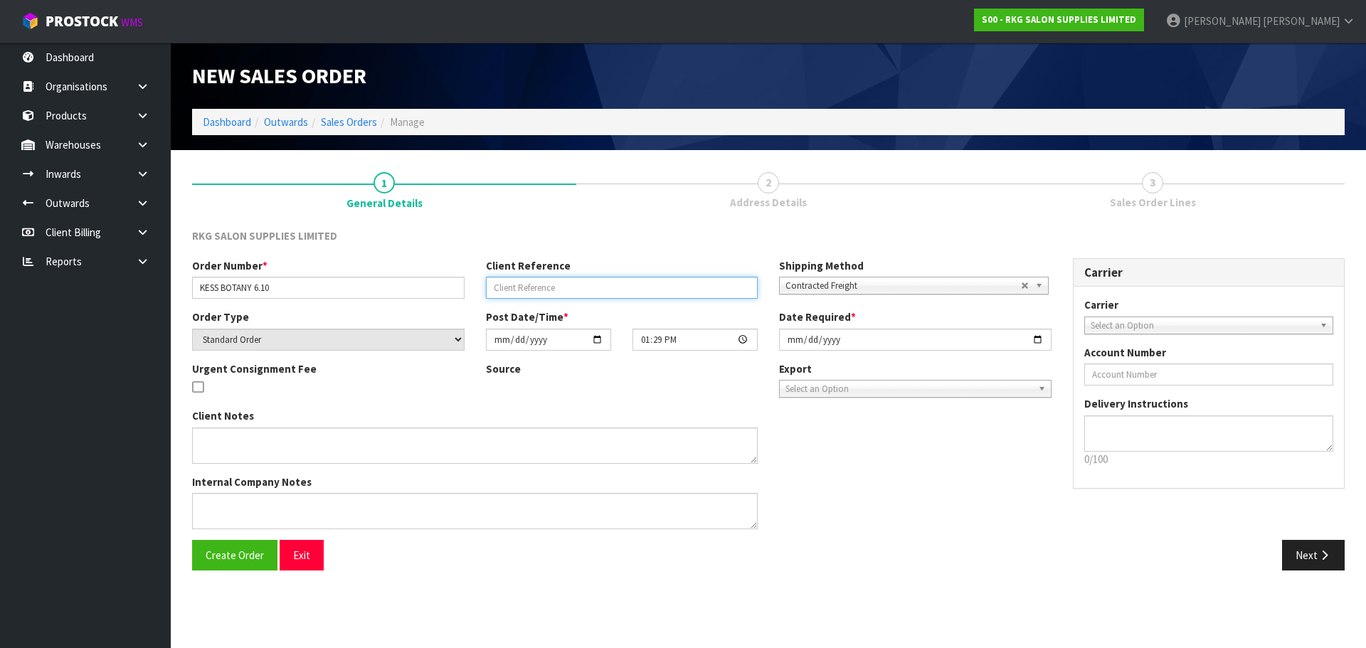
click at [519, 295] on input "text" at bounding box center [622, 288] width 272 height 22
type input "[PERSON_NAME]"
click at [850, 279] on span "Contracted Freight" at bounding box center [902, 285] width 235 height 17
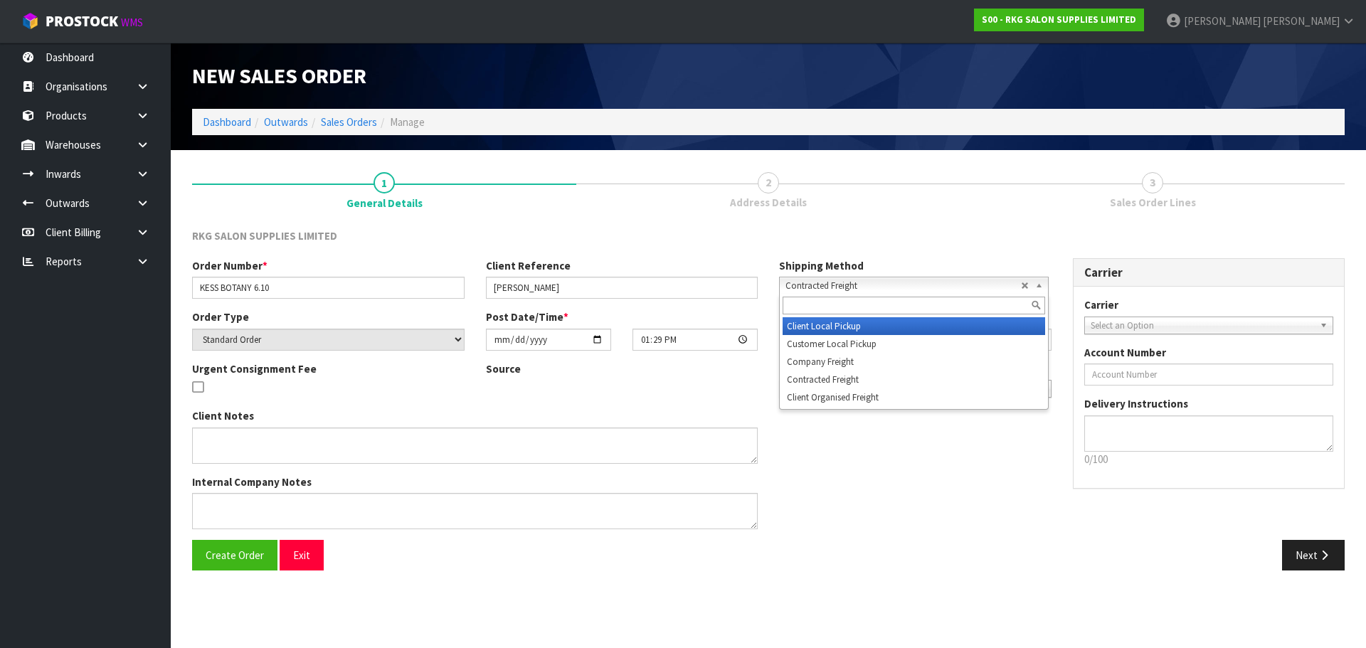
click at [837, 326] on li "Client Local Pickup" at bounding box center [914, 326] width 262 height 18
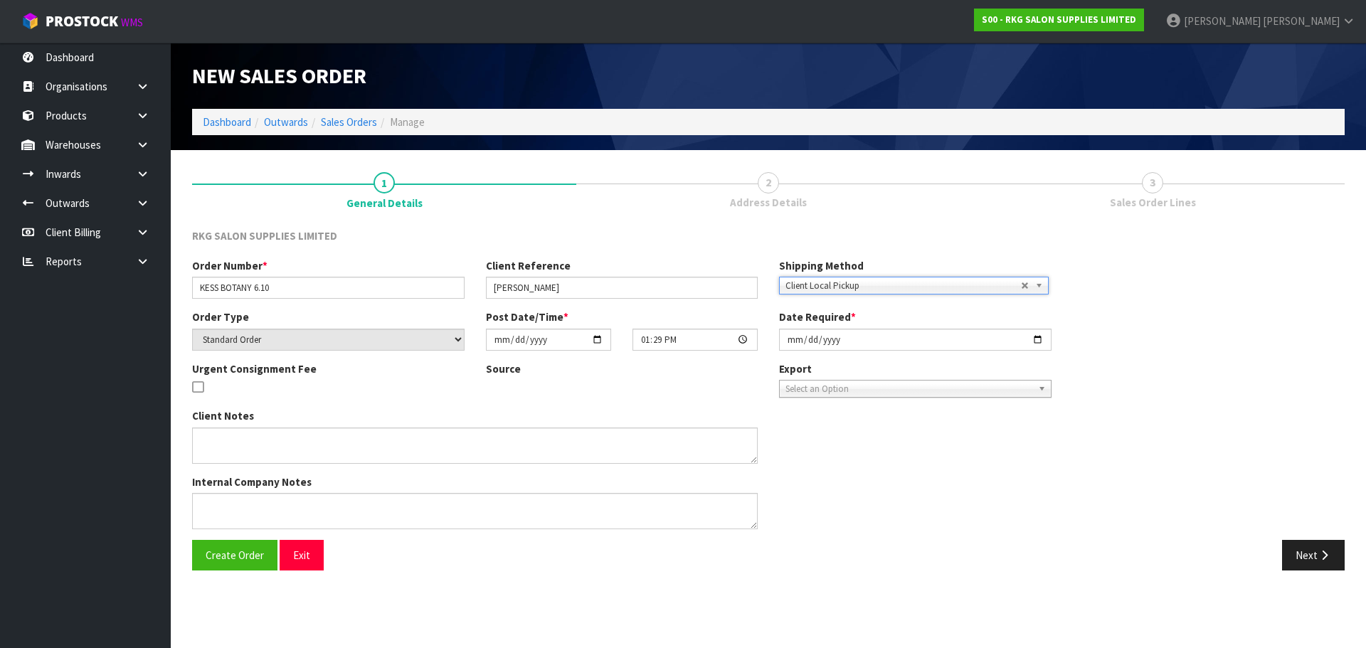
click at [840, 290] on span "Client Local Pickup" at bounding box center [902, 285] width 235 height 17
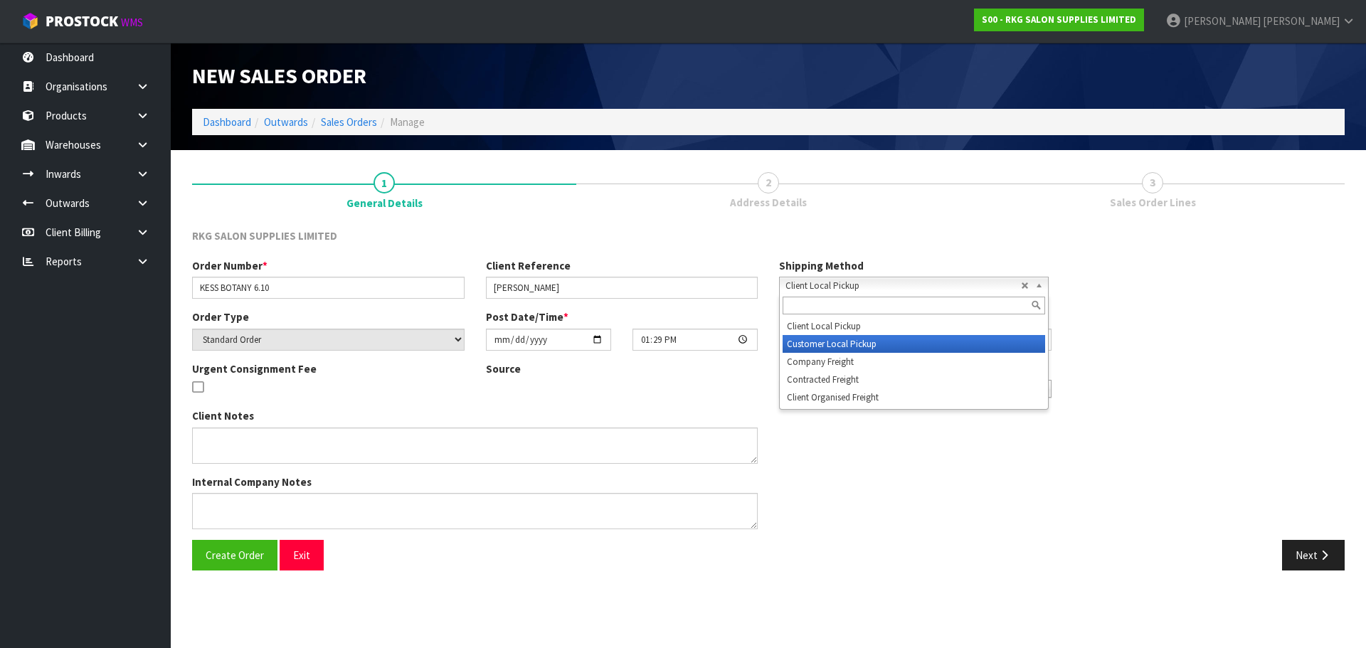
click at [827, 341] on li "Customer Local Pickup" at bounding box center [914, 344] width 262 height 18
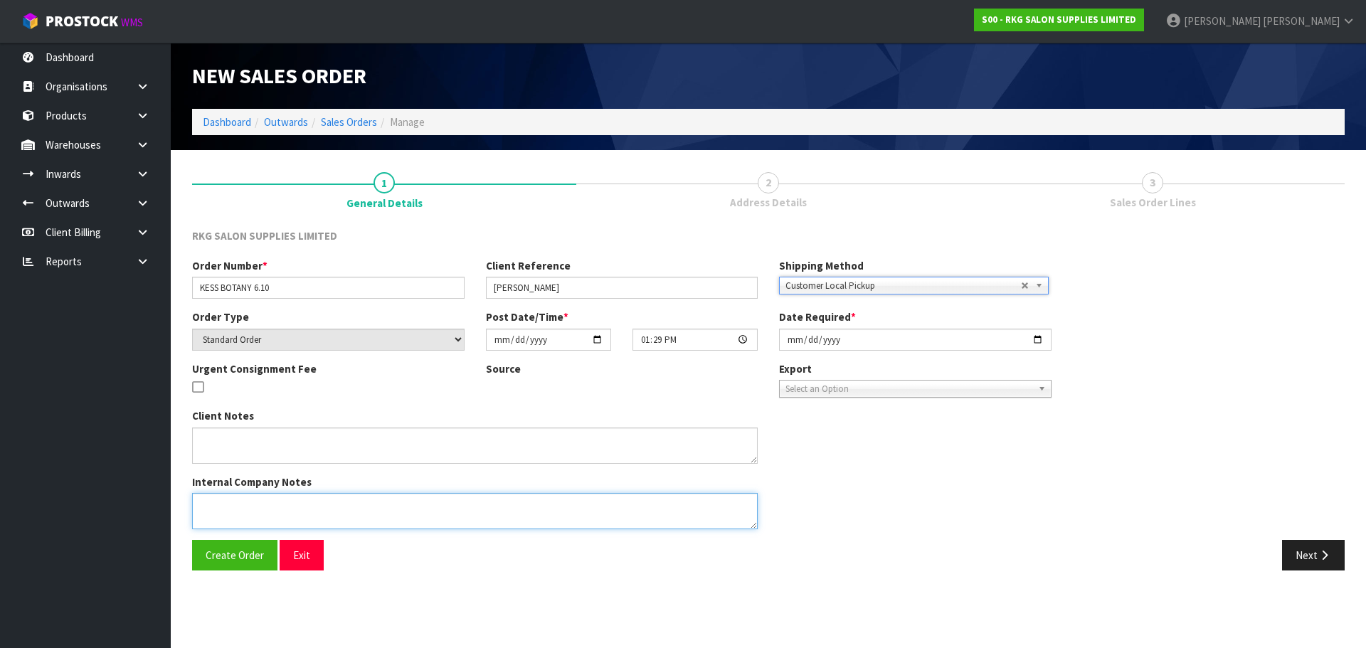
click at [260, 514] on textarea at bounding box center [475, 511] width 566 height 36
click at [238, 561] on span "Create Order" at bounding box center [235, 555] width 58 height 14
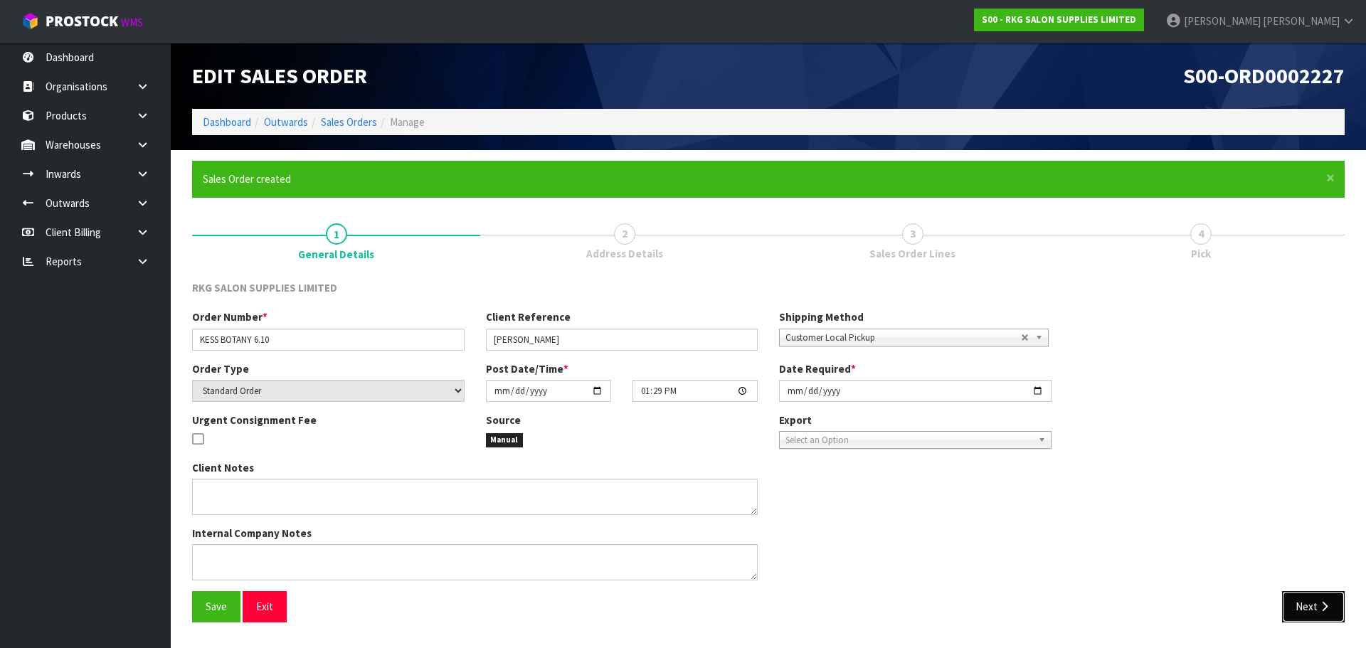
click at [1312, 603] on button "Next" at bounding box center [1313, 606] width 63 height 31
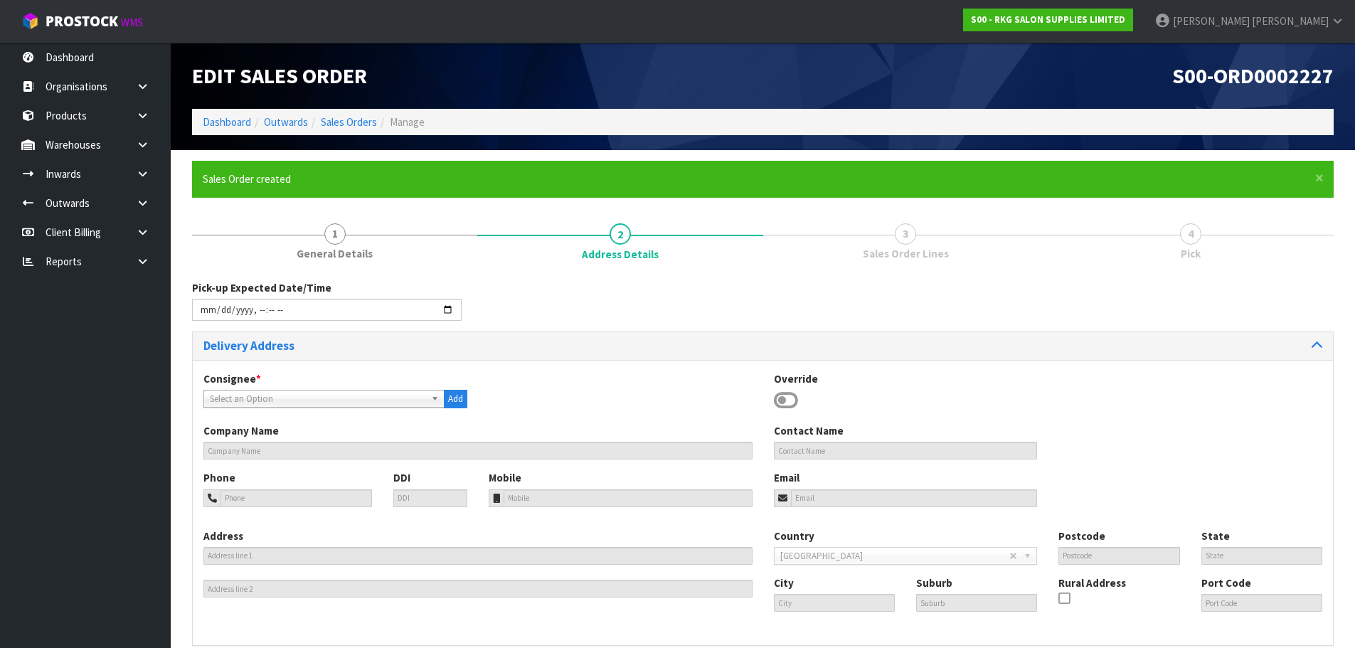
scroll to position [71, 0]
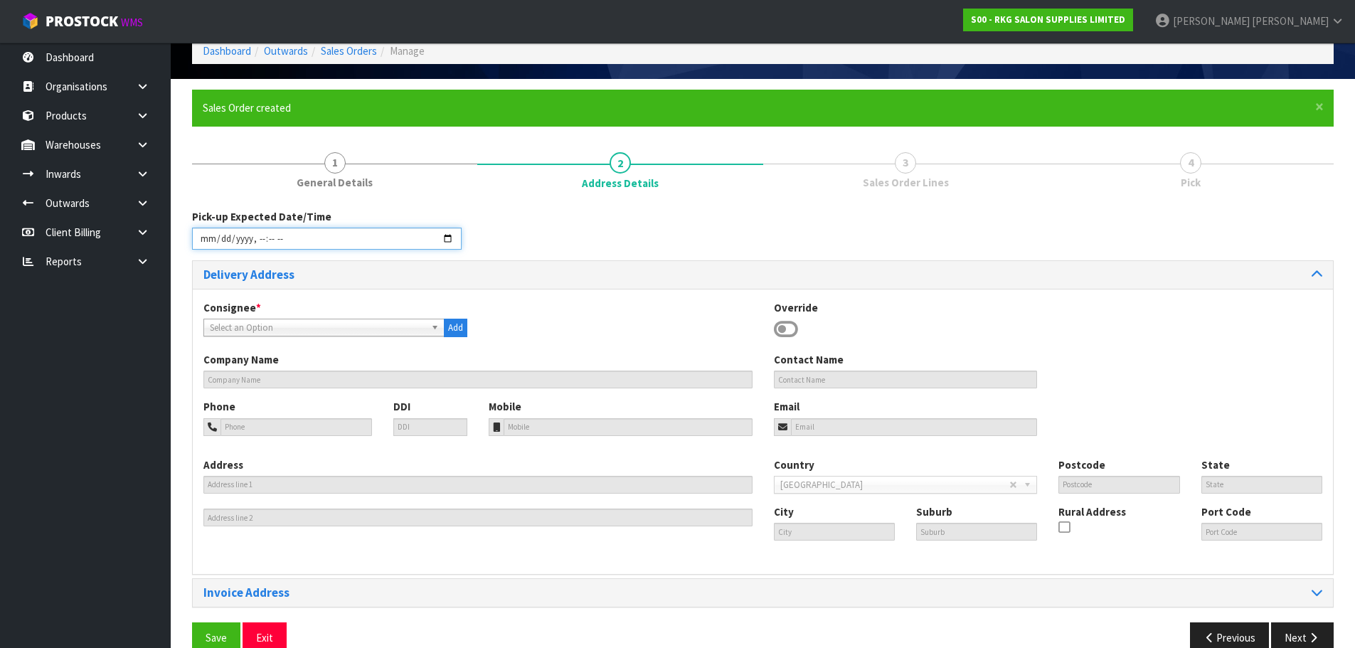
click at [446, 233] on input "datetime-local" at bounding box center [327, 239] width 270 height 22
type input "[DATE]T13:29"
click at [568, 226] on div "Pick-up Expected Date/Time" at bounding box center [762, 234] width 1163 height 51
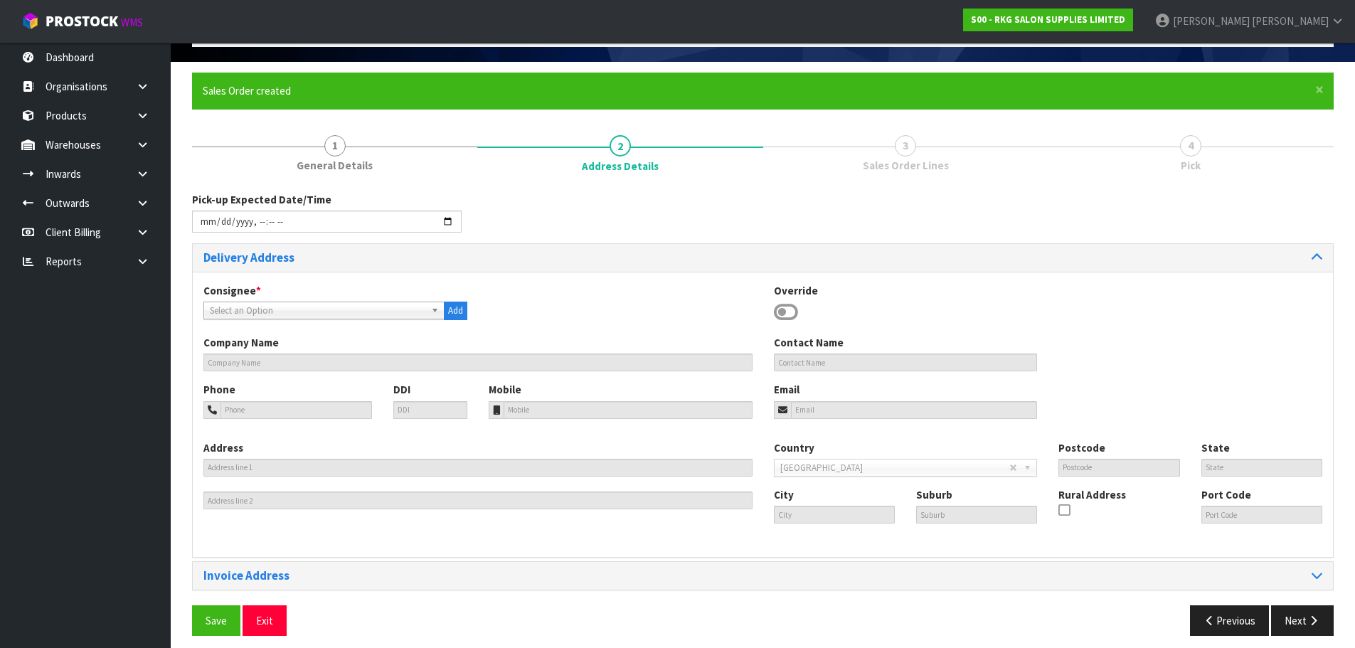
scroll to position [97, 0]
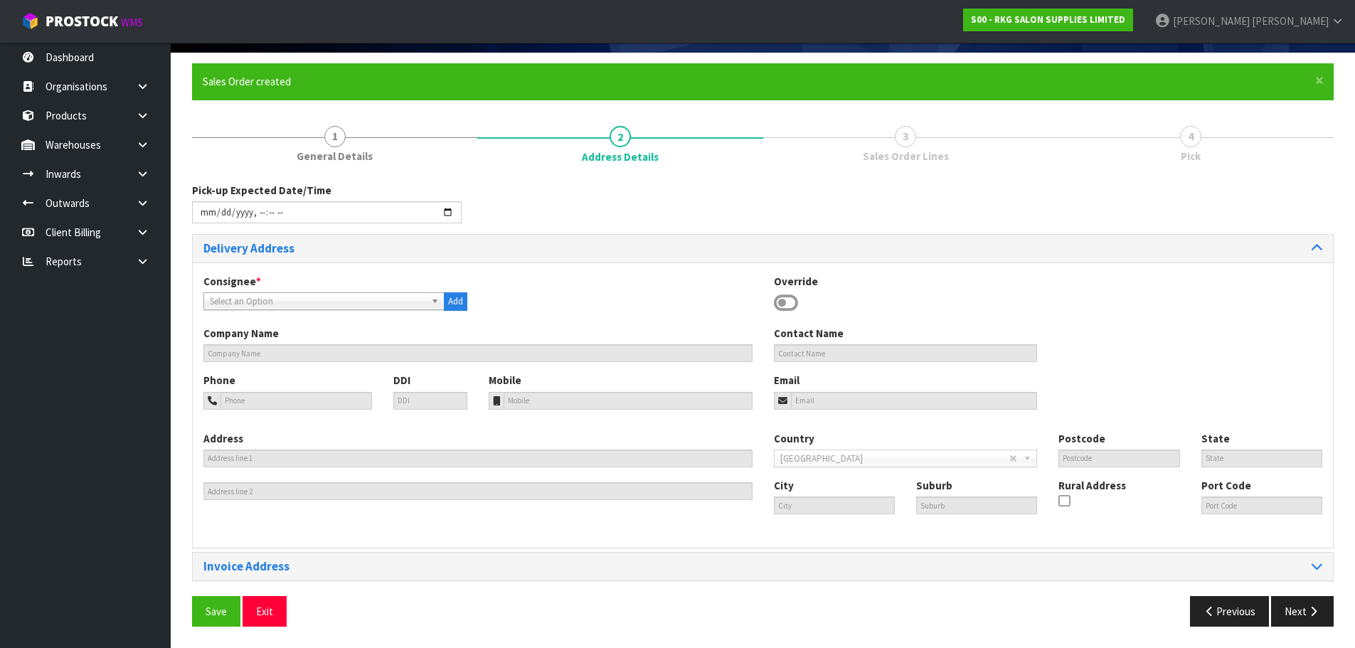
click at [783, 306] on icon at bounding box center [786, 302] width 24 height 21
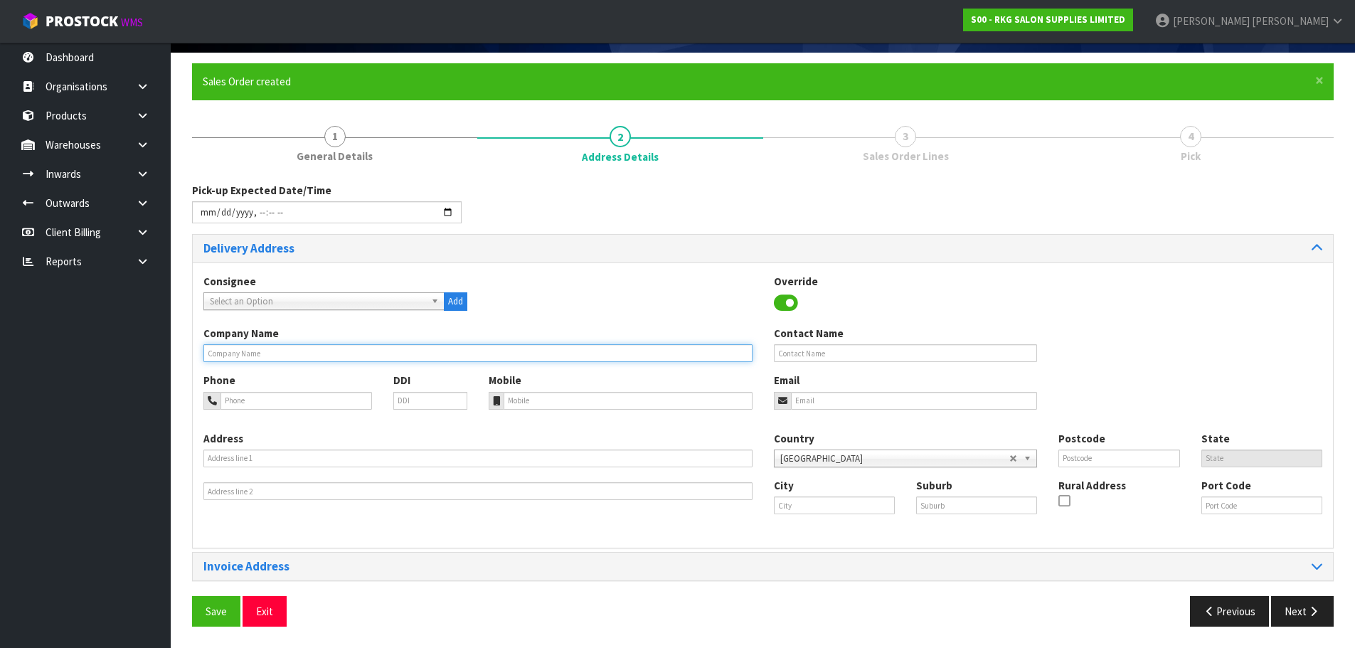
click at [296, 356] on input "text" at bounding box center [477, 353] width 549 height 18
type input "KESS HAIR & BEAUTY - [GEOGRAPHIC_DATA]"
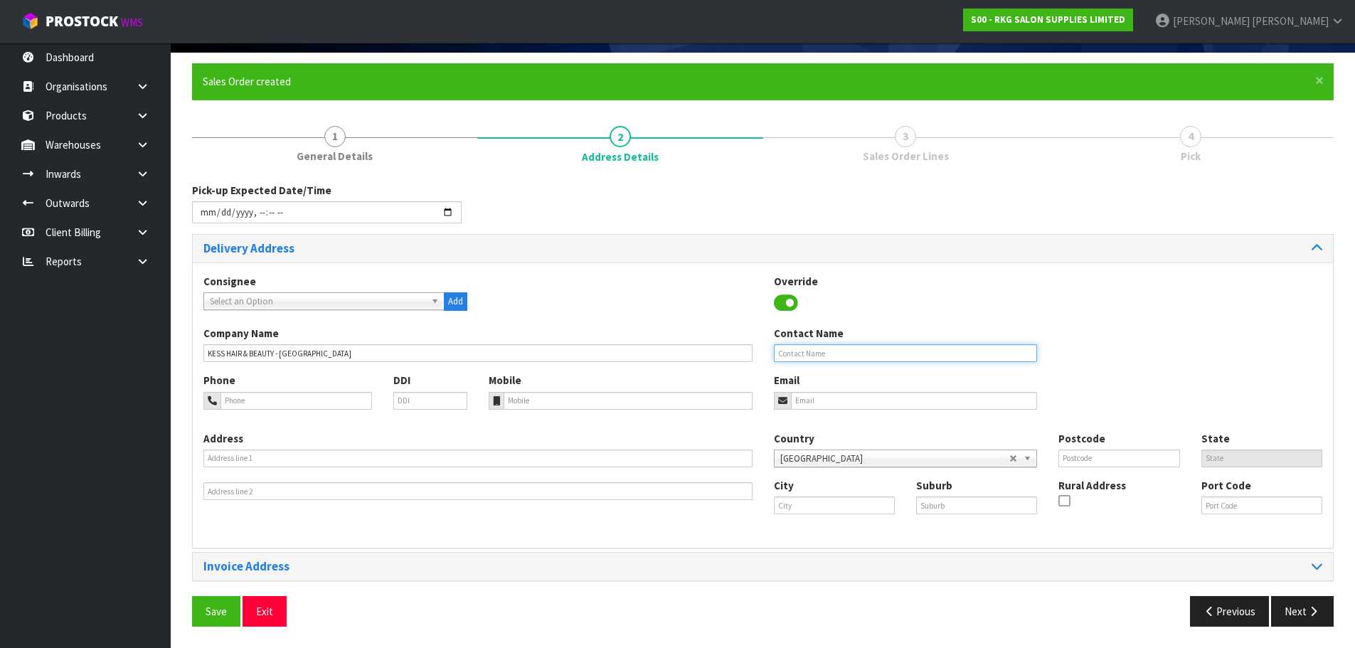
type input "[PERSON_NAME]"
type input "021524680"
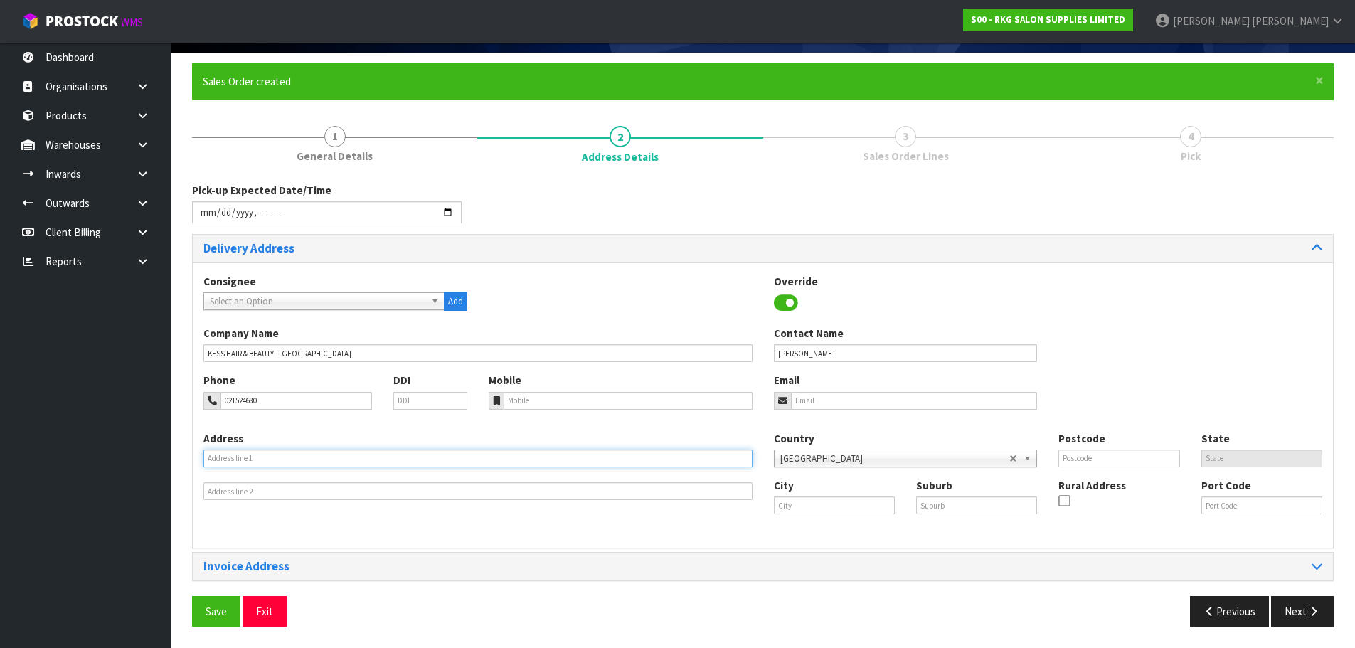
type input "SHOP 20, [GEOGRAPHIC_DATA]"
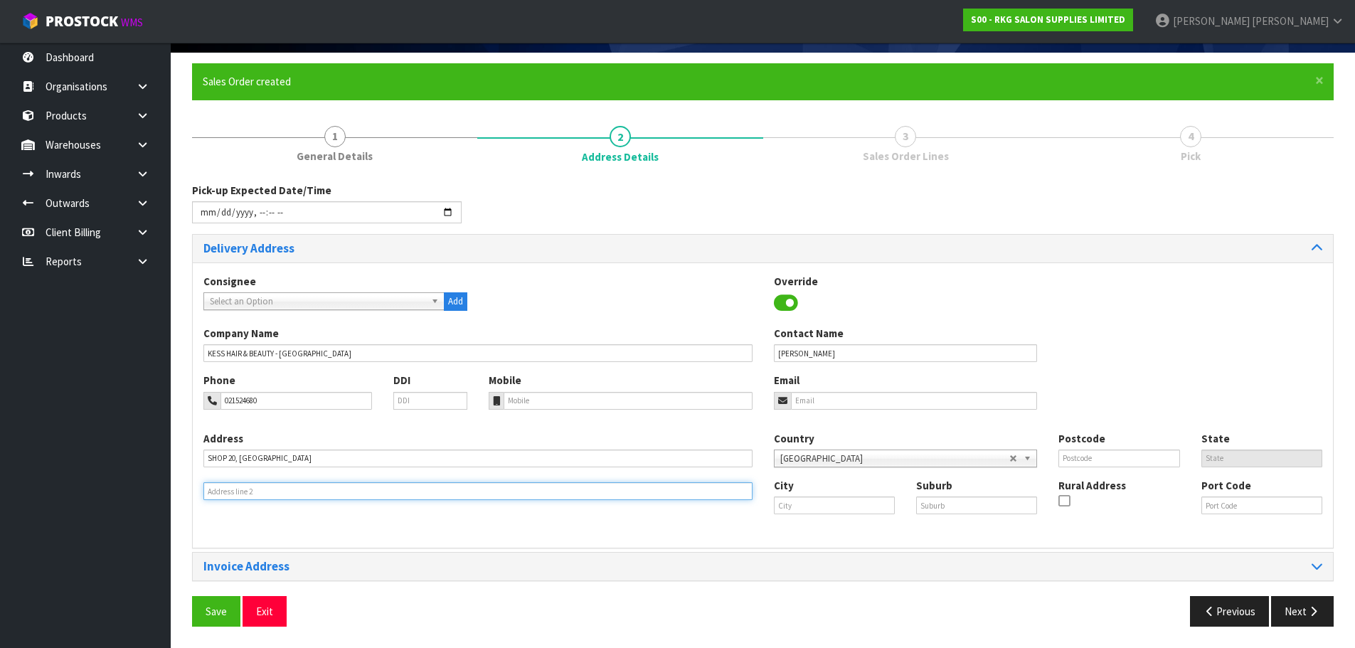
type input "BOTANY"
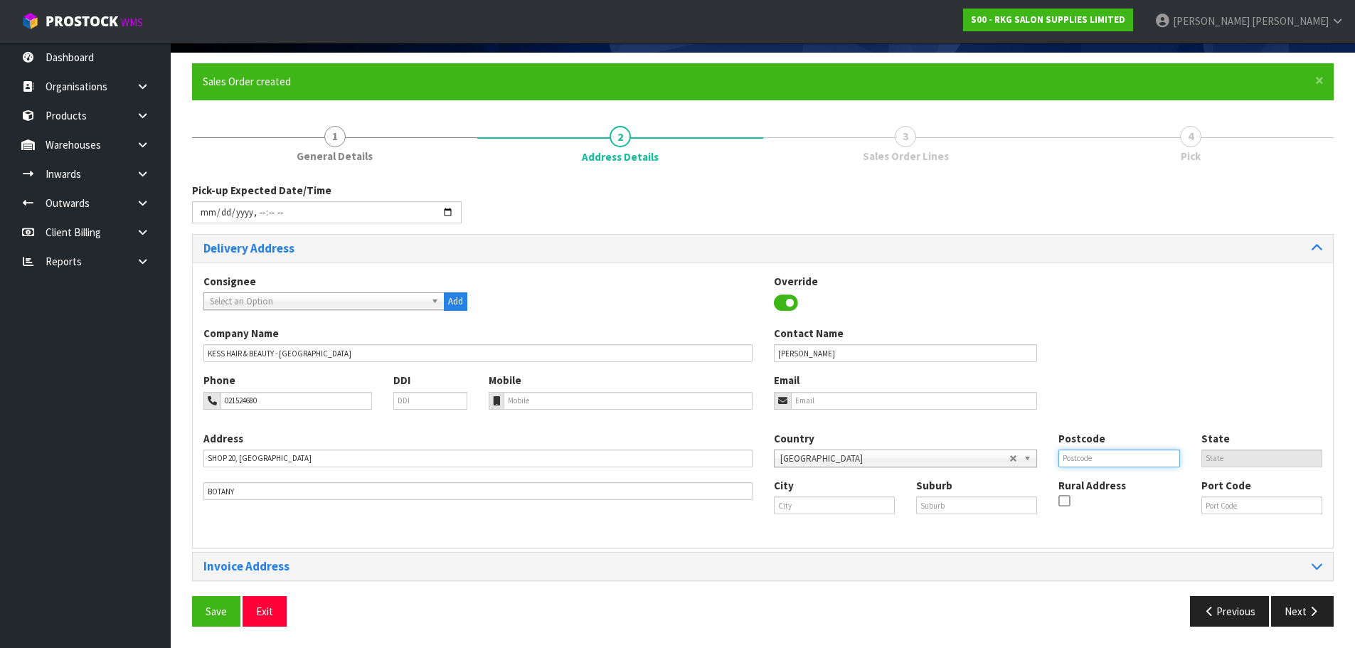
type input "2013"
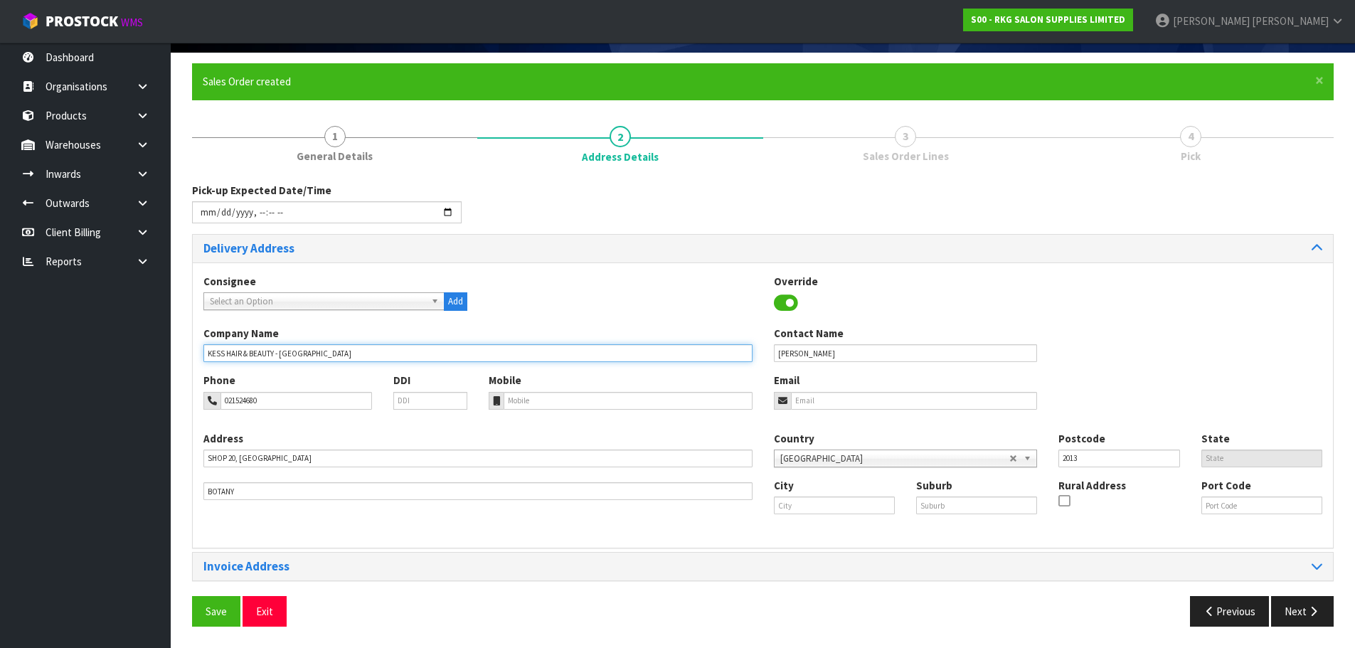
type input "KESS HAIR & BEAUTY - [GEOGRAPHIC_DATA]"
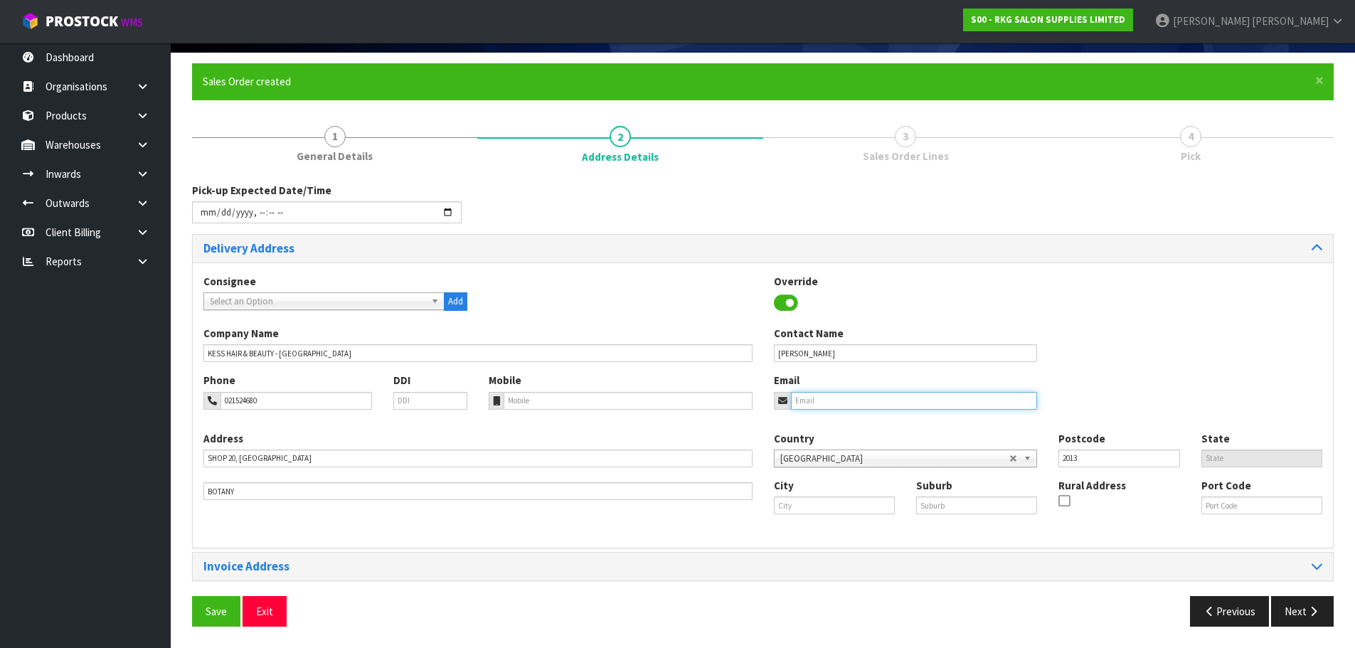
click at [816, 401] on input "email" at bounding box center [914, 401] width 247 height 18
type input "[EMAIL_ADDRESS][DOMAIN_NAME]"
click at [783, 506] on input "text" at bounding box center [834, 506] width 121 height 18
click at [810, 533] on strong "[PERSON_NAME]" at bounding box center [829, 530] width 81 height 14
type input "[GEOGRAPHIC_DATA]"
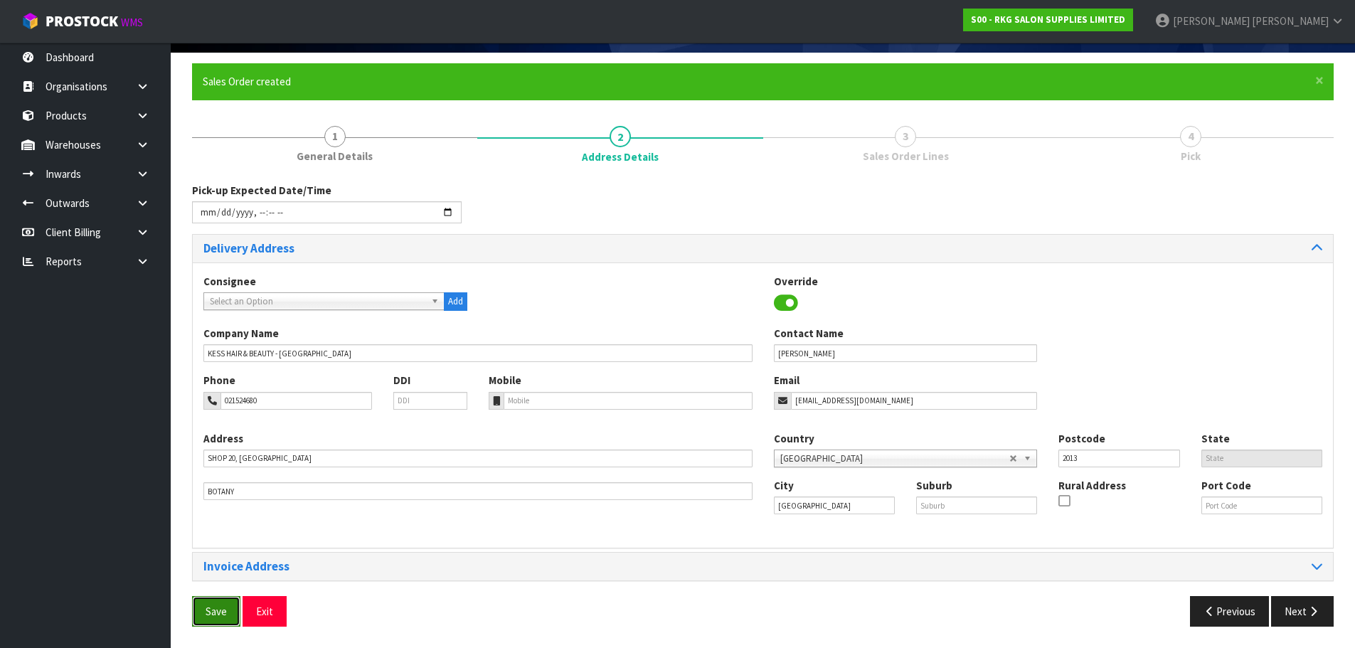
click at [213, 612] on span "Save" at bounding box center [216, 612] width 21 height 14
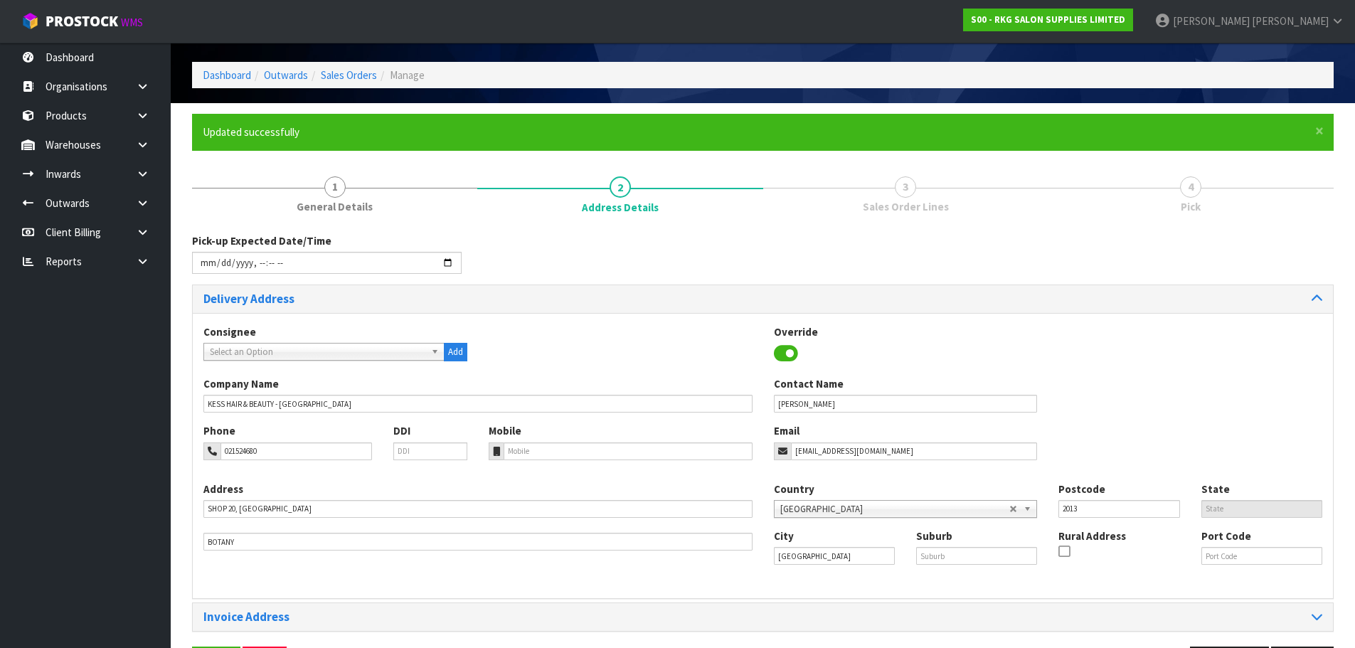
type input "[DATE]T13:29"
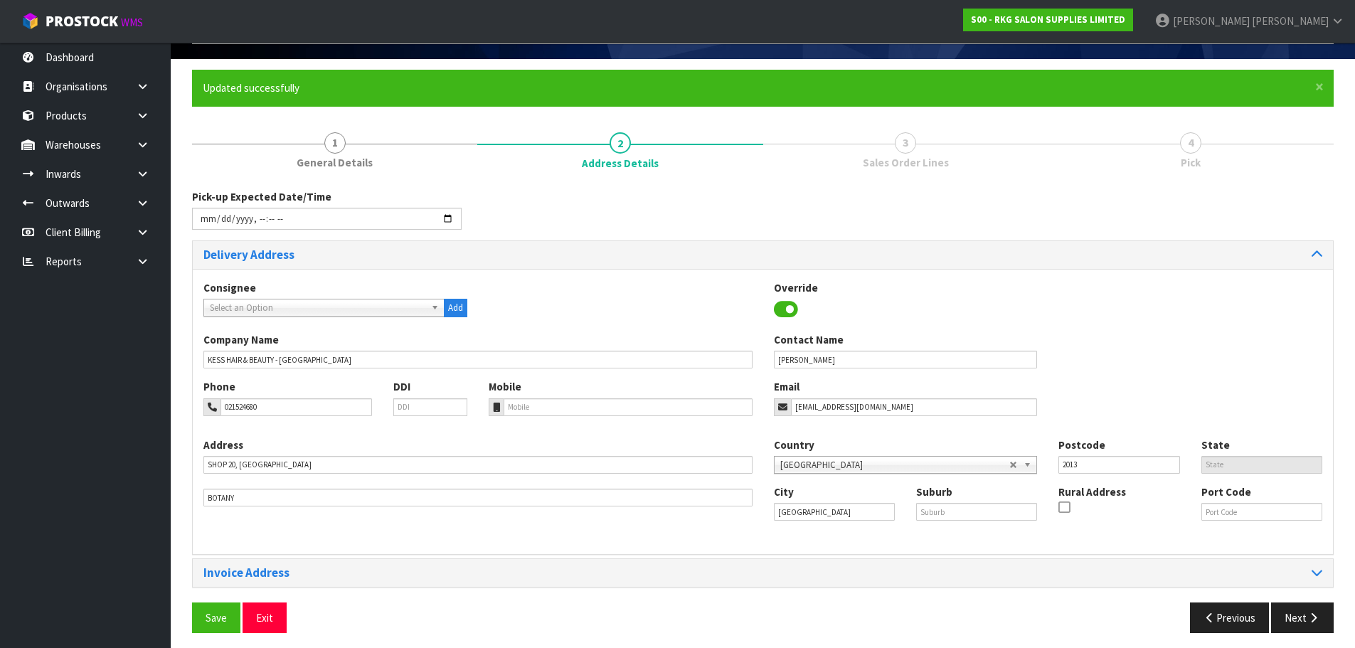
scroll to position [97, 0]
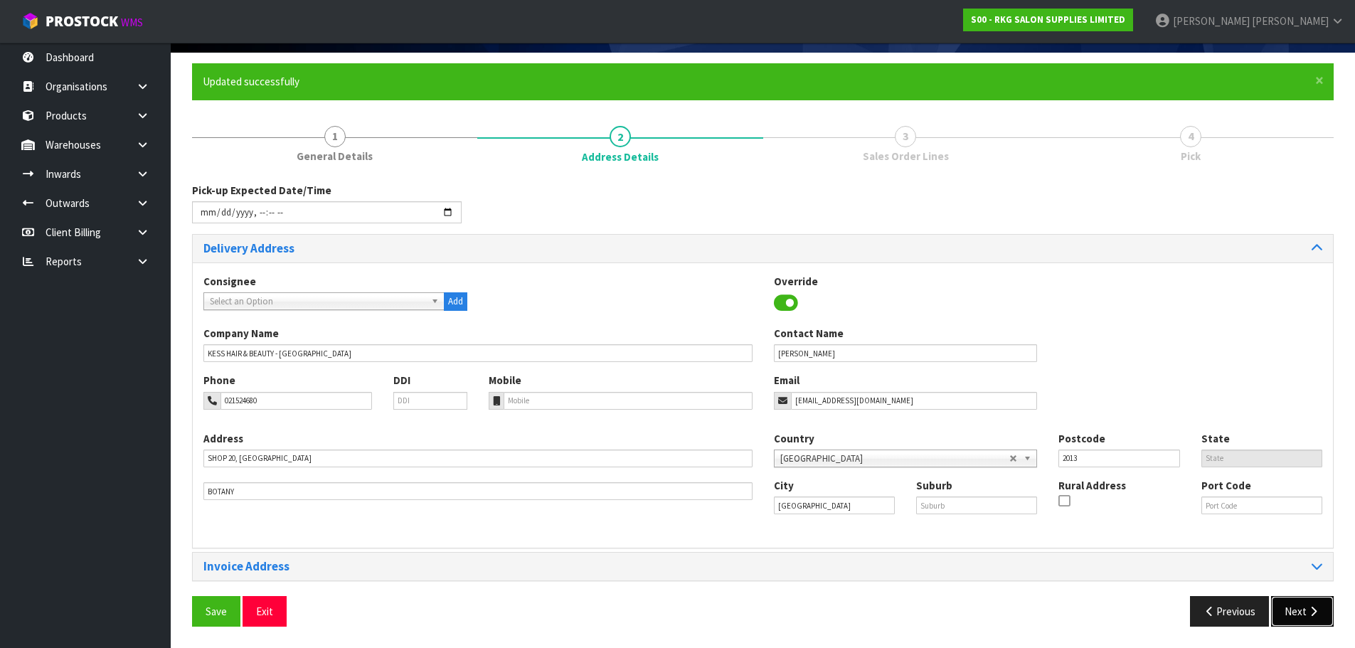
click at [1294, 611] on button "Next" at bounding box center [1302, 611] width 63 height 31
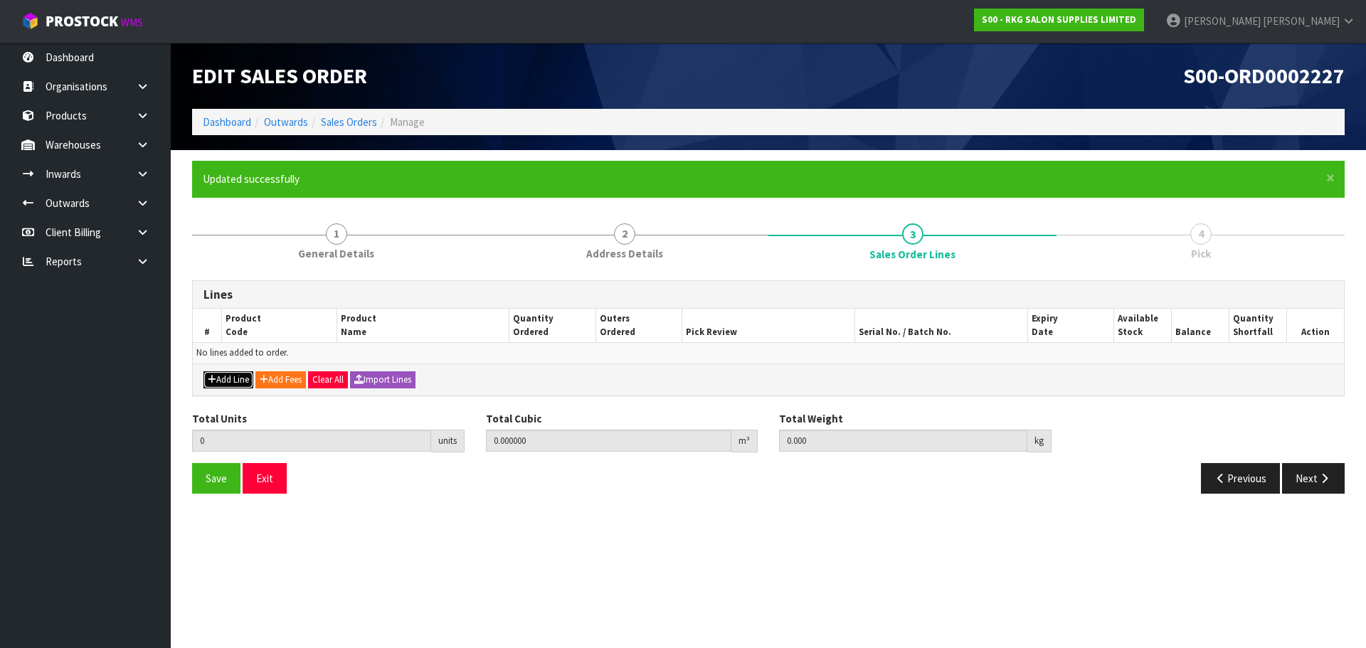
click at [226, 378] on button "Add Line" at bounding box center [228, 379] width 50 height 17
type input "0"
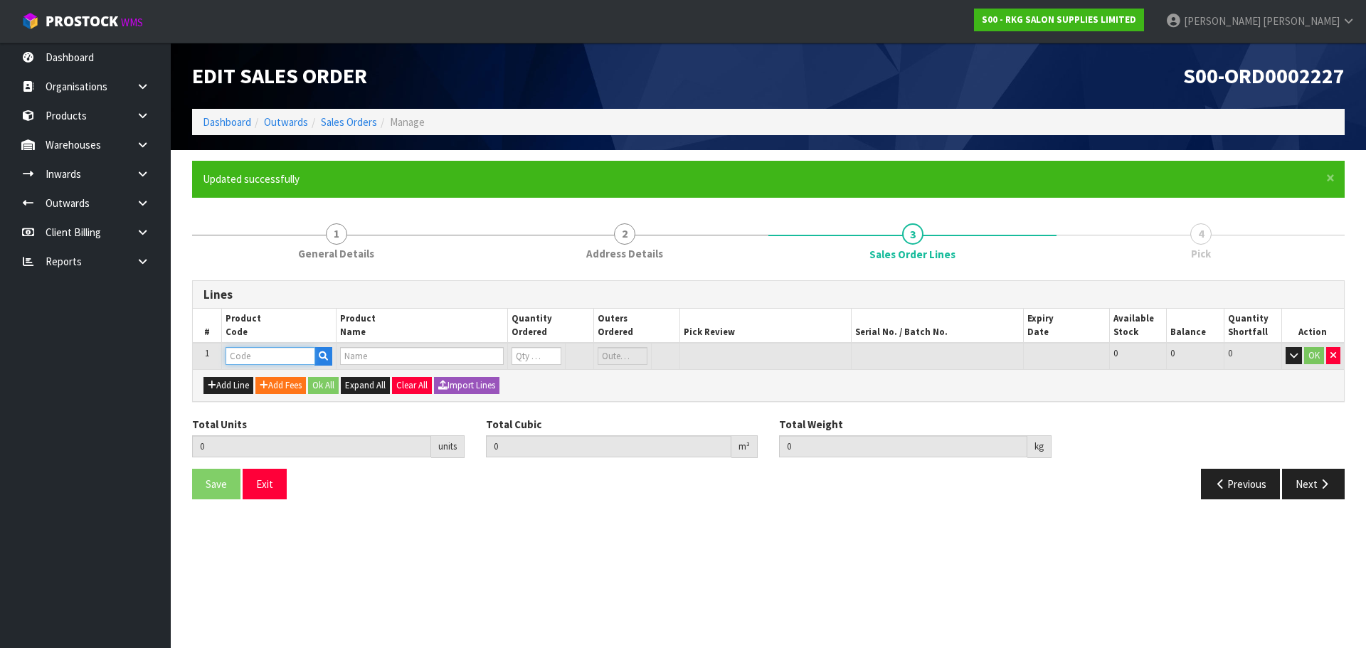
click at [247, 360] on input "text" at bounding box center [271, 356] width 90 height 18
type input "202728"
type input "0.000000"
type input "0.000"
type input "[PERSON_NAME] DISINFECTING JAR 1500ML"
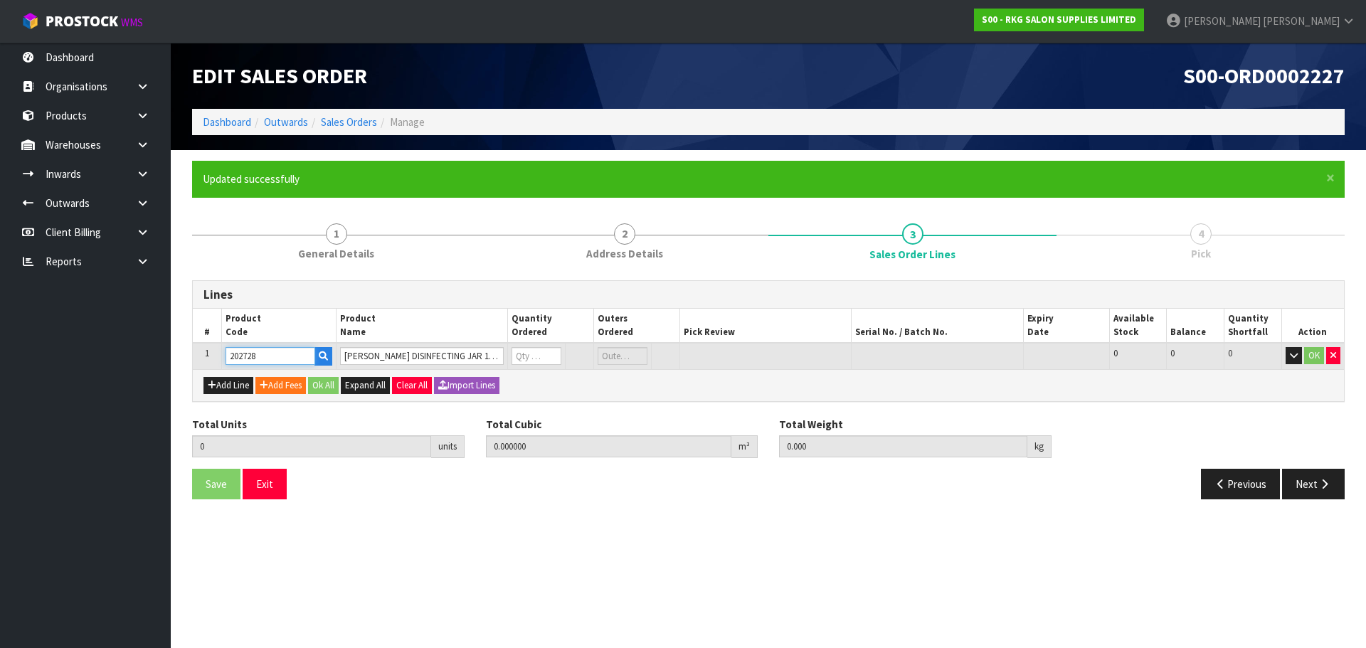
type input "0"
type input "202728"
click at [500, 363] on tr "1 202728 [PERSON_NAME] DISINFECTING JAR 1500ML 0 [MEDICAL_DATA] 21 21 0 OK" at bounding box center [768, 356] width 1151 height 26
type input "5"
type input "0.01815"
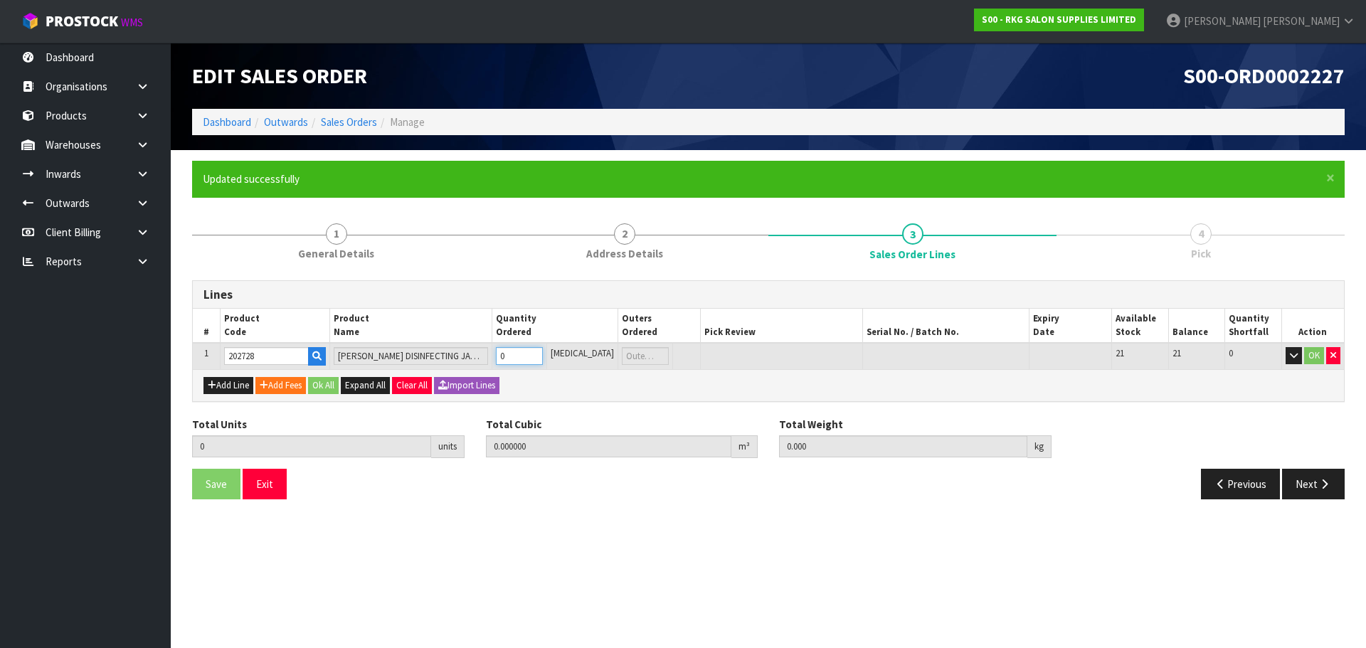
type input "4.7"
type input "5"
click at [1313, 357] on button "OK" at bounding box center [1314, 355] width 20 height 17
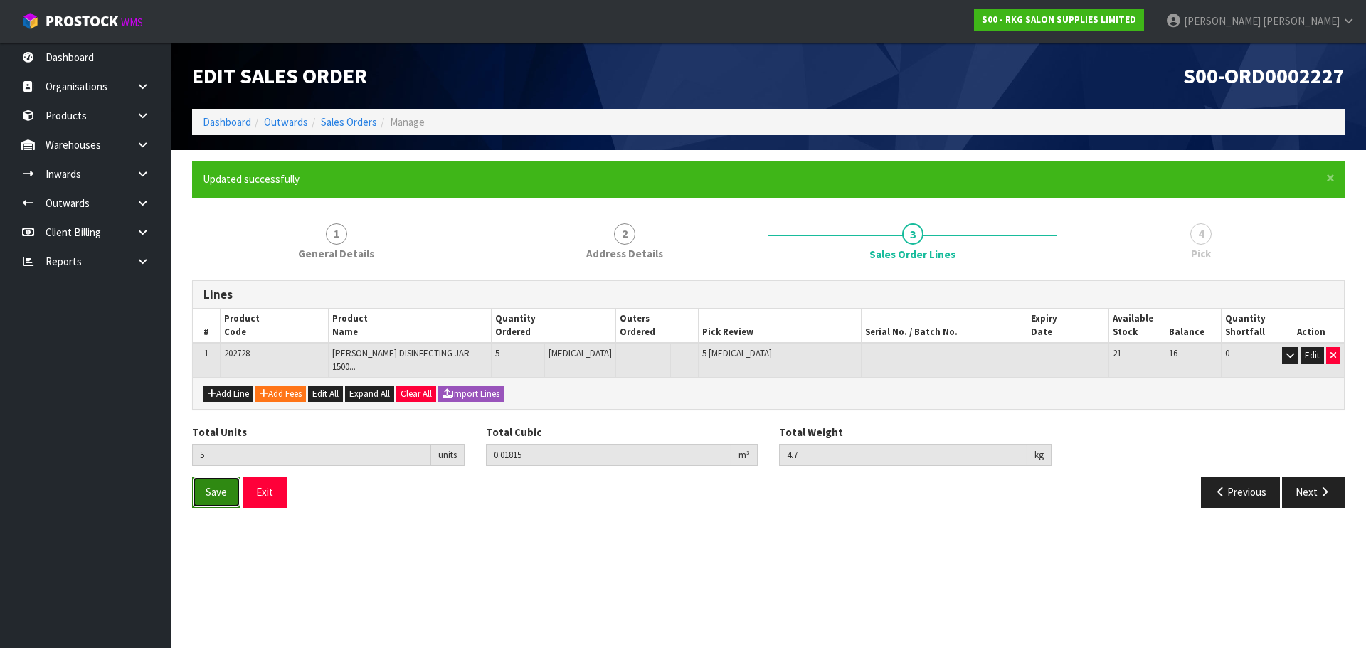
click at [213, 485] on span "Save" at bounding box center [216, 492] width 21 height 14
click at [1321, 487] on icon "button" at bounding box center [1324, 492] width 14 height 11
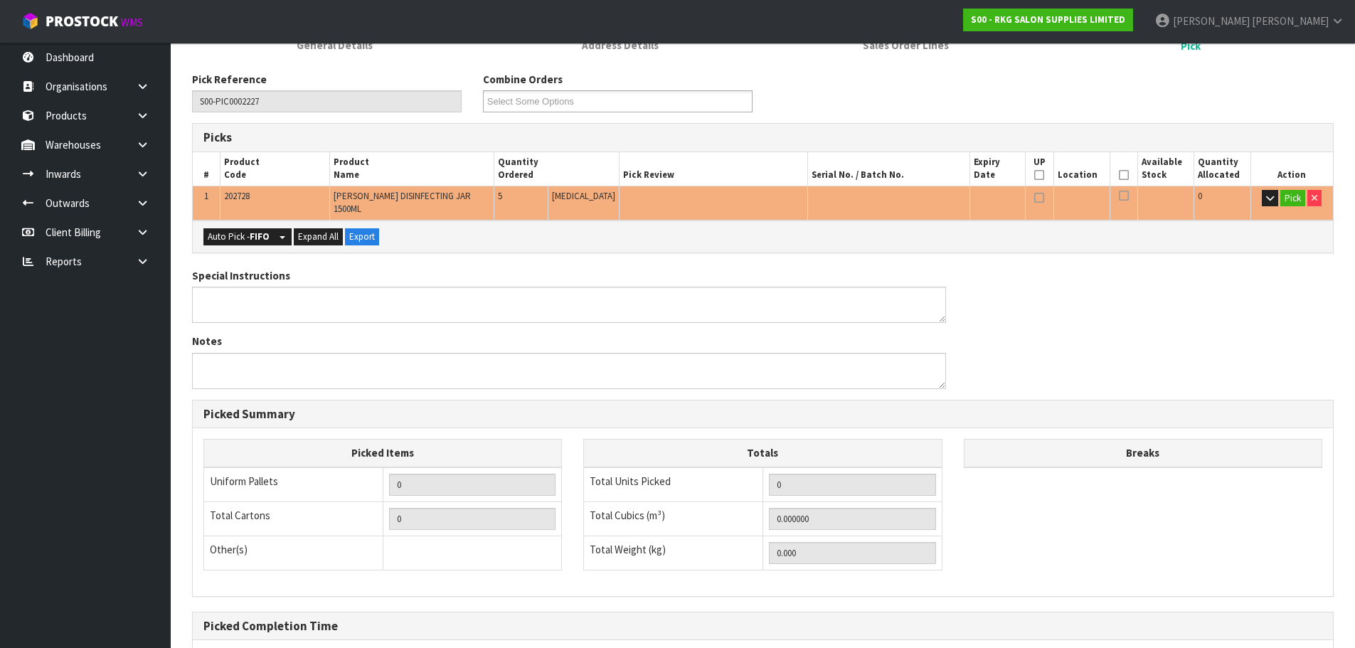
scroll to position [213, 0]
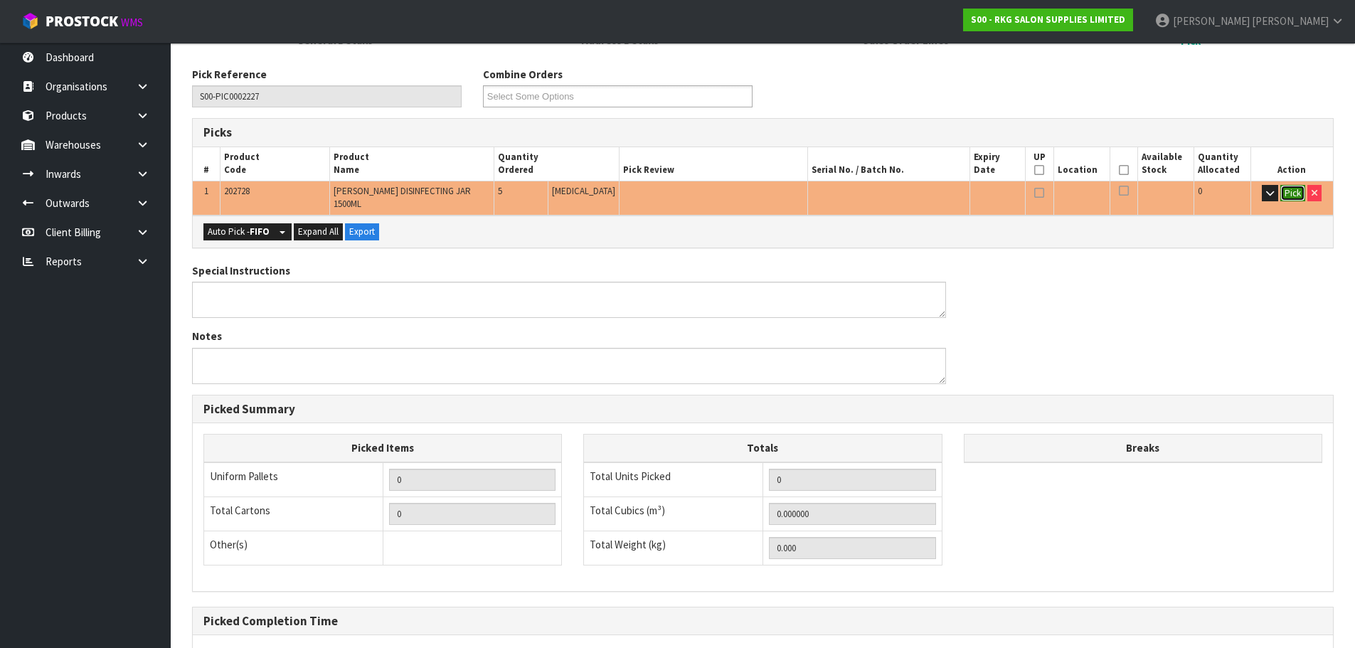
click at [1295, 193] on button "Pick" at bounding box center [1292, 193] width 25 height 17
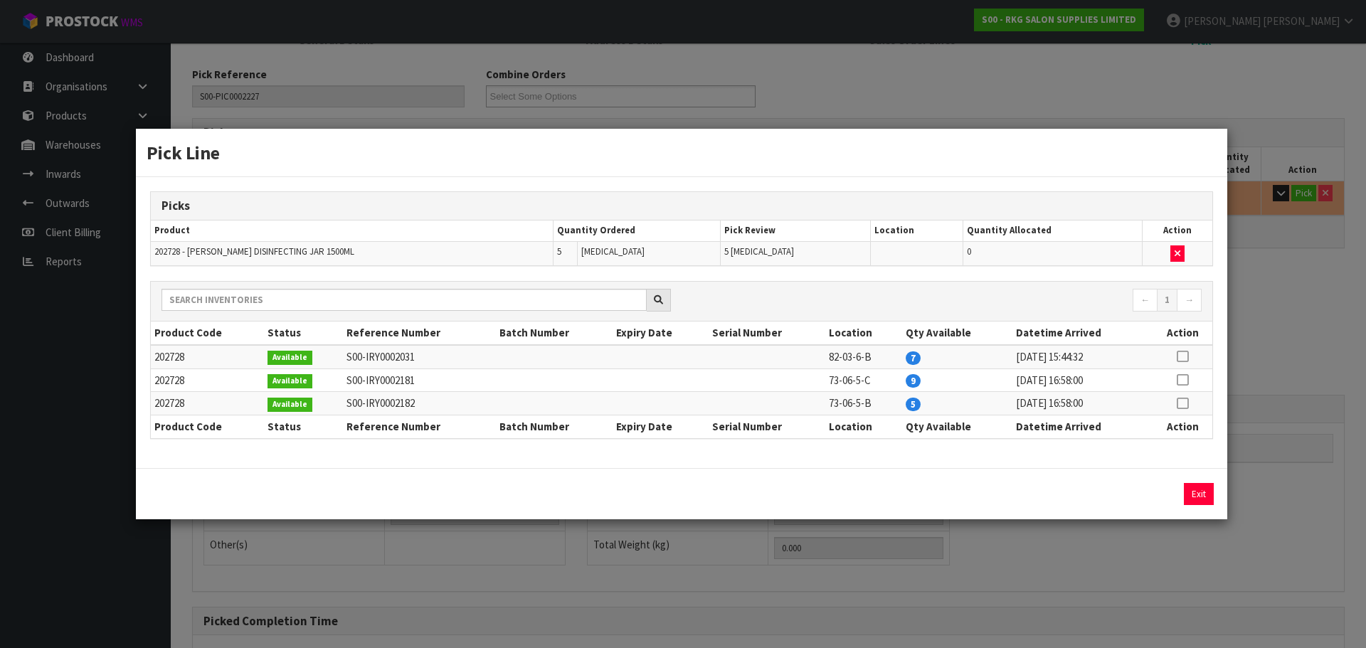
click at [1183, 404] on icon at bounding box center [1182, 403] width 11 height 1
click at [1146, 494] on button "Assign Pick" at bounding box center [1150, 494] width 58 height 22
type input "Piece x 5"
type input "5"
type input "0.01815"
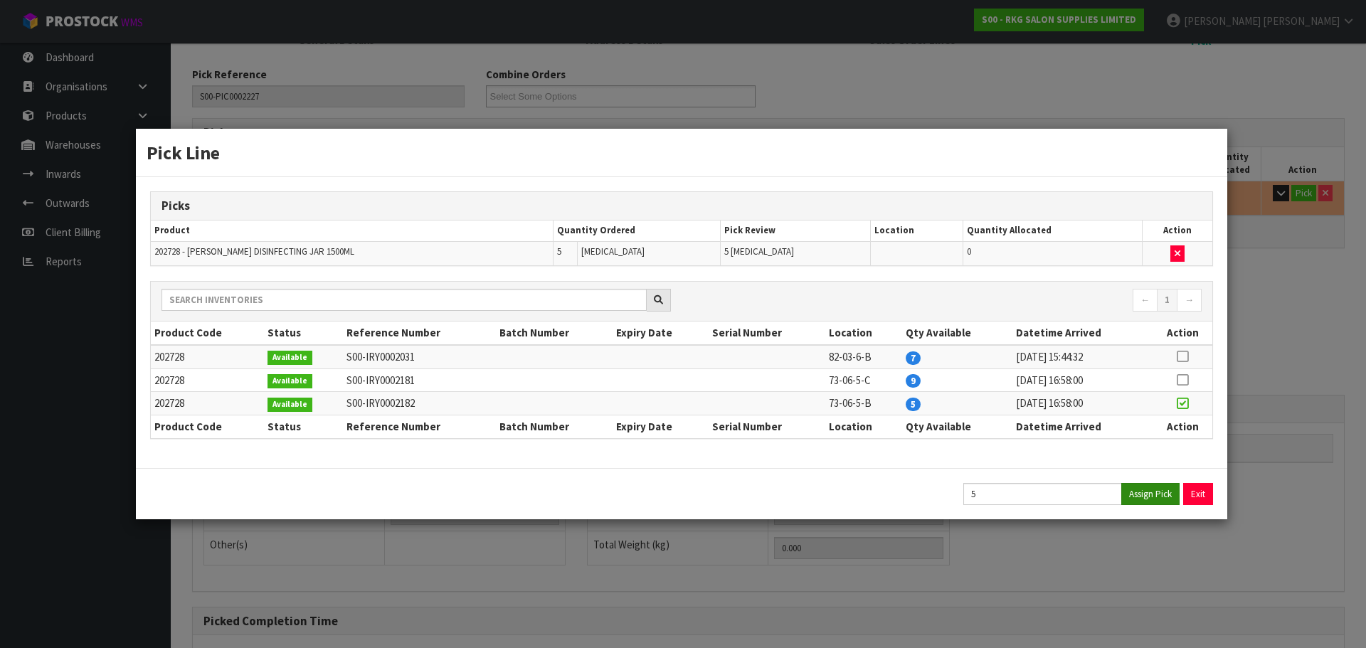
type input "4.7"
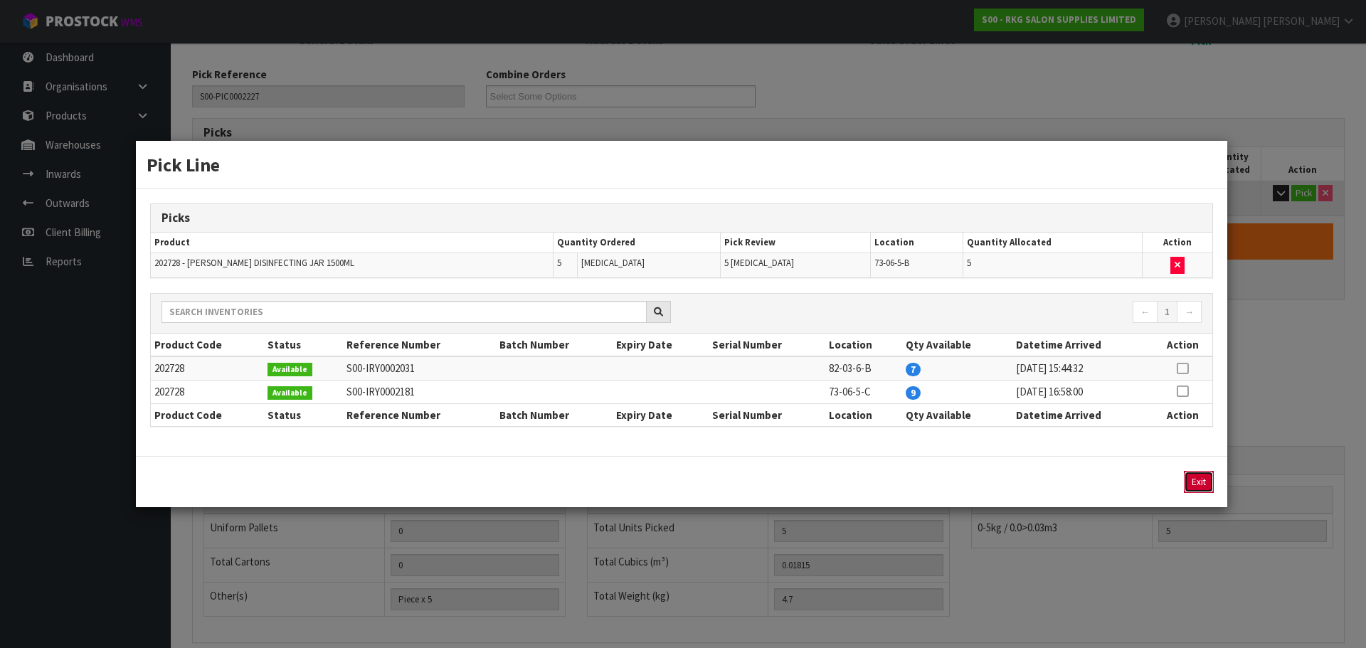
click at [1194, 484] on button "Exit" at bounding box center [1199, 482] width 30 height 22
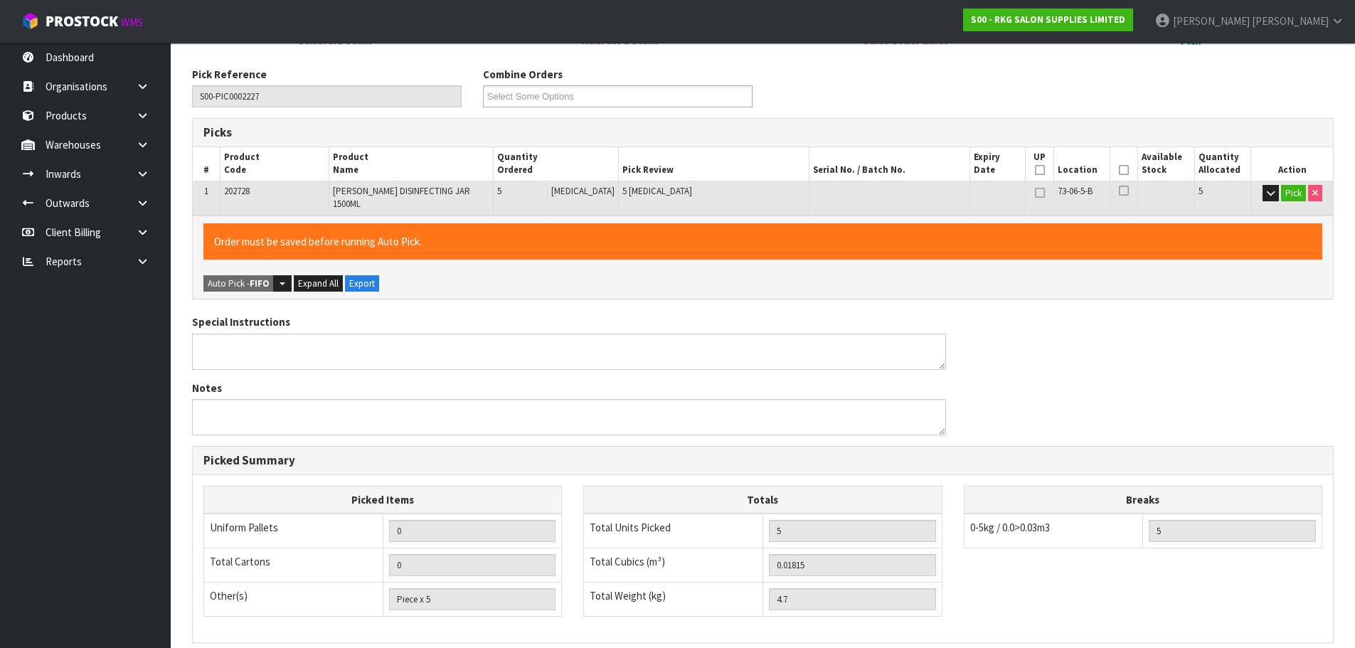
click at [1120, 171] on icon at bounding box center [1124, 170] width 10 height 1
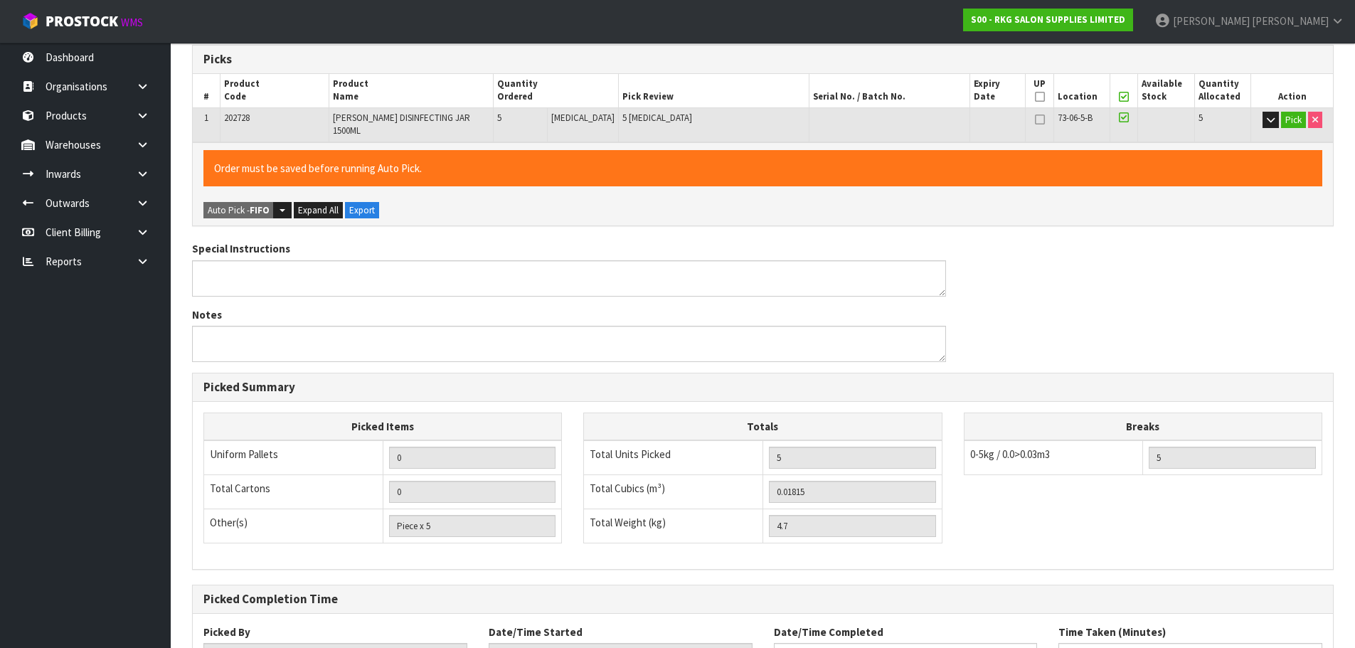
scroll to position [394, 0]
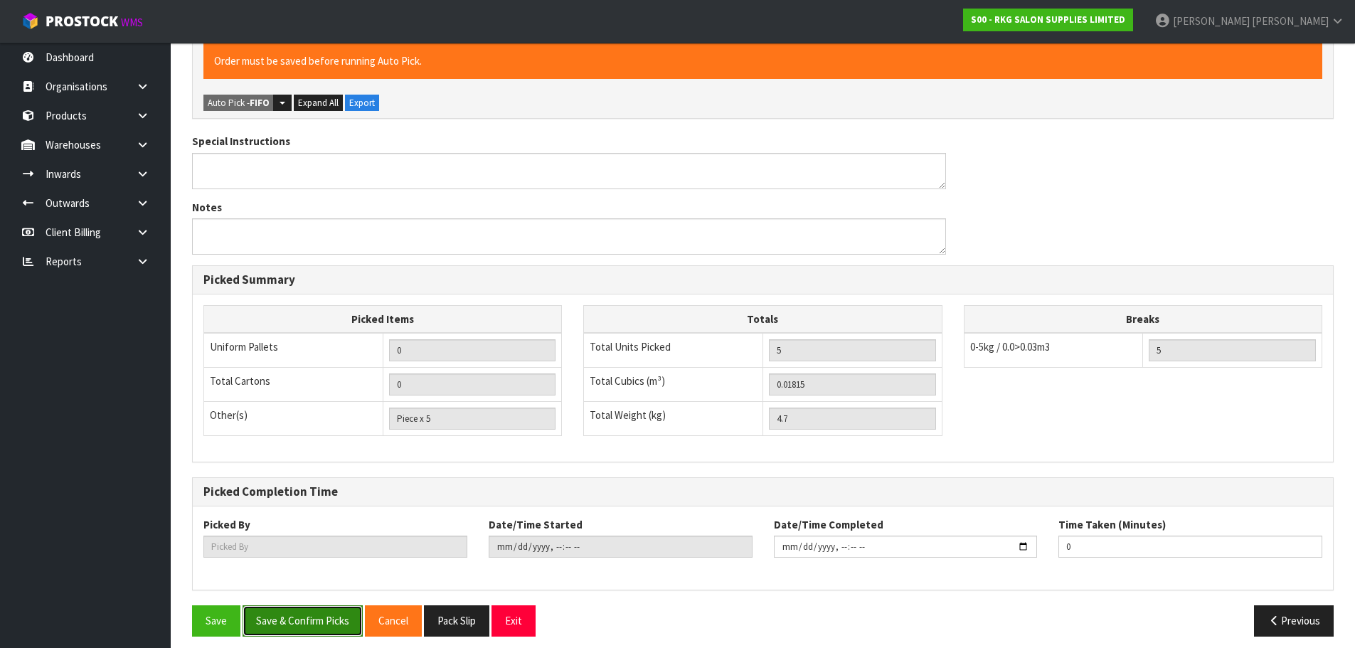
click at [305, 611] on button "Save & Confirm Picks" at bounding box center [303, 620] width 120 height 31
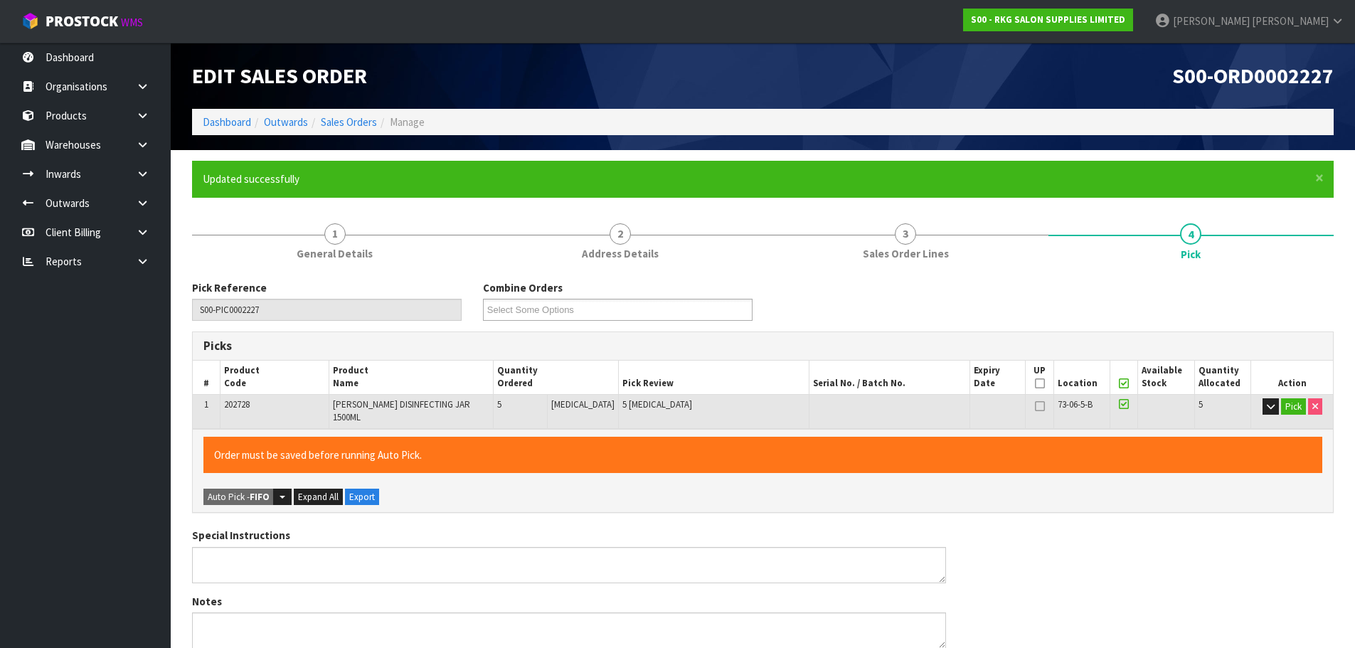
type input "[PERSON_NAME]"
type input "[DATE]T13:30:50"
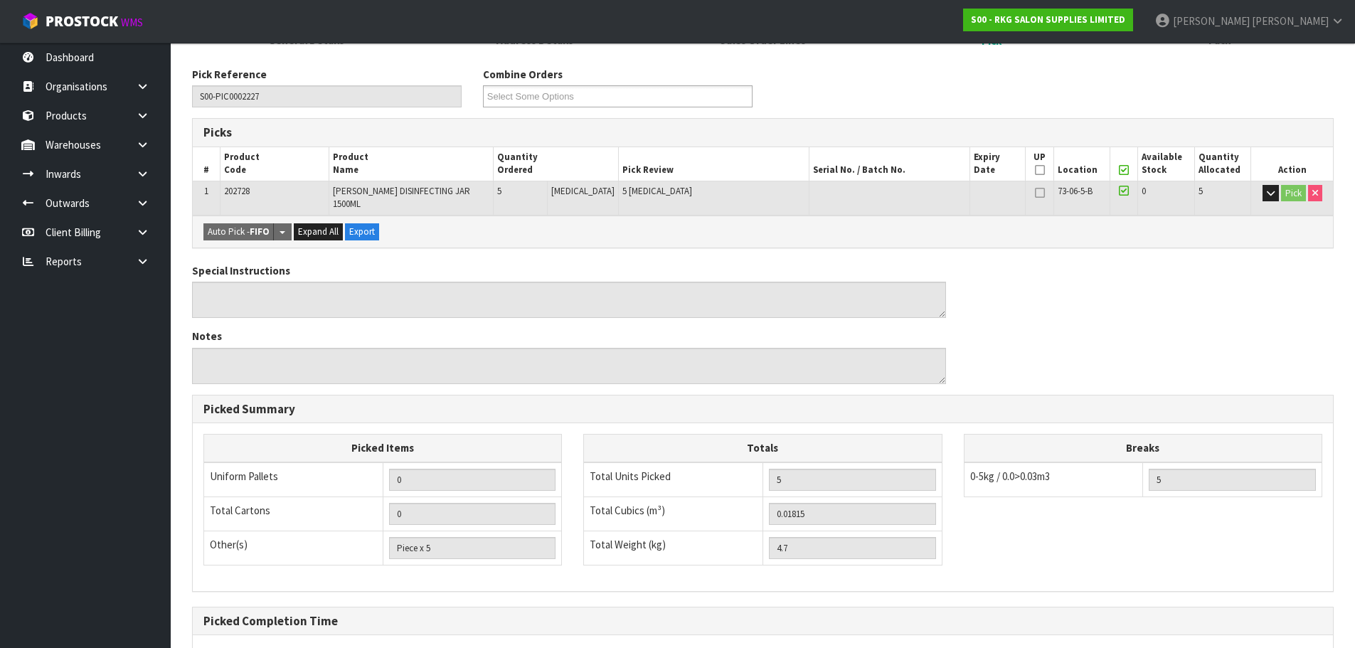
scroll to position [343, 0]
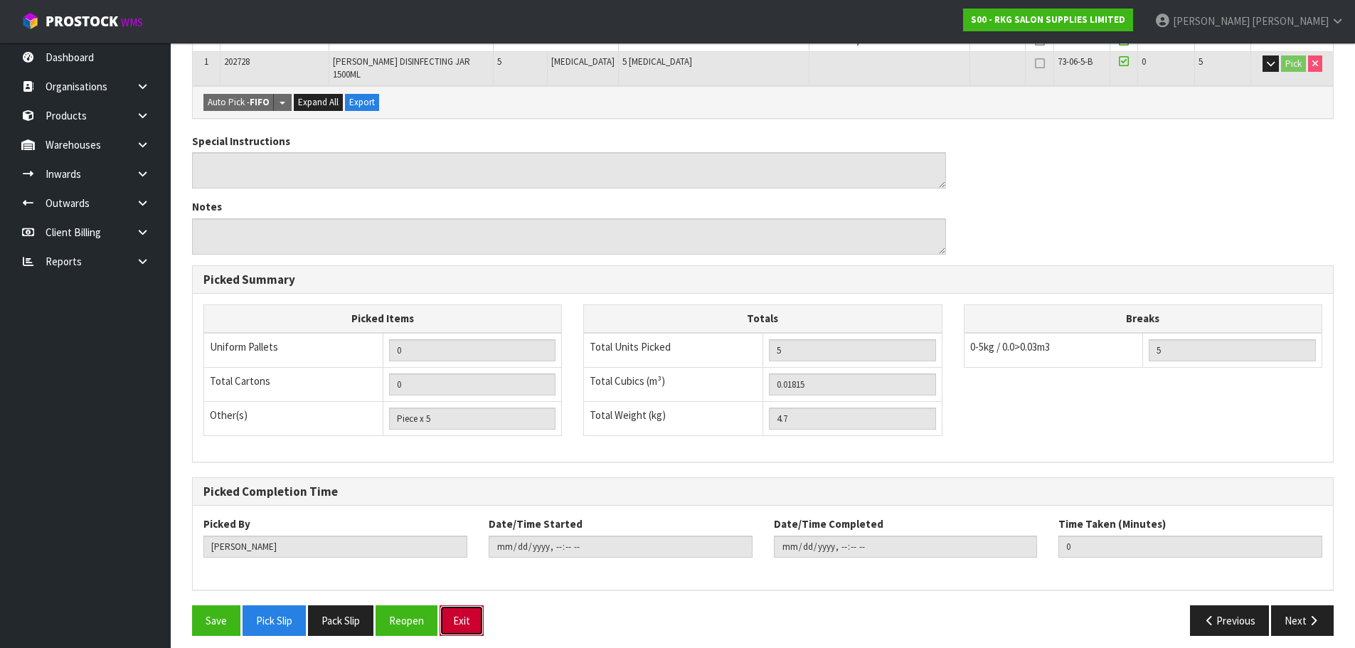
drag, startPoint x: 465, startPoint y: 618, endPoint x: 489, endPoint y: 528, distance: 93.5
click at [465, 616] on button "Exit" at bounding box center [462, 620] width 44 height 31
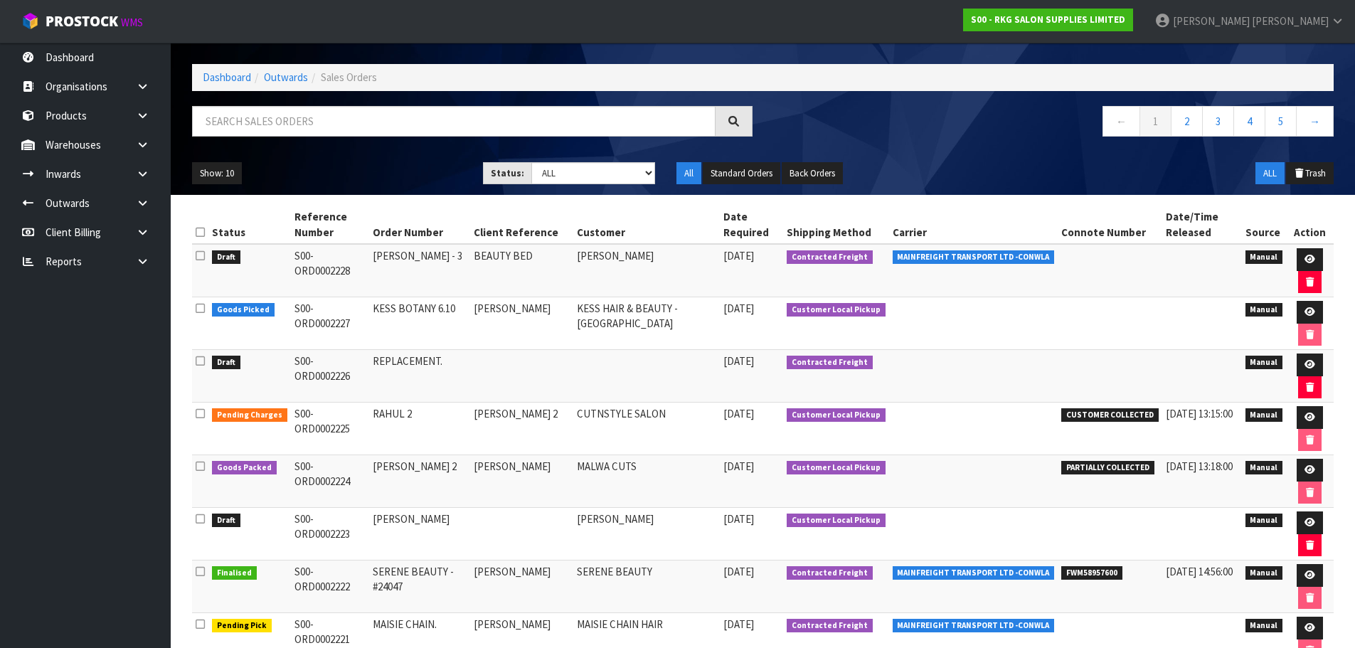
scroll to position [142, 0]
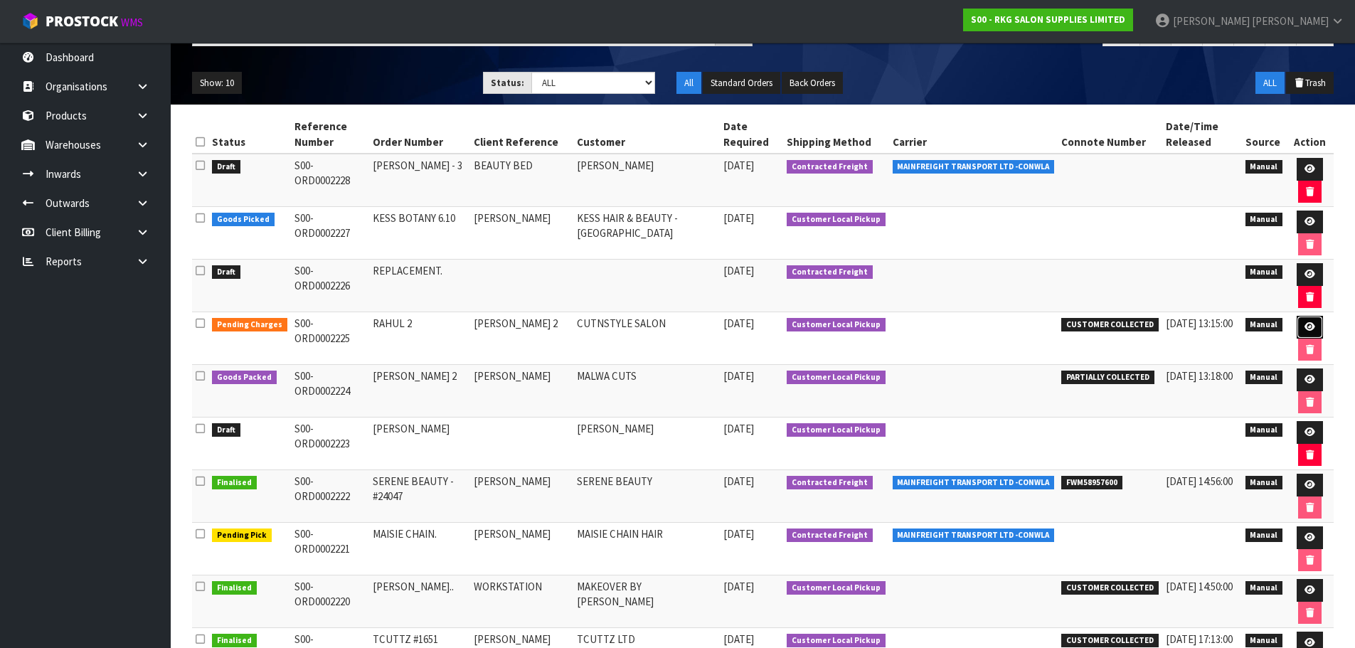
click at [1309, 329] on icon at bounding box center [1310, 326] width 11 height 9
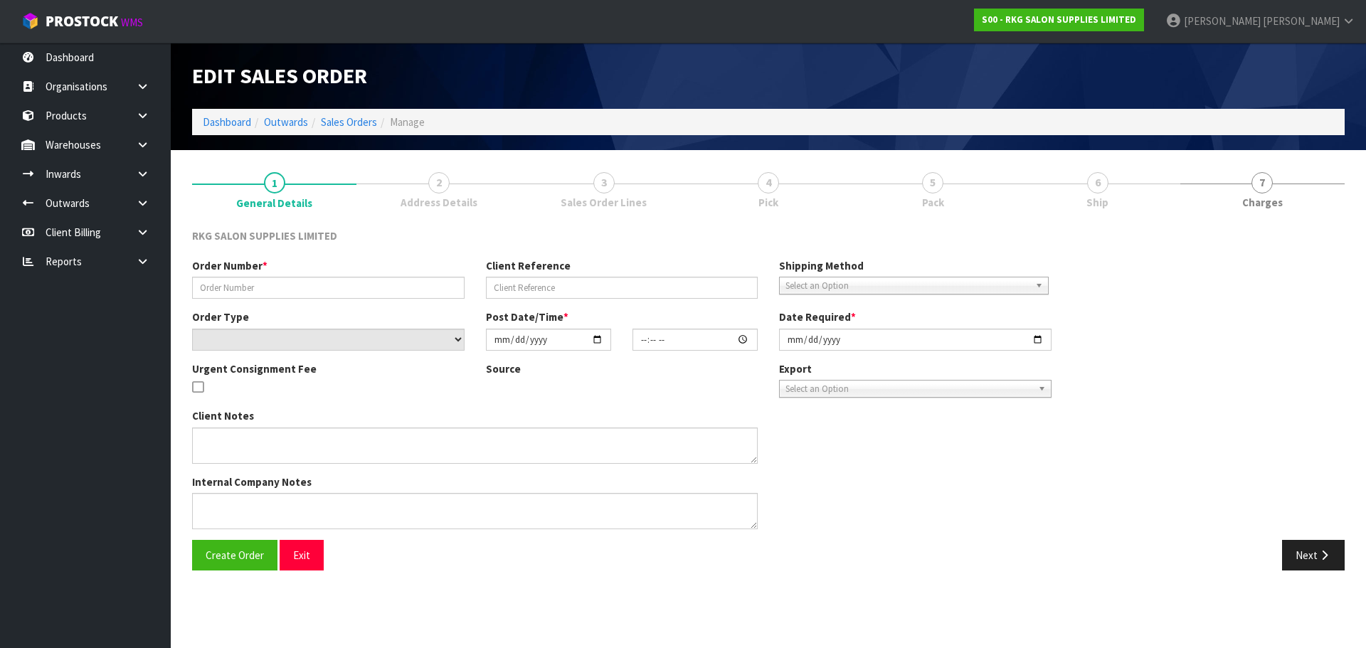
type input "RAHUL 2"
type input "[PERSON_NAME] 2"
select select "number:0"
type input "[DATE]"
type input "00:00:00.000"
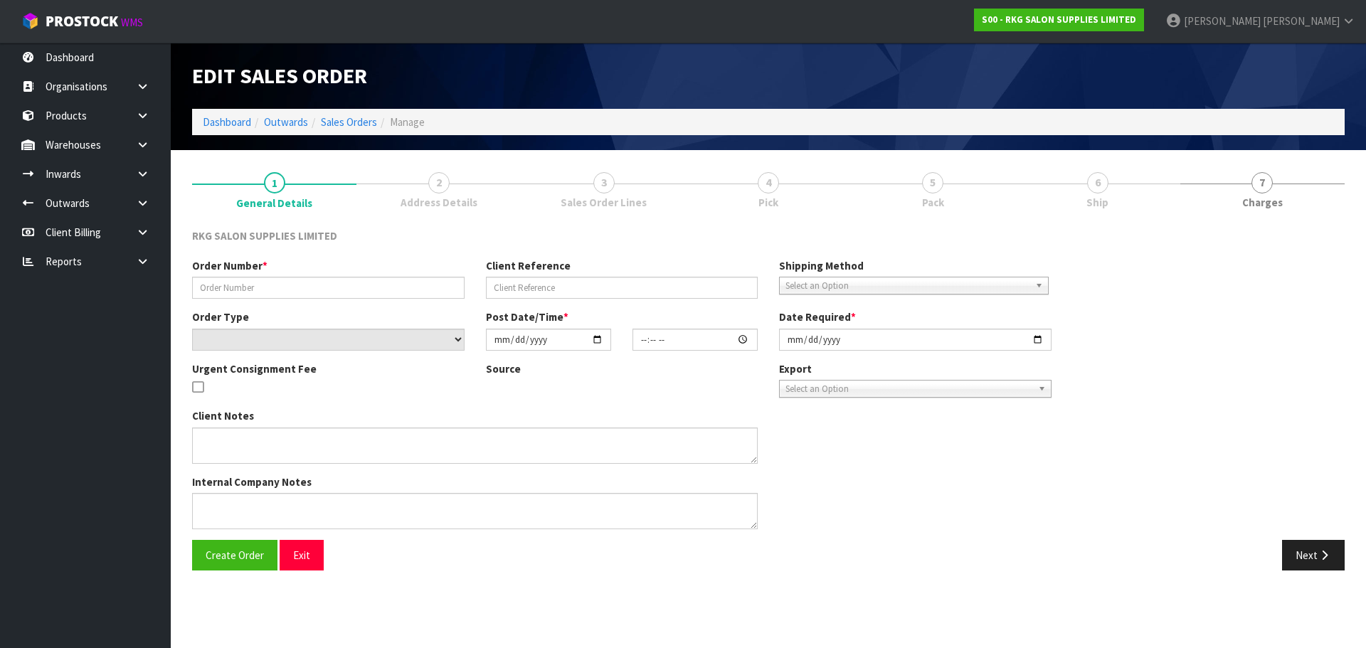
type input "[DATE]"
type textarea "FOR PICK UP - WAITING"
